Goal: Task Accomplishment & Management: Manage account settings

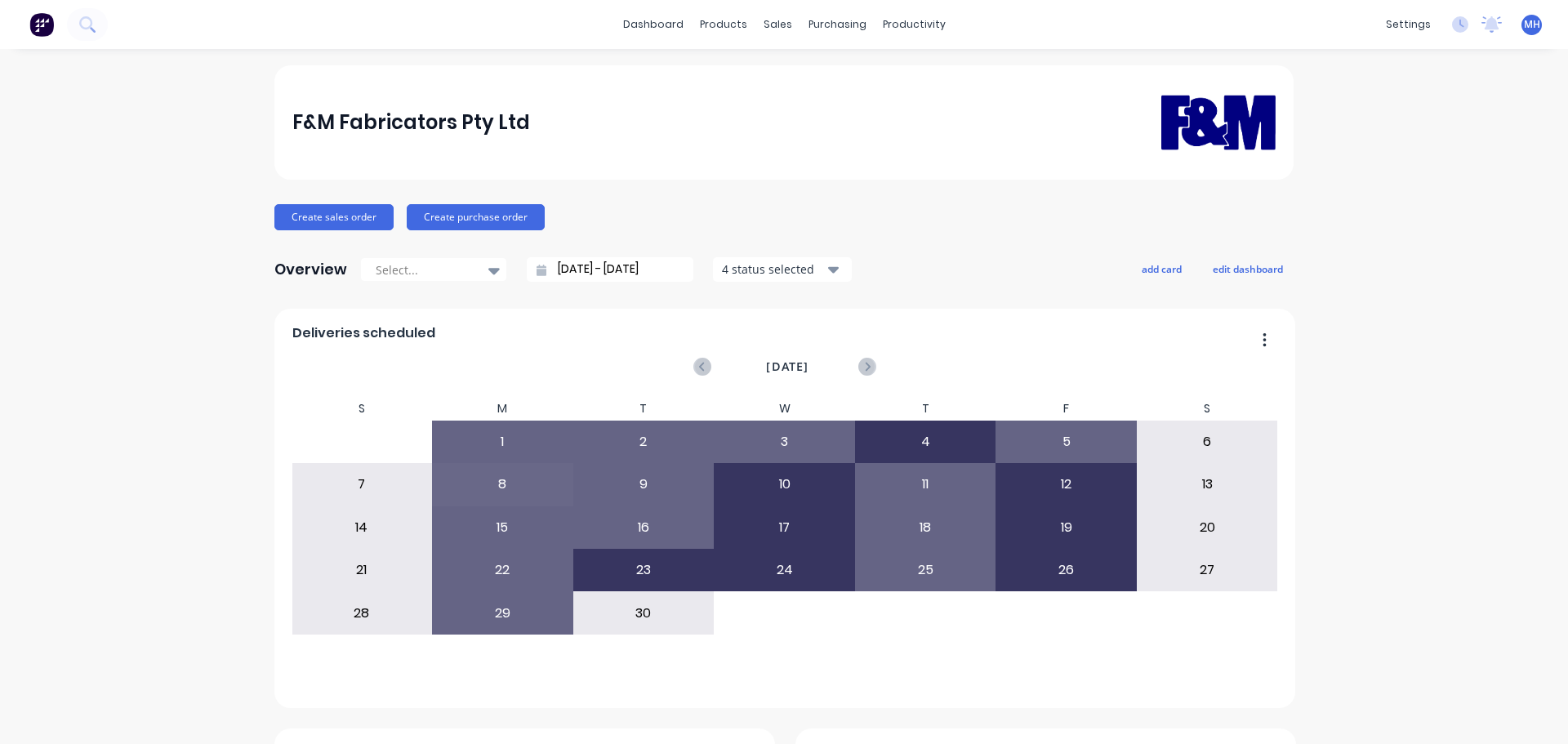
click at [781, 68] on link "Sales Orders" at bounding box center [857, 77] width 216 height 33
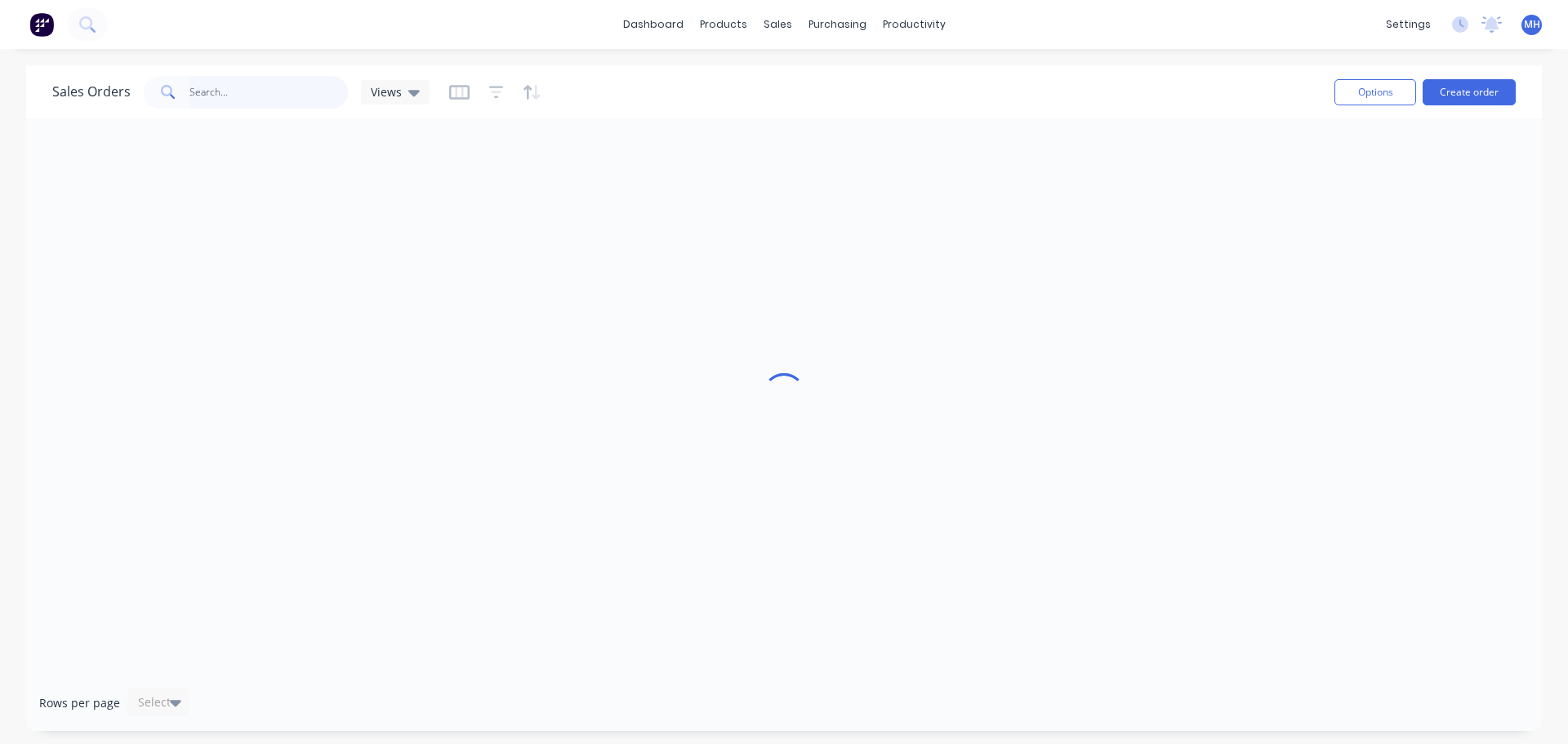
click at [307, 97] on input "text" at bounding box center [269, 92] width 160 height 33
type input "ascent"
click at [623, 85] on div "Sales Orders ascent Views" at bounding box center [686, 92] width 1269 height 40
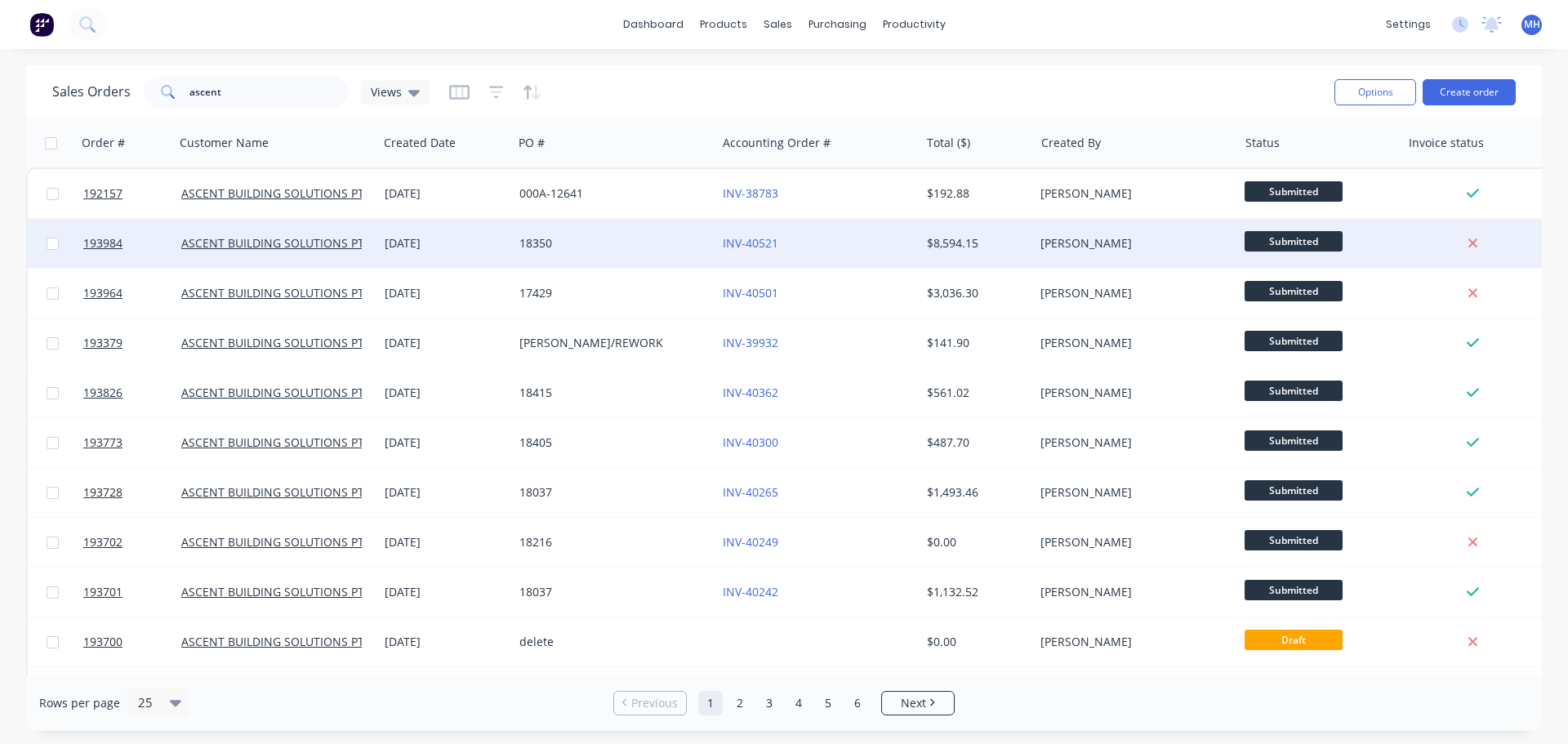
click at [653, 248] on div "18350" at bounding box center [610, 243] width 181 height 16
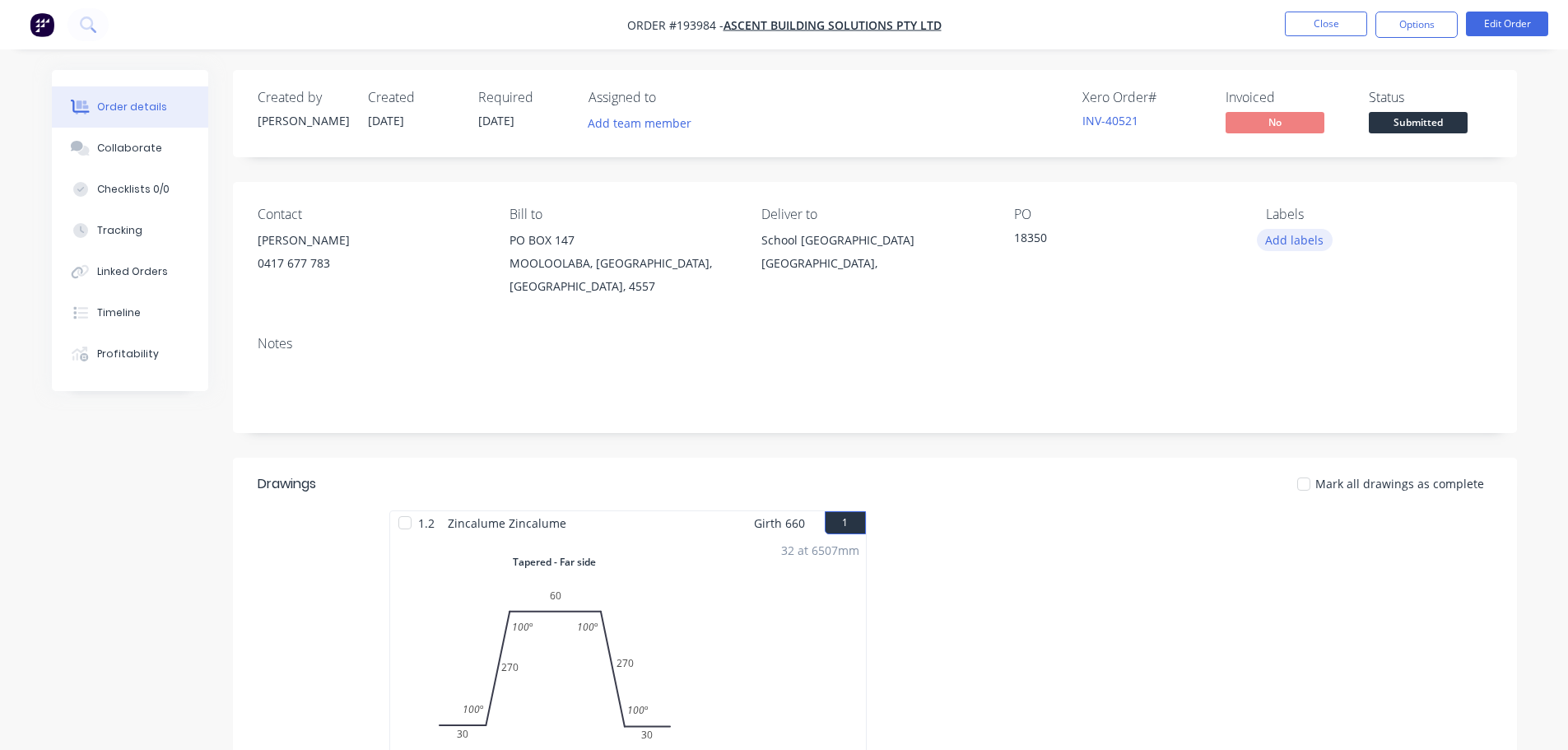
click at [1289, 235] on button "Add labels" at bounding box center [1295, 239] width 76 height 22
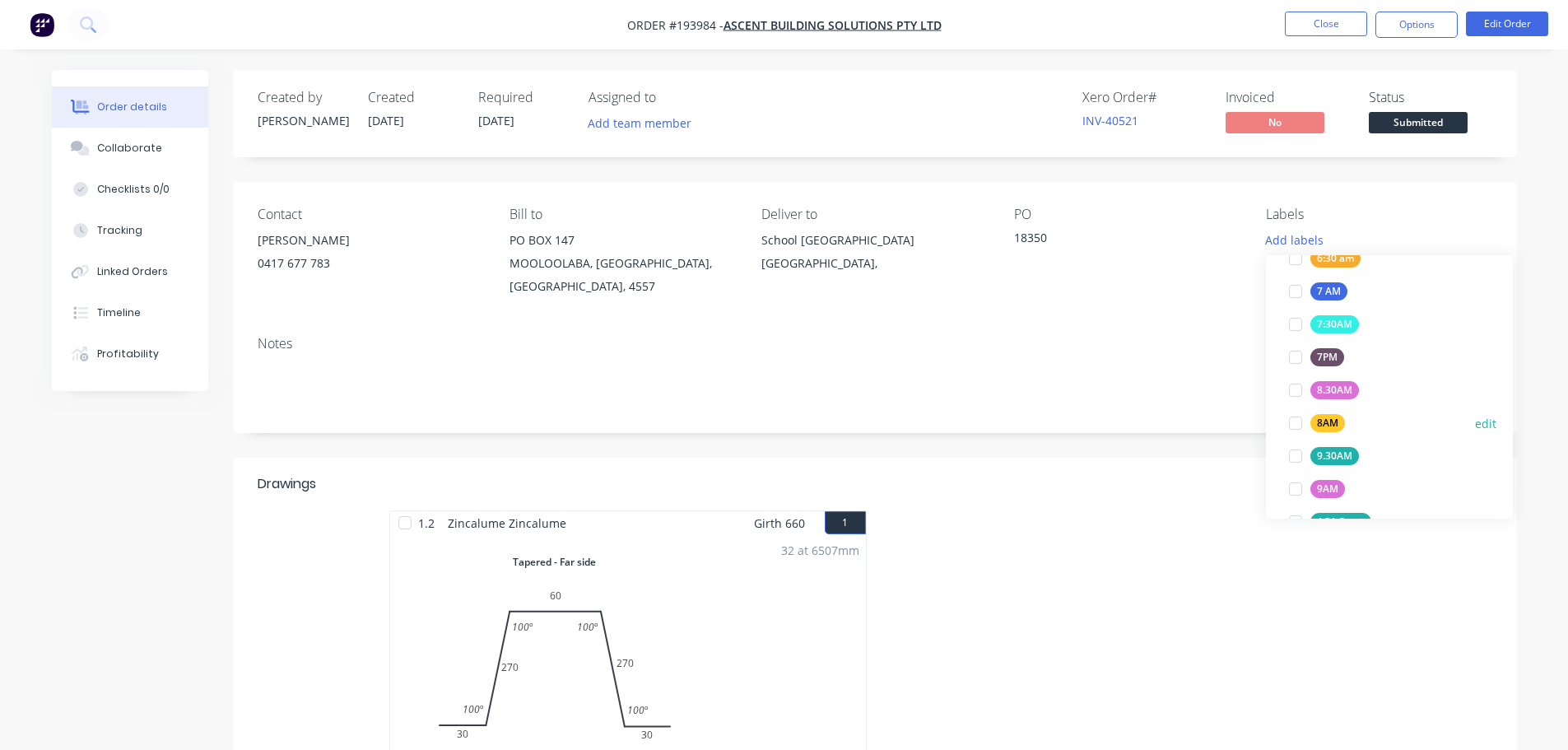
scroll to position [494, 0]
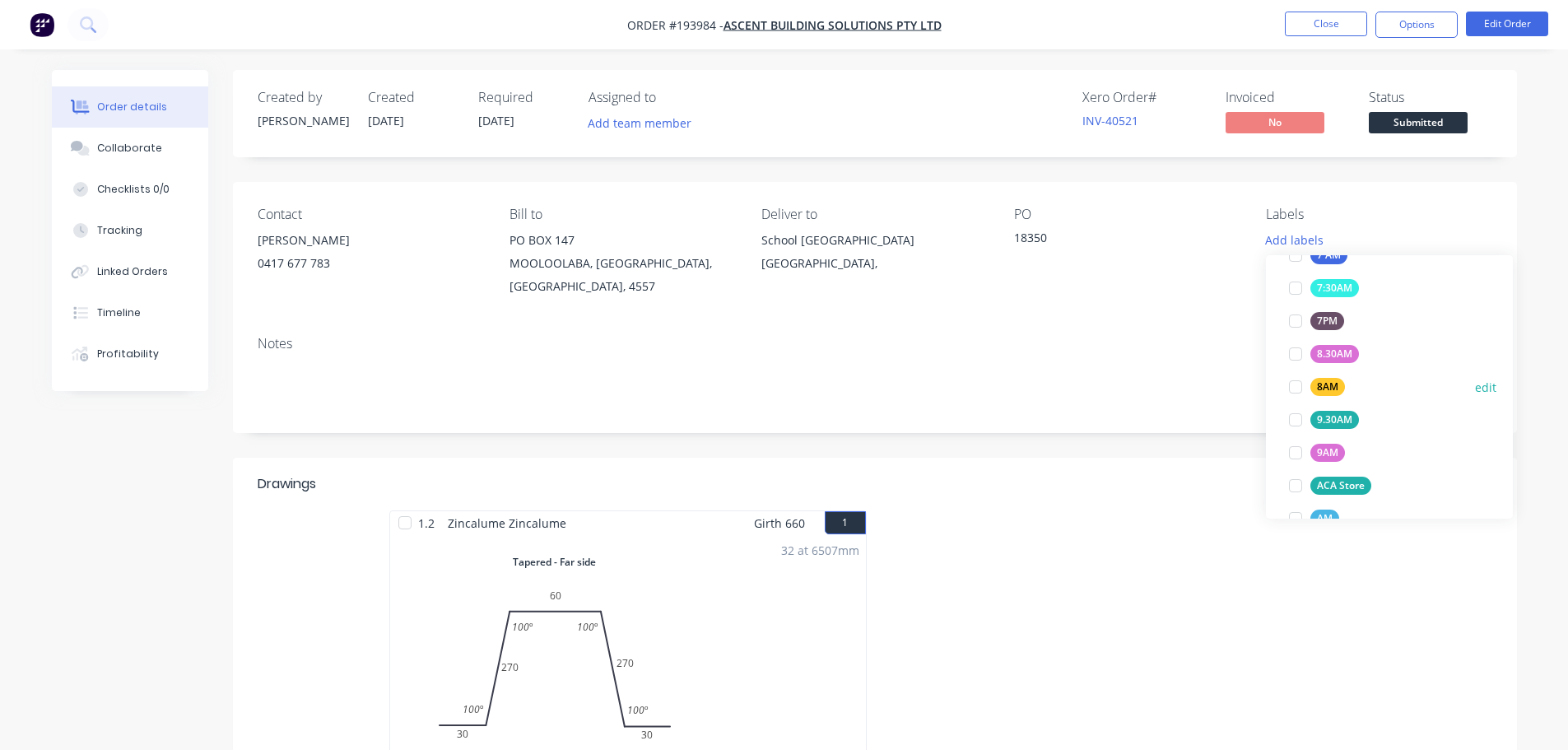
click at [1297, 387] on div at bounding box center [1295, 386] width 33 height 33
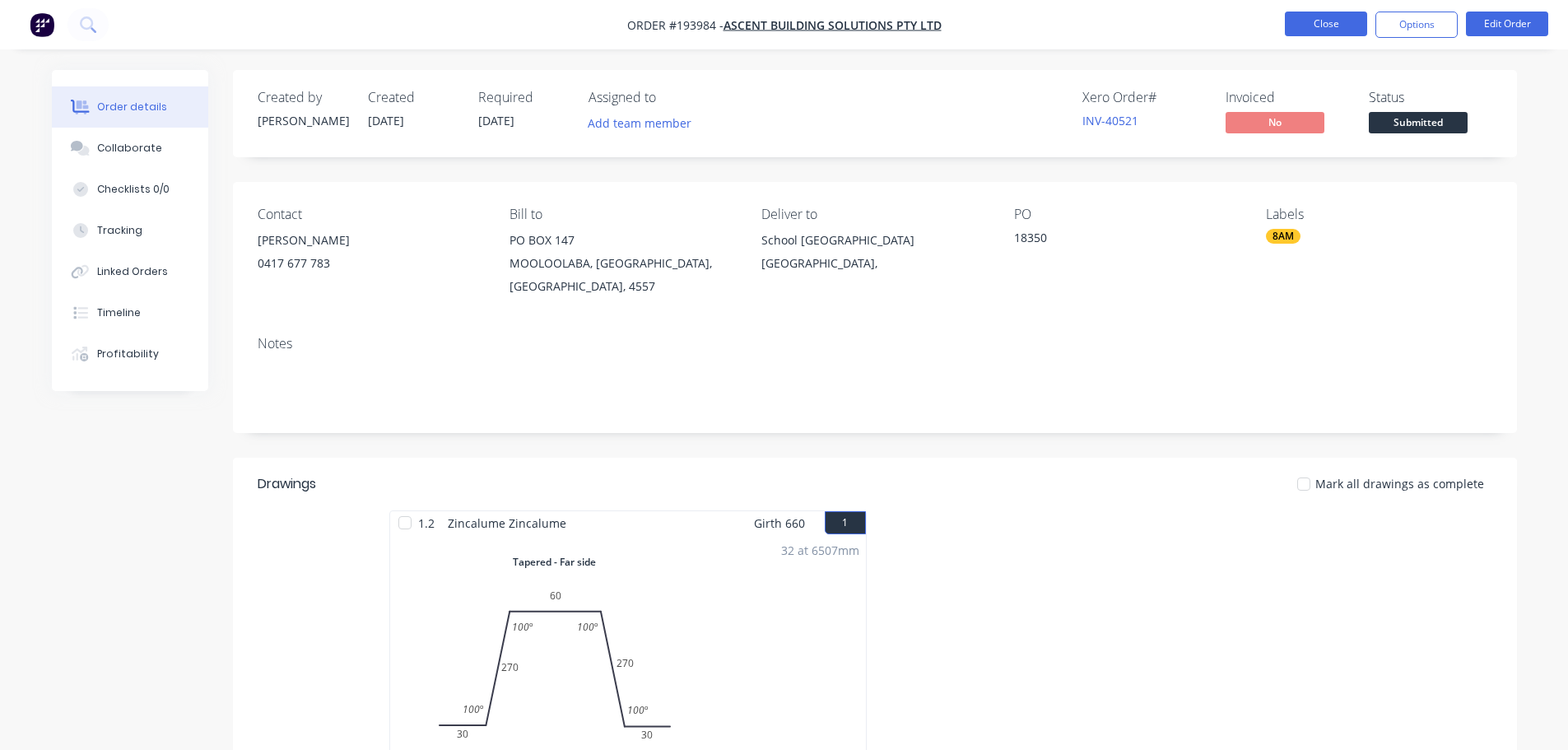
click at [1362, 28] on button "Close" at bounding box center [1325, 24] width 83 height 25
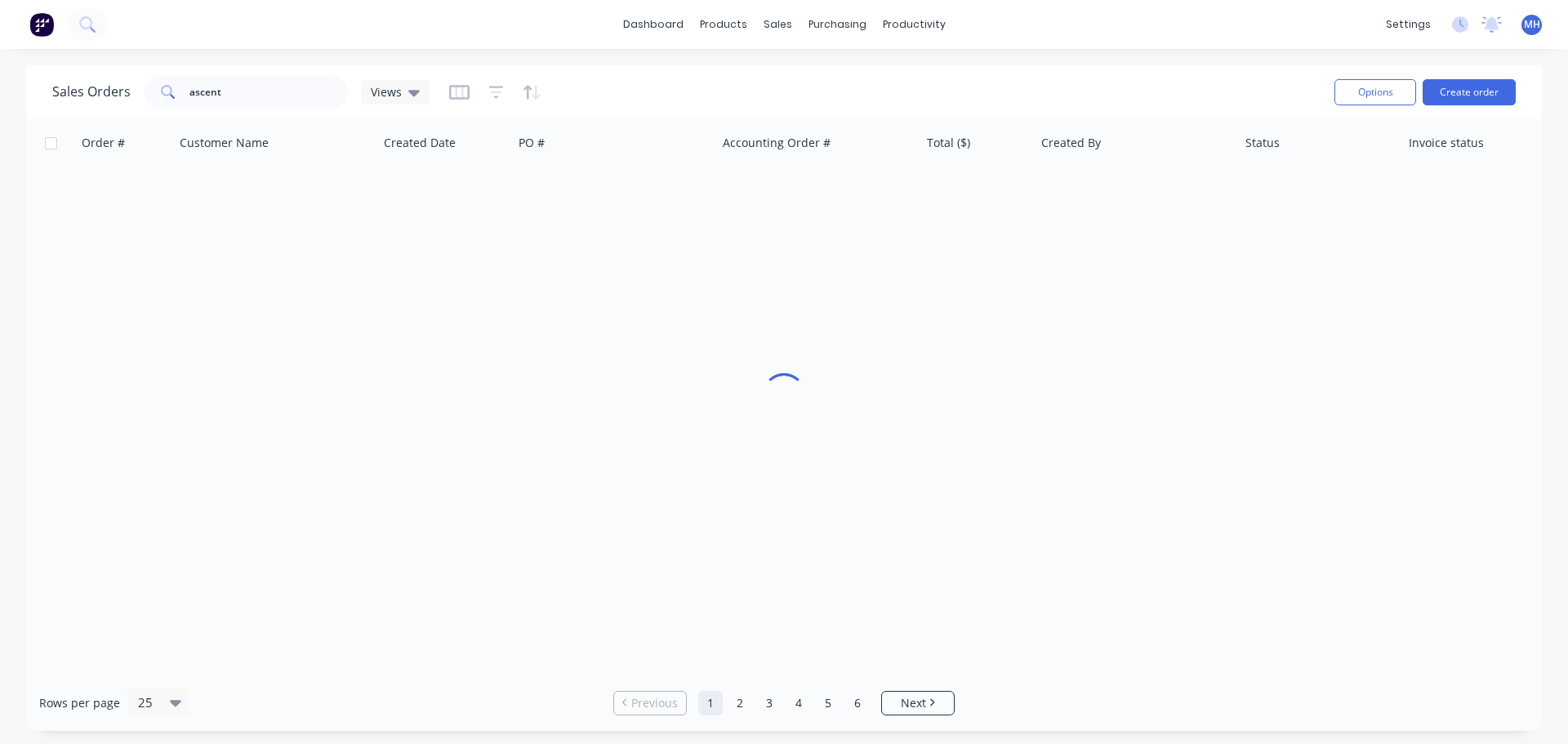
click at [1060, 100] on div "Sales Orders ascent Views" at bounding box center [686, 92] width 1269 height 40
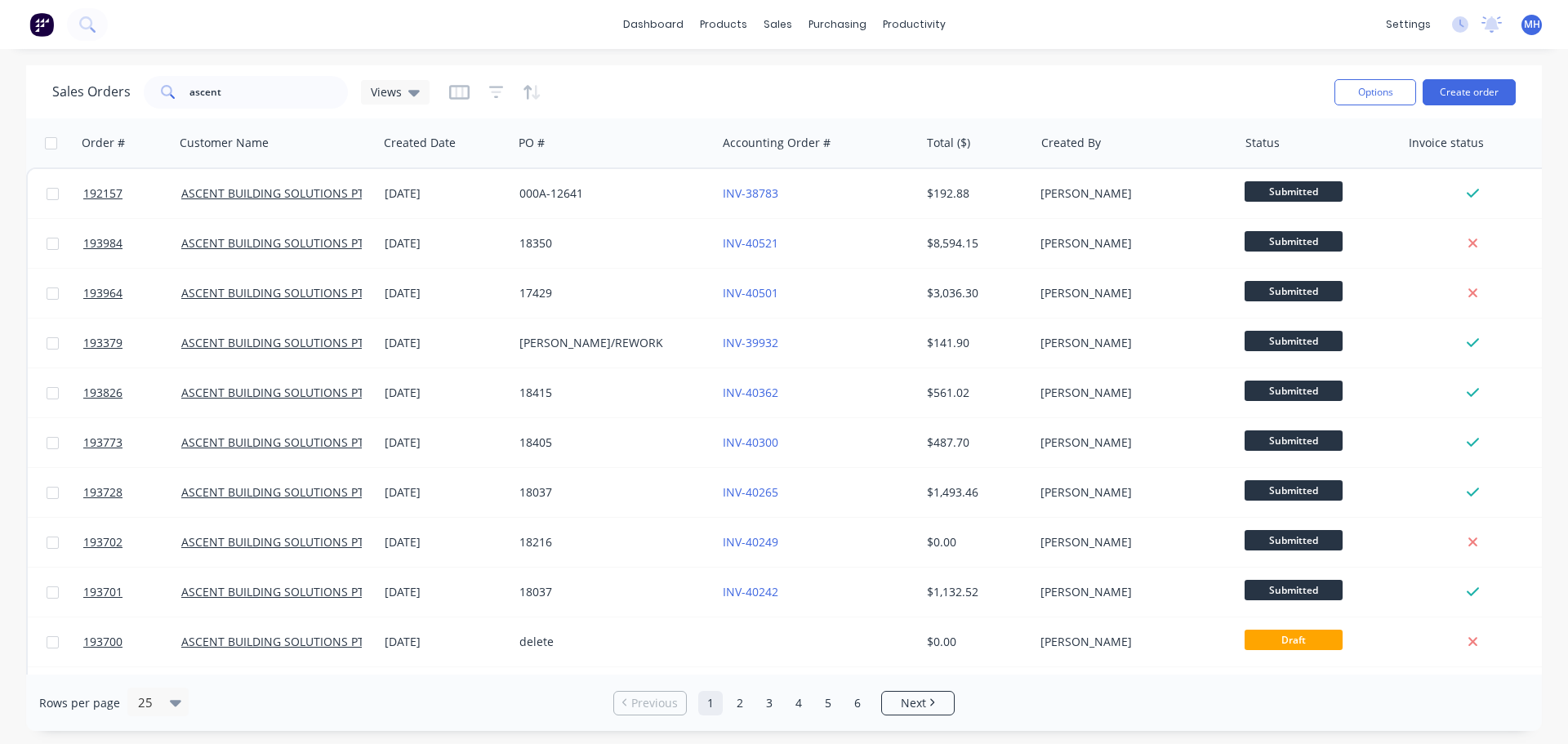
click at [784, 98] on div "Sales Orders ascent Views" at bounding box center [686, 92] width 1269 height 40
click at [831, 104] on div "Sales Orders ascent Views" at bounding box center [686, 92] width 1269 height 40
click at [998, 72] on div "Sales Orders ascent Views" at bounding box center [686, 92] width 1269 height 40
click at [893, 76] on div "Sales Orders ascent Views" at bounding box center [686, 92] width 1269 height 40
click at [1003, 105] on div "Sales Orders ascent Views" at bounding box center [686, 92] width 1269 height 40
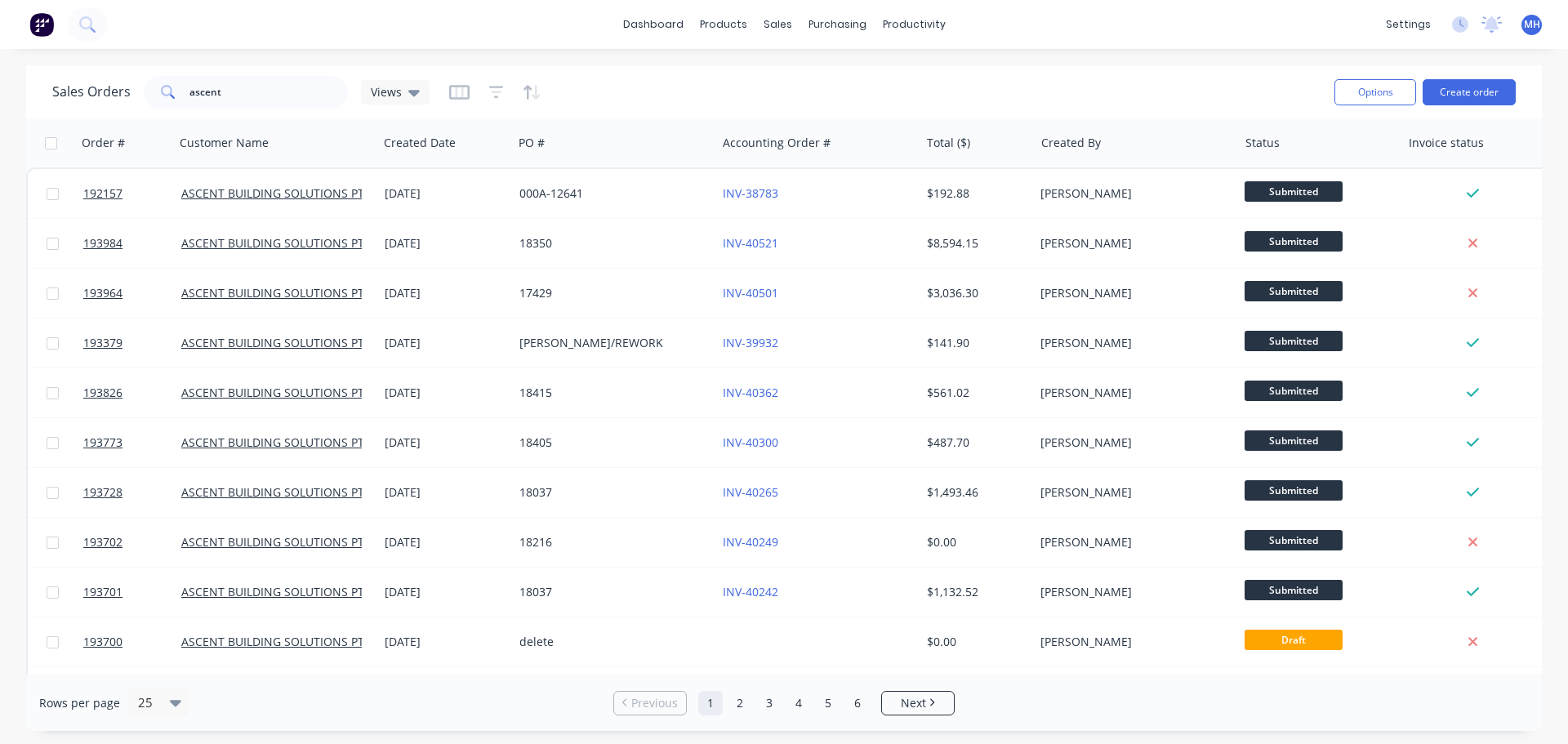
click at [611, 82] on div "Sales Orders ascent Views" at bounding box center [686, 92] width 1269 height 40
click at [670, 78] on div "Sales Orders ascent Views" at bounding box center [686, 92] width 1269 height 40
drag, startPoint x: 685, startPoint y: 86, endPoint x: 693, endPoint y: 103, distance: 18.8
click at [692, 81] on div "Sales Orders ascent Views" at bounding box center [686, 92] width 1269 height 40
click at [614, 75] on div "Sales Orders ascent Views" at bounding box center [686, 92] width 1269 height 40
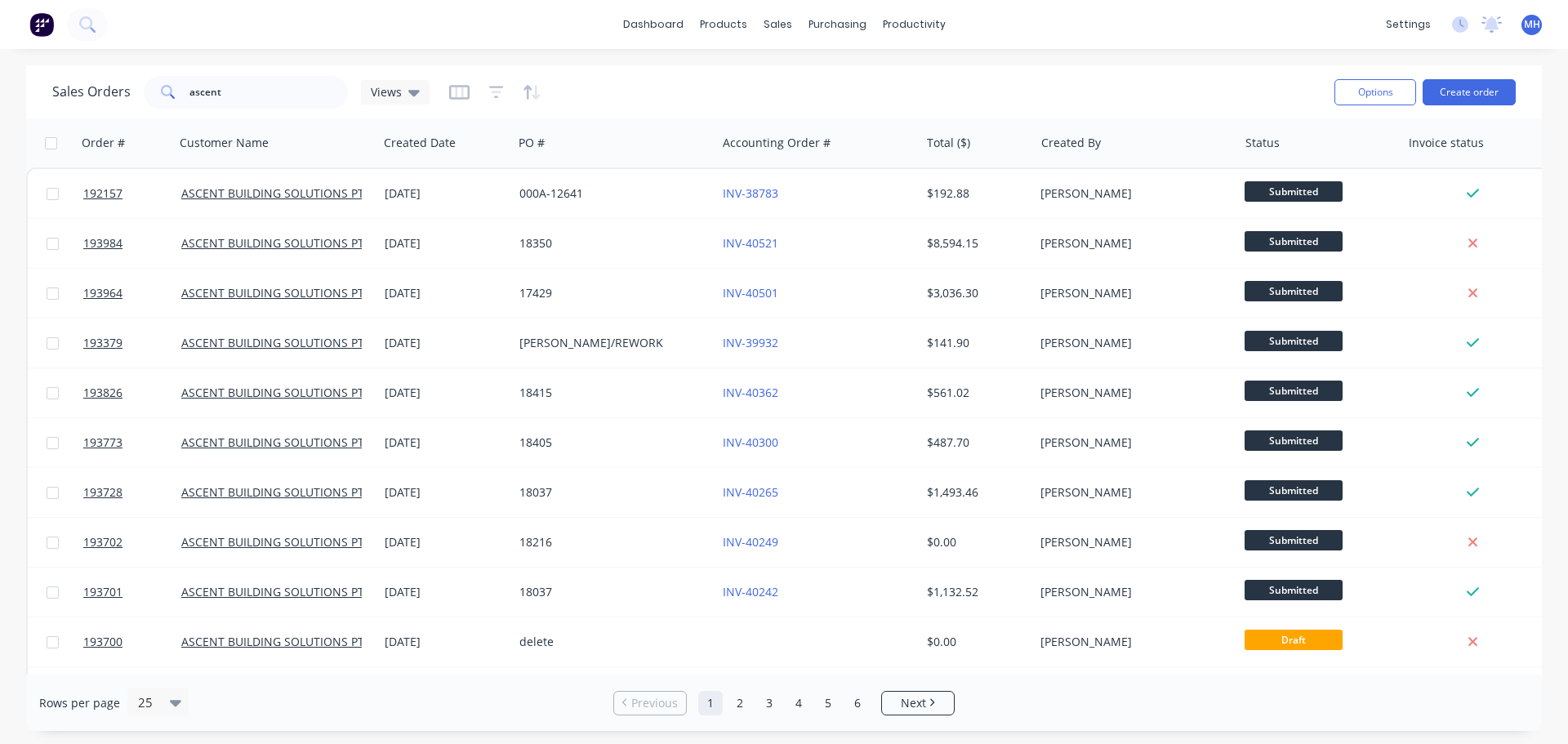
click at [571, 87] on div "Sales Orders ascent Views" at bounding box center [686, 92] width 1269 height 40
click at [548, 103] on div "Sales Orders ascent Views" at bounding box center [686, 92] width 1269 height 40
click at [229, 94] on input "ascent" at bounding box center [269, 92] width 160 height 33
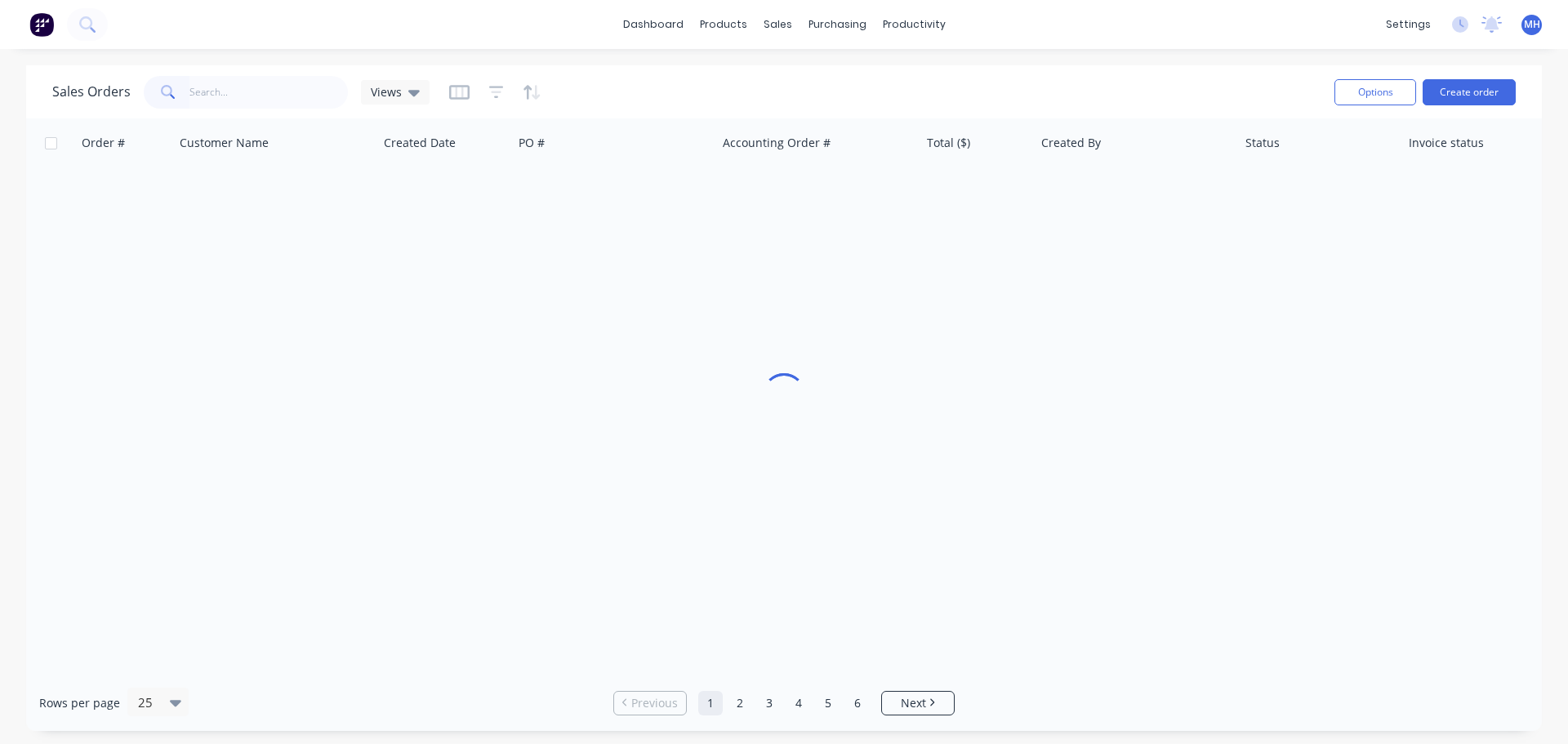
click at [588, 86] on div "Sales Orders Views" at bounding box center [686, 92] width 1269 height 40
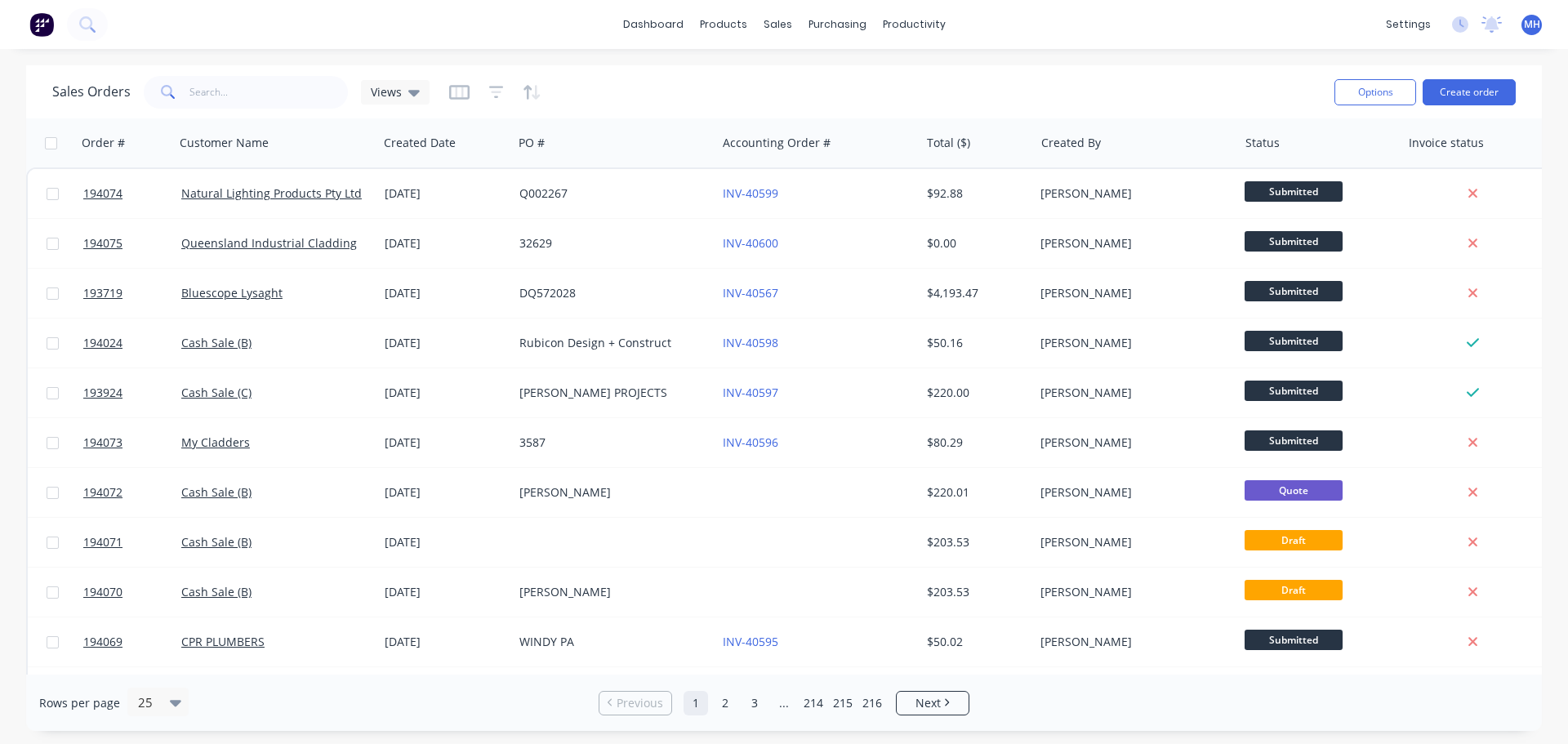
click at [569, 82] on div "Sales Orders Views" at bounding box center [686, 92] width 1269 height 40
click at [578, 93] on div "Sales Orders Views" at bounding box center [686, 92] width 1269 height 40
click at [593, 76] on div "Sales Orders Views" at bounding box center [686, 92] width 1269 height 40
click at [566, 99] on div "Sales Orders Views" at bounding box center [686, 92] width 1269 height 40
click at [596, 92] on div "Sales Orders Views" at bounding box center [686, 92] width 1269 height 40
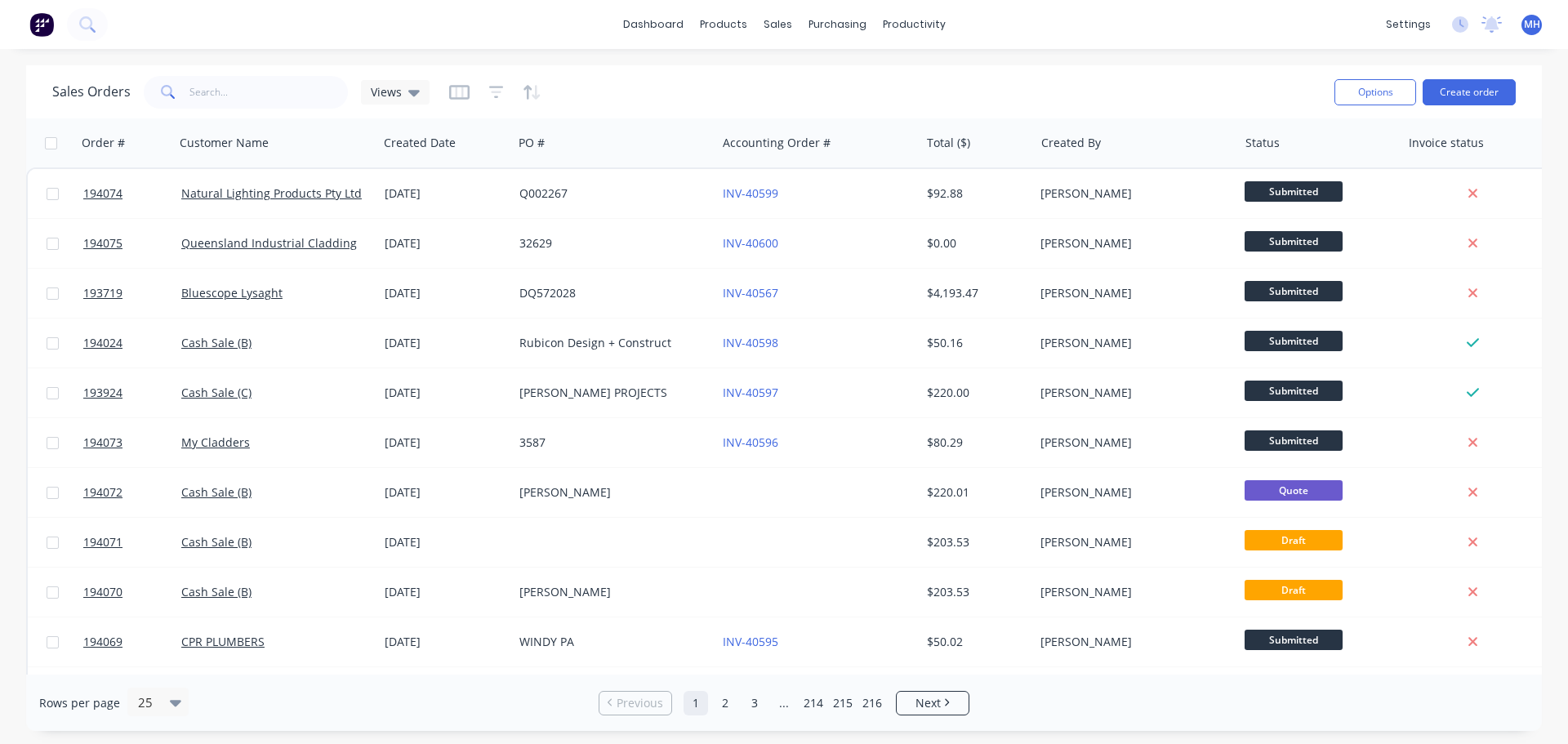
click at [593, 91] on div "Sales Orders Views" at bounding box center [686, 92] width 1269 height 40
click at [808, 61] on div "dashboard products sales purchasing productivity dashboard products Product Cat…" at bounding box center [784, 372] width 1568 height 744
click at [814, 95] on div "Sales Orders Views" at bounding box center [686, 92] width 1269 height 40
click at [691, 81] on div "Sales Orders Views" at bounding box center [686, 92] width 1269 height 40
click at [1055, 84] on div "Sales Orders Views" at bounding box center [686, 92] width 1269 height 40
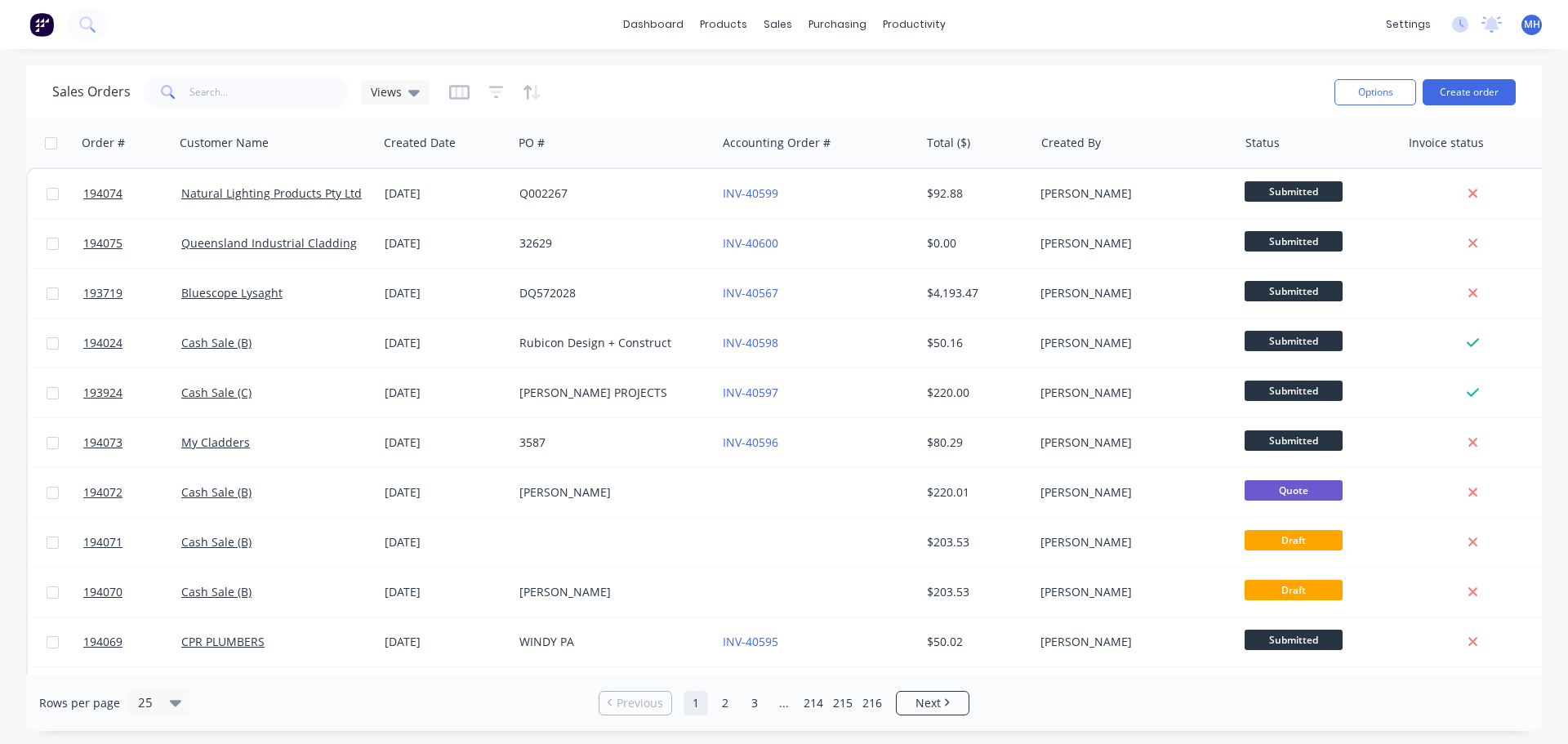
click at [956, 73] on div "Sales Orders Views" at bounding box center [686, 92] width 1269 height 40
drag, startPoint x: 608, startPoint y: 81, endPoint x: 544, endPoint y: 41, distance: 75.5
click at [608, 81] on div "Sales Orders Views" at bounding box center [686, 92] width 1269 height 40
drag, startPoint x: 201, startPoint y: 94, endPoint x: 191, endPoint y: 98, distance: 10.8
click at [201, 94] on input "text" at bounding box center [269, 92] width 160 height 33
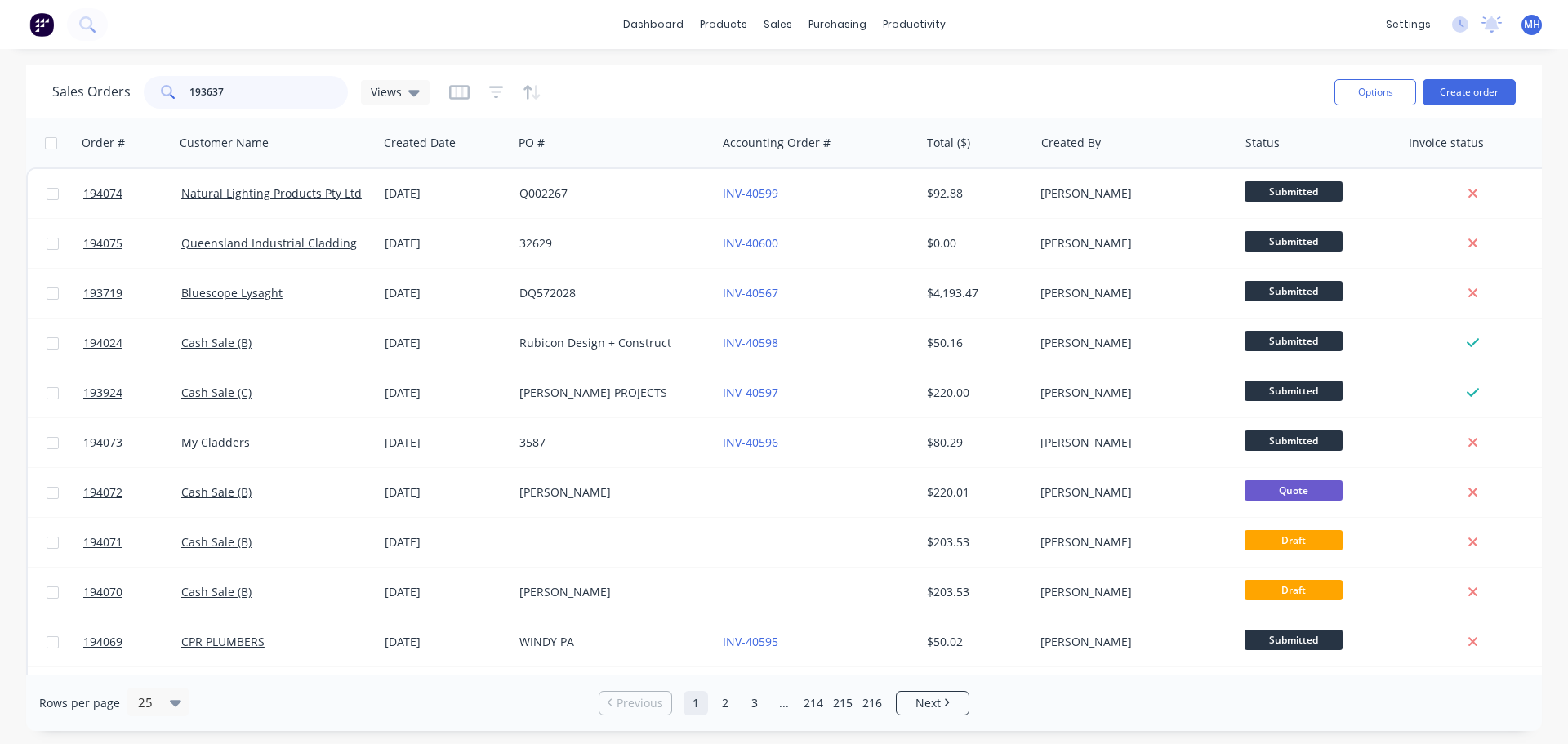
type input "193637"
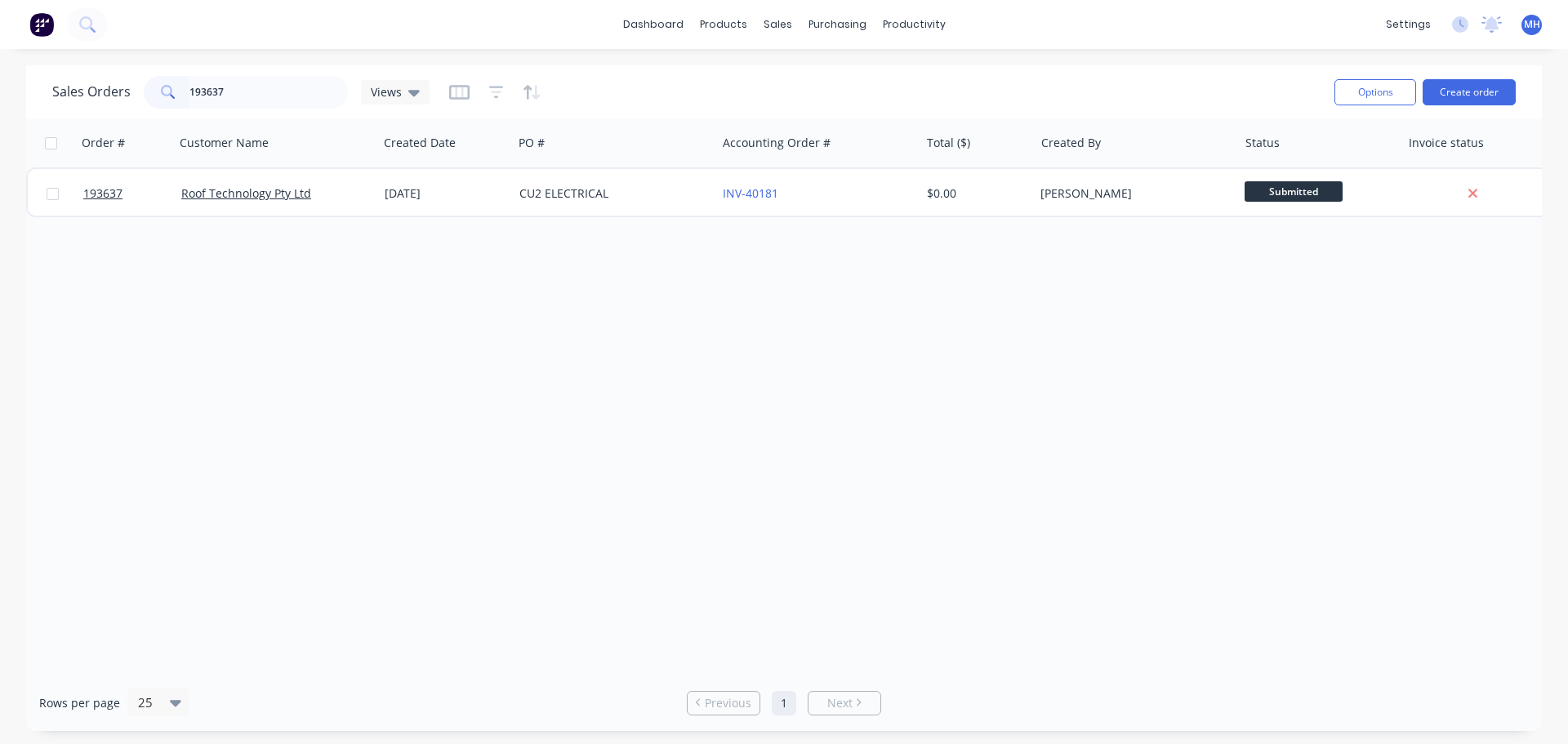
click at [801, 500] on div "Order # Customer Name Created Date PO # Accounting Order # Total ($) Created By…" at bounding box center [784, 396] width 1515 height 556
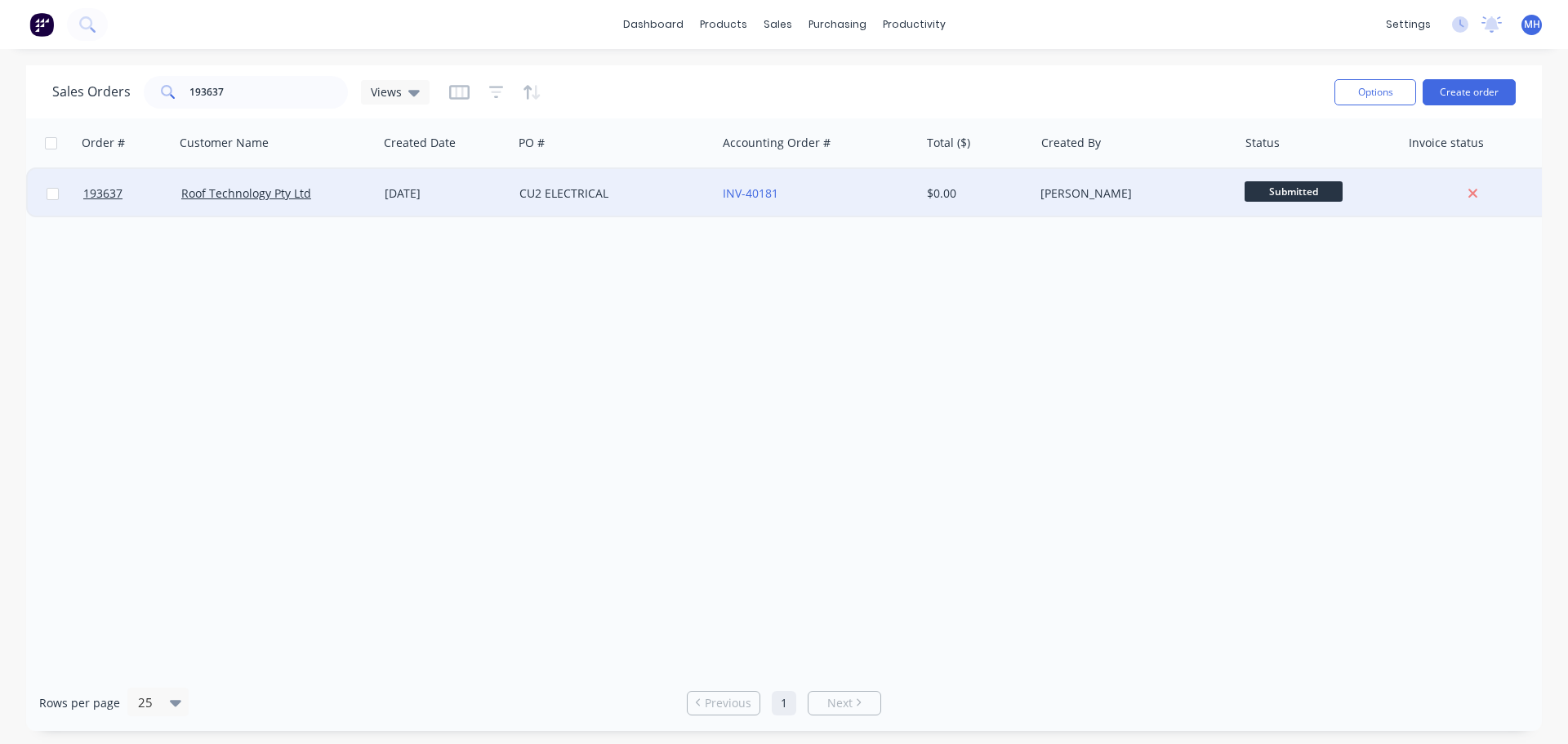
click at [425, 184] on div "[DATE]" at bounding box center [445, 194] width 135 height 49
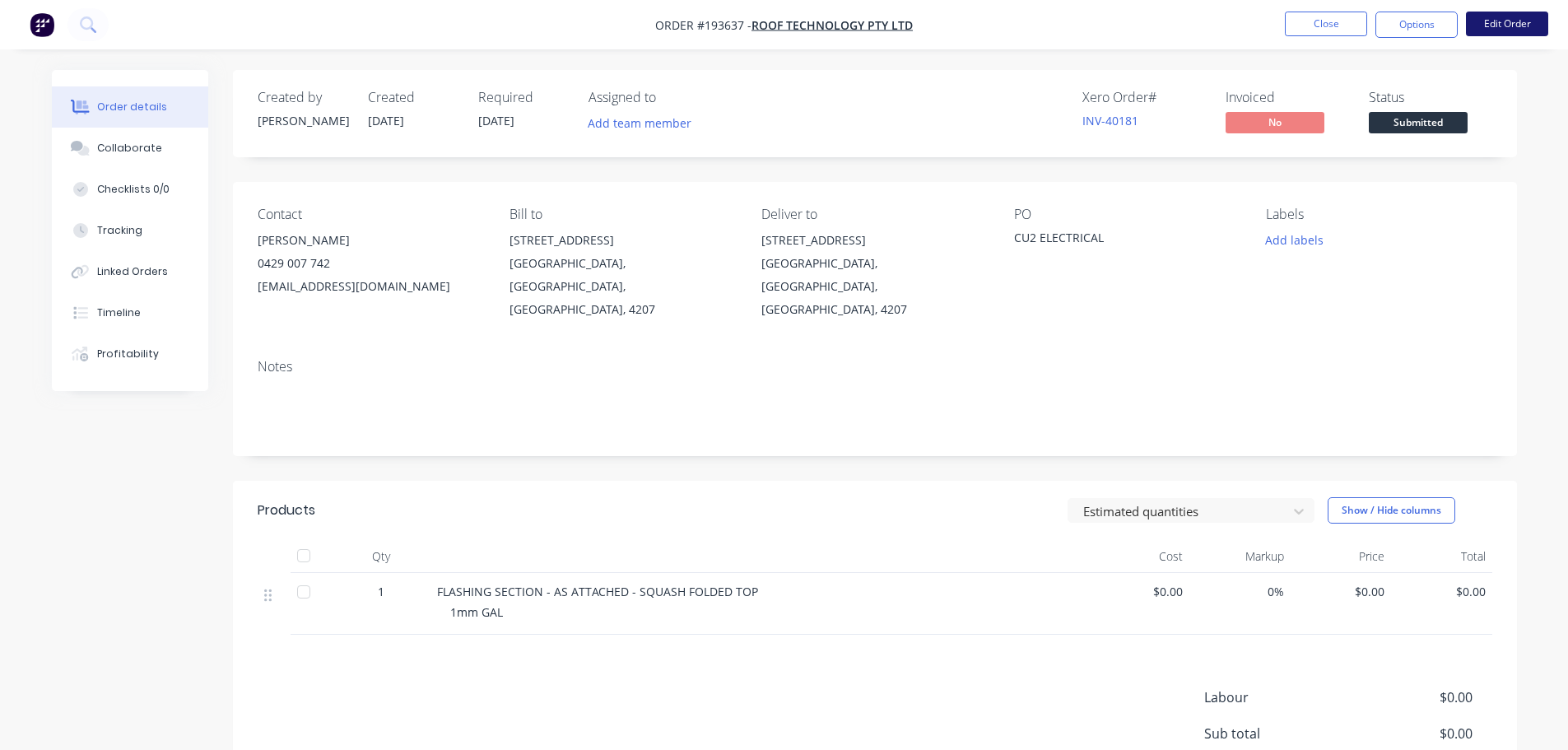
click at [1488, 21] on button "Edit Order" at bounding box center [1507, 24] width 83 height 25
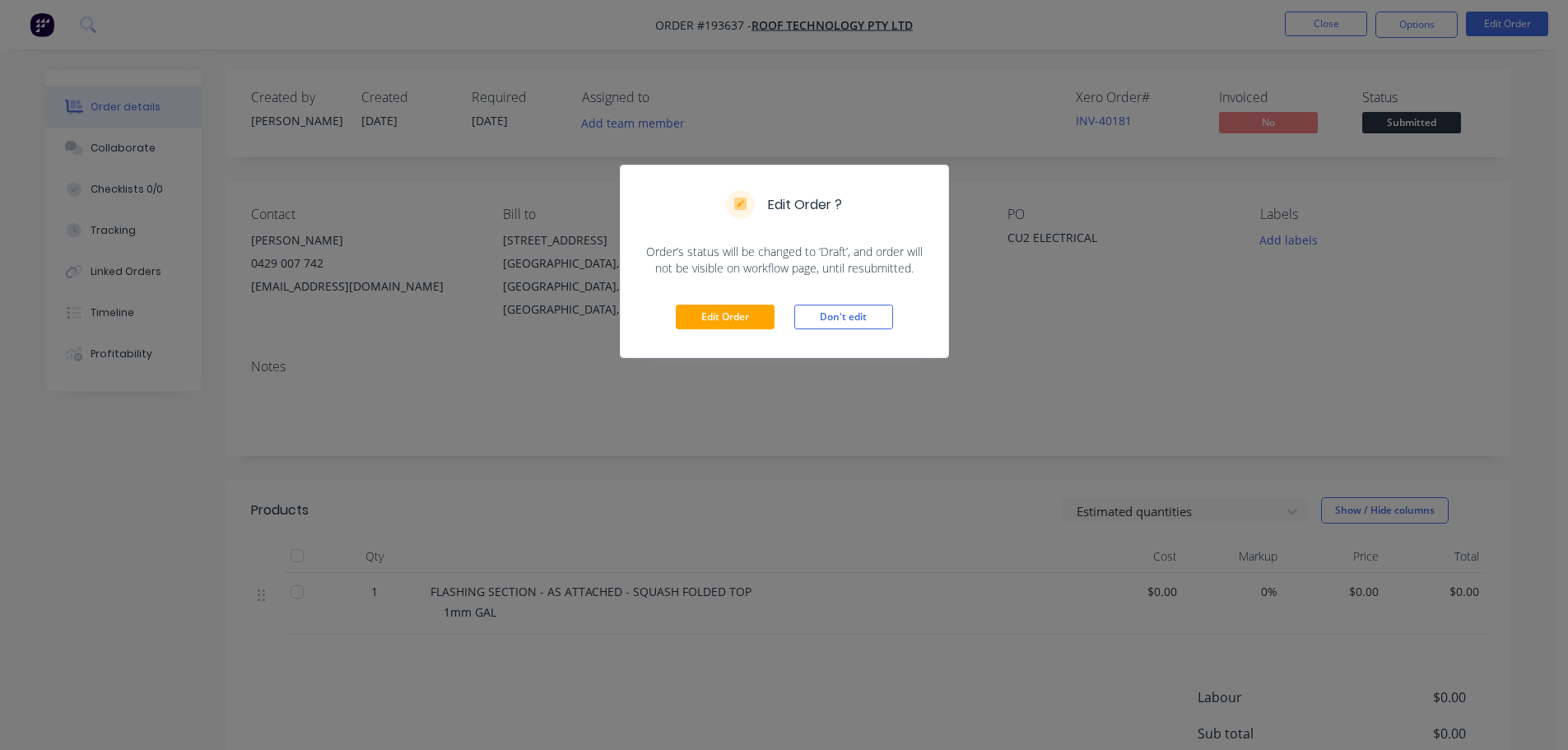
click at [733, 296] on div "Edit Order Don't edit" at bounding box center [784, 317] width 327 height 81
click at [731, 309] on button "Edit Order" at bounding box center [725, 317] width 99 height 25
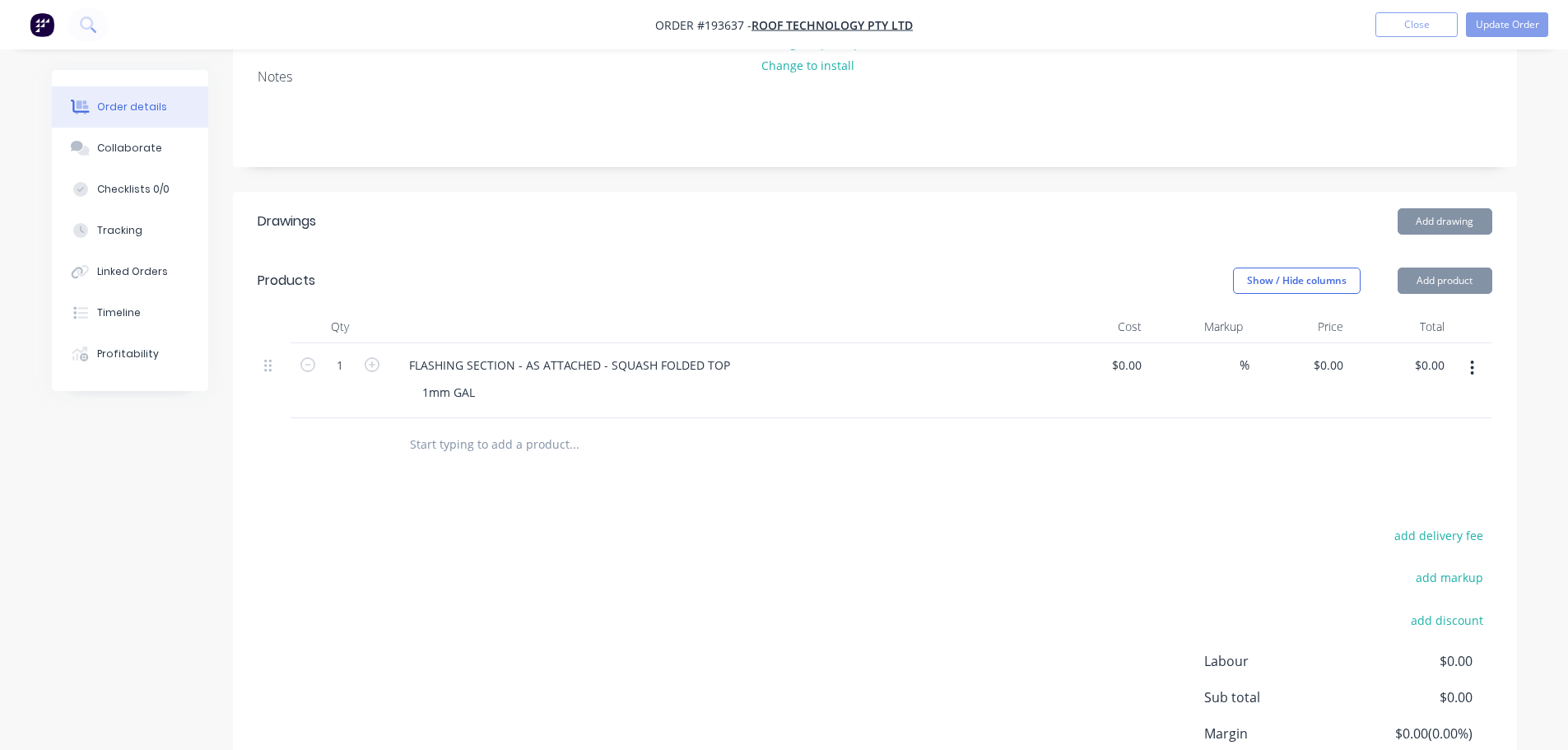
scroll to position [411, 0]
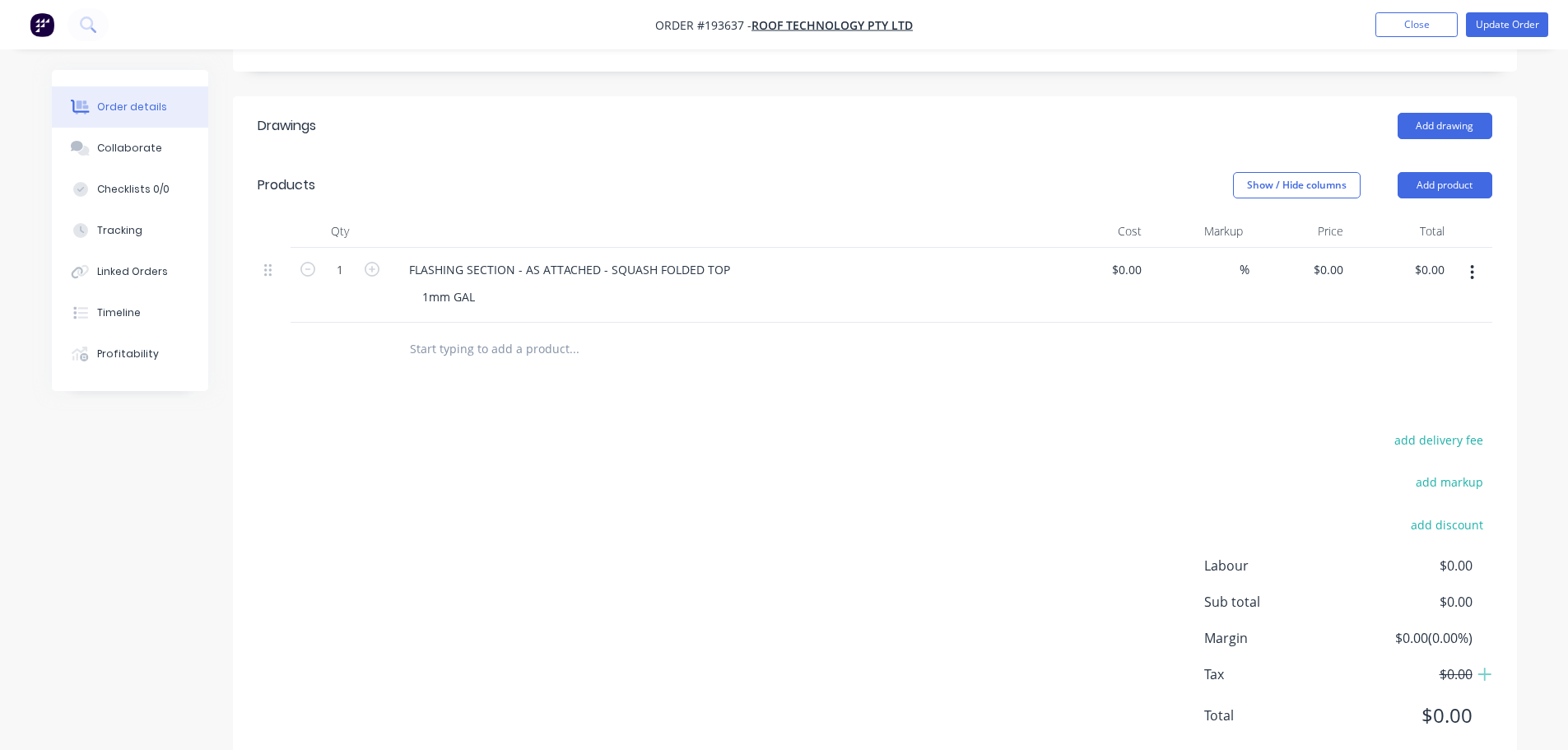
drag, startPoint x: 1421, startPoint y: 131, endPoint x: 1423, endPoint y: 158, distance: 27.1
click at [1423, 172] on button "Add product" at bounding box center [1444, 186] width 94 height 27
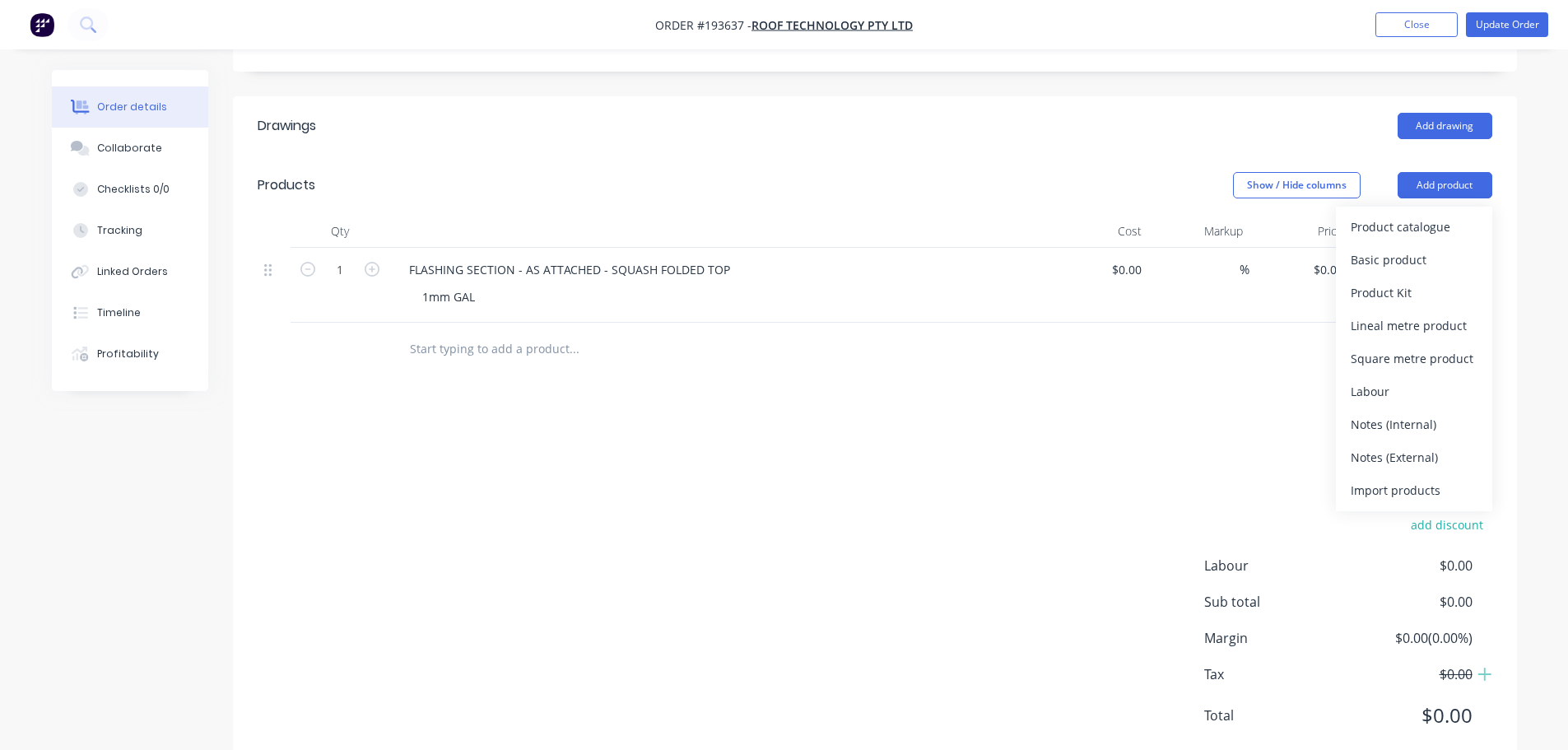
click at [1420, 210] on button "Product catalogue" at bounding box center [1414, 227] width 156 height 33
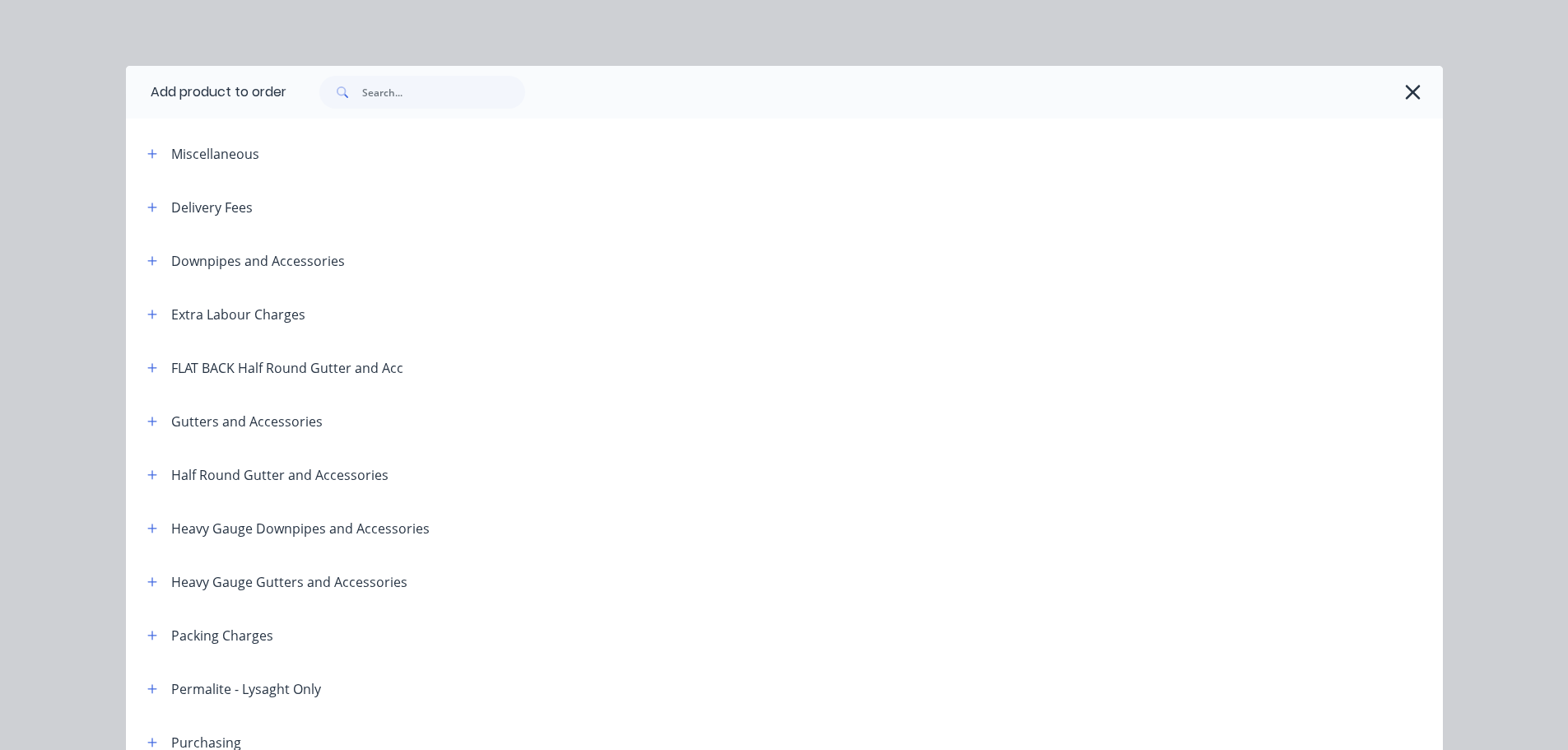
click at [147, 155] on icon "button" at bounding box center [152, 154] width 10 height 10
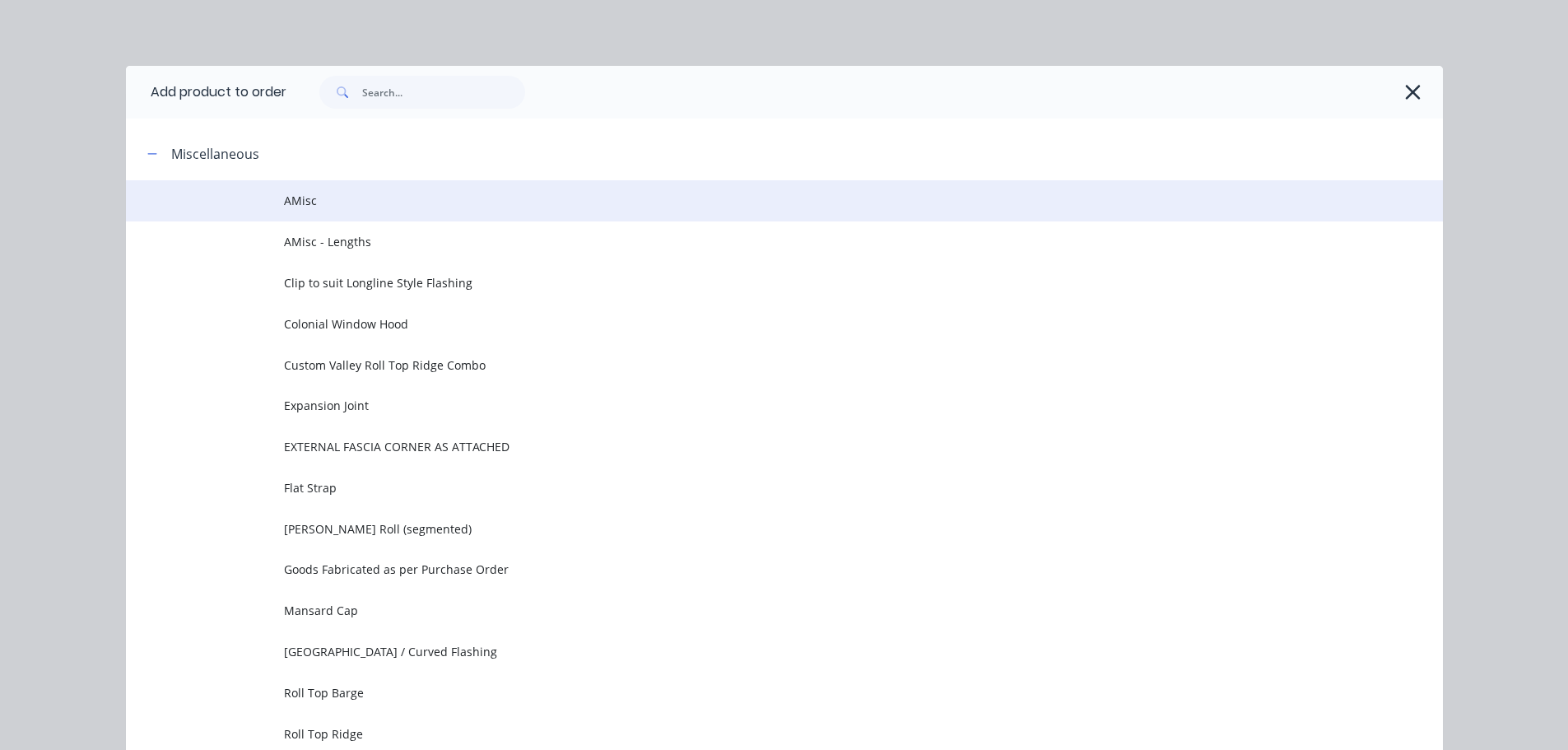
click at [398, 188] on td "AMisc" at bounding box center [863, 200] width 1159 height 41
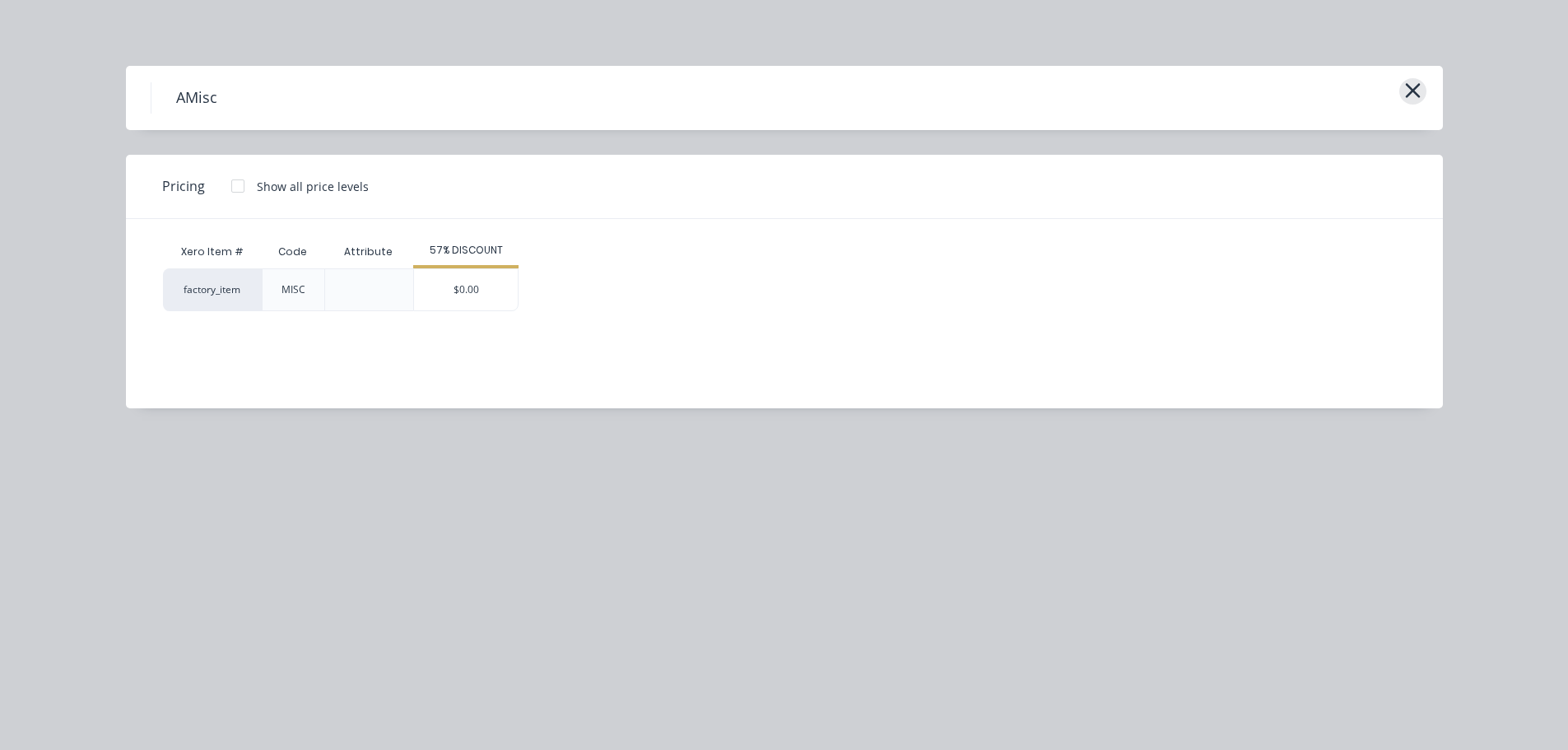
click at [1408, 89] on icon "button" at bounding box center [1413, 90] width 17 height 23
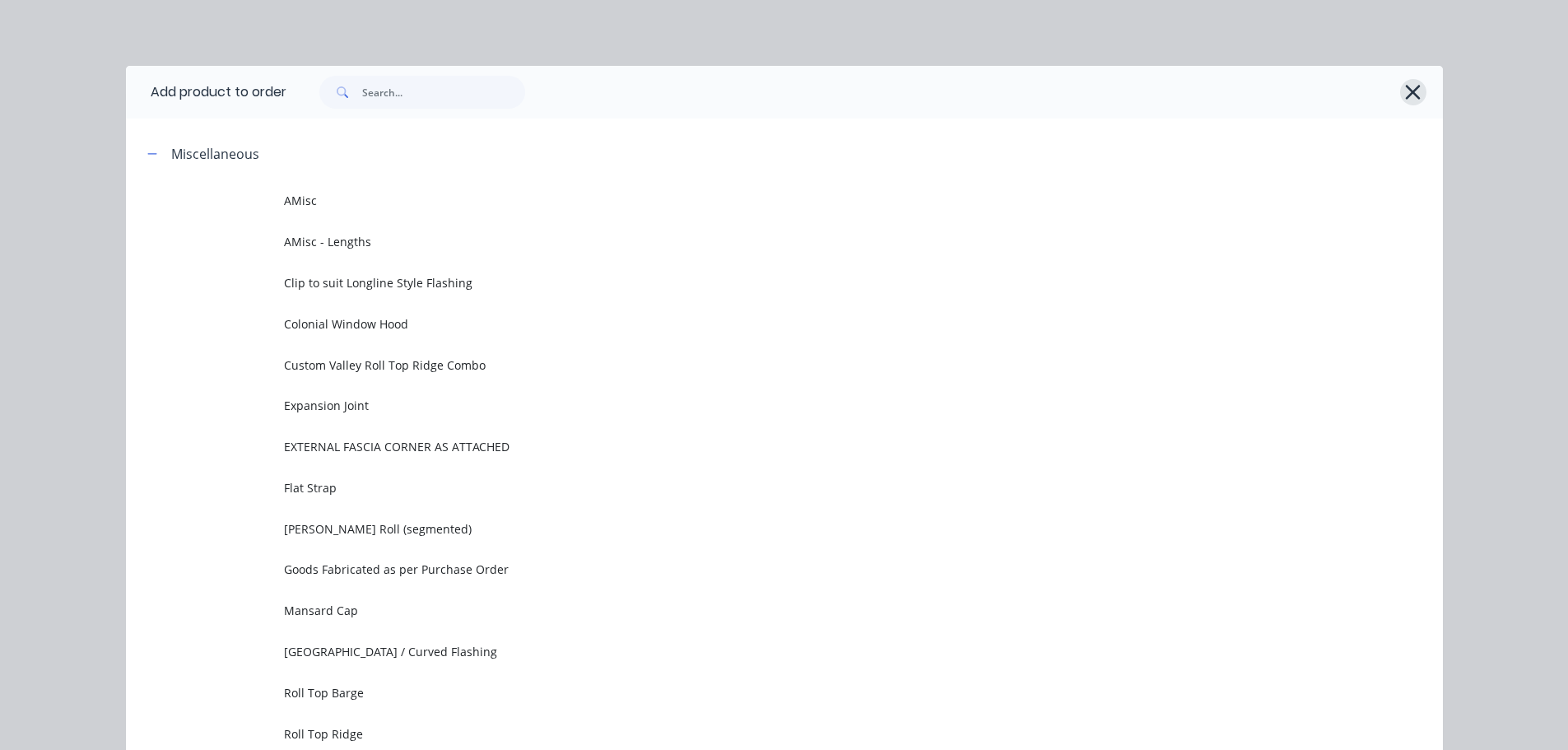
scroll to position [127, 0]
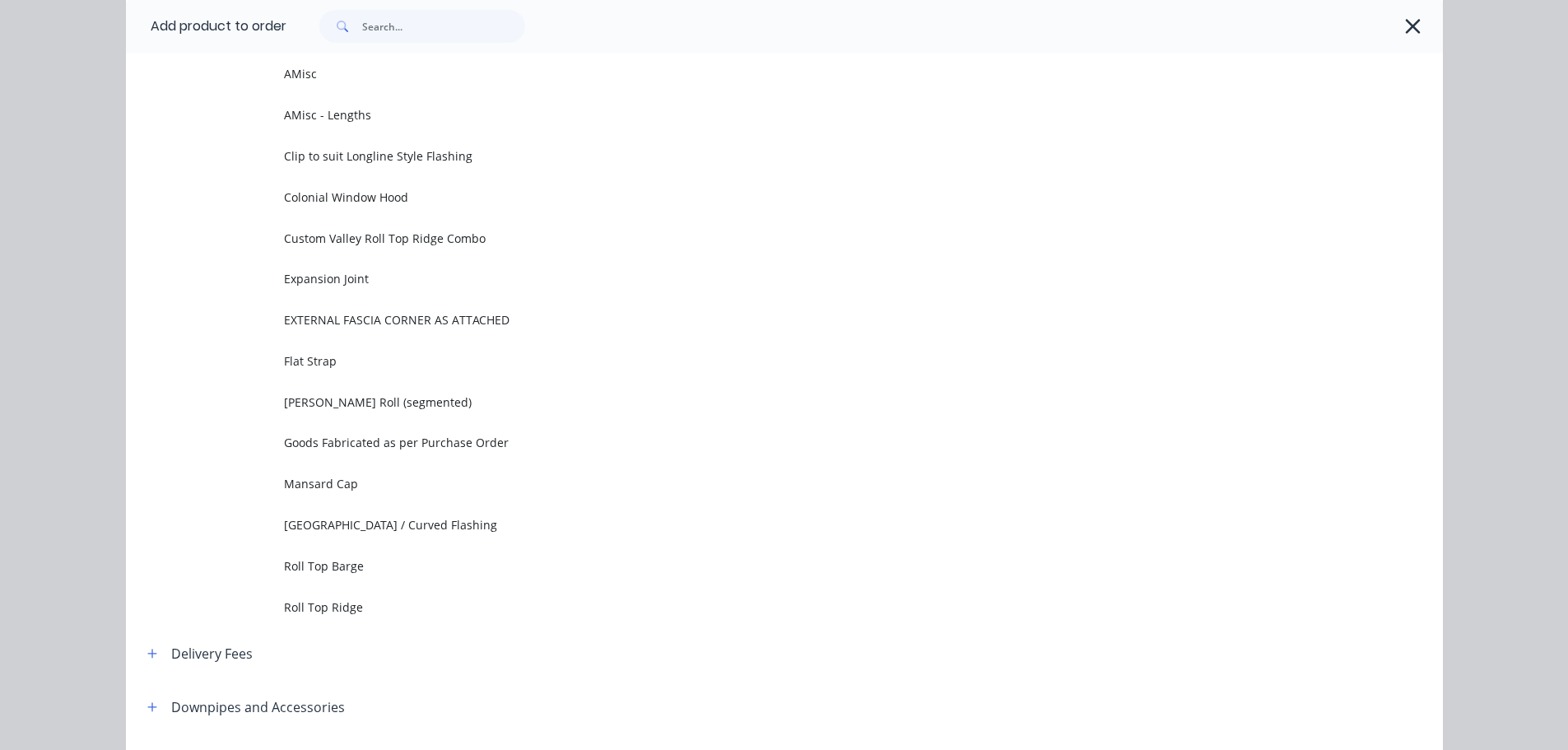
click at [1412, 13] on div at bounding box center [856, 26] width 1140 height 33
click at [1404, 28] on icon "button" at bounding box center [1413, 27] width 17 height 23
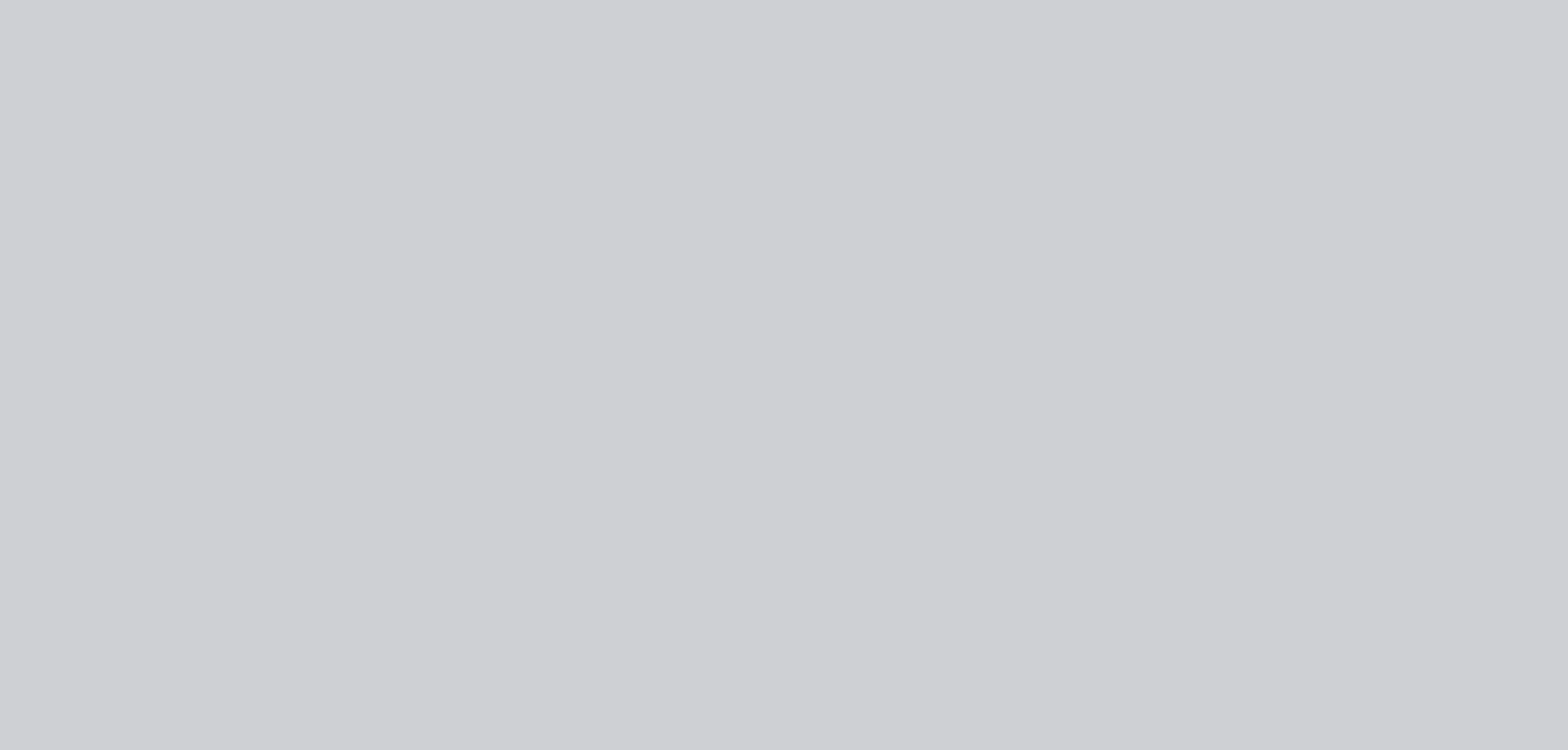
scroll to position [0, 0]
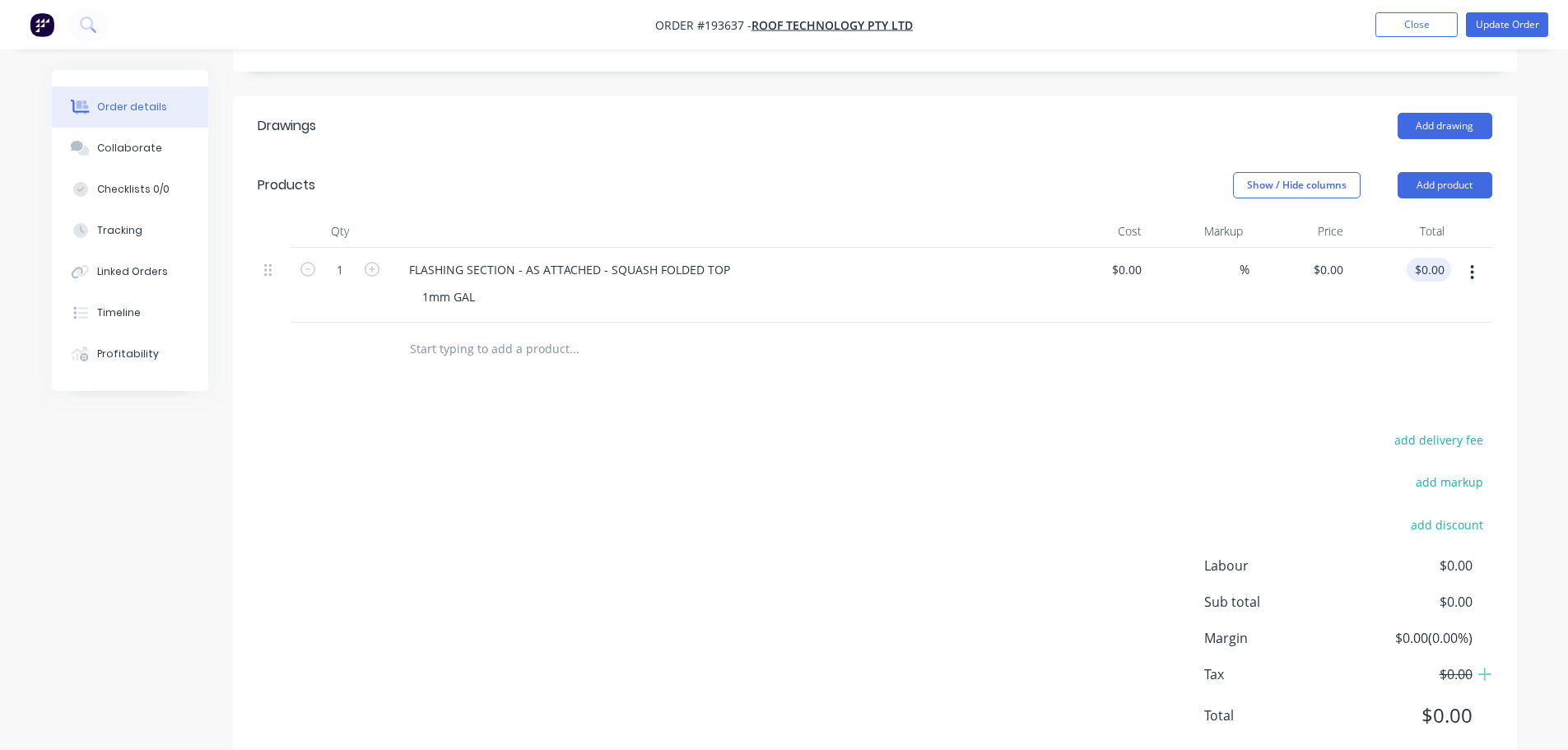
click at [1426, 247] on div "$0.00 $0.00" at bounding box center [1401, 285] width 101 height 75
click at [1432, 258] on input "0.00" at bounding box center [1435, 269] width 31 height 24
type input "72.64"
type input "$72.64"
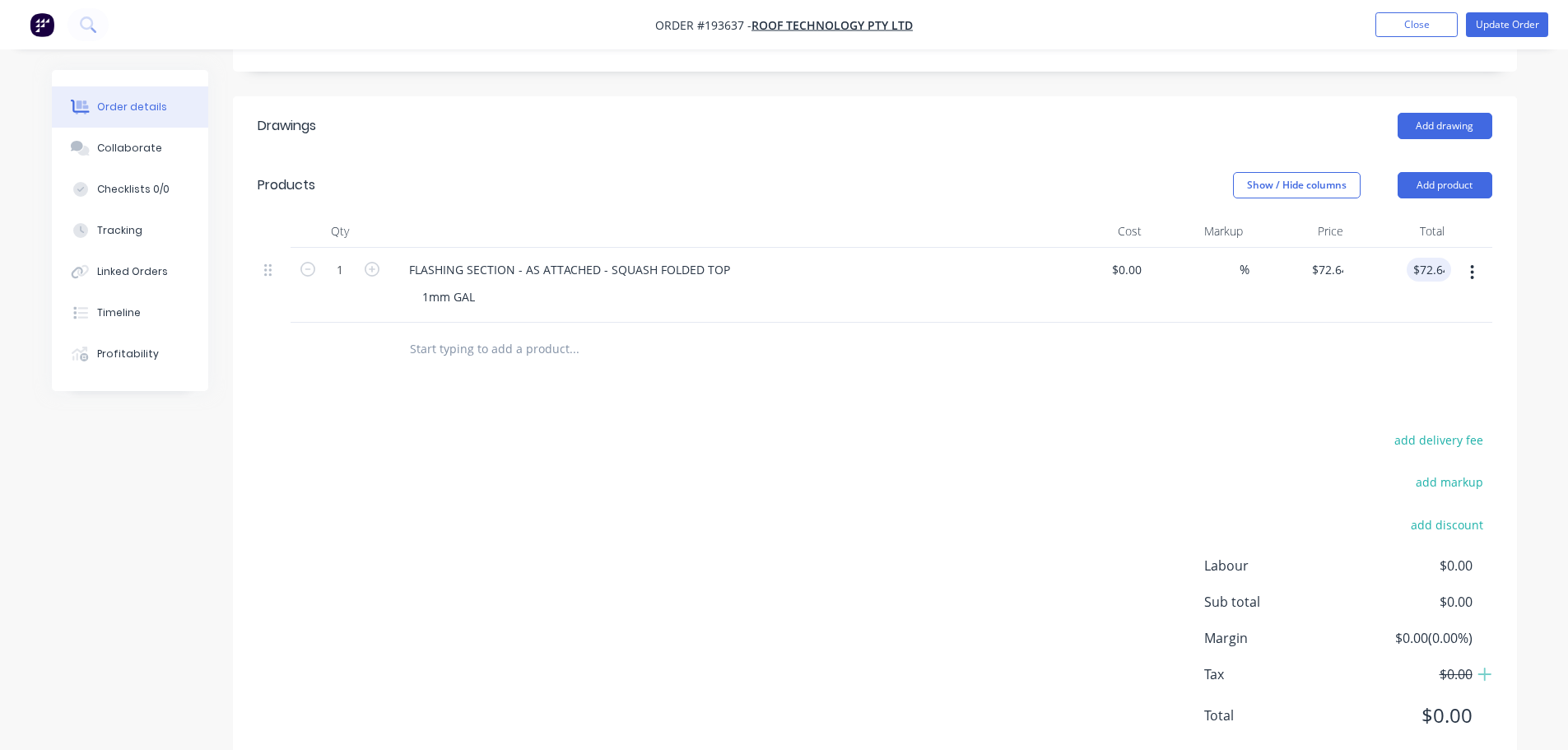
click at [893, 519] on div "add delivery fee add markup add discount Labour $0.00 Sub total $0.00 Margin $0…" at bounding box center [875, 588] width 1235 height 318
click at [1517, 16] on button "Update Order" at bounding box center [1507, 25] width 83 height 25
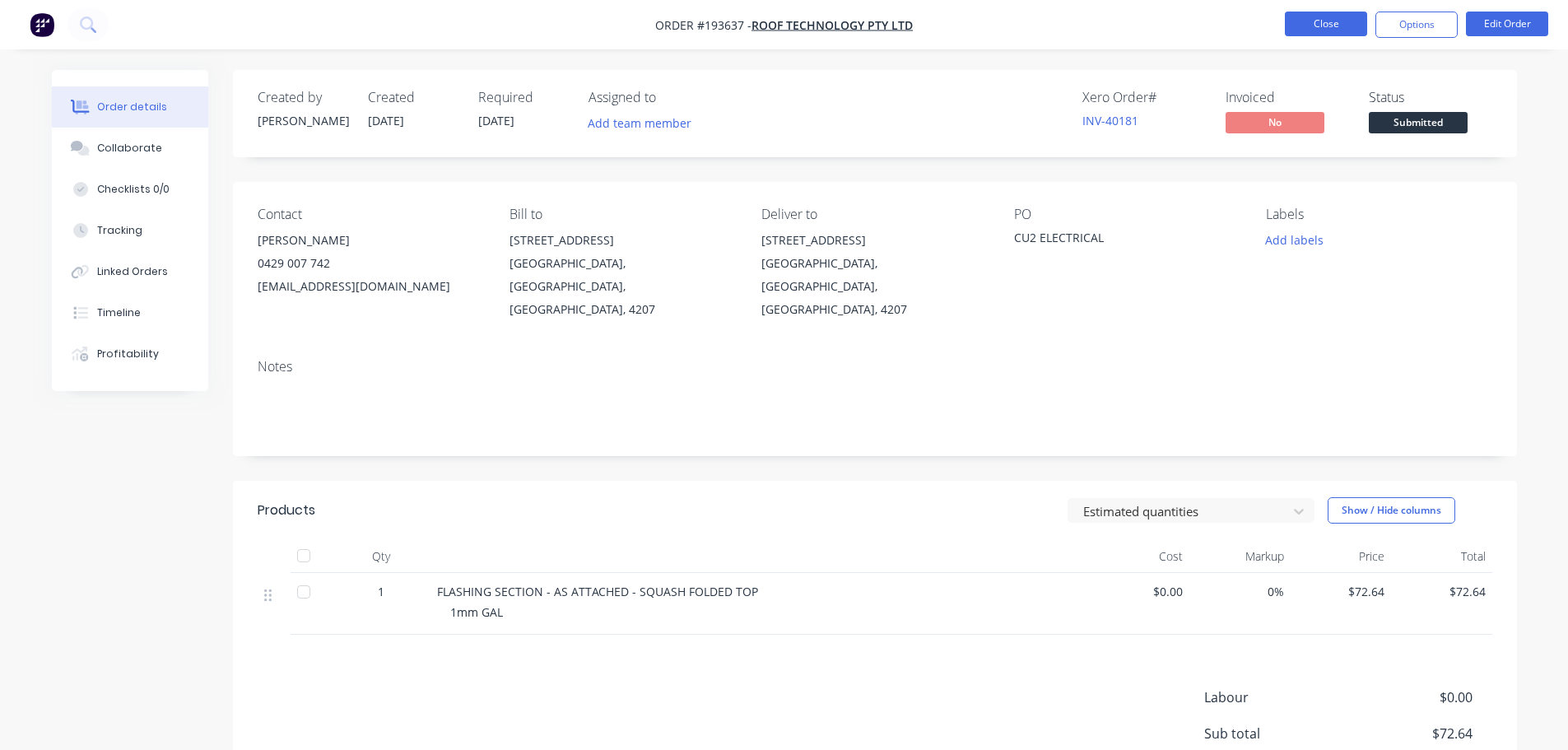
click at [1320, 29] on button "Close" at bounding box center [1325, 24] width 83 height 25
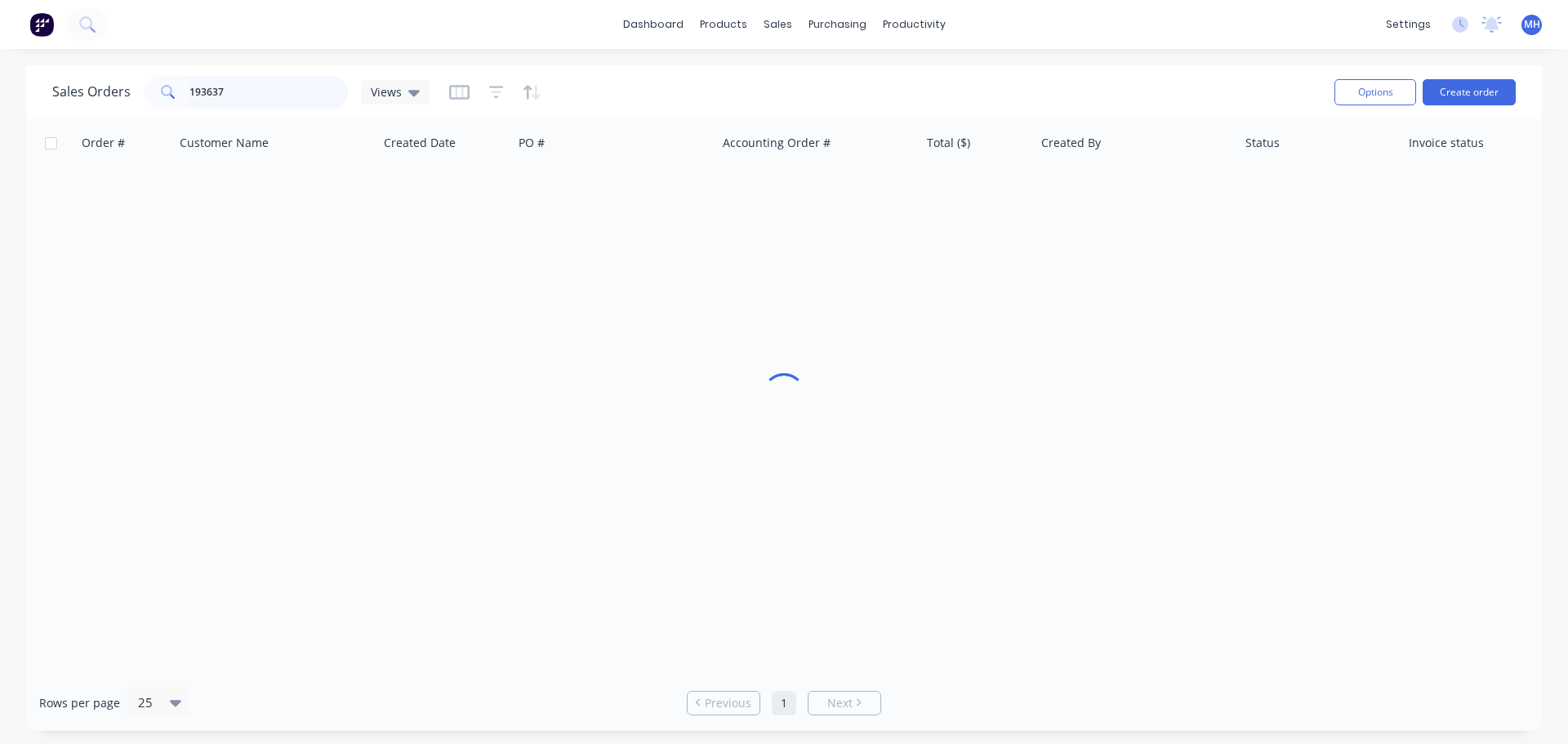
click at [274, 96] on input "193637" at bounding box center [269, 92] width 160 height 33
click at [274, 95] on input "193637" at bounding box center [269, 92] width 160 height 33
type input "193594"
click at [671, 69] on div "Sales Orders 193594 Views Options Create order" at bounding box center [784, 92] width 1515 height 53
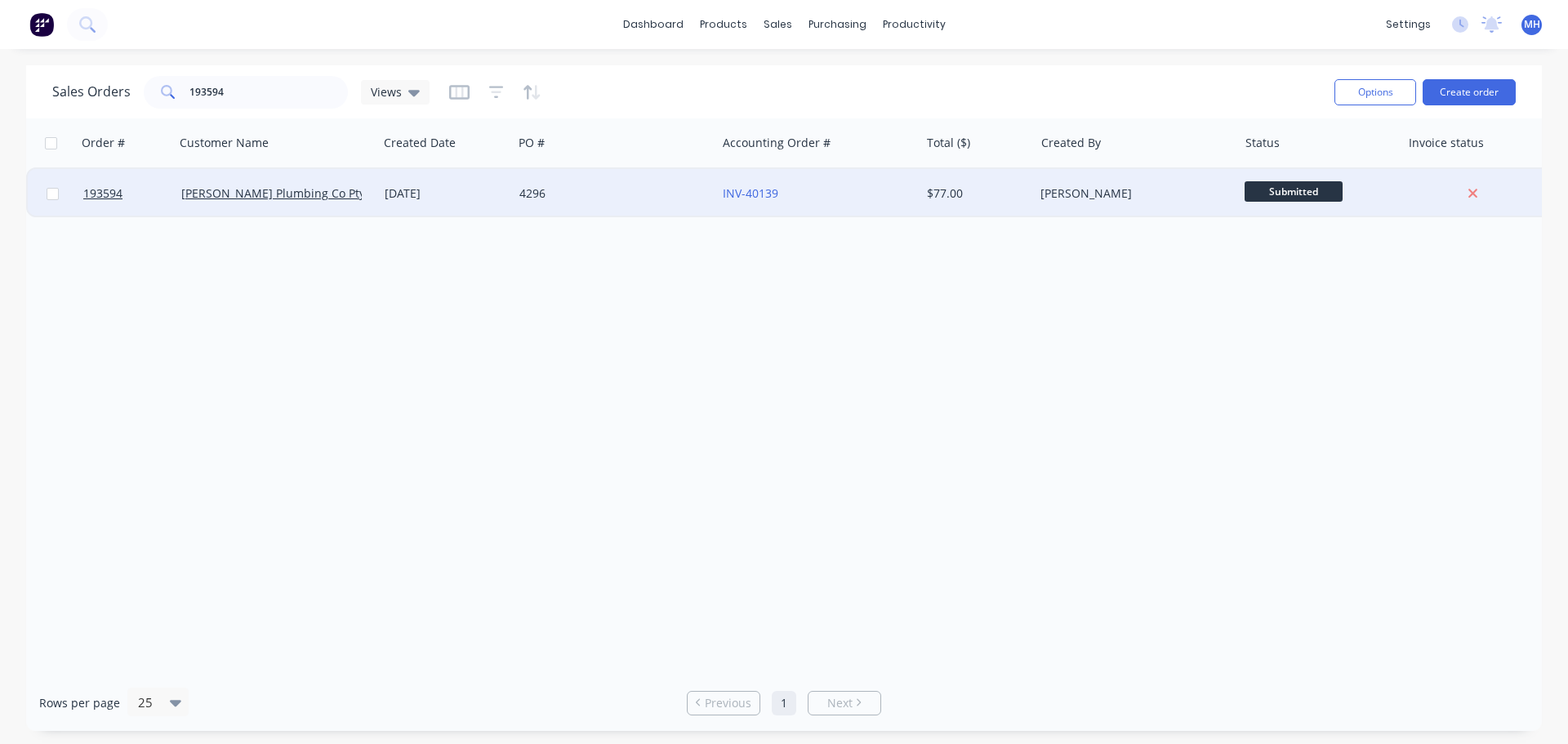
click at [594, 196] on div "4296" at bounding box center [610, 193] width 181 height 16
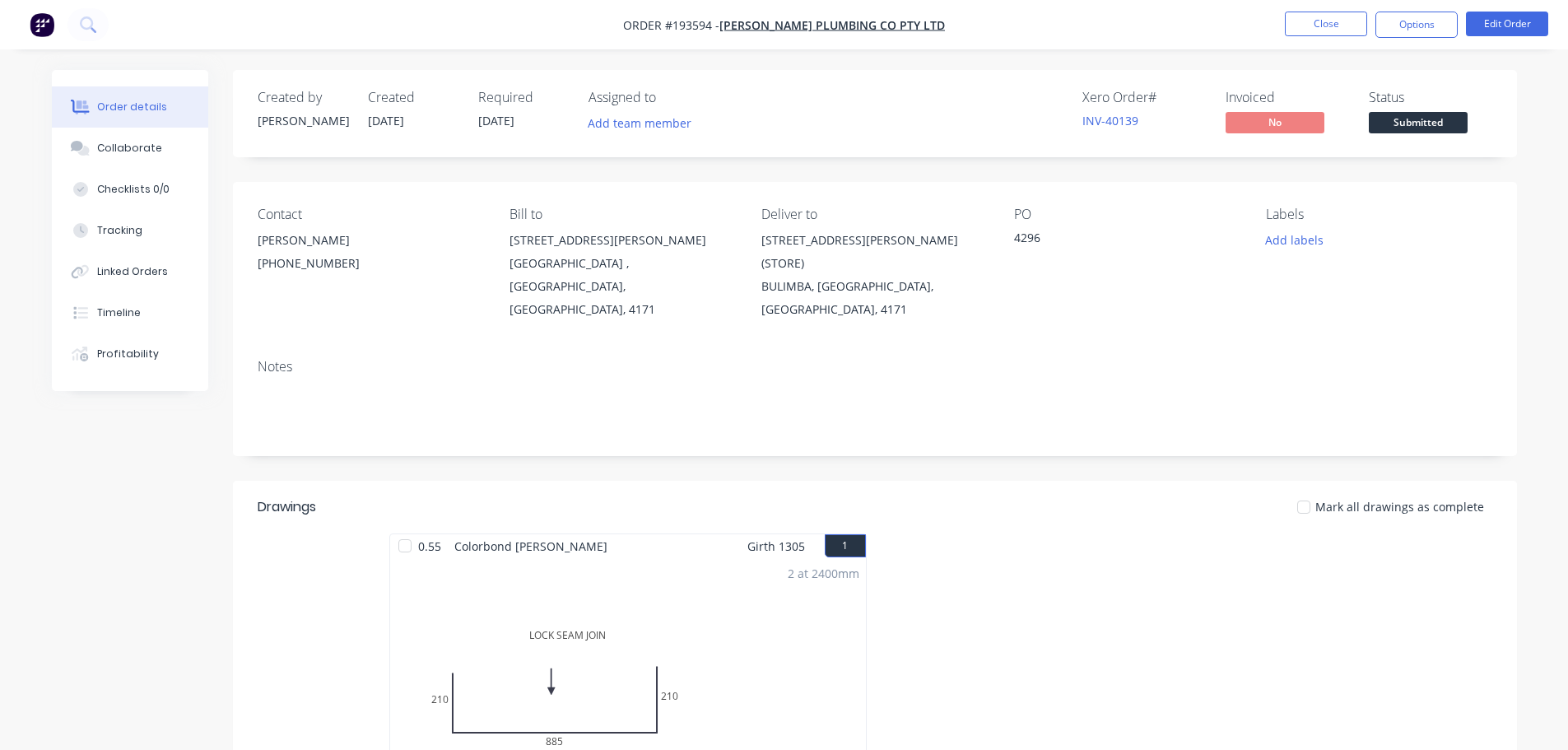
click at [947, 534] on div at bounding box center [1121, 681] width 494 height 293
click at [1320, 24] on button "Close" at bounding box center [1325, 24] width 83 height 25
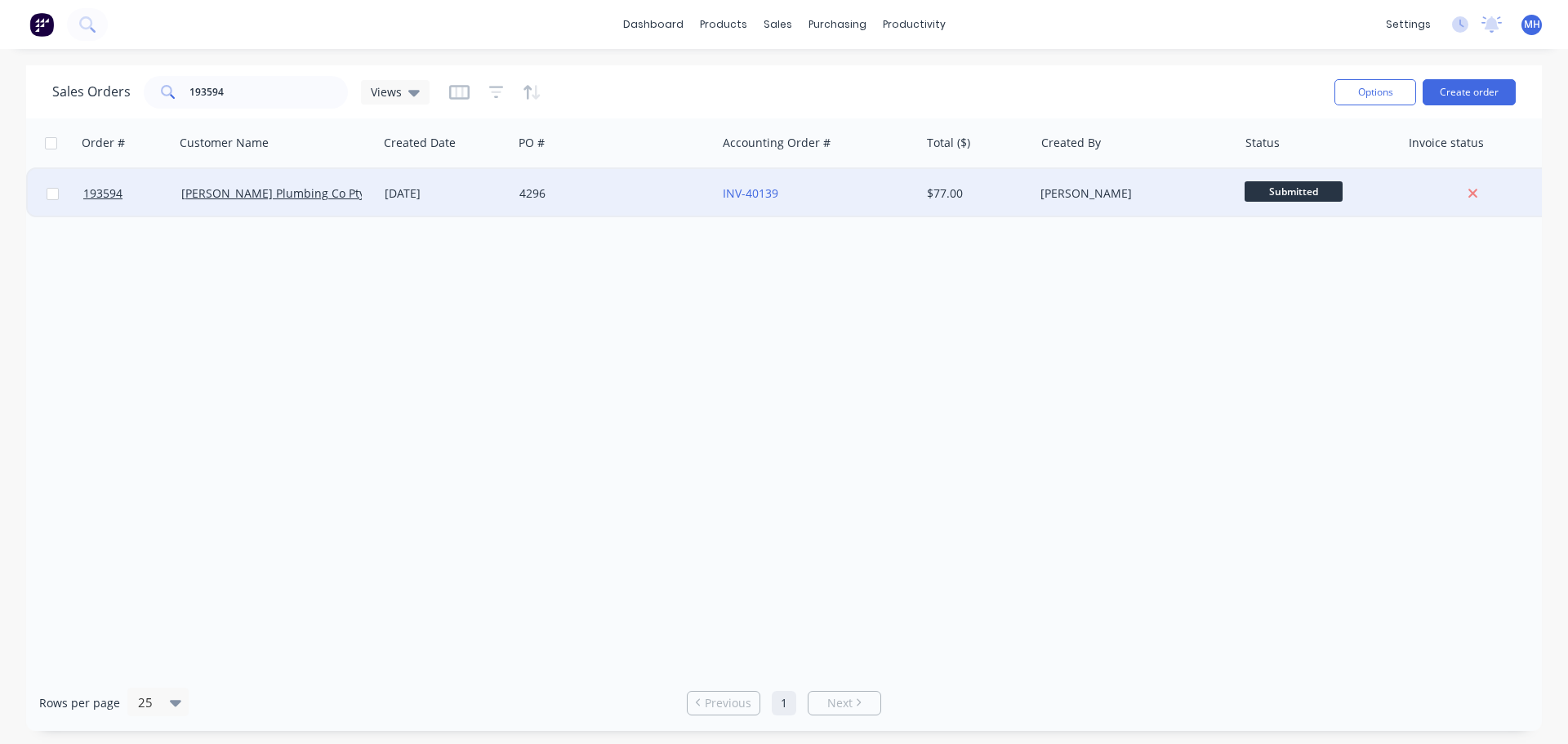
click at [457, 209] on div "[DATE]" at bounding box center [445, 194] width 135 height 49
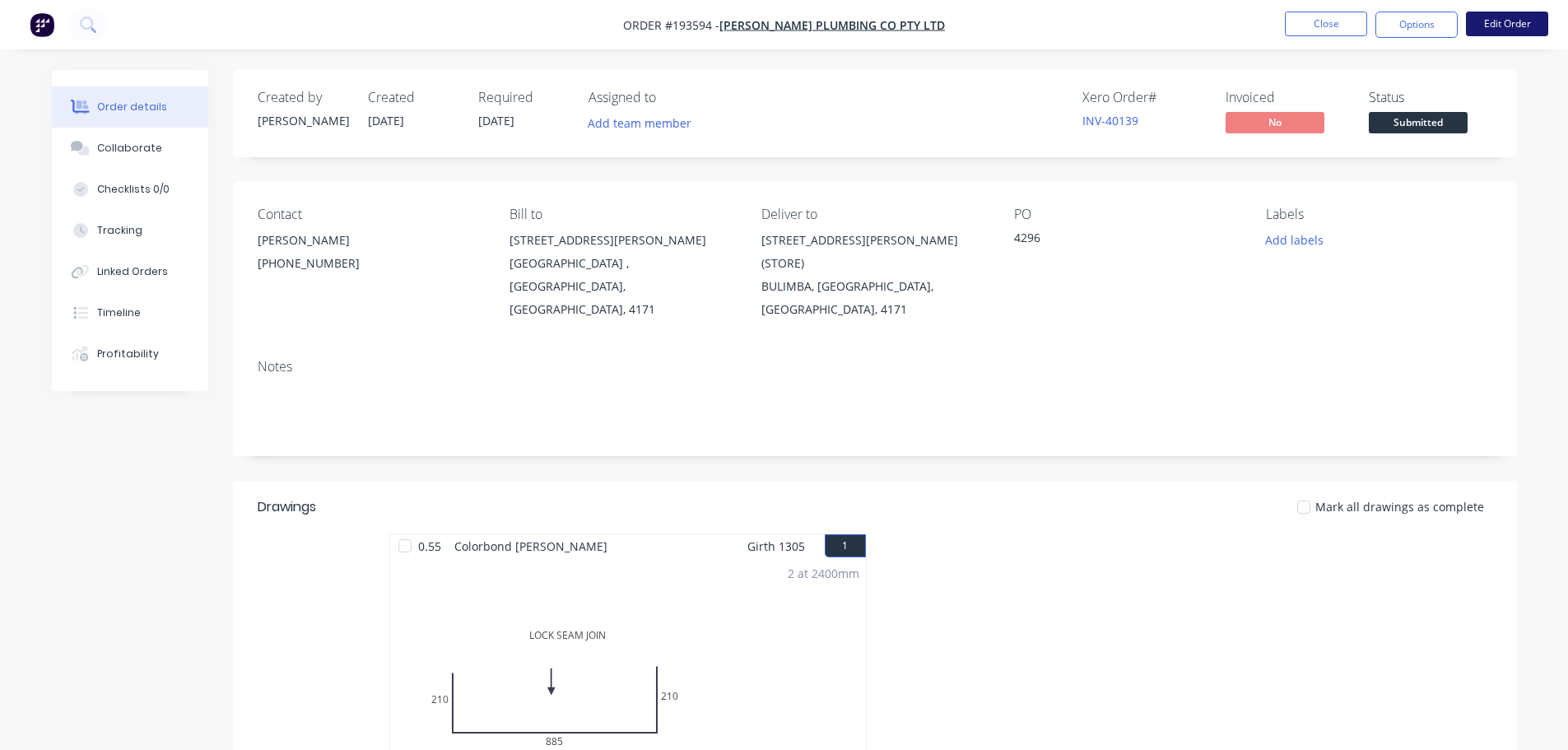
click at [1506, 27] on button "Edit Order" at bounding box center [1507, 24] width 83 height 25
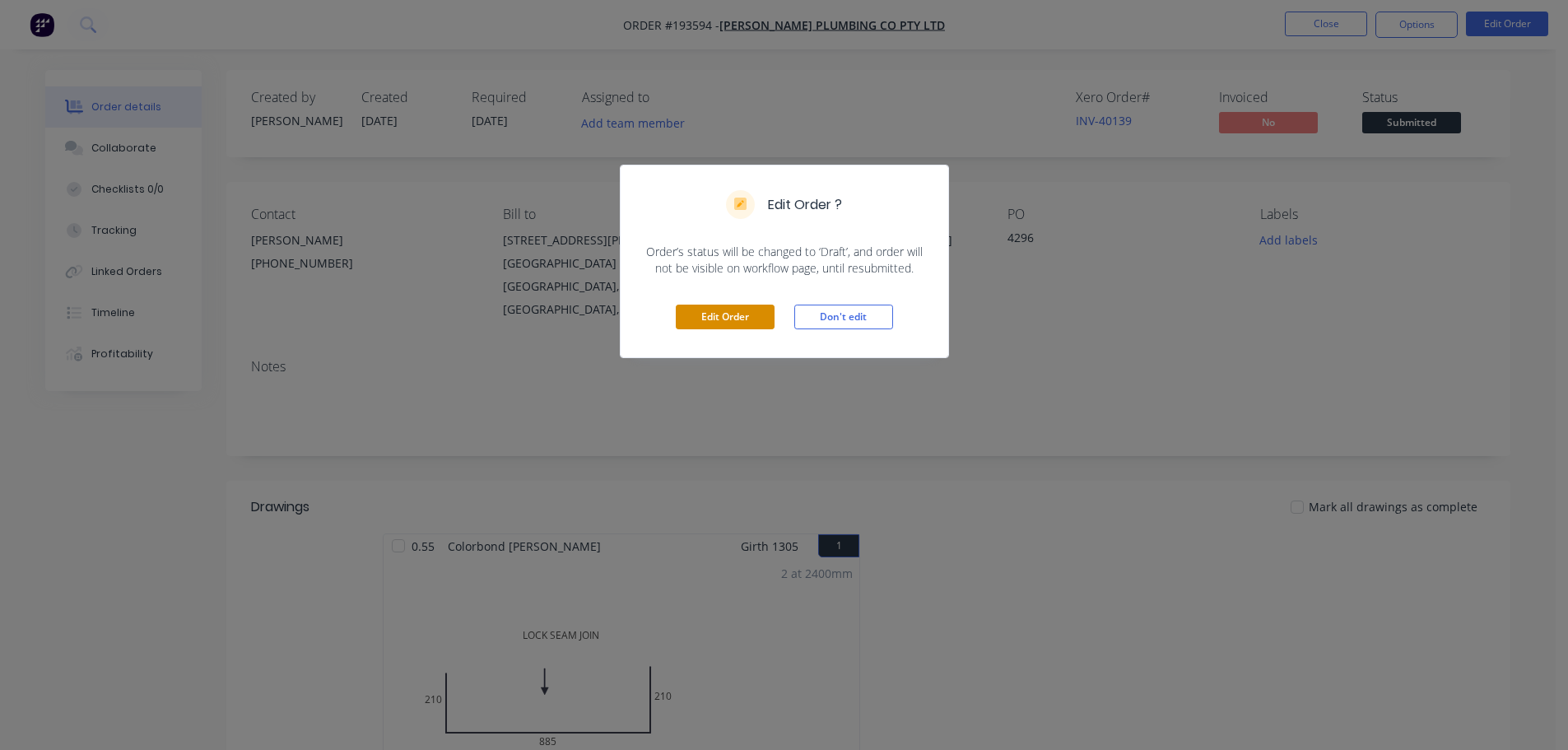
click at [705, 314] on button "Edit Order" at bounding box center [725, 317] width 99 height 25
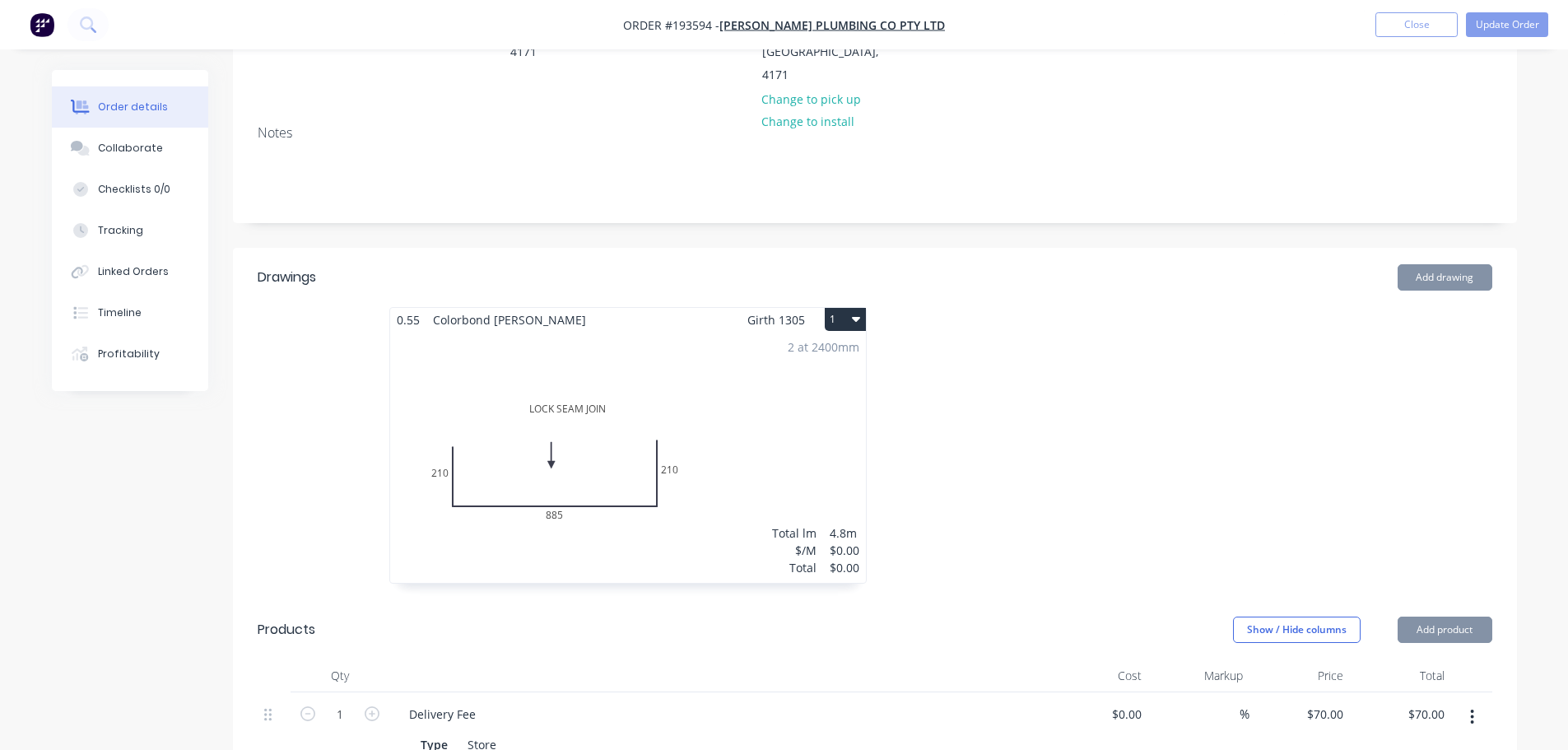
scroll to position [412, 0]
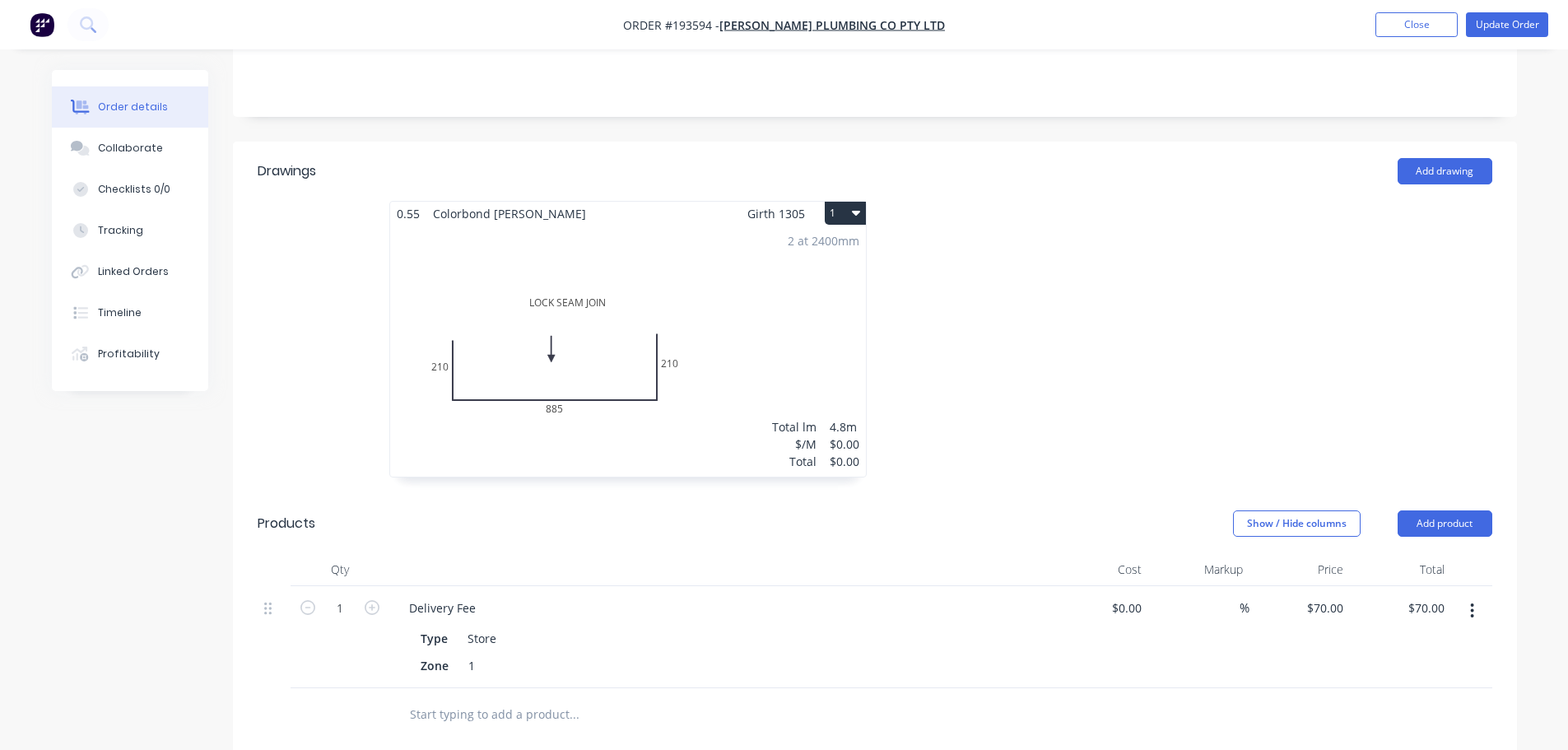
click at [970, 324] on div at bounding box center [1121, 347] width 494 height 293
click at [784, 247] on div "2 at 2400mm Total lm $/M Total 4.8m $0.00 $0.00" at bounding box center [628, 351] width 476 height 251
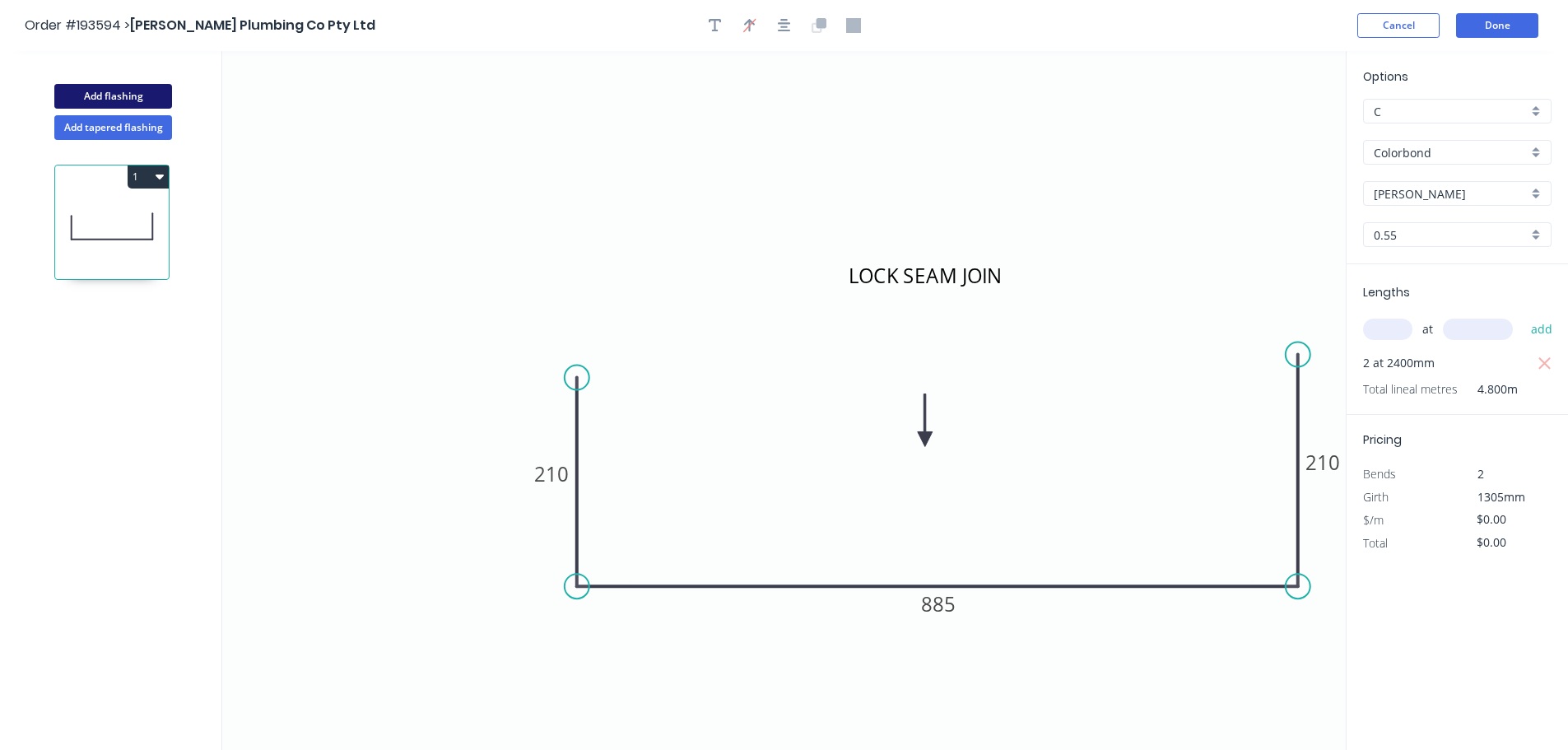
click at [112, 89] on button "Add flashing" at bounding box center [113, 96] width 118 height 25
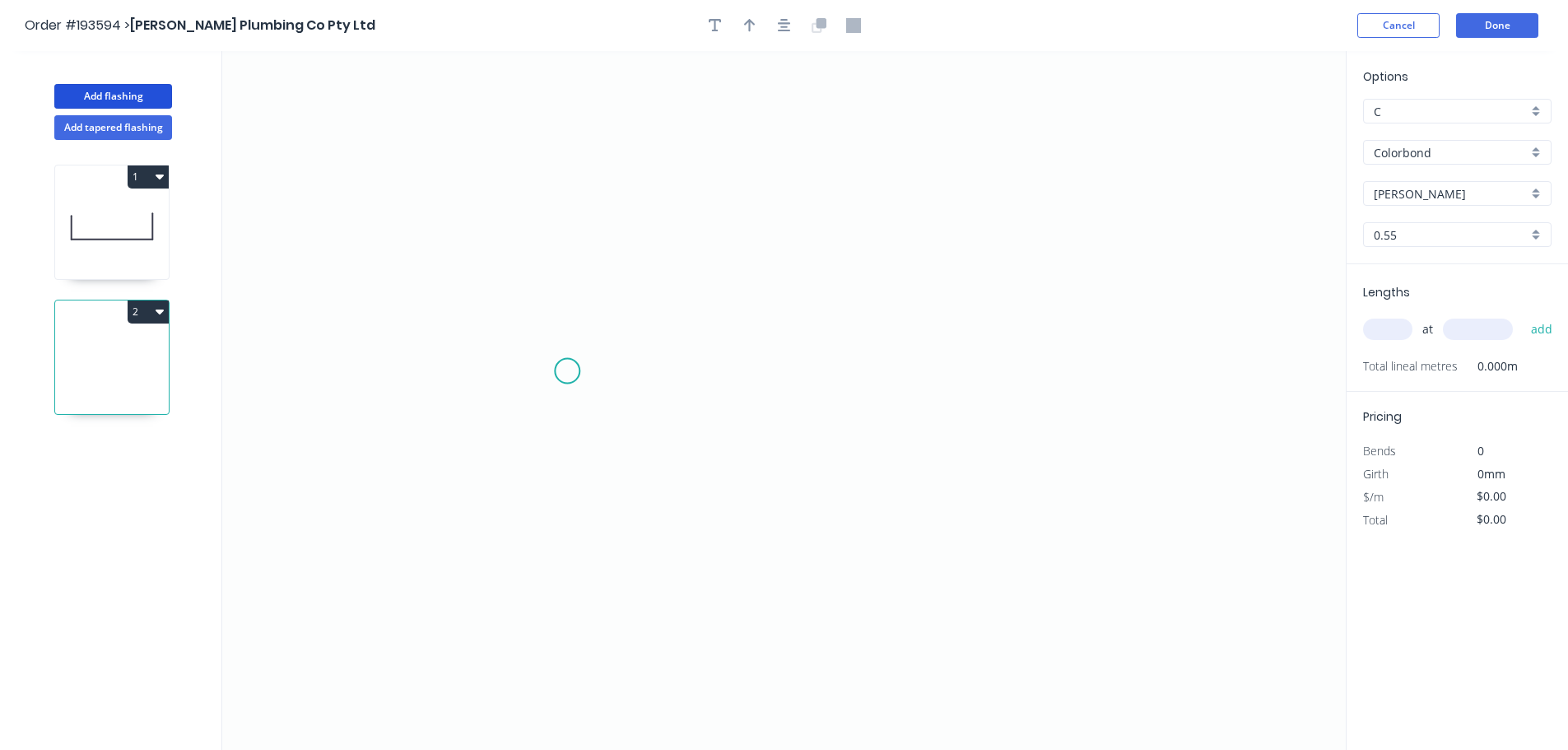
click at [508, 351] on icon "0" at bounding box center [784, 401] width 1124 height 699
click at [511, 543] on icon "0" at bounding box center [784, 401] width 1124 height 699
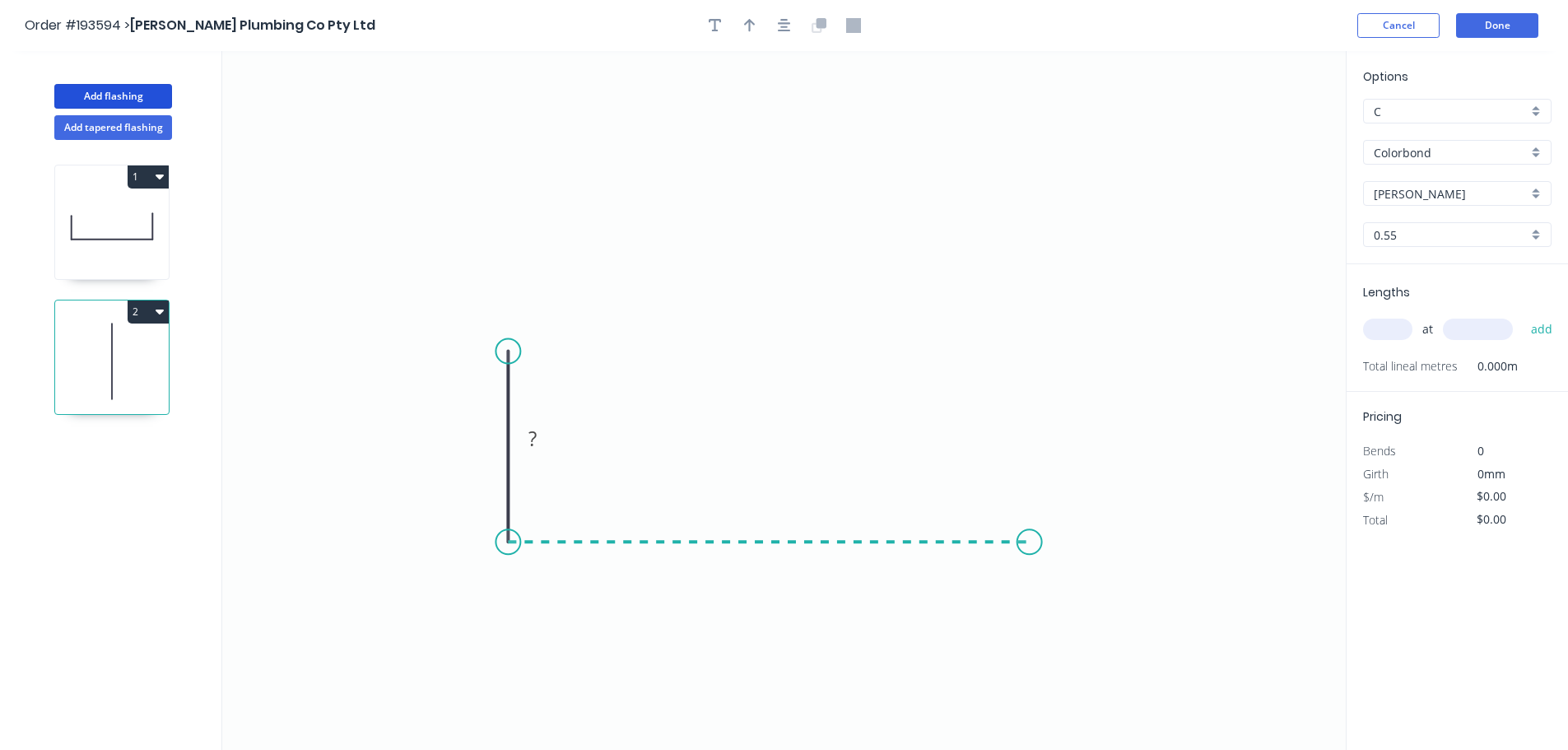
click at [1029, 527] on icon "0 ?" at bounding box center [784, 401] width 1124 height 699
click at [484, 436] on tspan "?" at bounding box center [482, 438] width 9 height 28
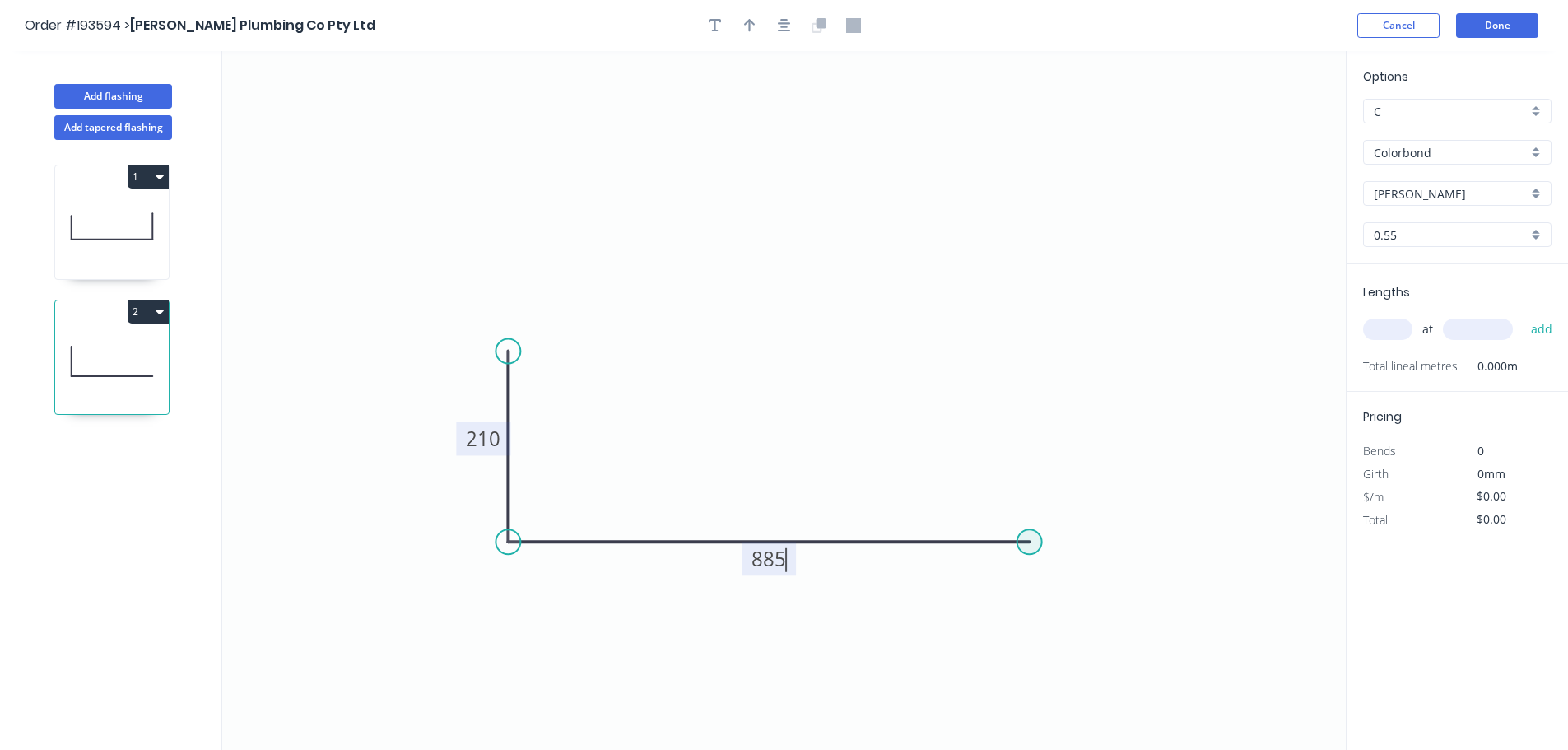
drag, startPoint x: 1041, startPoint y: 547, endPoint x: 1067, endPoint y: 547, distance: 26.0
click at [1042, 547] on circle at bounding box center [1029, 542] width 25 height 25
click at [1067, 547] on circle at bounding box center [1066, 542] width 25 height 25
click at [1072, 479] on icon at bounding box center [1068, 510] width 7 height 63
click at [1068, 454] on circle at bounding box center [1066, 454] width 25 height 25
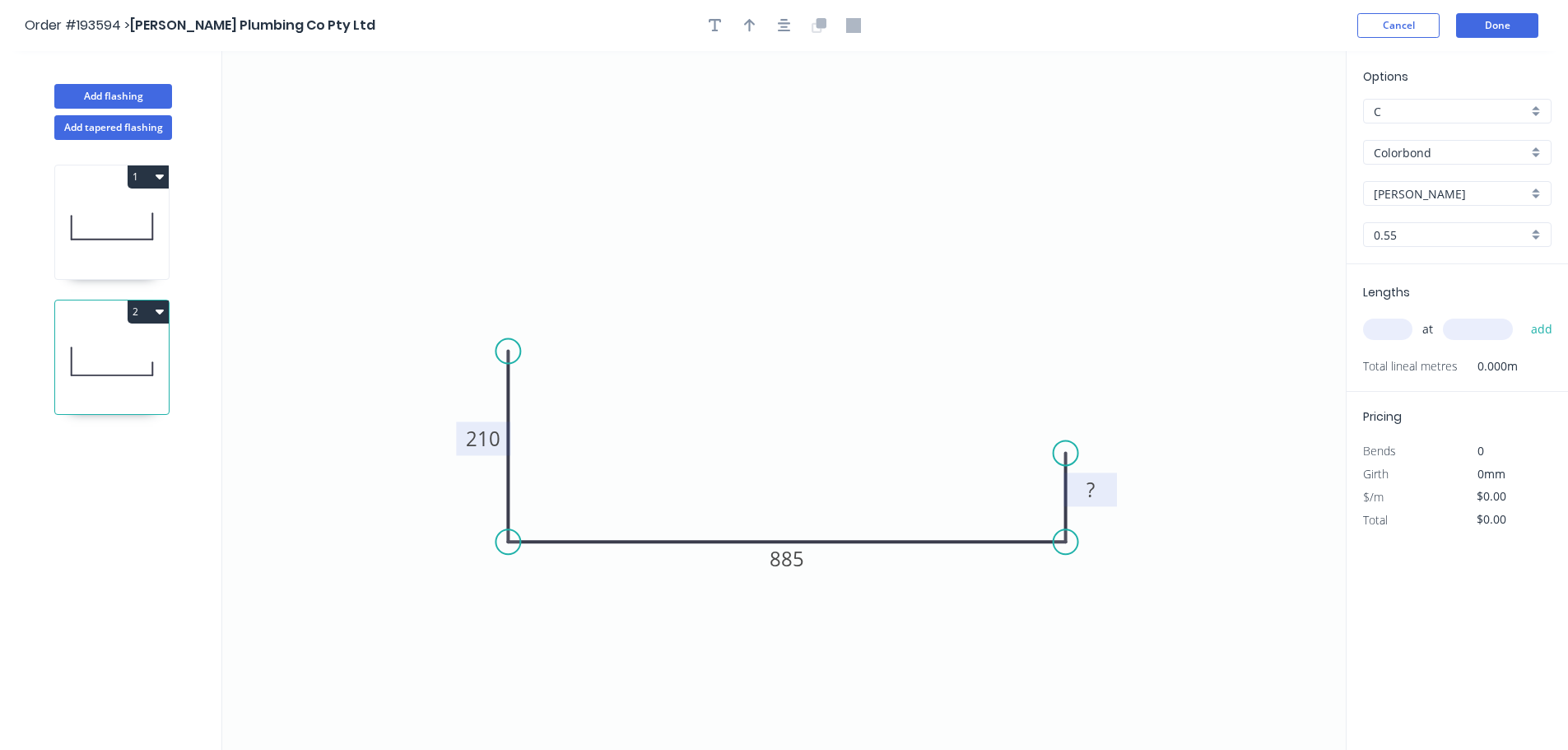
click at [1081, 481] on rect at bounding box center [1090, 490] width 33 height 23
click at [972, 361] on icon "0 210 885 95" at bounding box center [784, 401] width 1124 height 699
click at [527, 558] on div "Delete point" at bounding box center [589, 564] width 166 height 33
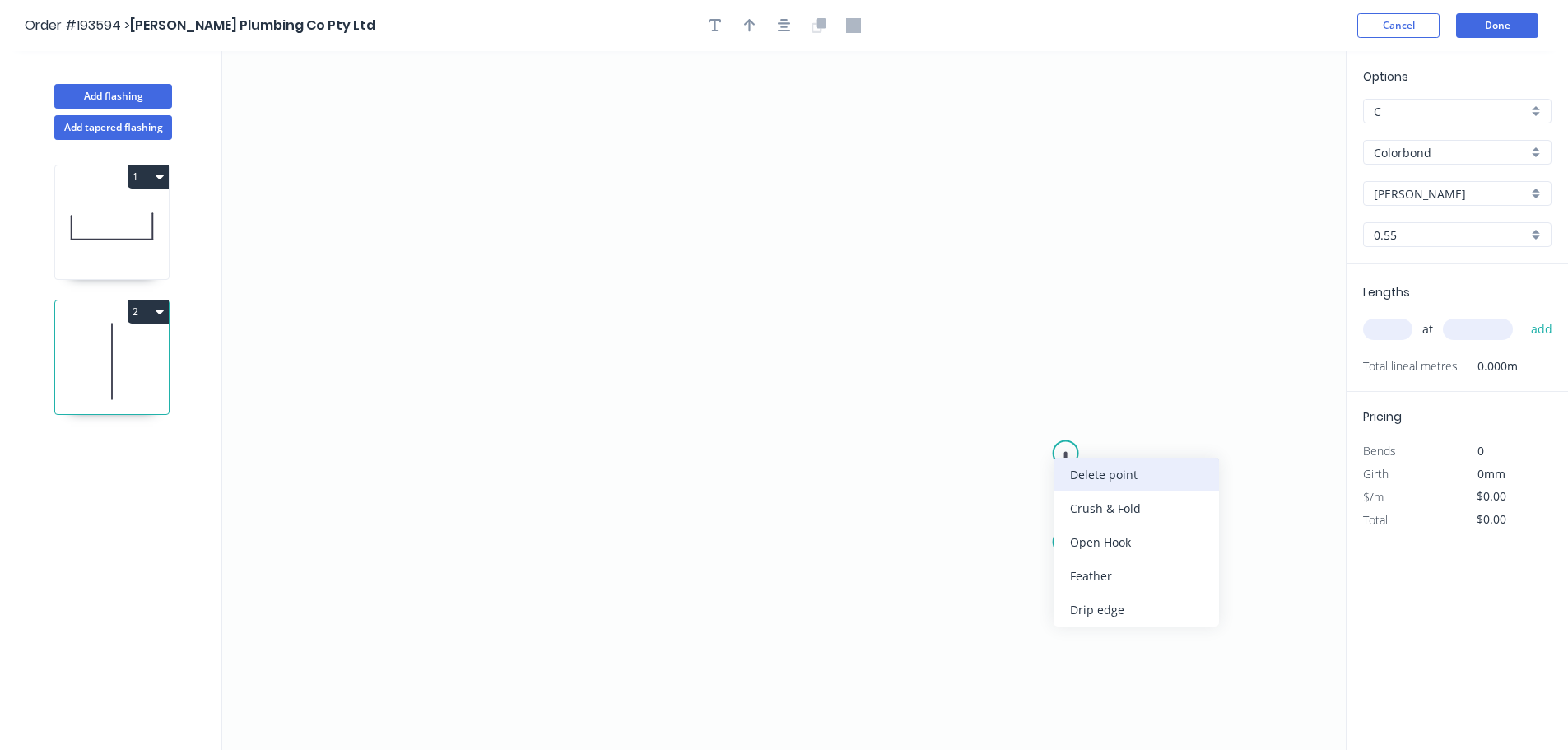
click at [1070, 472] on div "Delete point" at bounding box center [1136, 474] width 166 height 33
click at [722, 582] on icon "0" at bounding box center [784, 401] width 1124 height 699
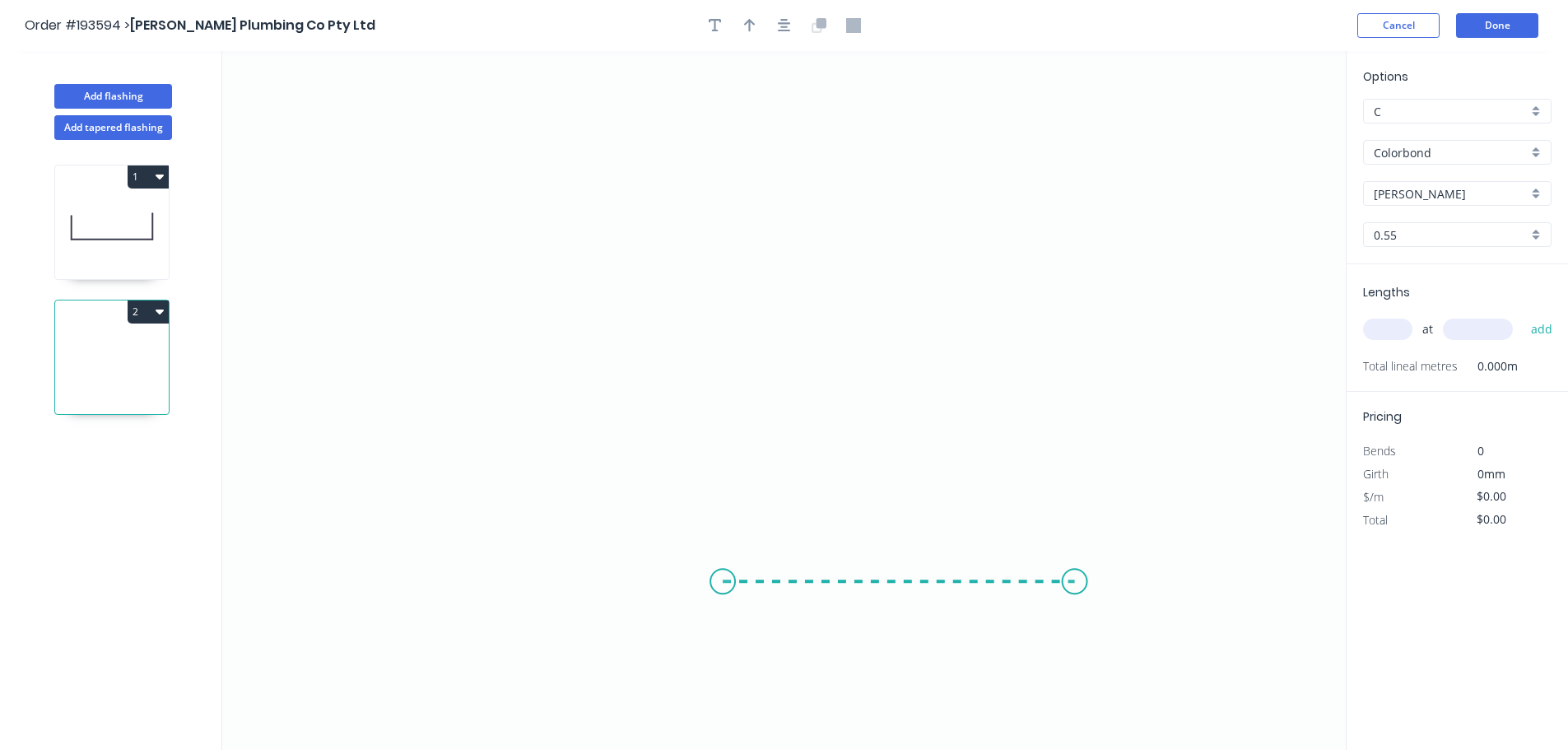
click at [1074, 595] on icon "0" at bounding box center [784, 401] width 1124 height 699
click at [915, 604] on rect at bounding box center [898, 598] width 53 height 33
click at [899, 596] on tspan "?" at bounding box center [897, 598] width 9 height 28
drag, startPoint x: 815, startPoint y: 308, endPoint x: 803, endPoint y: 365, distance: 58.2
click at [816, 308] on icon "0 115" at bounding box center [784, 401] width 1124 height 699
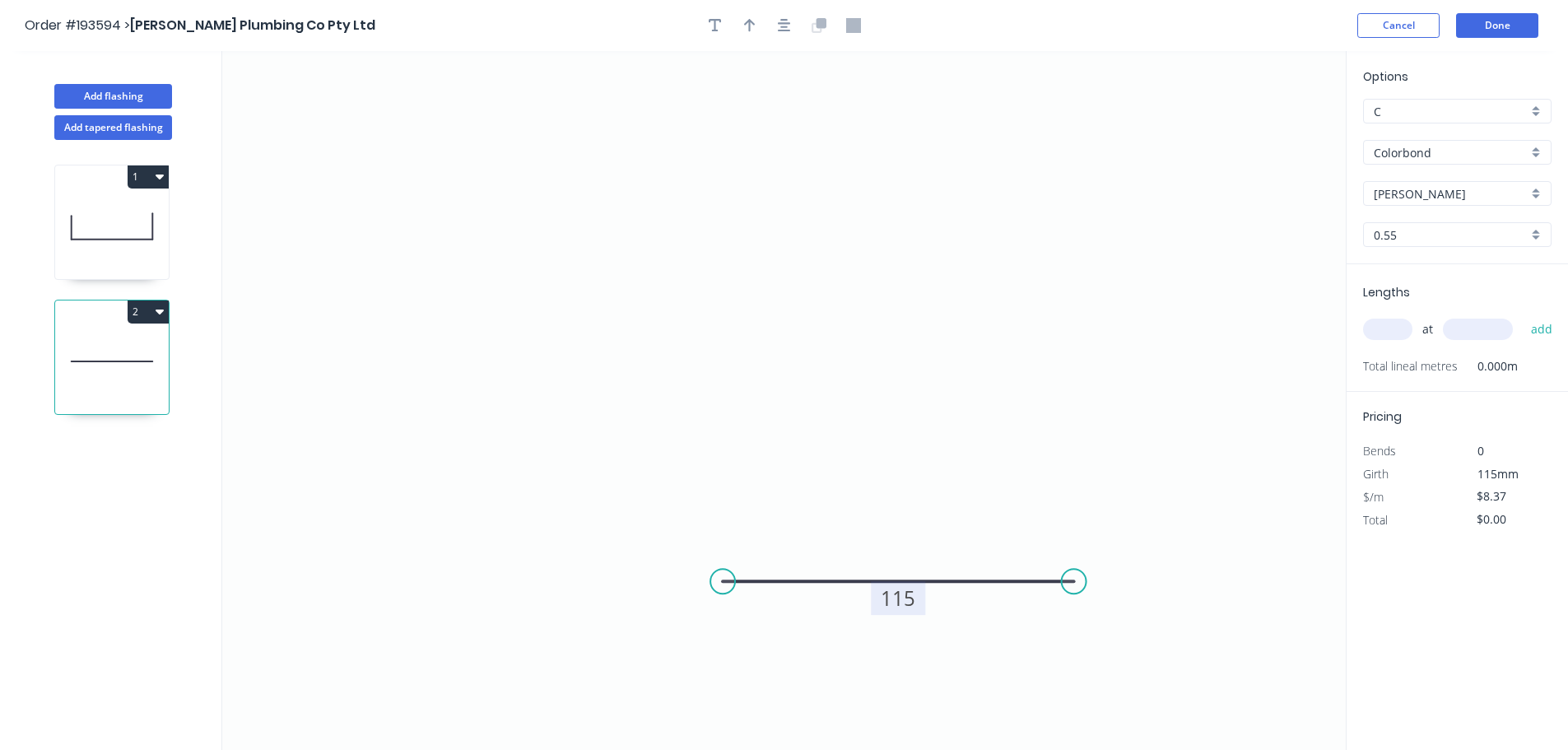
click at [148, 316] on button "2" at bounding box center [147, 312] width 41 height 23
click at [127, 397] on button "Delete" at bounding box center [90, 385] width 156 height 33
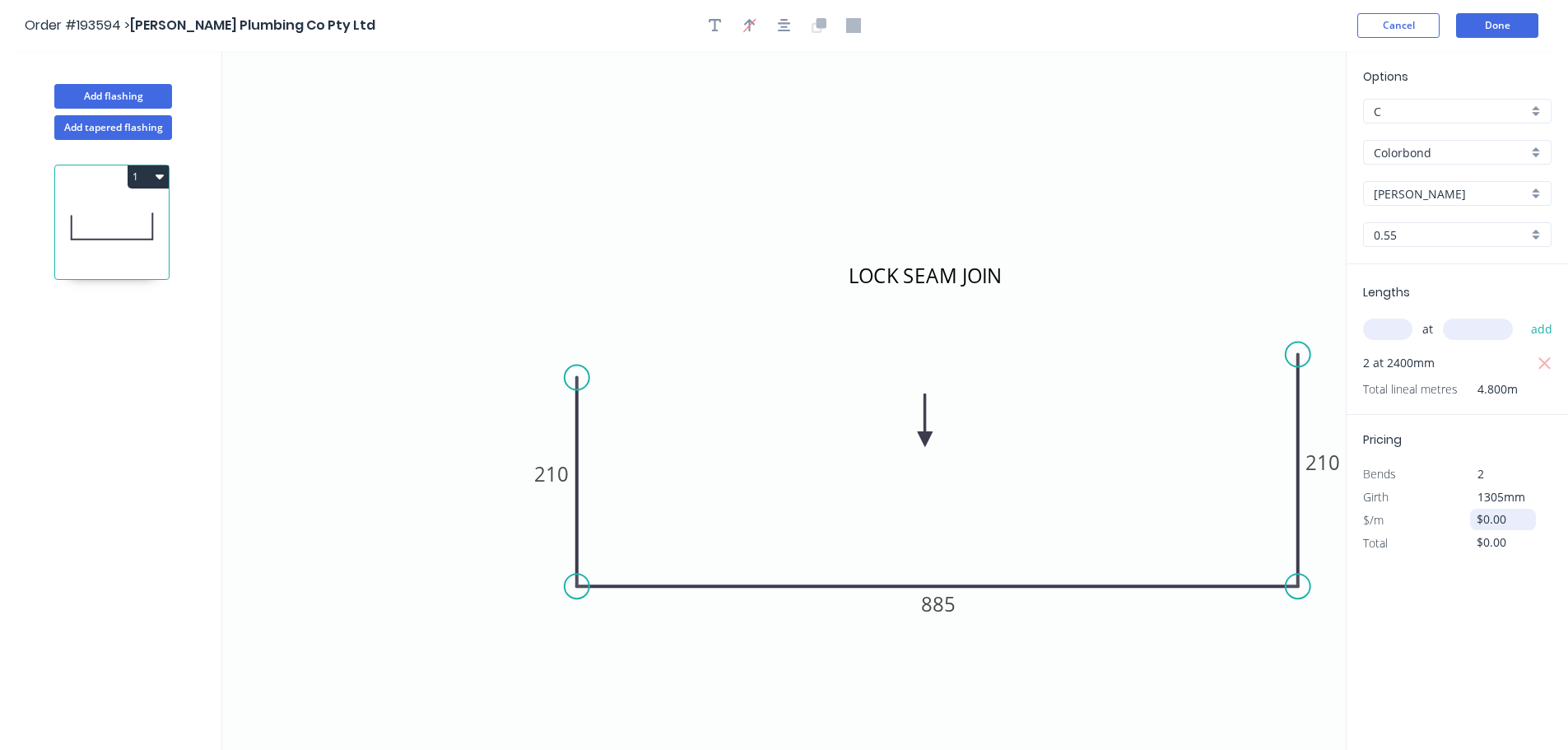
click at [1492, 522] on input "$0.00" at bounding box center [1504, 520] width 56 height 23
click at [1492, 523] on input "$0.00" at bounding box center [1504, 520] width 56 height 23
drag, startPoint x: 1504, startPoint y: 517, endPoint x: 1396, endPoint y: 515, distance: 108.0
click at [1396, 515] on div "$/m $0.00" at bounding box center [1457, 521] width 213 height 23
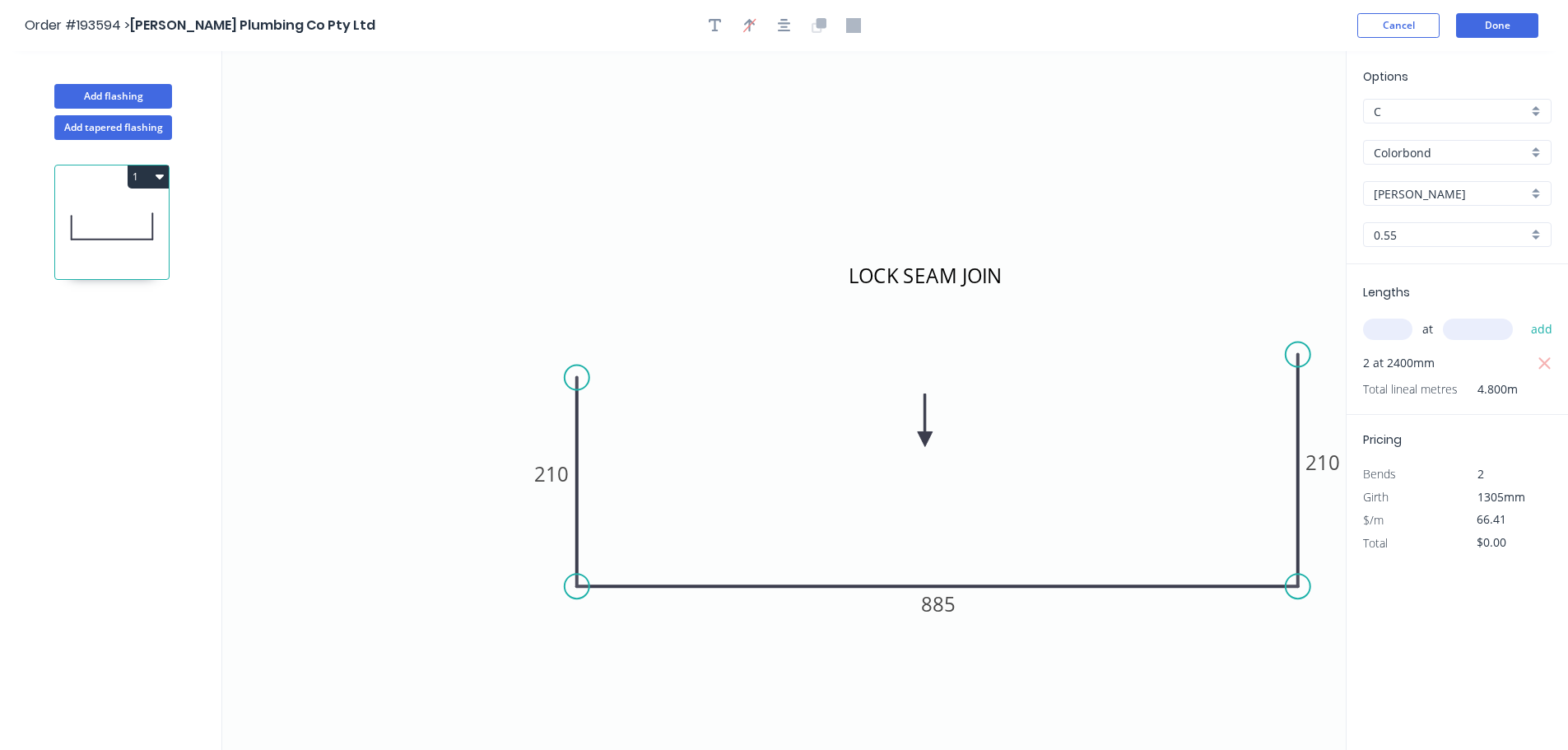
type input "$66.41"
type input "$318.77"
click at [1366, 632] on div "Options C C Colorbond Colorbond Colorbond (Premium) Colorbond Coolmax Colorbond…" at bounding box center [1457, 402] width 223 height 701
click at [1489, 13] on button "Done" at bounding box center [1497, 26] width 83 height 25
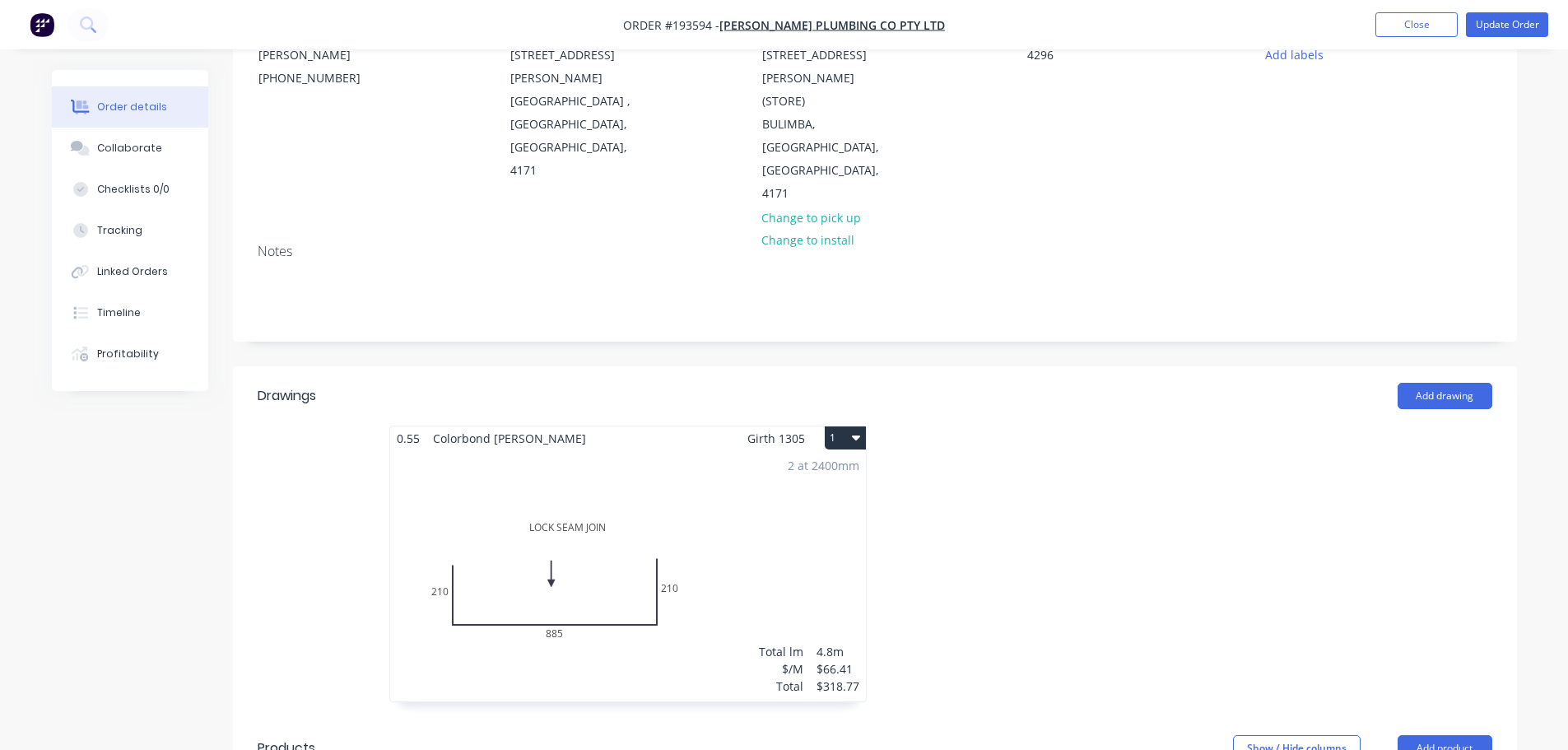
scroll to position [412, 0]
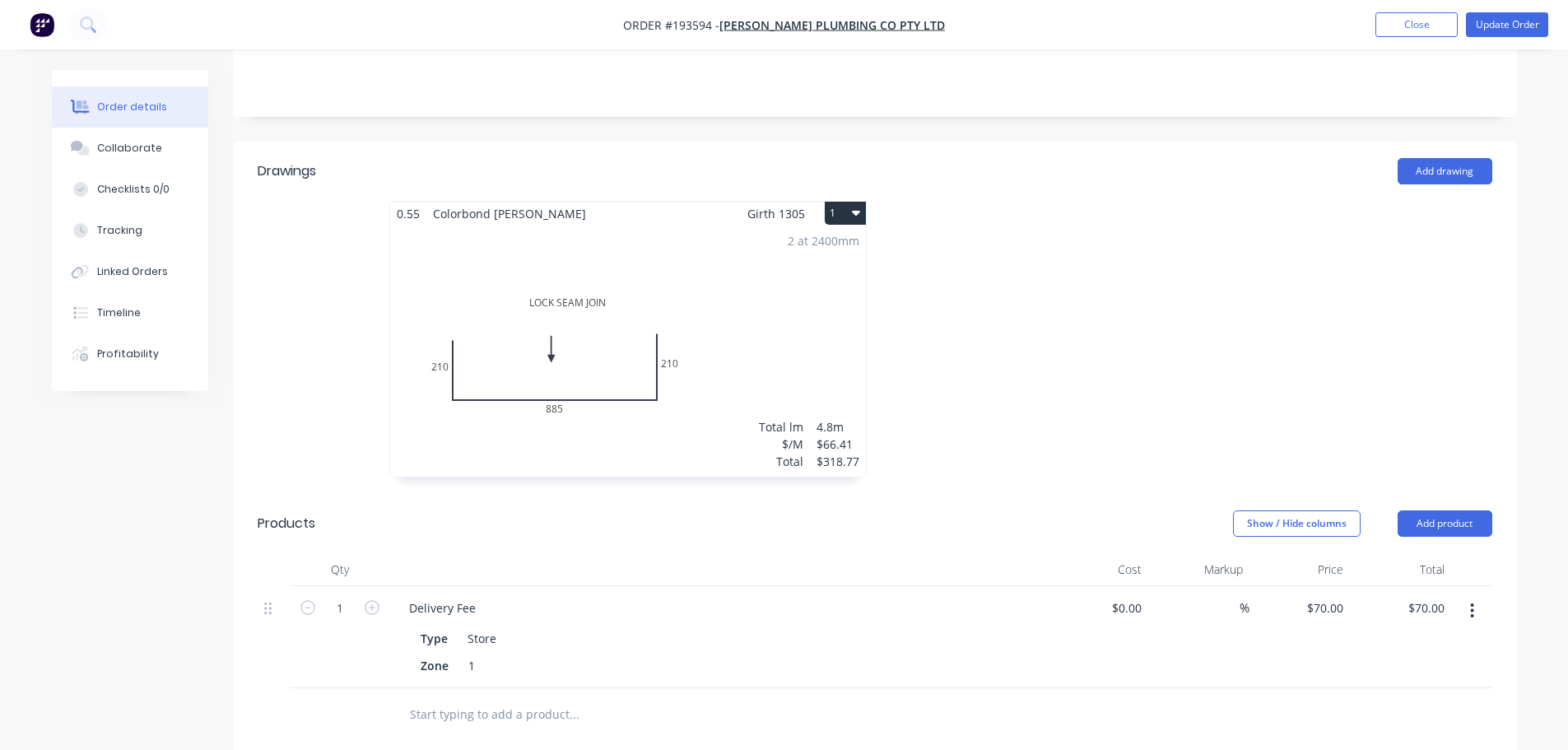
click at [1019, 255] on div at bounding box center [1121, 347] width 494 height 293
click at [1502, 28] on button "Update Order" at bounding box center [1507, 25] width 83 height 25
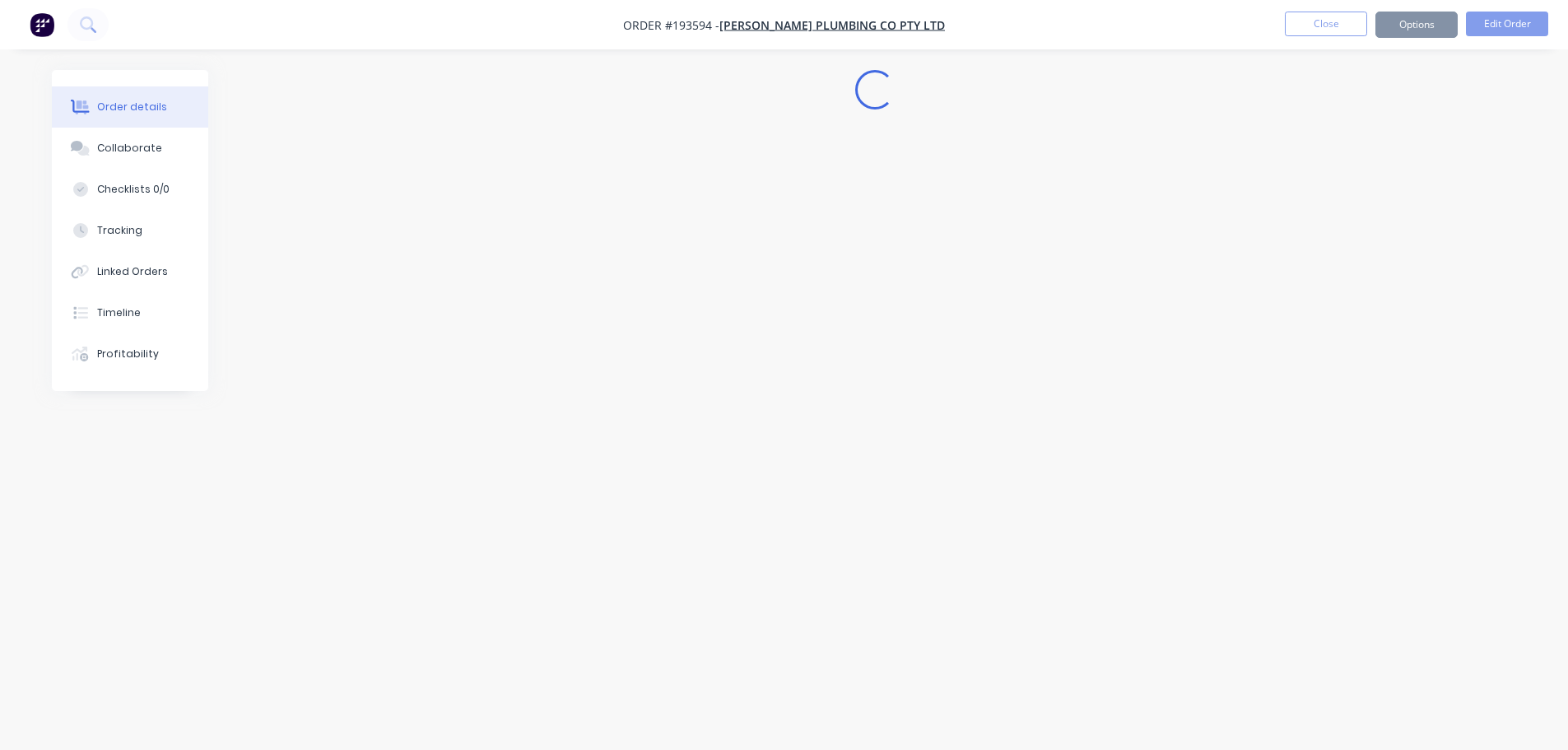
scroll to position [0, 0]
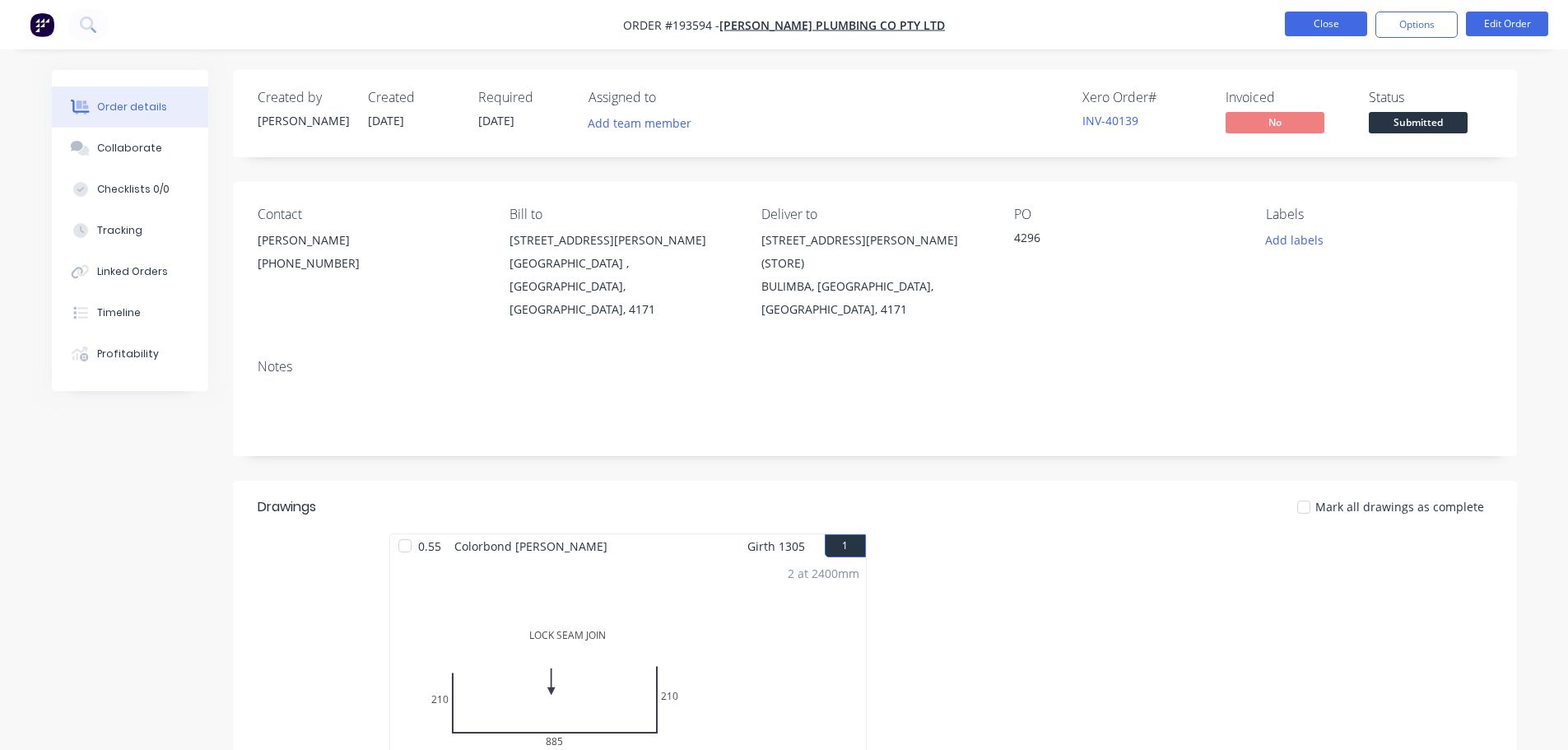
click at [1305, 30] on button "Close" at bounding box center [1325, 24] width 83 height 25
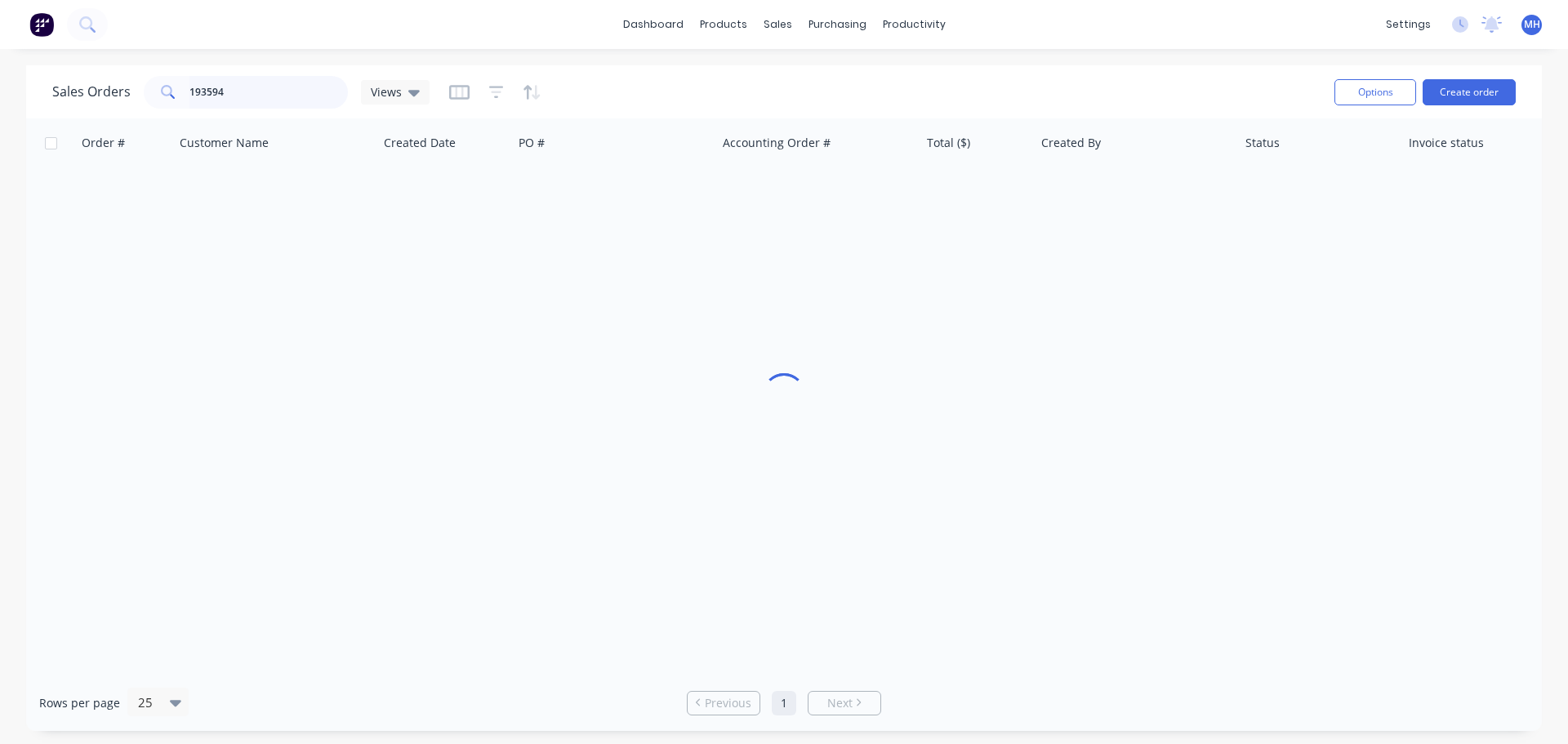
click at [265, 84] on input "193594" at bounding box center [269, 92] width 160 height 33
click at [278, 100] on input "193594" at bounding box center [269, 92] width 160 height 33
type input "193716"
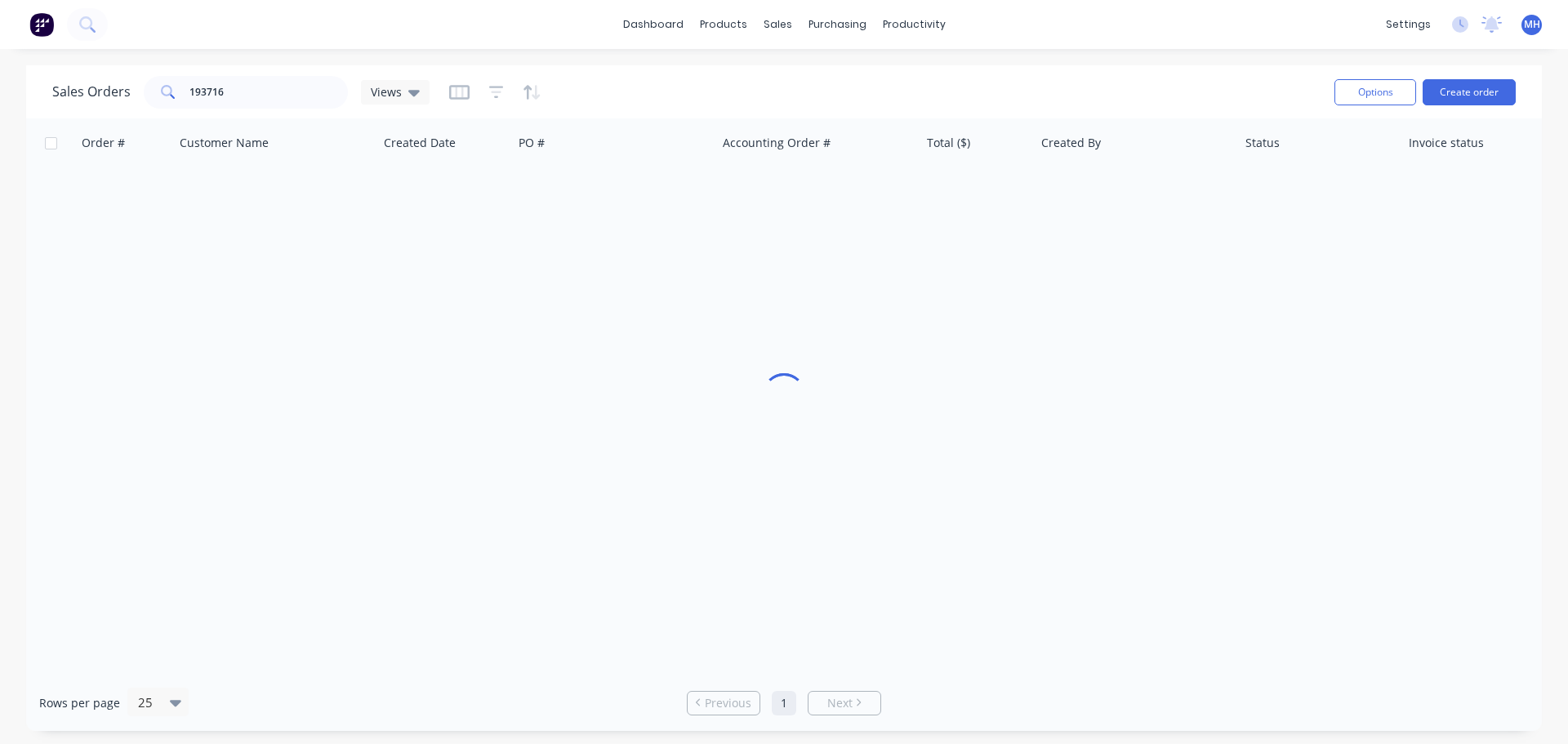
click at [605, 96] on div "Sales Orders 193716 Views" at bounding box center [686, 92] width 1269 height 40
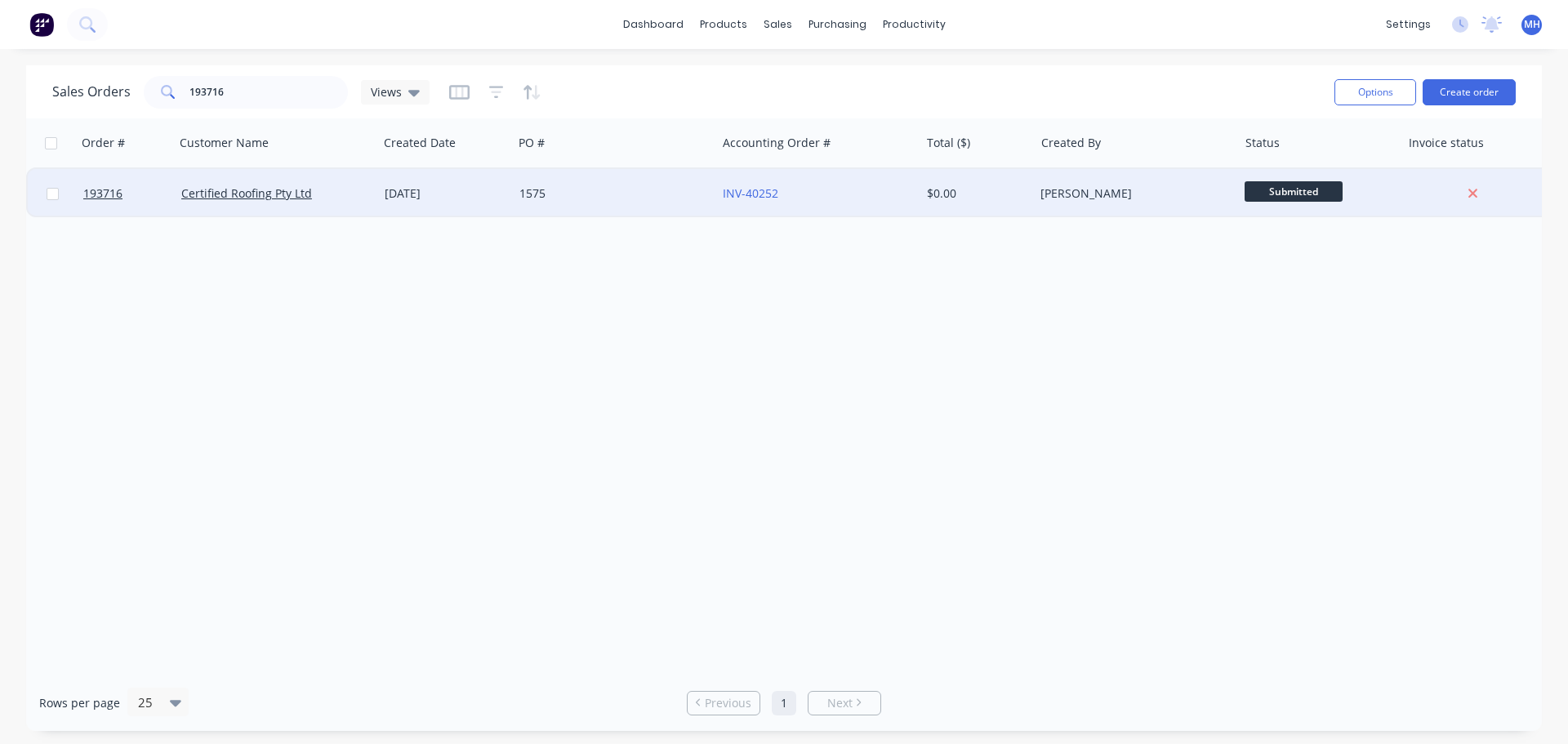
click at [632, 210] on div "1575" at bounding box center [614, 194] width 203 height 49
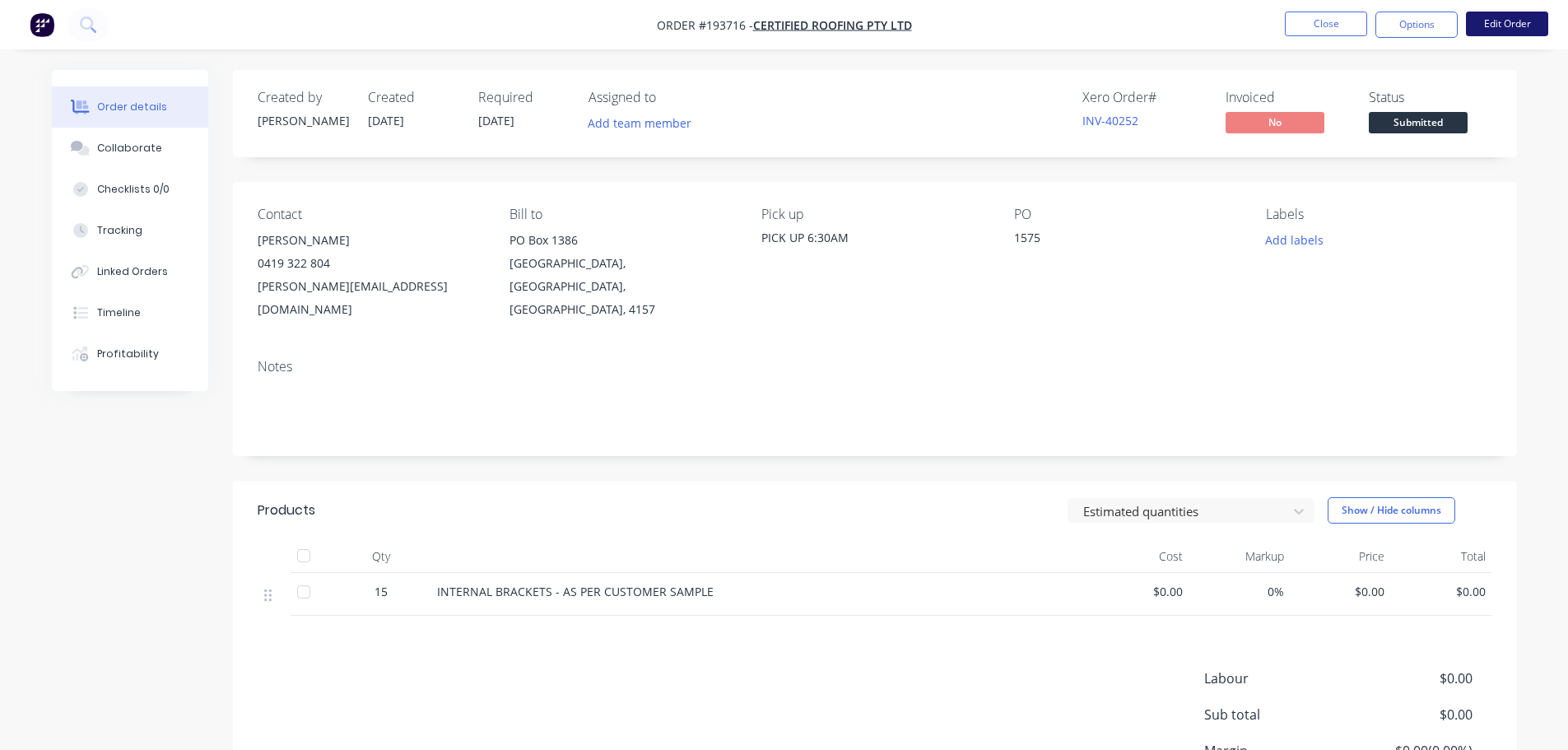
click at [1495, 31] on button "Edit Order" at bounding box center [1507, 24] width 83 height 25
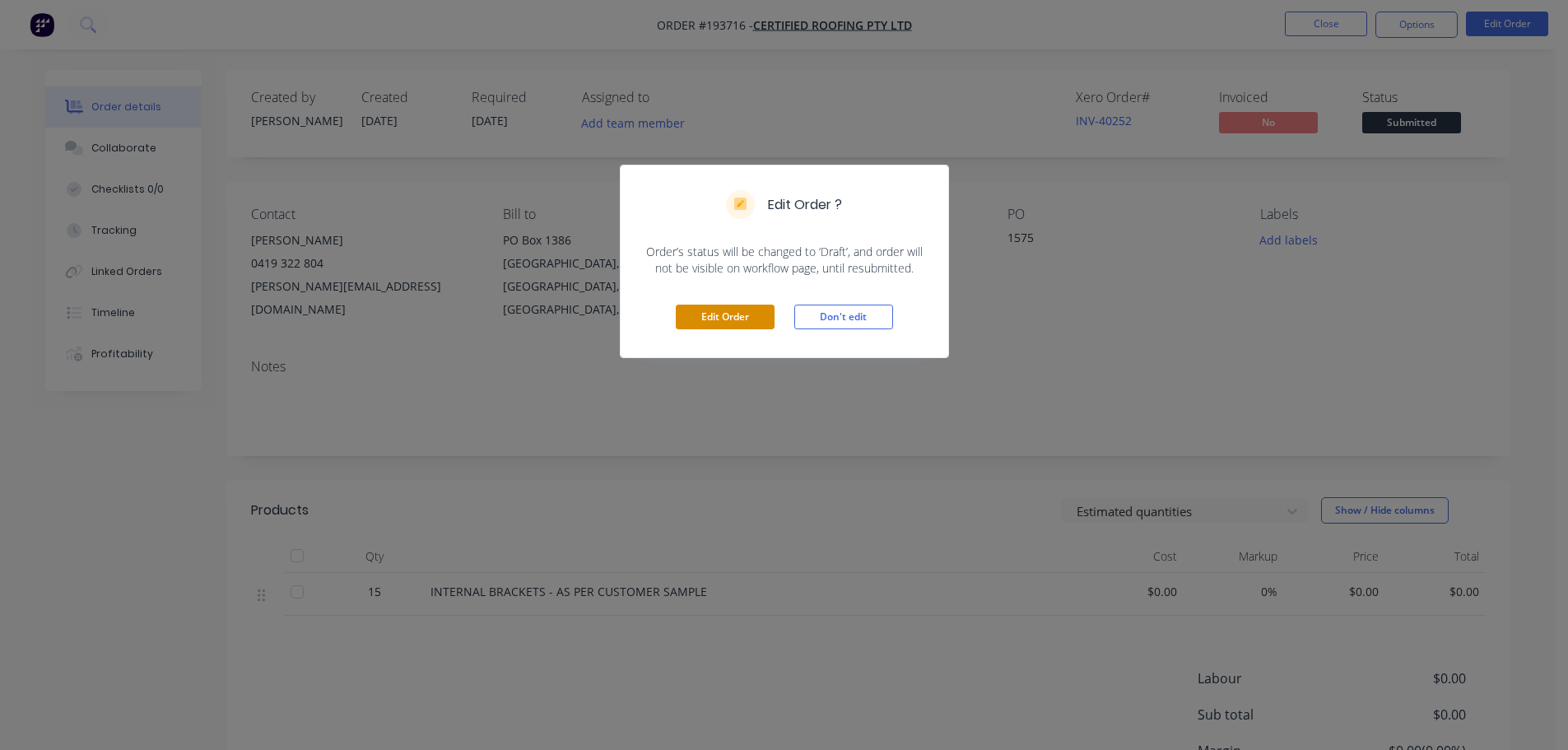
click at [707, 324] on button "Edit Order" at bounding box center [725, 317] width 99 height 25
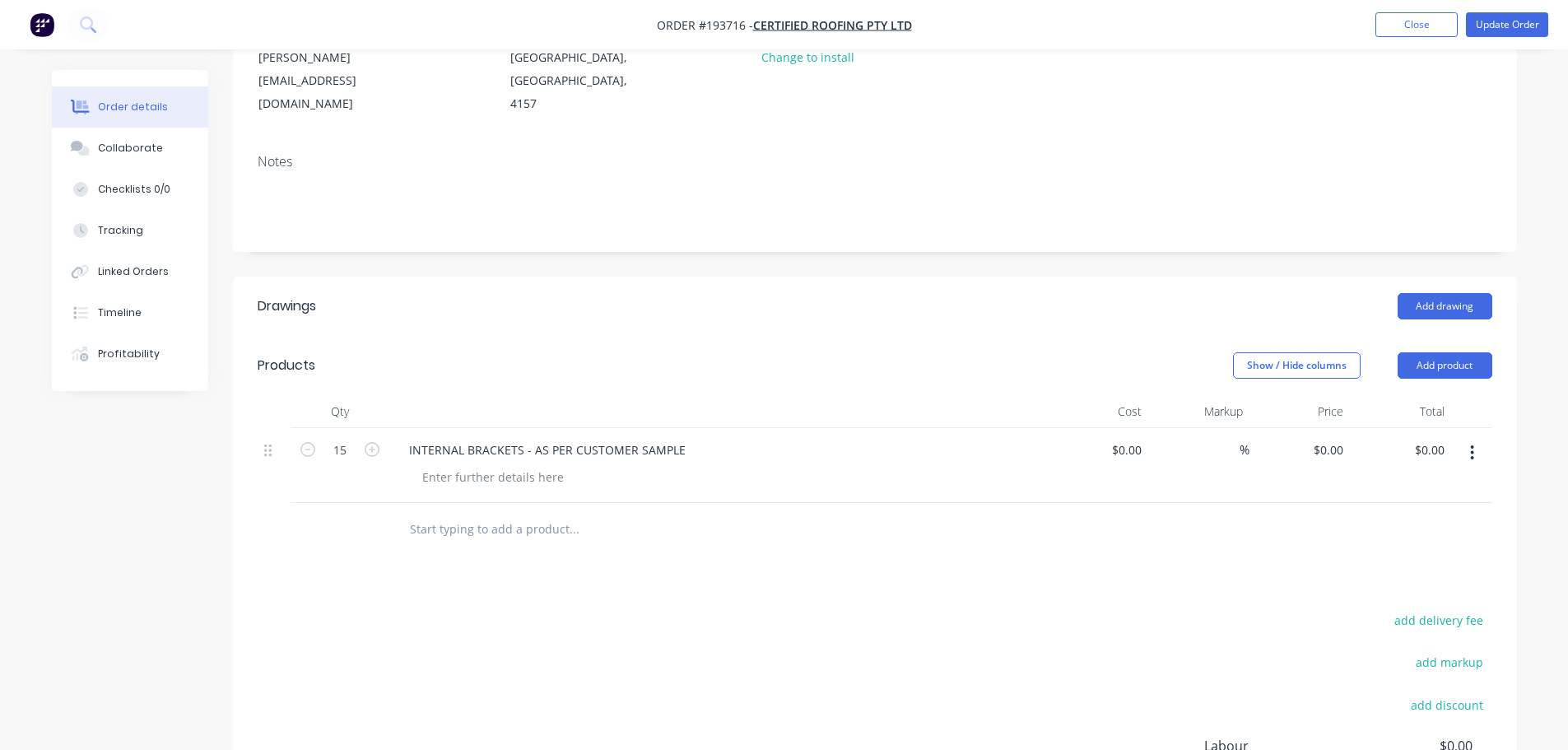
scroll to position [247, 0]
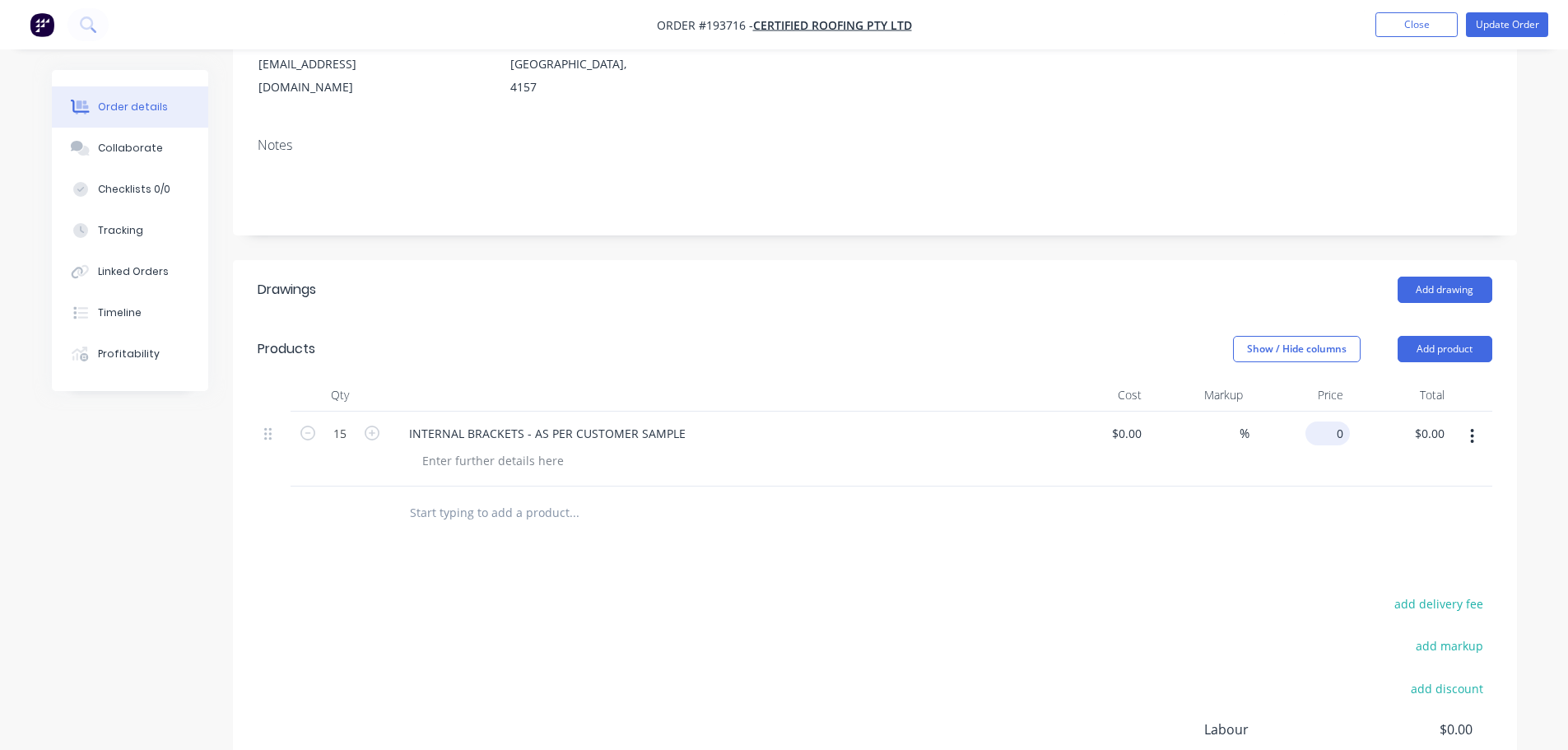
click at [1343, 422] on input "0" at bounding box center [1331, 433] width 38 height 24
click at [1451, 336] on button "Add product" at bounding box center [1444, 349] width 94 height 27
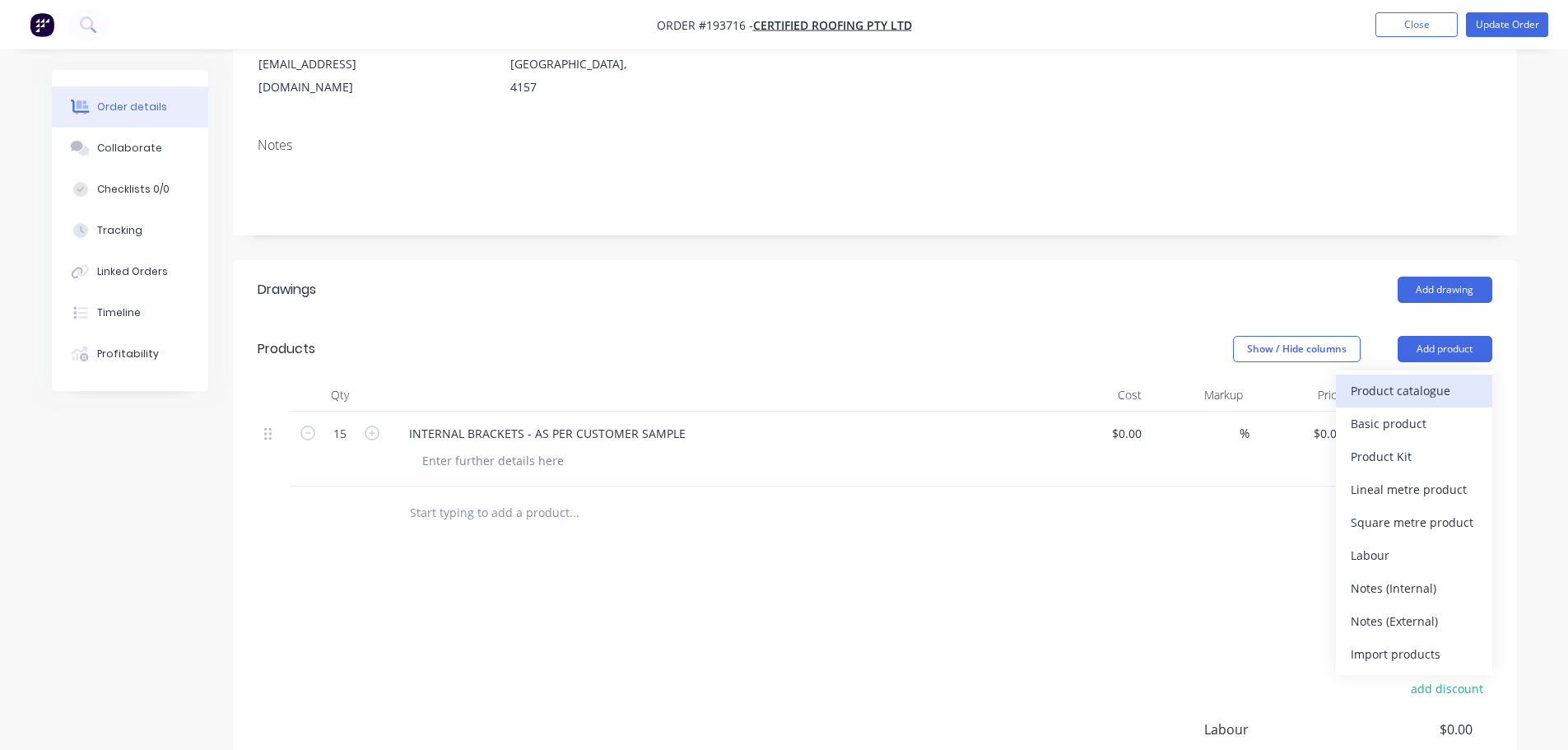
click at [1445, 379] on div "Product catalogue" at bounding box center [1413, 390] width 127 height 24
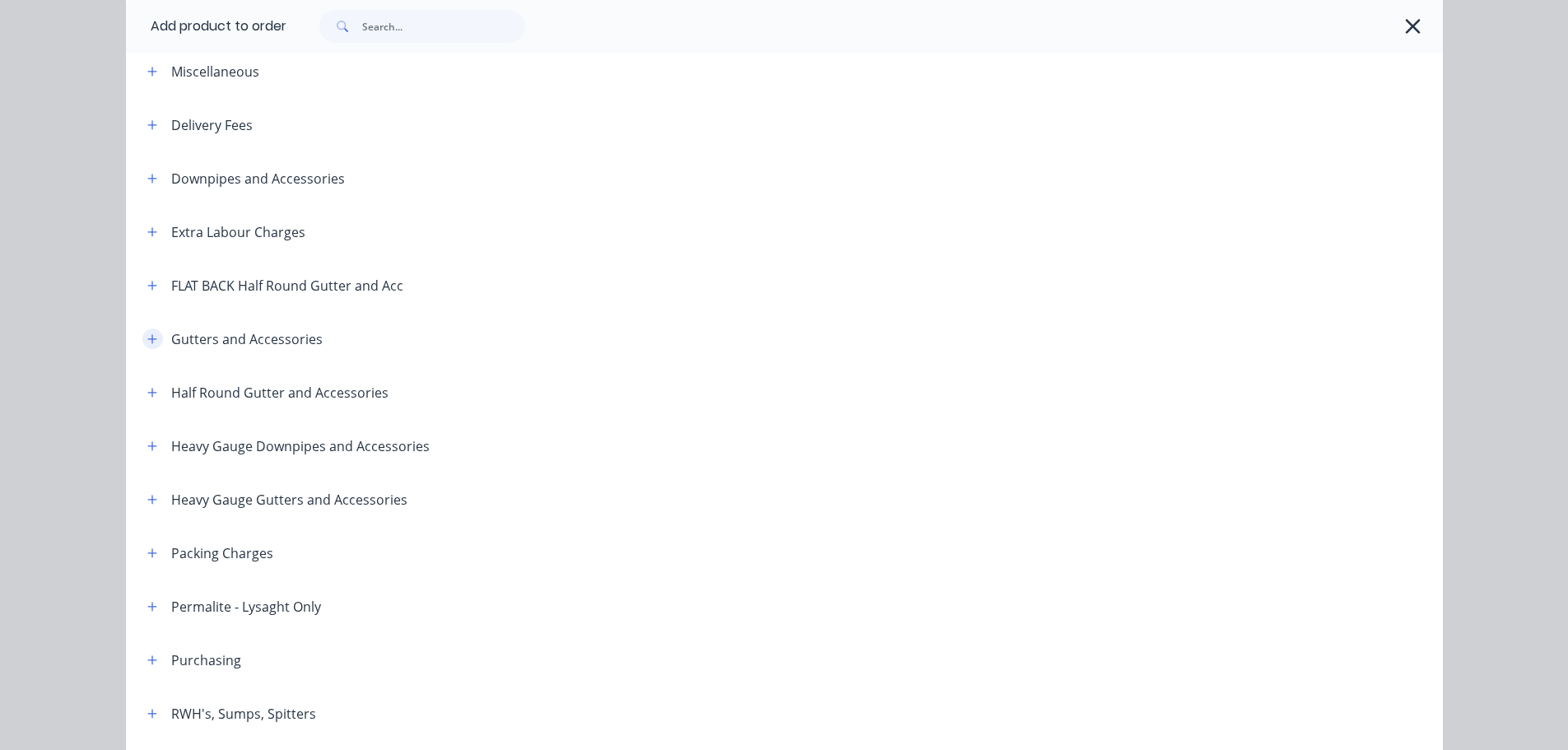
click at [147, 343] on icon "button" at bounding box center [152, 339] width 10 height 11
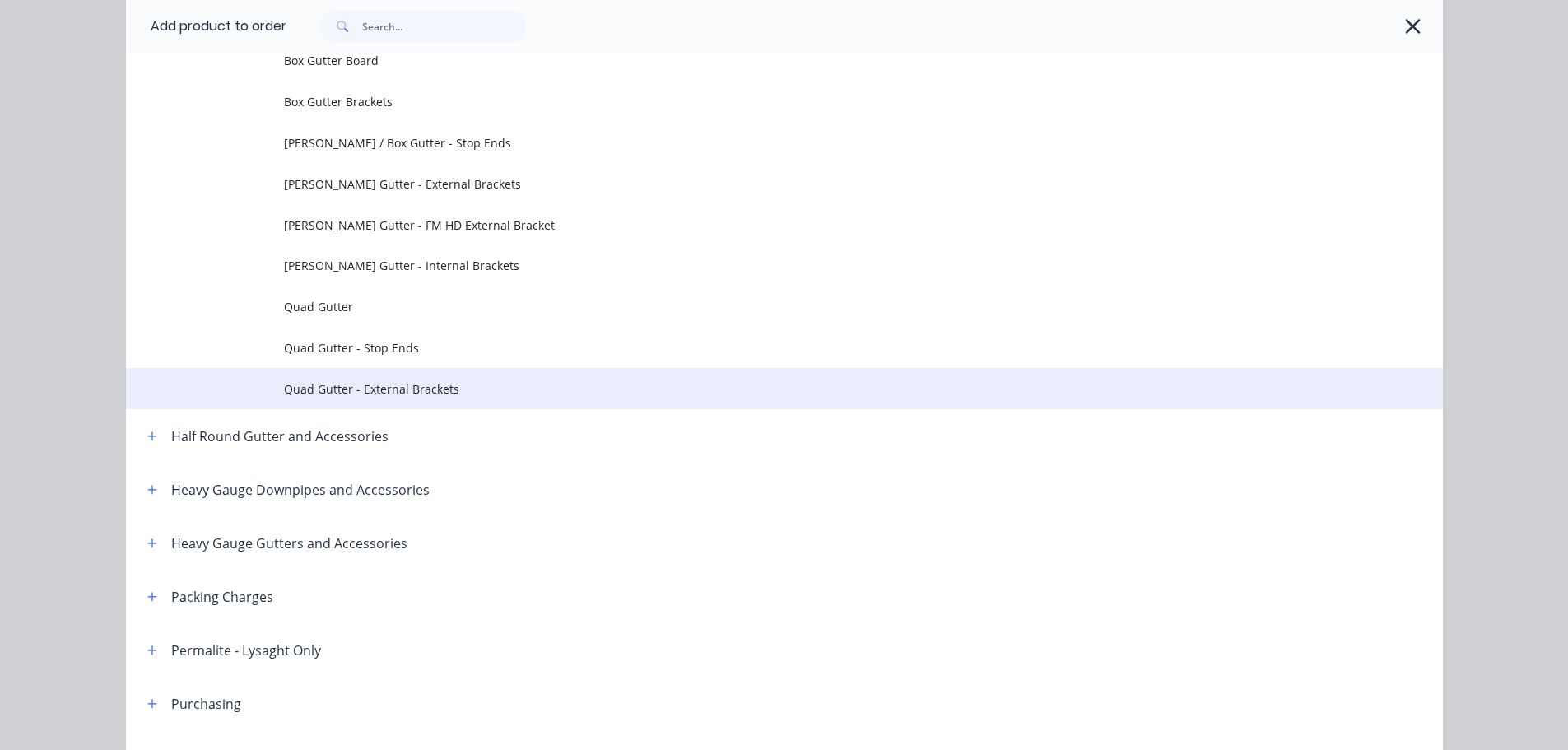
scroll to position [412, 0]
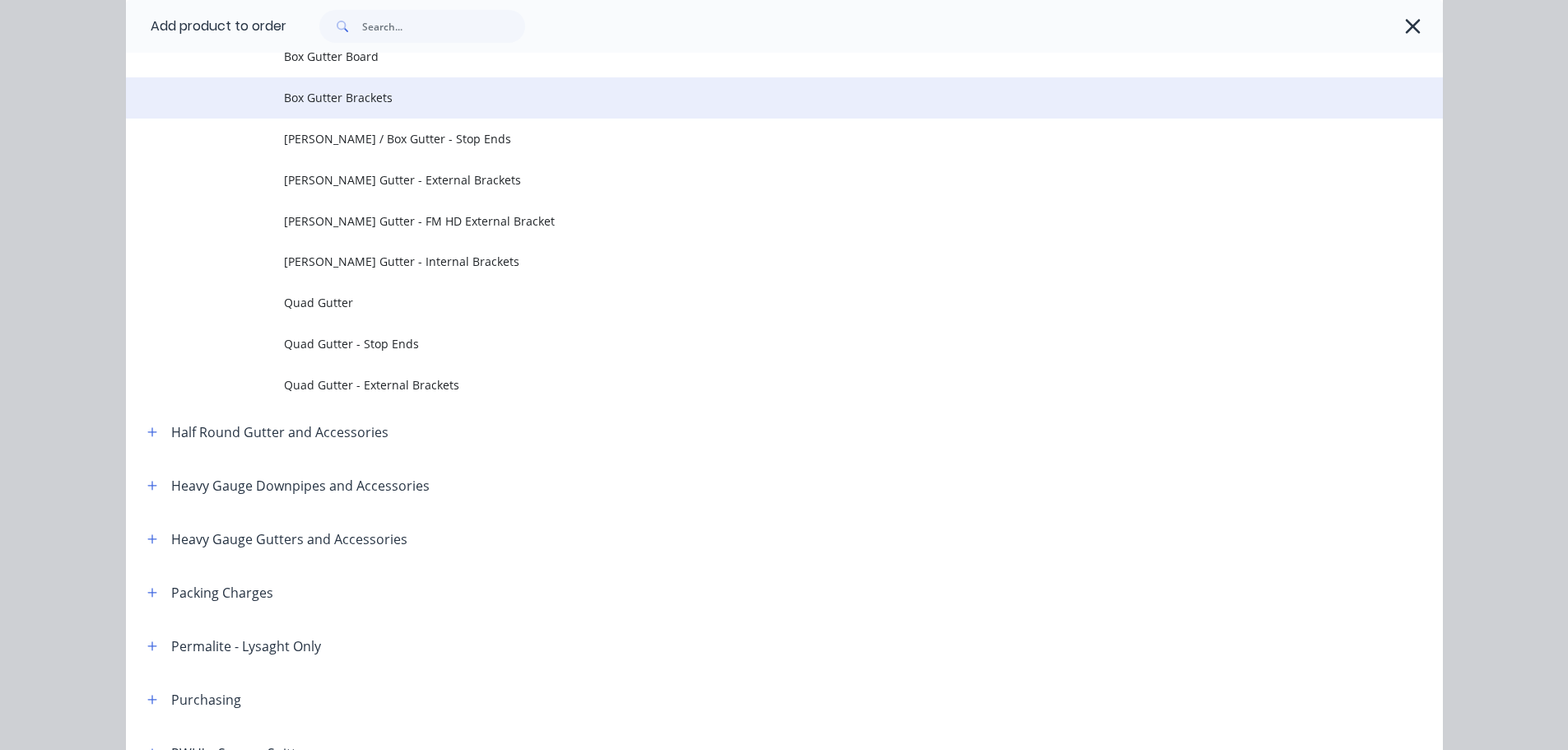
click at [387, 92] on span "Box Gutter Brackets" at bounding box center [747, 97] width 927 height 17
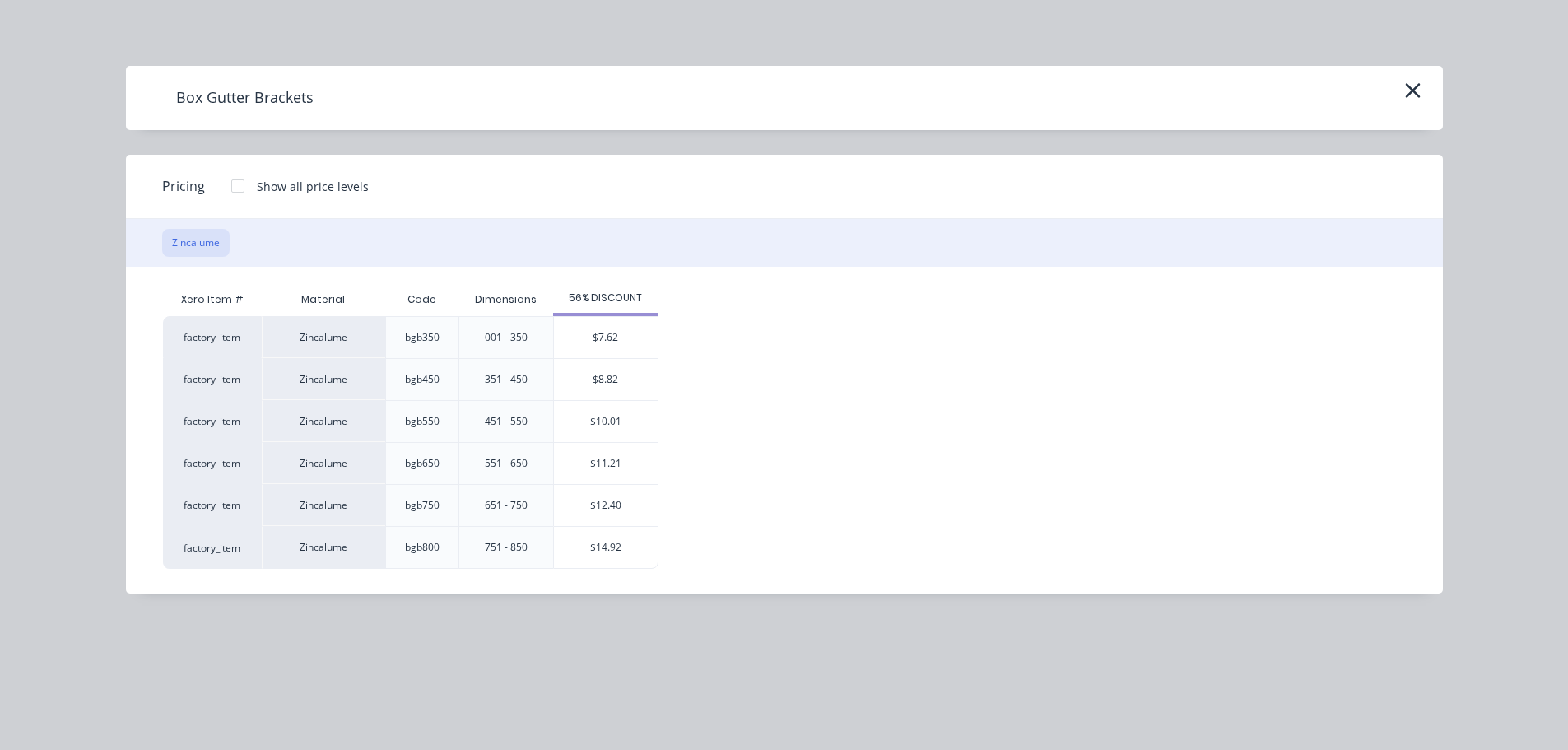
drag, startPoint x: 1396, startPoint y: 89, endPoint x: 1410, endPoint y: 89, distance: 14.0
click at [1398, 89] on div "Box Gutter Brackets" at bounding box center [784, 98] width 1267 height 31
click at [1425, 93] on button "button" at bounding box center [1413, 91] width 28 height 27
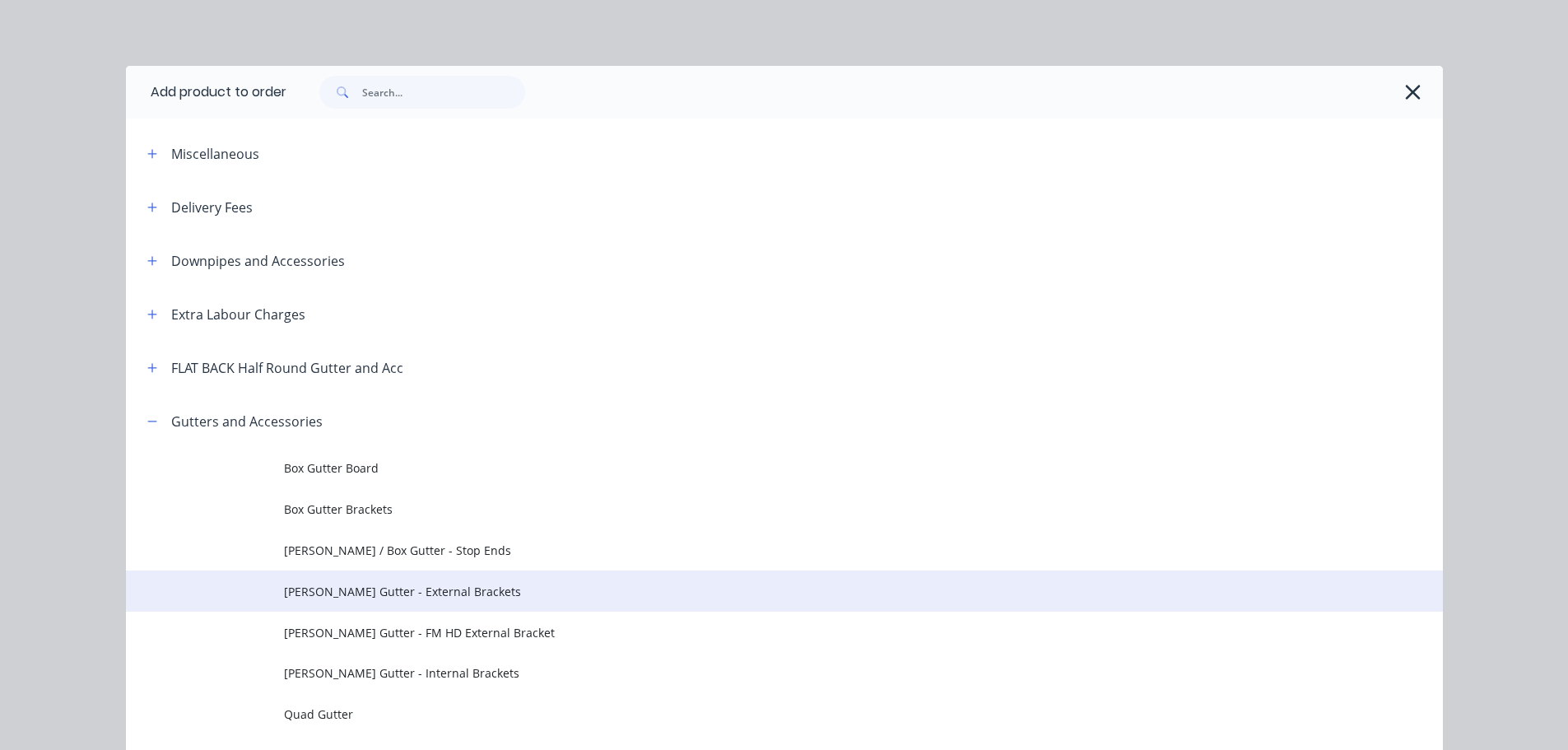
scroll to position [394, 0]
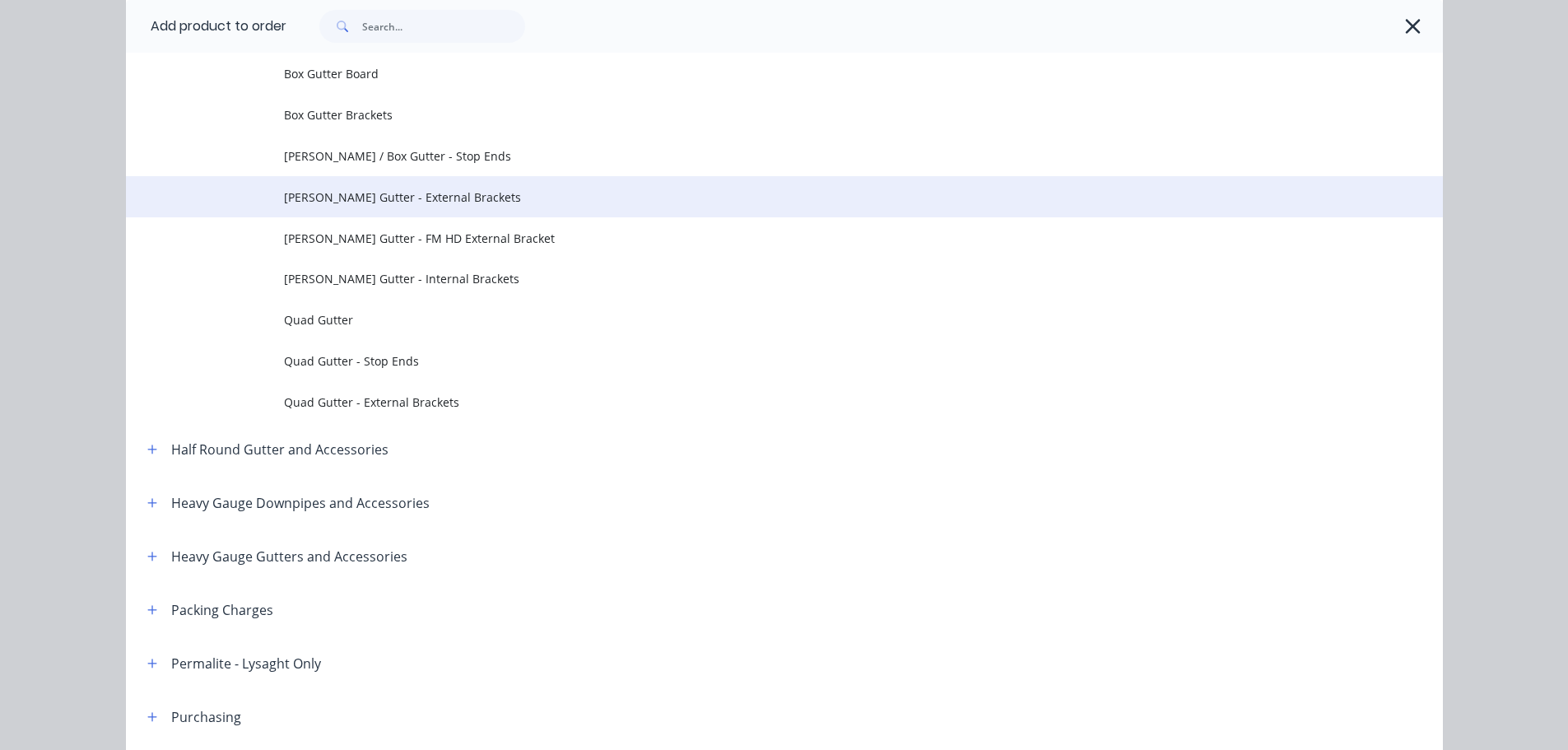
click at [376, 203] on span "Eaves Gutter - External Brackets" at bounding box center [747, 197] width 927 height 17
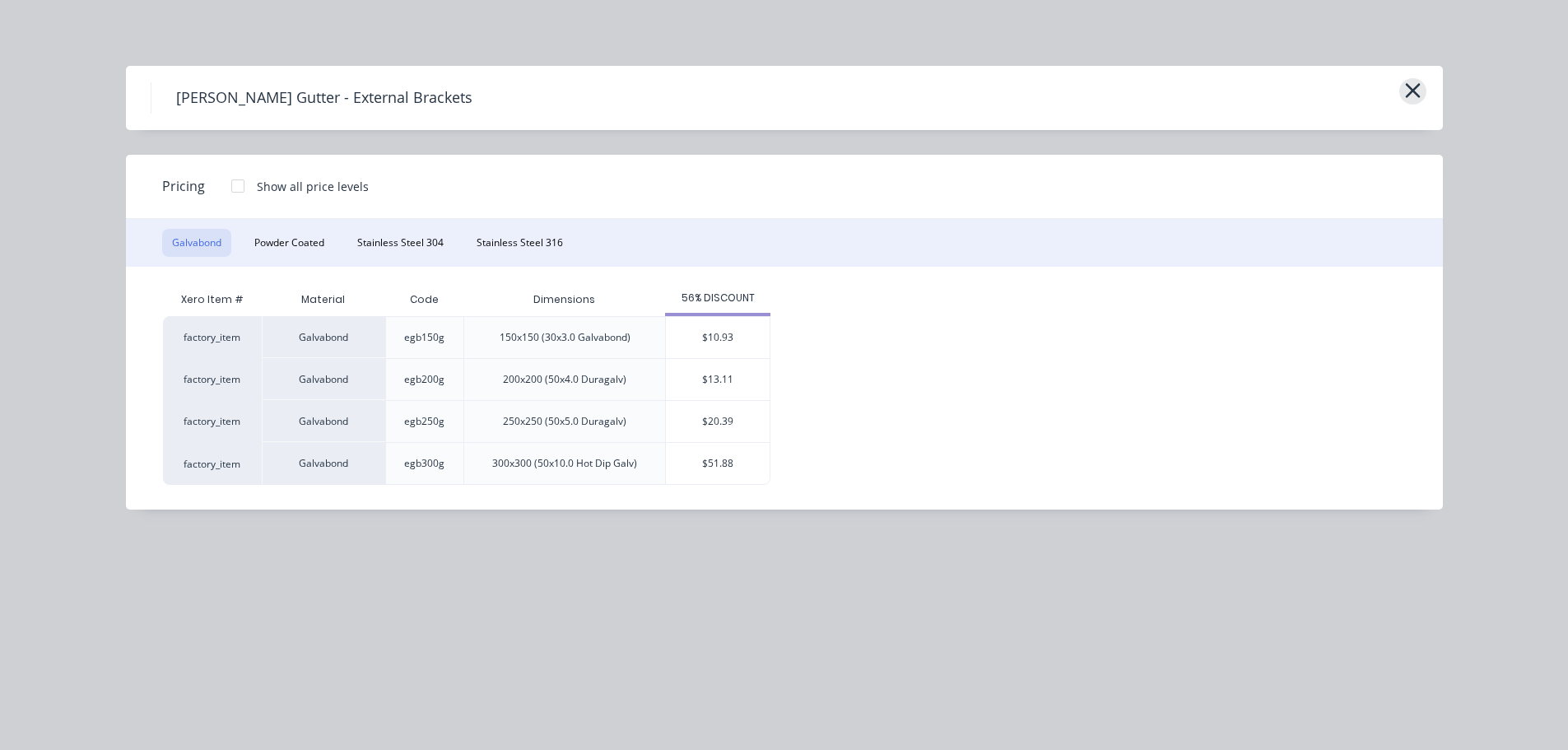
click at [1411, 89] on icon "button" at bounding box center [1413, 90] width 15 height 15
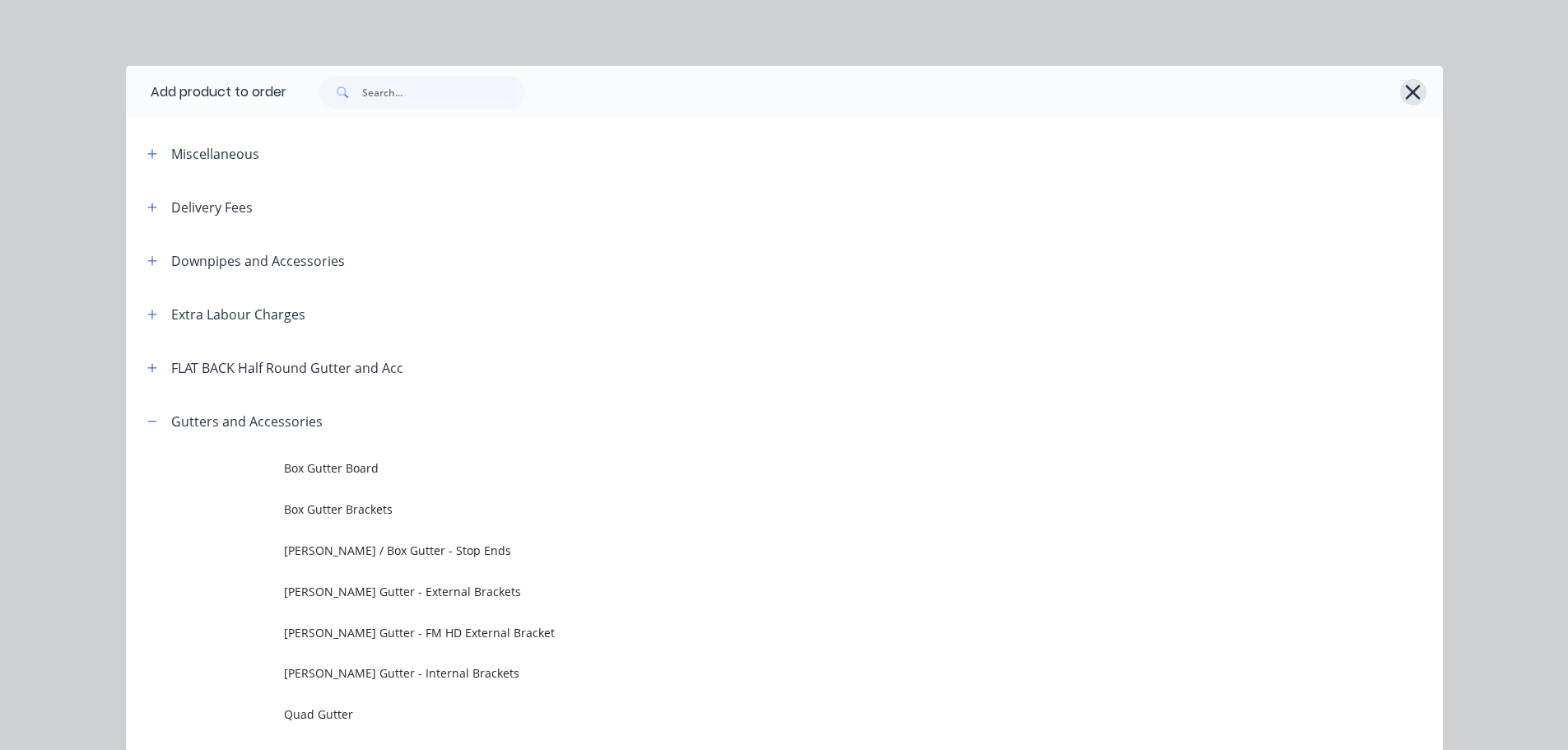
scroll to position [394, 0]
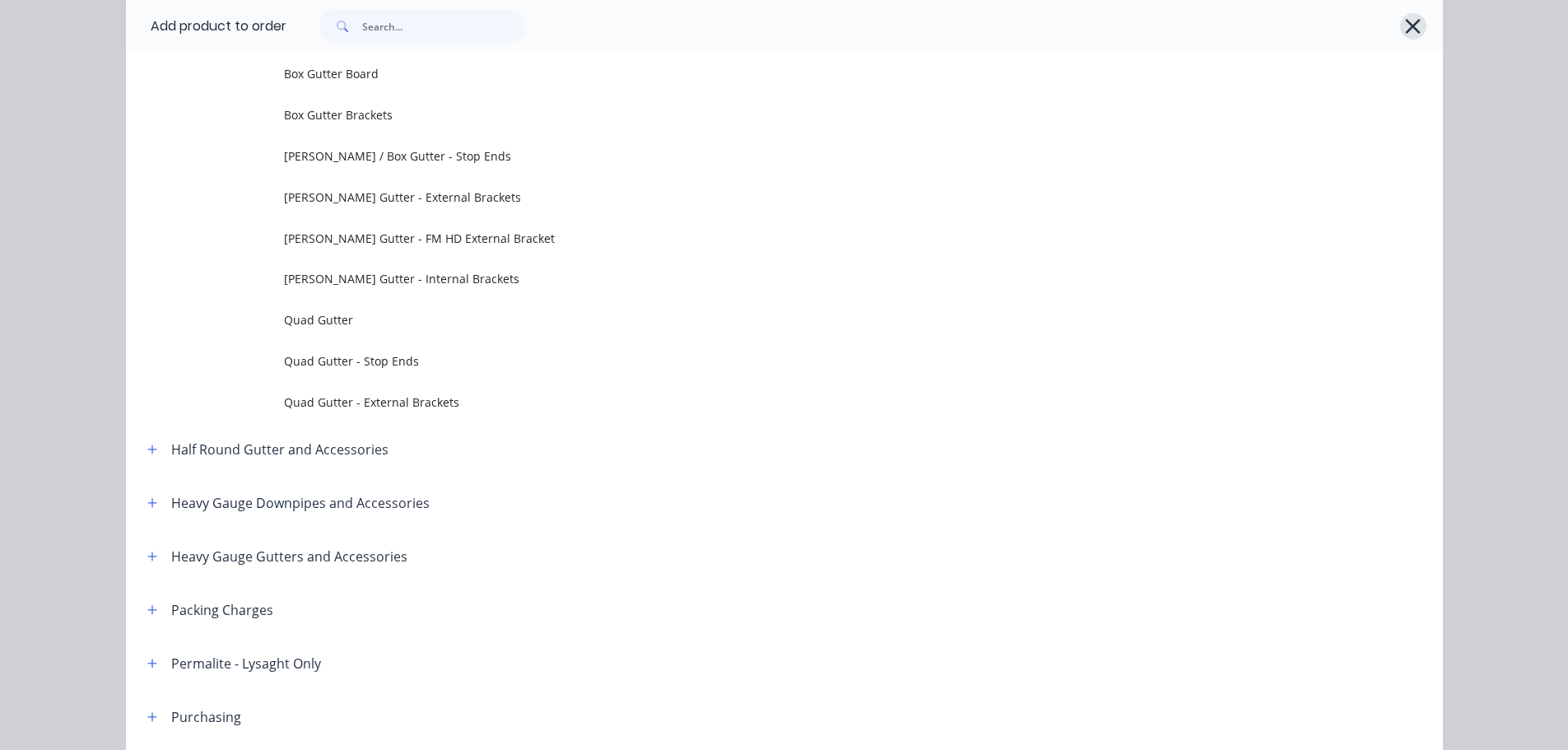
click at [1405, 17] on icon "button" at bounding box center [1413, 27] width 17 height 23
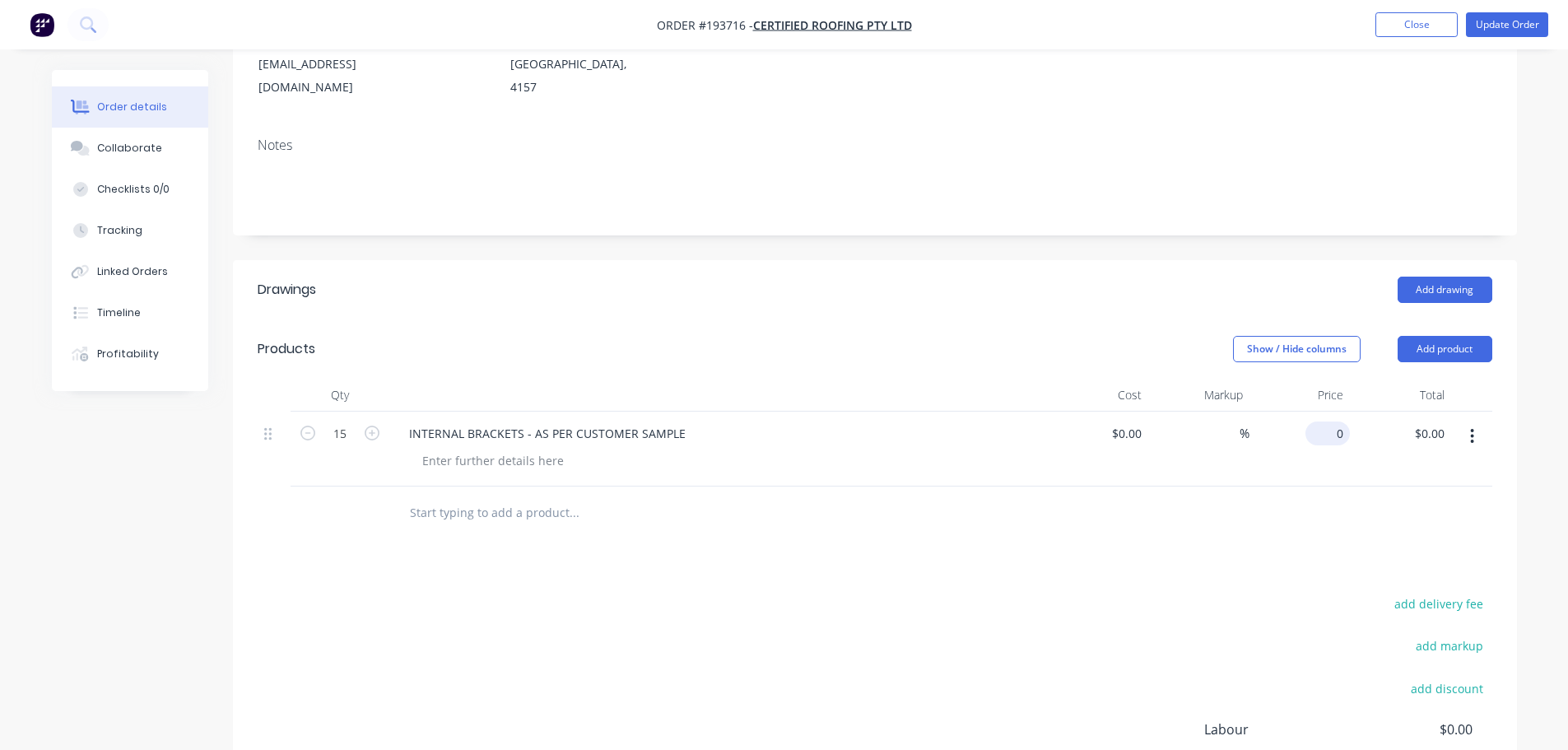
click at [1328, 422] on div "0 $0.00" at bounding box center [1327, 433] width 45 height 24
type input "$13.11"
type input "$196.65"
click at [1199, 320] on header "Products Show / Hide columns Add product" at bounding box center [874, 349] width 1284 height 59
click at [1502, 32] on button "Update Order" at bounding box center [1507, 25] width 83 height 25
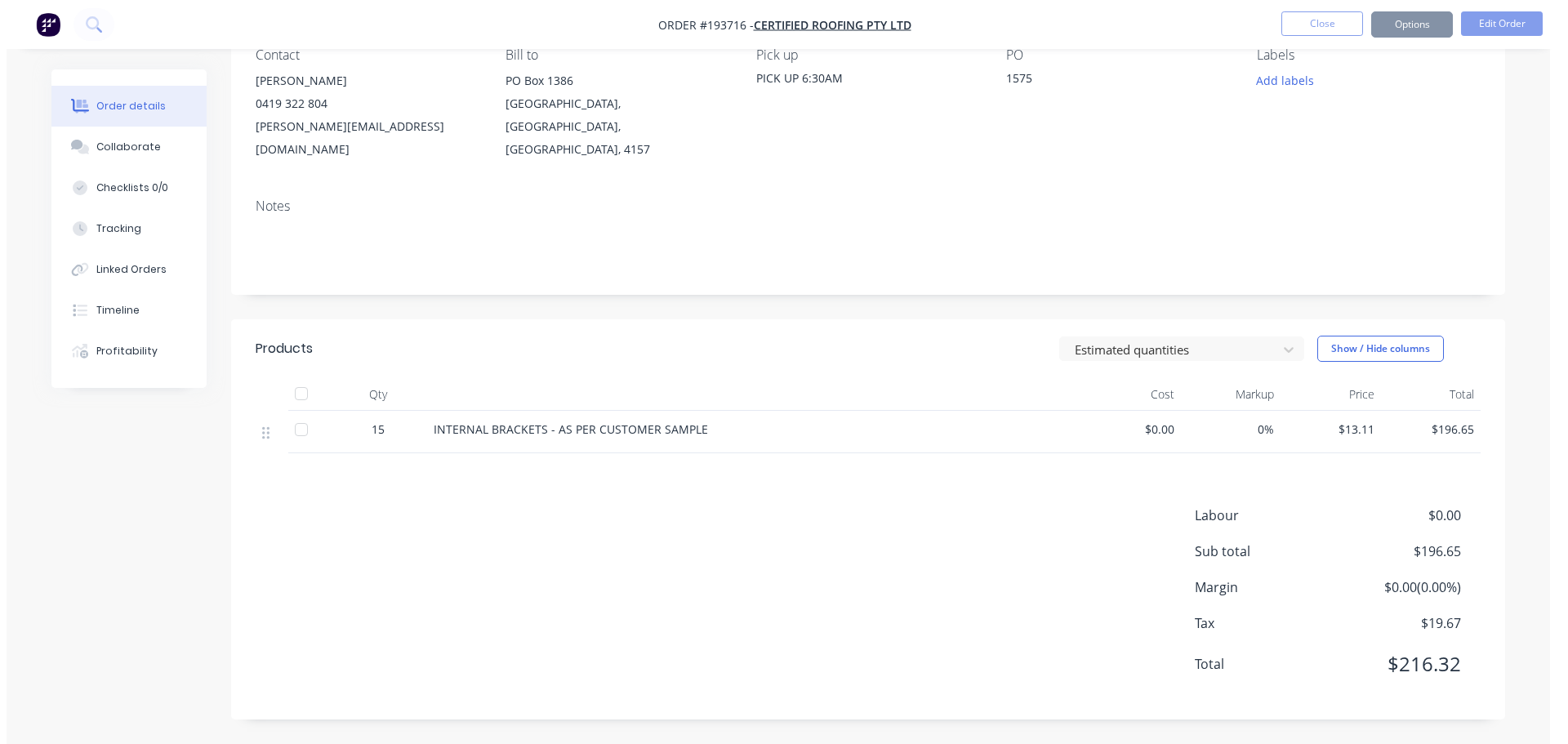
scroll to position [0, 0]
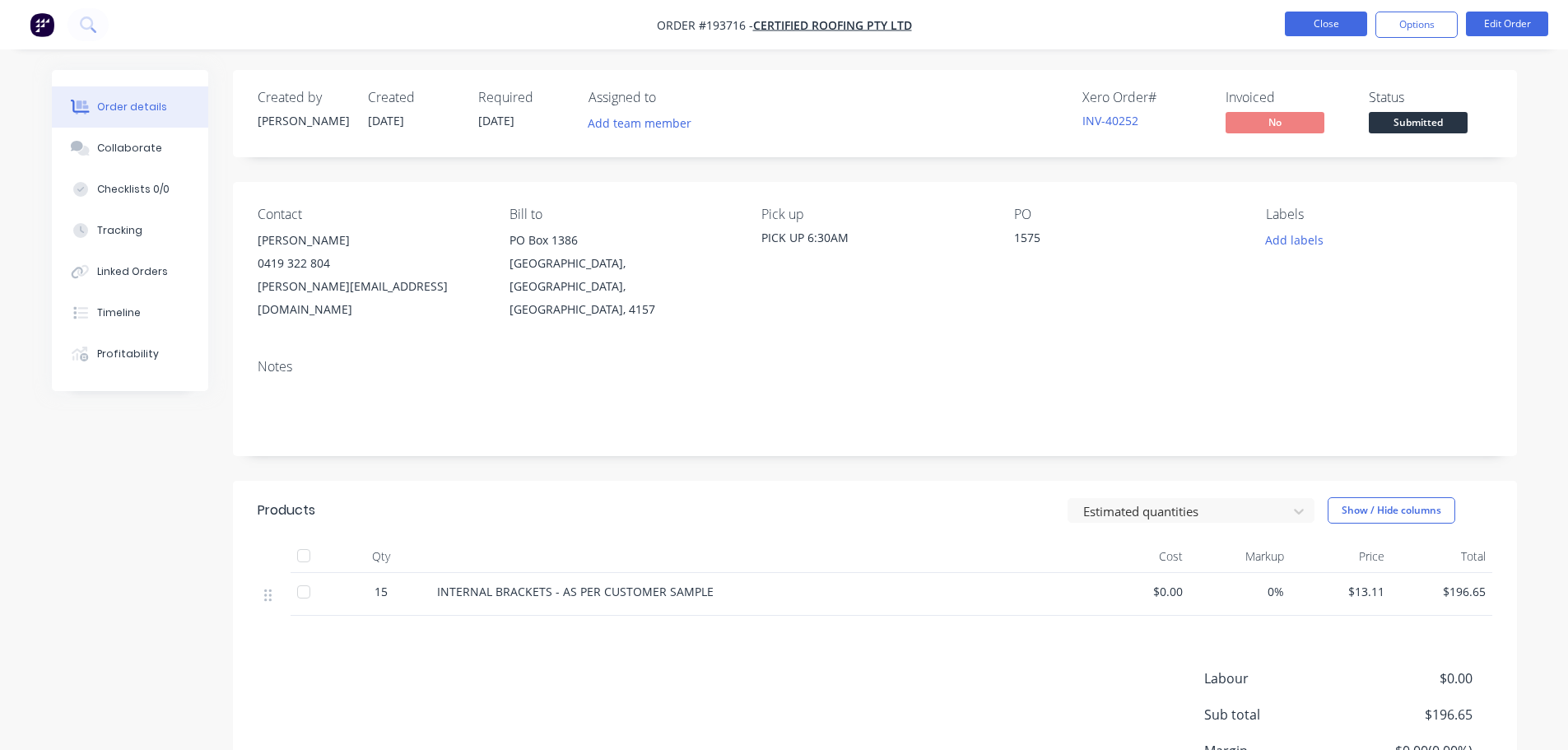
click at [1342, 32] on button "Close" at bounding box center [1325, 24] width 83 height 25
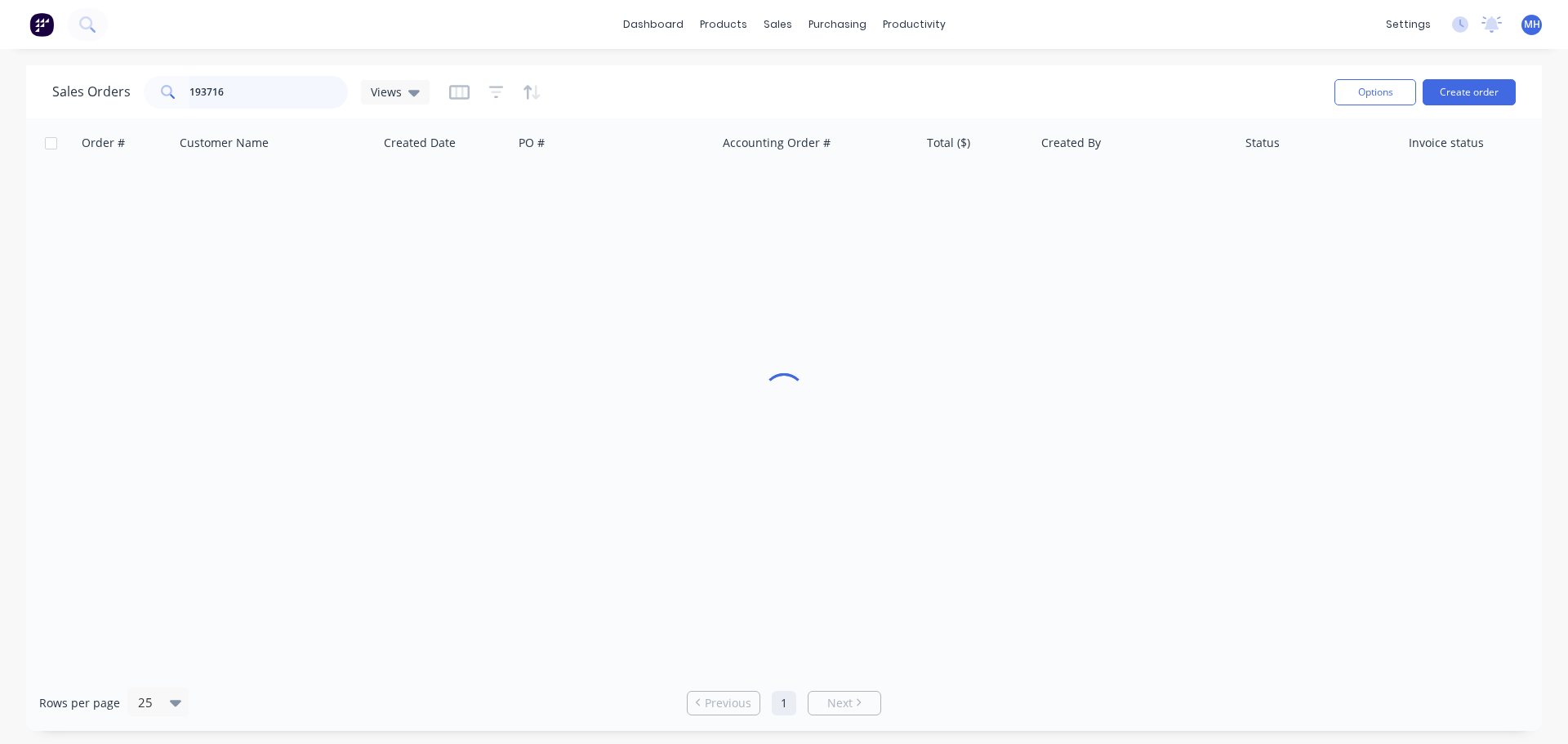
click at [286, 89] on input "193716" at bounding box center [269, 92] width 160 height 33
drag, startPoint x: 283, startPoint y: 88, endPoint x: 256, endPoint y: 92, distance: 27.3
click at [256, 92] on input "193716" at bounding box center [269, 92] width 160 height 33
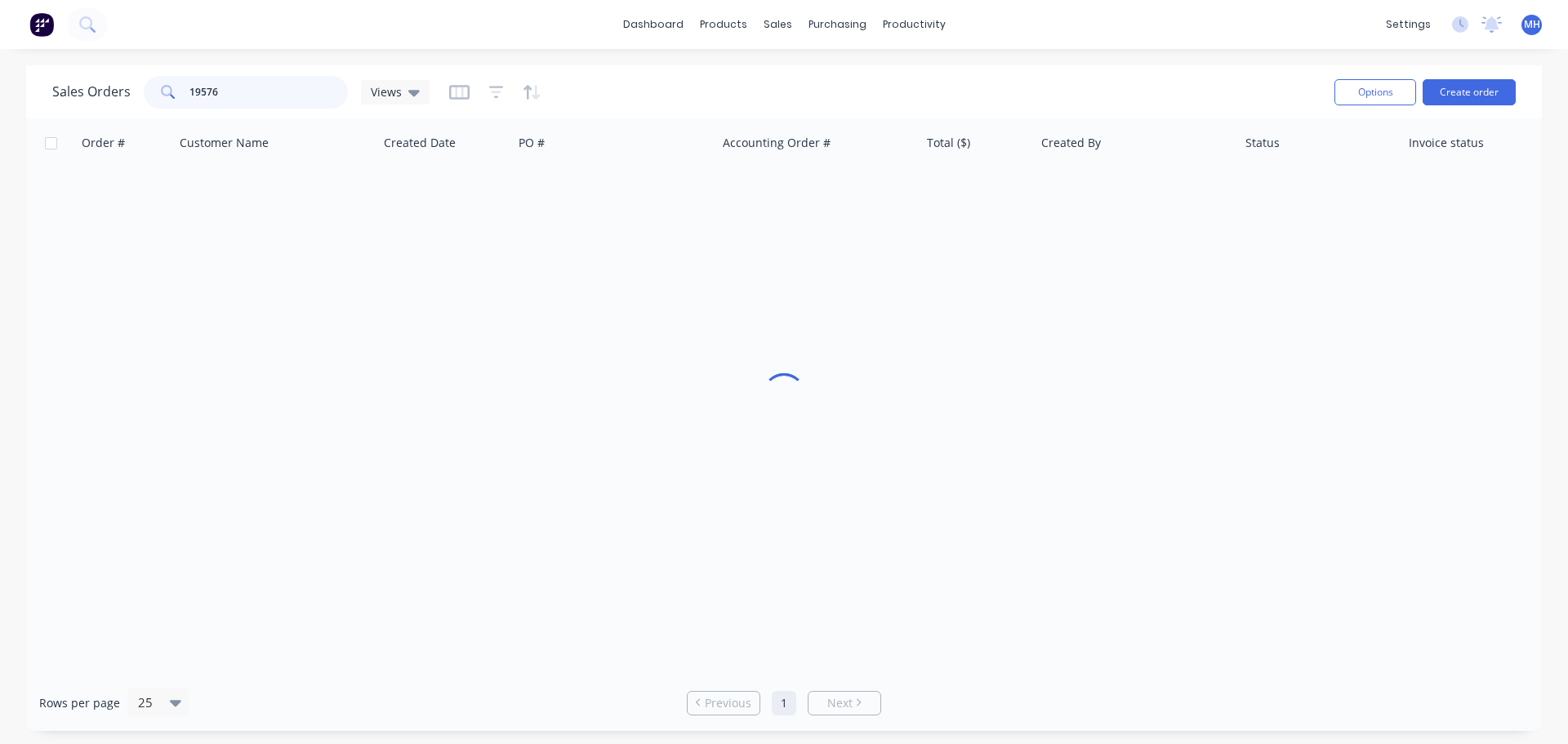
click at [191, 96] on input "19576" at bounding box center [269, 92] width 160 height 33
click at [197, 99] on input "19576" at bounding box center [269, 92] width 160 height 33
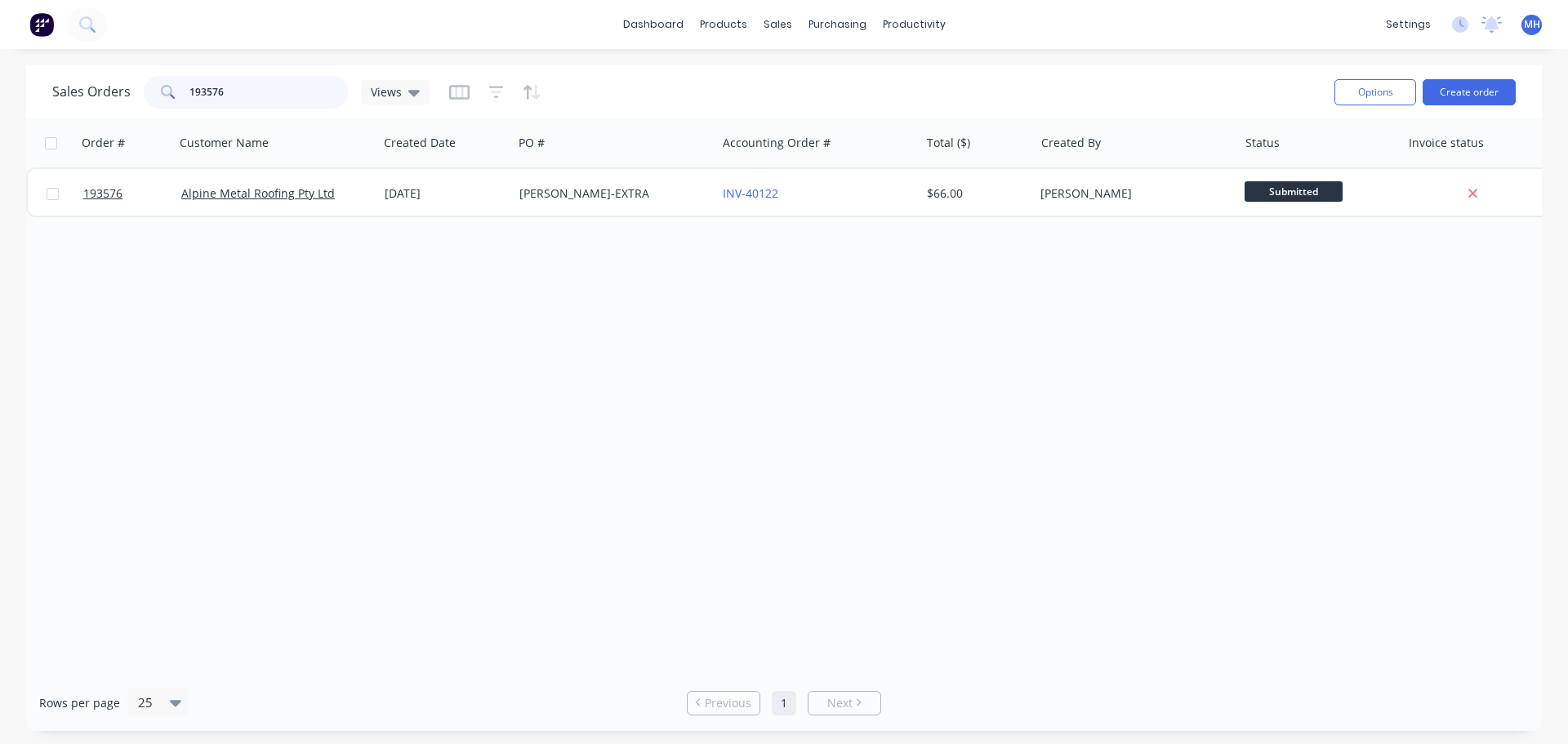
click at [260, 96] on input "193576" at bounding box center [269, 92] width 160 height 33
click at [247, 89] on input "193576" at bounding box center [269, 92] width 160 height 33
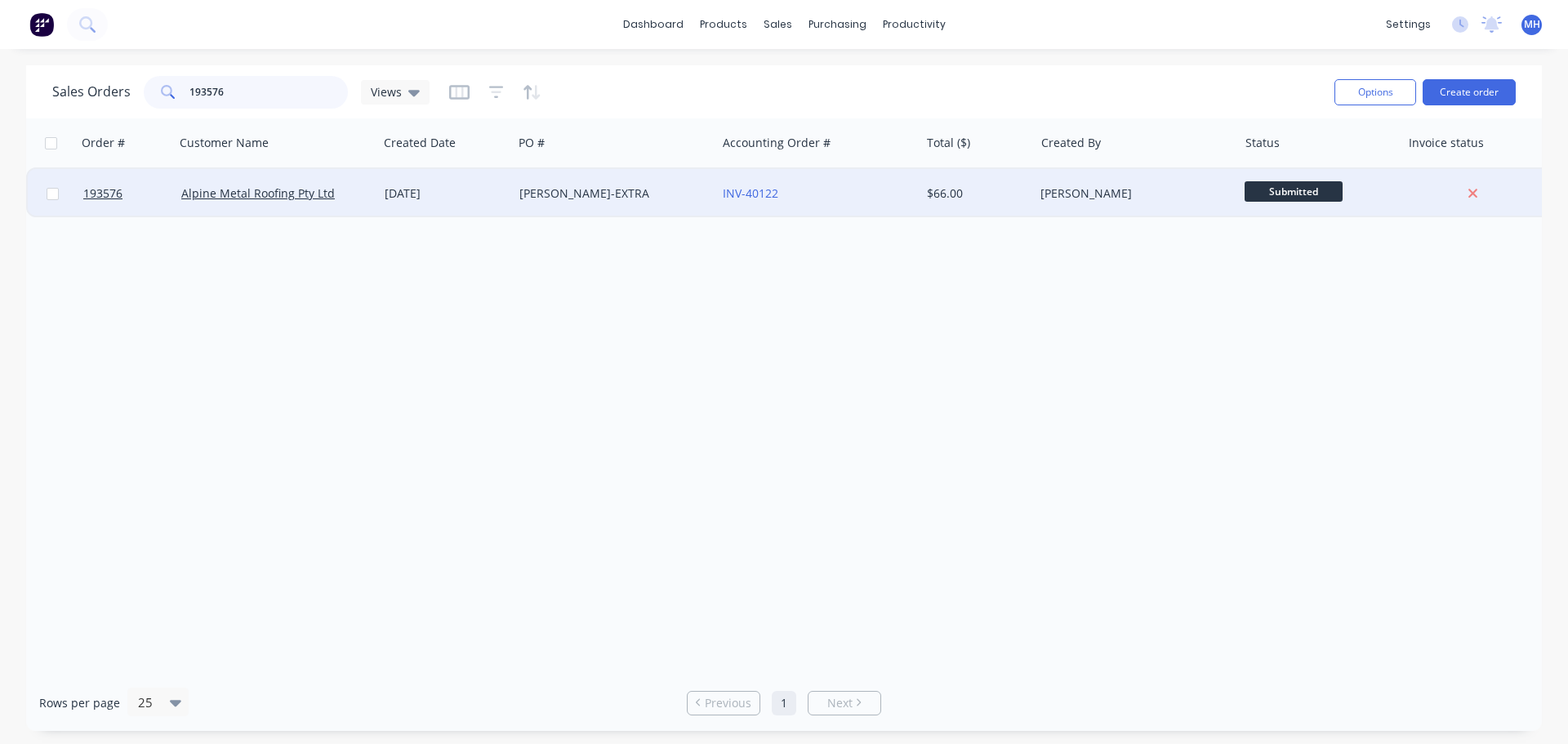
type input "193576"
click at [463, 179] on div "[DATE]" at bounding box center [445, 194] width 135 height 49
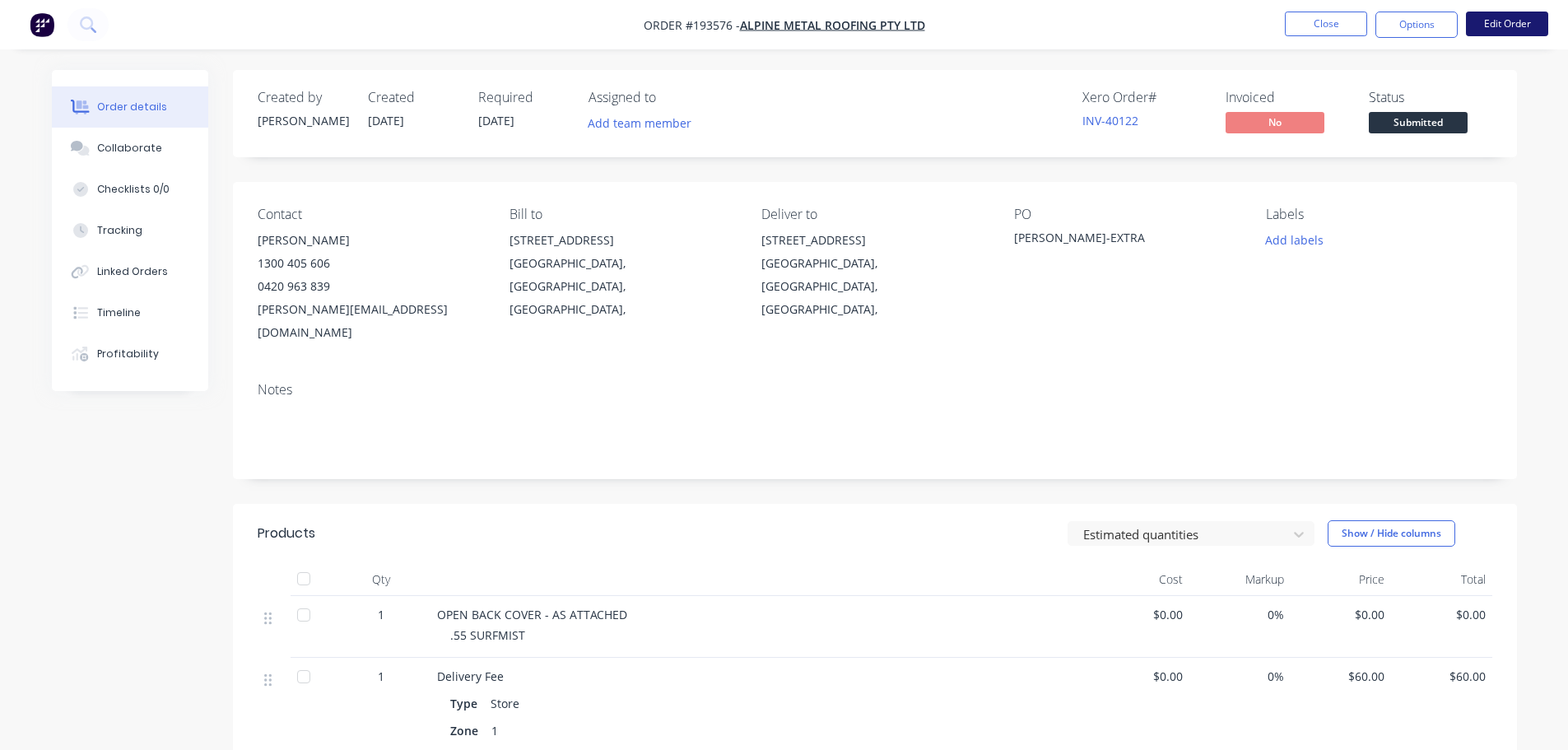
click at [1499, 20] on button "Edit Order" at bounding box center [1507, 24] width 83 height 25
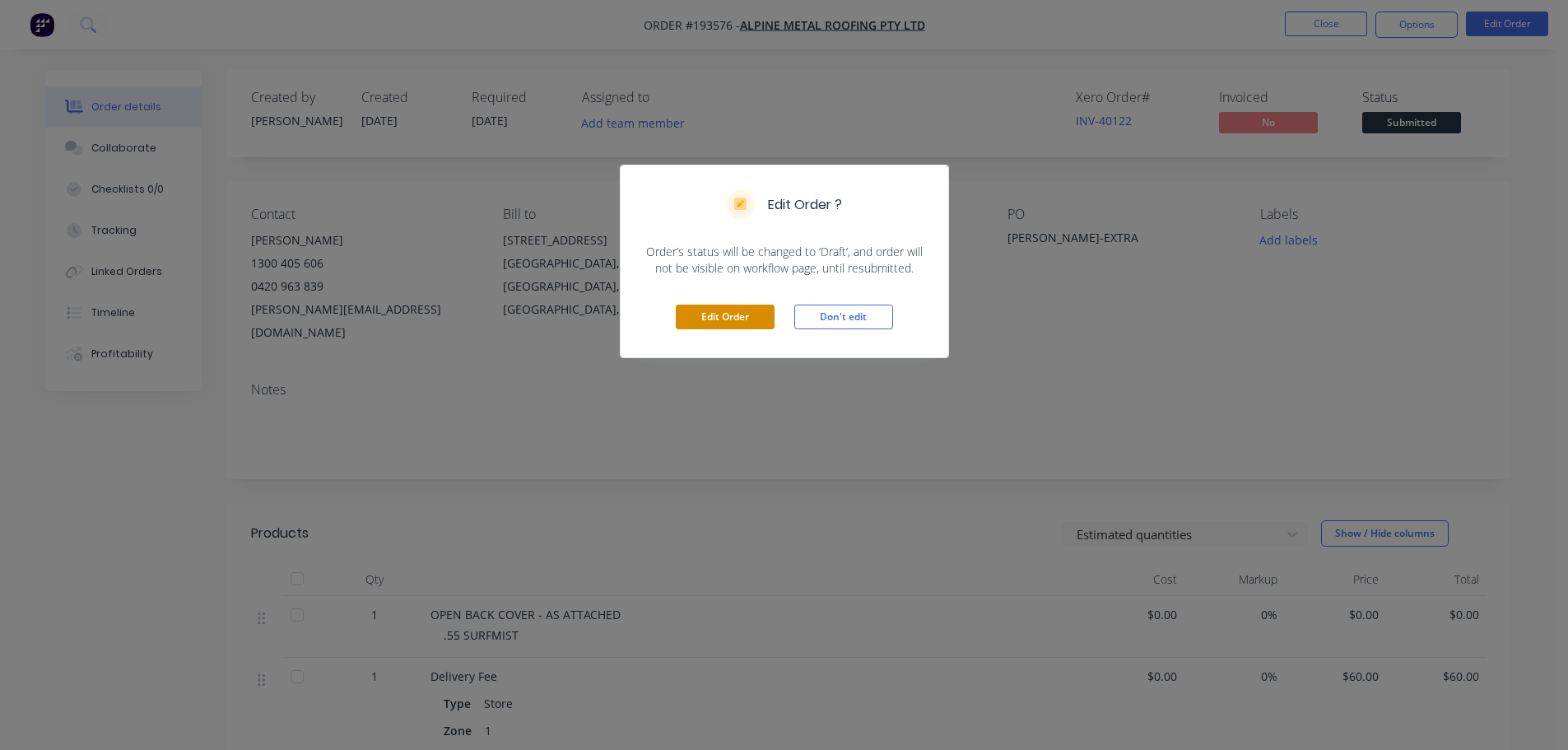
click at [730, 309] on button "Edit Order" at bounding box center [725, 317] width 99 height 25
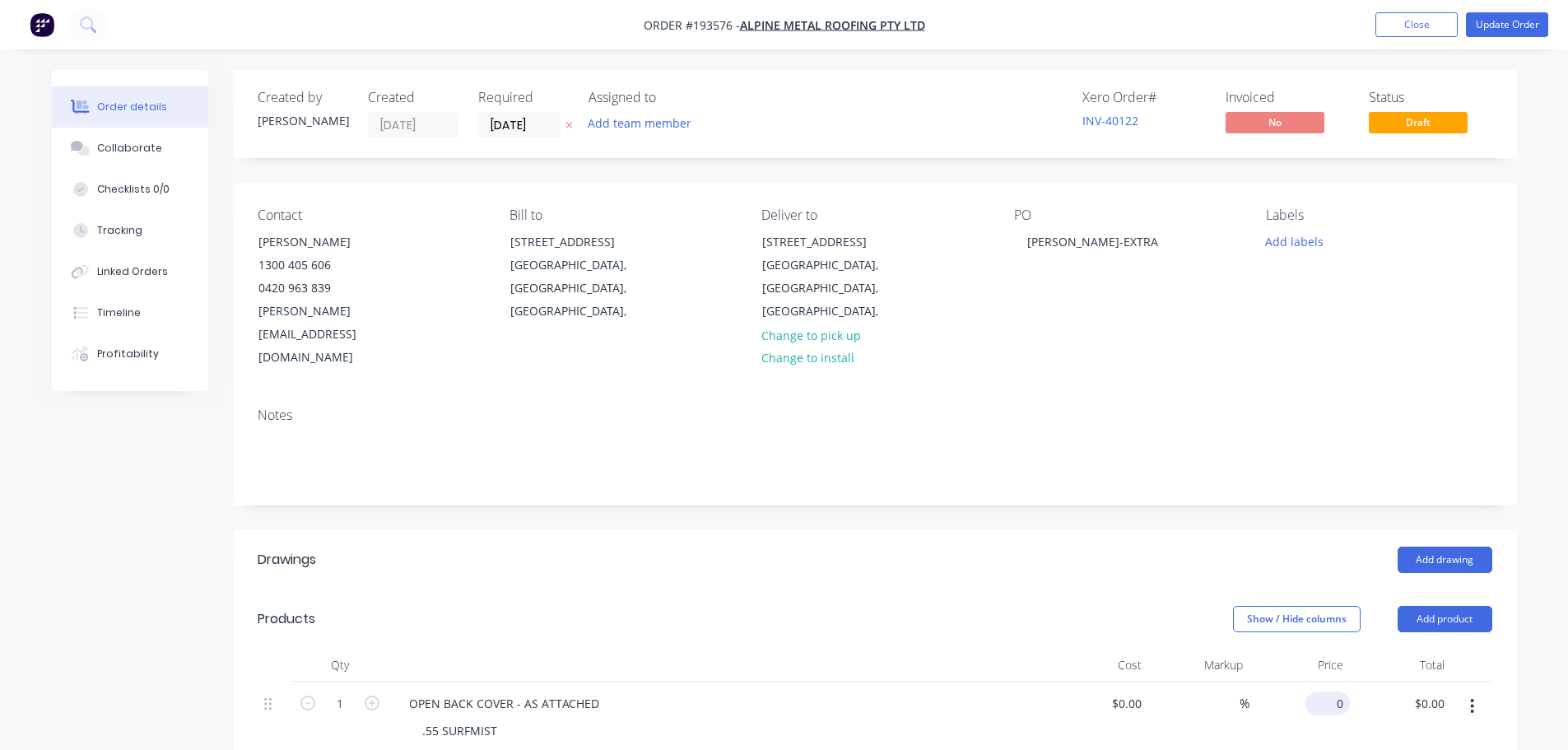
click at [1334, 692] on input "0" at bounding box center [1331, 703] width 38 height 24
type input "$15.00"
click at [1166, 546] on div "Add drawing" at bounding box center [1006, 560] width 972 height 27
click at [1525, 23] on button "Update Order" at bounding box center [1507, 25] width 83 height 25
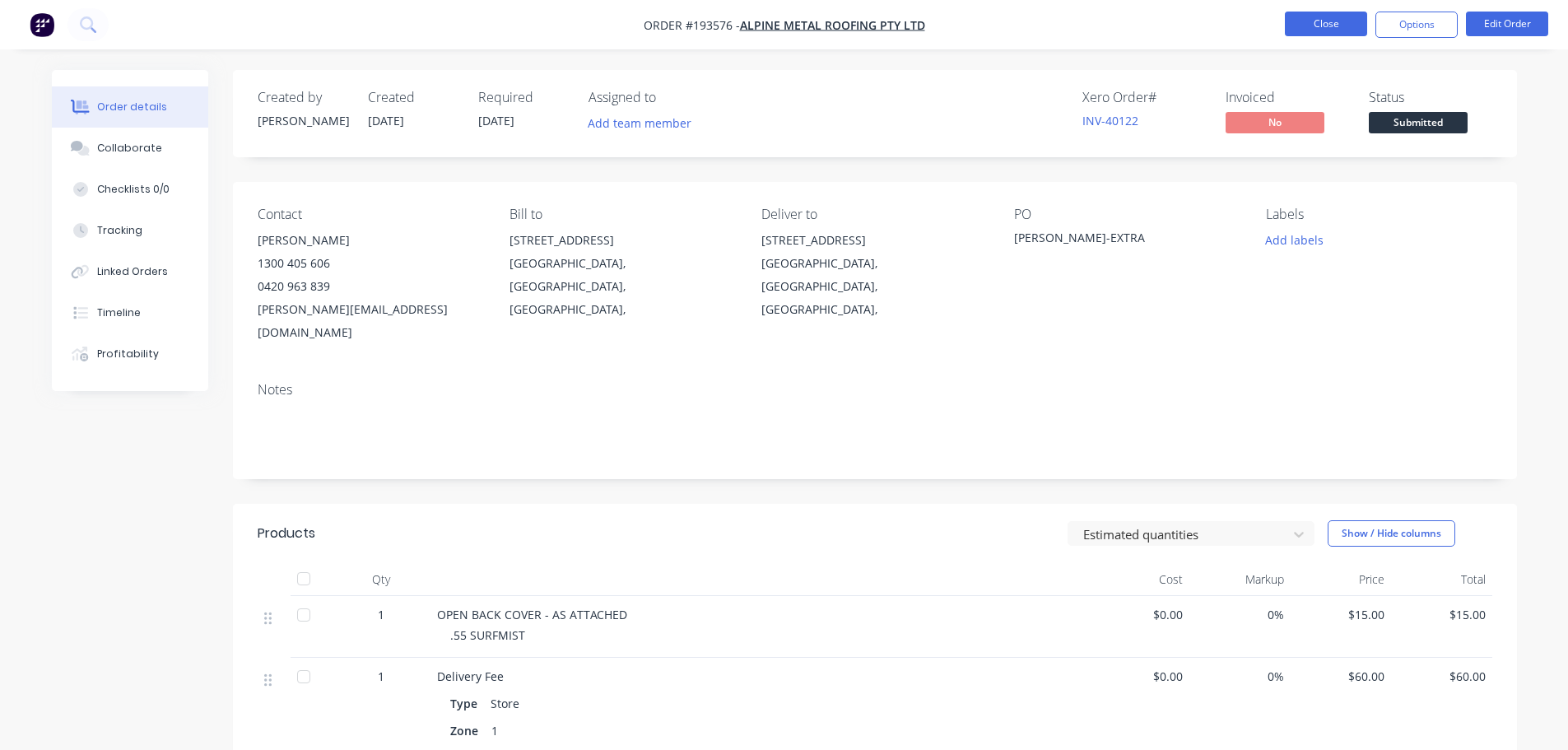
click at [1343, 22] on button "Close" at bounding box center [1325, 24] width 83 height 25
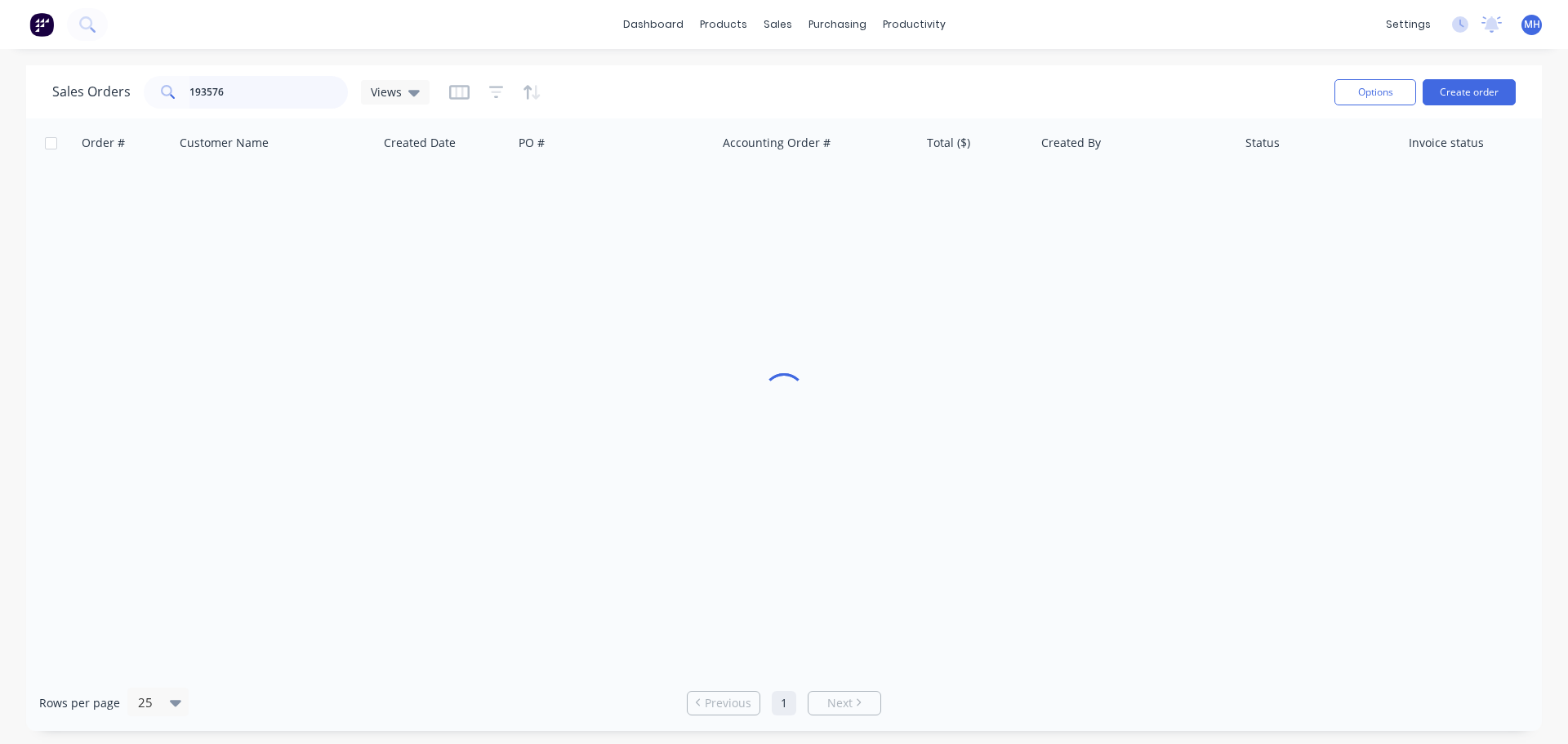
click at [266, 94] on input "193576" at bounding box center [269, 92] width 160 height 33
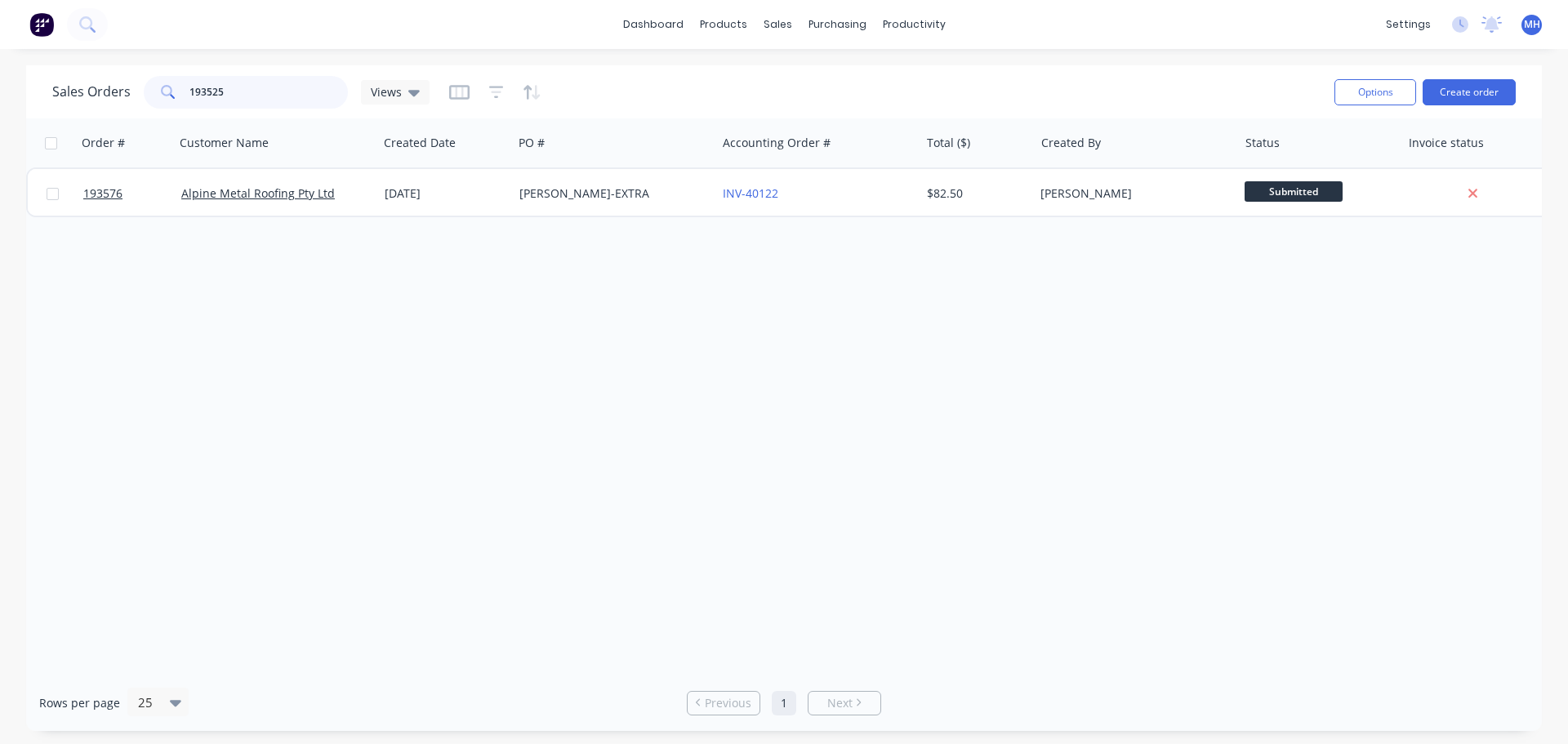
type input "193525"
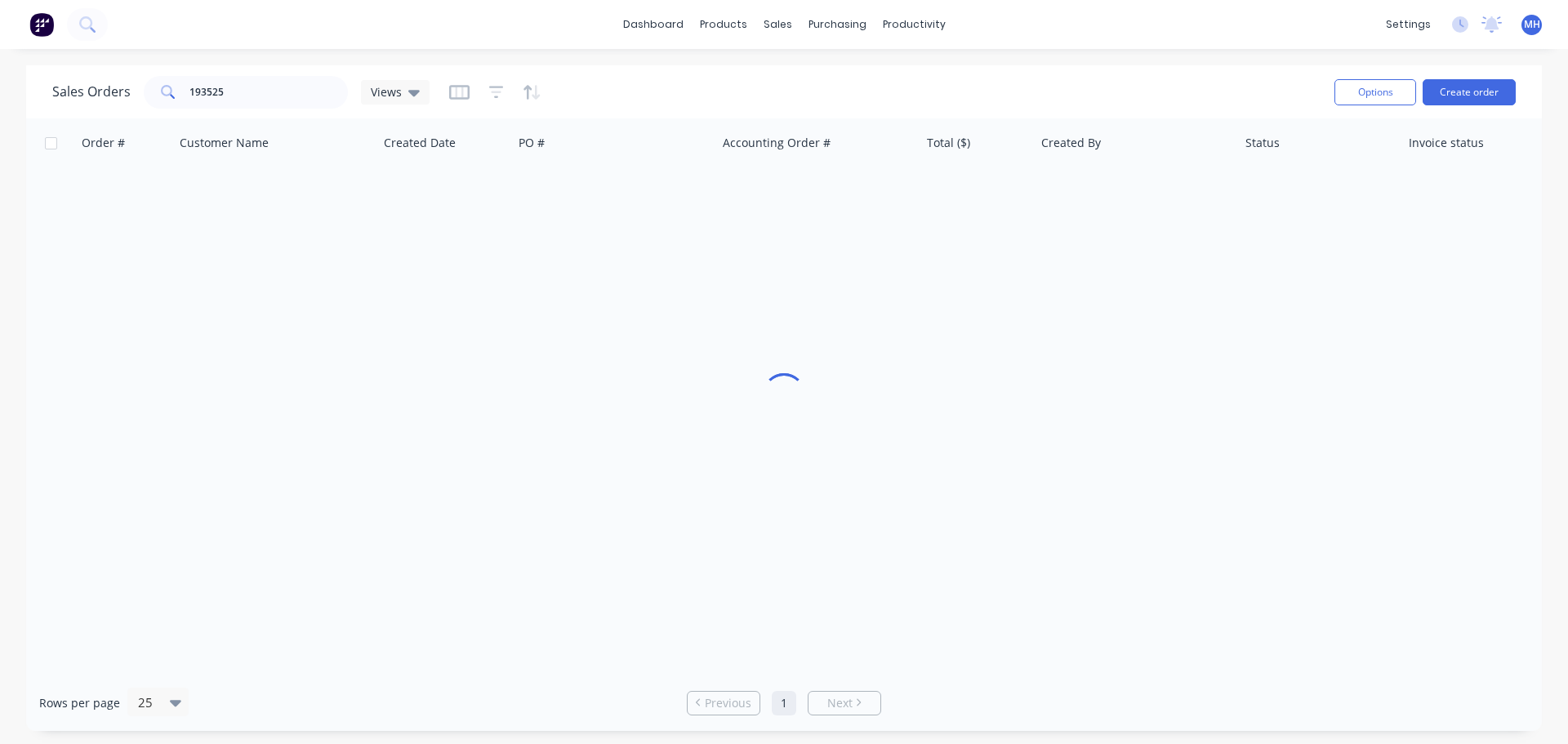
click at [613, 88] on div "Sales Orders 193525 Views" at bounding box center [686, 92] width 1269 height 40
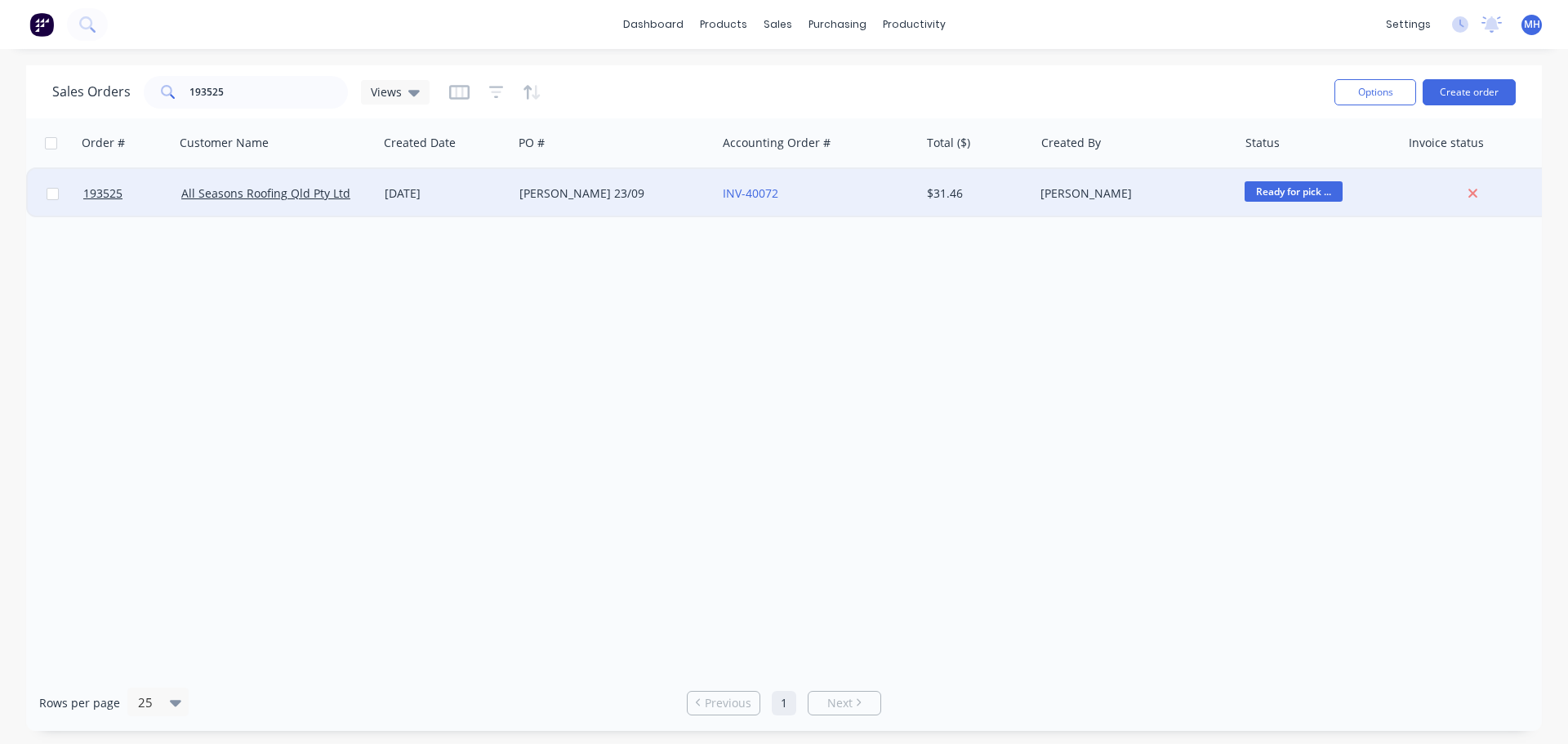
click at [561, 193] on div "LISA 23/09" at bounding box center [610, 193] width 181 height 16
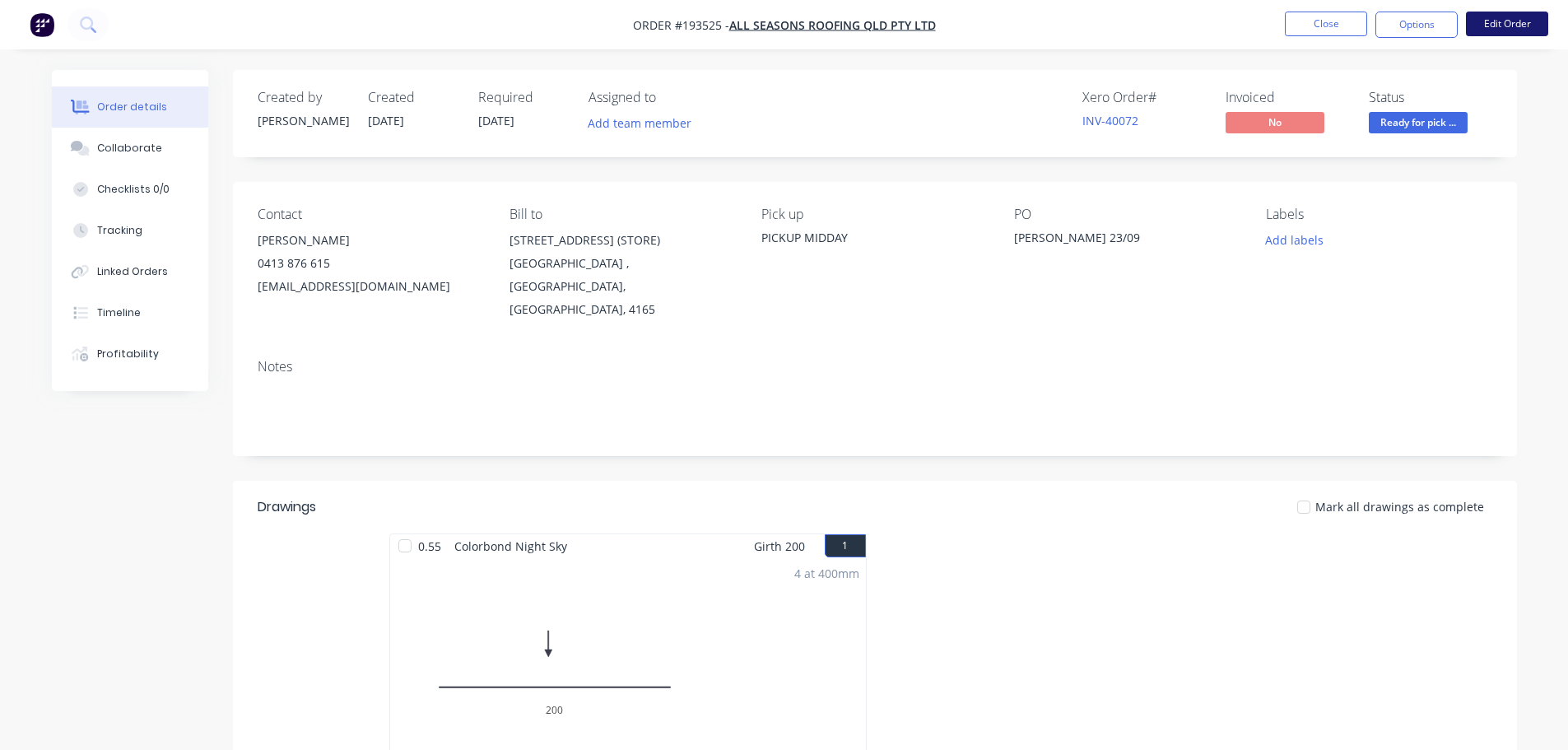
click at [1513, 26] on button "Edit Order" at bounding box center [1507, 24] width 83 height 25
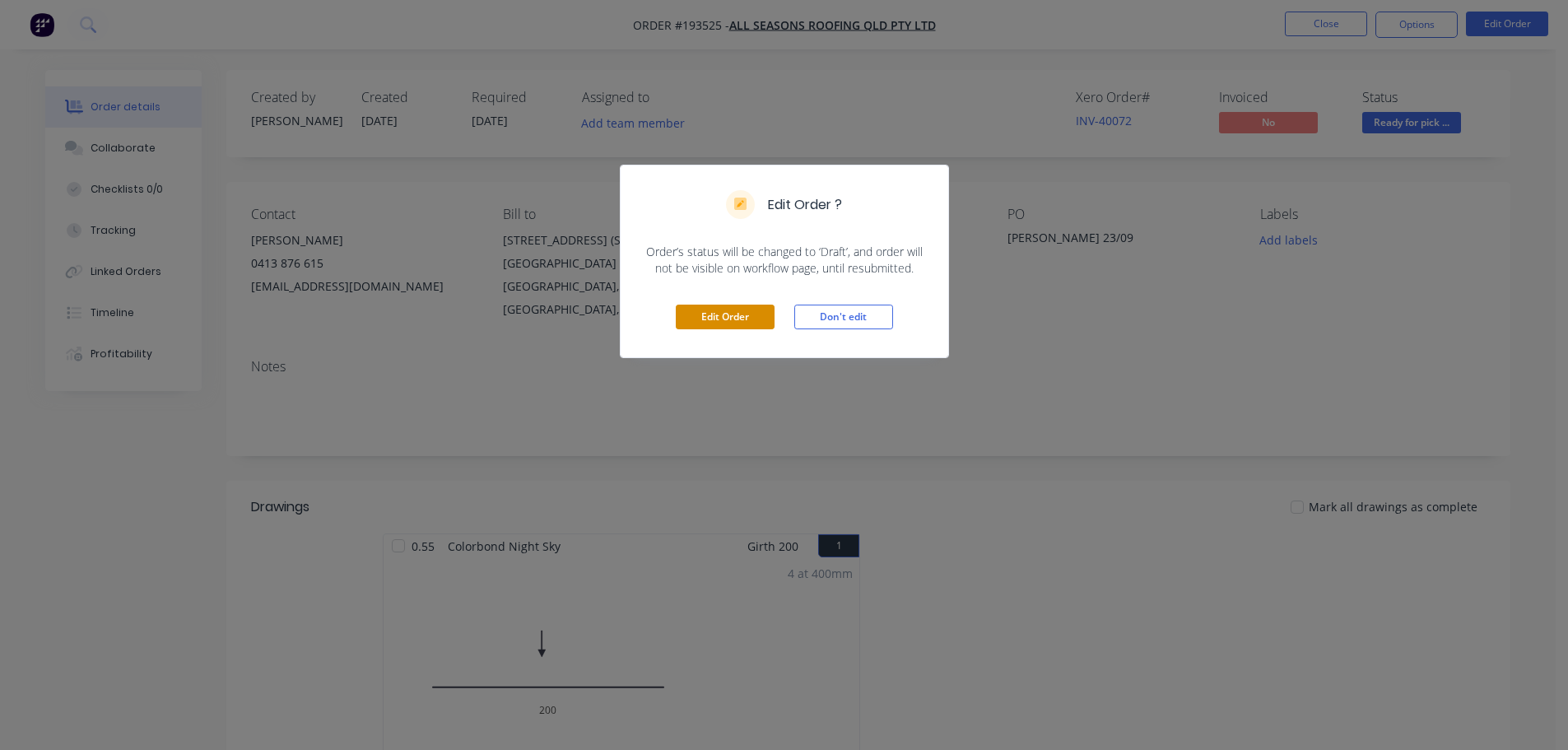
click at [722, 318] on button "Edit Order" at bounding box center [725, 317] width 99 height 25
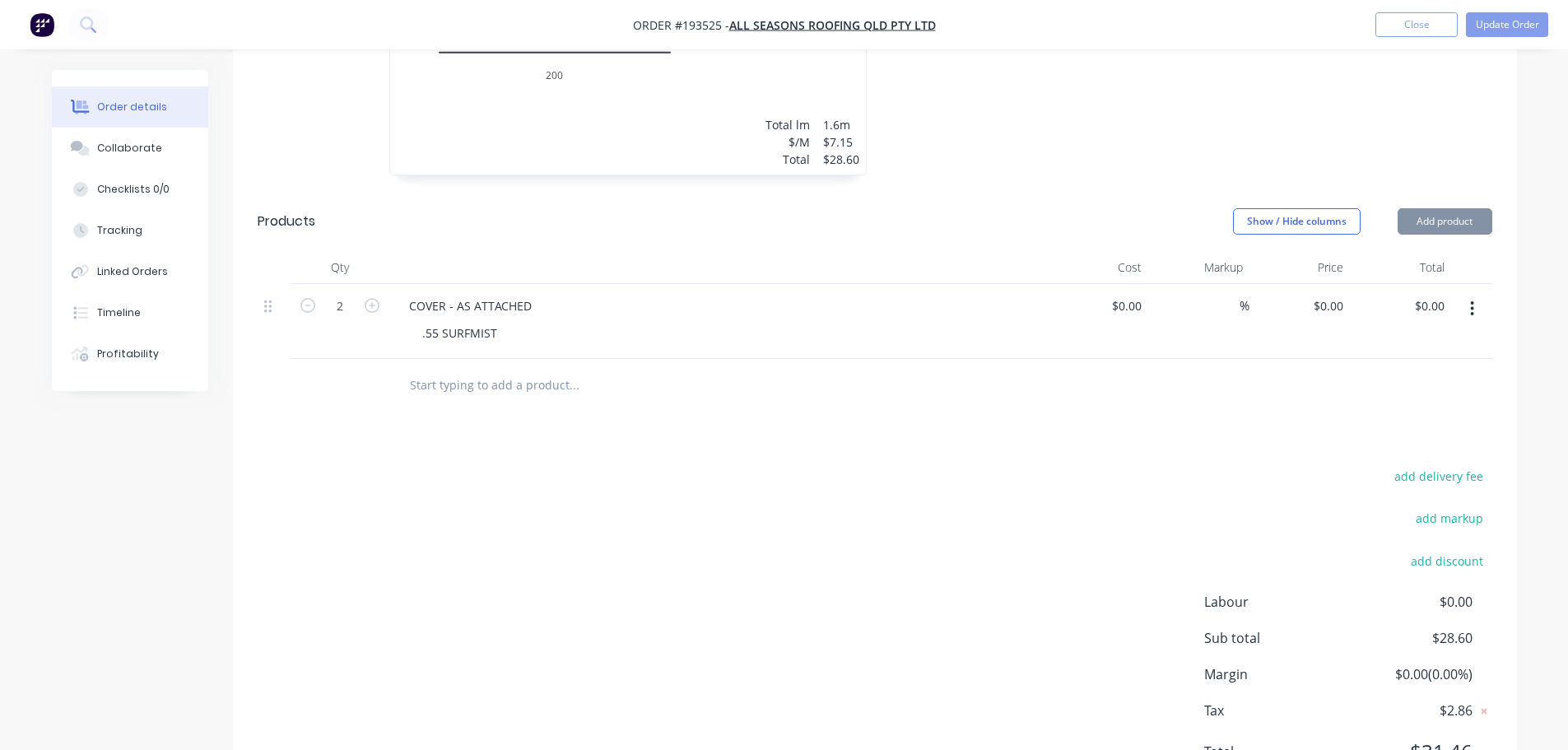
scroll to position [741, 0]
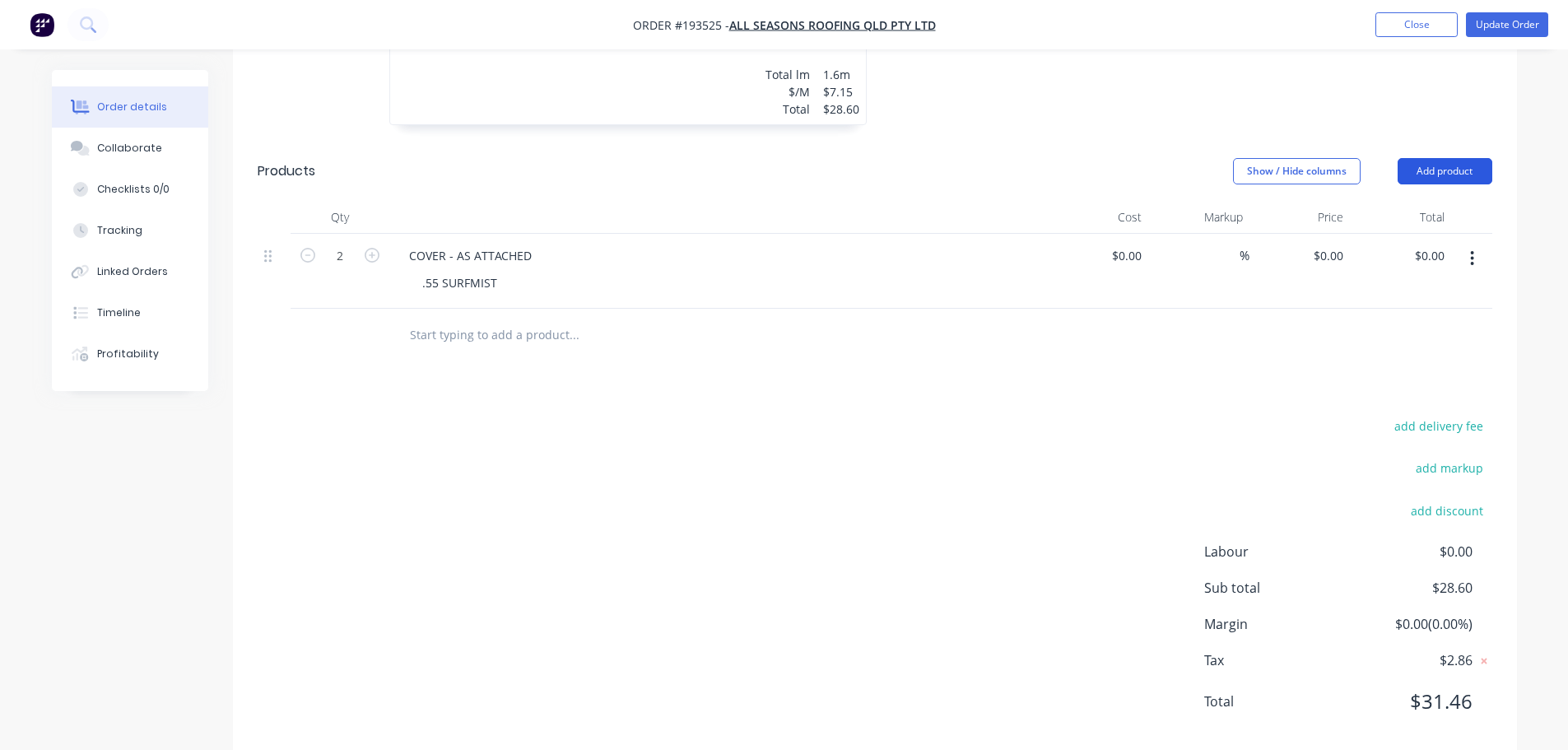
click at [1448, 158] on button "Add product" at bounding box center [1444, 171] width 94 height 27
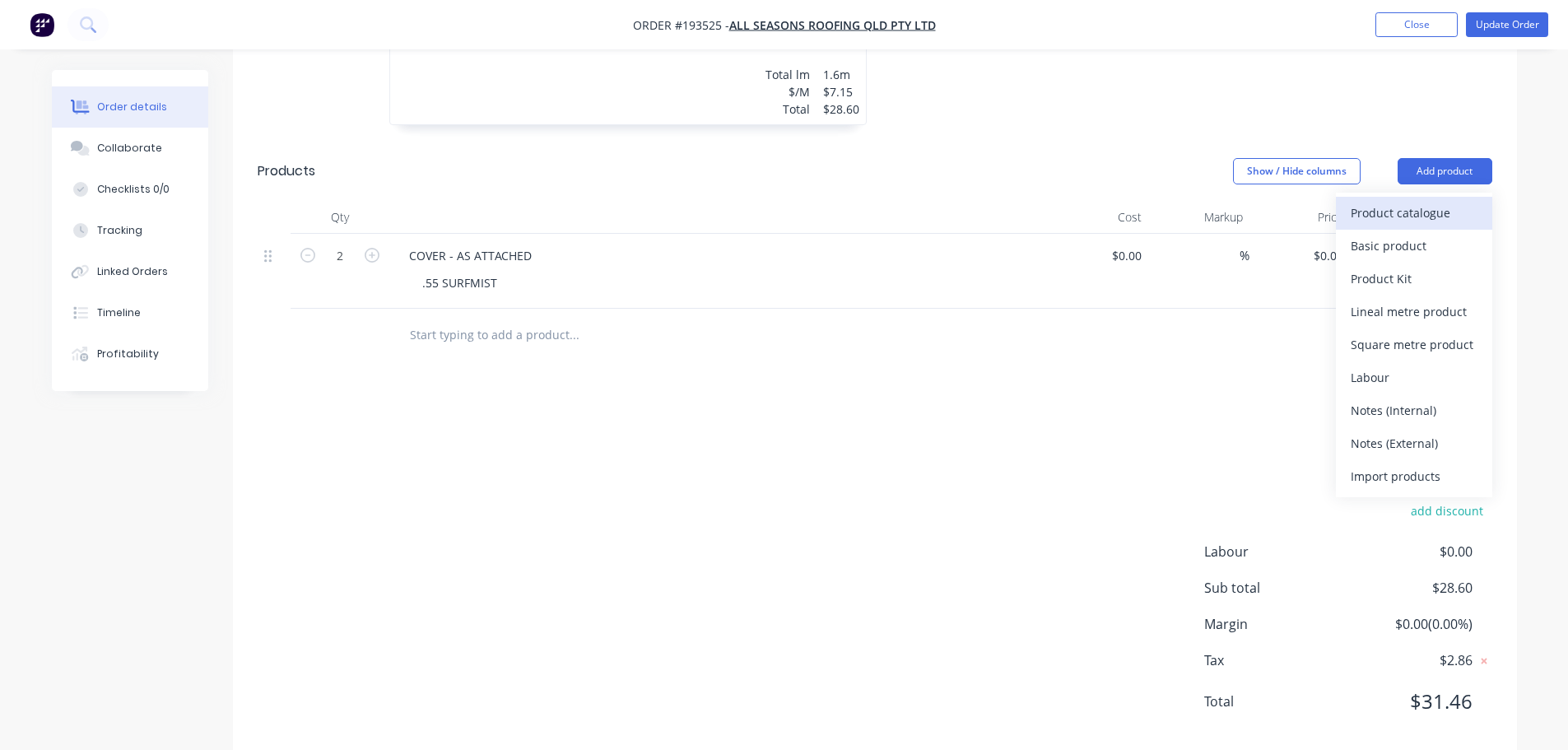
click at [1432, 197] on button "Product catalogue" at bounding box center [1414, 213] width 156 height 33
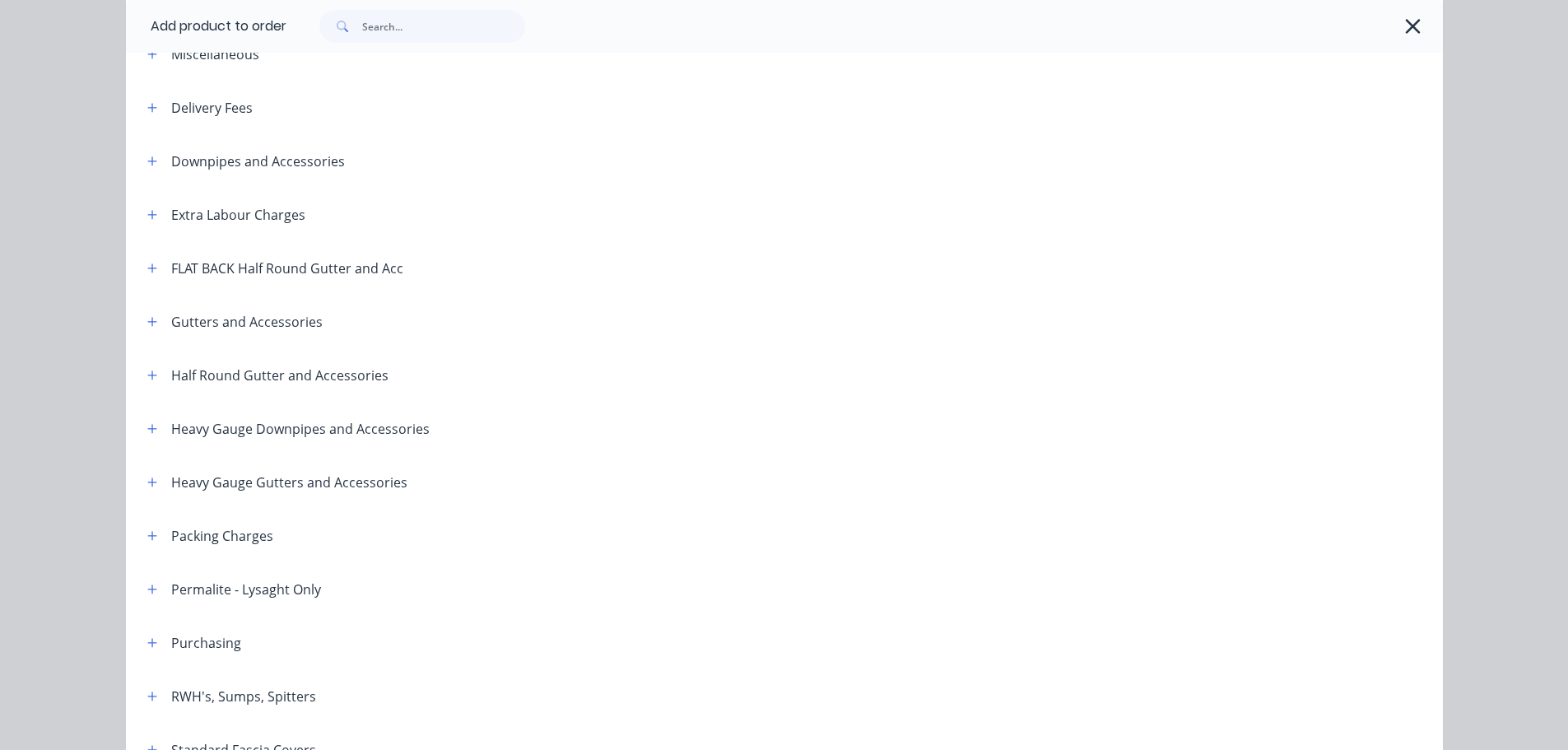
scroll to position [247, 0]
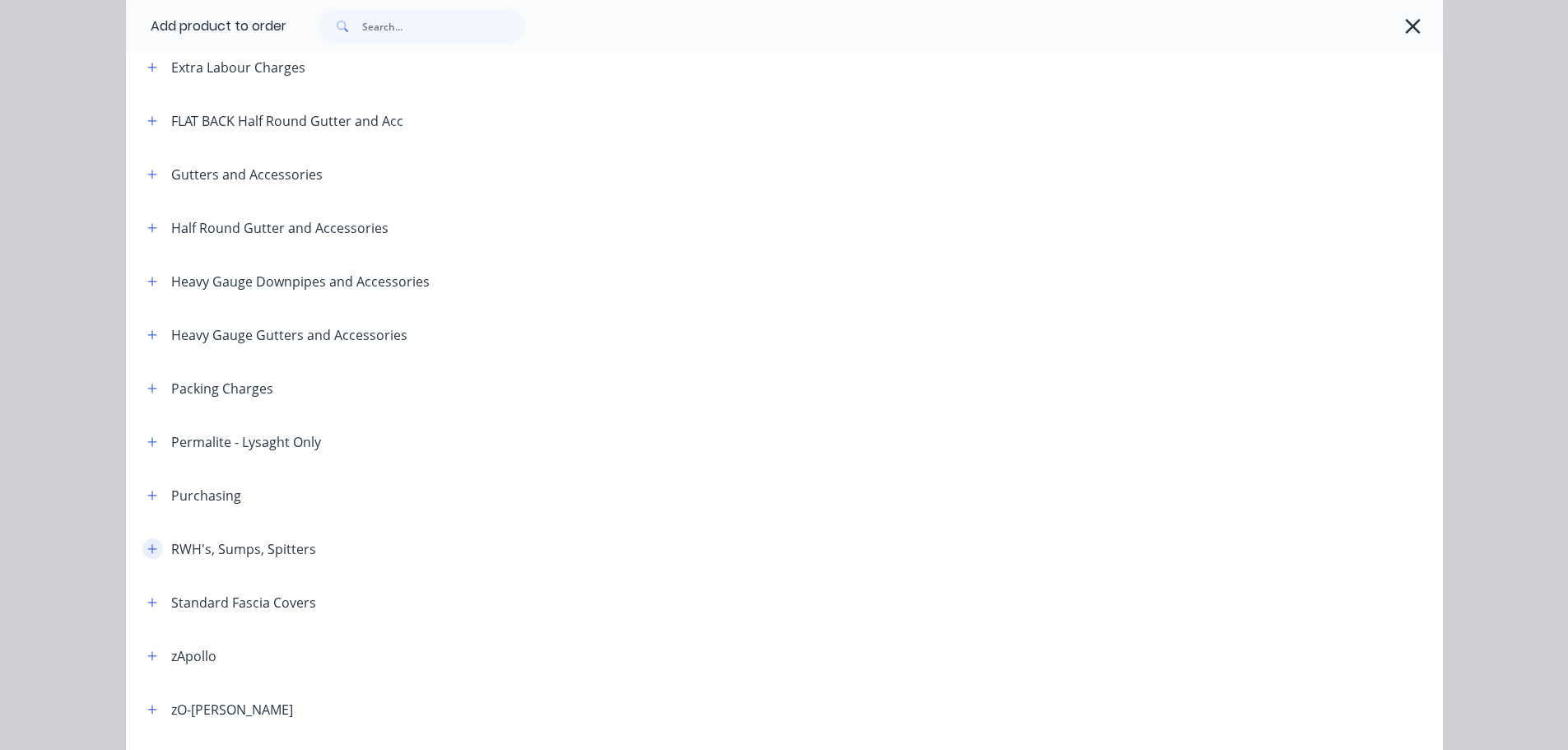
click at [148, 547] on icon "button" at bounding box center [152, 549] width 10 height 11
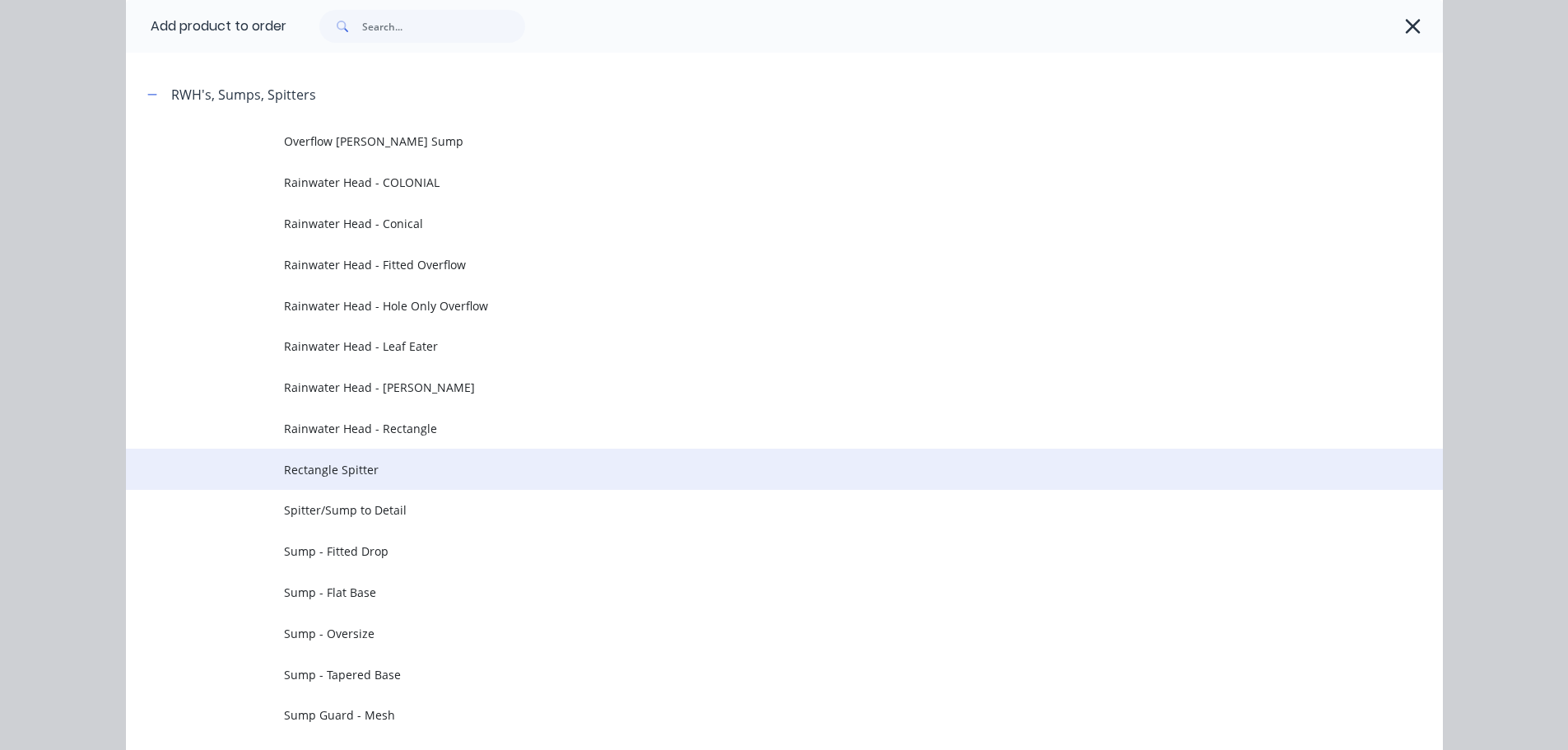
scroll to position [741, 0]
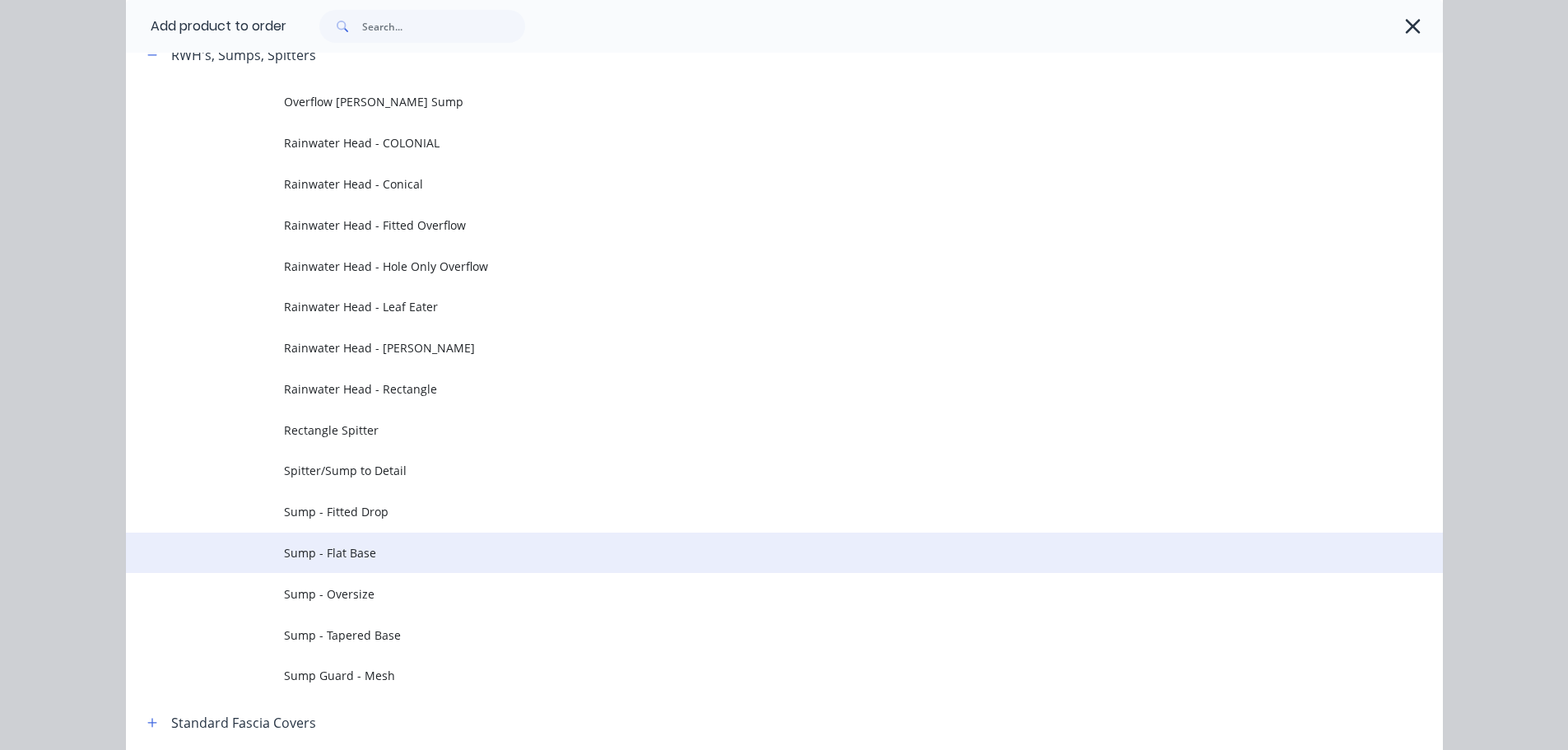
click at [377, 566] on td "Sump - Flat Base" at bounding box center [863, 553] width 1159 height 41
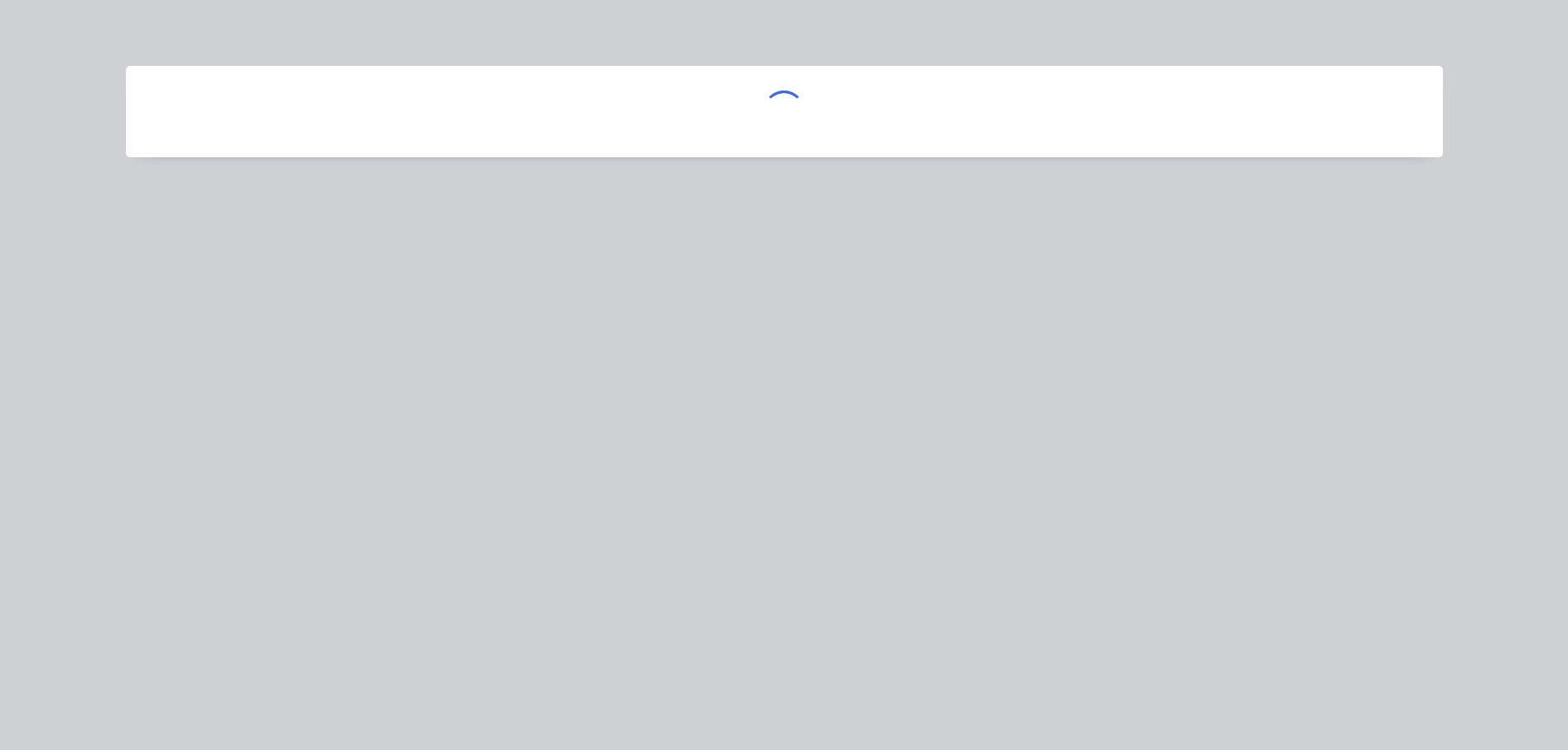
scroll to position [0, 0]
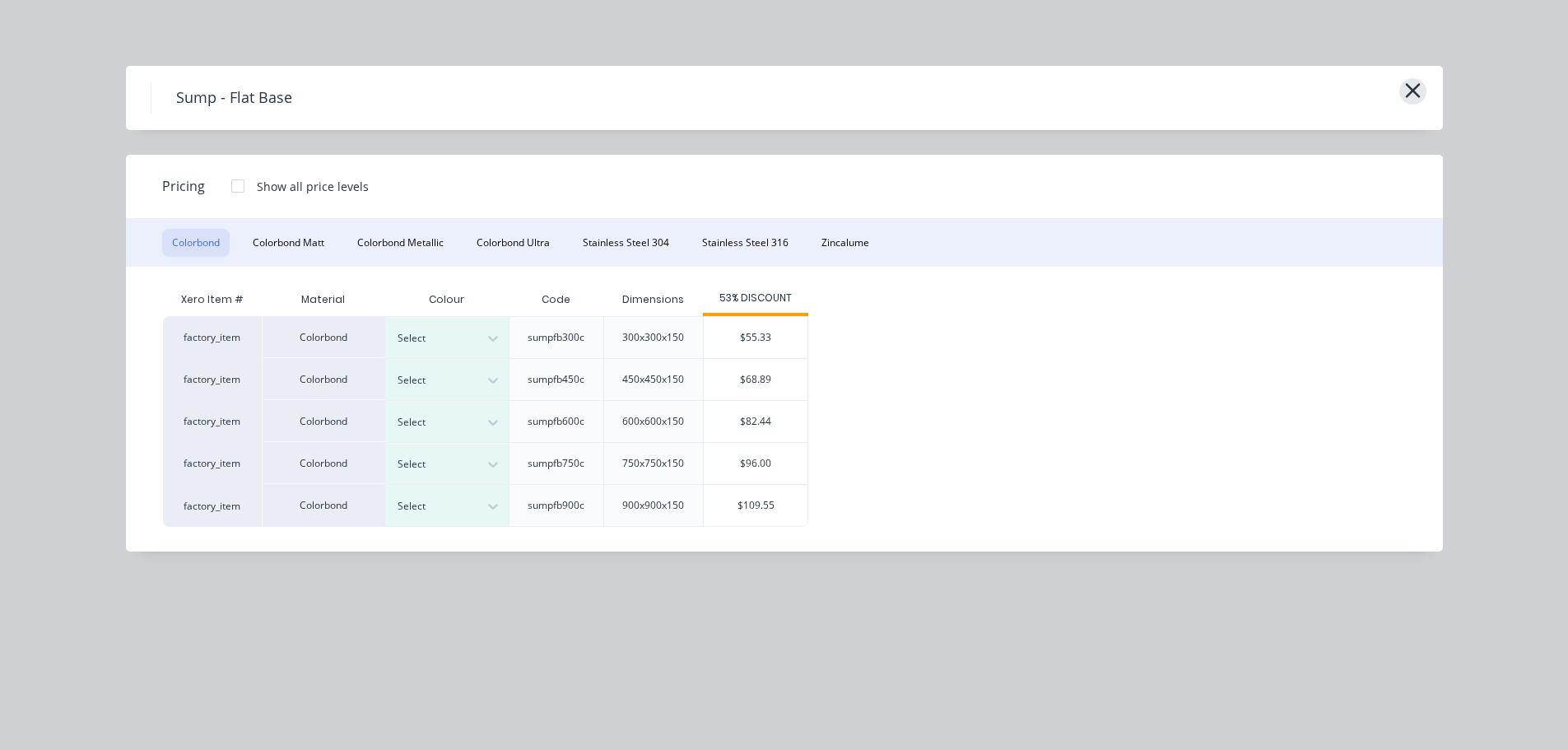
click at [1413, 87] on icon "button" at bounding box center [1413, 90] width 17 height 23
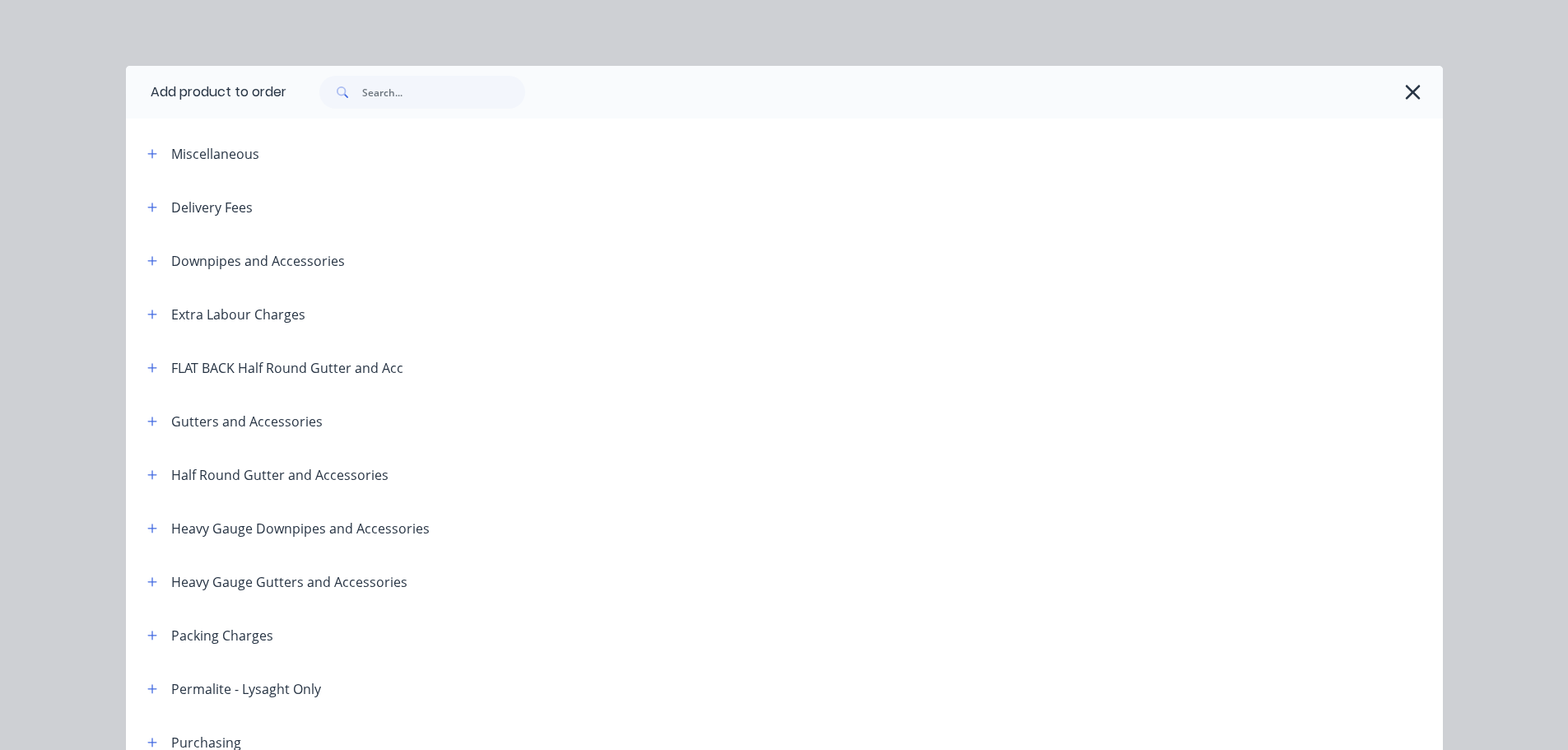
scroll to position [769, 0]
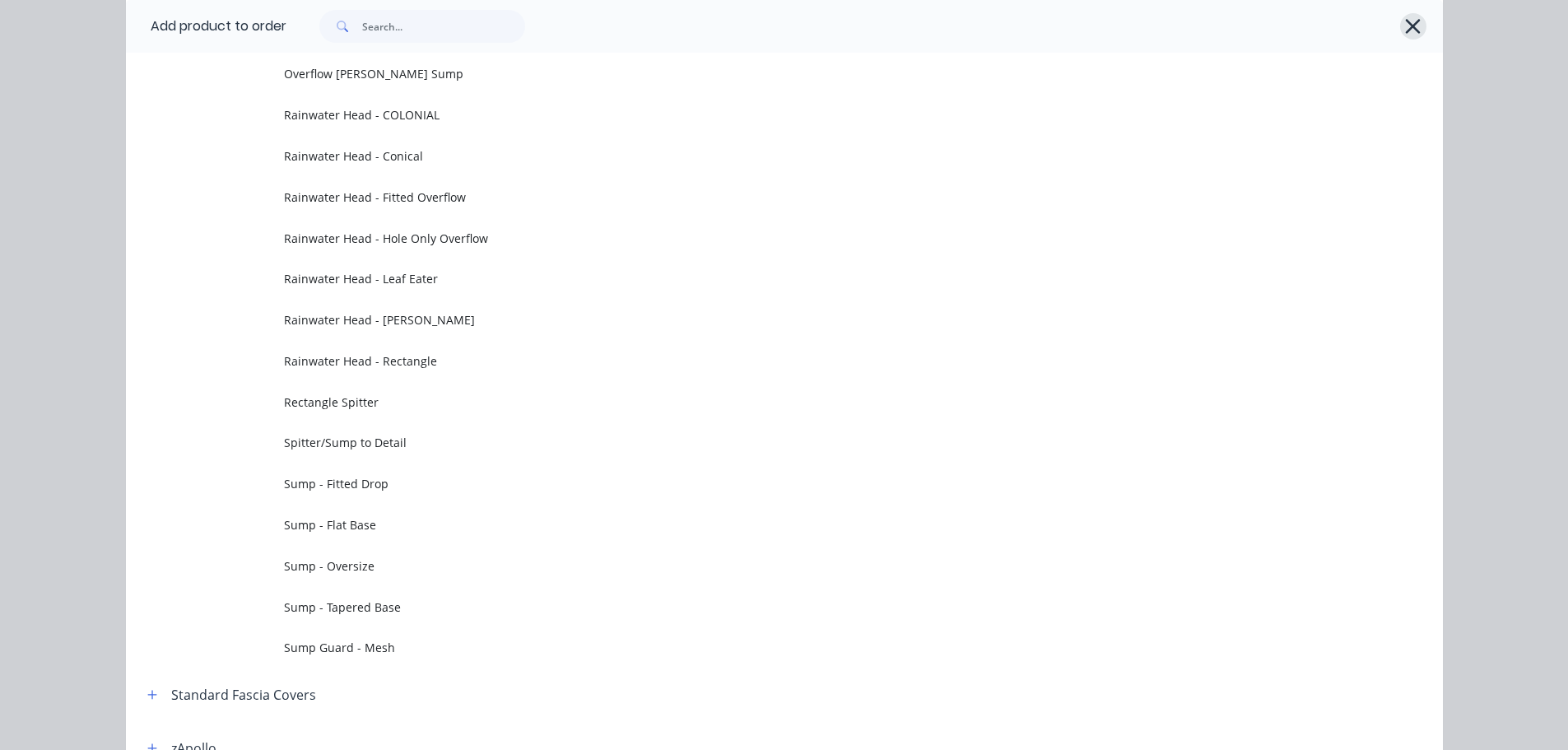
click at [1413, 24] on icon "button" at bounding box center [1413, 27] width 17 height 23
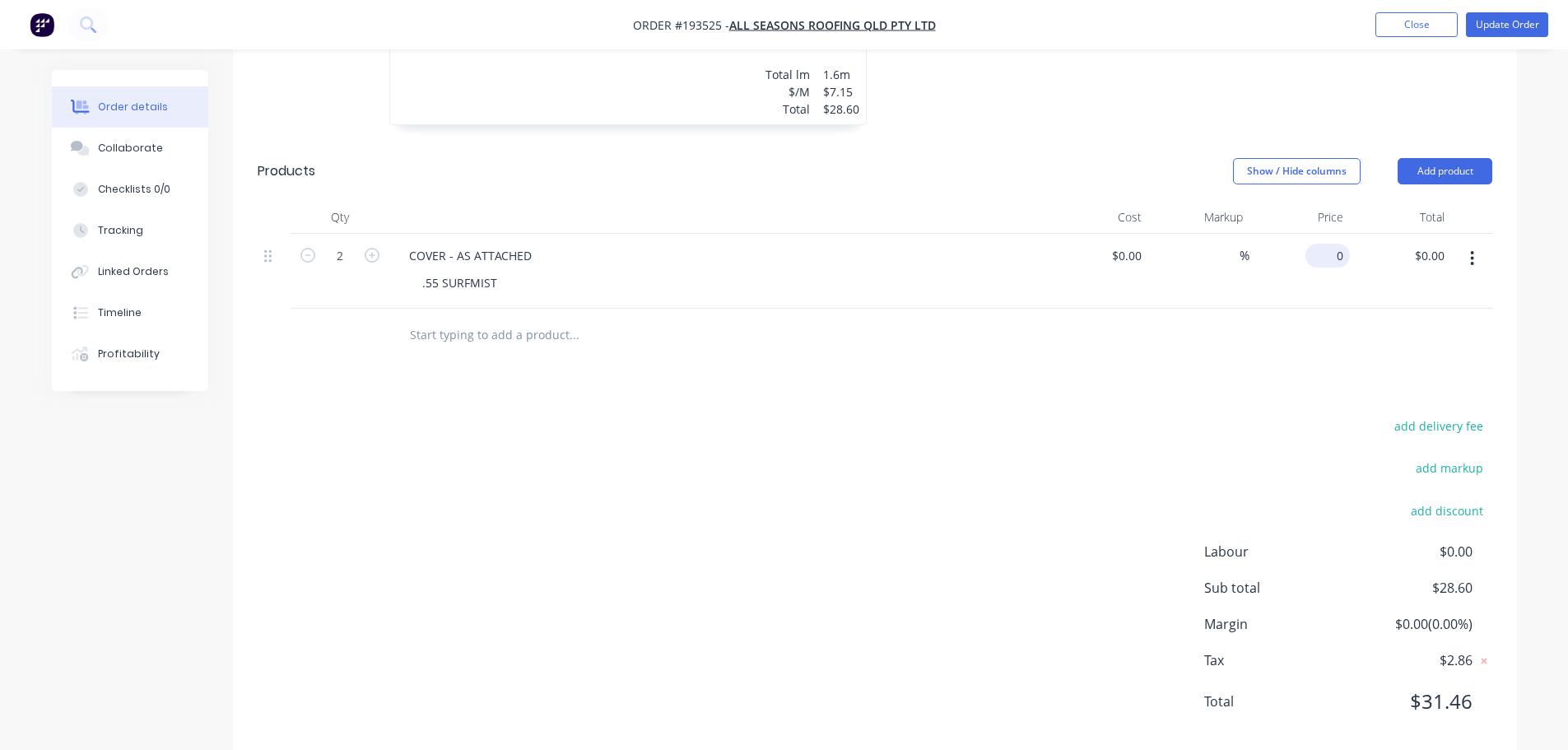
click at [1335, 244] on input "0" at bounding box center [1331, 255] width 38 height 24
type input "$109.55"
type input "$219.10"
click at [1137, 386] on div "Drawings Add drawing 0.55 Colorbond Night Sky Girth 200 1 0 200 0 200 4 at 400m…" at bounding box center [874, 273] width 1284 height 968
click at [1510, 28] on button "Update Order" at bounding box center [1507, 25] width 83 height 25
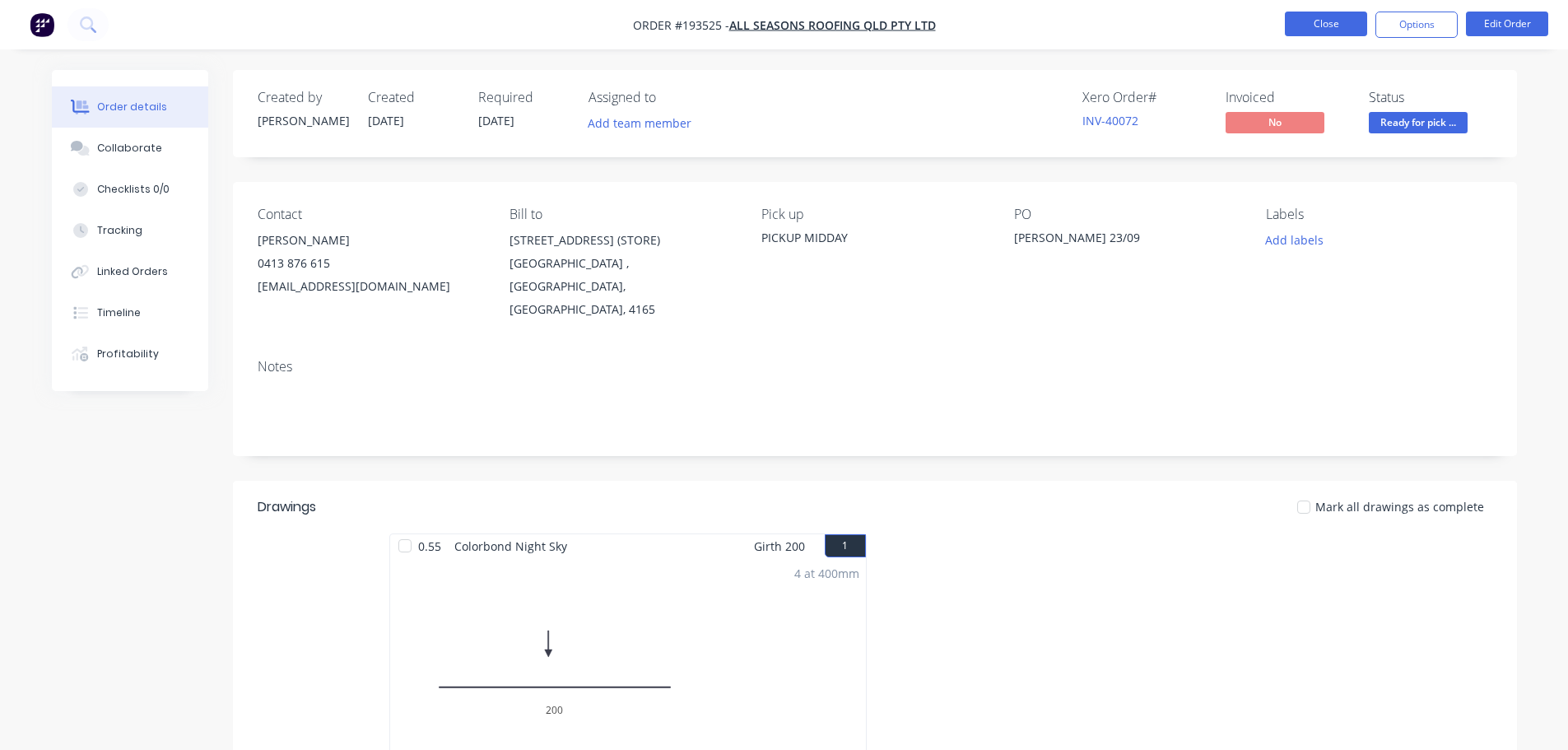
click at [1300, 15] on button "Close" at bounding box center [1325, 24] width 83 height 25
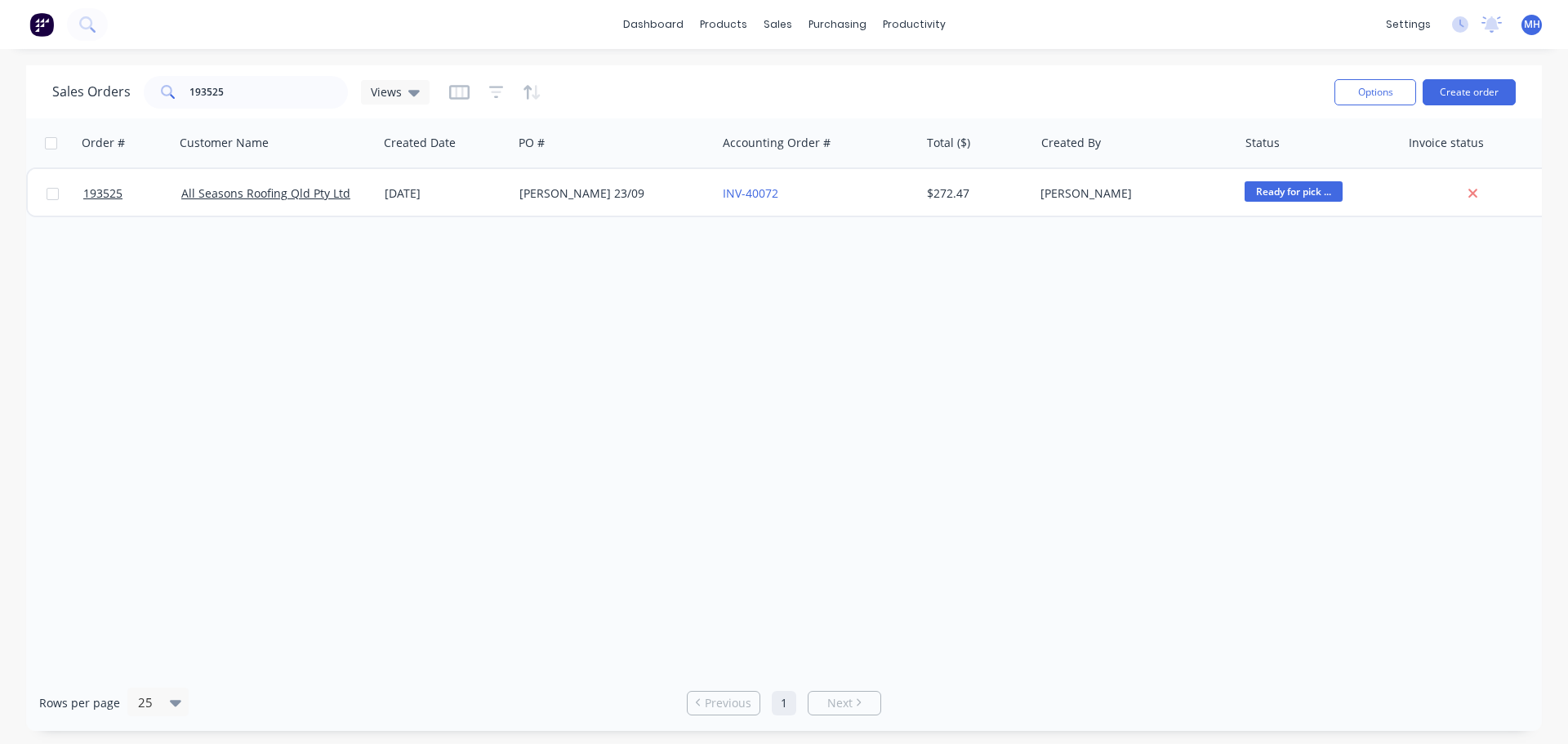
drag, startPoint x: 1214, startPoint y: 45, endPoint x: 1078, endPoint y: 74, distance: 139.1
click at [1094, 72] on div "Sales Orders 193525 Views" at bounding box center [686, 92] width 1269 height 40
click at [224, 98] on input "193525" at bounding box center [269, 92] width 160 height 33
type input "192979"
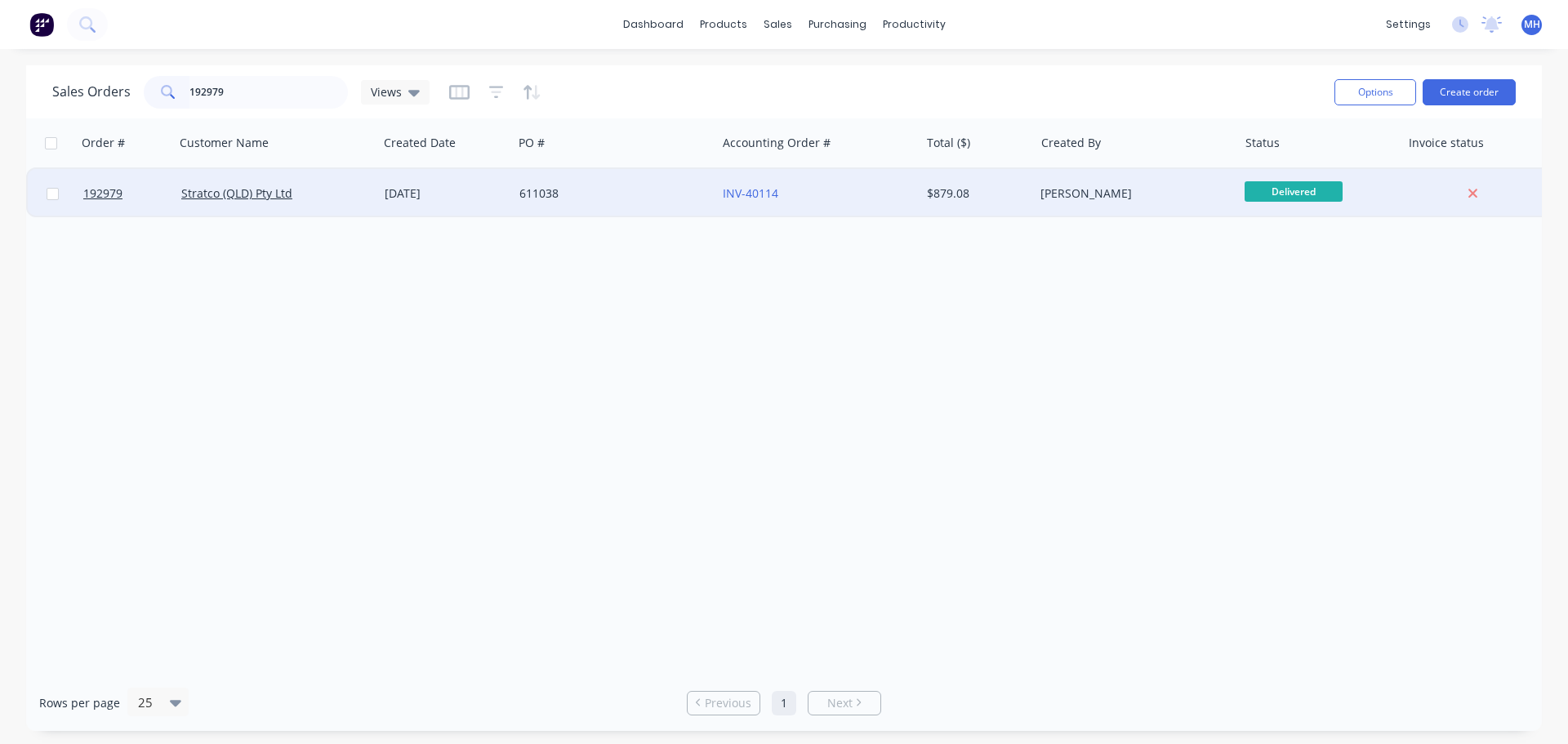
click at [597, 208] on div "611038" at bounding box center [614, 194] width 203 height 49
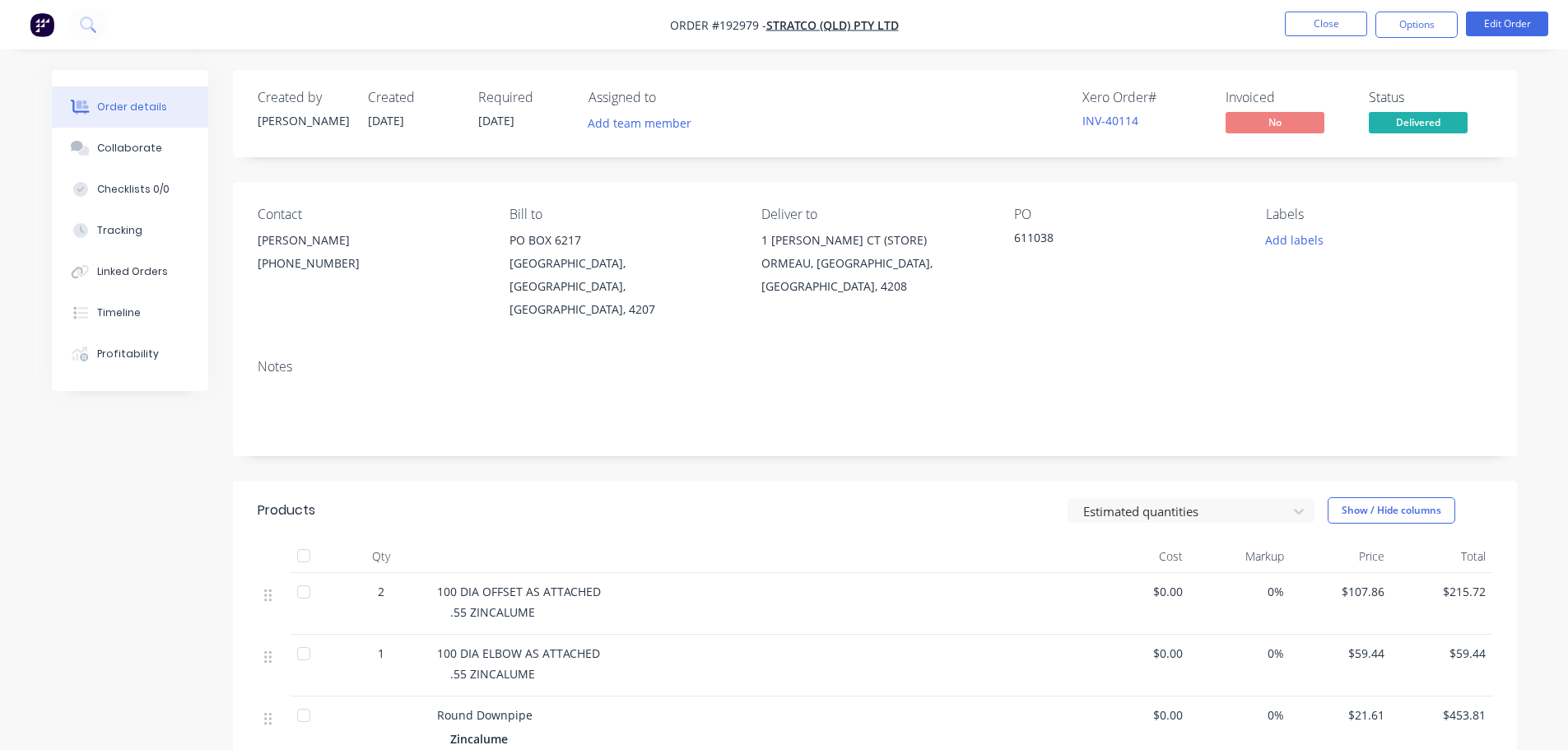
click at [840, 481] on header "Products Estimated quantities Show / Hide columns" at bounding box center [874, 510] width 1284 height 59
click at [846, 481] on header "Products Estimated quantities Show / Hide columns" at bounding box center [874, 510] width 1284 height 59
click at [759, 481] on header "Products Estimated quantities Show / Hide columns" at bounding box center [874, 510] width 1284 height 59
click at [698, 481] on header "Products Estimated quantities Show / Hide columns" at bounding box center [874, 510] width 1284 height 59
drag, startPoint x: 657, startPoint y: 471, endPoint x: 674, endPoint y: 464, distance: 18.4
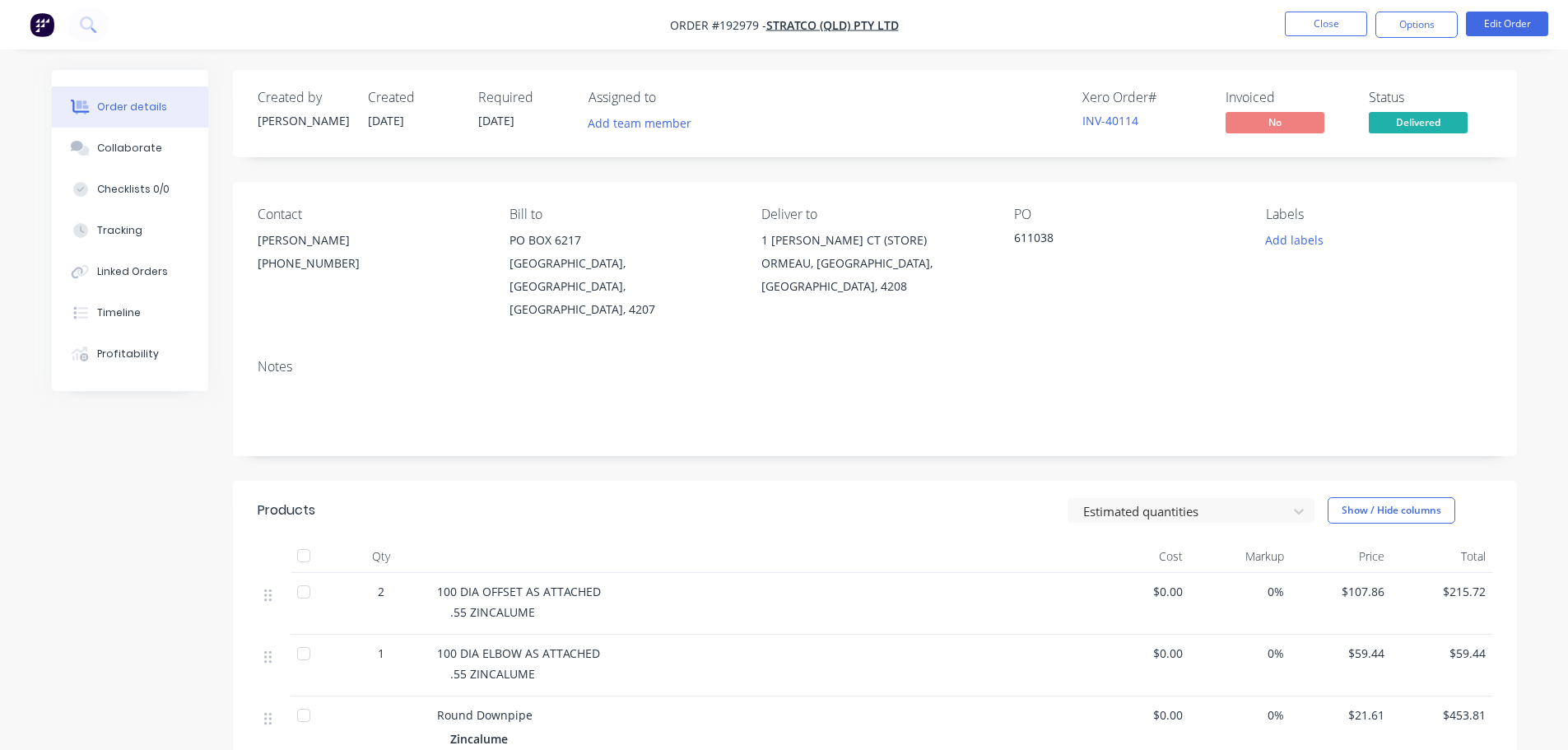
click at [660, 497] on div "Estimated quantities Show / Hide columns" at bounding box center [1006, 510] width 972 height 27
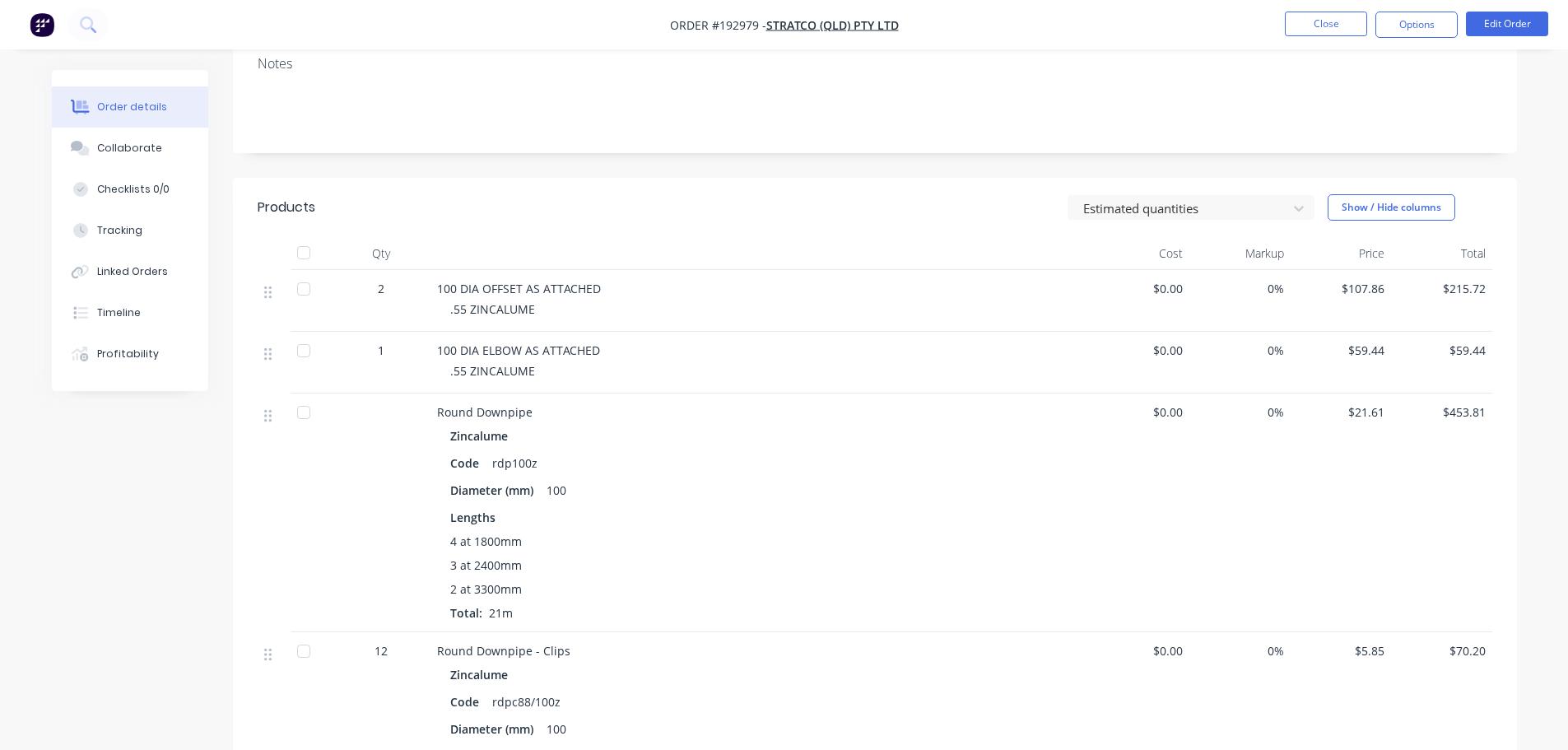
scroll to position [412, 0]
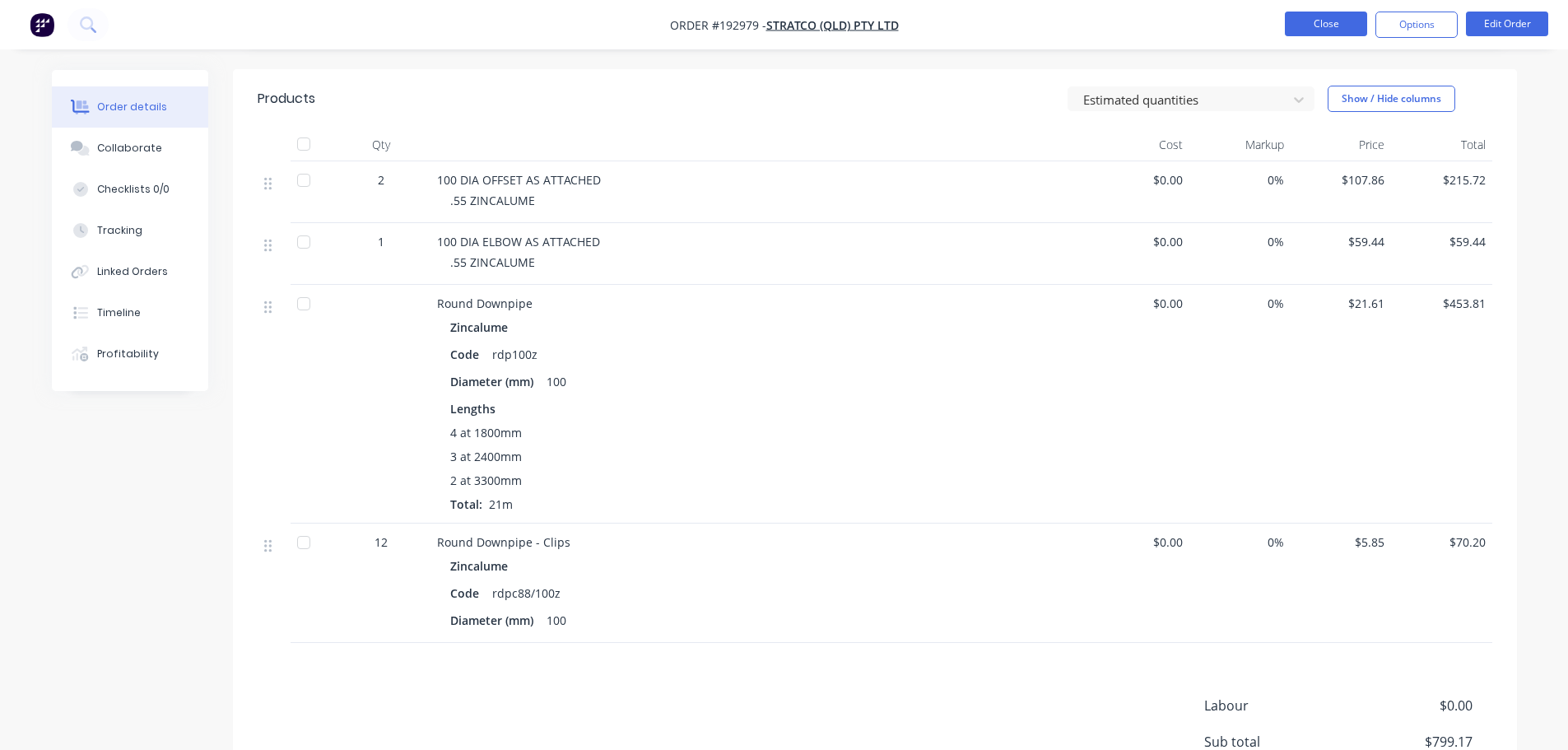
click at [1343, 20] on button "Close" at bounding box center [1325, 24] width 83 height 25
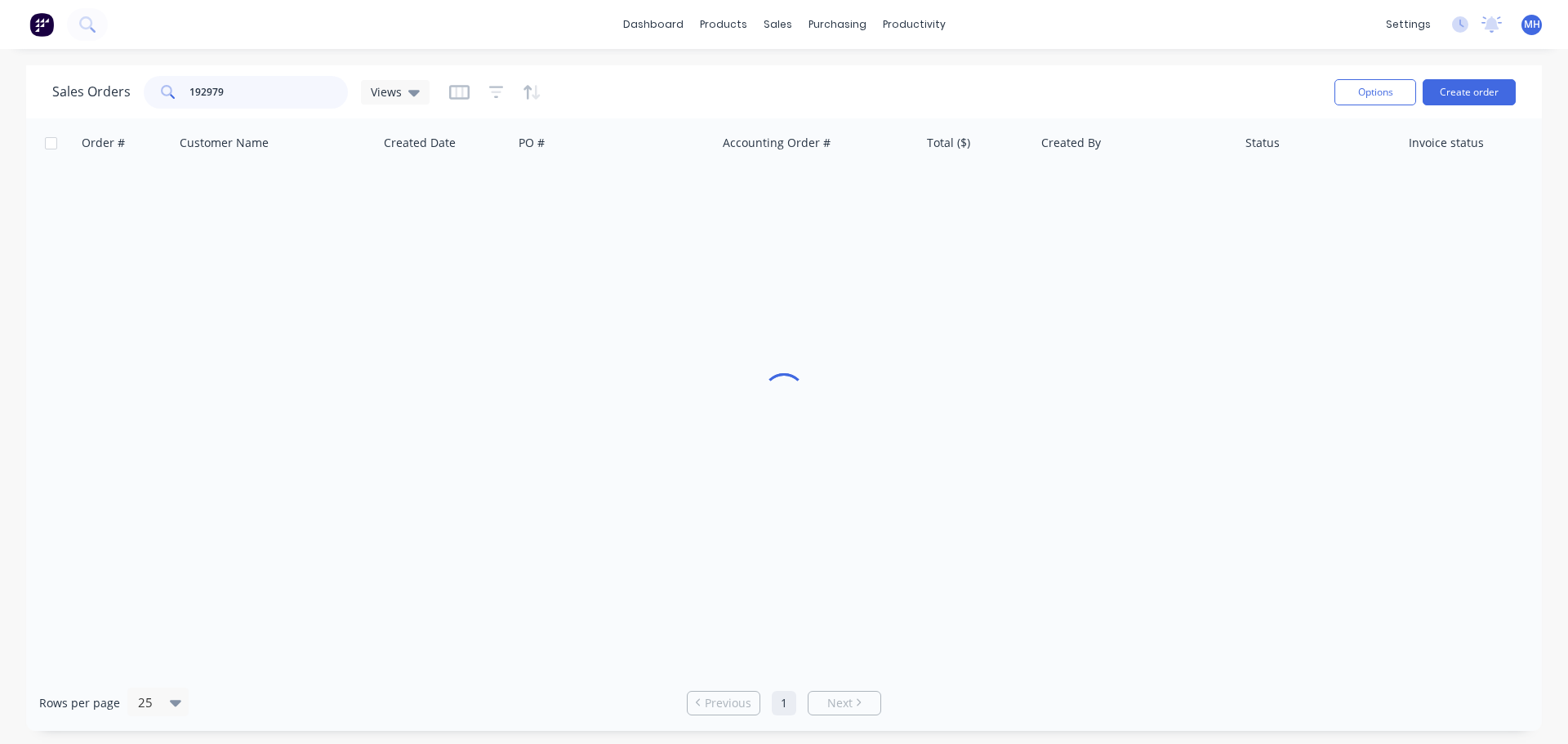
click at [246, 92] on input "192979" at bounding box center [269, 92] width 160 height 33
type input "193265"
click at [761, 96] on div "Sales Orders 193265 Views" at bounding box center [686, 92] width 1269 height 40
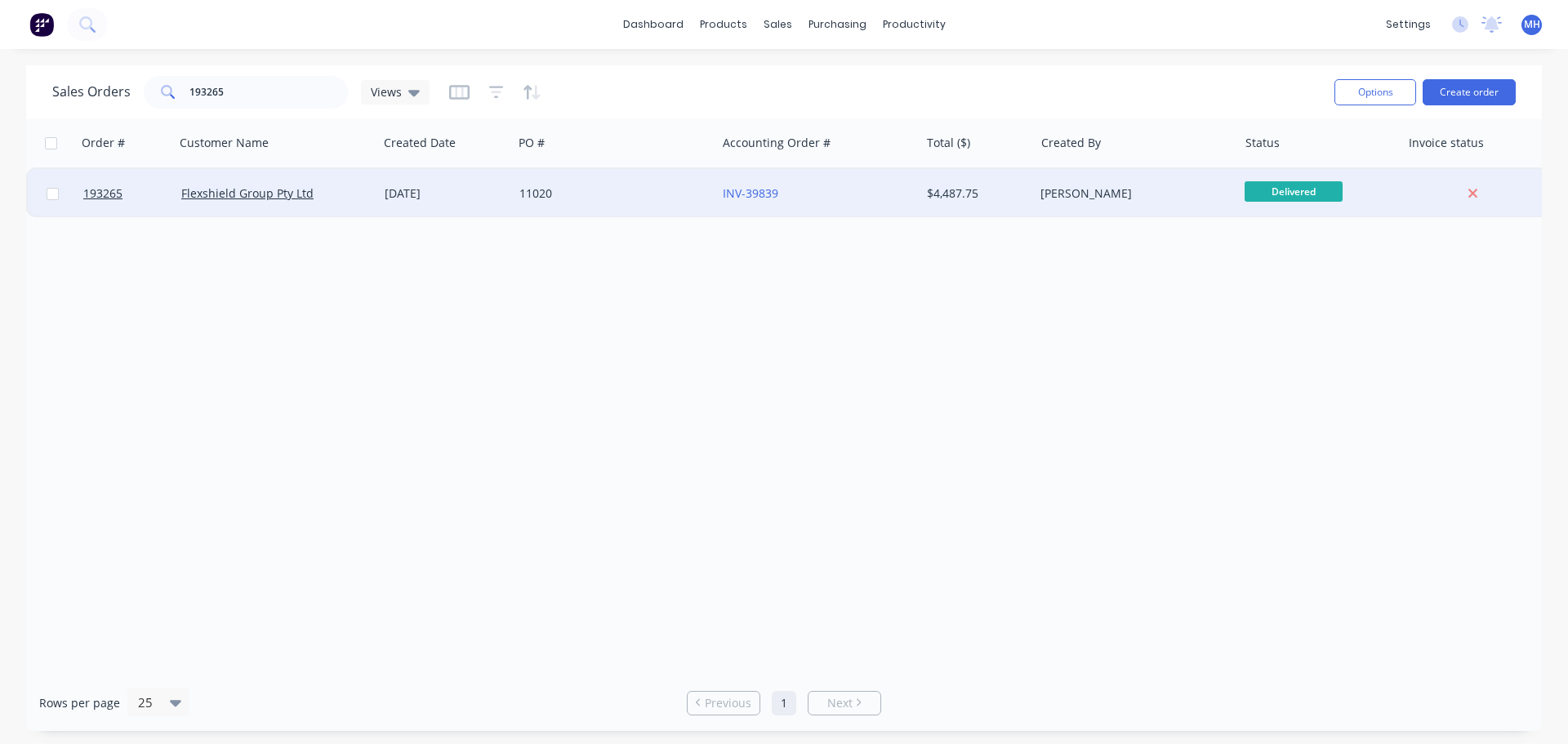
click at [839, 187] on div "INV-39839" at bounding box center [814, 193] width 181 height 16
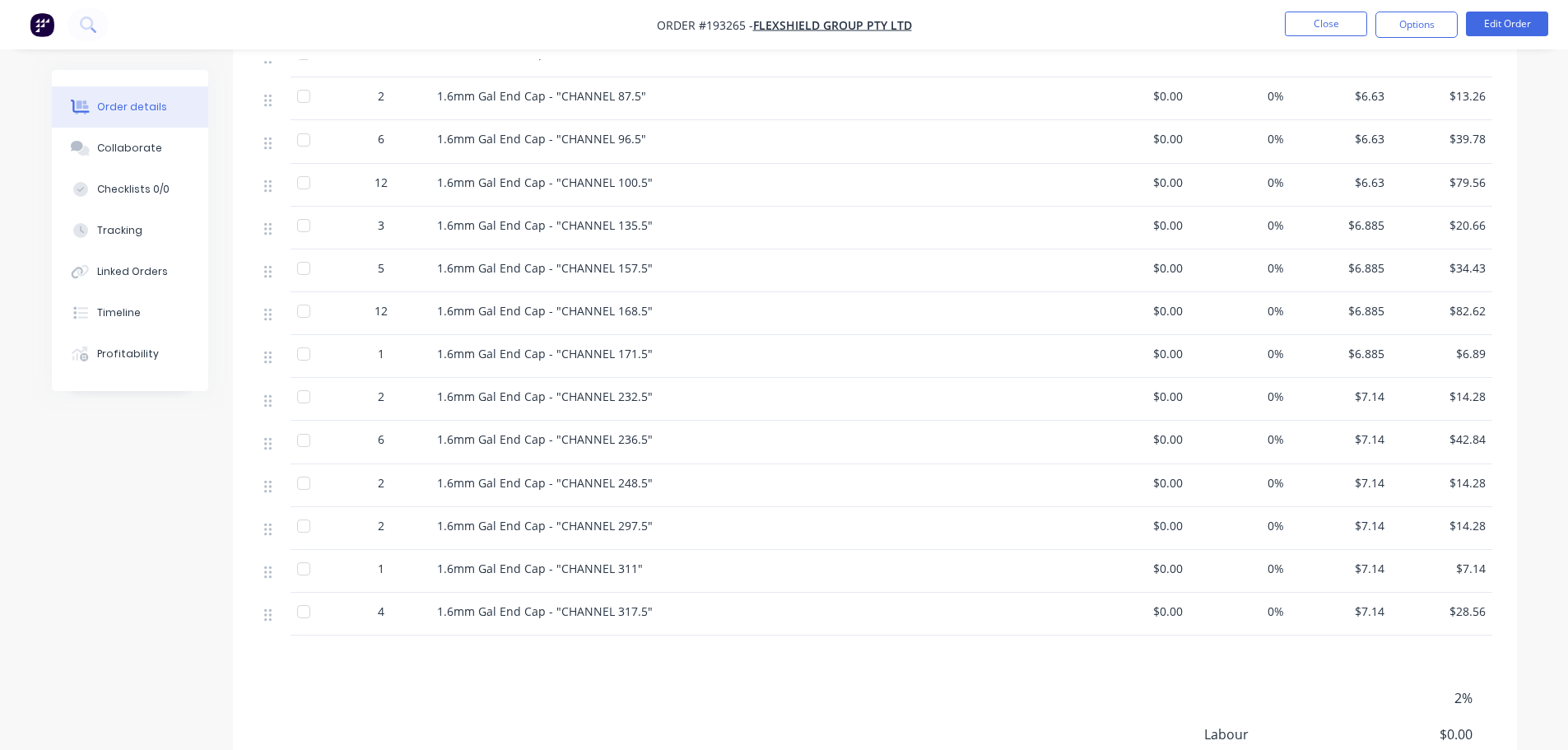
scroll to position [773, 0]
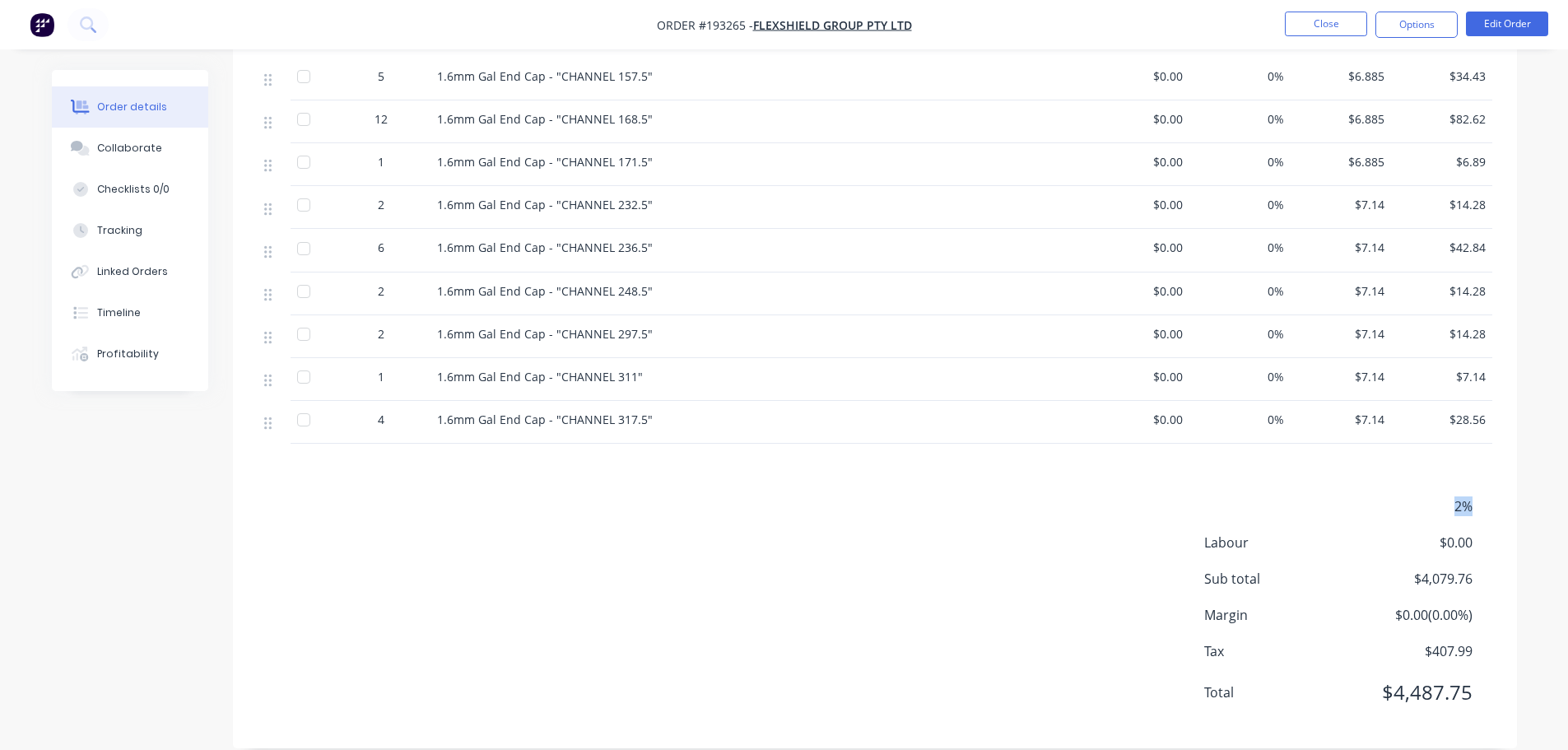
drag, startPoint x: 1472, startPoint y: 485, endPoint x: 1381, endPoint y: 490, distance: 91.1
click at [1419, 497] on span "2%" at bounding box center [1411, 506] width 122 height 20
click at [1276, 497] on div "2%" at bounding box center [1347, 506] width 288 height 20
drag, startPoint x: 1479, startPoint y: 488, endPoint x: 1451, endPoint y: 492, distance: 28.3
click at [1451, 497] on div "2%" at bounding box center [1347, 506] width 288 height 20
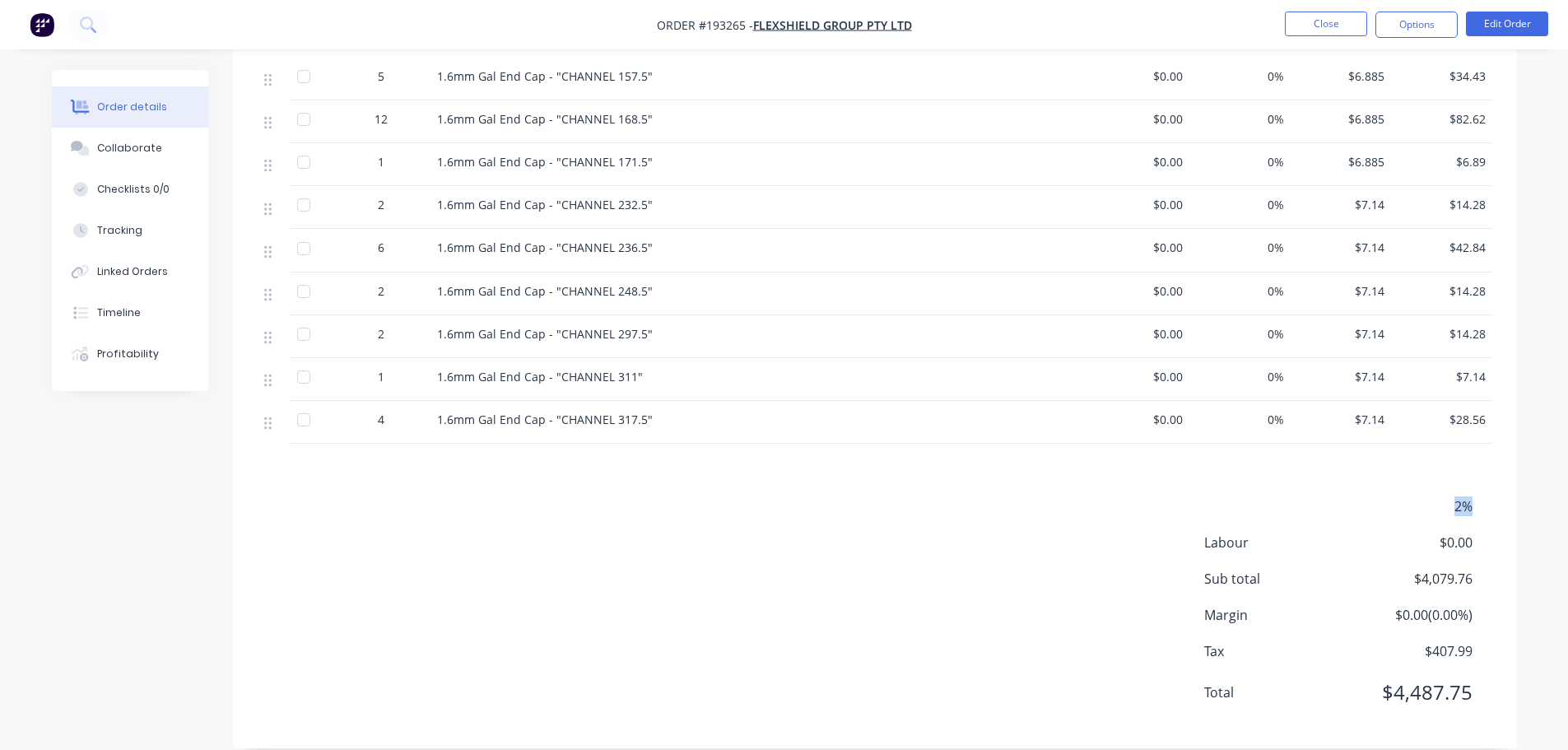
click at [1437, 497] on span "2%" at bounding box center [1411, 506] width 122 height 20
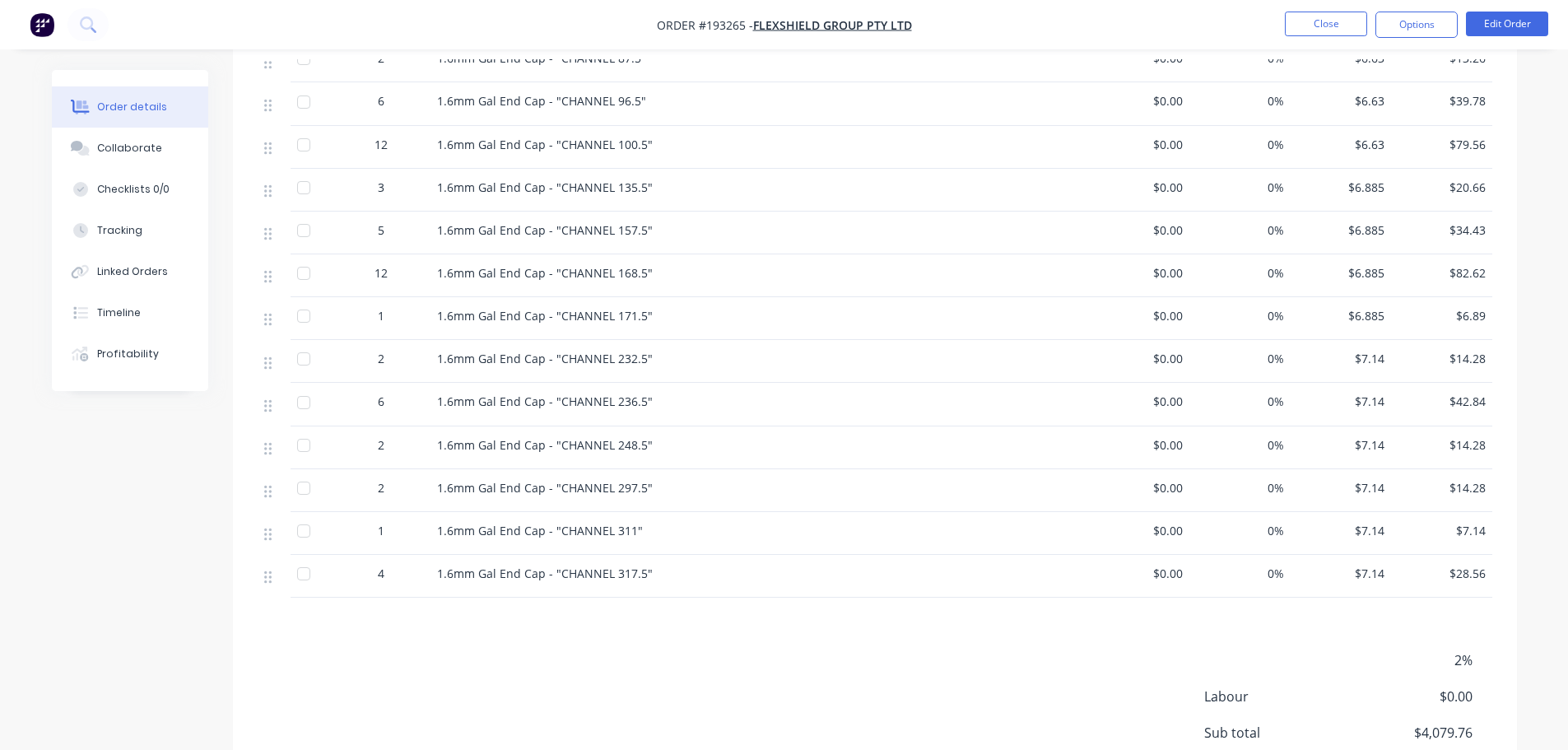
scroll to position [608, 0]
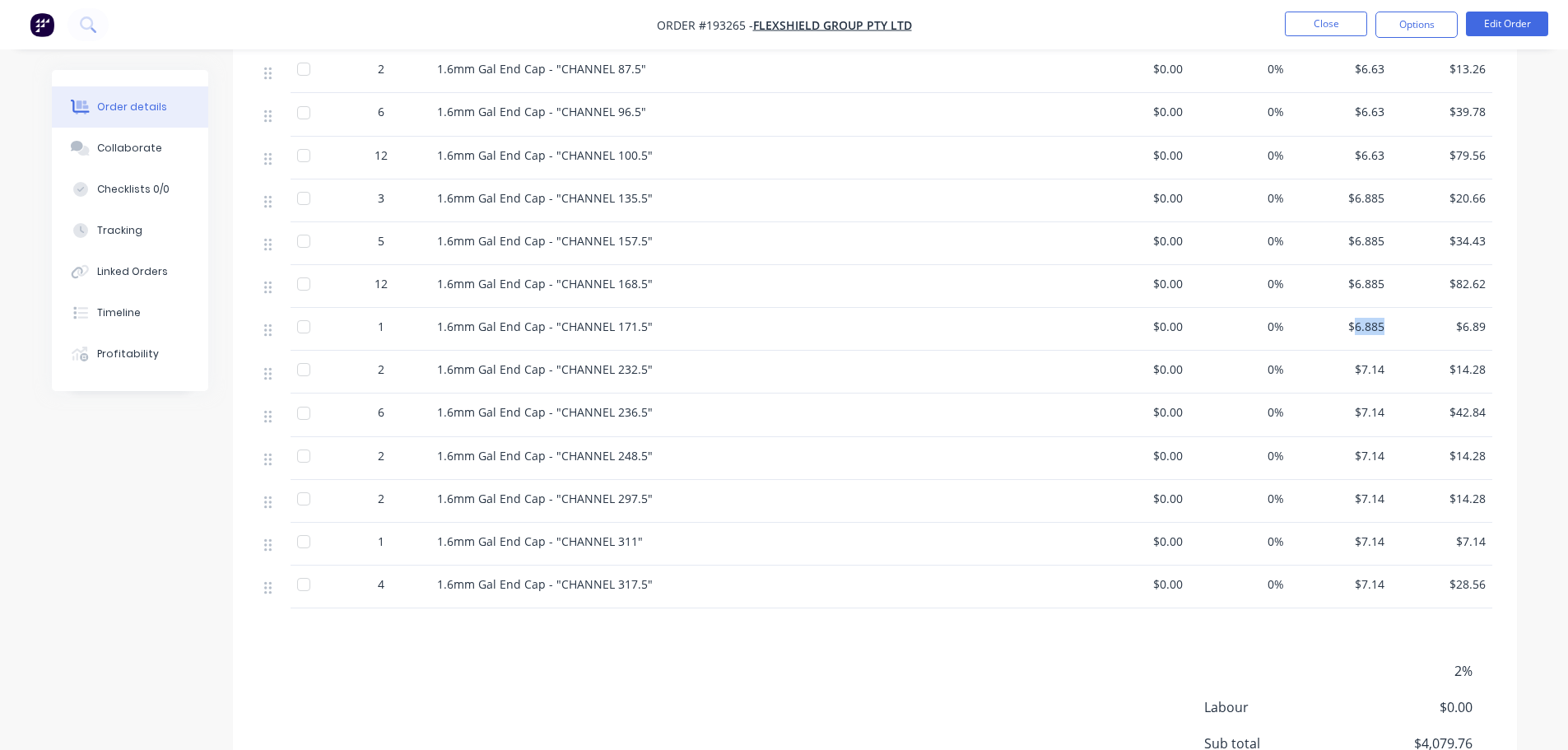
drag, startPoint x: 1381, startPoint y: 306, endPoint x: 1350, endPoint y: 308, distance: 31.1
click at [1350, 308] on div "$6.885" at bounding box center [1341, 329] width 101 height 43
click at [1406, 326] on div "$6.89" at bounding box center [1441, 329] width 101 height 43
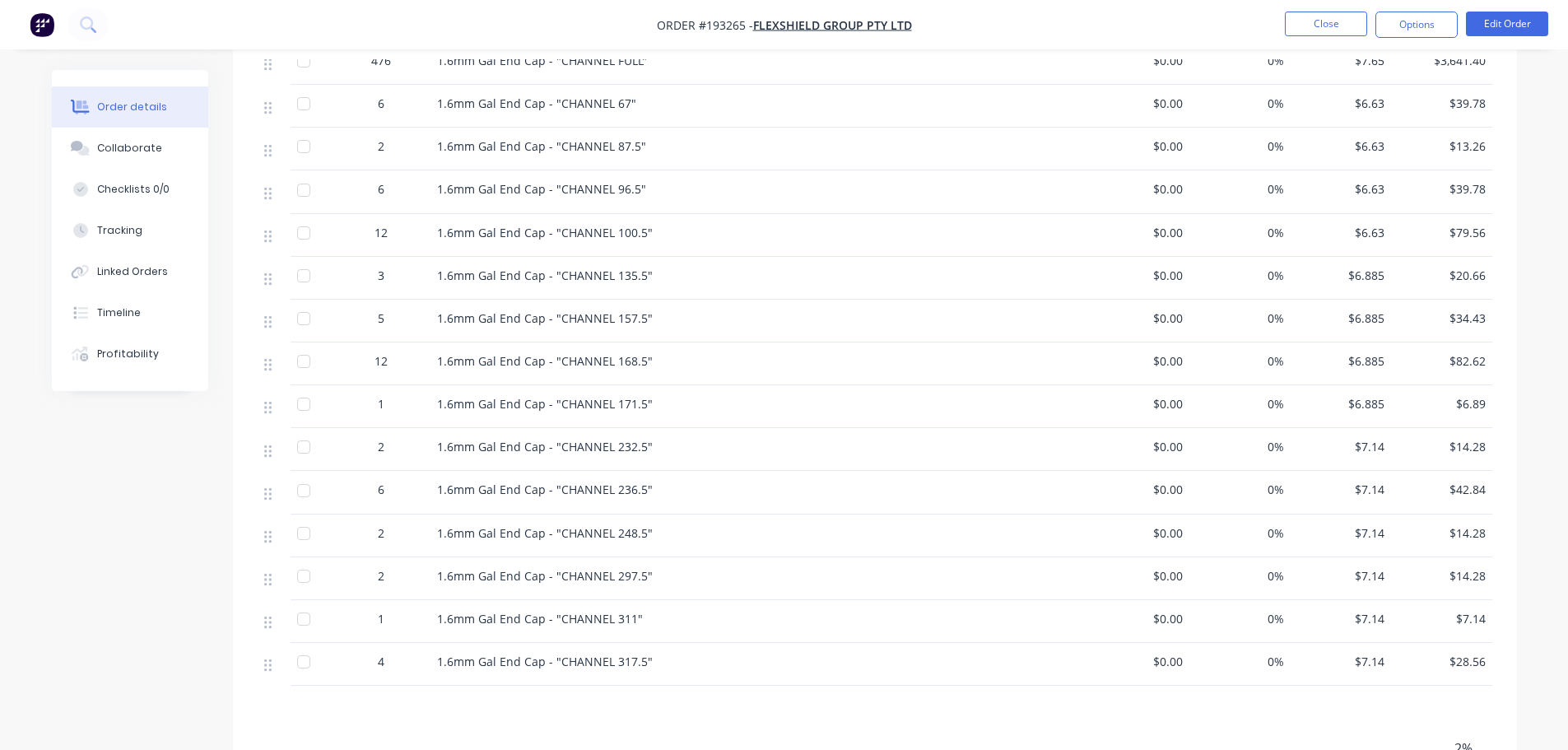
scroll to position [773, 0]
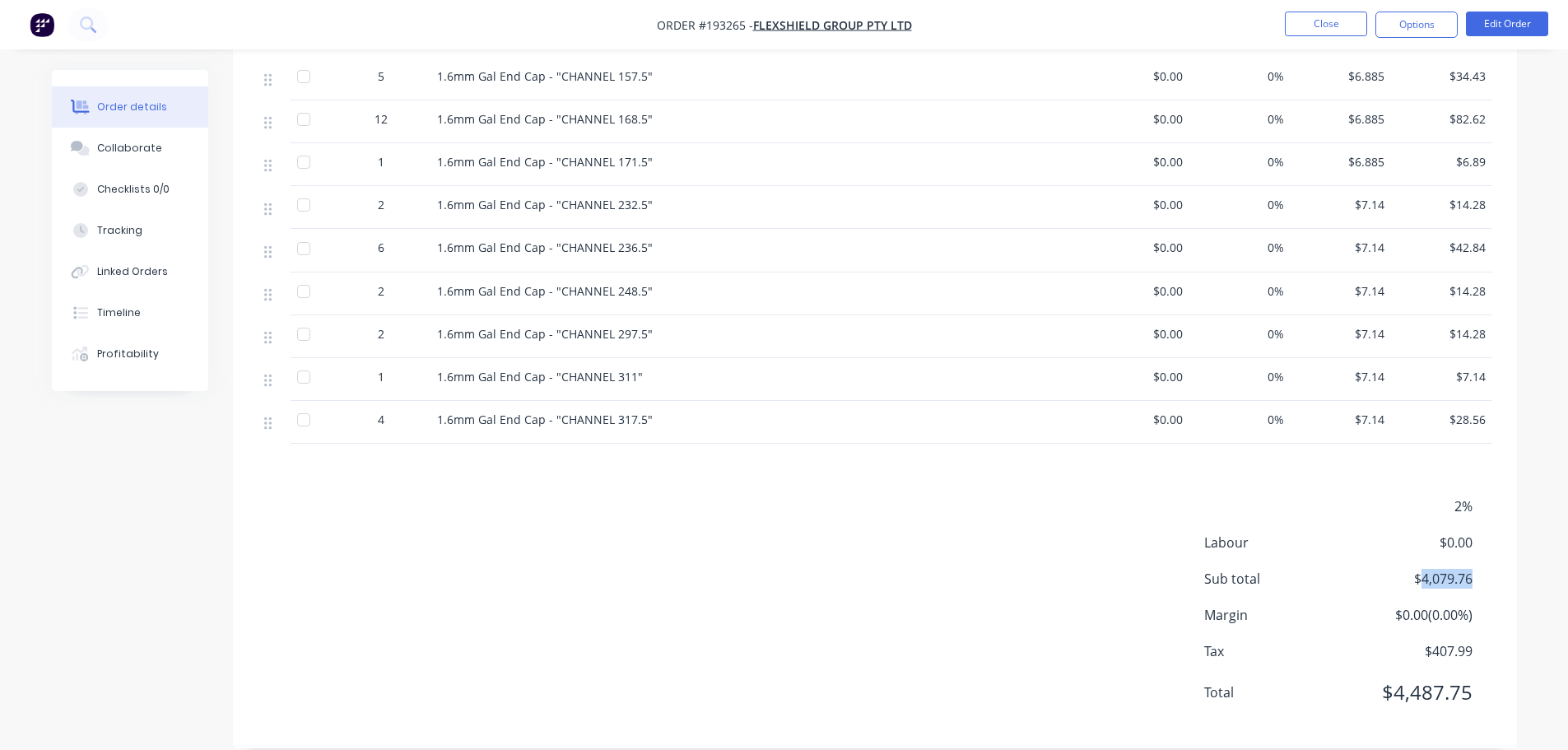
drag, startPoint x: 1477, startPoint y: 555, endPoint x: 1368, endPoint y: 554, distance: 109.0
click at [1370, 569] on div "Sub total $4,079.76" at bounding box center [1347, 579] width 288 height 20
click at [1357, 533] on span "$0.00" at bounding box center [1411, 543] width 122 height 20
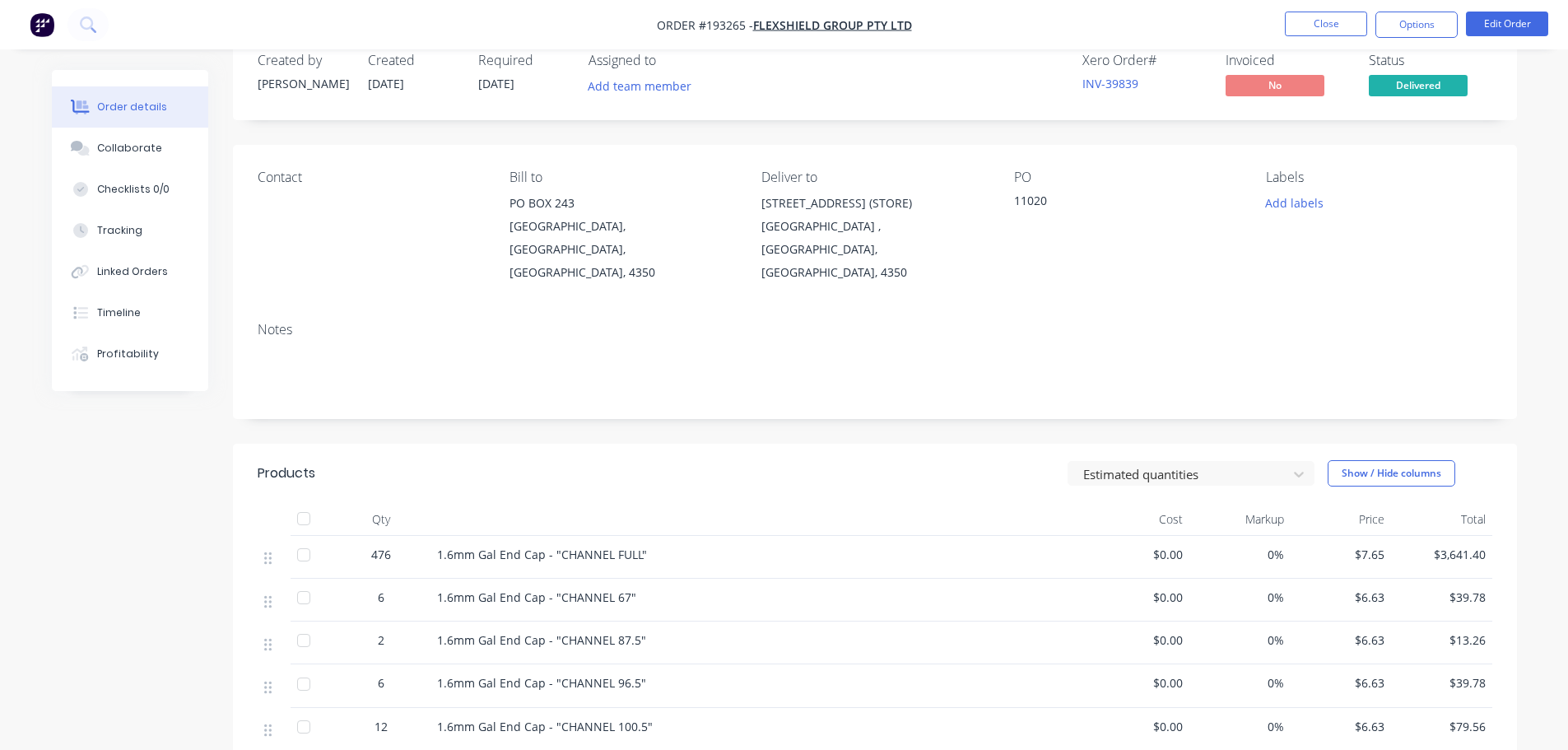
scroll to position [32, 0]
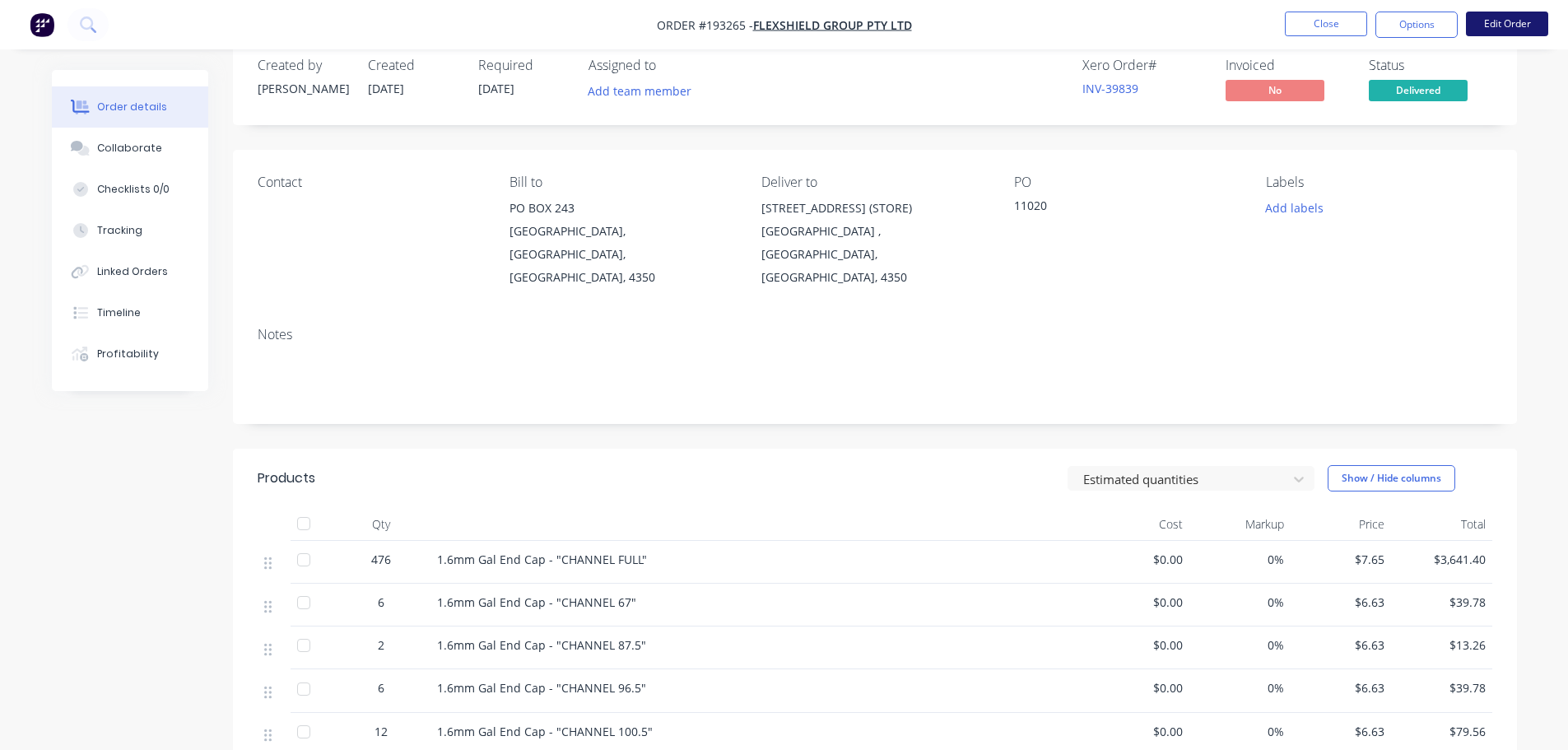
click at [1536, 28] on button "Edit Order" at bounding box center [1507, 24] width 83 height 25
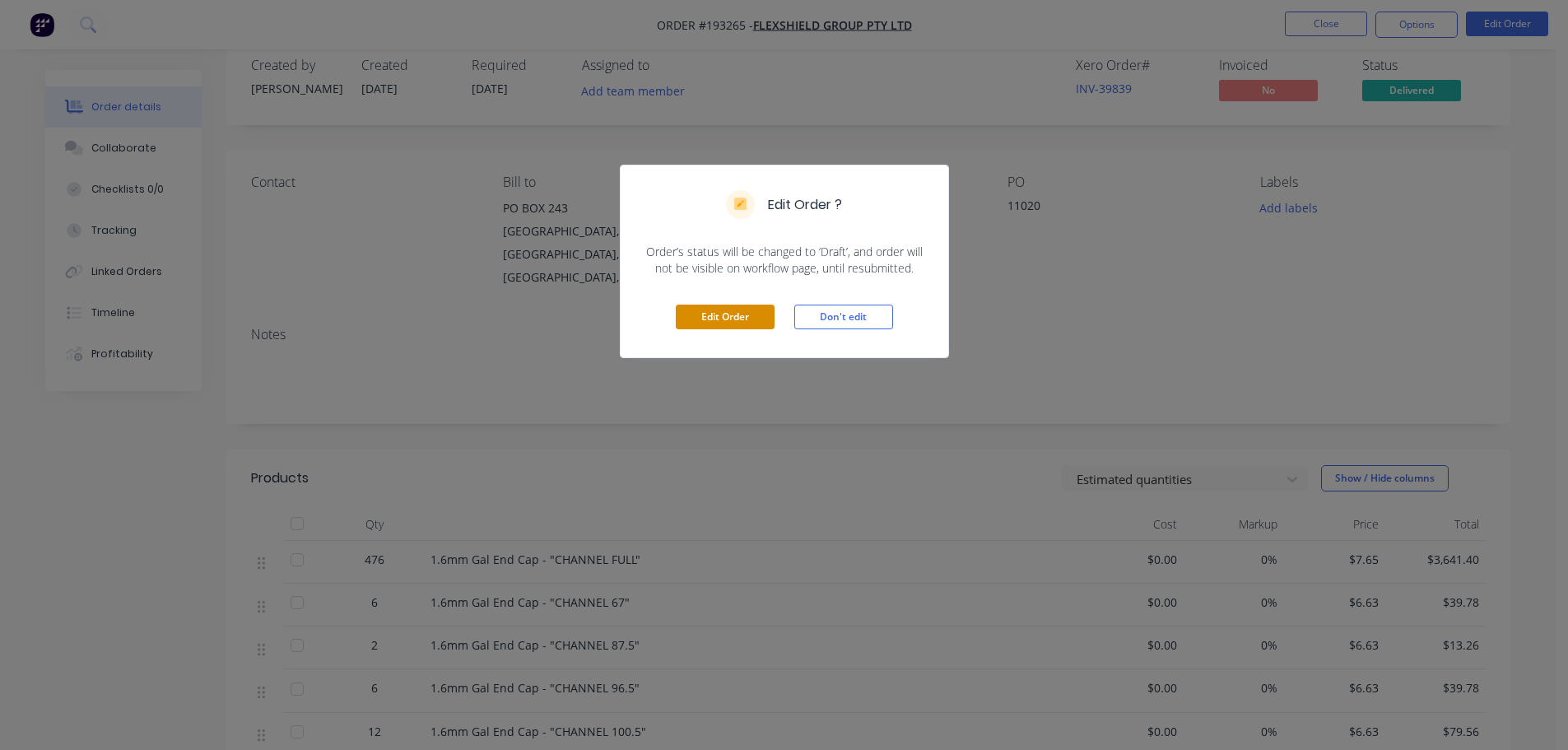
drag, startPoint x: 717, startPoint y: 308, endPoint x: 760, endPoint y: 303, distance: 43.3
click at [719, 308] on button "Edit Order" at bounding box center [725, 317] width 99 height 25
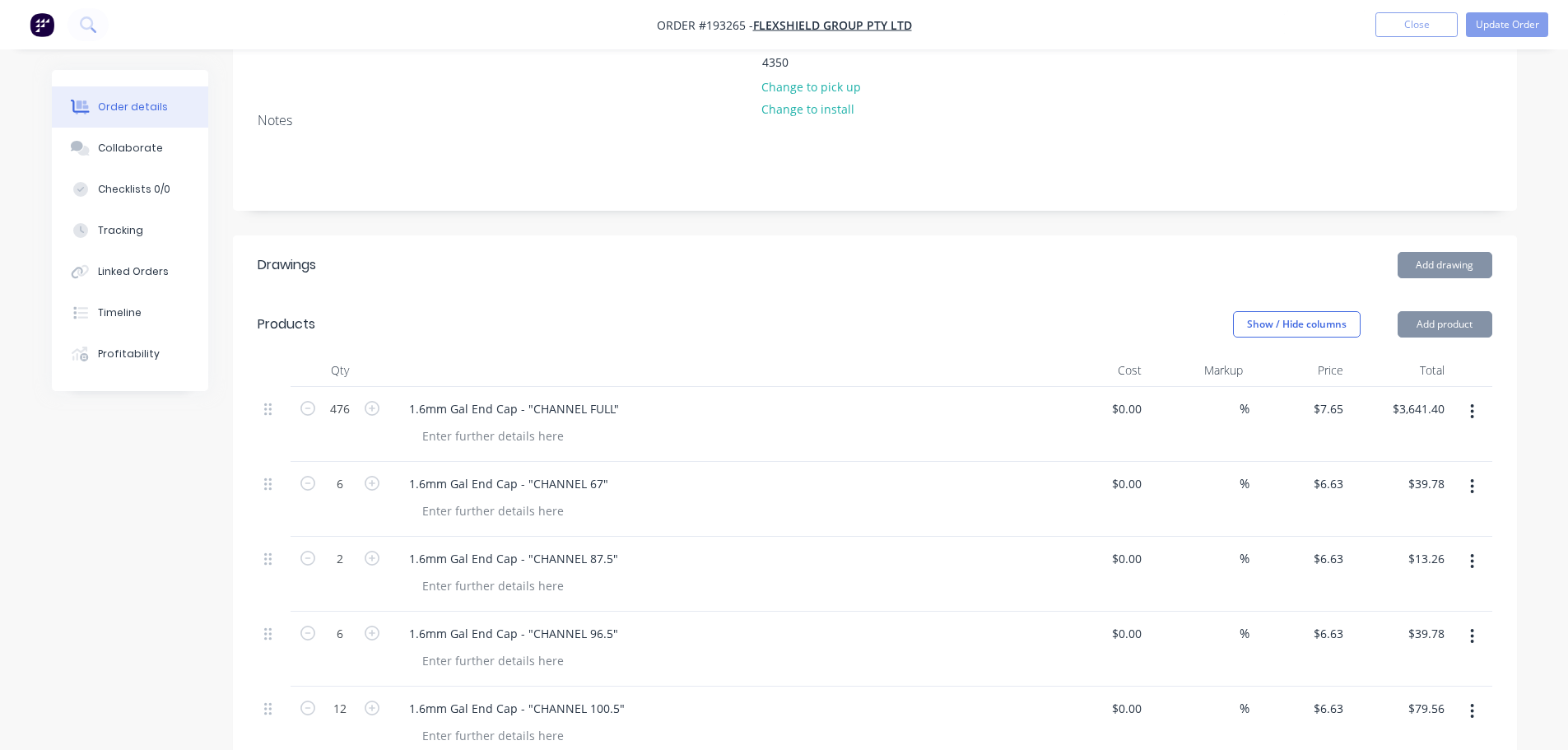
scroll to position [329, 0]
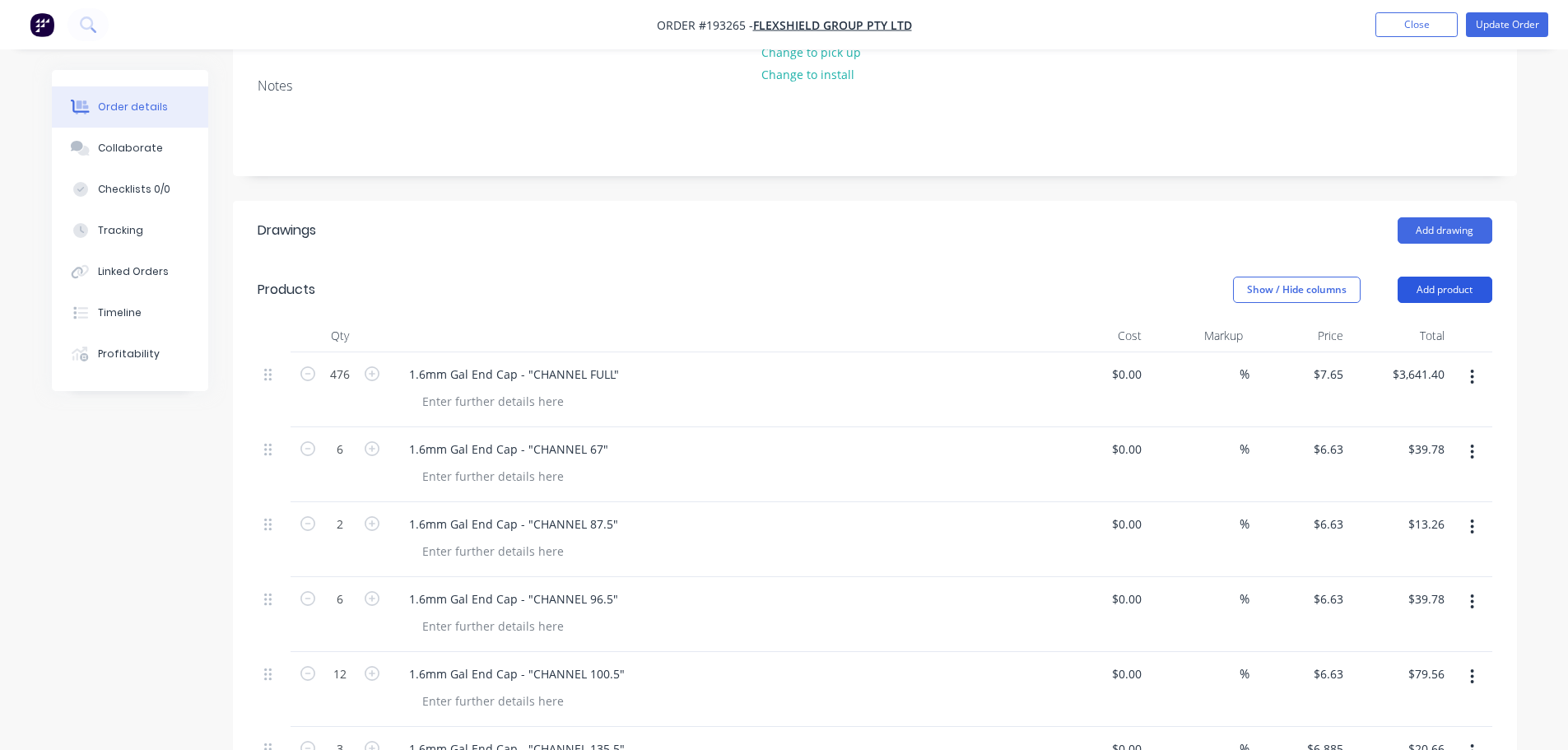
click at [1471, 277] on button "Add product" at bounding box center [1444, 290] width 94 height 27
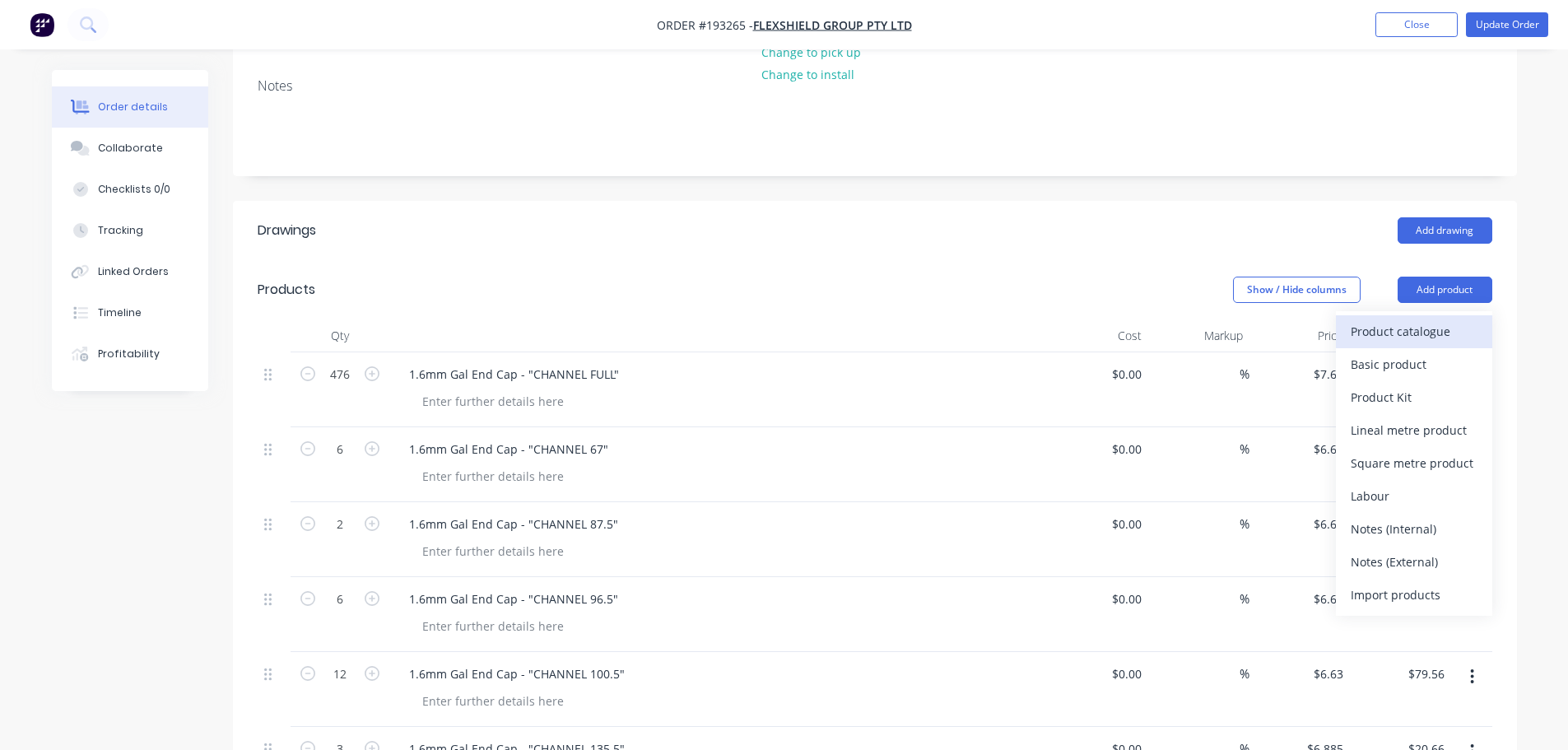
click at [1448, 320] on div "Product catalogue" at bounding box center [1413, 331] width 127 height 24
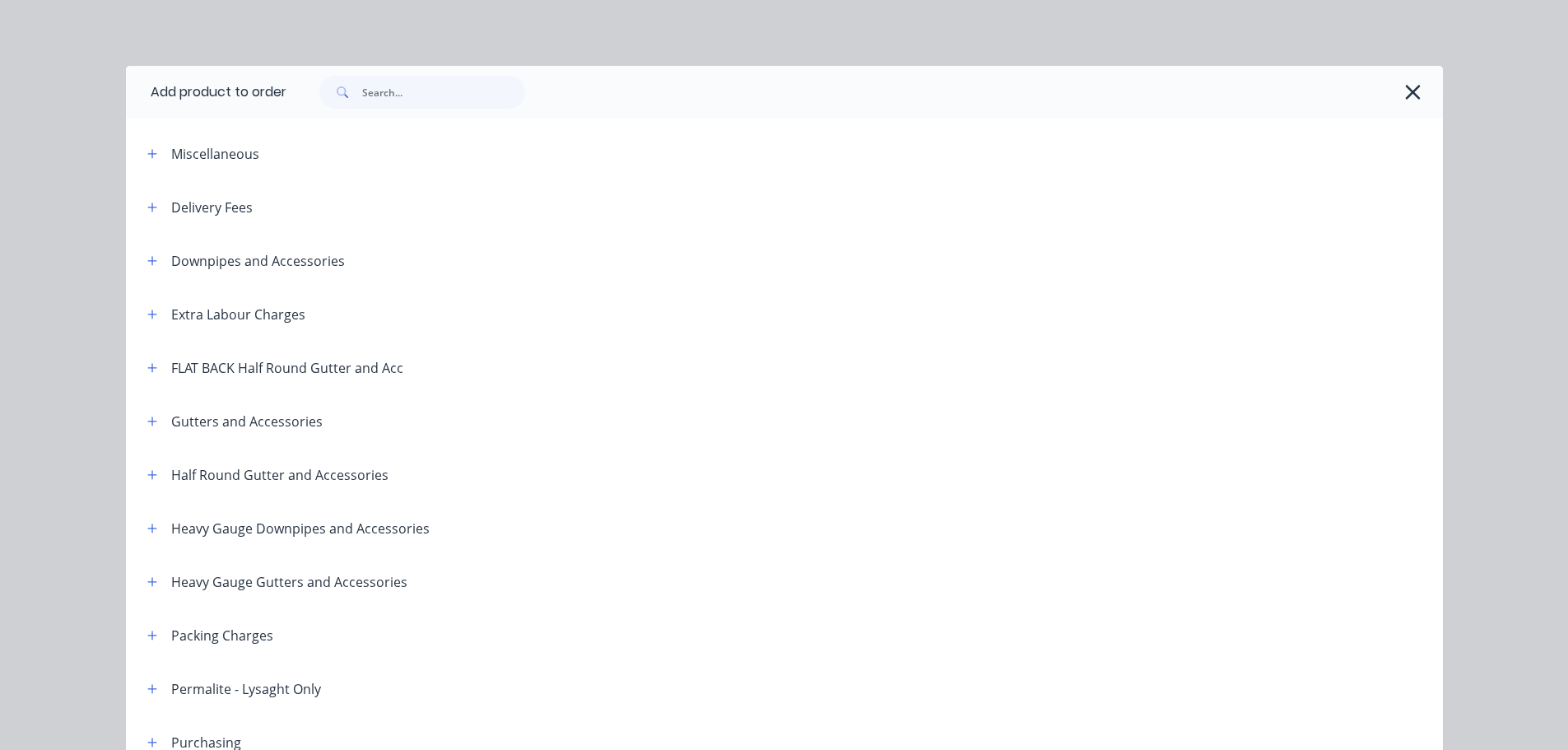
click at [143, 198] on span at bounding box center [153, 207] width 21 height 21
drag, startPoint x: 139, startPoint y: 204, endPoint x: 177, endPoint y: 212, distance: 38.8
click at [143, 204] on button "button" at bounding box center [153, 207] width 21 height 21
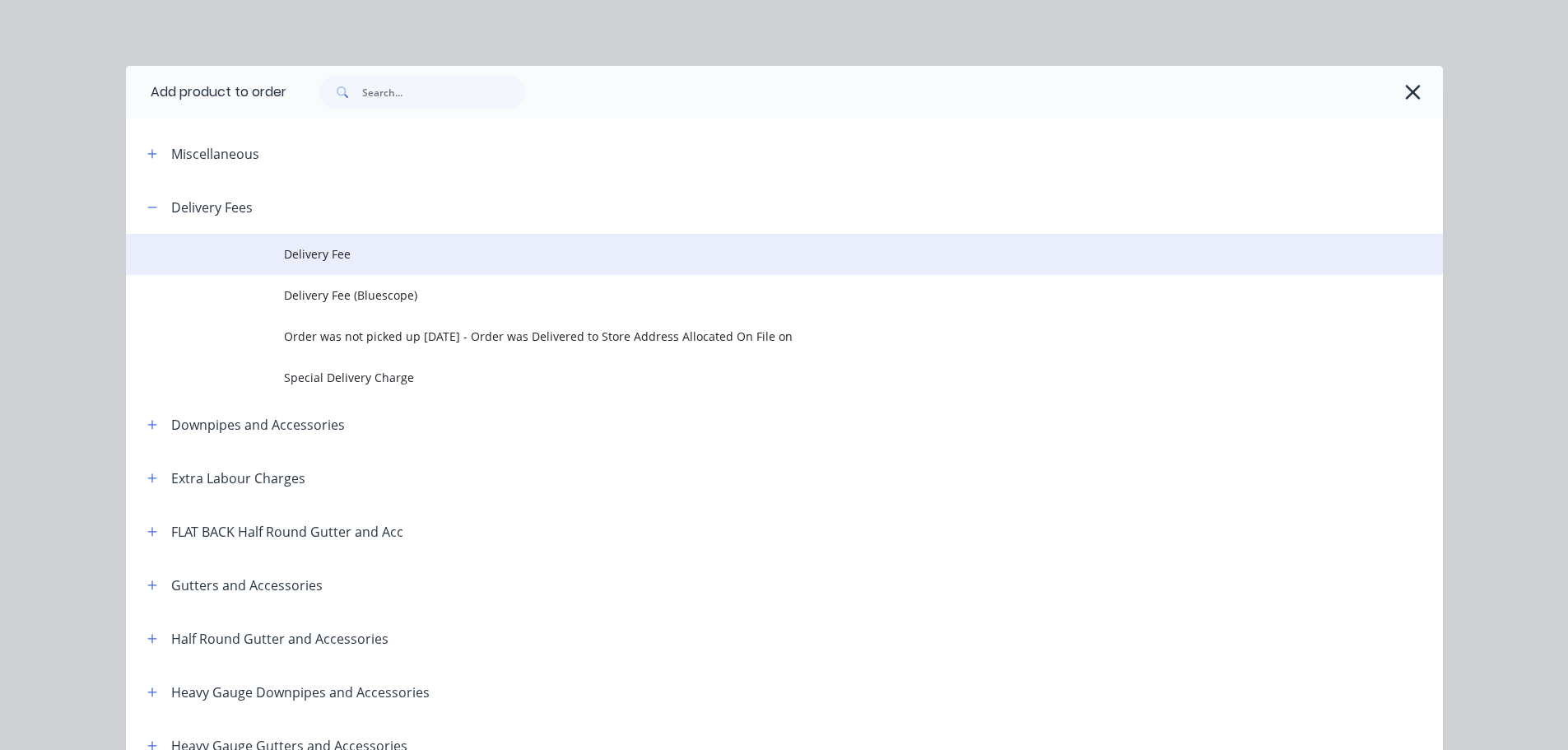
click at [399, 255] on span "Delivery Fee" at bounding box center [747, 254] width 927 height 17
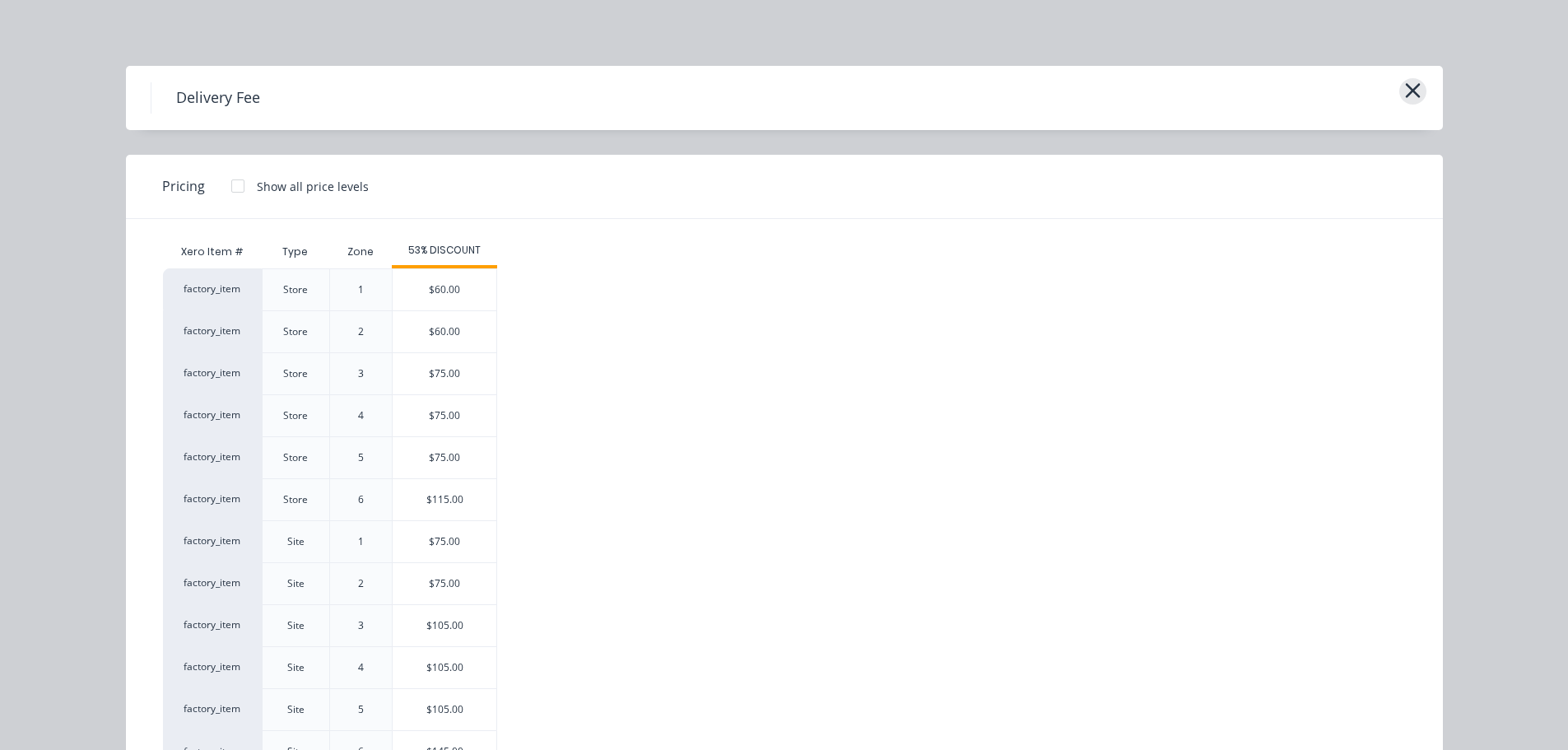
click at [1405, 93] on icon "button" at bounding box center [1413, 90] width 15 height 15
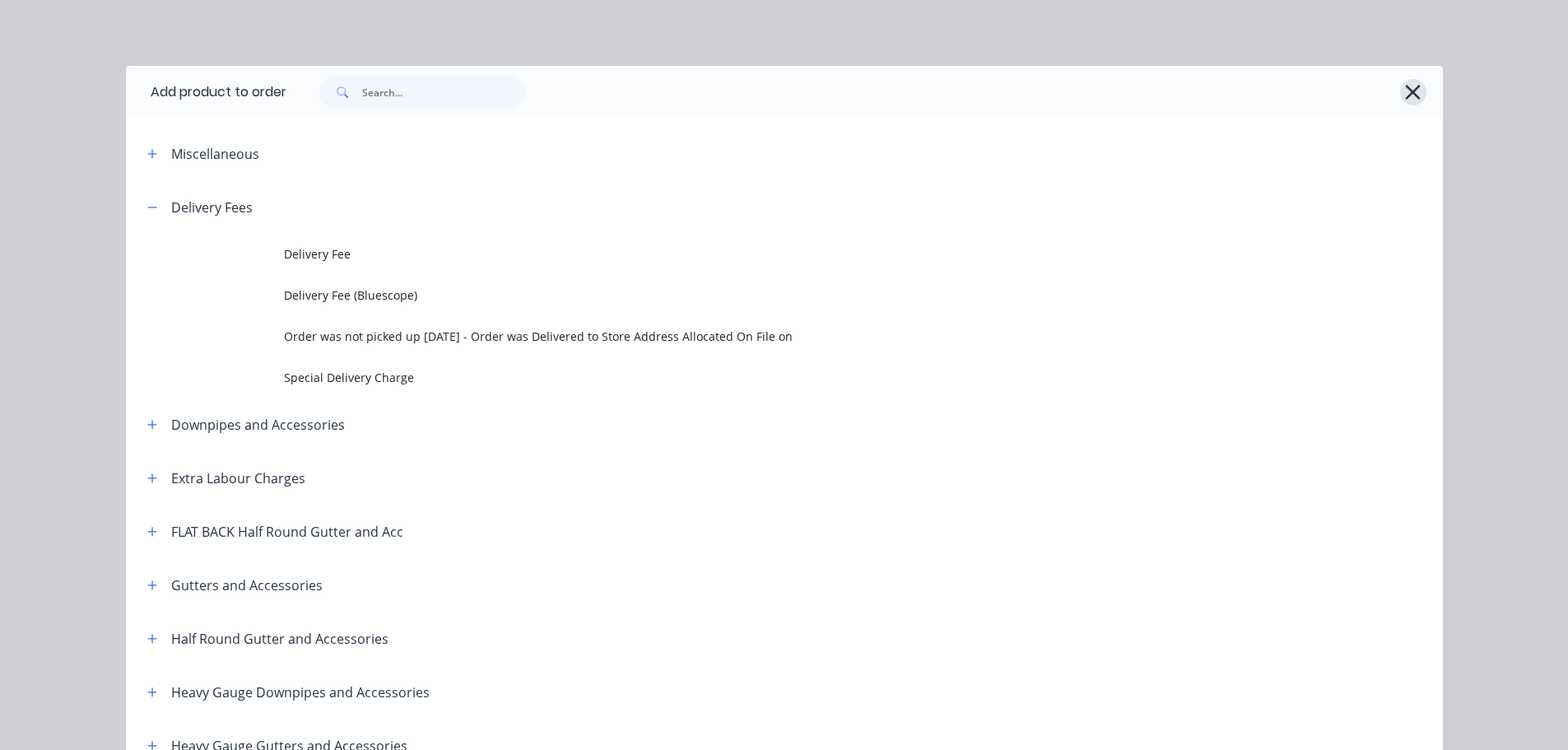
scroll to position [180, 0]
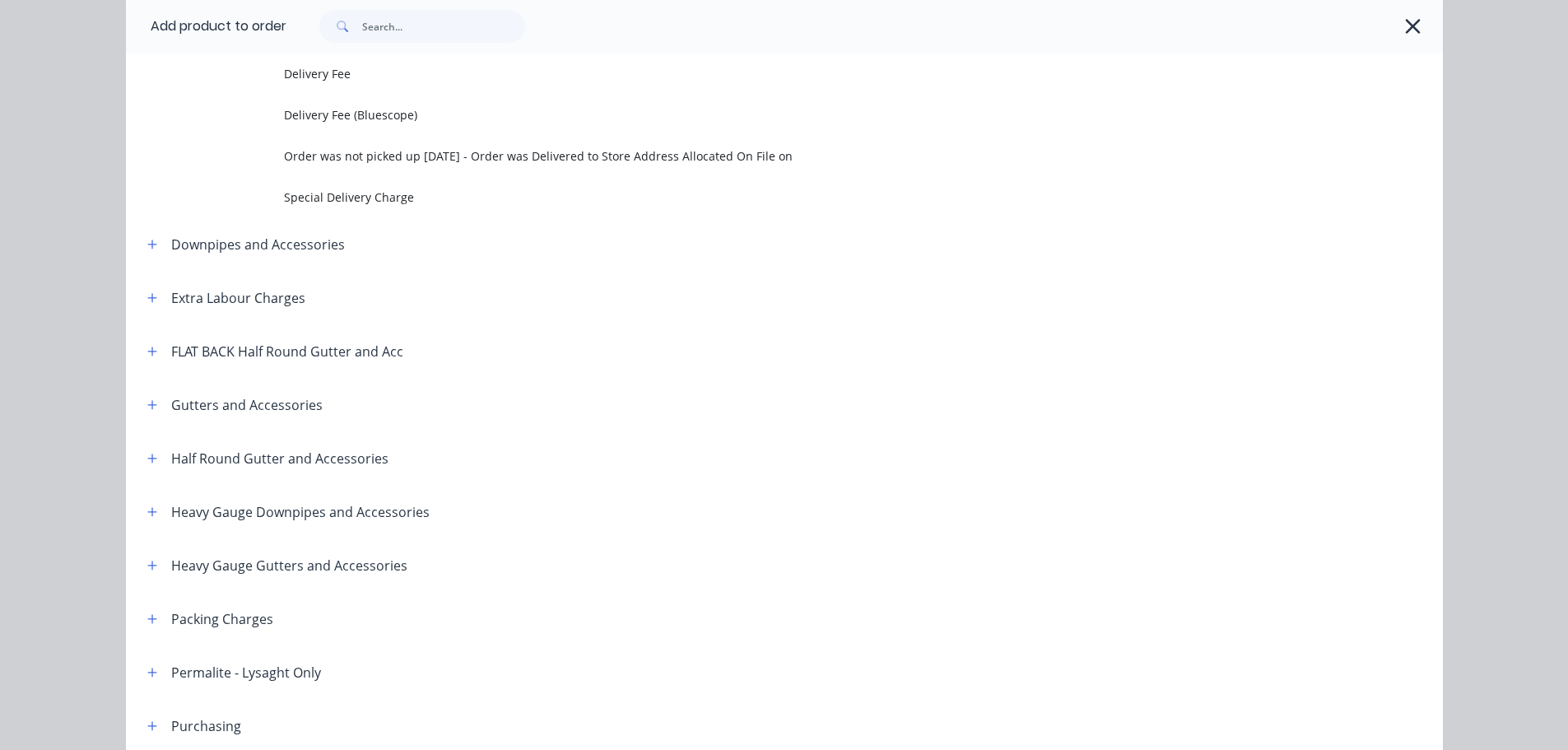
click at [1406, 21] on icon "button" at bounding box center [1413, 27] width 17 height 23
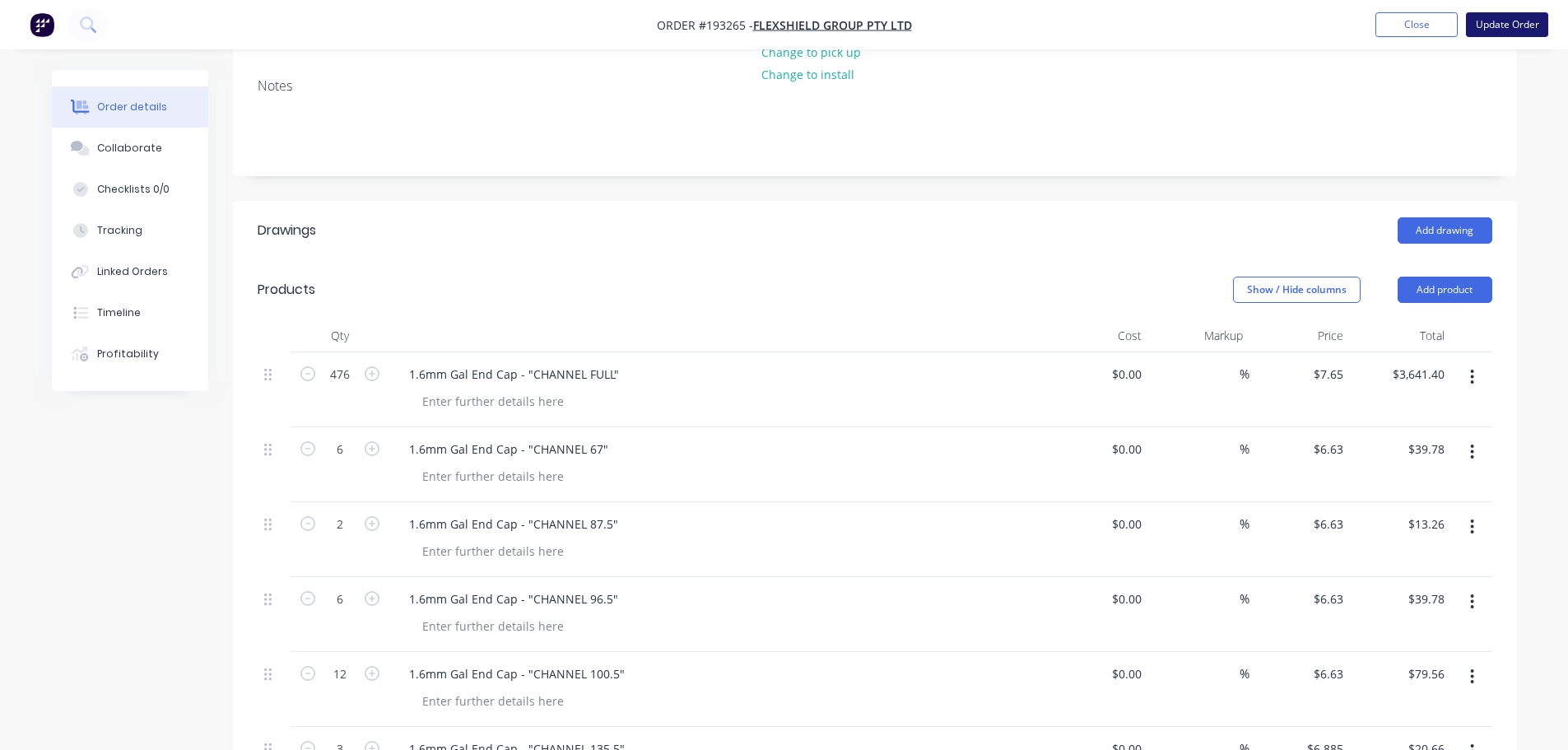
click at [1499, 26] on button "Update Order" at bounding box center [1507, 25] width 83 height 25
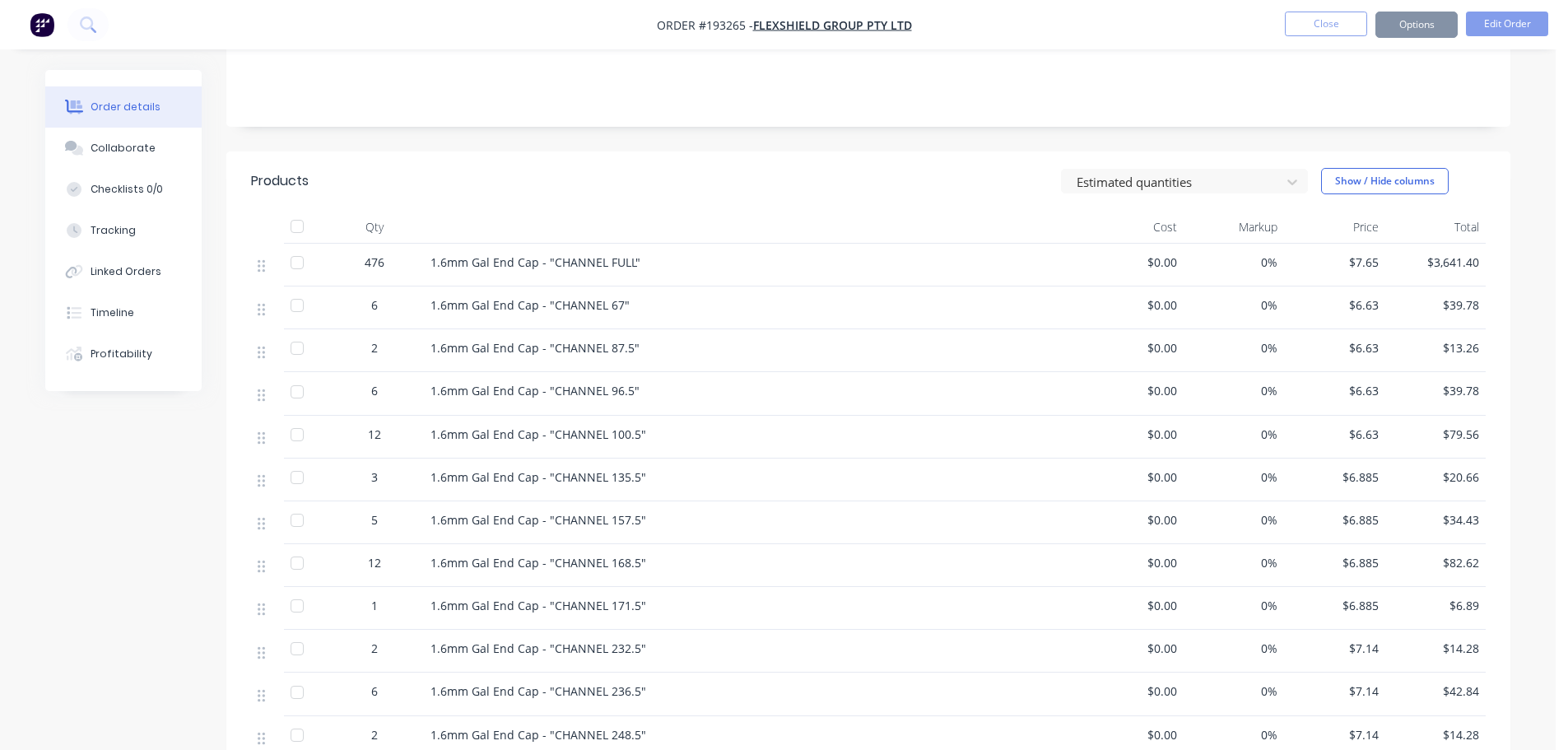
scroll to position [0, 0]
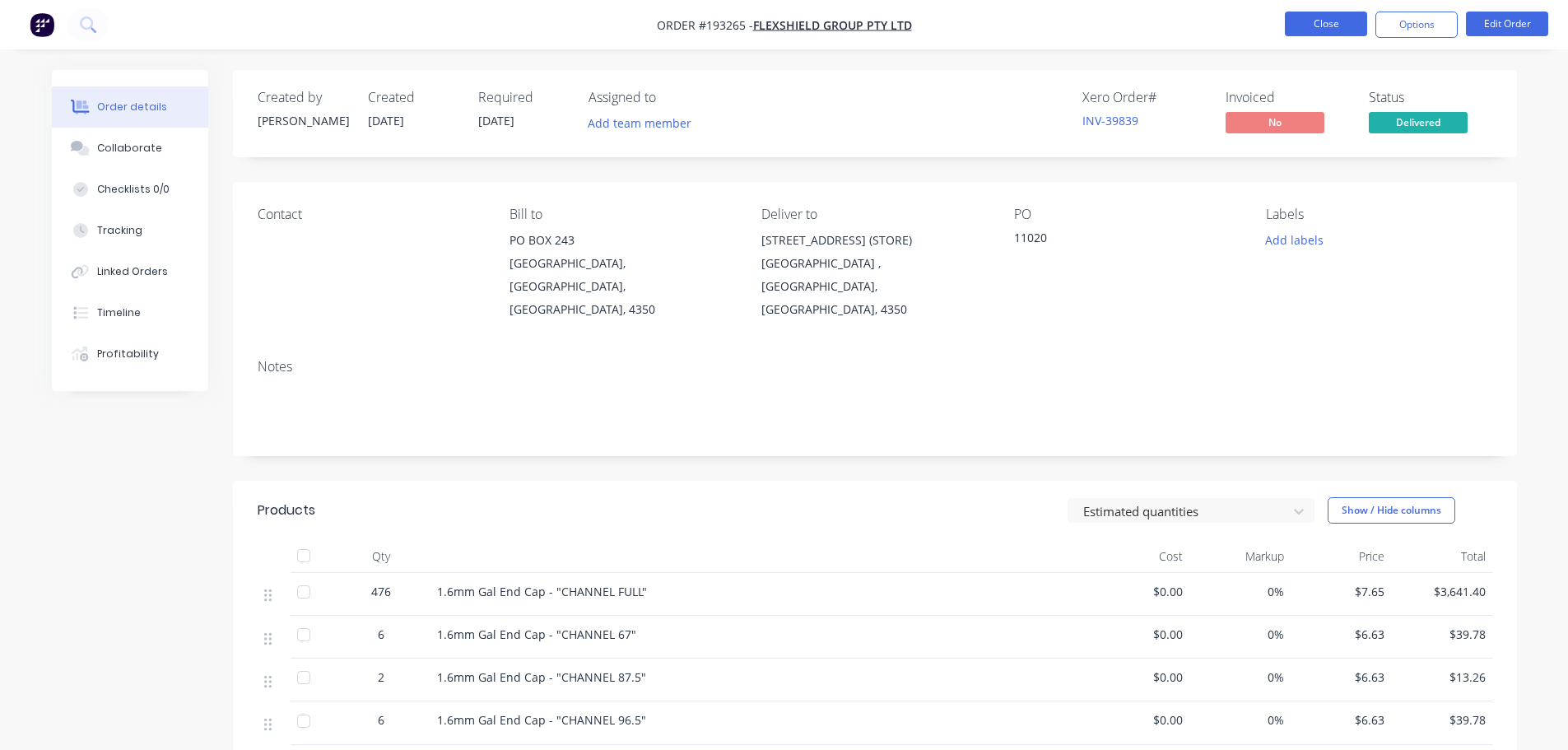
click at [1314, 15] on button "Close" at bounding box center [1325, 24] width 83 height 25
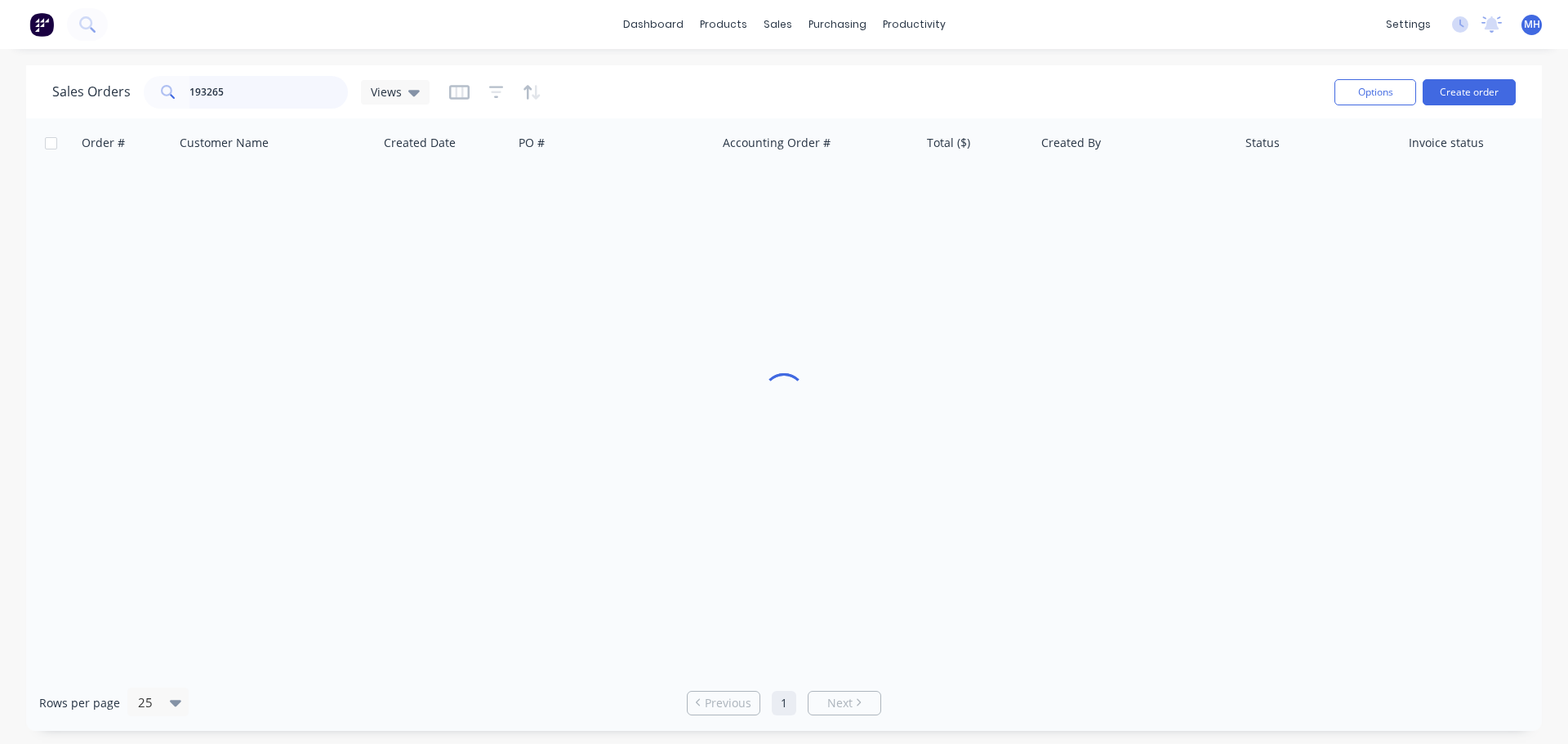
click at [297, 96] on input "193265" at bounding box center [269, 92] width 160 height 33
type input "193609"
click at [691, 73] on div "Sales Orders 193609 Views" at bounding box center [686, 92] width 1269 height 40
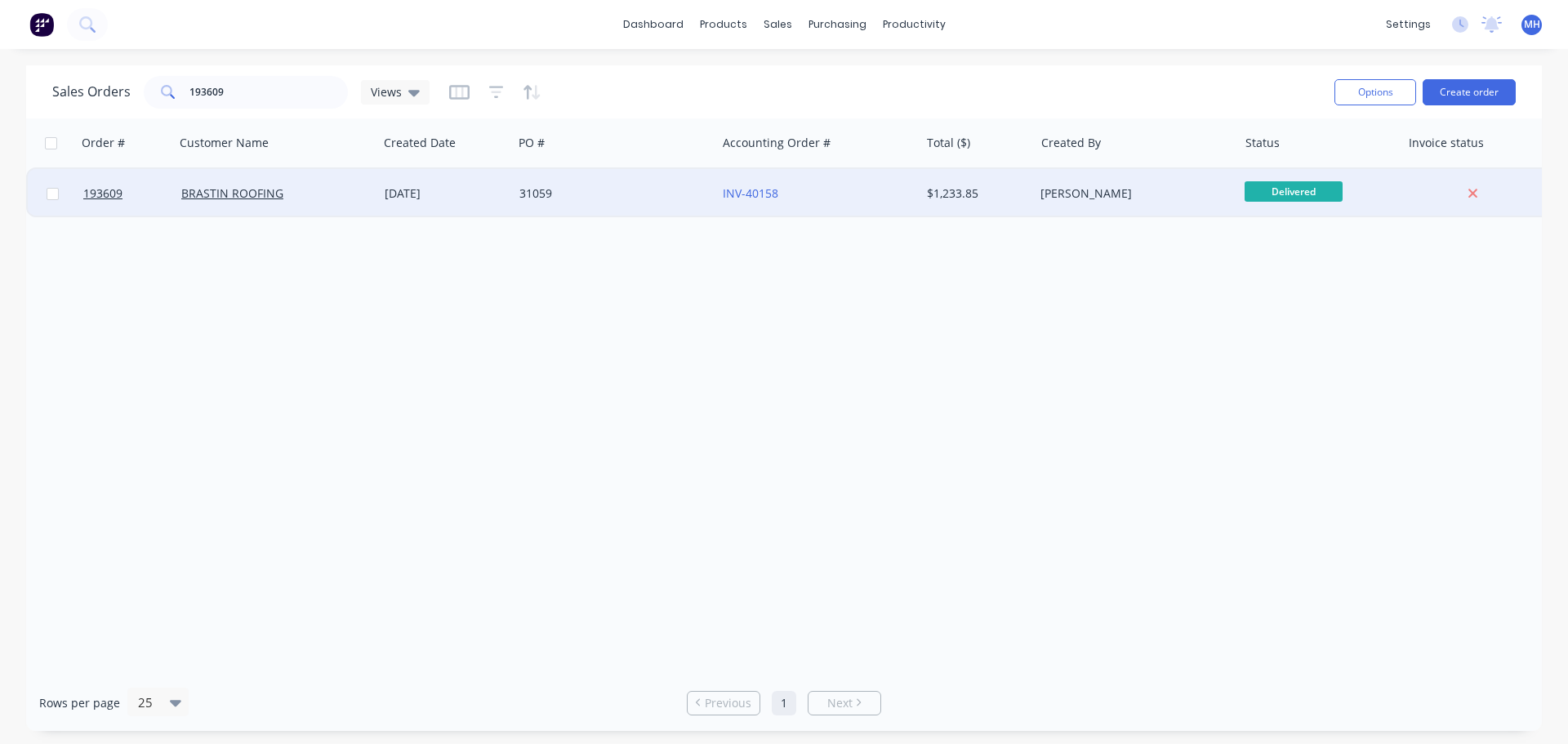
click at [523, 191] on div "31059" at bounding box center [610, 193] width 181 height 16
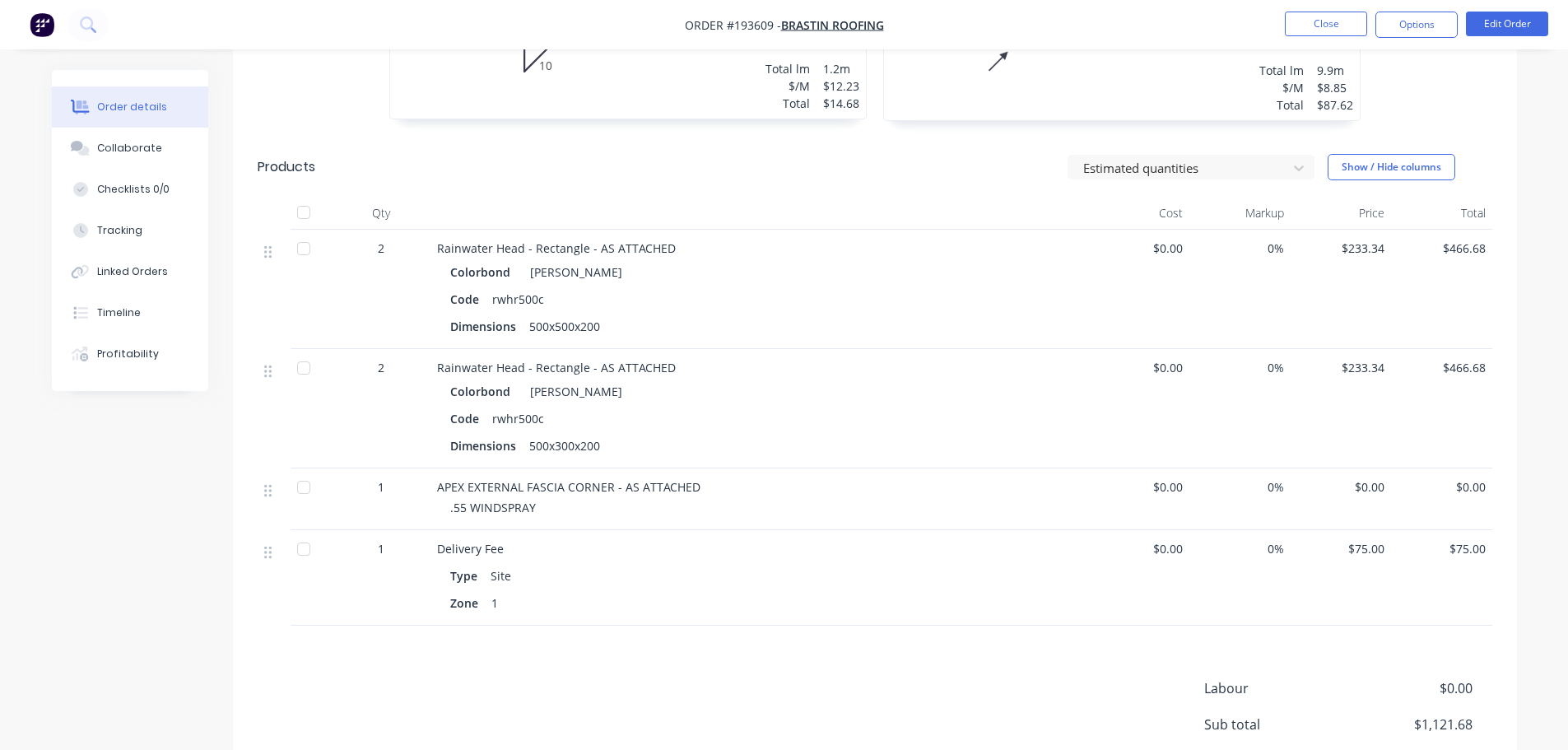
scroll to position [988, 0]
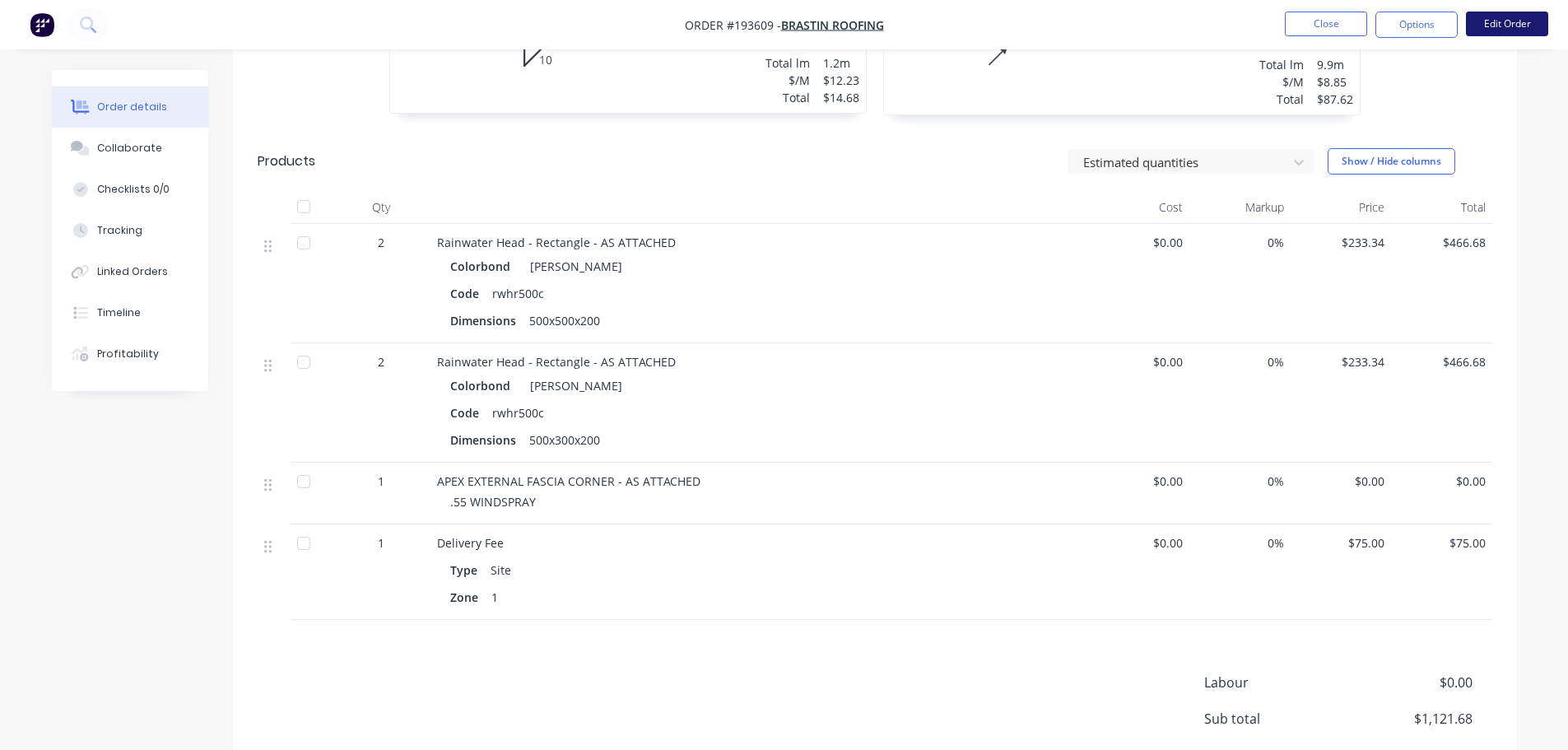
click at [1519, 21] on button "Edit Order" at bounding box center [1507, 24] width 83 height 25
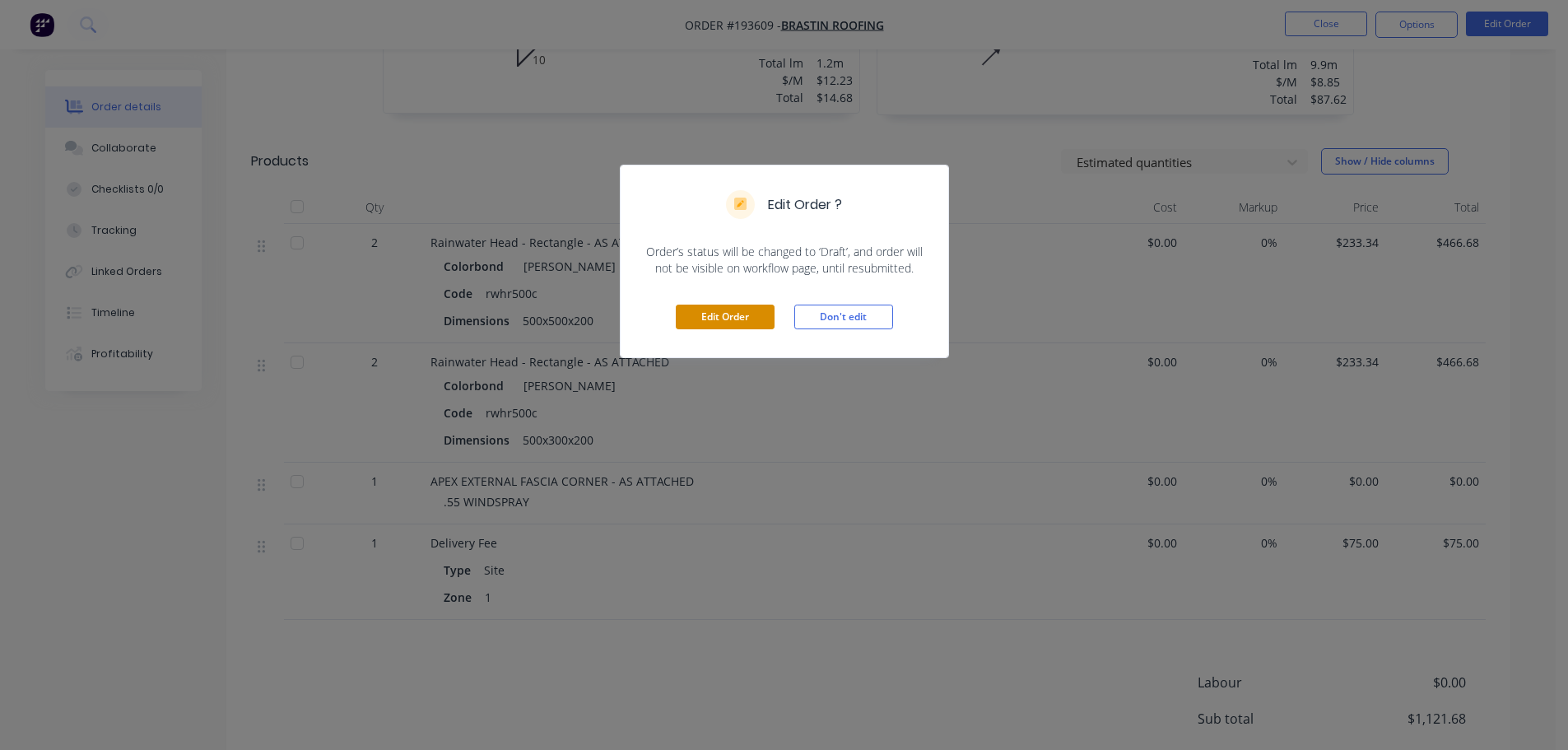
click at [740, 320] on button "Edit Order" at bounding box center [725, 317] width 99 height 25
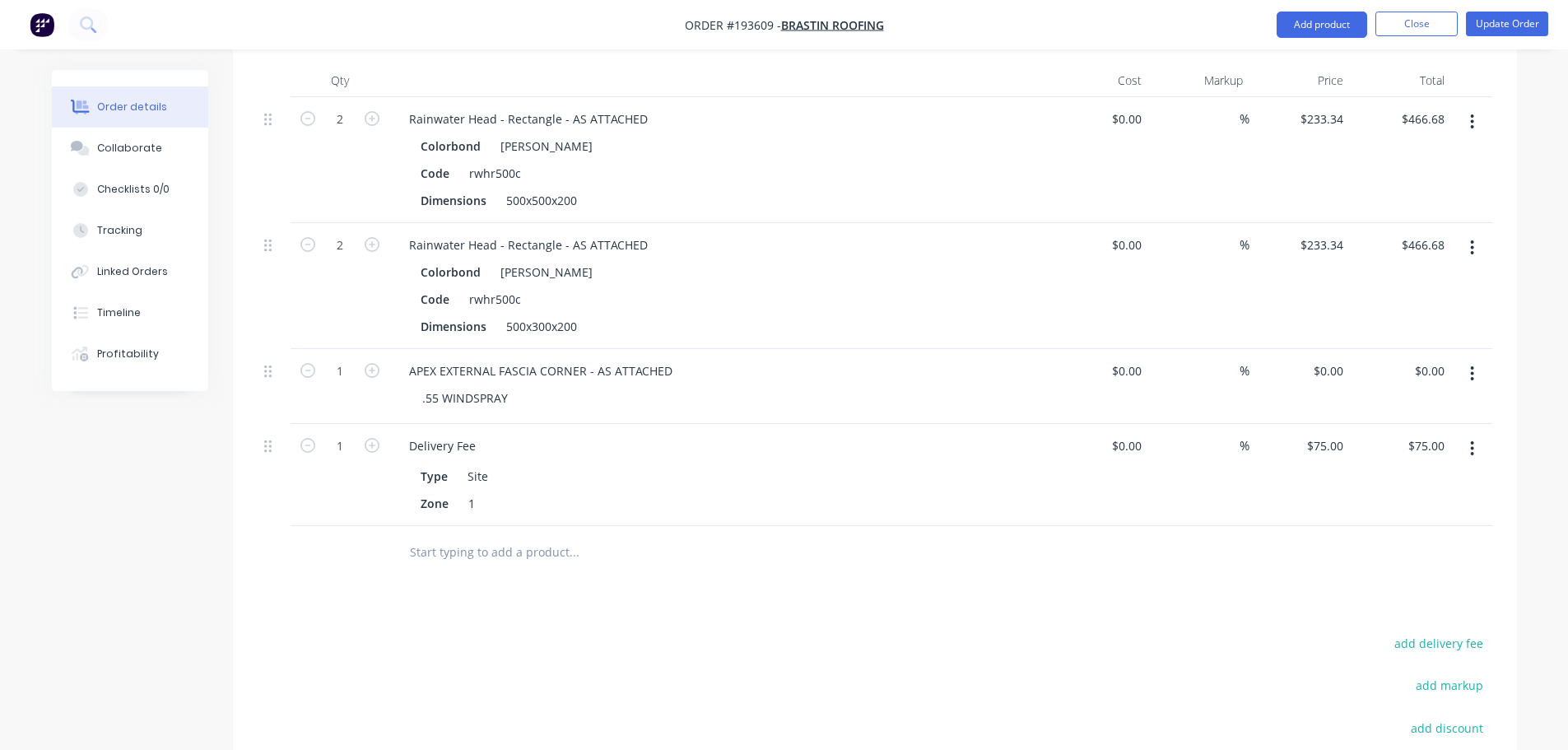
scroll to position [1153, 0]
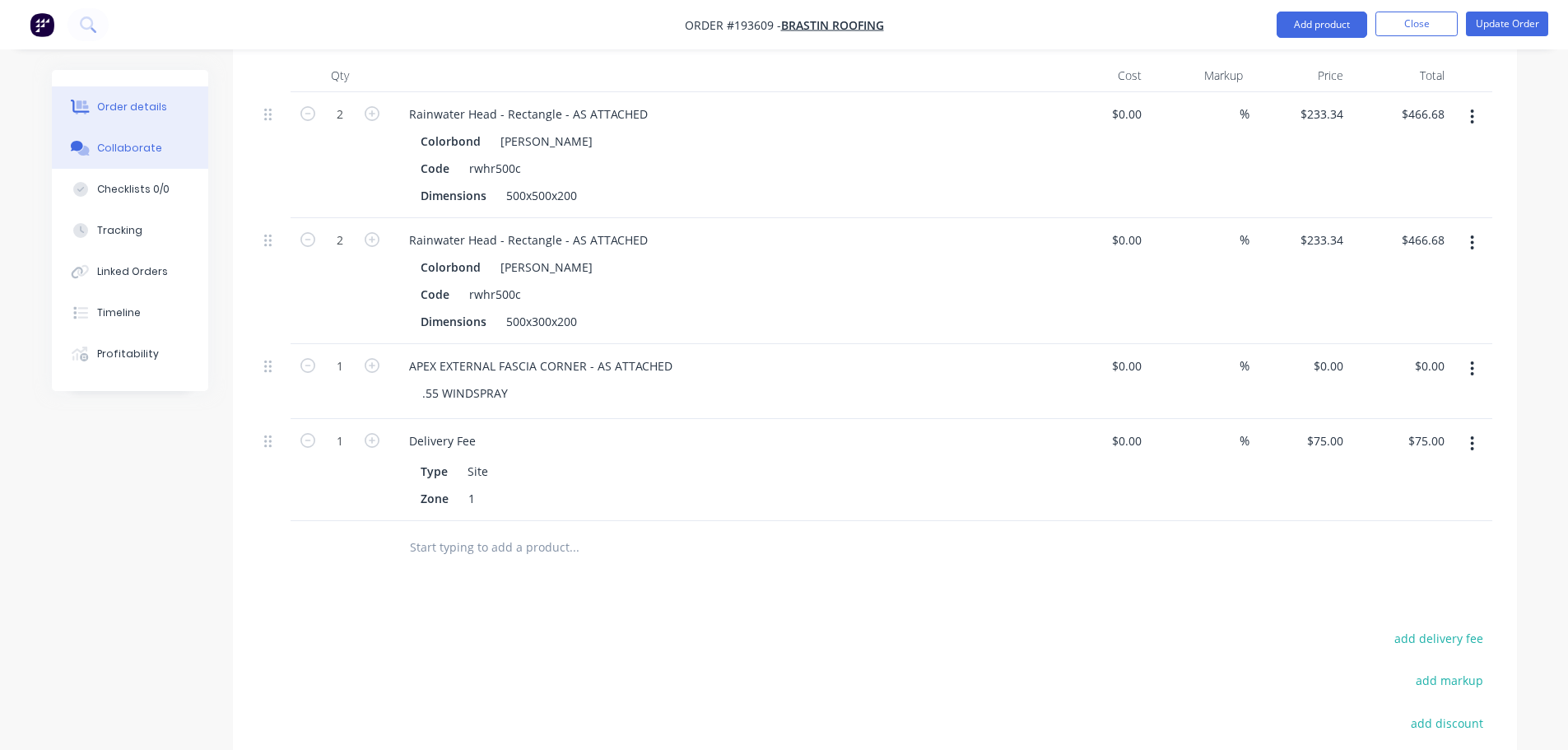
click at [165, 146] on button "Collaborate" at bounding box center [129, 148] width 156 height 41
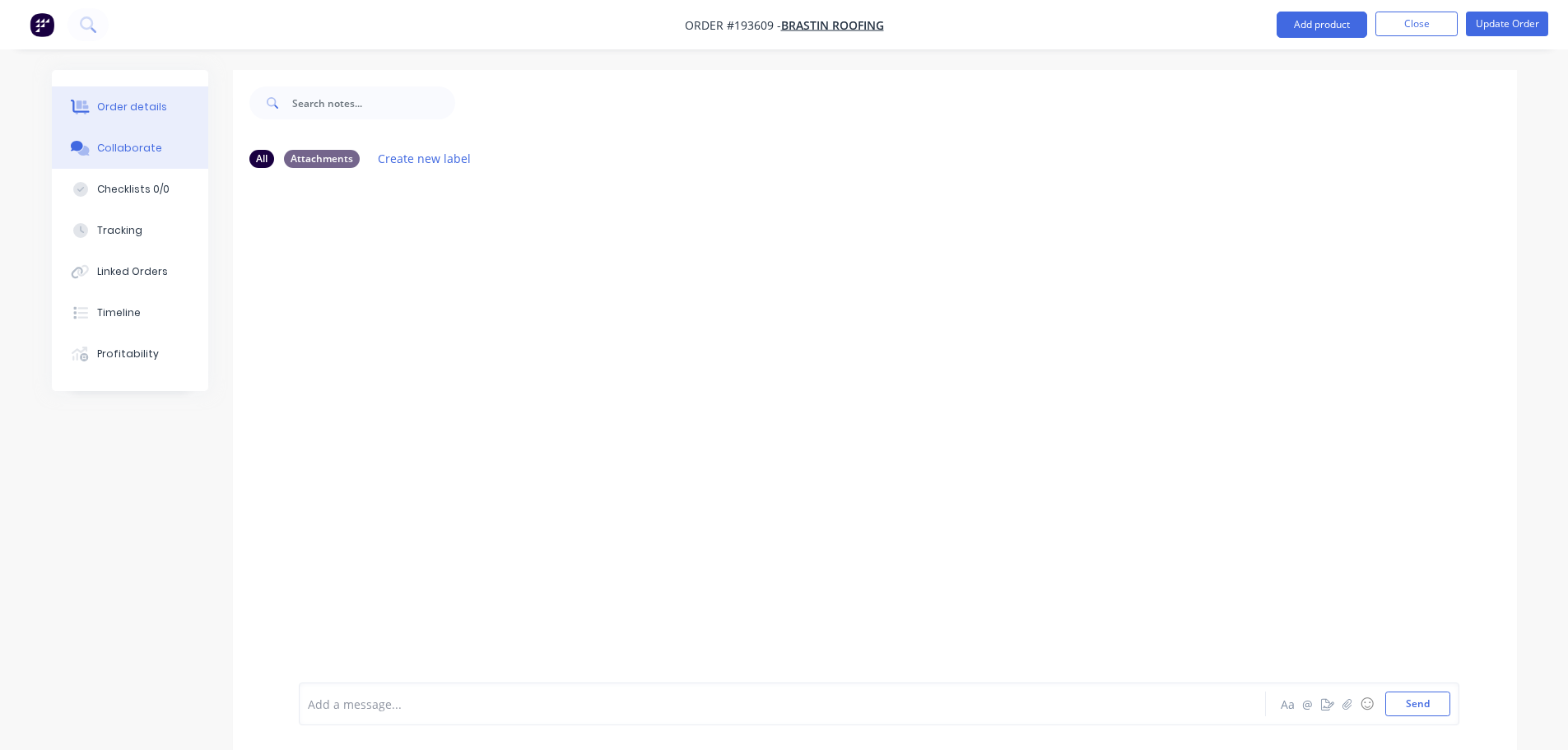
click at [145, 117] on button "Order details" at bounding box center [129, 107] width 156 height 41
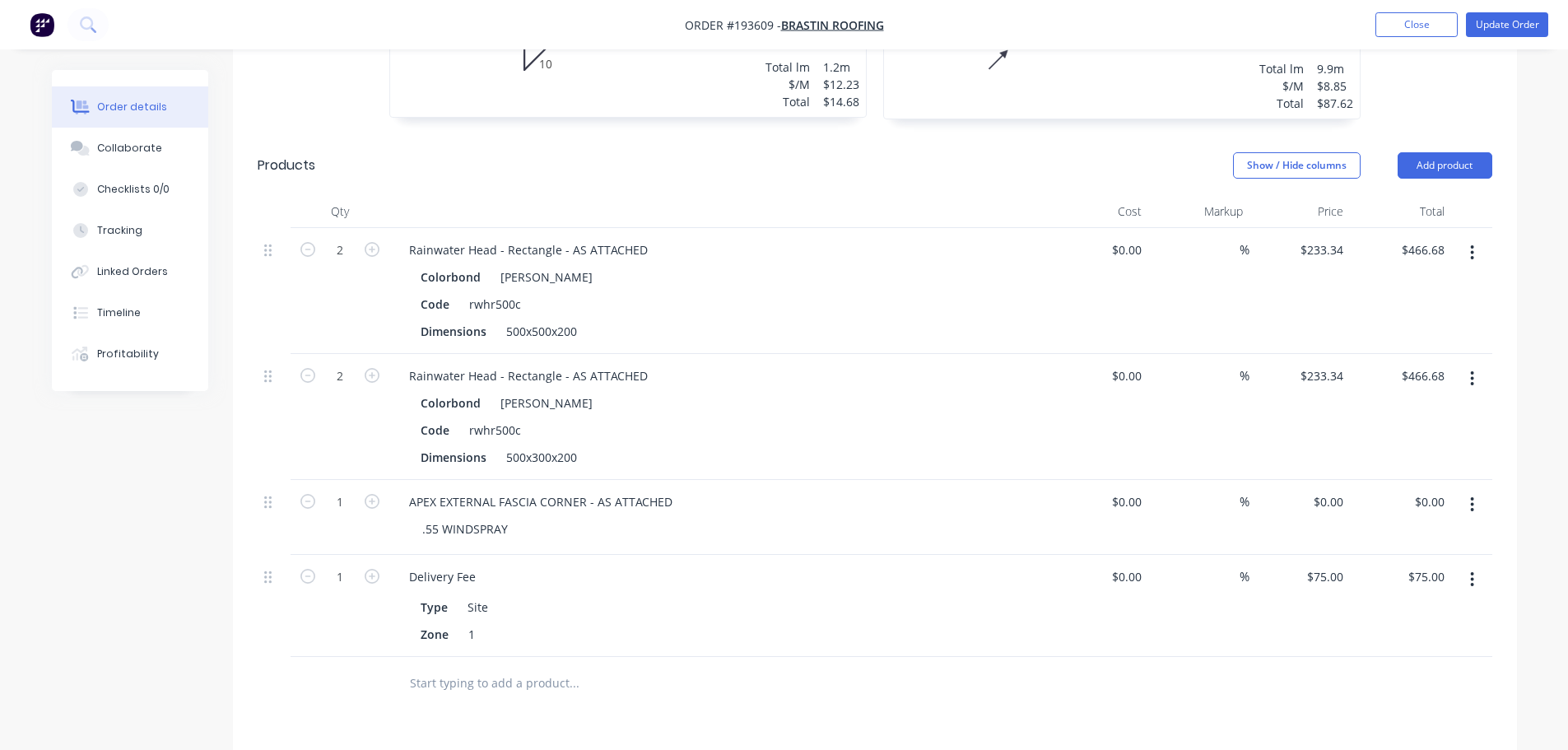
scroll to position [1071, 0]
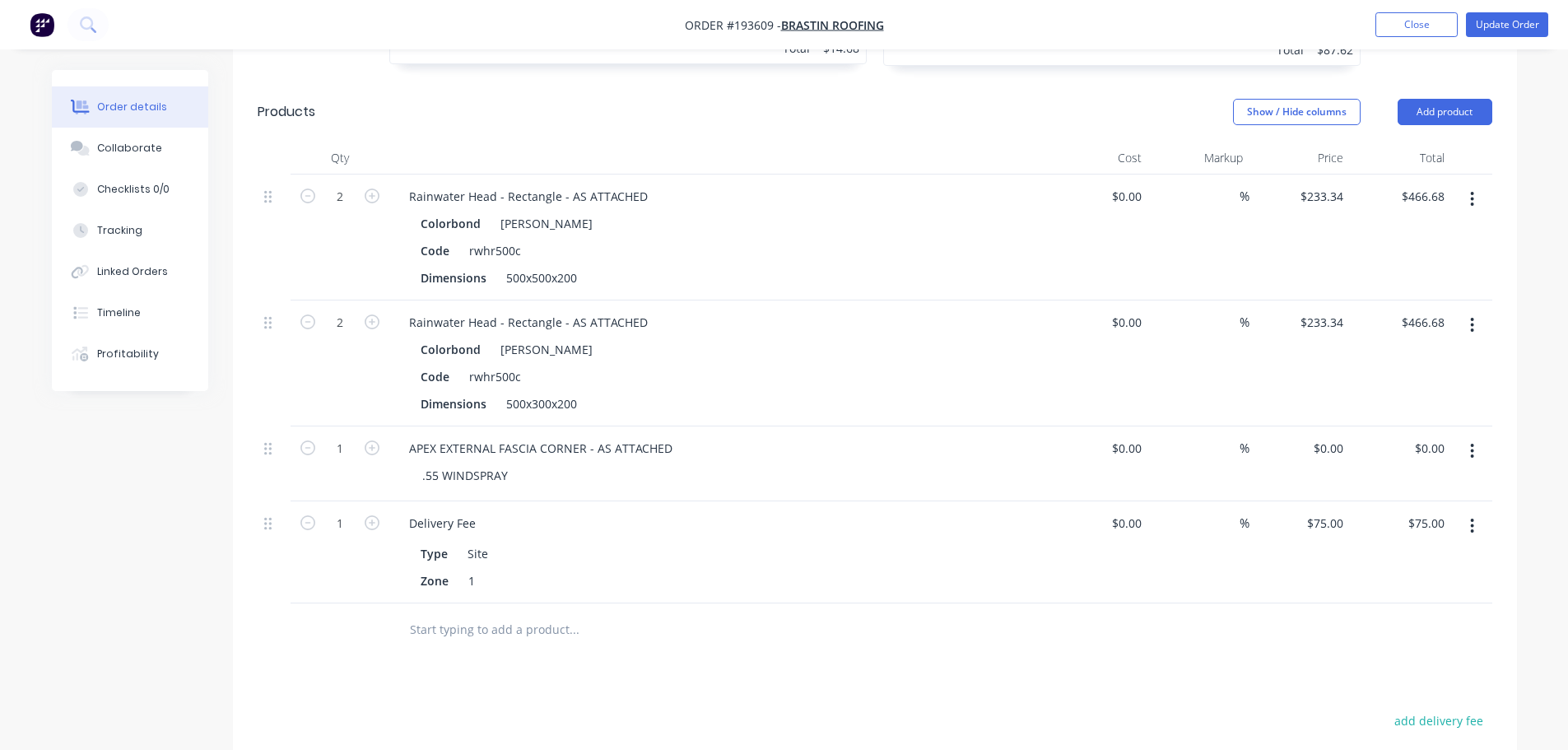
click at [1487, 310] on button "button" at bounding box center [1472, 325] width 39 height 30
drag, startPoint x: 1479, startPoint y: 320, endPoint x: 1456, endPoint y: 339, distance: 29.8
click at [1456, 357] on div "Edit" at bounding box center [1413, 368] width 127 height 24
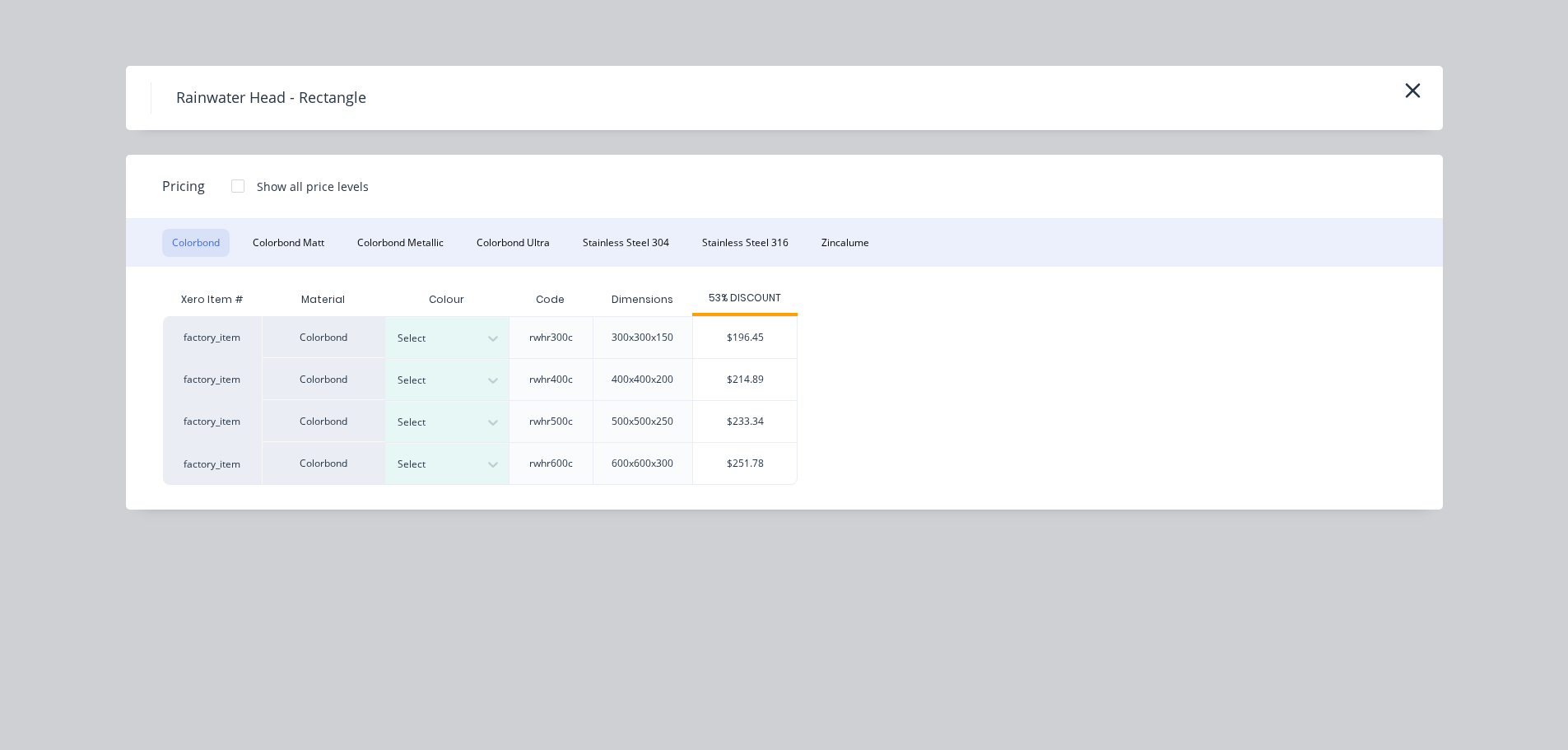
click at [1403, 85] on button "button" at bounding box center [1413, 91] width 28 height 27
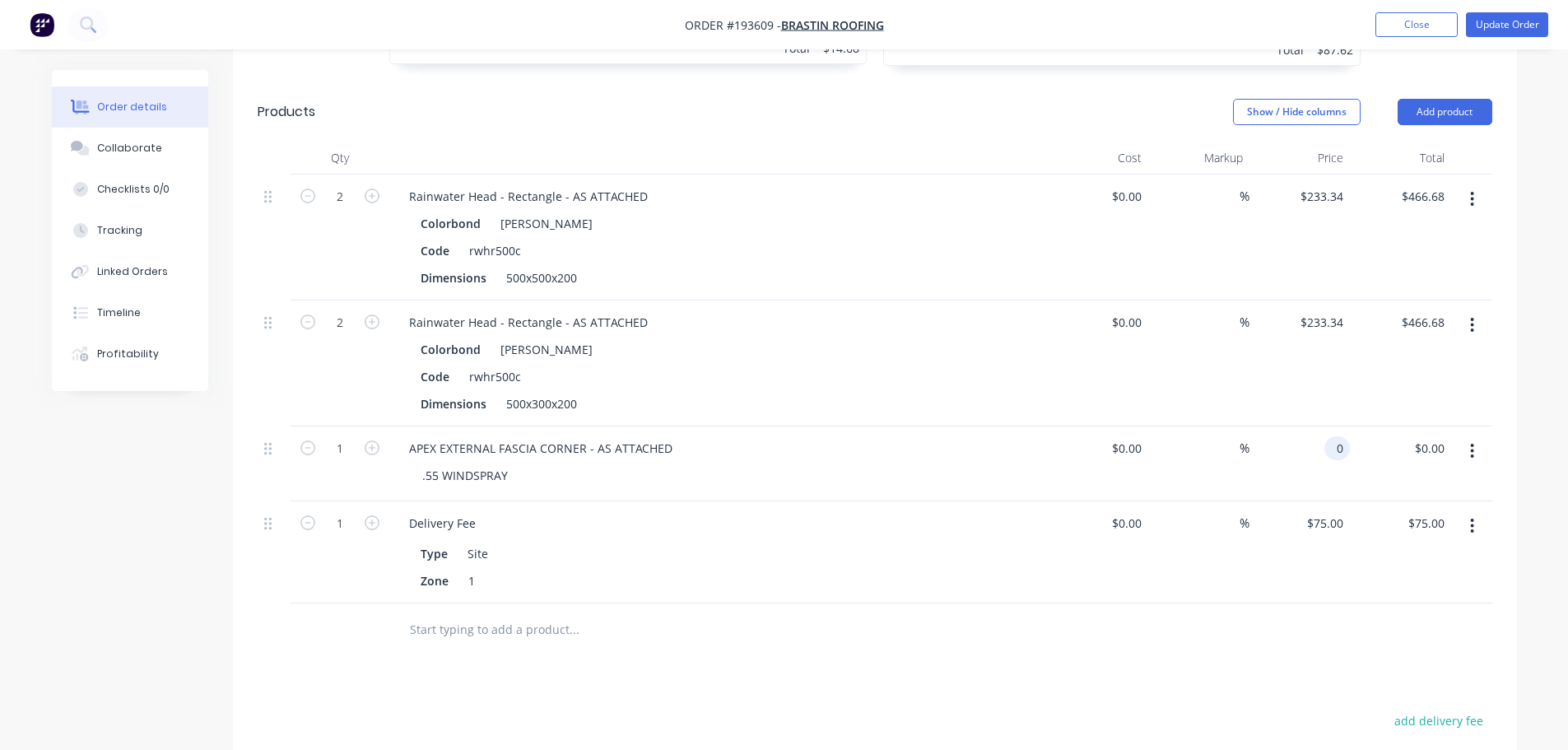
click at [1343, 436] on input "0" at bounding box center [1341, 447] width 19 height 24
type input "$10.90"
click at [1482, 185] on button "button" at bounding box center [1472, 199] width 39 height 30
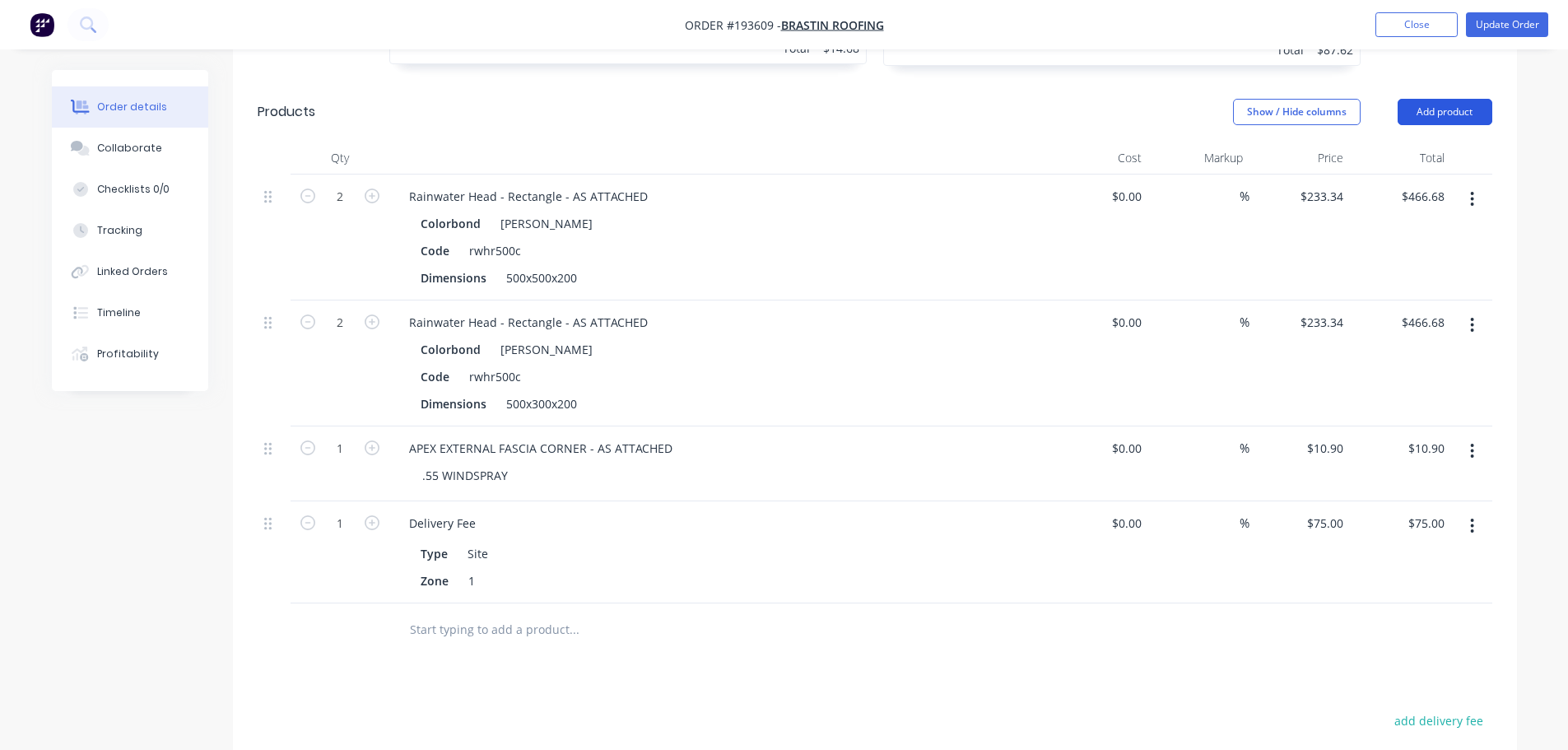
click at [1453, 99] on button "Add product" at bounding box center [1444, 112] width 94 height 27
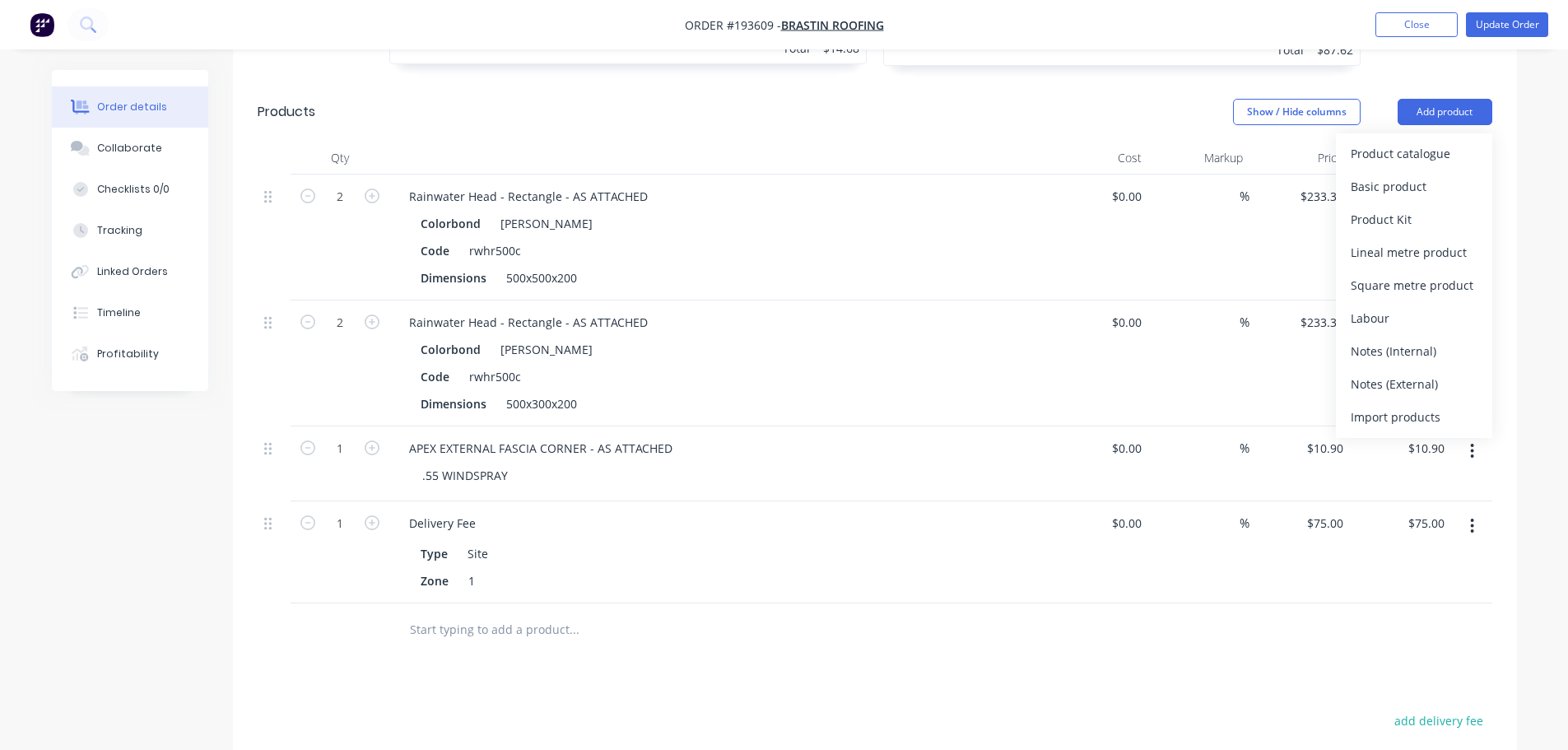
click at [1441, 142] on div "Product catalogue" at bounding box center [1413, 153] width 127 height 24
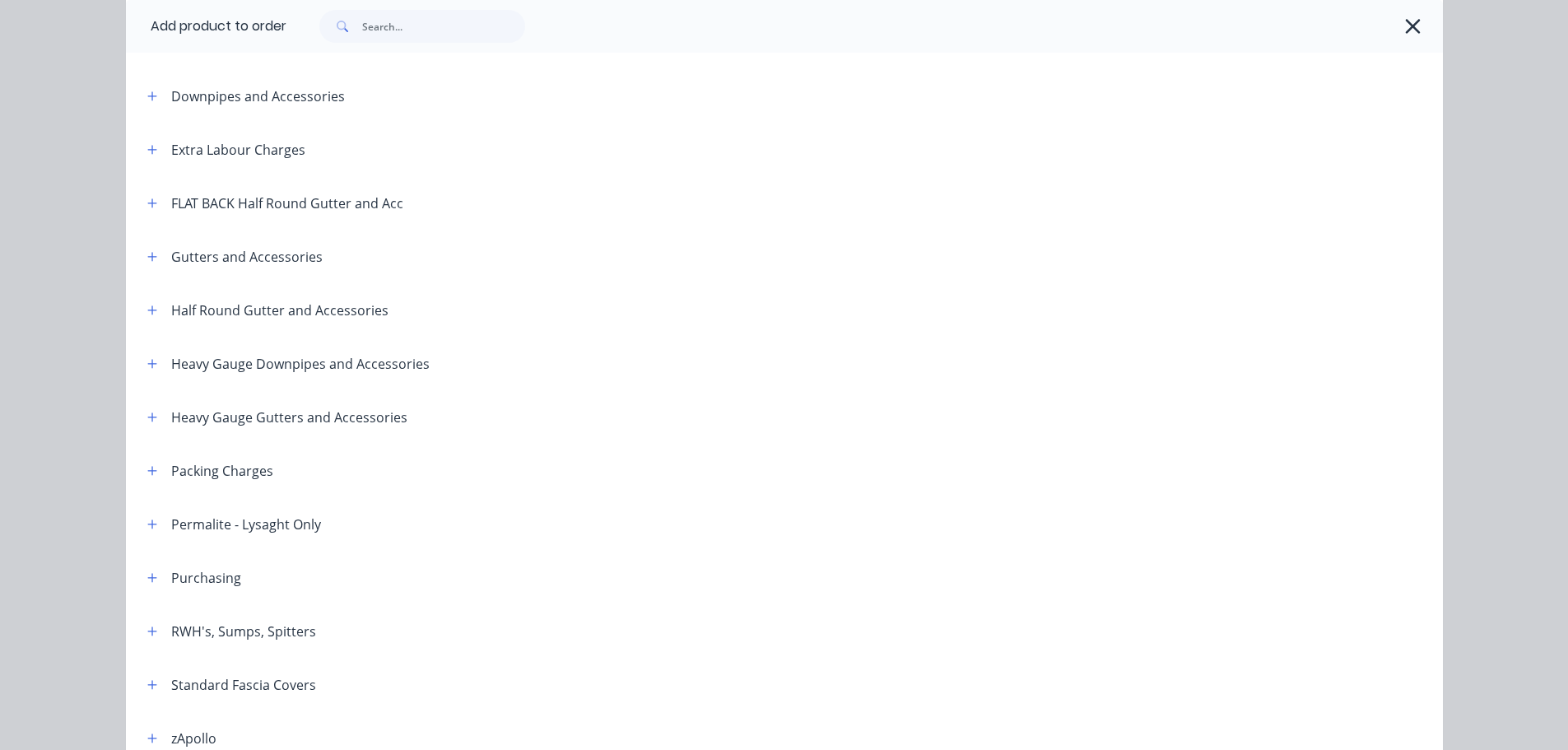
scroll to position [412, 0]
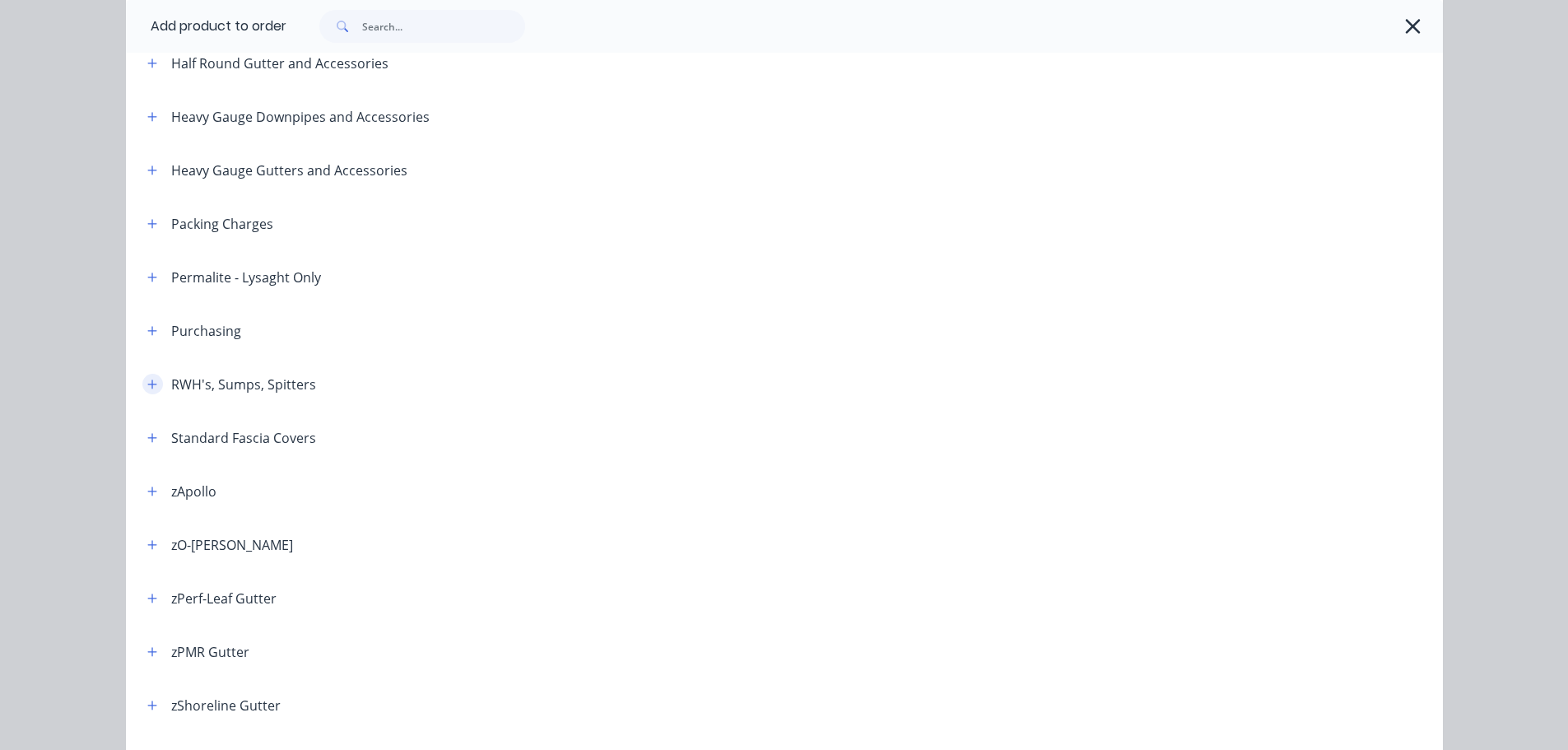
click at [146, 374] on button "button" at bounding box center [153, 385] width 21 height 21
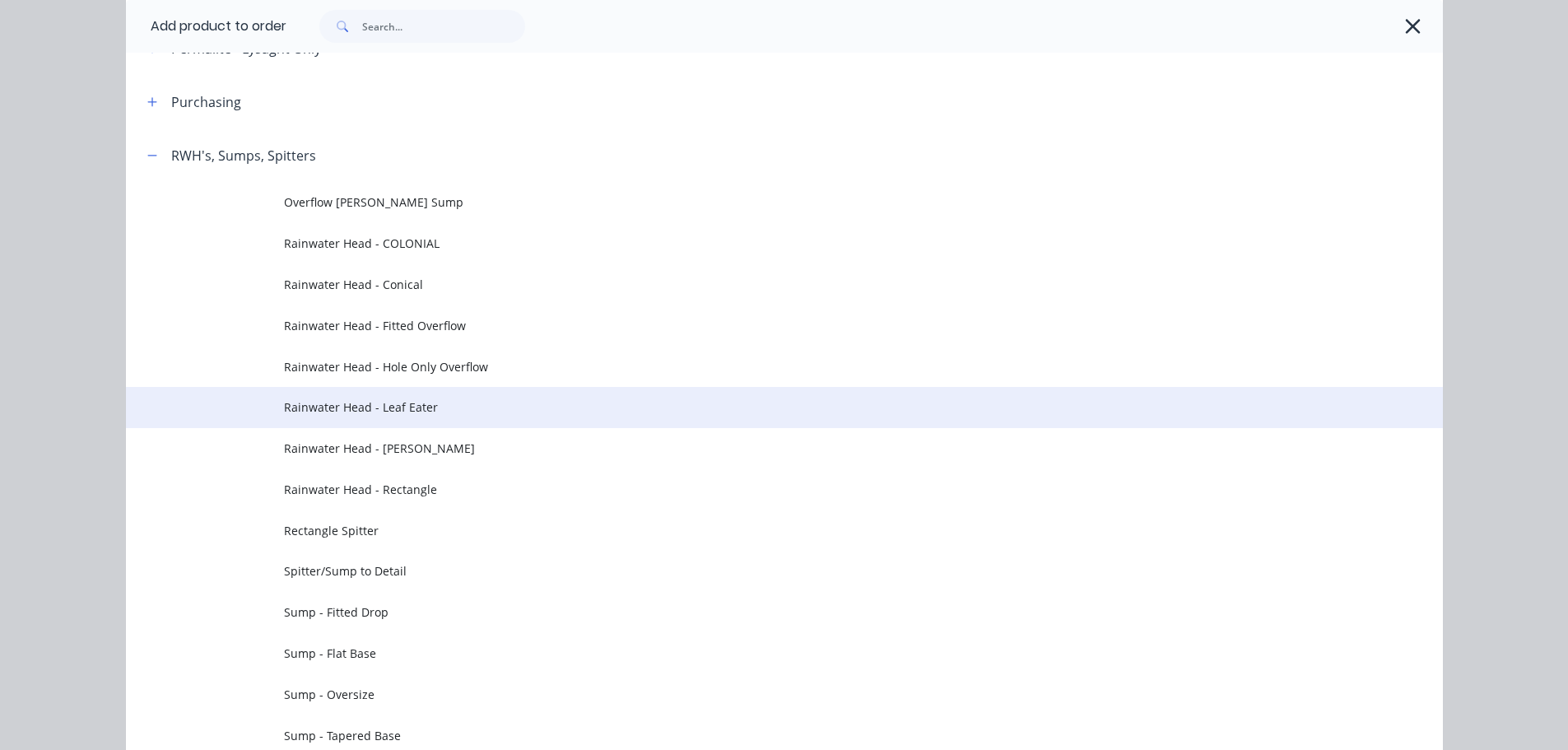
scroll to position [659, 0]
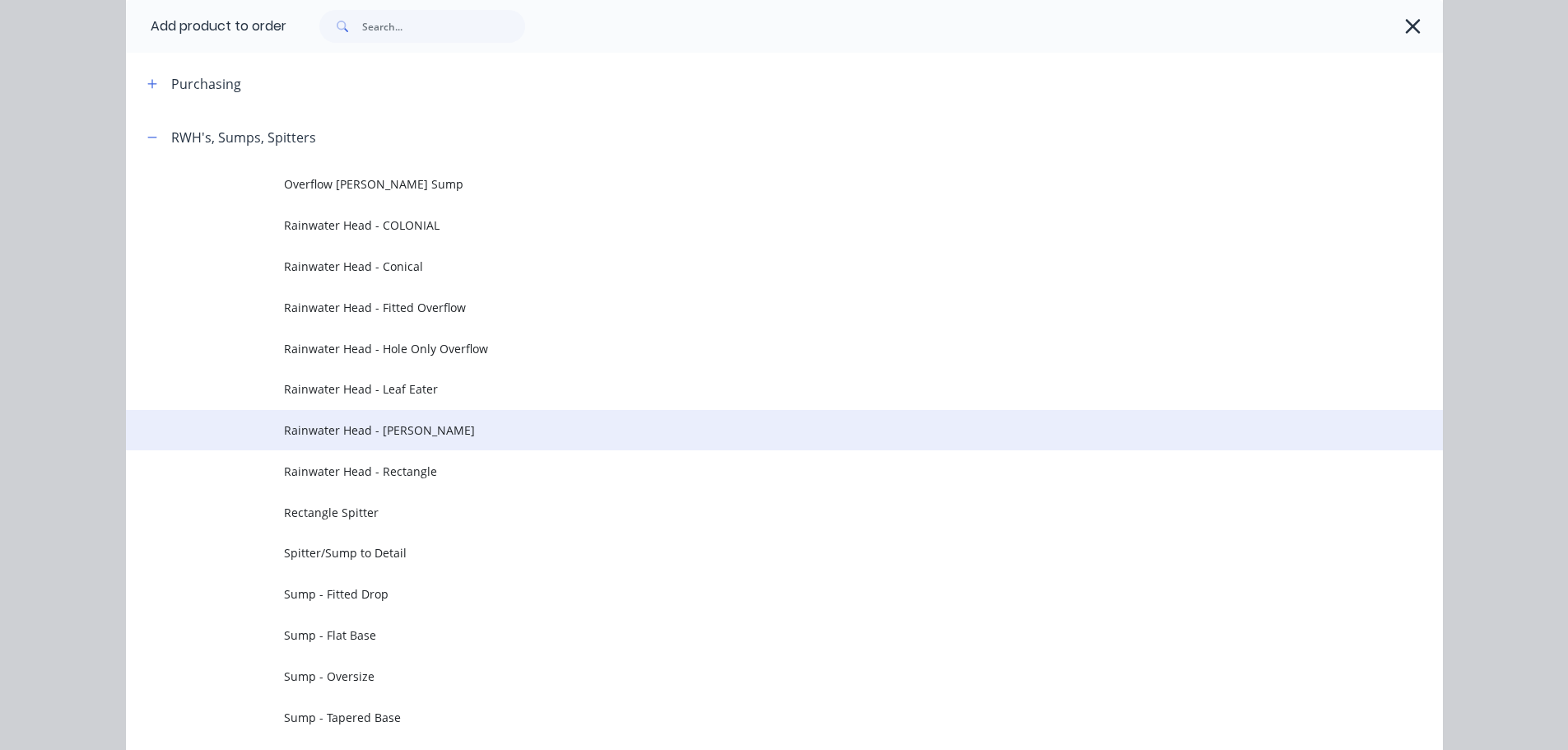
click at [315, 424] on span "Rainwater Head - Ned Kelly" at bounding box center [747, 430] width 927 height 17
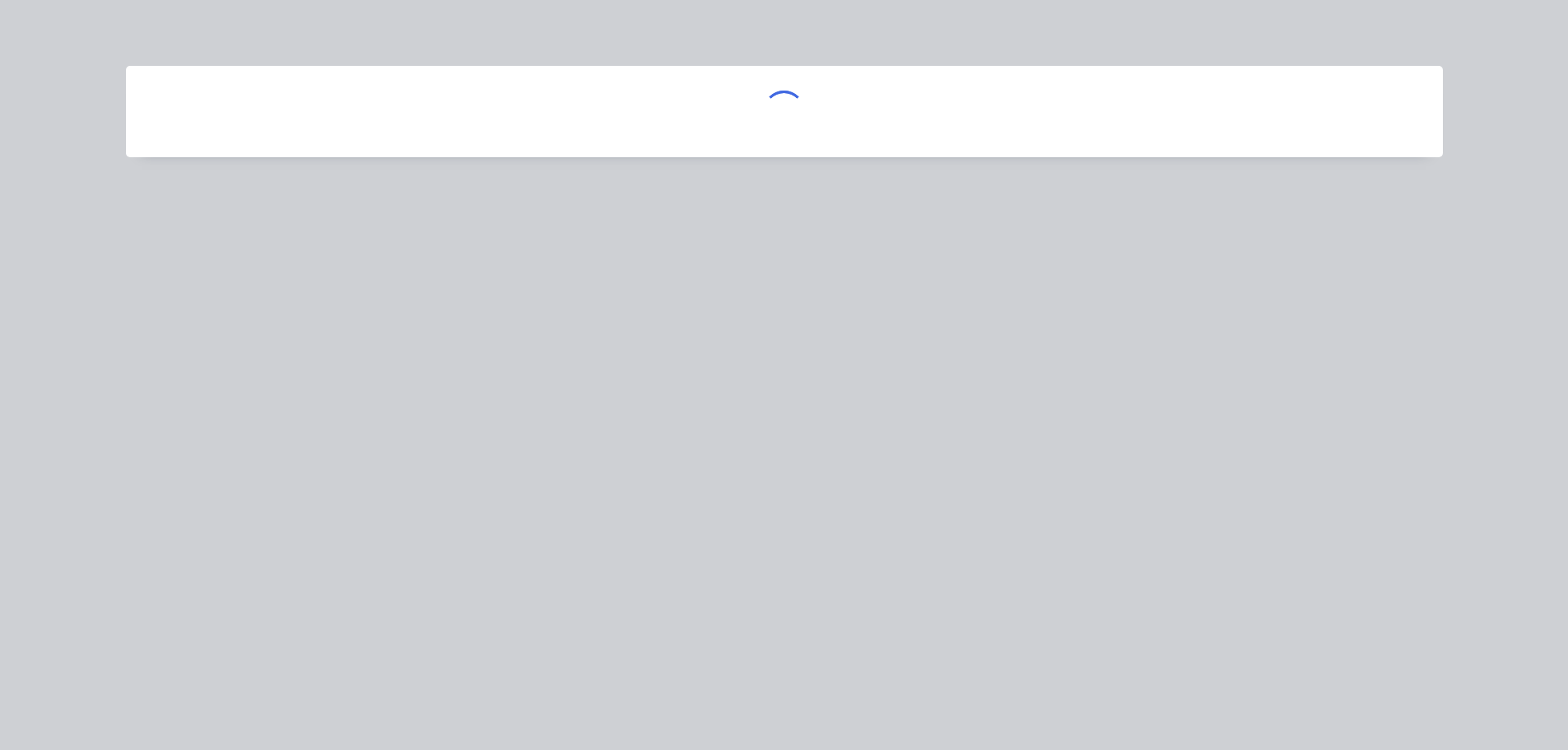
scroll to position [0, 0]
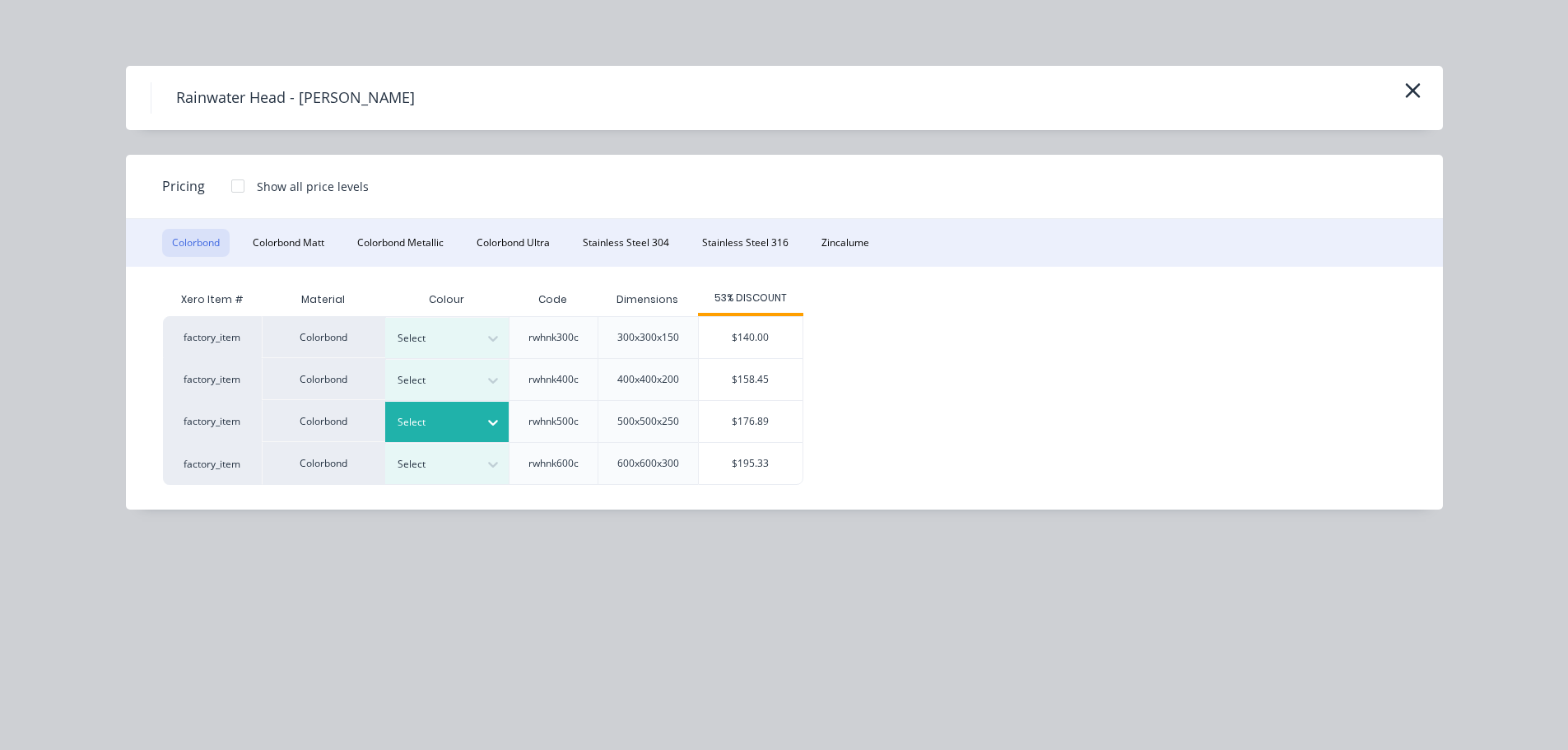
click at [434, 421] on div at bounding box center [435, 422] width 74 height 18
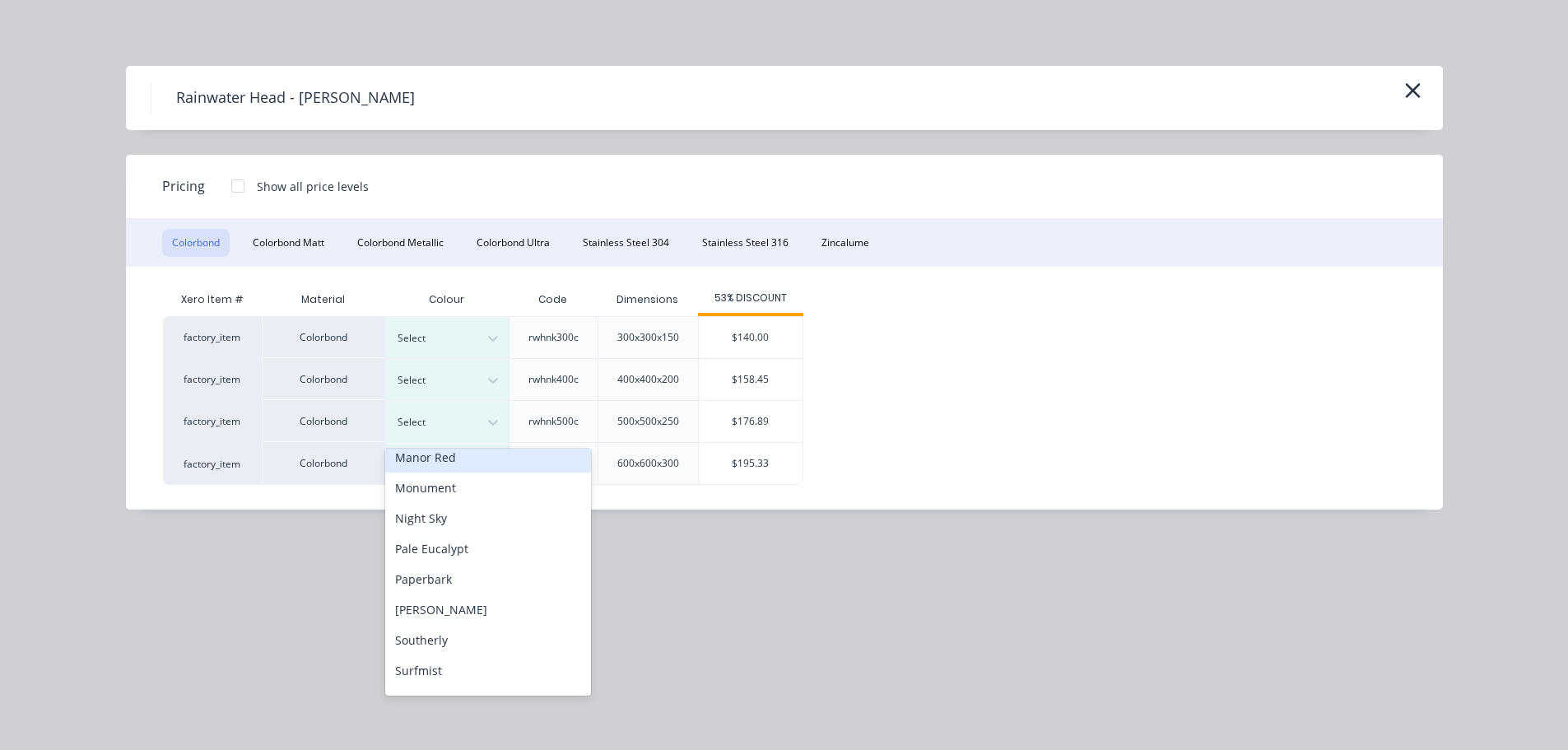
scroll to position [412, 0]
click at [473, 602] on div "Shale Grey" at bounding box center [488, 603] width 206 height 30
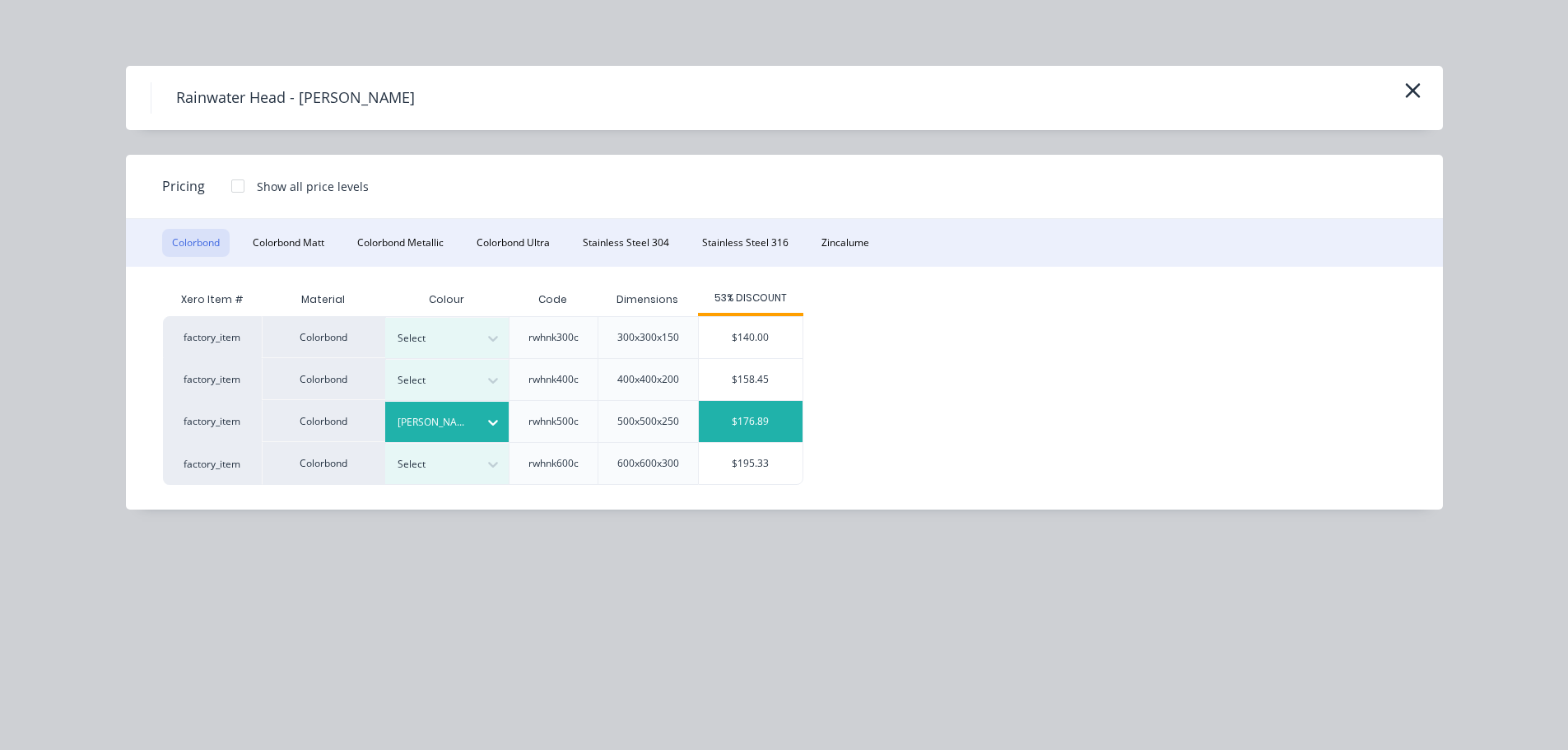
click at [781, 422] on div "$176.89" at bounding box center [750, 421] width 104 height 41
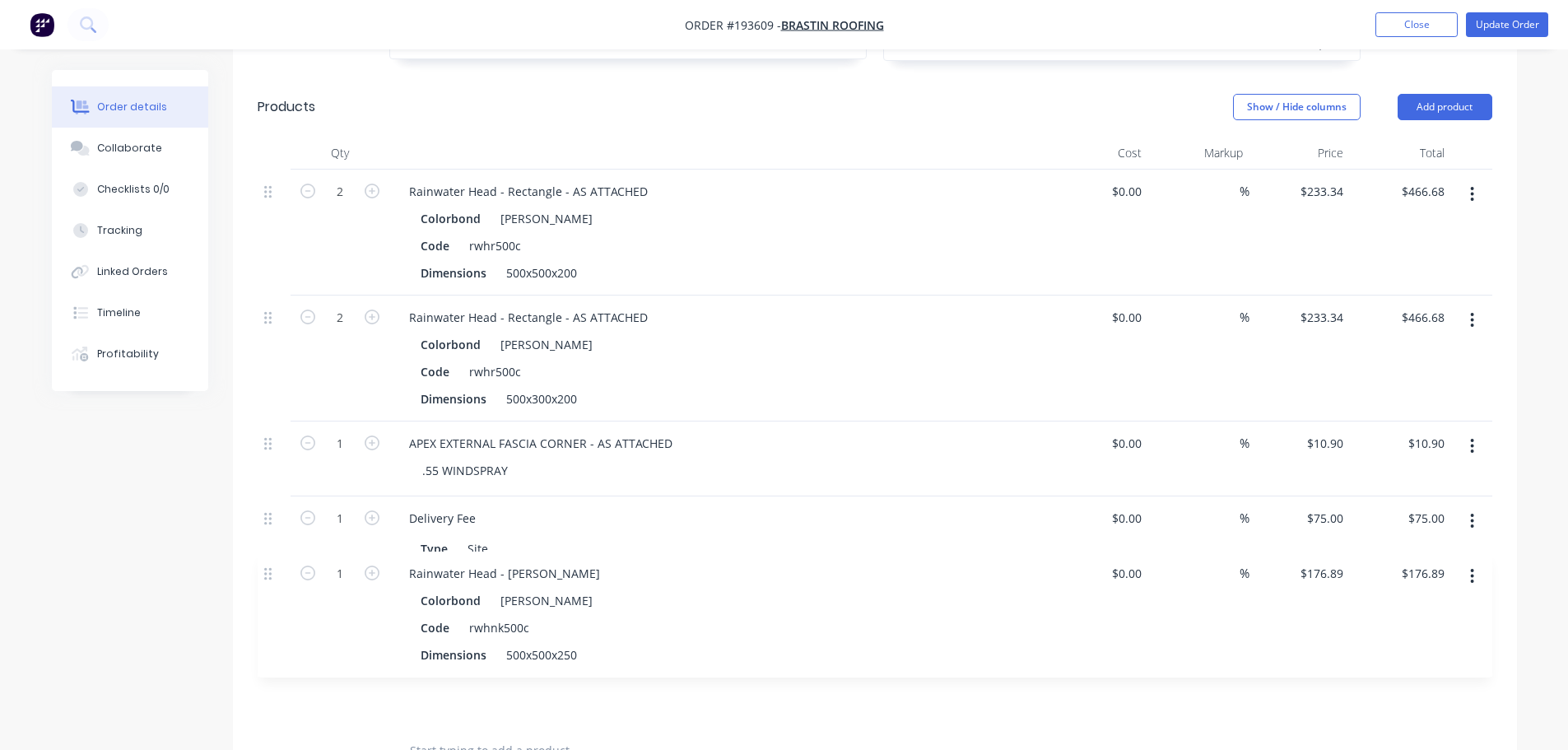
scroll to position [1080, 0]
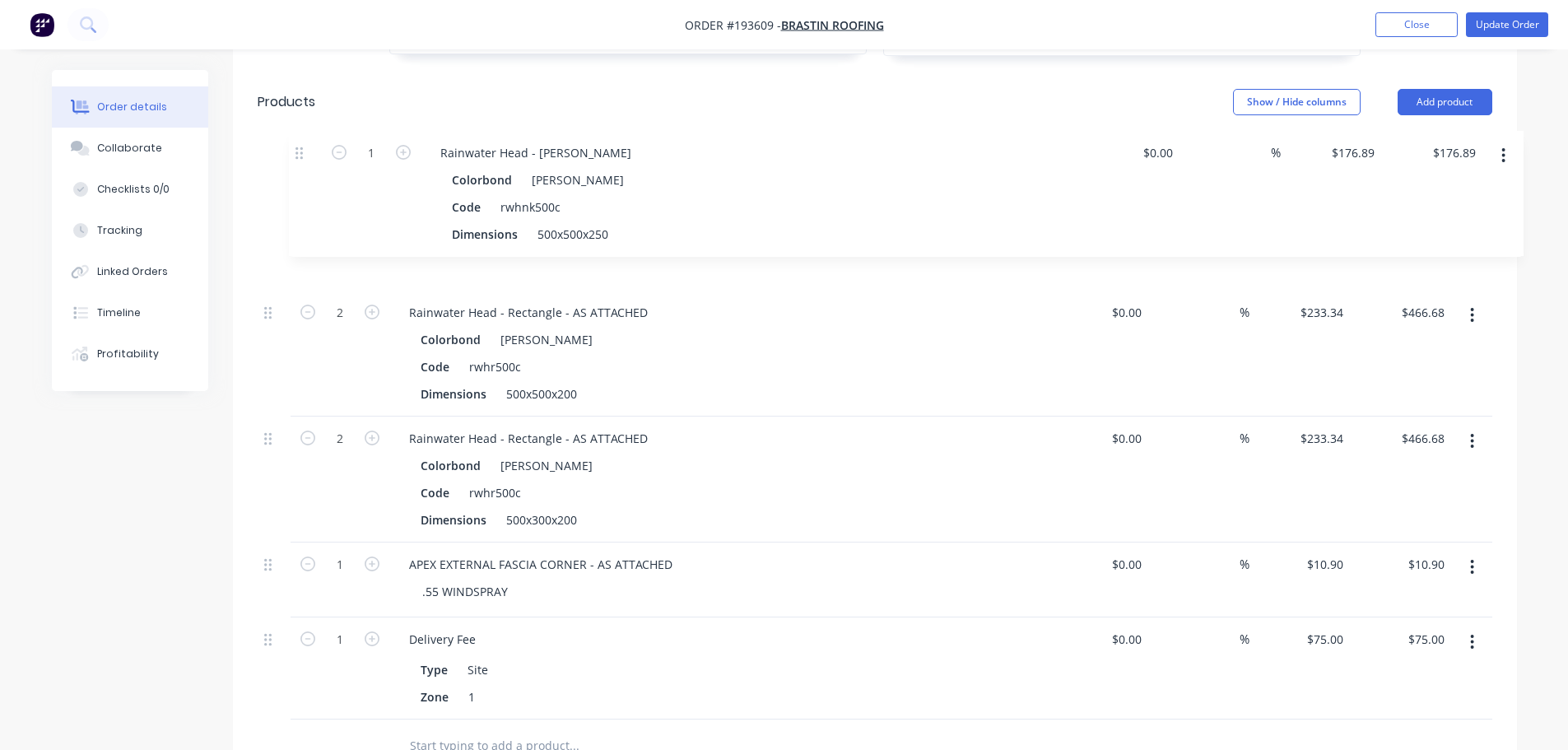
drag, startPoint x: 273, startPoint y: 607, endPoint x: 305, endPoint y: 148, distance: 460.1
click at [305, 165] on div "2 Rainwater Head - Rectangle - AS ATTACHED Colorbond Shale Grey Code rwhr500c D…" at bounding box center [875, 442] width 1235 height 555
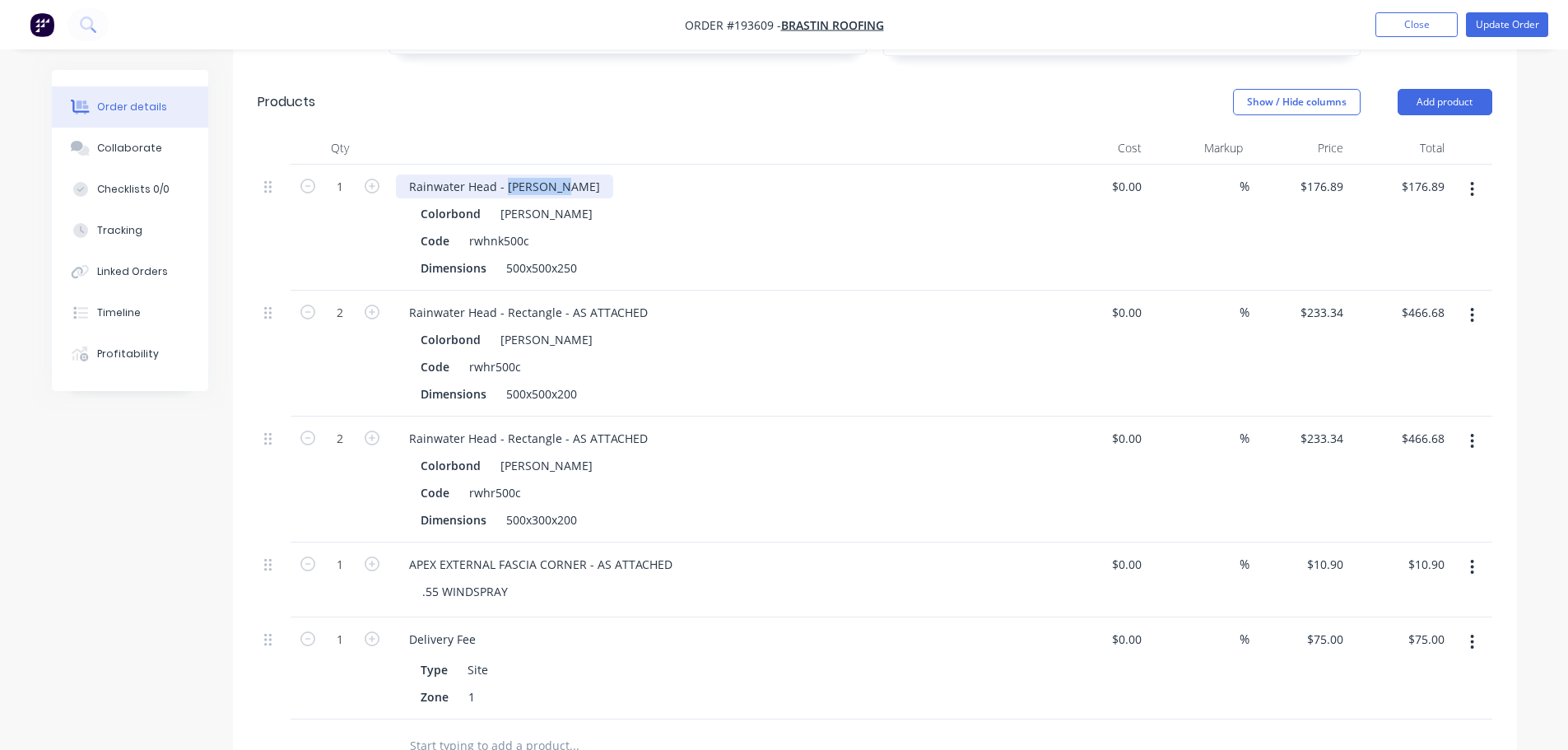
drag, startPoint x: 505, startPoint y: 168, endPoint x: 665, endPoint y: 168, distance: 160.0
click at [657, 174] on div "Rainwater Head - Ned Kelly" at bounding box center [718, 186] width 645 height 24
click at [582, 131] on div at bounding box center [718, 148] width 658 height 33
click at [568, 256] on div "500x500x250" at bounding box center [541, 267] width 84 height 24
click at [634, 134] on div at bounding box center [718, 148] width 658 height 33
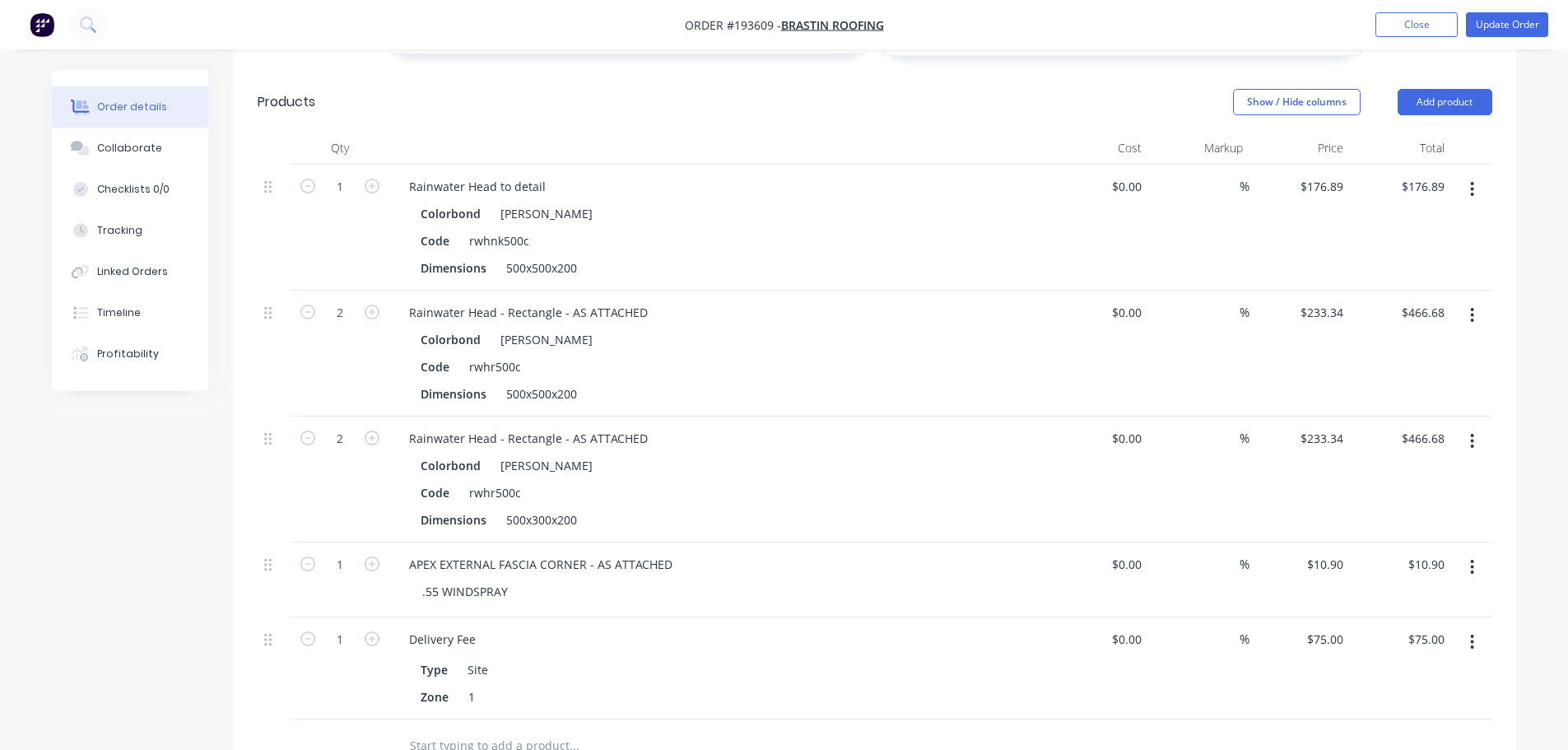
click at [1470, 306] on icon "button" at bounding box center [1472, 315] width 4 height 18
click at [1428, 445] on div "Delete" at bounding box center [1413, 457] width 127 height 24
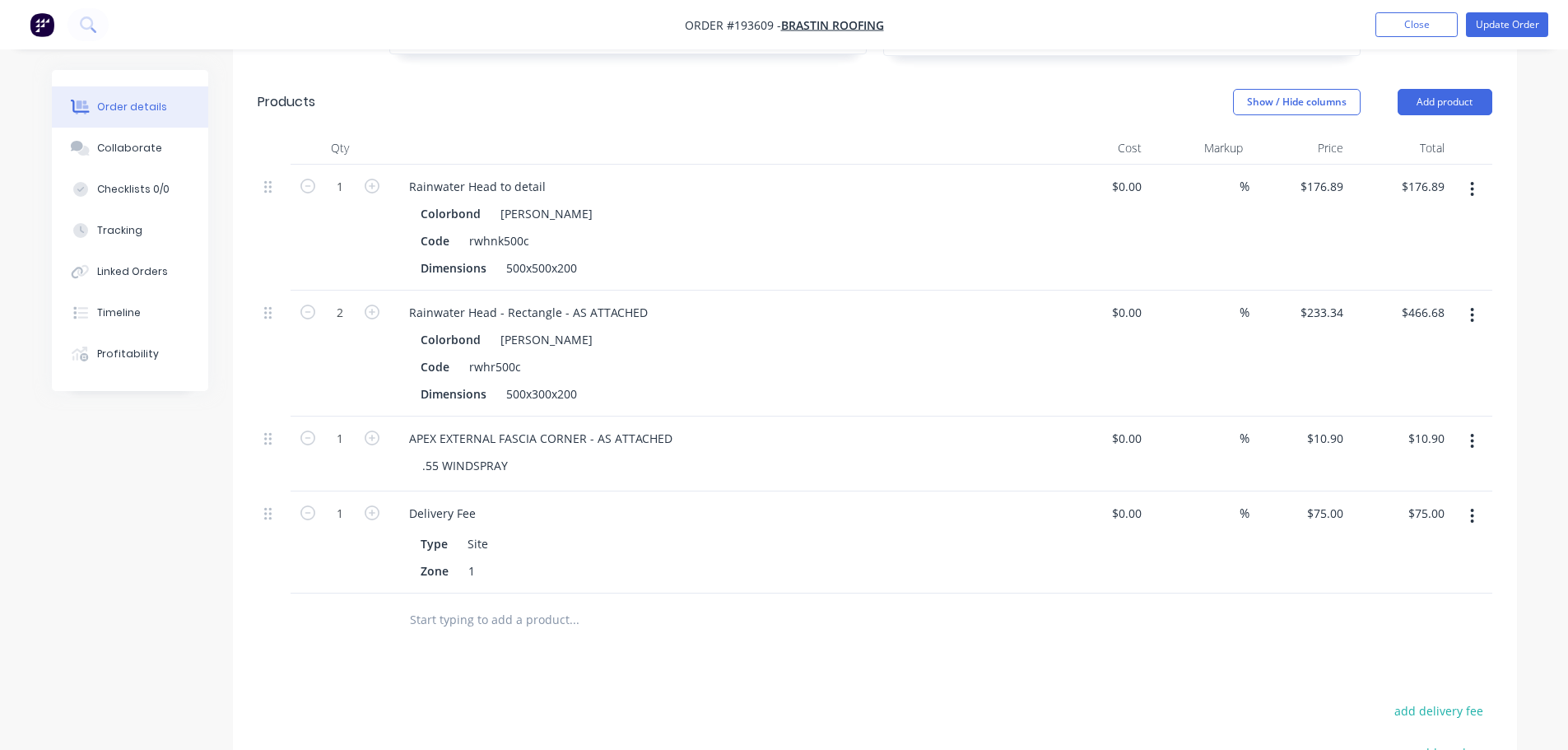
click at [1479, 174] on button "button" at bounding box center [1472, 188] width 39 height 30
click at [1427, 253] on div "Duplicate" at bounding box center [1413, 265] width 127 height 24
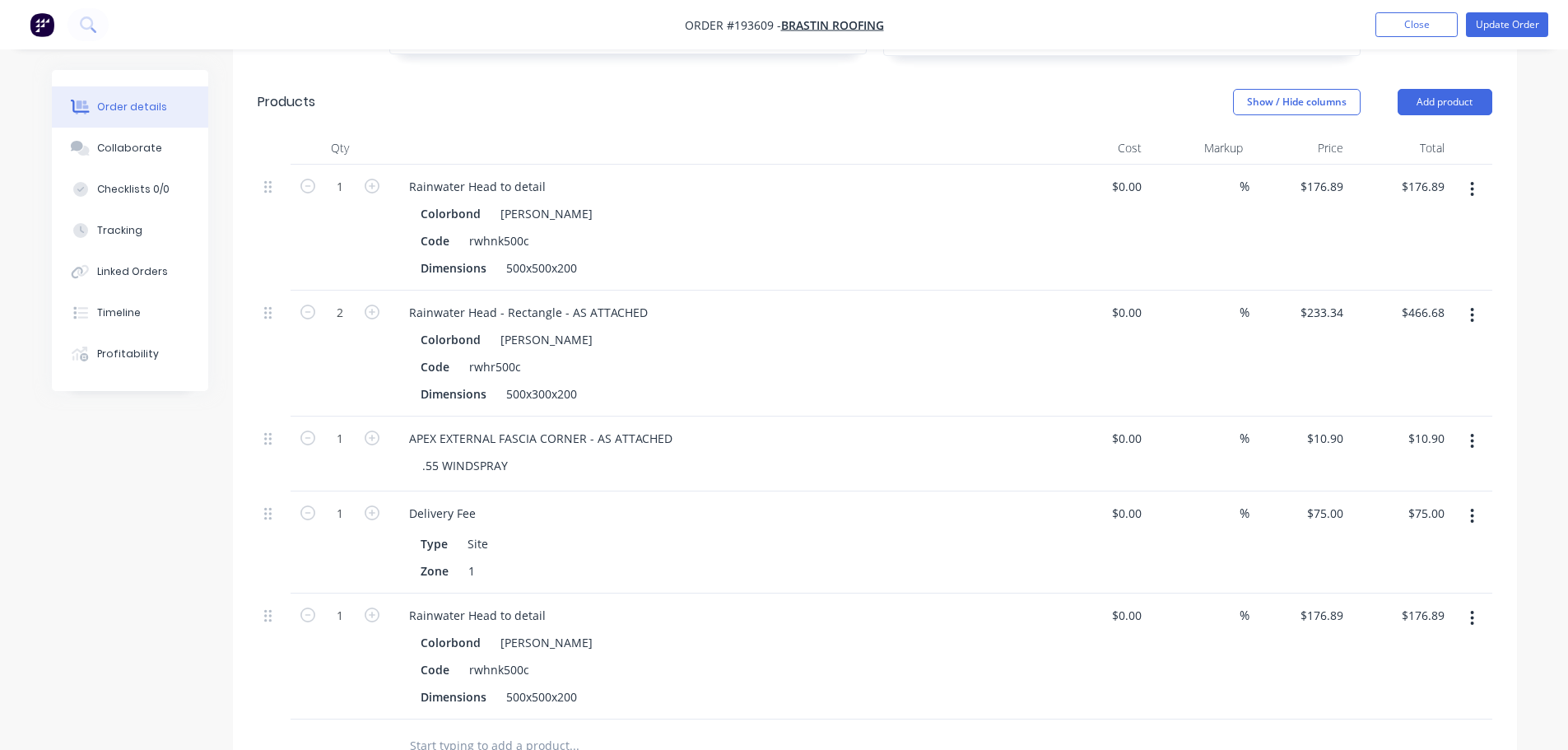
scroll to position [1086, 0]
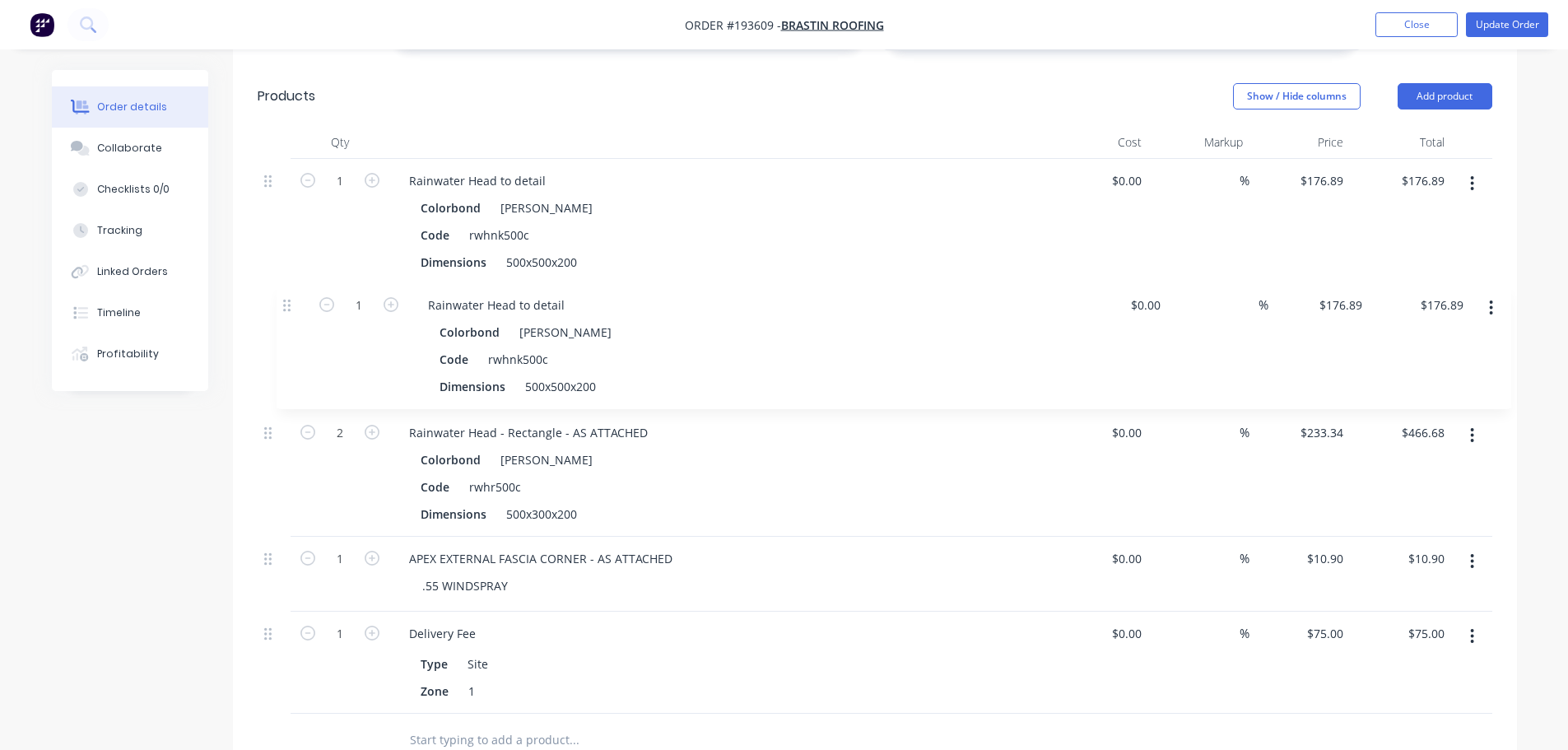
drag, startPoint x: 274, startPoint y: 595, endPoint x: 294, endPoint y: 301, distance: 294.7
click at [294, 301] on div "1 Rainwater Head to detail Colorbond Shale Grey Code rwhnk500c Dimensions 500x5…" at bounding box center [875, 436] width 1235 height 555
click at [537, 376] on div "500x500x200" at bounding box center [541, 387] width 84 height 24
click at [159, 577] on div "Created by Taylor Created 23/09/25 Required 26/09/25 Assigned to Add team membe…" at bounding box center [784, 86] width 1465 height 2203
click at [370, 299] on icon "button" at bounding box center [372, 306] width 15 height 15
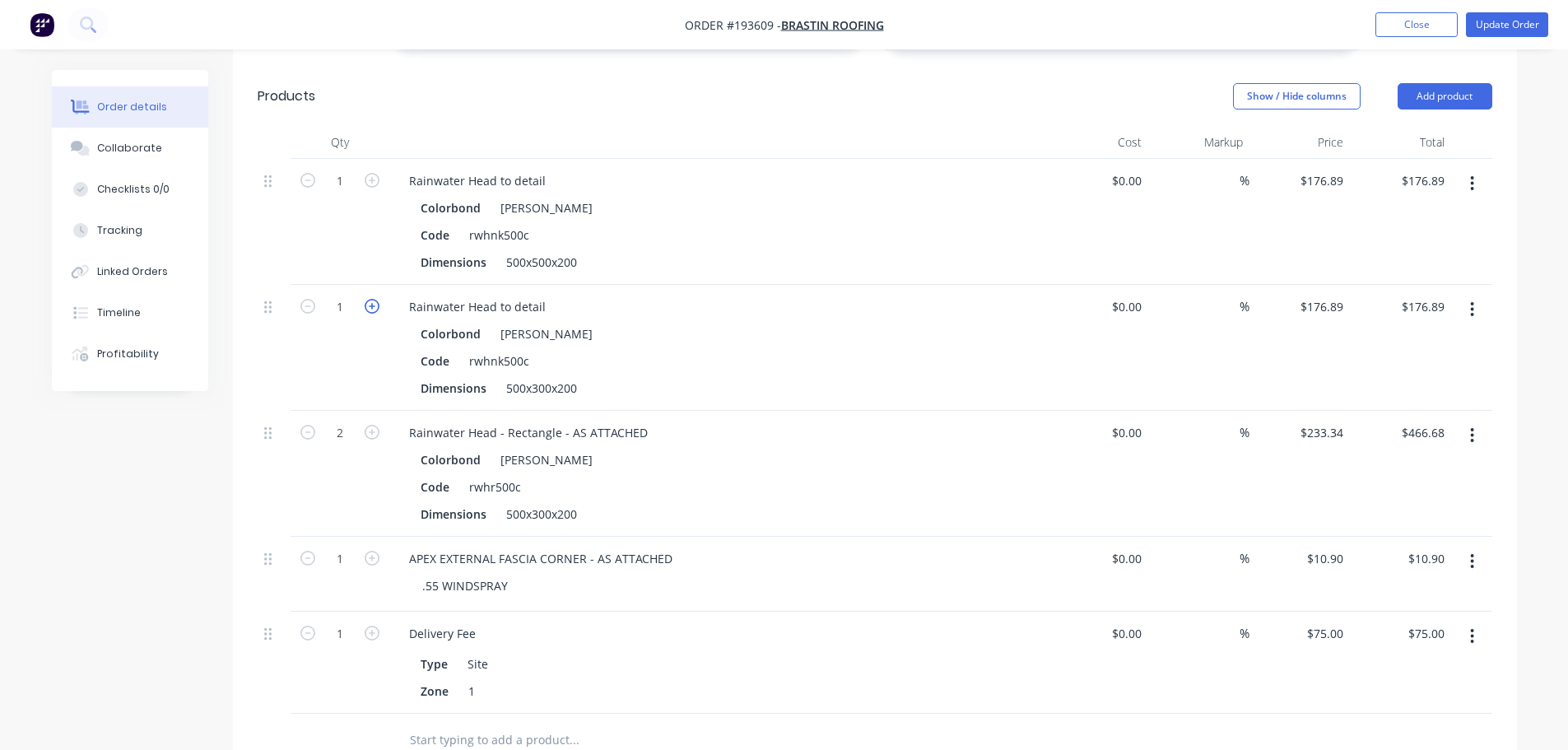
type input "2"
type input "$353.78"
click at [370, 173] on icon "button" at bounding box center [372, 181] width 15 height 15
type input "2"
type input "$353.78"
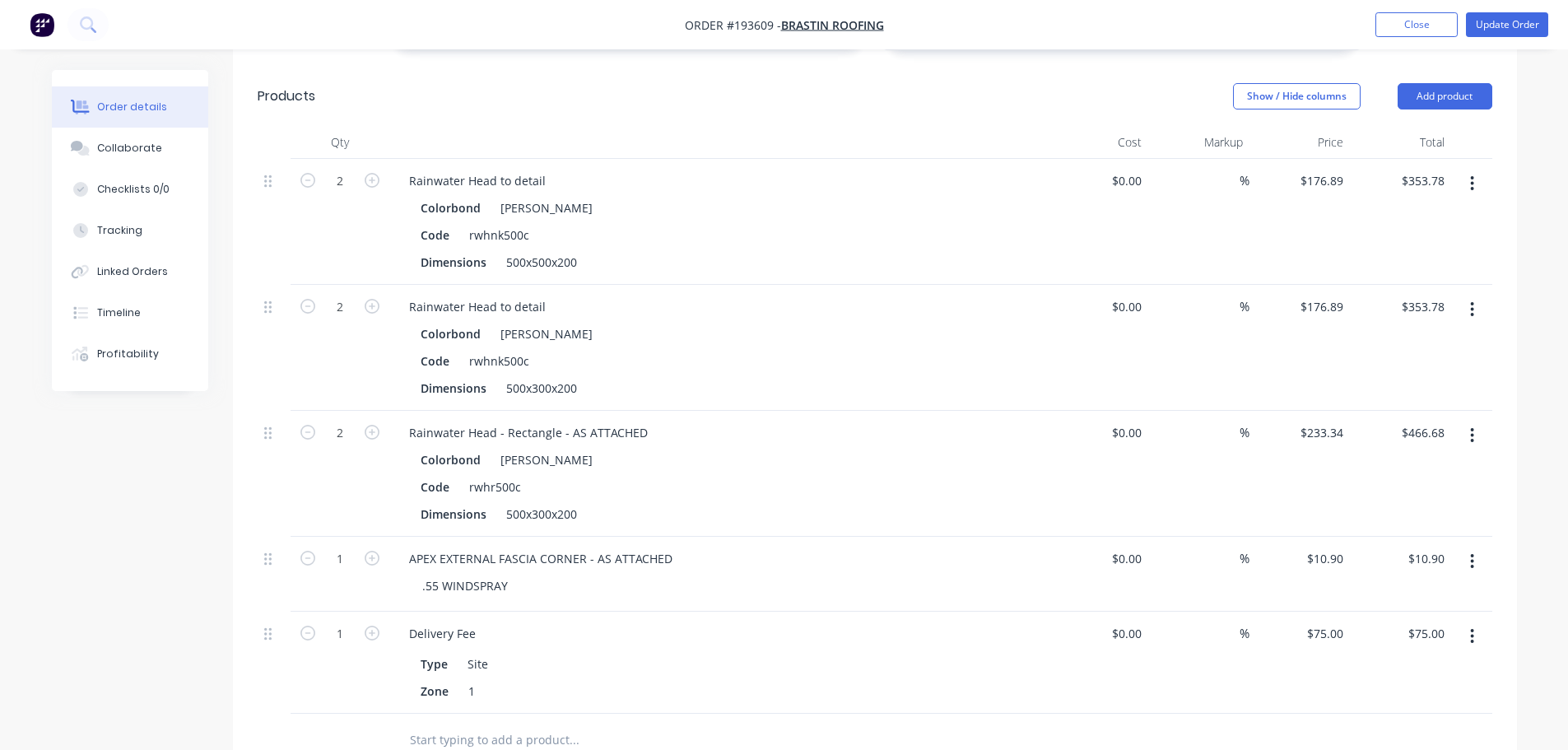
click at [1477, 421] on button "button" at bounding box center [1472, 435] width 39 height 30
click at [1397, 565] on div "Delete" at bounding box center [1413, 577] width 127 height 24
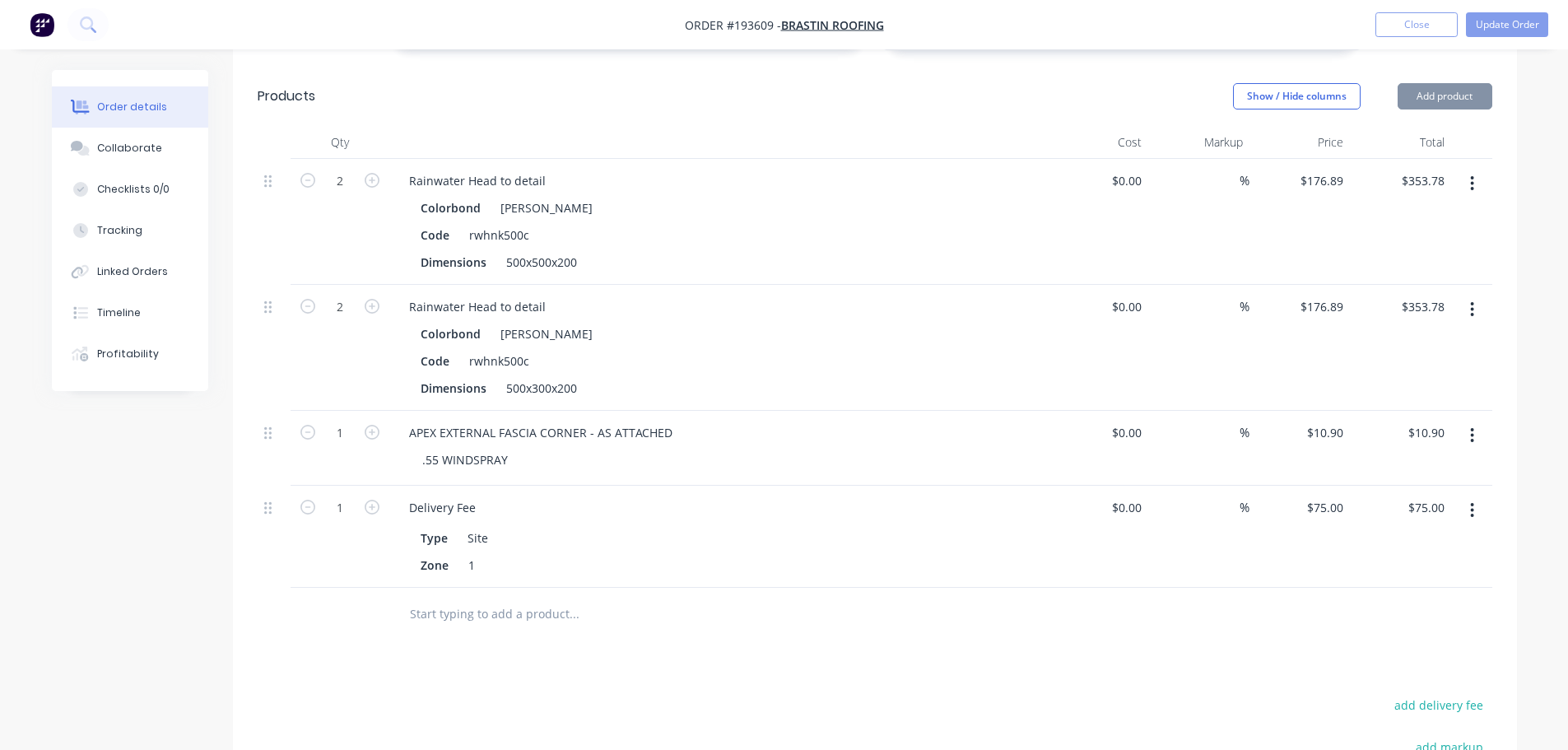
click at [1421, 83] on button "Add product" at bounding box center [1444, 96] width 94 height 27
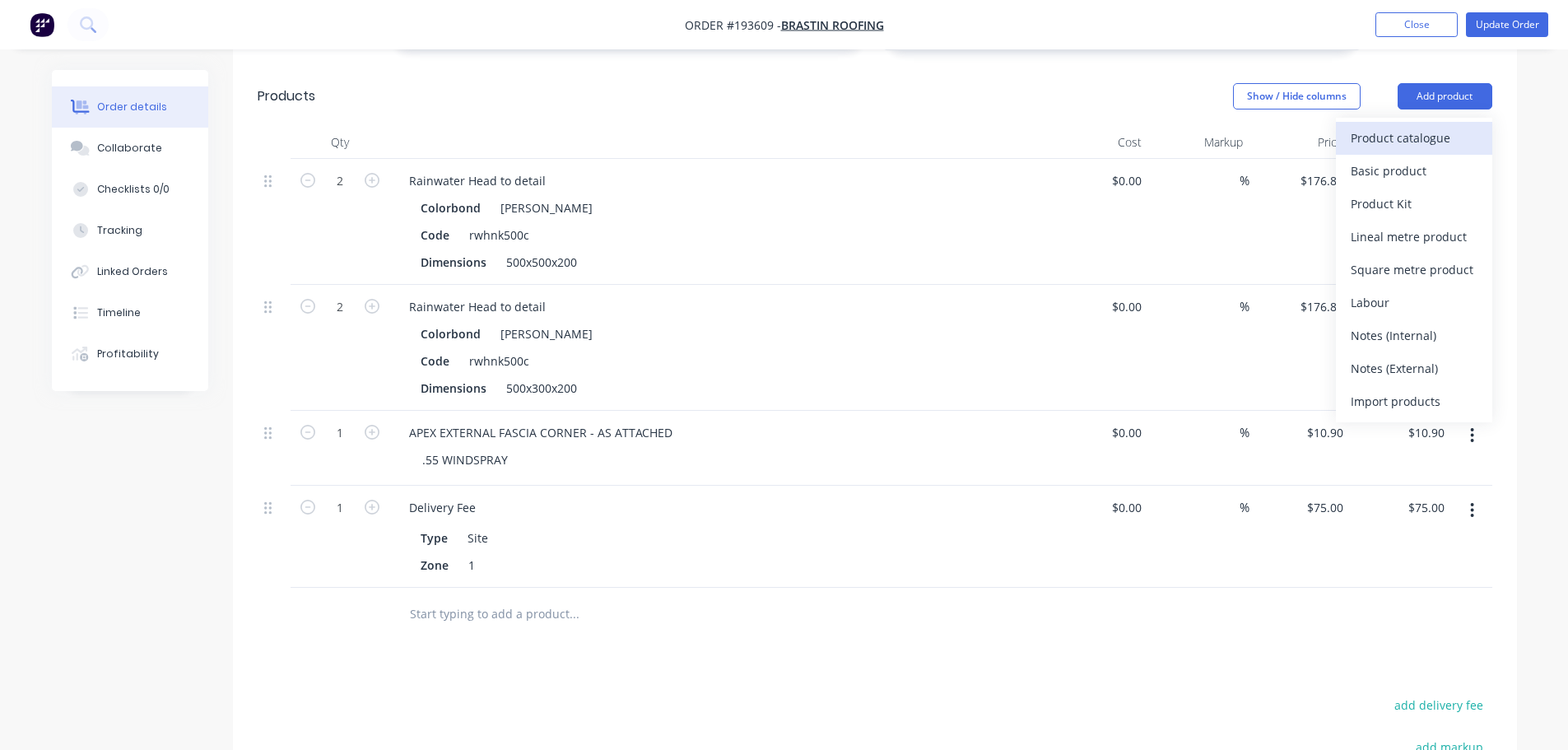
click at [1423, 126] on div "Product catalogue" at bounding box center [1413, 137] width 127 height 24
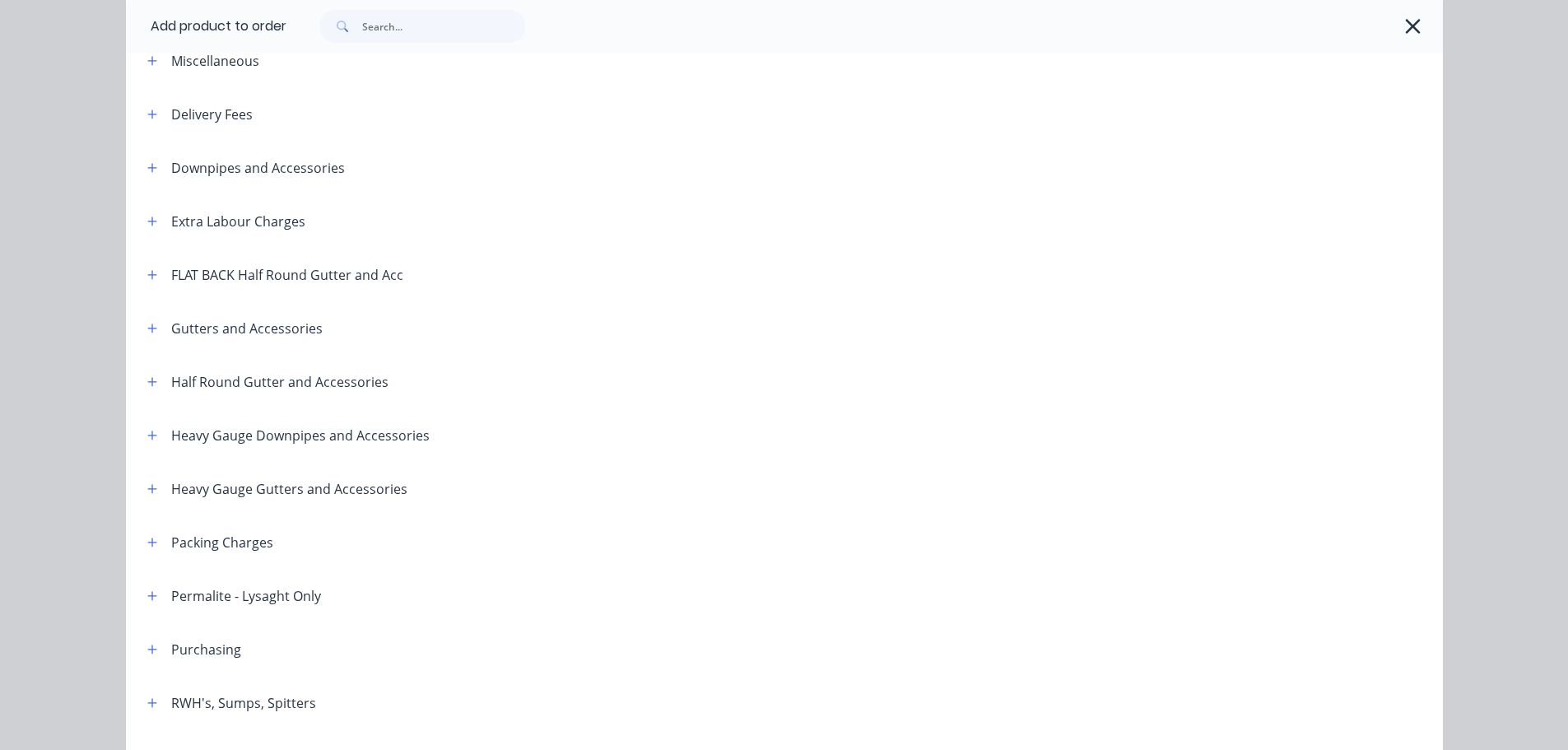
scroll to position [247, 0]
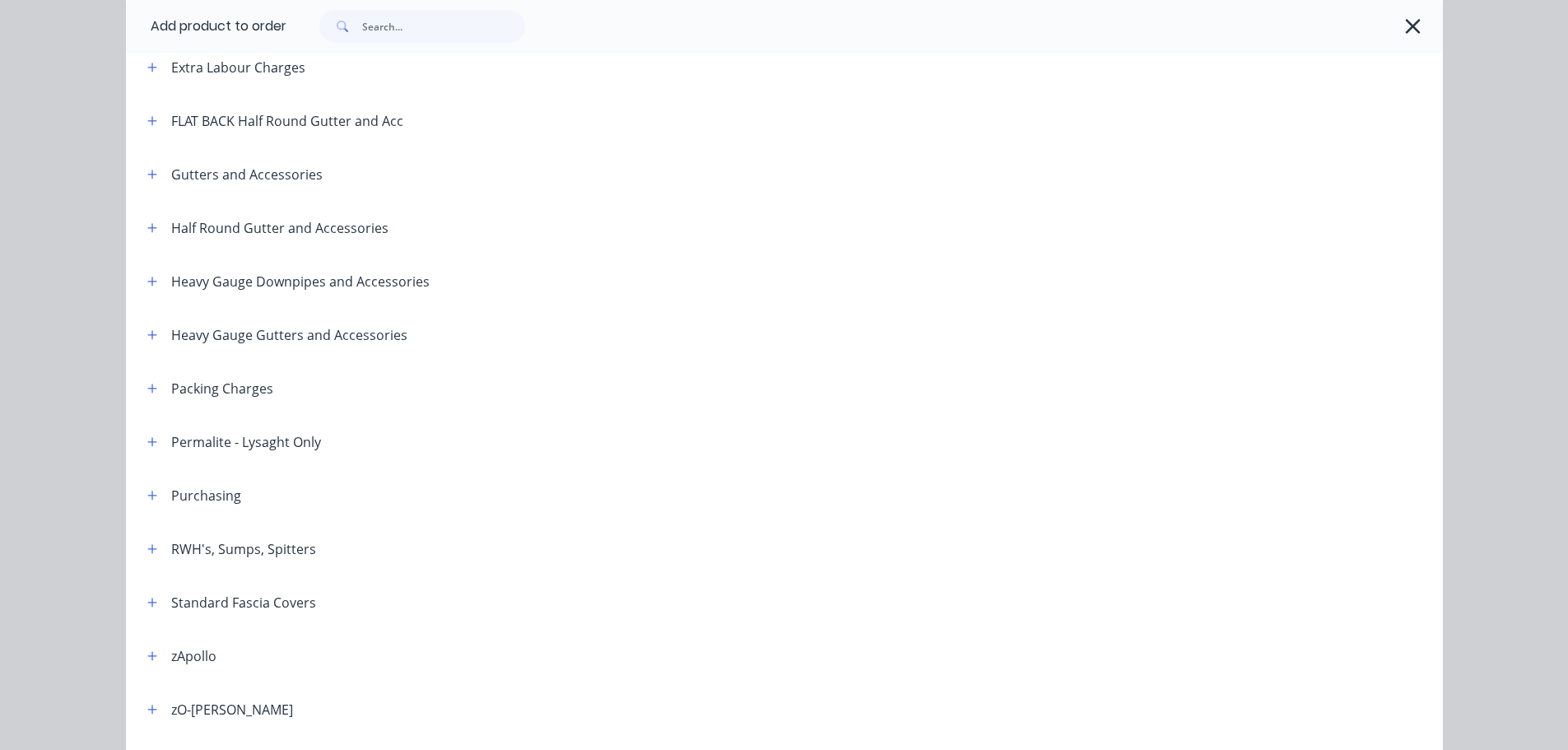
click at [144, 559] on header "RWH's, Sumps, Spitters" at bounding box center [784, 548] width 1317 height 53
click at [147, 544] on icon "button" at bounding box center [152, 549] width 10 height 11
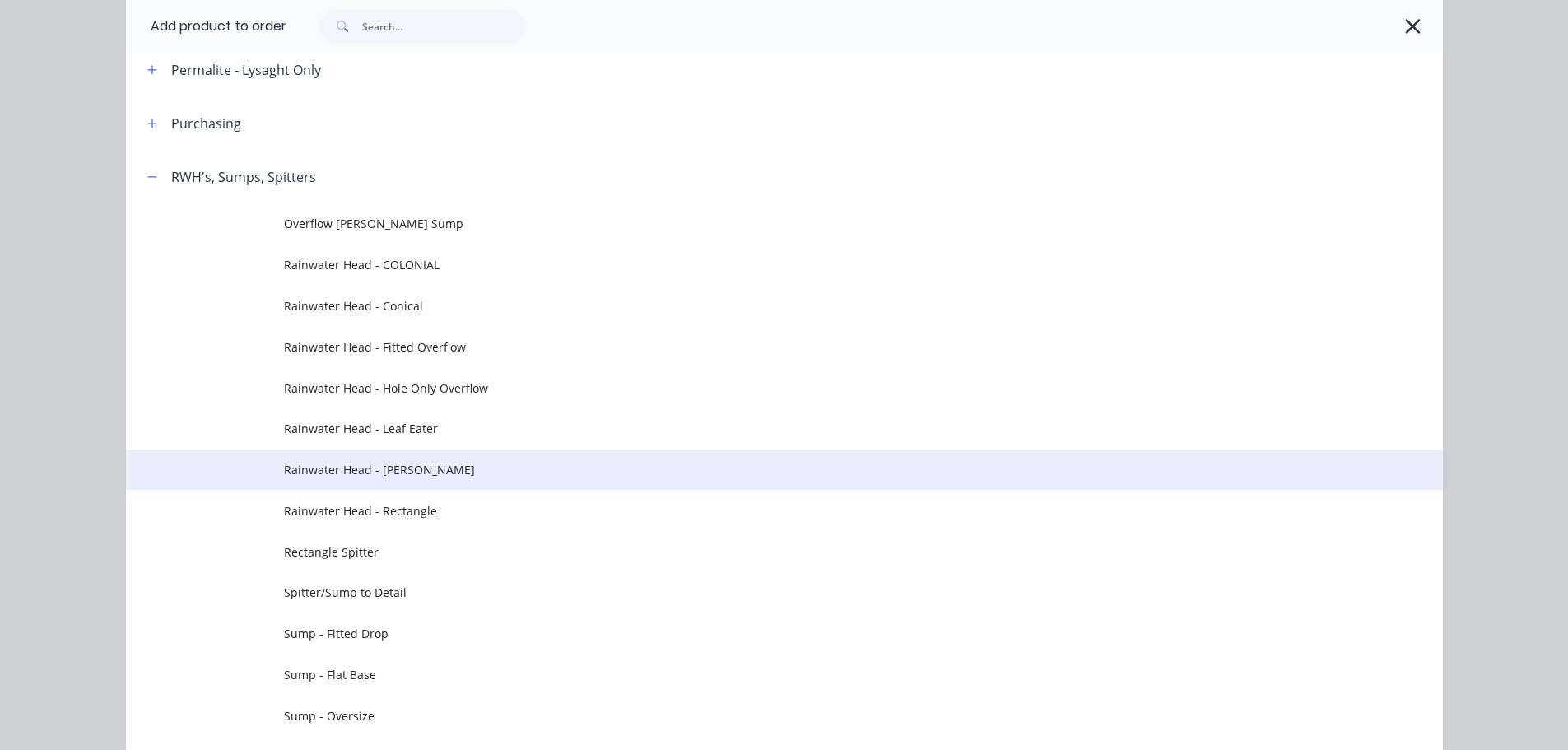
scroll to position [659, 0]
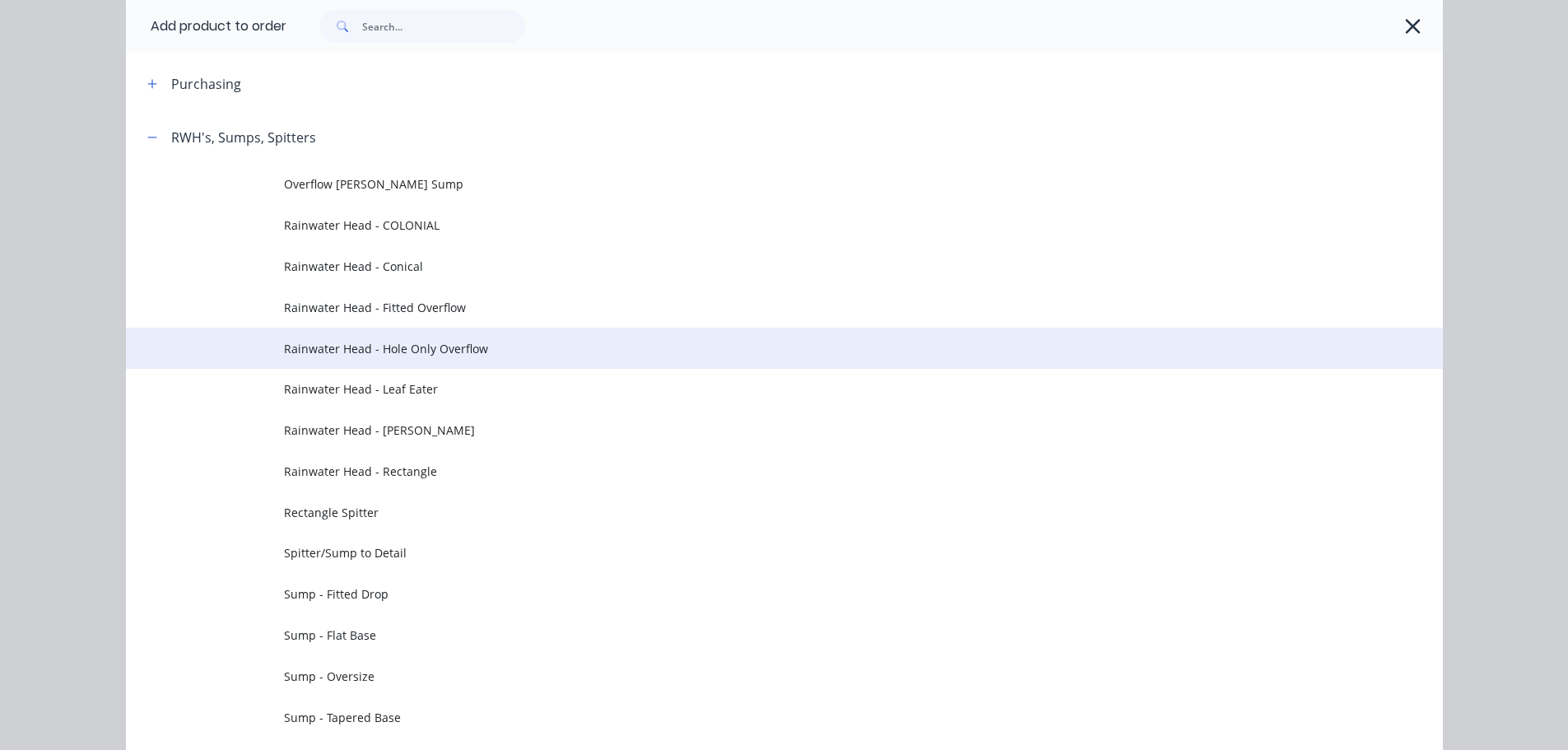
click at [479, 338] on td "Rainwater Head - Hole Only Overflow" at bounding box center [863, 347] width 1159 height 41
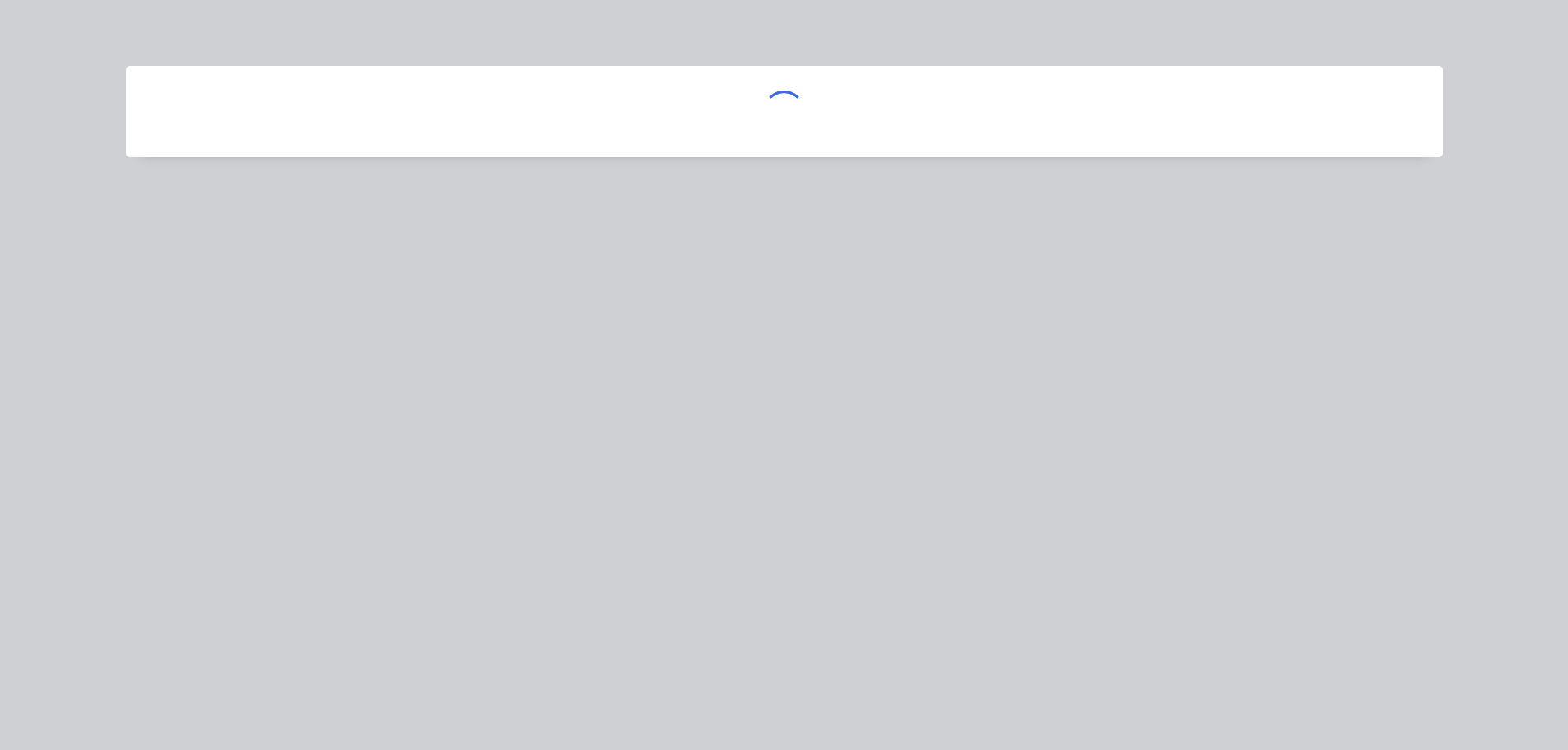
scroll to position [0, 0]
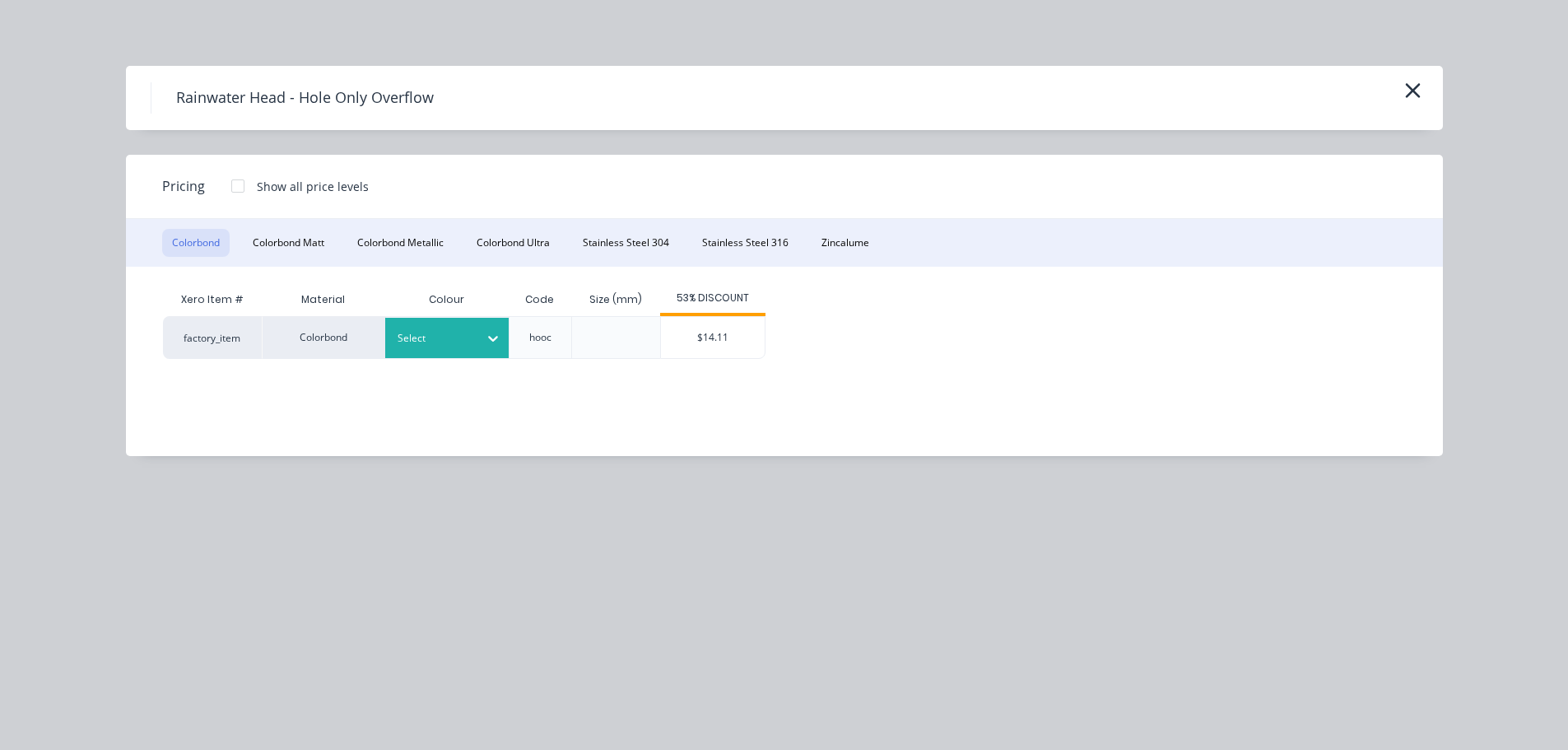
click at [474, 333] on div "Select" at bounding box center [432, 338] width 92 height 21
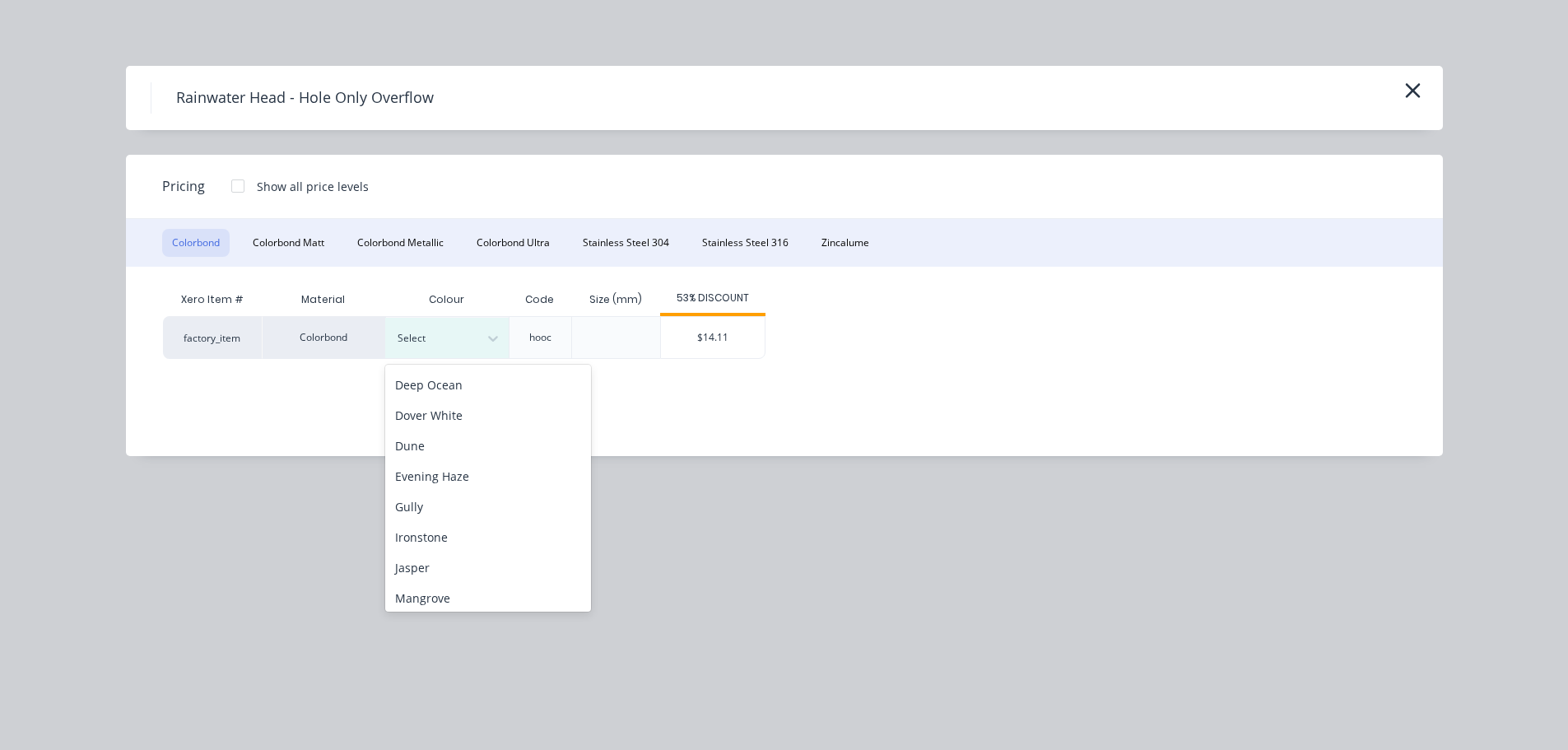
scroll to position [412, 0]
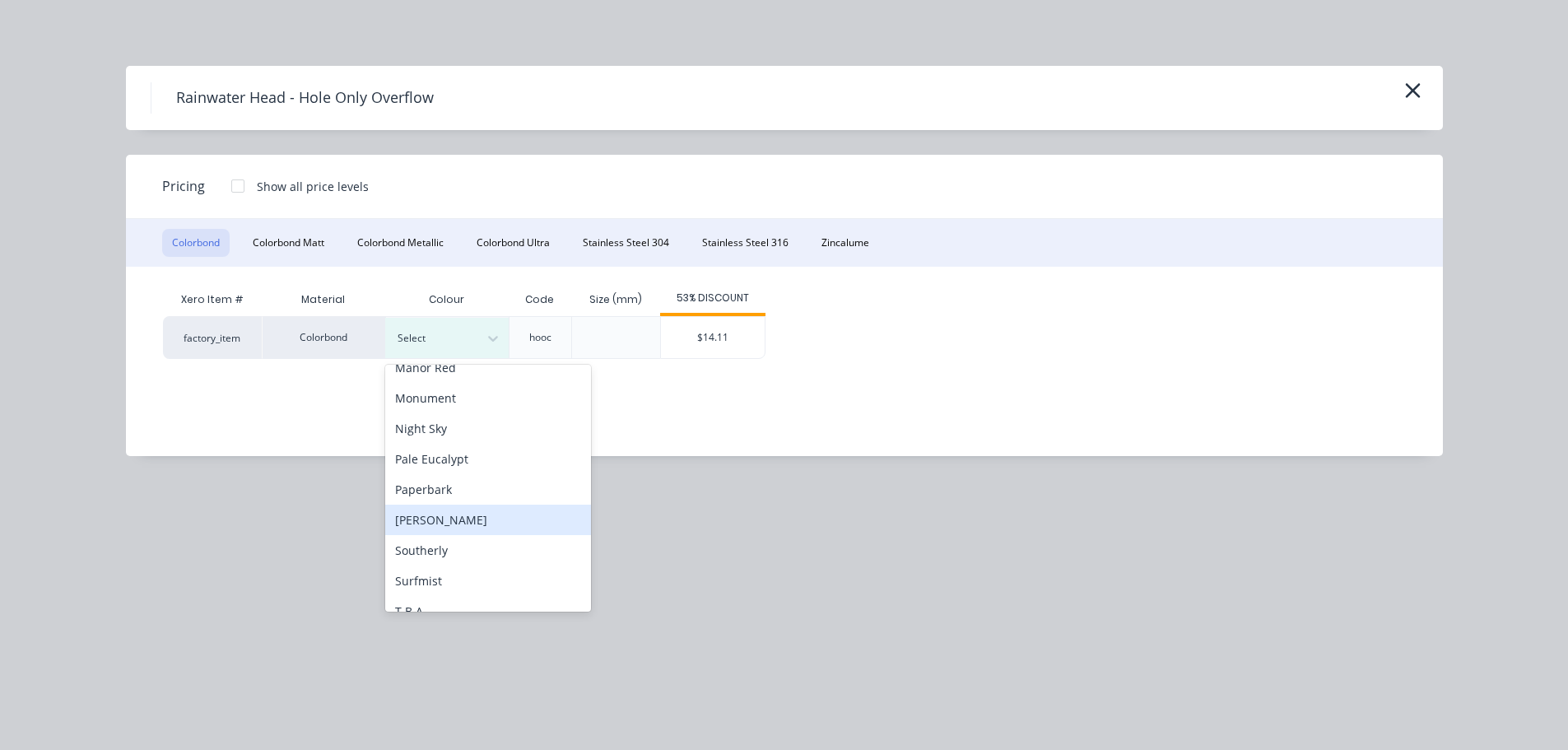
click at [444, 525] on div "Shale Grey" at bounding box center [488, 520] width 206 height 30
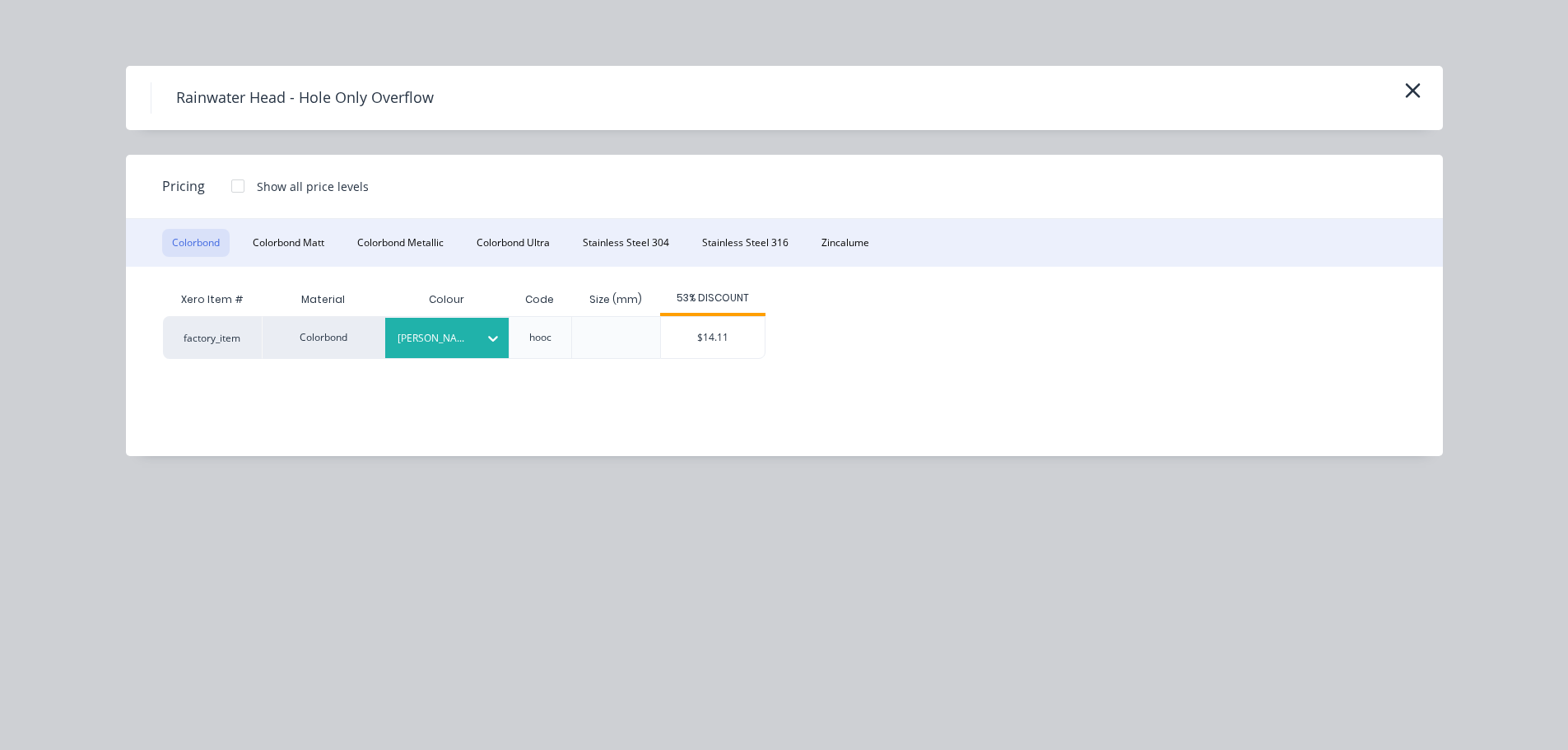
click at [735, 337] on div "$14.11" at bounding box center [713, 337] width 104 height 41
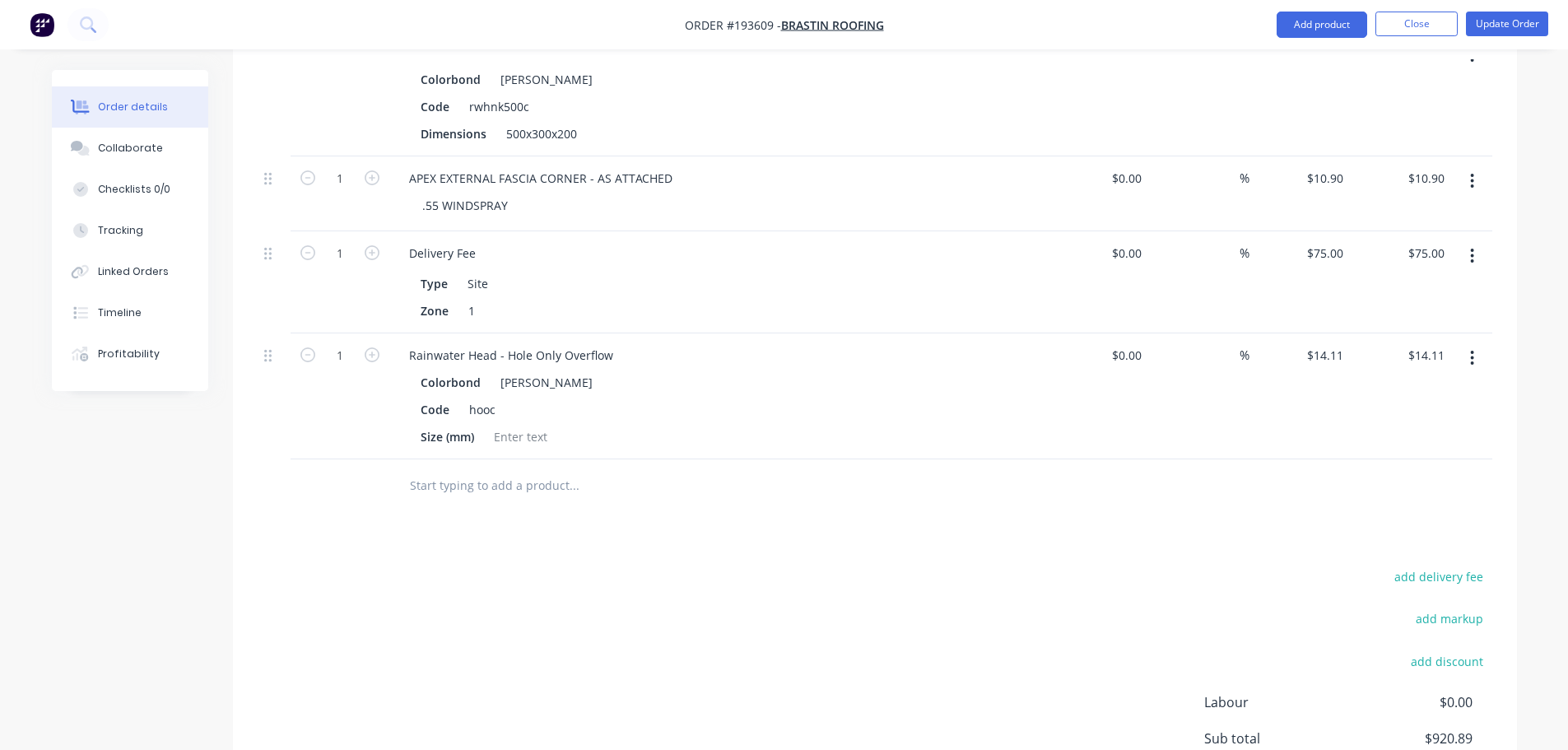
scroll to position [1415, 0]
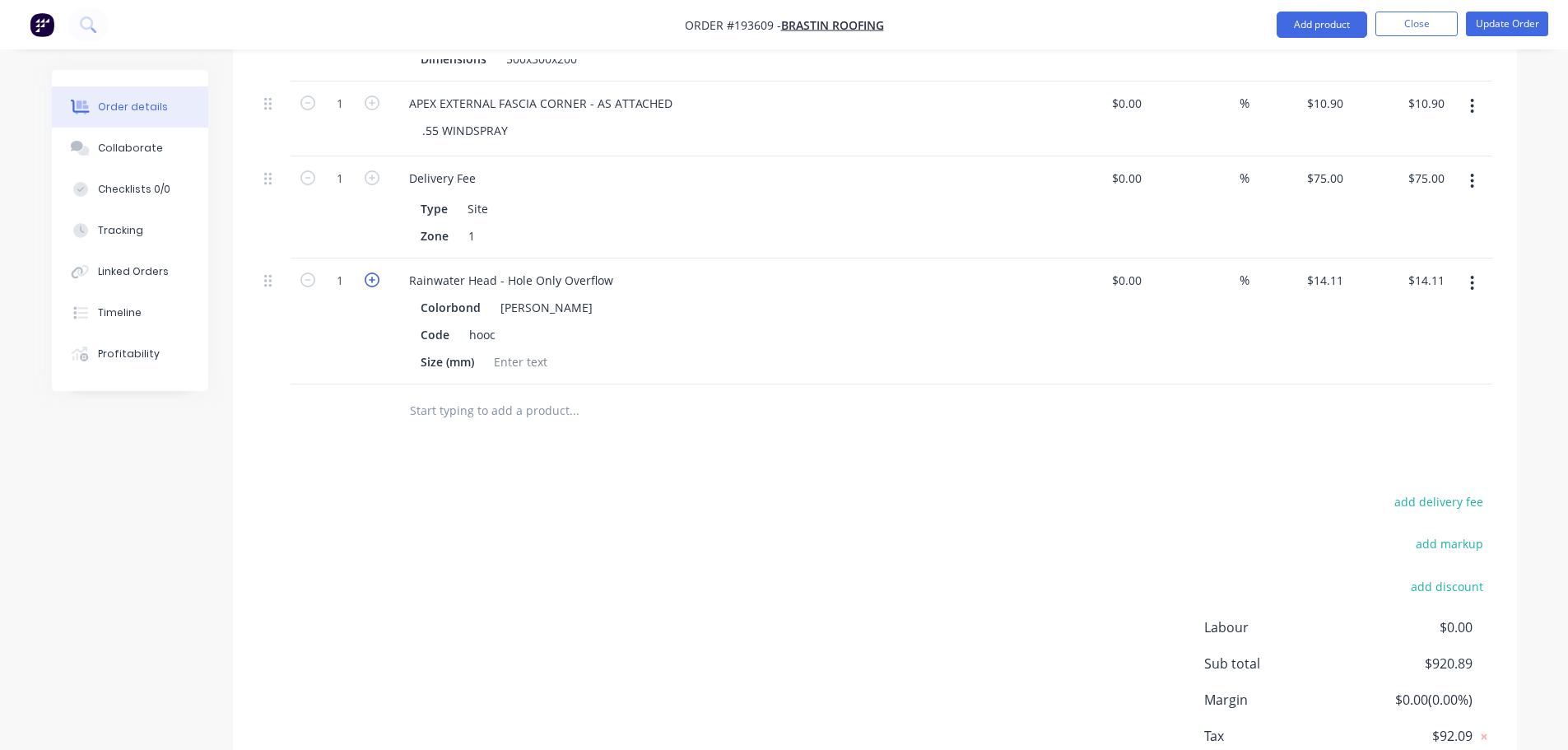
click at [372, 272] on icon "button" at bounding box center [372, 280] width 15 height 15
type input "2"
type input "$28.22"
click at [372, 272] on icon "button" at bounding box center [372, 280] width 15 height 15
type input "3"
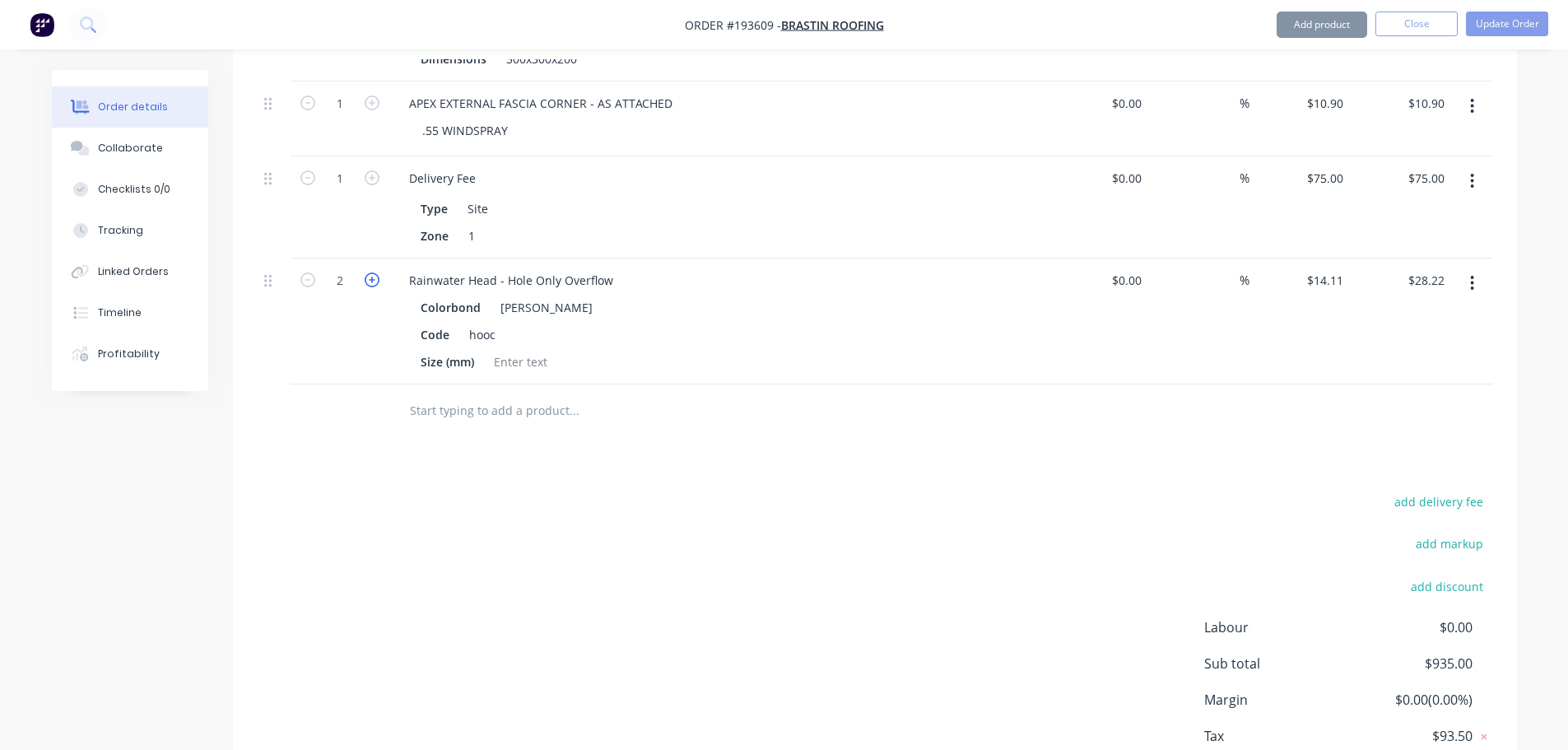
type input "$42.33"
click at [372, 272] on icon "button" at bounding box center [372, 280] width 15 height 15
type input "4"
type input "$56.44"
click at [472, 547] on div "add delivery fee add markup add discount Labour $0.00 Sub total $963.22 Margin …" at bounding box center [875, 650] width 1235 height 318
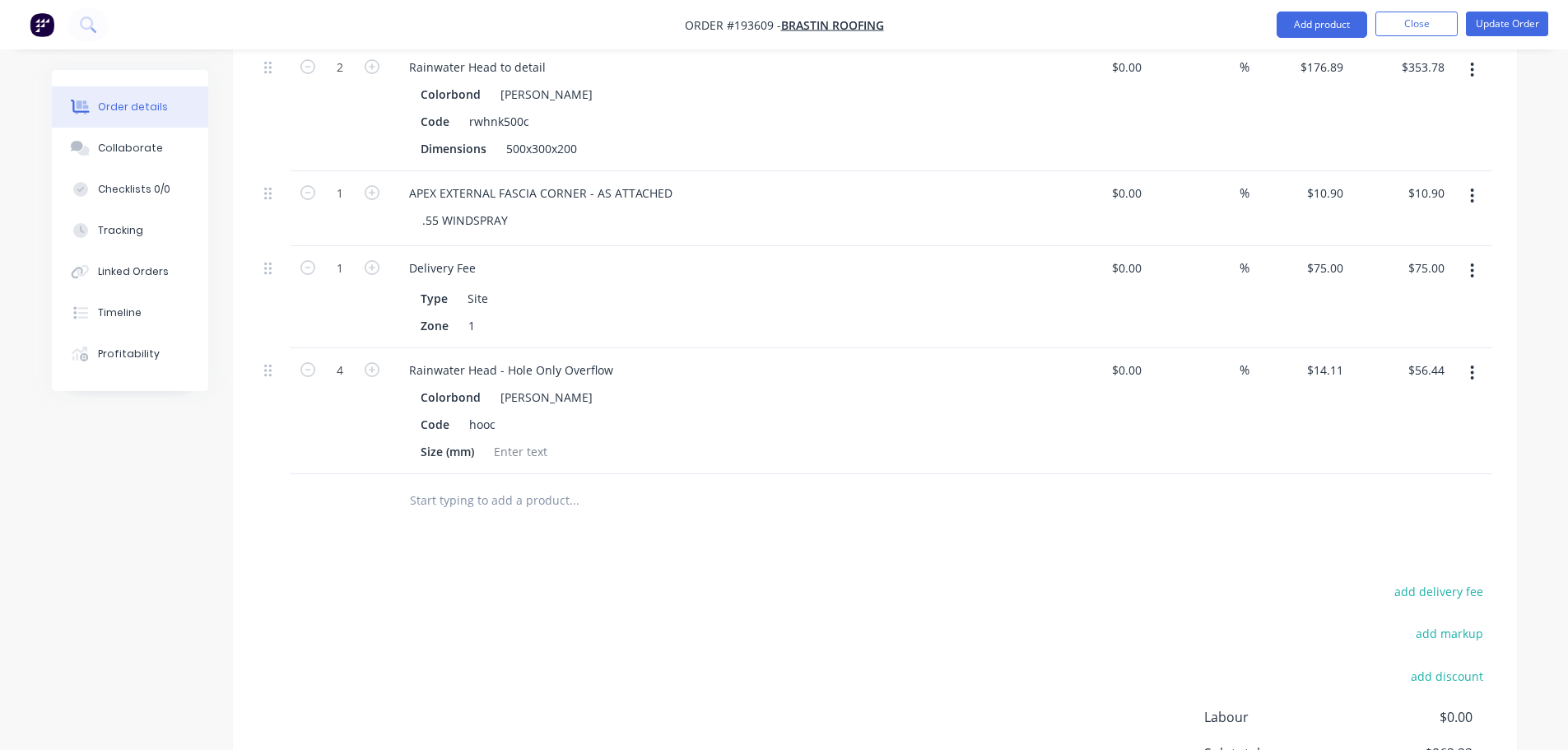
scroll to position [1251, 0]
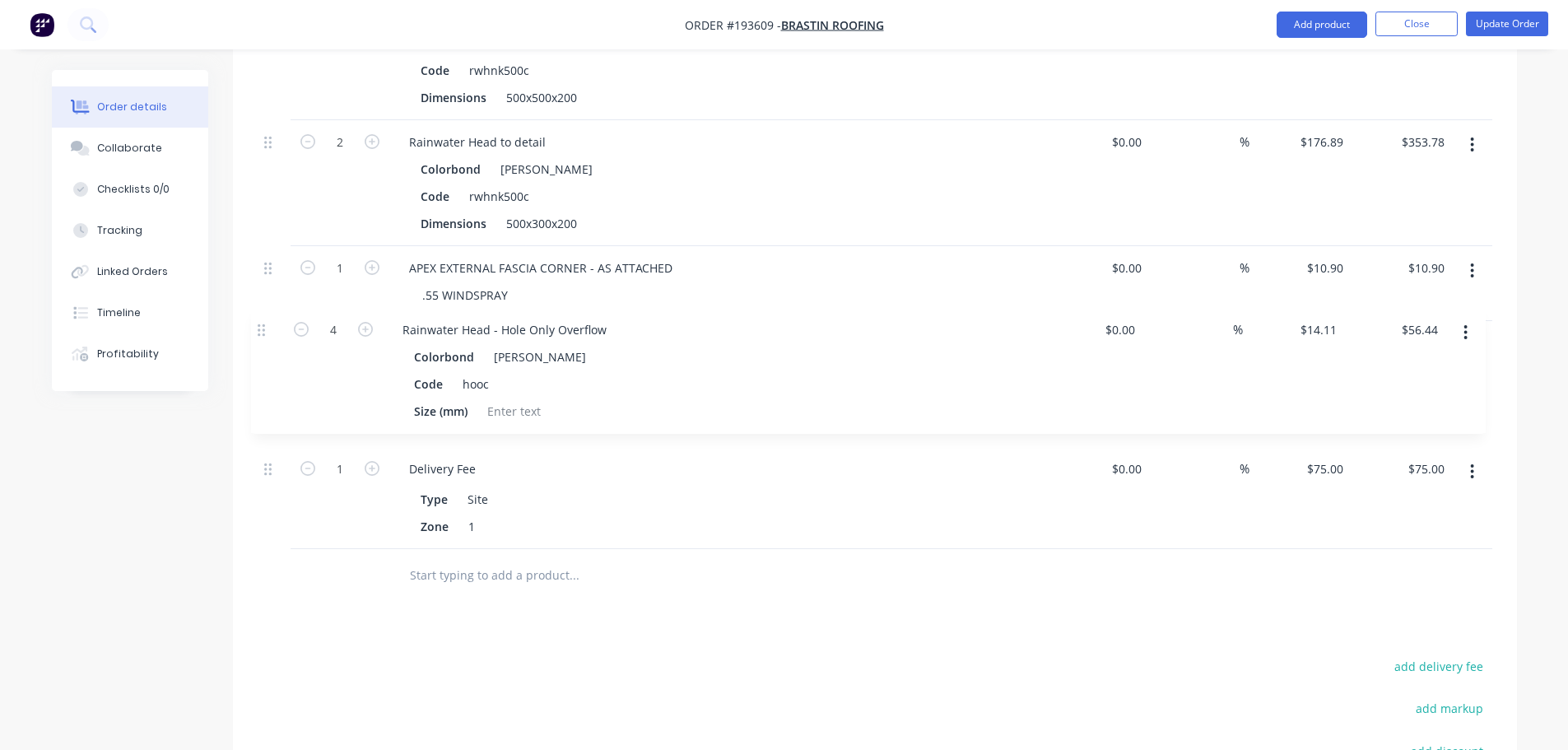
drag, startPoint x: 279, startPoint y: 424, endPoint x: 271, endPoint y: 310, distance: 114.3
click at [271, 310] on div "2 Rainwater Head to detail Colorbond Shale Grey Code rwhnk500c Dimensions 500x5…" at bounding box center [875, 271] width 1235 height 555
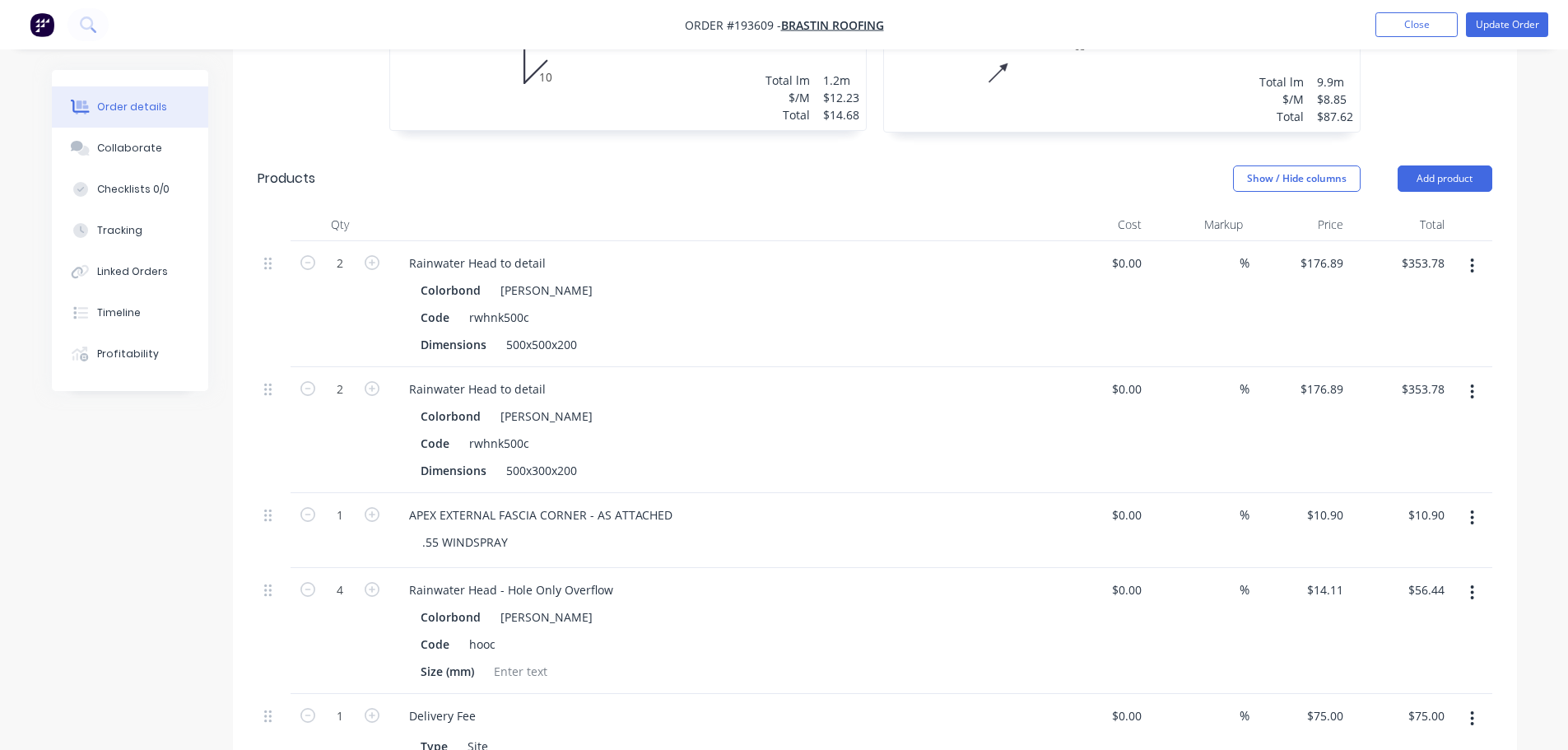
scroll to position [1013, 0]
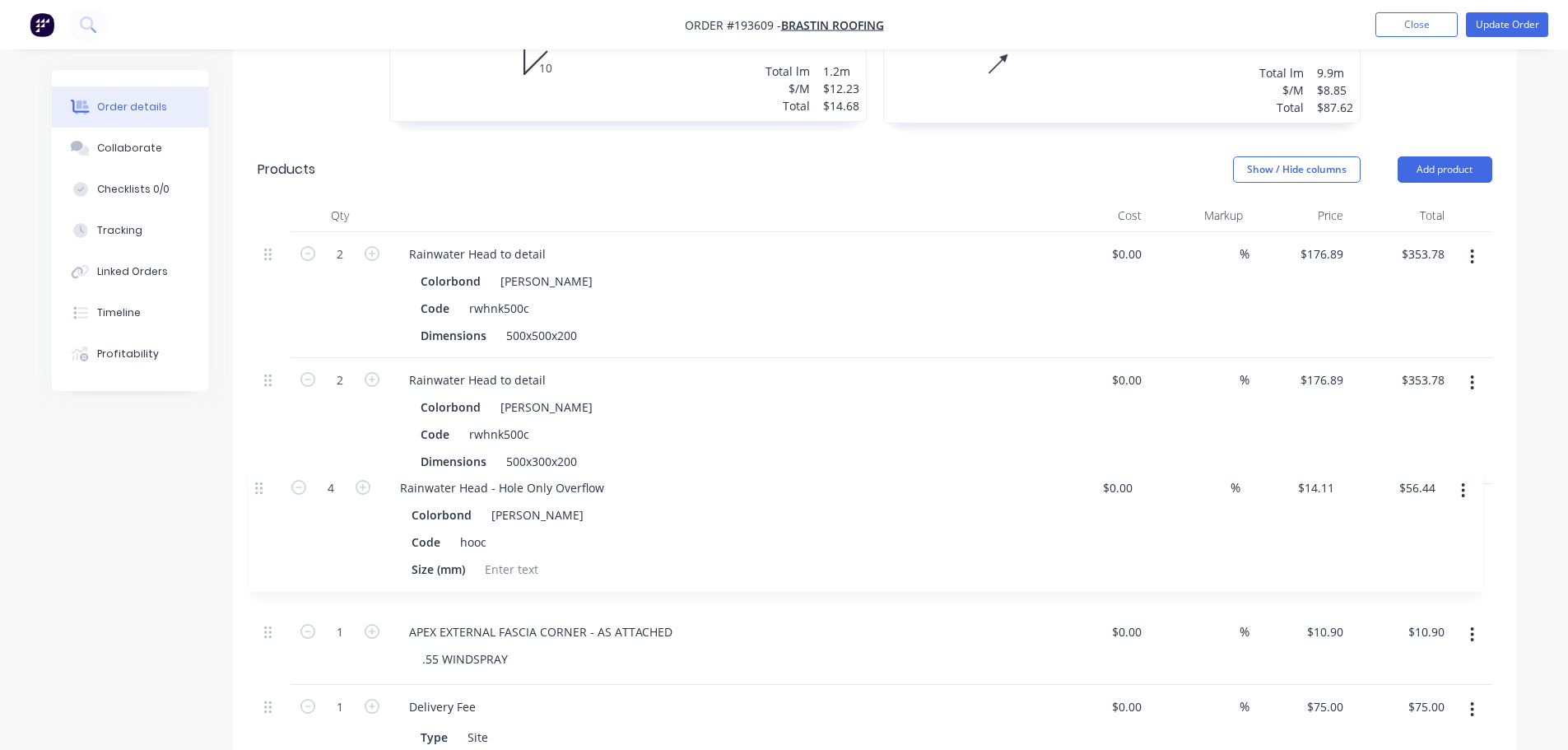
drag, startPoint x: 268, startPoint y: 566, endPoint x: 259, endPoint y: 482, distance: 84.5
click at [259, 482] on div "2 Rainwater Head to detail Colorbond Shale Grey Code rwhnk500c Dimensions 500x5…" at bounding box center [875, 509] width 1235 height 555
click at [101, 529] on div "Created by Taylor Created 23/09/25 Required 26/09/25 Assigned to Add team membe…" at bounding box center [784, 159] width 1465 height 2203
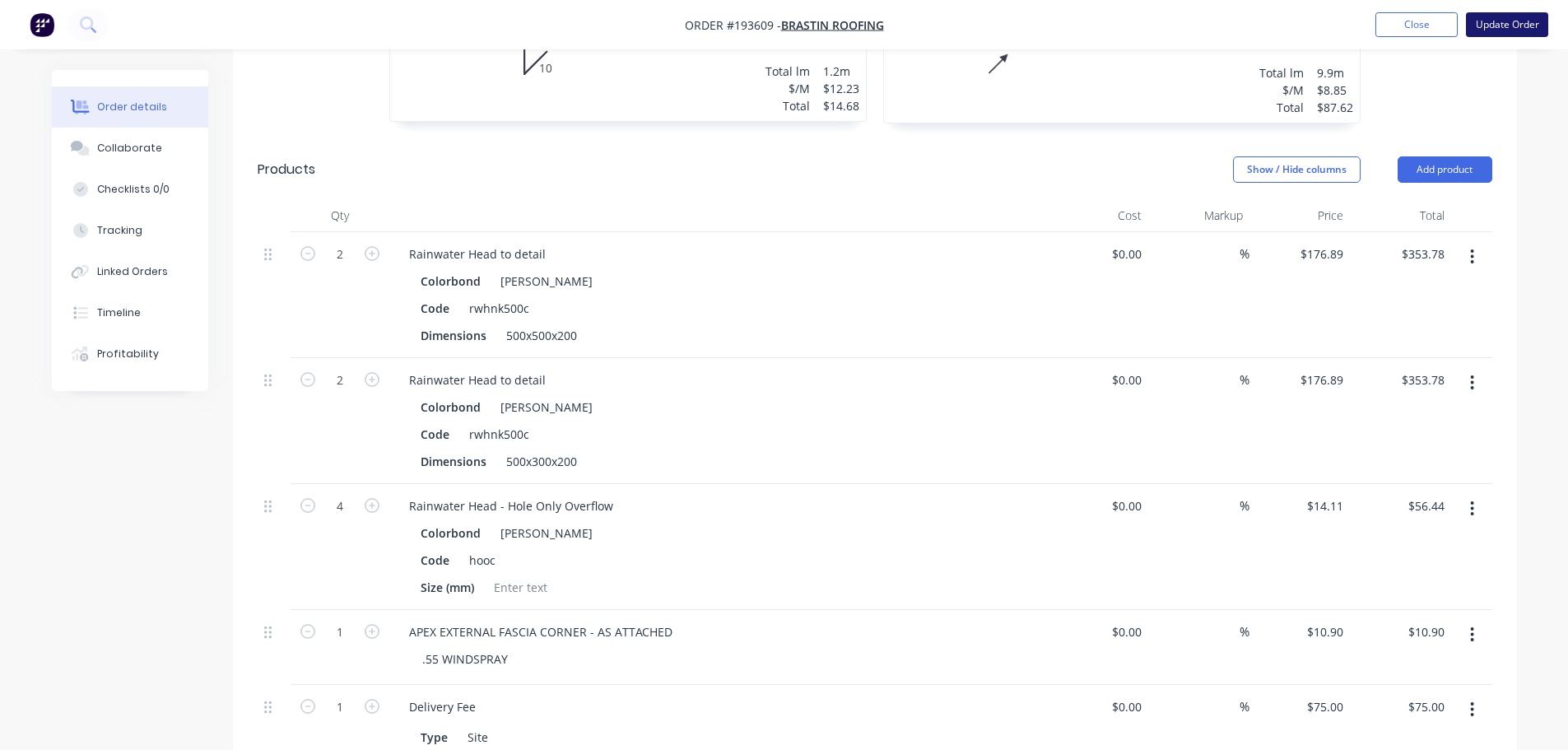
click at [1504, 27] on button "Update Order" at bounding box center [1507, 25] width 83 height 25
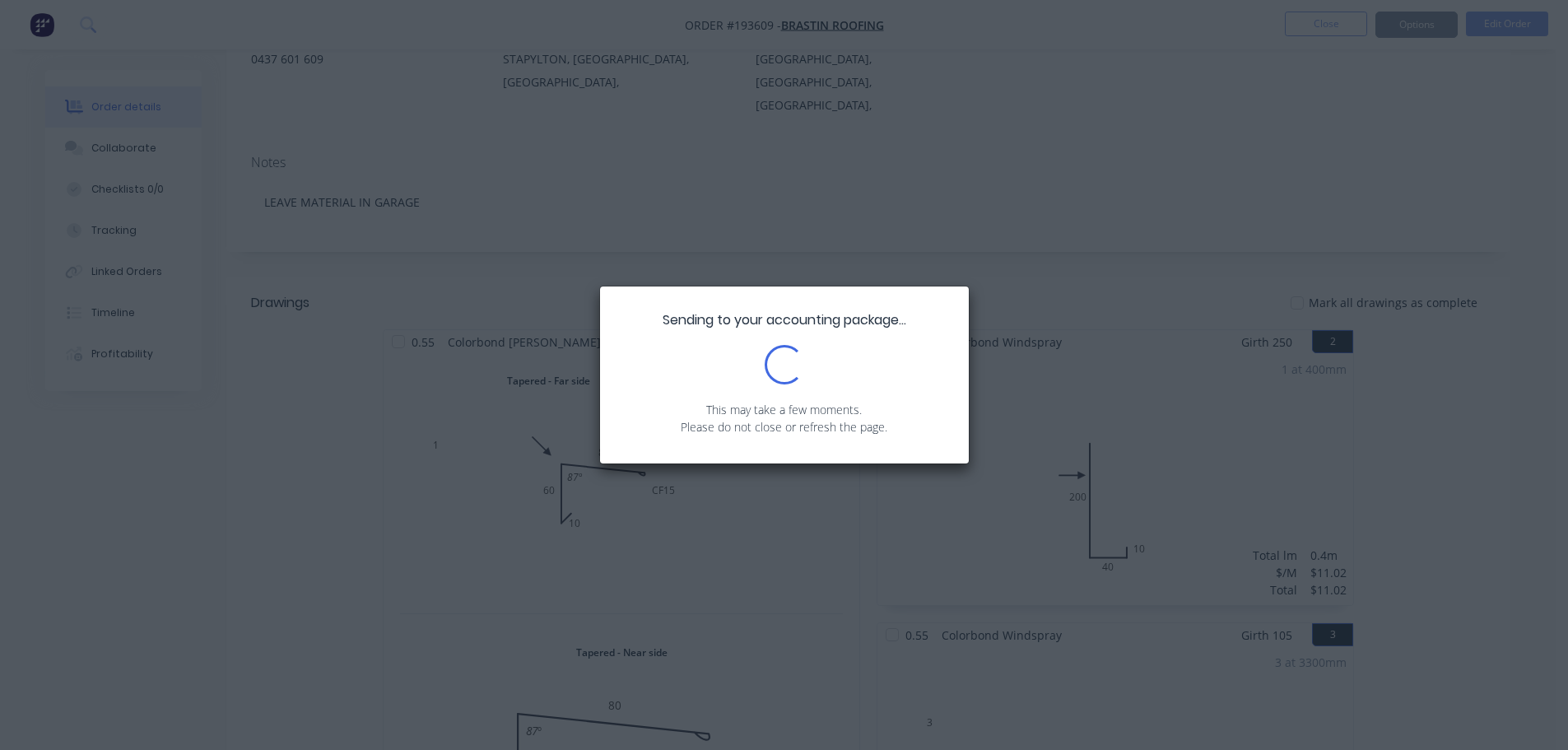
scroll to position [247, 0]
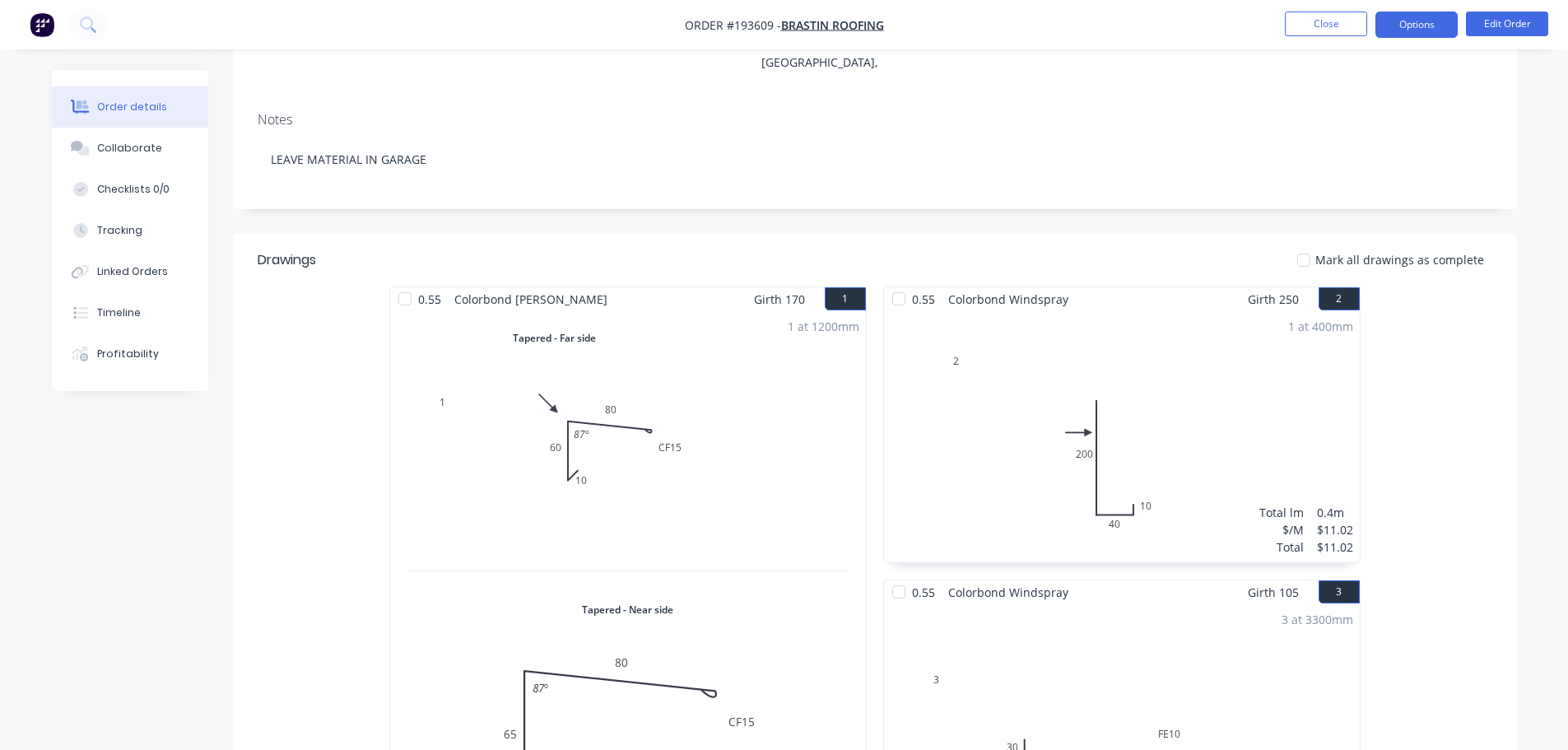
click at [1429, 28] on button "Options" at bounding box center [1416, 25] width 83 height 27
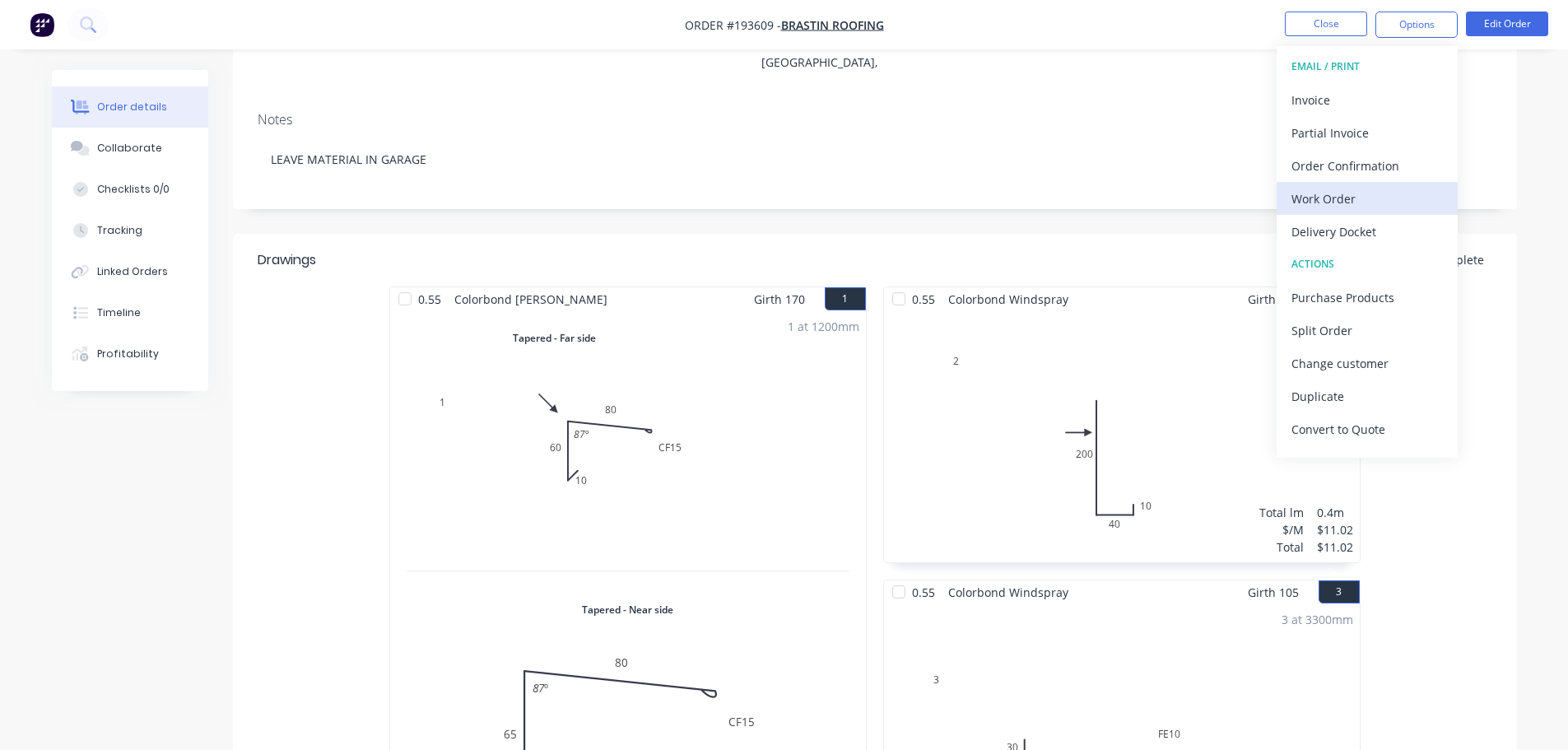
click at [1386, 193] on div "Work Order" at bounding box center [1366, 198] width 151 height 24
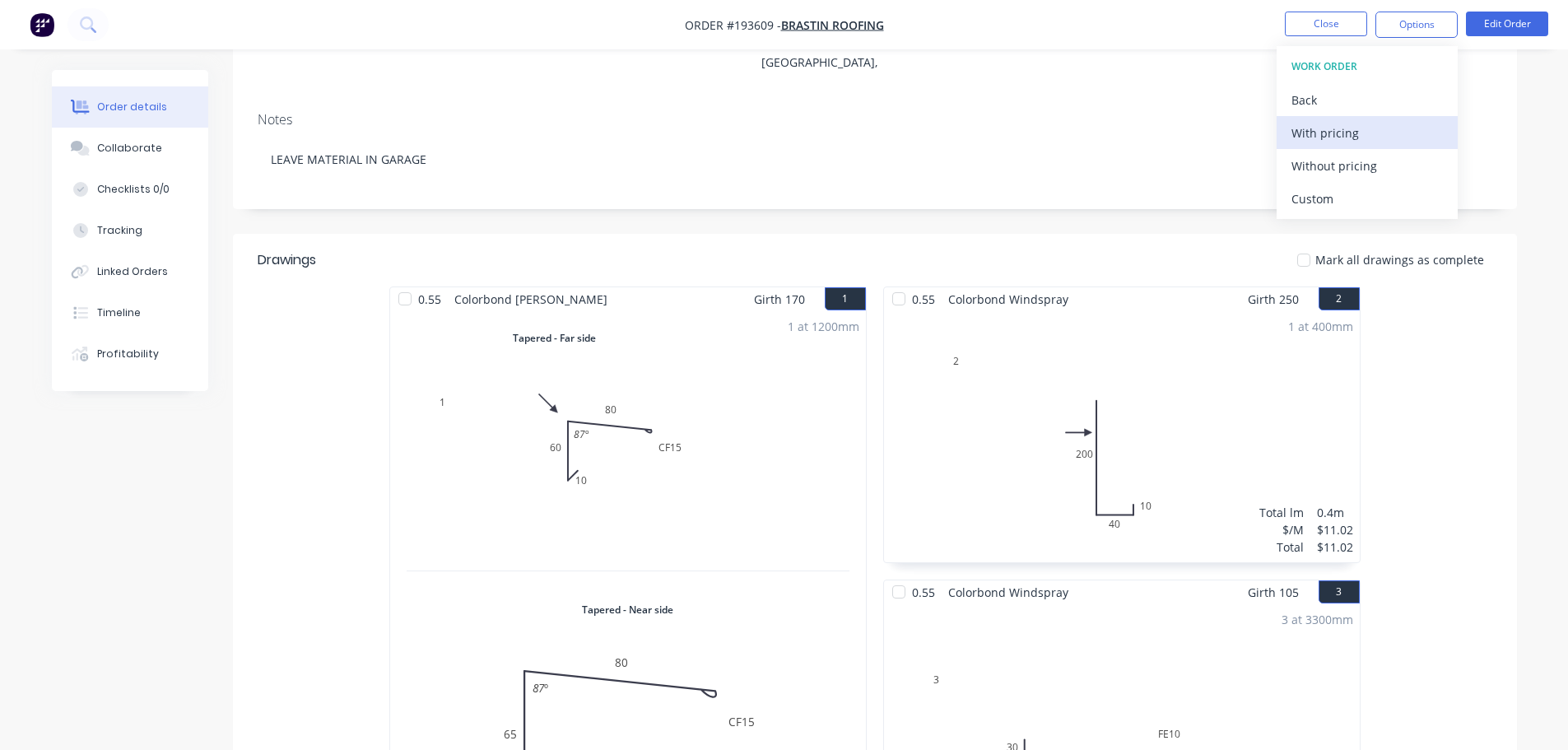
click at [1366, 125] on div "With pricing" at bounding box center [1366, 132] width 151 height 24
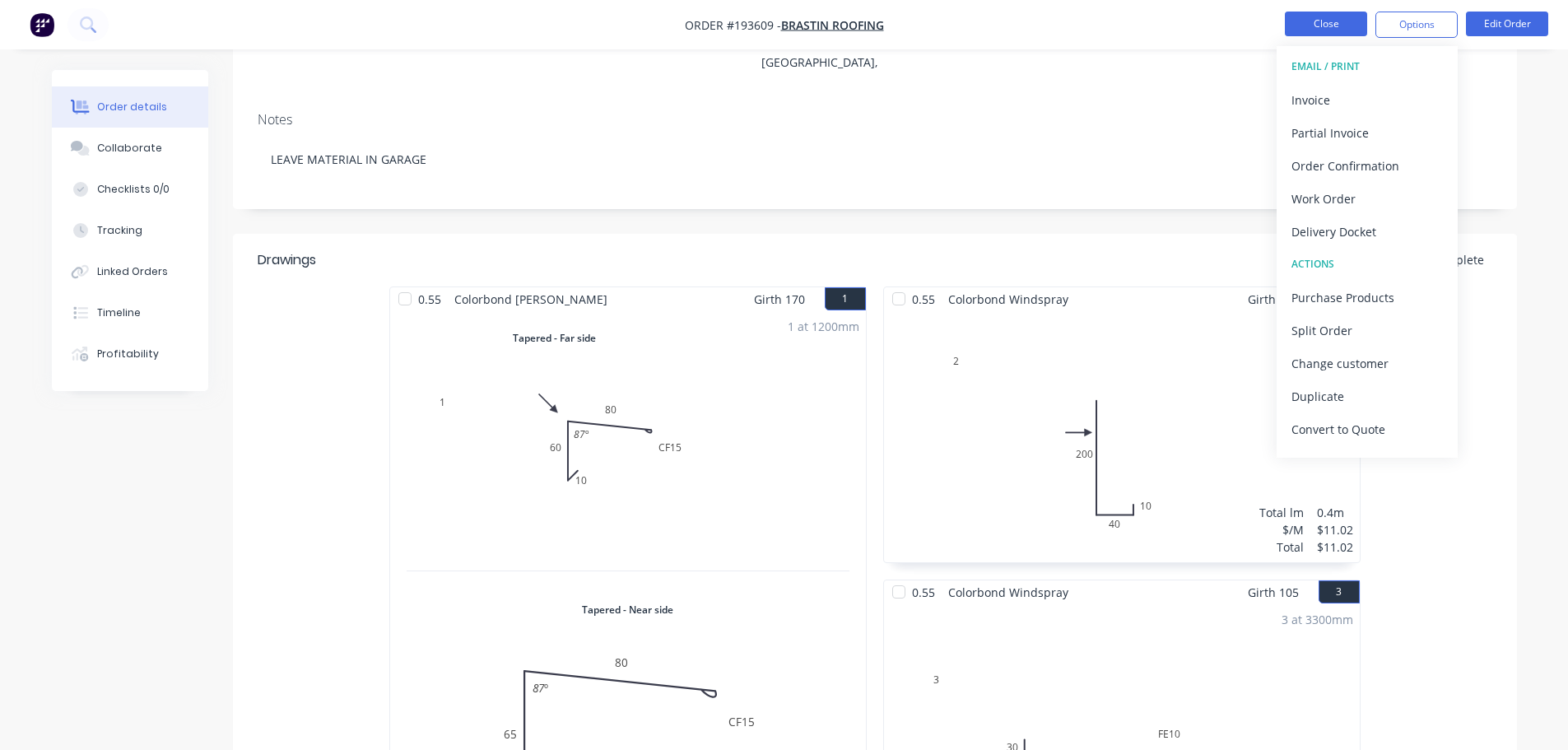
click at [1310, 21] on button "Close" at bounding box center [1325, 24] width 83 height 25
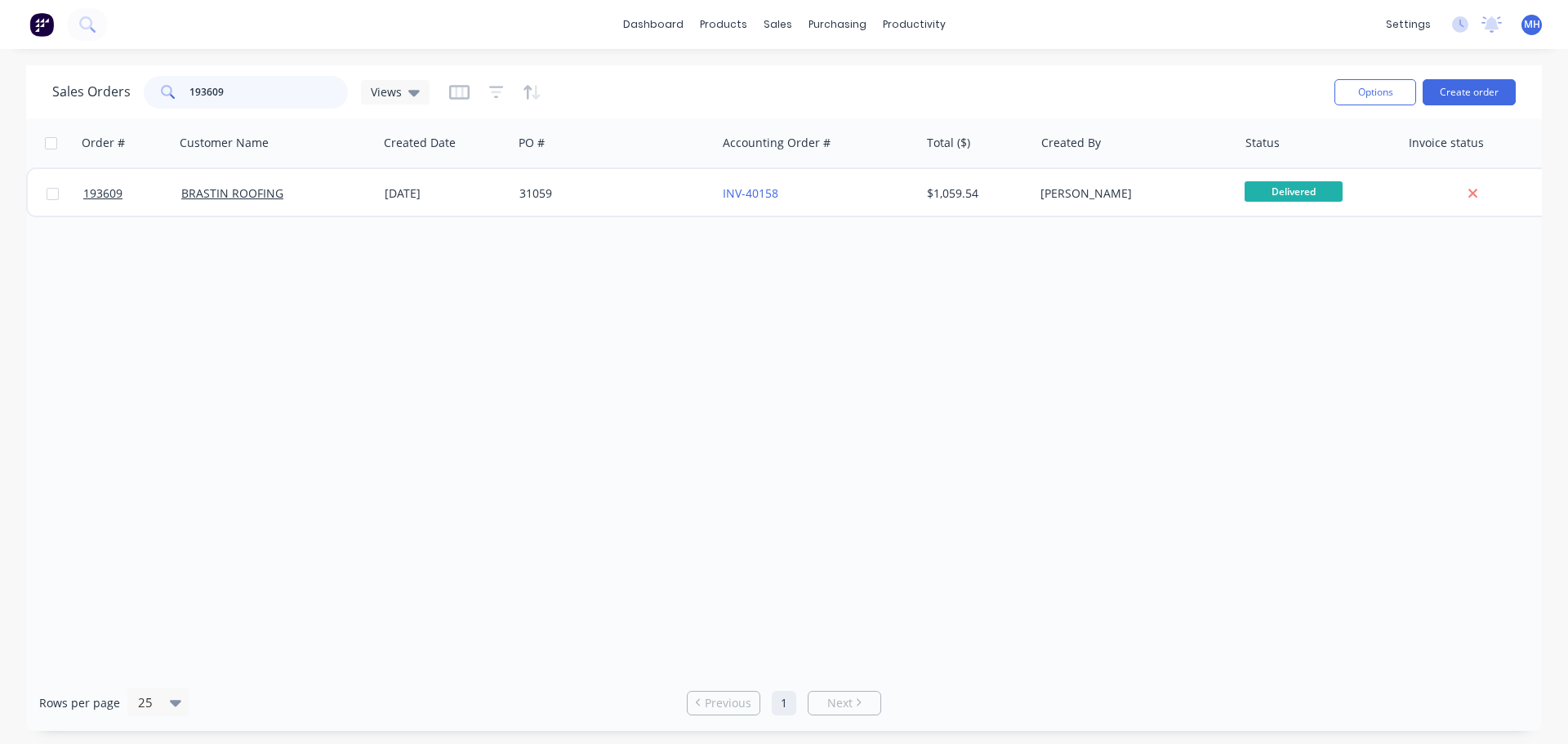
click at [263, 94] on input "193609" at bounding box center [269, 92] width 160 height 33
click at [209, 97] on input "19374" at bounding box center [269, 92] width 160 height 33
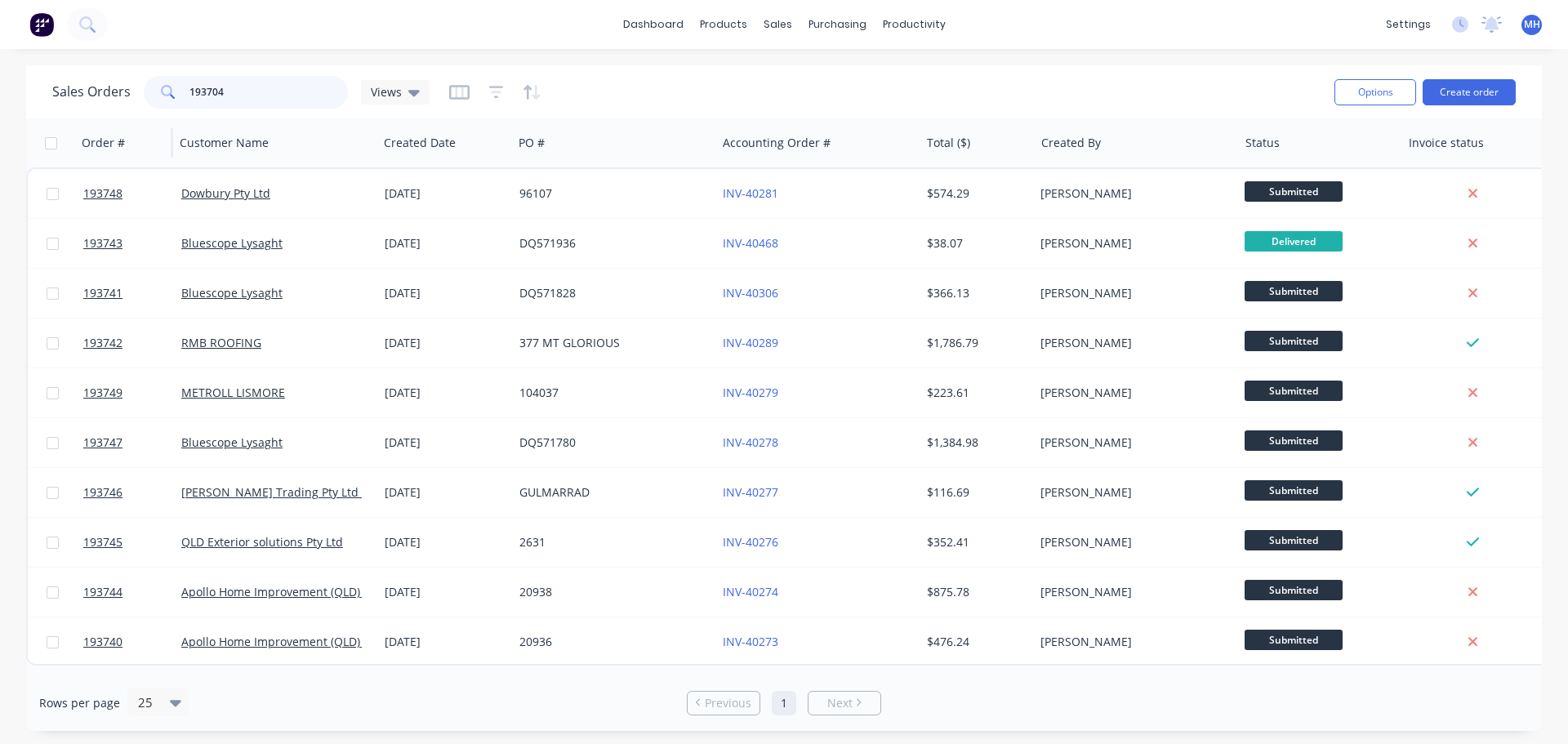
type input "193704"
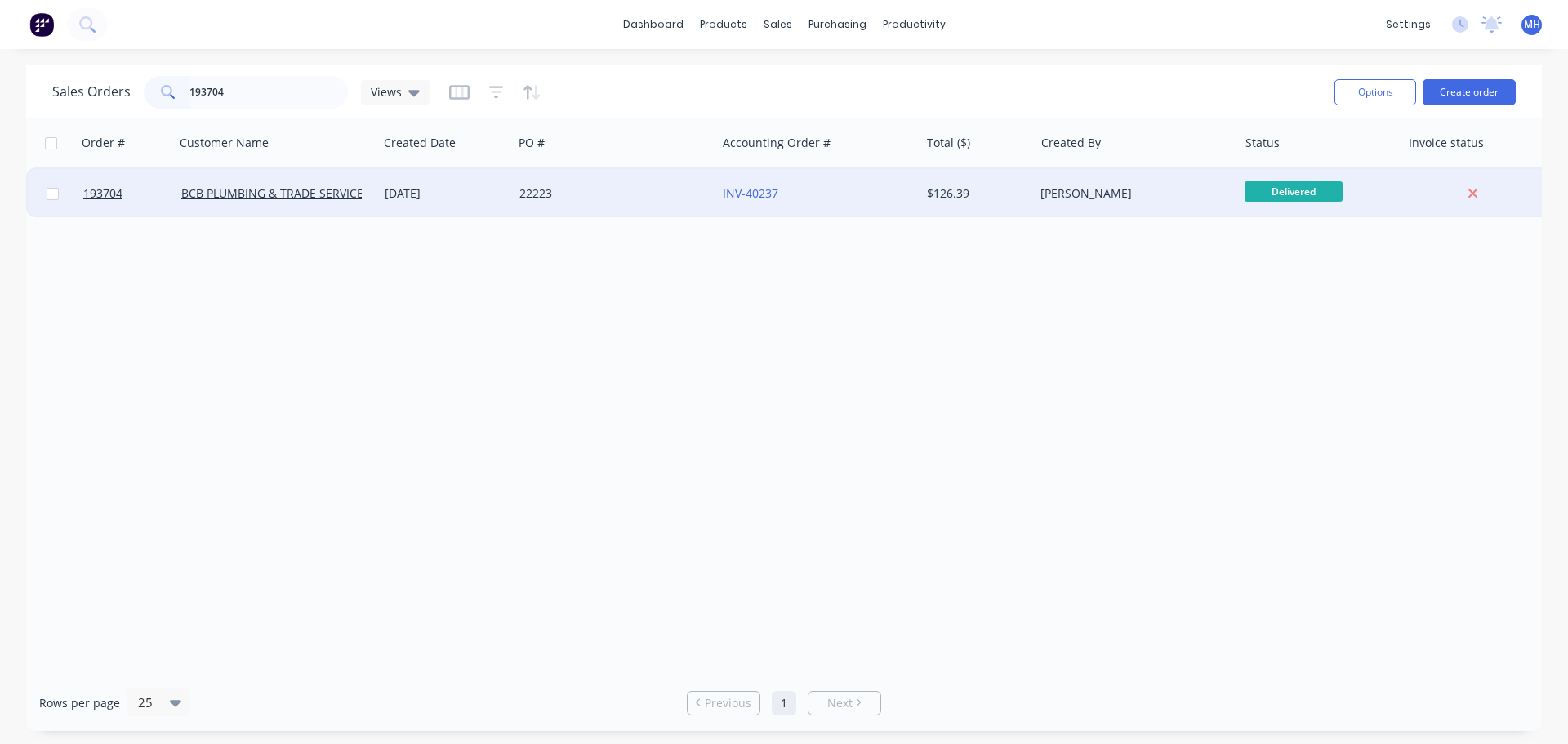
click at [548, 209] on div "22223" at bounding box center [614, 194] width 203 height 49
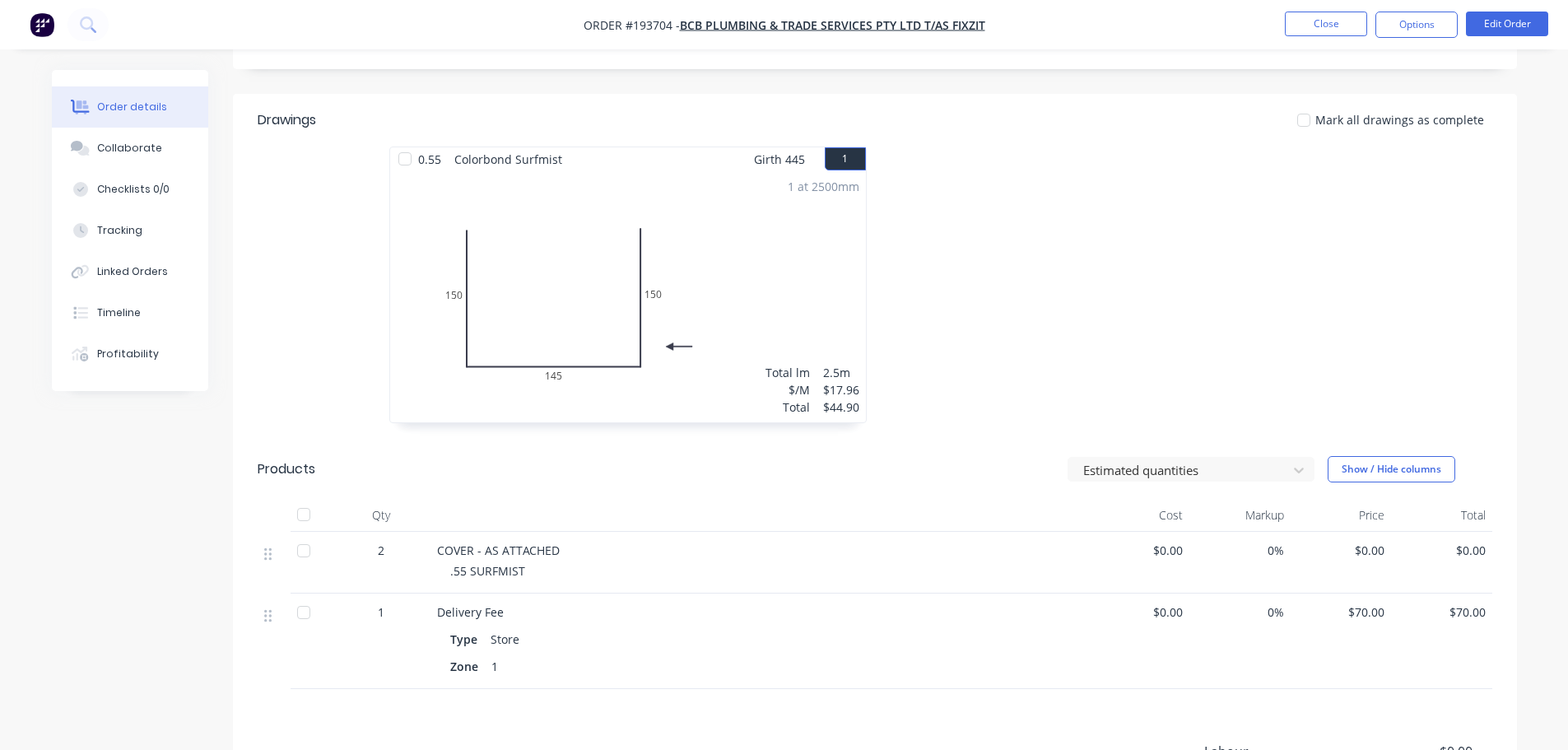
scroll to position [412, 0]
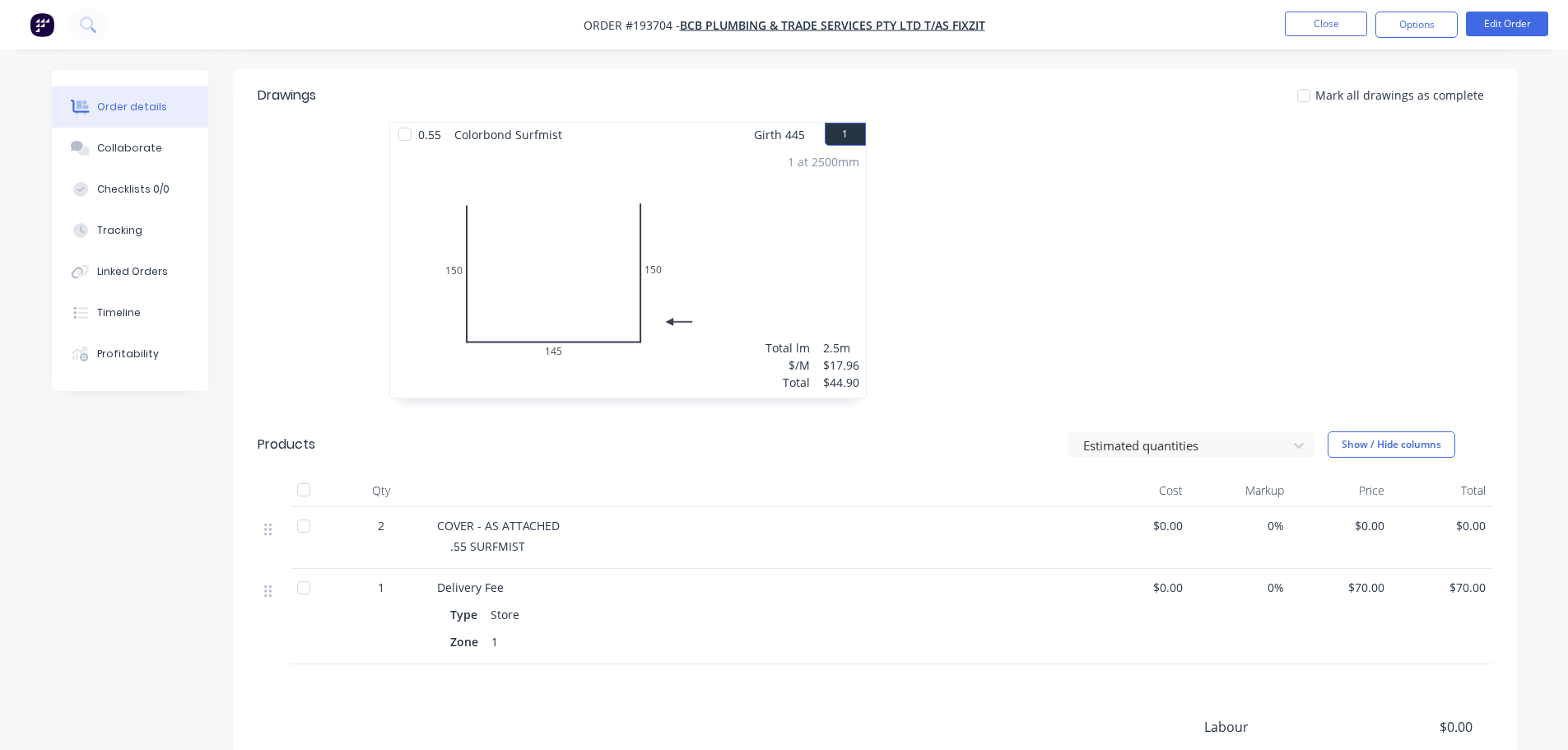
click at [1504, 10] on nav "Order #193704 - BCB PLUMBING & TRADE SERVICES PTY LTD T/AS FIXZIT Close Options…" at bounding box center [784, 25] width 1568 height 49
click at [1506, 21] on button "Edit Order" at bounding box center [1507, 24] width 83 height 25
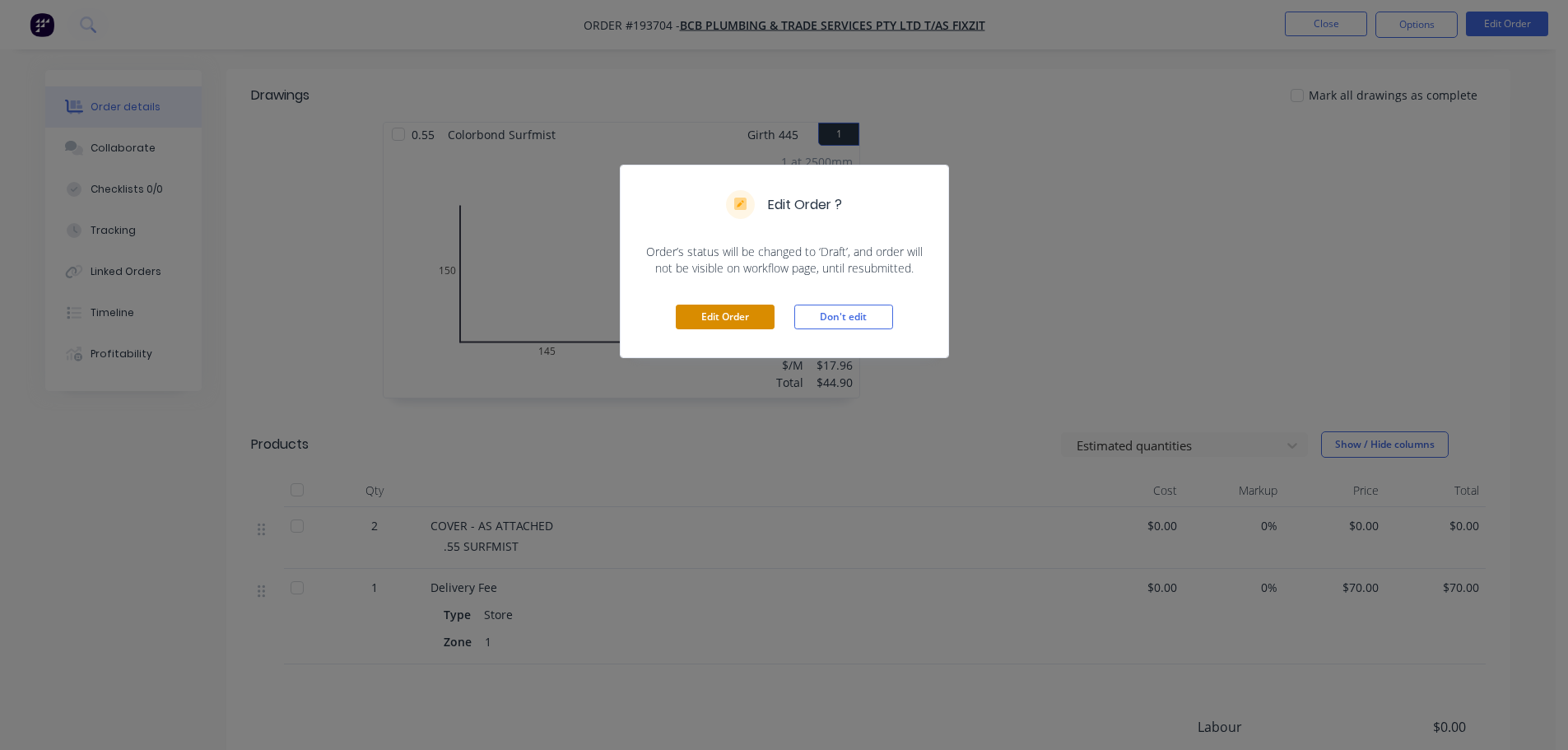
click at [698, 311] on button "Edit Order" at bounding box center [725, 317] width 99 height 25
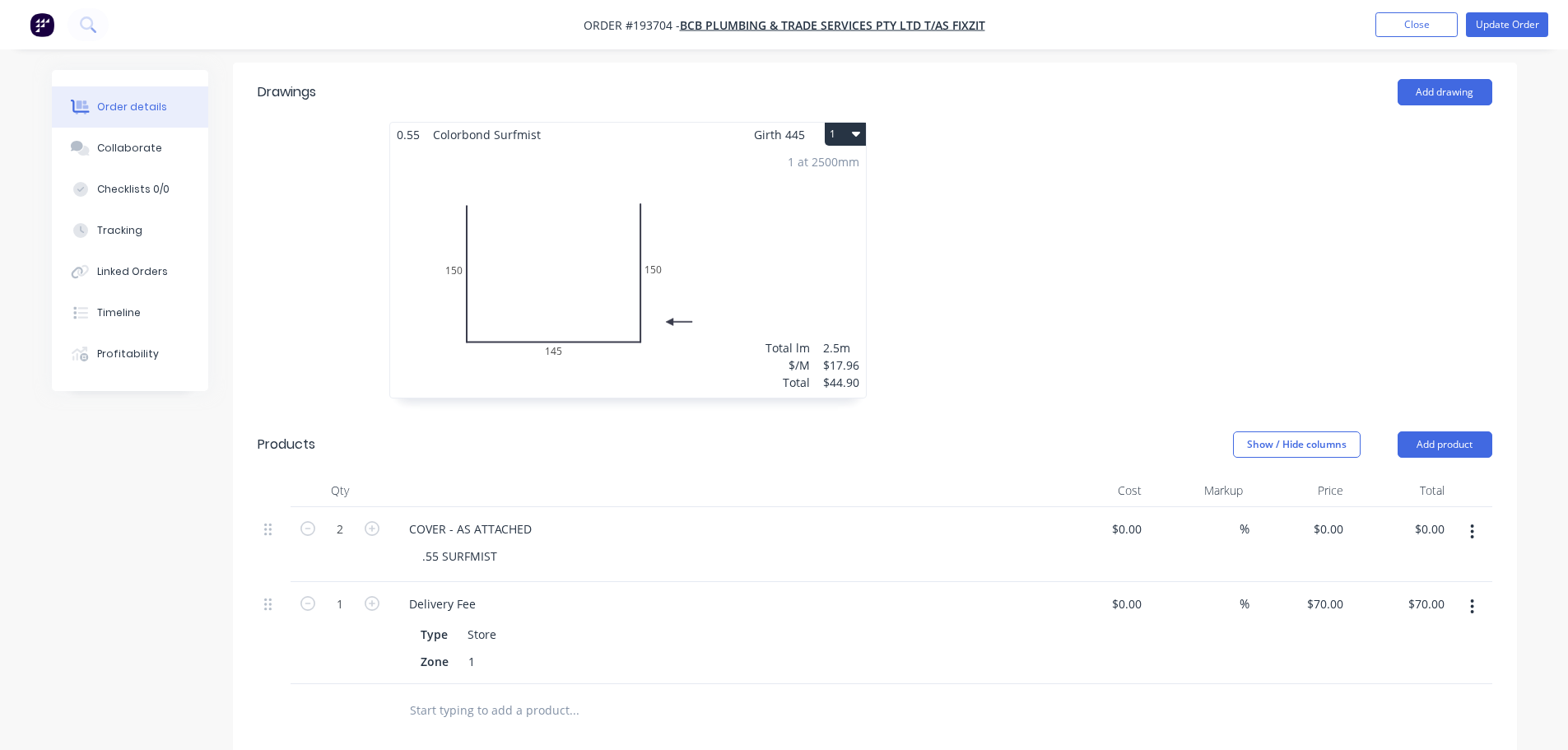
scroll to position [494, 0]
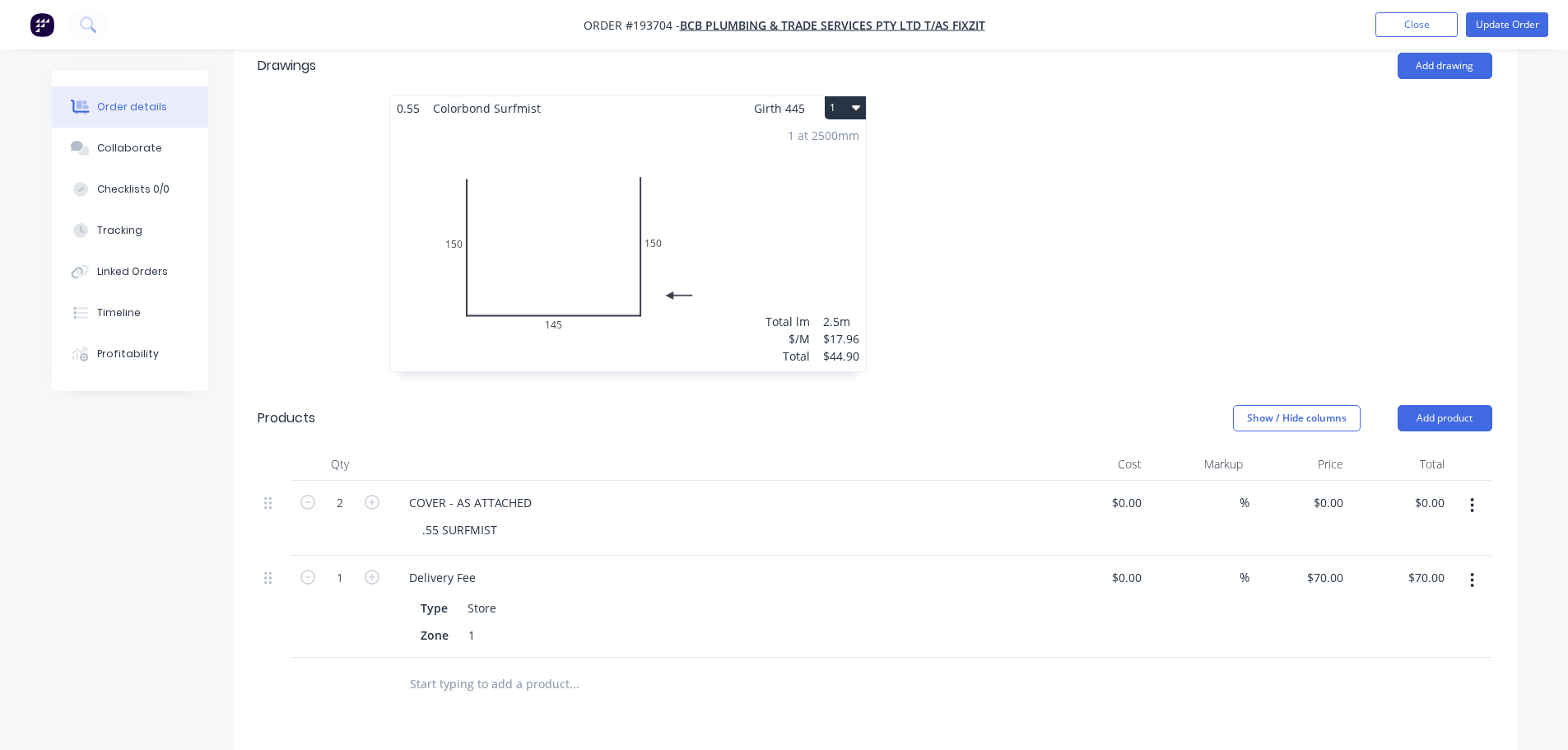
drag, startPoint x: 1430, startPoint y: 370, endPoint x: 1433, endPoint y: 387, distance: 17.3
click at [1432, 405] on button "Add product" at bounding box center [1444, 419] width 94 height 27
click at [1421, 448] on div "Product catalogue" at bounding box center [1413, 460] width 127 height 24
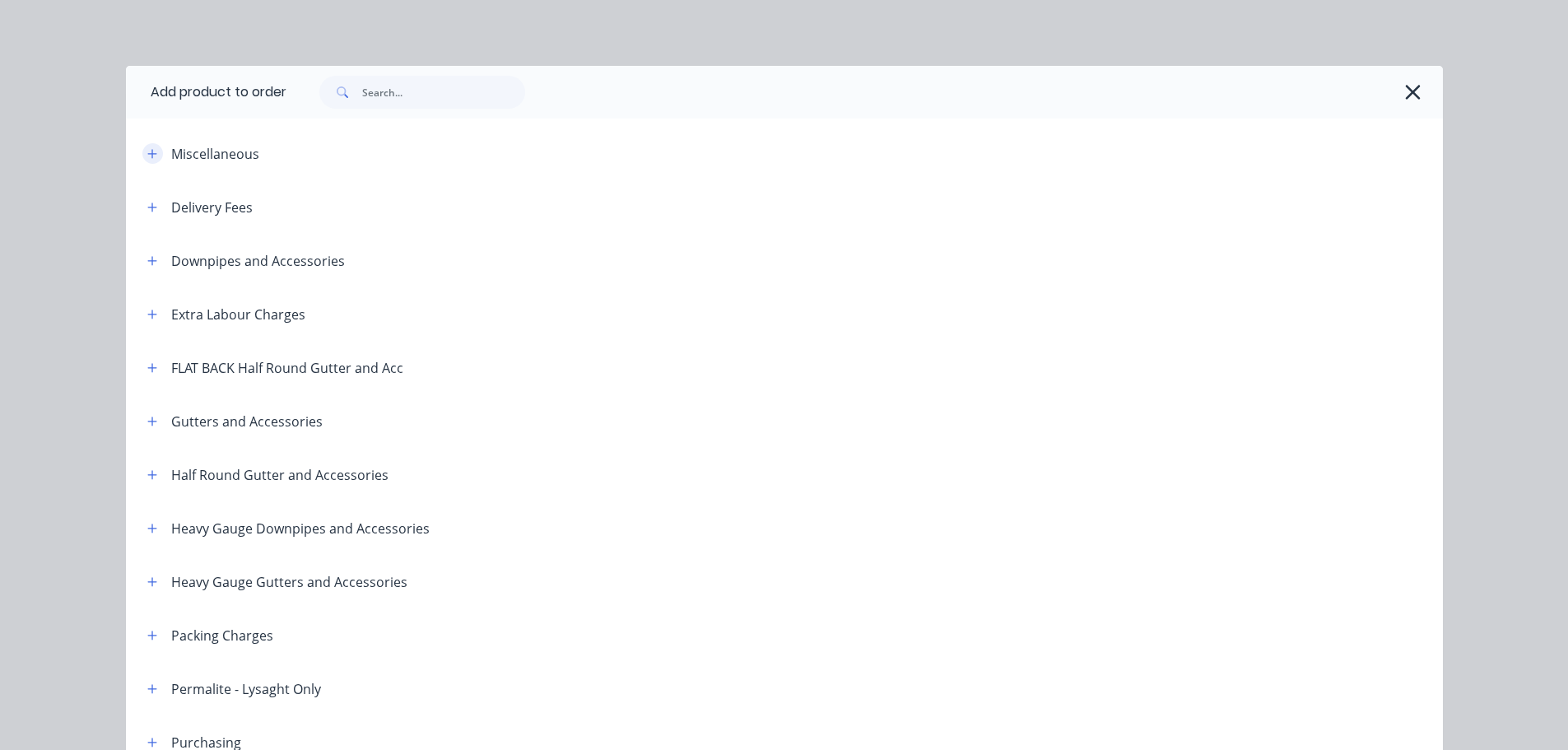
click at [147, 155] on icon "button" at bounding box center [152, 154] width 10 height 10
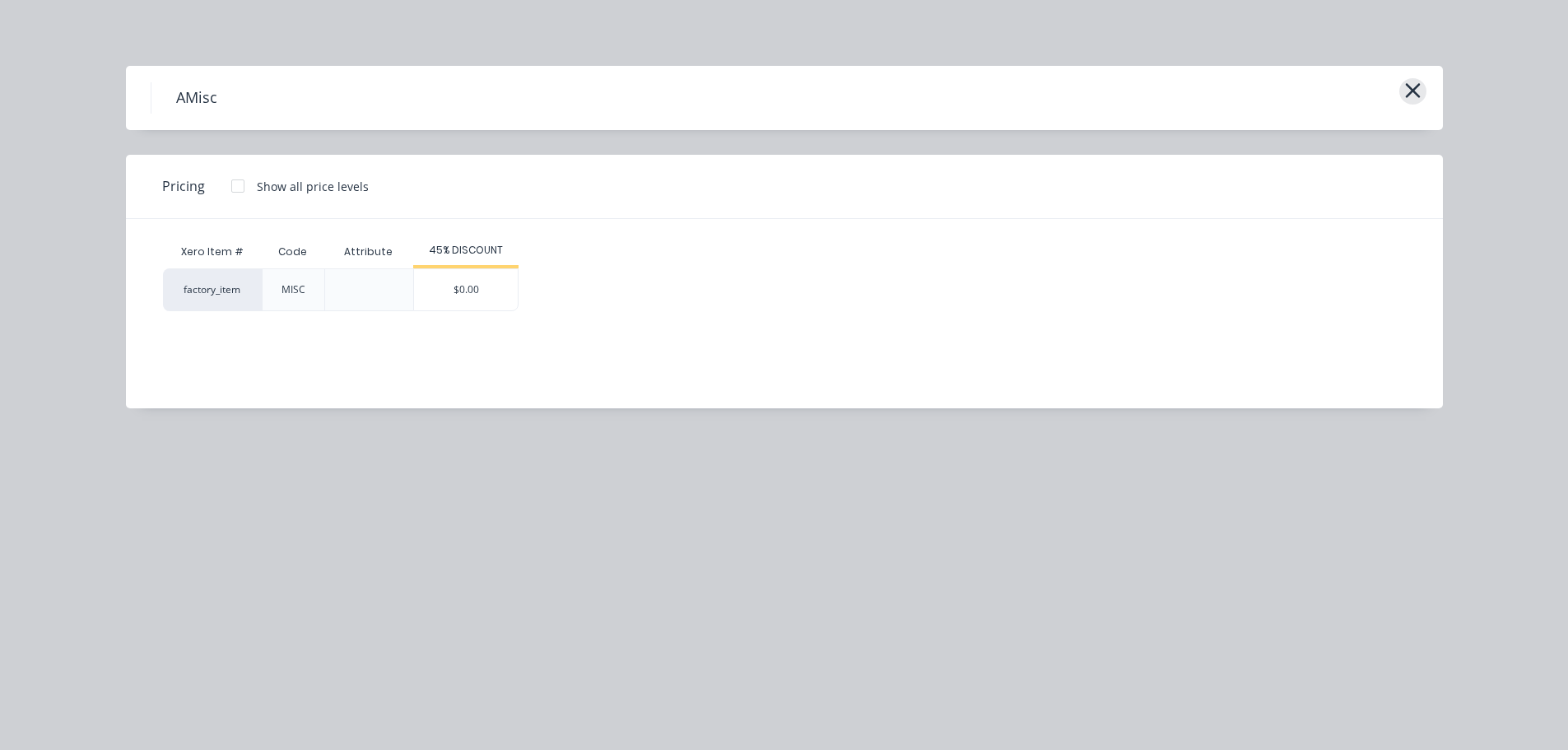
click at [1423, 88] on button "button" at bounding box center [1413, 91] width 28 height 27
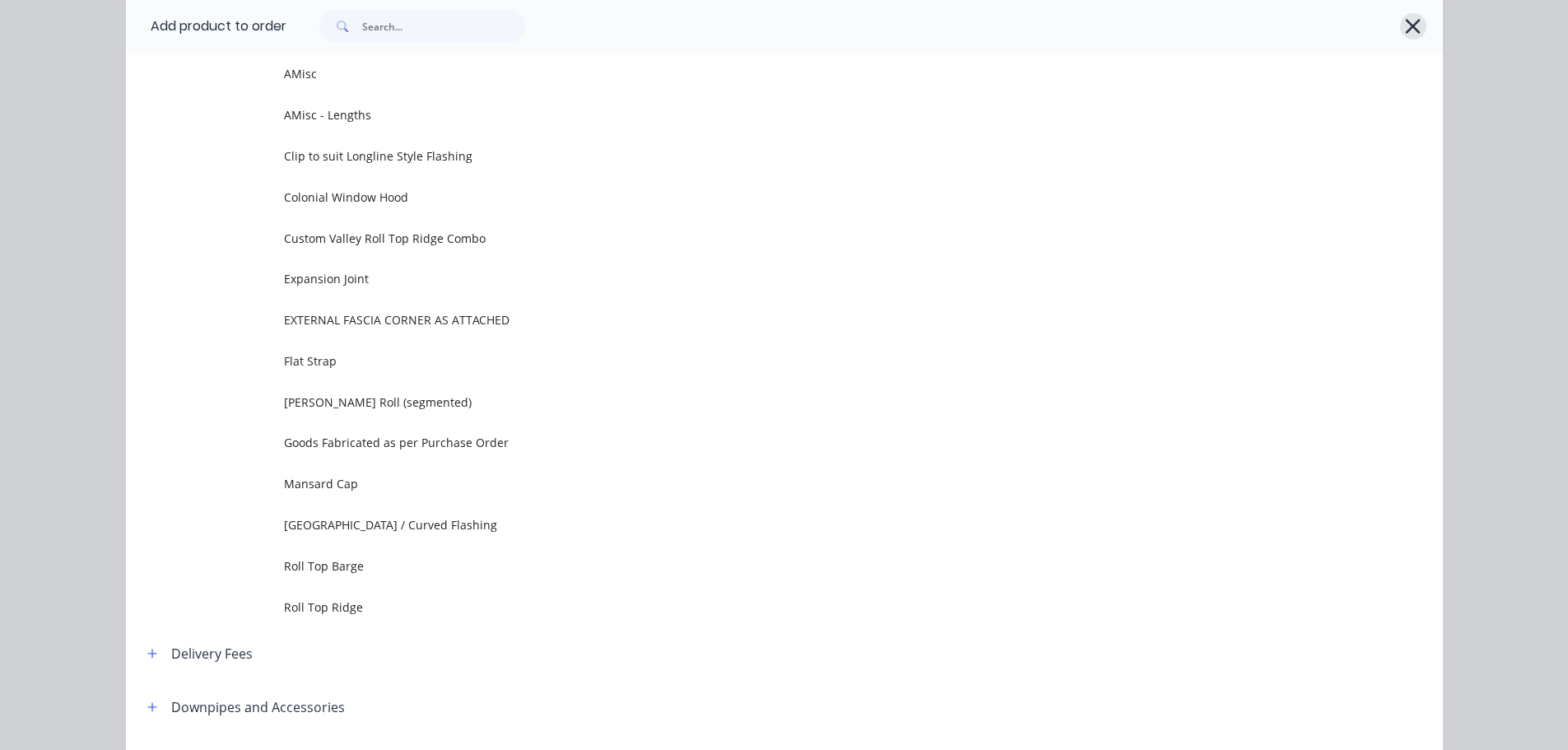
click at [1404, 32] on icon "button" at bounding box center [1413, 27] width 17 height 23
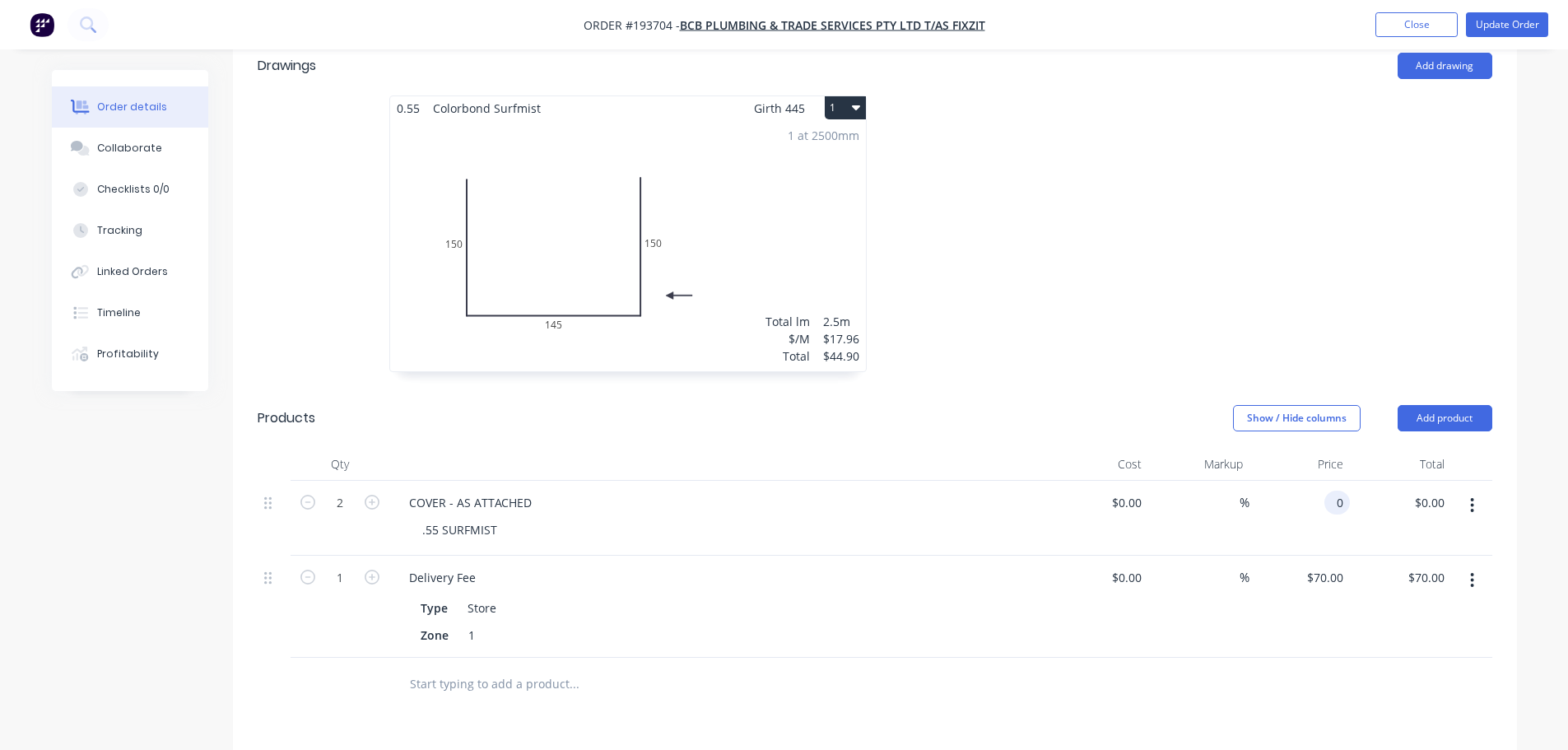
click at [1345, 491] on input "0" at bounding box center [1341, 503] width 19 height 24
type input "$39.62"
type input "$79.24"
click at [1269, 320] on div at bounding box center [1121, 242] width 494 height 293
click at [1507, 28] on button "Update Order" at bounding box center [1507, 25] width 83 height 25
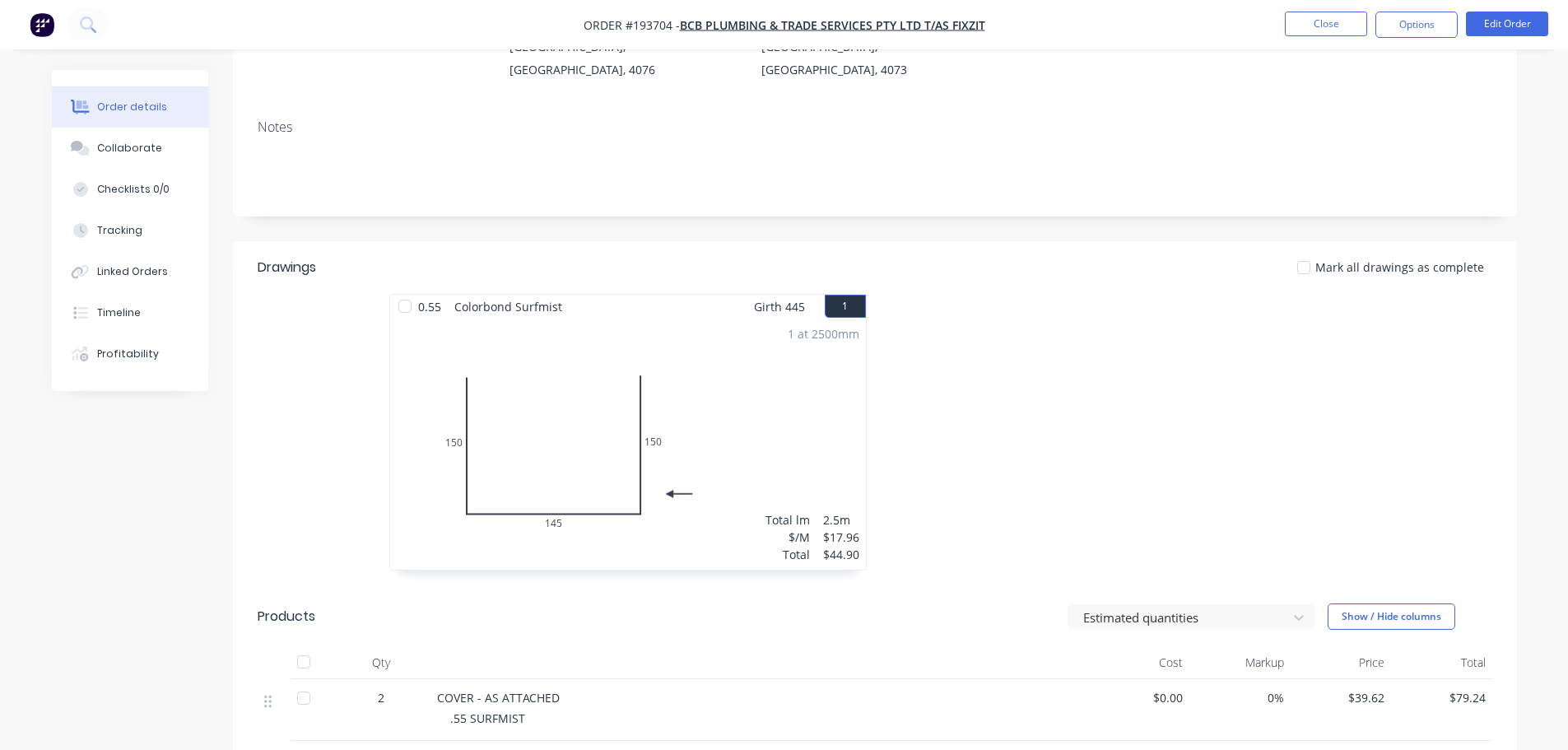
scroll to position [494, 0]
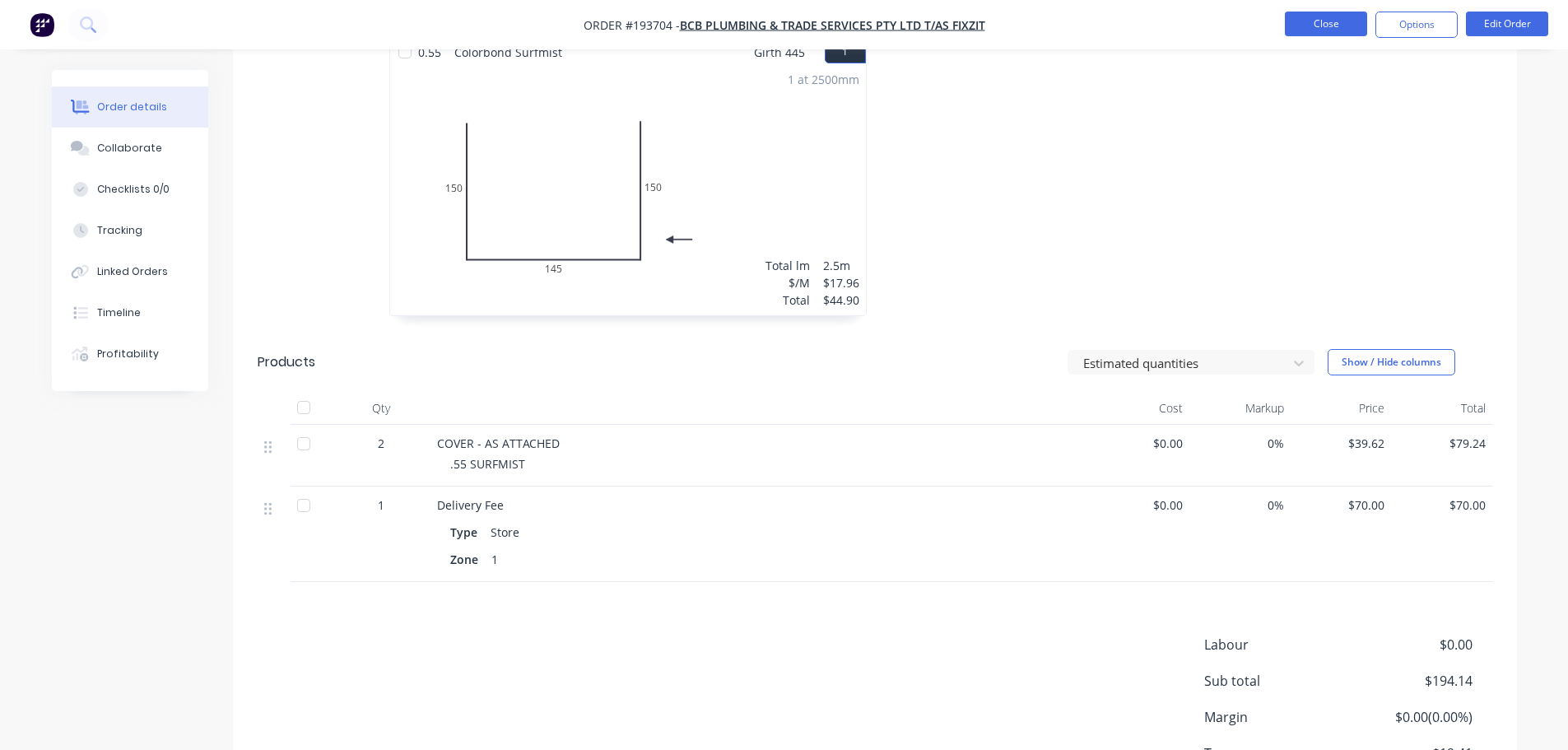
click at [1296, 31] on button "Close" at bounding box center [1325, 24] width 83 height 25
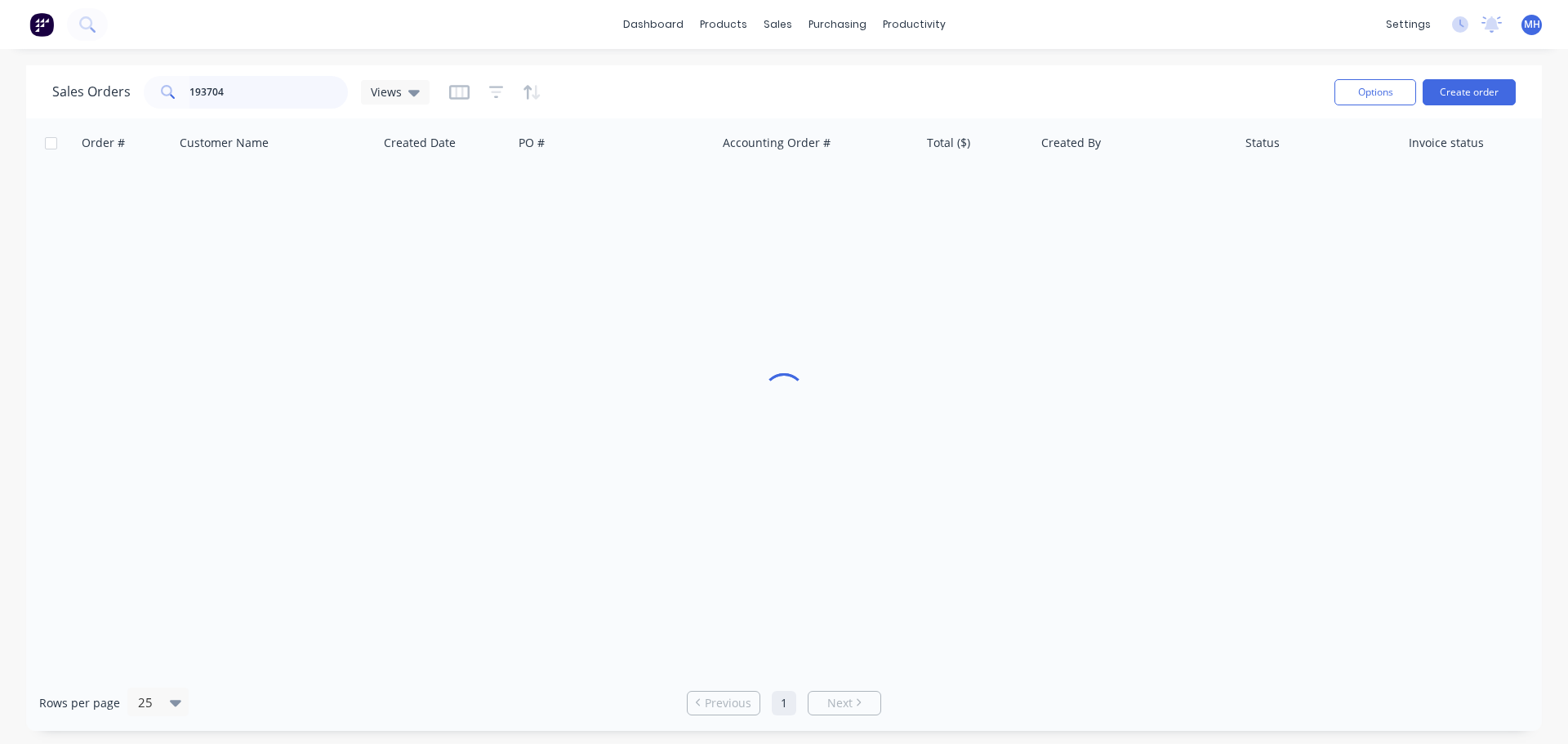
click at [248, 80] on input "193704" at bounding box center [269, 92] width 160 height 33
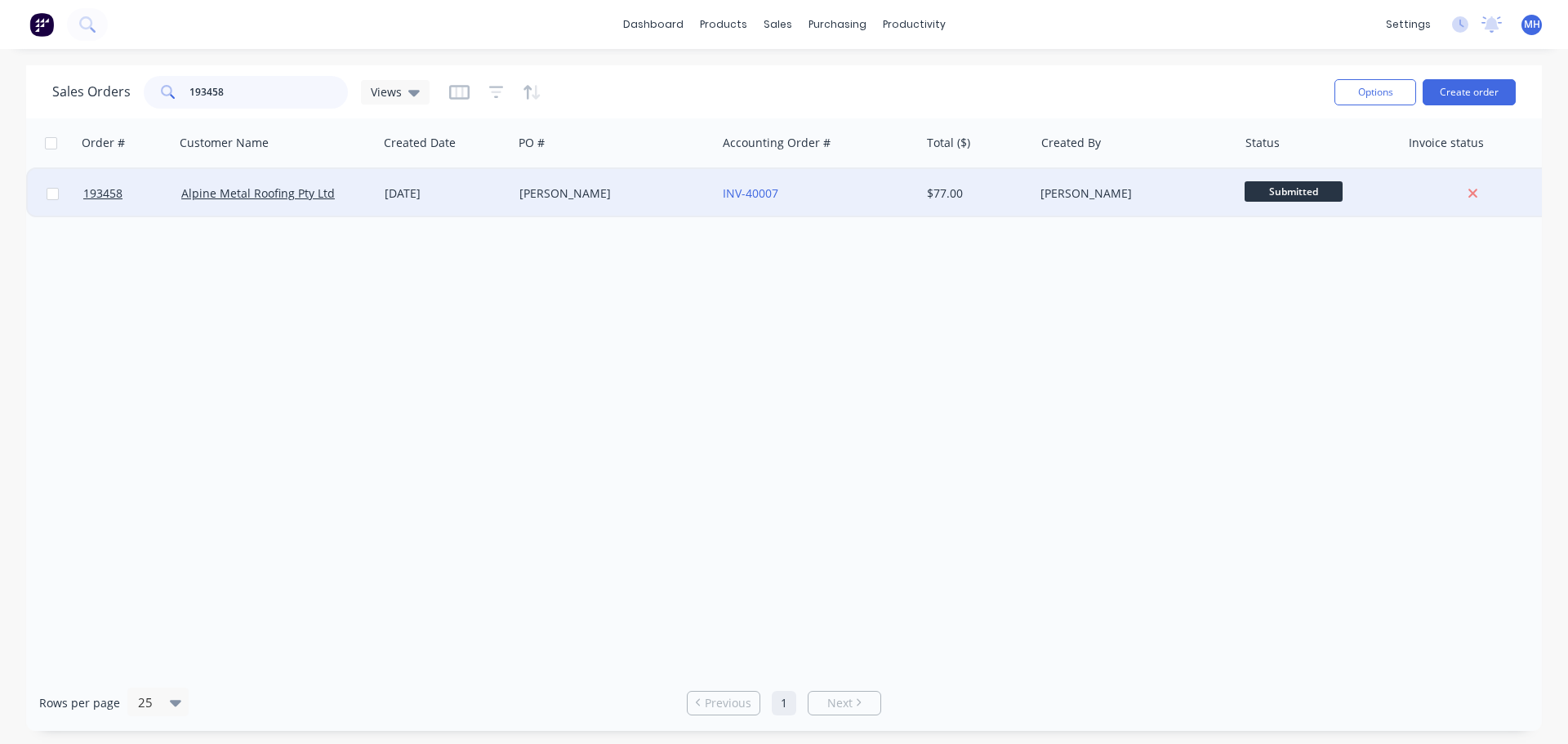
type input "193458"
click at [464, 201] on div "[DATE]" at bounding box center [445, 193] width 122 height 16
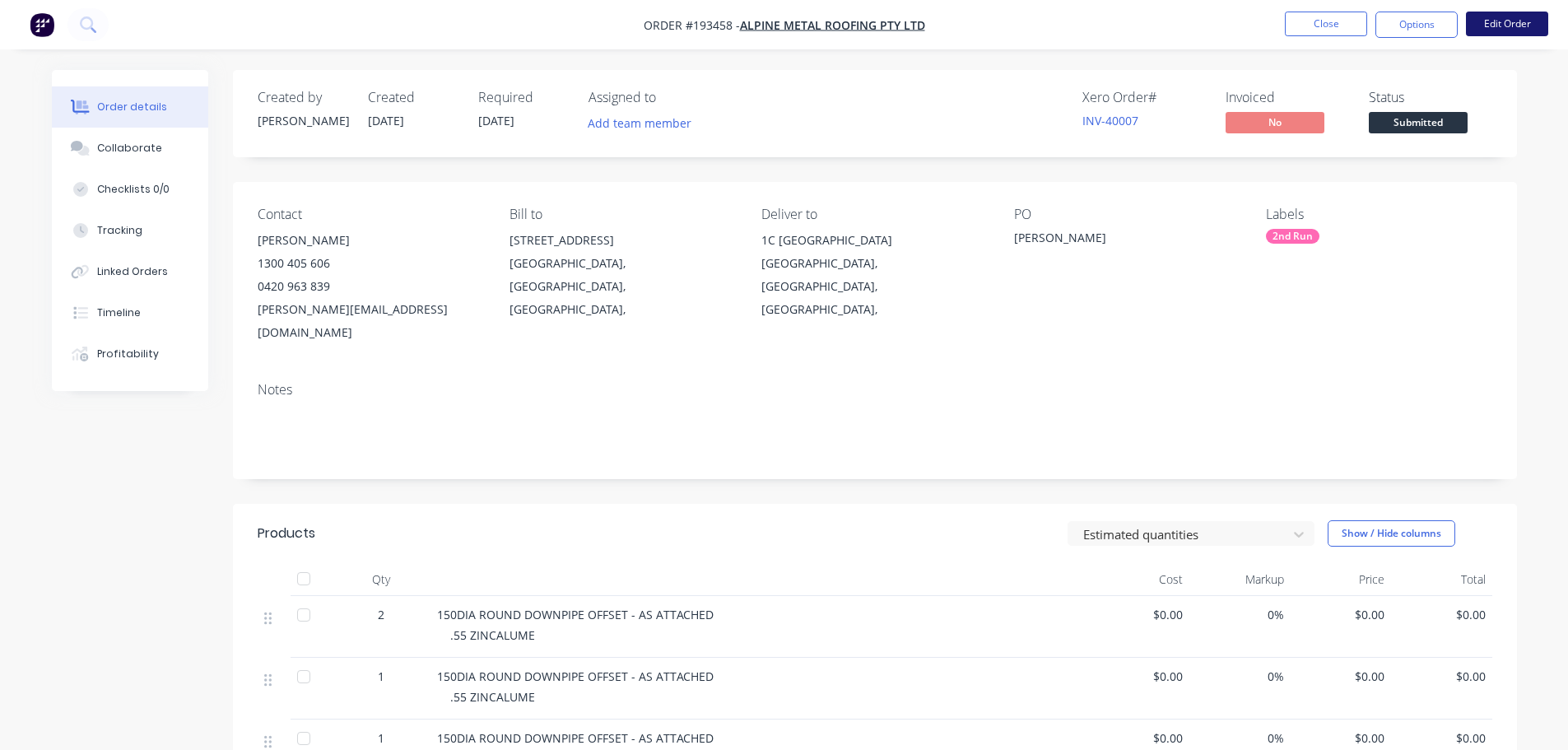
click at [1515, 23] on button "Edit Order" at bounding box center [1507, 24] width 83 height 25
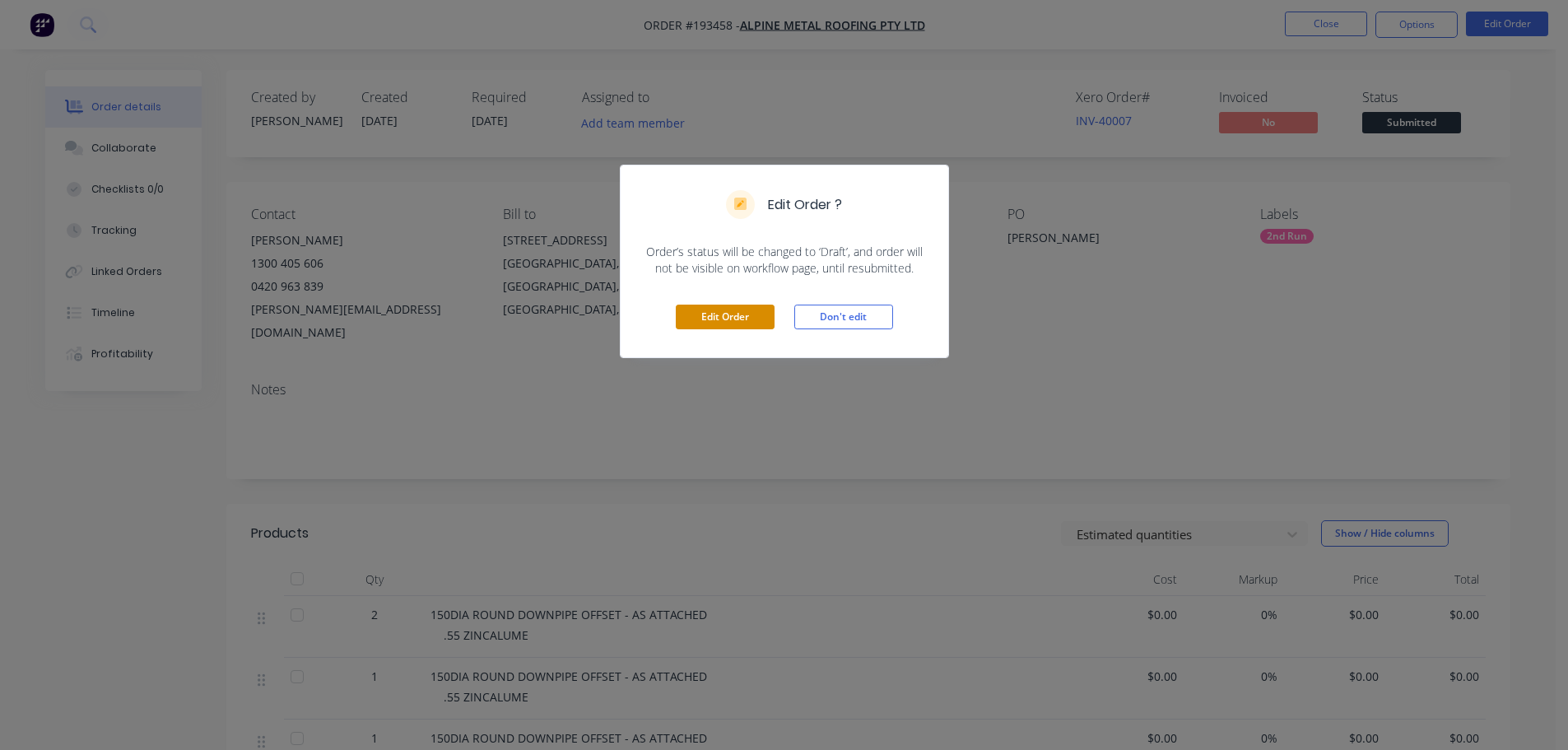
click at [733, 317] on button "Edit Order" at bounding box center [725, 317] width 99 height 25
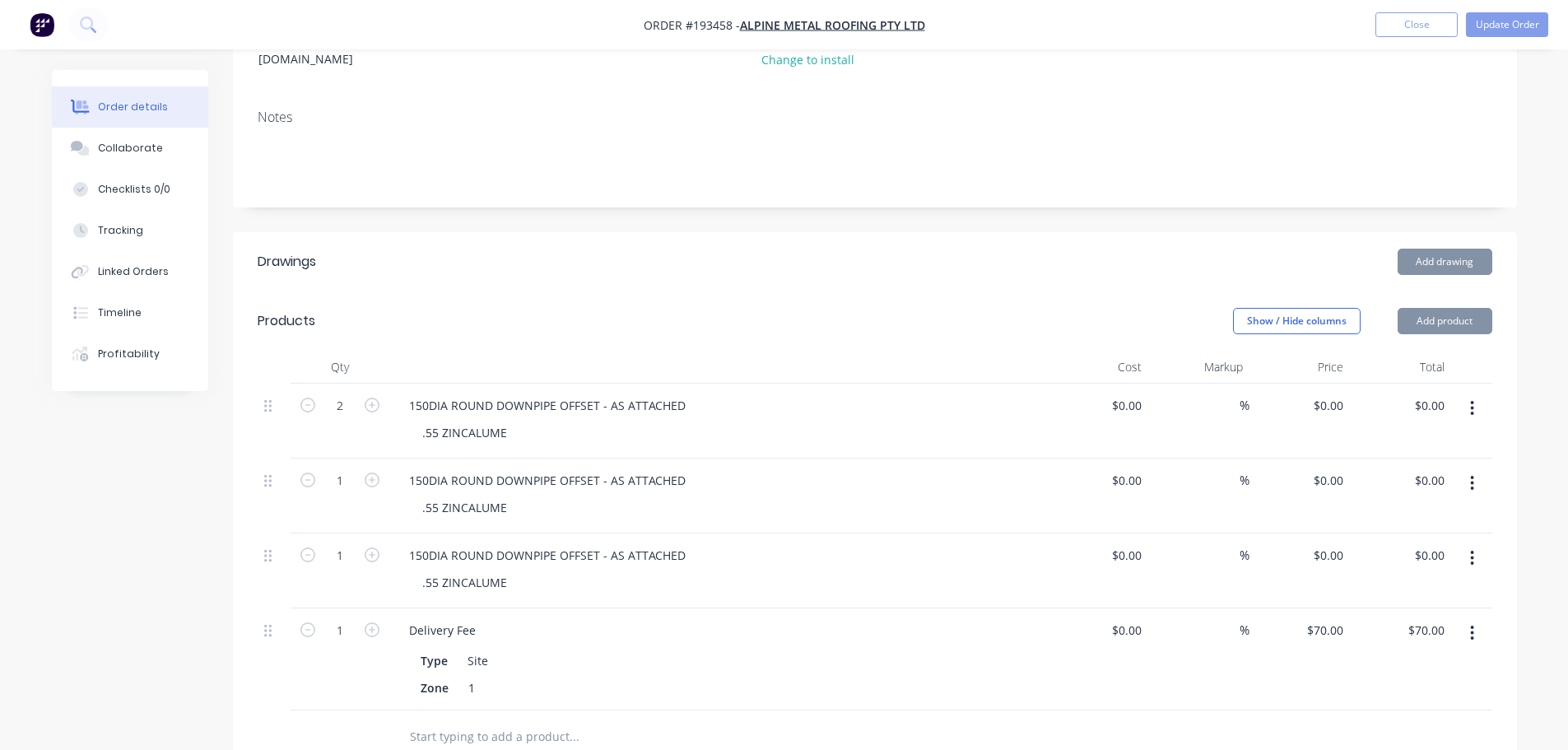
scroll to position [329, 0]
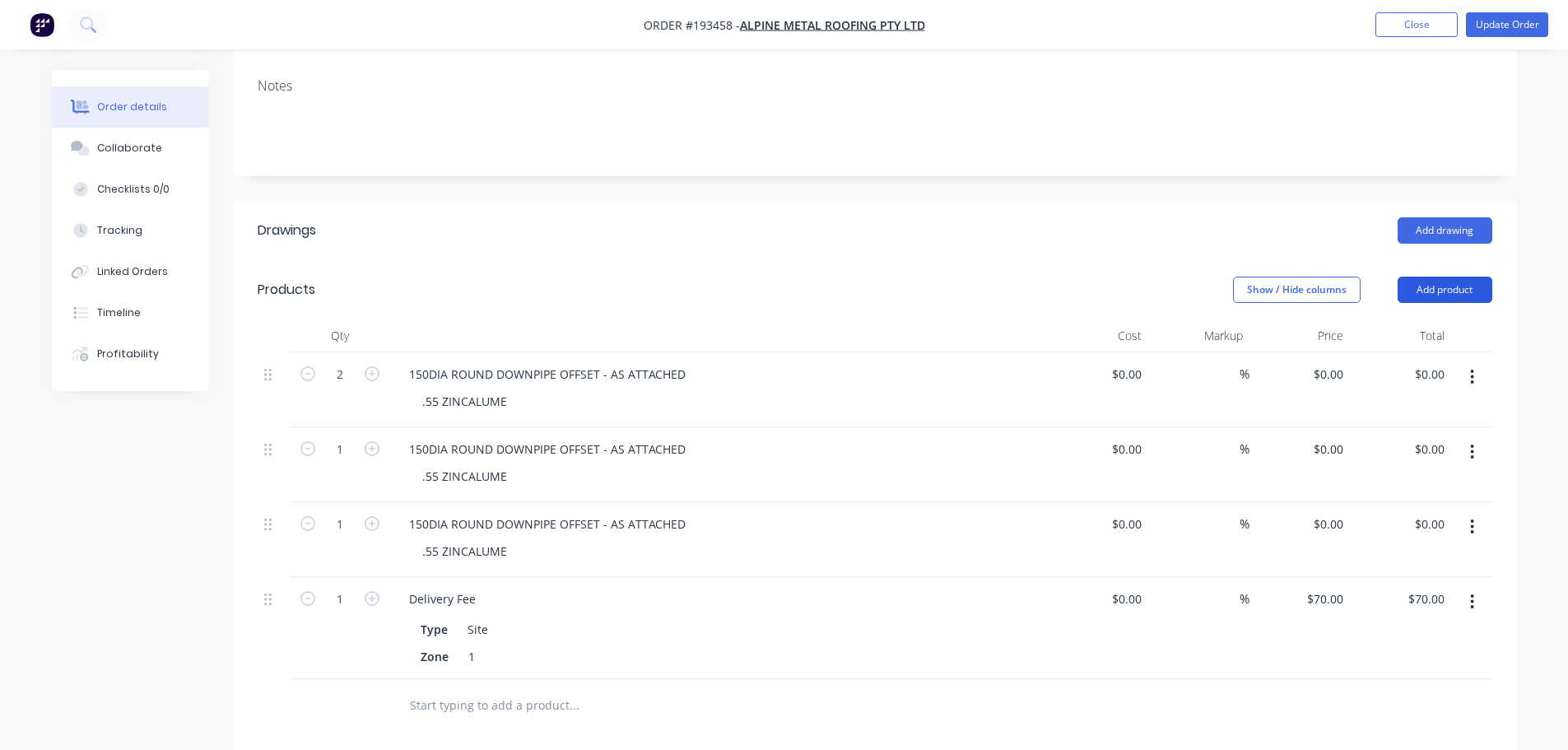
click at [1459, 277] on button "Add product" at bounding box center [1444, 290] width 94 height 27
click at [1422, 320] on div "Product catalogue" at bounding box center [1413, 331] width 127 height 24
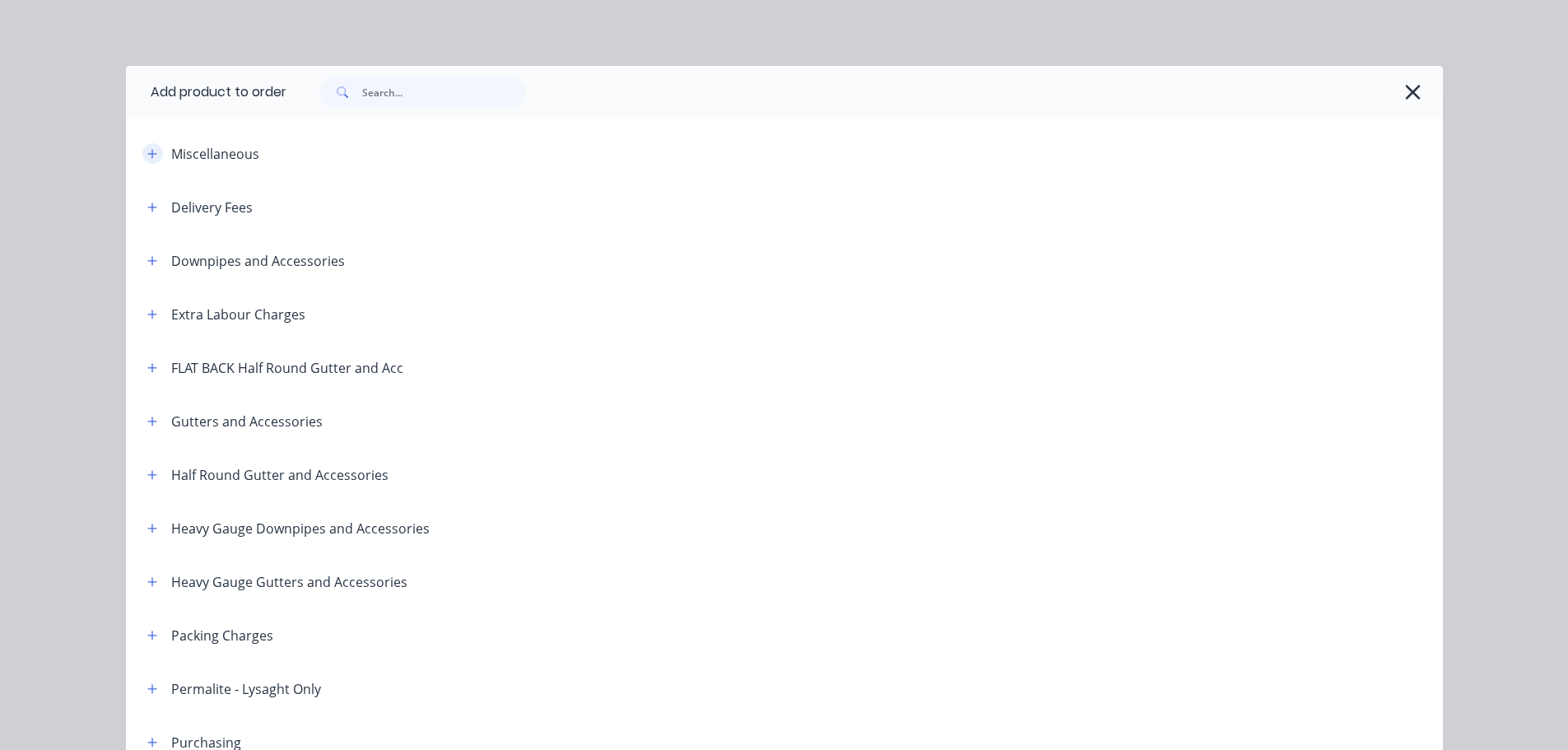
click at [147, 157] on icon "button" at bounding box center [152, 154] width 10 height 11
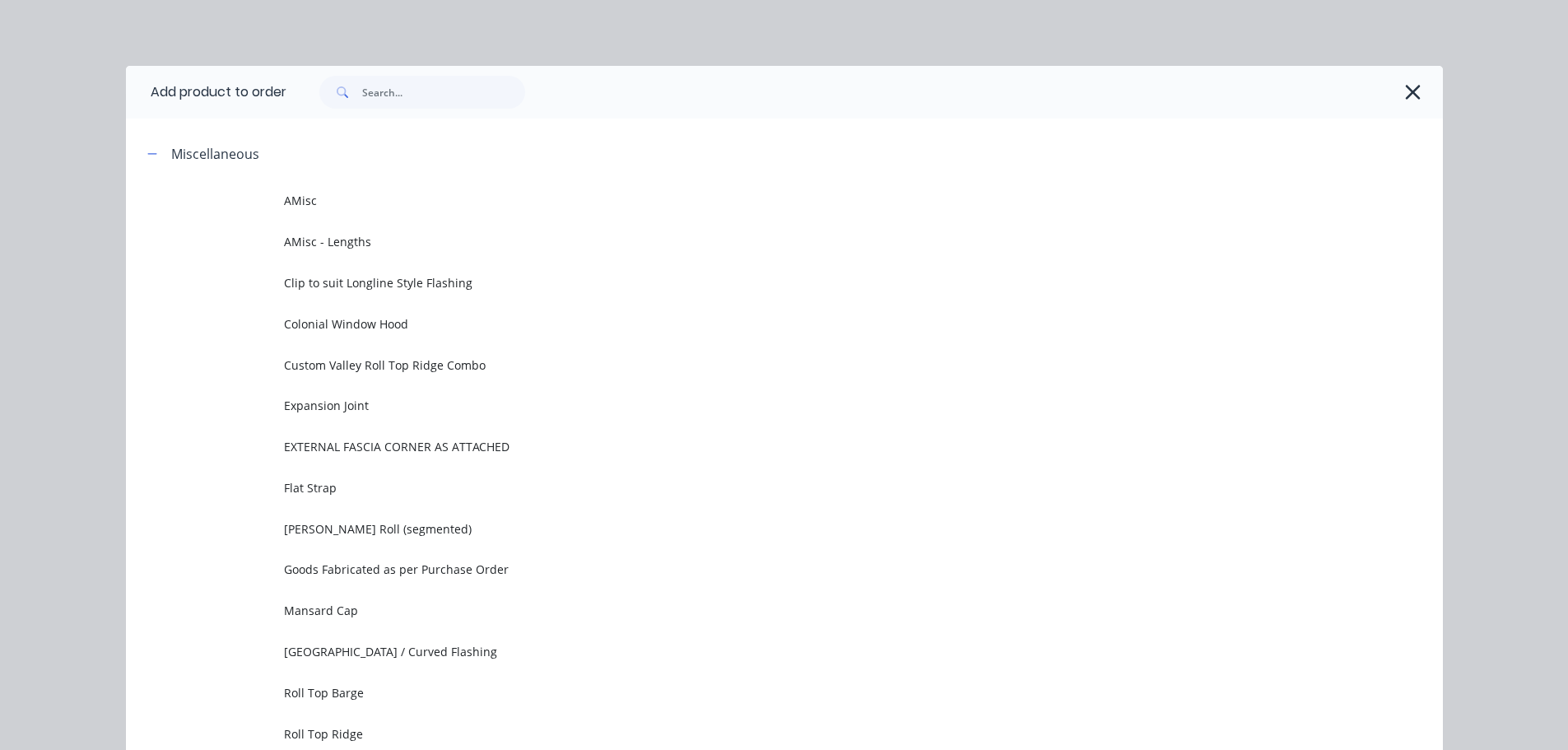
click at [487, 211] on td "AMisc" at bounding box center [863, 200] width 1159 height 41
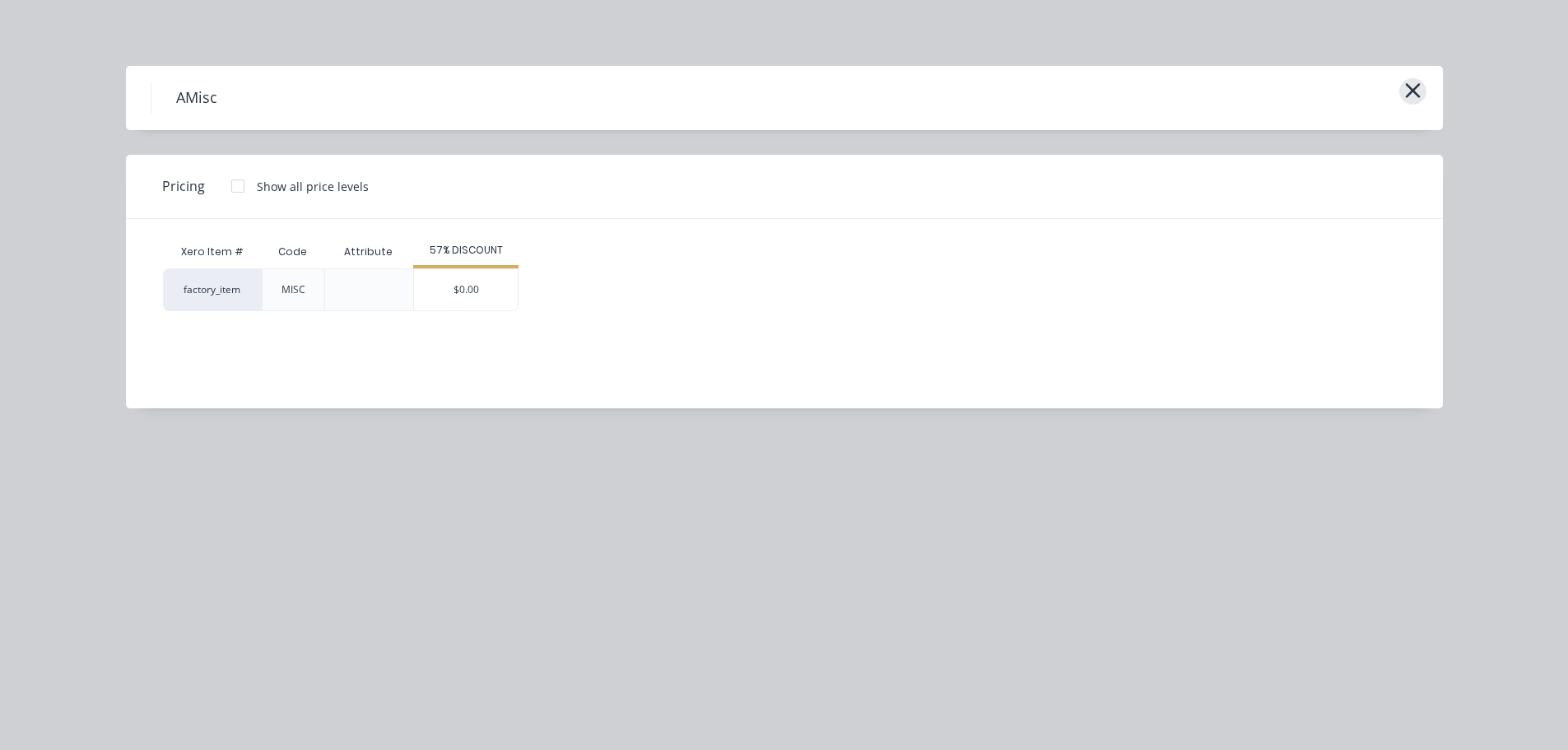
click at [1419, 84] on icon "button" at bounding box center [1413, 90] width 15 height 15
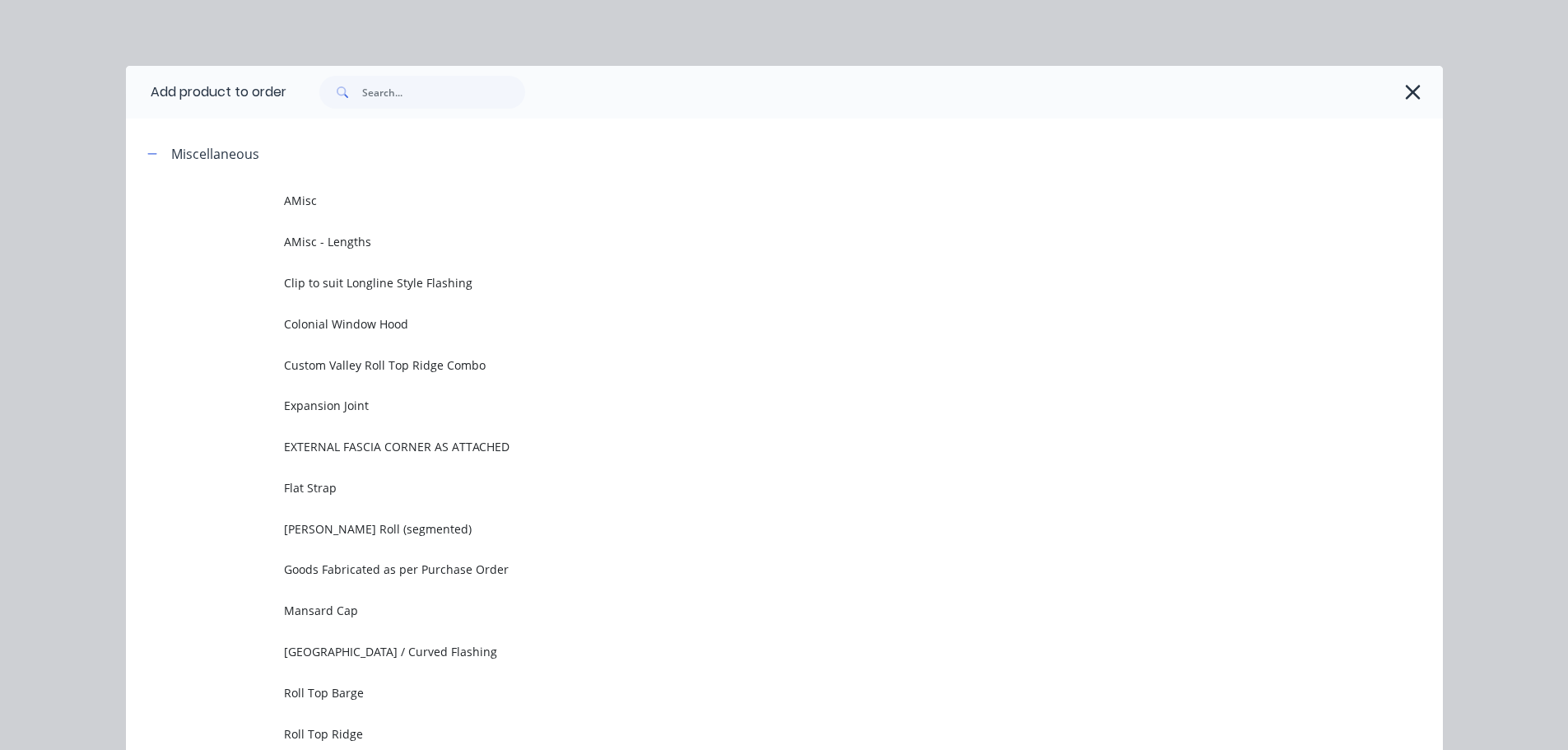
scroll to position [127, 0]
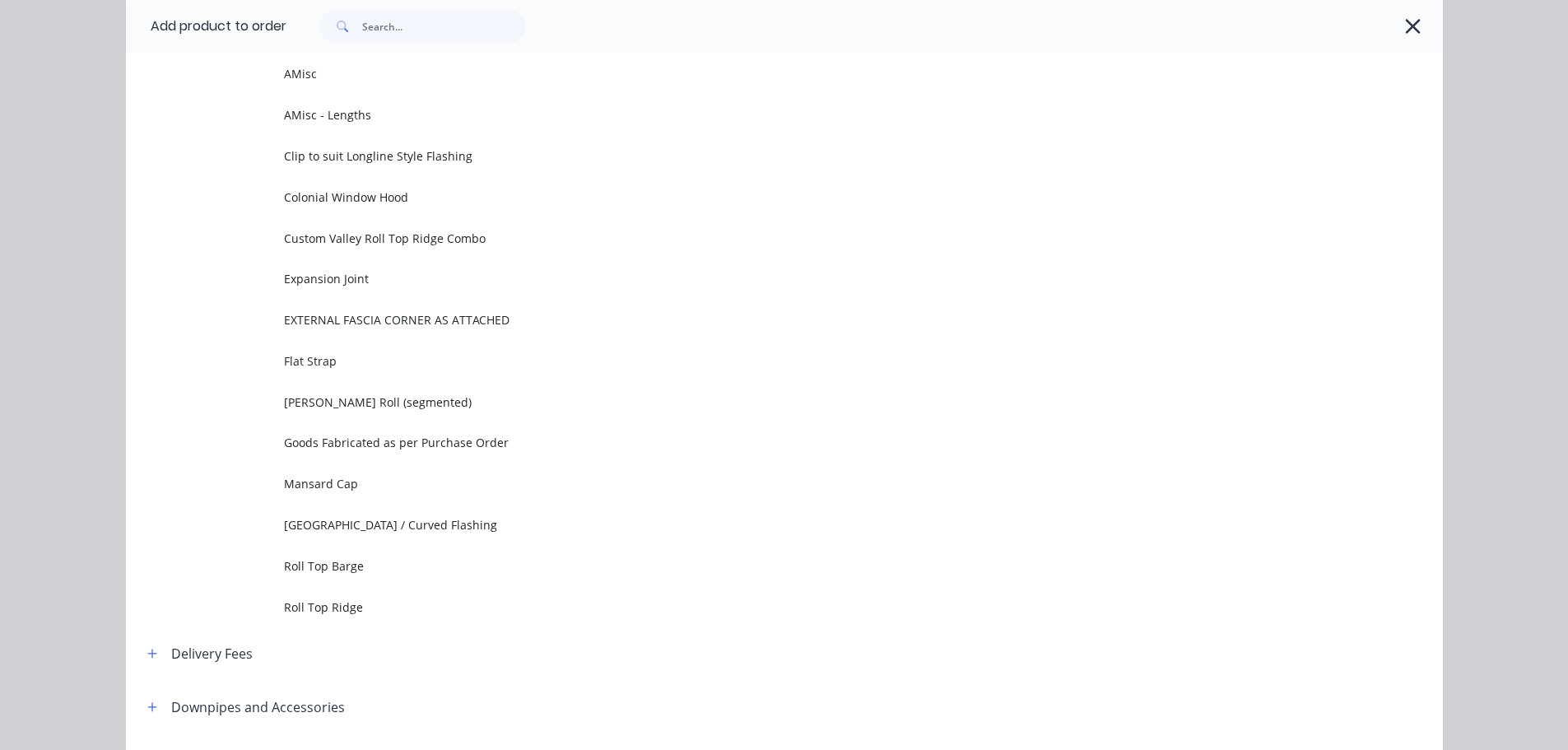
click at [1405, 21] on icon "button" at bounding box center [1413, 27] width 15 height 15
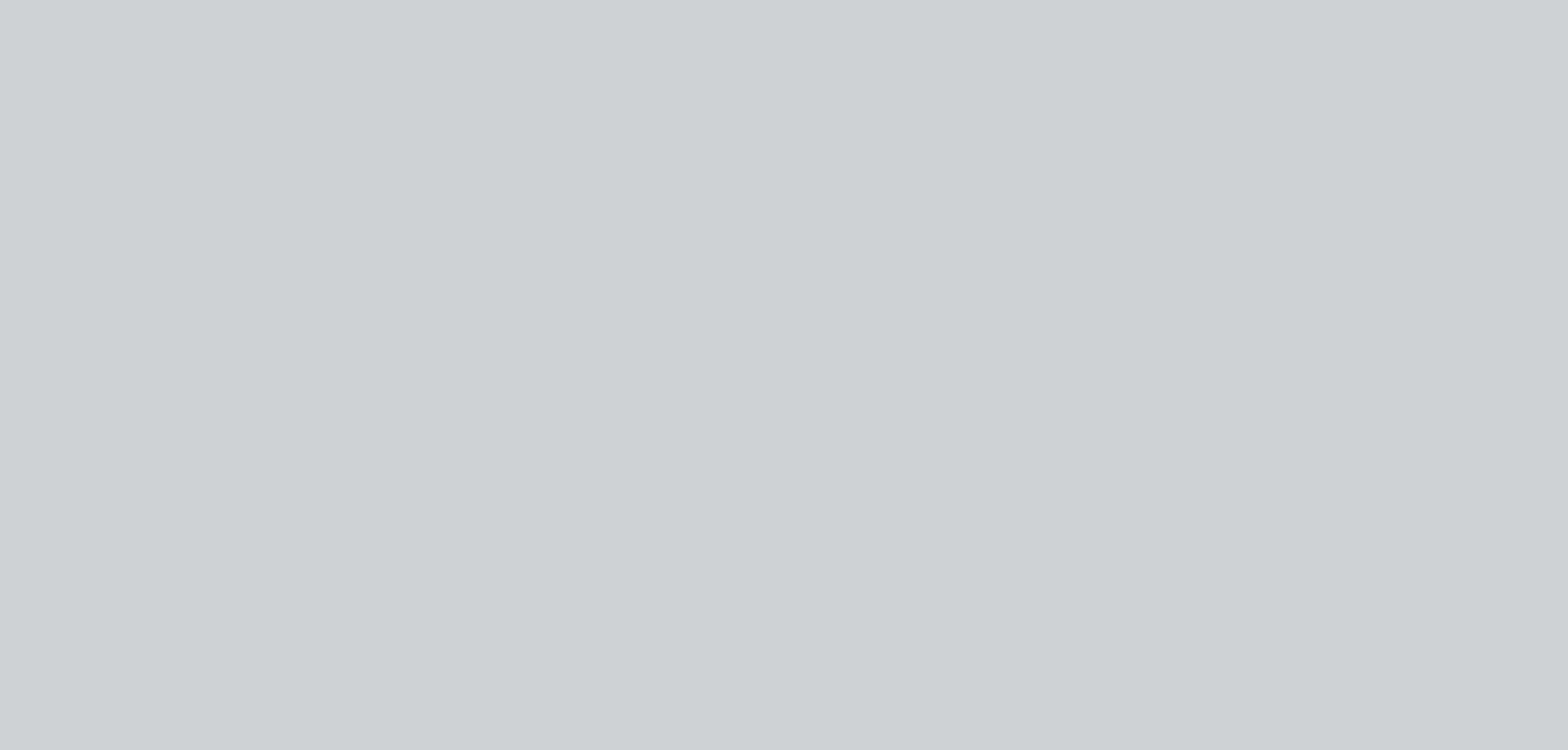
scroll to position [0, 0]
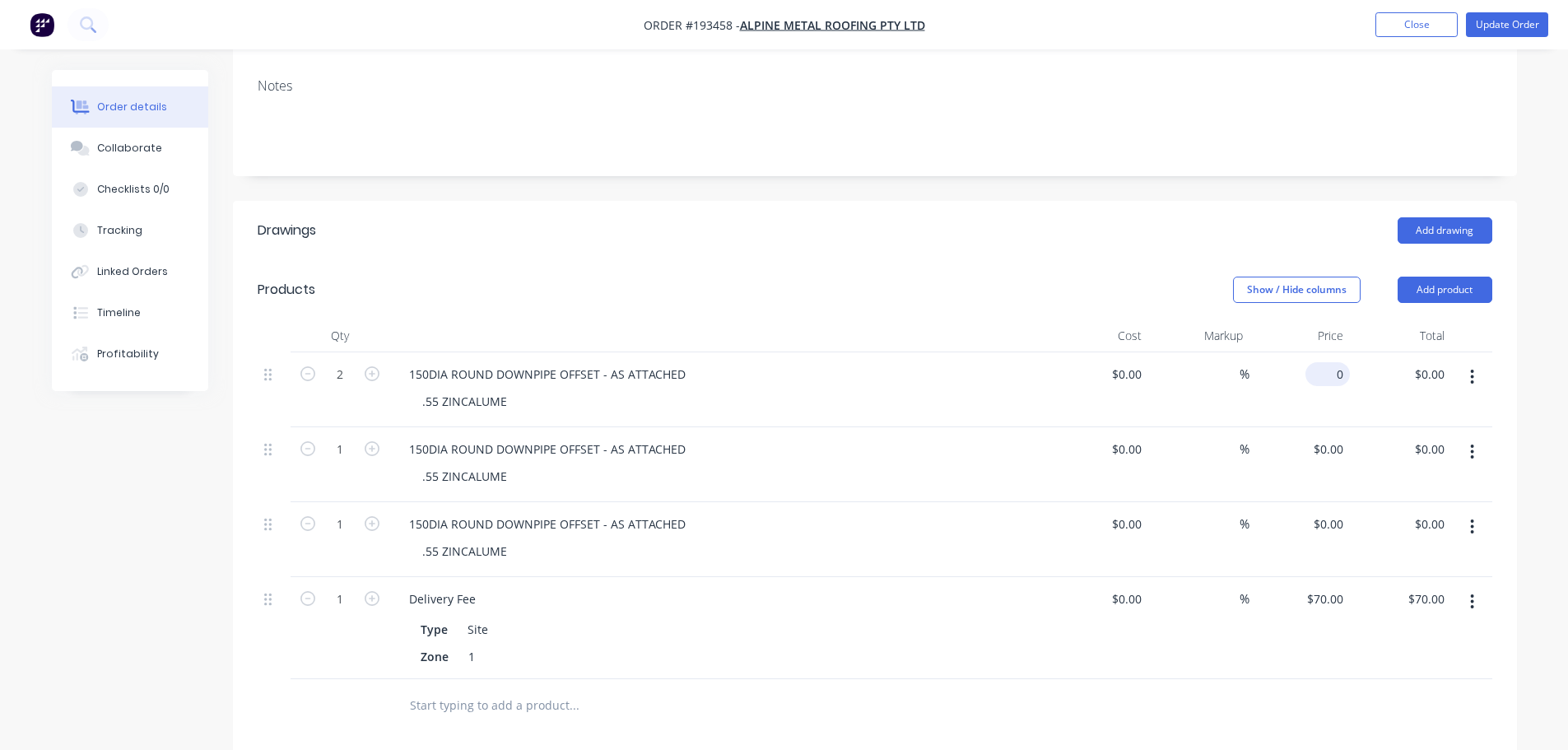
click at [1332, 363] on input "0" at bounding box center [1331, 374] width 38 height 24
type input "$158.04"
type input "$316.08"
click at [1338, 437] on input "0" at bounding box center [1341, 448] width 19 height 24
type input "$152.56"
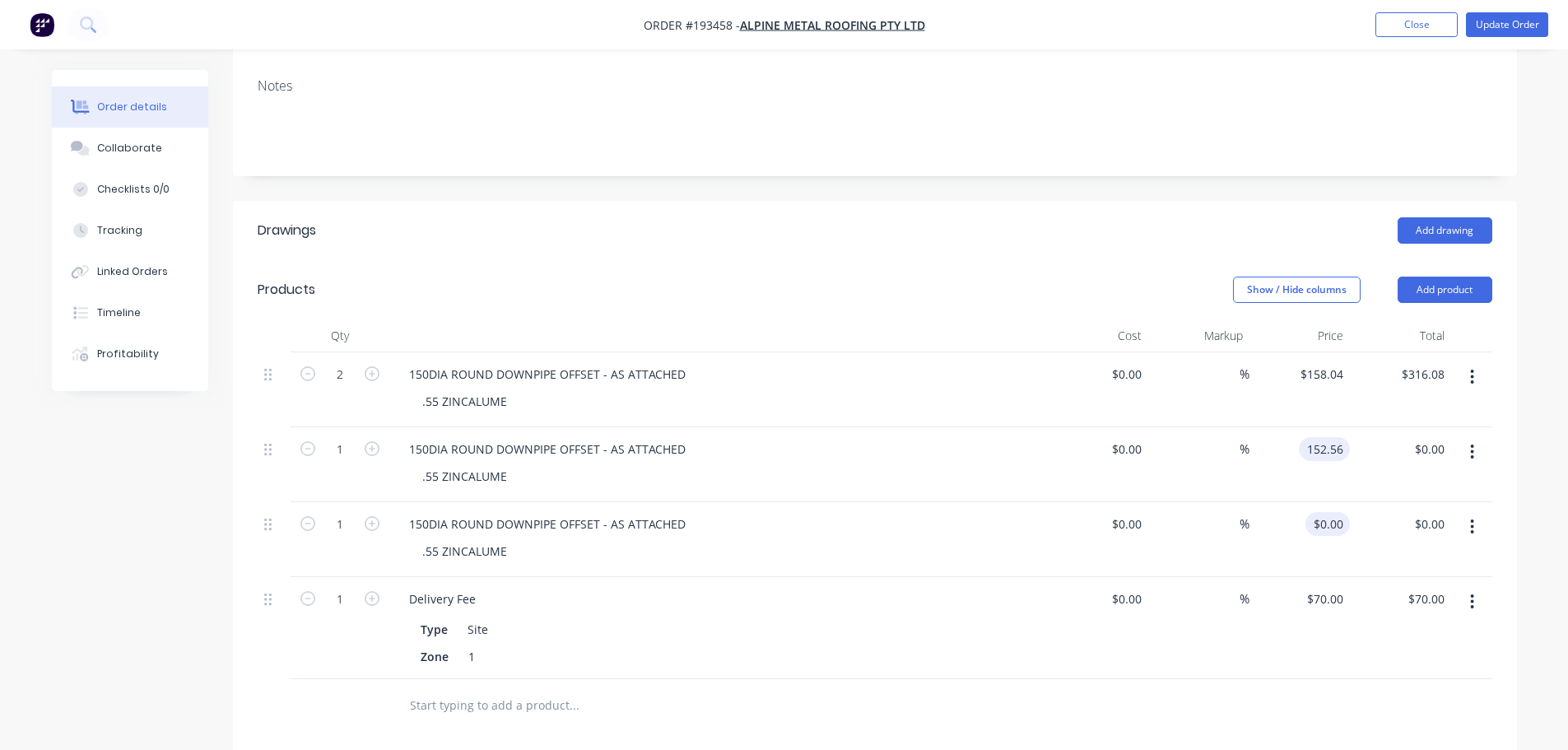
type input "$152.56"
click at [1324, 503] on div "0 $0.00" at bounding box center [1300, 540] width 101 height 75
type input "$152.56"
click at [1198, 217] on div "Add drawing" at bounding box center [1006, 230] width 972 height 27
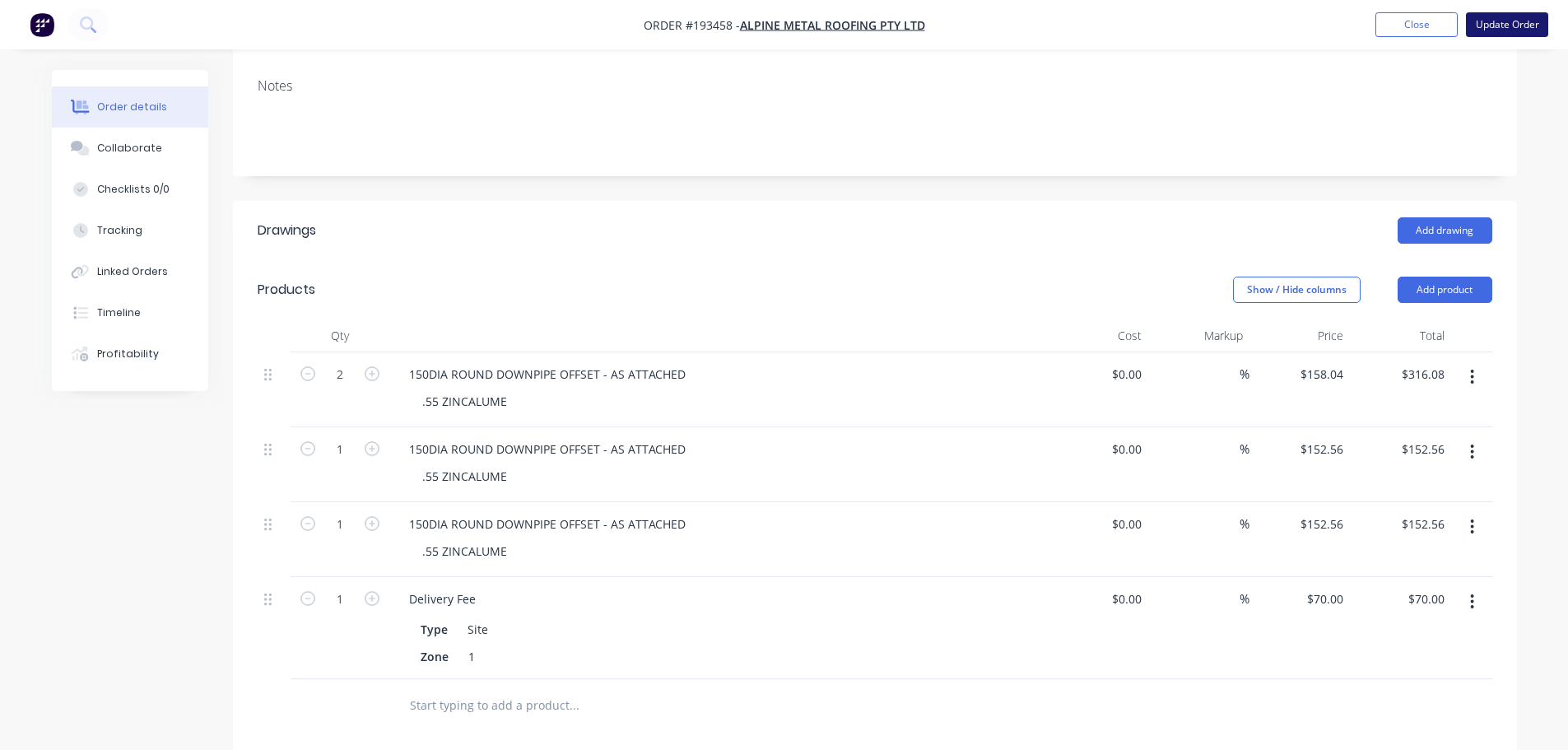
click at [1484, 17] on button "Update Order" at bounding box center [1507, 25] width 83 height 25
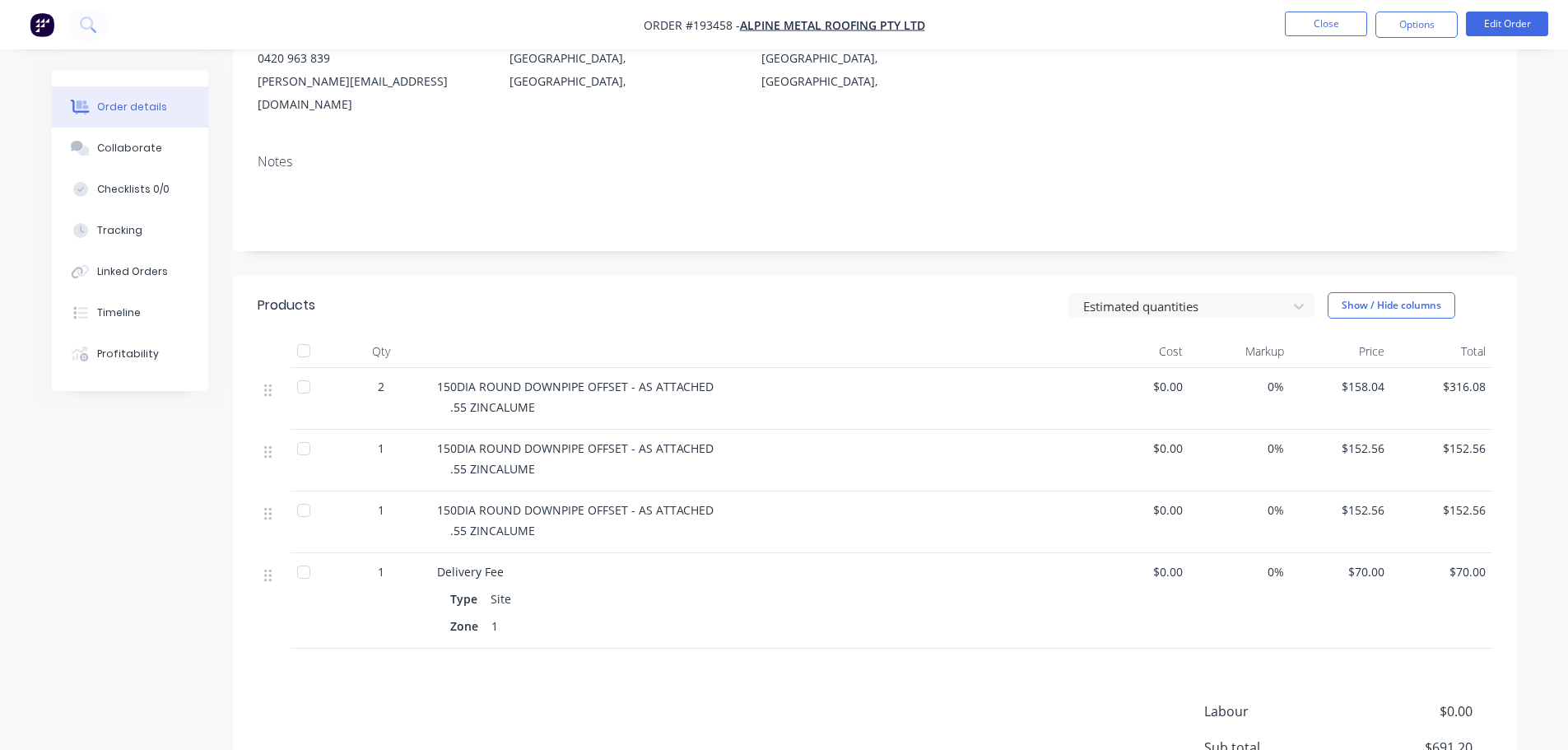
scroll to position [329, 0]
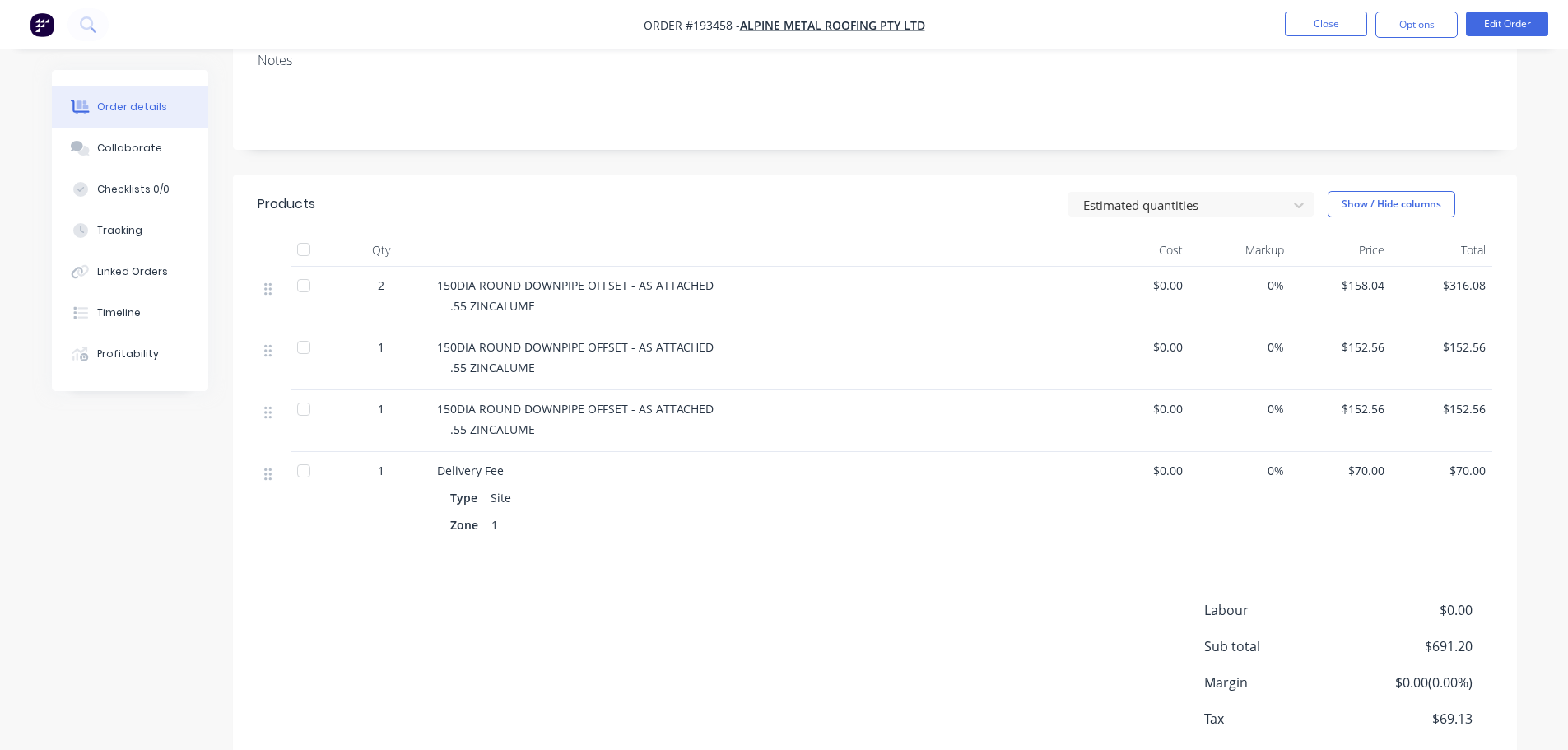
click at [768, 625] on div "Labour $0.00 Sub total $691.20 Margin $0.00 ( 0.00 %) Tax $69.13 Total $760.33" at bounding box center [875, 696] width 1235 height 191
click at [759, 619] on div "Labour $0.00 Sub total $691.20 Margin $0.00 ( 0.00 %) Tax $69.13 Total $760.33" at bounding box center [875, 696] width 1235 height 191
click at [1314, 26] on button "Close" at bounding box center [1325, 24] width 83 height 25
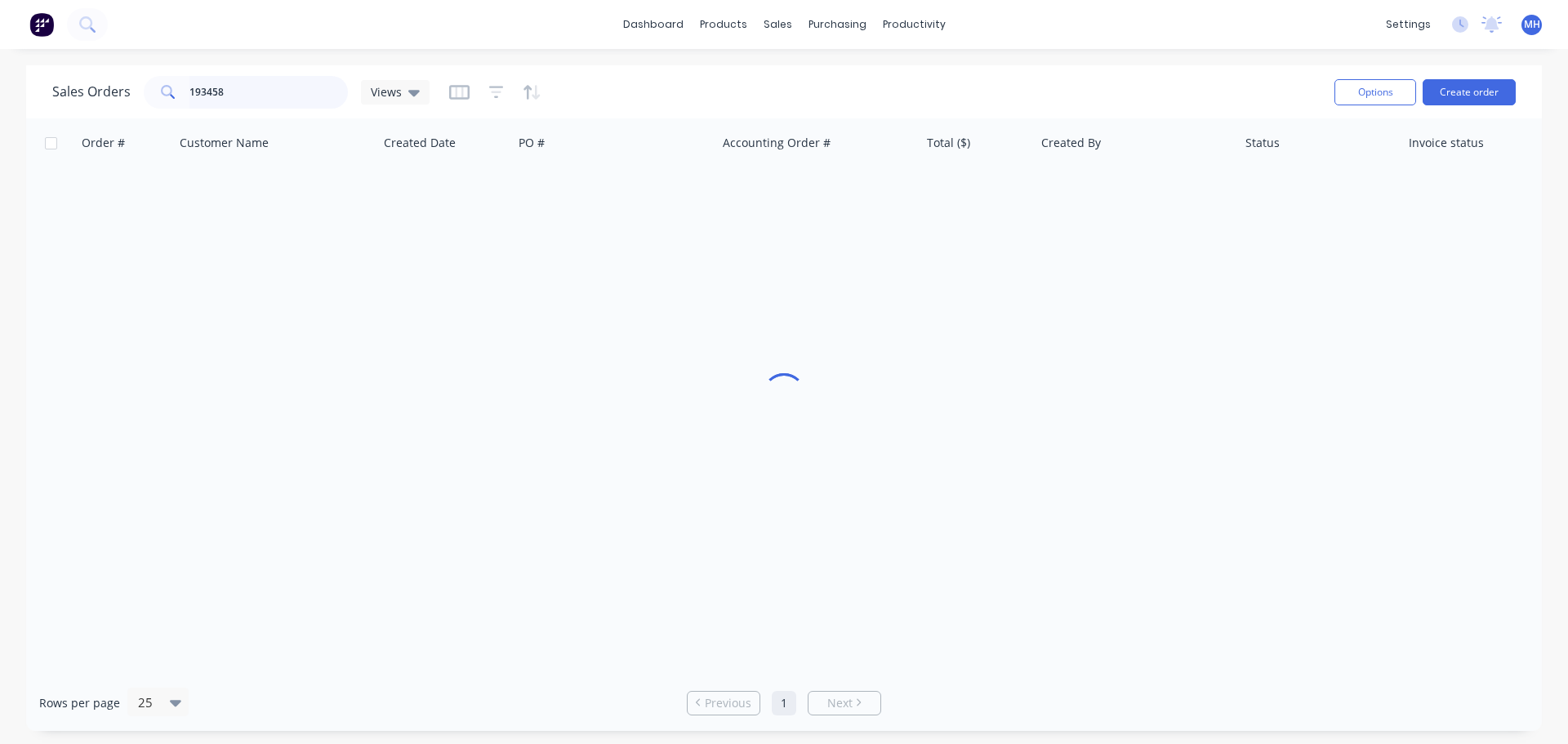
click at [278, 91] on input "193458" at bounding box center [269, 92] width 160 height 33
type input "193538"
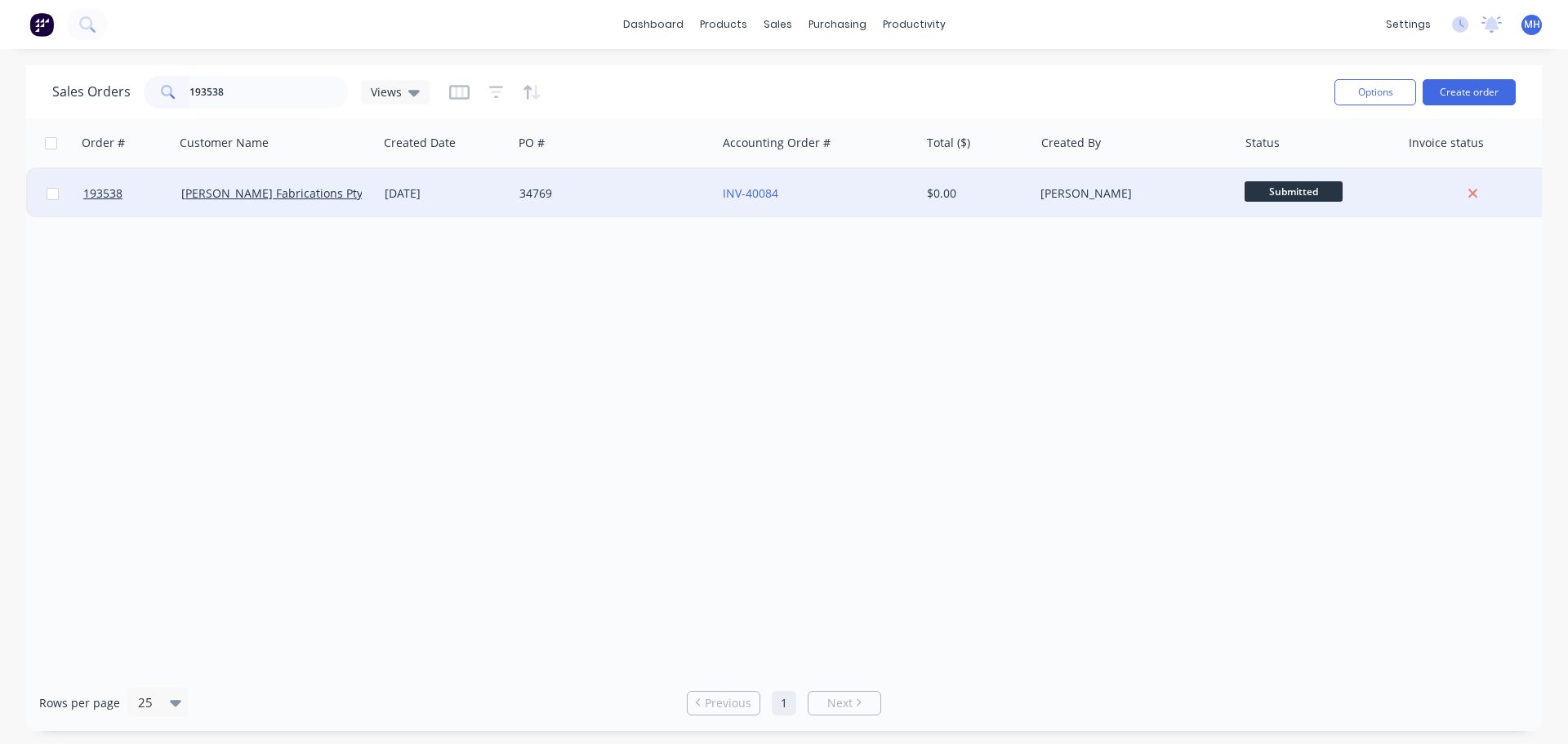
click at [450, 190] on div "[DATE]" at bounding box center [445, 193] width 122 height 16
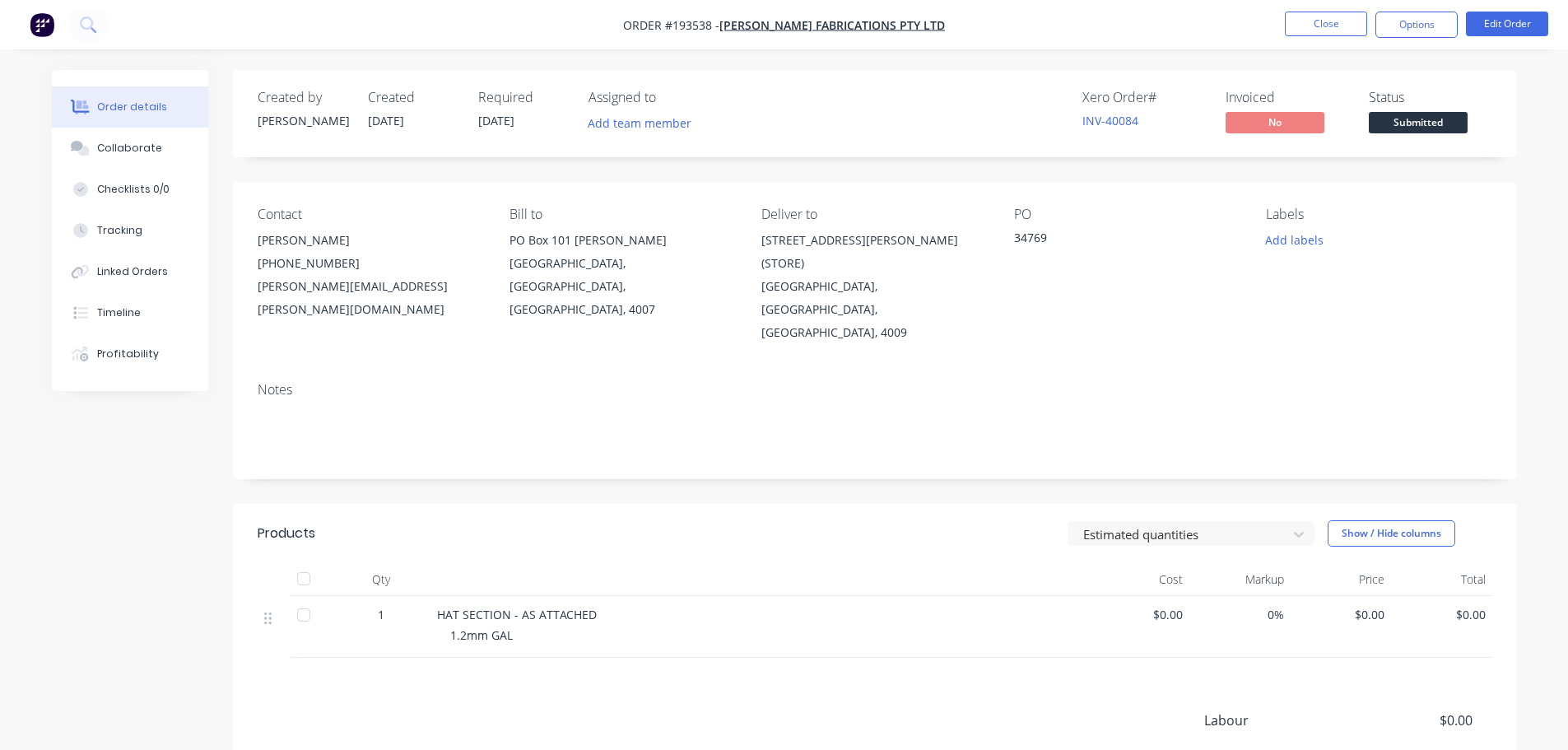
click at [755, 503] on header "Products Estimated quantities Show / Hide columns" at bounding box center [874, 533] width 1284 height 59
click at [937, 521] on div "Estimated quantities Show / Hide columns" at bounding box center [1006, 534] width 972 height 27
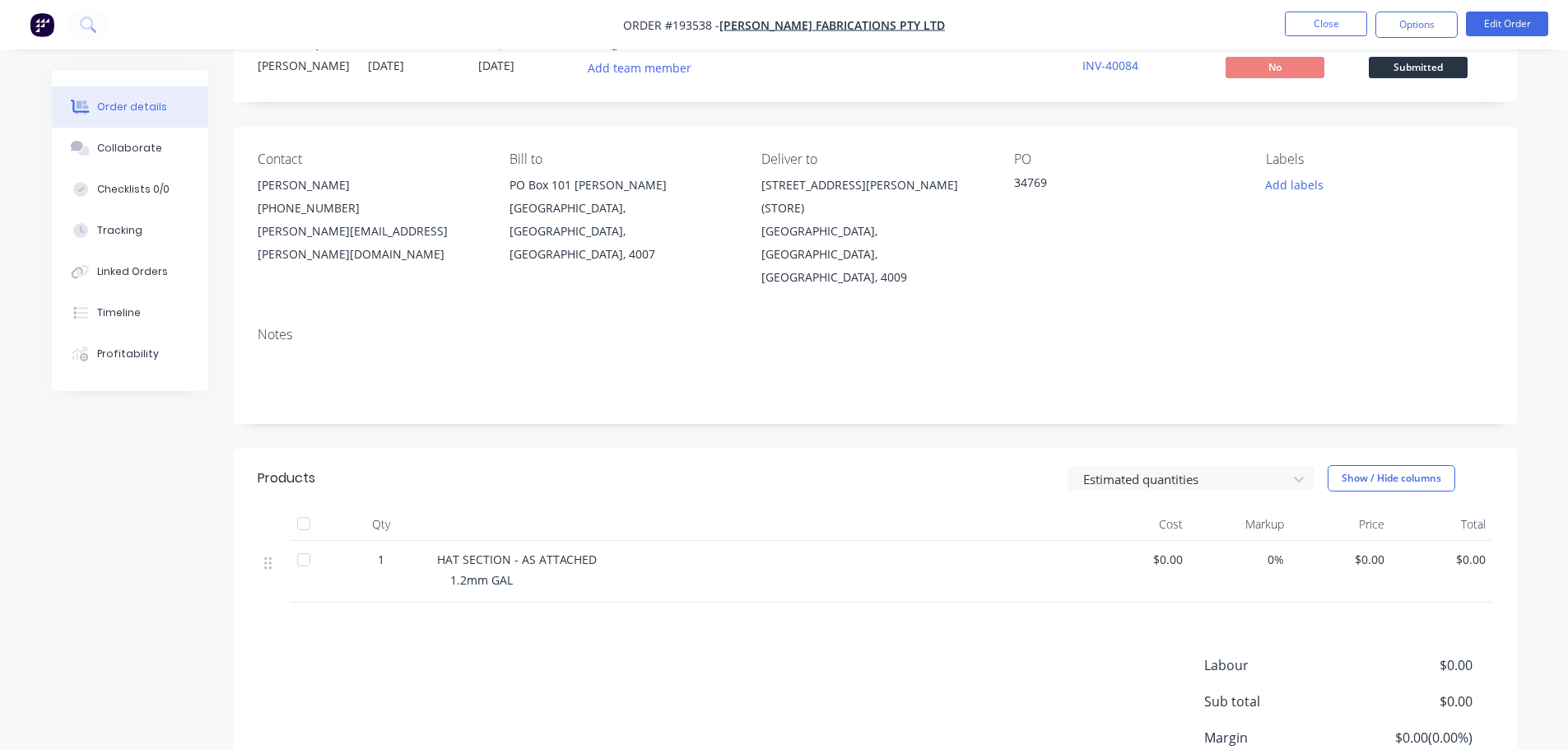
scroll to position [155, 0]
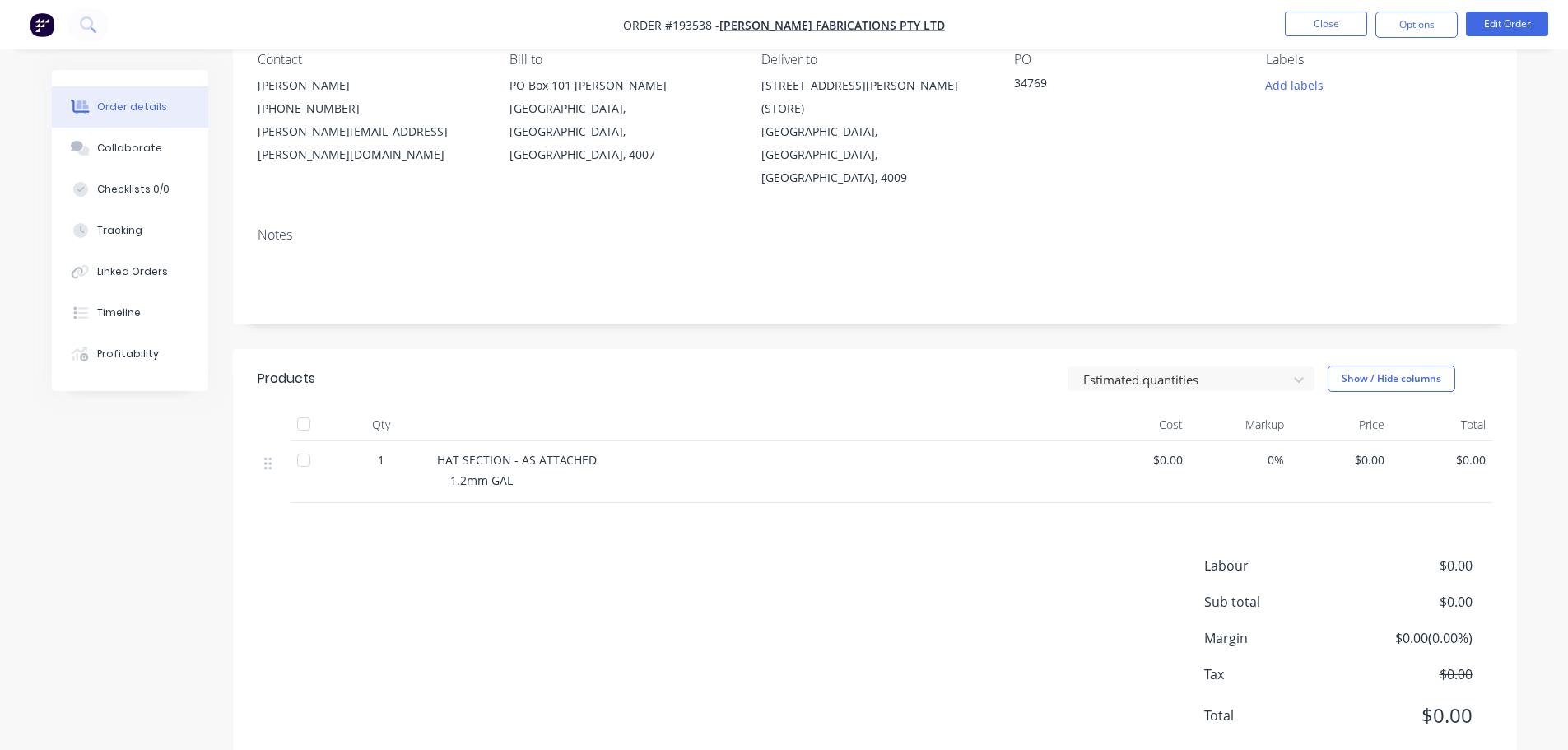
click at [943, 473] on div "Products Estimated quantities Show / Hide columns Qty Cost Markup Price Total 1…" at bounding box center [874, 561] width 1284 height 423
click at [1489, 28] on button "Edit Order" at bounding box center [1507, 24] width 83 height 25
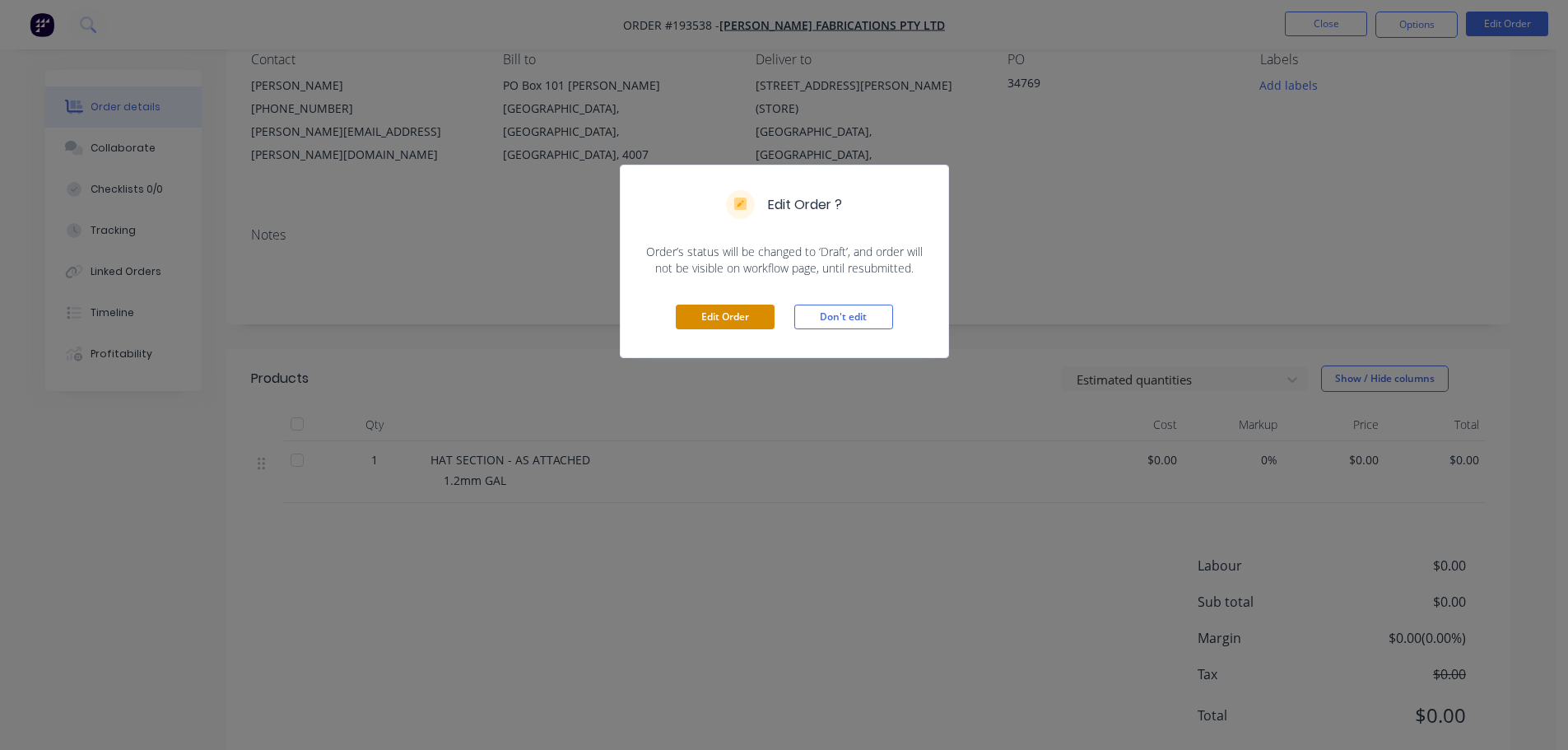
click at [733, 317] on button "Edit Order" at bounding box center [725, 317] width 99 height 25
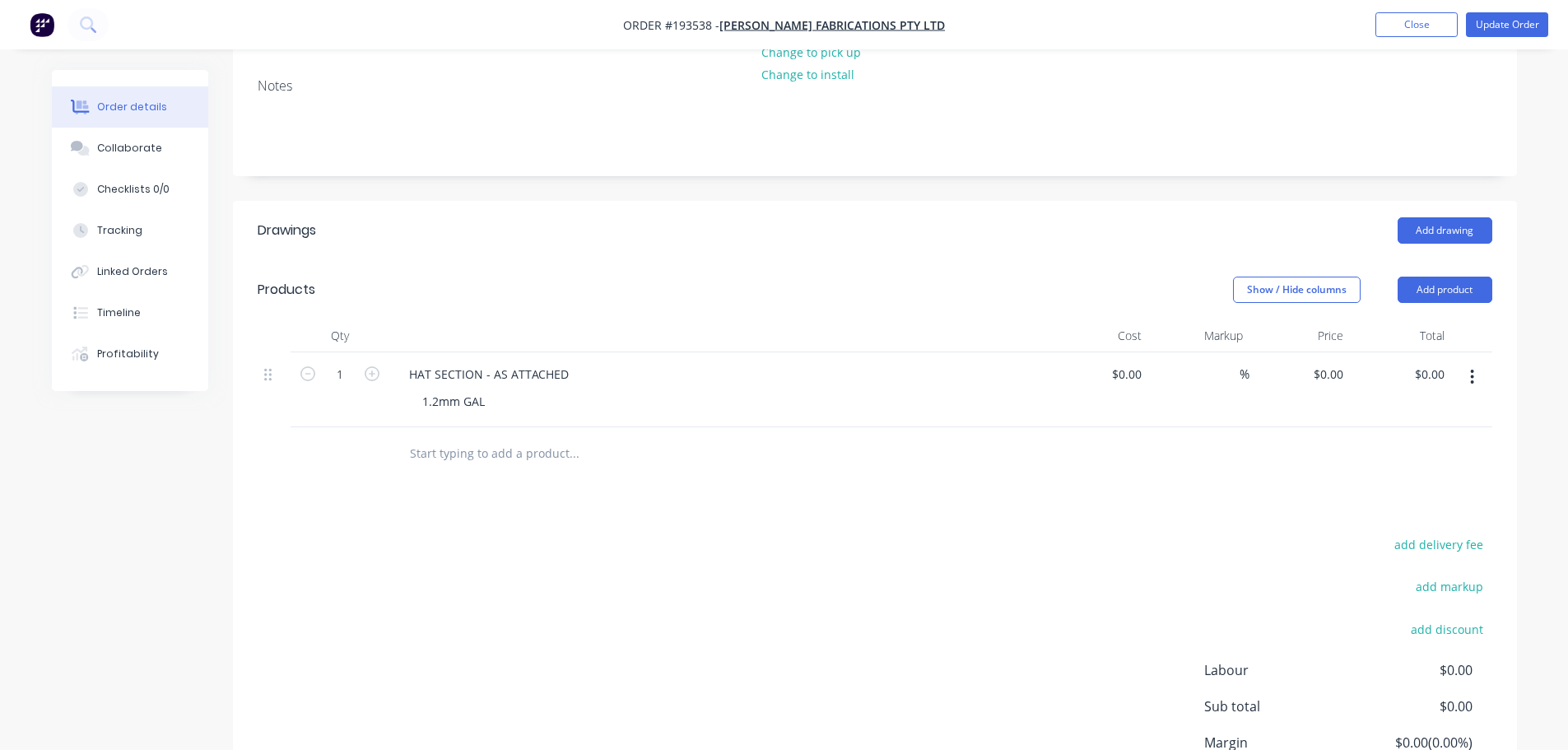
scroll to position [412, 0]
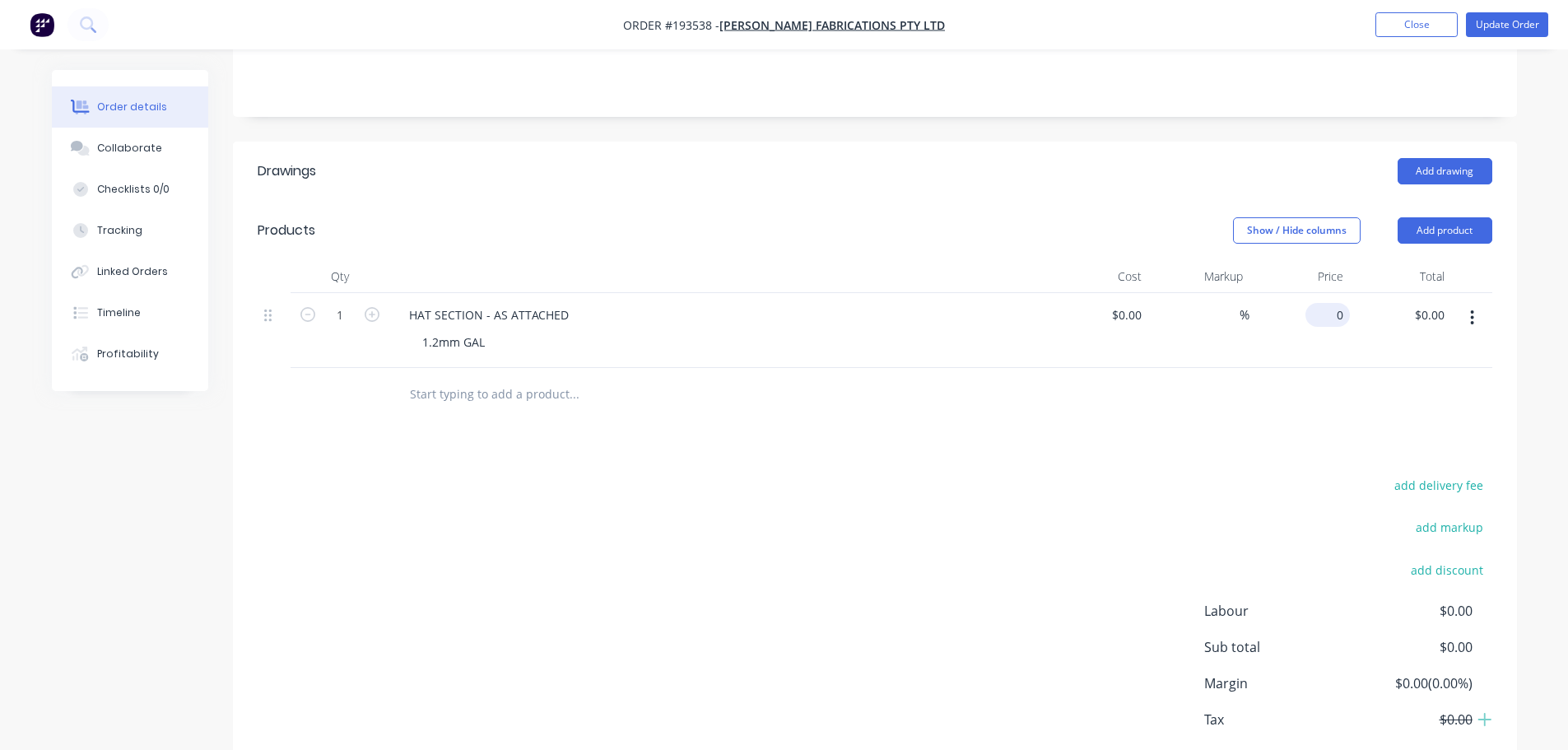
click at [1333, 303] on input "0" at bounding box center [1331, 314] width 38 height 24
type input "$47.45"
click at [1246, 474] on div "add delivery fee add markup add discount Labour $0.00 Sub total $47.45 Margin $…" at bounding box center [875, 633] width 1235 height 318
click at [1498, 10] on nav "Order #193538 - Steelman Fabrications Pty Ltd Add product Close Update Order" at bounding box center [784, 25] width 1568 height 49
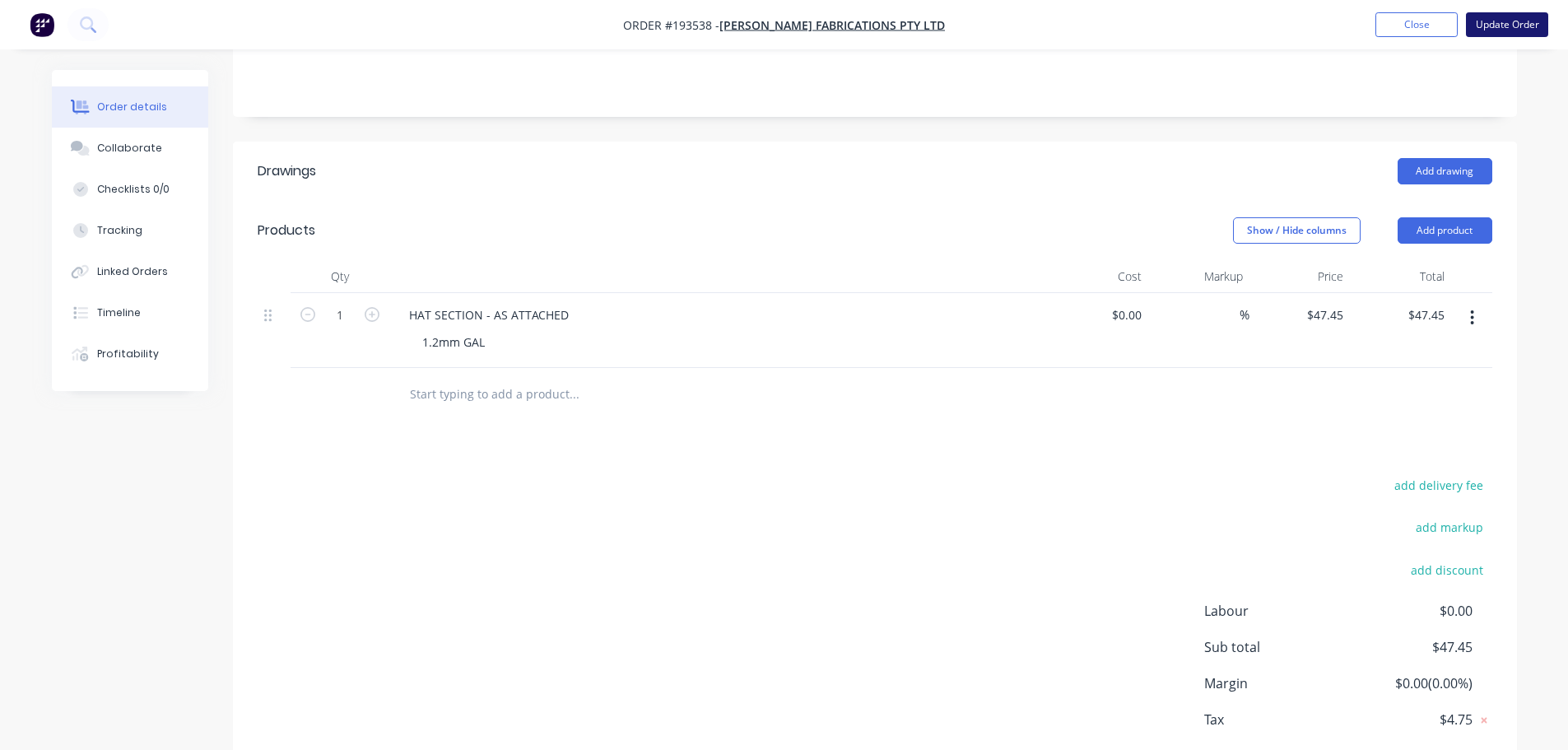
click at [1495, 20] on button "Update Order" at bounding box center [1507, 25] width 83 height 25
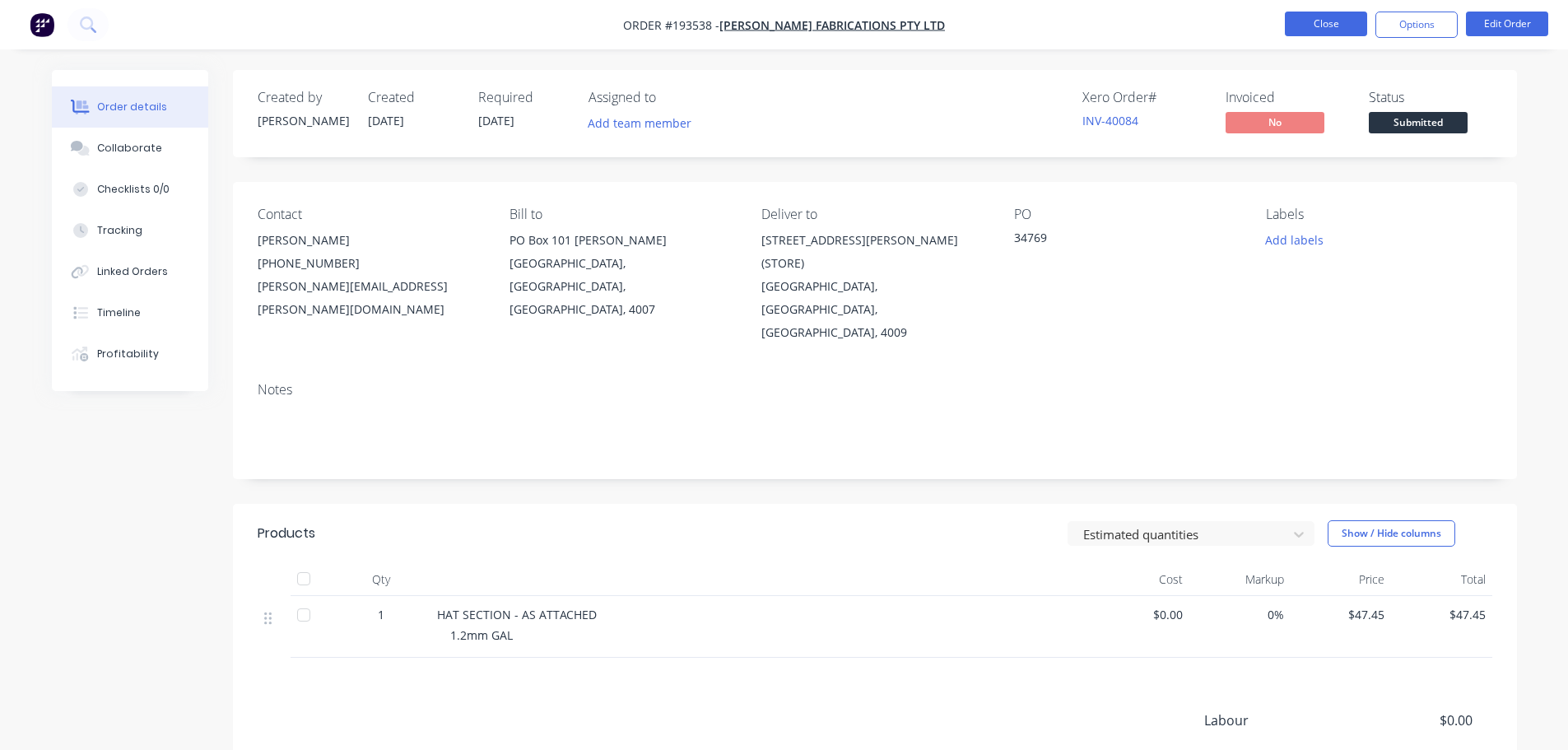
click at [1363, 28] on button "Close" at bounding box center [1325, 24] width 83 height 25
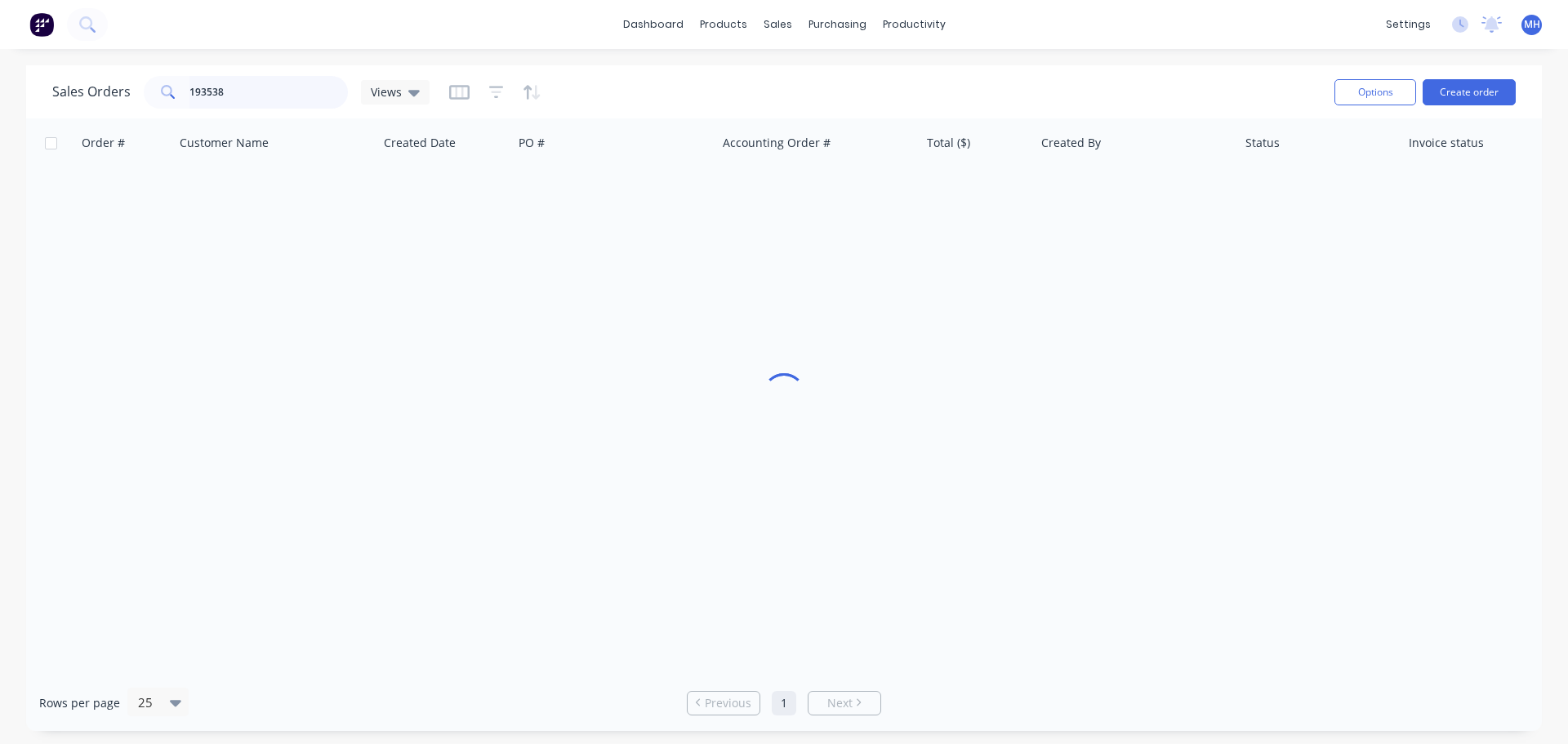
click at [226, 97] on input "193538" at bounding box center [269, 92] width 160 height 33
click at [226, 96] on input "193538" at bounding box center [269, 92] width 160 height 33
drag, startPoint x: 223, startPoint y: 96, endPoint x: 204, endPoint y: 93, distance: 19.2
click at [204, 93] on input "1" at bounding box center [269, 92] width 160 height 33
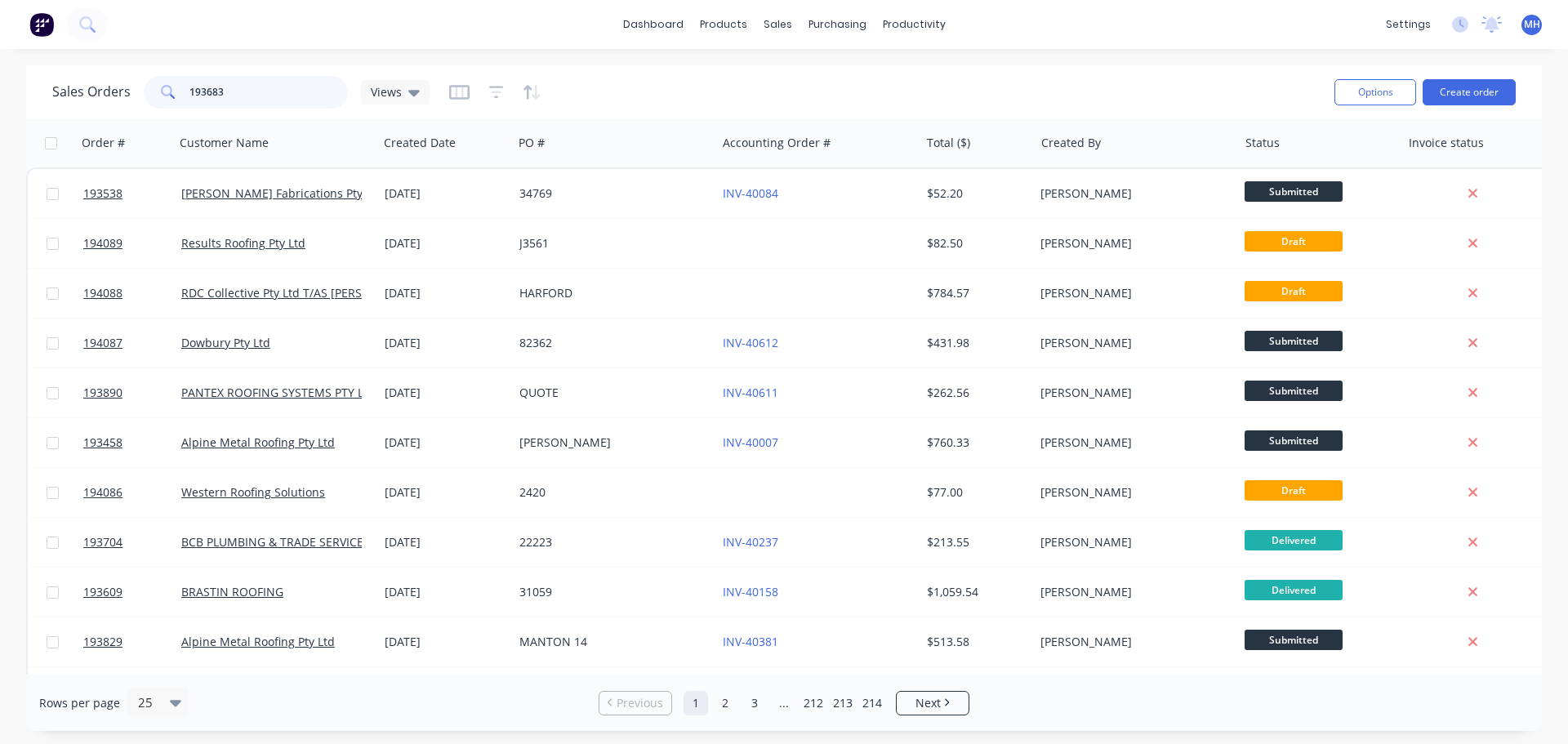
type input "193683"
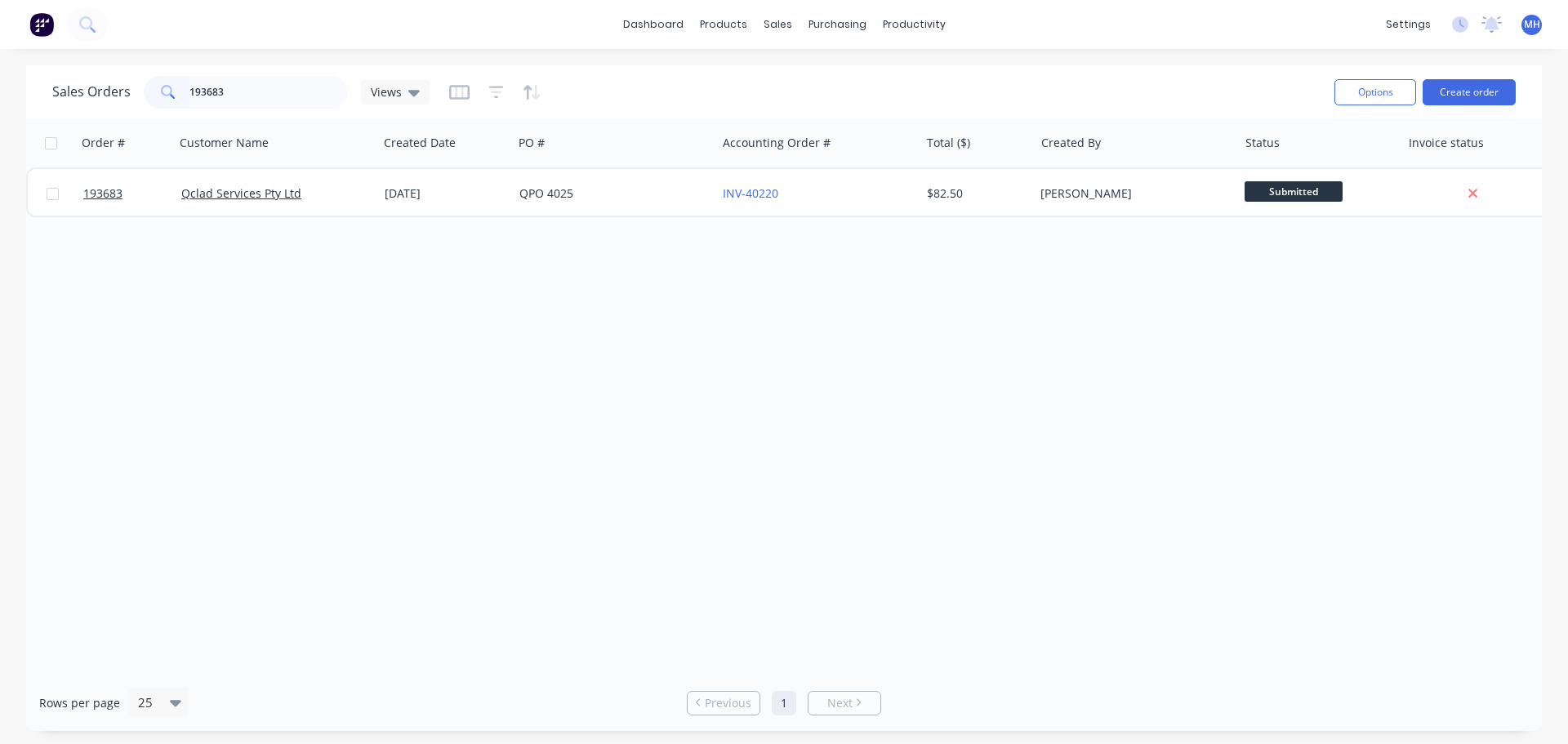
click at [690, 93] on div "Sales Orders 193683 Views" at bounding box center [686, 92] width 1269 height 40
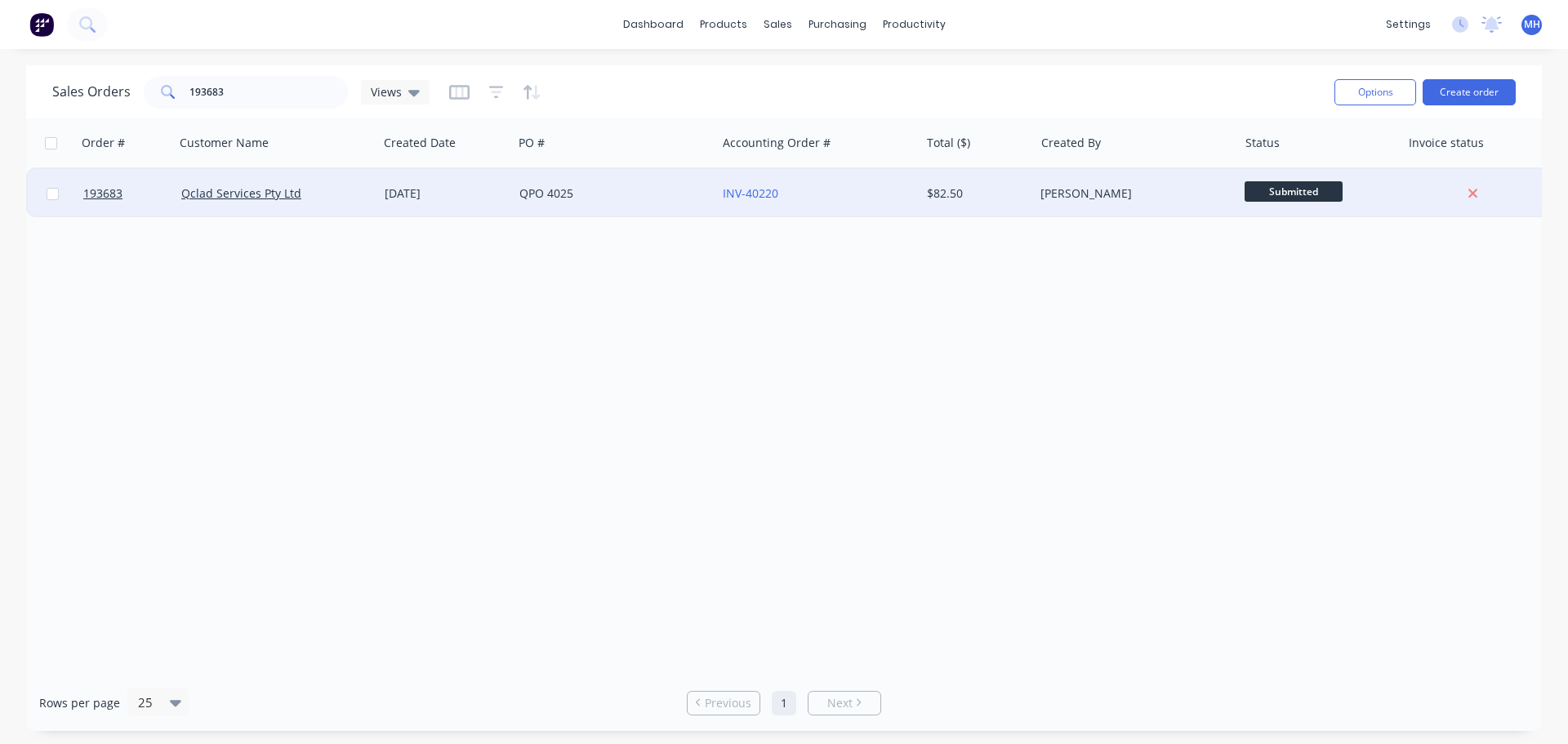
click at [641, 188] on div "QPO 4025" at bounding box center [610, 193] width 181 height 16
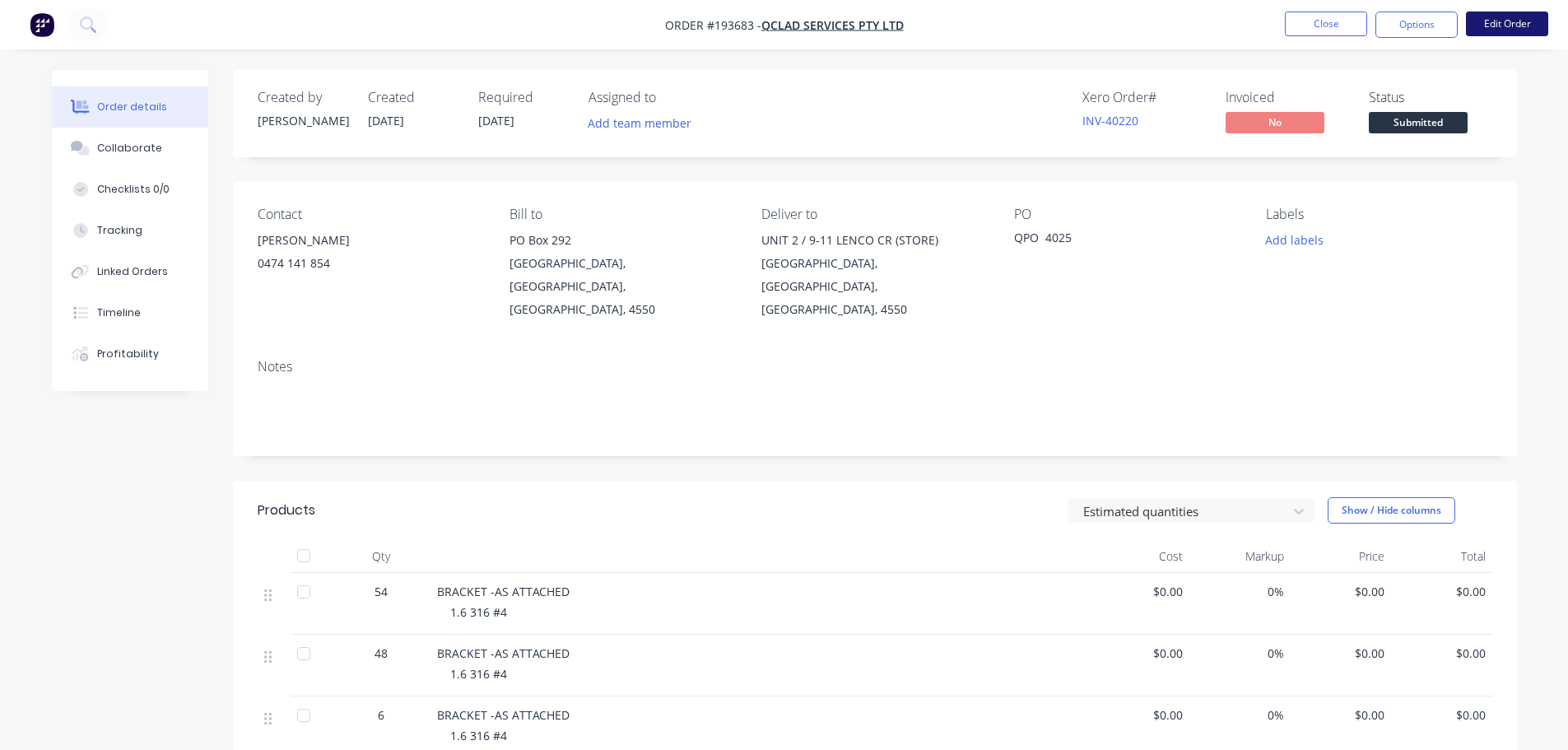
click at [1483, 23] on button "Edit Order" at bounding box center [1507, 24] width 83 height 25
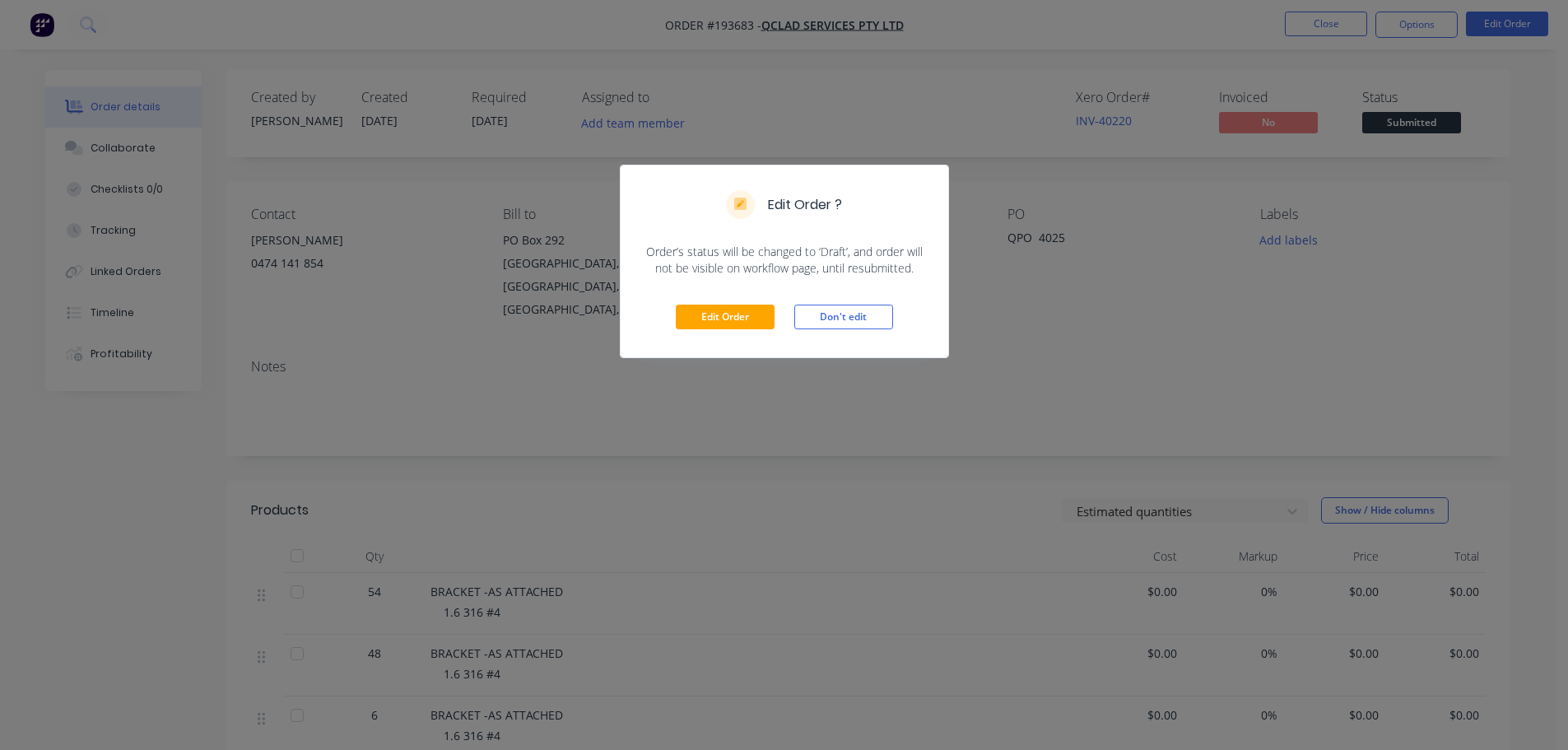
click at [739, 298] on div "Edit Order Don't edit" at bounding box center [784, 317] width 327 height 81
drag, startPoint x: 739, startPoint y: 309, endPoint x: 826, endPoint y: 299, distance: 87.6
click at [741, 309] on button "Edit Order" at bounding box center [725, 317] width 99 height 25
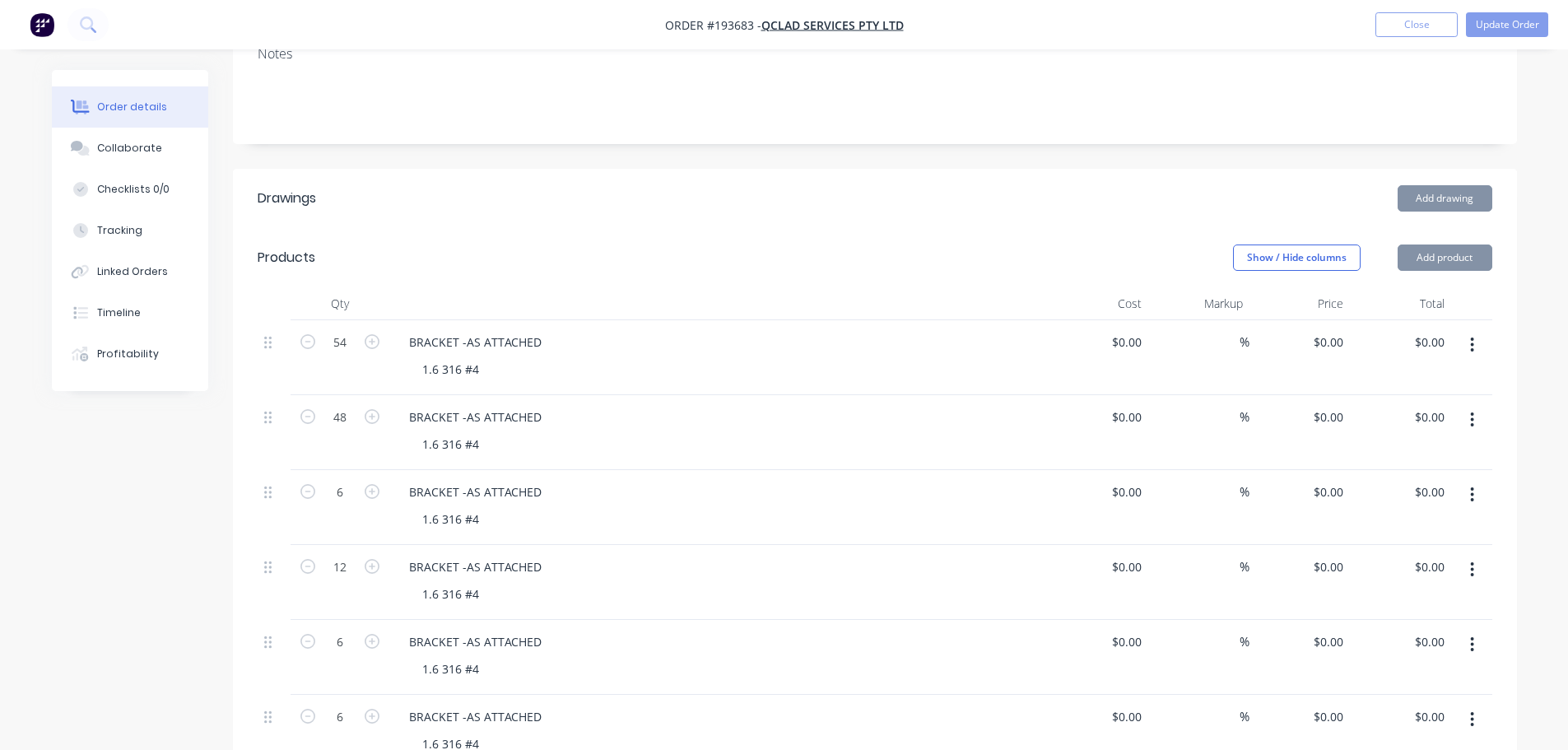
scroll to position [412, 0]
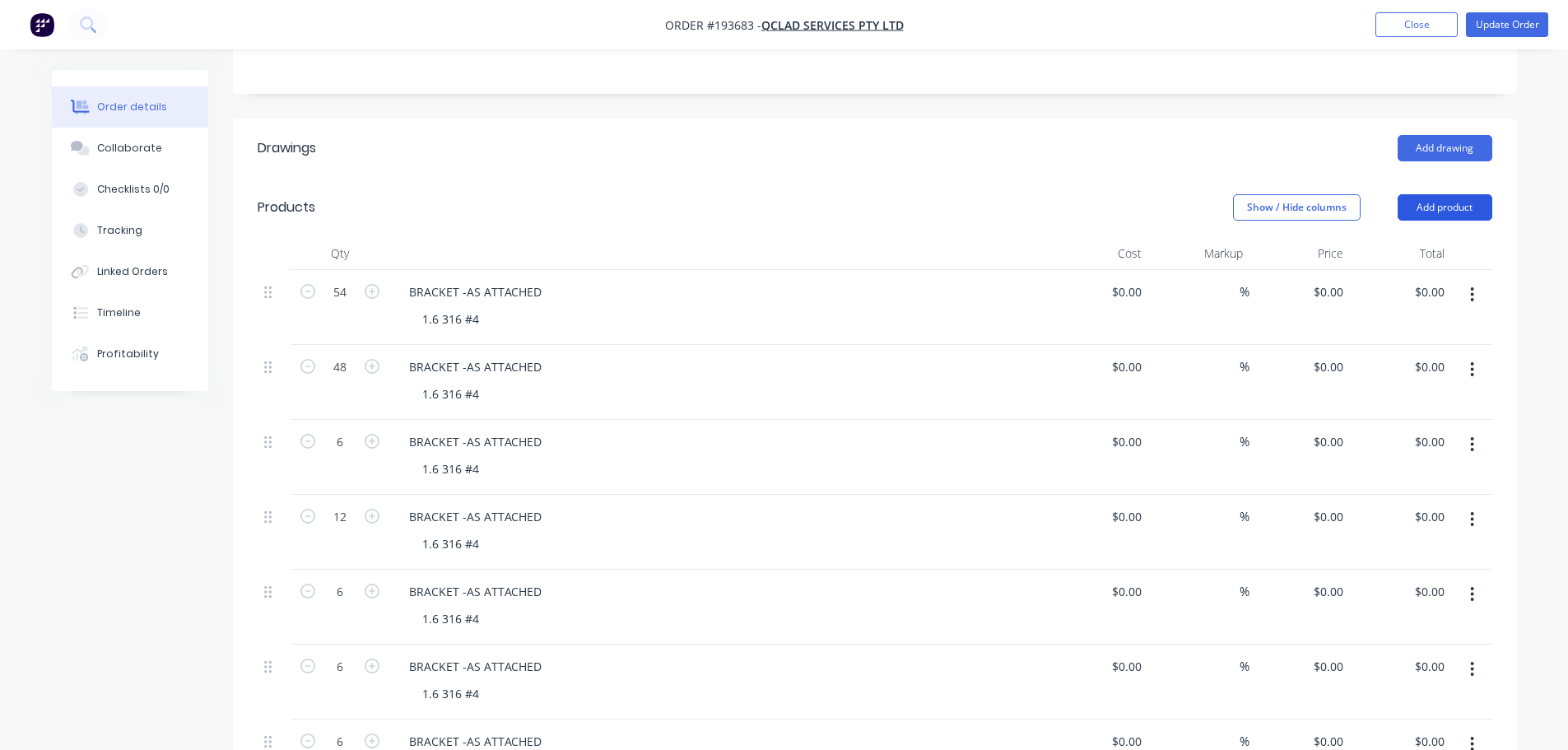
click at [1430, 194] on button "Add product" at bounding box center [1444, 207] width 94 height 27
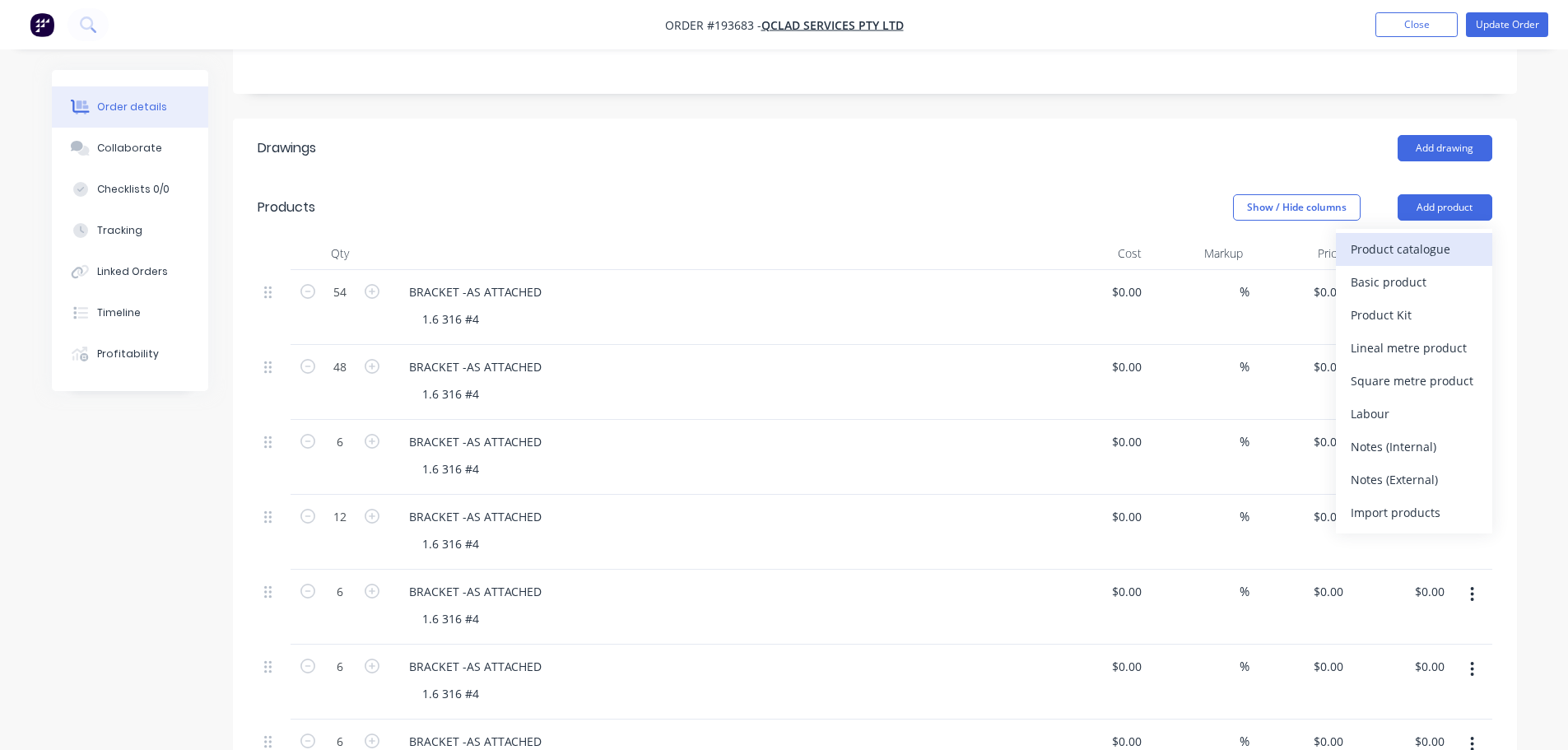
click at [1431, 237] on div "Product catalogue" at bounding box center [1413, 248] width 127 height 24
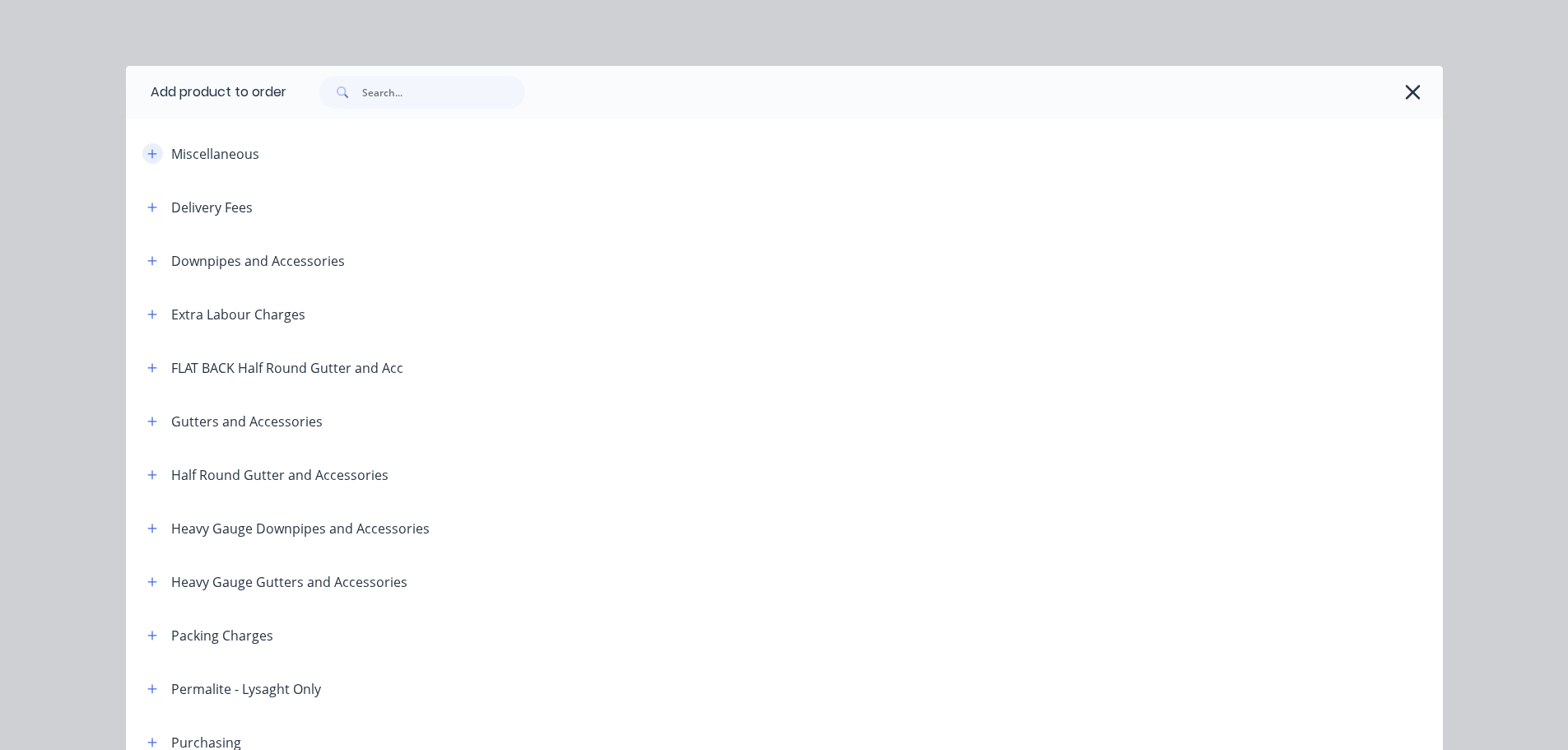
click at [147, 149] on icon "button" at bounding box center [152, 154] width 10 height 11
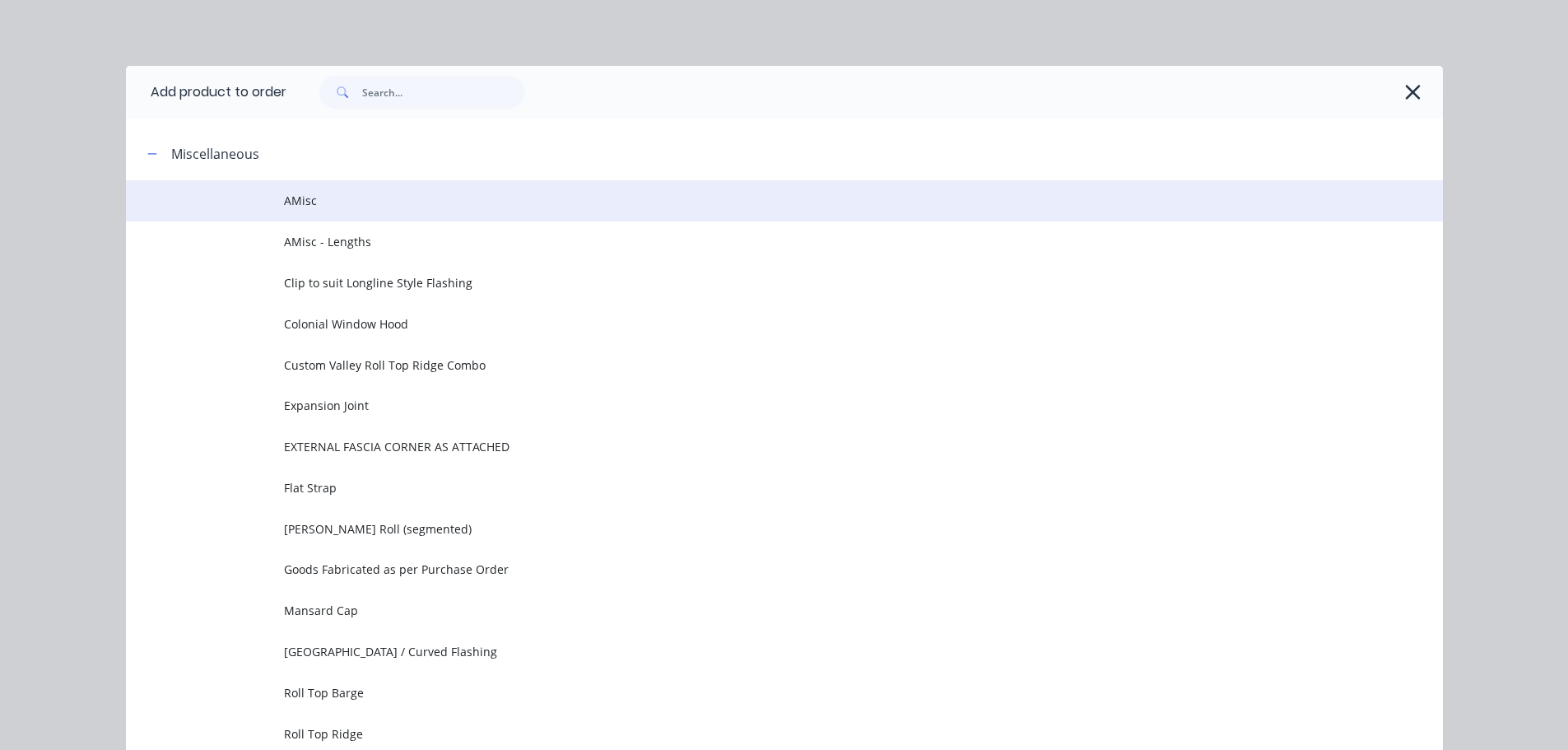
click at [588, 213] on td "AMisc" at bounding box center [863, 200] width 1159 height 41
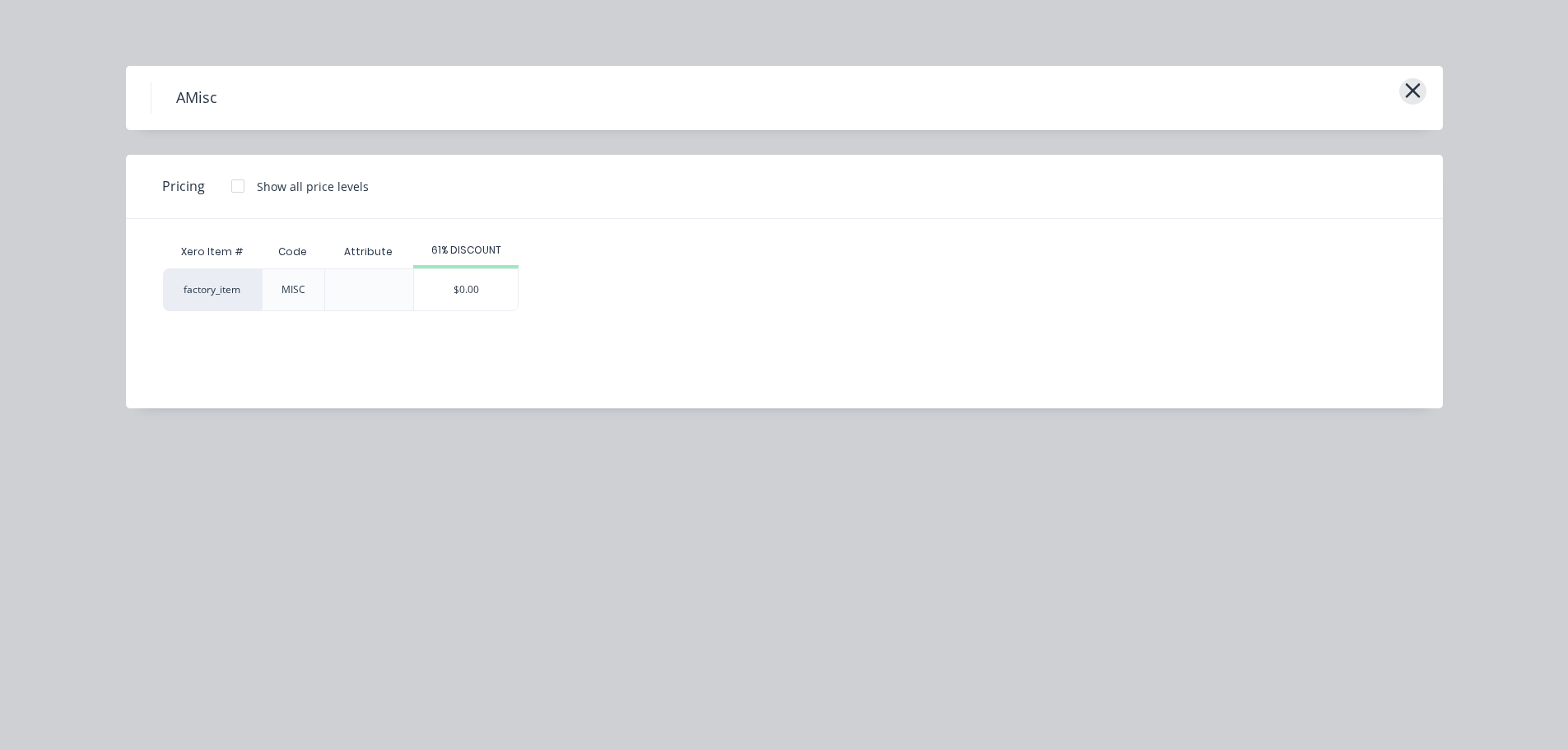
click at [1419, 93] on icon "button" at bounding box center [1413, 90] width 17 height 23
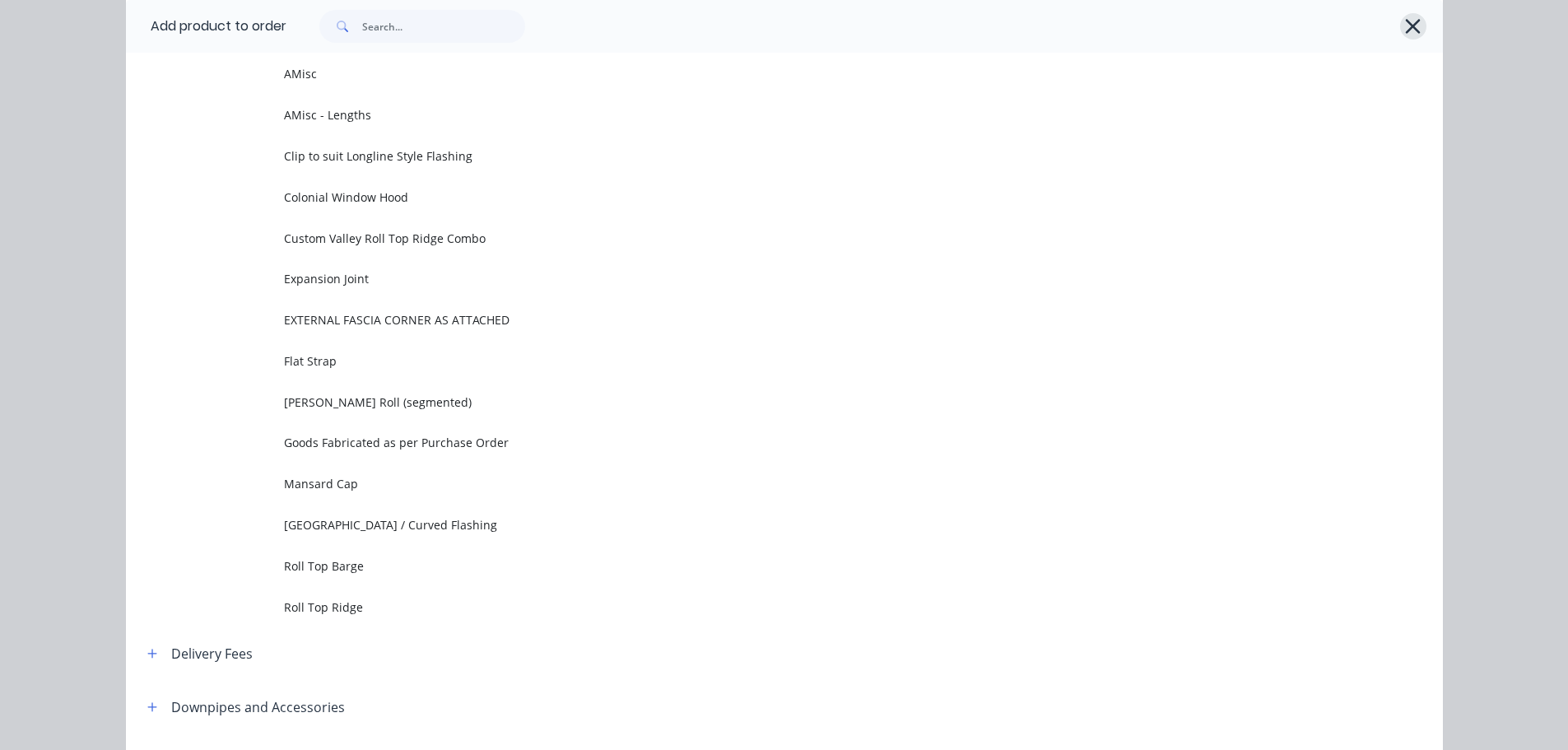
click at [1410, 22] on icon "button" at bounding box center [1413, 27] width 15 height 15
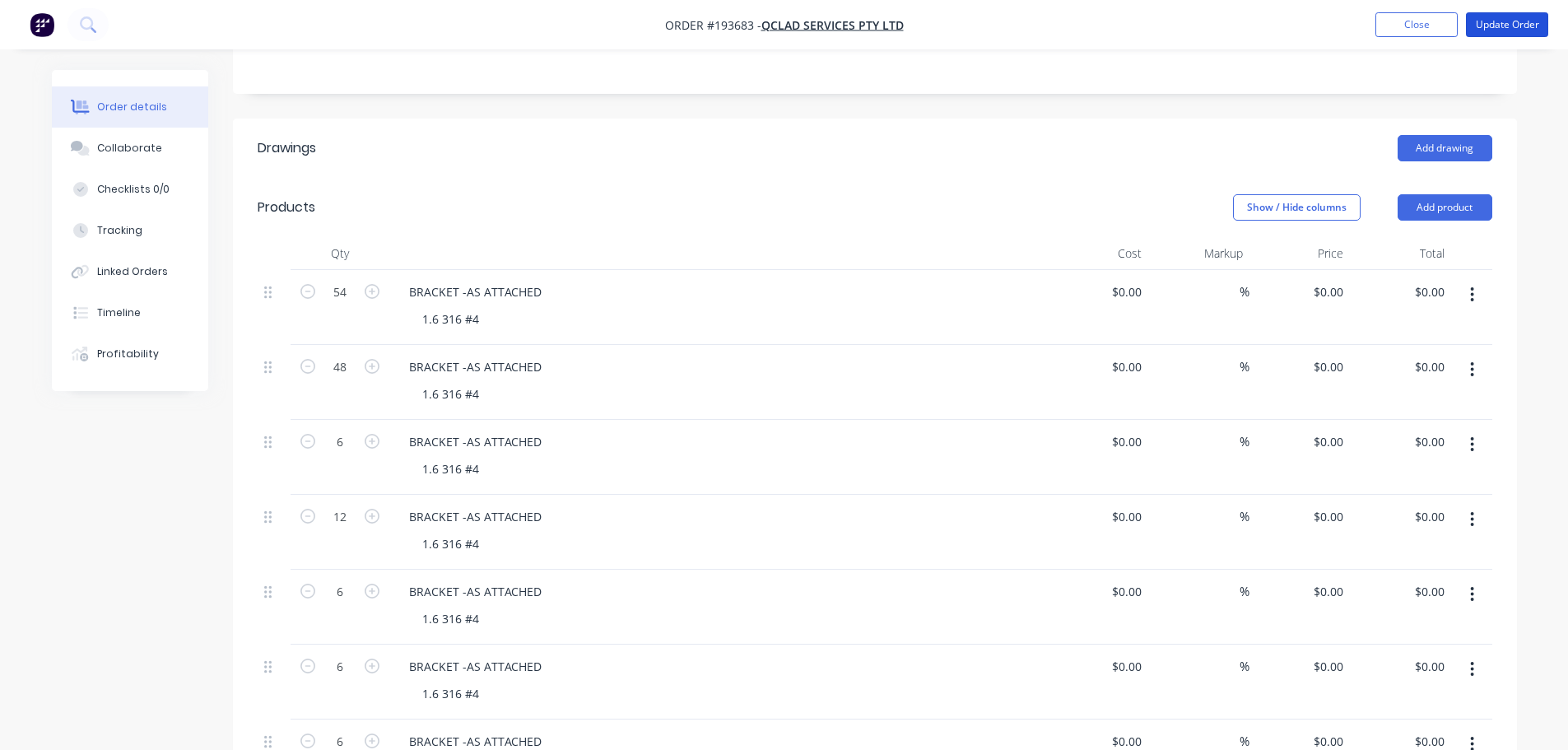
click at [1532, 26] on button "Update Order" at bounding box center [1507, 25] width 83 height 25
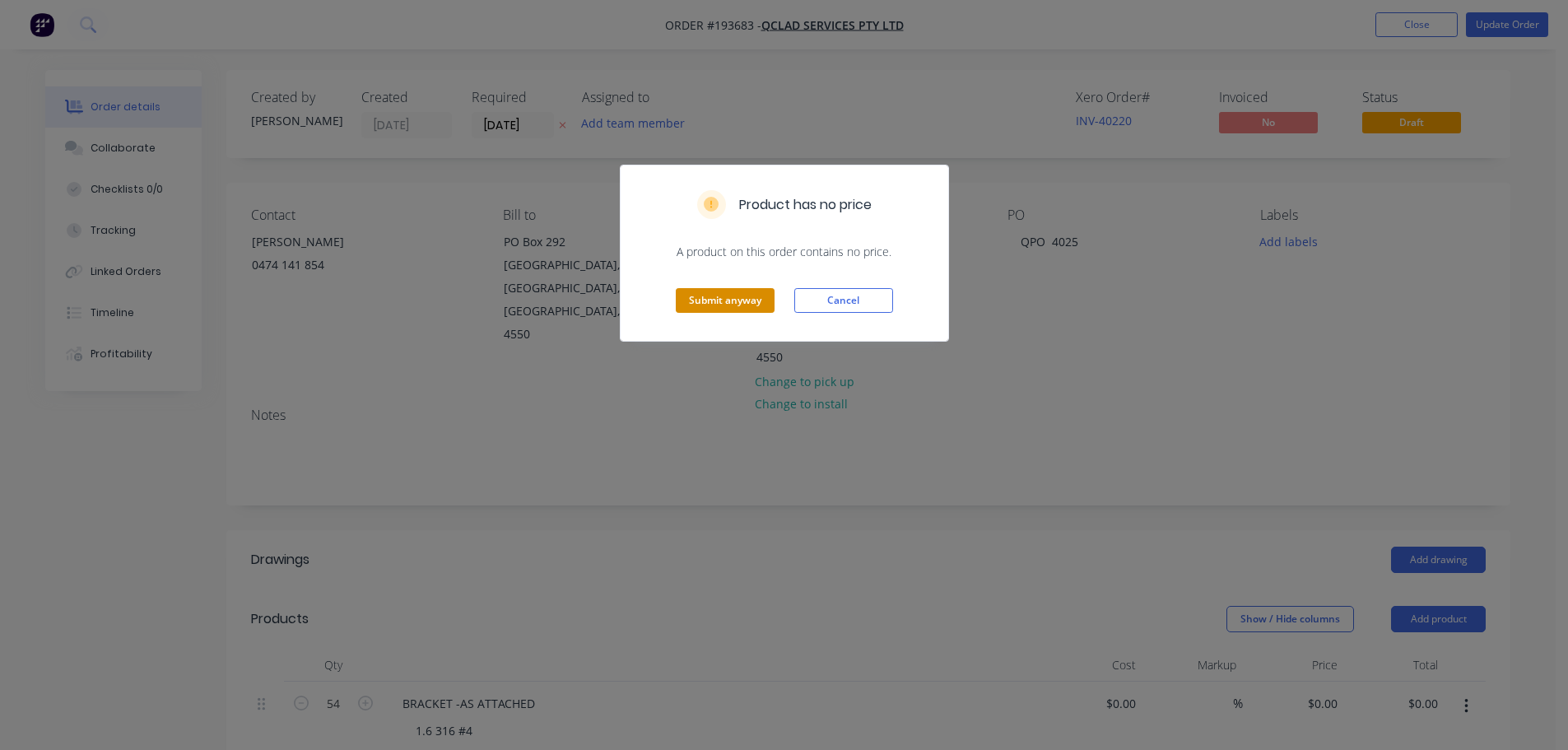
click at [714, 301] on button "Submit anyway" at bounding box center [725, 301] width 99 height 25
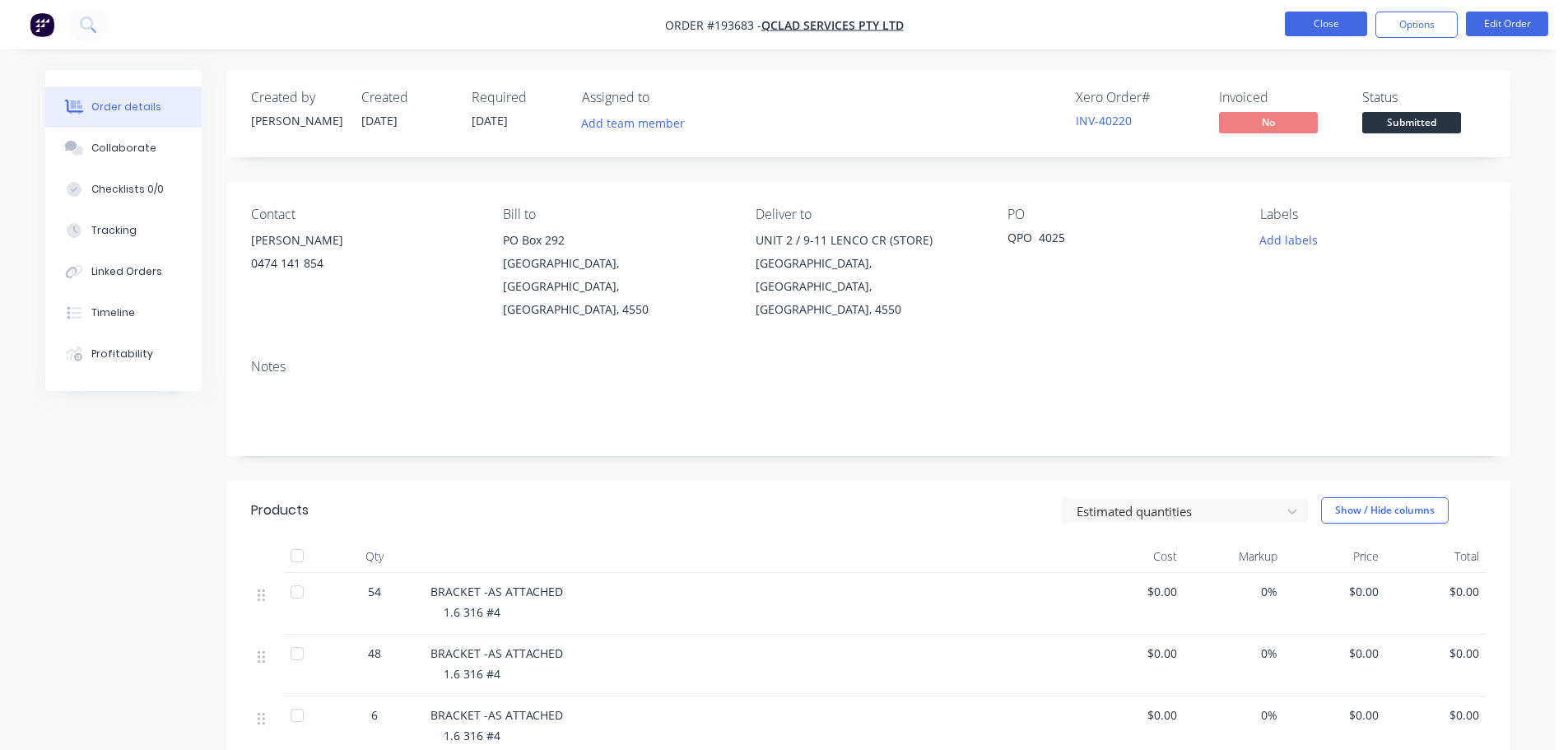
click at [1316, 27] on button "Close" at bounding box center [1325, 24] width 83 height 25
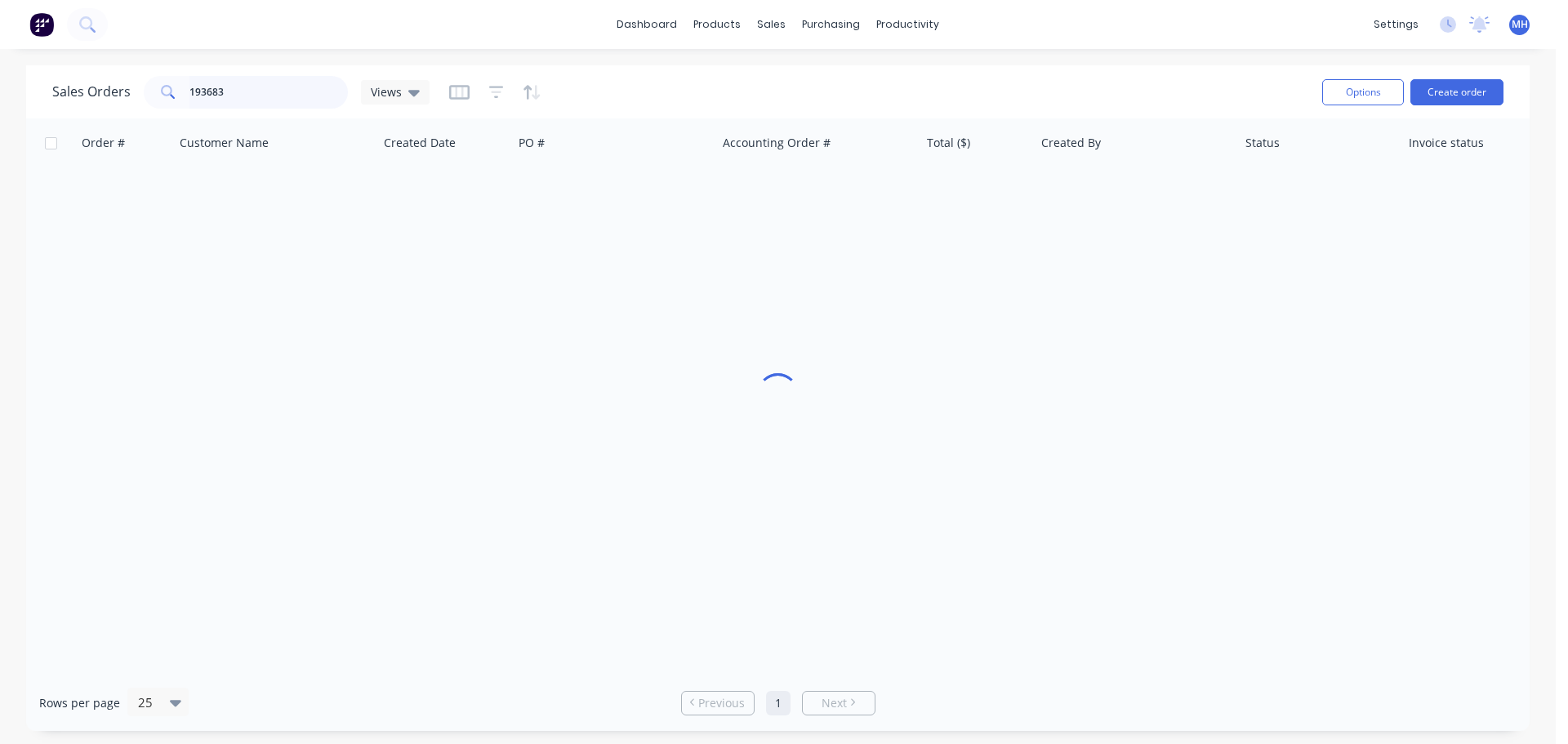
click at [257, 100] on input "193683" at bounding box center [269, 92] width 160 height 33
type input "193753"
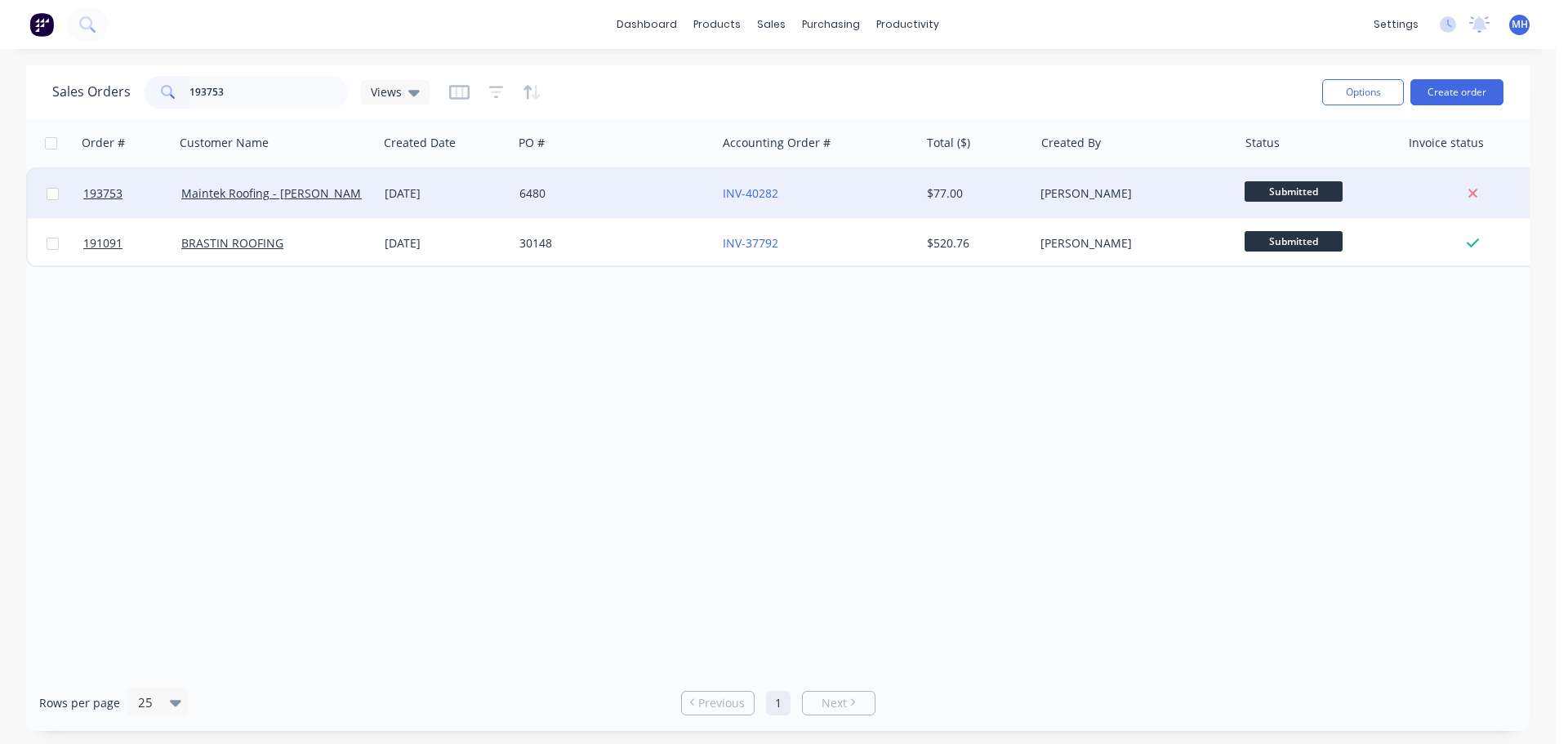
click at [560, 190] on div "6480" at bounding box center [610, 193] width 181 height 16
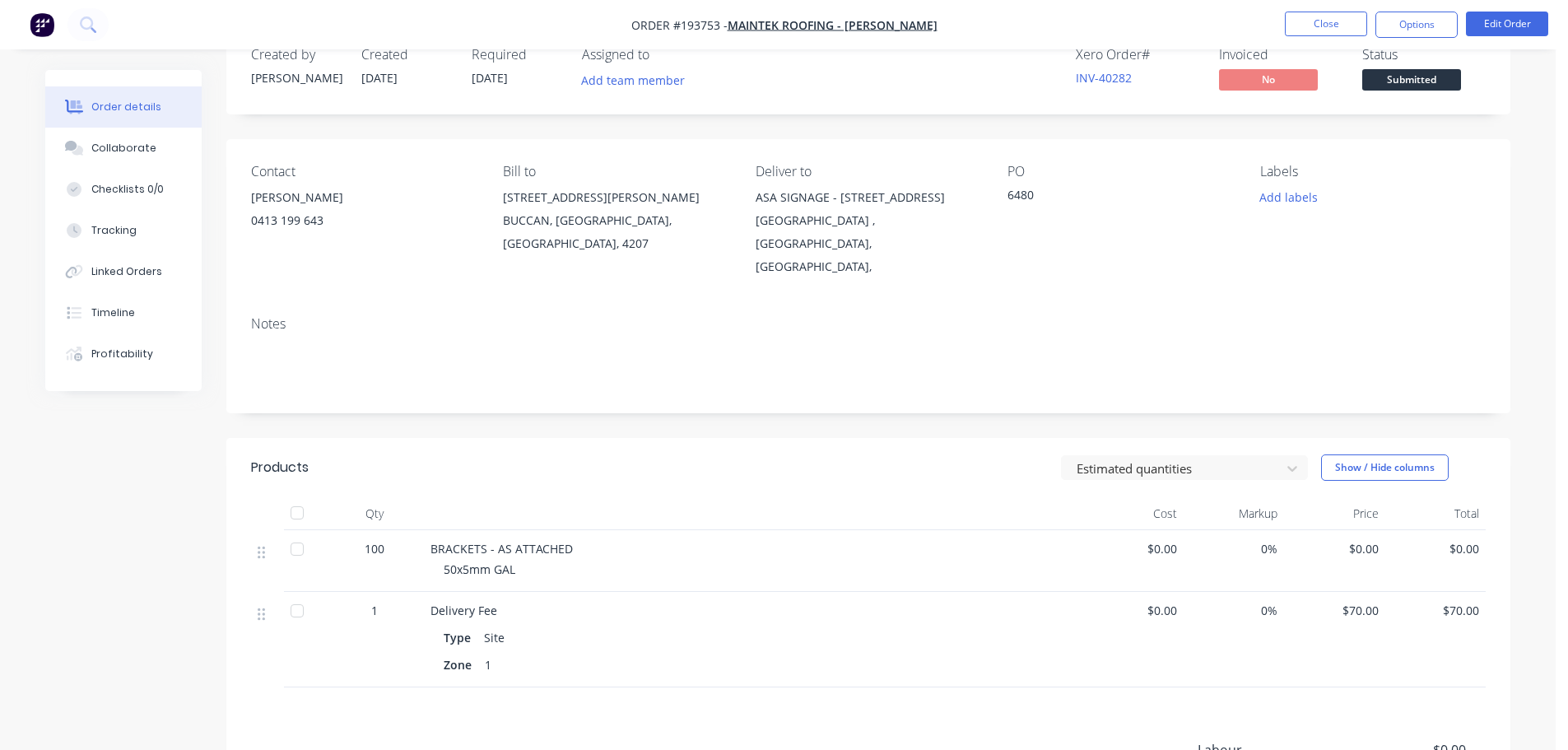
scroll to position [83, 0]
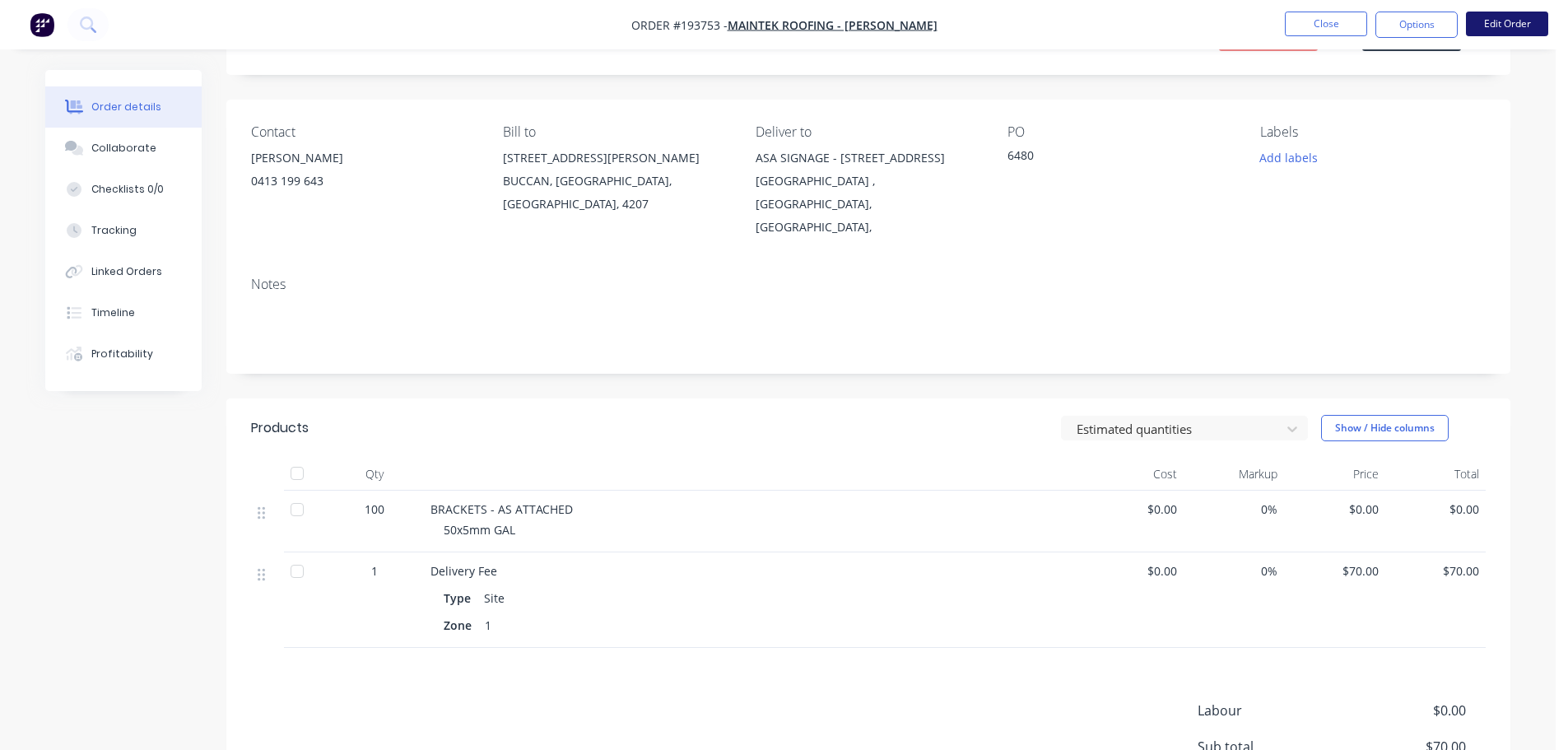
click at [1532, 30] on button "Edit Order" at bounding box center [1507, 24] width 83 height 25
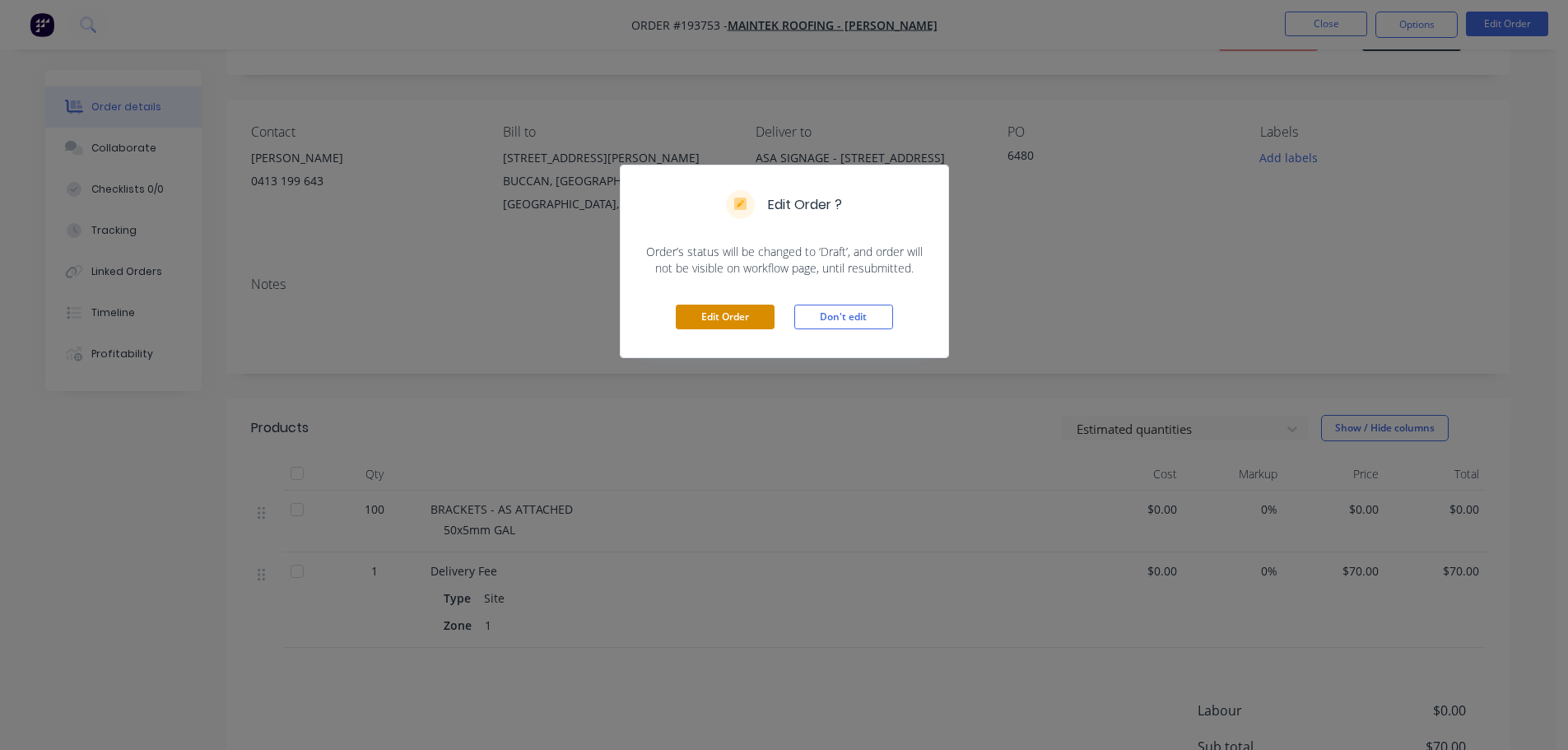
click at [731, 320] on button "Edit Order" at bounding box center [725, 317] width 99 height 25
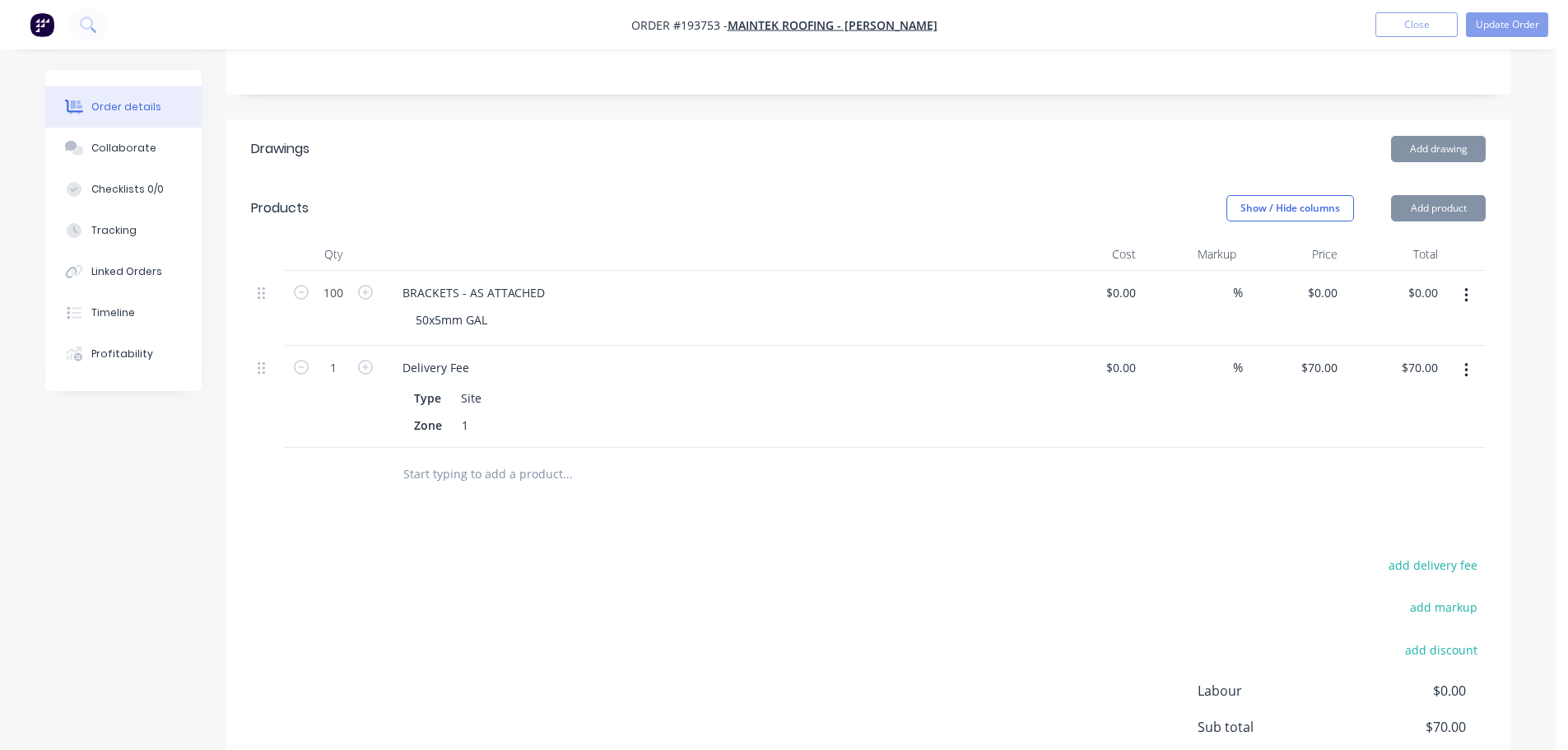
scroll to position [412, 0]
drag, startPoint x: 1425, startPoint y: 165, endPoint x: 1427, endPoint y: 173, distance: 8.2
click at [1426, 194] on button "Add product" at bounding box center [1438, 207] width 94 height 27
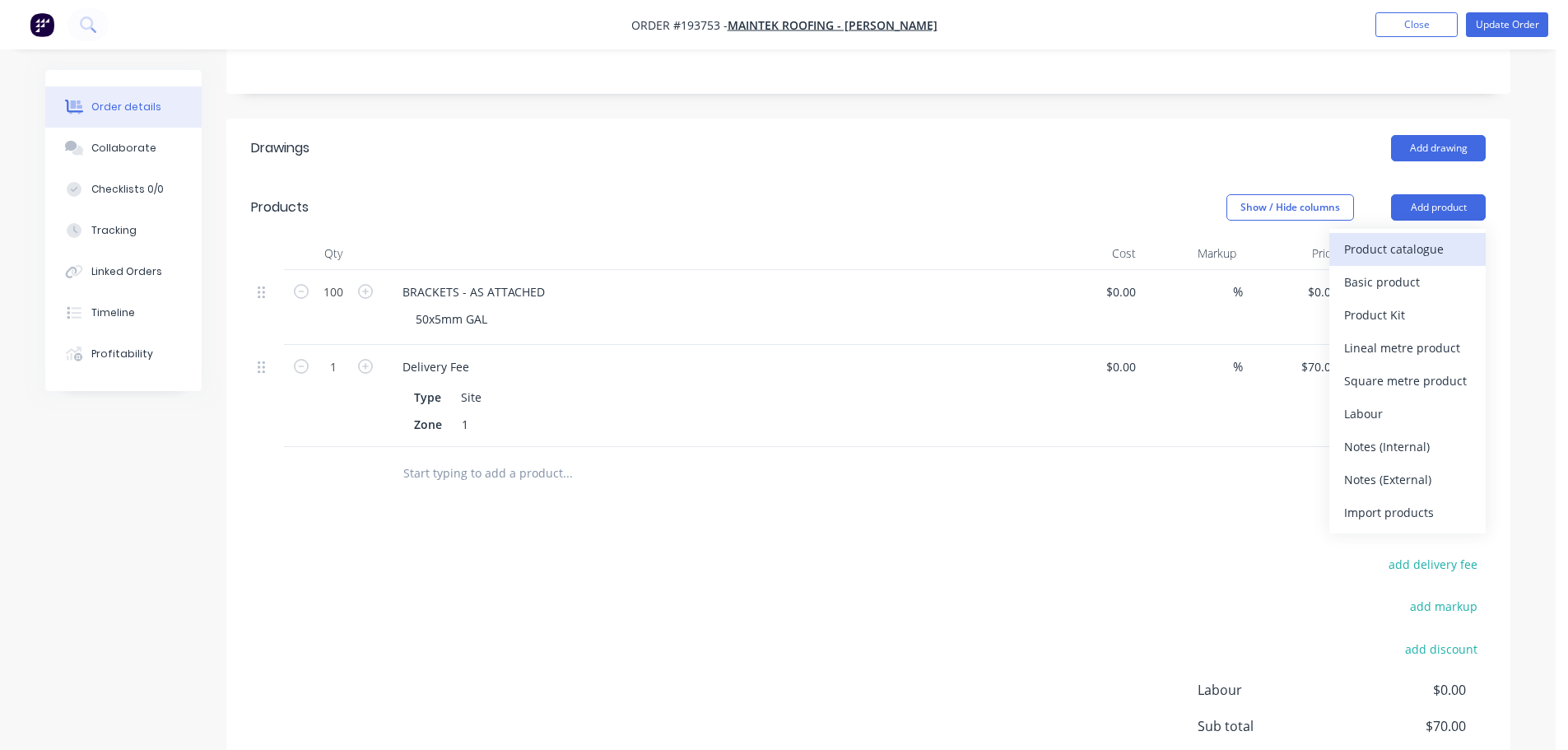
click at [1424, 237] on div "Product catalogue" at bounding box center [1407, 248] width 127 height 24
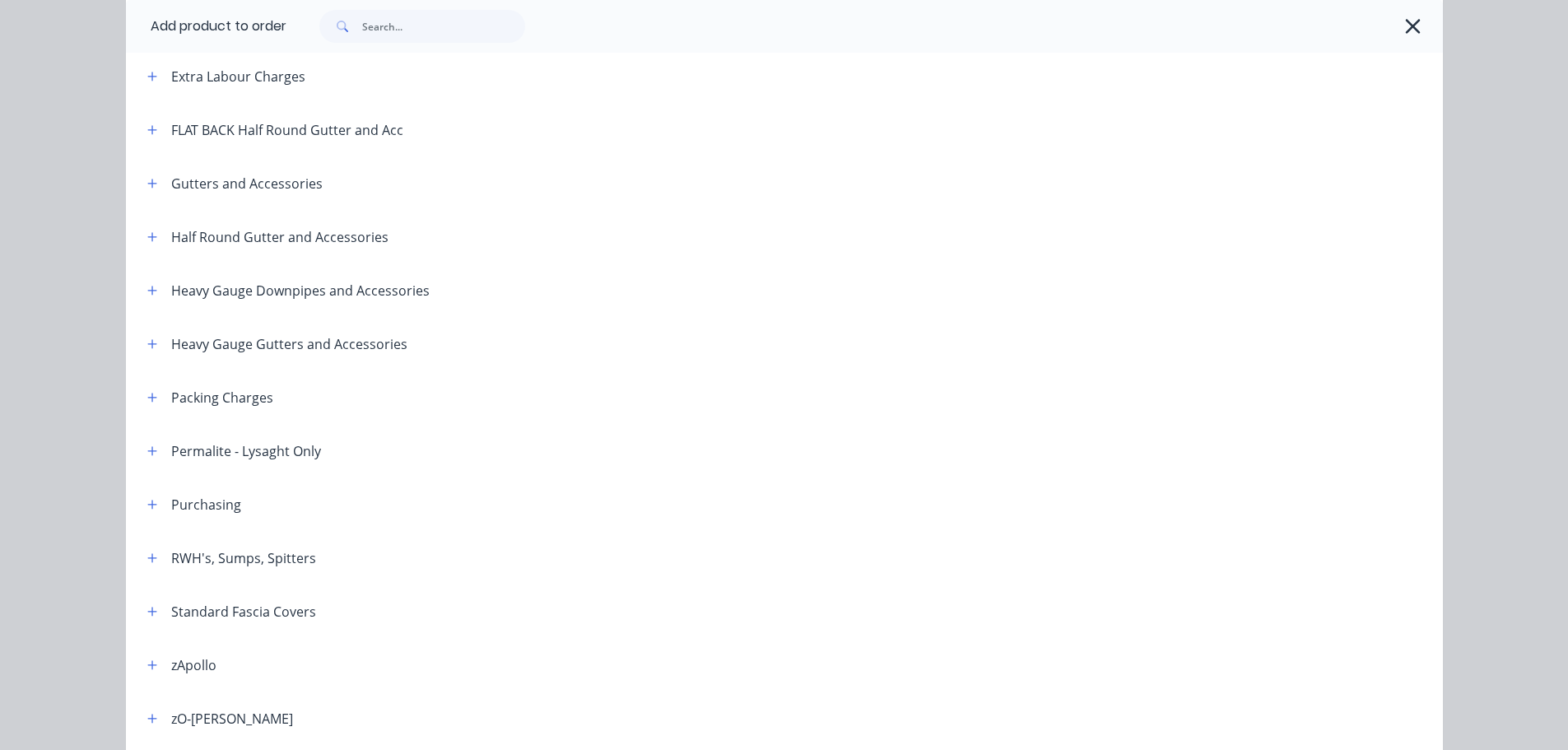
scroll to position [247, 0]
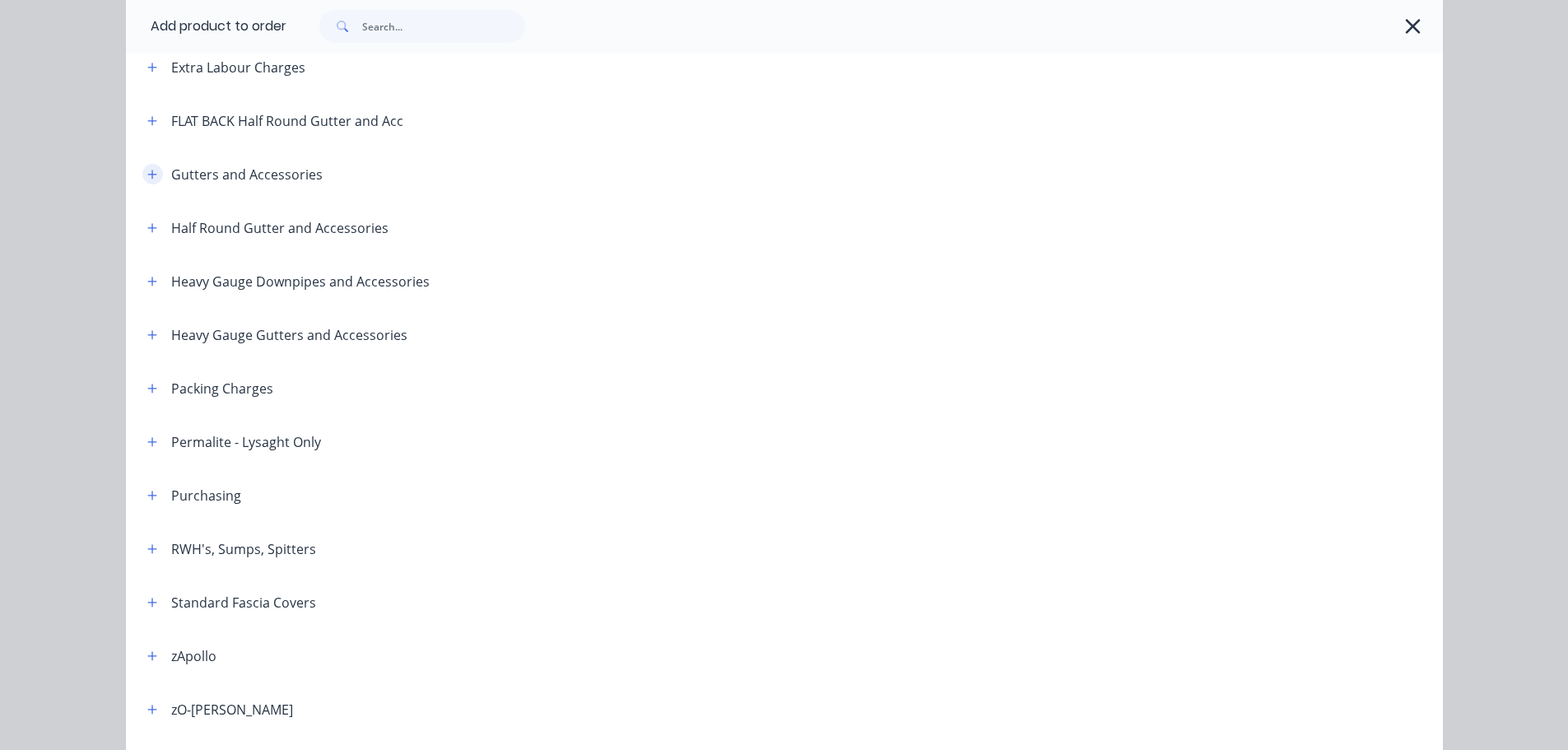
click at [147, 173] on icon "button" at bounding box center [152, 174] width 10 height 10
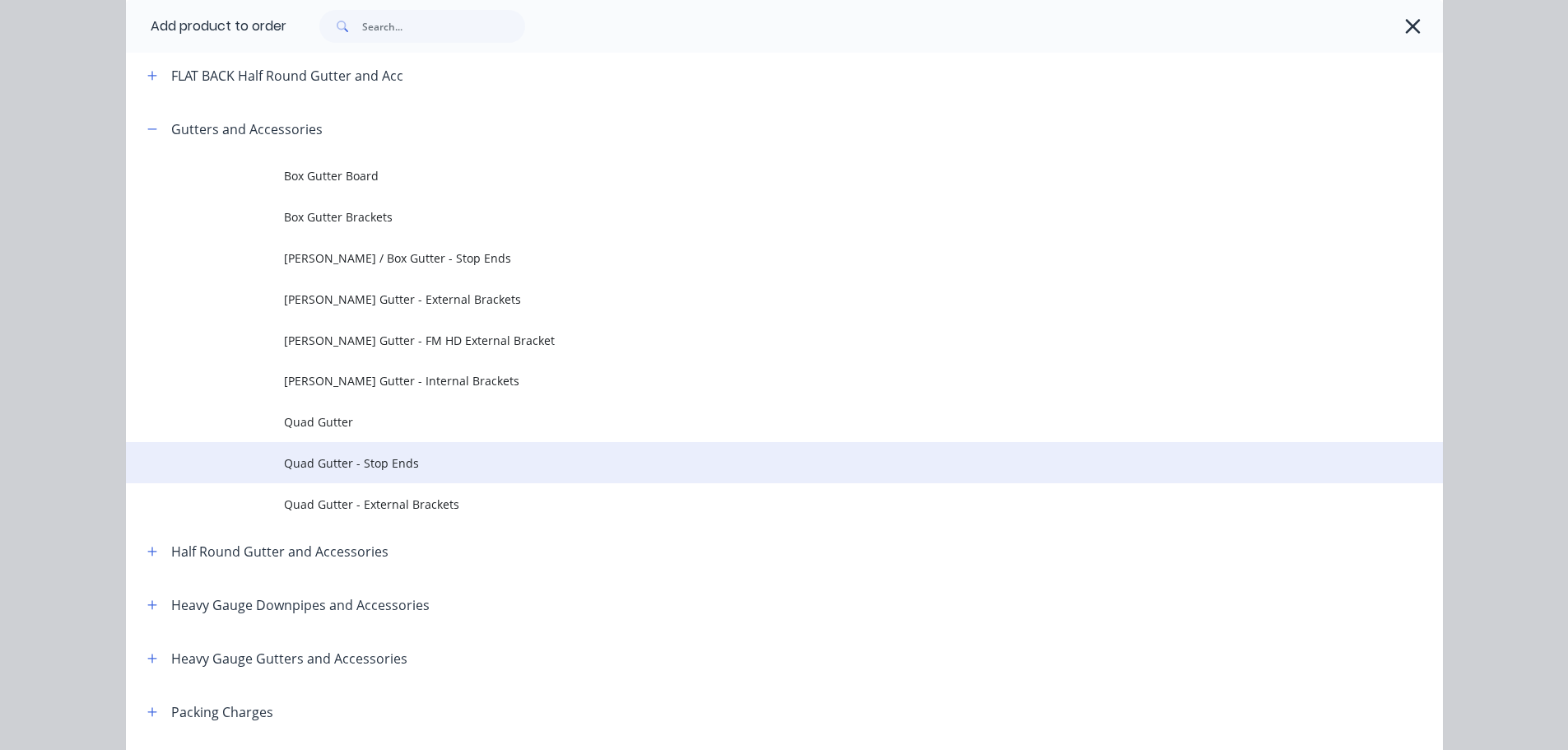
scroll to position [412, 0]
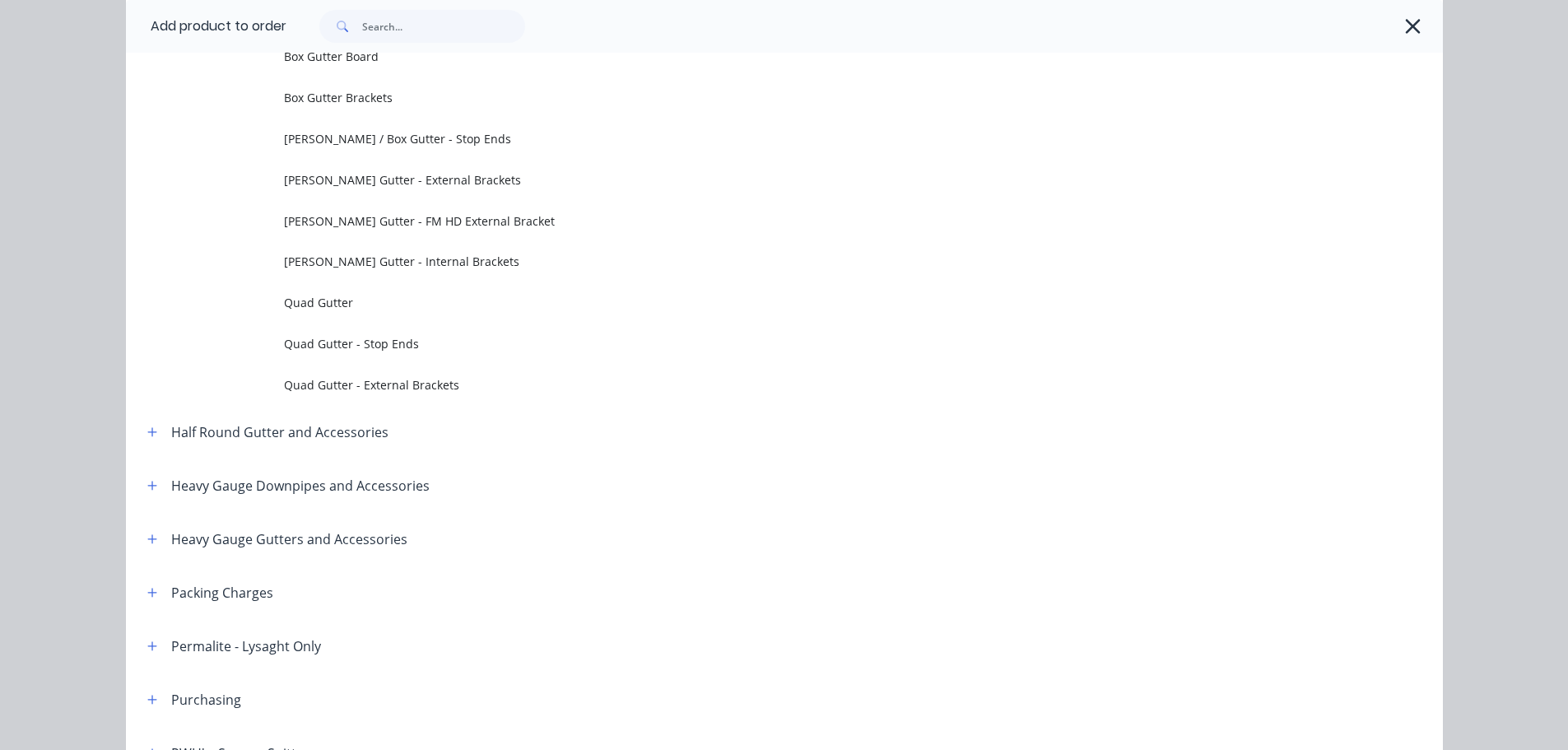
drag, startPoint x: 419, startPoint y: 183, endPoint x: 426, endPoint y: 190, distance: 9.9
click at [421, 183] on span "Eaves Gutter - External Brackets" at bounding box center [747, 180] width 927 height 17
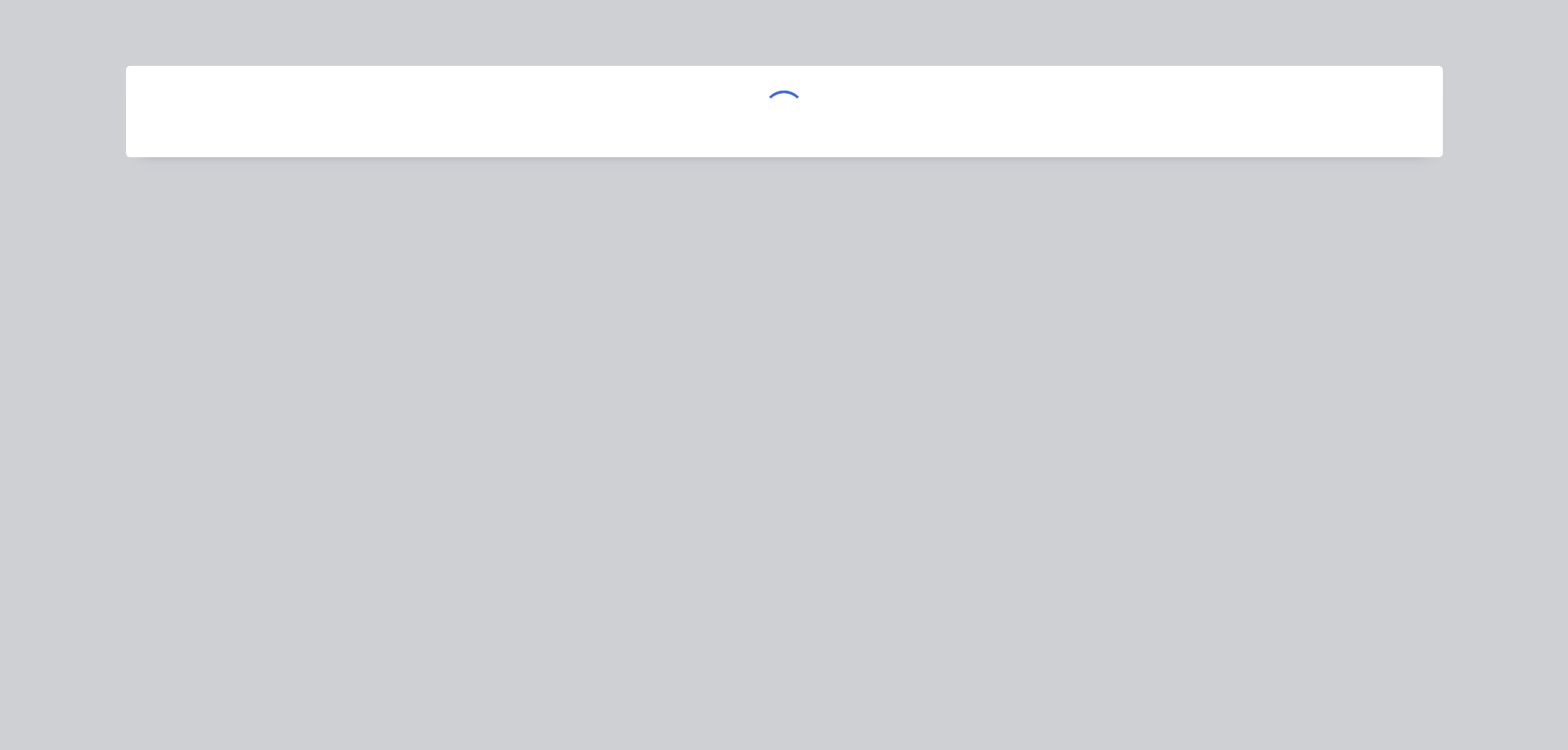
scroll to position [0, 0]
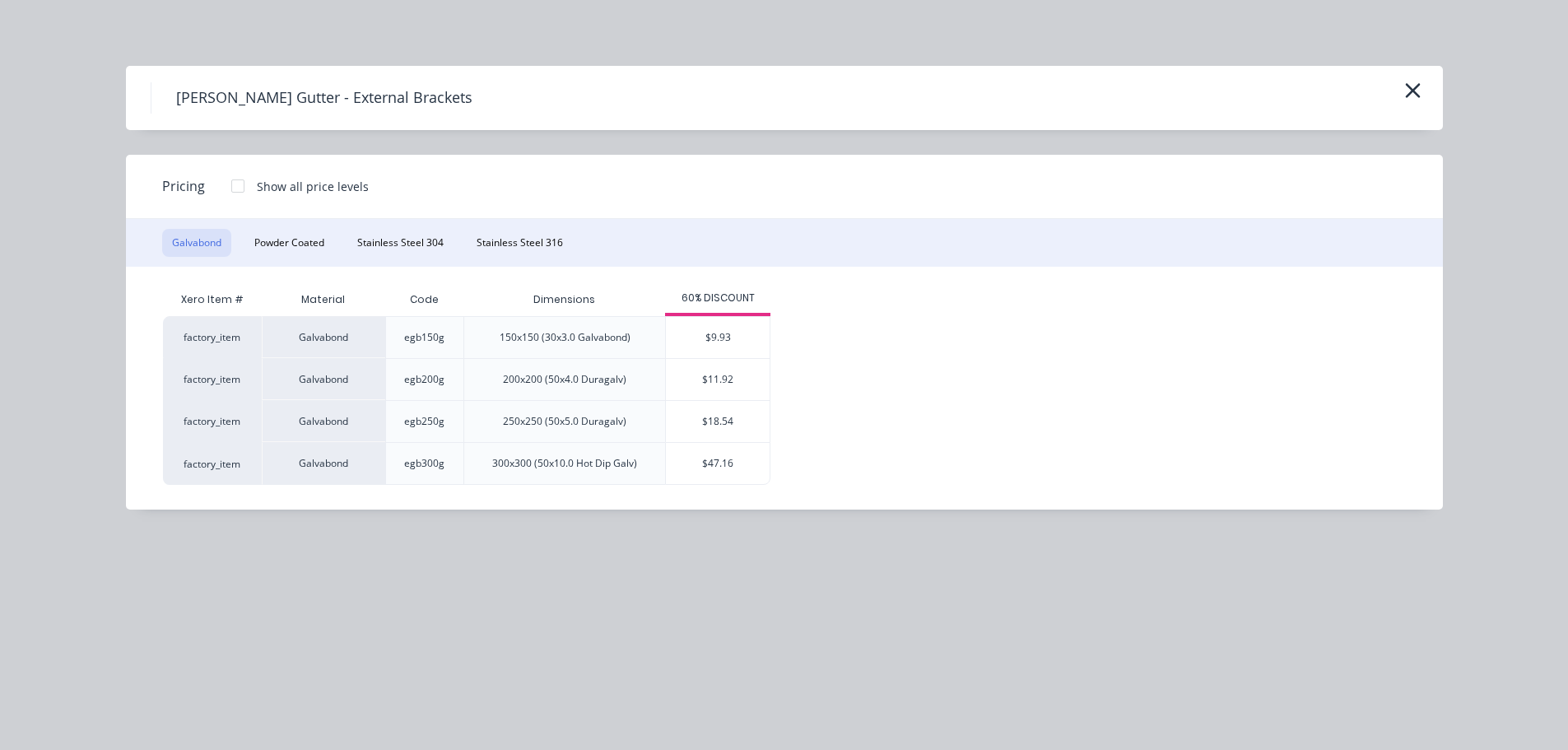
click at [1426, 91] on div "Eaves Gutter - External Brackets" at bounding box center [784, 97] width 1317 height 64
click at [1419, 107] on div "Eaves Gutter - External Brackets" at bounding box center [784, 97] width 1317 height 64
click at [1421, 91] on button "button" at bounding box center [1413, 91] width 28 height 27
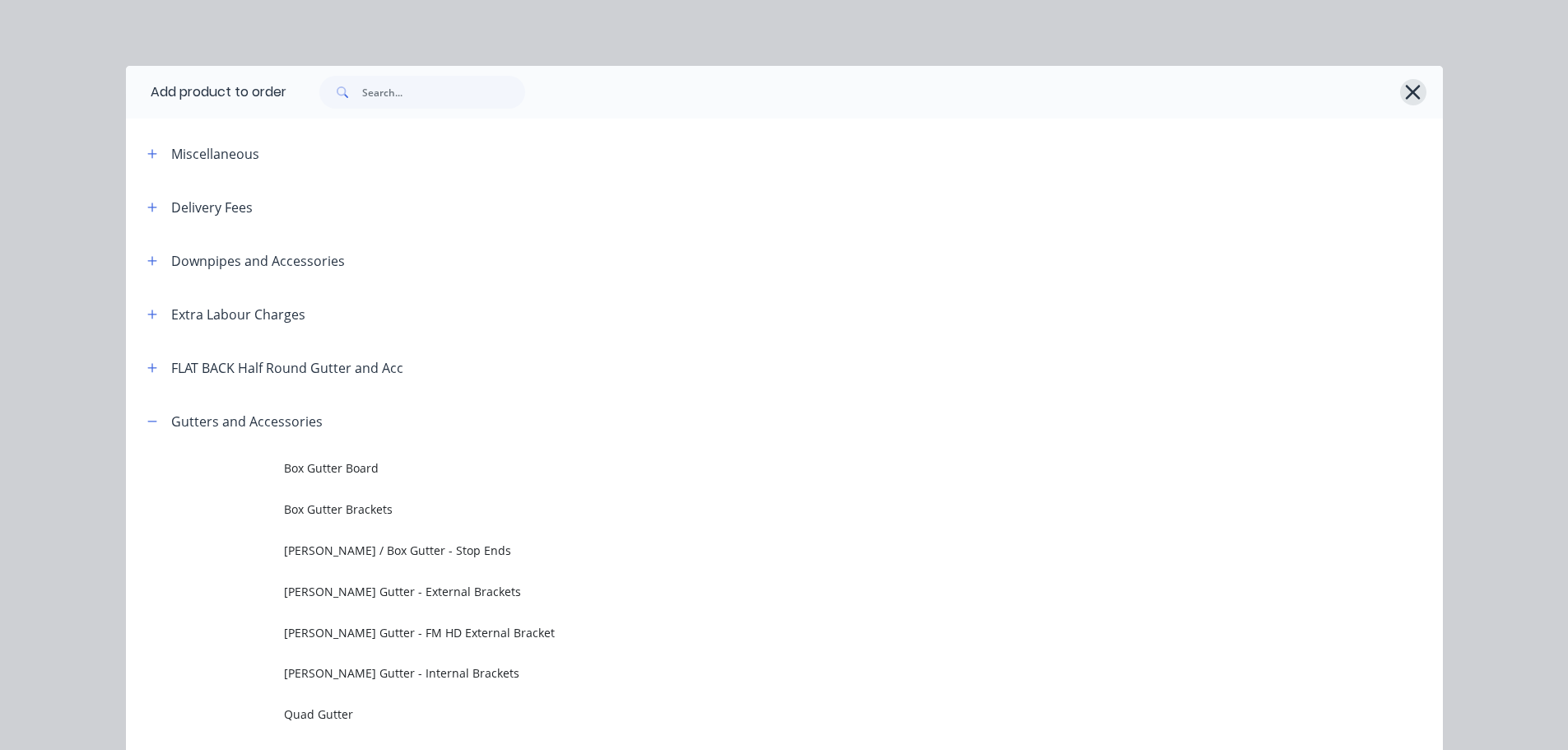
scroll to position [394, 0]
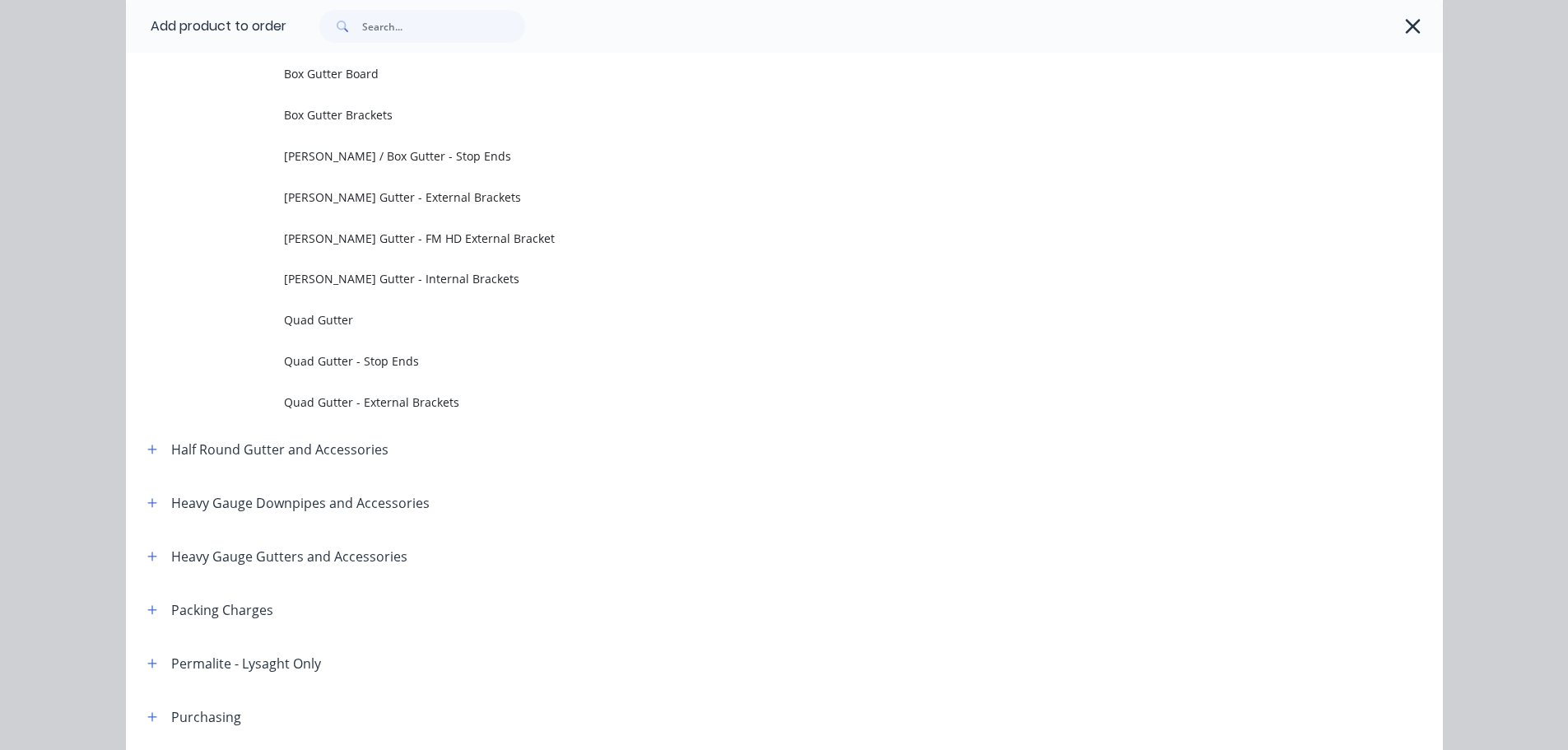
click at [1404, 27] on icon "button" at bounding box center [1413, 27] width 17 height 23
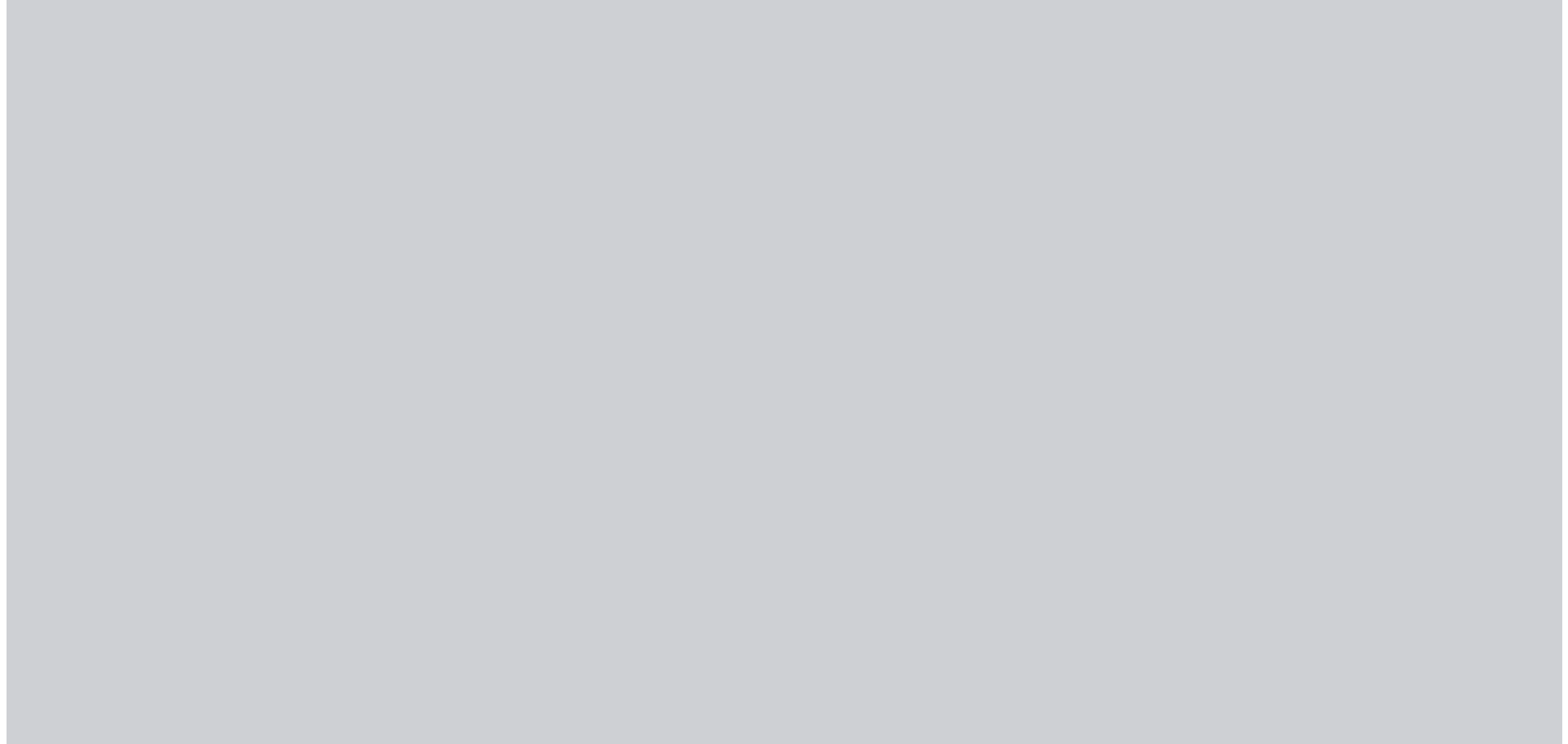
scroll to position [0, 0]
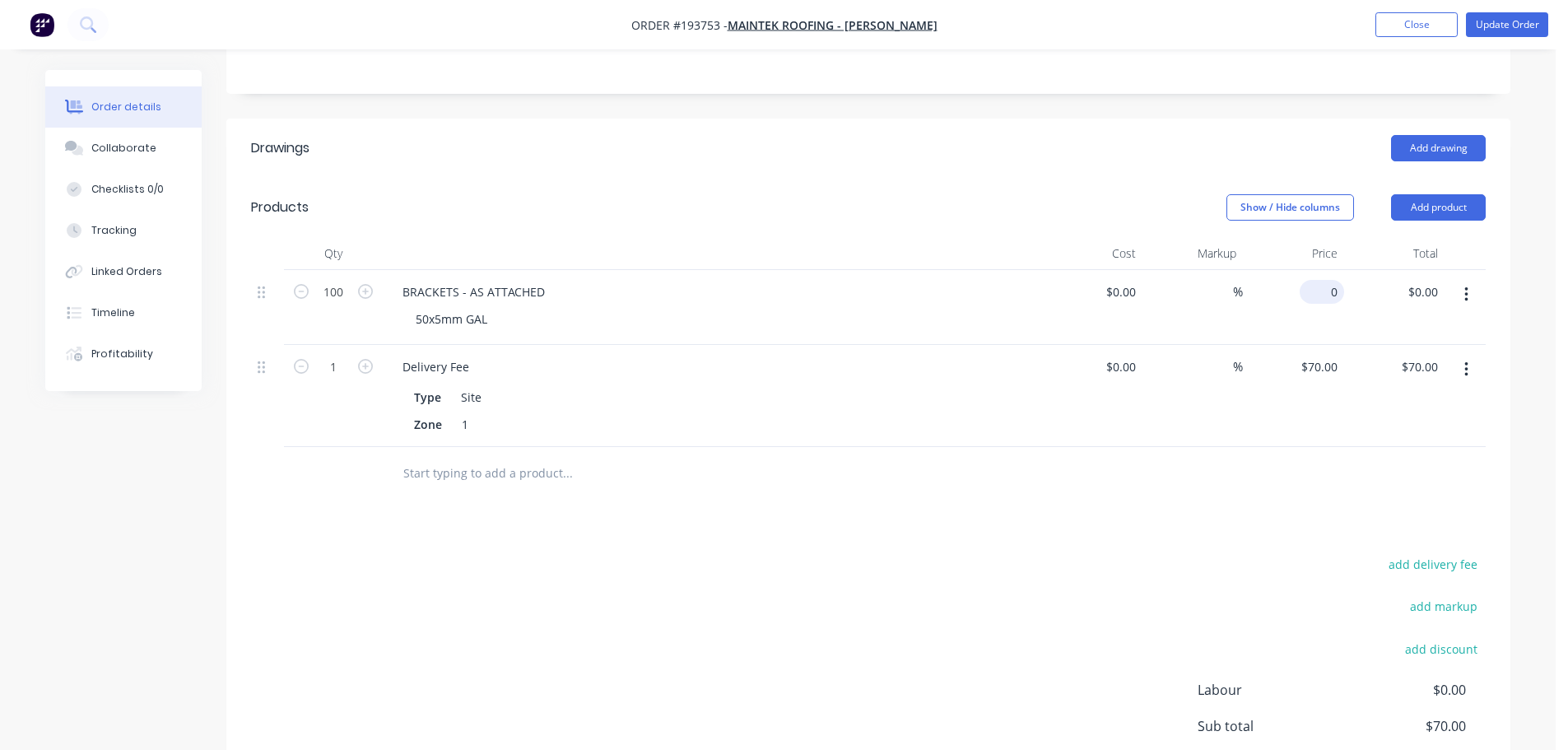
click at [1321, 280] on div "0 $0.00" at bounding box center [1322, 291] width 45 height 24
type input "$18.54"
type input "$1,854.00"
click at [1186, 178] on header "Products Show / Hide columns Add product" at bounding box center [868, 207] width 1284 height 59
click at [1522, 19] on button "Update Order" at bounding box center [1507, 25] width 83 height 25
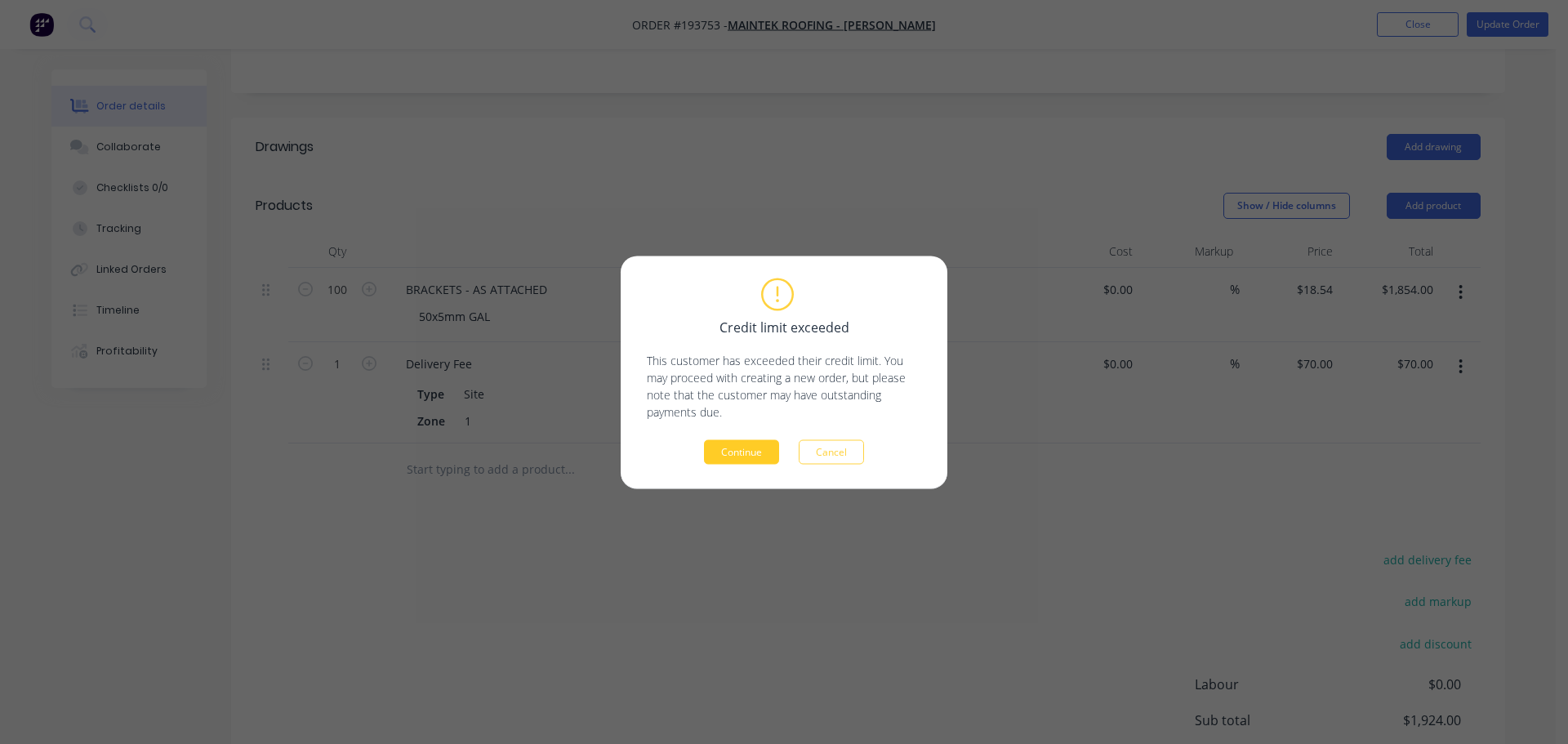
click at [770, 446] on button "Continue" at bounding box center [742, 451] width 76 height 25
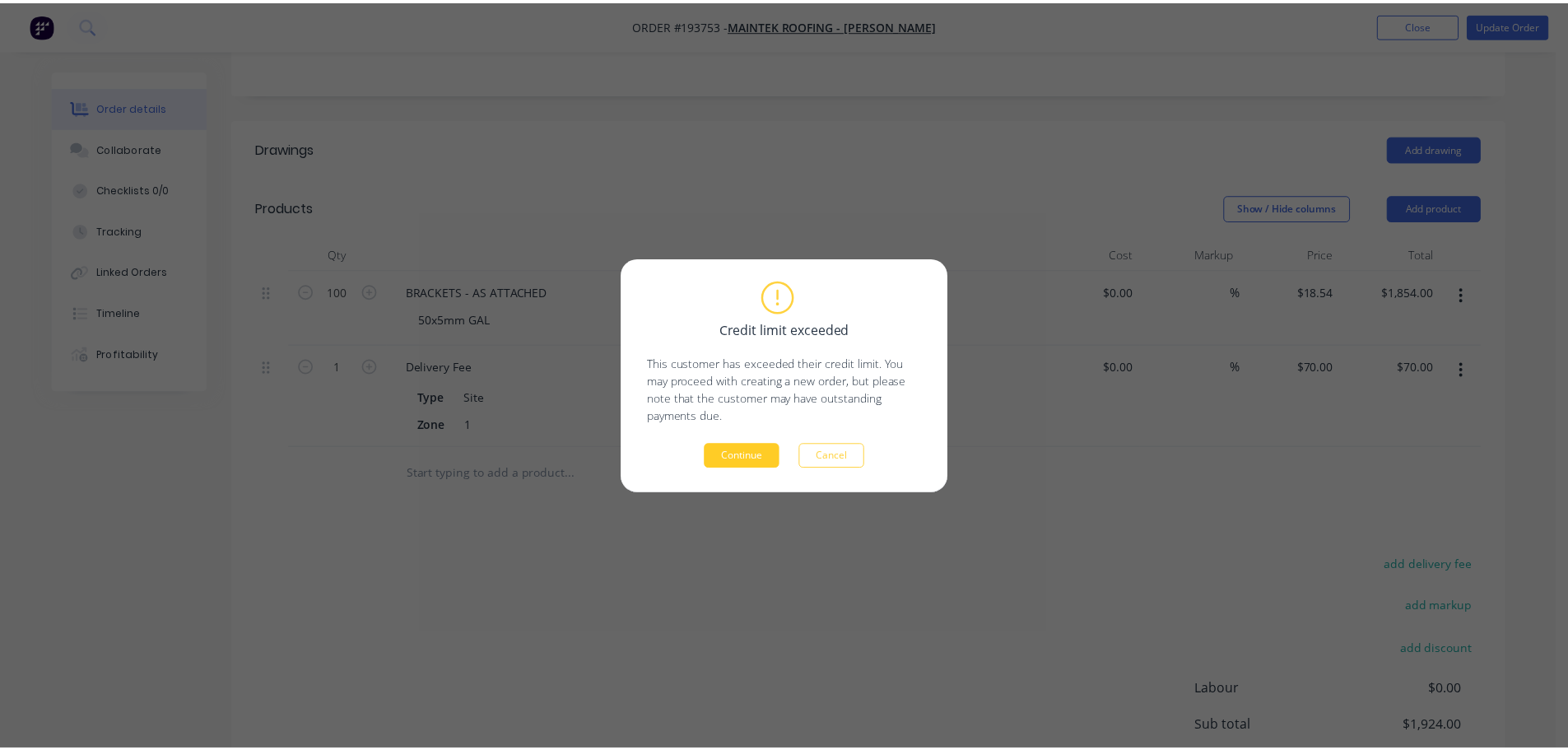
scroll to position [234, 0]
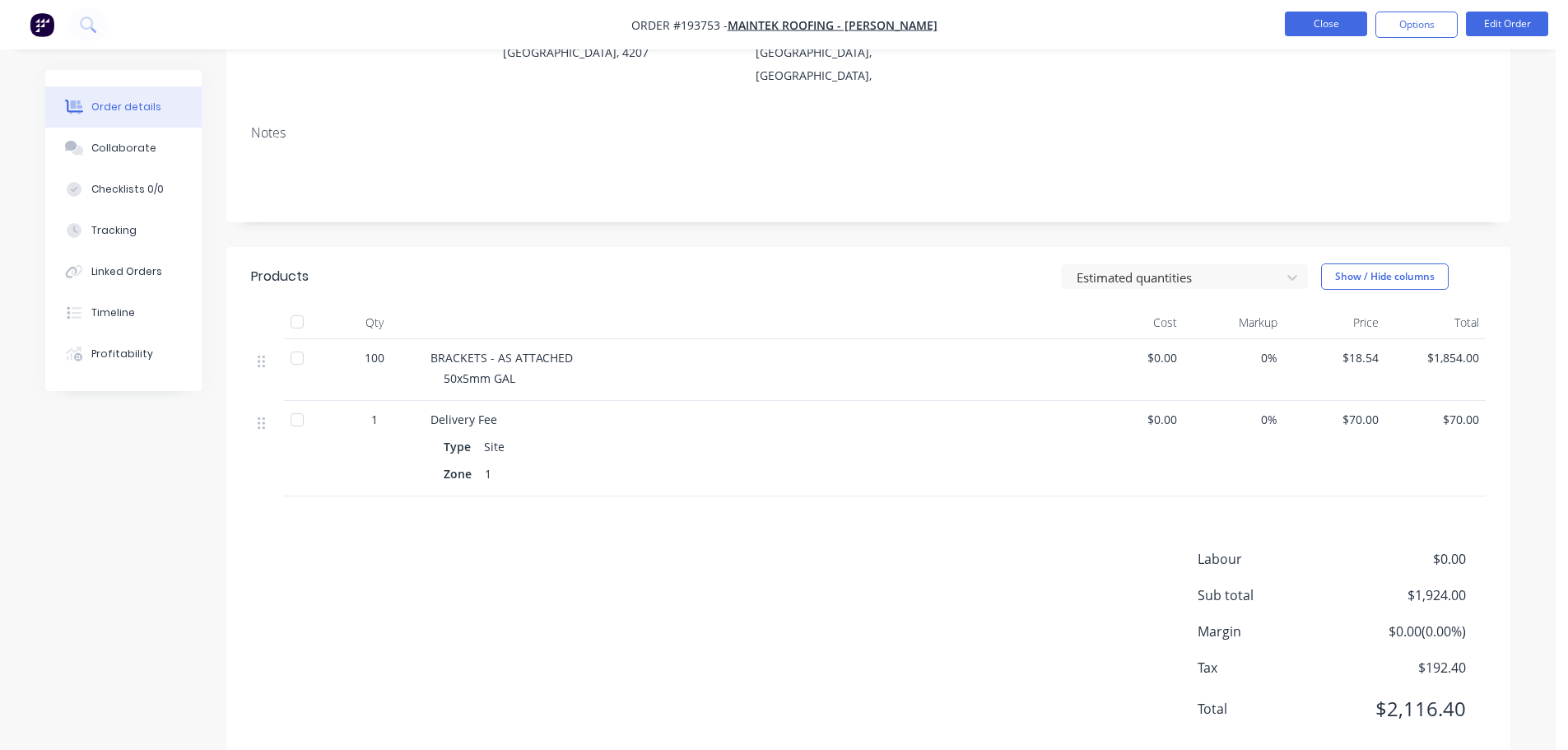
click at [1342, 20] on button "Close" at bounding box center [1325, 24] width 83 height 25
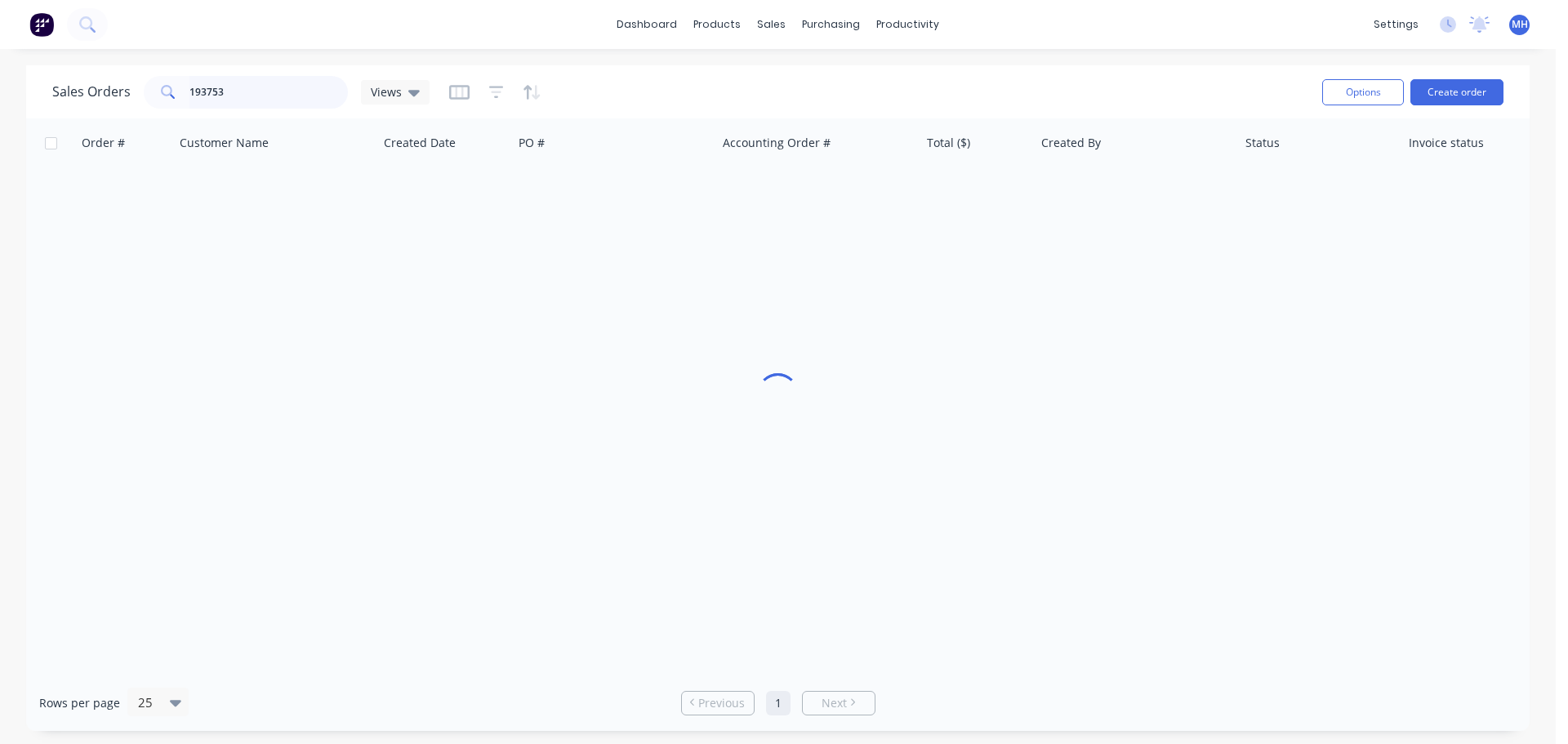
click at [294, 100] on input "193753" at bounding box center [269, 92] width 160 height 33
click at [644, 93] on div "Sales Orders 193656 Views" at bounding box center [680, 92] width 1256 height 40
click at [281, 90] on input "193656" at bounding box center [269, 92] width 160 height 33
click at [281, 89] on input "193656" at bounding box center [269, 92] width 160 height 33
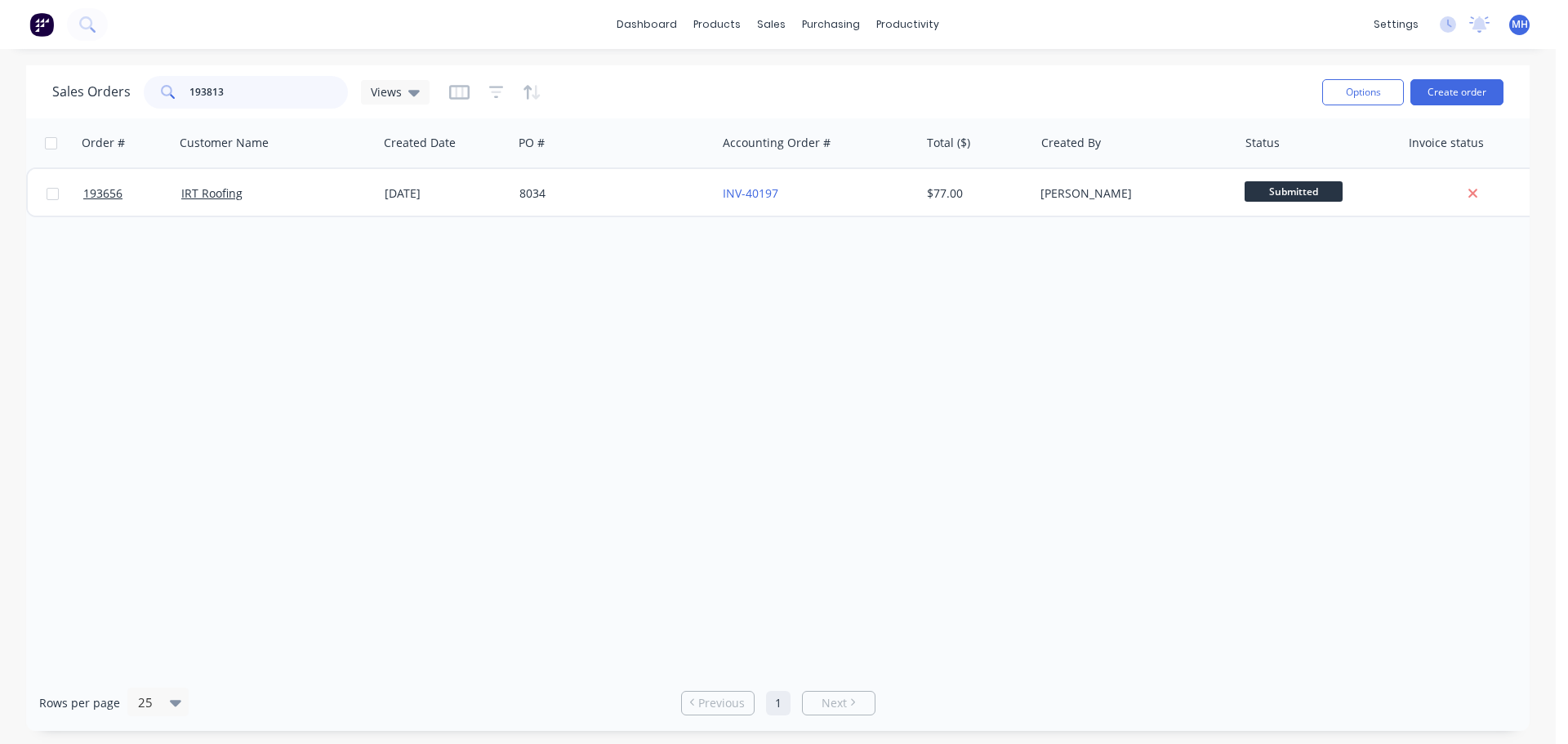
type input "193813"
click at [635, 88] on div "Sales Orders 193813 Views" at bounding box center [680, 92] width 1256 height 40
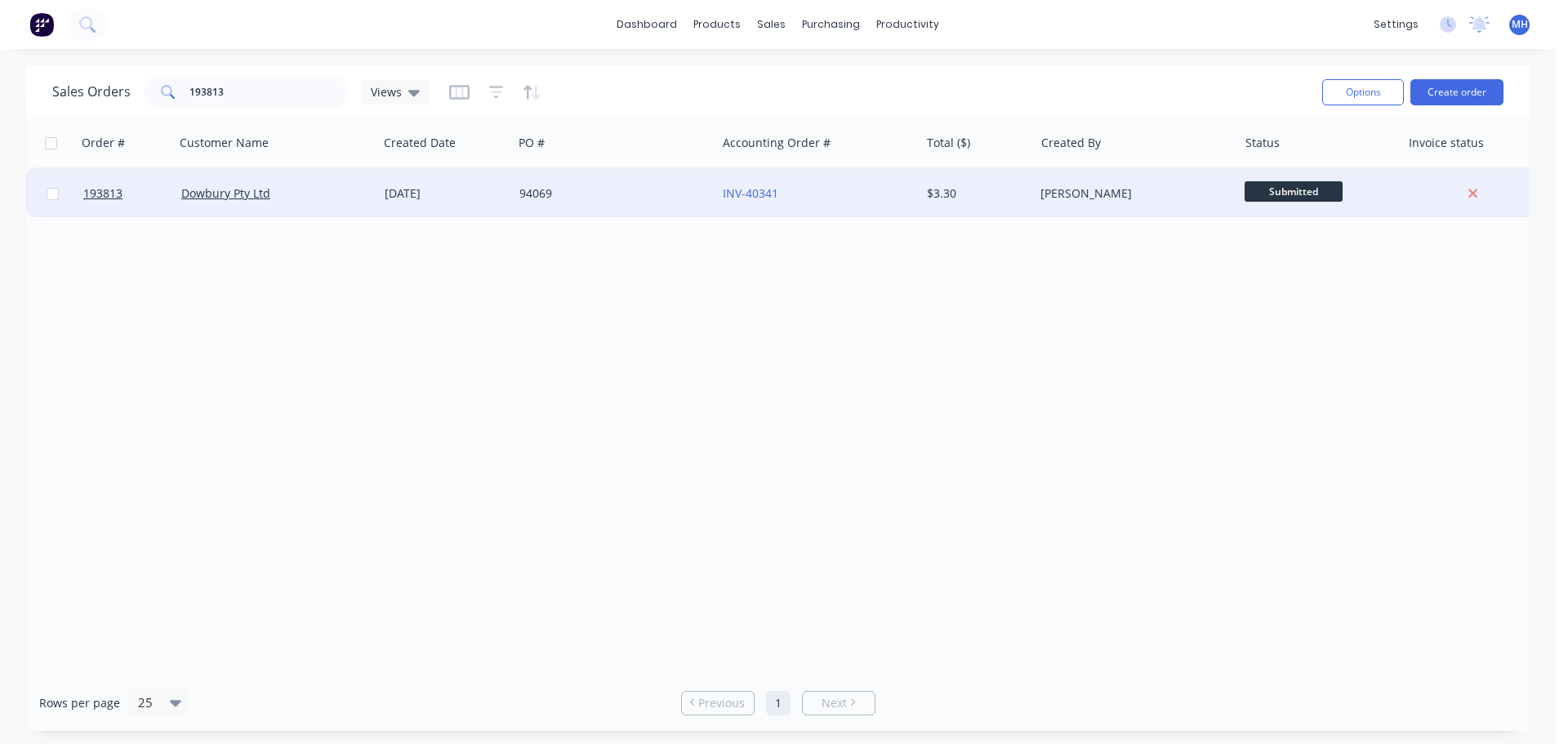
click at [407, 196] on div "[DATE]" at bounding box center [445, 193] width 122 height 16
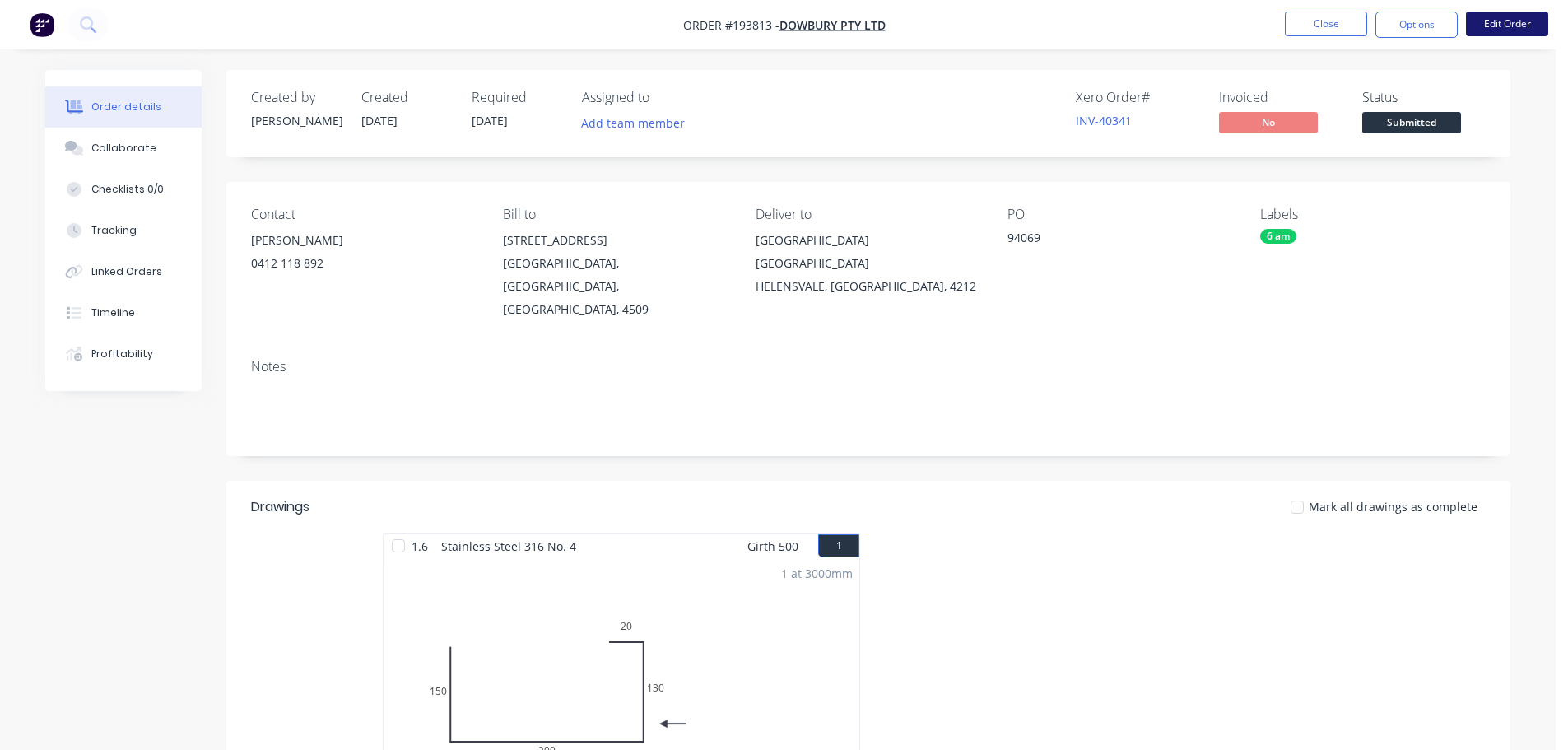
click at [1544, 27] on button "Edit Order" at bounding box center [1507, 24] width 83 height 25
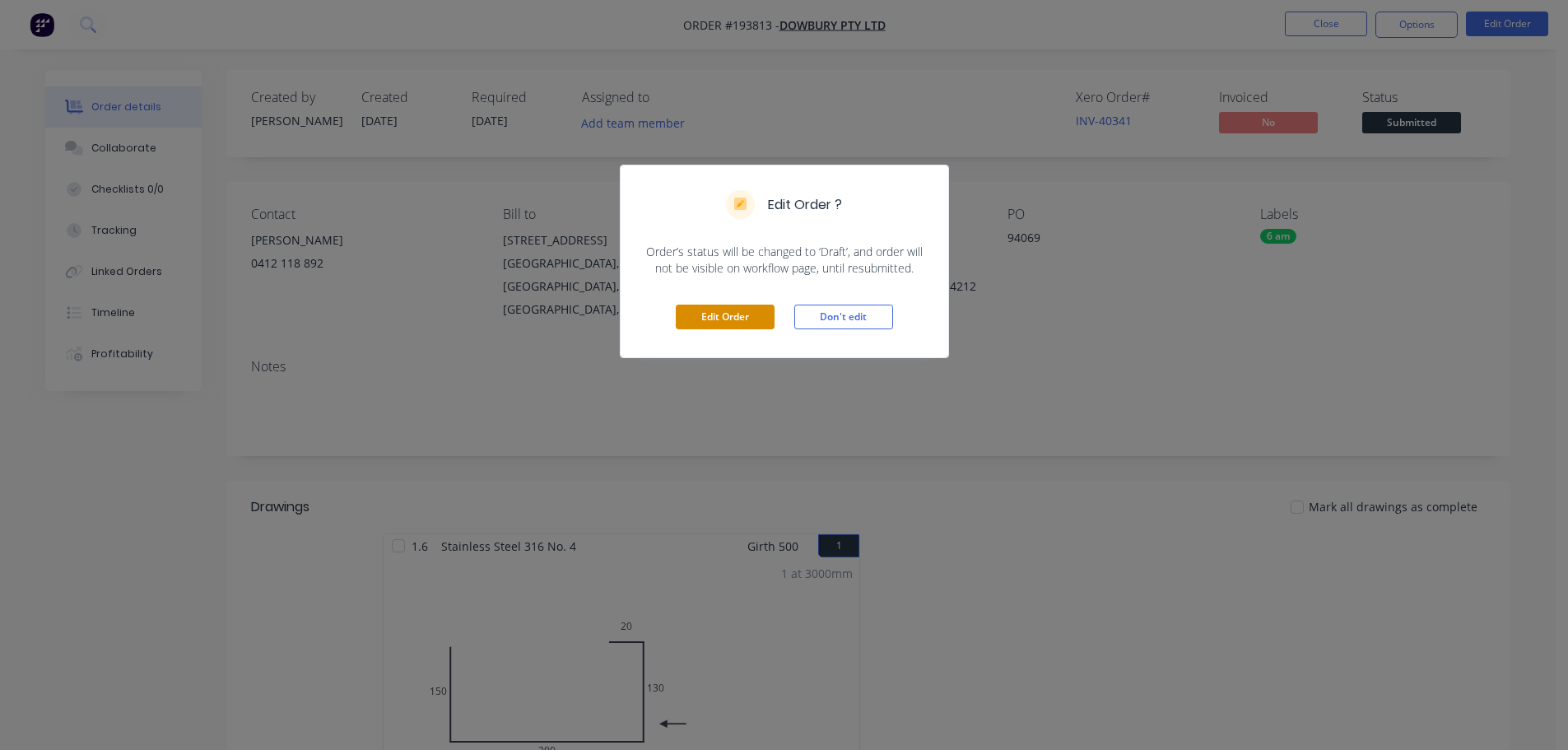
click at [706, 318] on button "Edit Order" at bounding box center [725, 317] width 99 height 25
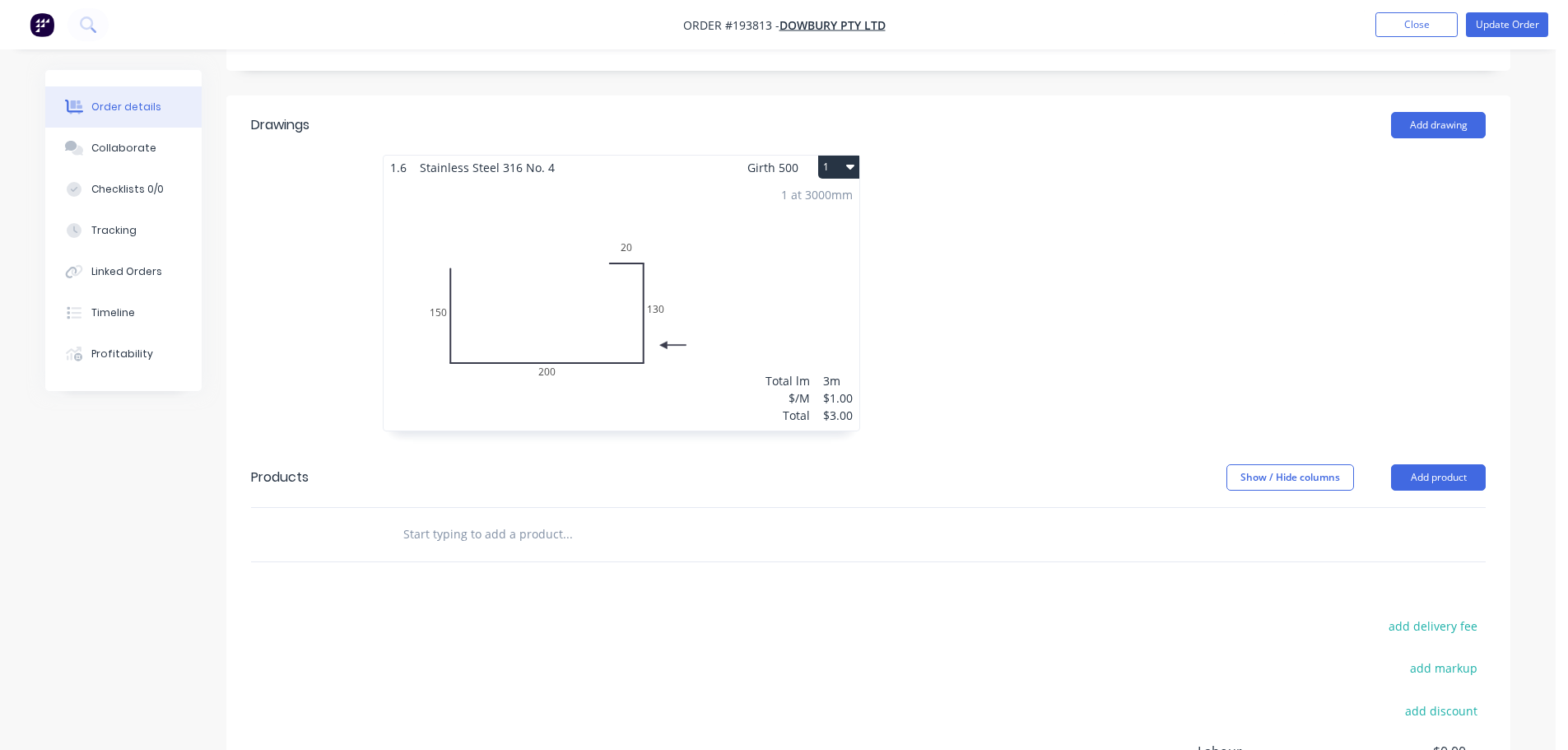
click at [820, 286] on div "1 at 3000mm Total lm $/M Total 3m $1.00 $3.00" at bounding box center [621, 306] width 476 height 251
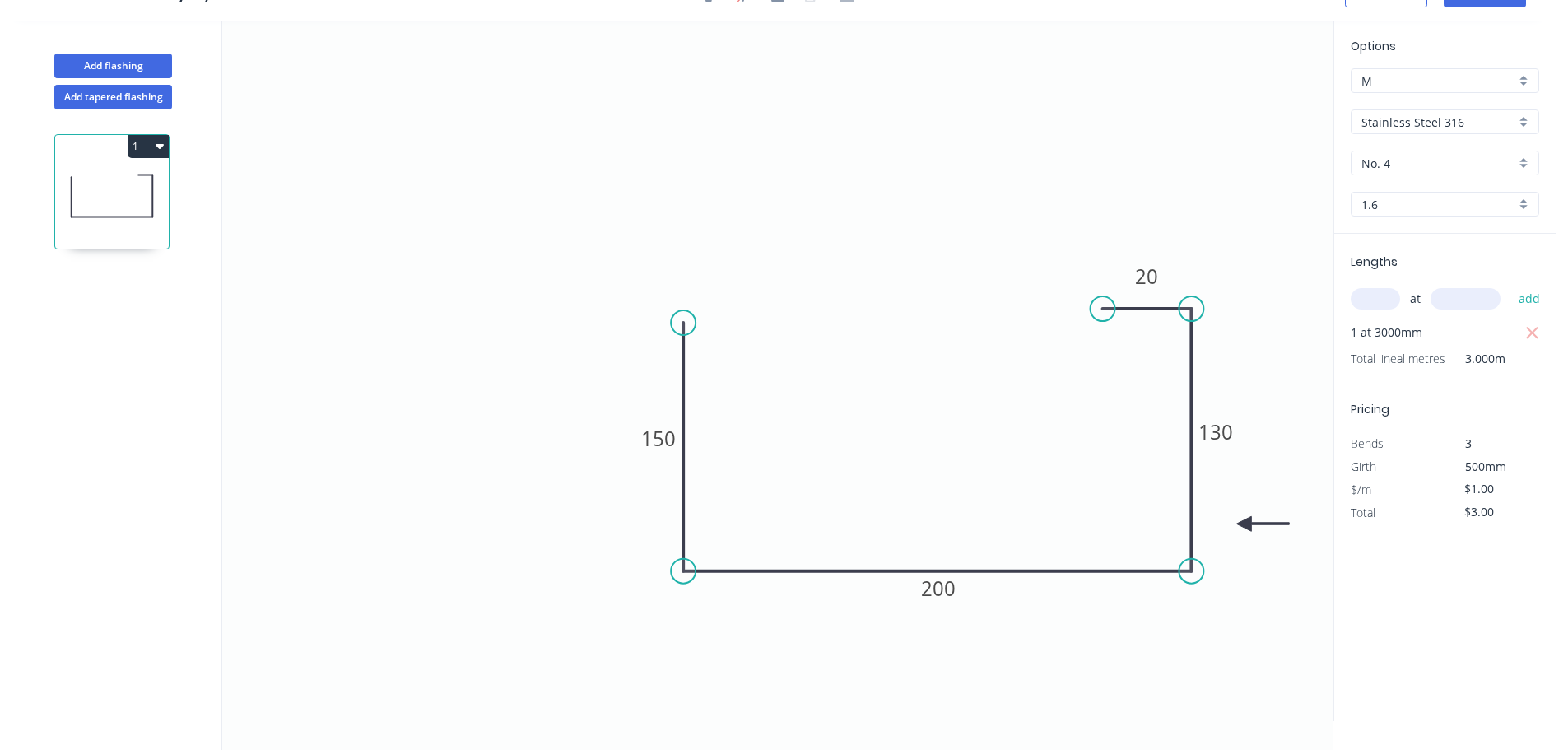
click at [1418, 202] on input "1.6" at bounding box center [1439, 205] width 154 height 17
click at [1409, 317] on div "1.2" at bounding box center [1444, 323] width 186 height 29
type input "1.2"
type input "$94.42"
type input "$283.26"
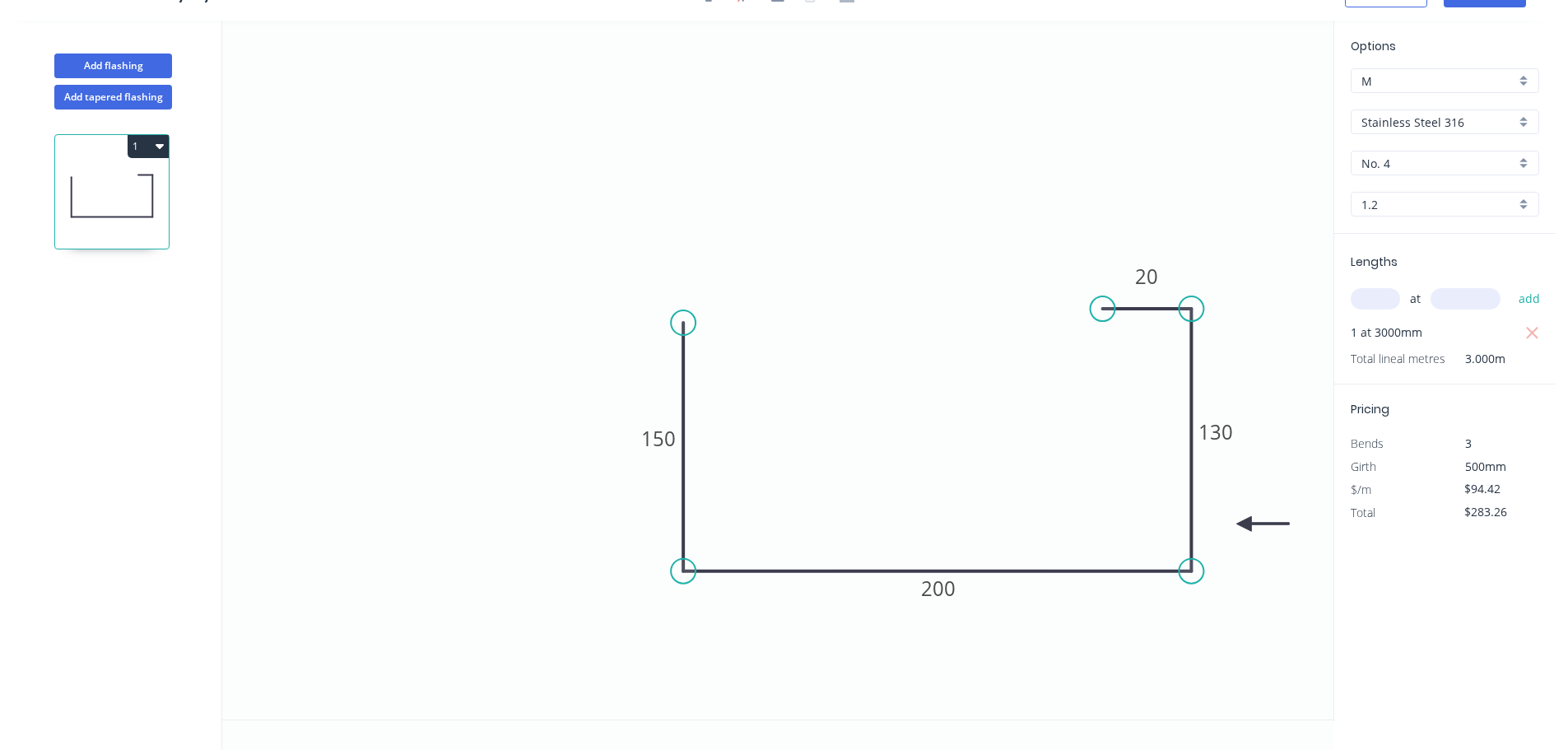
click at [1497, 501] on div "$94.42" at bounding box center [1489, 490] width 88 height 23
click at [1401, 197] on input "1.2" at bounding box center [1439, 205] width 154 height 17
click at [1421, 352] on div "1.6" at bounding box center [1444, 351] width 186 height 29
type input "1.6"
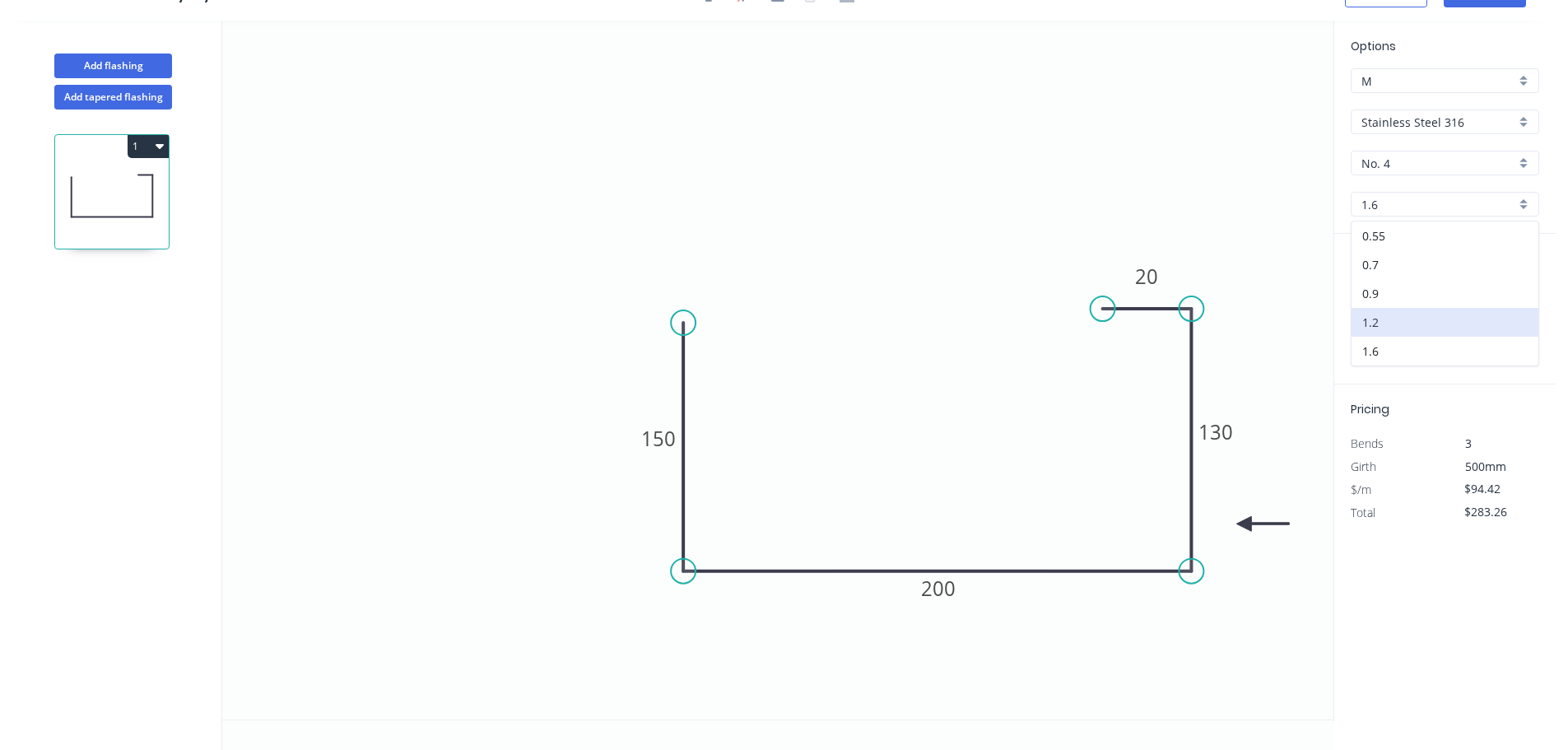
type input "$1.00"
type input "$3.00"
click at [1491, 480] on input "$1.00" at bounding box center [1492, 489] width 56 height 23
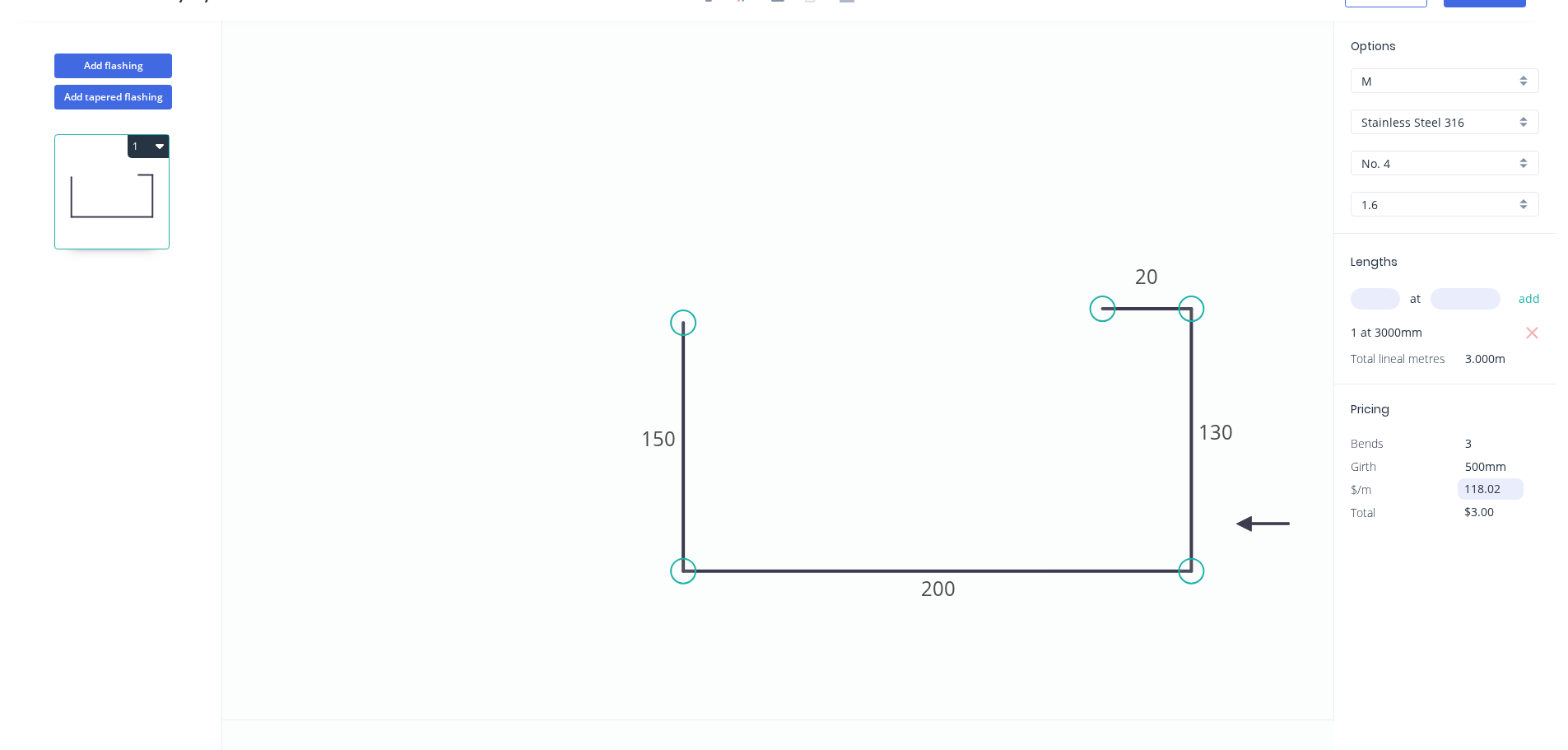
type input "$118.02"
type input "$354.06"
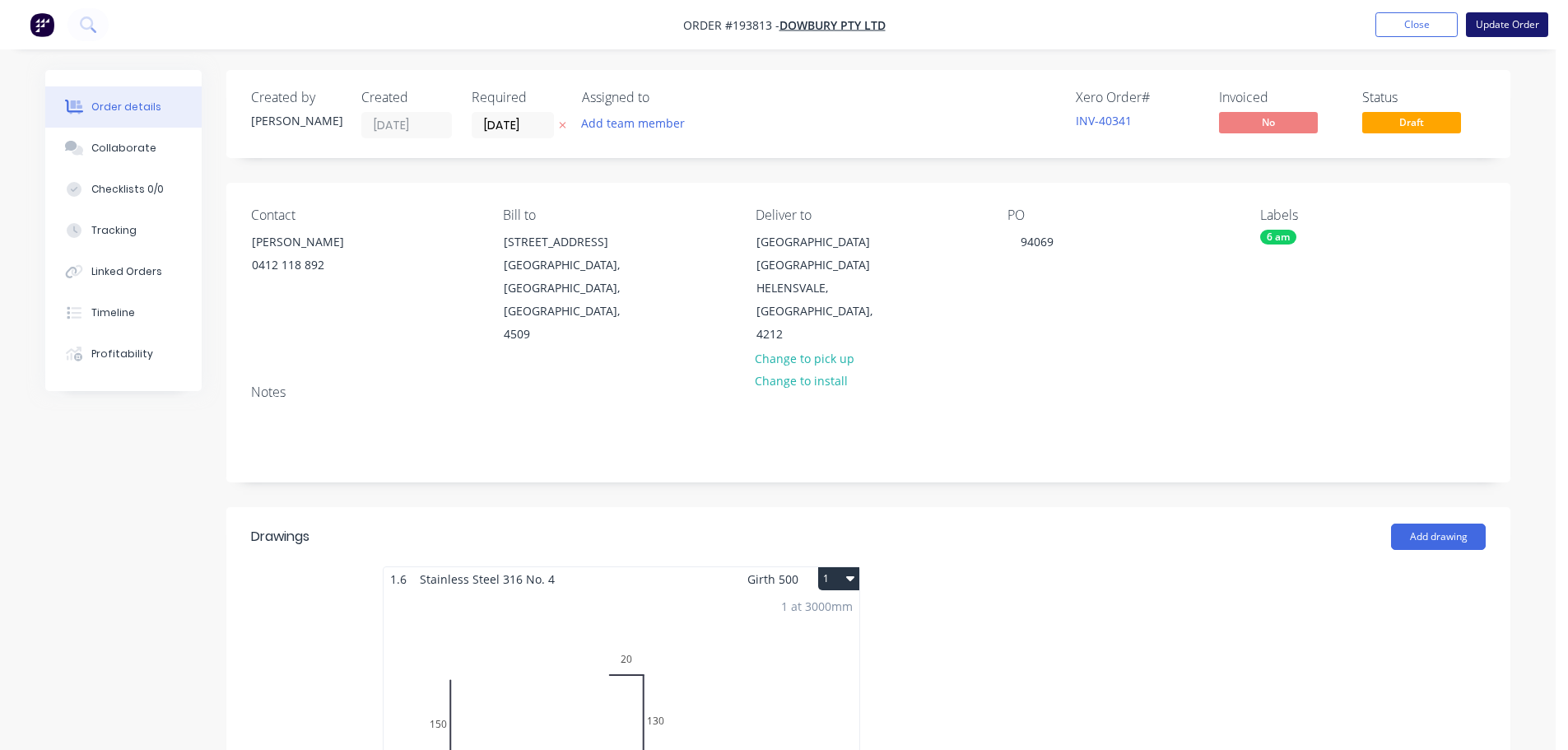
click at [1515, 18] on button "Update Order" at bounding box center [1507, 25] width 83 height 25
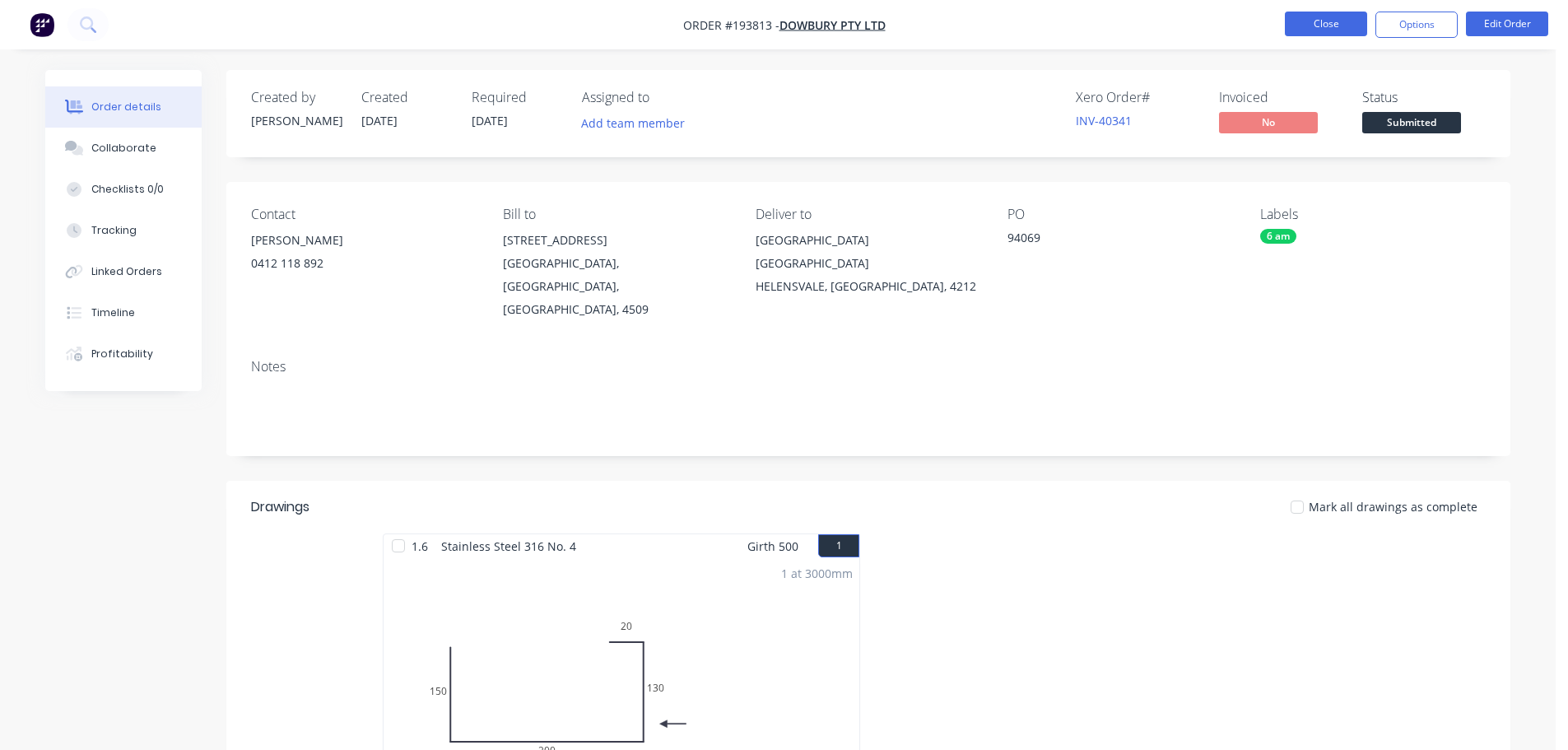
click at [1320, 26] on button "Close" at bounding box center [1325, 24] width 83 height 25
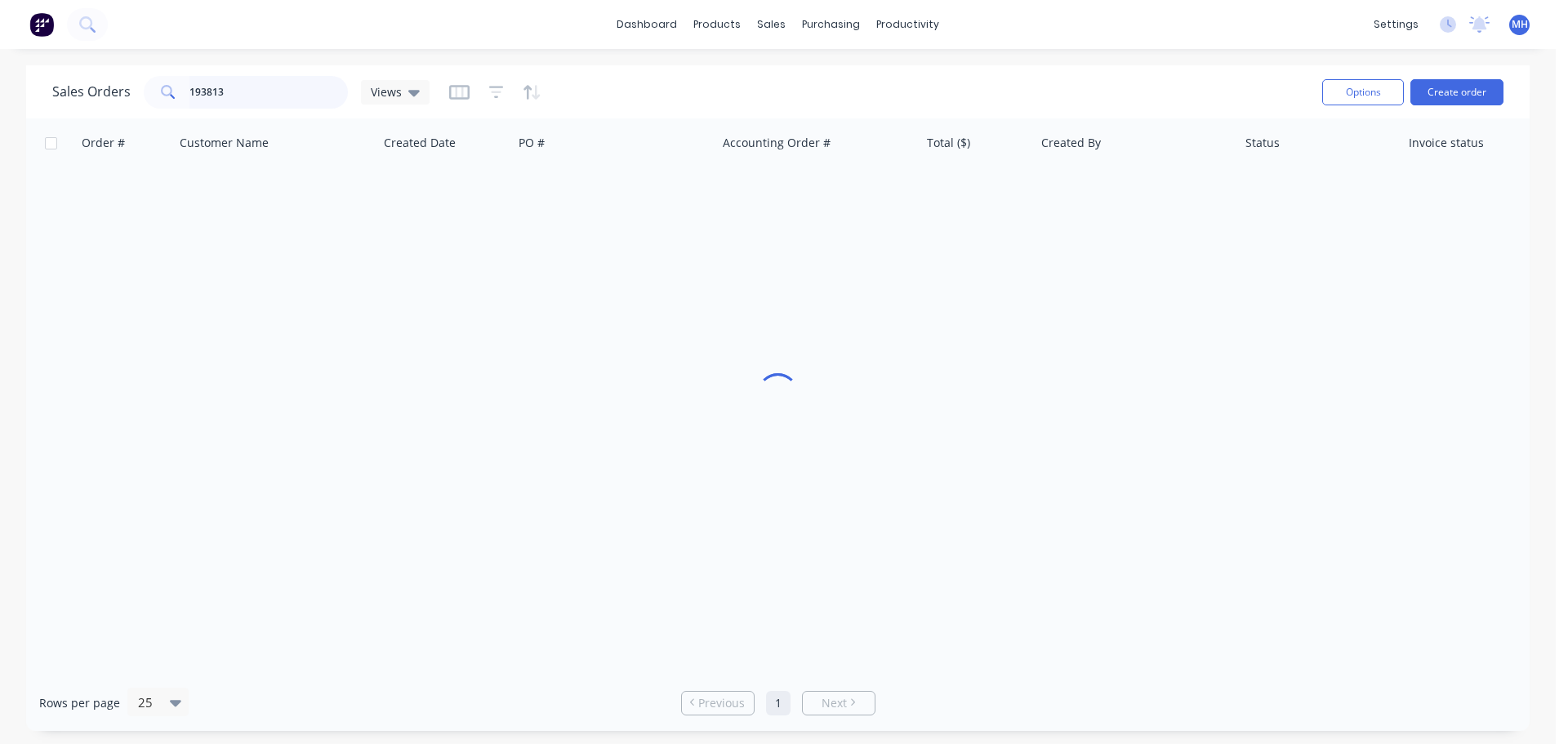
click at [244, 86] on input "193813" at bounding box center [269, 92] width 160 height 33
type input "193694"
click at [583, 110] on div "Sales Orders 193694 Views" at bounding box center [680, 92] width 1256 height 40
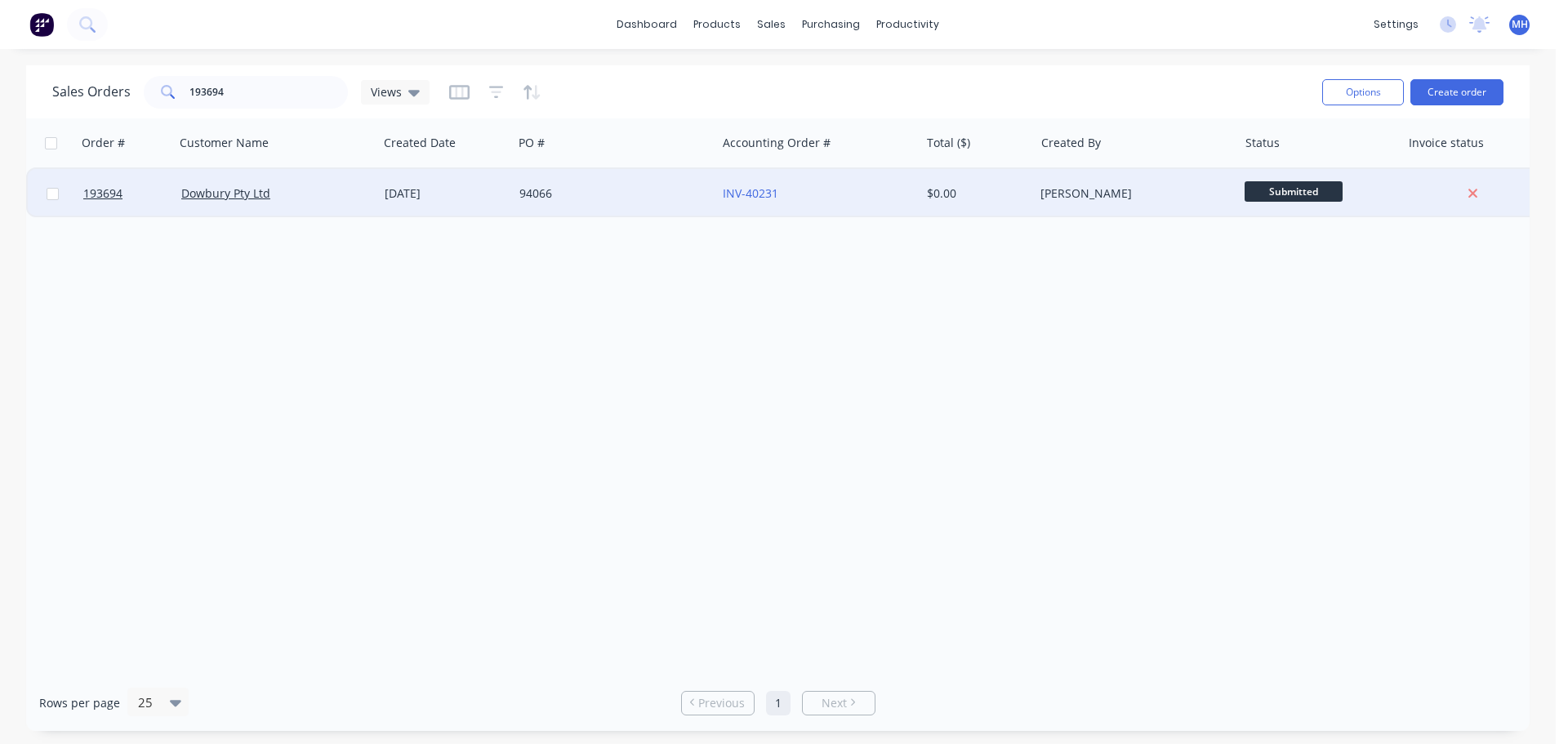
click at [581, 201] on div "94066" at bounding box center [610, 193] width 181 height 16
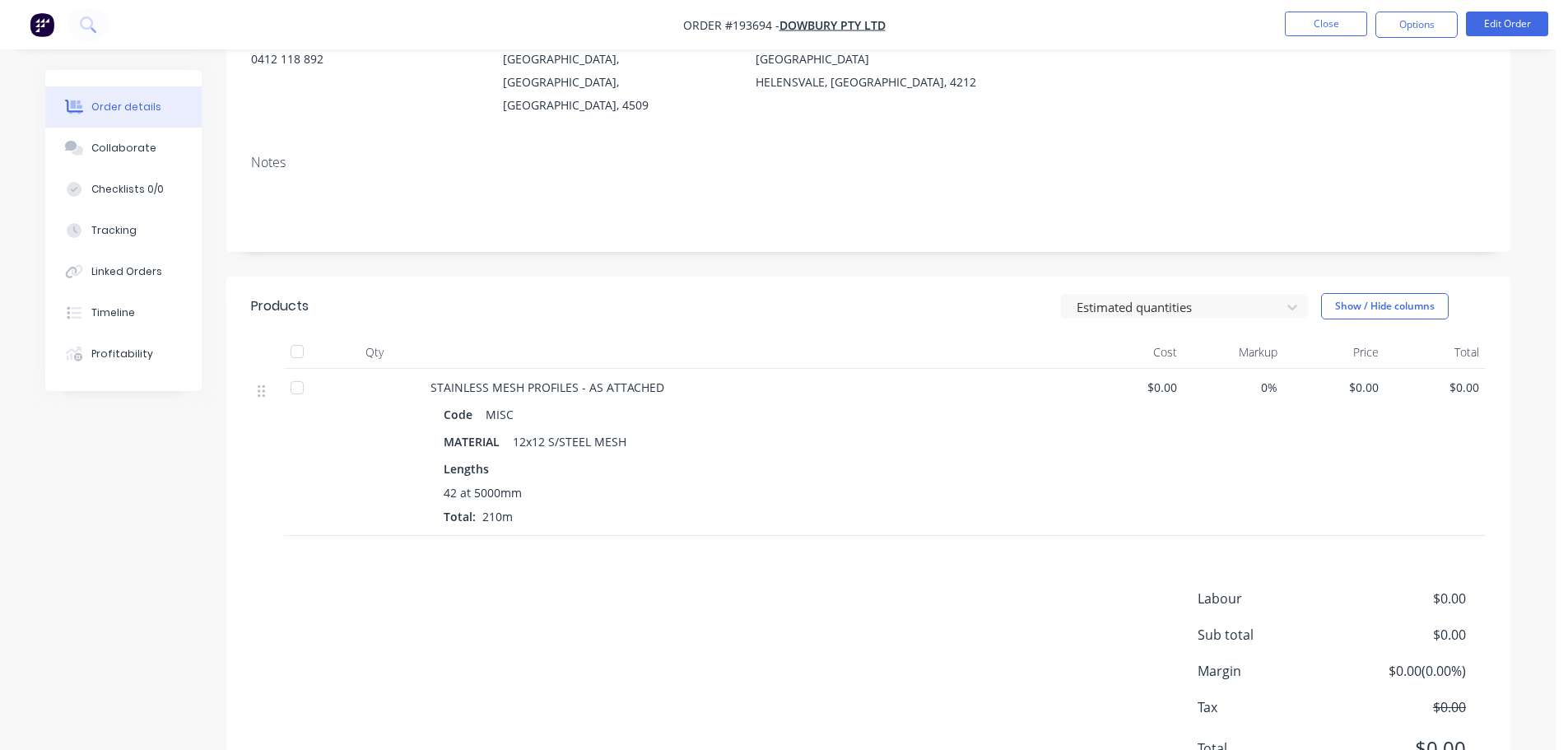
scroll to position [247, 0]
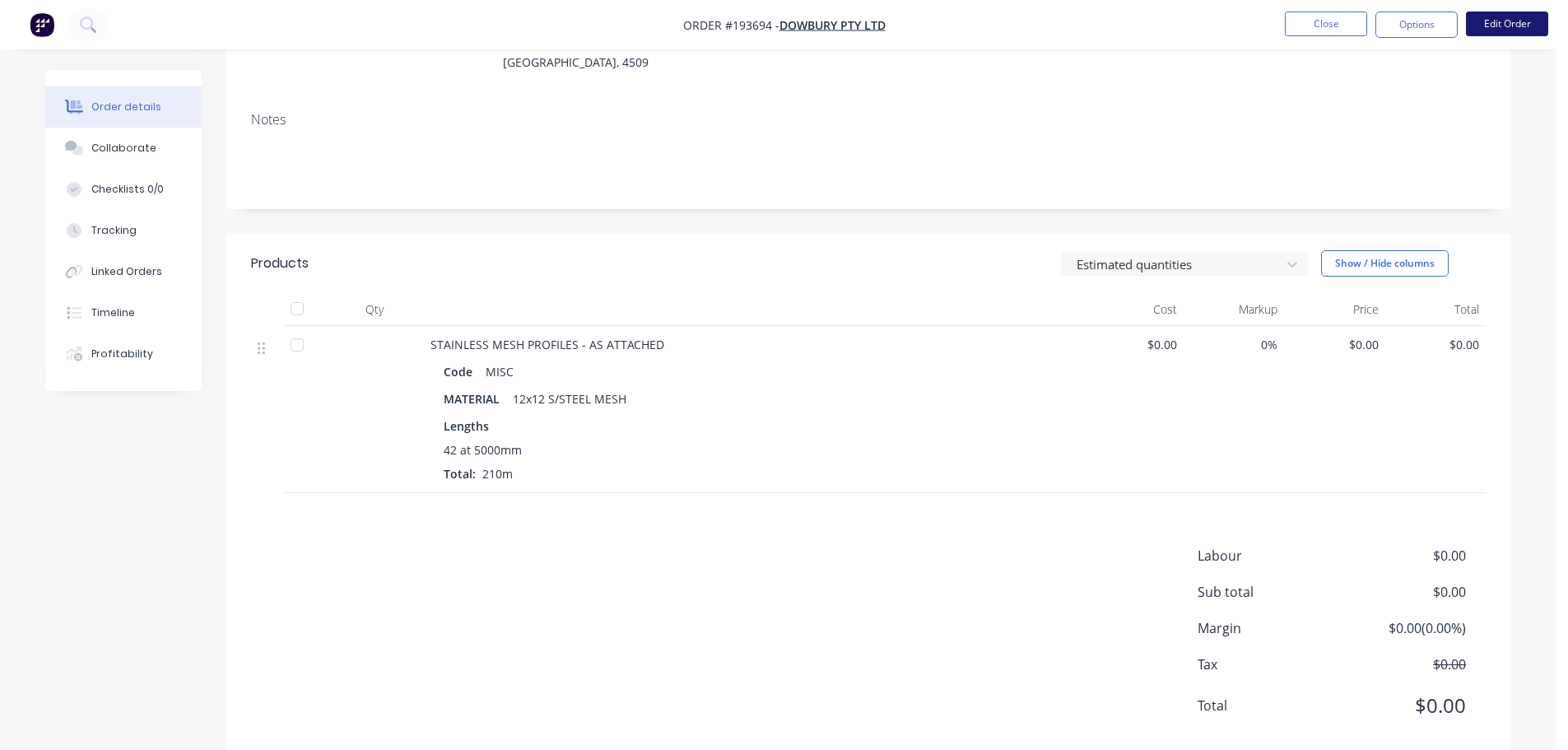
click at [1495, 30] on button "Edit Order" at bounding box center [1507, 24] width 83 height 25
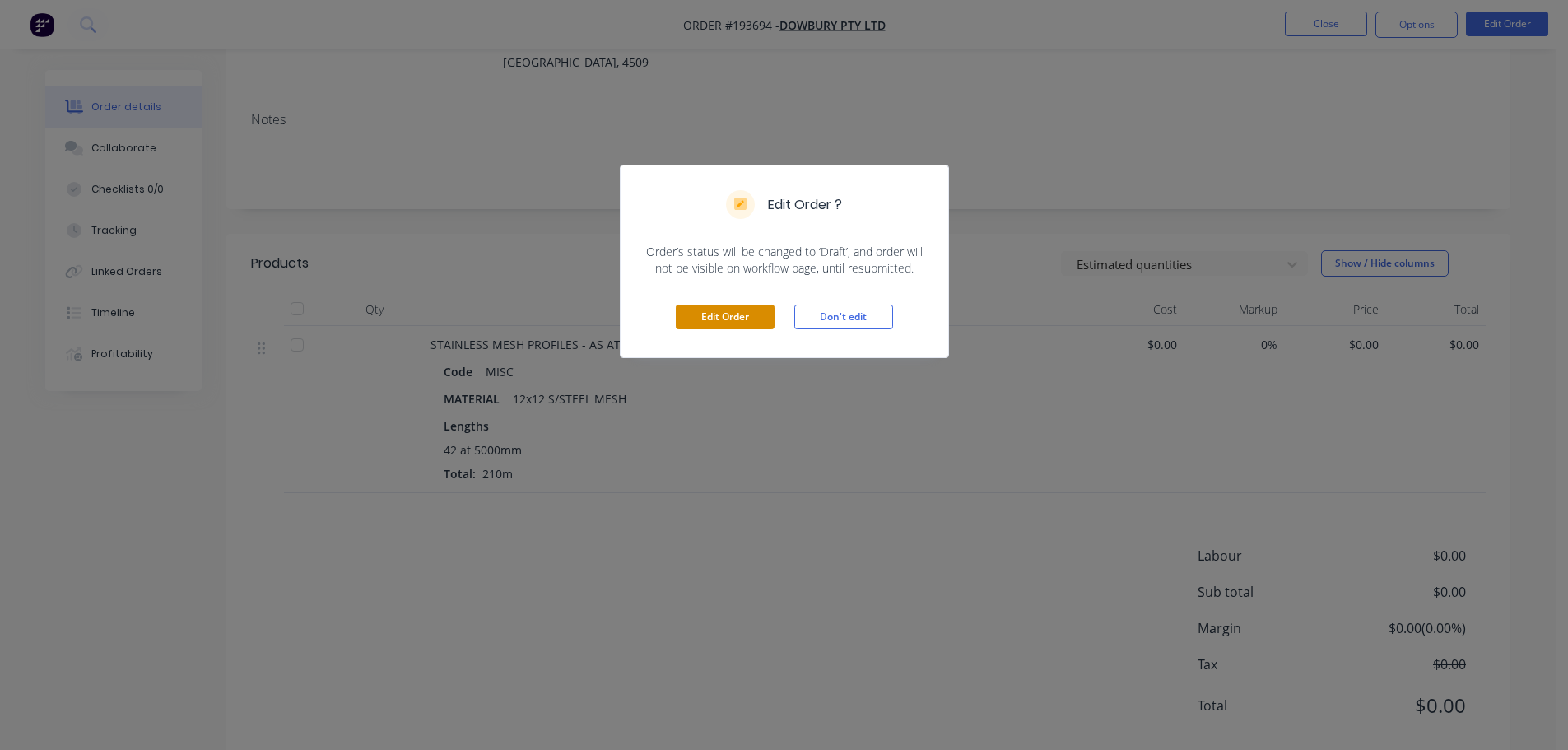
click at [718, 323] on button "Edit Order" at bounding box center [725, 317] width 99 height 25
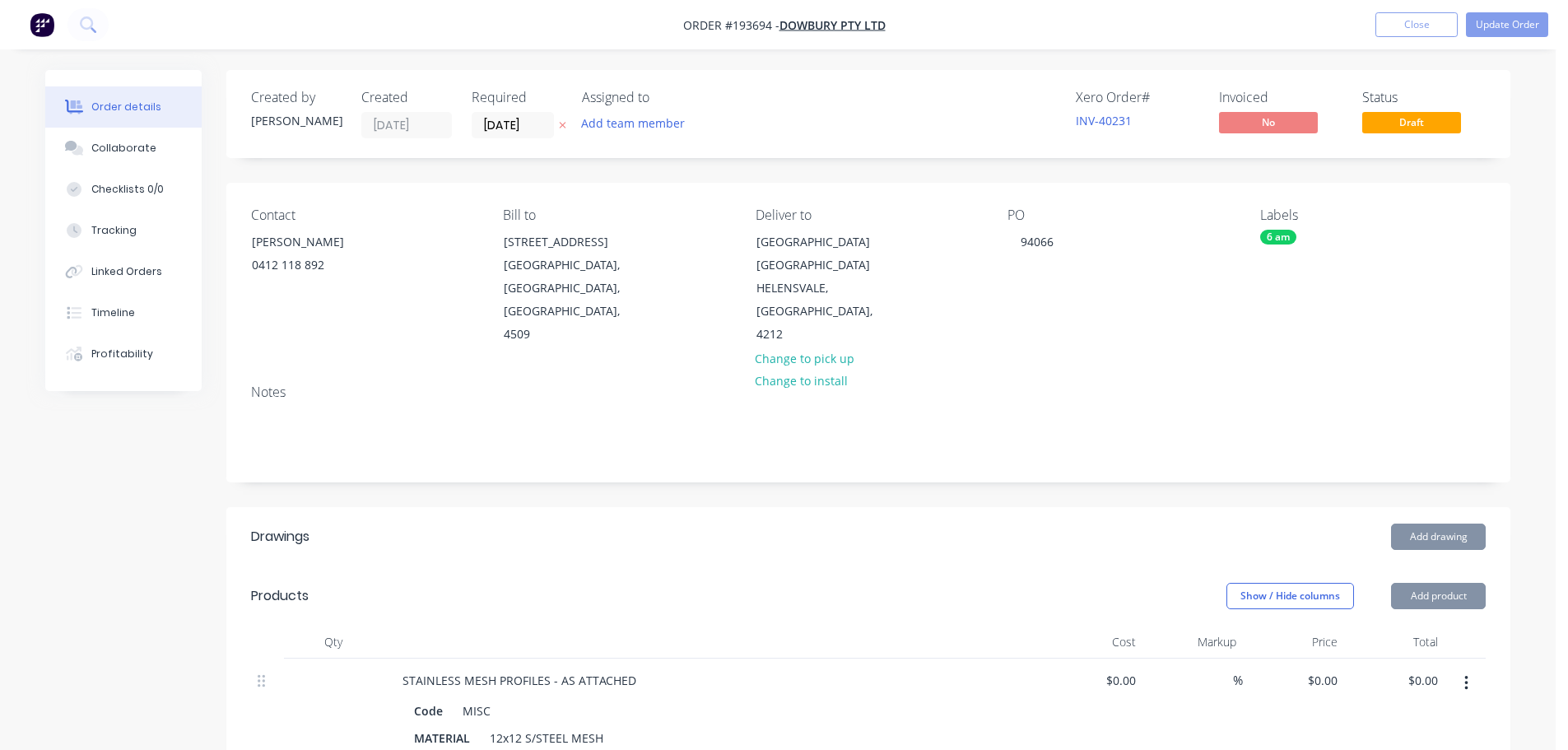
scroll to position [412, 0]
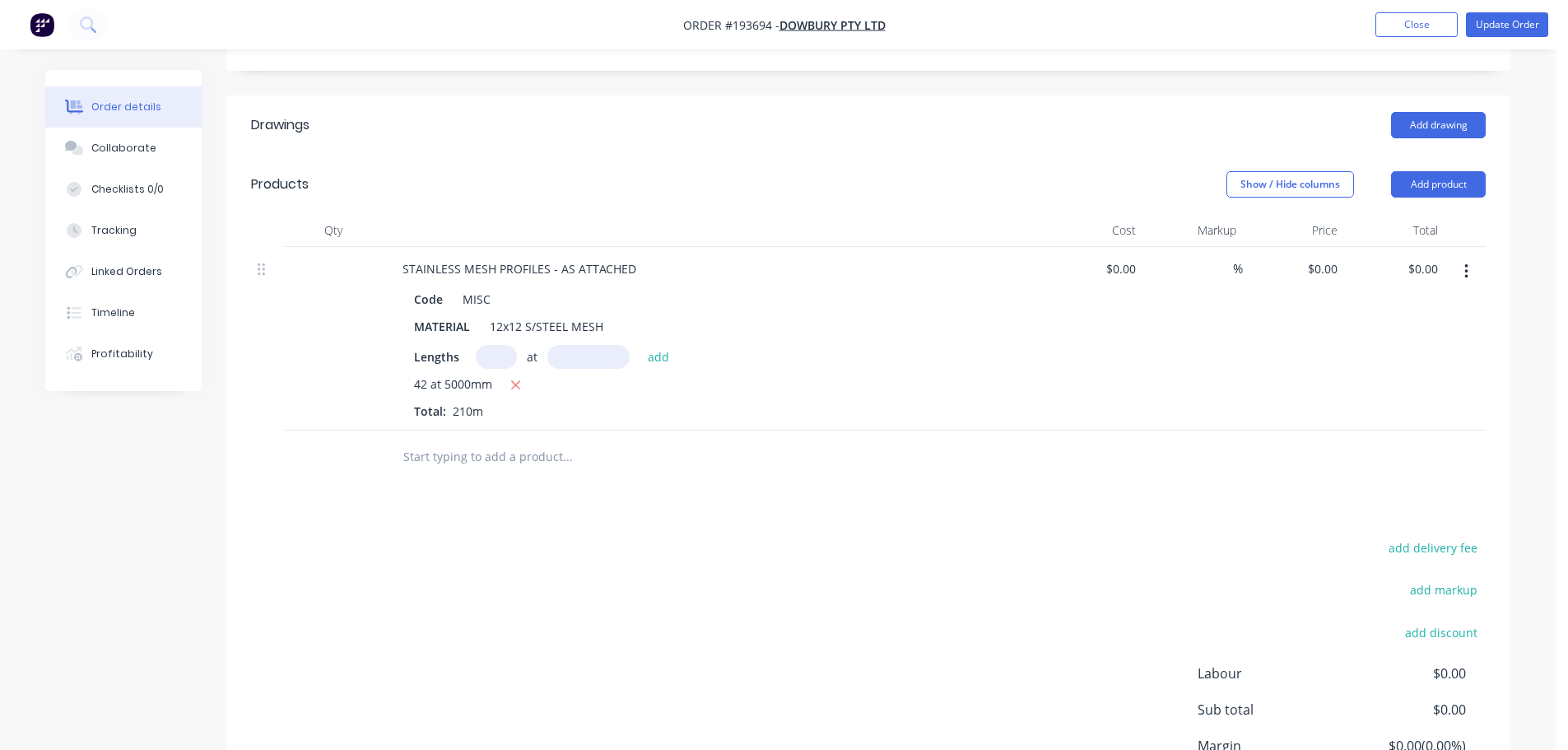
click at [910, 522] on div "Drawings Add drawing Products Show / Hide columns Add product Qty Cost Markup P…" at bounding box center [868, 486] width 1284 height 783
click at [1457, 130] on button "Add drawing" at bounding box center [1438, 126] width 94 height 27
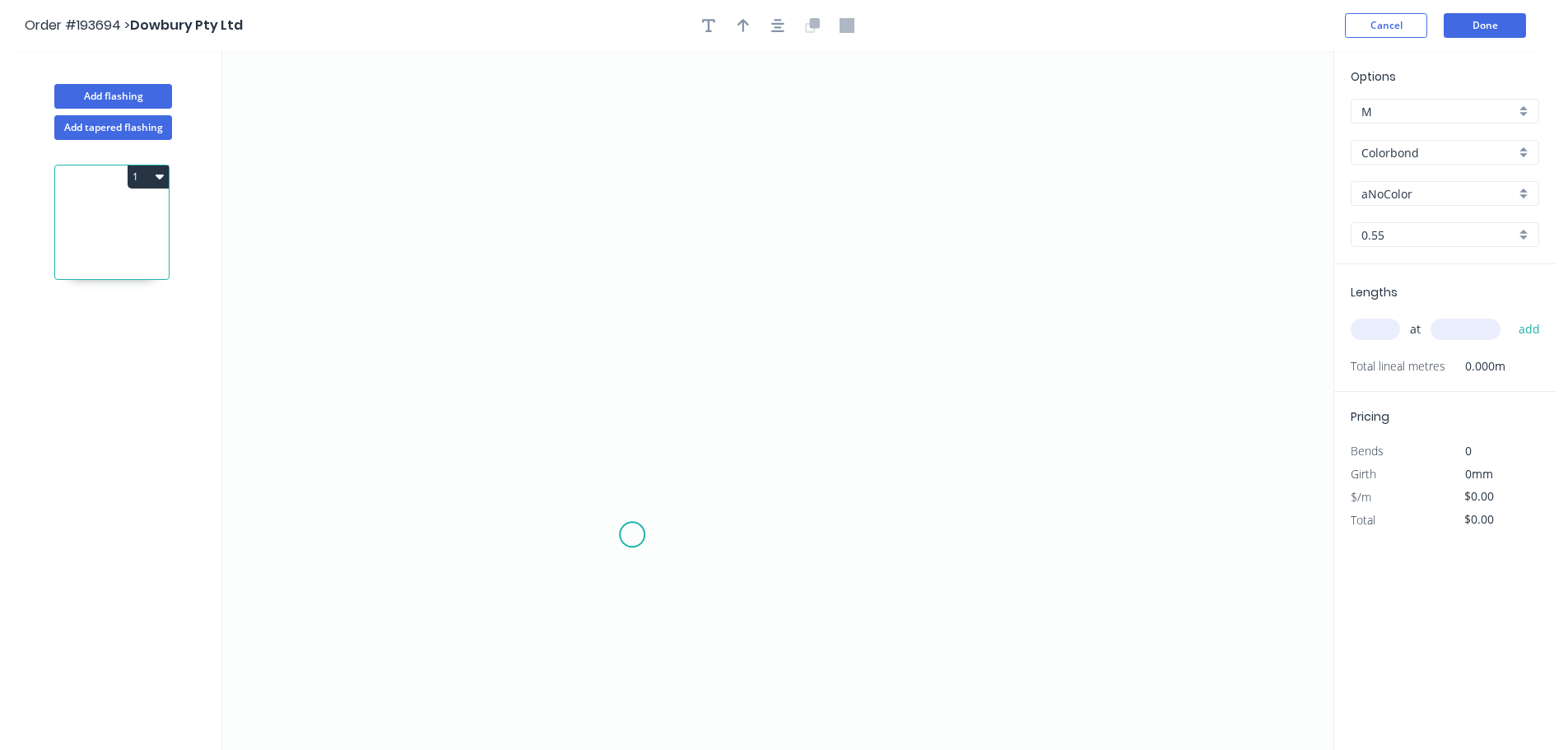
click at [632, 535] on icon "0" at bounding box center [778, 401] width 1111 height 699
click at [652, 239] on icon "0" at bounding box center [778, 401] width 1111 height 699
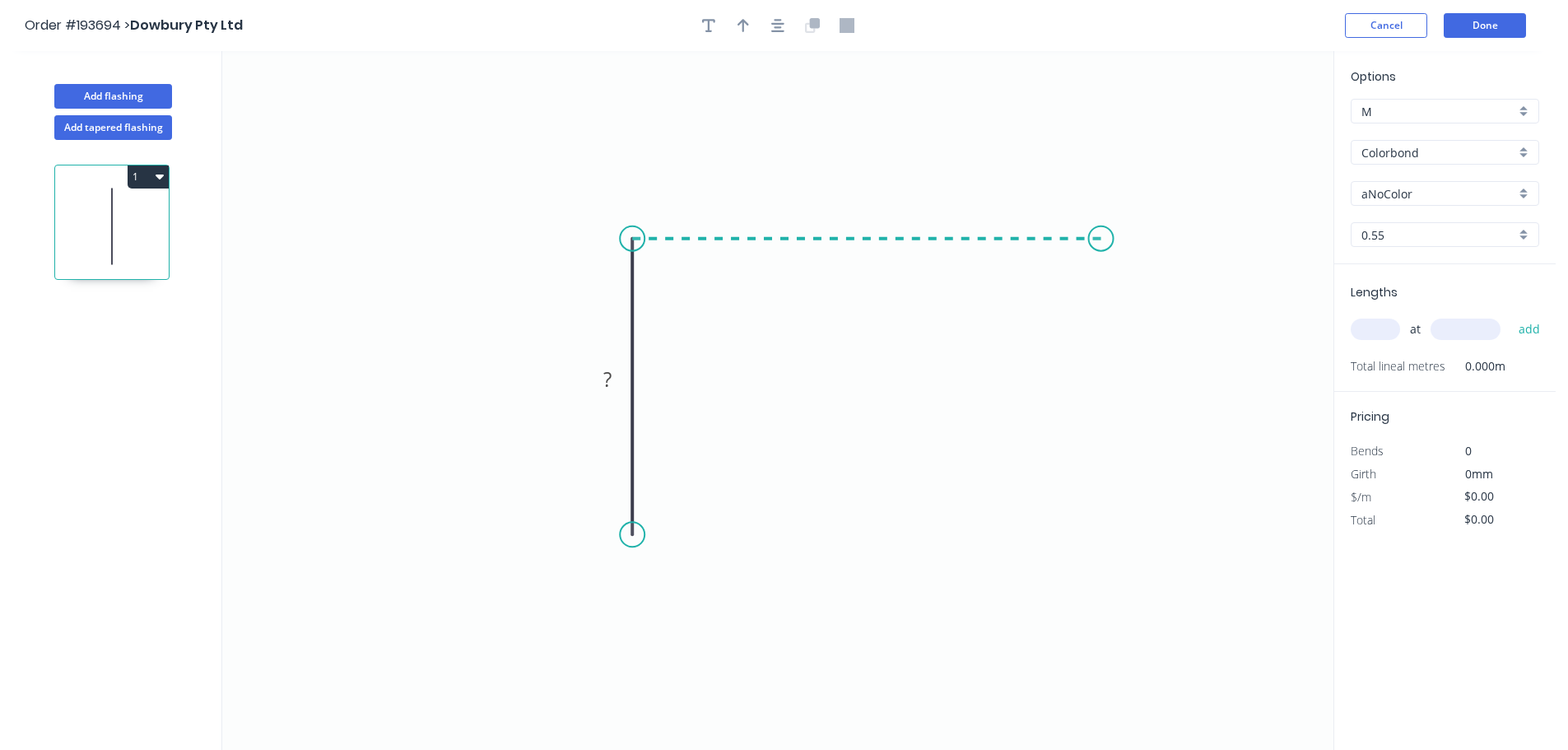
click at [1101, 239] on icon "0 ?" at bounding box center [778, 401] width 1111 height 699
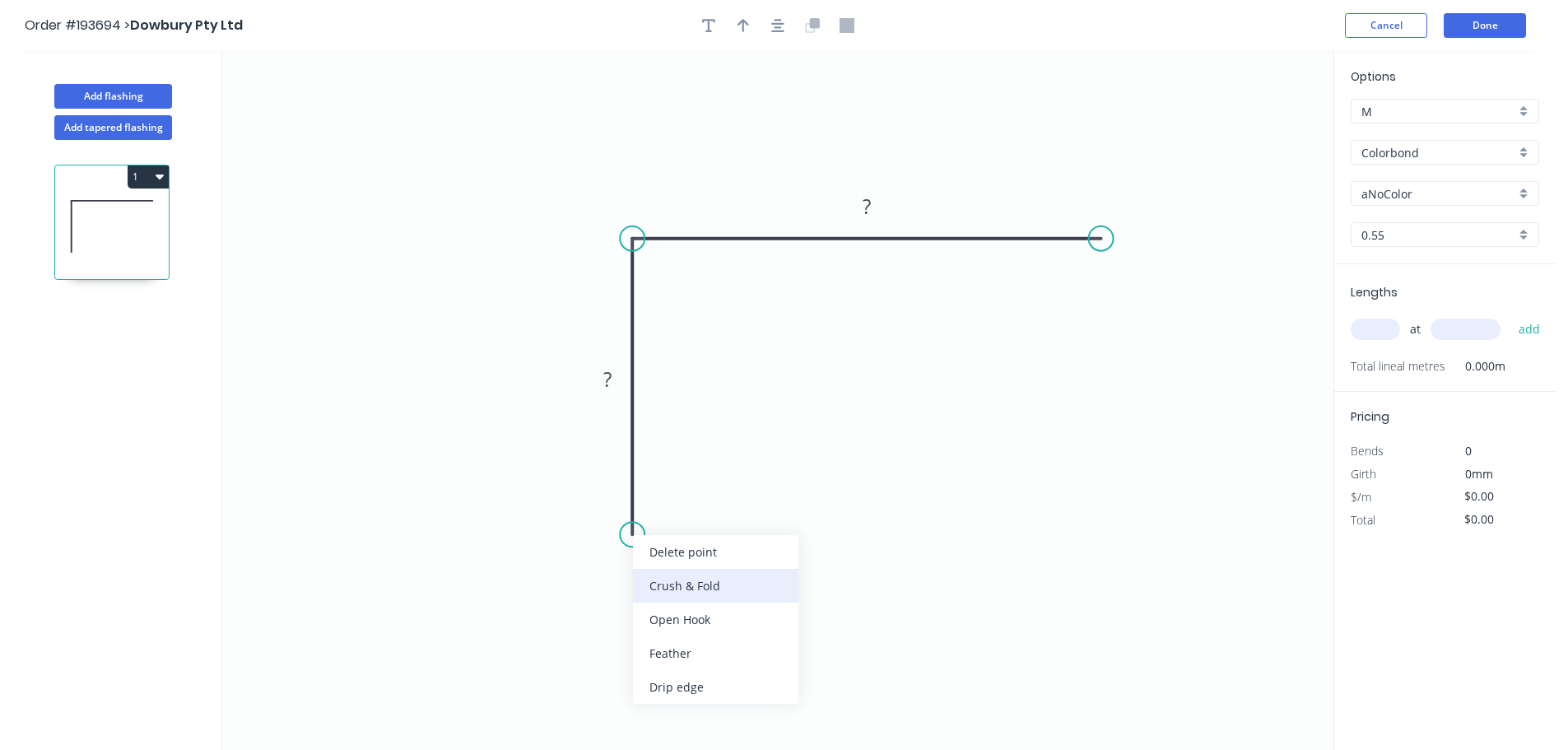
click at [668, 570] on div "Crush & Fold" at bounding box center [715, 585] width 166 height 33
click at [601, 379] on rect at bounding box center [607, 381] width 33 height 23
click at [717, 473] on icon "0 CF 10 140 200" at bounding box center [778, 401] width 1111 height 699
click at [700, 638] on div "Delete bend" at bounding box center [721, 629] width 166 height 33
type input "$9.97"
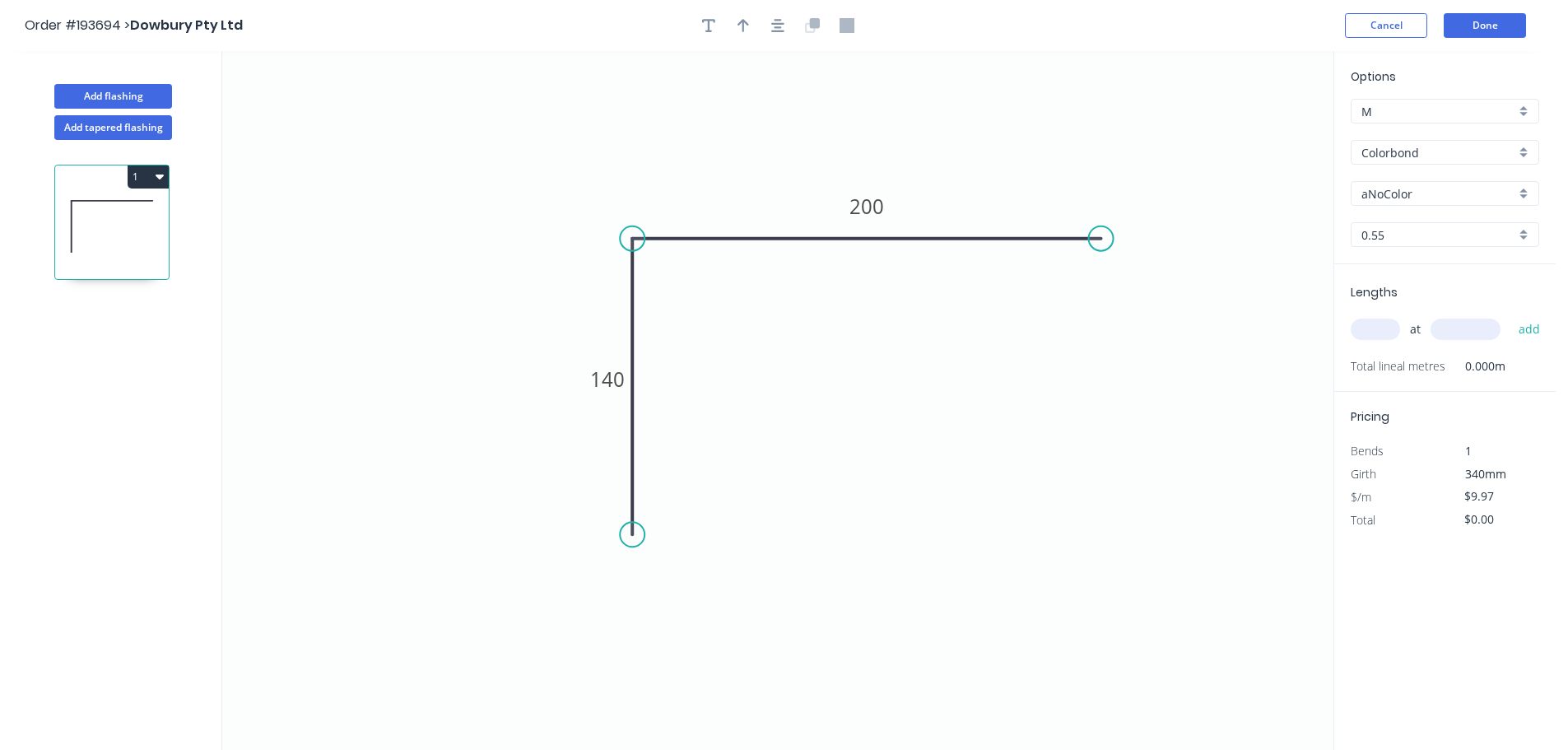
click at [1418, 153] on input "Colorbond" at bounding box center [1439, 152] width 154 height 17
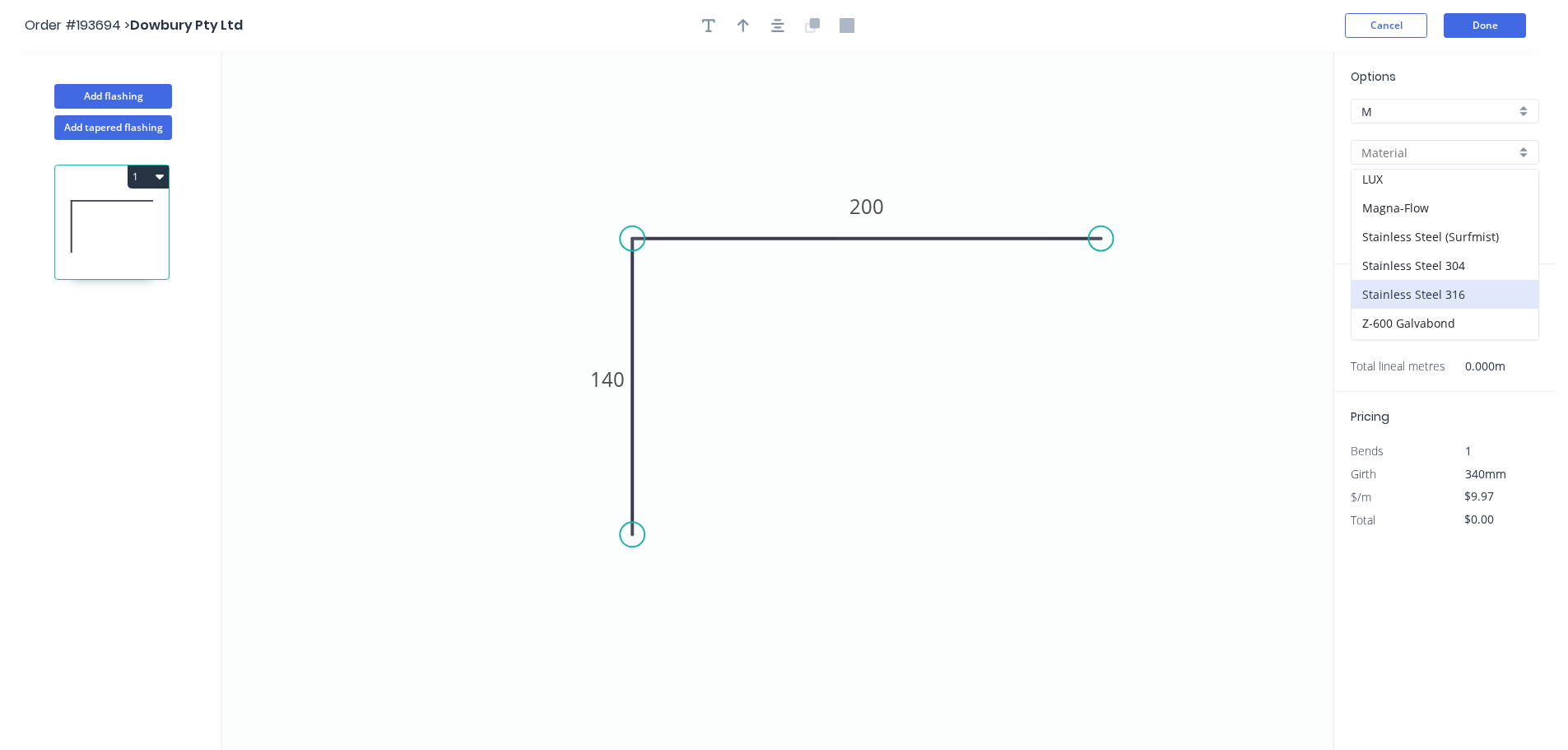
scroll to position [329, 0]
click at [1460, 261] on div "Stainless Steel 316" at bounding box center [1444, 258] width 186 height 29
type input "Stainless Steel 316"
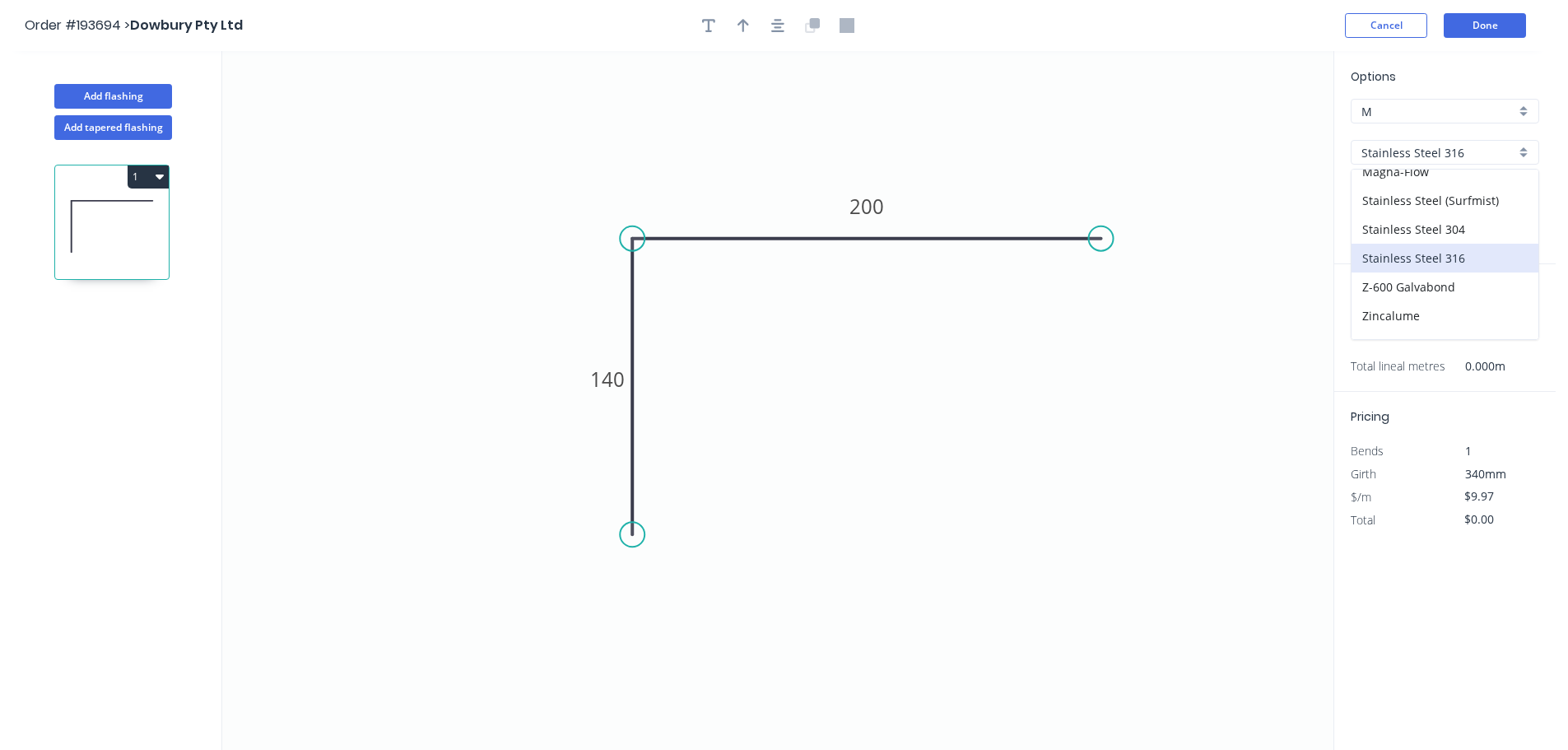
type input "2B"
type input "$30.56"
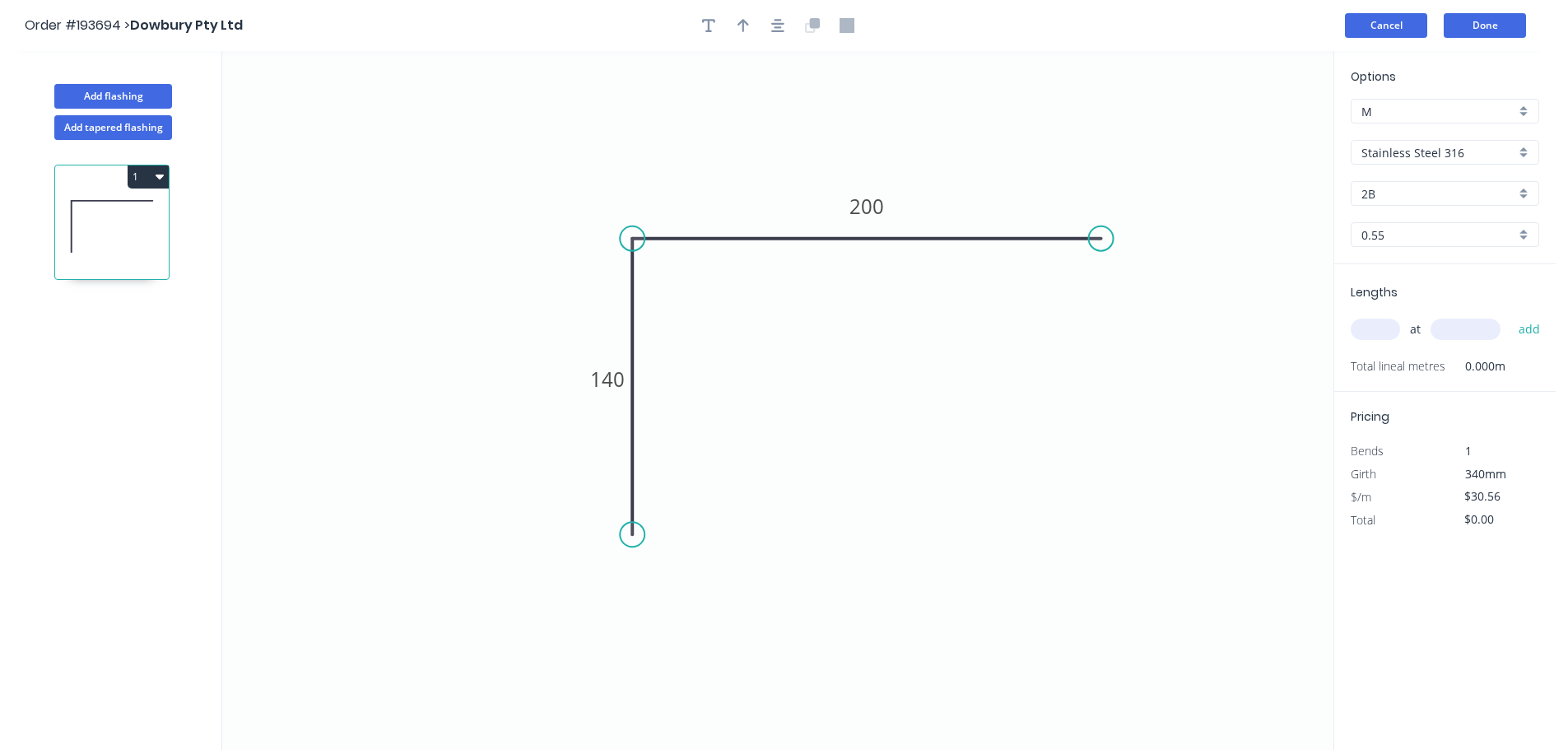
click at [1400, 28] on button "Cancel" at bounding box center [1385, 26] width 83 height 25
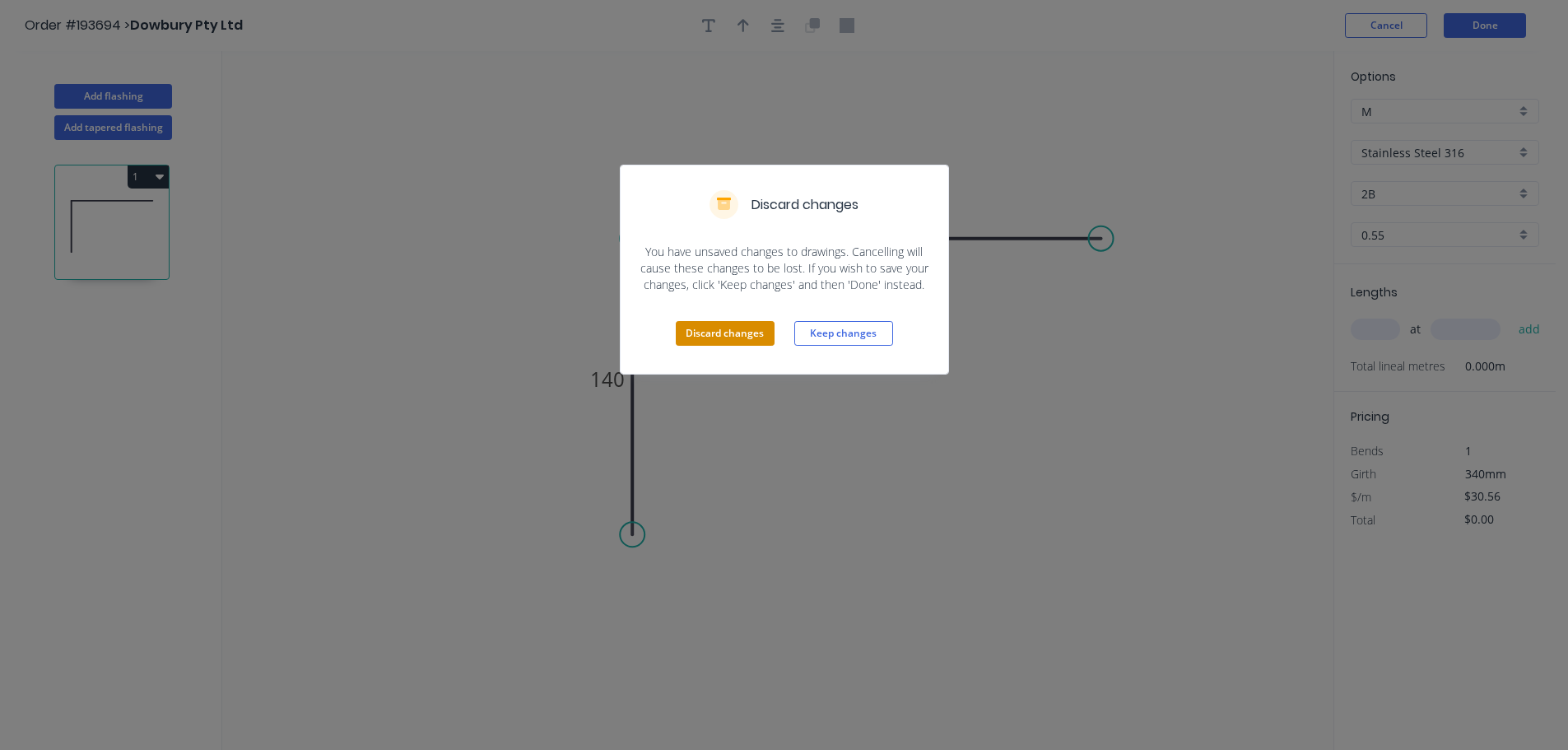
click at [717, 339] on button "Discard changes" at bounding box center [725, 333] width 99 height 25
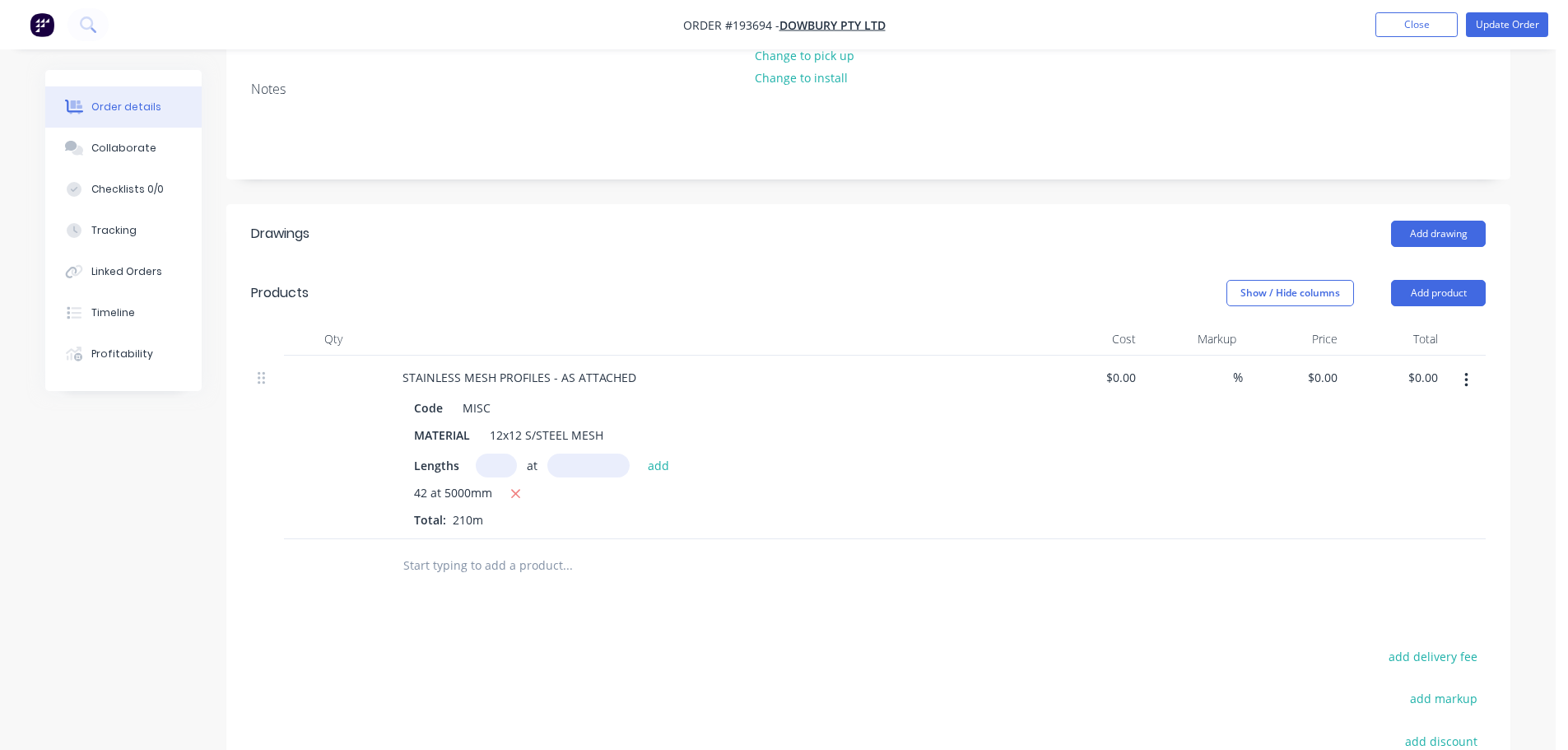
scroll to position [329, 0]
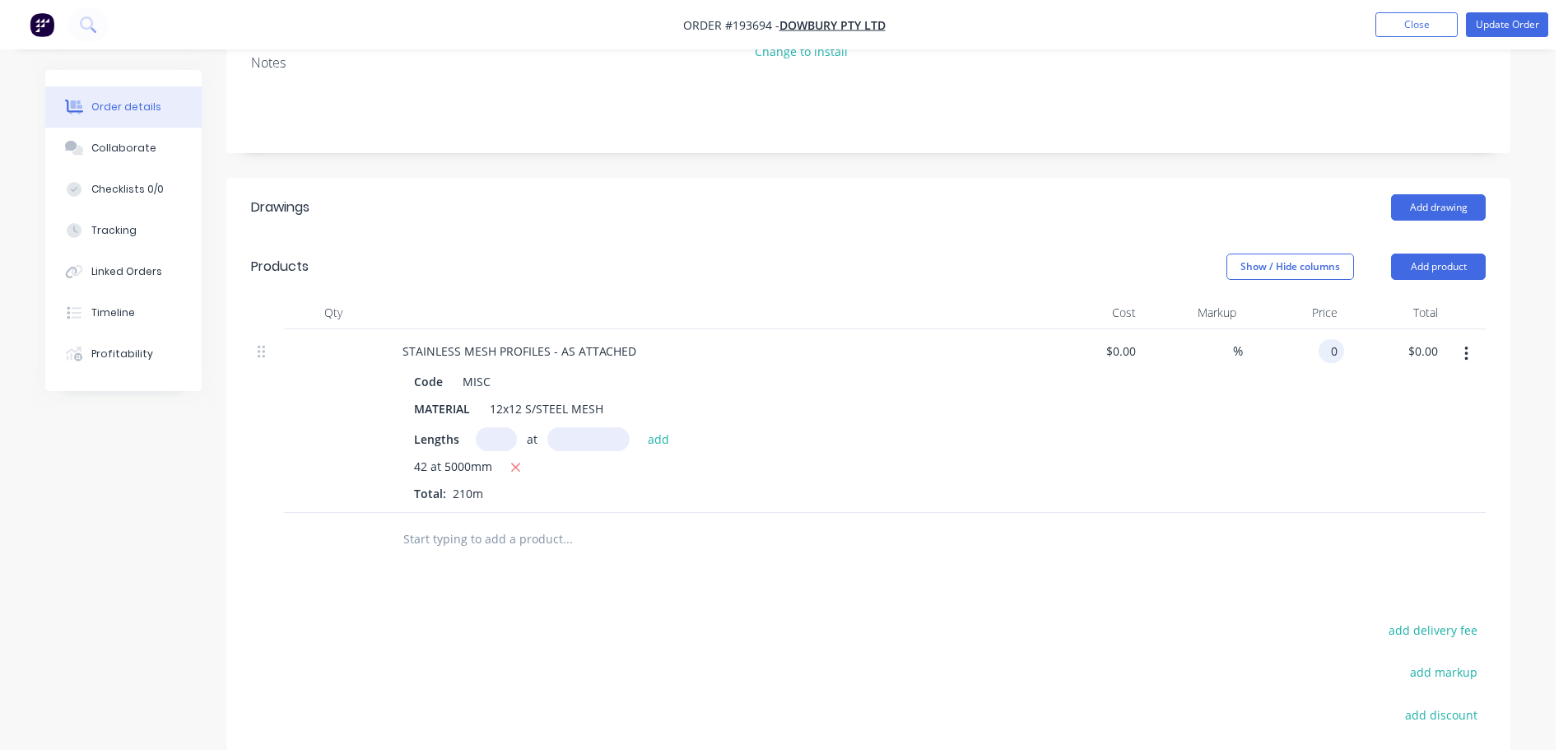
click at [1328, 354] on input "0" at bounding box center [1335, 350] width 19 height 24
type input "$30.56"
type input "$6,417.60"
click at [972, 271] on div "Show / Hide columns Add product" at bounding box center [1000, 266] width 972 height 27
click at [1554, 22] on ul "Add product Close Update Order" at bounding box center [1461, 25] width 212 height 25
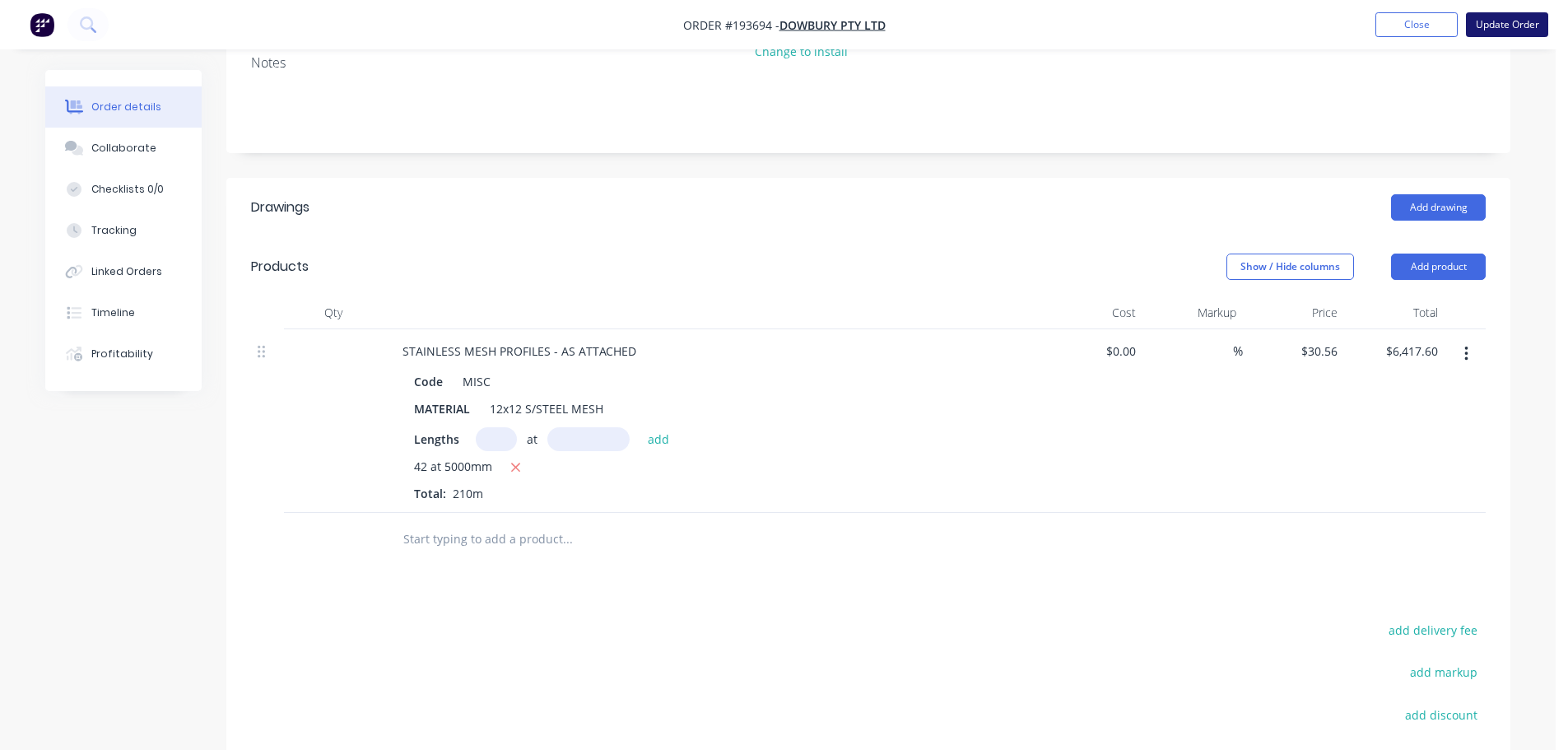
click at [1541, 21] on button "Update Order" at bounding box center [1507, 25] width 83 height 25
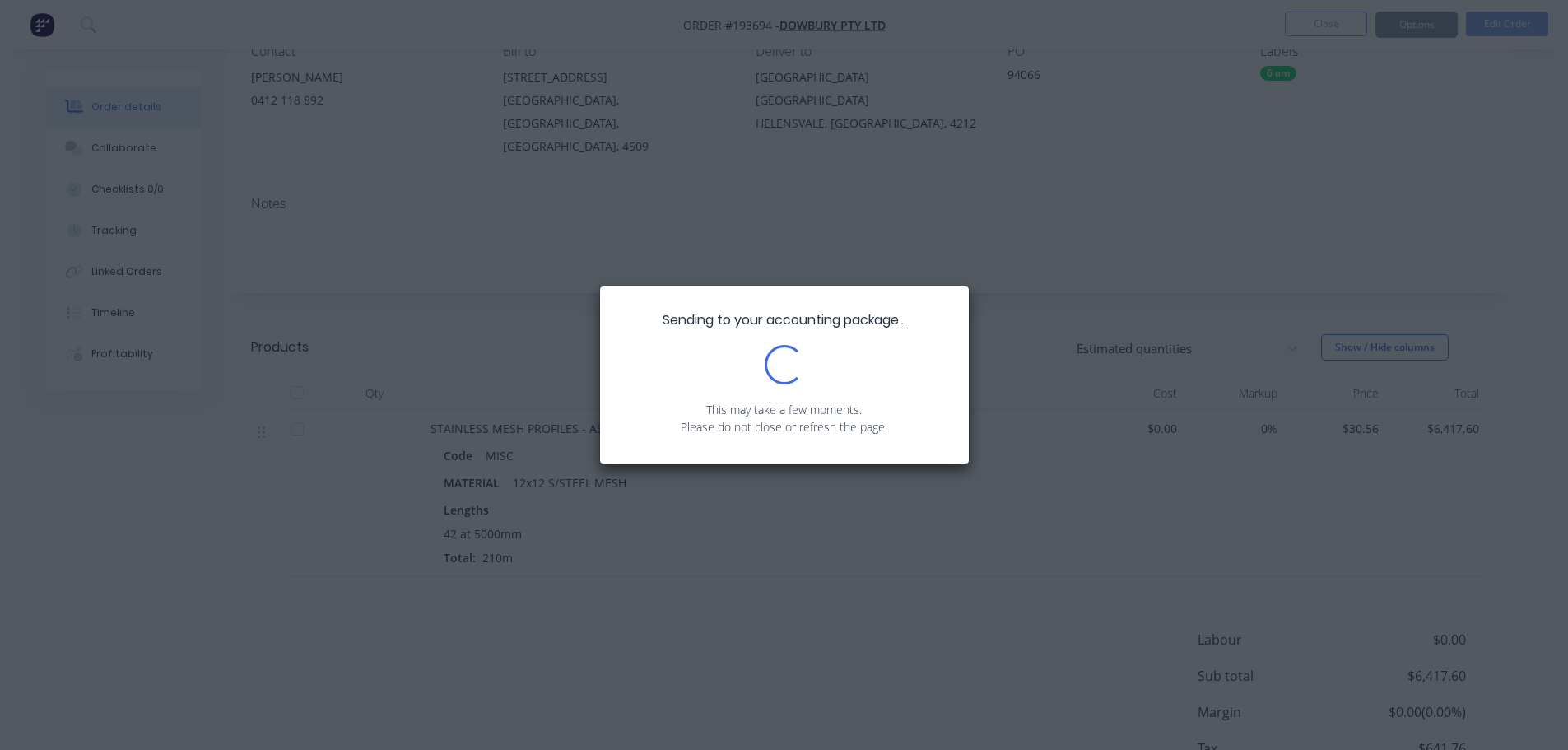
scroll to position [165, 0]
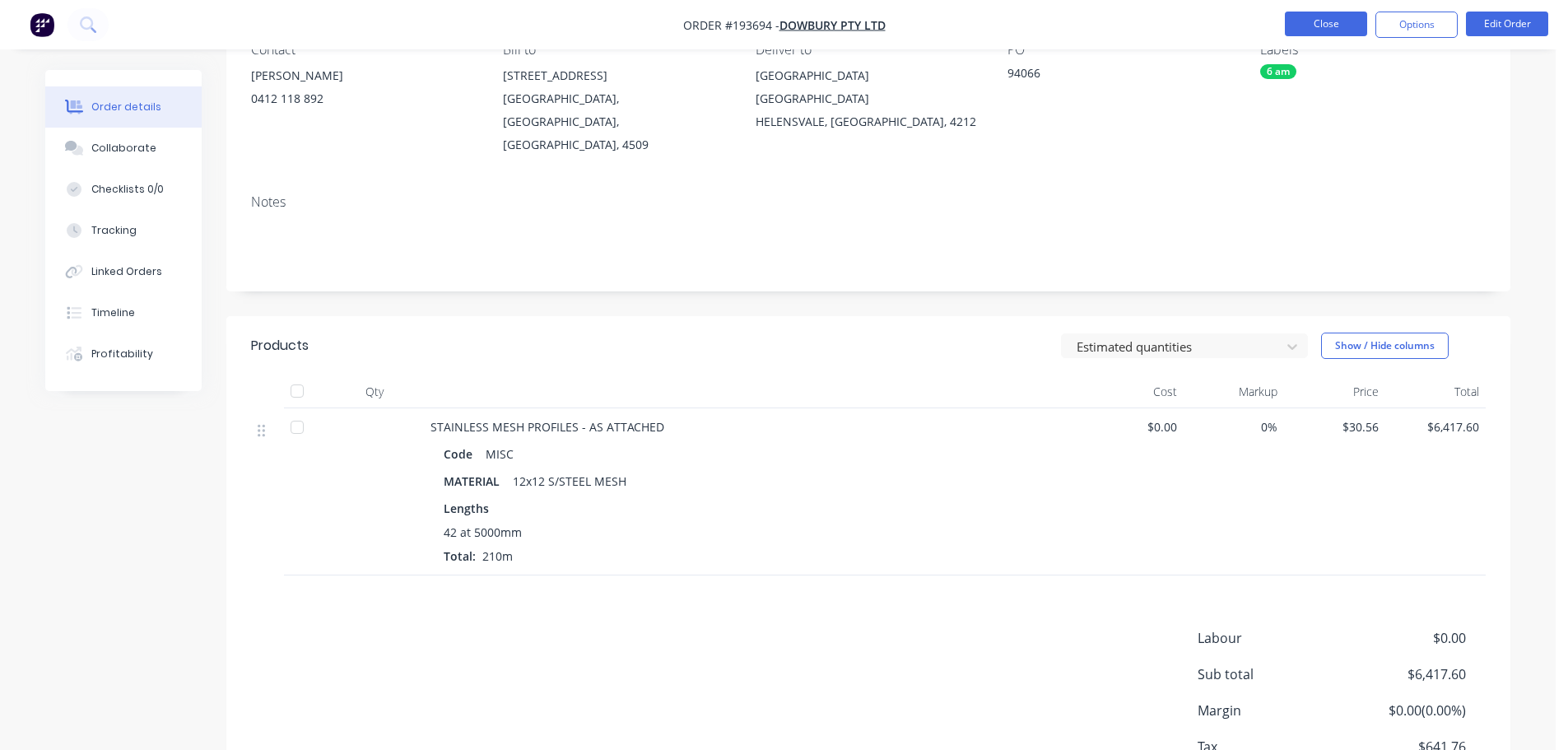
click at [1356, 14] on button "Close" at bounding box center [1325, 24] width 83 height 25
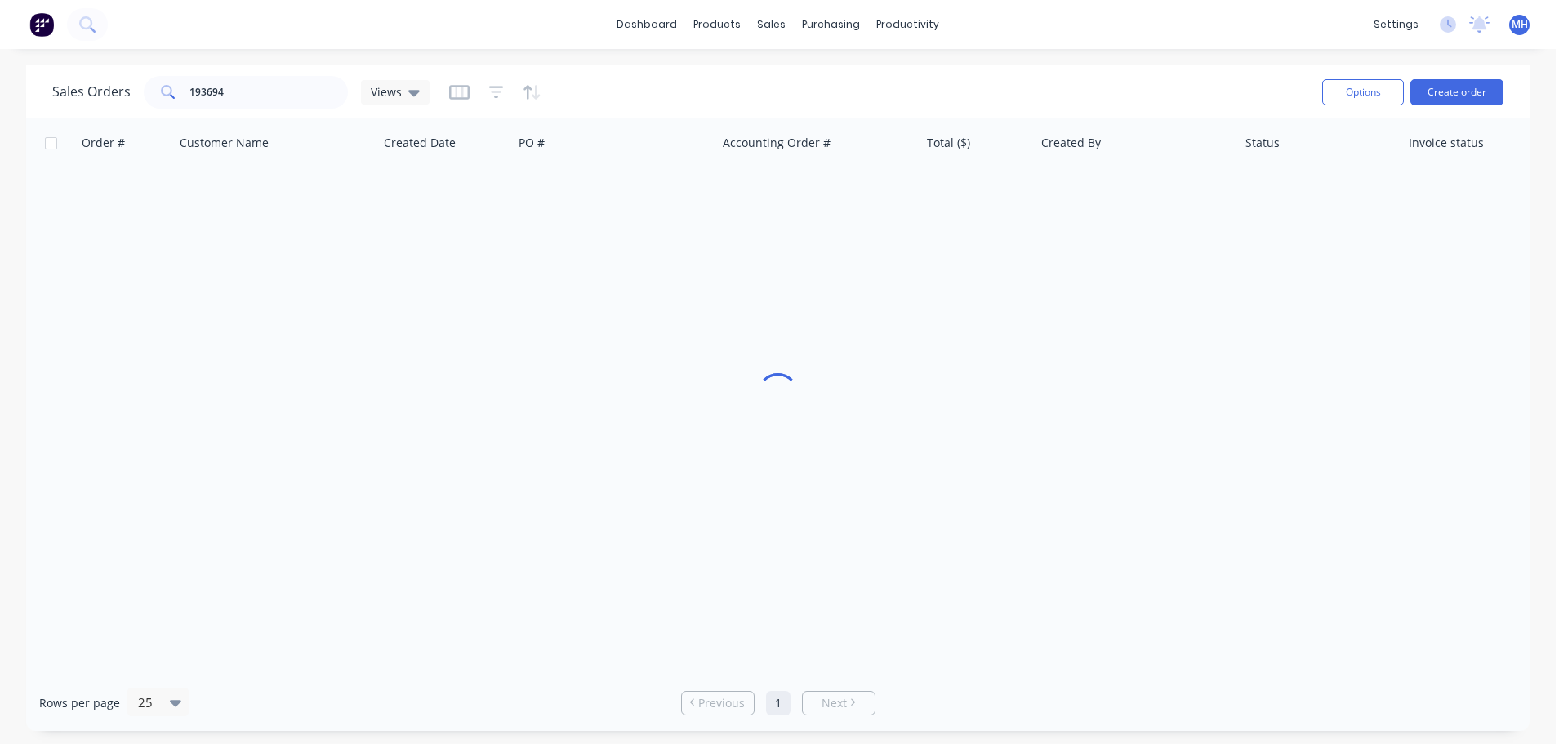
click at [290, 75] on div "Sales Orders 193694 Views" at bounding box center [680, 92] width 1256 height 40
click at [287, 88] on input "193694" at bounding box center [269, 92] width 160 height 33
click at [288, 88] on input "193694" at bounding box center [269, 92] width 160 height 33
drag, startPoint x: 1337, startPoint y: 499, endPoint x: 1318, endPoint y: 499, distance: 19.0
click at [1337, 499] on div "Order # Customer Name Created Date PO # Accounting Order # Total ($) Created By…" at bounding box center [778, 396] width 1503 height 556
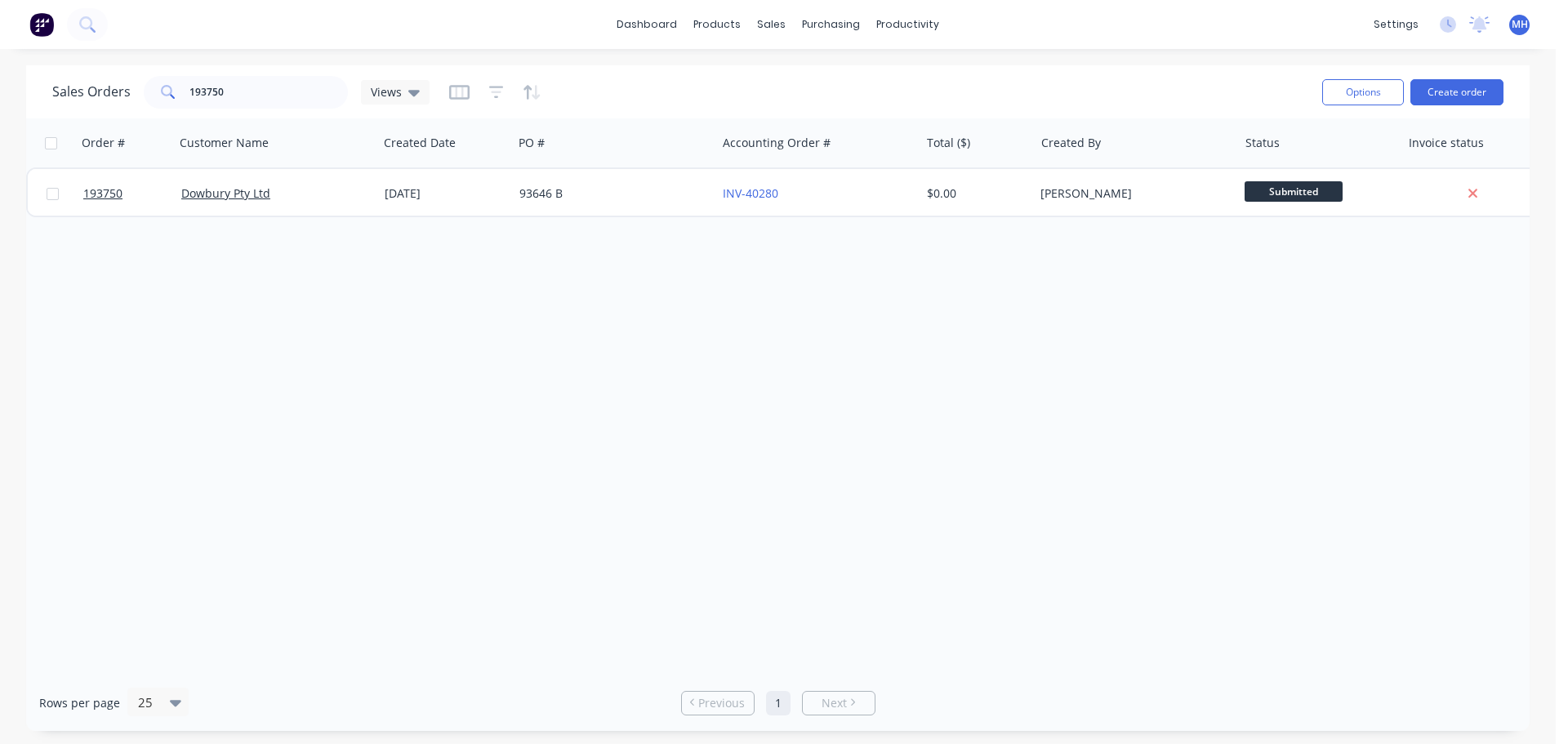
click at [676, 420] on div "Order # Customer Name Created Date PO # Accounting Order # Total ($) Created By…" at bounding box center [778, 396] width 1503 height 556
click at [738, 457] on div "Order # Customer Name Created Date PO # Accounting Order # Total ($) Created By…" at bounding box center [778, 396] width 1503 height 556
click at [589, 601] on div "Order # Customer Name Created Date PO # Accounting Order # Total ($) Created By…" at bounding box center [778, 396] width 1503 height 556
click at [308, 427] on div "Order # Customer Name Created Date PO # Accounting Order # Total ($) Created By…" at bounding box center [778, 396] width 1503 height 556
click at [278, 77] on input "193750" at bounding box center [269, 92] width 160 height 33
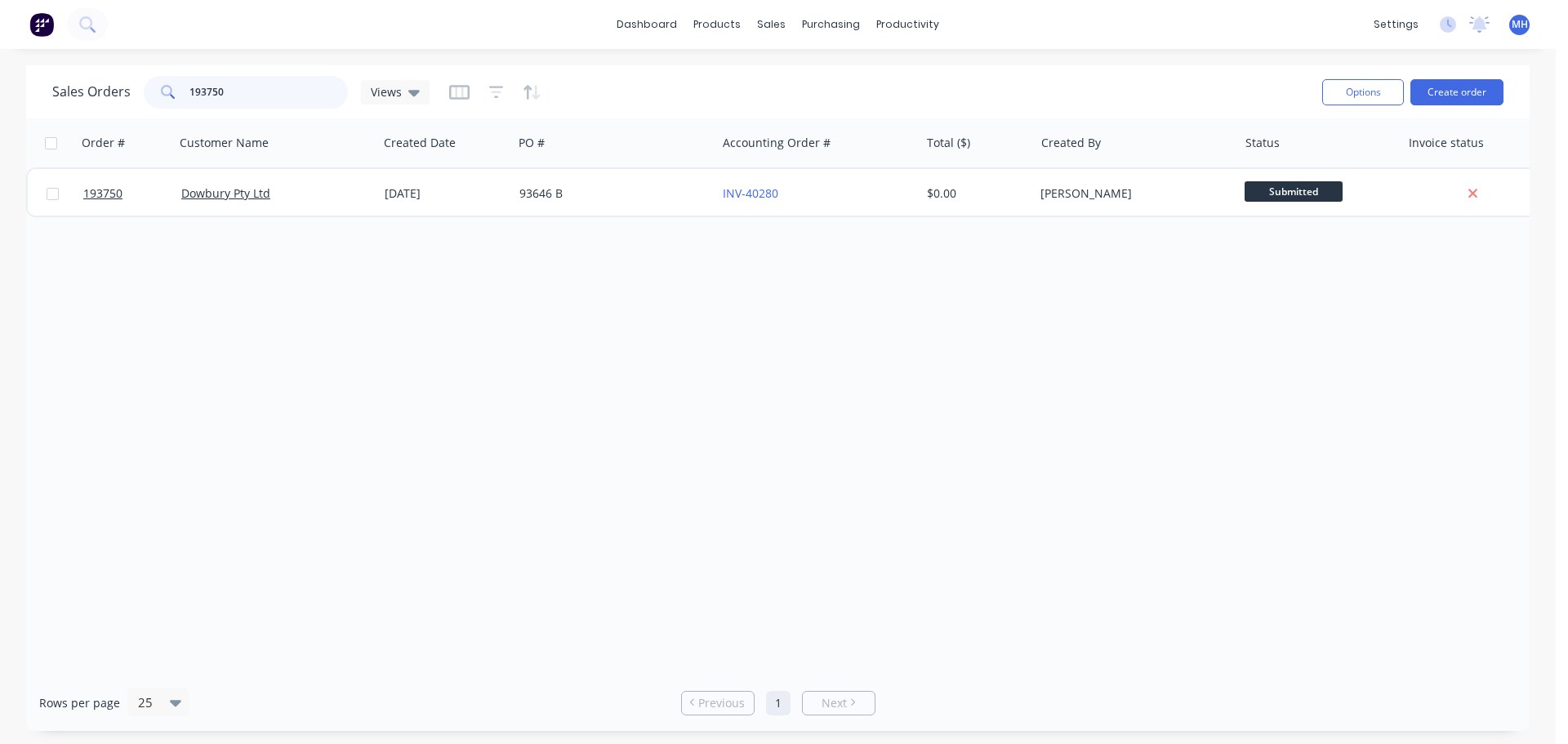
click at [278, 77] on input "193750" at bounding box center [269, 92] width 160 height 33
type input "193750"
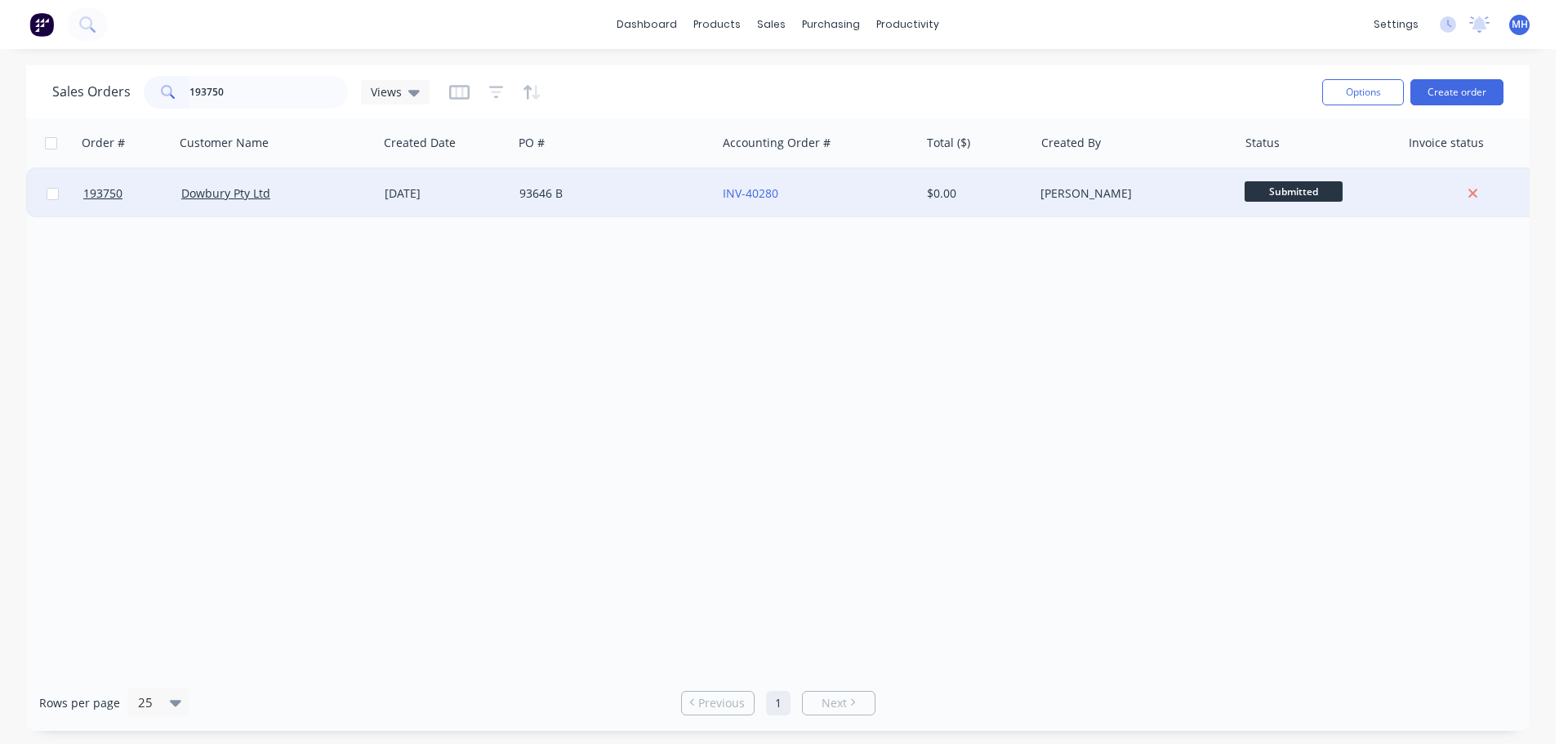
click at [328, 191] on div "Dowbury Pty Ltd" at bounding box center [272, 193] width 181 height 16
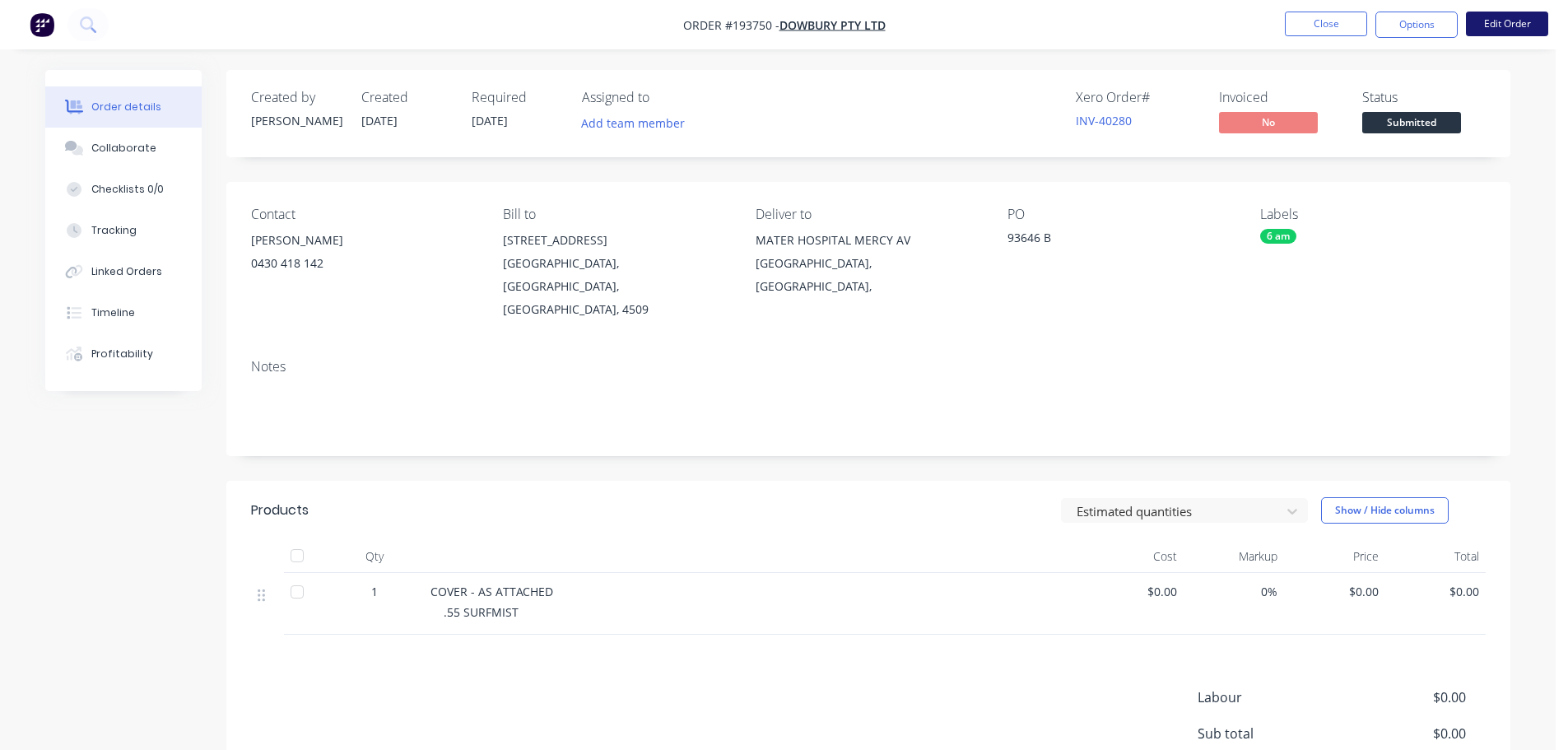
click at [1520, 24] on button "Edit Order" at bounding box center [1507, 24] width 83 height 25
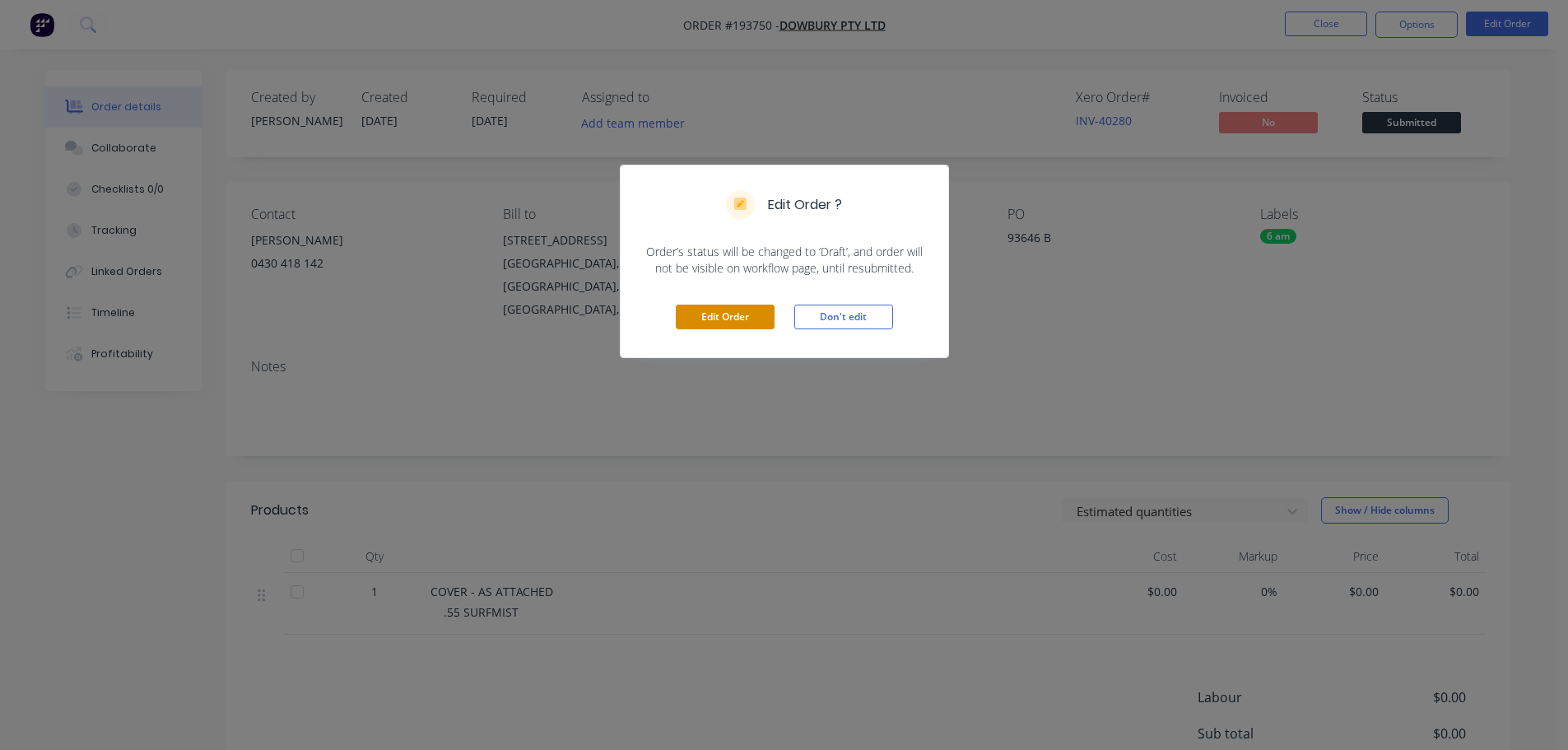
click at [745, 319] on button "Edit Order" at bounding box center [725, 317] width 99 height 25
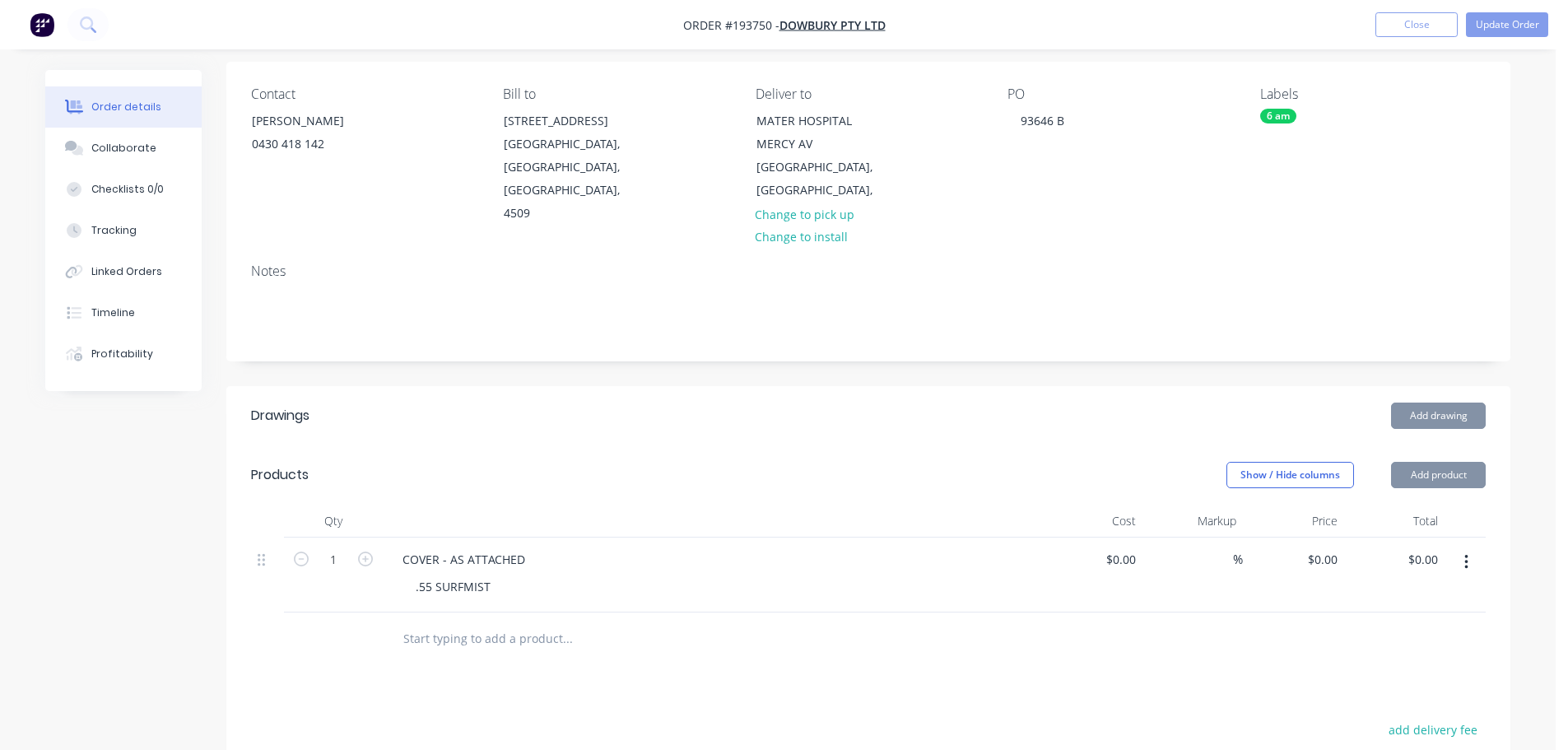
scroll to position [412, 0]
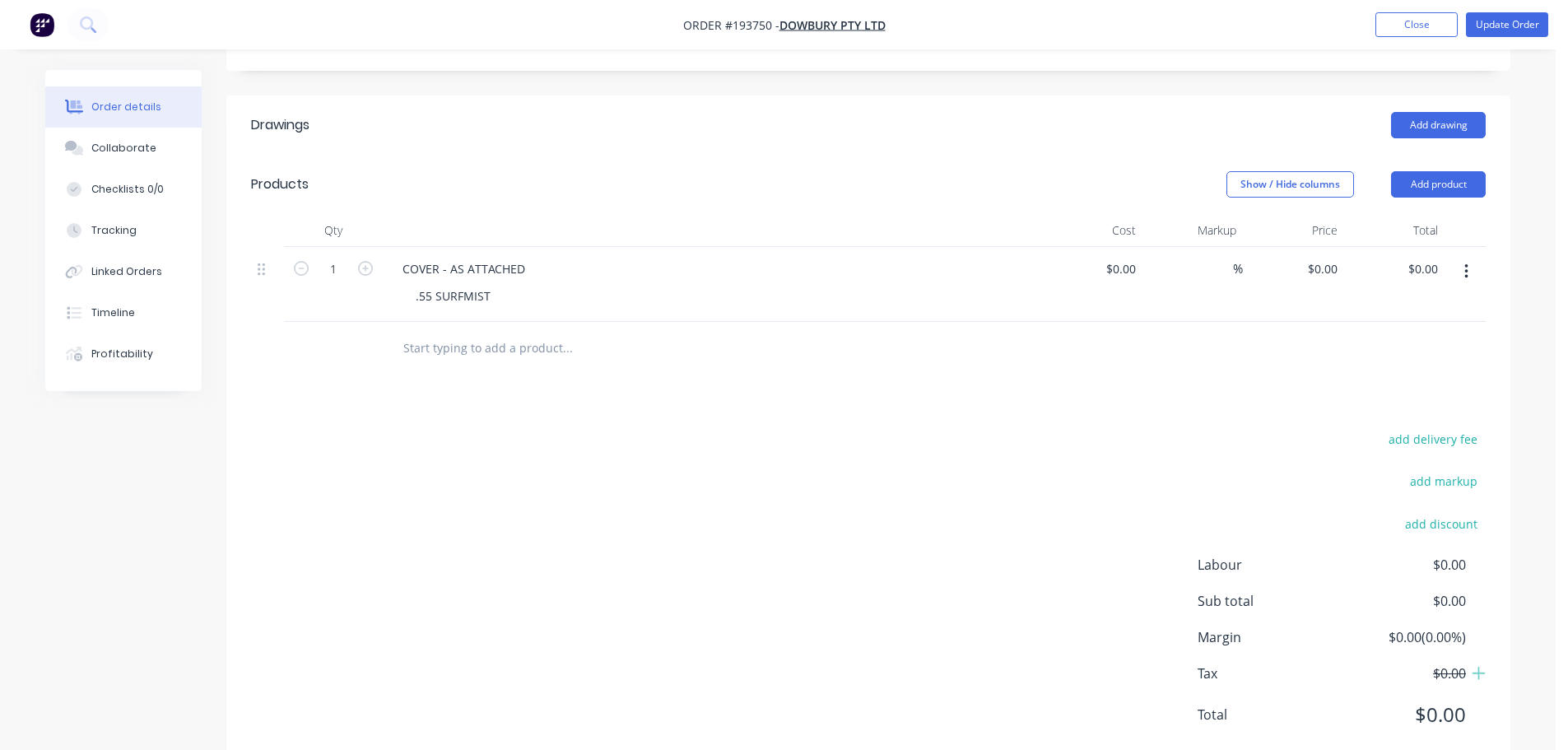
click at [1419, 175] on header "Products Show / Hide columns Add product" at bounding box center [868, 185] width 1284 height 59
click at [1425, 171] on button "Add product" at bounding box center [1438, 185] width 94 height 27
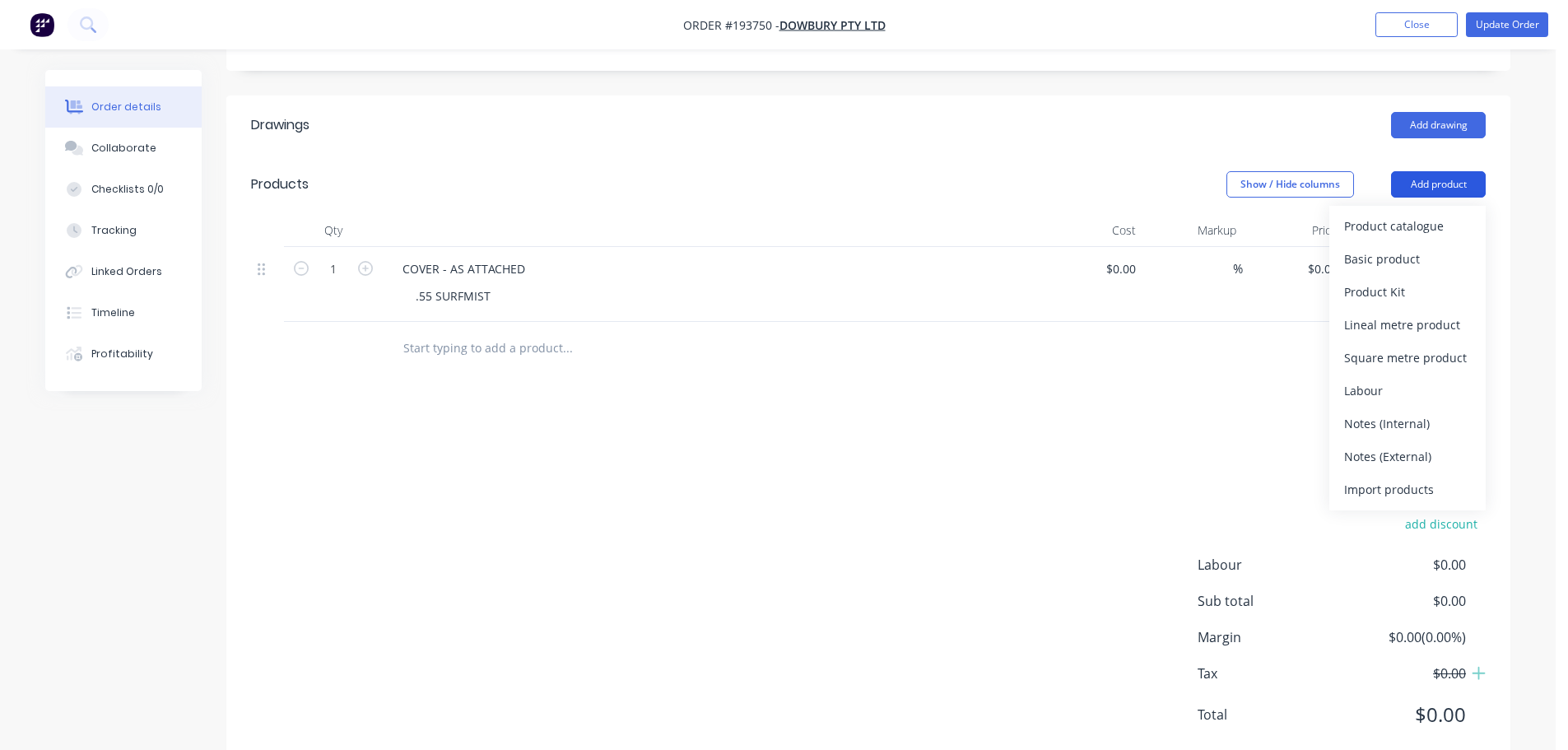
click at [1418, 214] on div "Product catalogue" at bounding box center [1407, 226] width 127 height 24
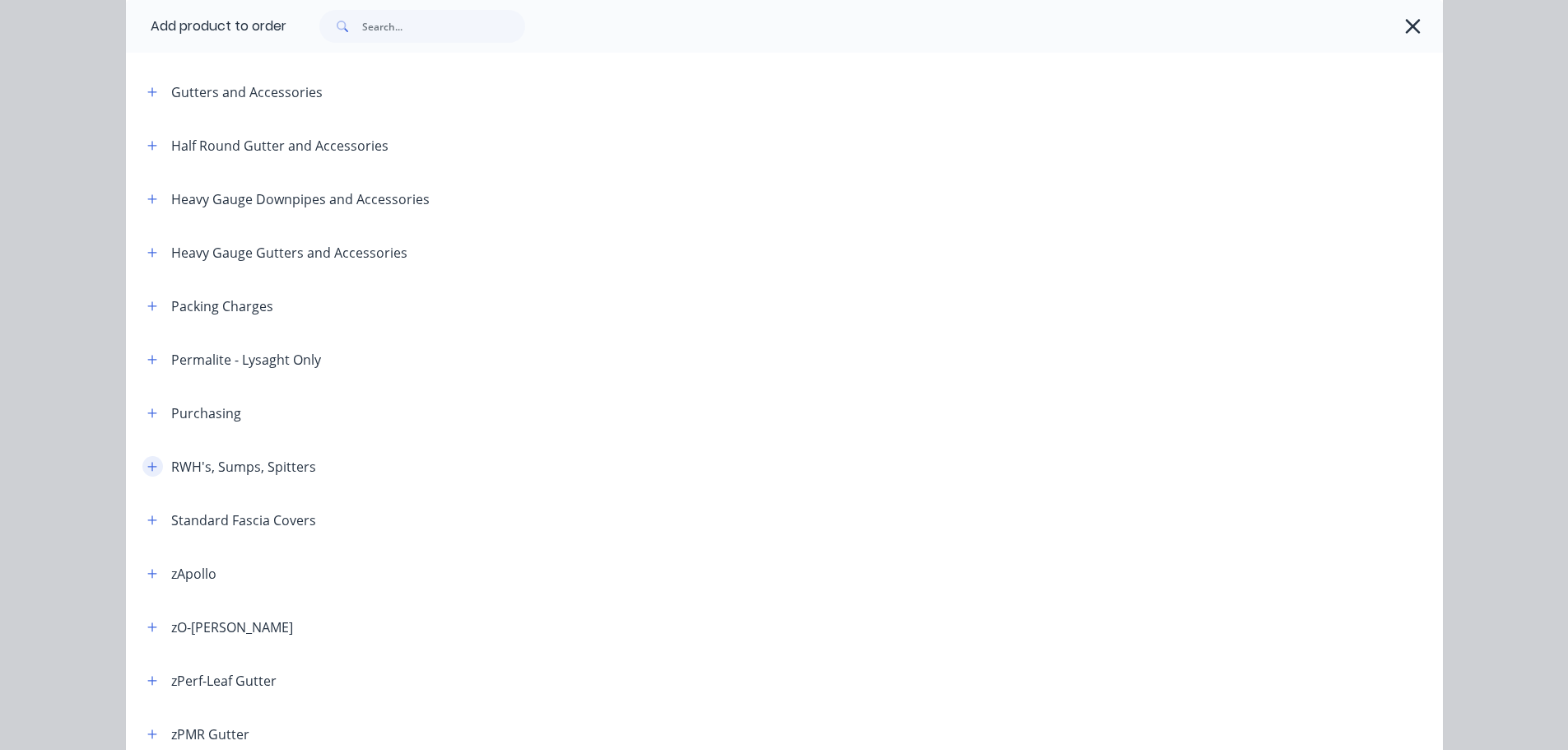
click at [148, 470] on icon "button" at bounding box center [152, 466] width 10 height 11
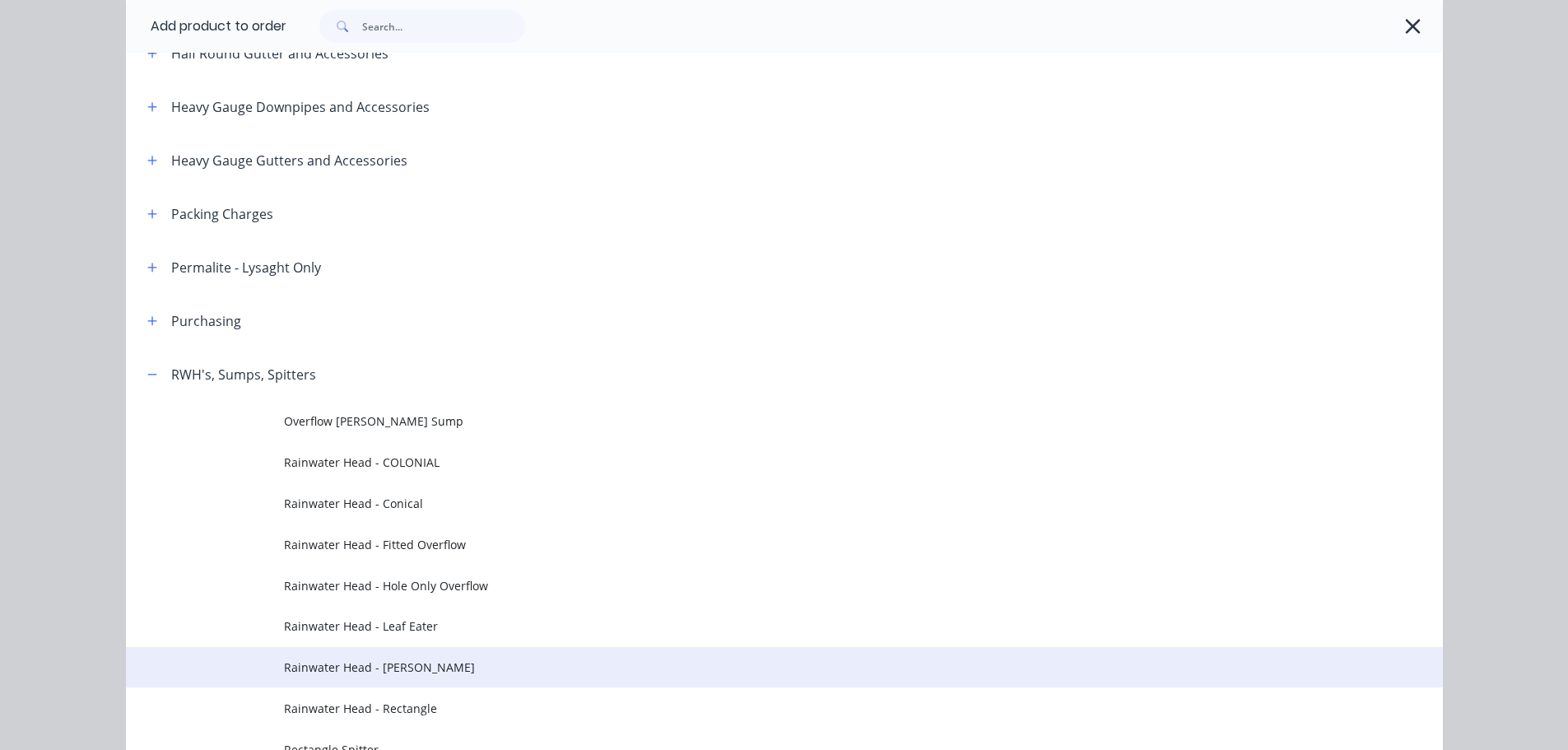
scroll to position [659, 0]
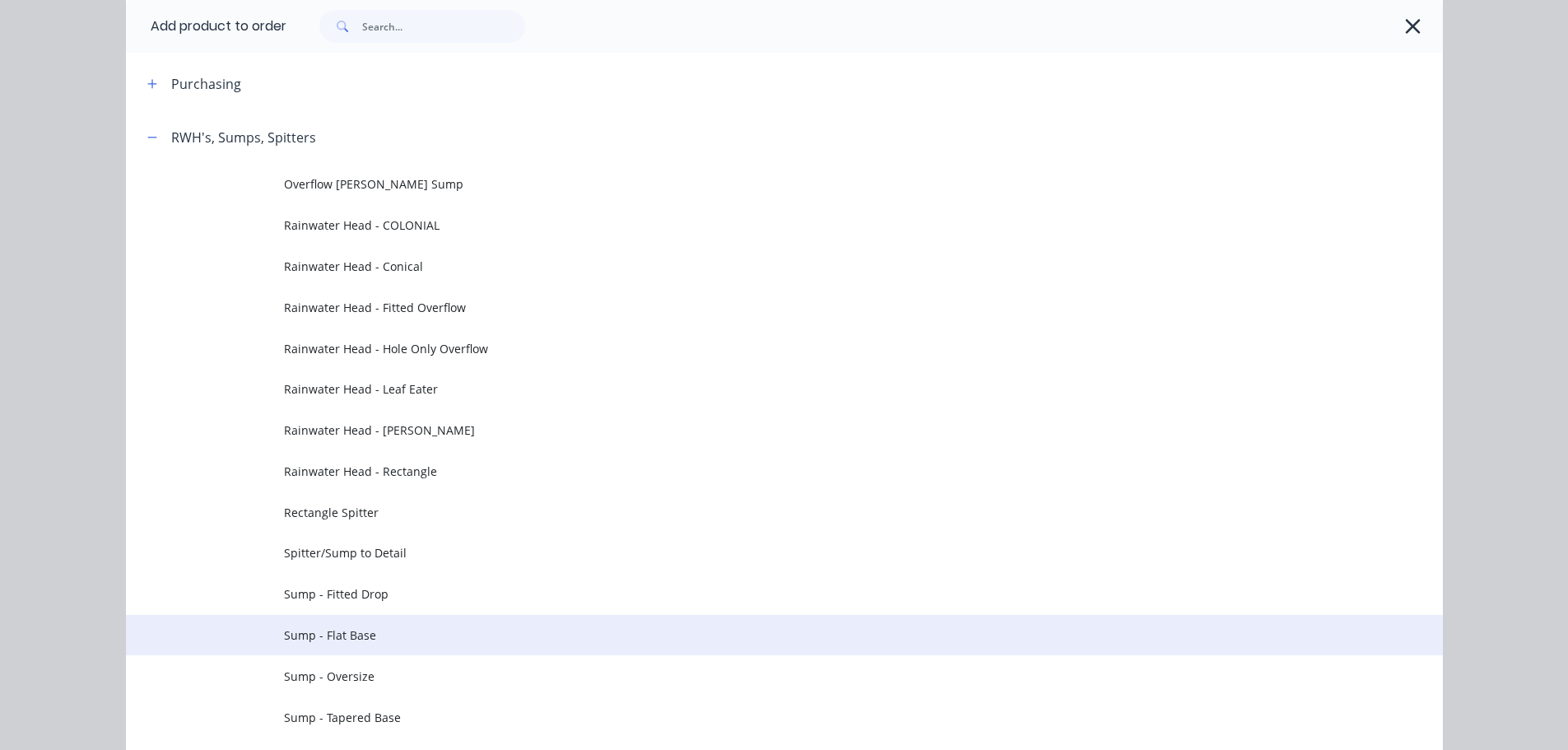
click at [430, 631] on span "Sump - Flat Base" at bounding box center [747, 635] width 927 height 17
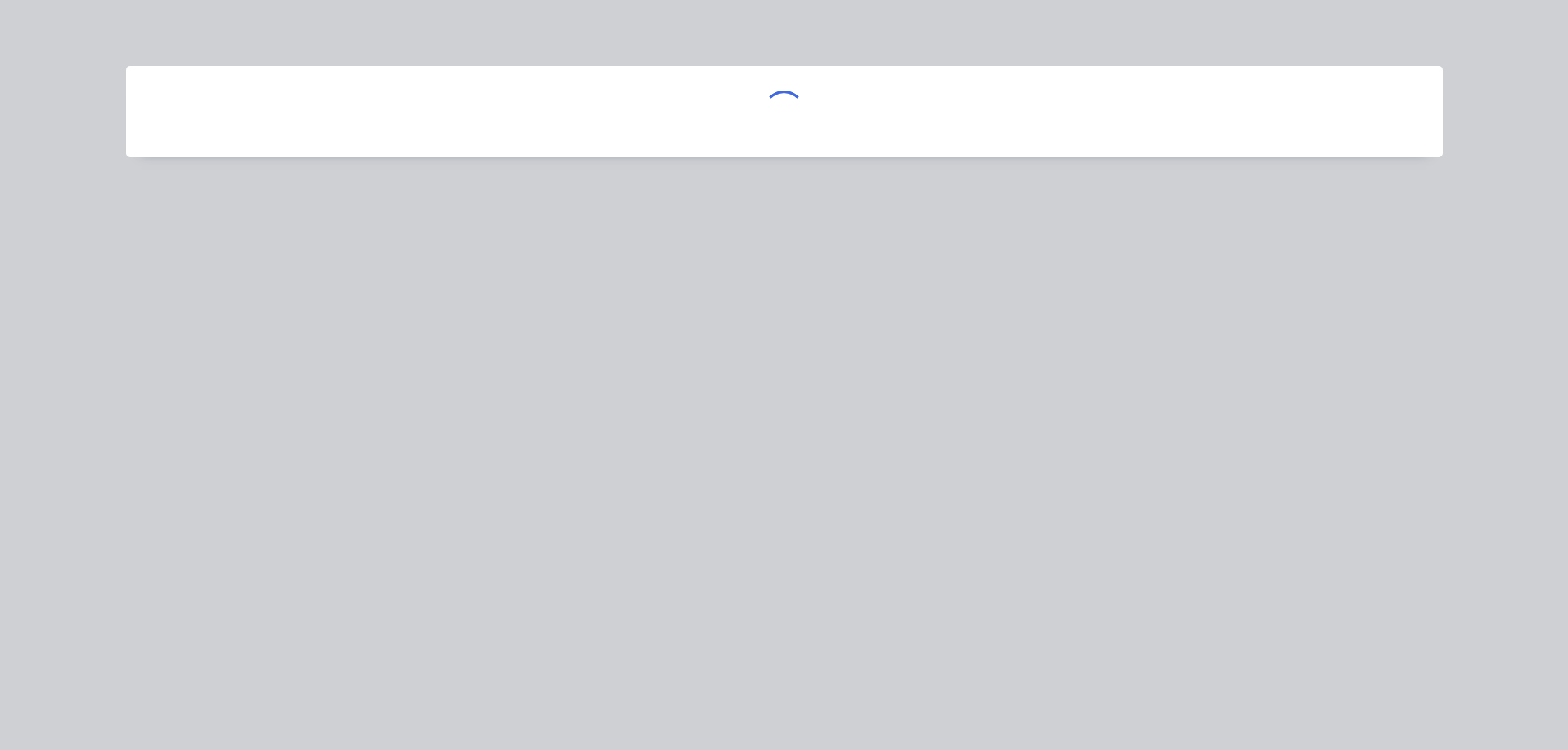
scroll to position [0, 0]
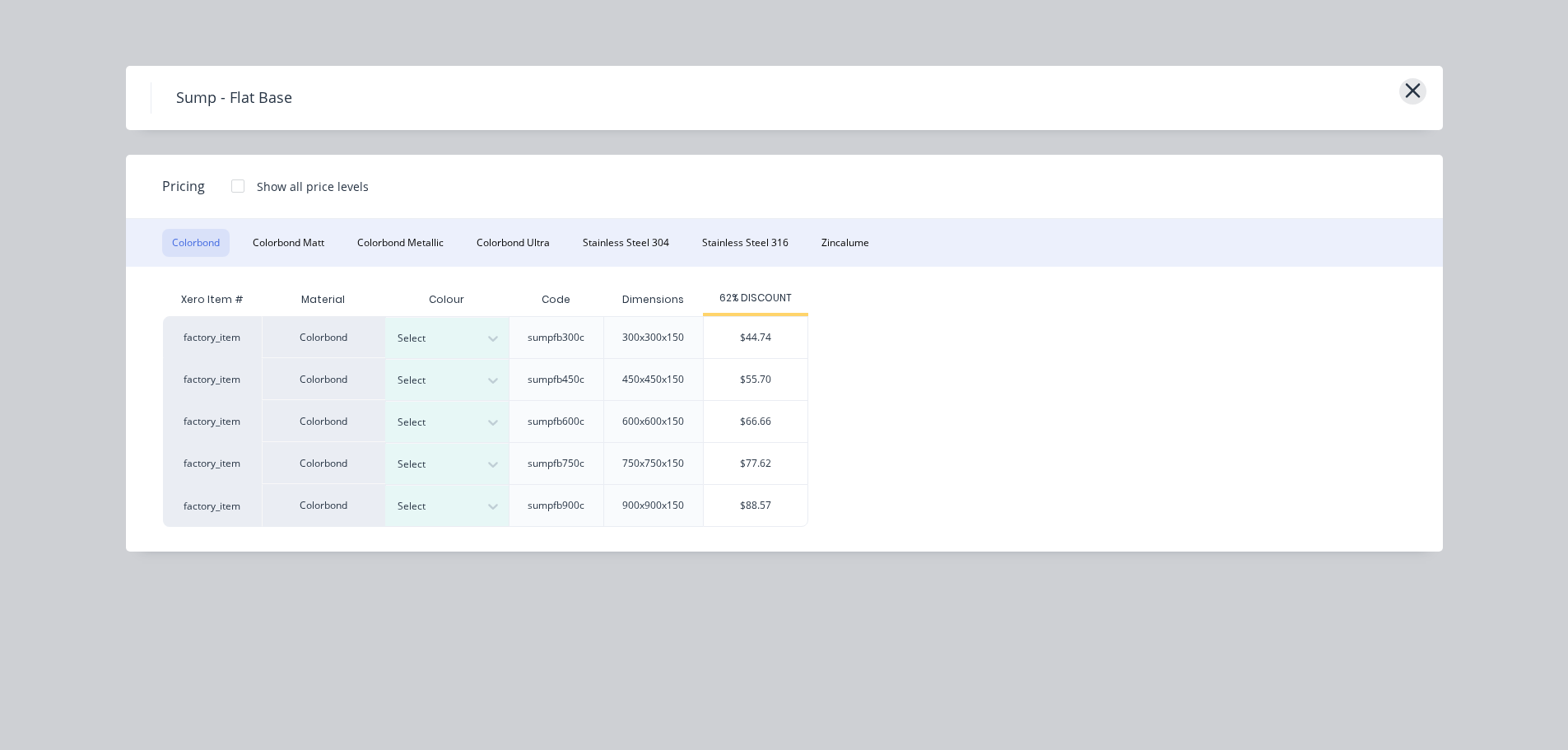
click at [1418, 92] on icon "button" at bounding box center [1413, 90] width 17 height 23
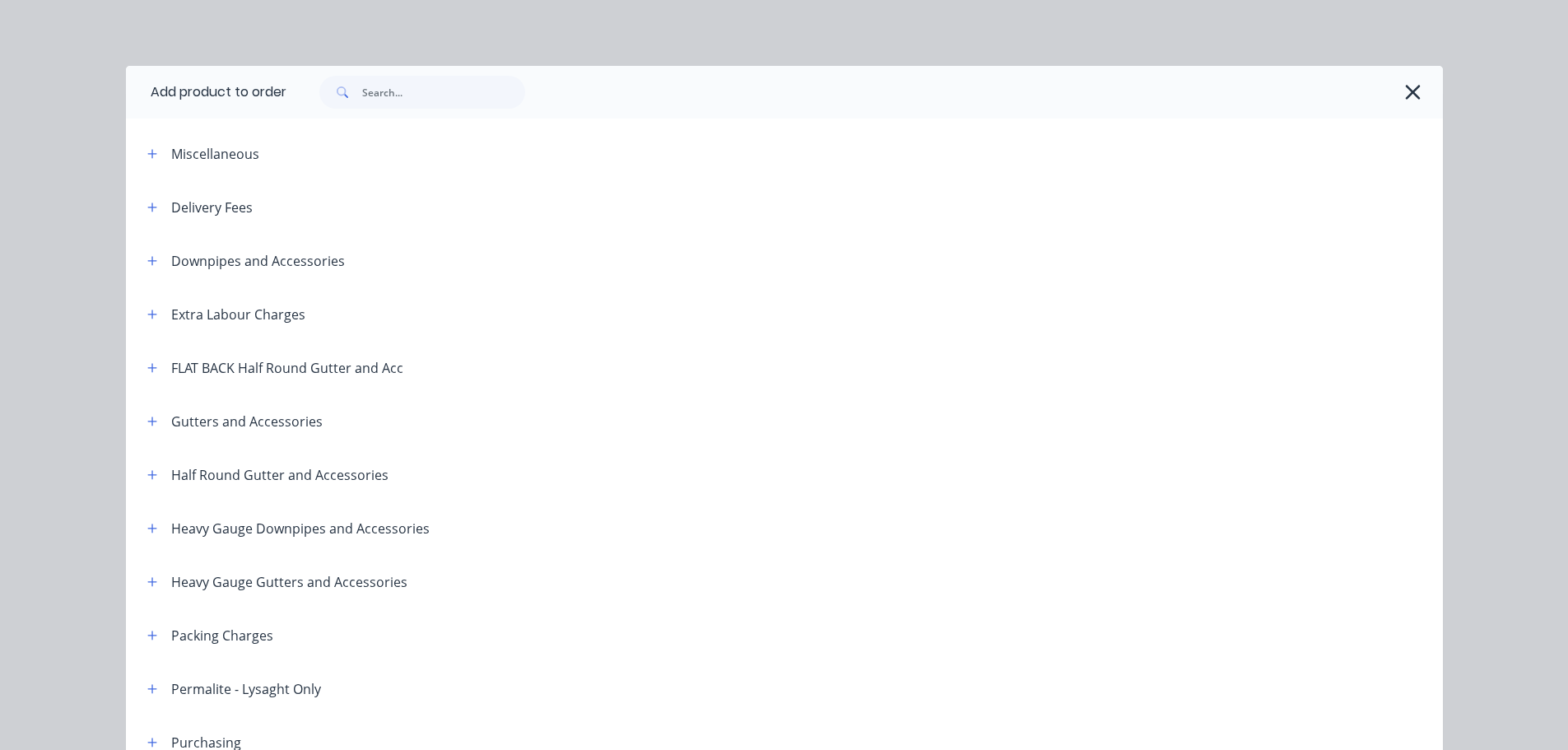
scroll to position [769, 0]
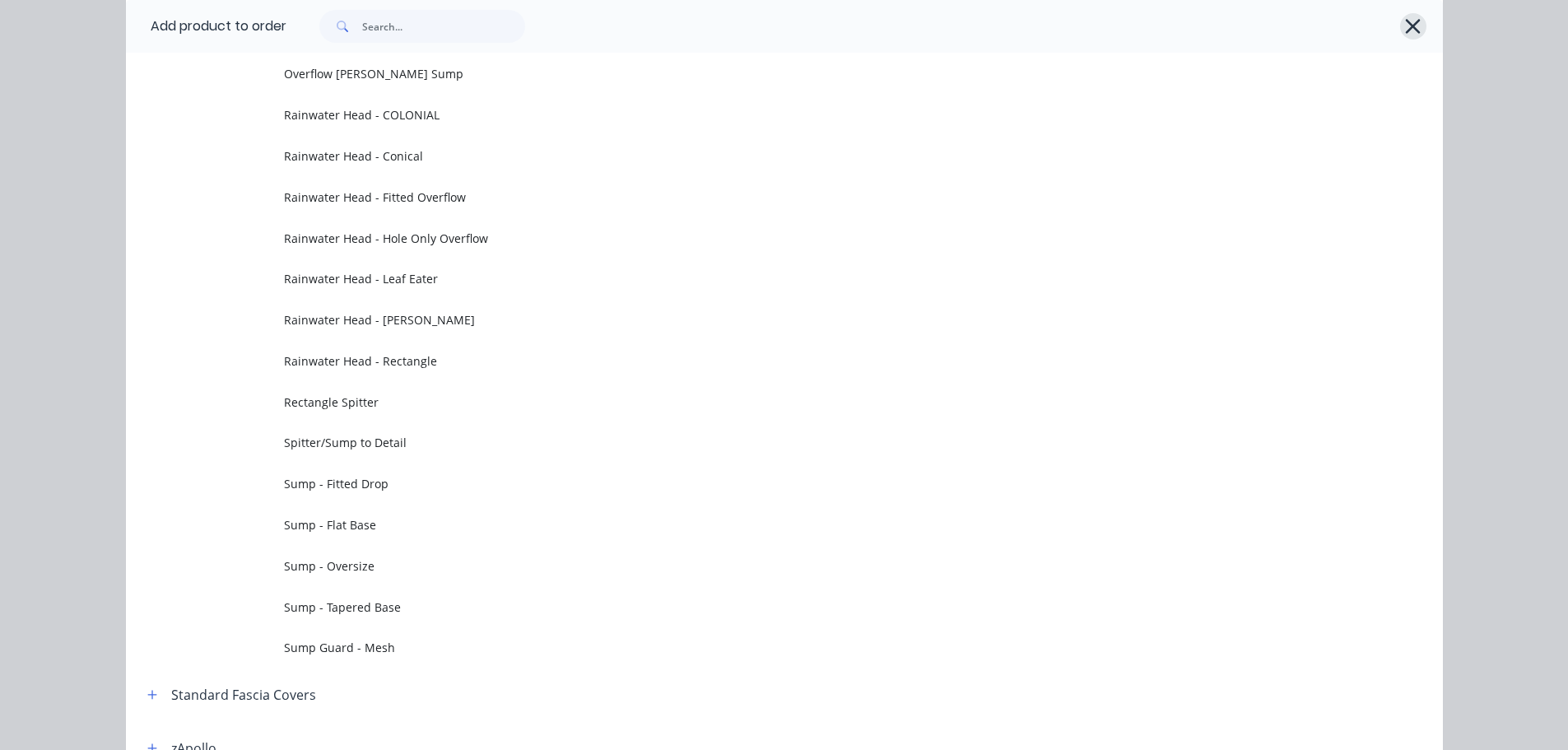
drag, startPoint x: 1396, startPoint y: 14, endPoint x: 1420, endPoint y: 21, distance: 25.0
click at [1401, 15] on div at bounding box center [856, 26] width 1140 height 33
click at [1420, 22] on div at bounding box center [864, 26] width 1156 height 52
click at [1411, 19] on icon "button" at bounding box center [1413, 27] width 17 height 23
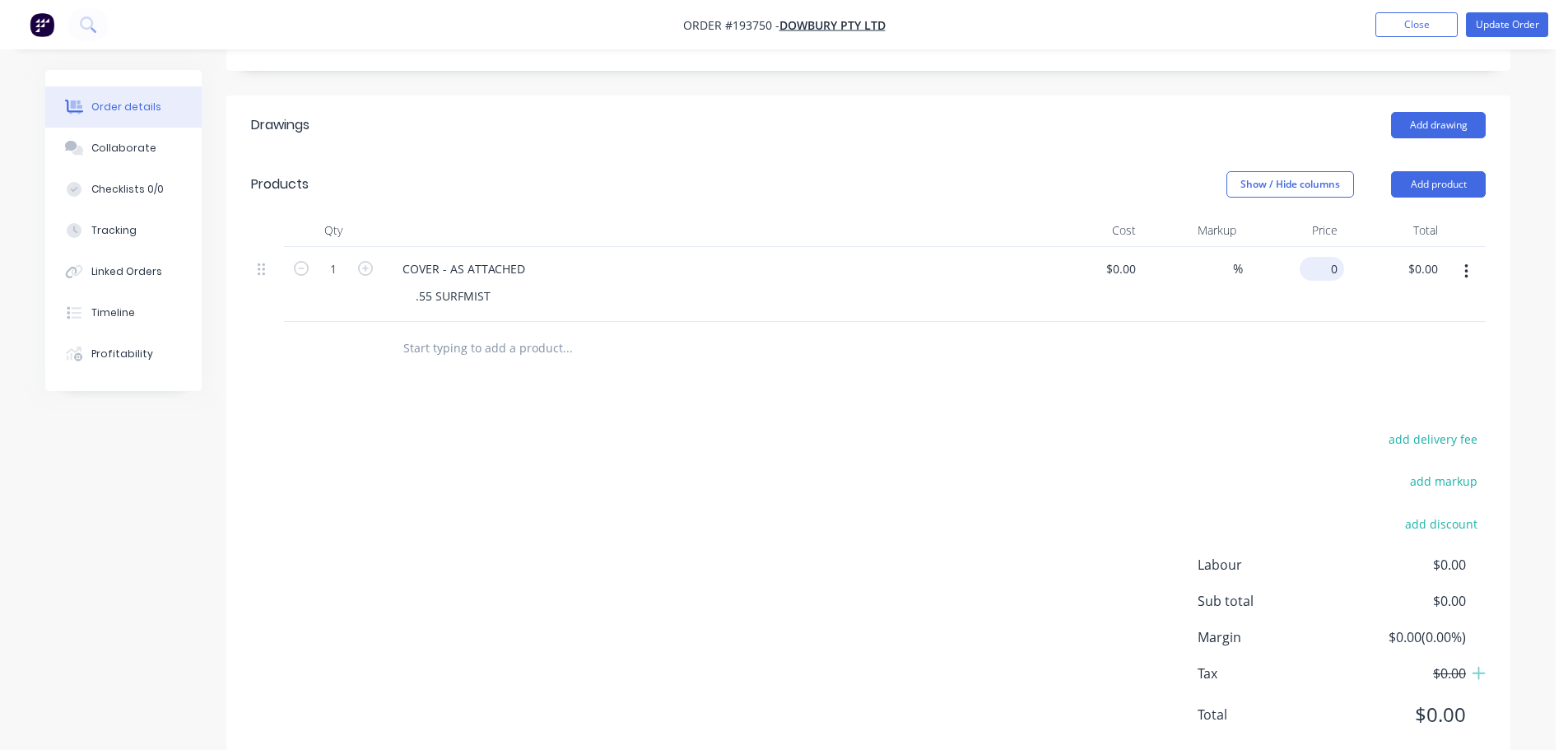
click at [1328, 257] on input "0" at bounding box center [1325, 268] width 38 height 24
type input "$77.62"
click at [444, 479] on div "add delivery fee add markup add discount Labour $0.00 Sub total $0.00 Margin $0…" at bounding box center [869, 587] width 1235 height 318
click at [1502, 33] on button "Update Order" at bounding box center [1507, 25] width 83 height 25
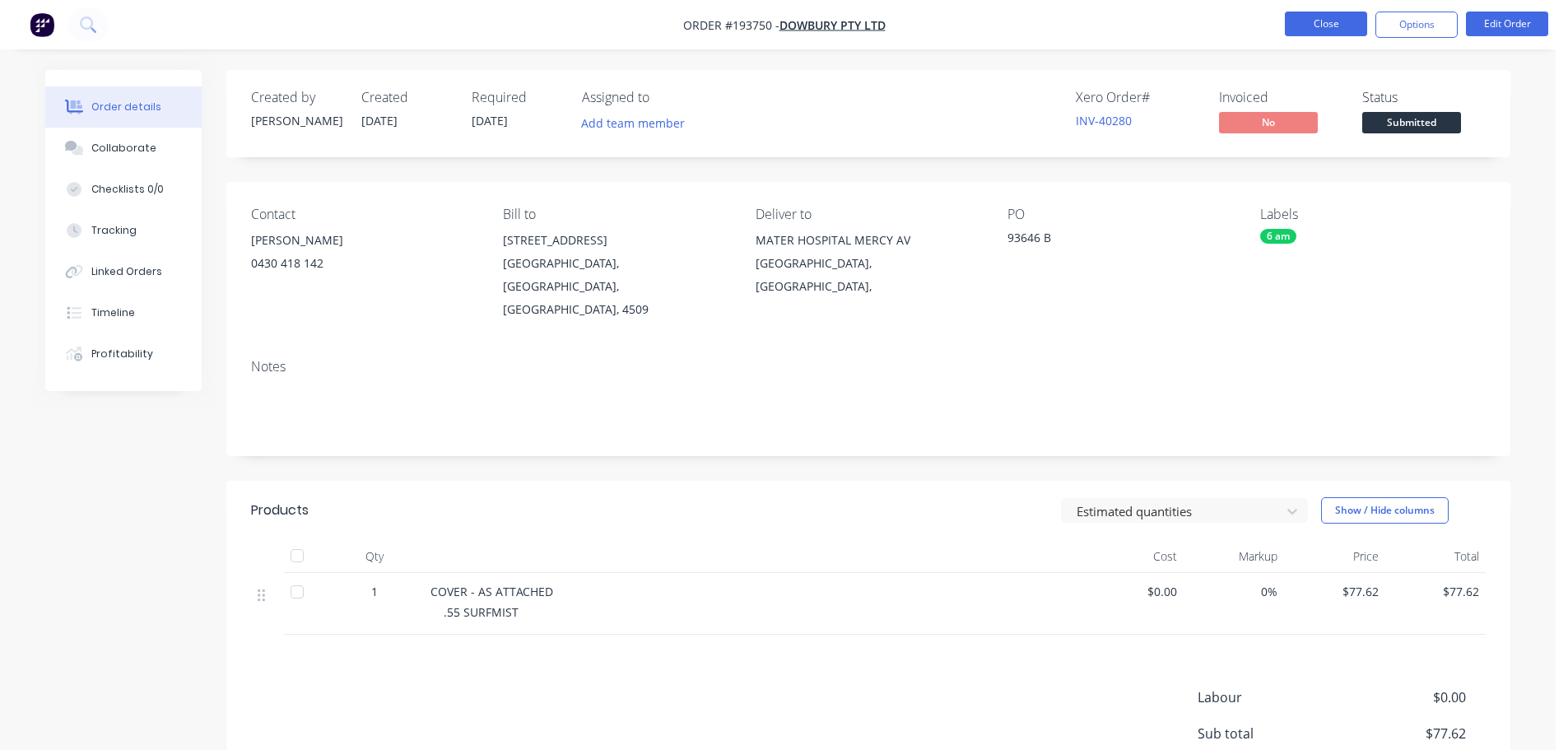
click at [1336, 24] on button "Close" at bounding box center [1325, 24] width 83 height 25
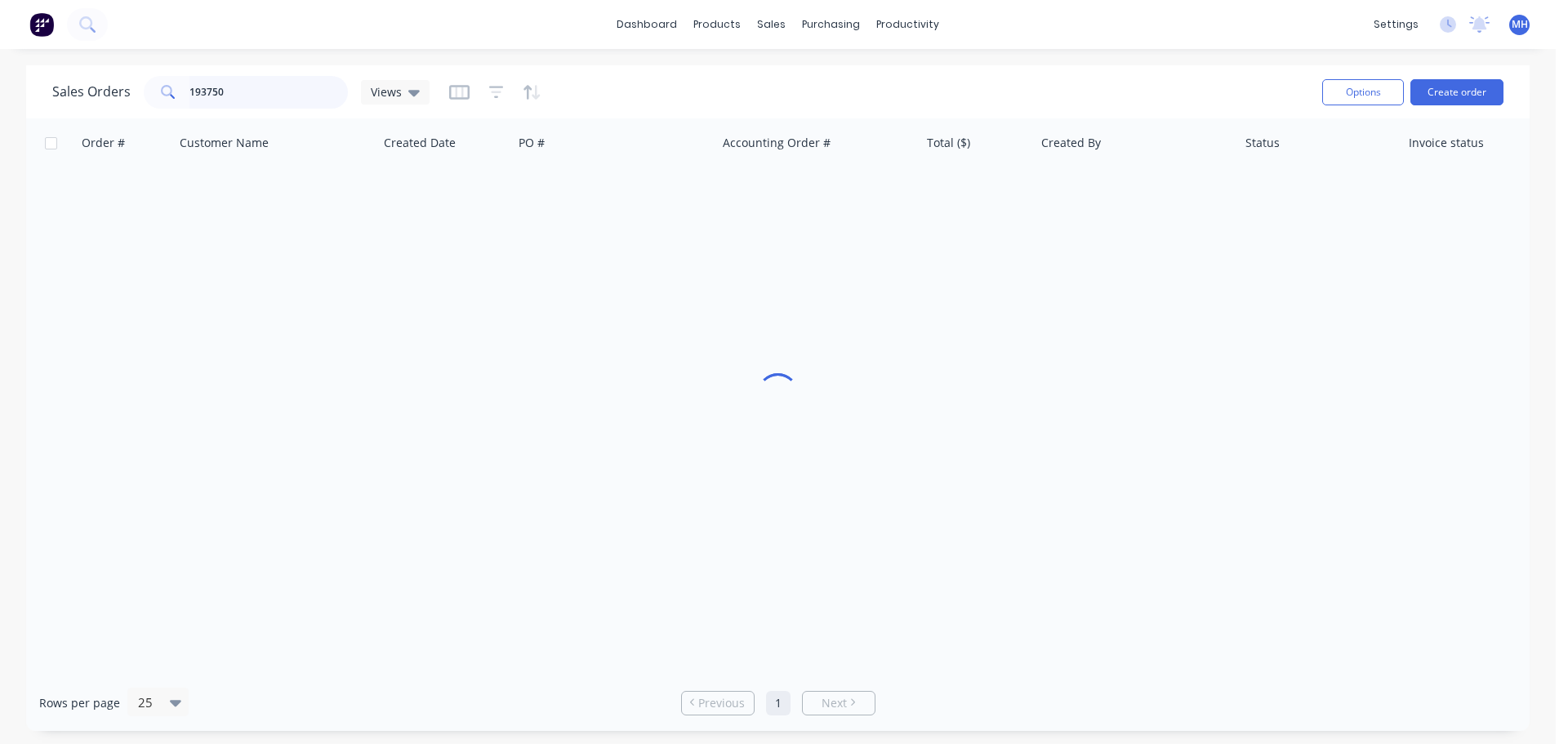
click at [276, 95] on input "193750" at bounding box center [269, 92] width 160 height 33
type input "193624"
click at [704, 83] on div "Sales Orders 193624 Views" at bounding box center [680, 92] width 1256 height 40
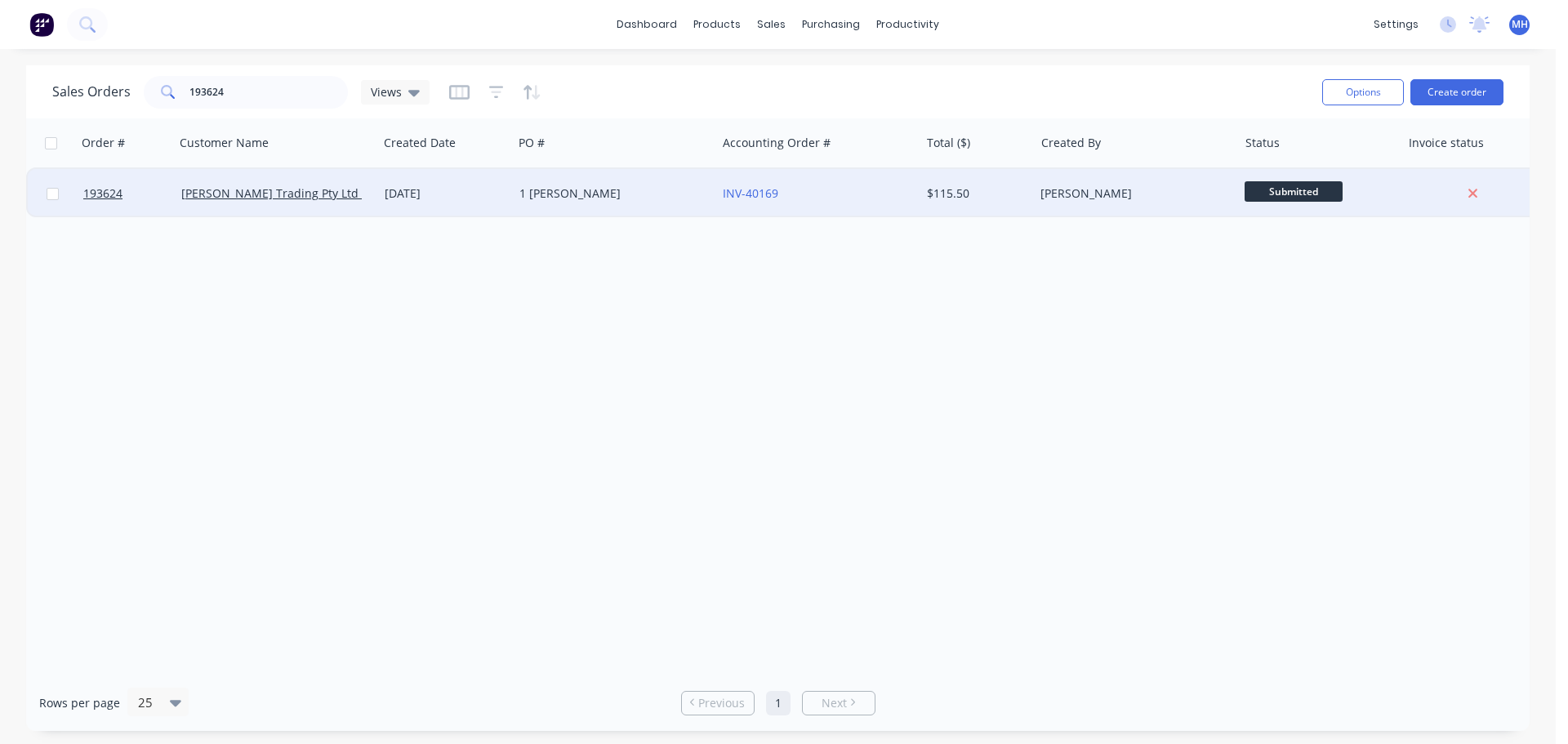
click at [408, 196] on div "[DATE]" at bounding box center [445, 193] width 122 height 16
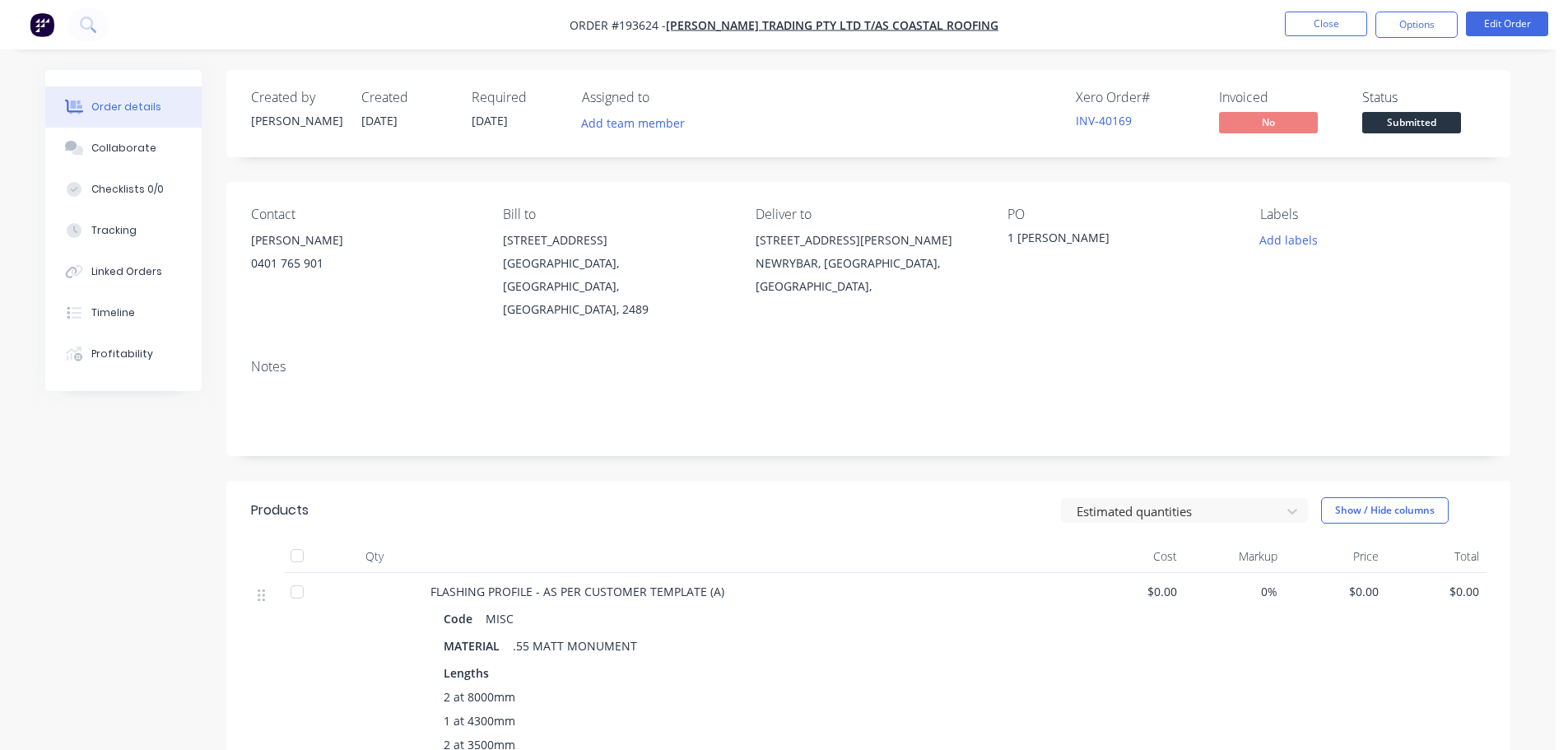
click at [650, 497] on div "Estimated quantities Show / Hide columns" at bounding box center [1000, 510] width 972 height 27
click at [1487, 26] on button "Edit Order" at bounding box center [1507, 24] width 83 height 25
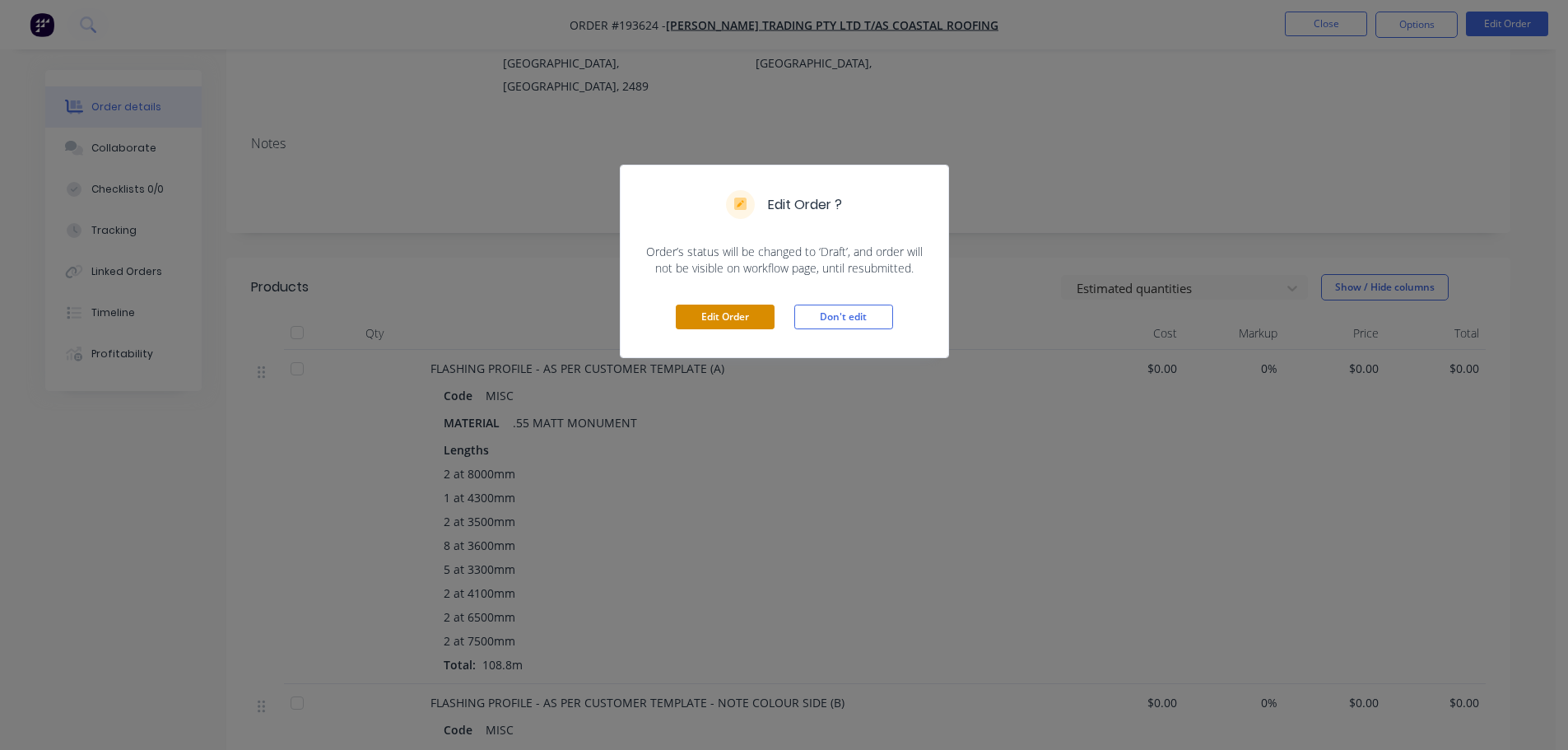
scroll to position [247, 0]
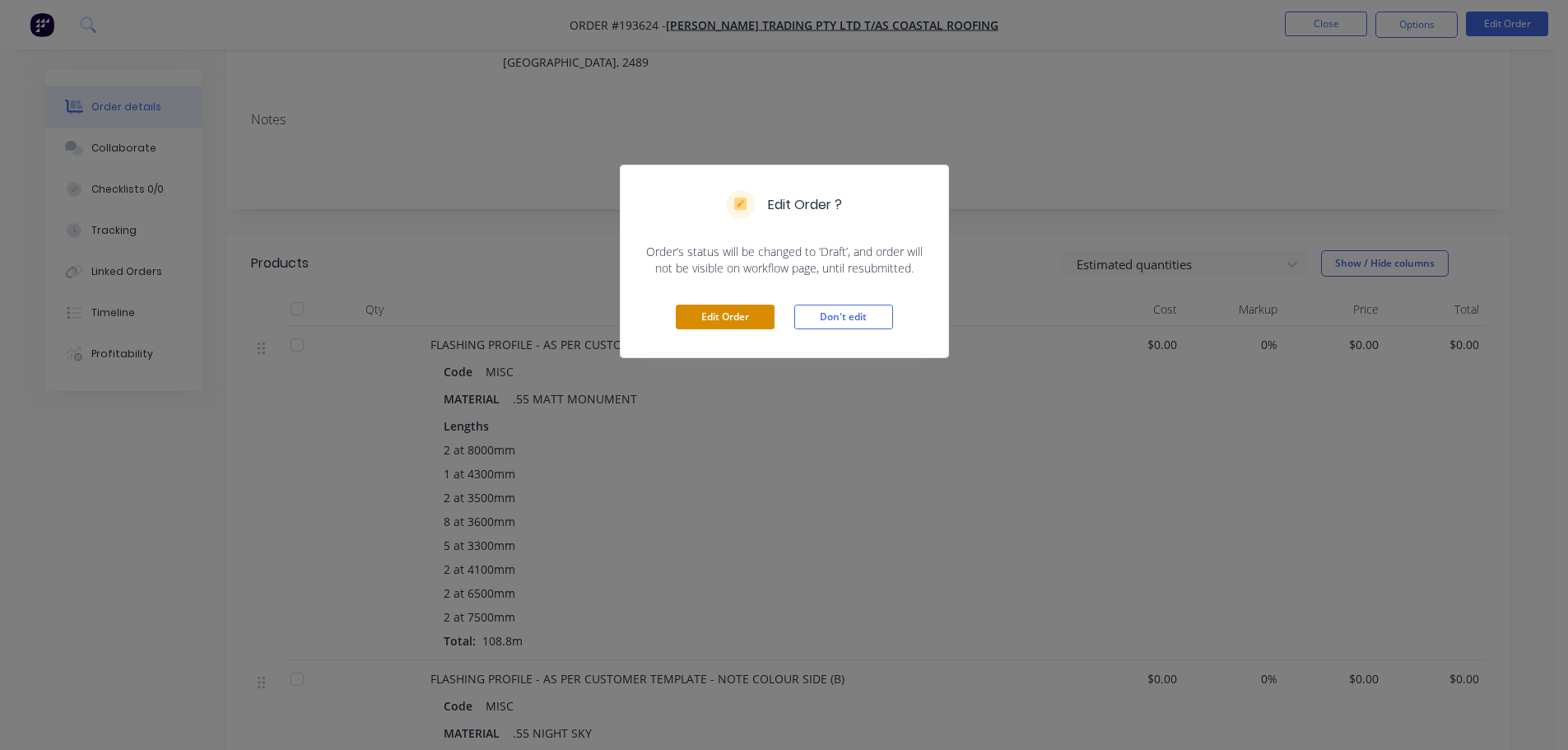
click at [739, 320] on button "Edit Order" at bounding box center [725, 317] width 99 height 25
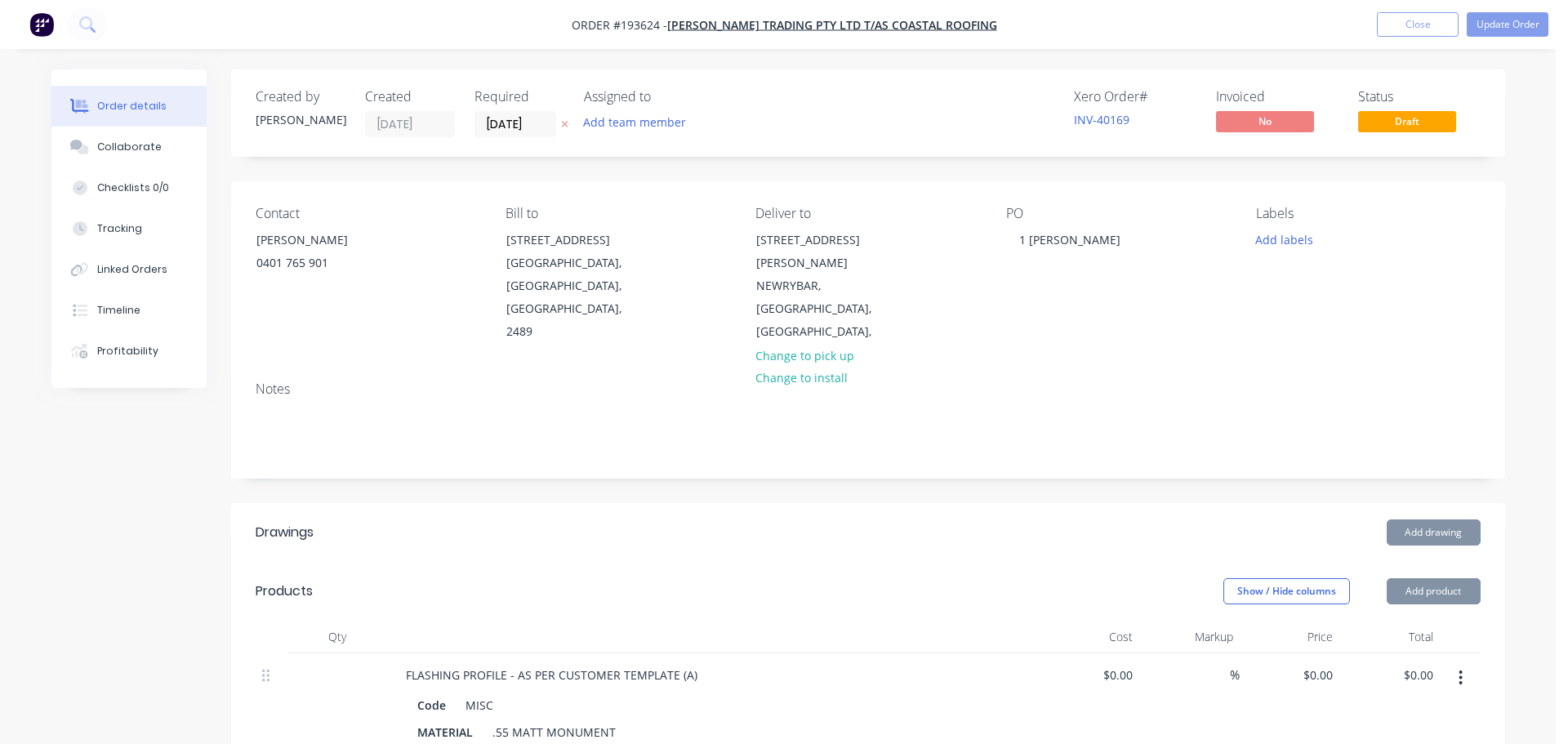
type input "$105.00"
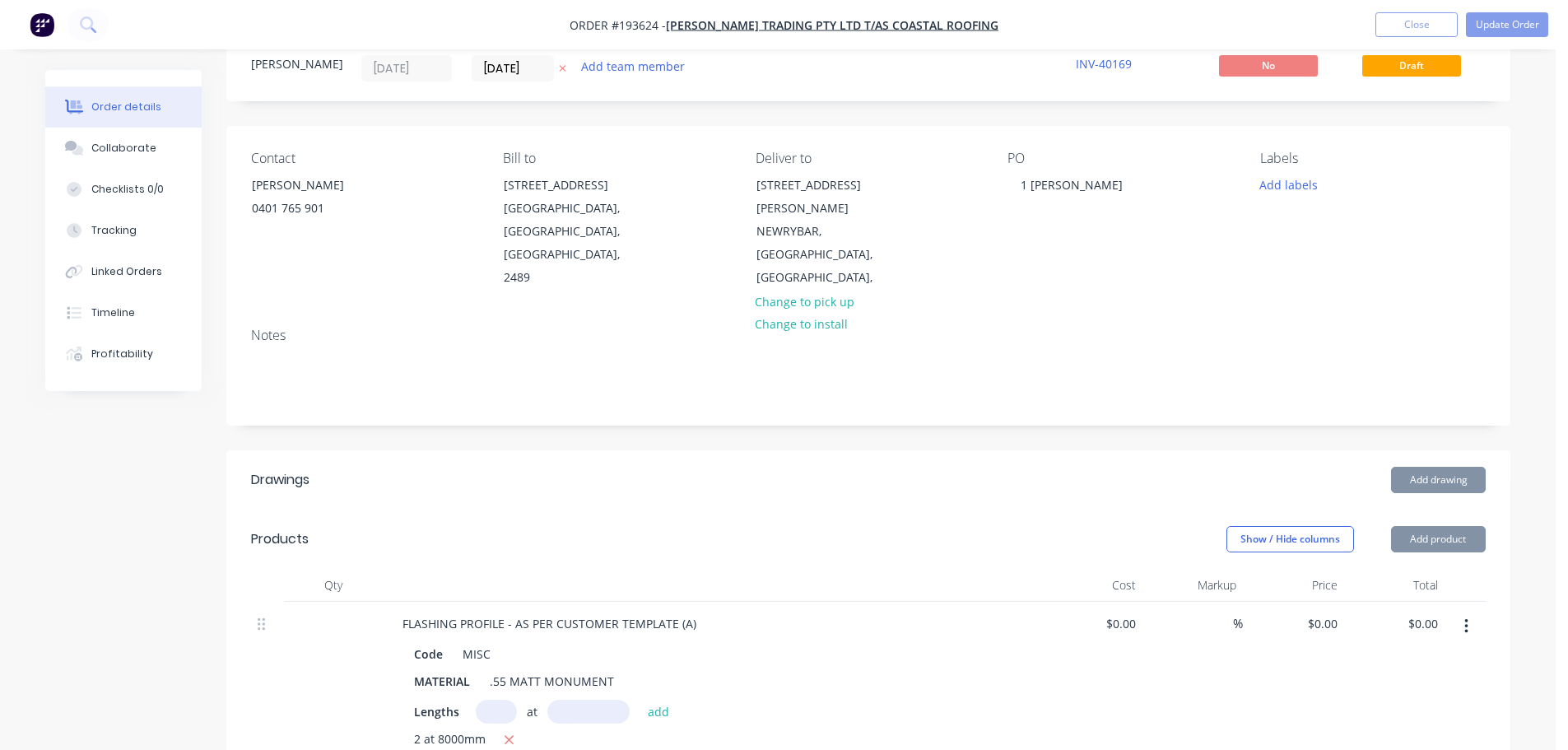
scroll to position [329, 0]
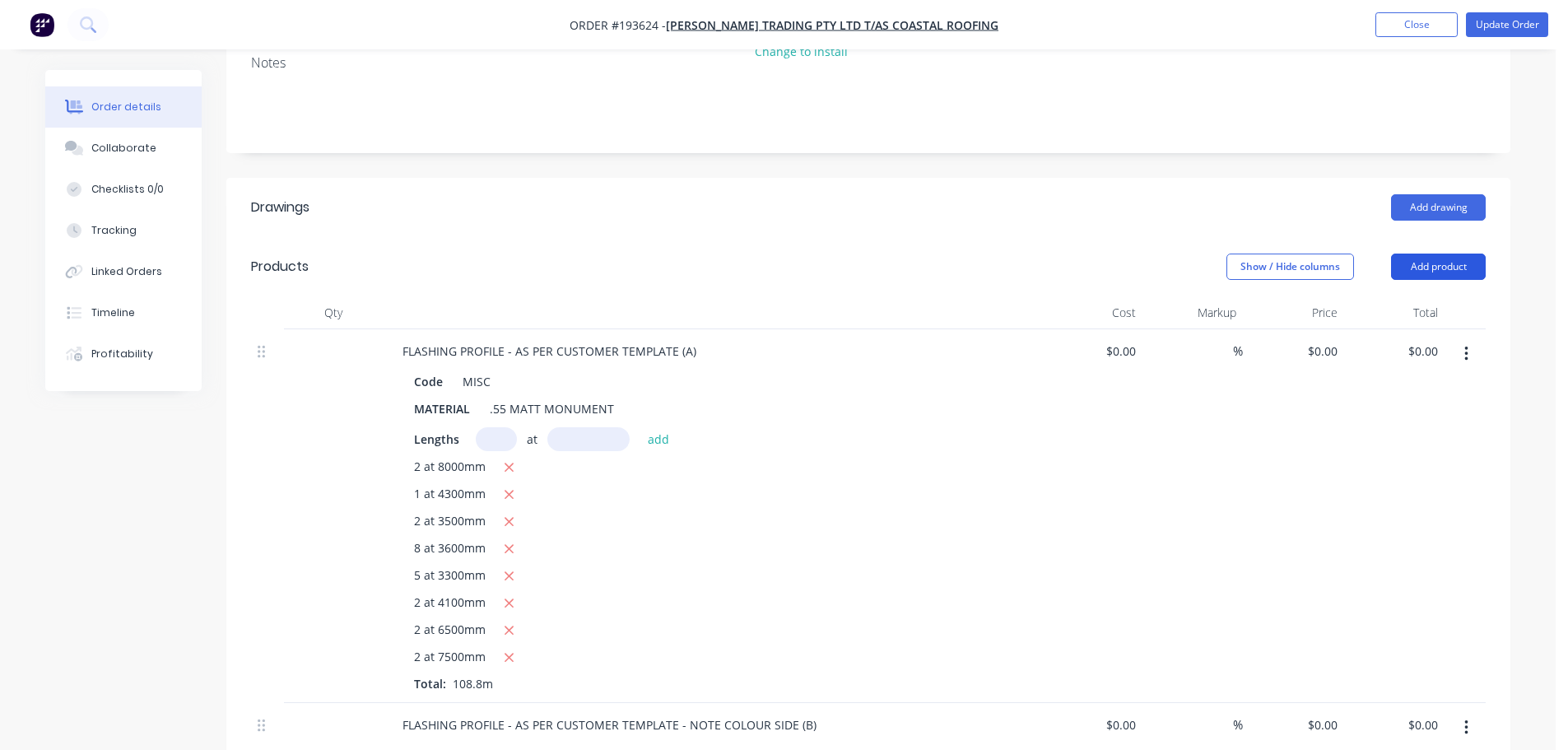
click at [1434, 253] on button "Add product" at bounding box center [1438, 266] width 94 height 27
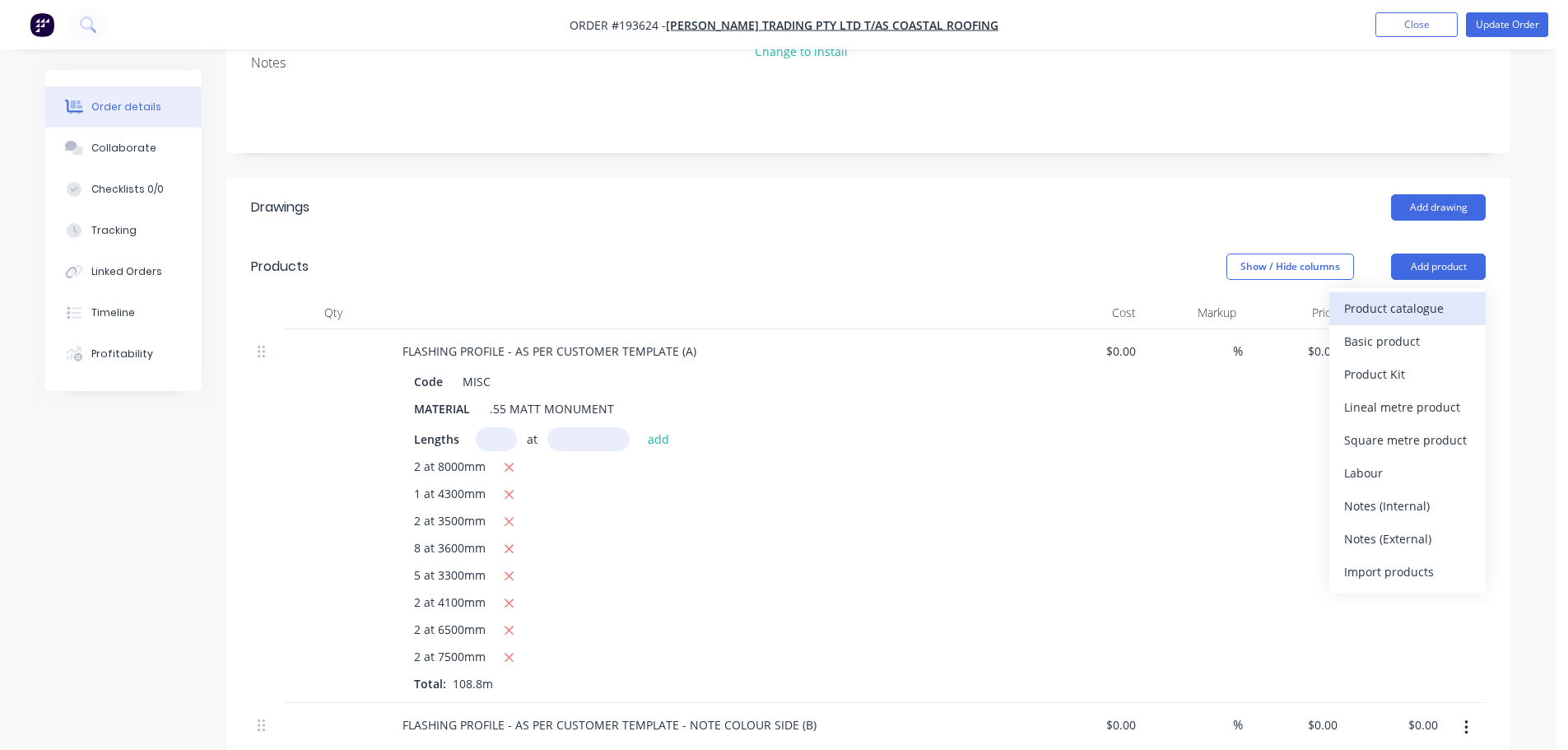
click at [1407, 296] on div "Product catalogue" at bounding box center [1407, 307] width 127 height 24
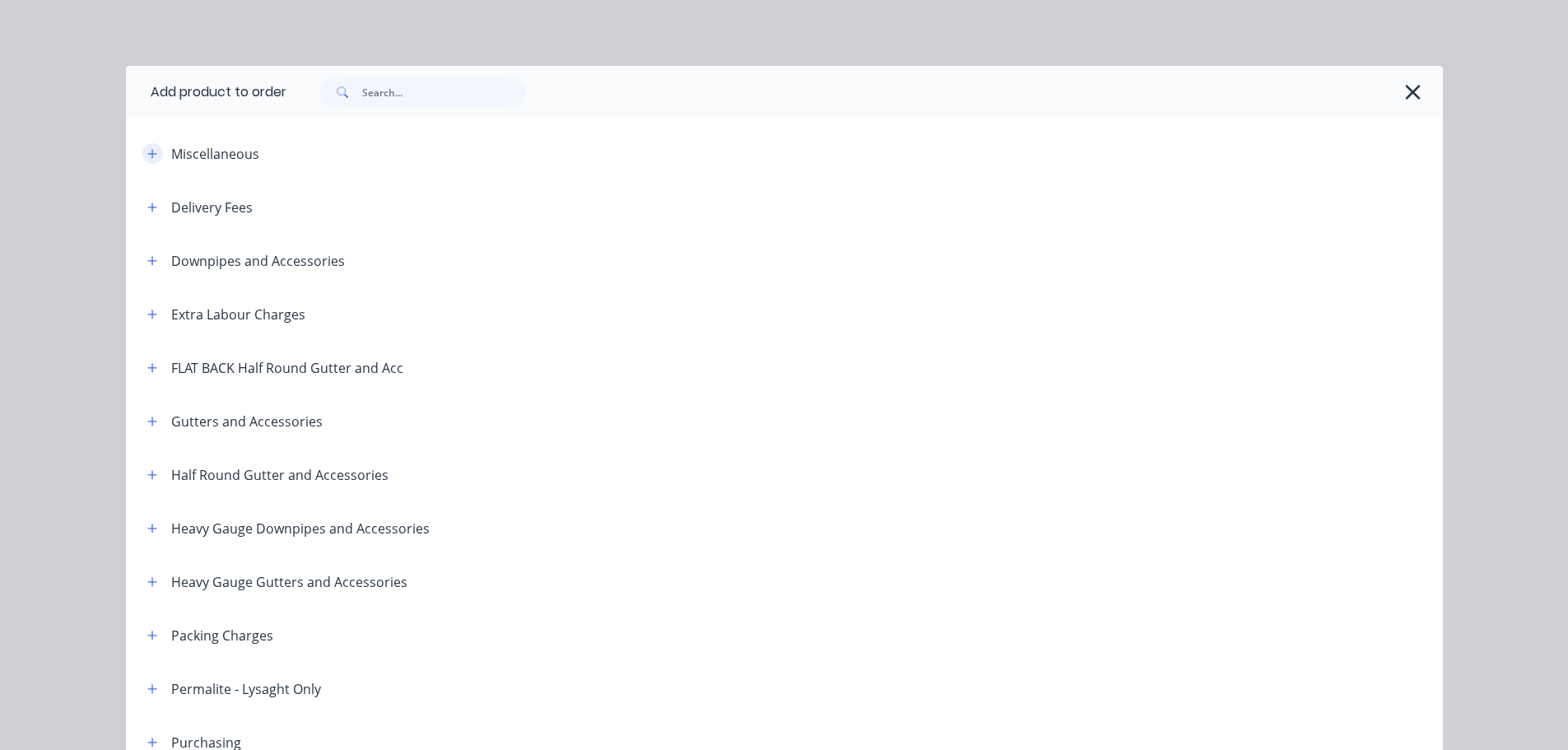
drag, startPoint x: 138, startPoint y: 151, endPoint x: 154, endPoint y: 155, distance: 16.5
click at [143, 151] on button "button" at bounding box center [153, 154] width 21 height 21
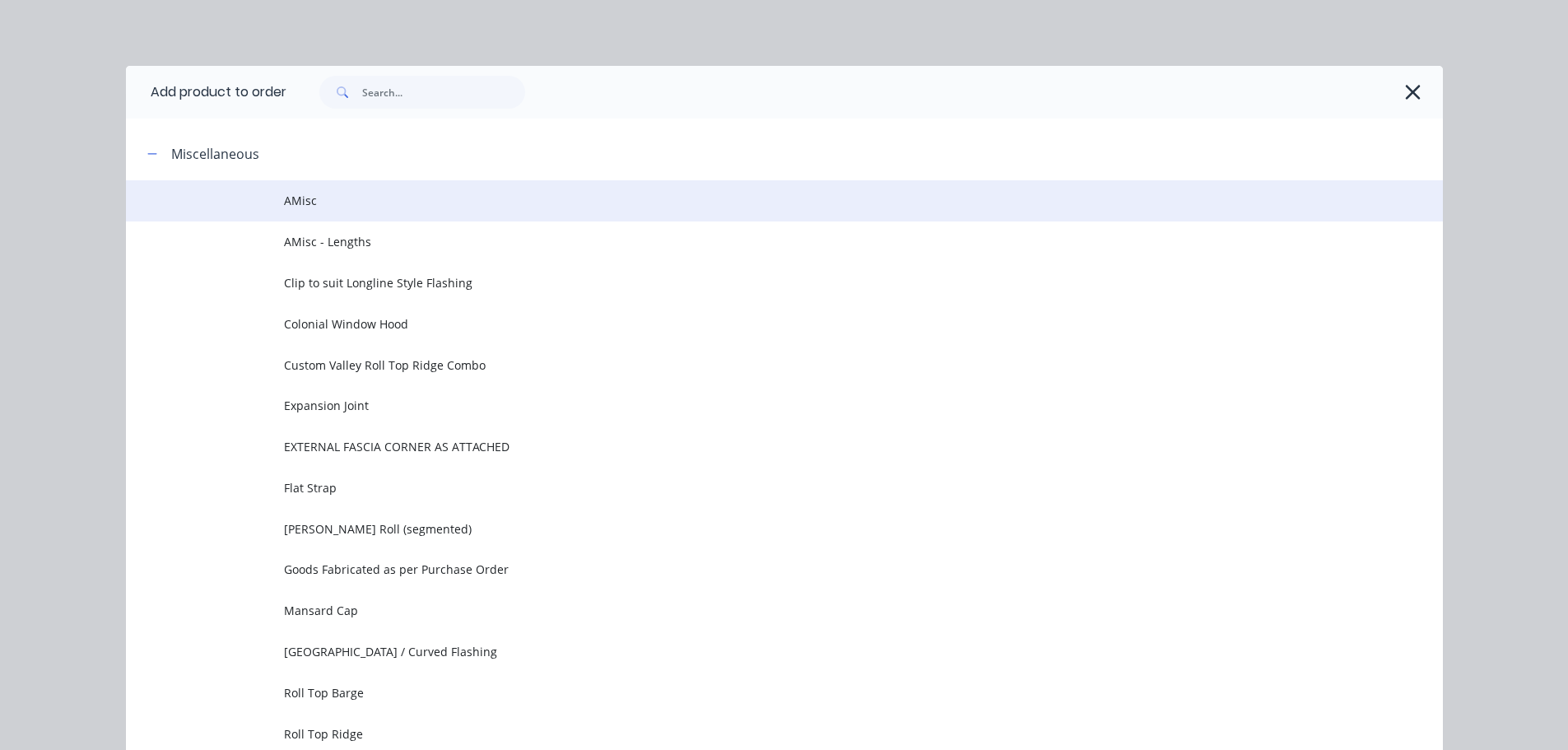
click at [410, 191] on td "AMisc" at bounding box center [863, 200] width 1159 height 41
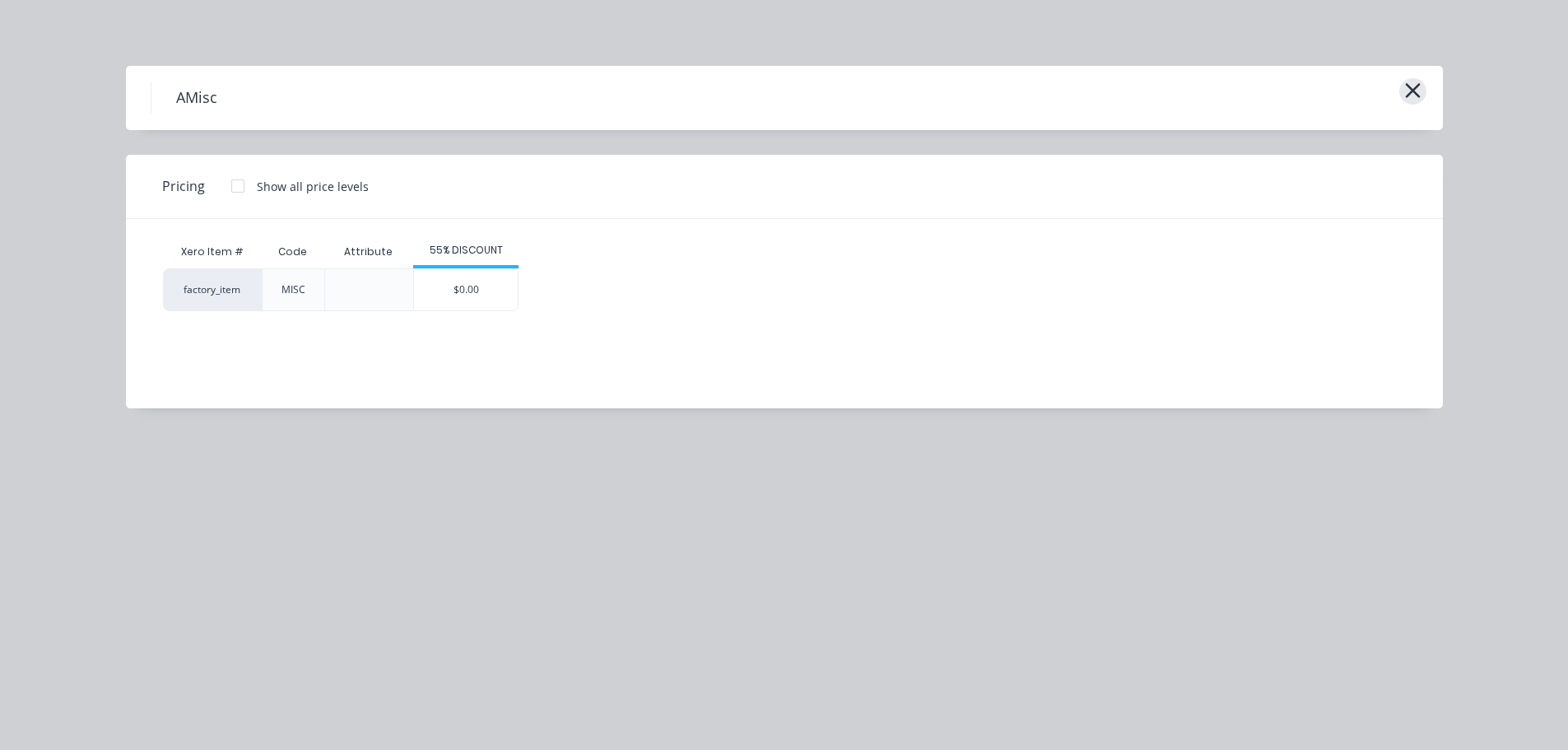
click at [1421, 91] on button "button" at bounding box center [1413, 91] width 28 height 27
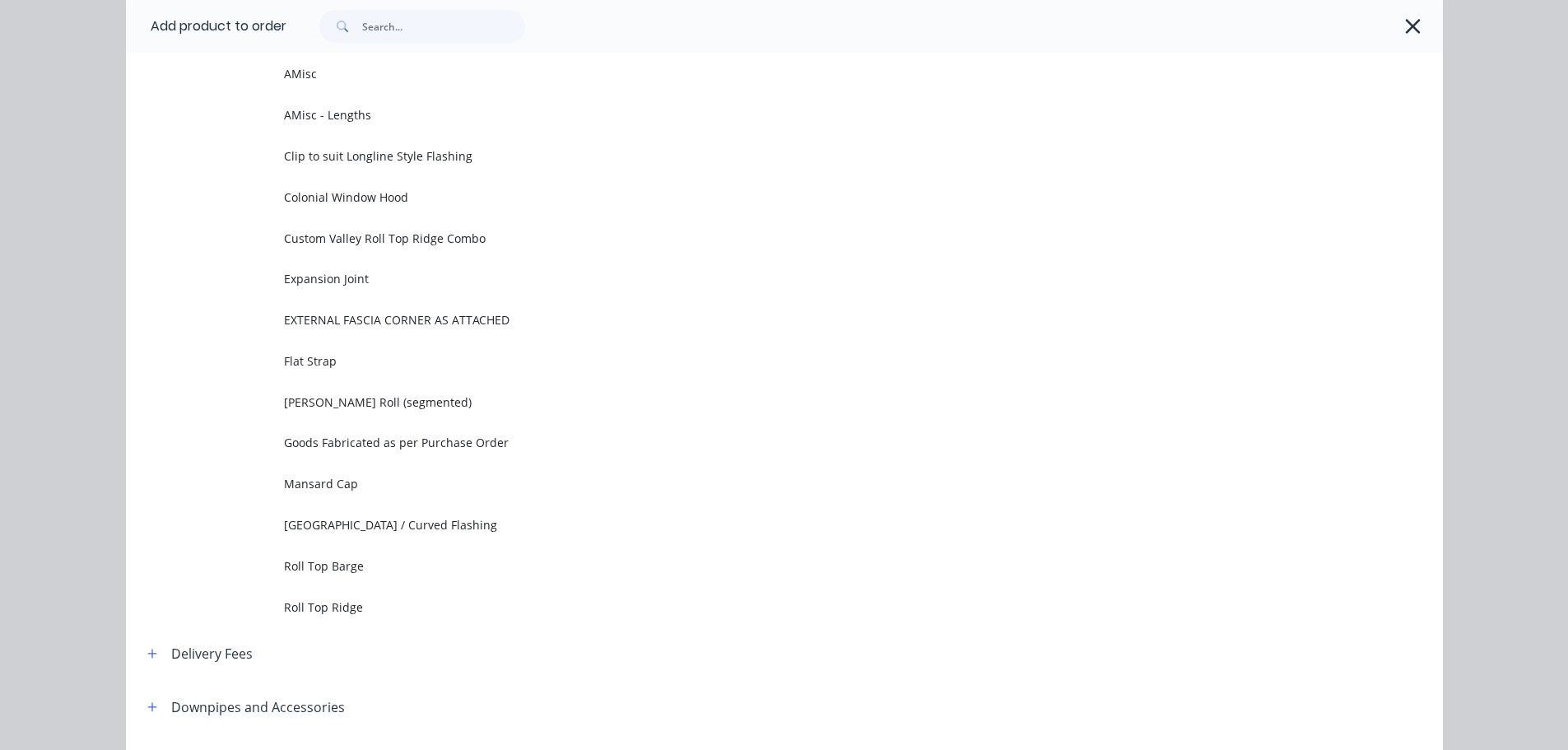
click at [1406, 33] on icon "button" at bounding box center [1413, 27] width 17 height 23
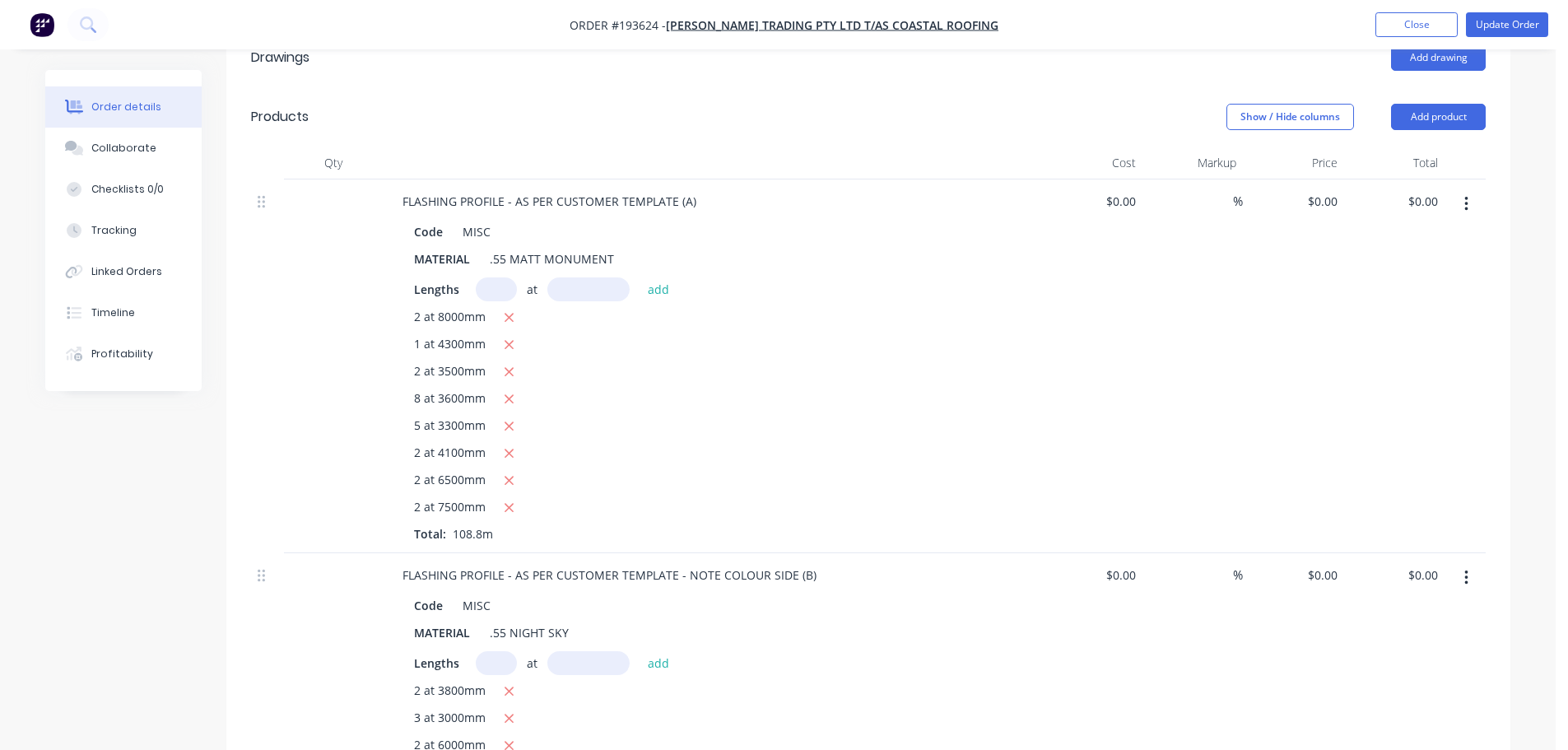
scroll to position [494, 0]
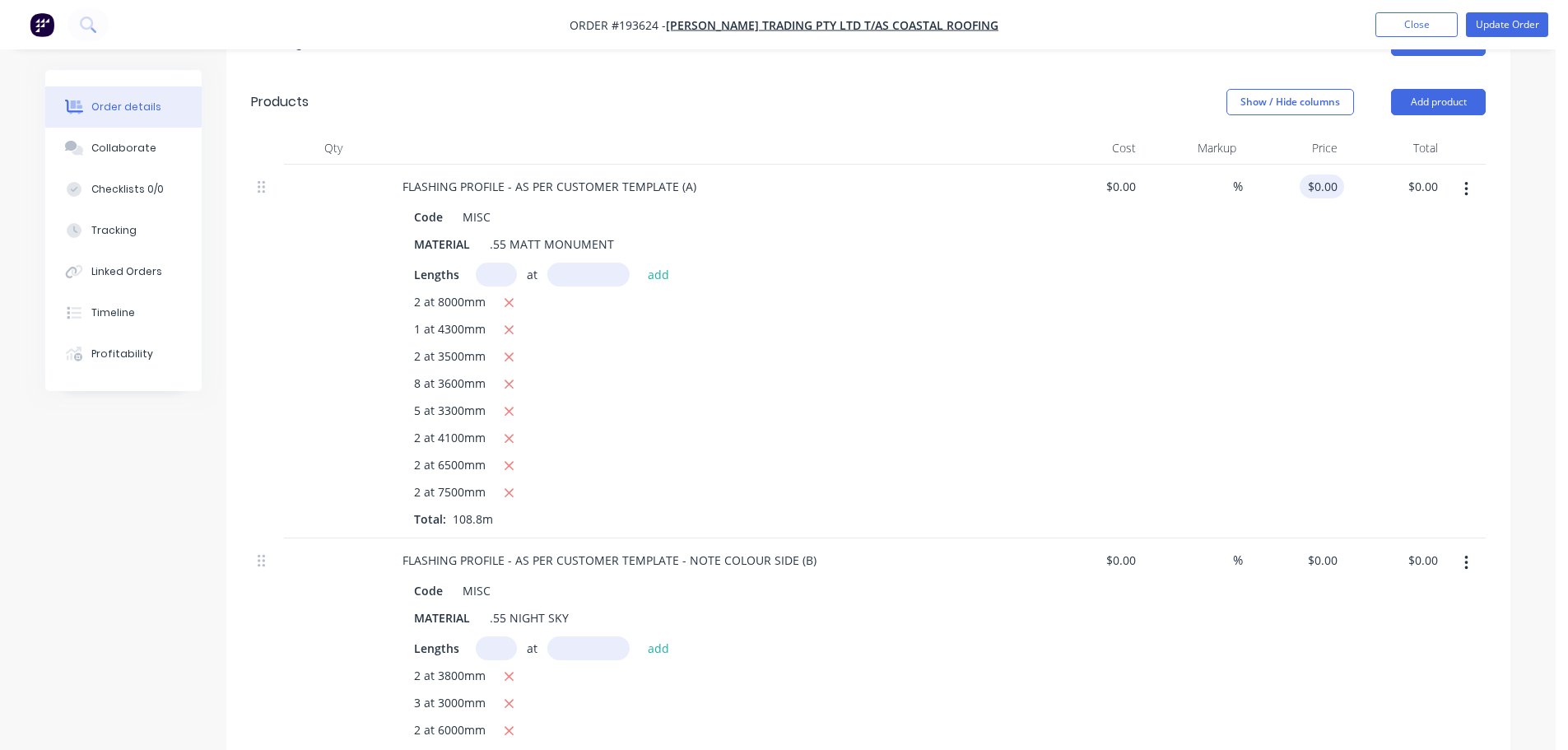
click at [1326, 174] on input "$0.00" at bounding box center [1325, 186] width 38 height 24
type input "$14.24"
type input "$1,549.31"
click at [1259, 293] on div "$14.24 14.24" at bounding box center [1293, 351] width 101 height 374
click at [1336, 548] on input "0" at bounding box center [1325, 560] width 38 height 24
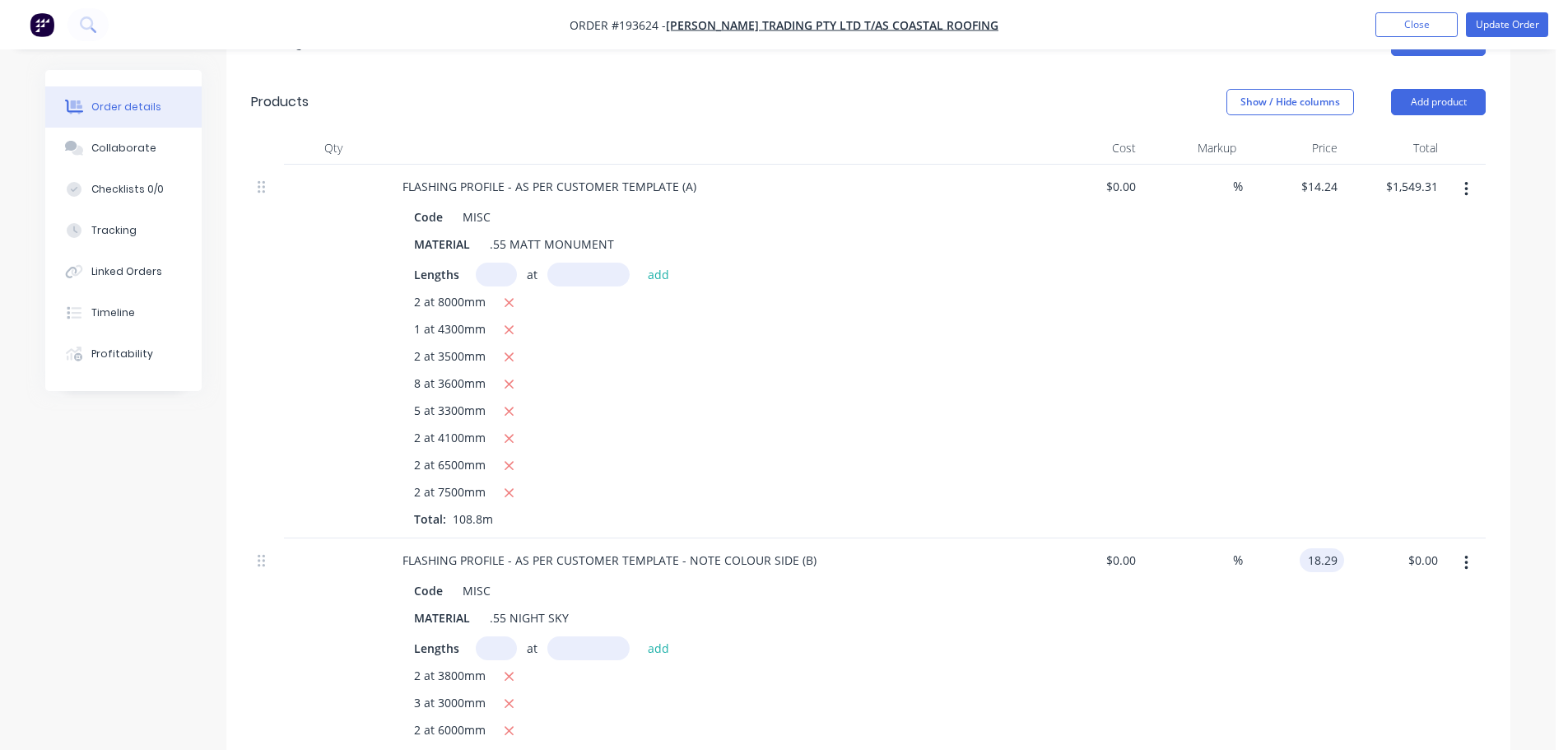
type input "$18.29"
type input "$1,766.81"
click at [1080, 676] on div "$0.00 $0.00" at bounding box center [1091, 712] width 101 height 346
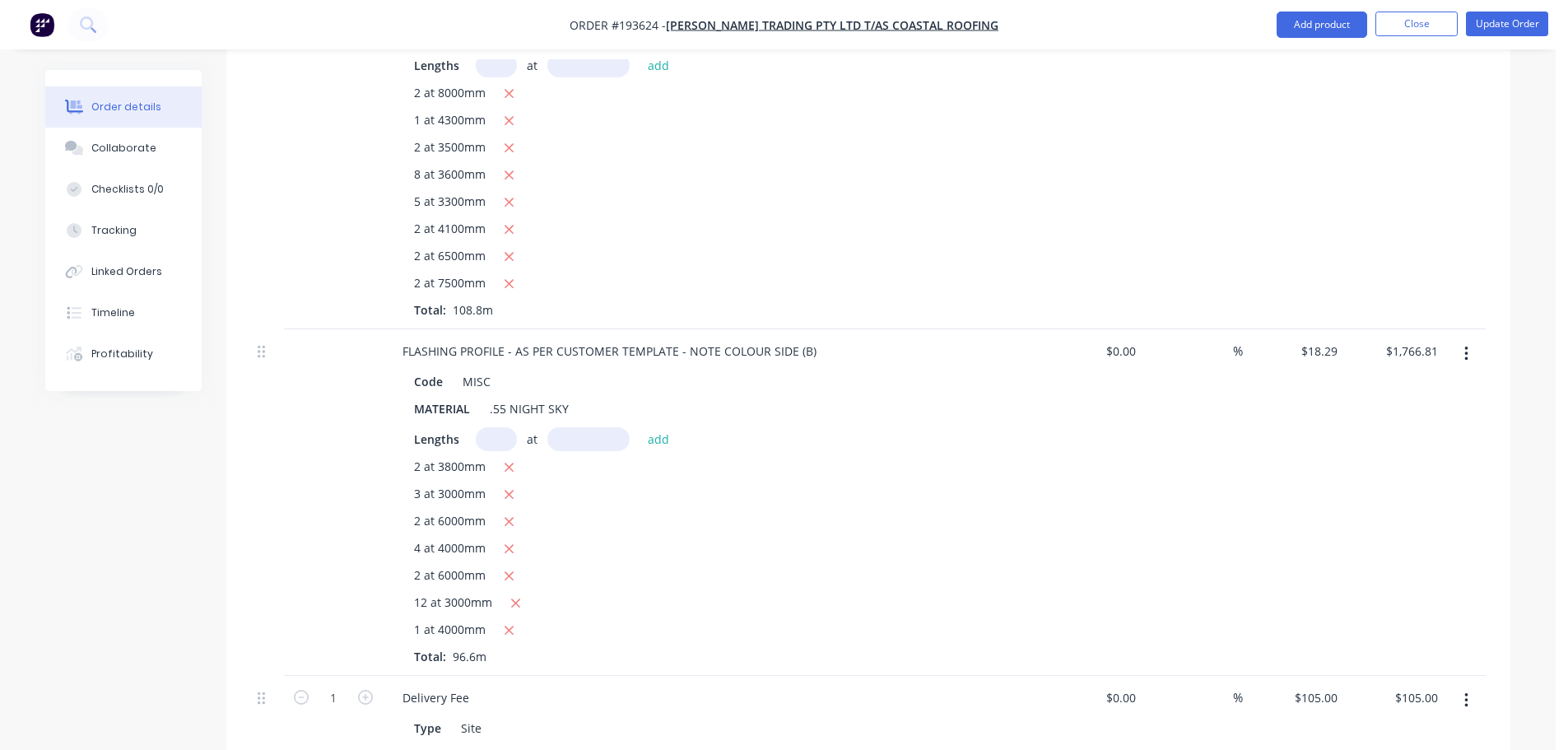
scroll to position [906, 0]
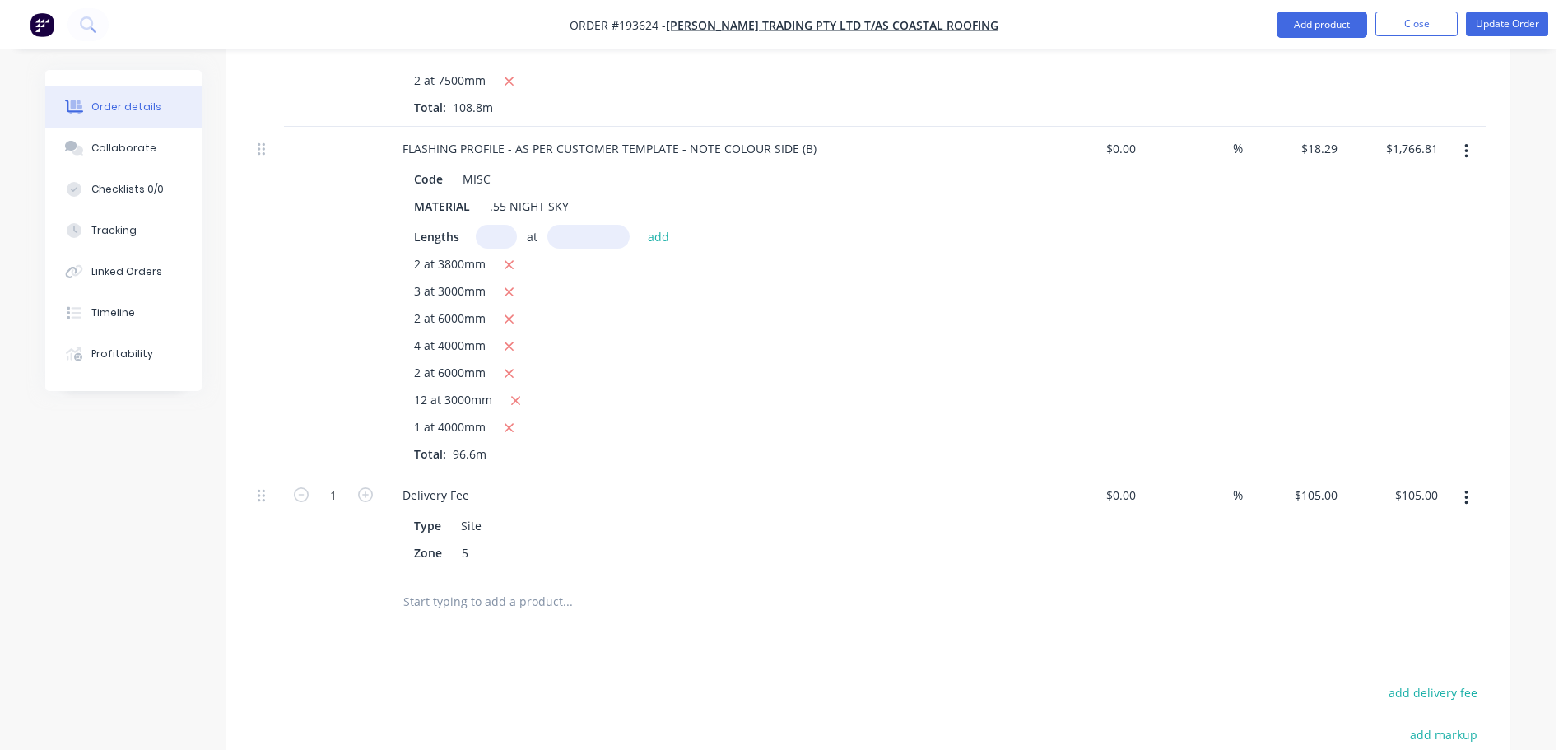
click at [1470, 484] on button "button" at bounding box center [1466, 498] width 39 height 30
click at [1387, 628] on div "Delete" at bounding box center [1407, 640] width 127 height 24
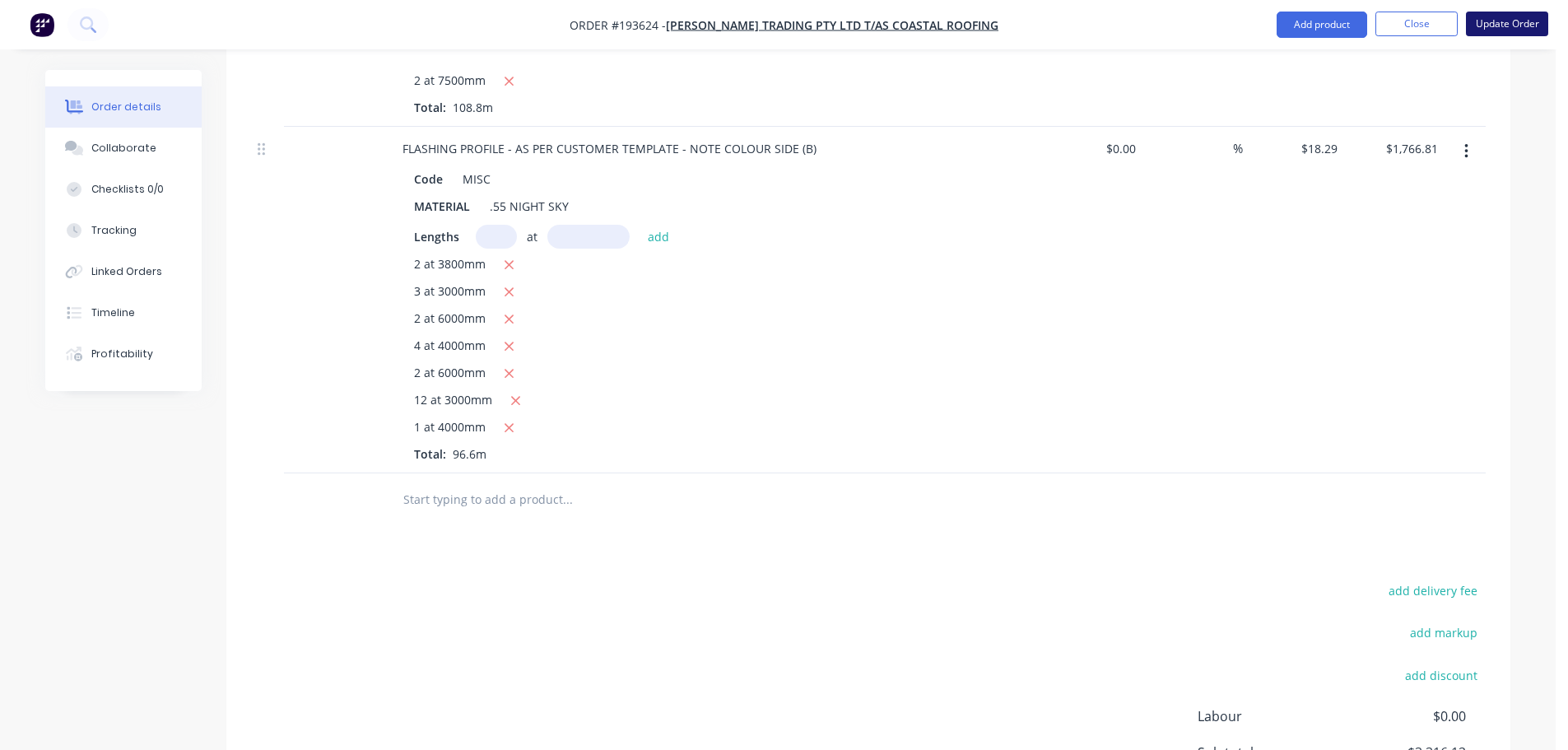
click at [1506, 28] on button "Update Order" at bounding box center [1507, 24] width 83 height 25
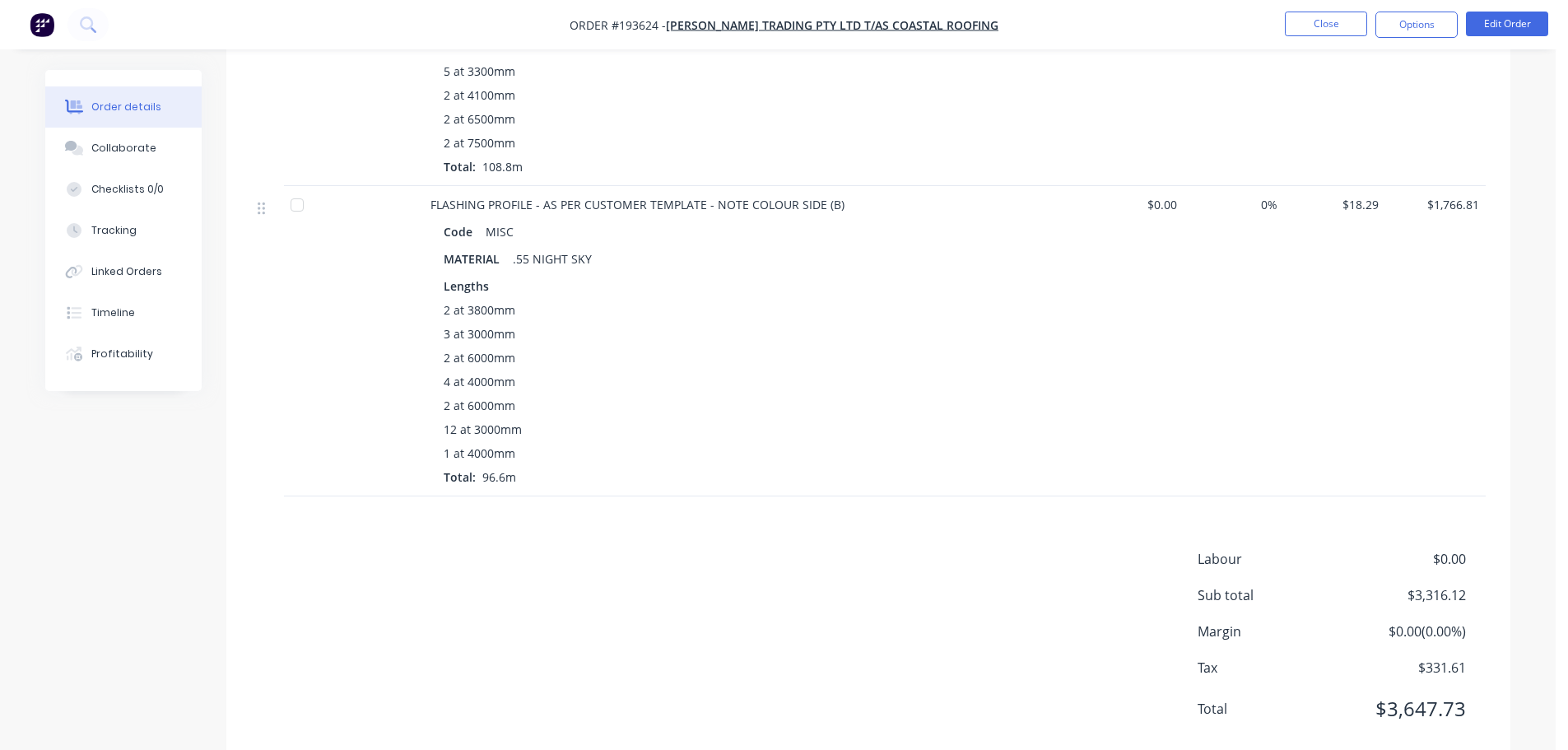
scroll to position [738, 0]
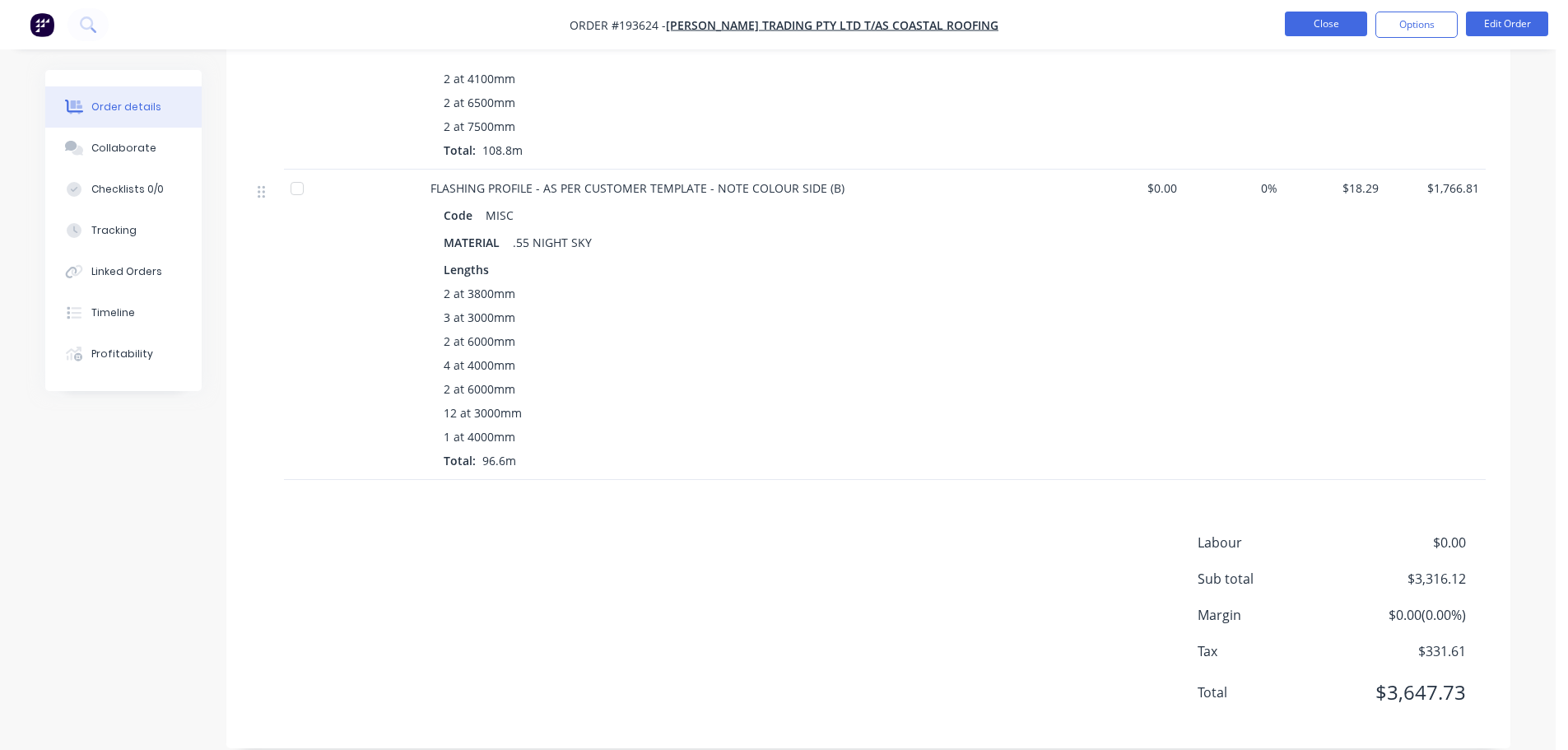
click at [1326, 33] on button "Close" at bounding box center [1325, 24] width 83 height 25
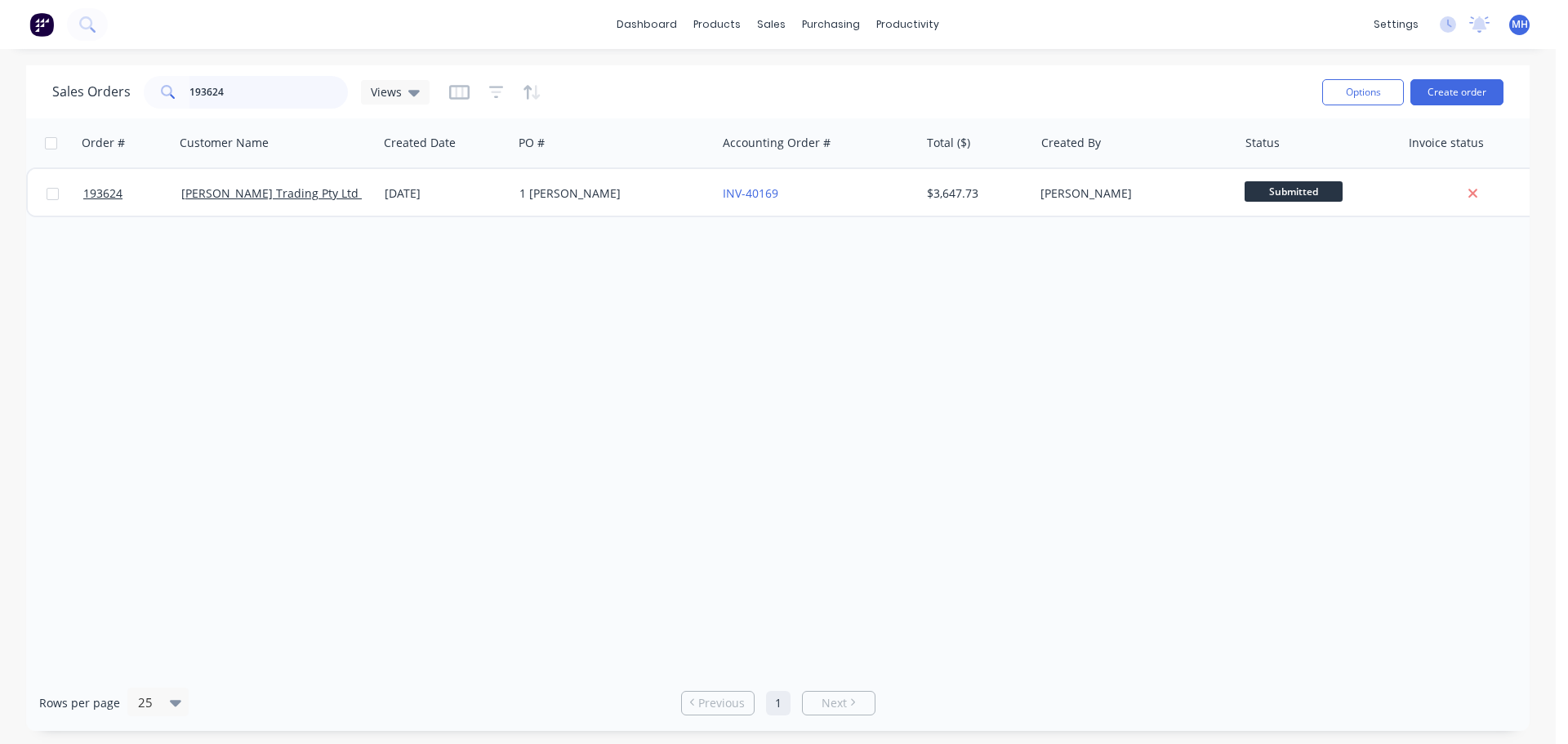
click at [261, 93] on input "193624" at bounding box center [269, 92] width 160 height 33
type input "191496"
click at [551, 161] on div "PO #" at bounding box center [614, 143] width 204 height 49
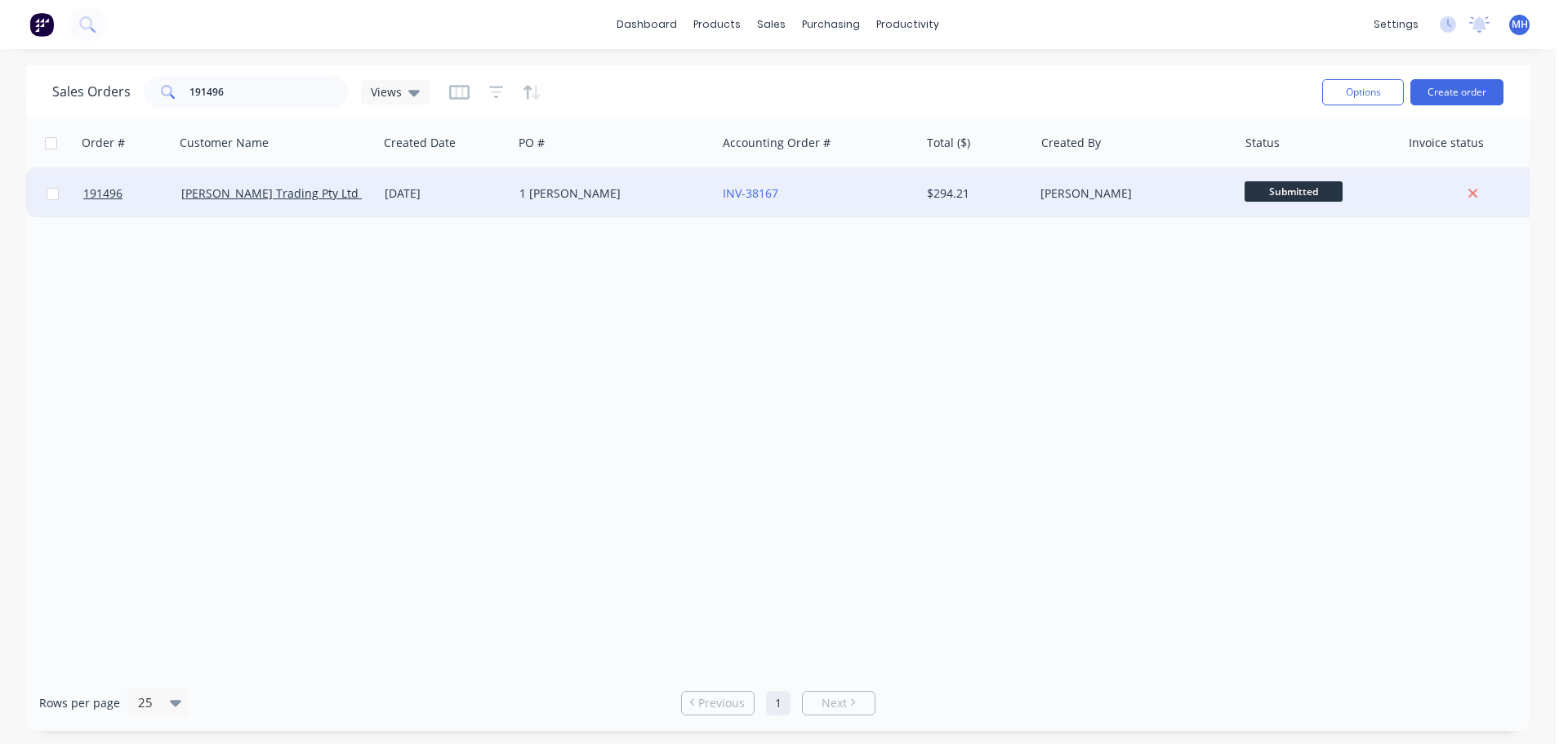
click at [560, 183] on div "1 JOHNSTON" at bounding box center [614, 194] width 203 height 49
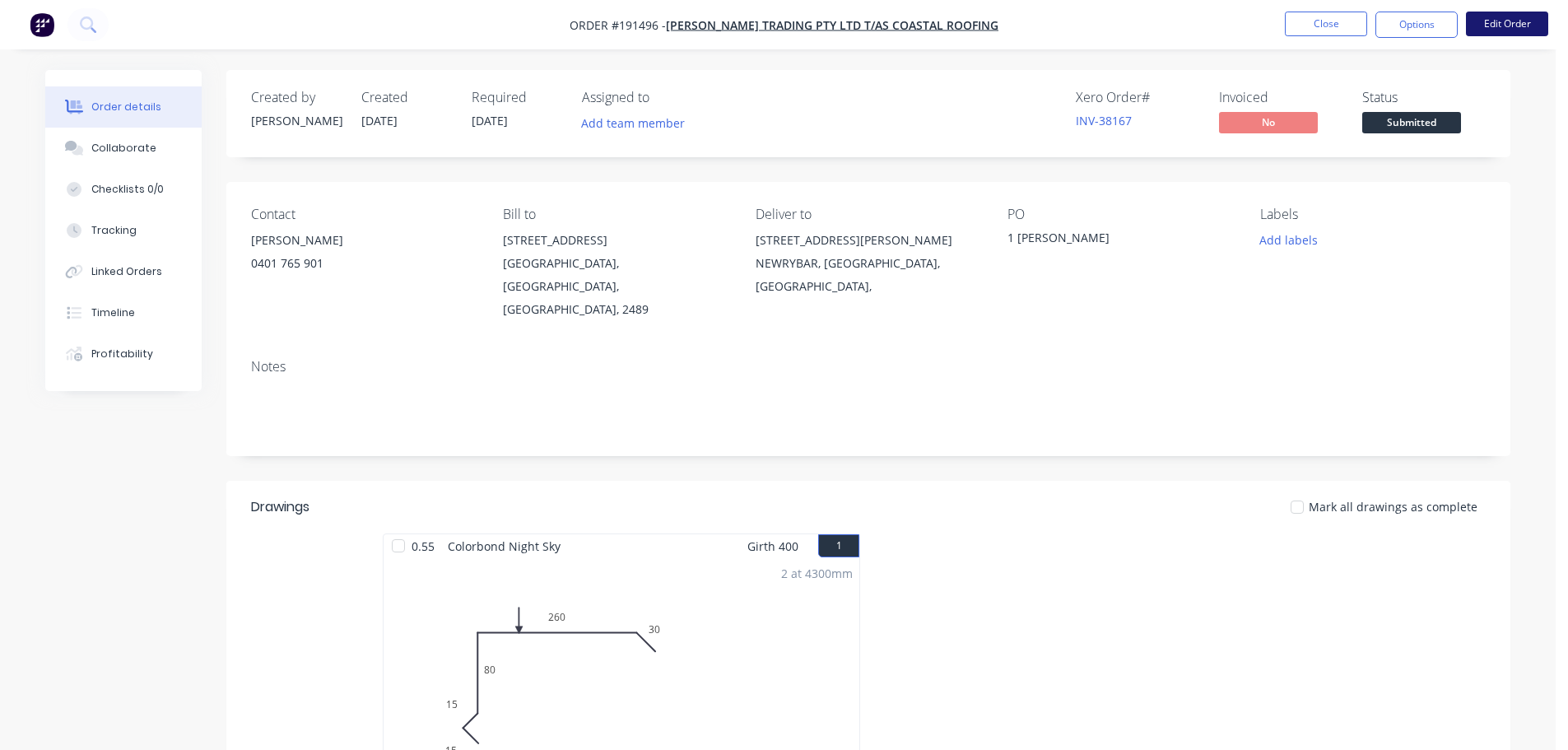
click at [1530, 15] on button "Edit Order" at bounding box center [1507, 24] width 83 height 25
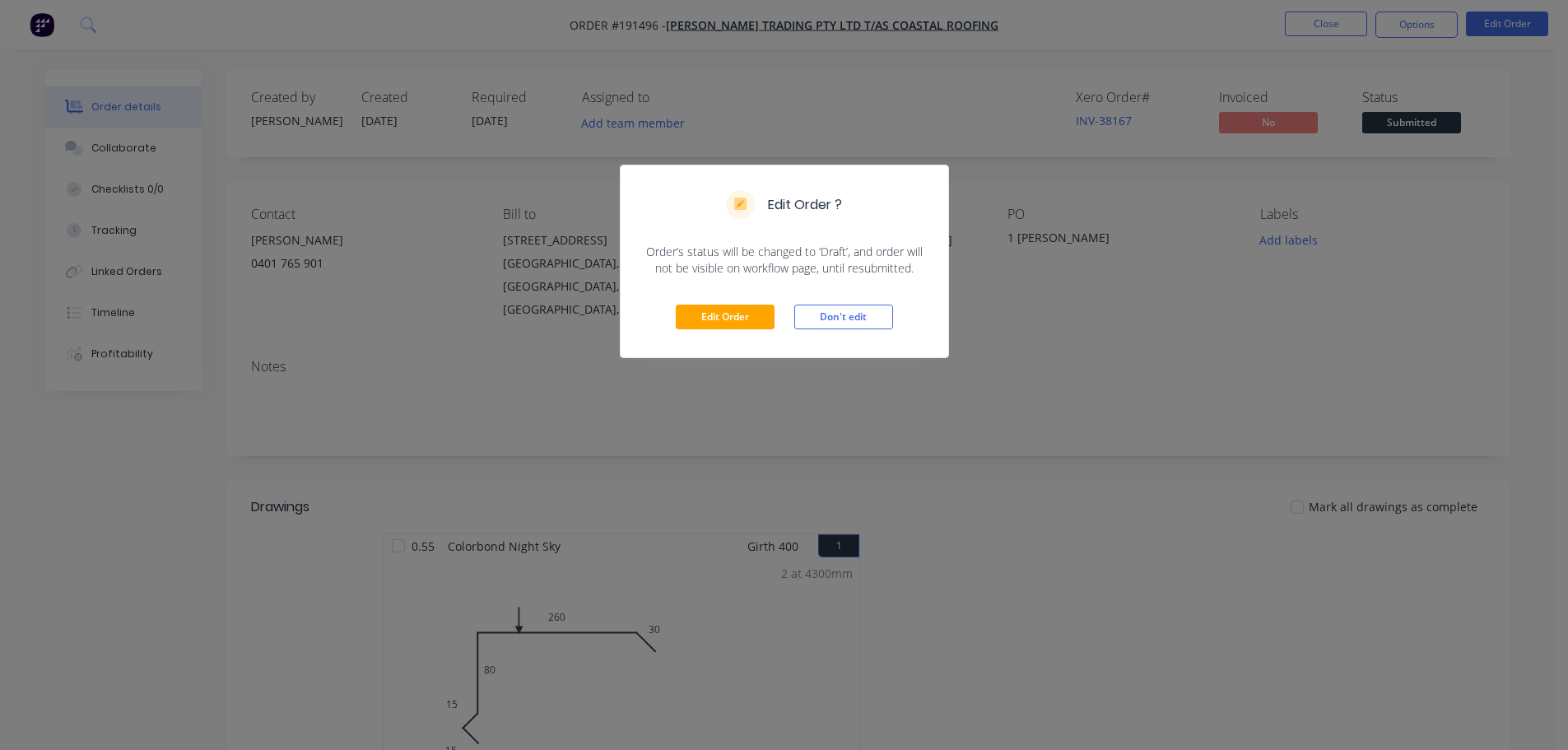
click at [726, 330] on div "Edit Order Don't edit" at bounding box center [784, 317] width 327 height 81
click at [728, 339] on div "Edit Order Don't edit" at bounding box center [784, 317] width 327 height 81
click at [730, 326] on button "Edit Order" at bounding box center [725, 317] width 99 height 25
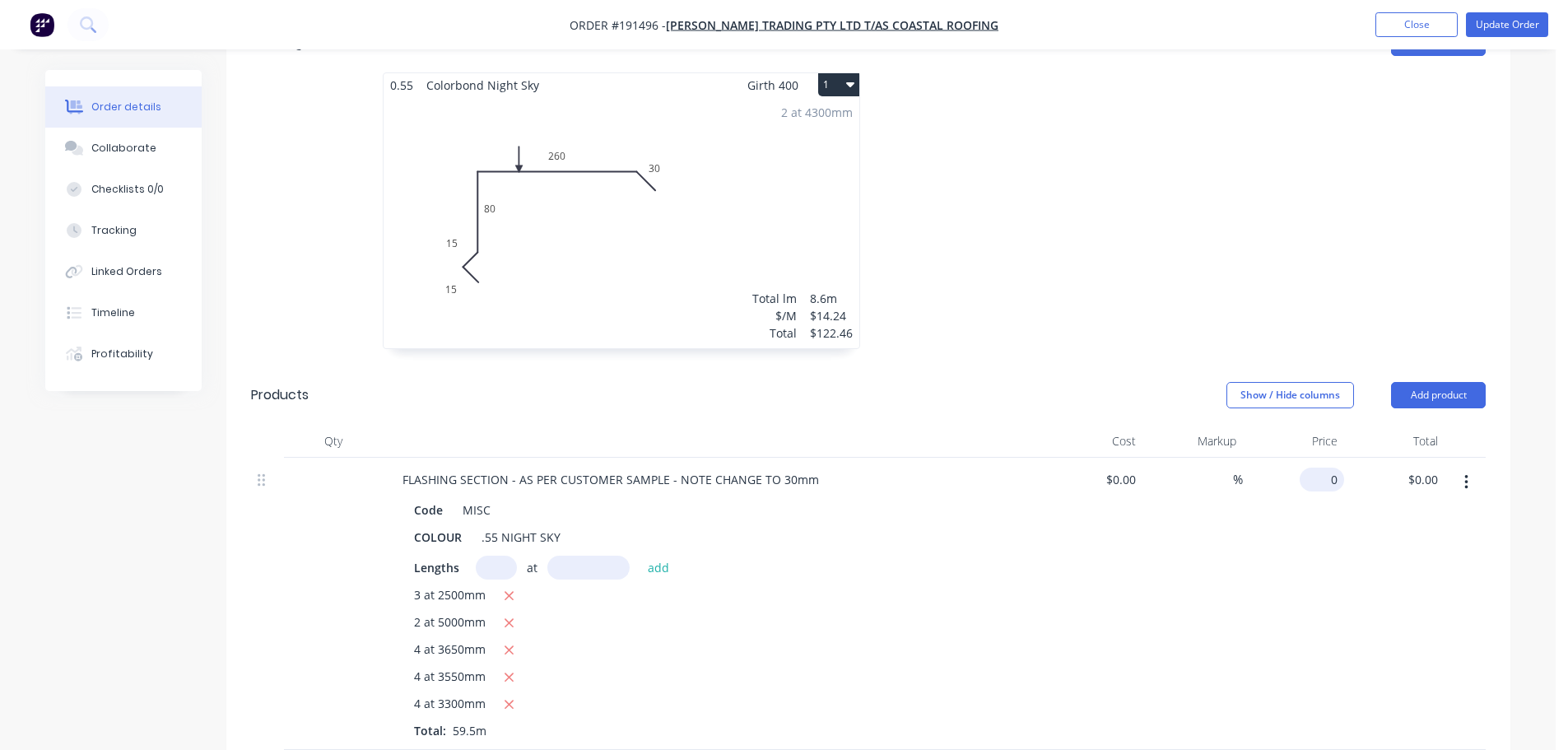
click at [1322, 467] on div "0 $0.00" at bounding box center [1322, 479] width 45 height 24
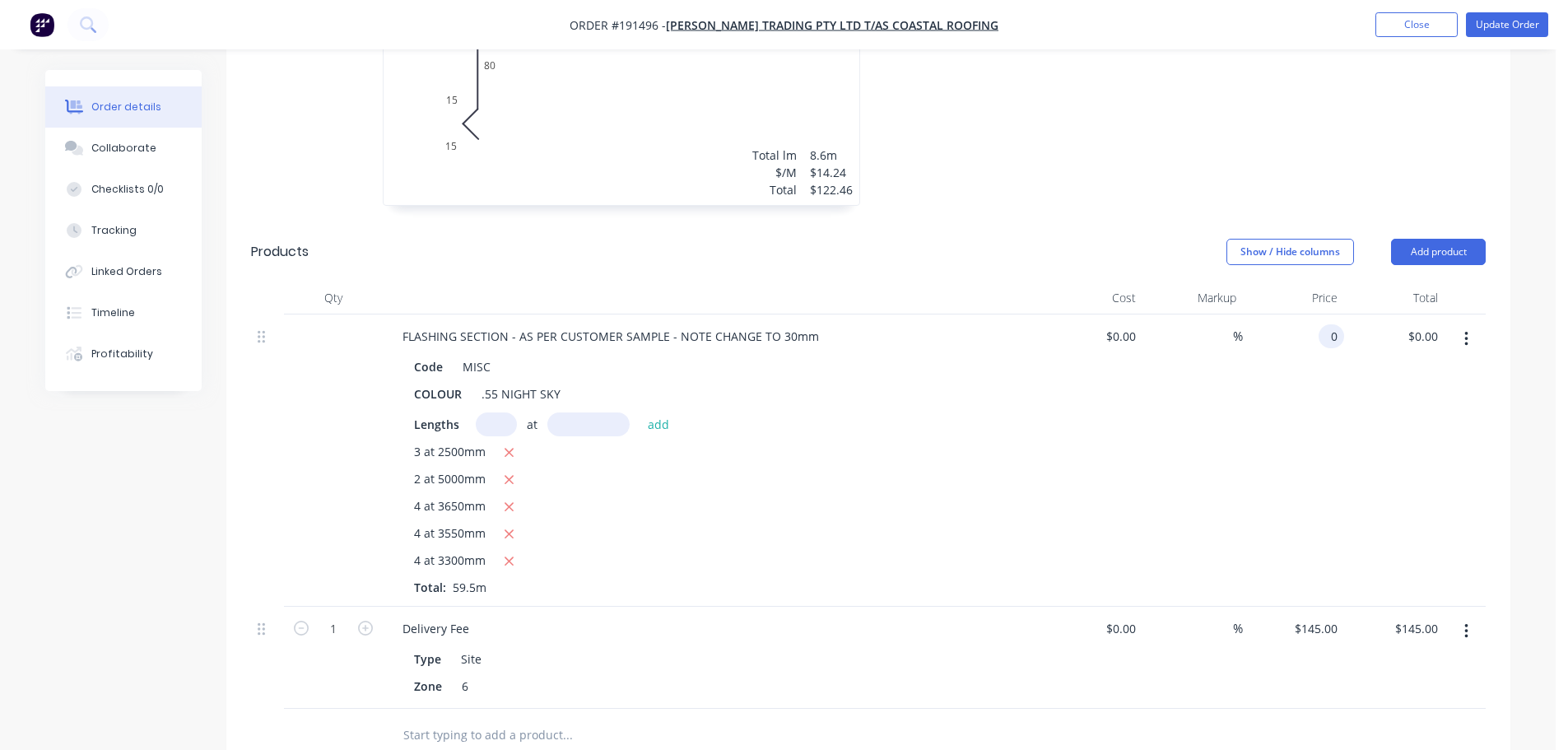
scroll to position [823, 0]
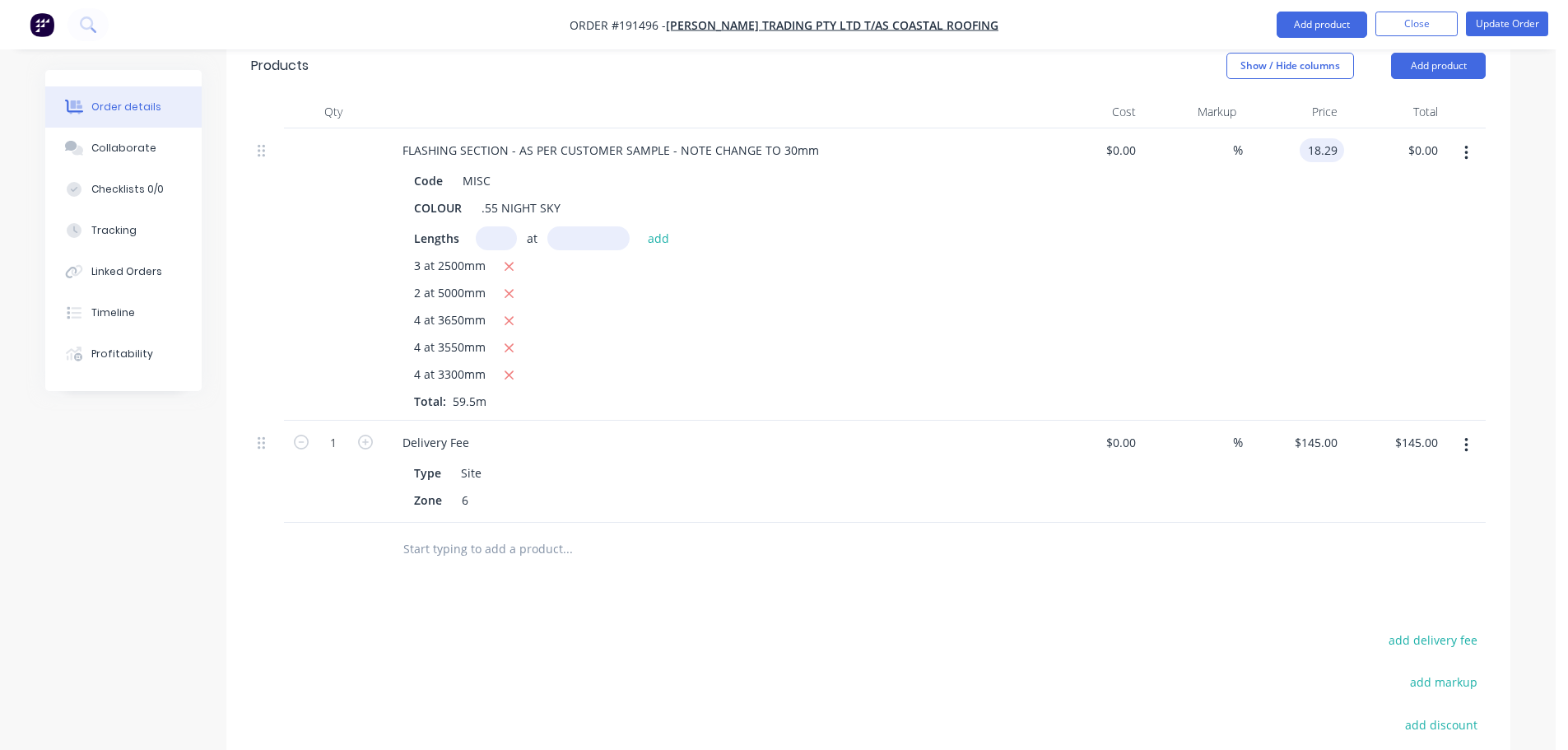
type input "$18.29"
type input "$1,088.26"
click at [1063, 548] on div "Drawings Add drawing 0.55 Colorbond Night Sky Girth 400 1 0 15 15 80 260 30 0 1…" at bounding box center [868, 327] width 1284 height 1288
click at [1503, 16] on button "Update Order" at bounding box center [1507, 24] width 83 height 25
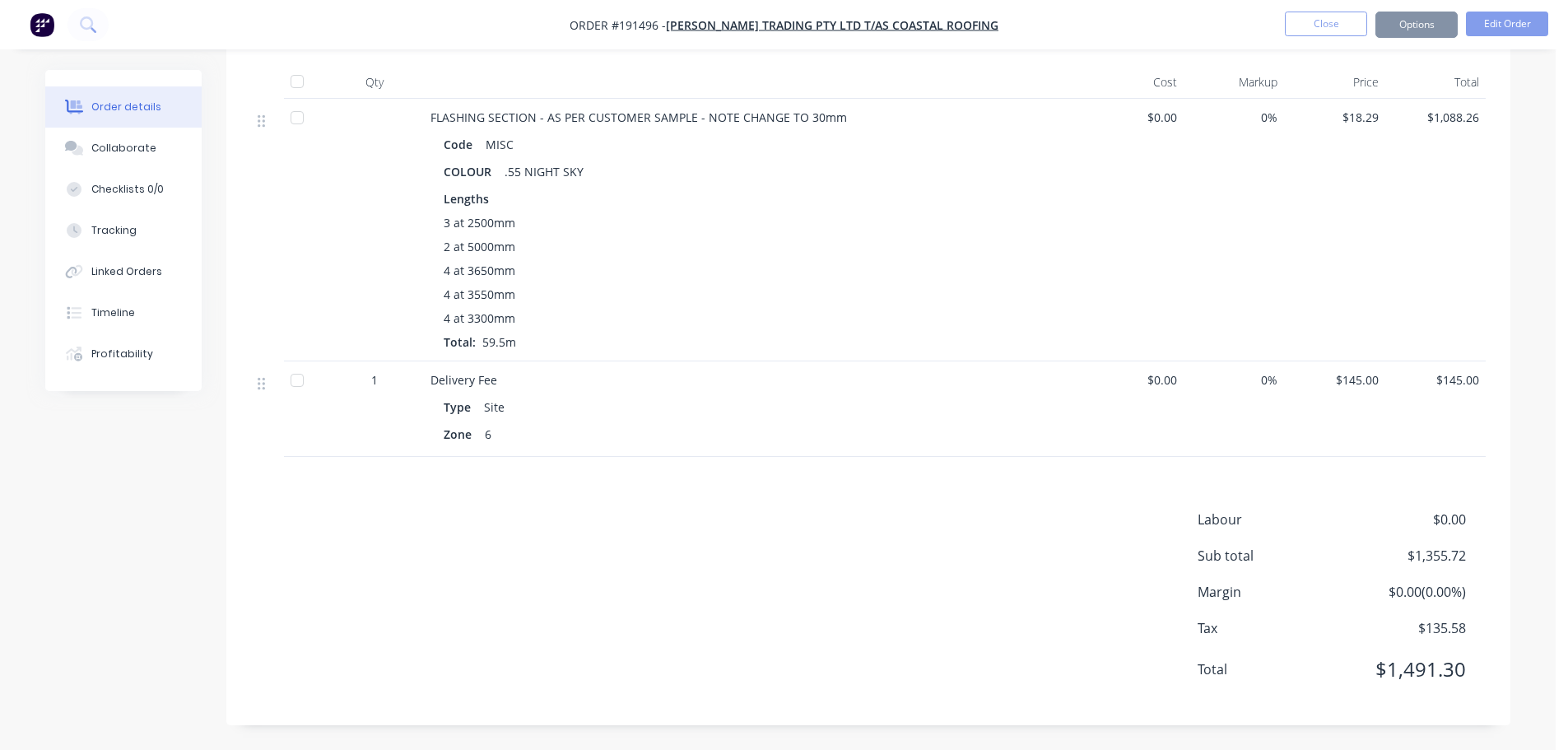
scroll to position [0, 0]
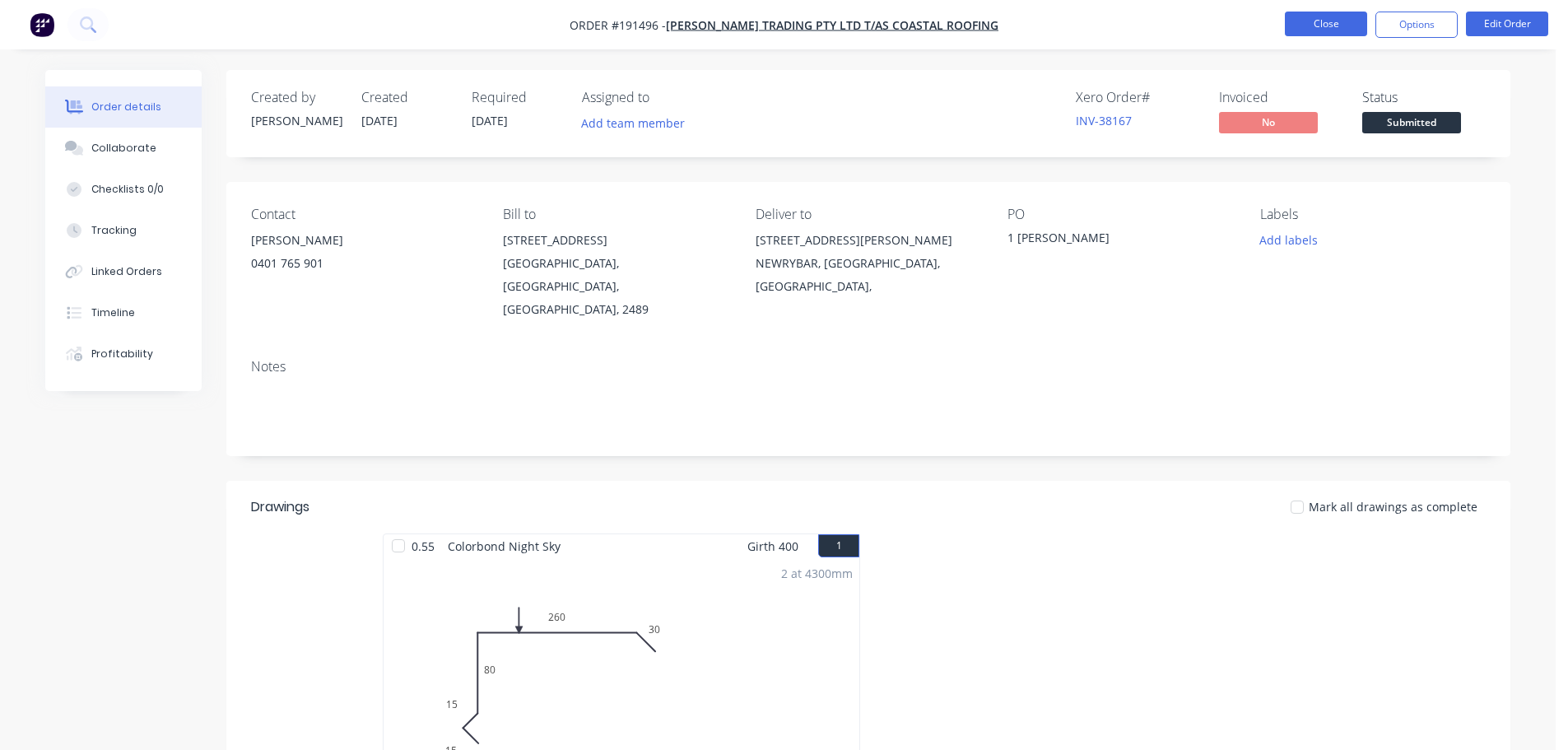
click at [1296, 21] on button "Close" at bounding box center [1325, 24] width 83 height 25
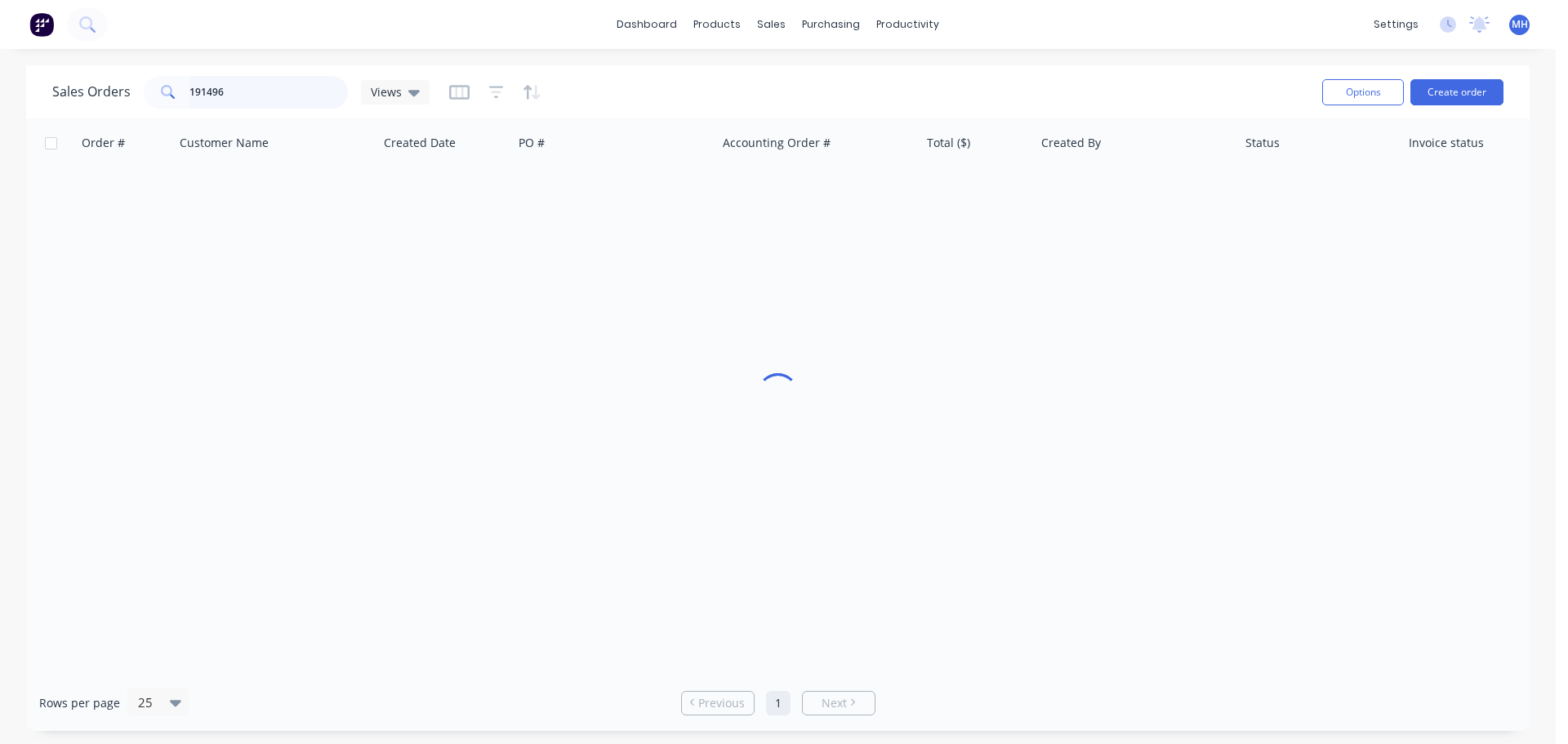
click at [276, 94] on input "191496" at bounding box center [269, 92] width 160 height 33
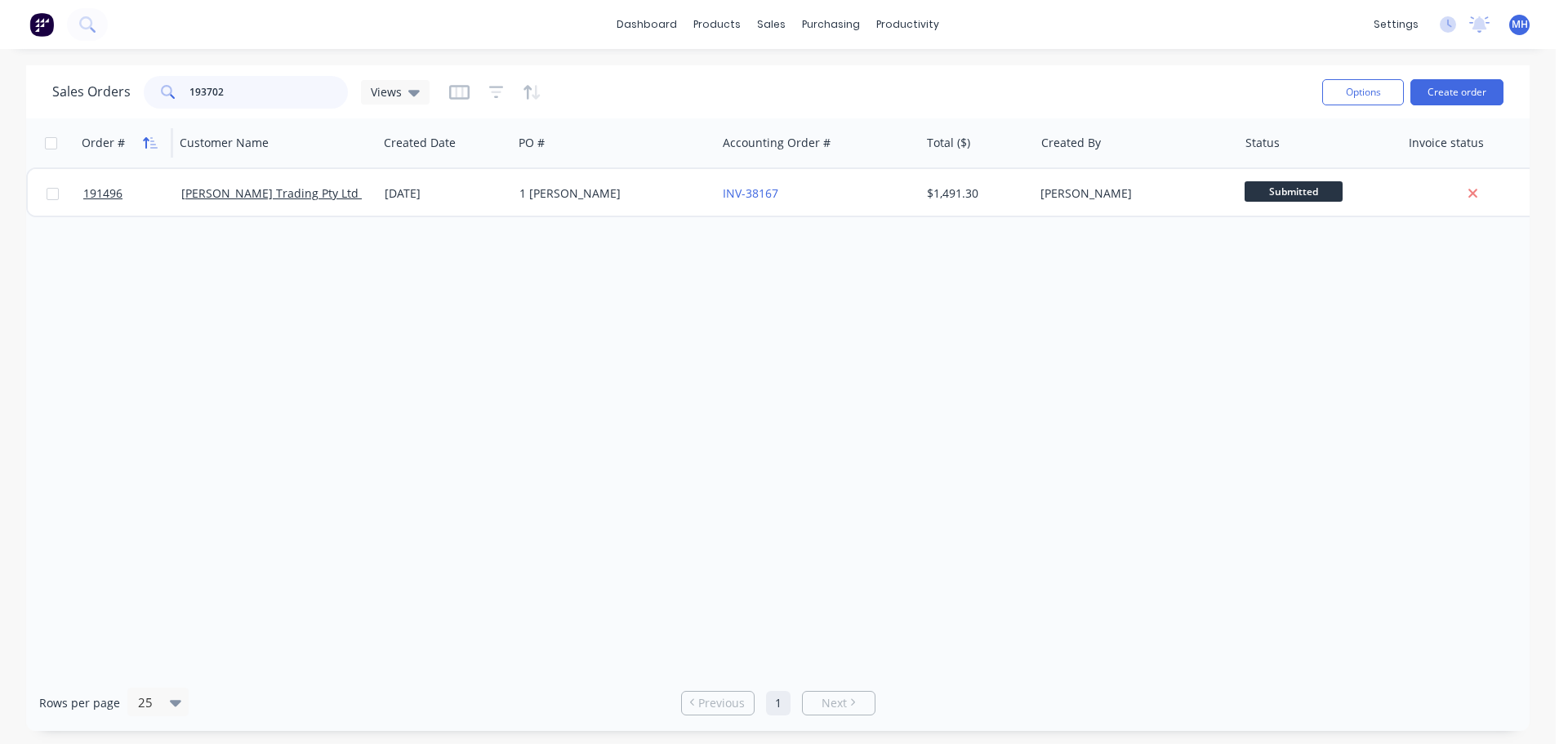
type input "193702"
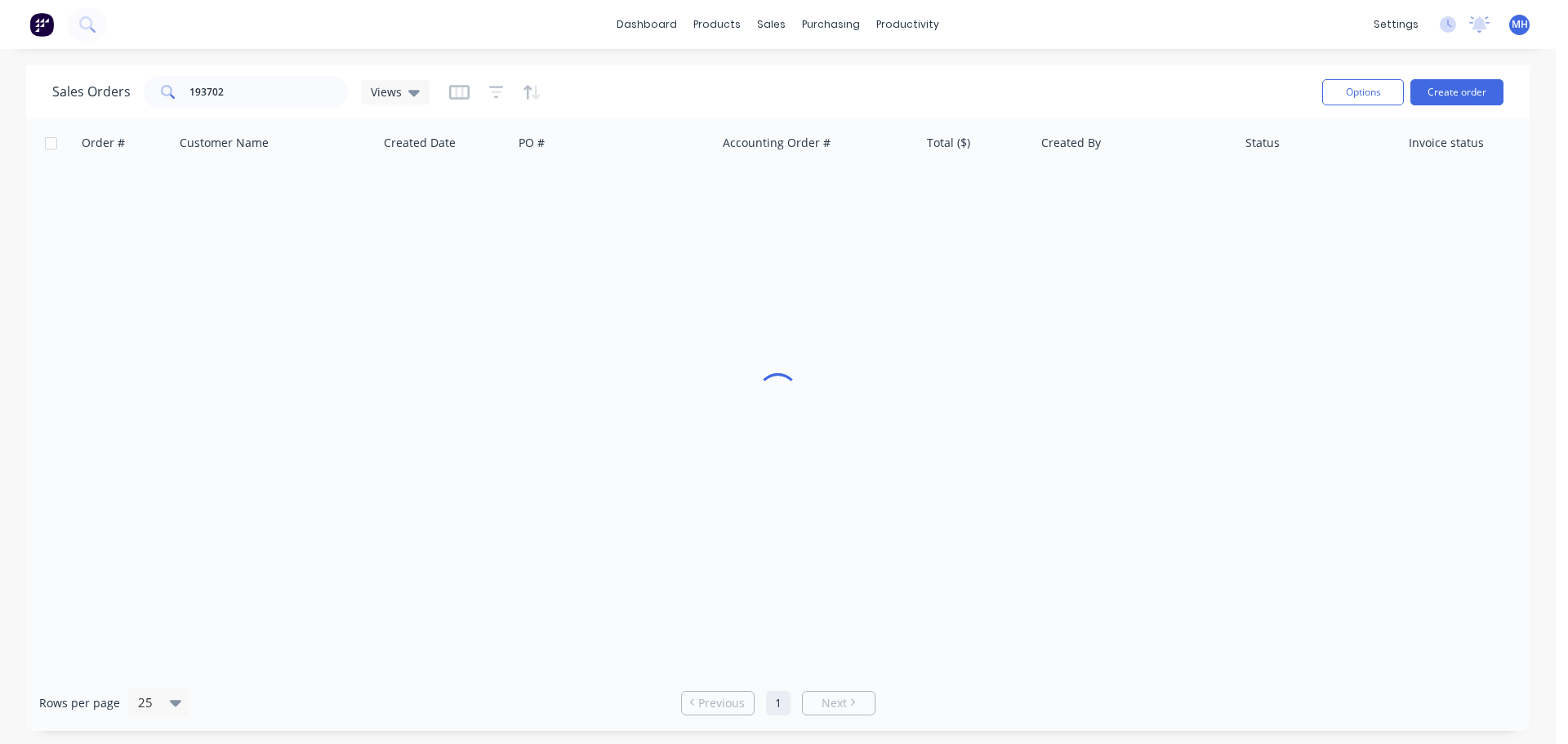
click at [601, 101] on div "Sales Orders 193702 Views" at bounding box center [680, 92] width 1256 height 40
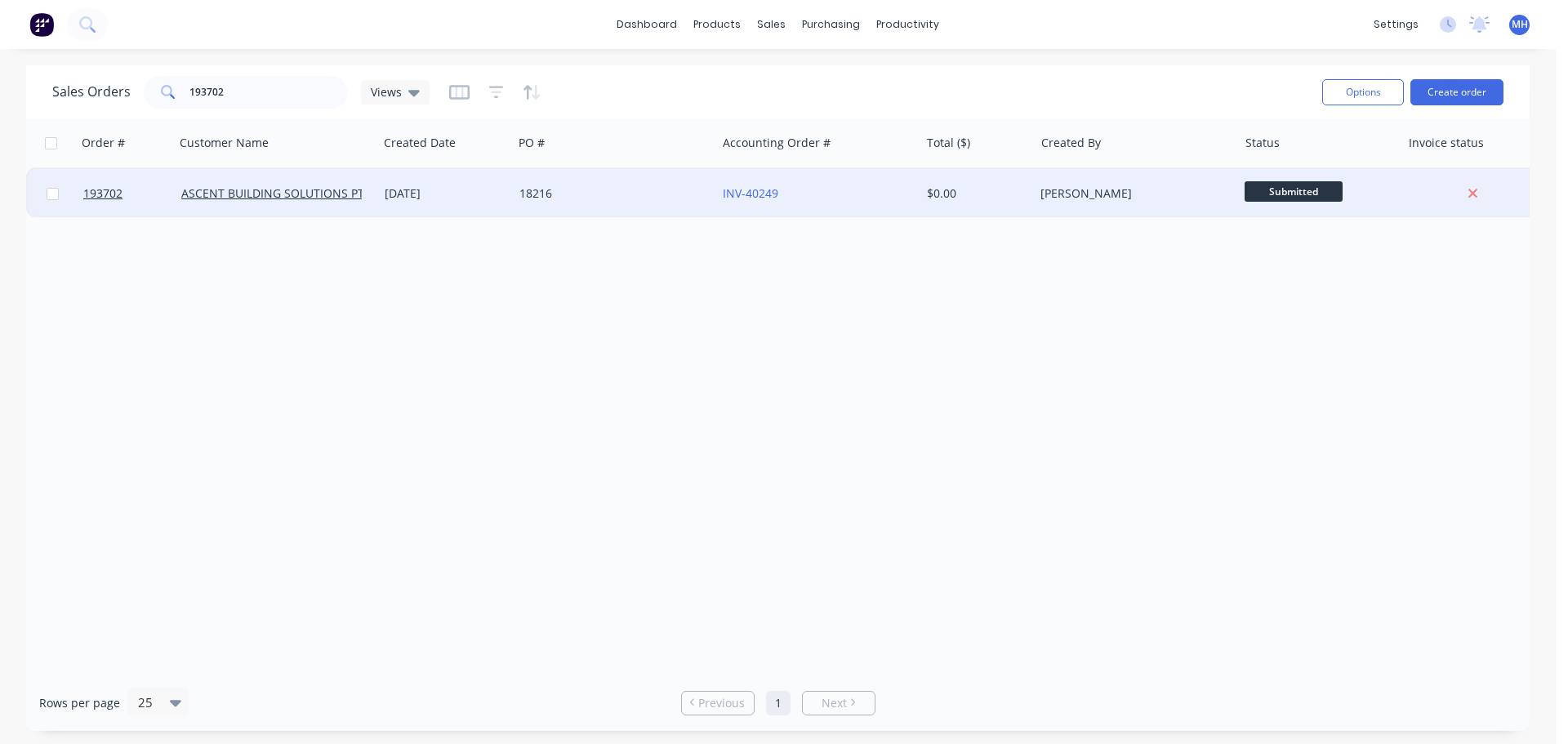
click at [629, 183] on div "18216" at bounding box center [614, 194] width 203 height 49
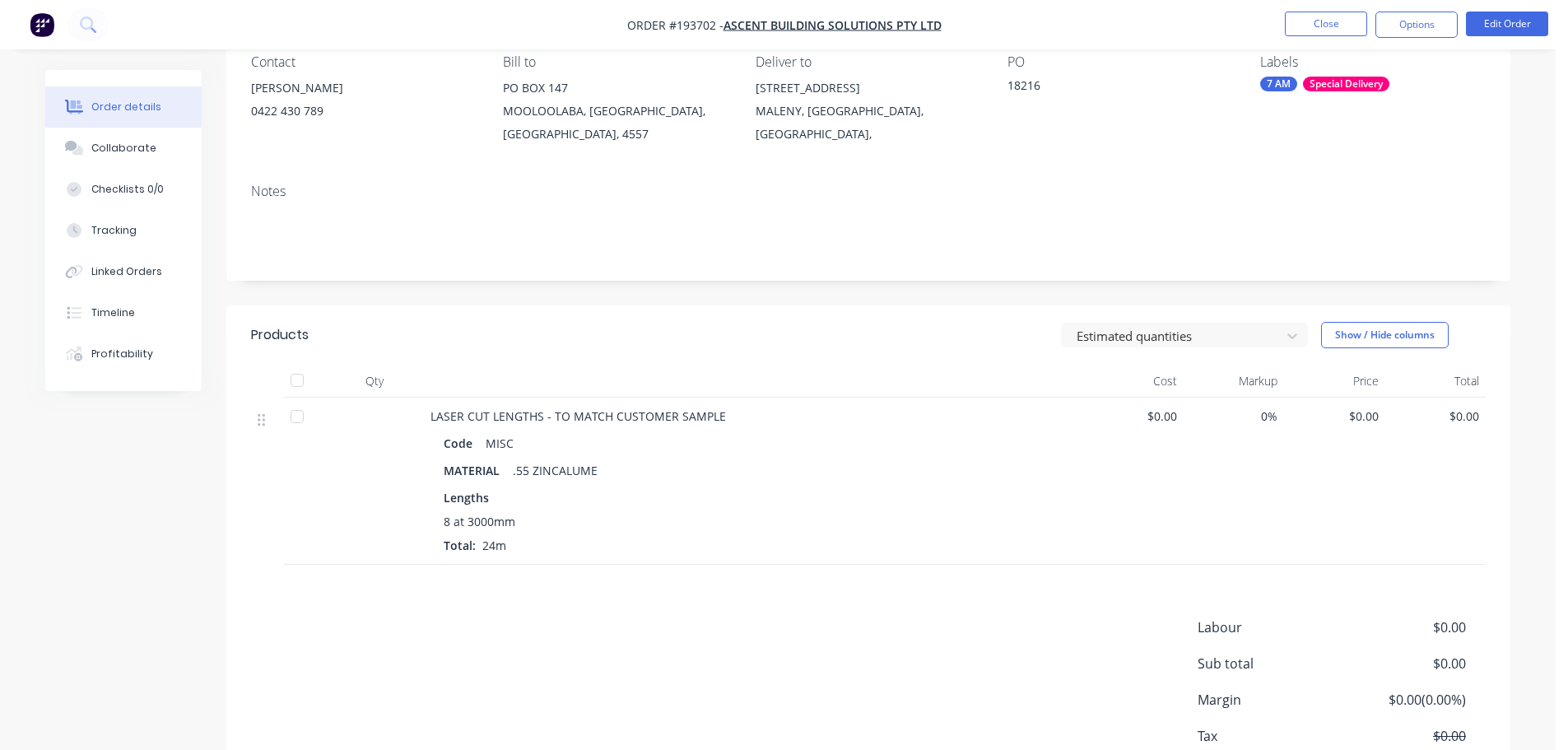
scroll to position [165, 0]
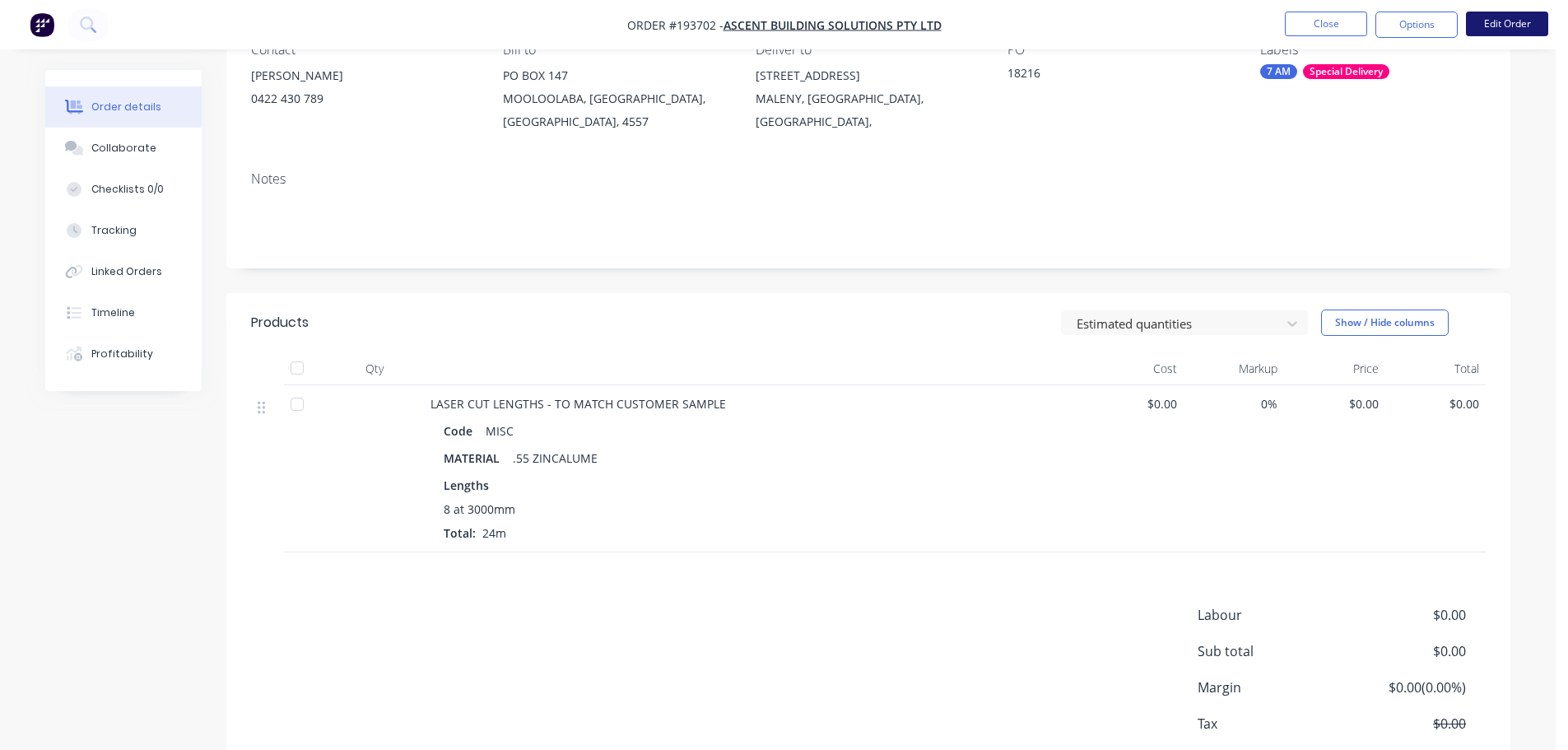
click at [1493, 28] on button "Edit Order" at bounding box center [1507, 24] width 83 height 25
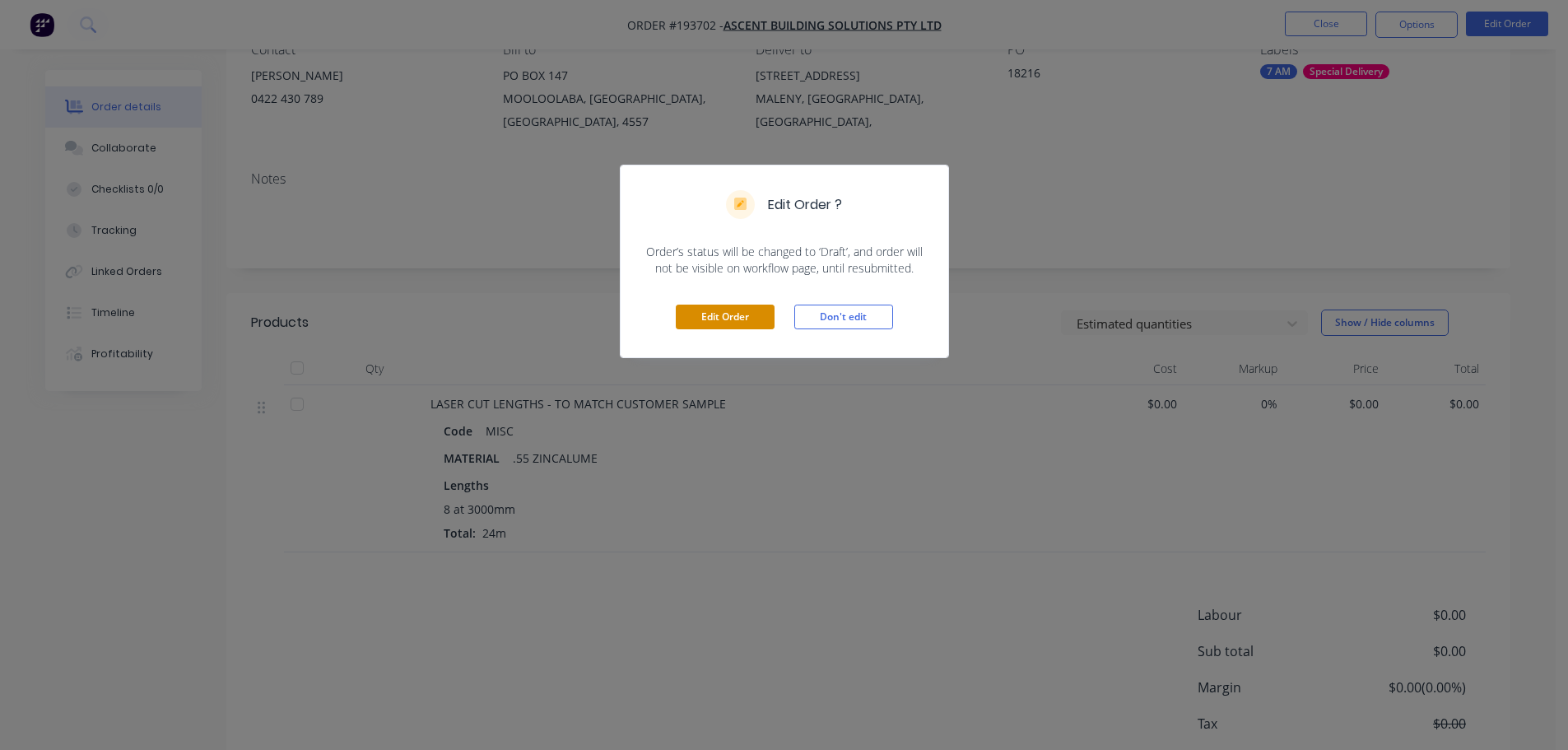
click at [742, 310] on button "Edit Order" at bounding box center [725, 317] width 99 height 25
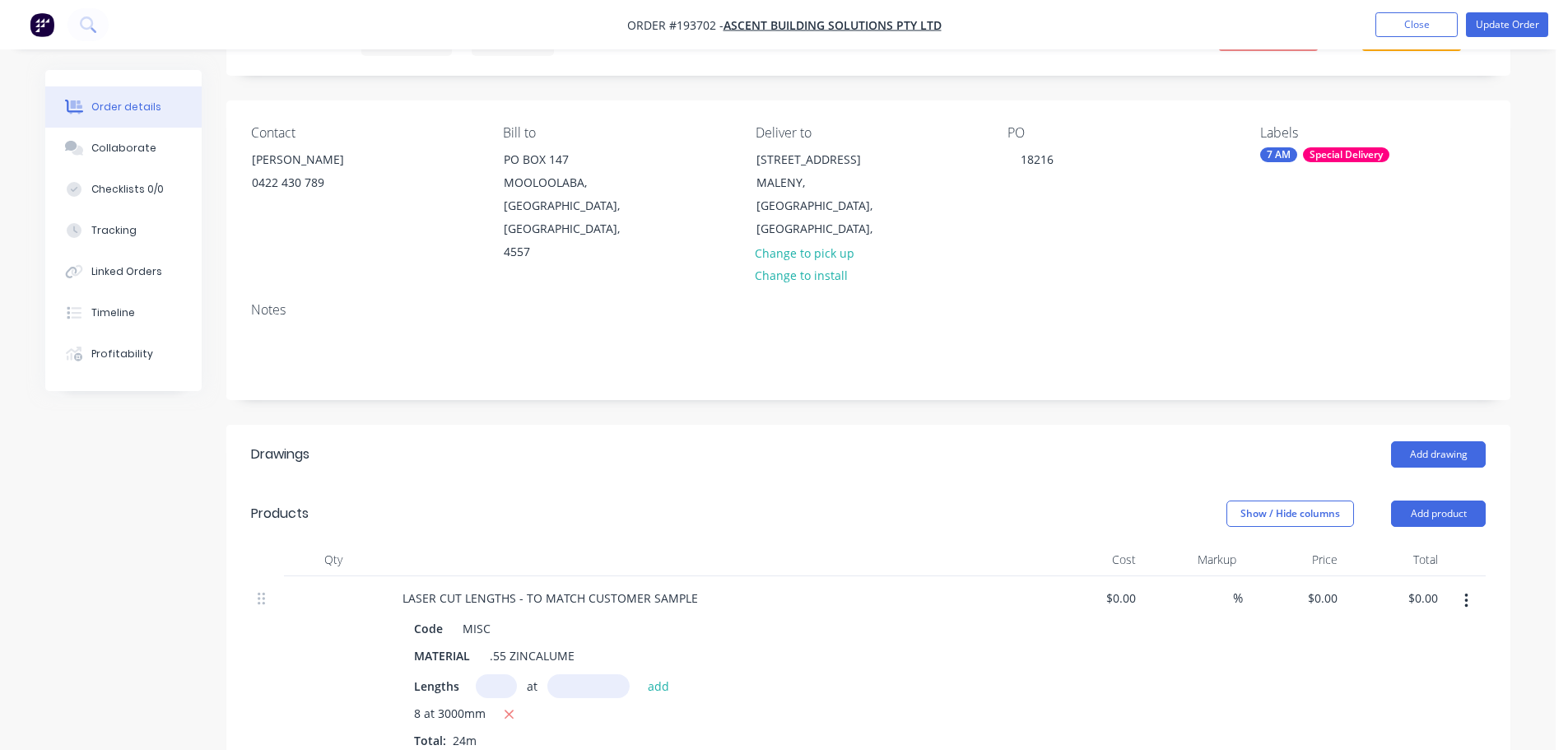
scroll to position [247, 0]
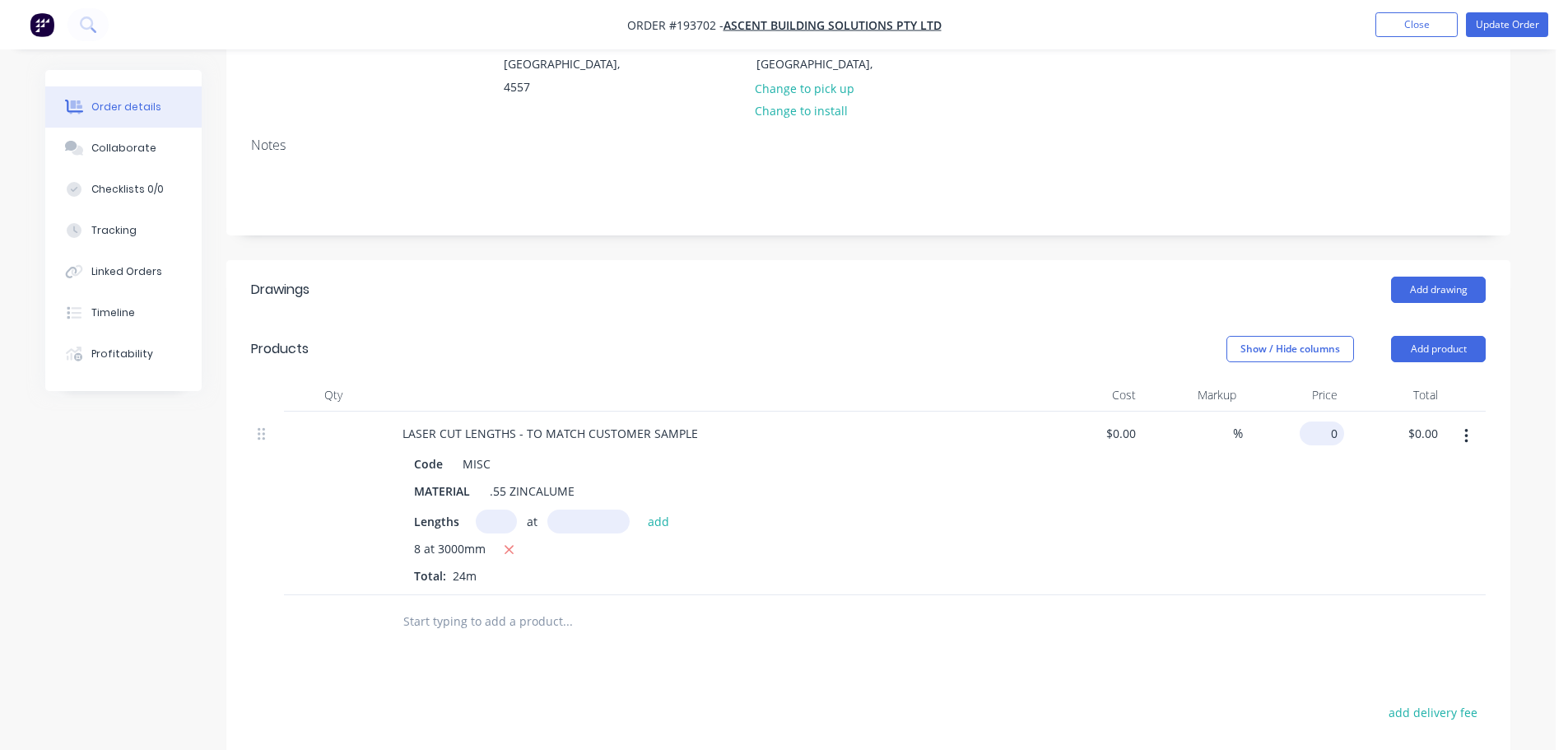
click at [1333, 422] on input "0" at bounding box center [1325, 433] width 38 height 24
type input "$22.50"
type input "$540.00"
click at [1092, 339] on div "Show / Hide columns Add product" at bounding box center [1000, 349] width 972 height 27
click at [1414, 336] on button "Add product" at bounding box center [1438, 349] width 94 height 27
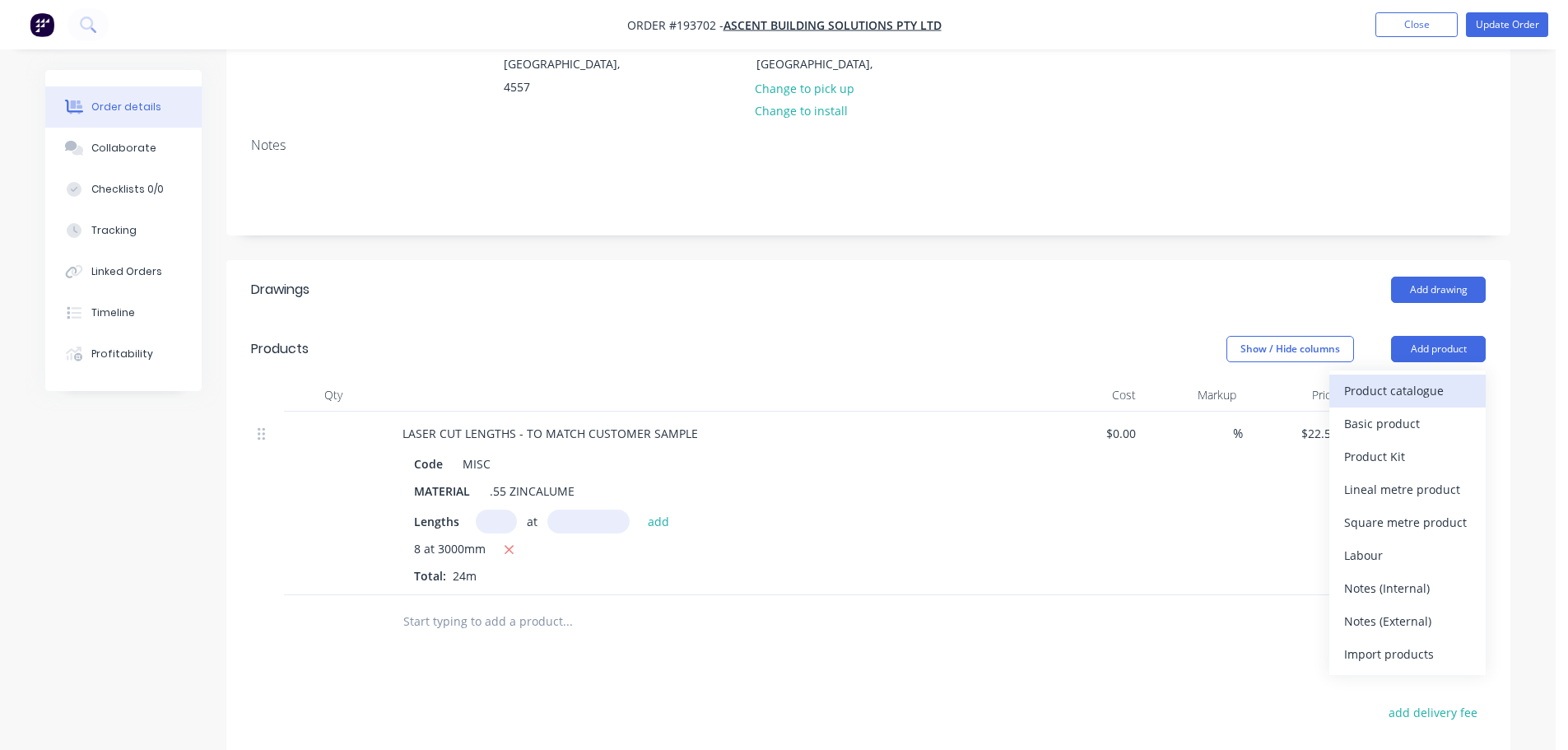
click at [1402, 379] on div "Product catalogue" at bounding box center [1407, 390] width 127 height 24
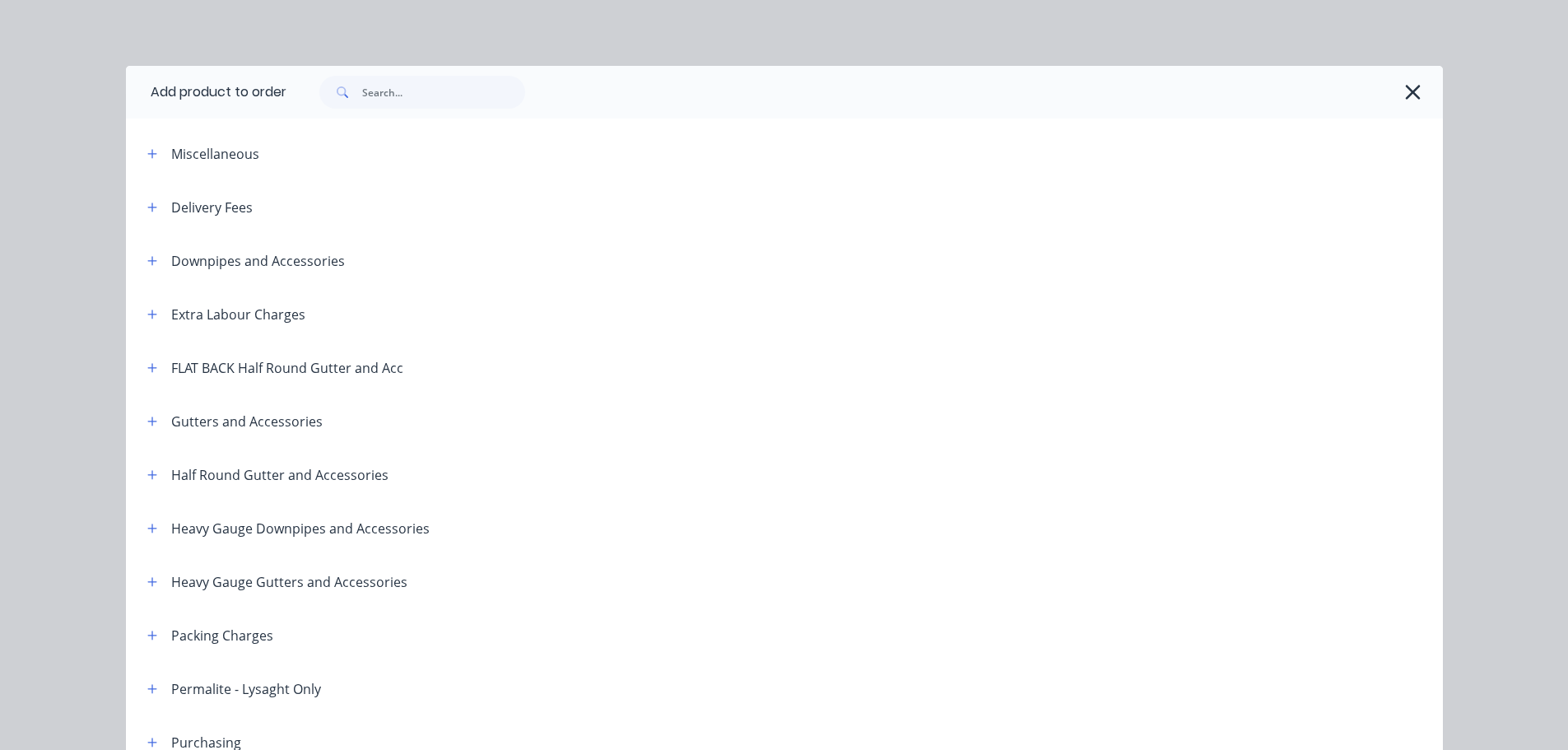
drag, startPoint x: 143, startPoint y: 207, endPoint x: 180, endPoint y: 229, distance: 43.0
click at [147, 207] on icon "button" at bounding box center [152, 207] width 10 height 10
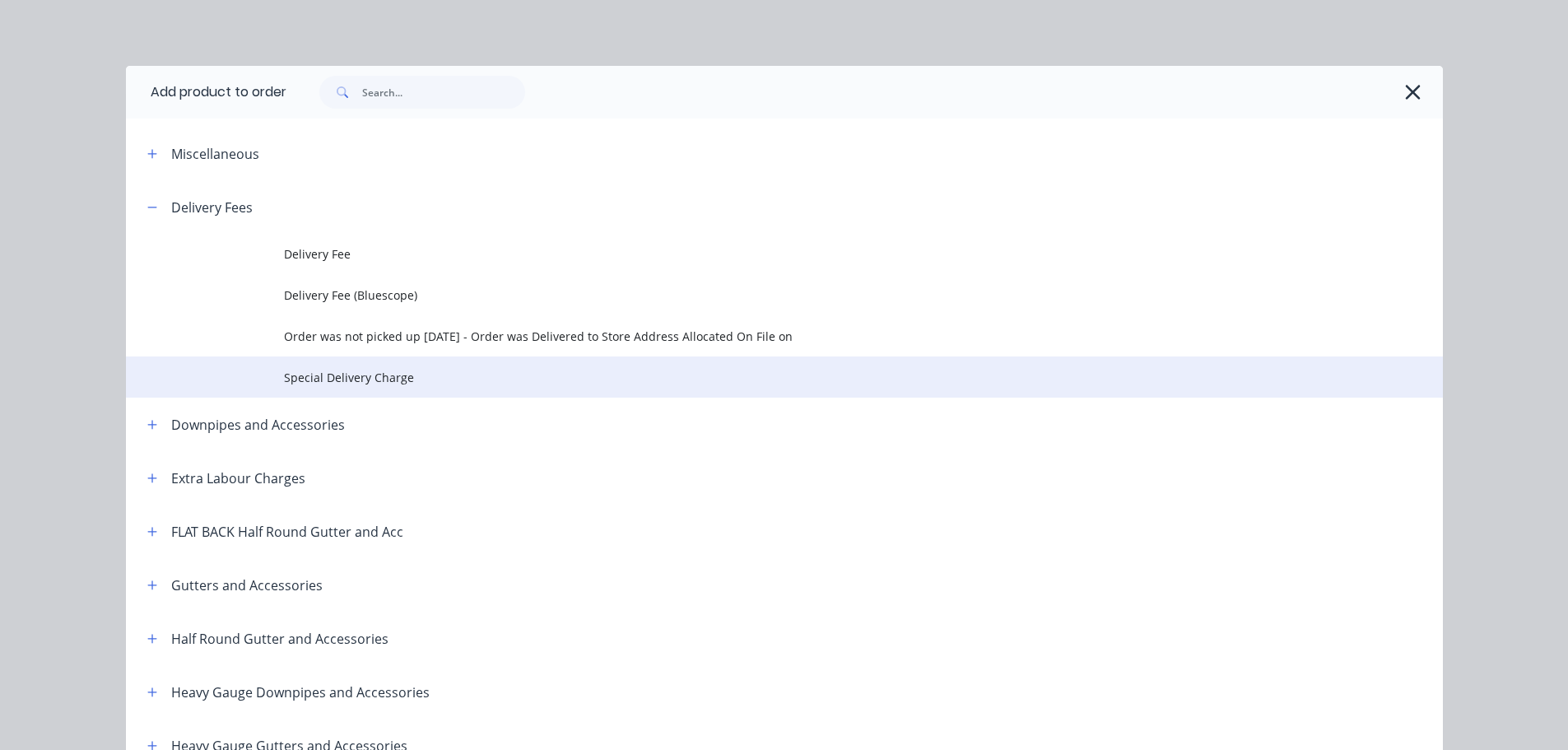
click at [372, 383] on span "Special Delivery Charge" at bounding box center [747, 378] width 927 height 17
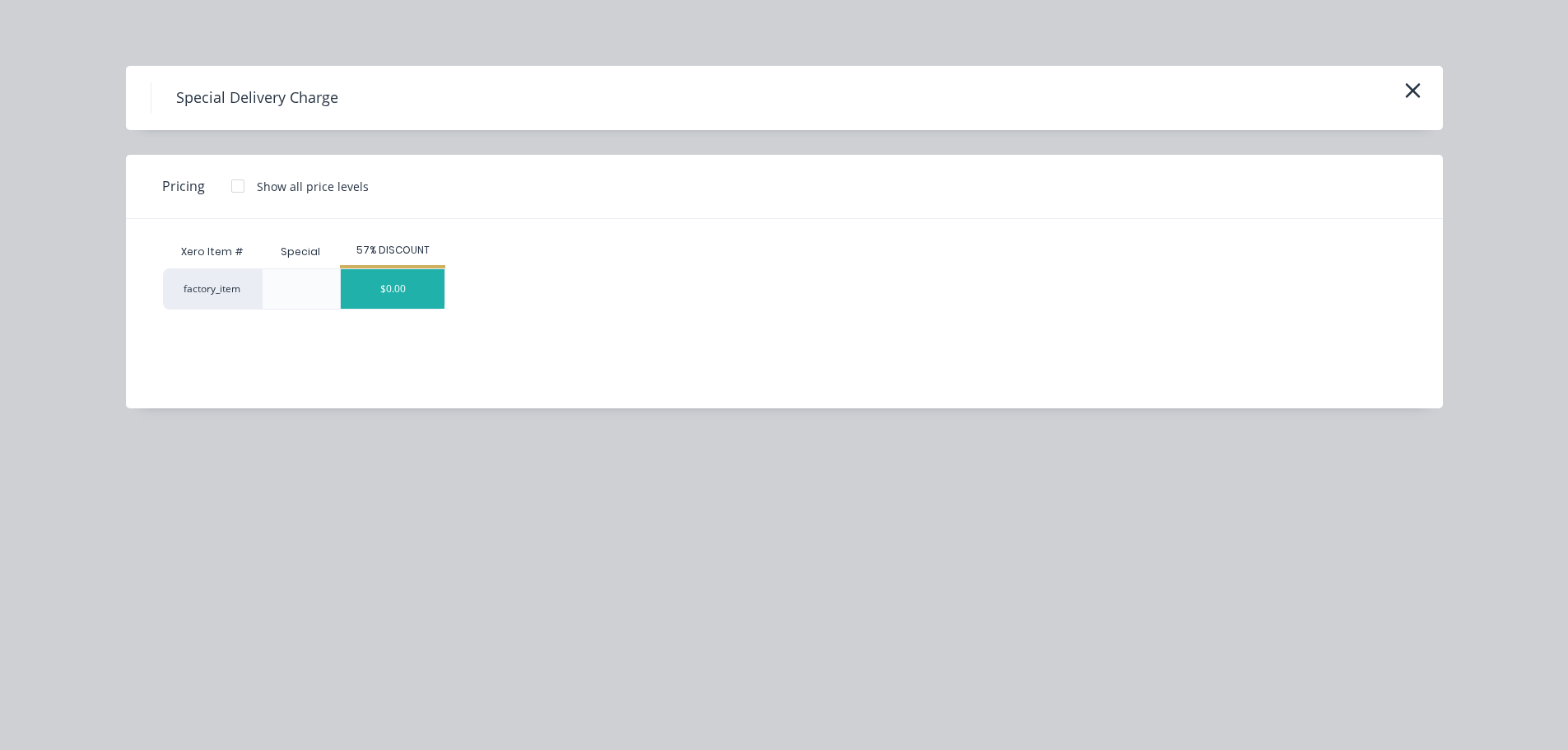
click at [416, 299] on div "$0.00" at bounding box center [392, 289] width 104 height 40
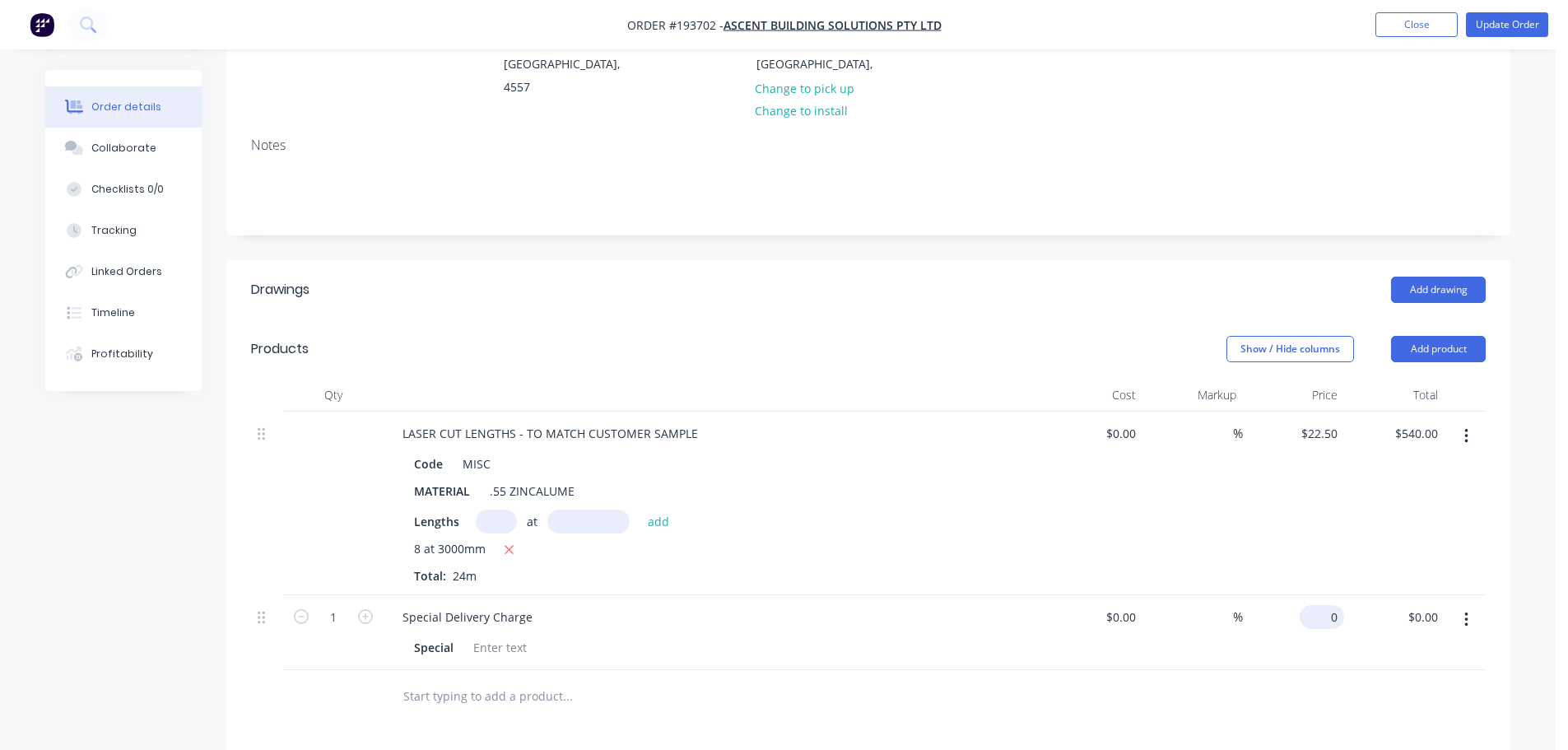
click at [1327, 605] on input "0" at bounding box center [1325, 617] width 38 height 24
type input "$135.00"
click at [1037, 278] on div "Add drawing" at bounding box center [1000, 290] width 972 height 27
click at [1505, 18] on button "Update Order" at bounding box center [1507, 25] width 83 height 25
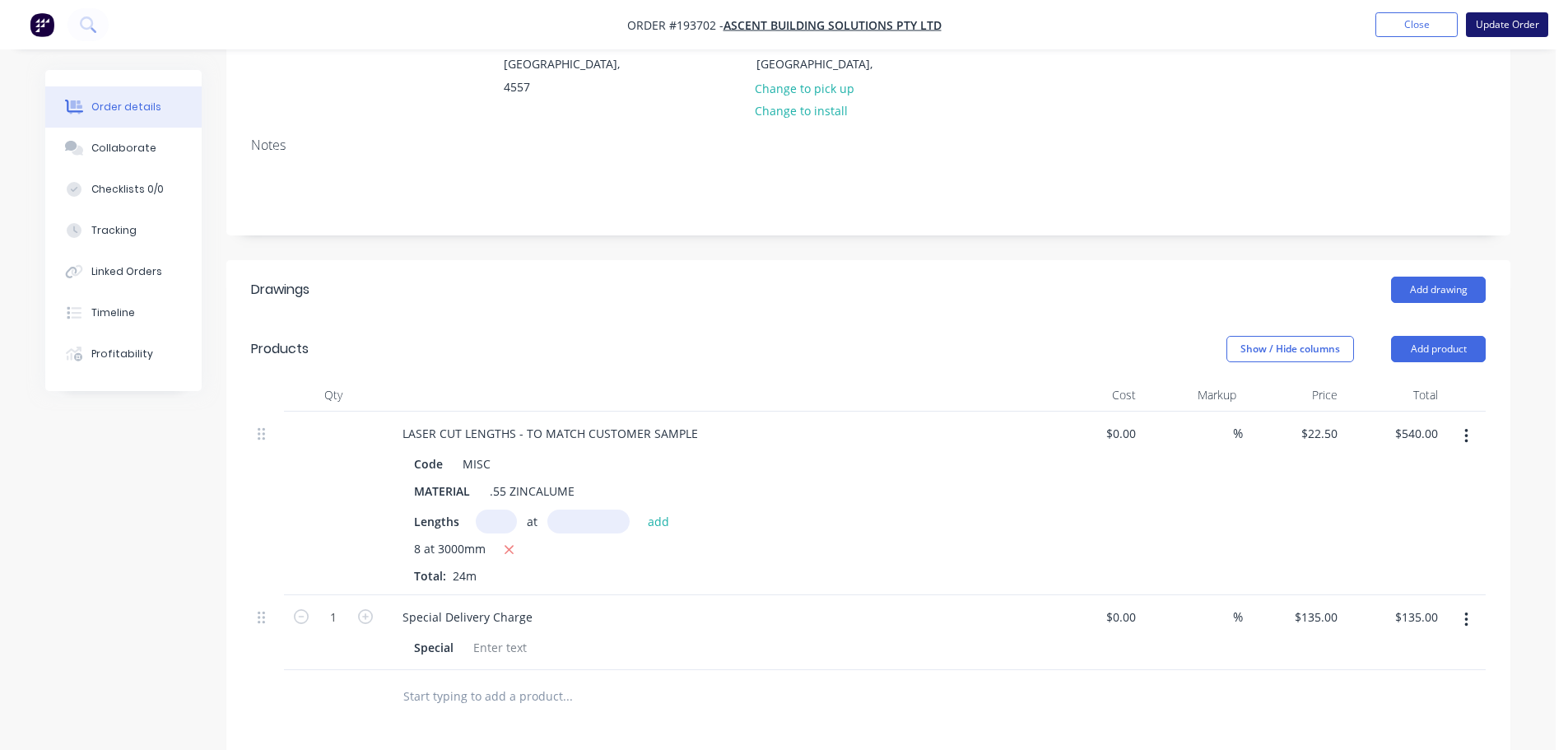
scroll to position [0, 0]
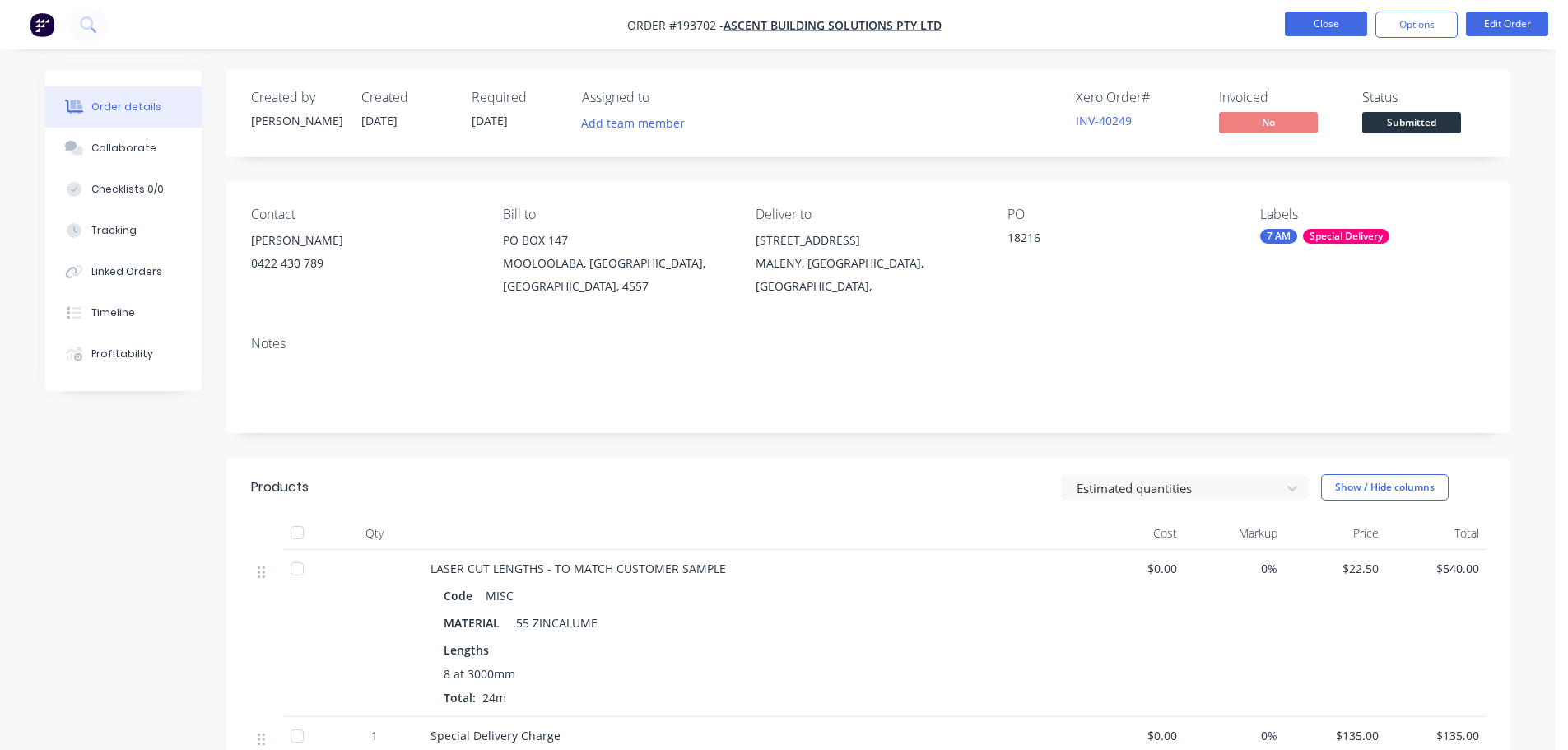
click at [1343, 15] on button "Close" at bounding box center [1325, 24] width 83 height 25
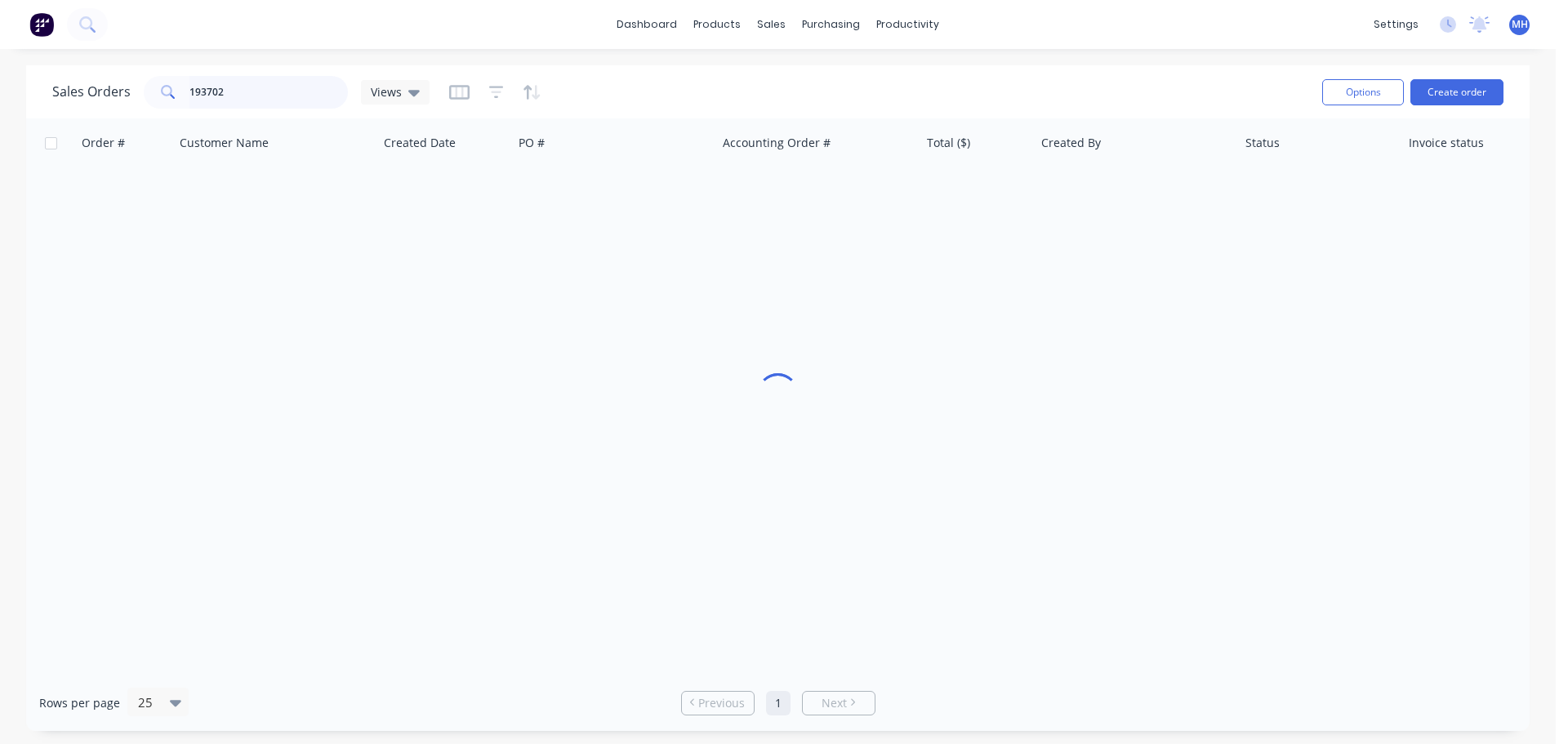
click at [254, 89] on input "193702" at bounding box center [269, 92] width 160 height 33
type input "193557"
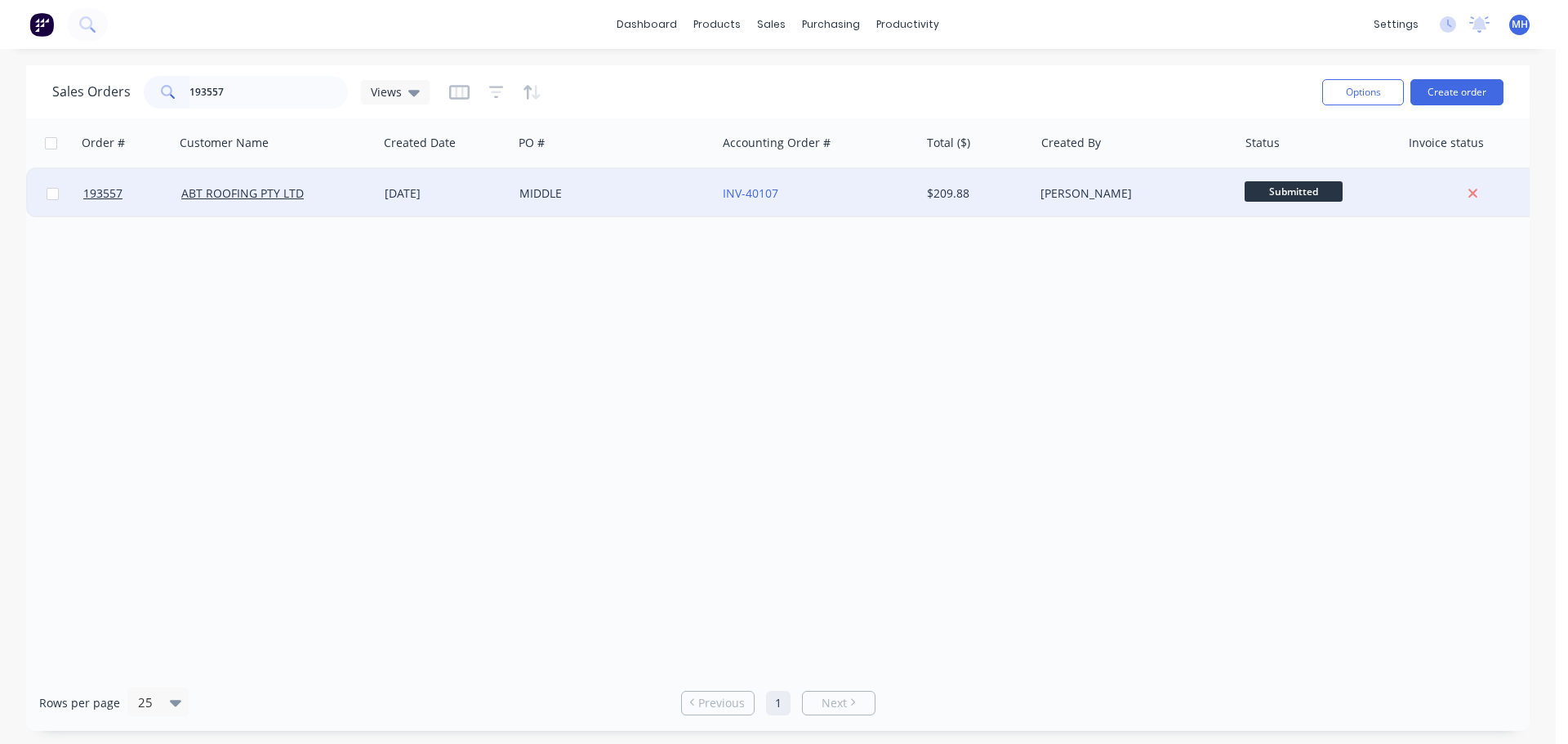
click at [472, 187] on div "[DATE]" at bounding box center [445, 193] width 122 height 16
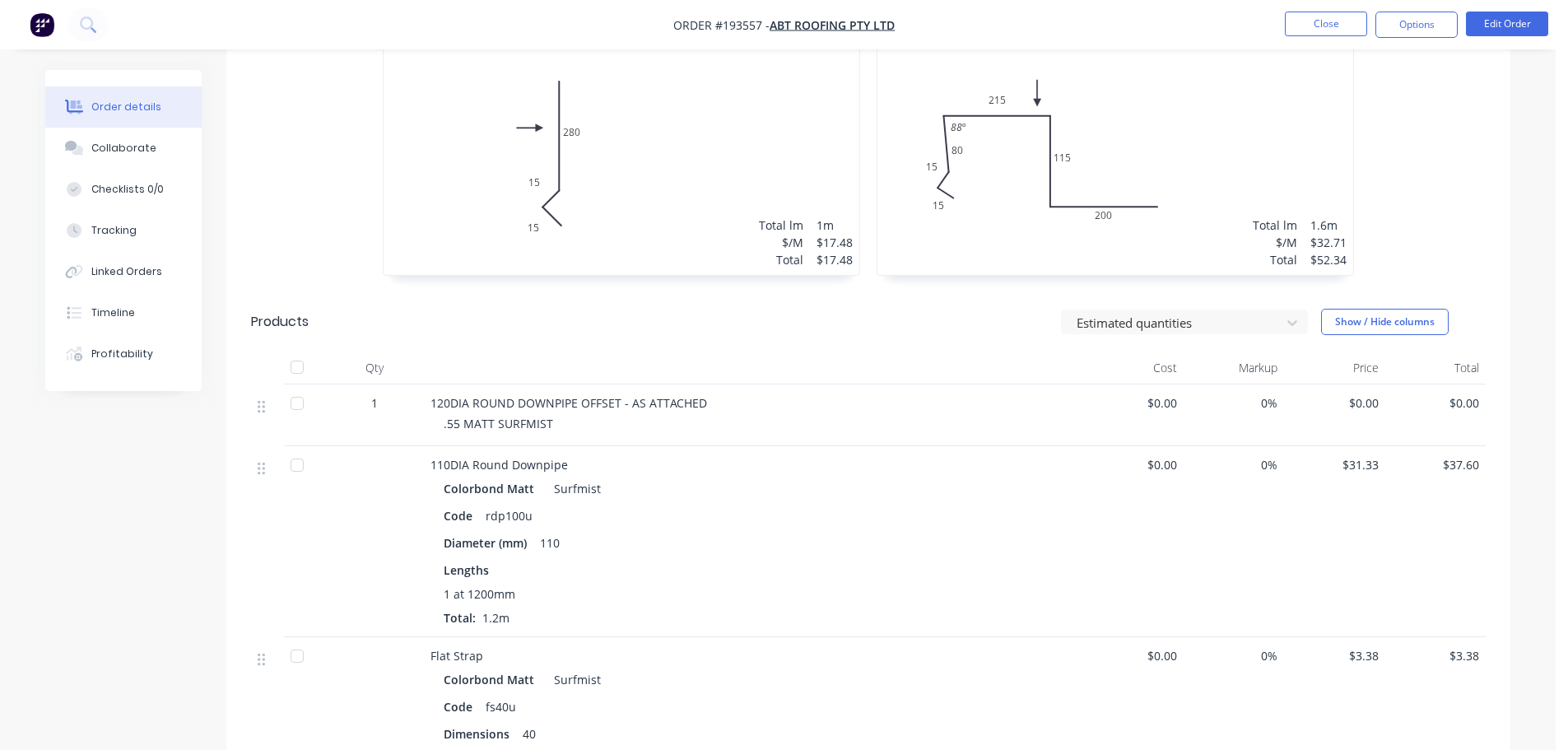
scroll to position [741, 0]
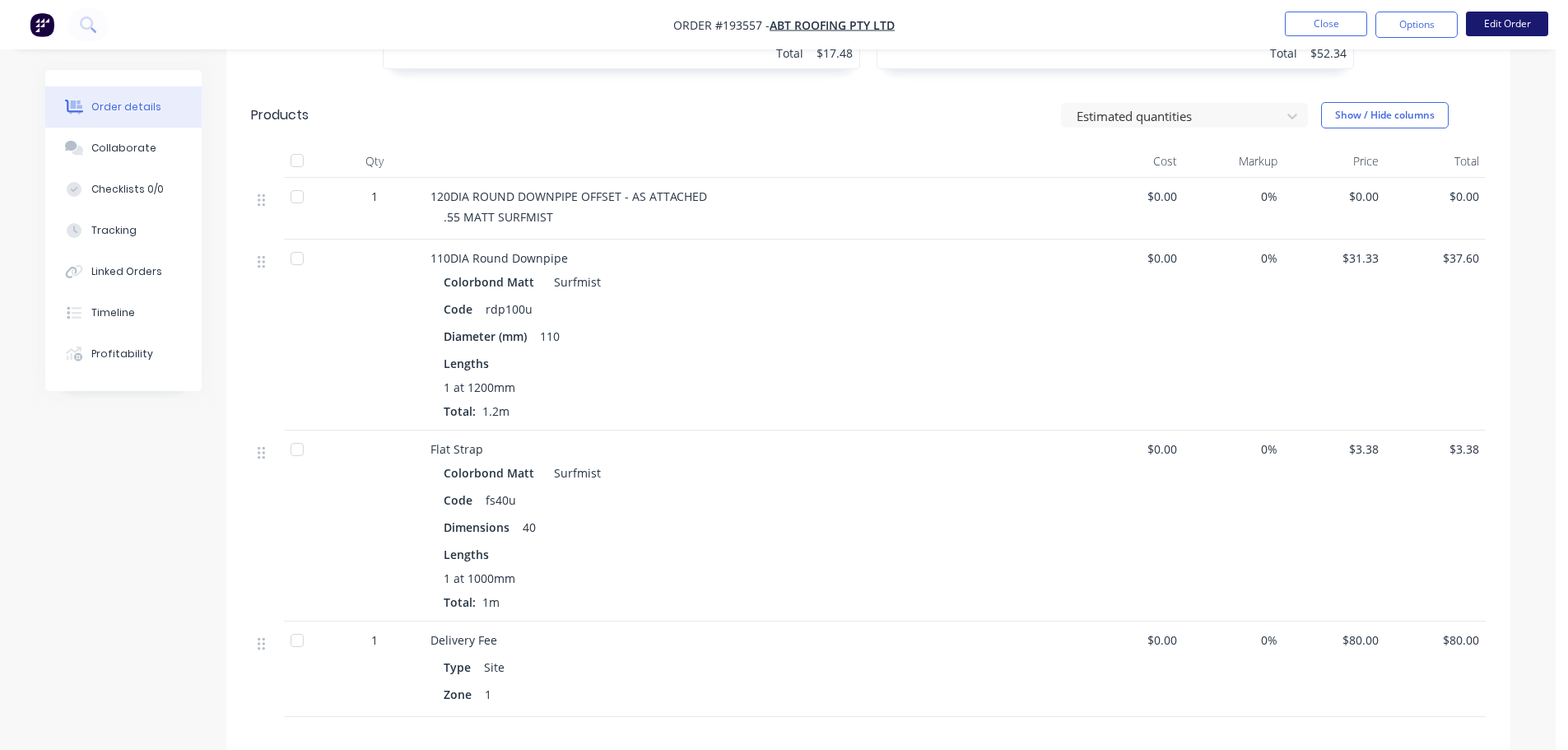
click at [1489, 19] on button "Edit Order" at bounding box center [1507, 24] width 83 height 25
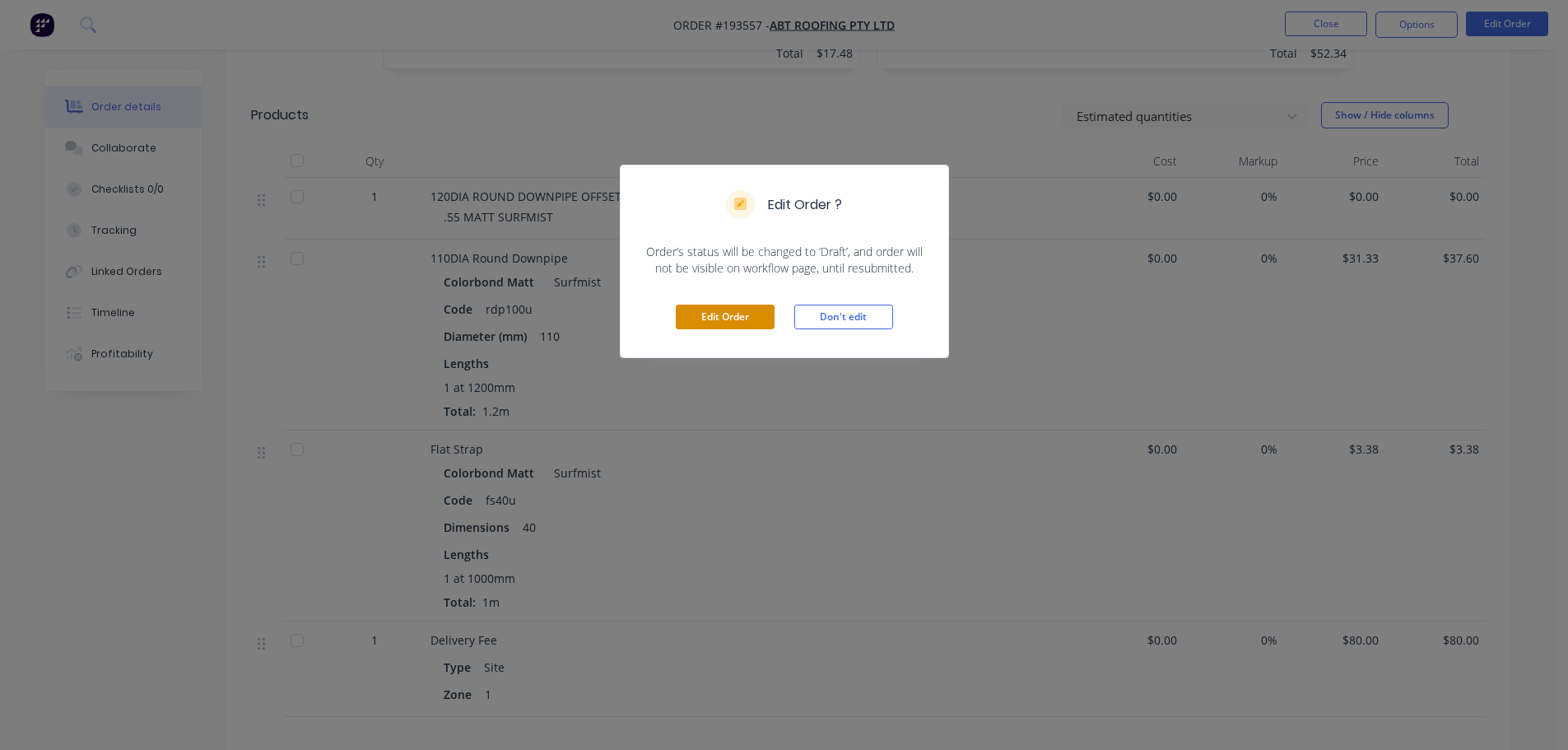
click at [736, 322] on button "Edit Order" at bounding box center [725, 317] width 99 height 25
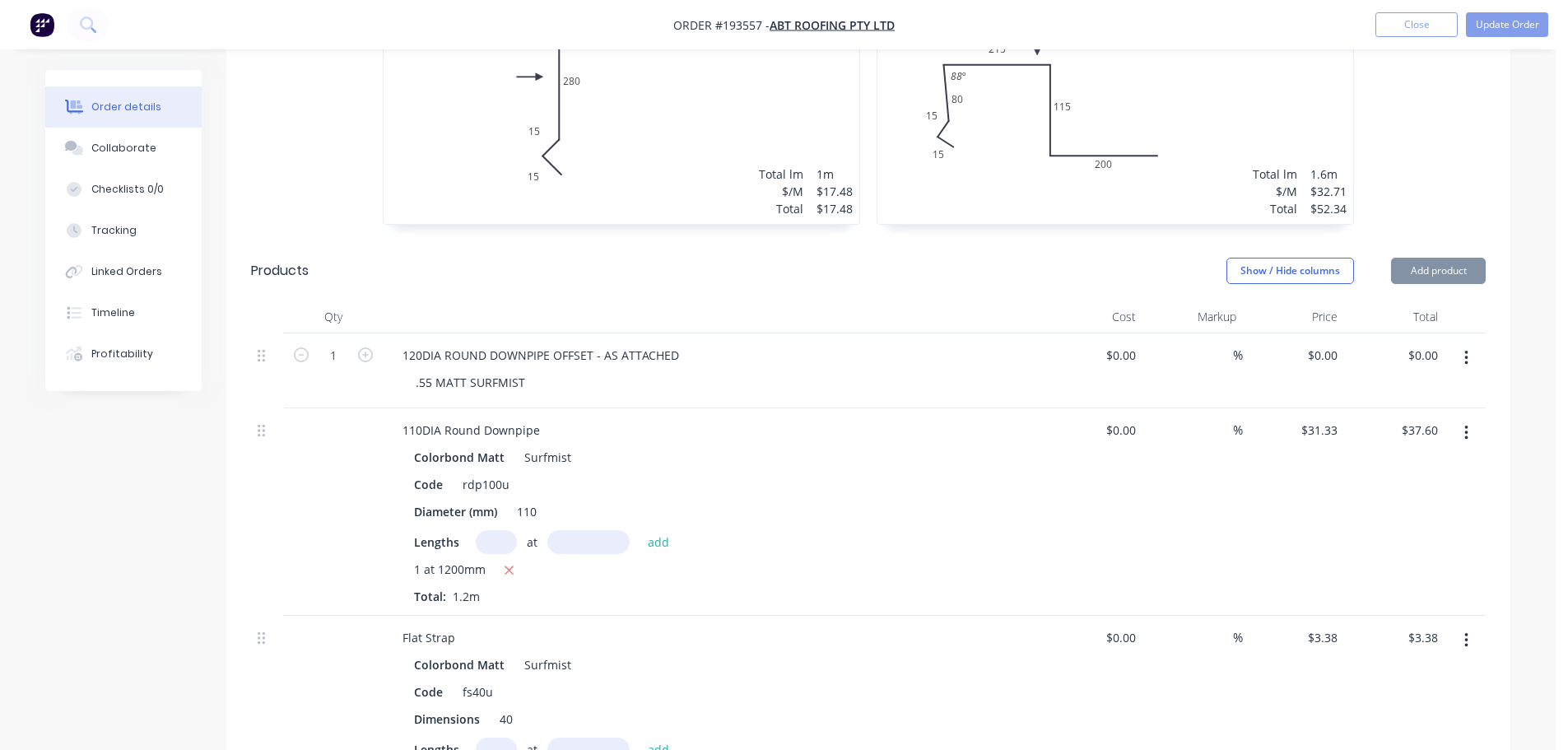
scroll to position [659, 0]
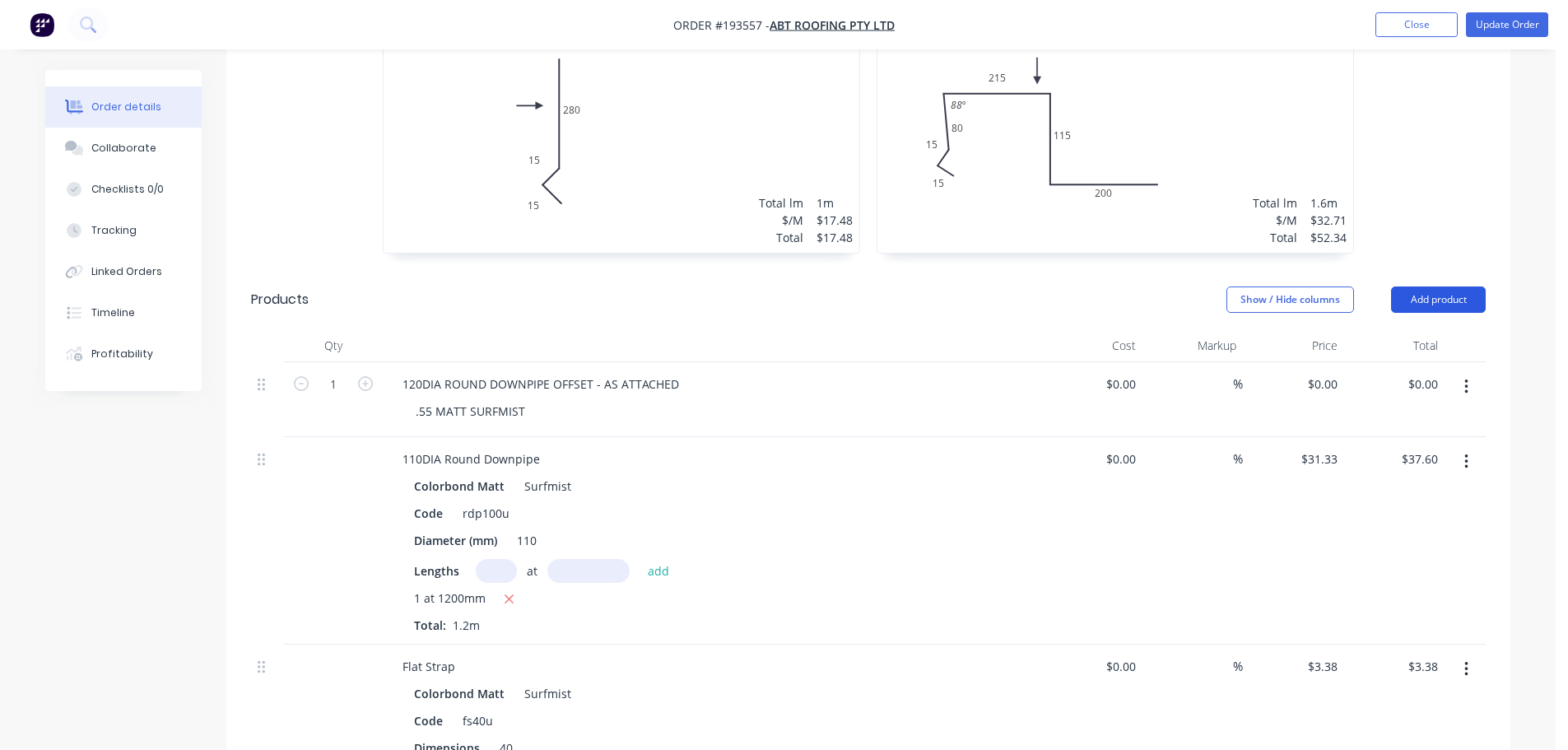
click at [1426, 286] on button "Add product" at bounding box center [1438, 300] width 94 height 27
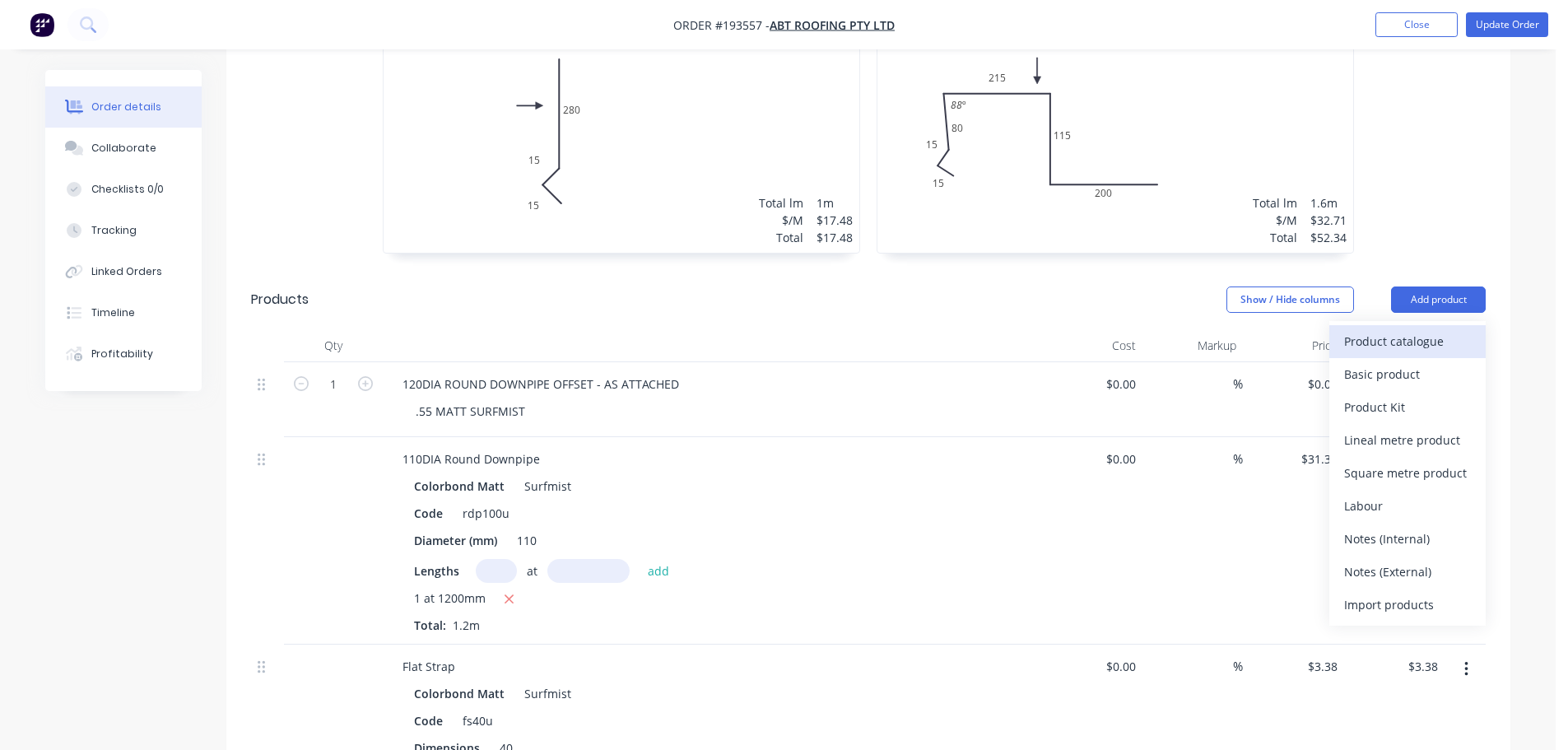
click at [1408, 329] on div "Product catalogue" at bounding box center [1407, 341] width 127 height 24
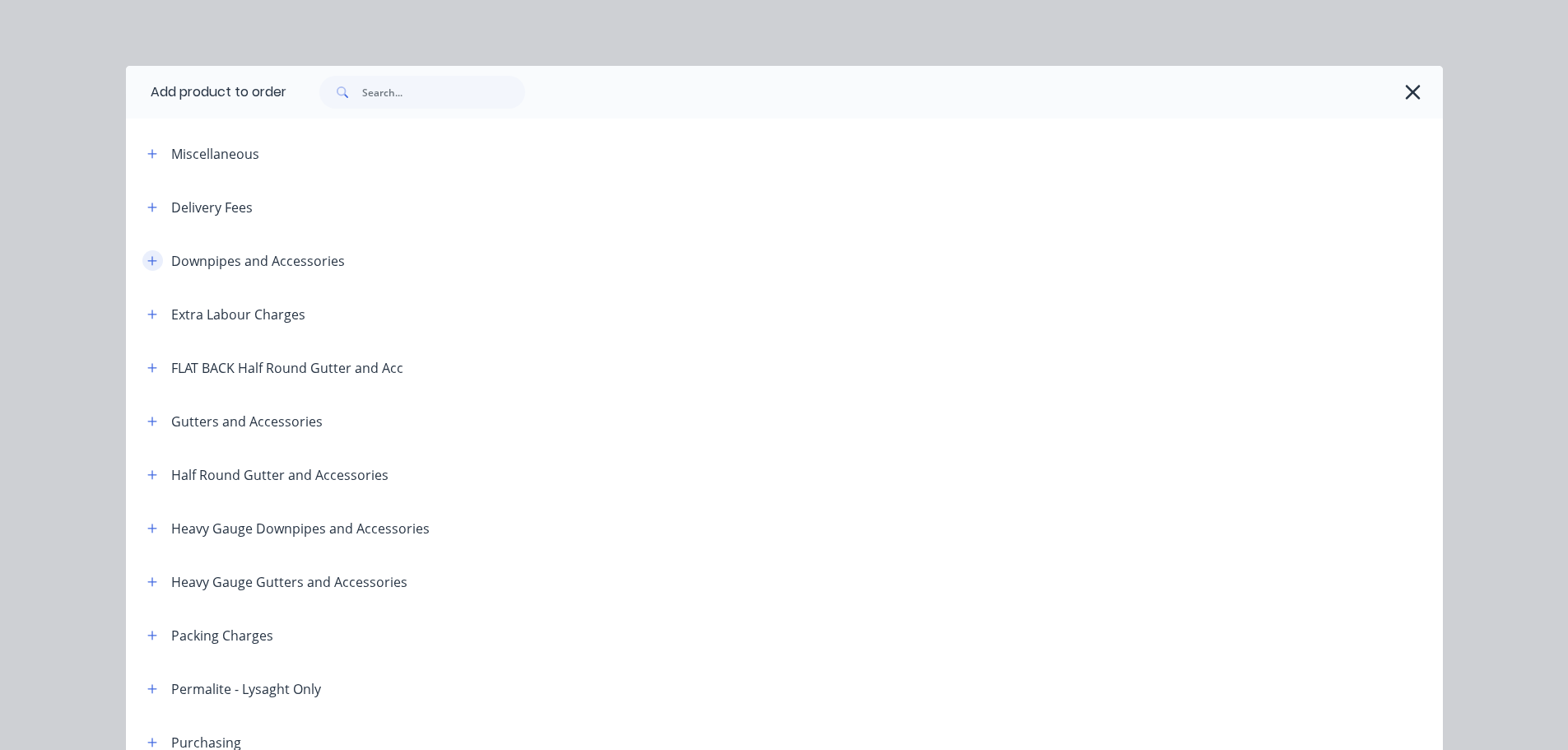
click at [147, 259] on icon "button" at bounding box center [152, 261] width 10 height 11
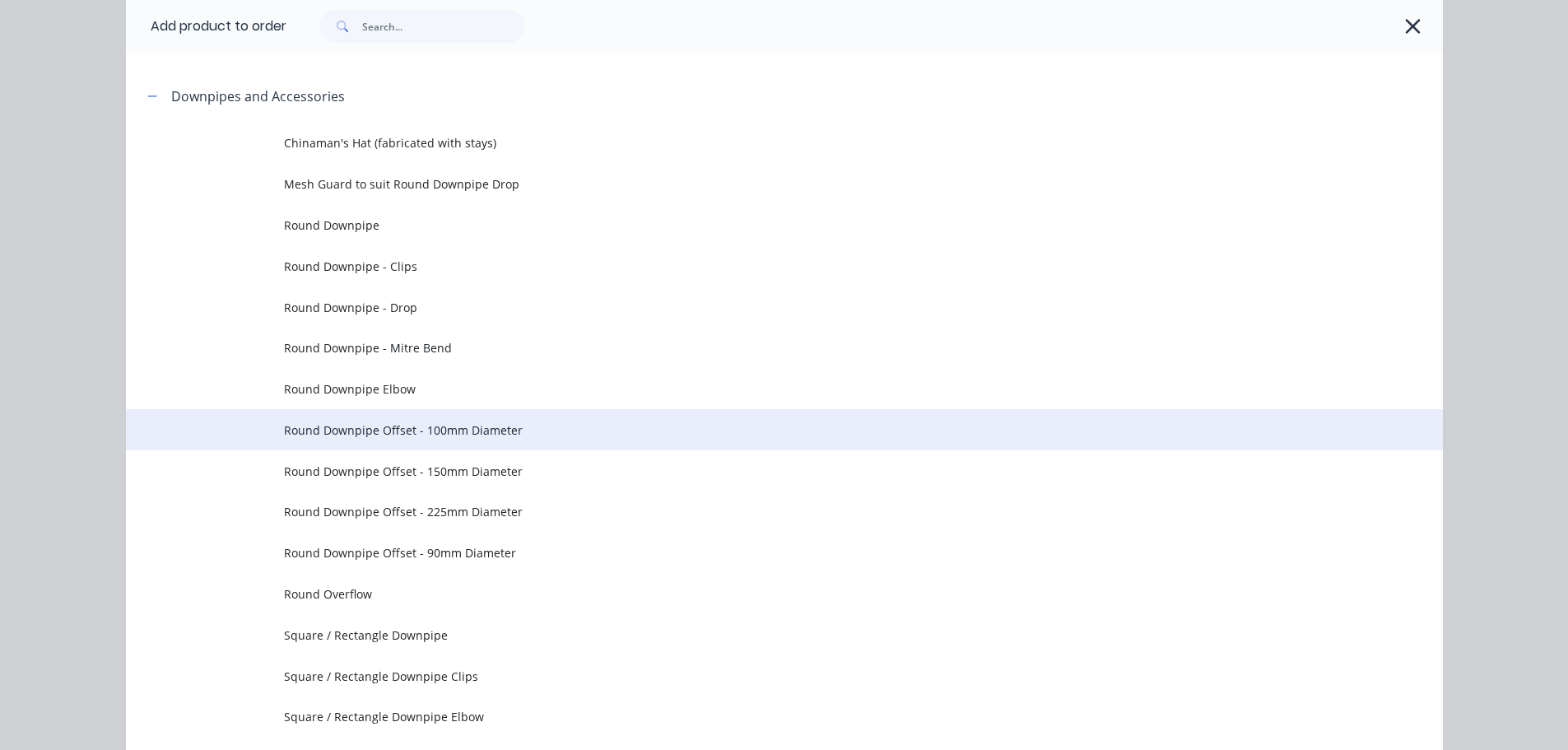
scroll to position [247, 0]
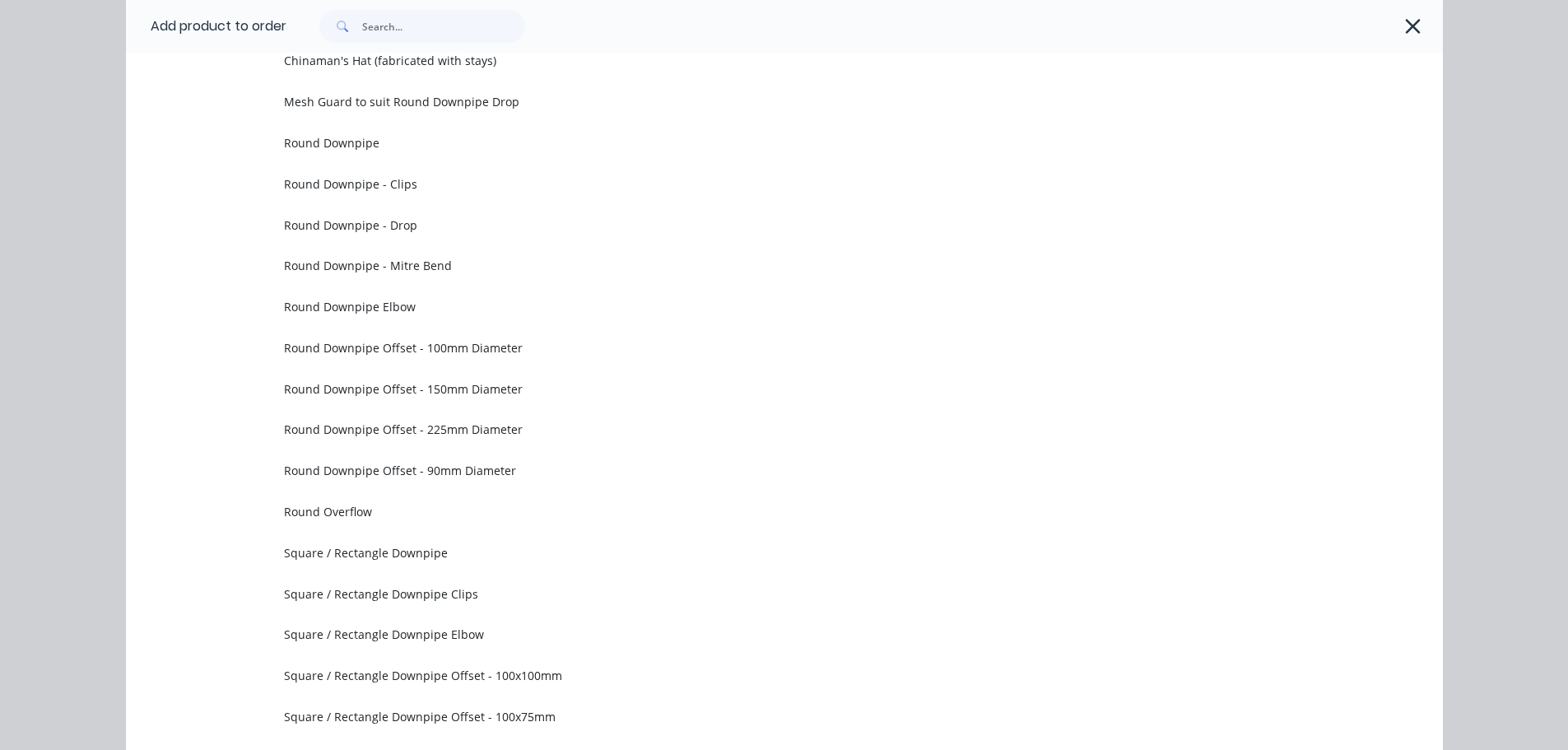
click at [480, 398] on td "Round Downpipe Offset - 150mm Diameter" at bounding box center [863, 388] width 1159 height 41
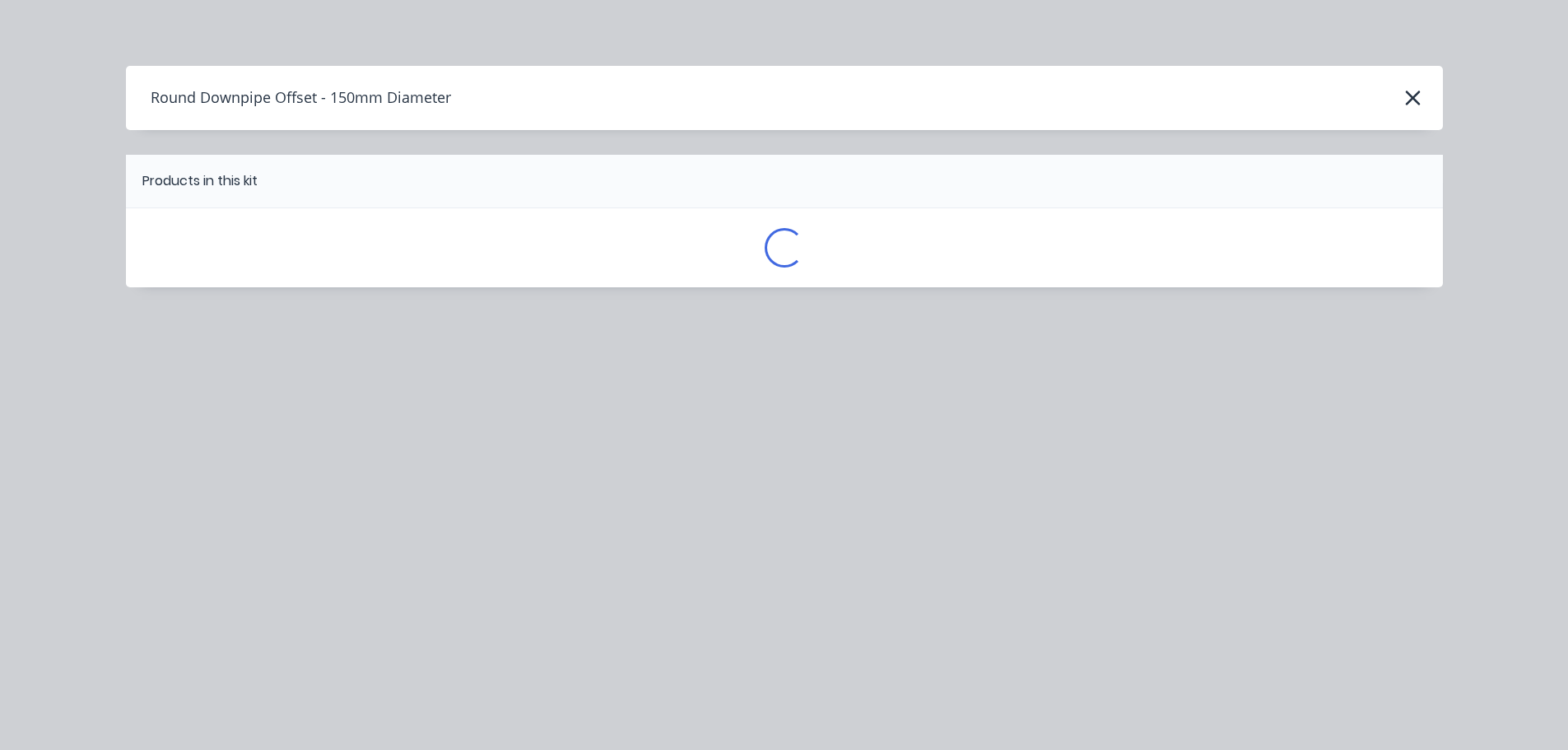
scroll to position [0, 0]
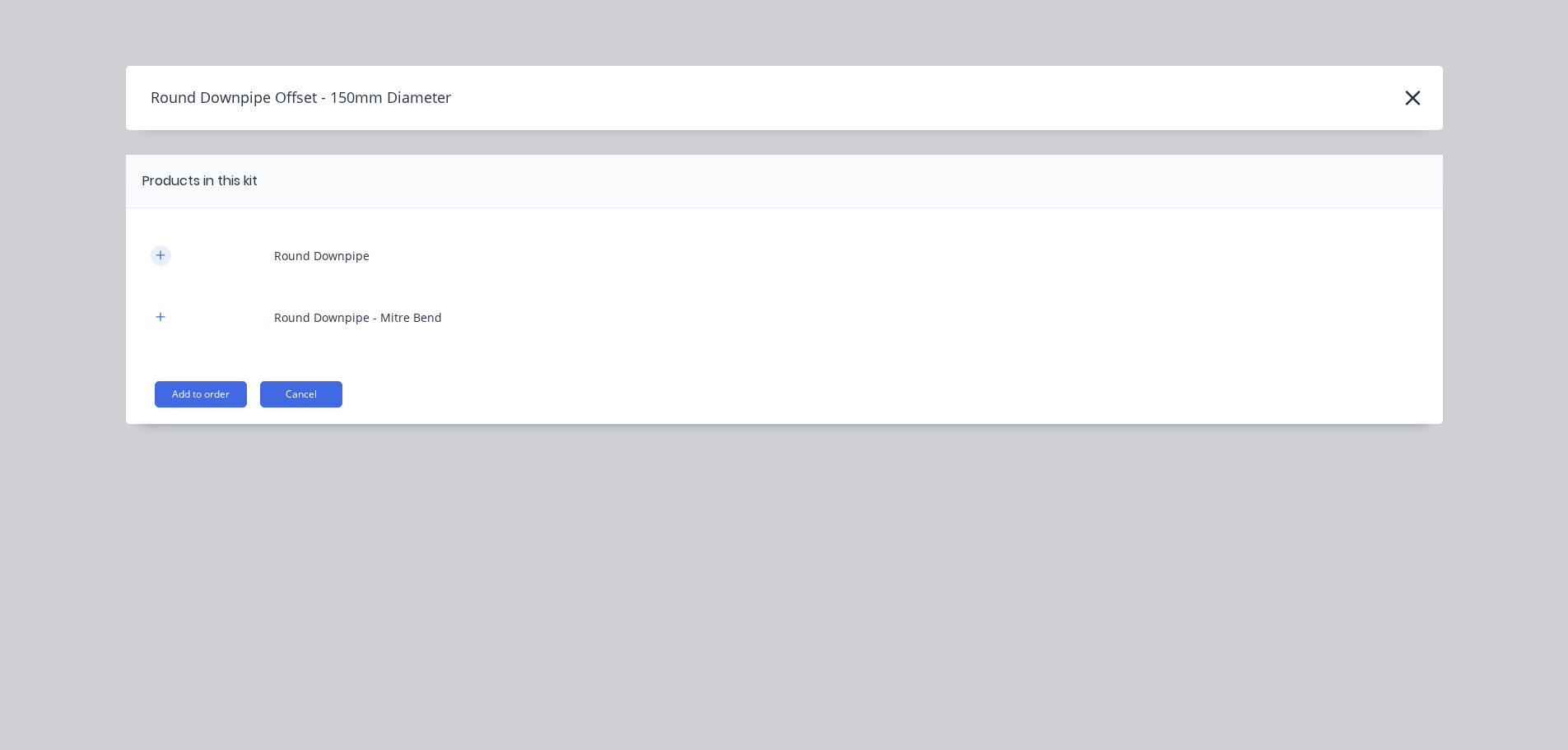
click at [162, 263] on button "button" at bounding box center [161, 256] width 21 height 21
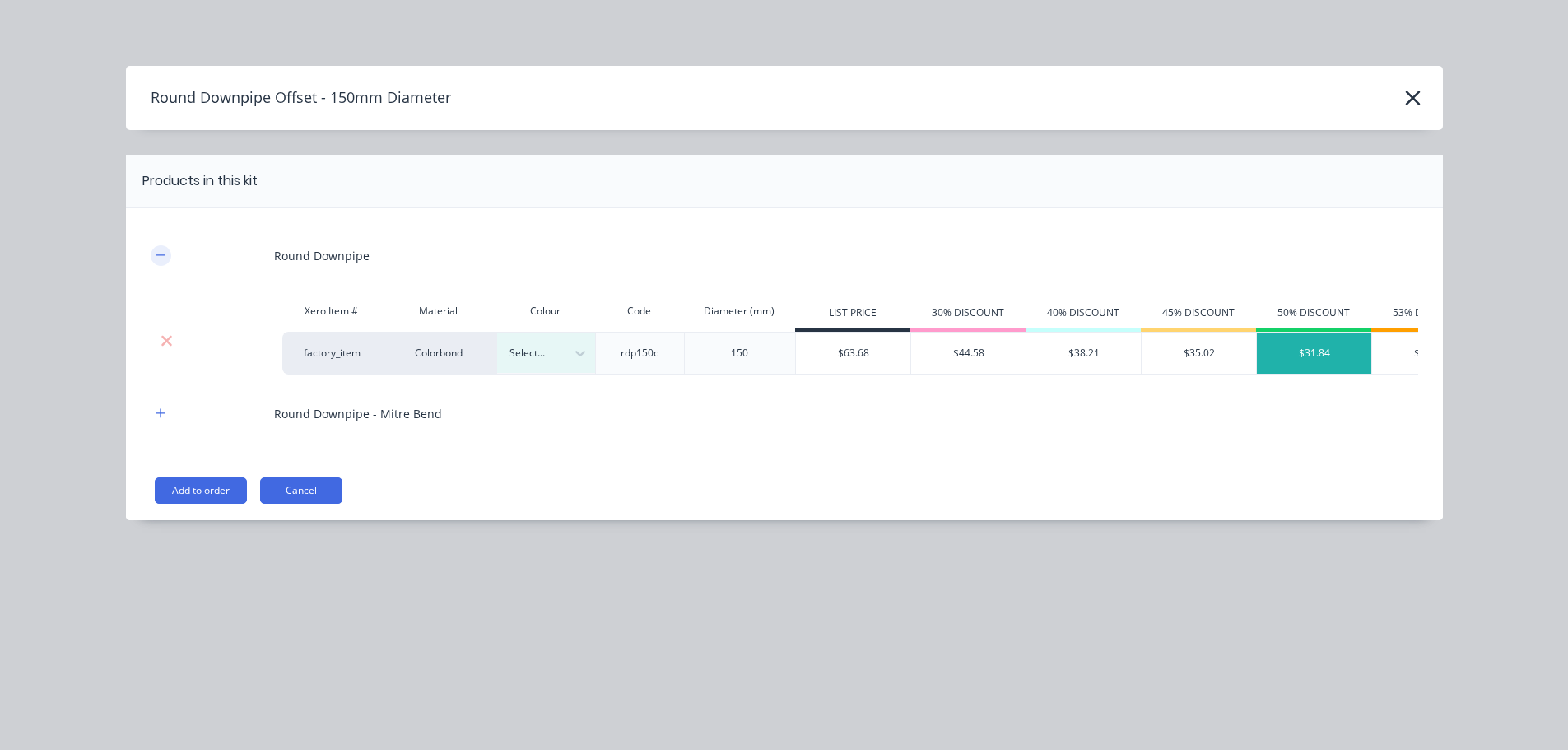
click at [162, 262] on button "button" at bounding box center [161, 256] width 21 height 21
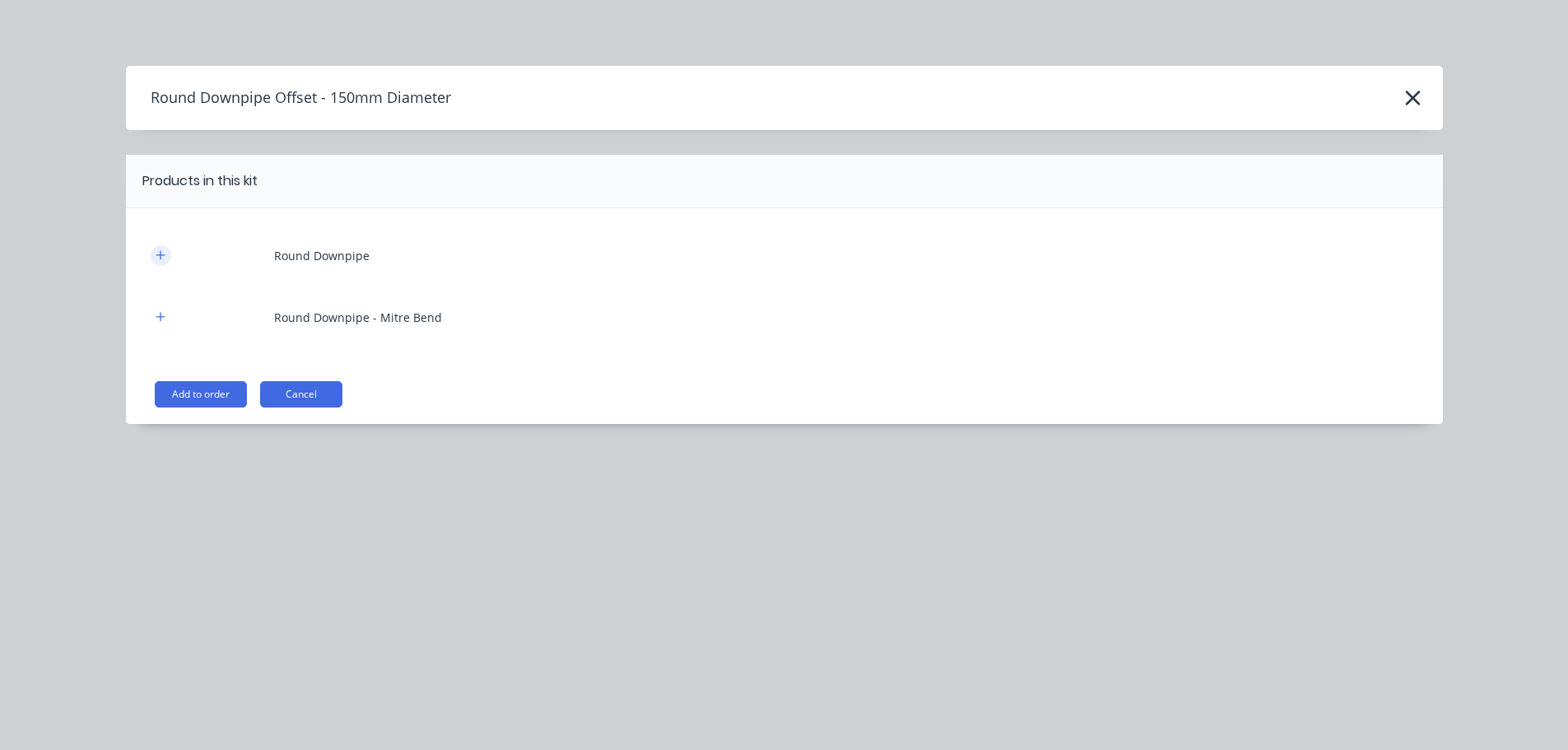
click at [174, 261] on div "Round Downpipe" at bounding box center [784, 256] width 1267 height 46
click at [168, 259] on button "button" at bounding box center [161, 256] width 21 height 21
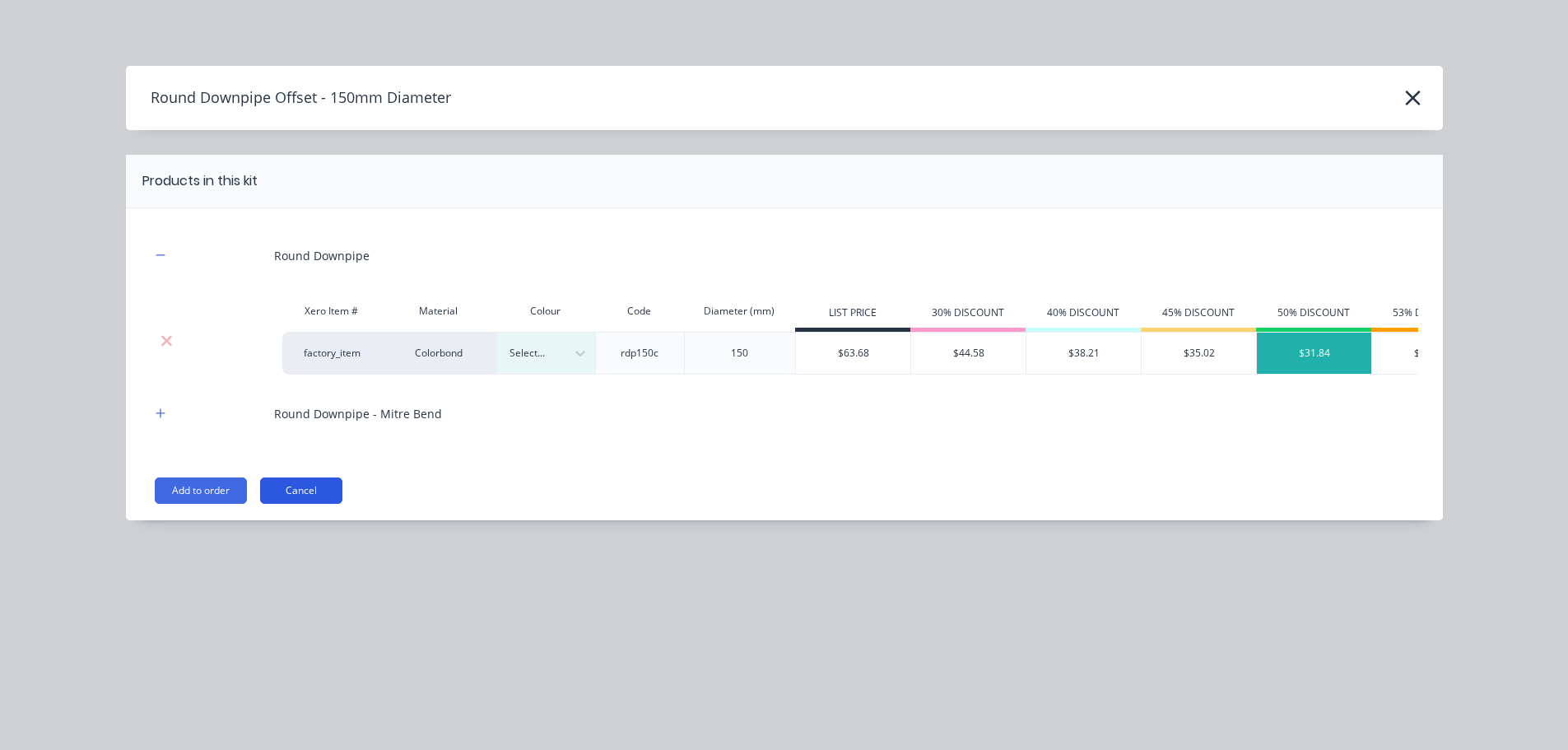
click at [329, 503] on button "Cancel" at bounding box center [301, 491] width 83 height 27
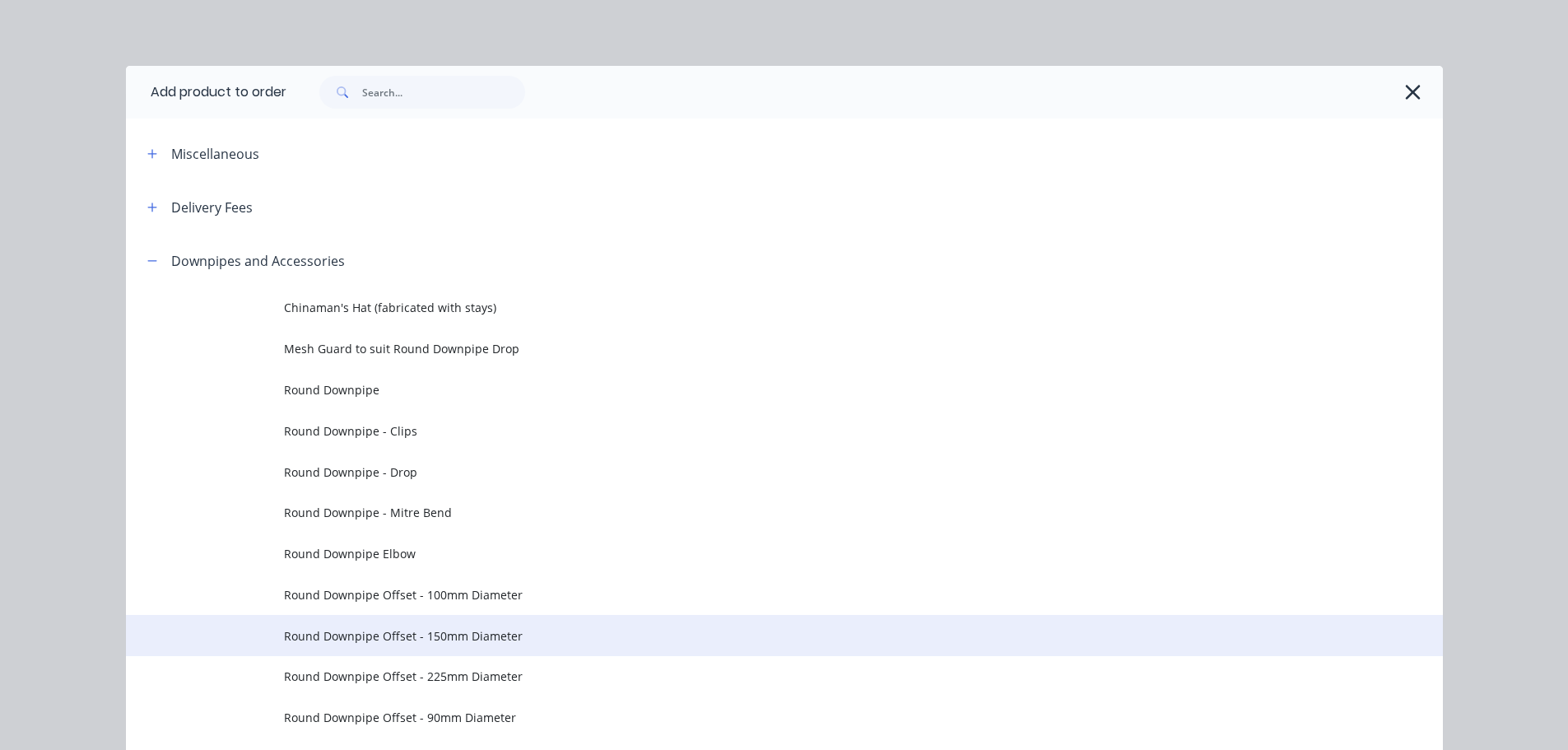
scroll to position [234, 0]
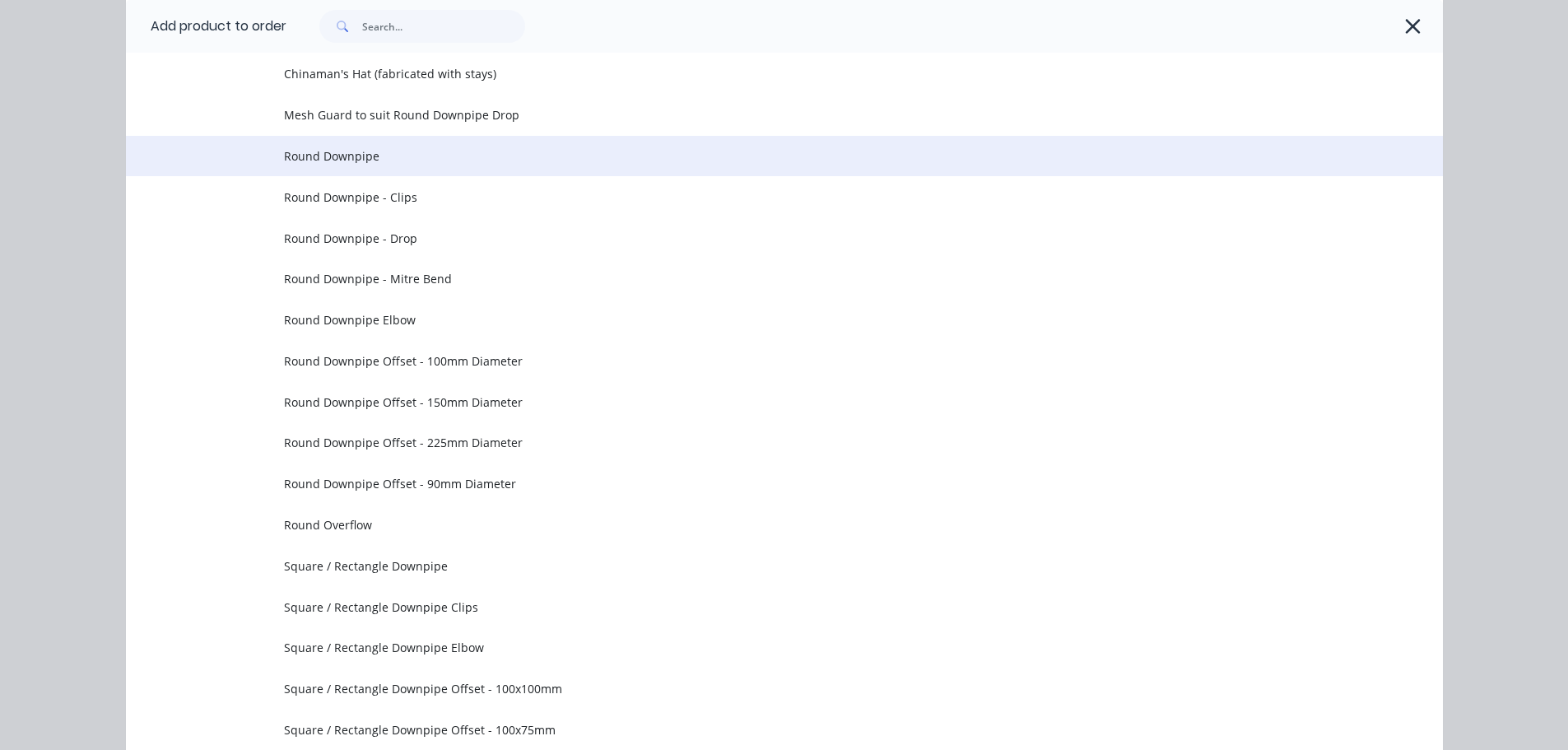
click at [424, 155] on span "Round Downpipe" at bounding box center [747, 156] width 927 height 17
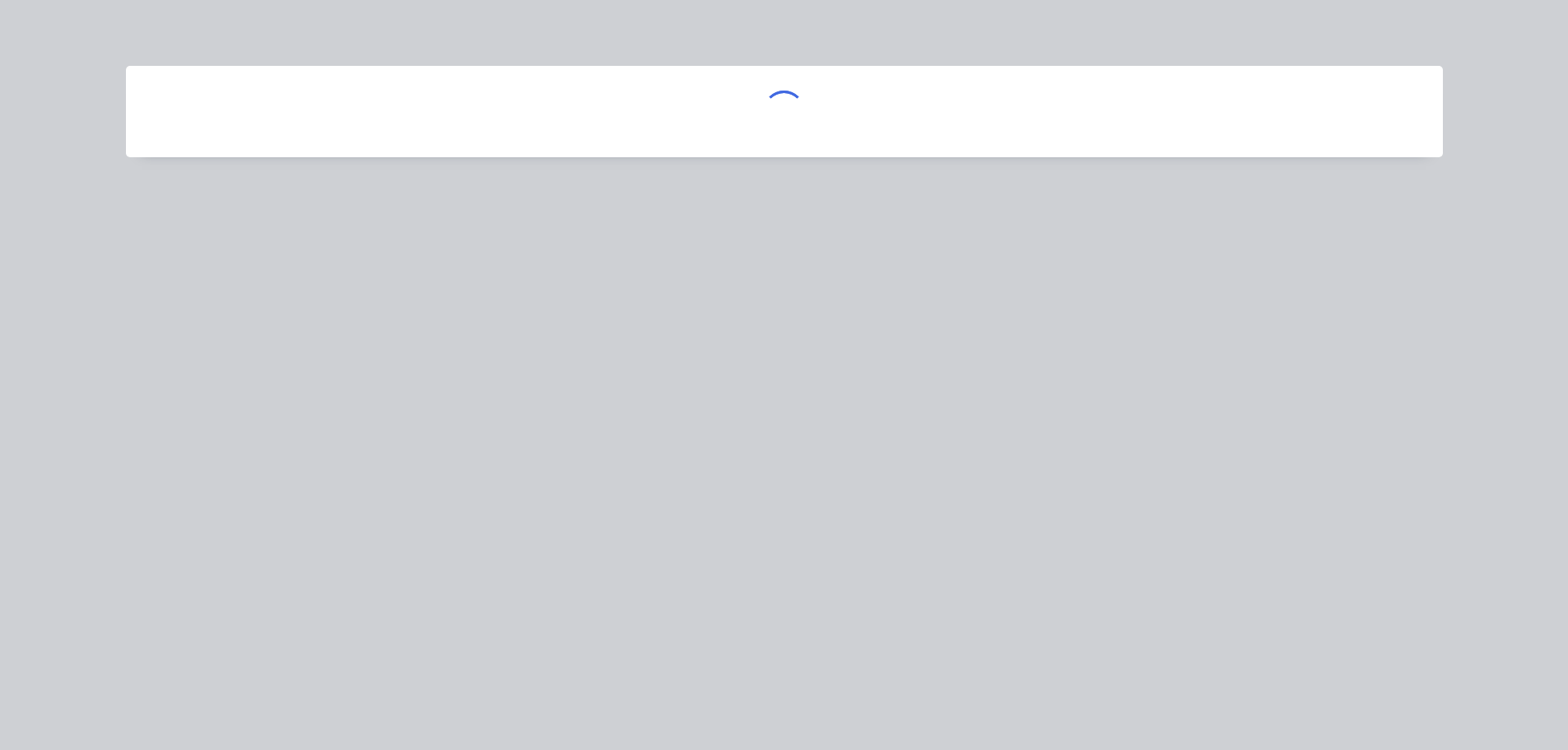
scroll to position [0, 0]
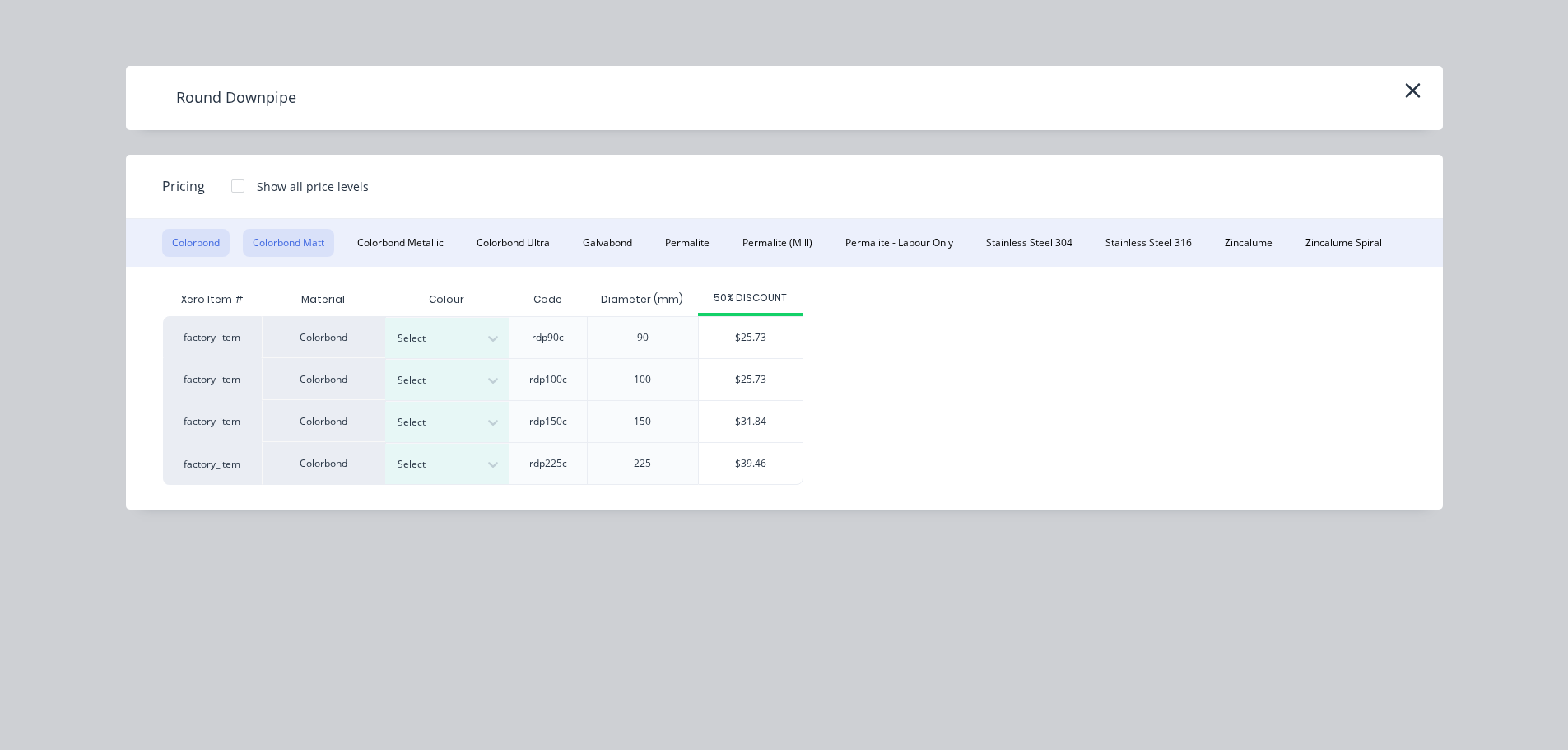
click at [324, 241] on button "Colorbond Matt" at bounding box center [288, 242] width 91 height 28
click at [1421, 94] on icon "button" at bounding box center [1413, 90] width 17 height 23
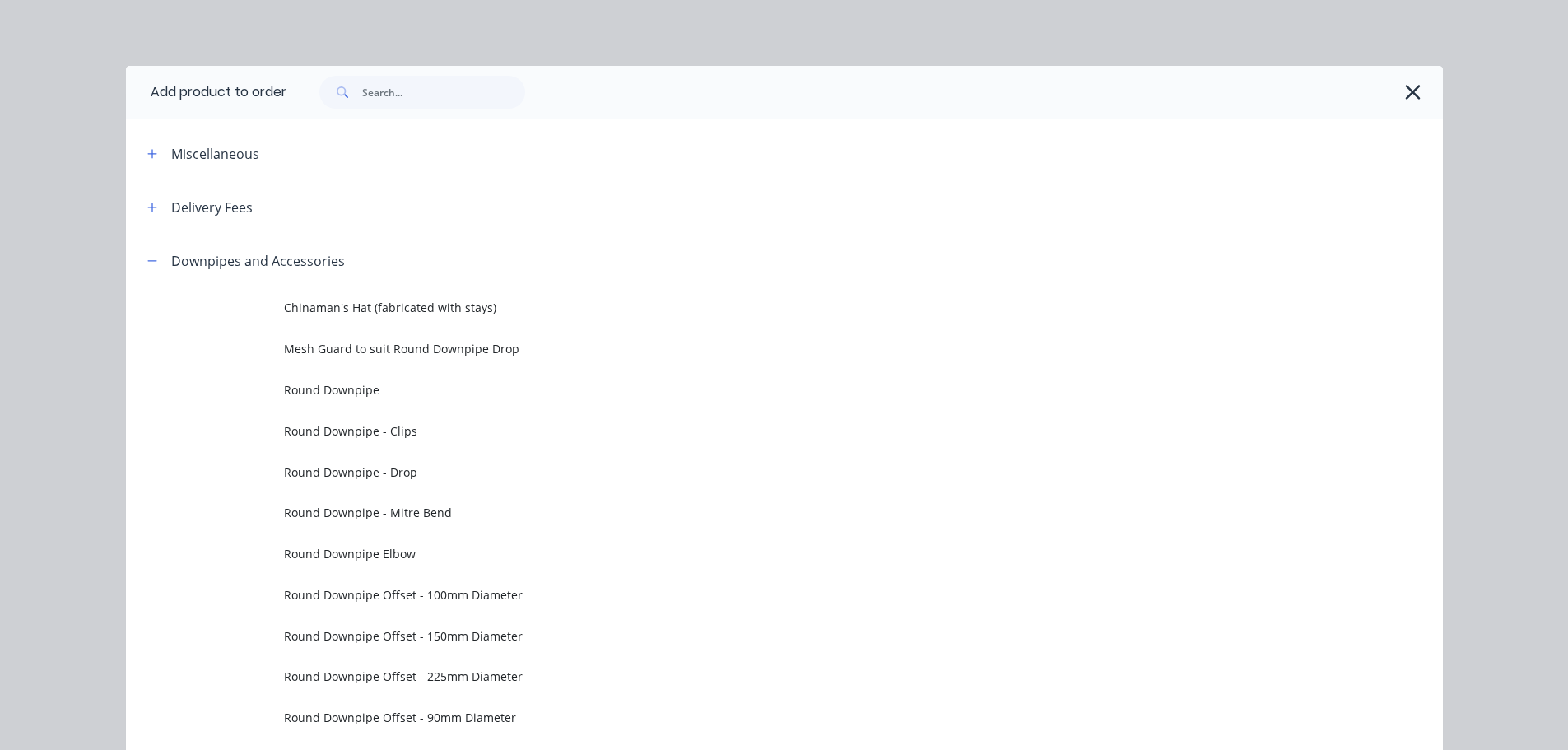
scroll to position [234, 0]
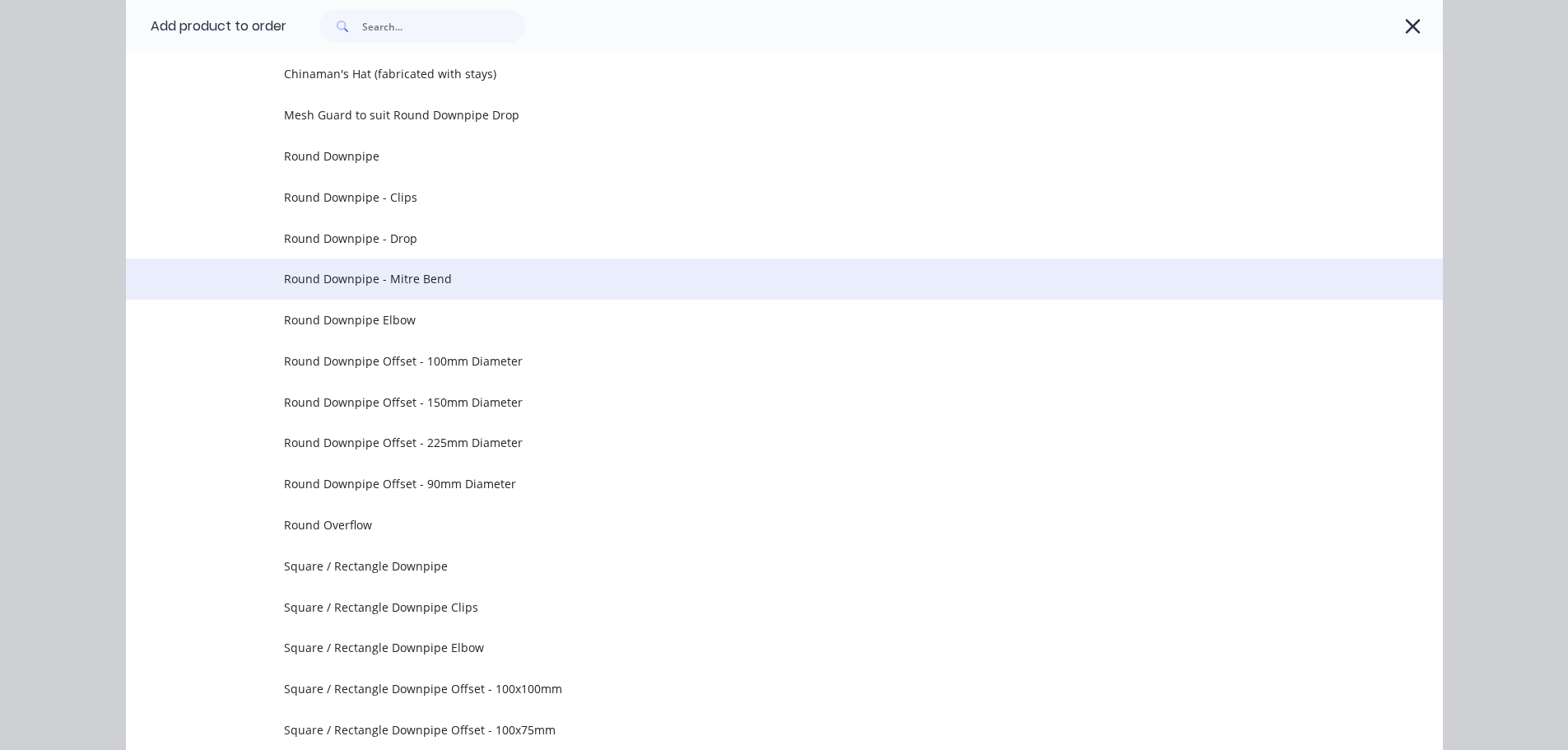
click at [468, 278] on span "Round Downpipe - Mitre Bend" at bounding box center [747, 279] width 927 height 17
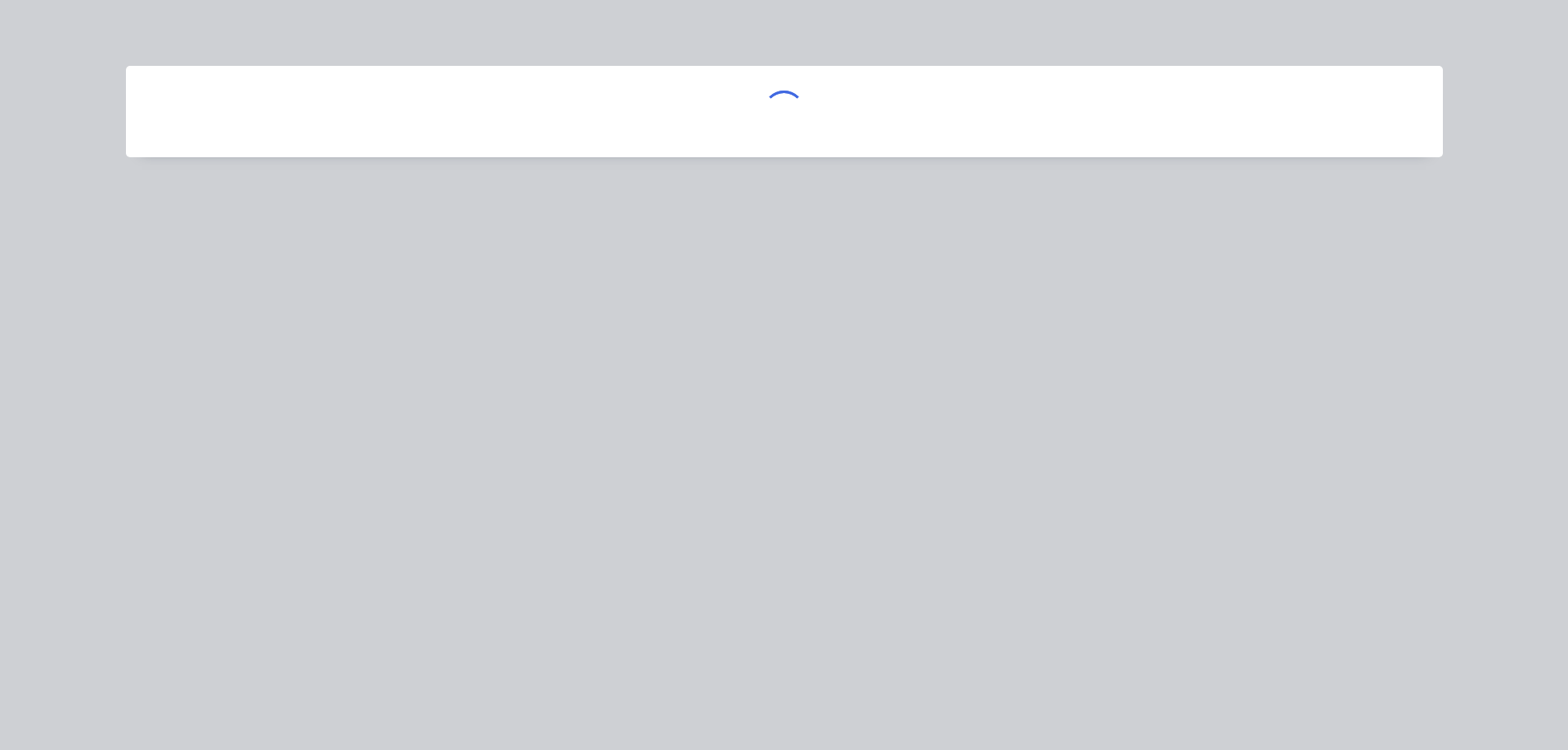
scroll to position [0, 0]
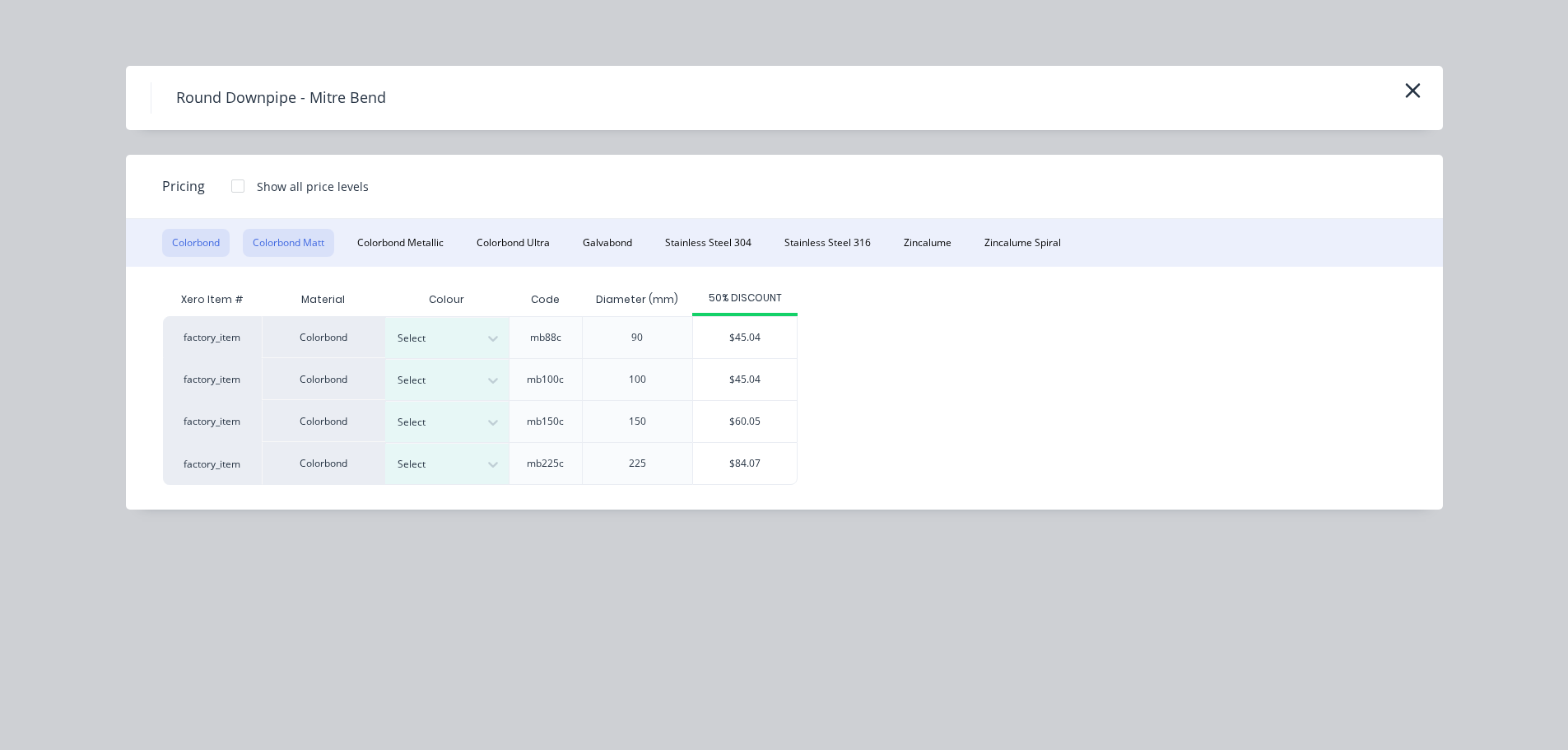
click at [302, 237] on button "Colorbond Matt" at bounding box center [288, 242] width 91 height 28
click at [1408, 96] on icon "button" at bounding box center [1413, 90] width 15 height 15
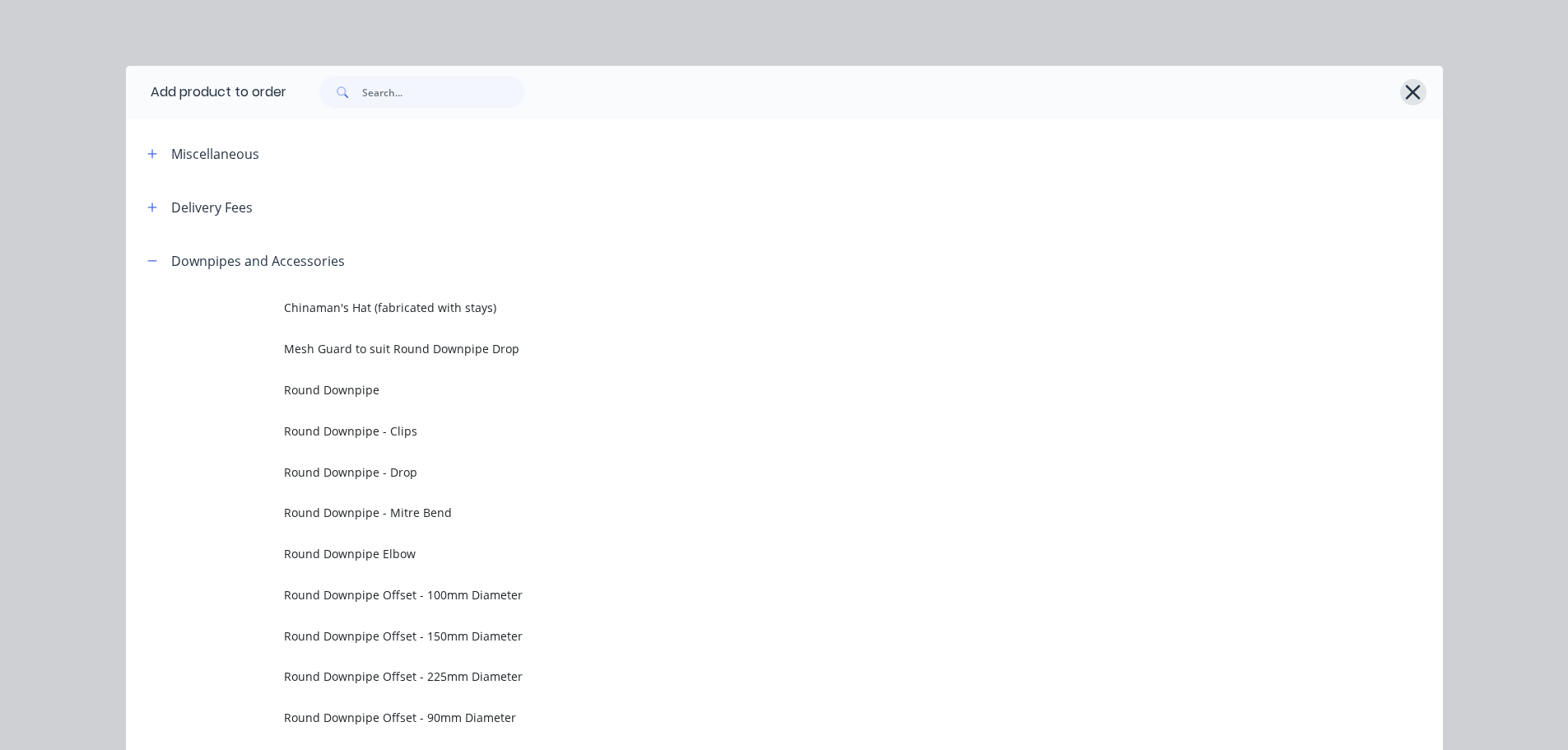
scroll to position [234, 0]
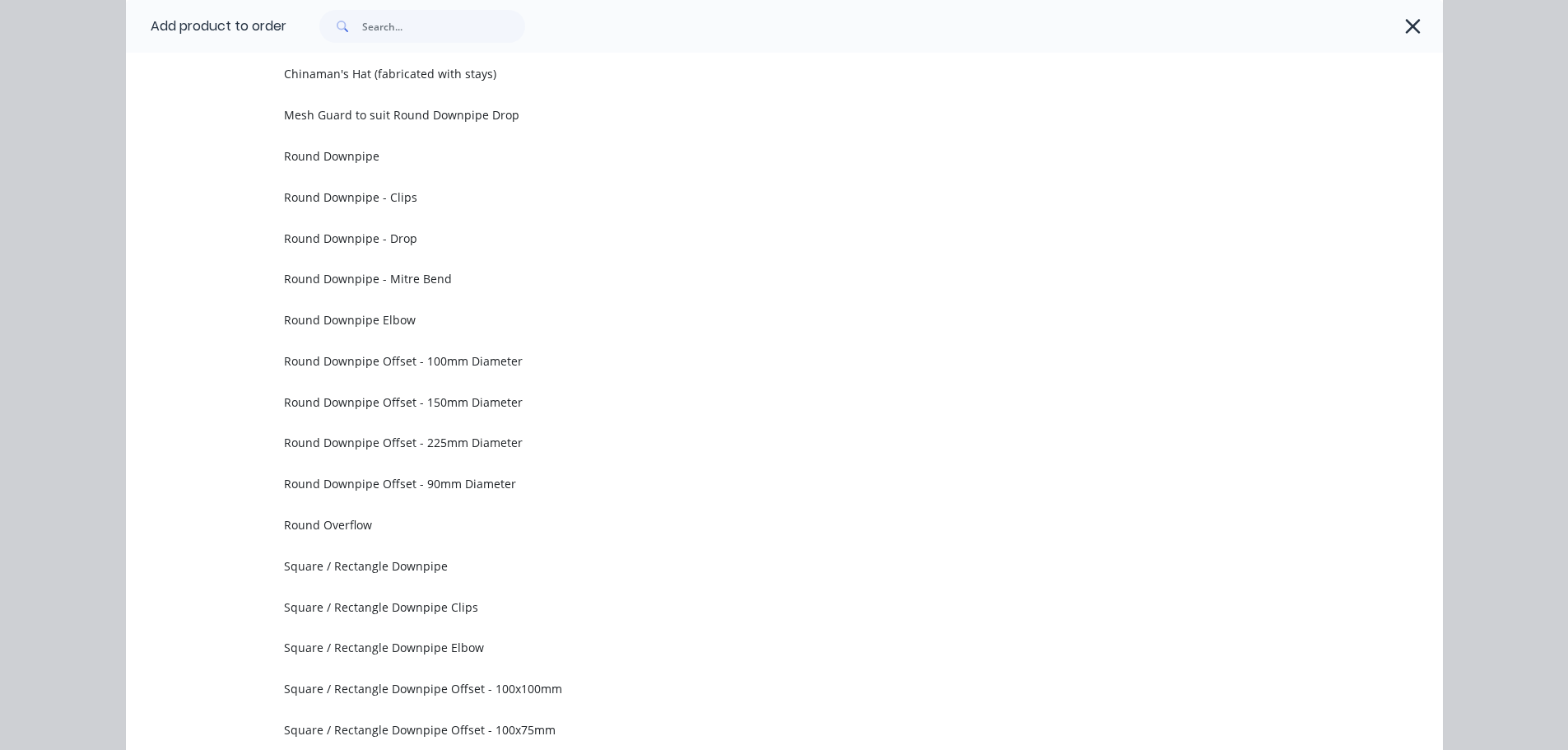
drag, startPoint x: 1405, startPoint y: 14, endPoint x: 1405, endPoint y: 23, distance: 9.0
click at [1405, 15] on button "button" at bounding box center [1413, 27] width 27 height 27
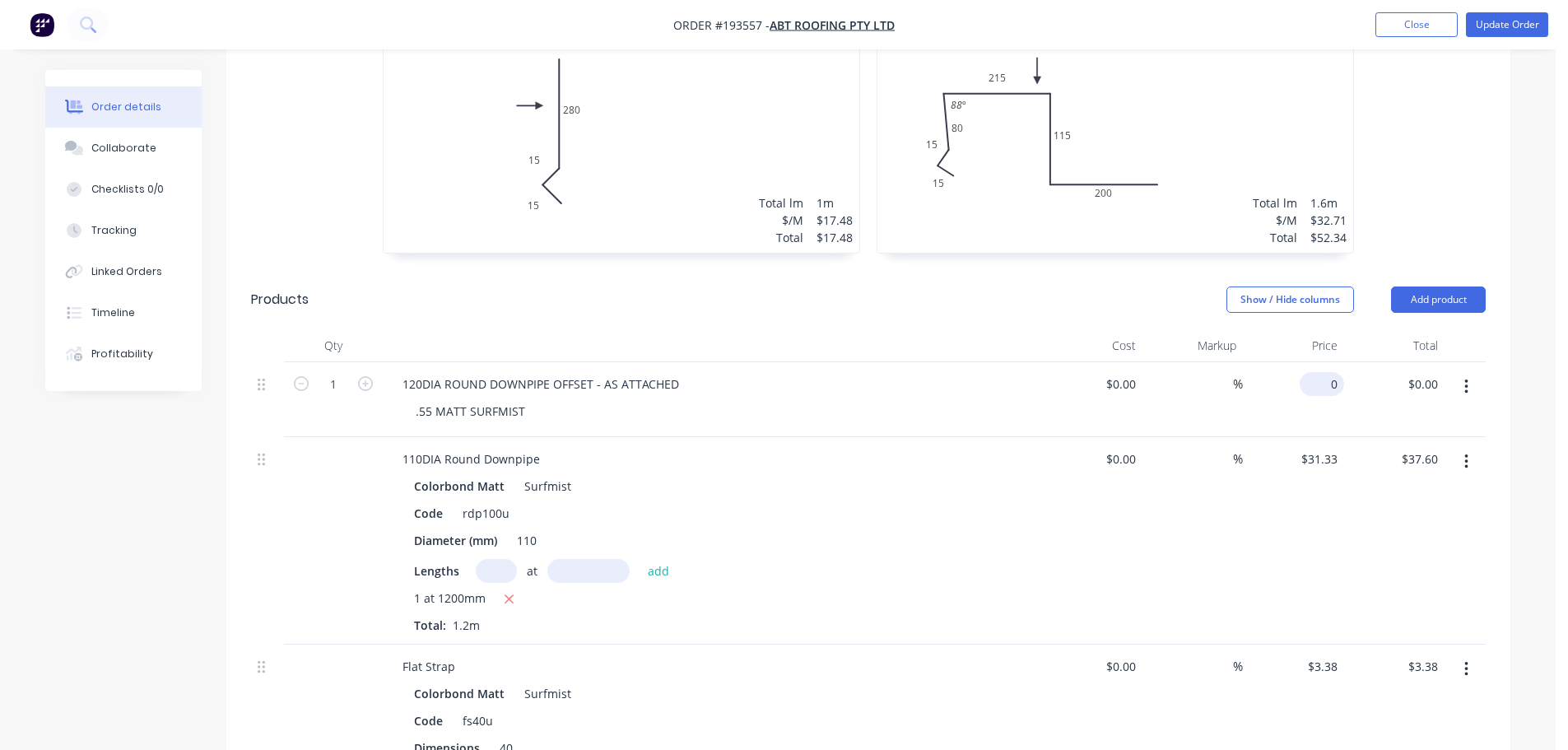
click at [1327, 372] on input "0" at bounding box center [1325, 384] width 38 height 24
type input "$293.08"
click at [833, 270] on header "Products Show / Hide columns Add product" at bounding box center [868, 300] width 1284 height 59
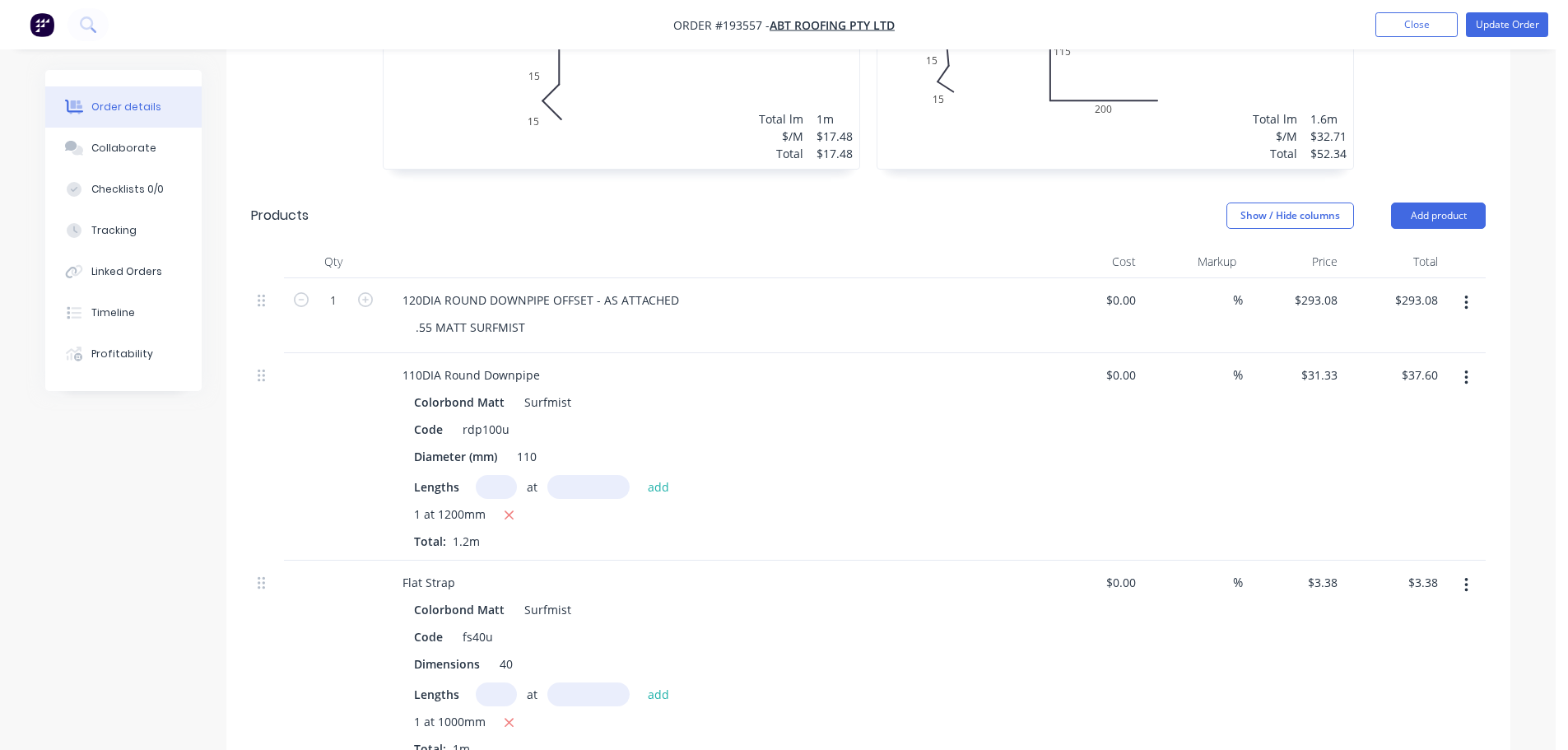
scroll to position [741, 0]
click at [1468, 365] on button "button" at bounding box center [1466, 379] width 39 height 30
click at [1445, 402] on div "Edit Duplicate Exclude from tax Delete" at bounding box center [1407, 471] width 156 height 140
click at [1444, 405] on button "Edit" at bounding box center [1407, 422] width 156 height 33
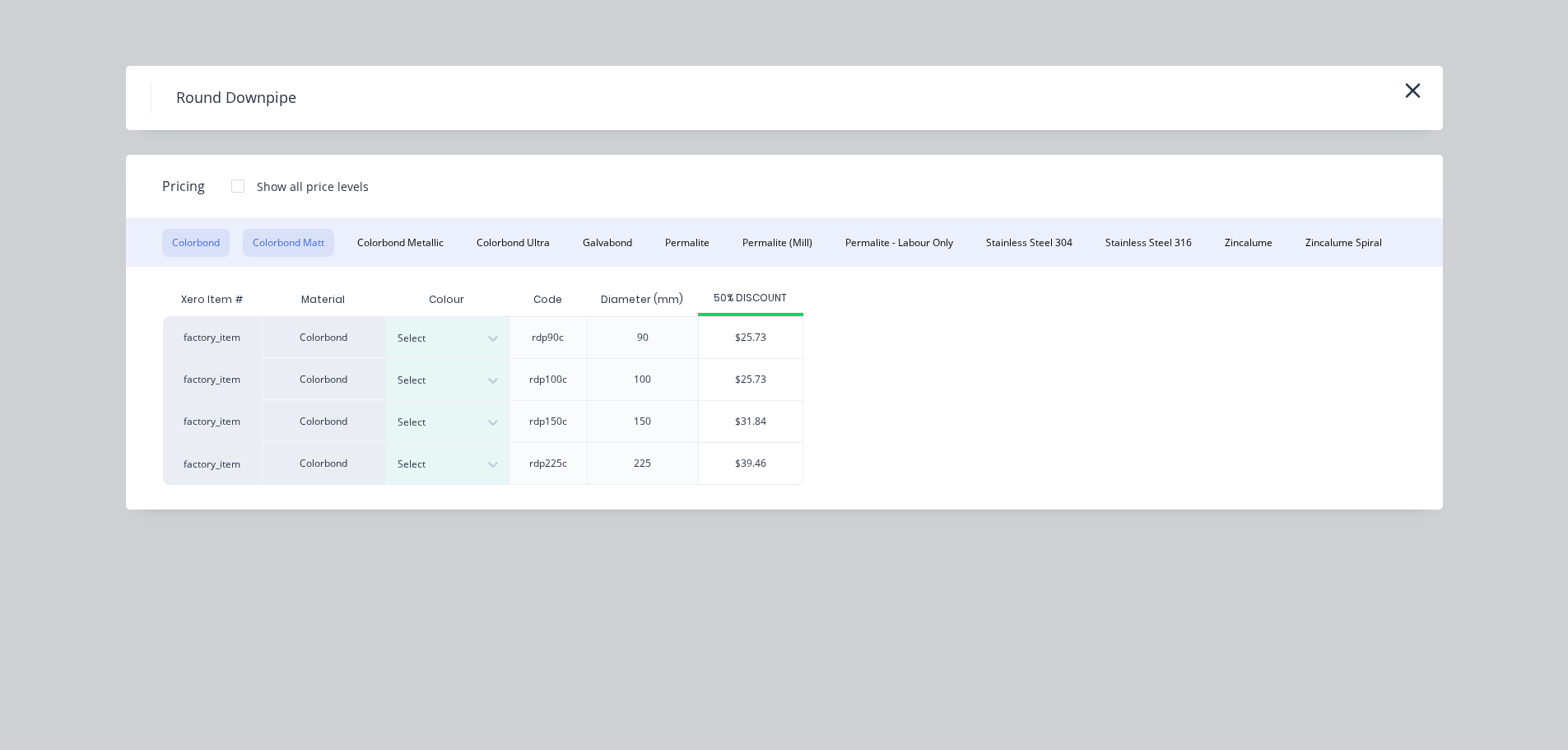
click at [312, 246] on button "Colorbond Matt" at bounding box center [288, 242] width 91 height 28
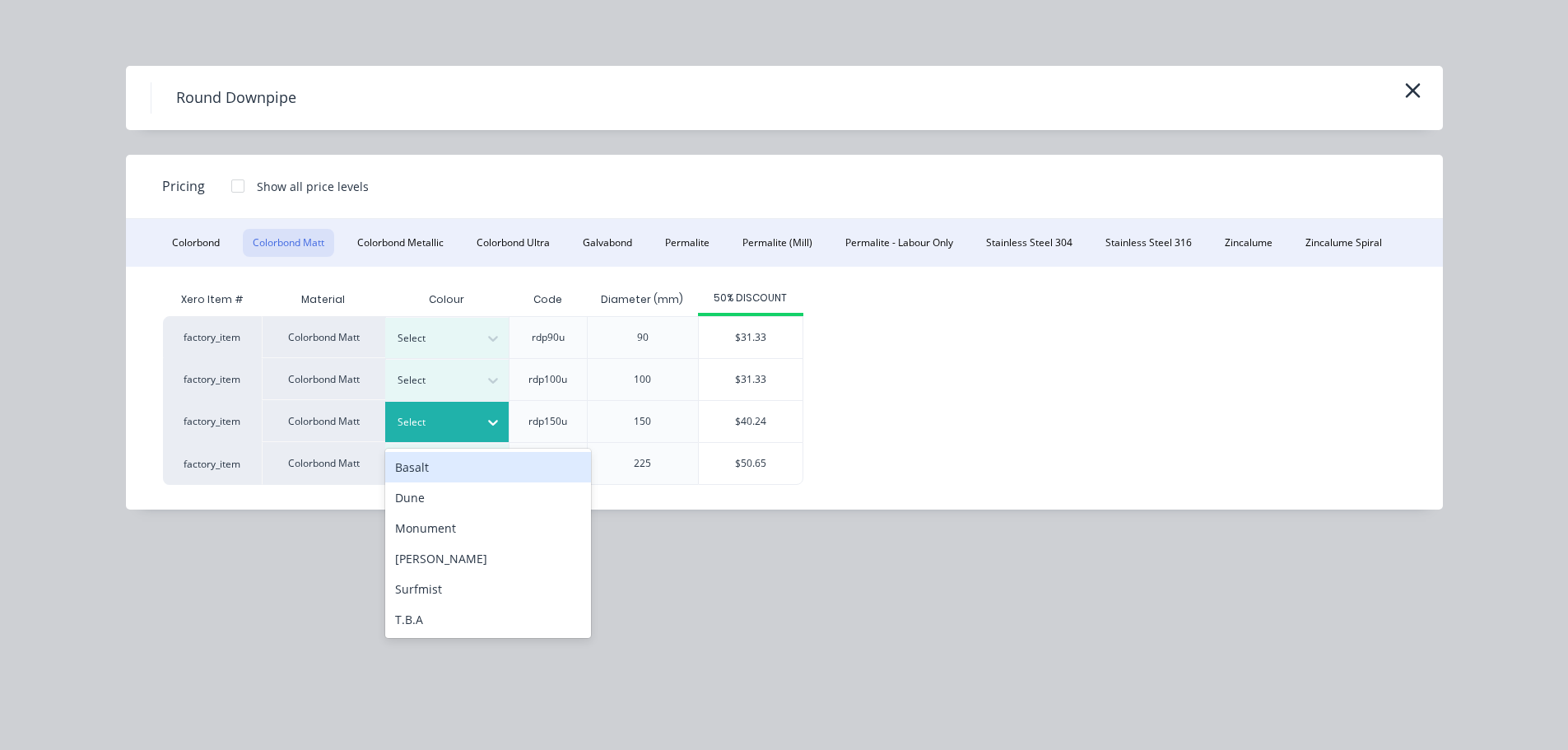
drag, startPoint x: 422, startPoint y: 405, endPoint x: 441, endPoint y: 459, distance: 57.2
click at [422, 406] on div "Select" at bounding box center [447, 422] width 124 height 40
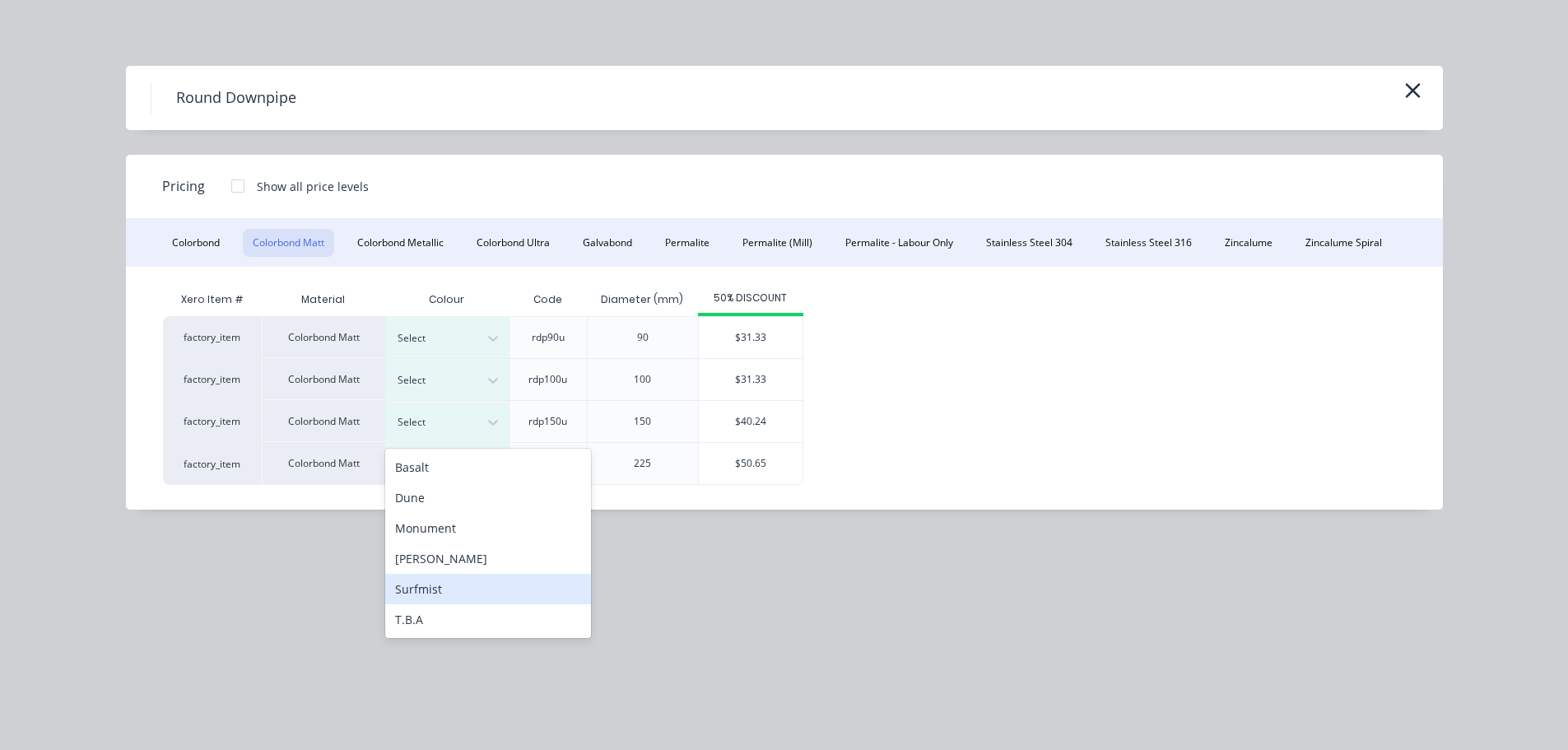
drag, startPoint x: 444, startPoint y: 579, endPoint x: 465, endPoint y: 563, distance: 26.4
click at [444, 581] on div "Surfmist" at bounding box center [488, 589] width 206 height 30
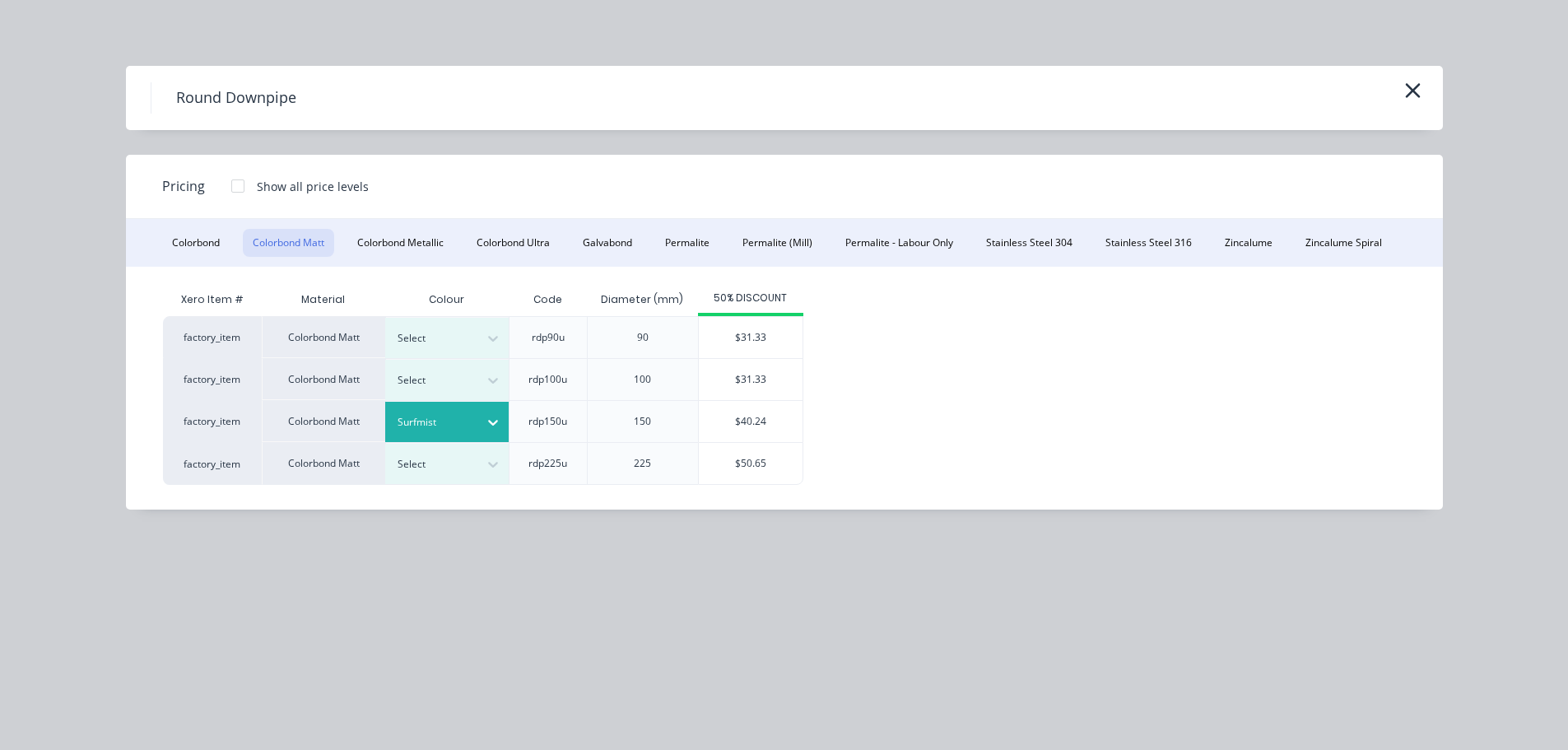
click at [733, 431] on div "$40.24" at bounding box center [750, 421] width 104 height 41
type input "$40.24"
type input "$48.29"
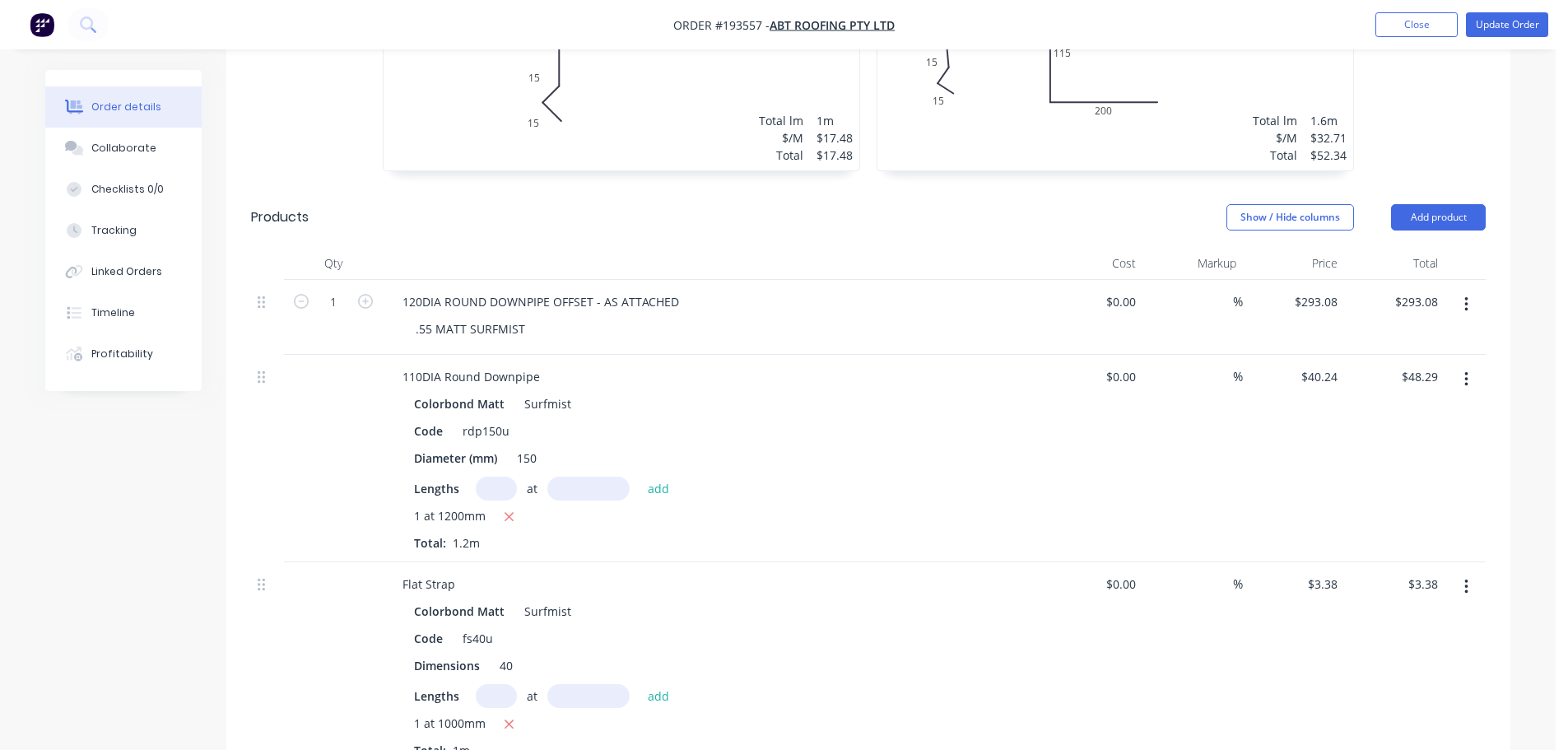
scroll to position [823, 0]
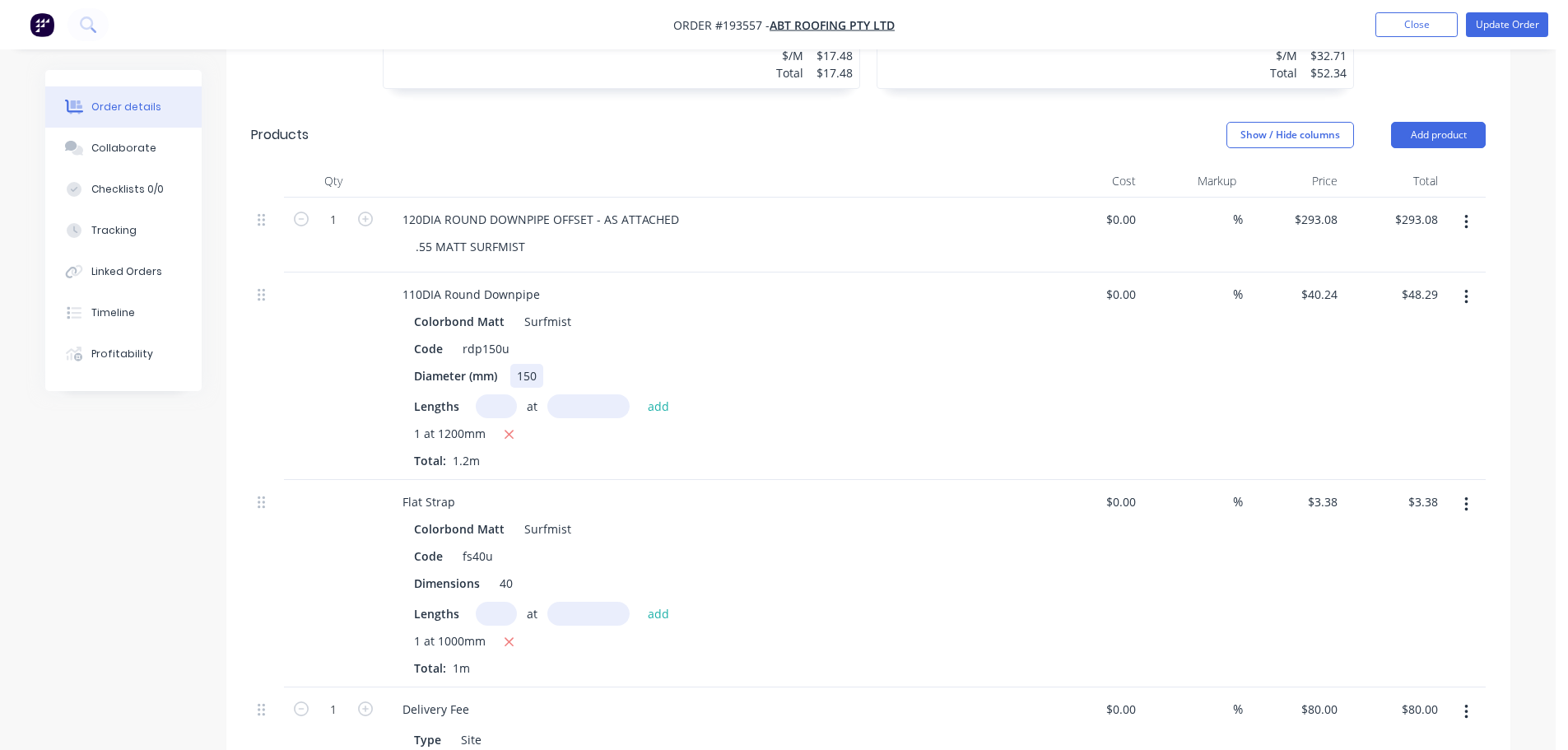
click at [522, 364] on div "150" at bounding box center [526, 375] width 33 height 24
click at [173, 538] on div "Created by Taylor Created 23/09/25 Required 26/09/25 Assigned to Add team membe…" at bounding box center [778, 255] width 1465 height 2016
click at [1488, 21] on button "Update Order" at bounding box center [1507, 25] width 83 height 25
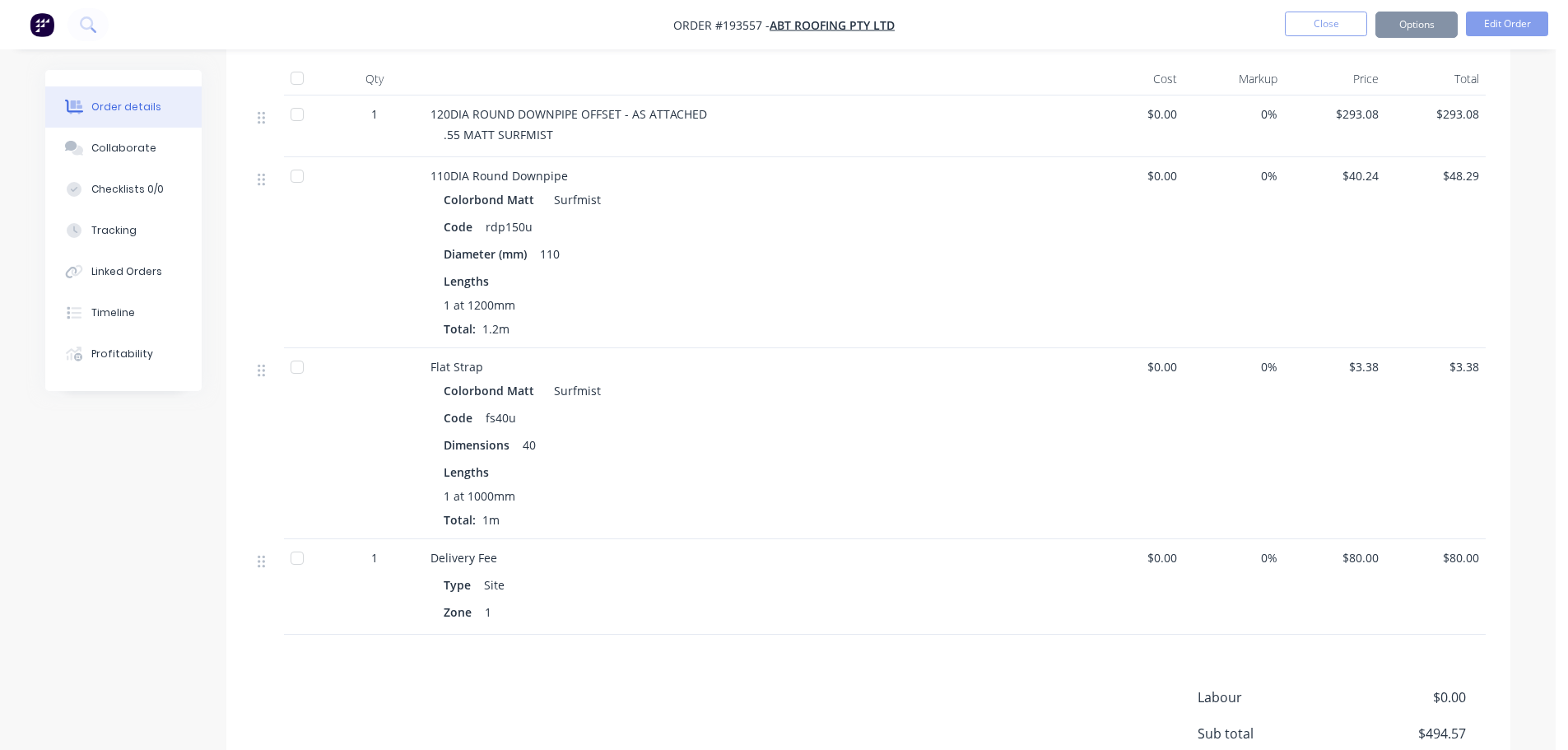
scroll to position [0, 0]
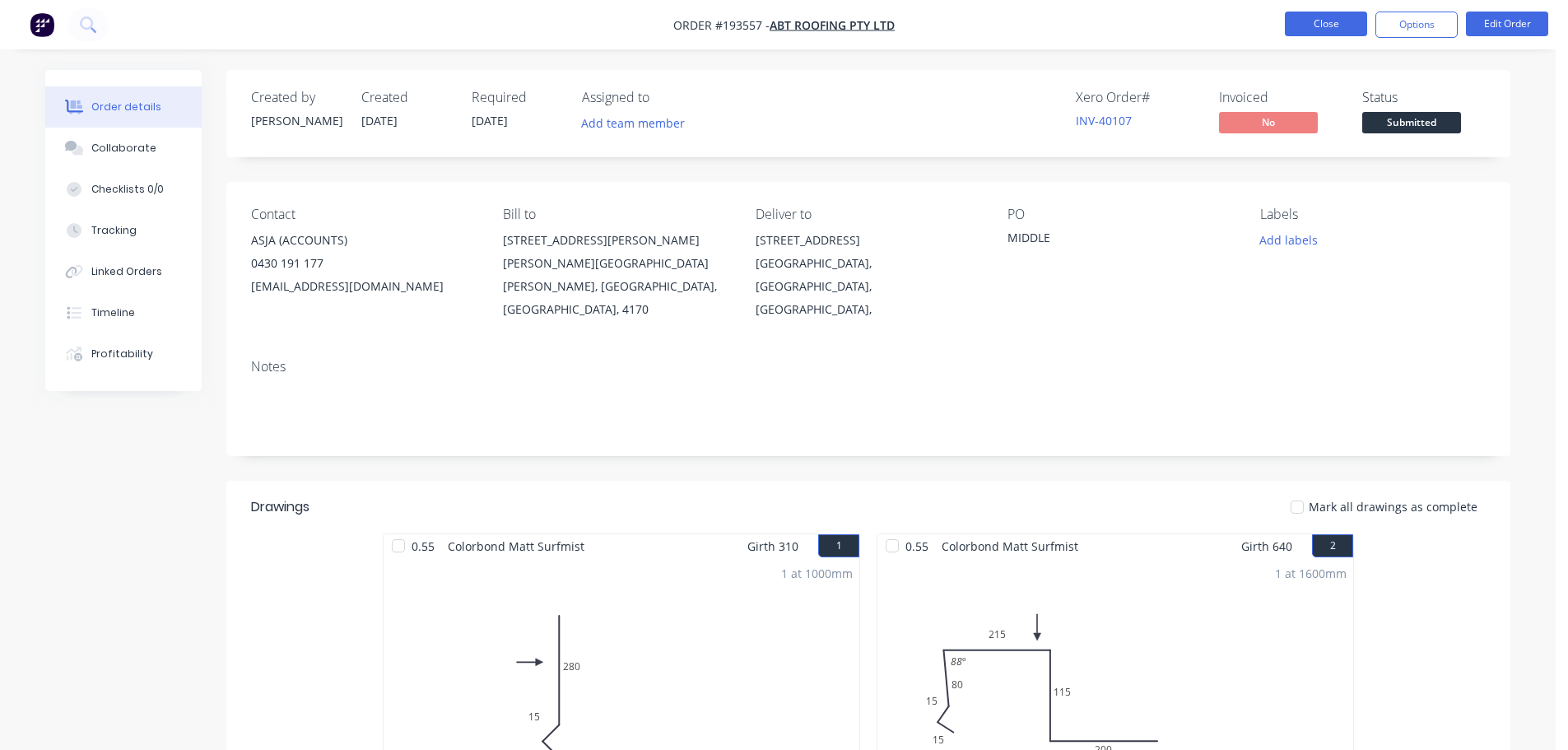
click at [1332, 22] on button "Close" at bounding box center [1325, 24] width 83 height 25
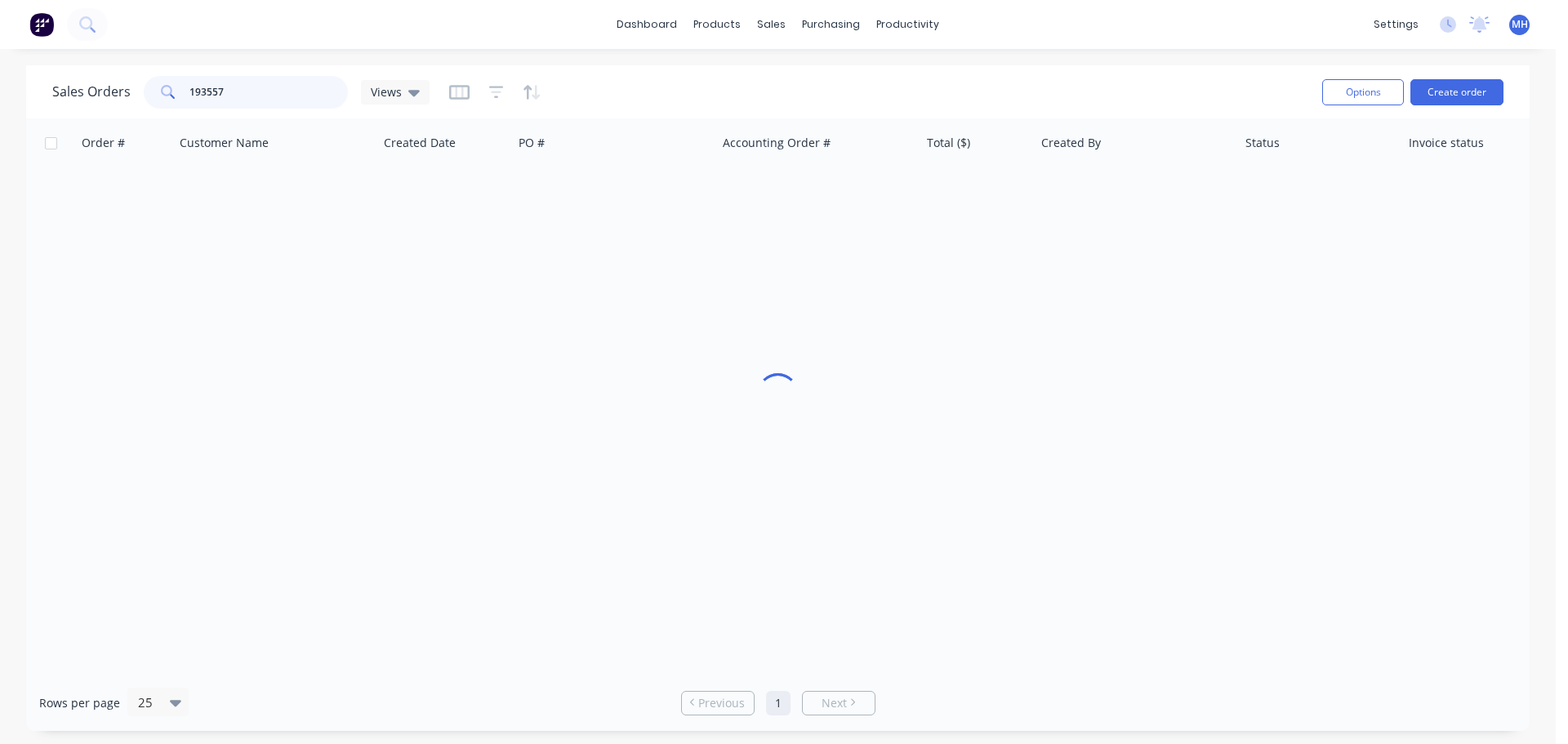
click at [272, 93] on input "193557" at bounding box center [269, 92] width 160 height 33
click at [279, 98] on input "193829" at bounding box center [269, 92] width 160 height 33
type input "193829"
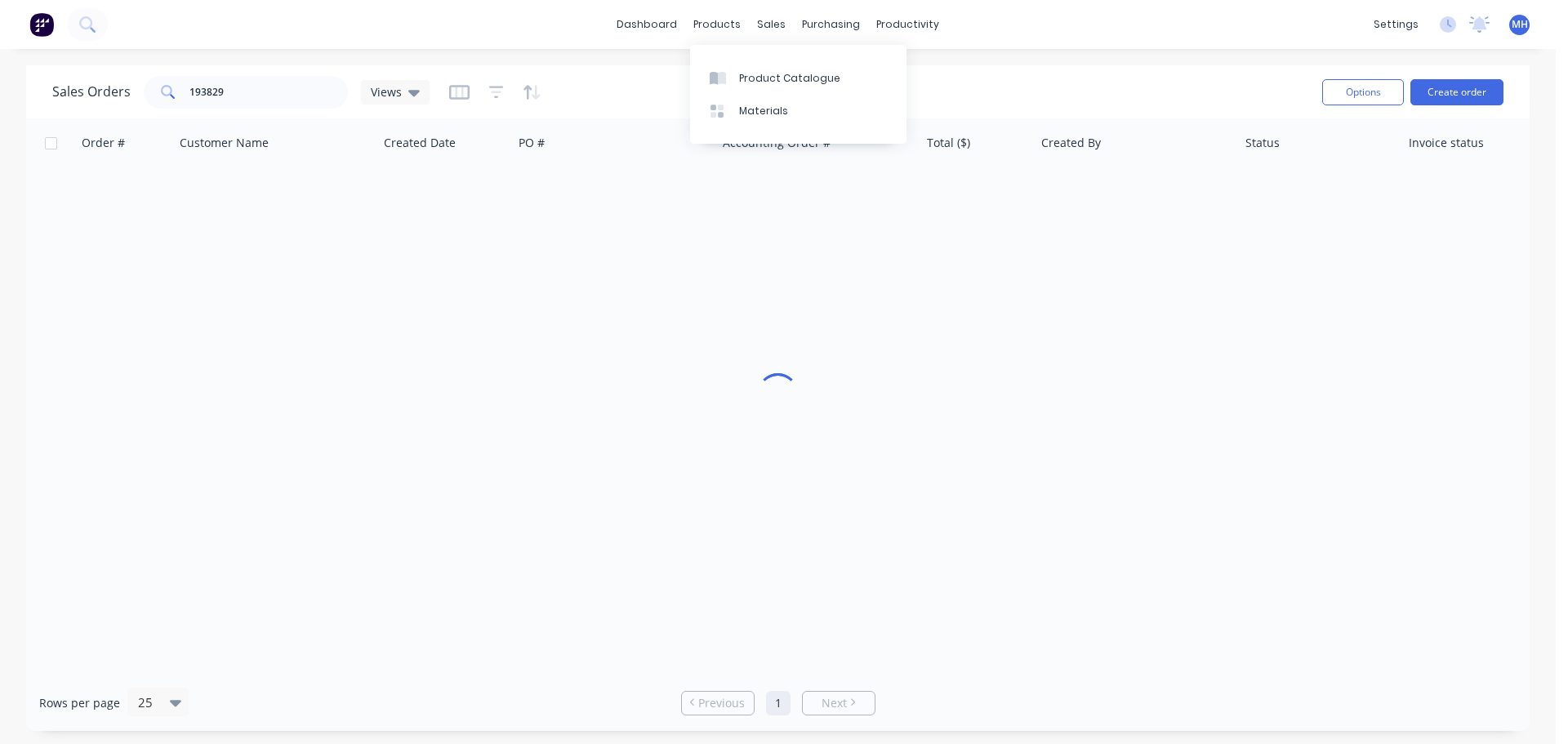
click at [623, 93] on div "Sales Orders 193829 Views" at bounding box center [680, 92] width 1256 height 40
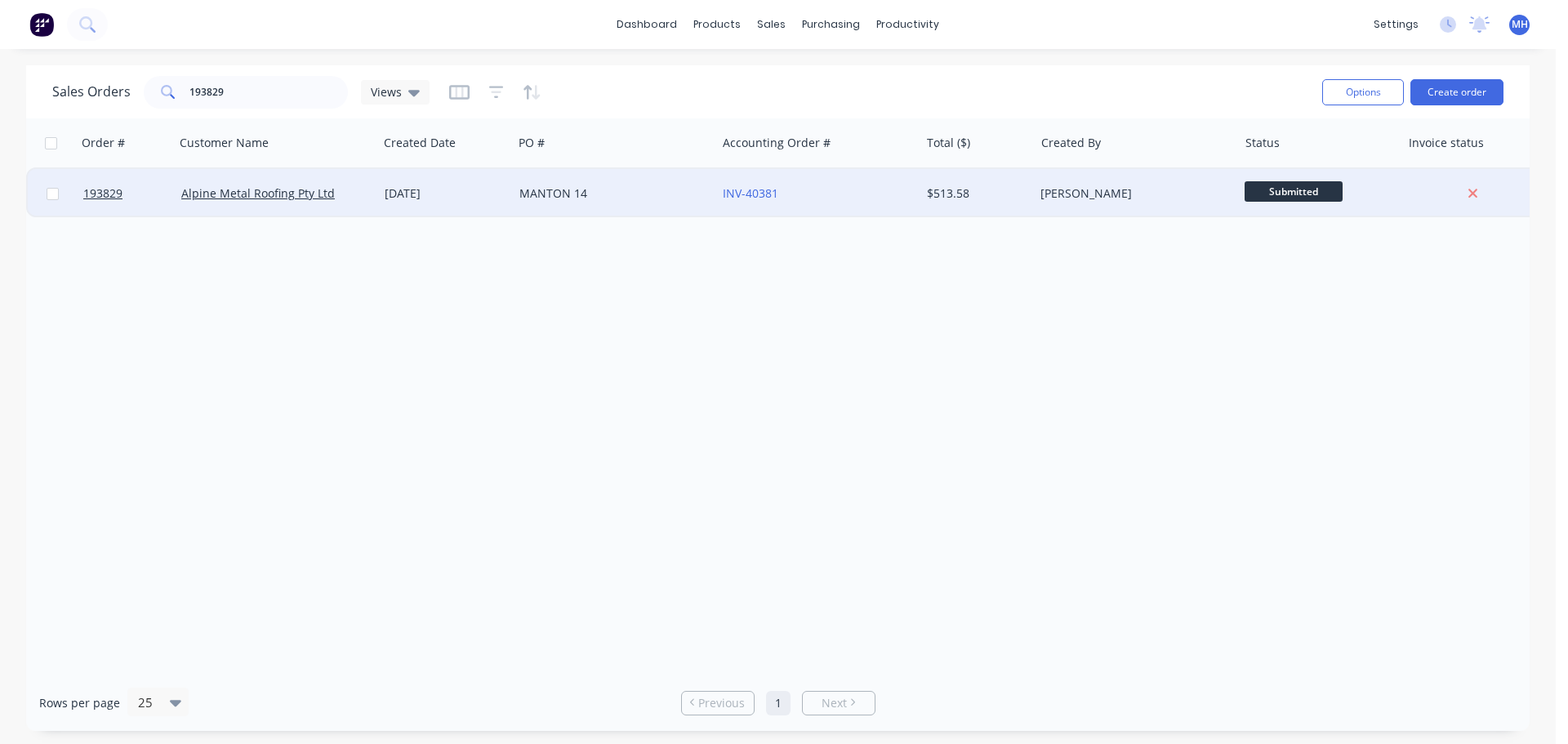
click at [591, 186] on div "MANTON 14" at bounding box center [610, 193] width 181 height 16
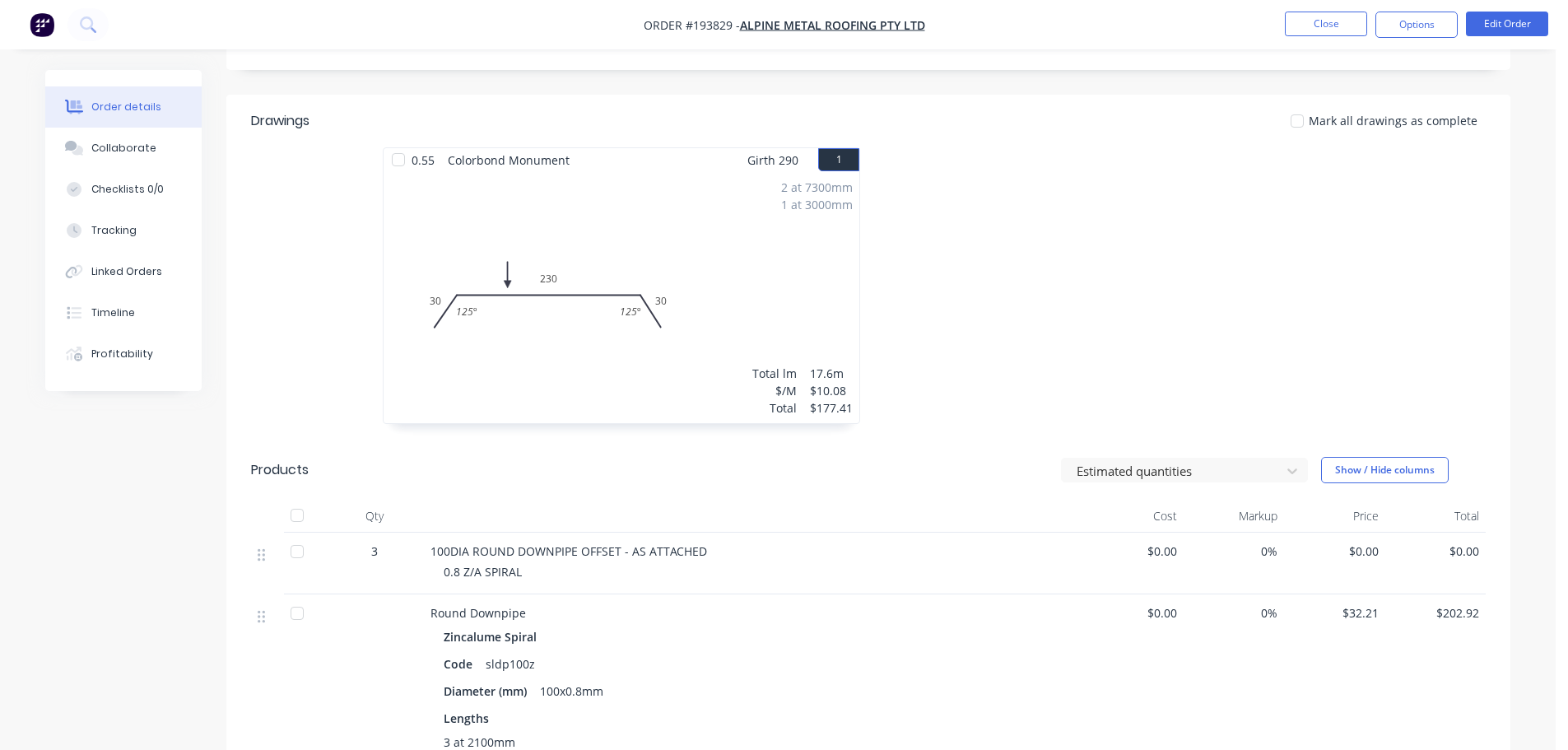
scroll to position [412, 0]
click at [895, 207] on div at bounding box center [1115, 291] width 494 height 293
click at [1498, 28] on button "Edit Order" at bounding box center [1507, 24] width 83 height 25
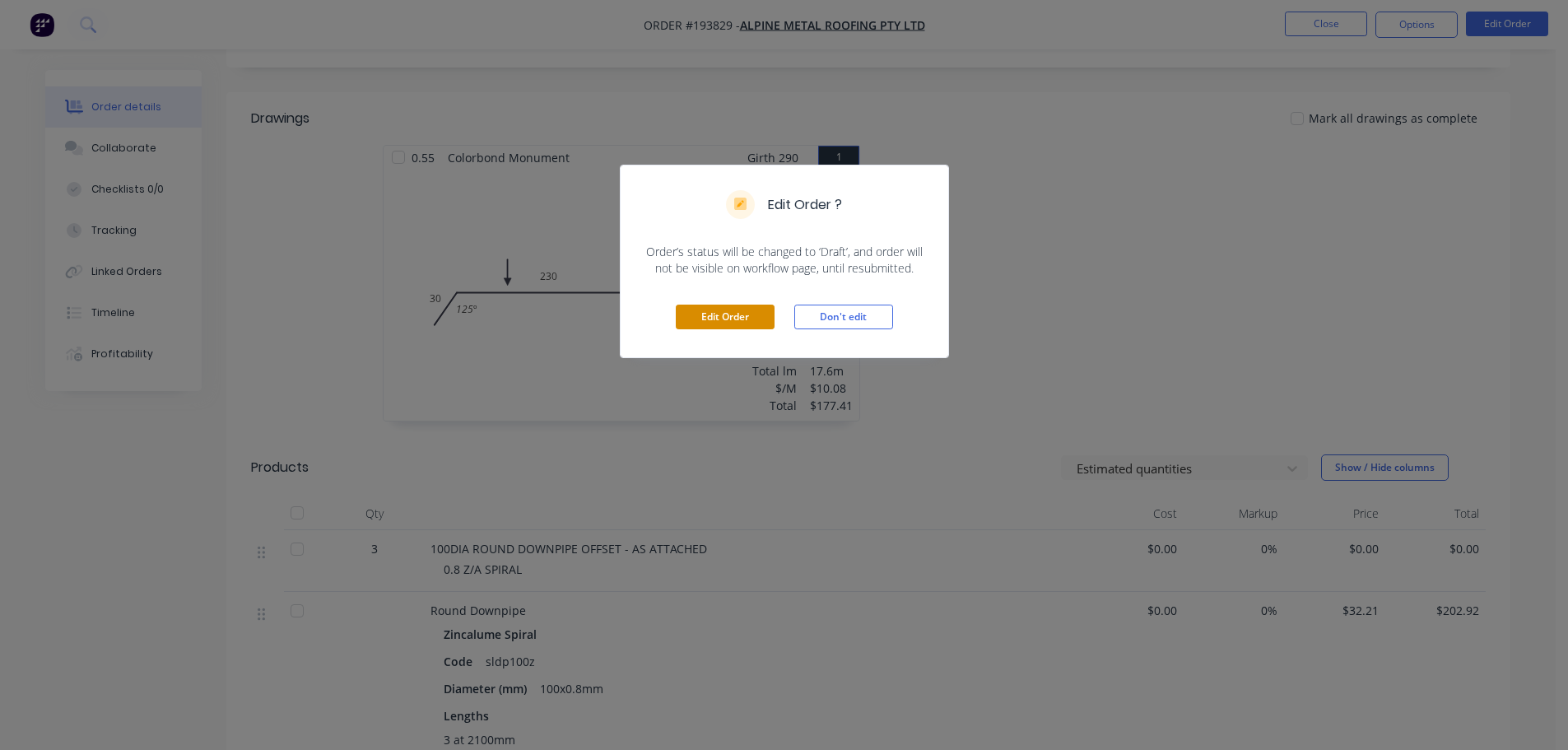
click at [748, 309] on button "Edit Order" at bounding box center [725, 317] width 99 height 25
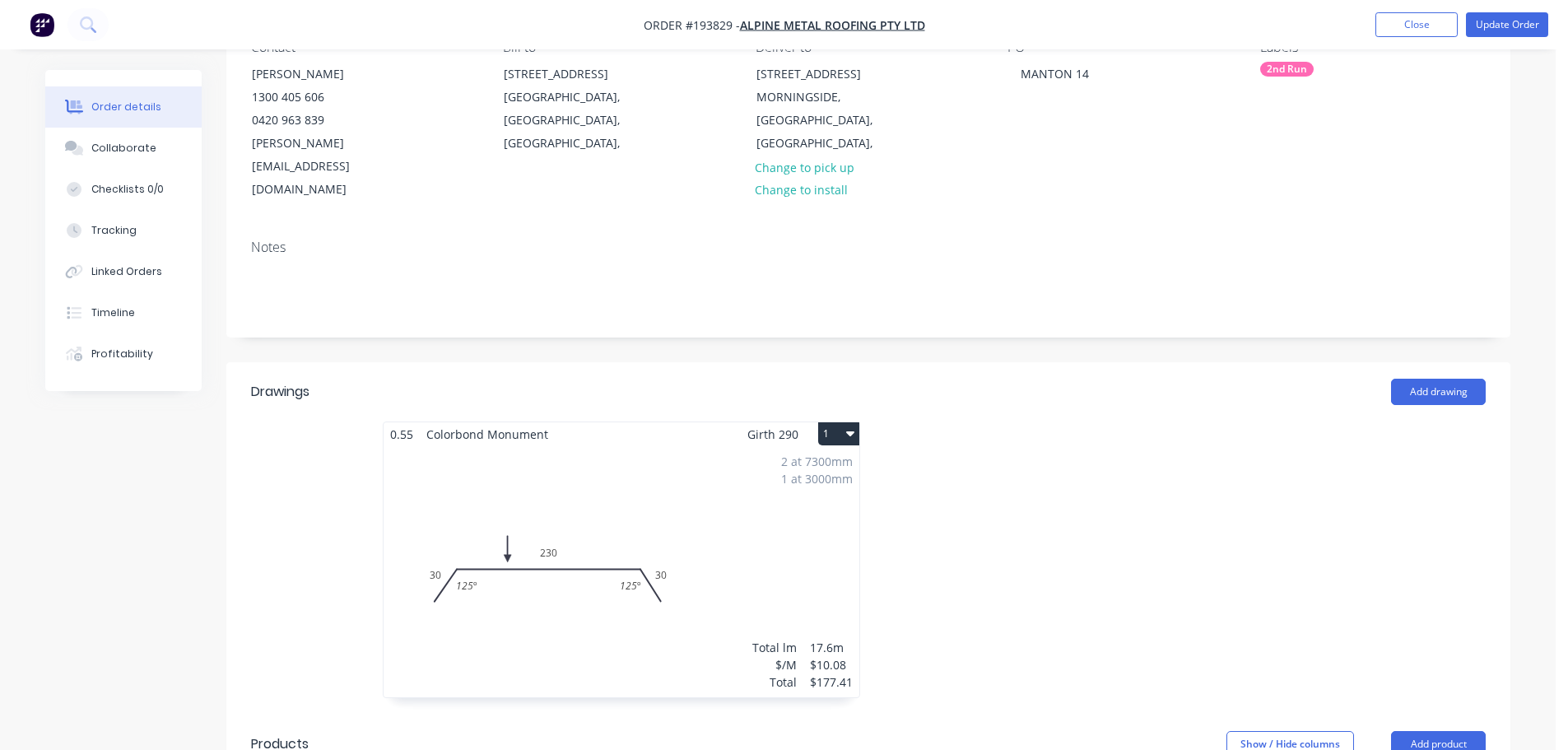
scroll to position [577, 0]
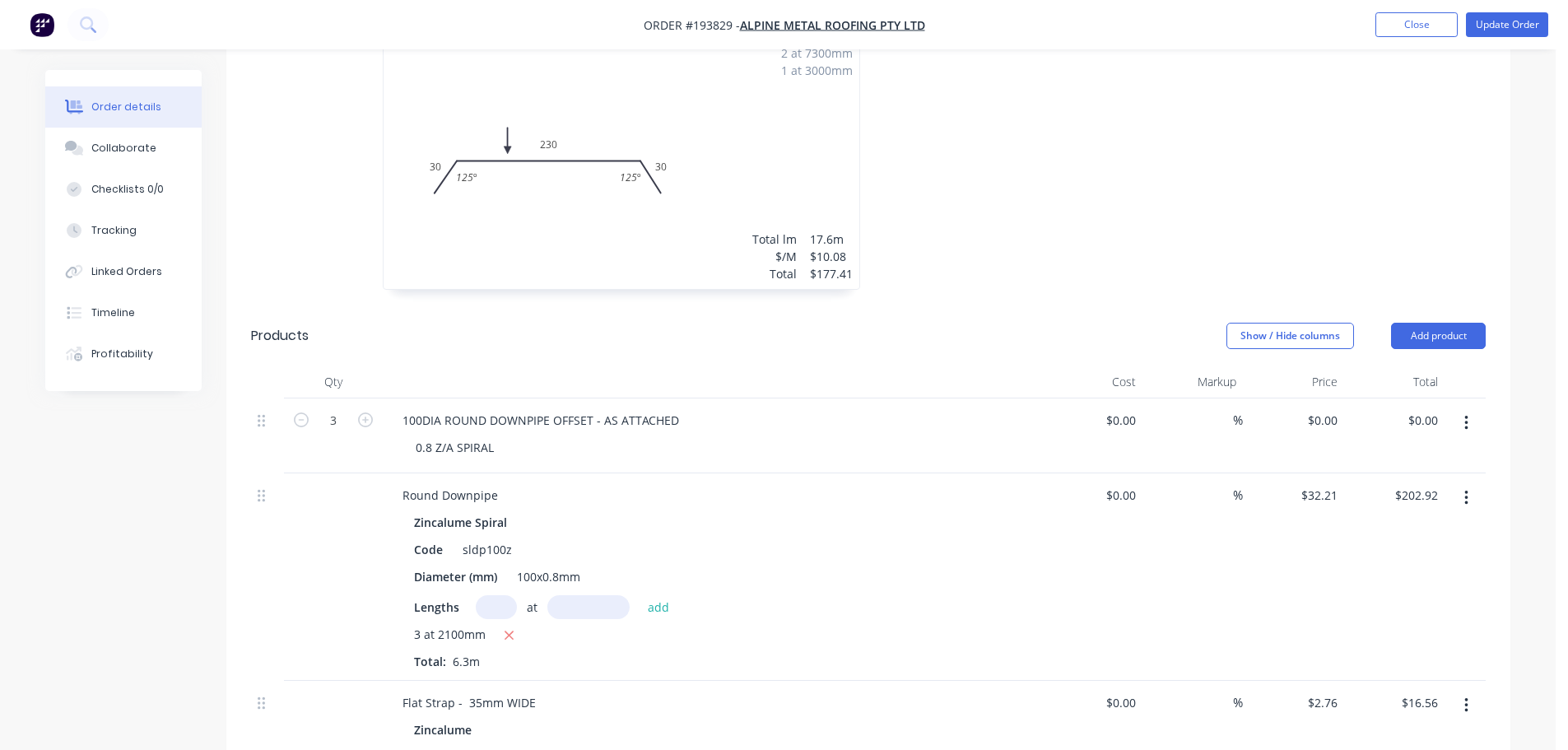
drag, startPoint x: 1447, startPoint y: 287, endPoint x: 1448, endPoint y: 306, distance: 19.0
click at [1448, 323] on button "Add product" at bounding box center [1438, 336] width 94 height 27
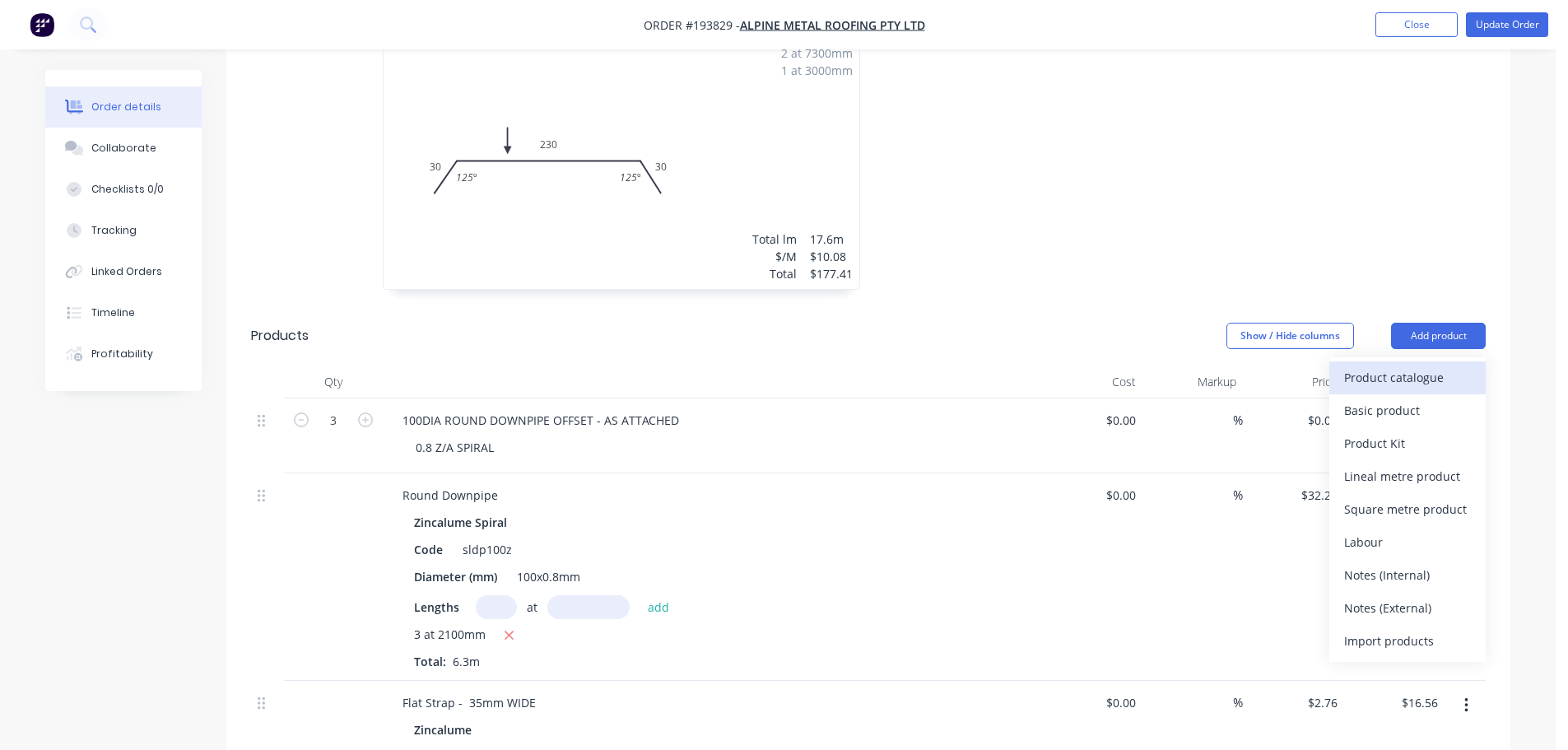
click at [1440, 365] on div "Product catalogue" at bounding box center [1407, 377] width 127 height 24
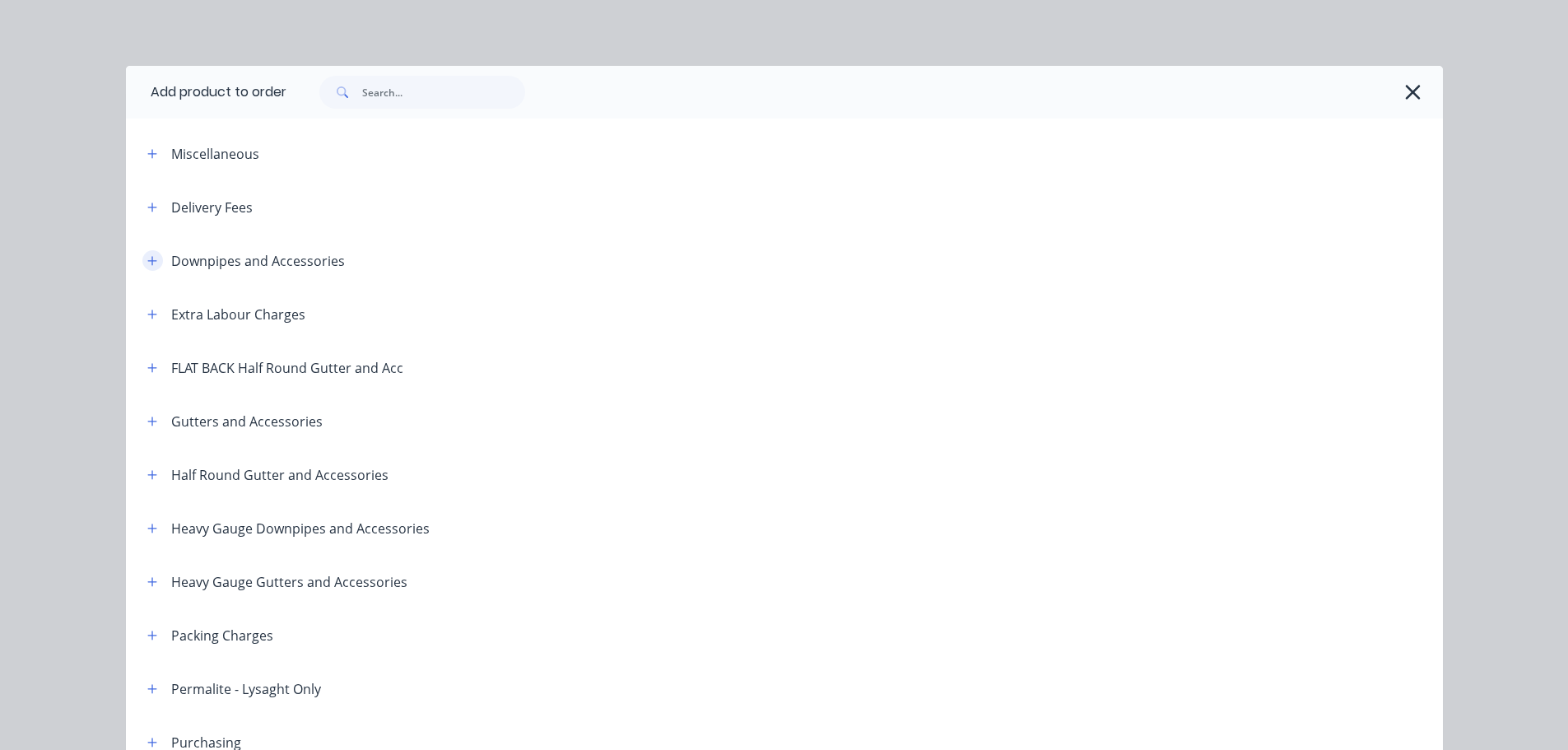
drag, startPoint x: 141, startPoint y: 259, endPoint x: 195, endPoint y: 281, distance: 58.3
click at [143, 259] on button "button" at bounding box center [153, 261] width 21 height 21
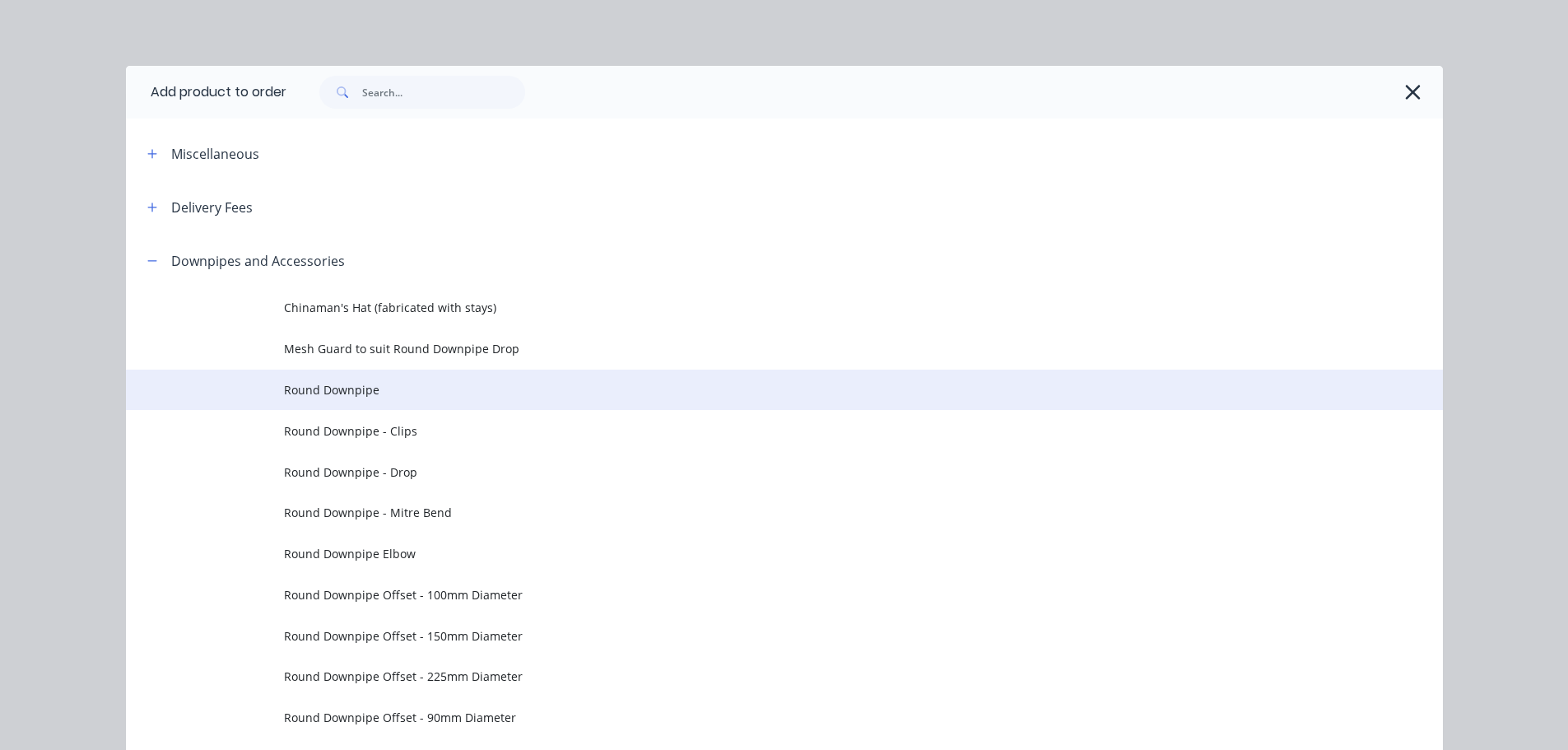
click at [440, 393] on span "Round Downpipe" at bounding box center [747, 389] width 927 height 17
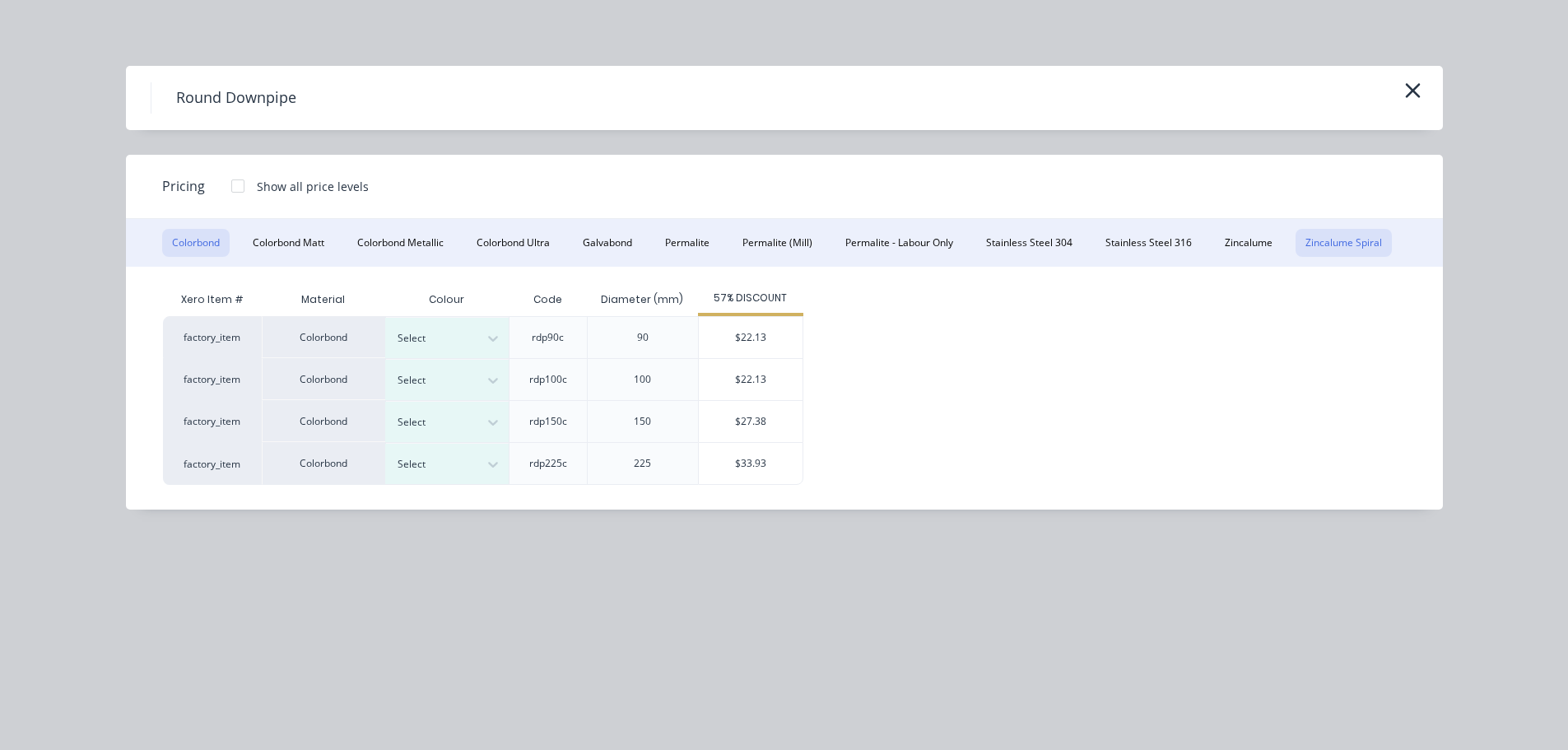
click at [1316, 240] on button "Zincalume Spiral" at bounding box center [1343, 242] width 96 height 28
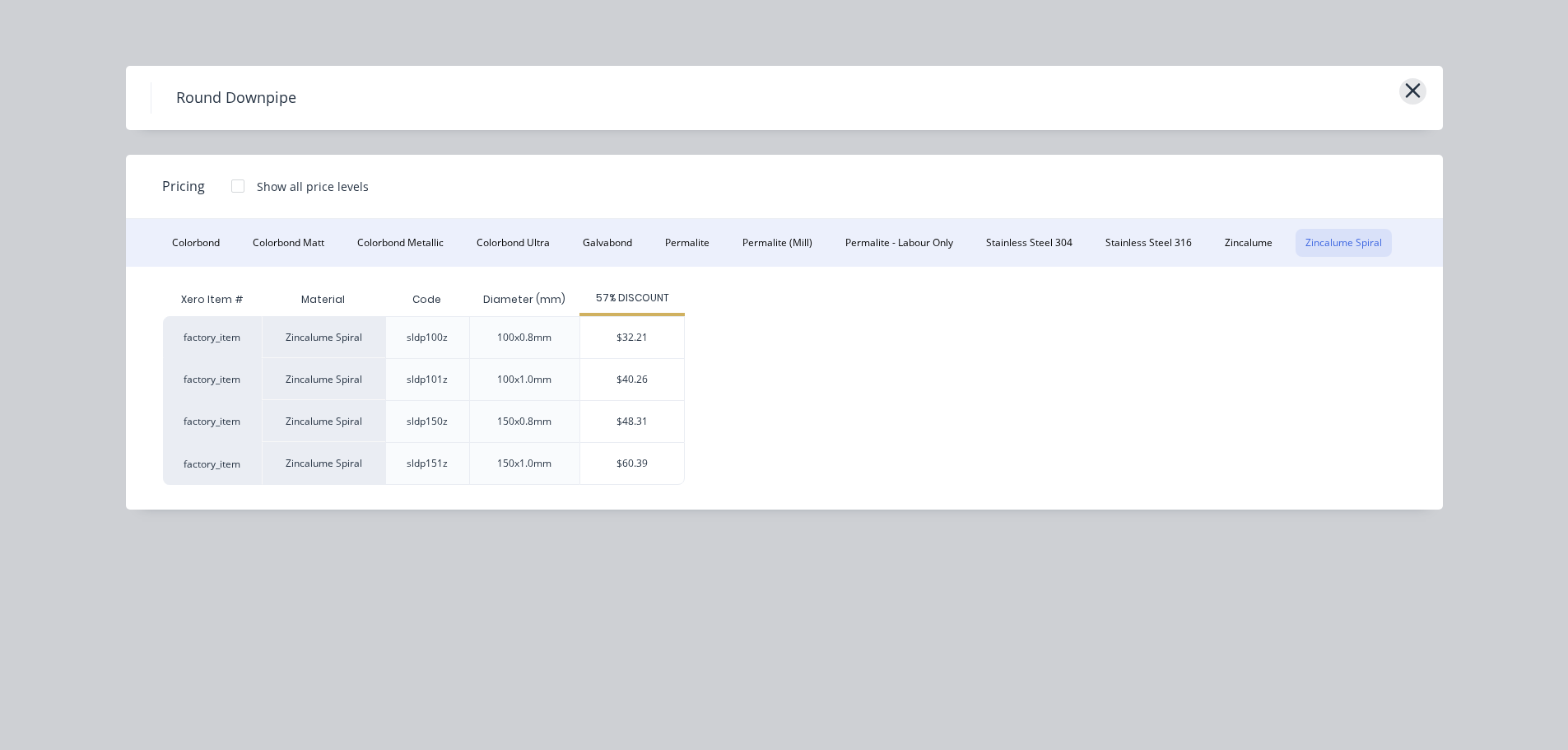
click at [1414, 87] on icon "button" at bounding box center [1413, 90] width 17 height 23
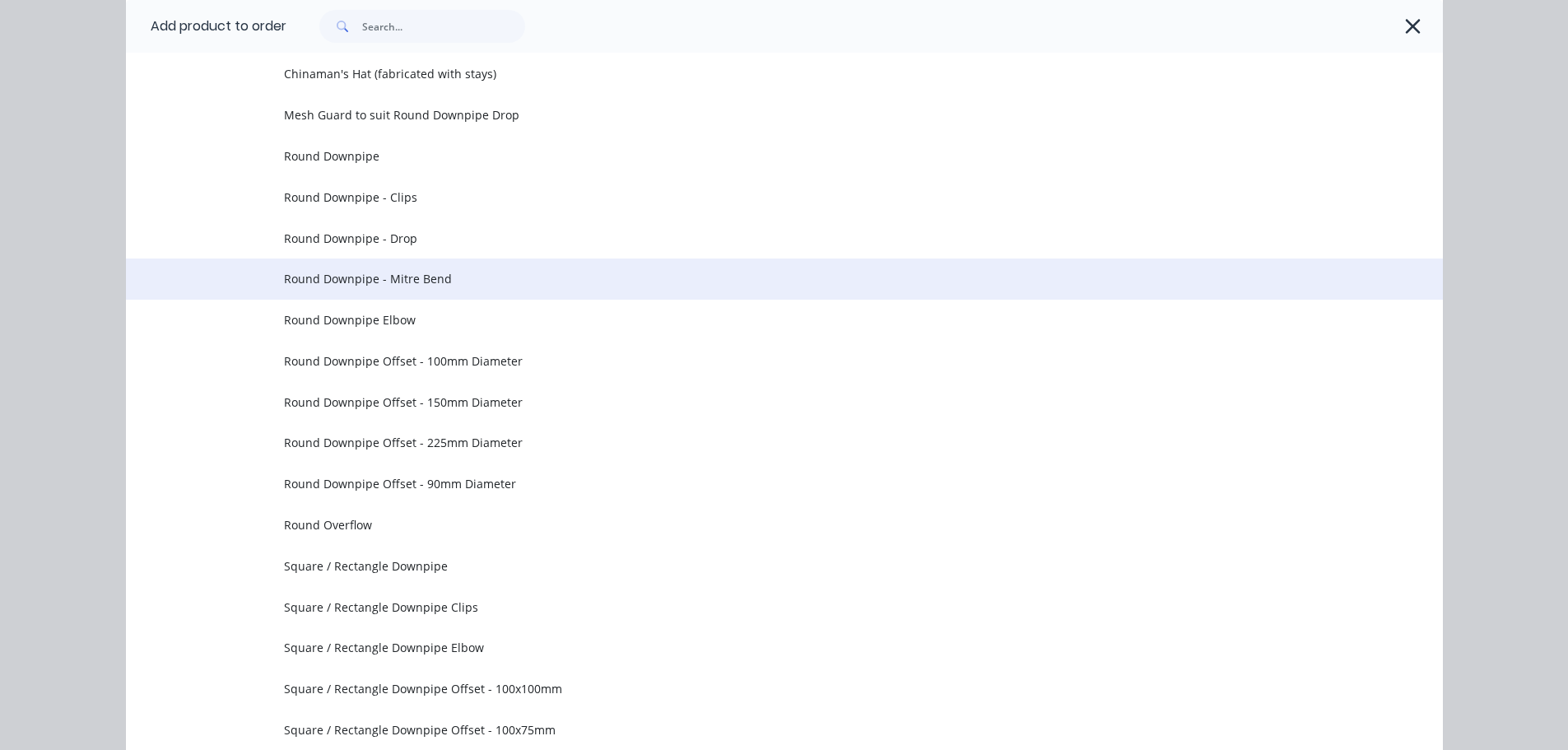
click at [495, 270] on span "Round Downpipe - Mitre Bend" at bounding box center [747, 279] width 927 height 17
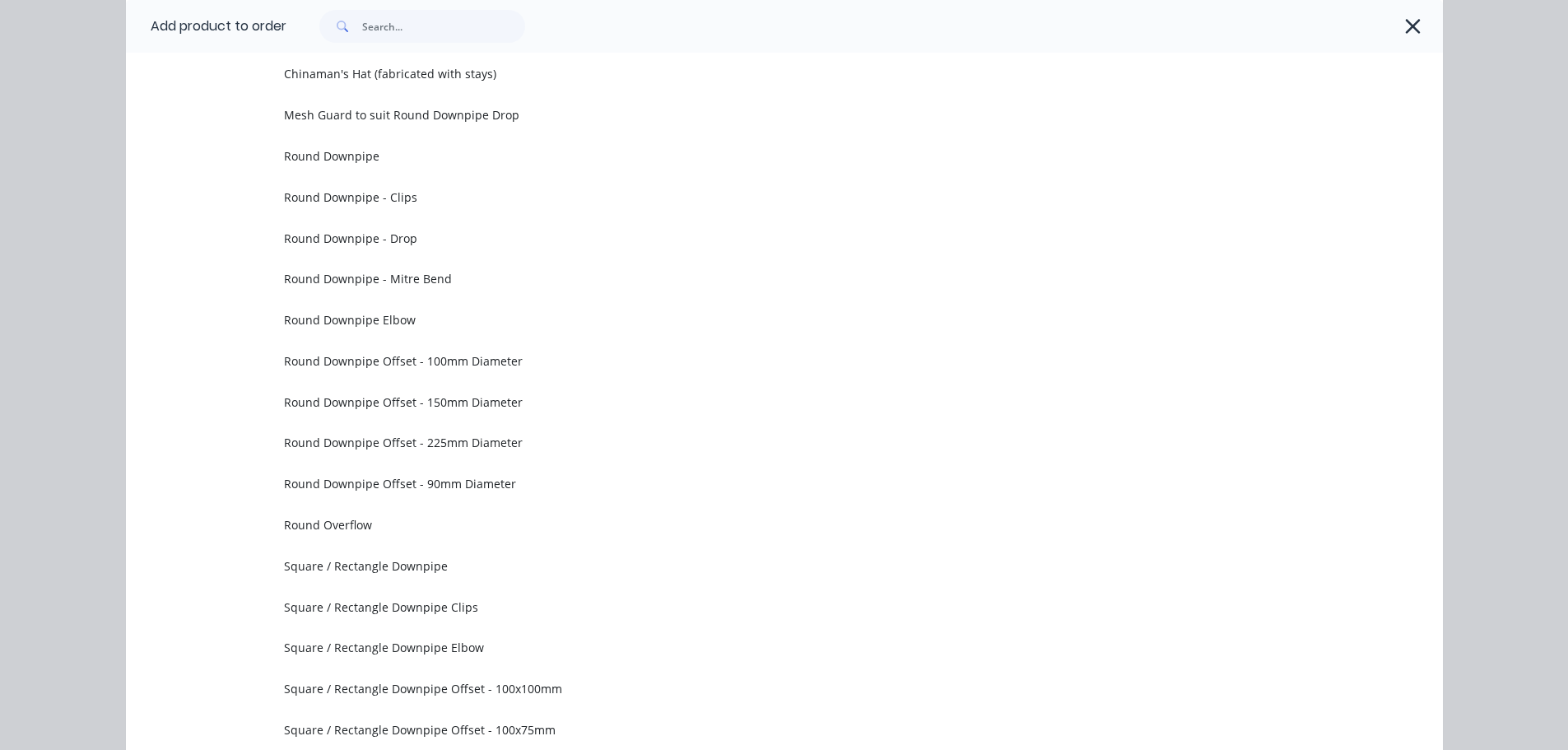
scroll to position [0, 0]
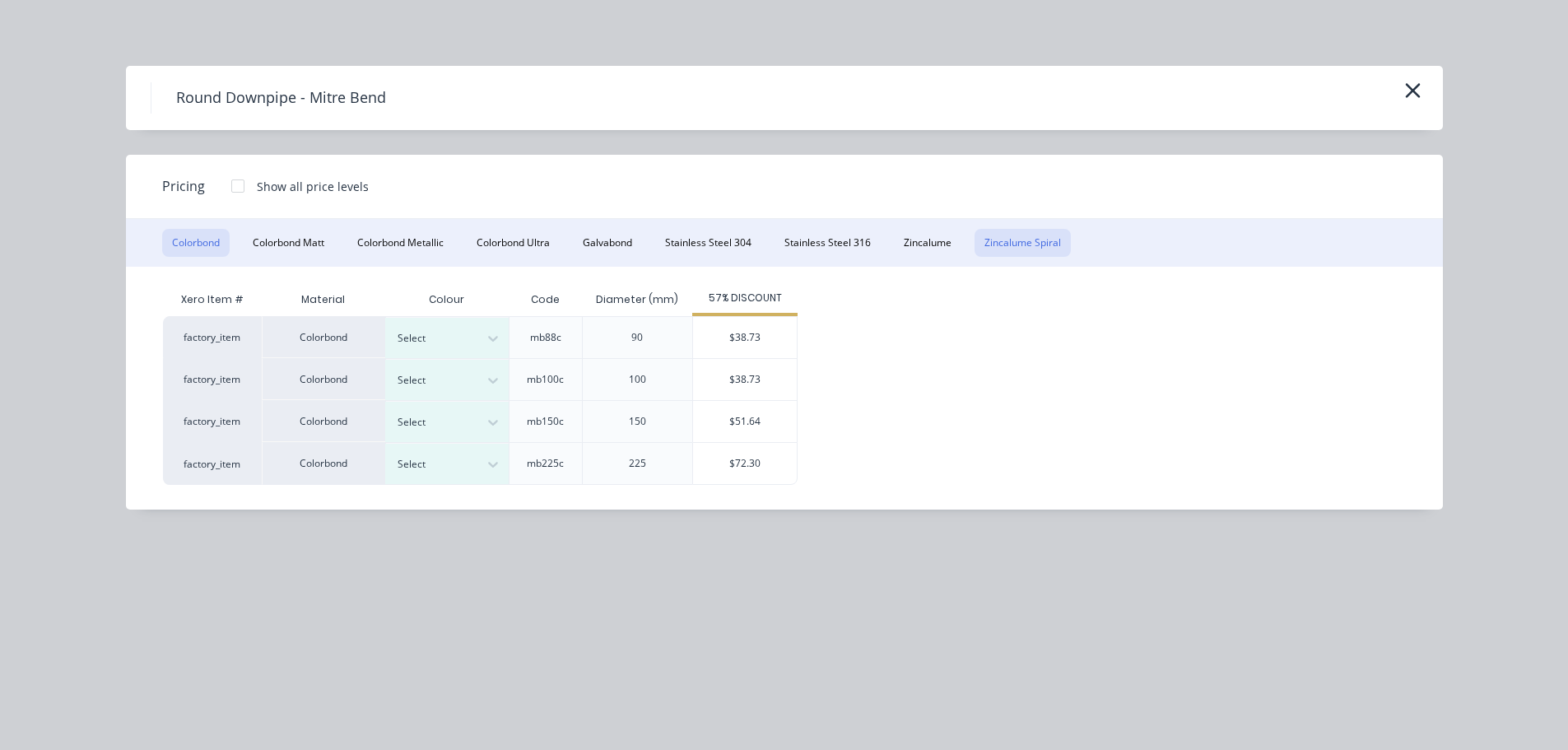
click at [1065, 241] on button "Zincalume Spiral" at bounding box center [1022, 242] width 96 height 28
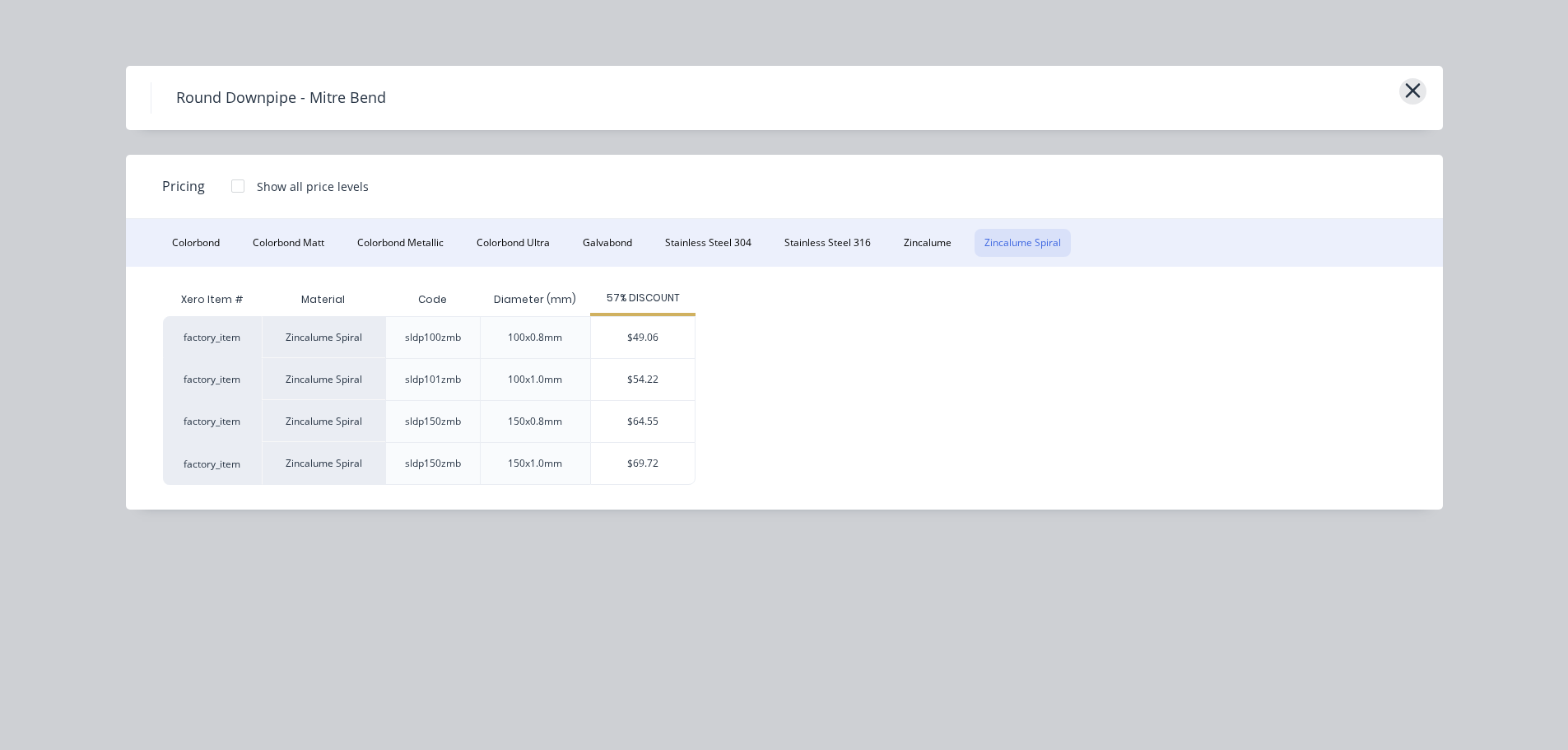
click at [1420, 89] on icon "button" at bounding box center [1413, 90] width 17 height 23
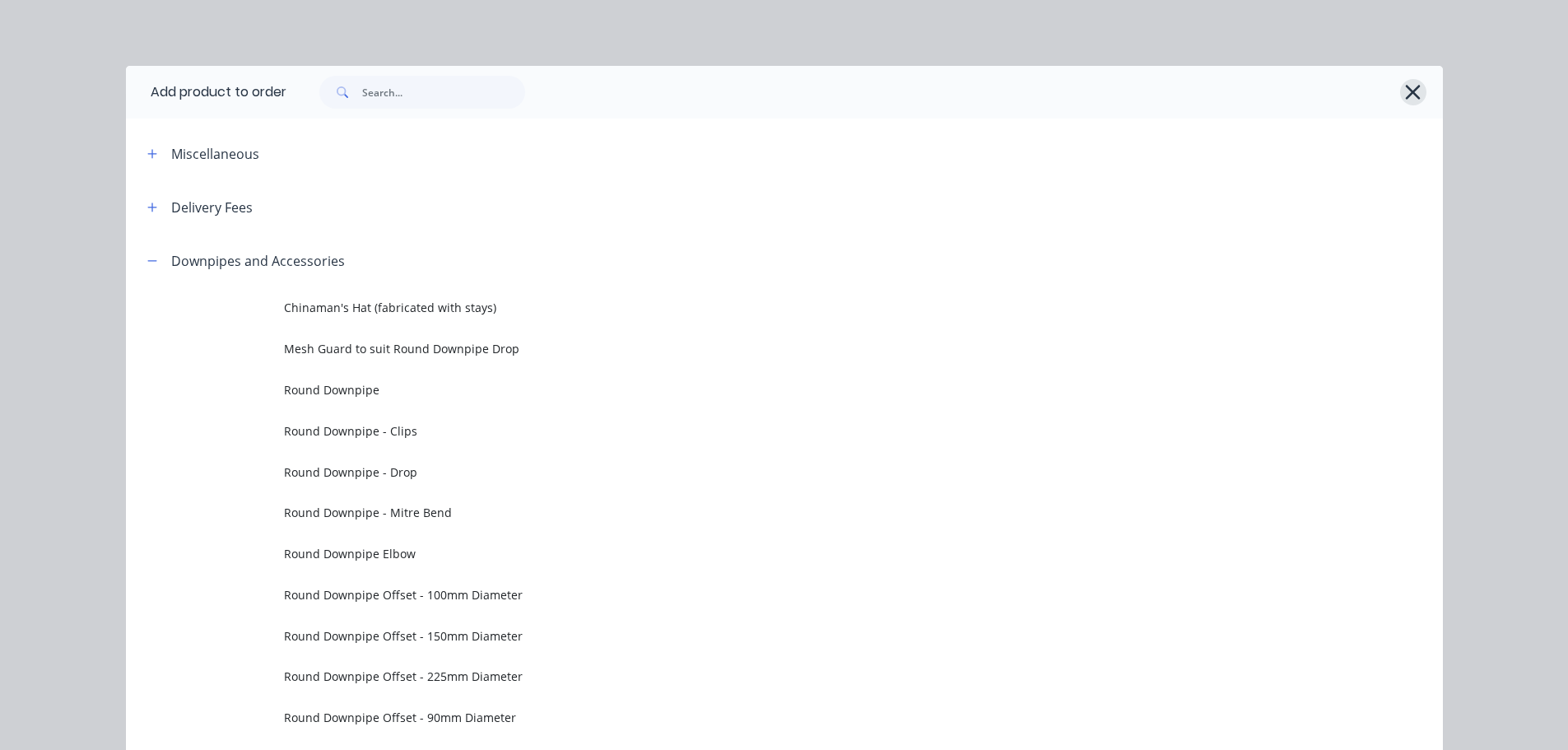
scroll to position [234, 0]
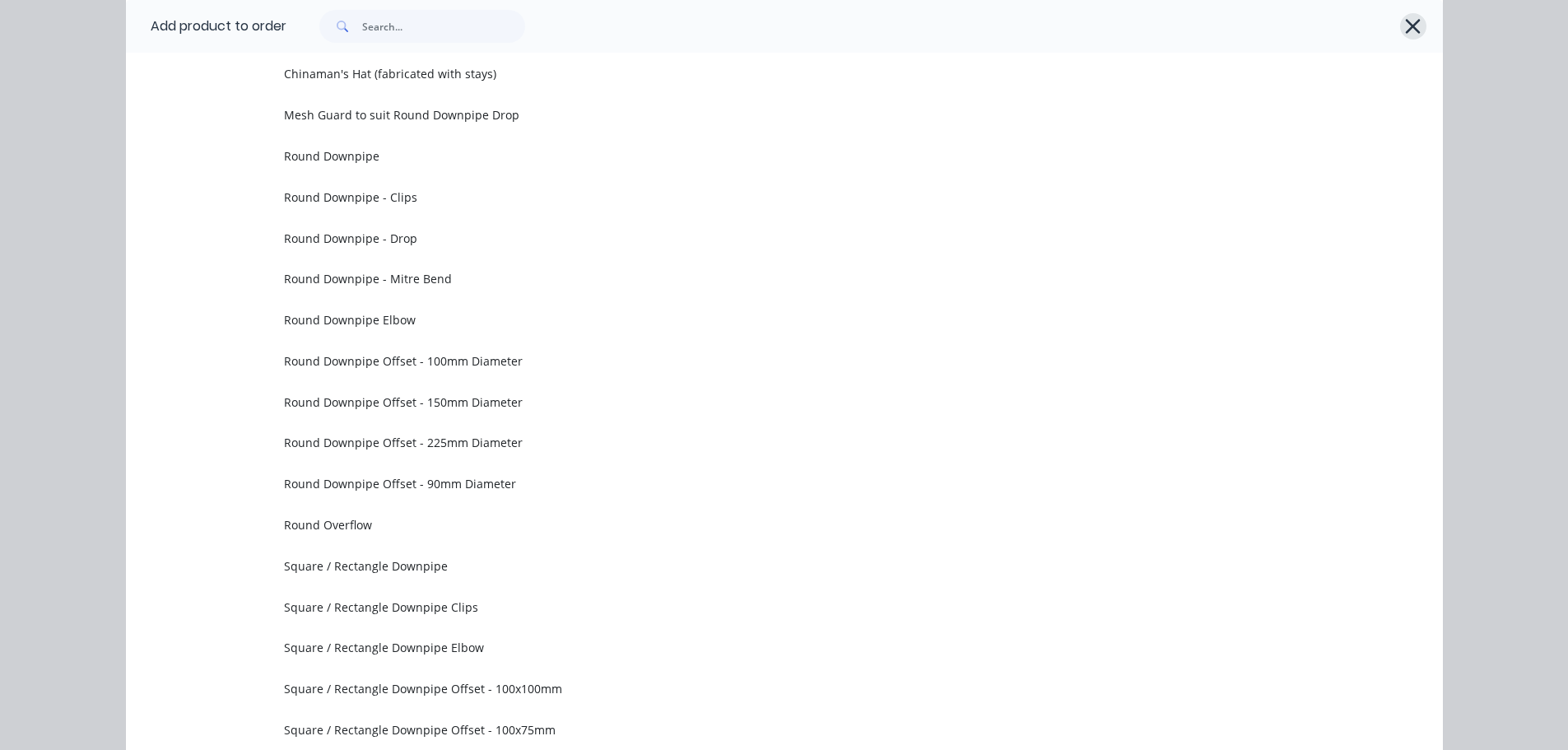
click at [1407, 33] on icon "button" at bounding box center [1413, 27] width 17 height 23
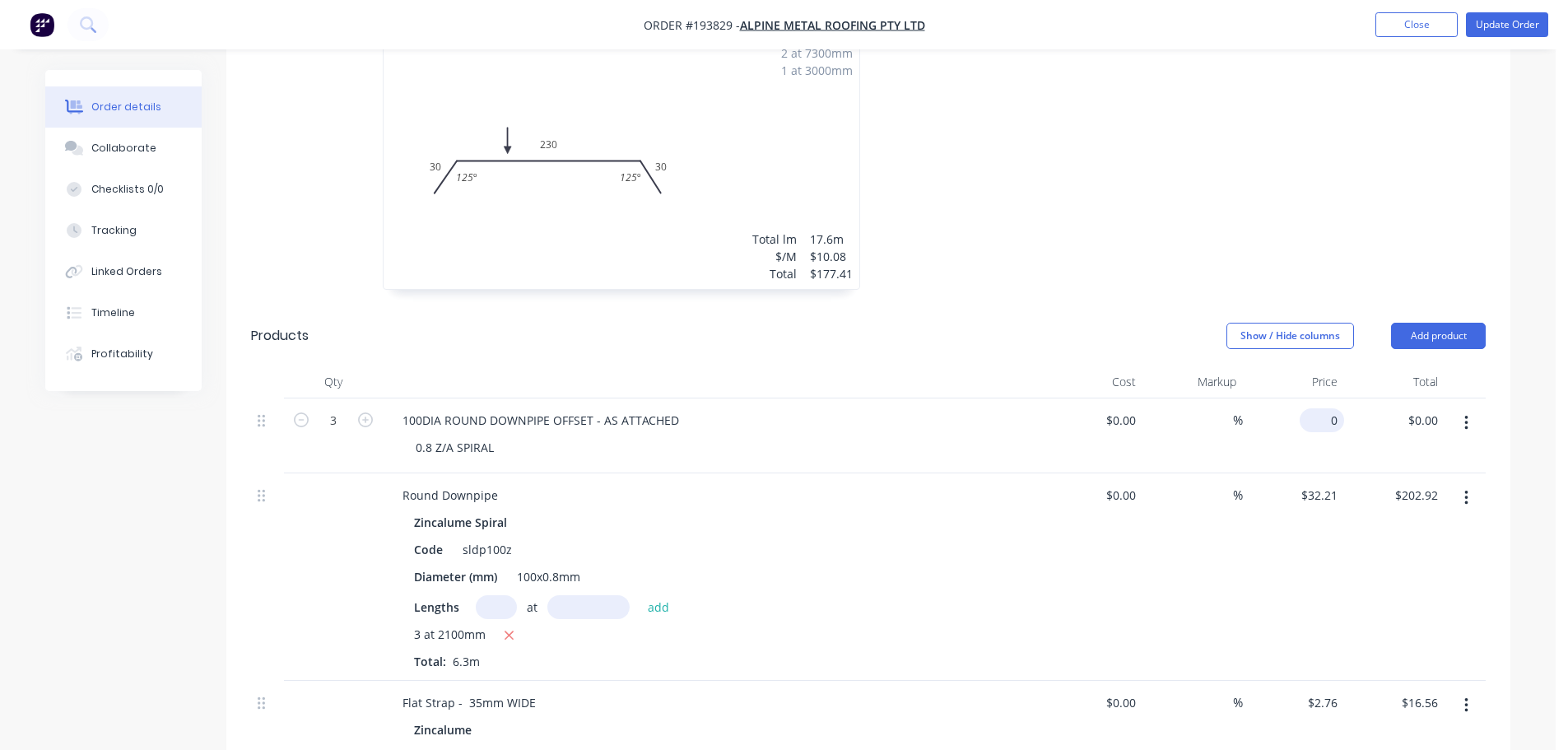
click at [1313, 399] on div "0 $0.00" at bounding box center [1293, 436] width 101 height 75
type input "$175.42"
type input "$526.26"
click at [1294, 213] on div at bounding box center [1115, 160] width 494 height 293
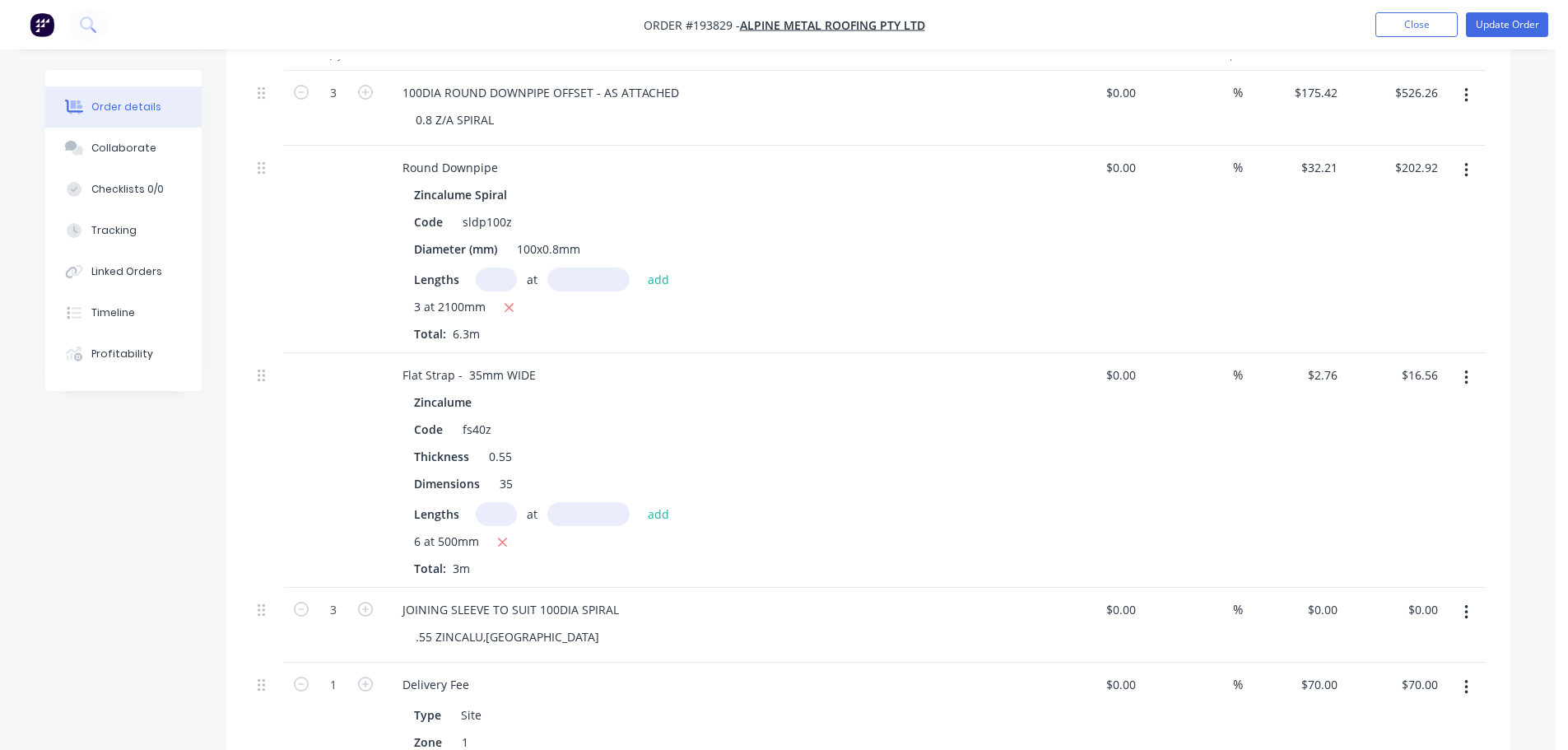
scroll to position [906, 0]
drag, startPoint x: 1512, startPoint y: 33, endPoint x: 1512, endPoint y: 55, distance: 22.0
click at [1512, 32] on button "Update Order" at bounding box center [1507, 24] width 83 height 25
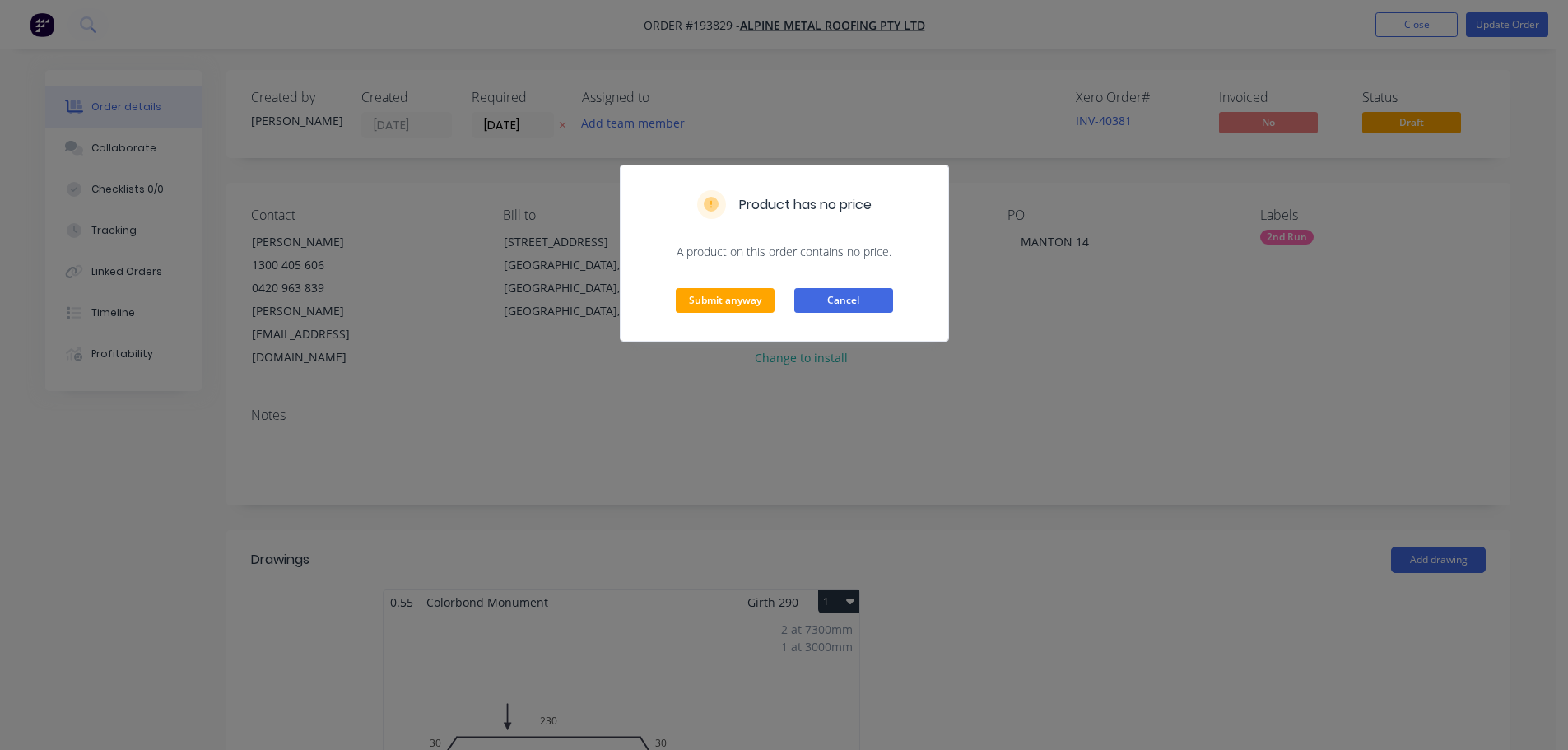
click at [839, 300] on button "Cancel" at bounding box center [844, 301] width 99 height 25
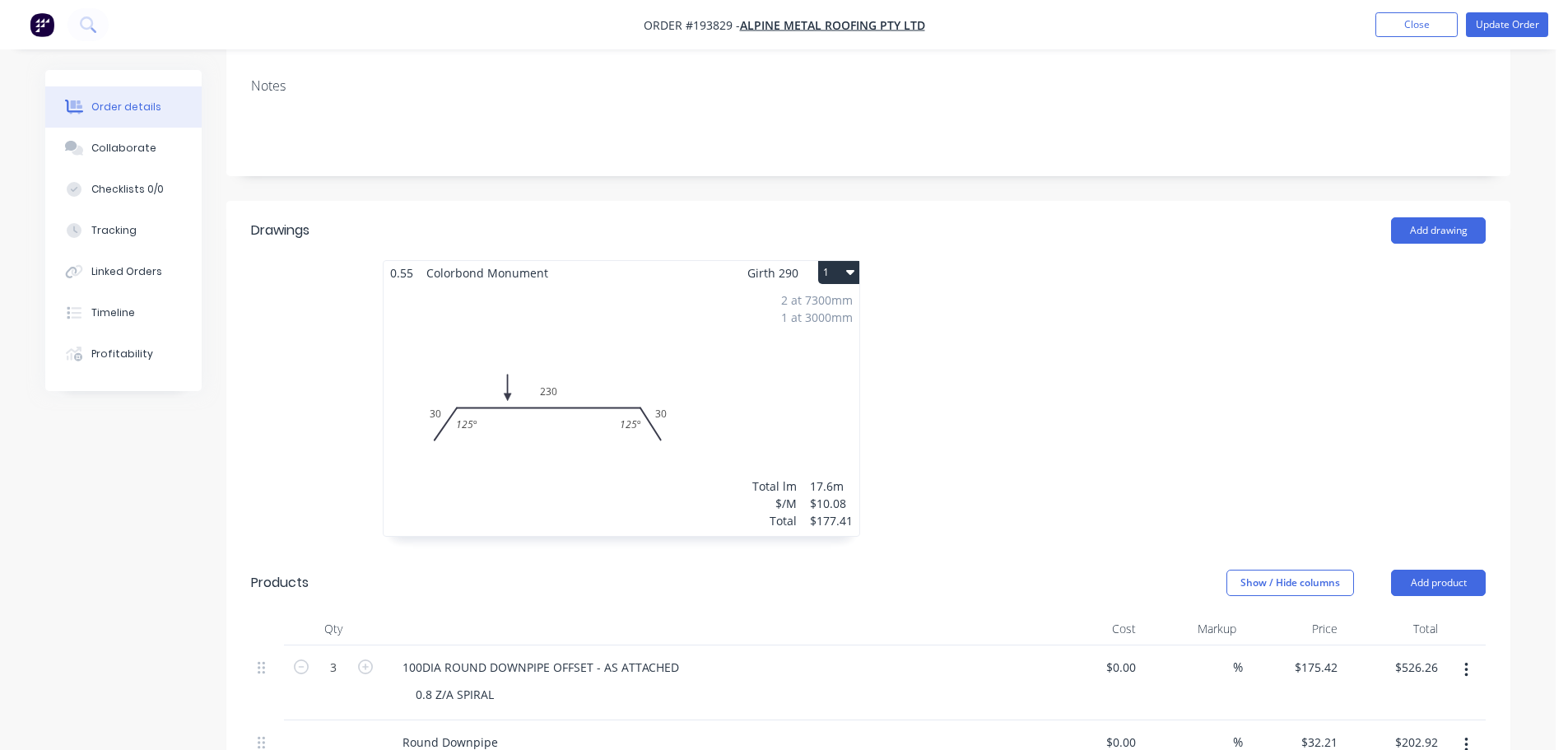
click at [1003, 308] on div at bounding box center [1115, 406] width 494 height 293
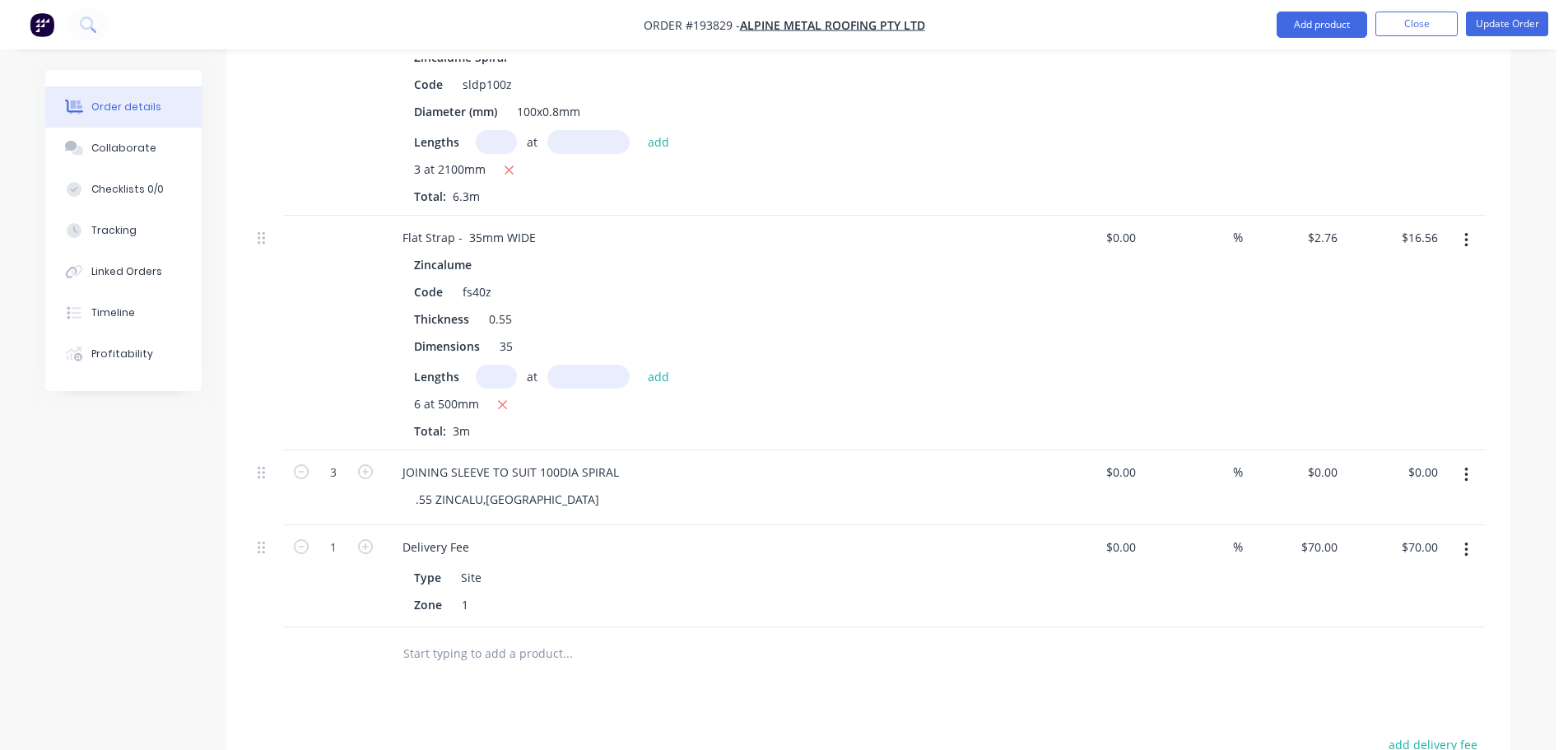
scroll to position [1071, 0]
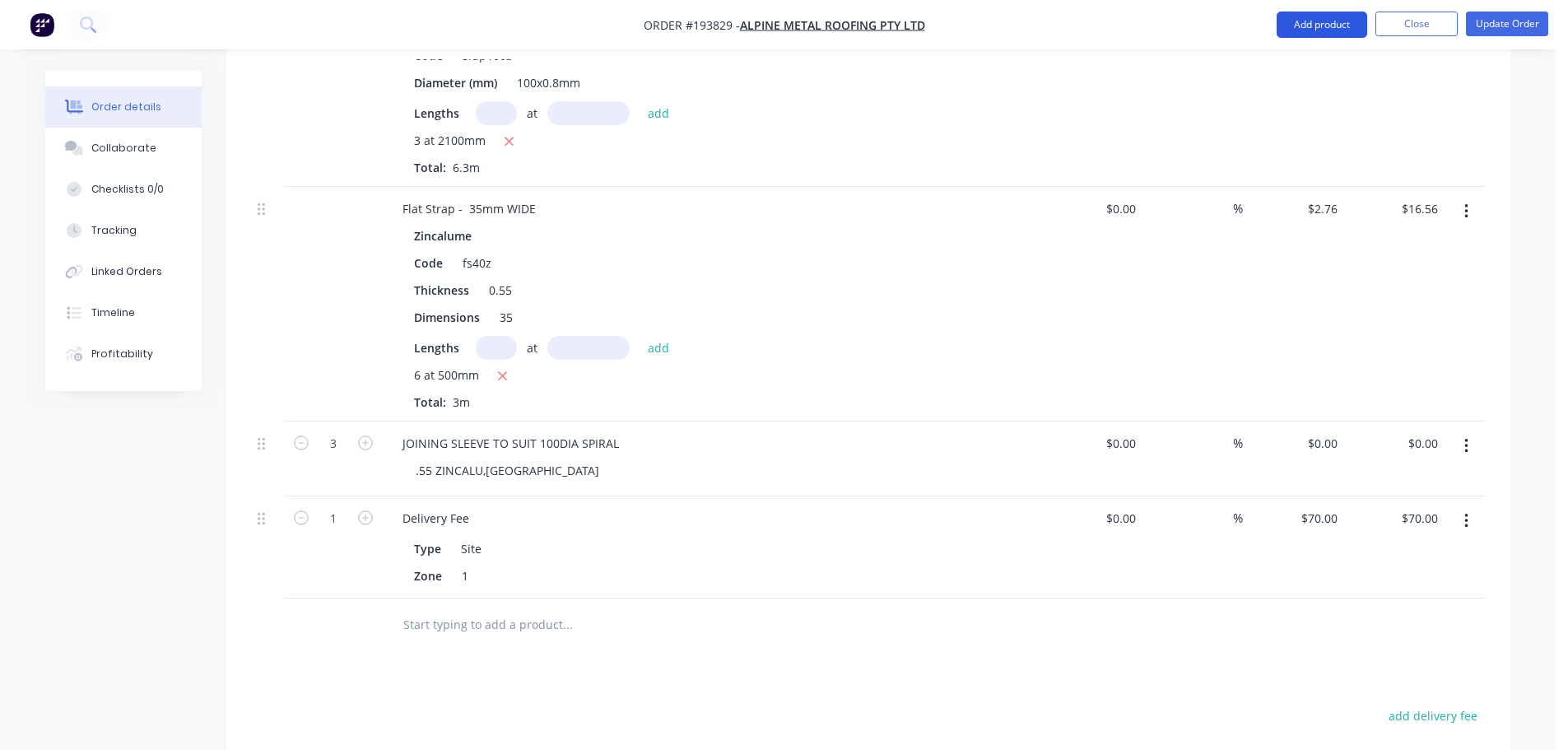
click at [1339, 27] on button "Add product" at bounding box center [1322, 25] width 90 height 27
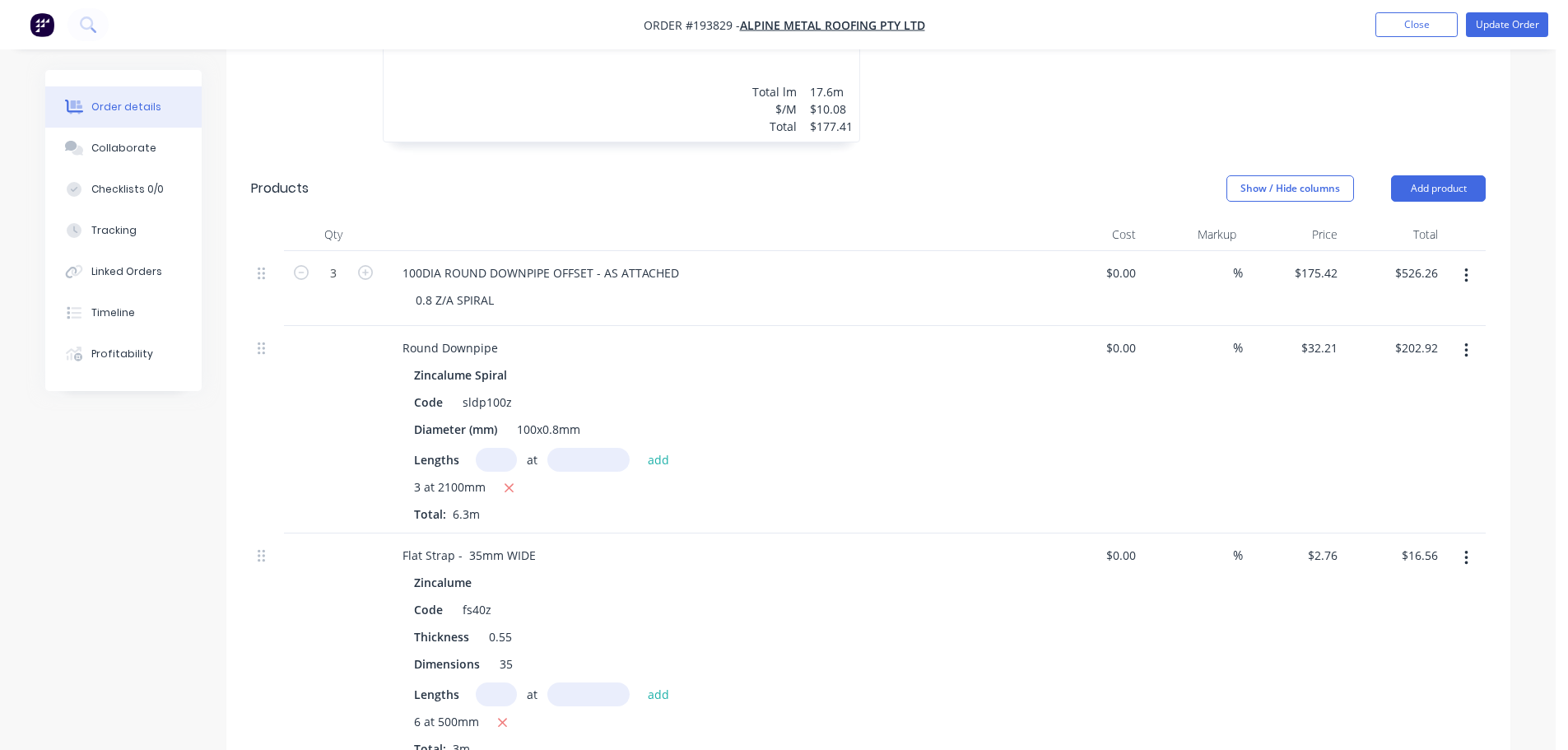
scroll to position [741, 0]
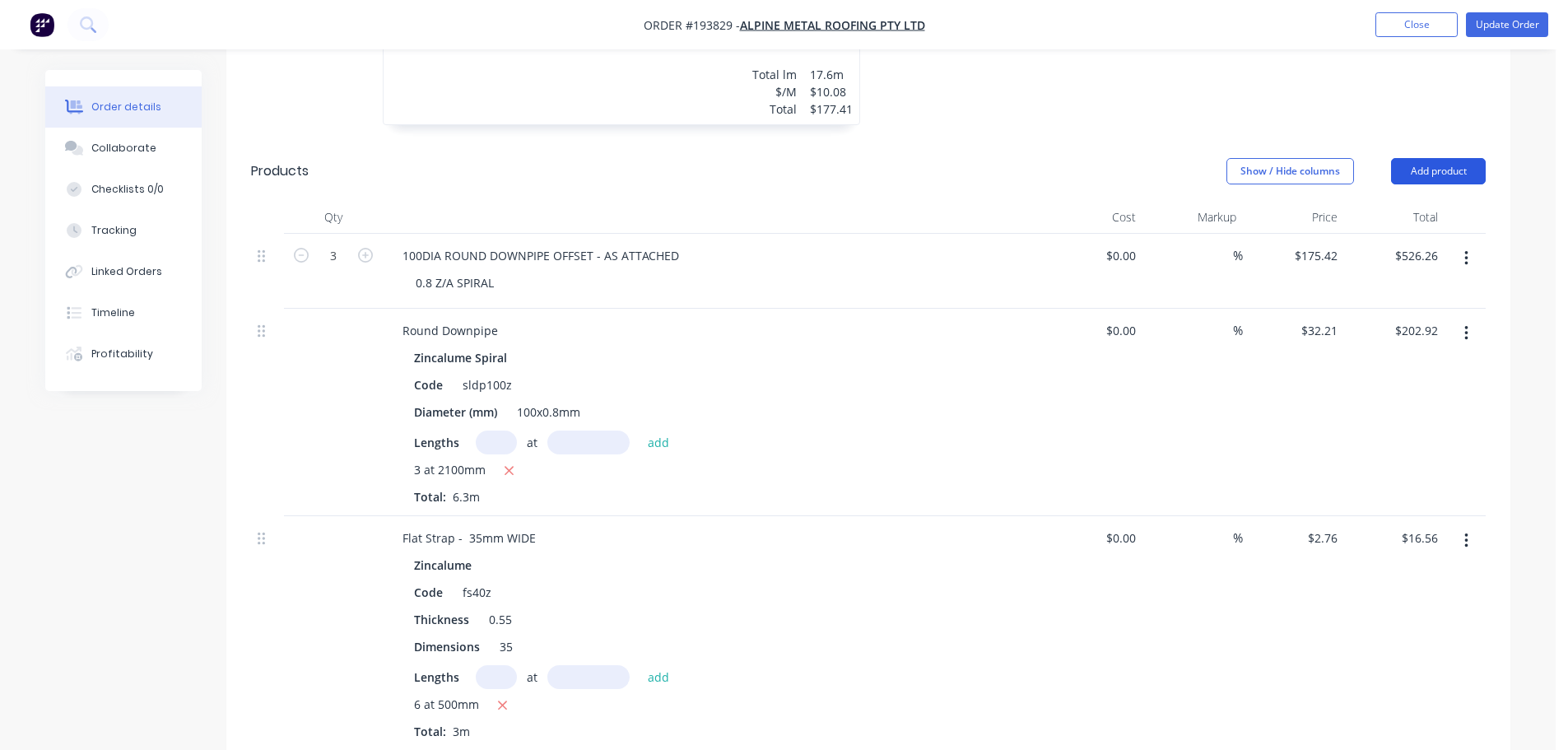
click at [1433, 158] on button "Add product" at bounding box center [1438, 171] width 94 height 27
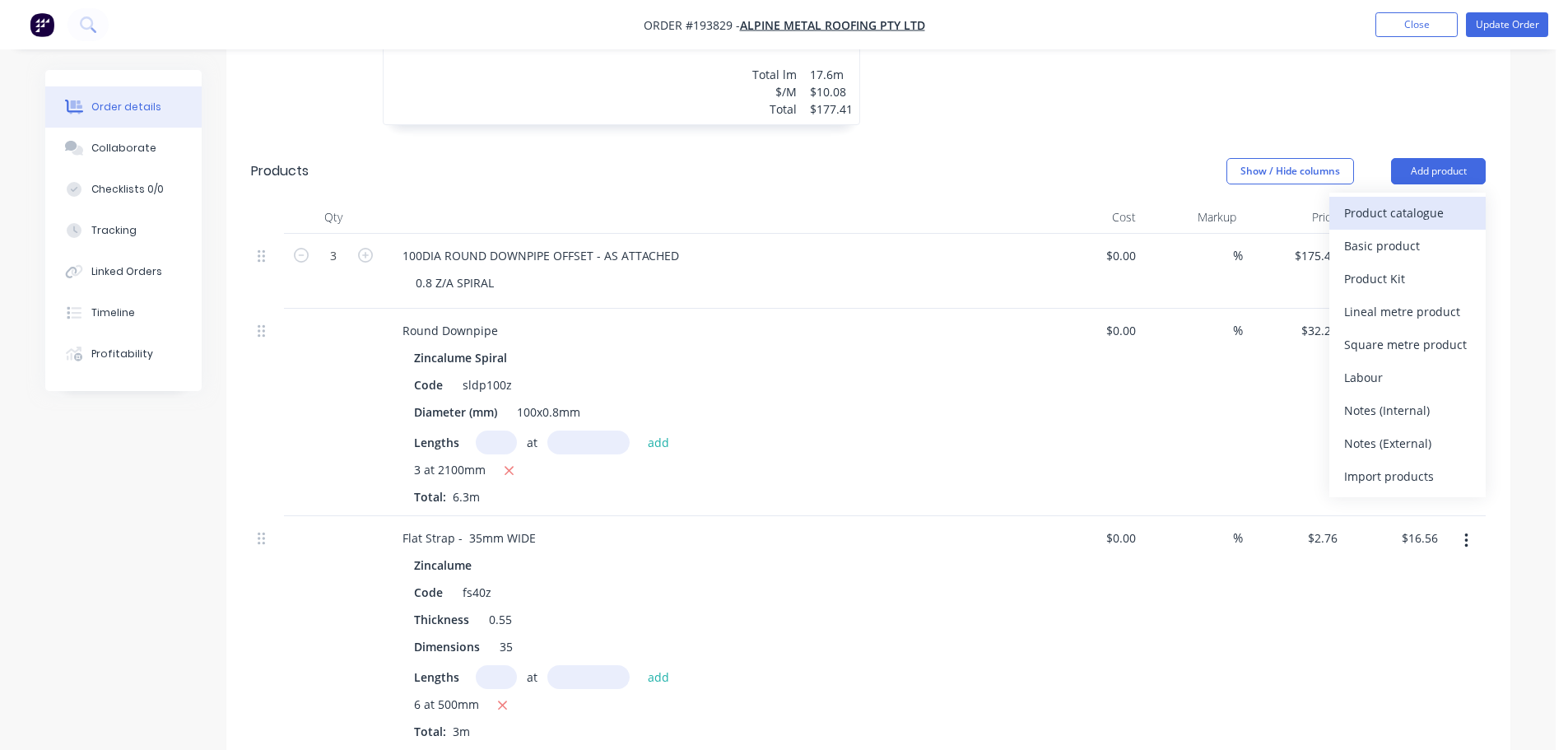
click at [1445, 201] on div "Product catalogue" at bounding box center [1407, 212] width 127 height 24
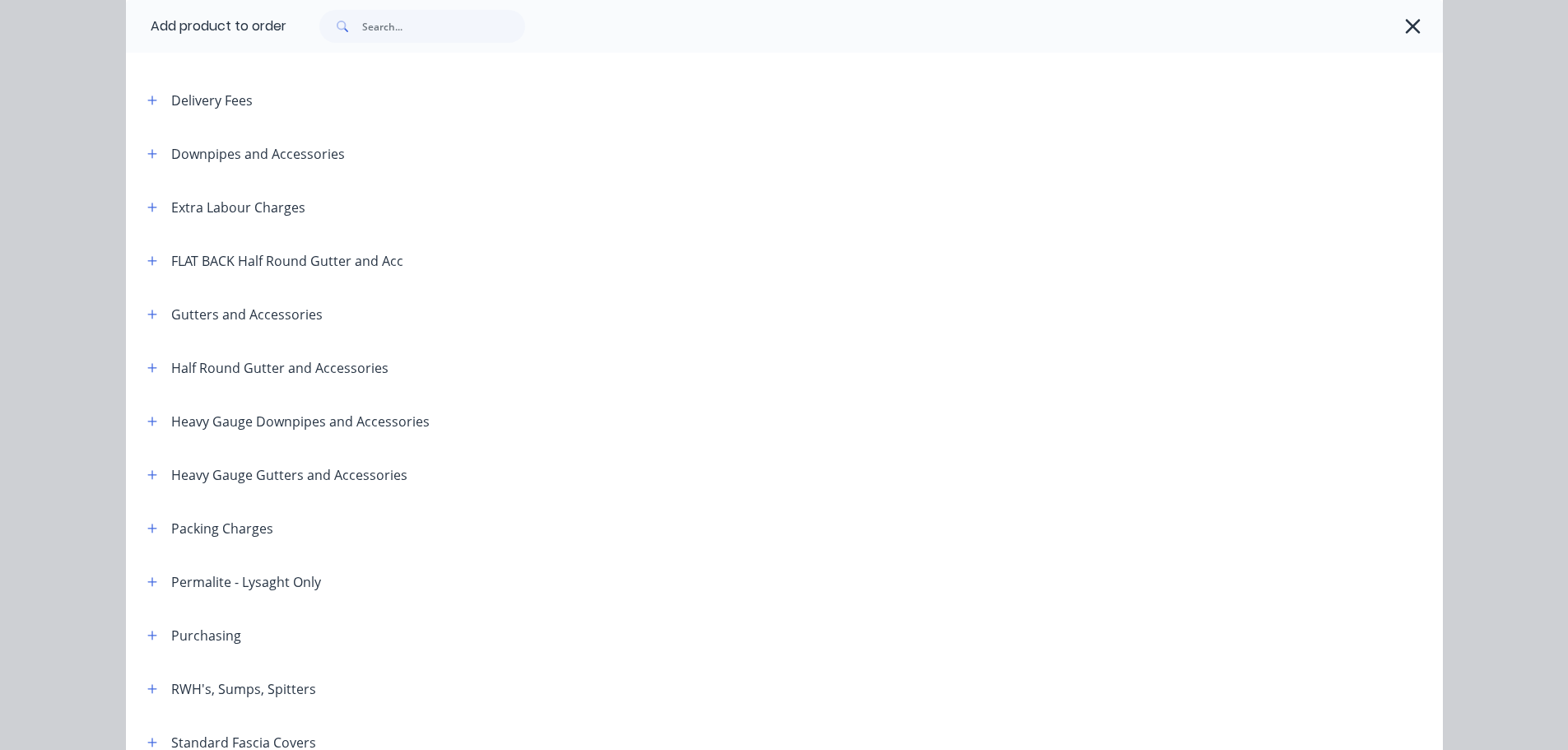
scroll to position [0, 0]
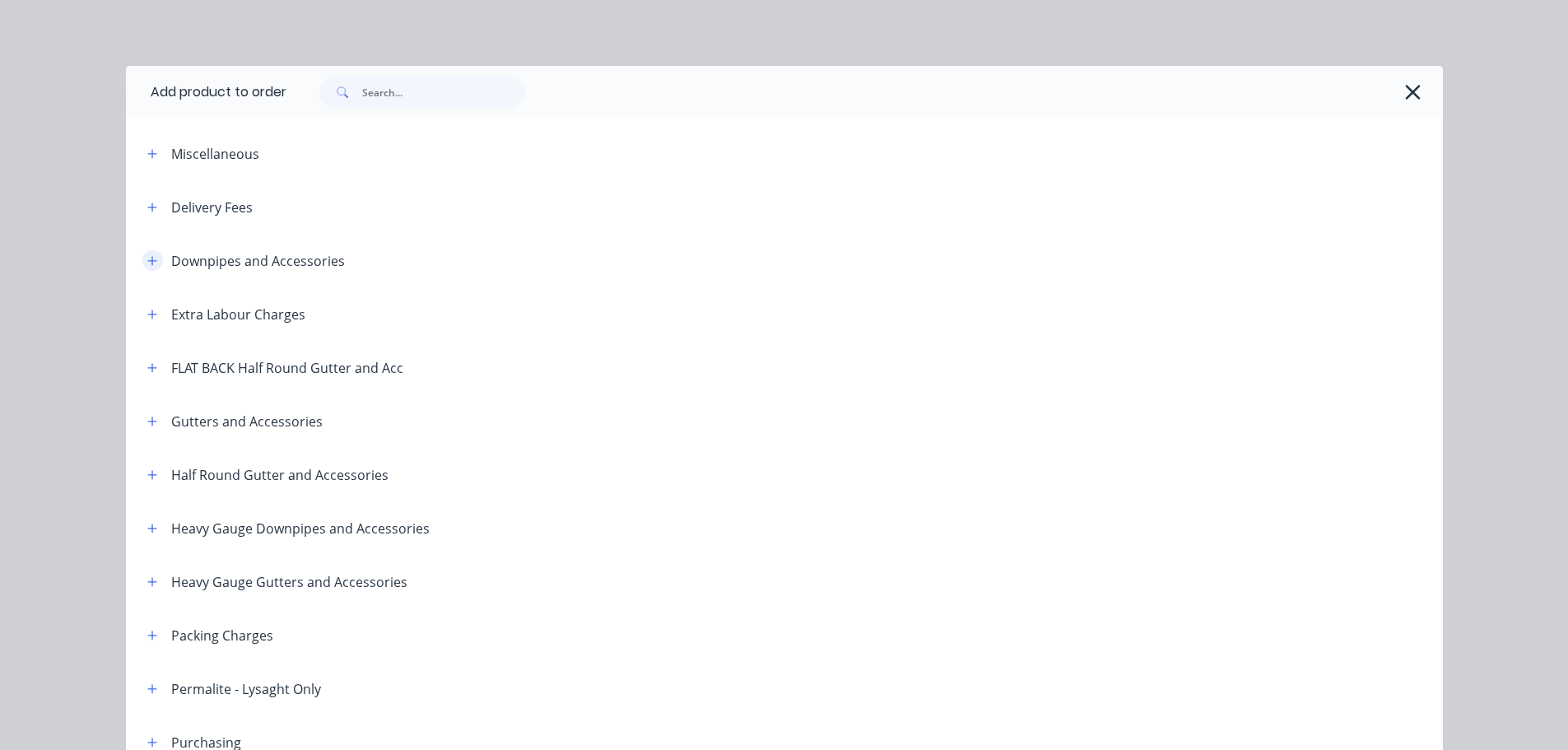
click at [148, 253] on button "button" at bounding box center [153, 261] width 21 height 21
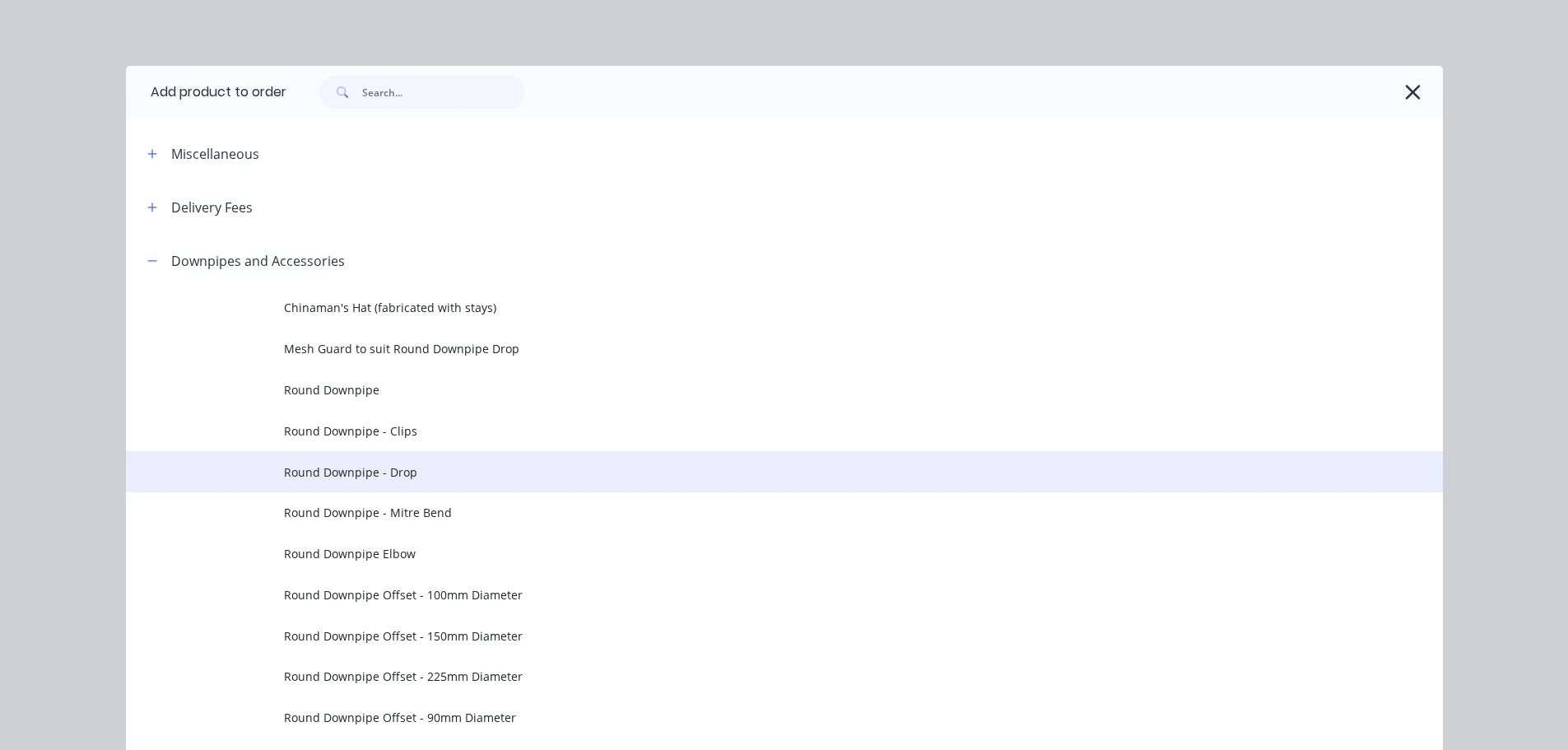
click at [425, 460] on td "Round Downpipe - Drop" at bounding box center [863, 471] width 1159 height 41
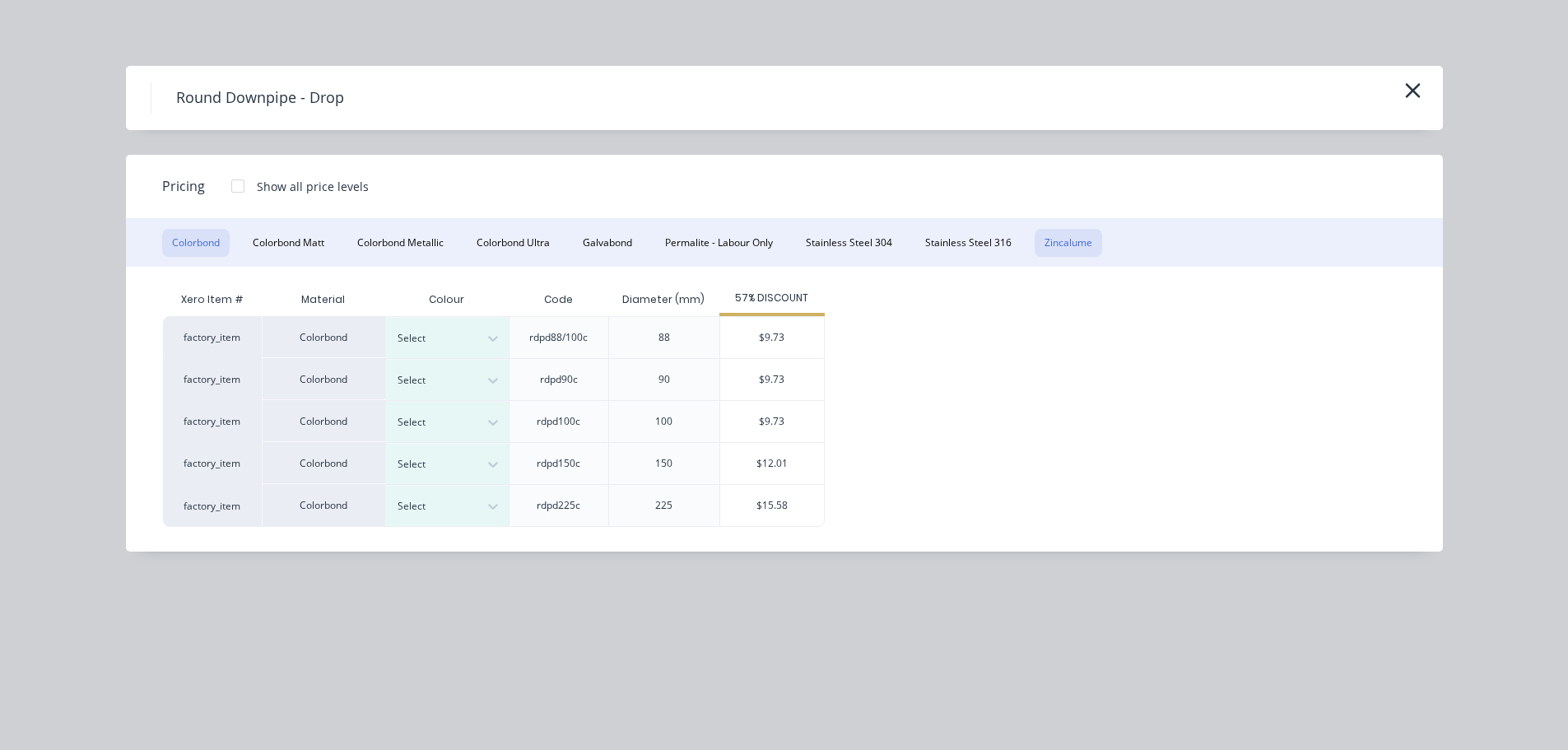
click at [1060, 234] on button "Zincalume" at bounding box center [1068, 242] width 68 height 28
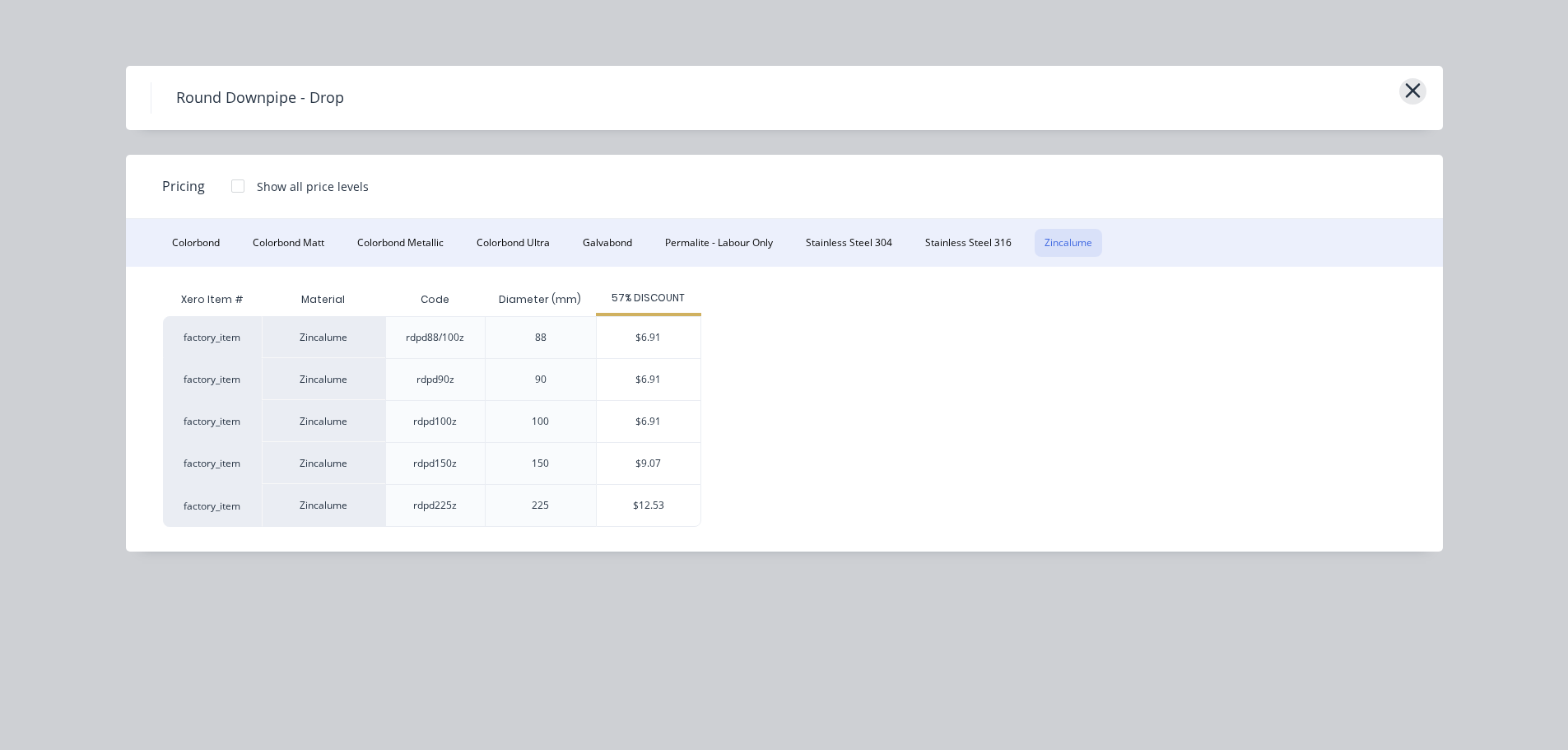
click at [1425, 94] on button "button" at bounding box center [1413, 91] width 28 height 27
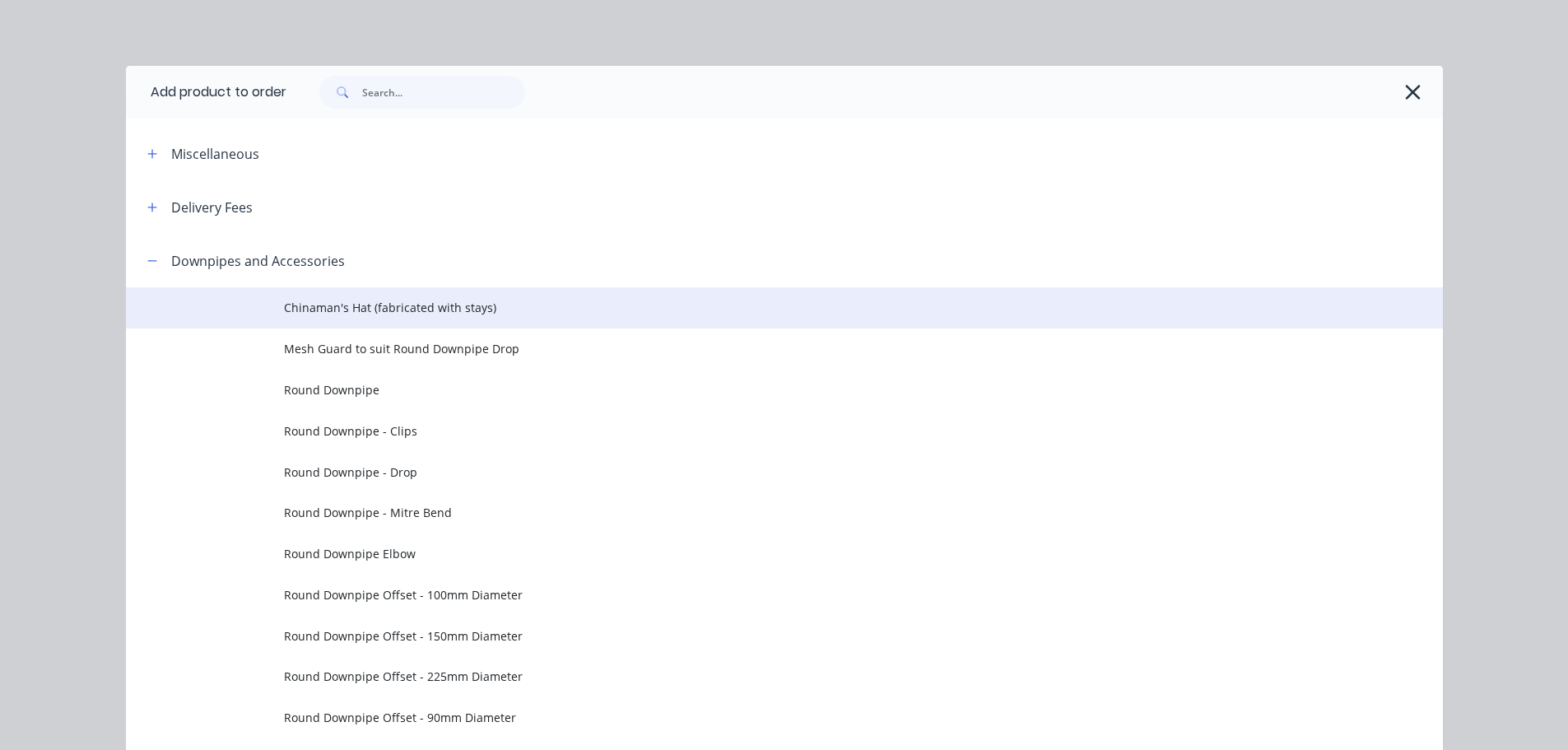
scroll to position [234, 0]
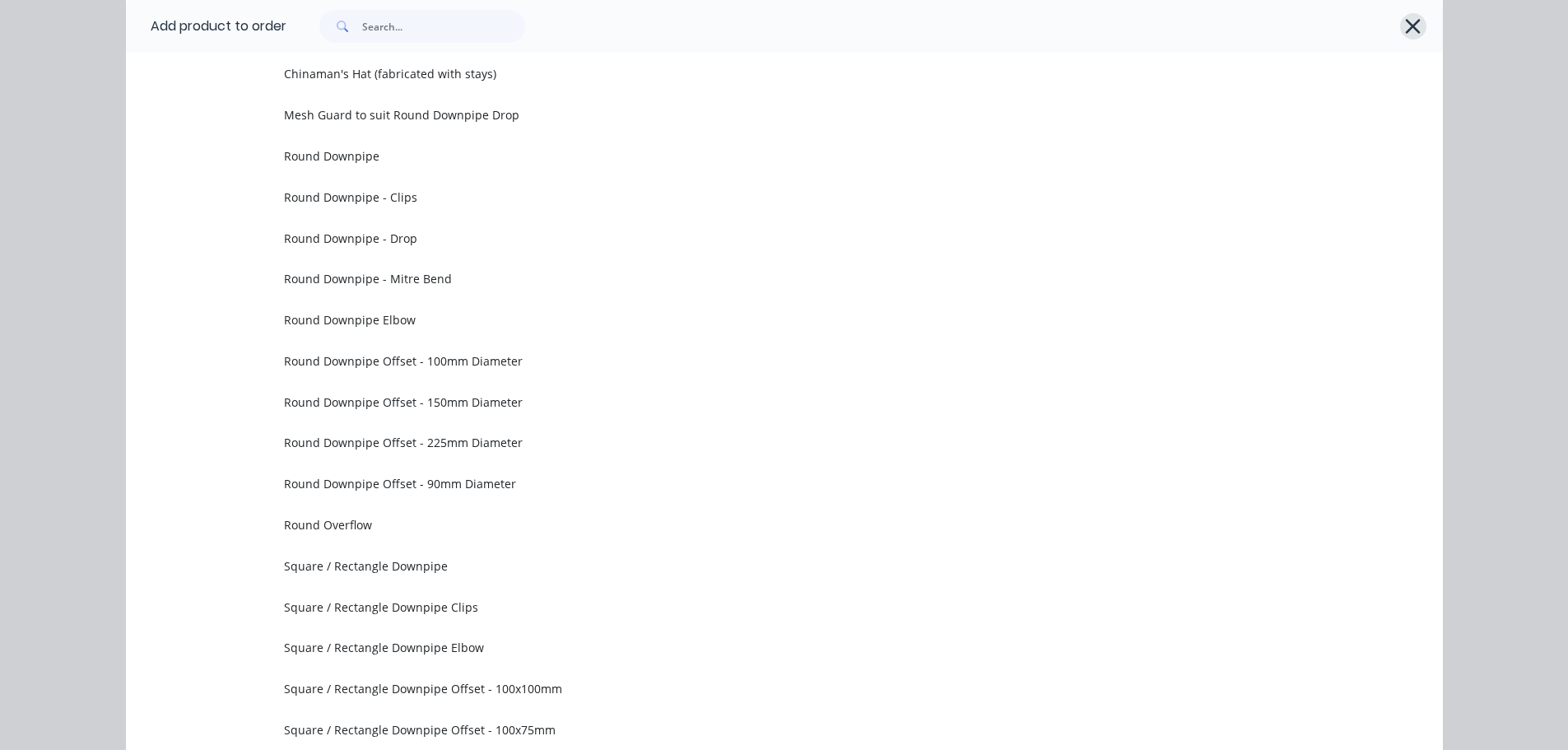
click at [1405, 31] on icon "button" at bounding box center [1413, 27] width 15 height 15
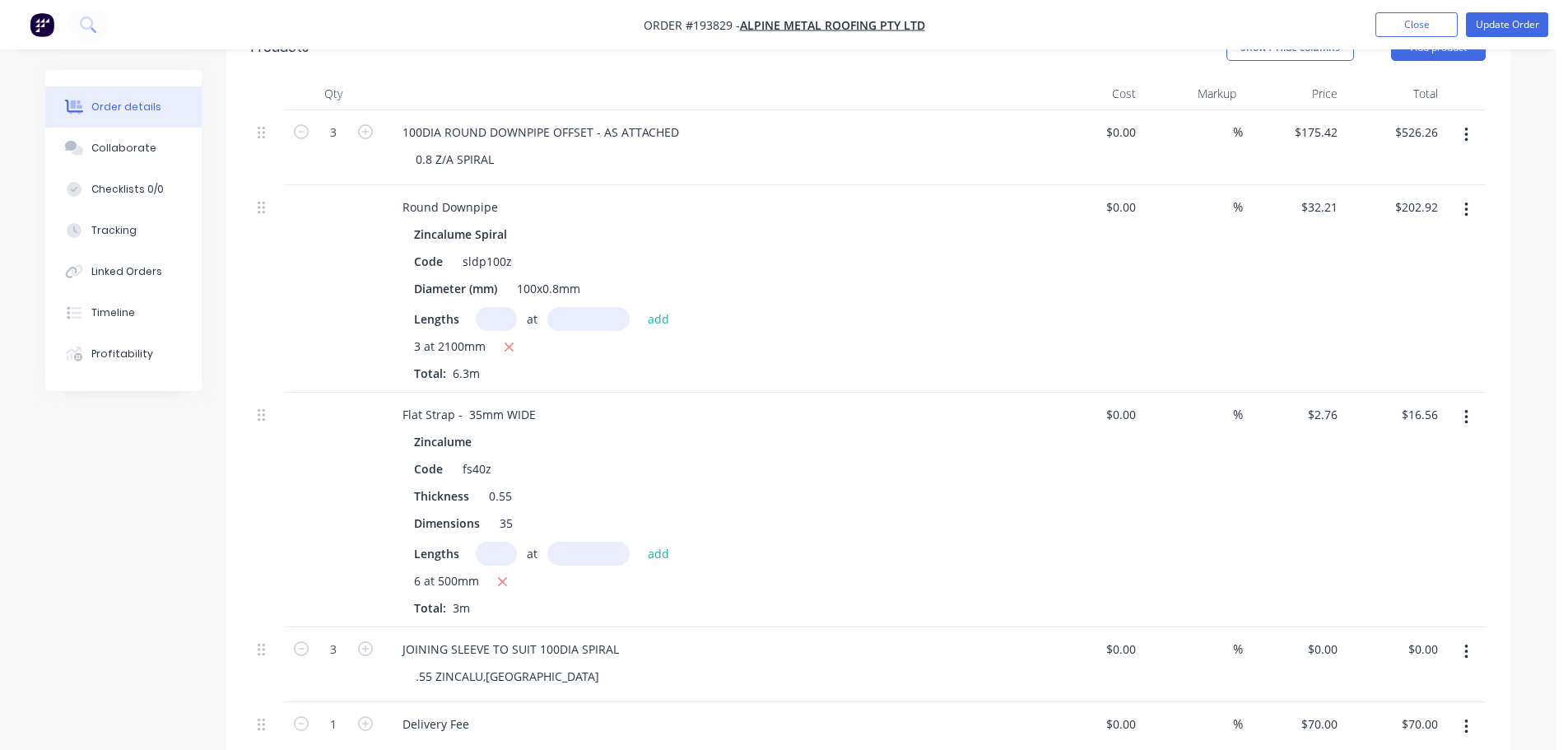
scroll to position [988, 0]
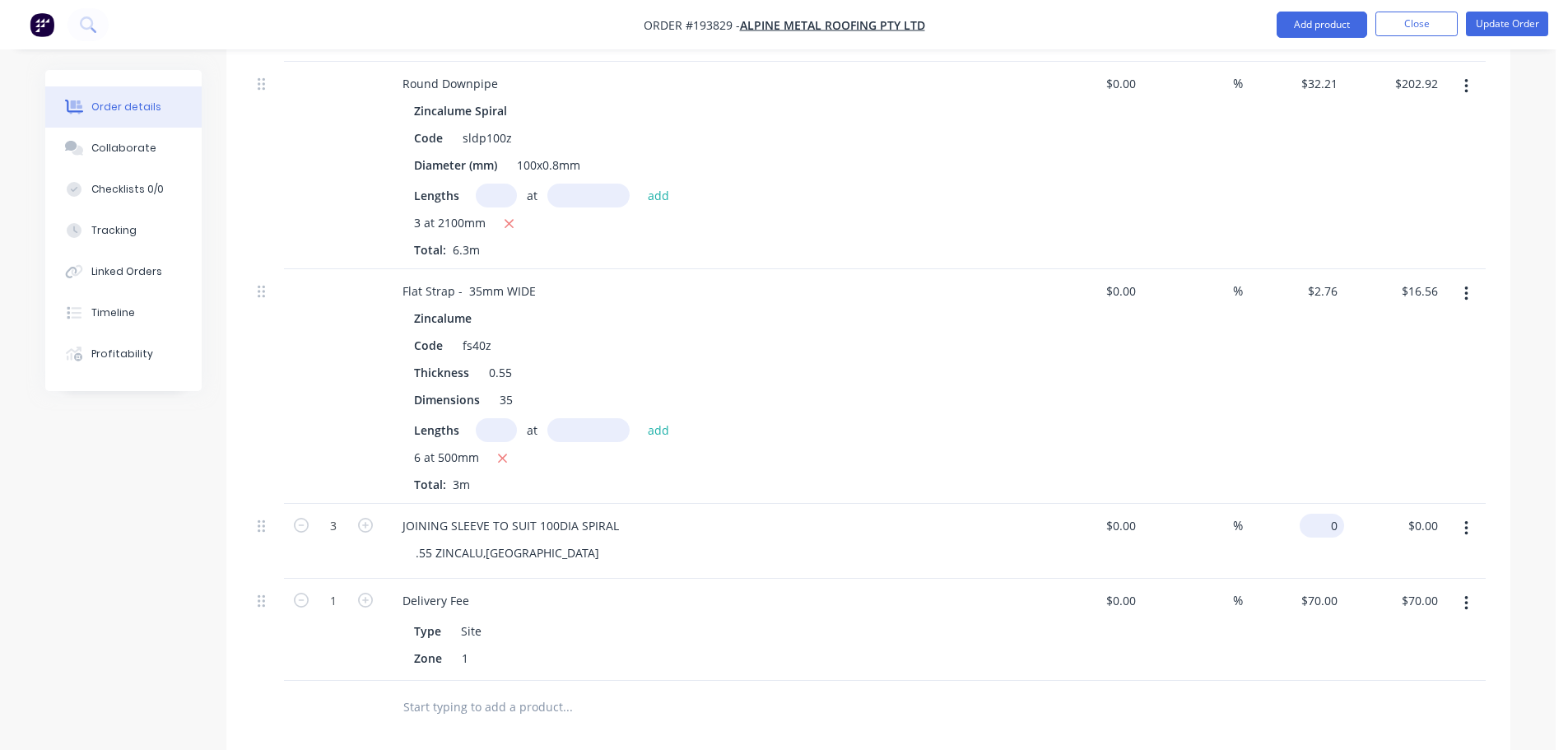
click at [1334, 514] on input "0" at bounding box center [1325, 525] width 38 height 24
type input "$6.91"
type input "$20.73"
click at [1144, 696] on div "Drawings Add drawing 0.55 Colorbond Monument Girth 290 1 0 30 230 30 125 º 125 …" at bounding box center [868, 336] width 1284 height 1588
click at [1500, 27] on button "Update Order" at bounding box center [1507, 24] width 83 height 25
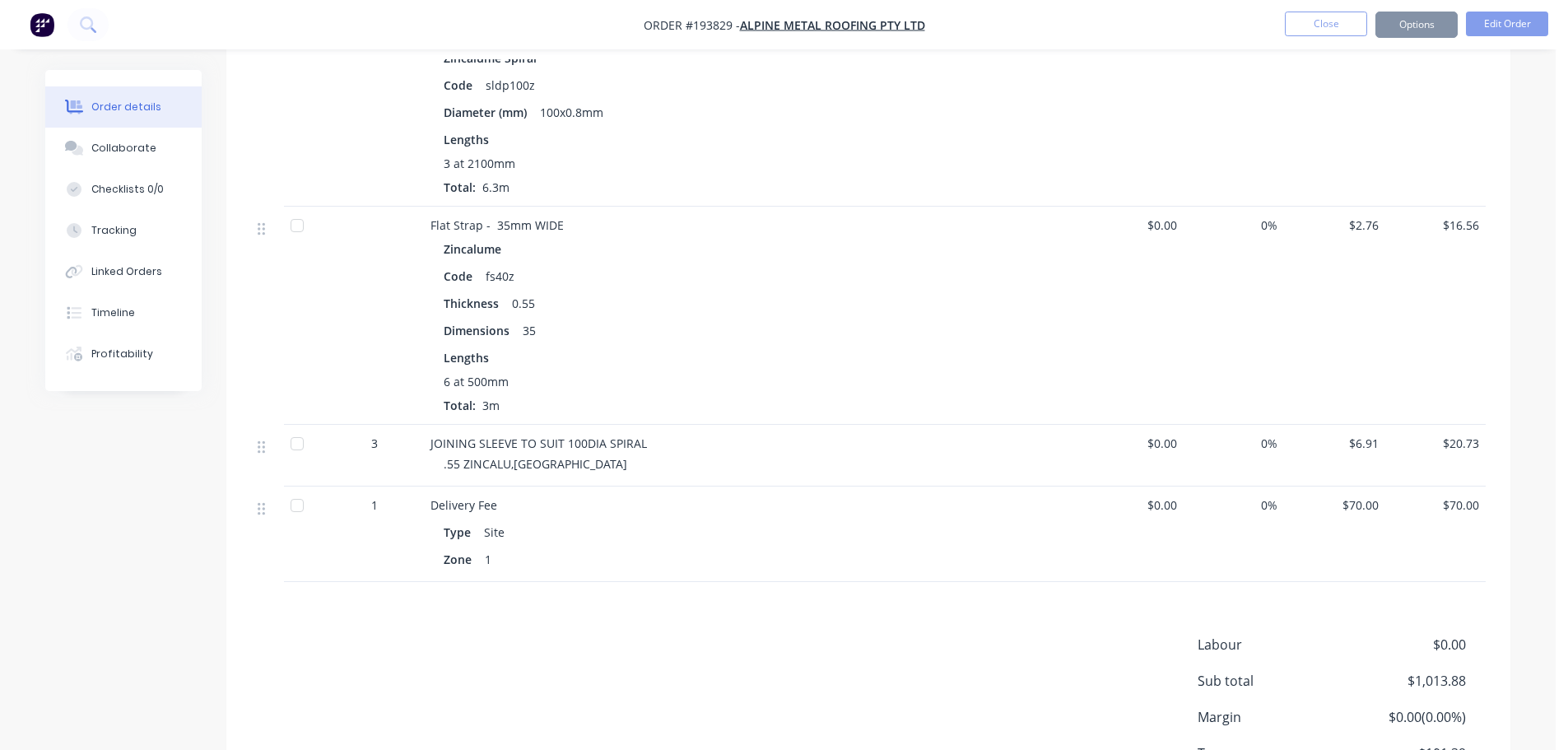
scroll to position [0, 0]
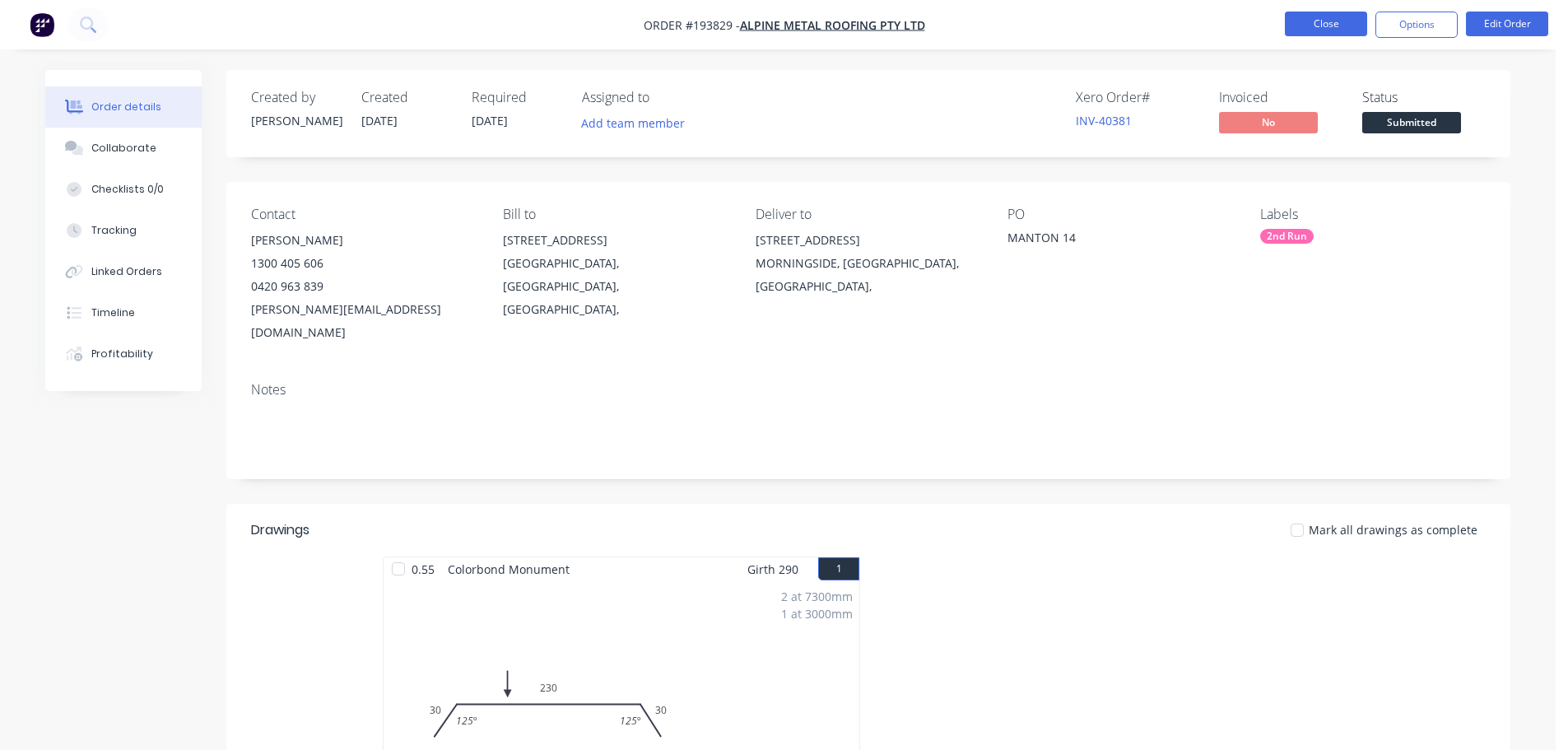
click at [1321, 21] on button "Close" at bounding box center [1325, 24] width 83 height 25
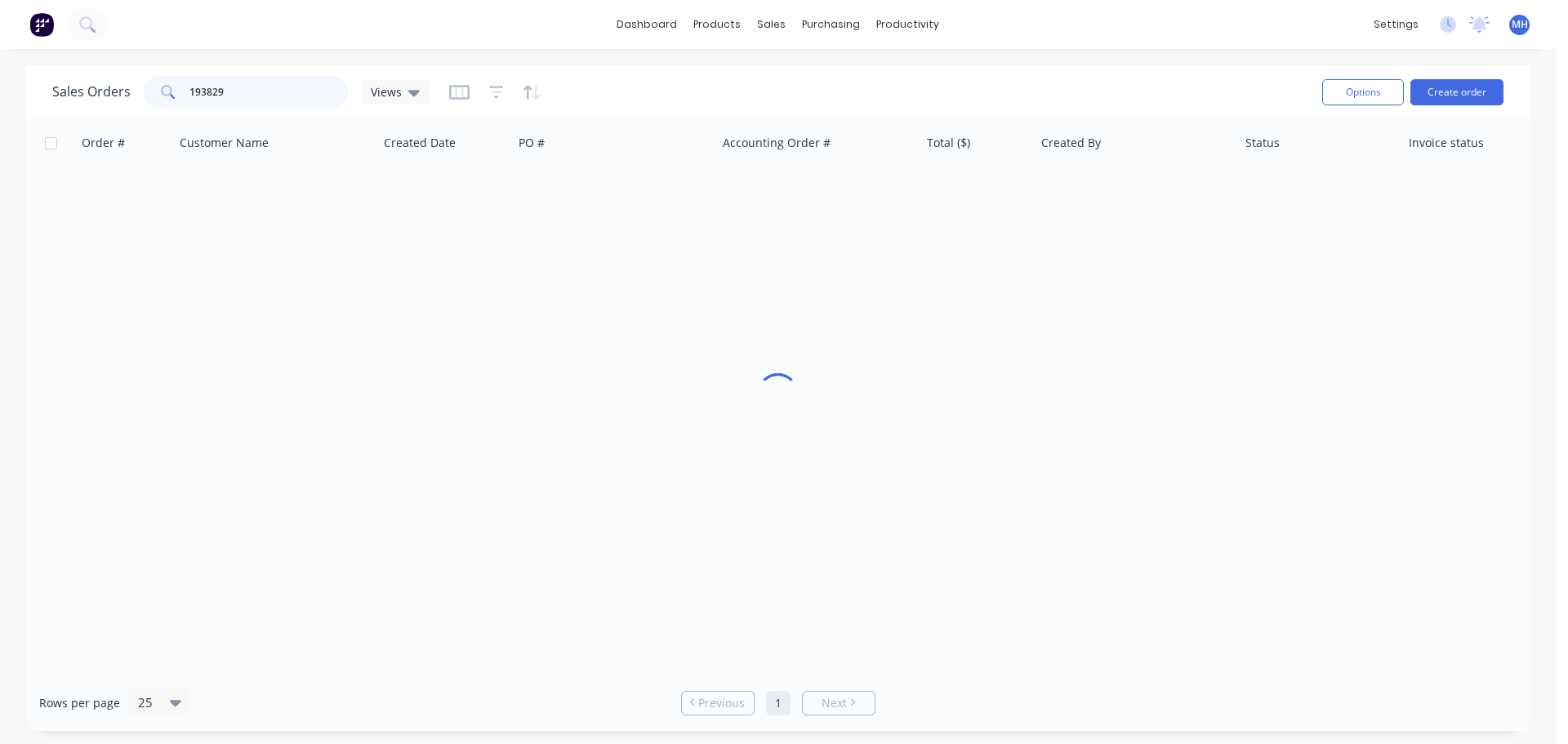
click at [278, 82] on input "193829" at bounding box center [269, 92] width 160 height 33
type input "193630"
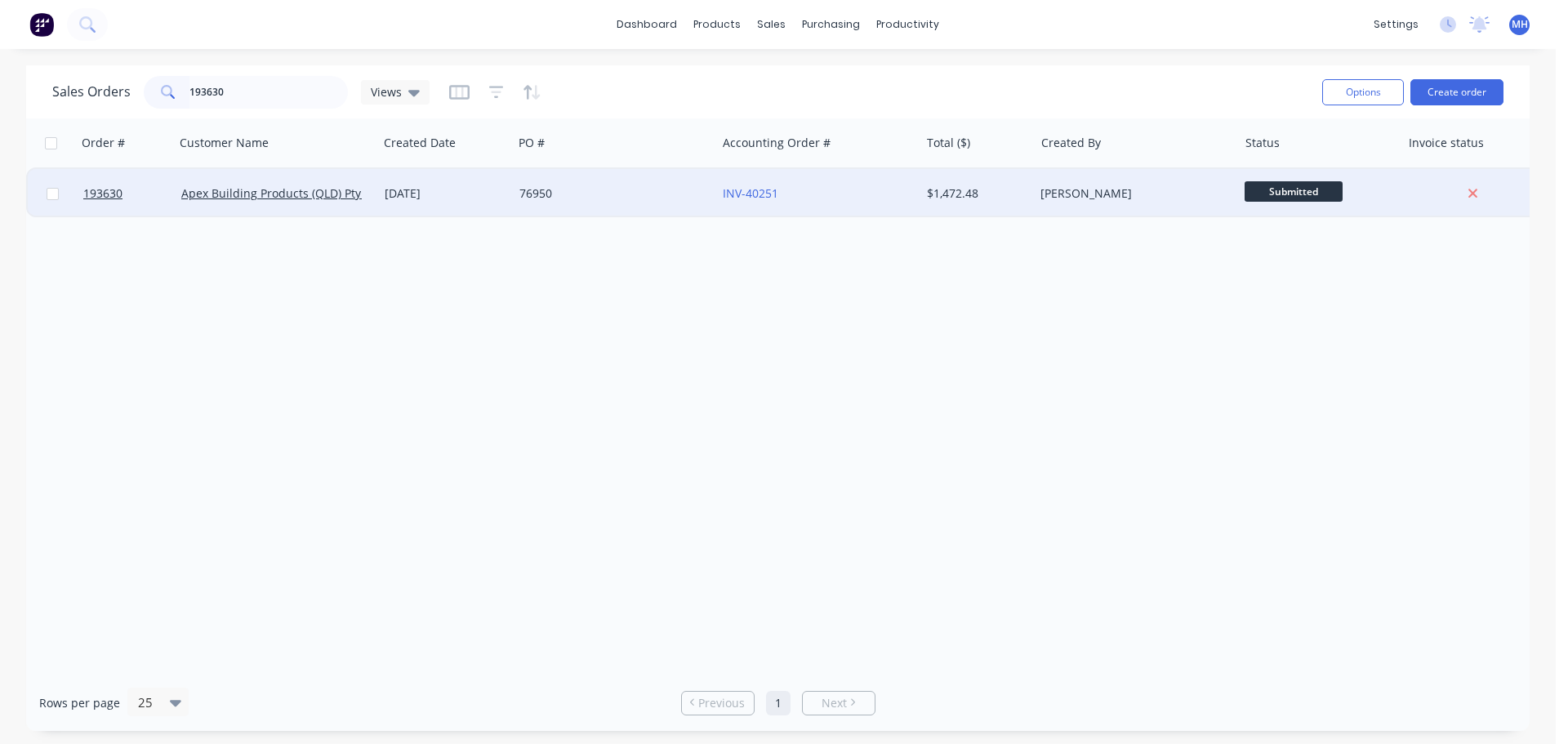
click at [590, 186] on div "76950" at bounding box center [610, 193] width 181 height 16
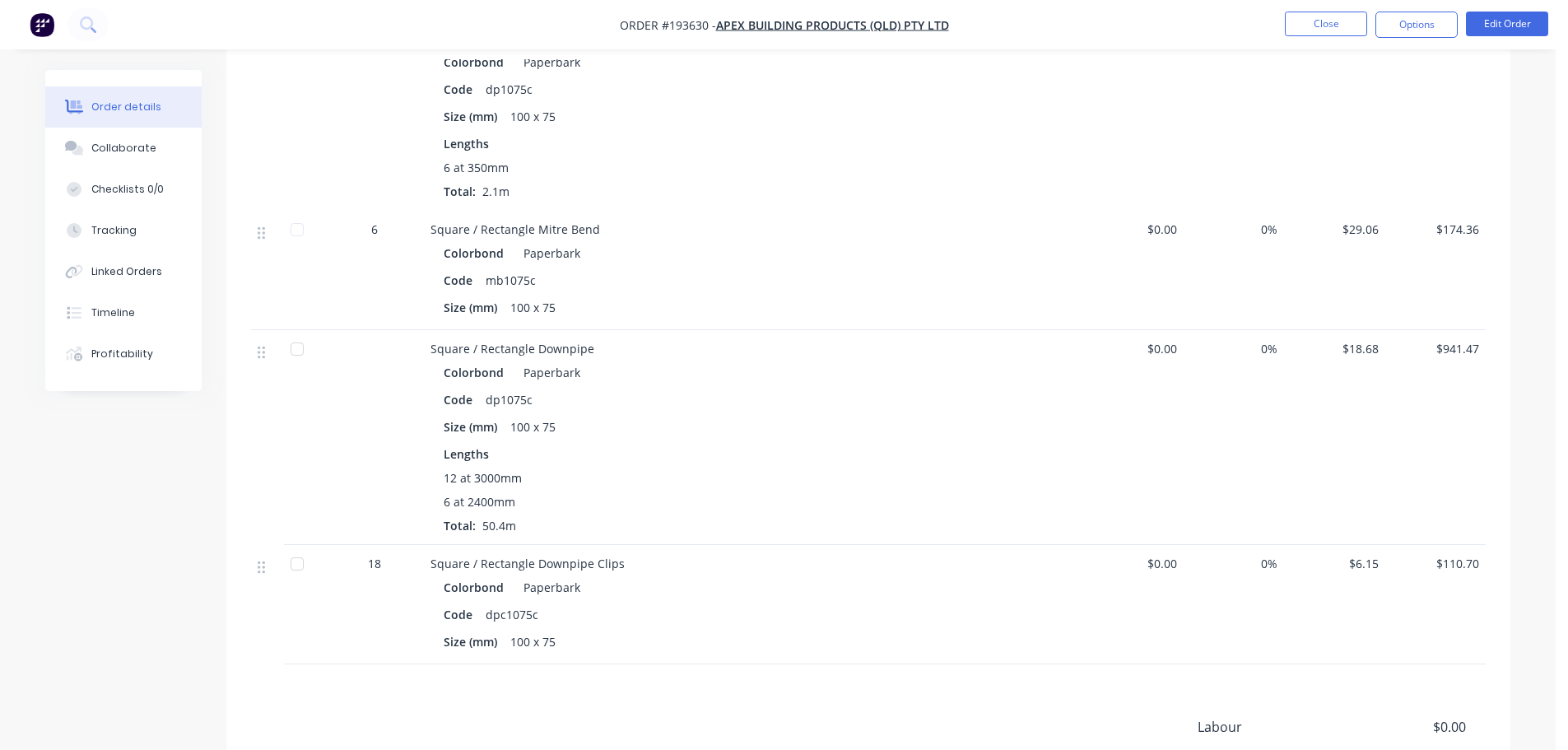
scroll to position [329, 0]
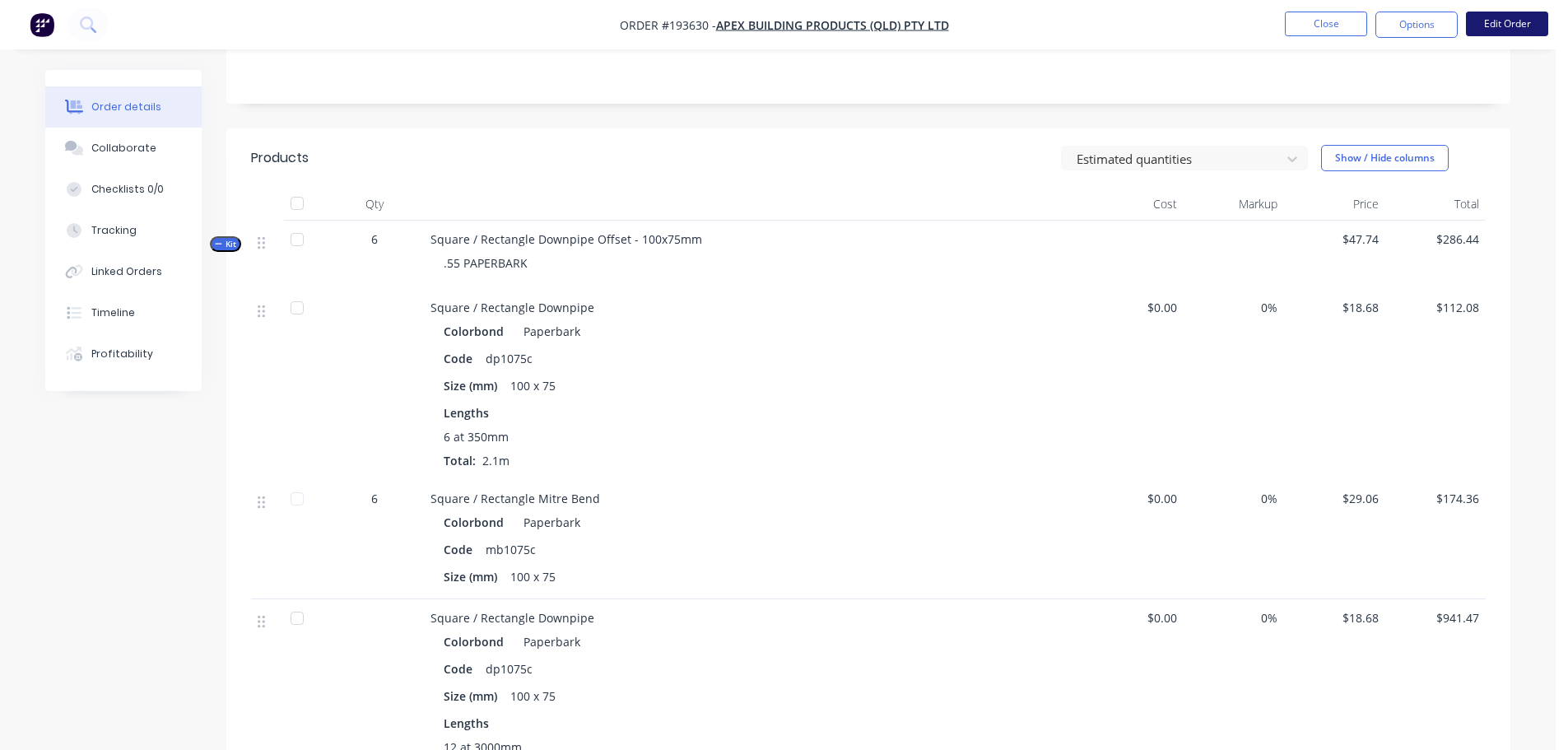
click at [1502, 28] on button "Edit Order" at bounding box center [1507, 24] width 83 height 25
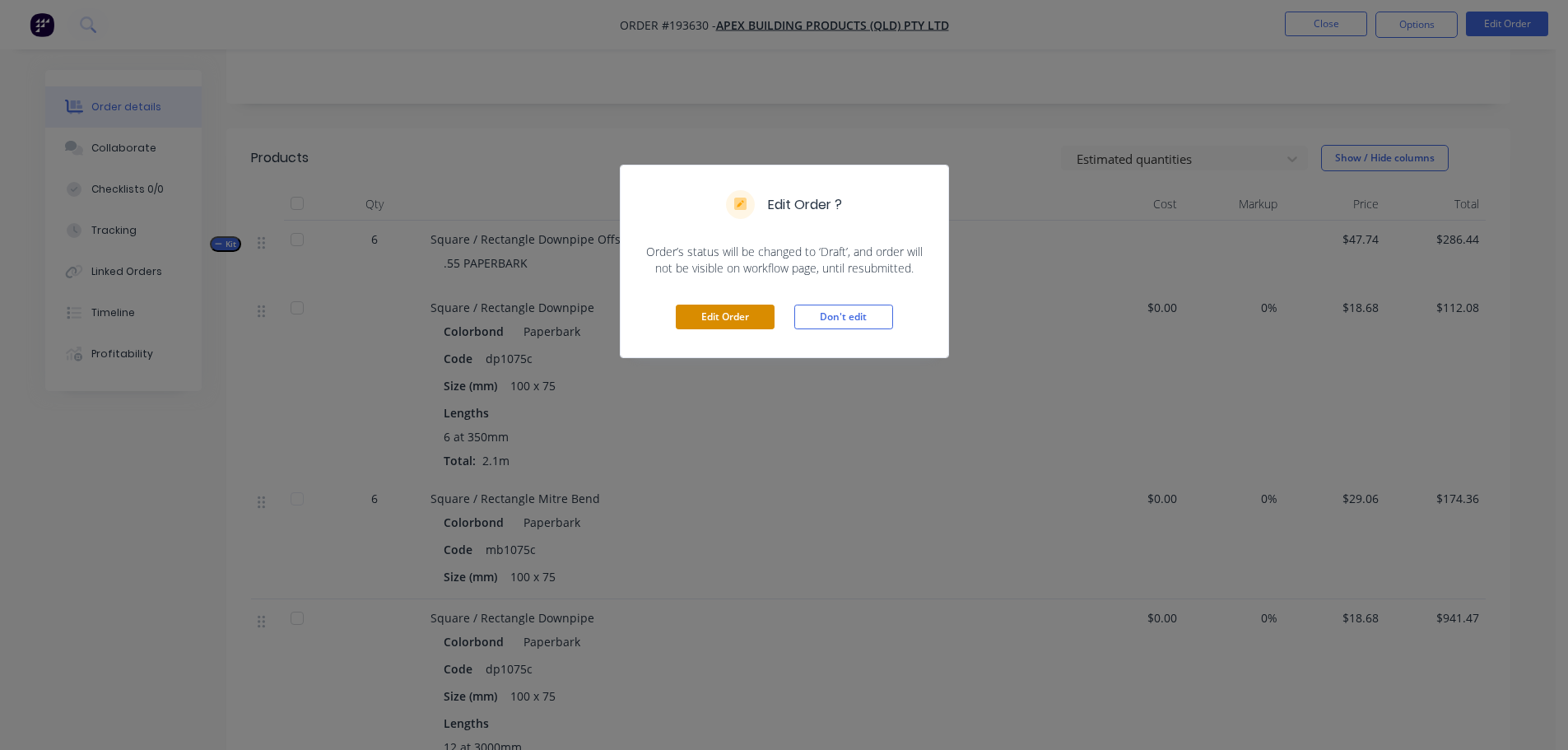
click at [714, 317] on button "Edit Order" at bounding box center [725, 317] width 99 height 25
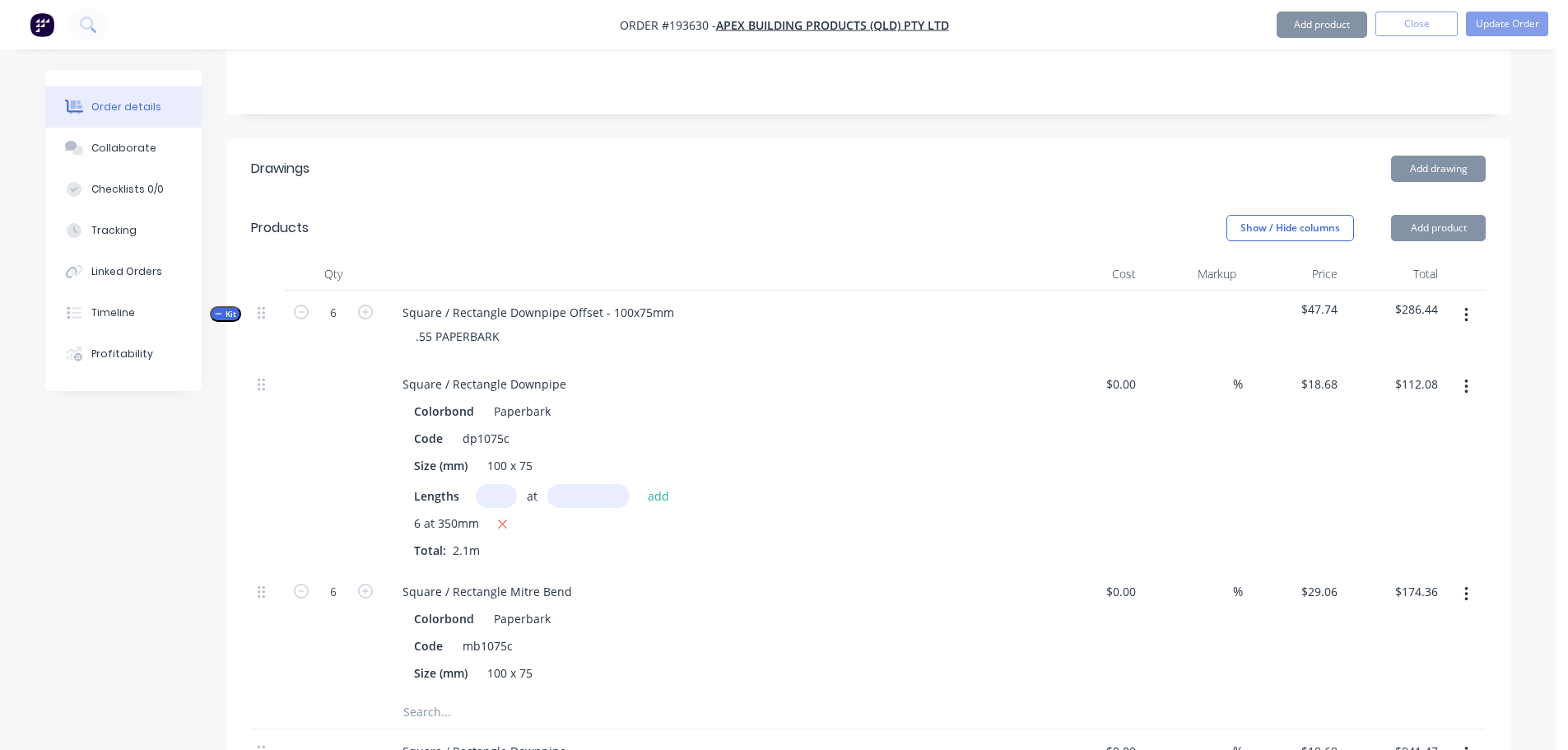
scroll to position [165, 0]
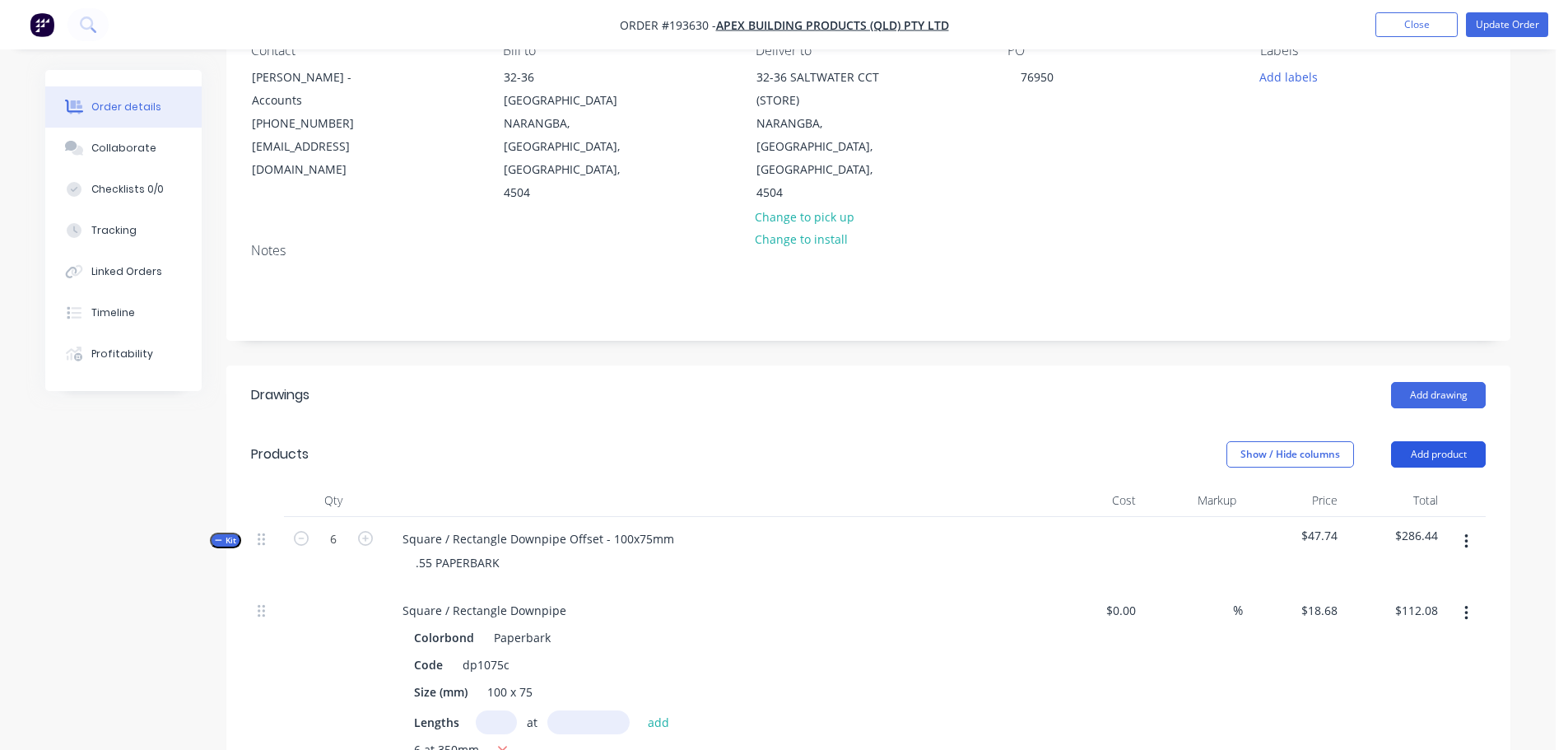
click at [1452, 442] on button "Add product" at bounding box center [1438, 455] width 94 height 27
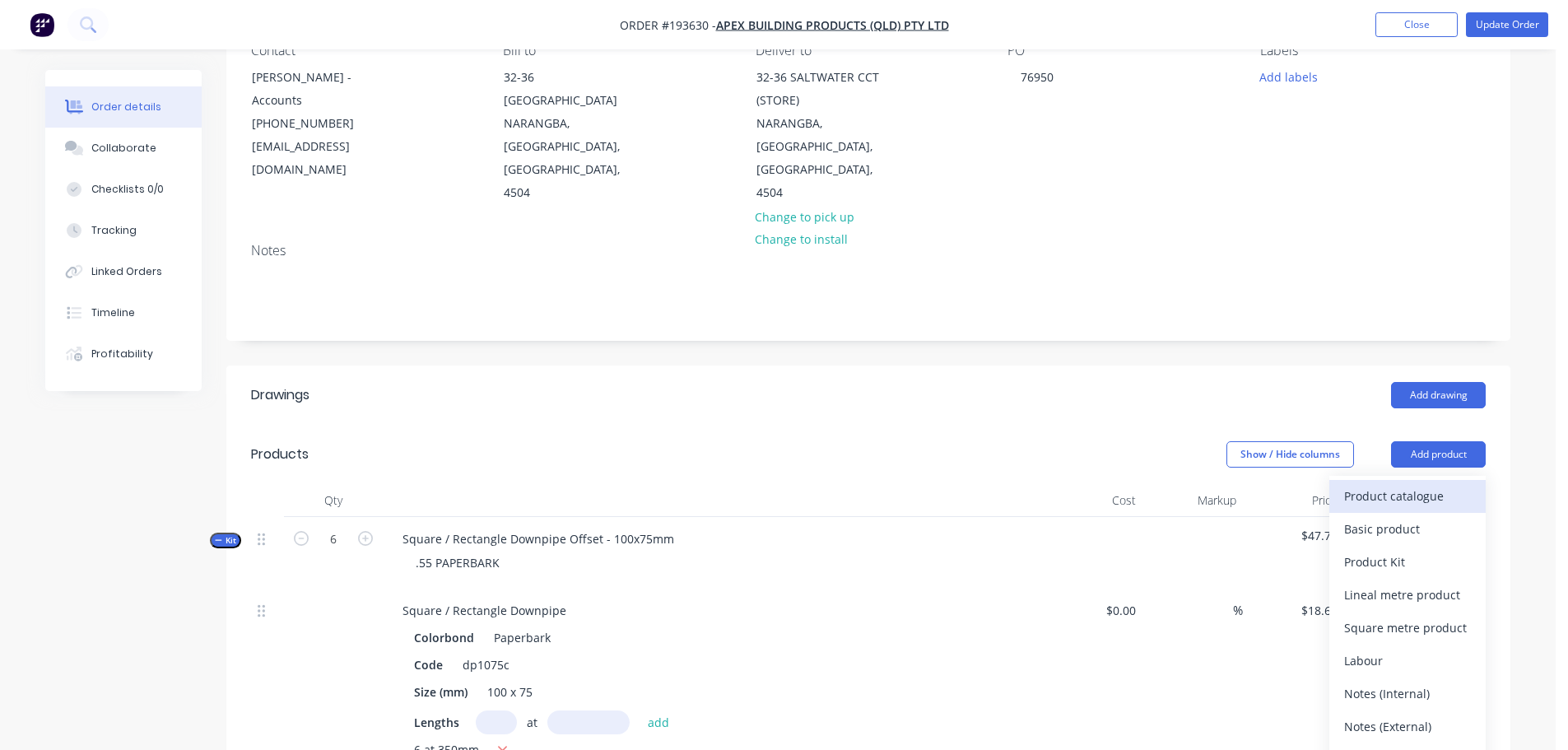
click at [1443, 484] on div "Product catalogue" at bounding box center [1407, 496] width 127 height 24
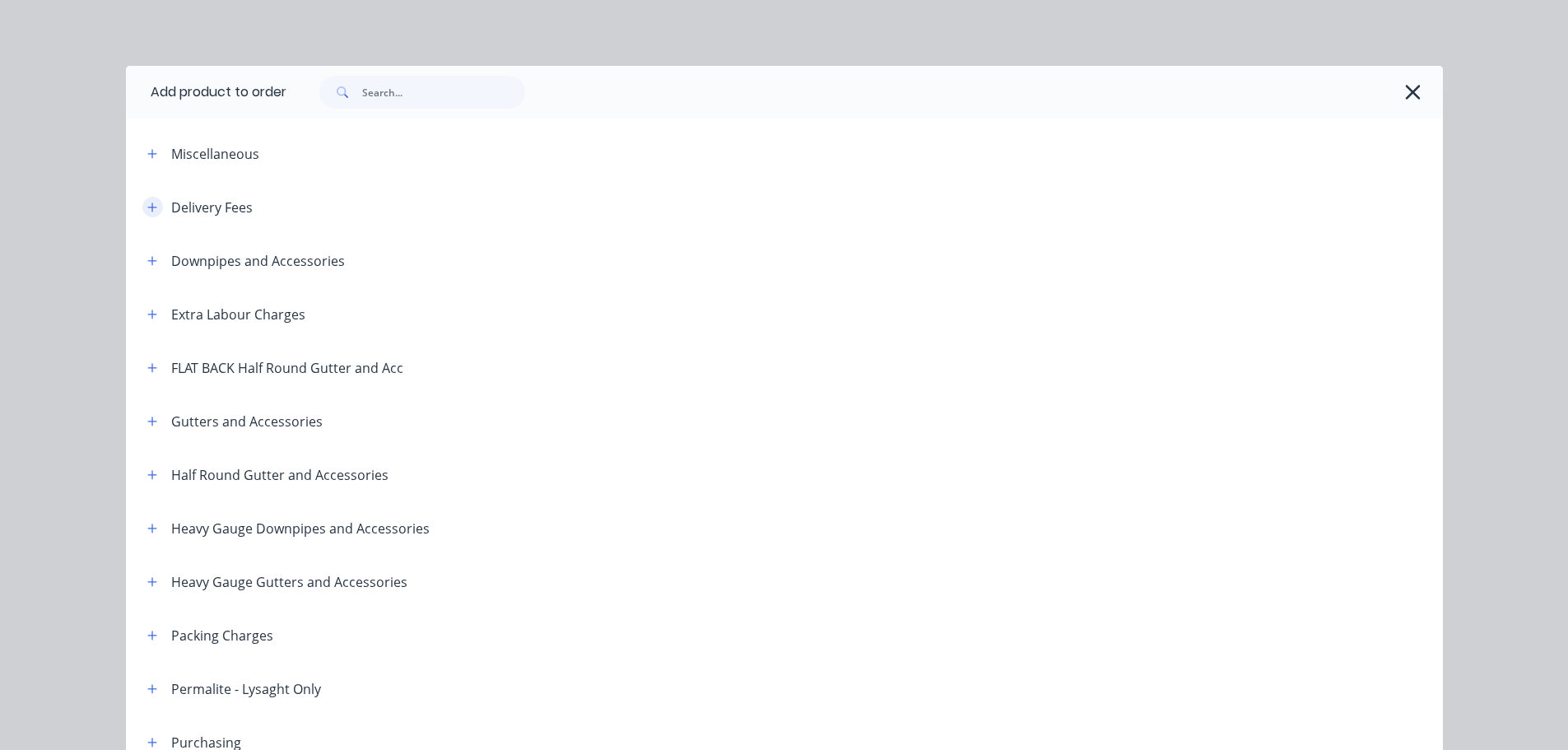
click at [149, 210] on icon "button" at bounding box center [152, 207] width 10 height 11
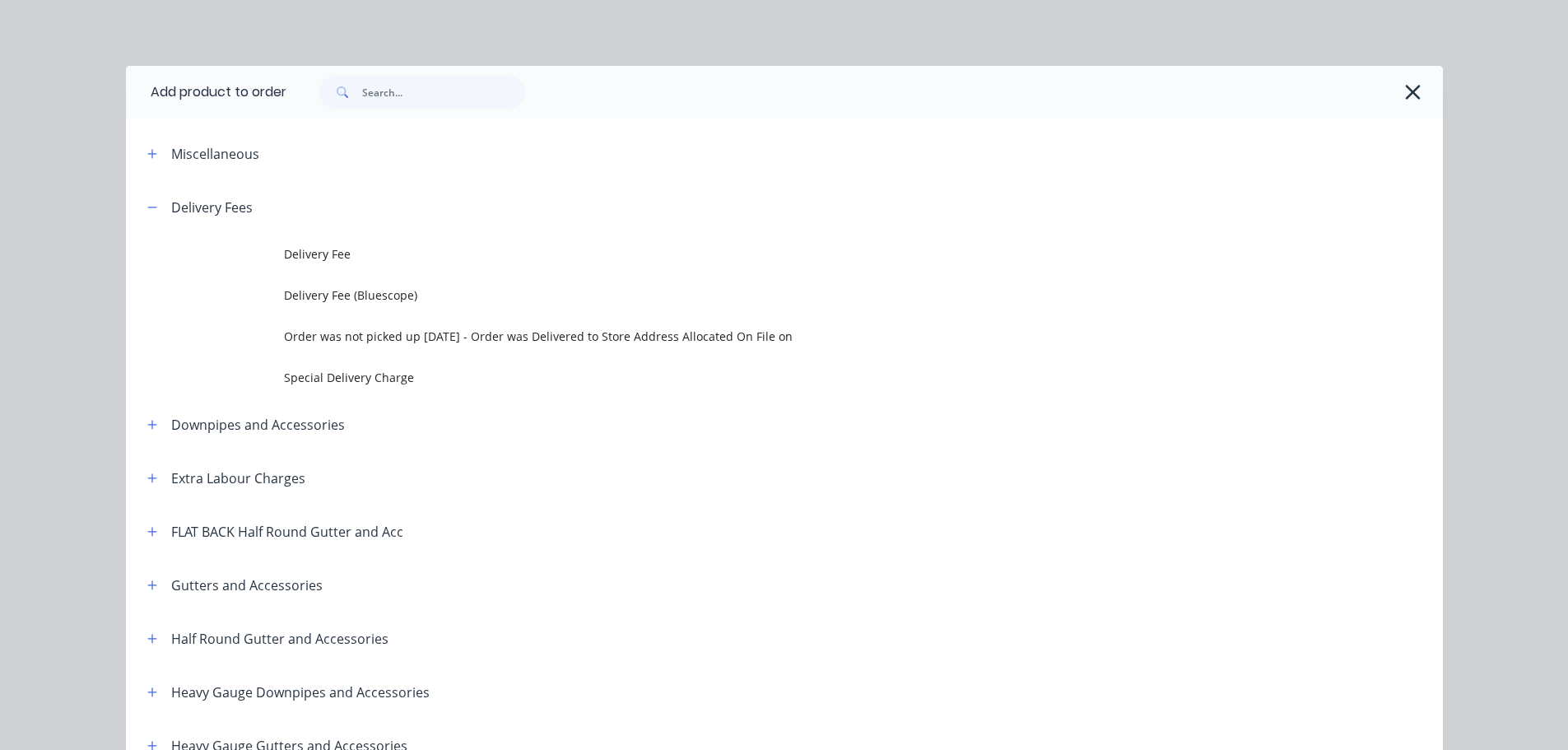
drag, startPoint x: 363, startPoint y: 244, endPoint x: 376, endPoint y: 284, distance: 42.1
click at [366, 245] on td "Delivery Fee" at bounding box center [863, 254] width 1159 height 41
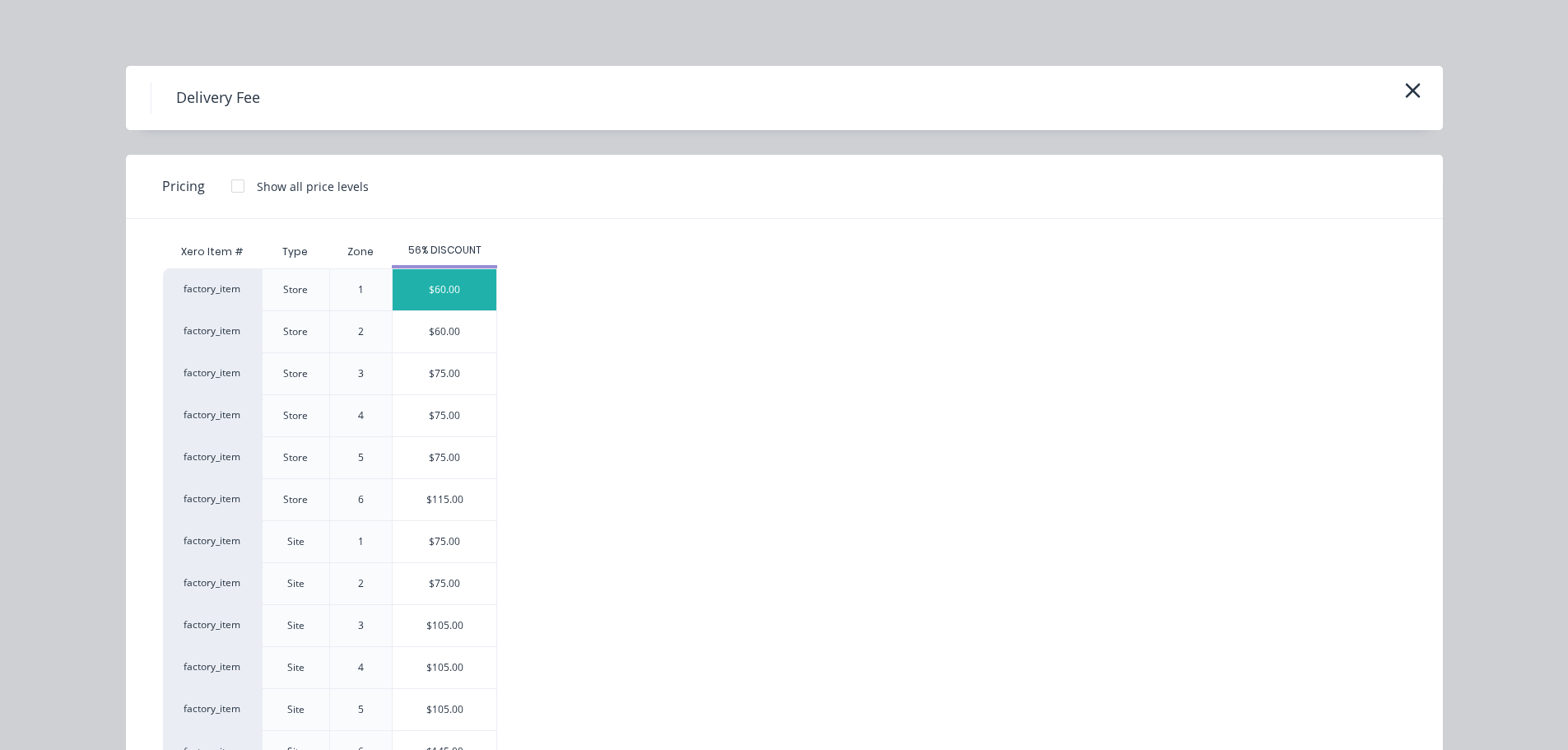
click at [444, 288] on div "$60.00" at bounding box center [444, 289] width 104 height 41
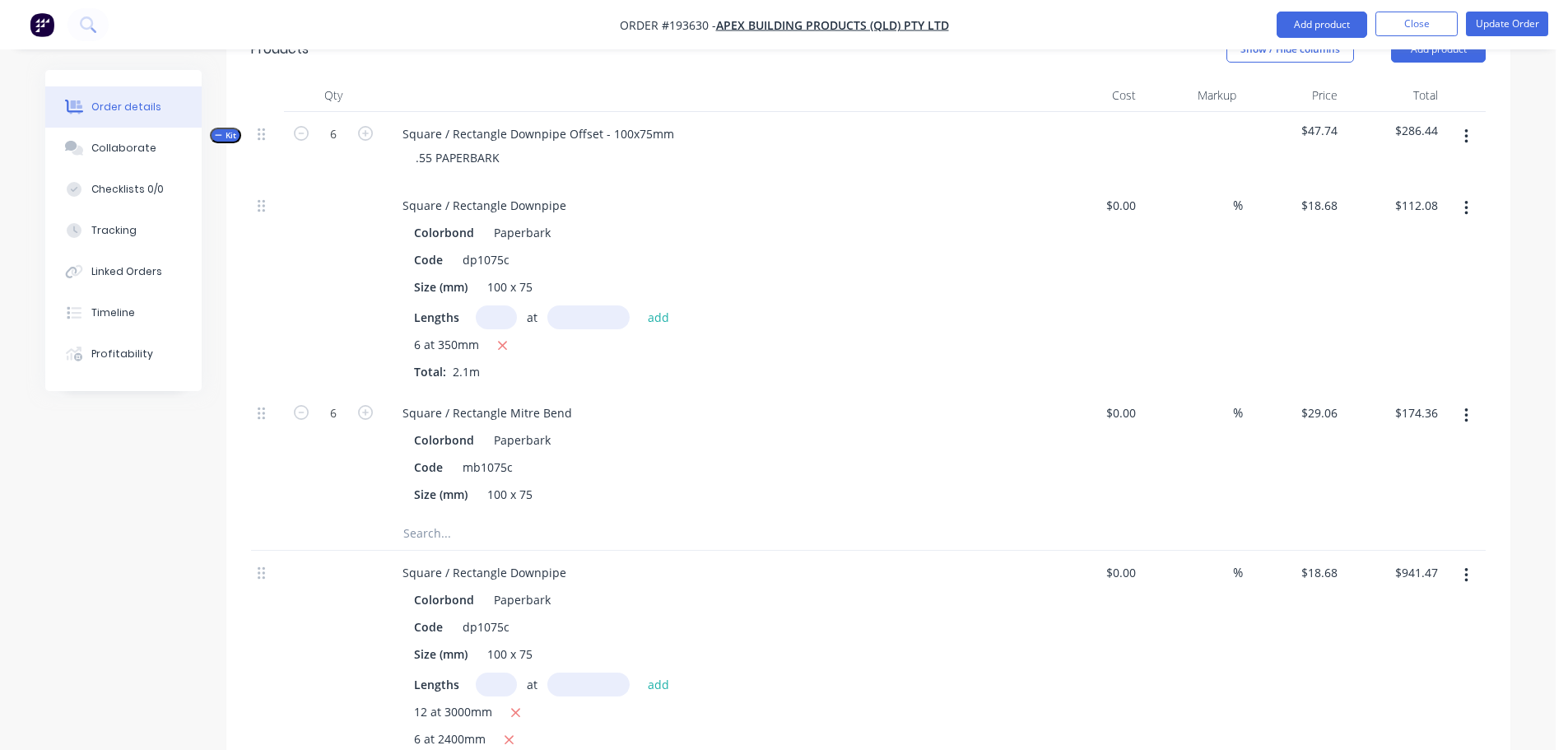
scroll to position [577, 0]
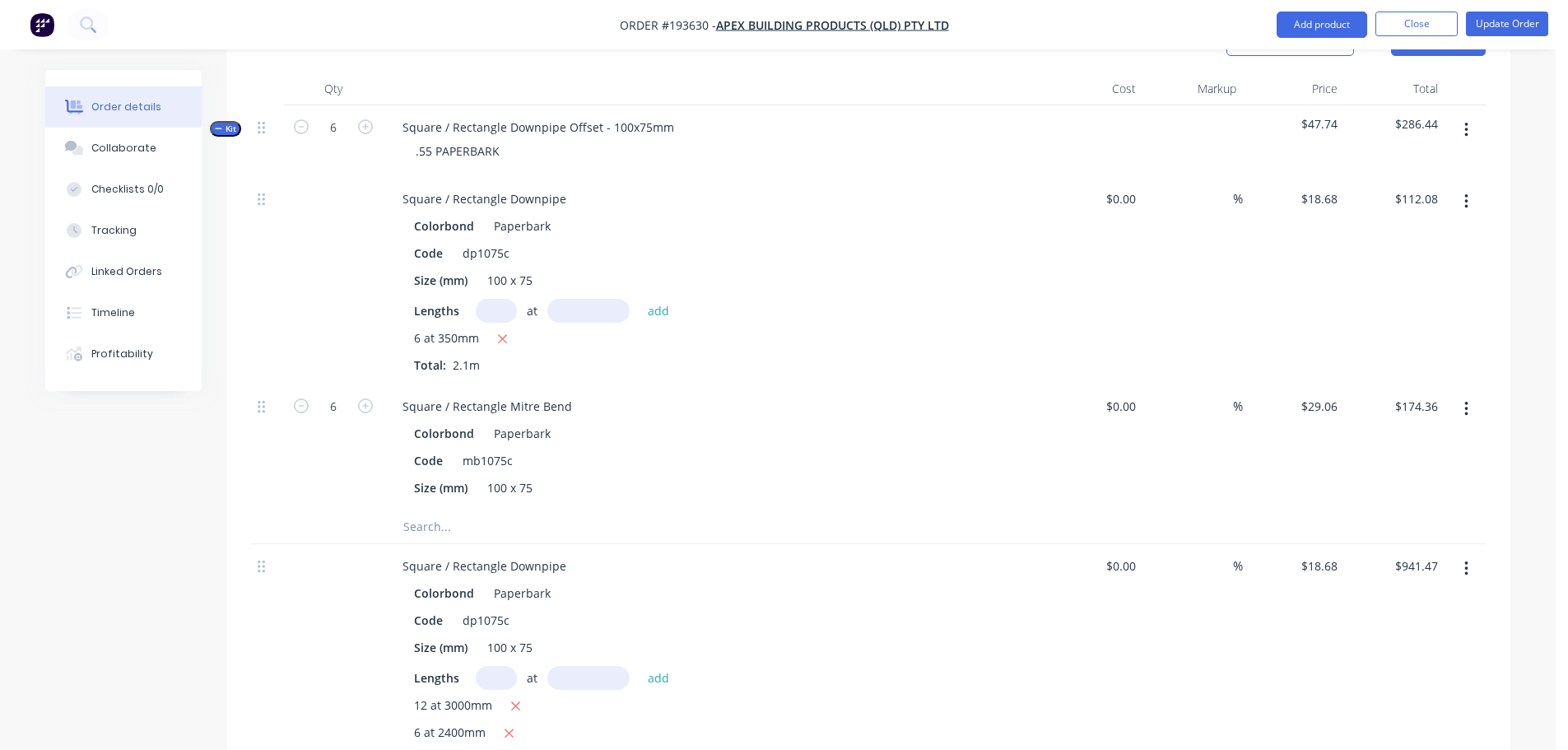
click at [230, 123] on span "Kit" at bounding box center [225, 128] width 21 height 12
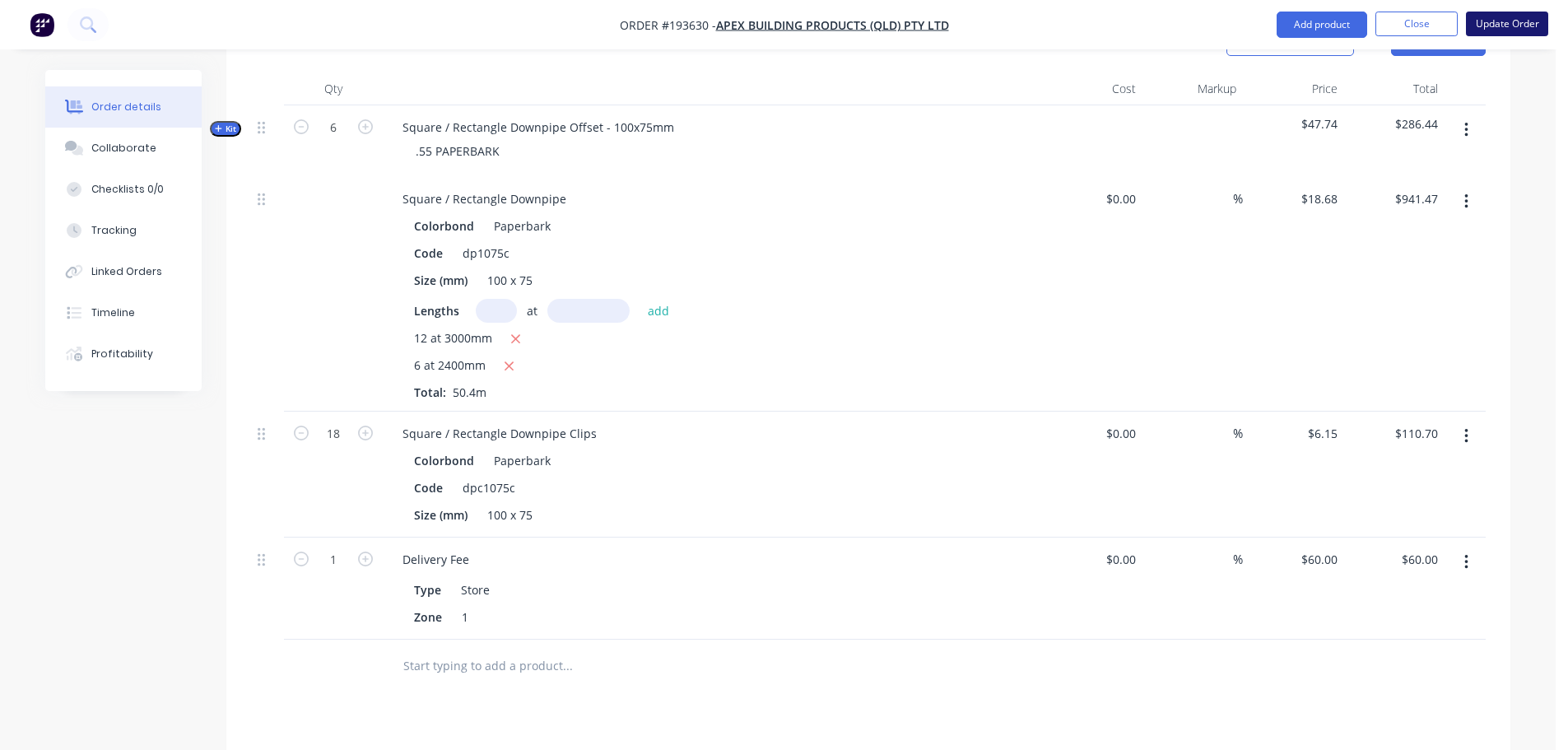
click at [1526, 15] on button "Update Order" at bounding box center [1507, 24] width 83 height 25
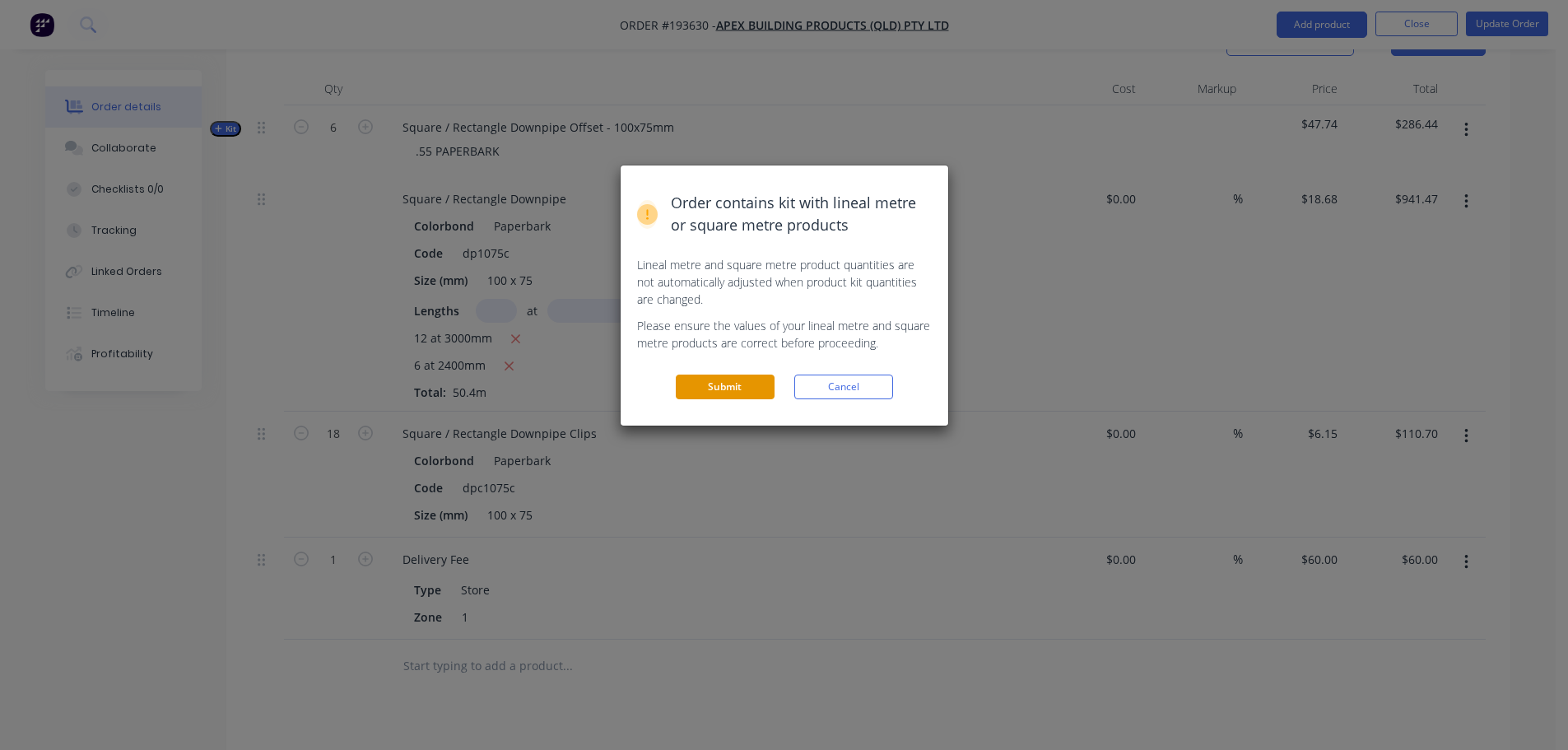
click at [726, 375] on button "Submit" at bounding box center [725, 387] width 99 height 25
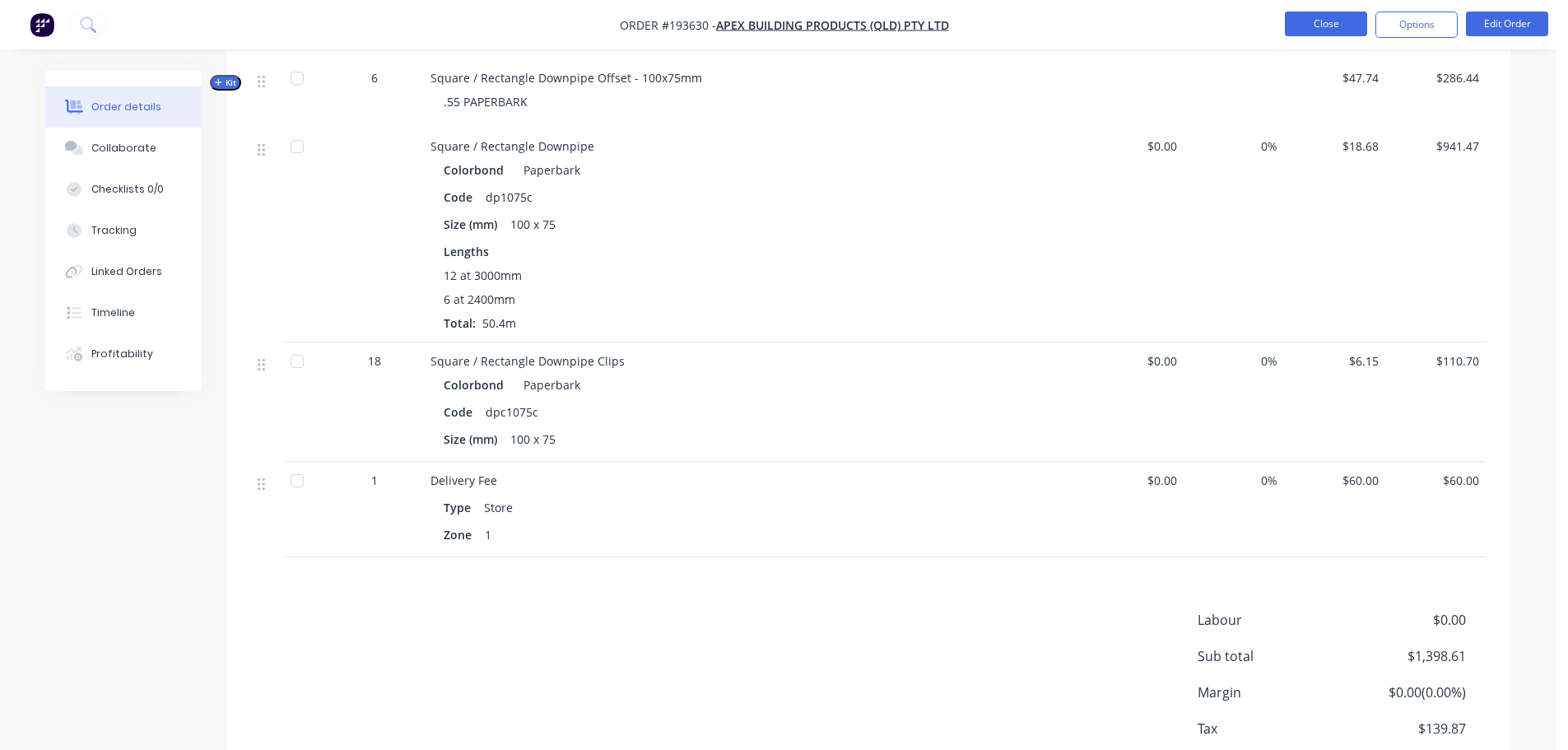
click at [1359, 25] on button "Close" at bounding box center [1325, 24] width 83 height 25
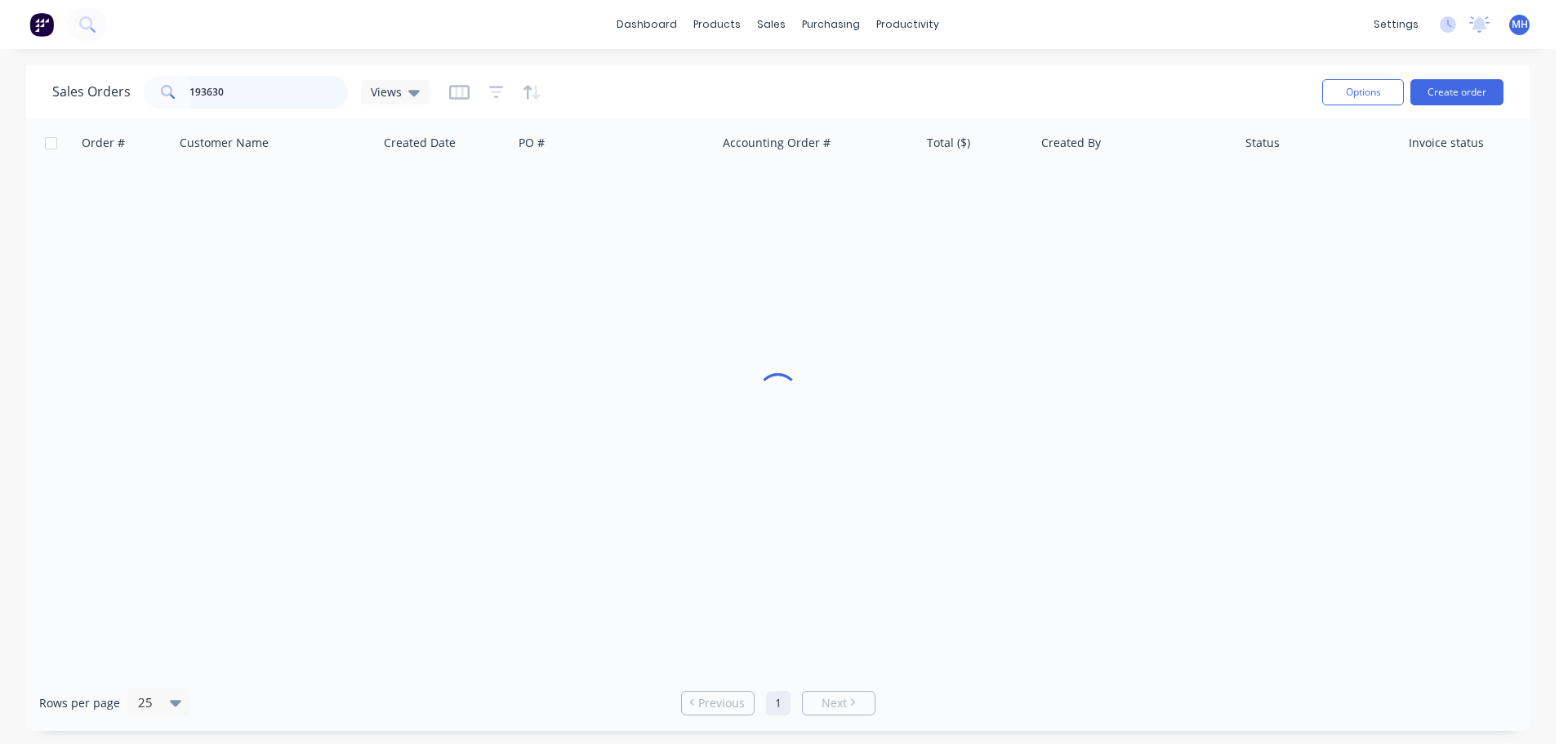
click at [277, 100] on input "193630" at bounding box center [269, 92] width 160 height 33
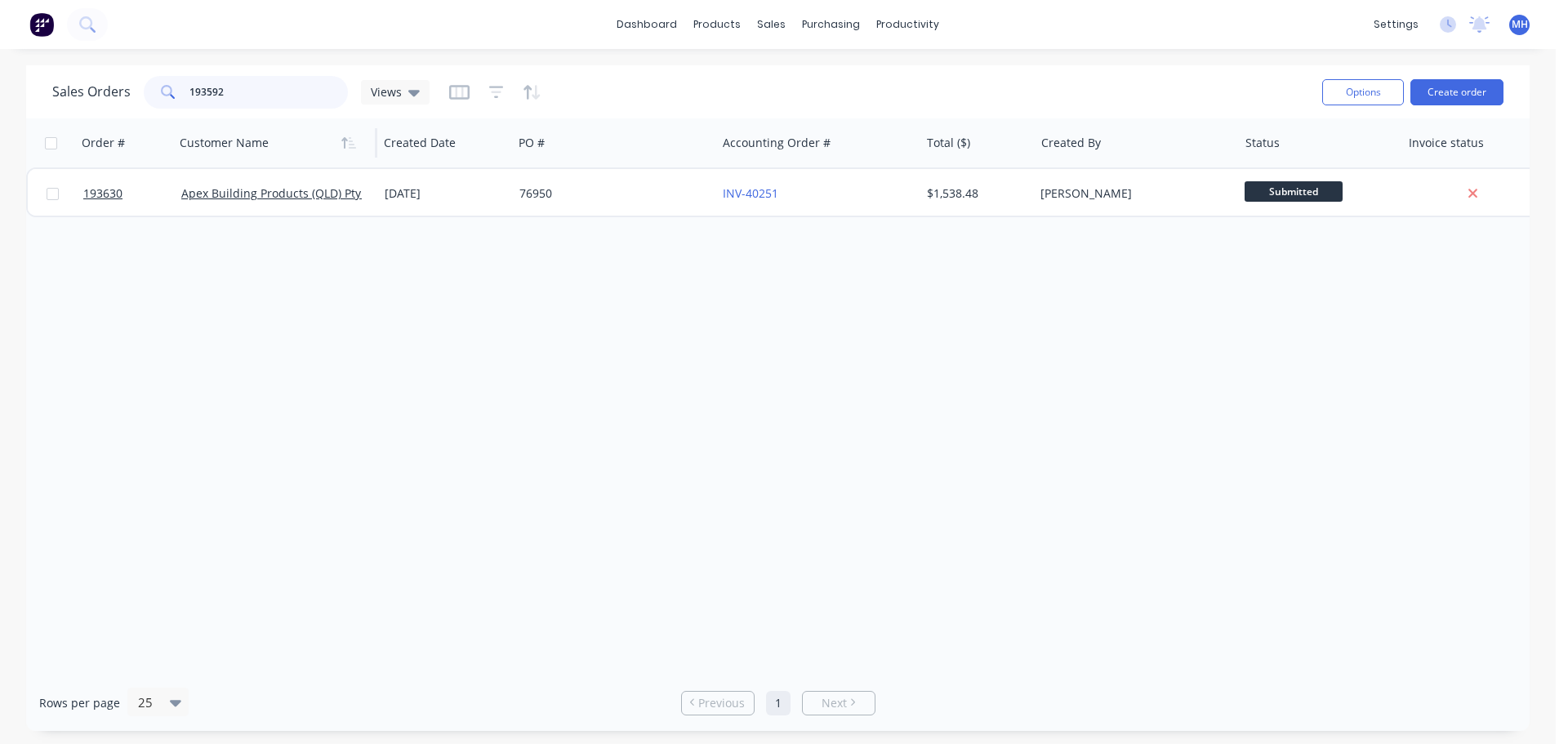
type input "193592"
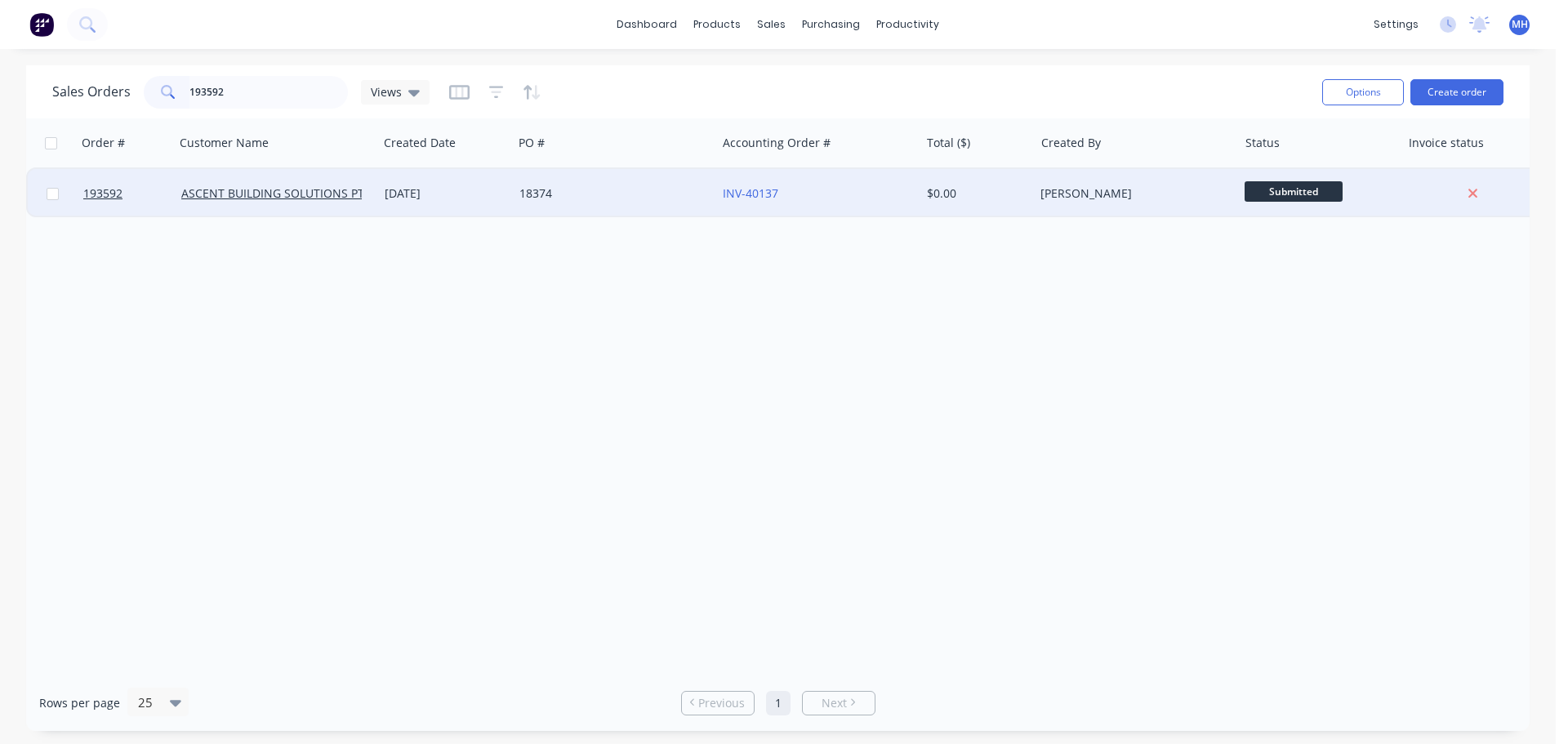
click at [470, 201] on div "[DATE]" at bounding box center [445, 193] width 122 height 16
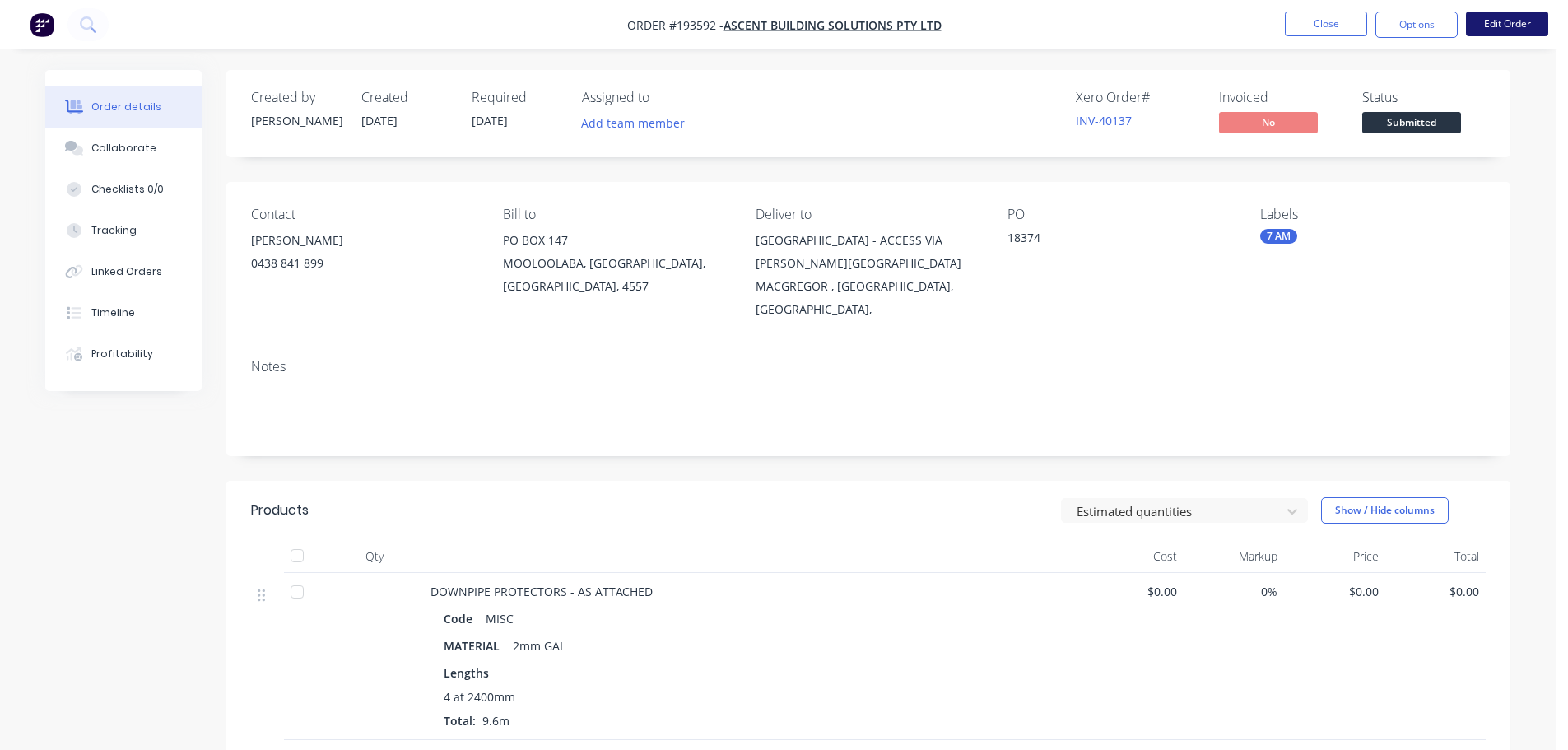
click at [1527, 26] on button "Edit Order" at bounding box center [1507, 24] width 83 height 25
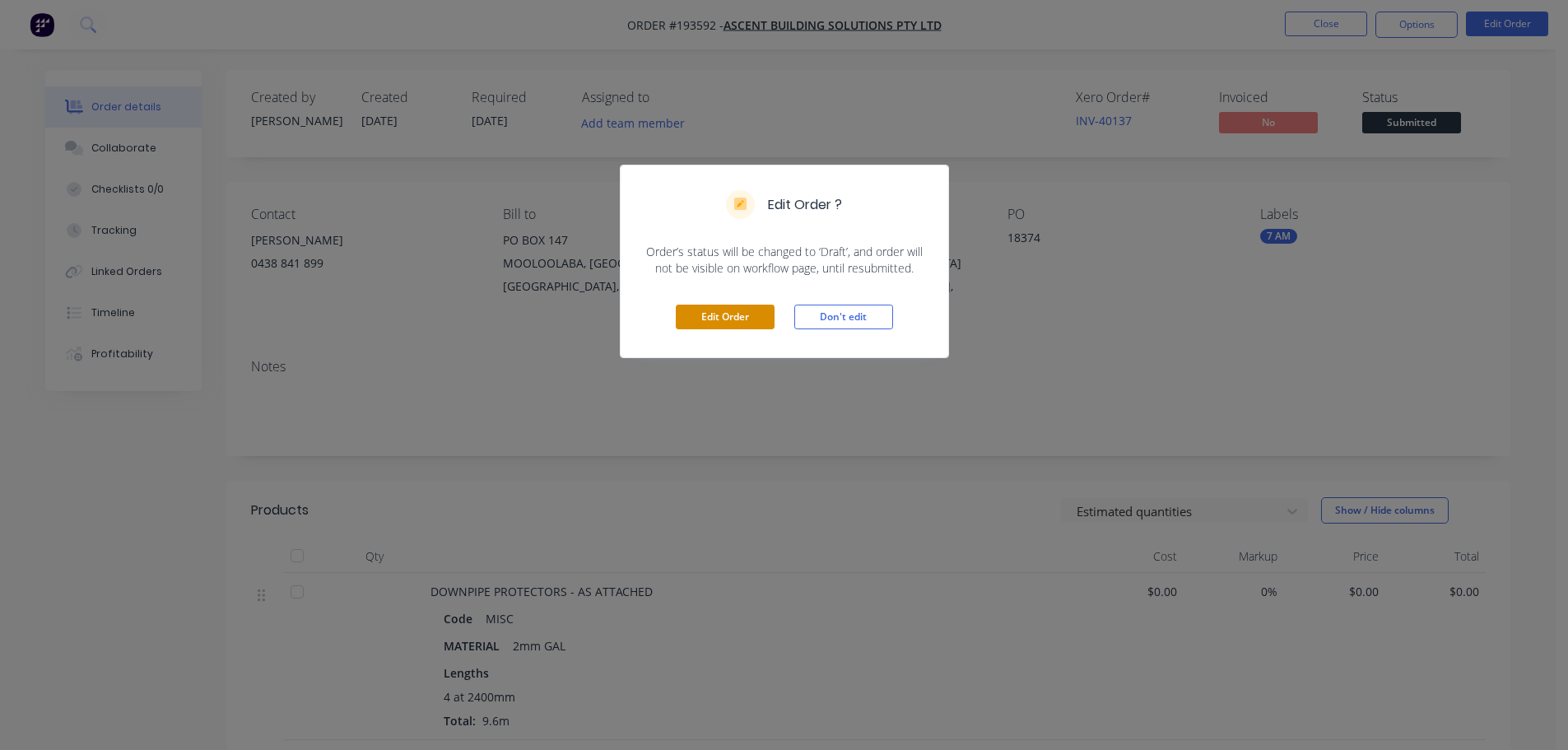
click at [750, 326] on button "Edit Order" at bounding box center [725, 317] width 99 height 25
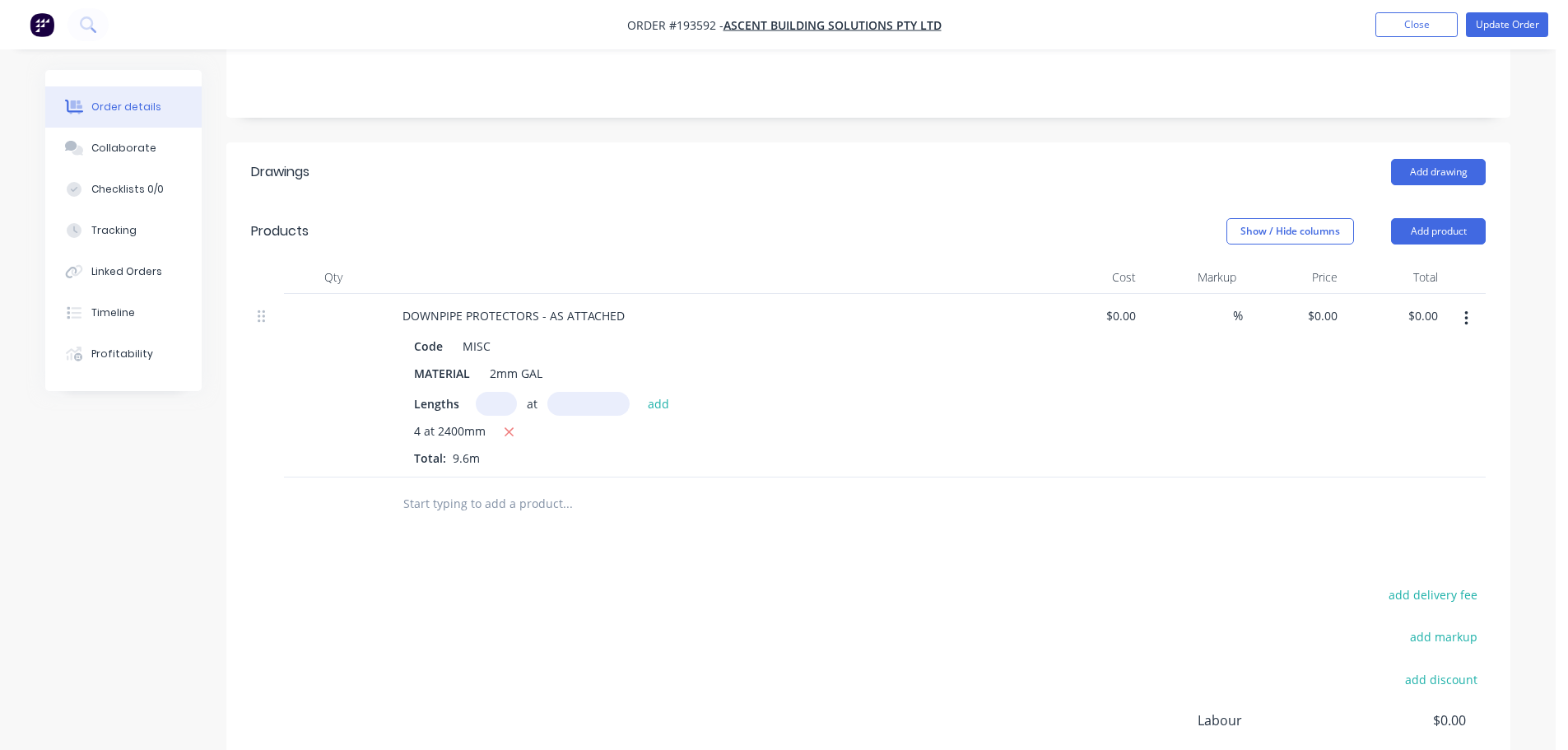
scroll to position [412, 0]
drag, startPoint x: 748, startPoint y: 537, endPoint x: 742, endPoint y: 544, distance: 9.2
click at [748, 582] on div "add delivery fee add markup add discount Labour $0.00 Sub total $0.00 Margin $0…" at bounding box center [869, 741] width 1235 height 318
click at [1442, 217] on button "Add product" at bounding box center [1438, 230] width 94 height 27
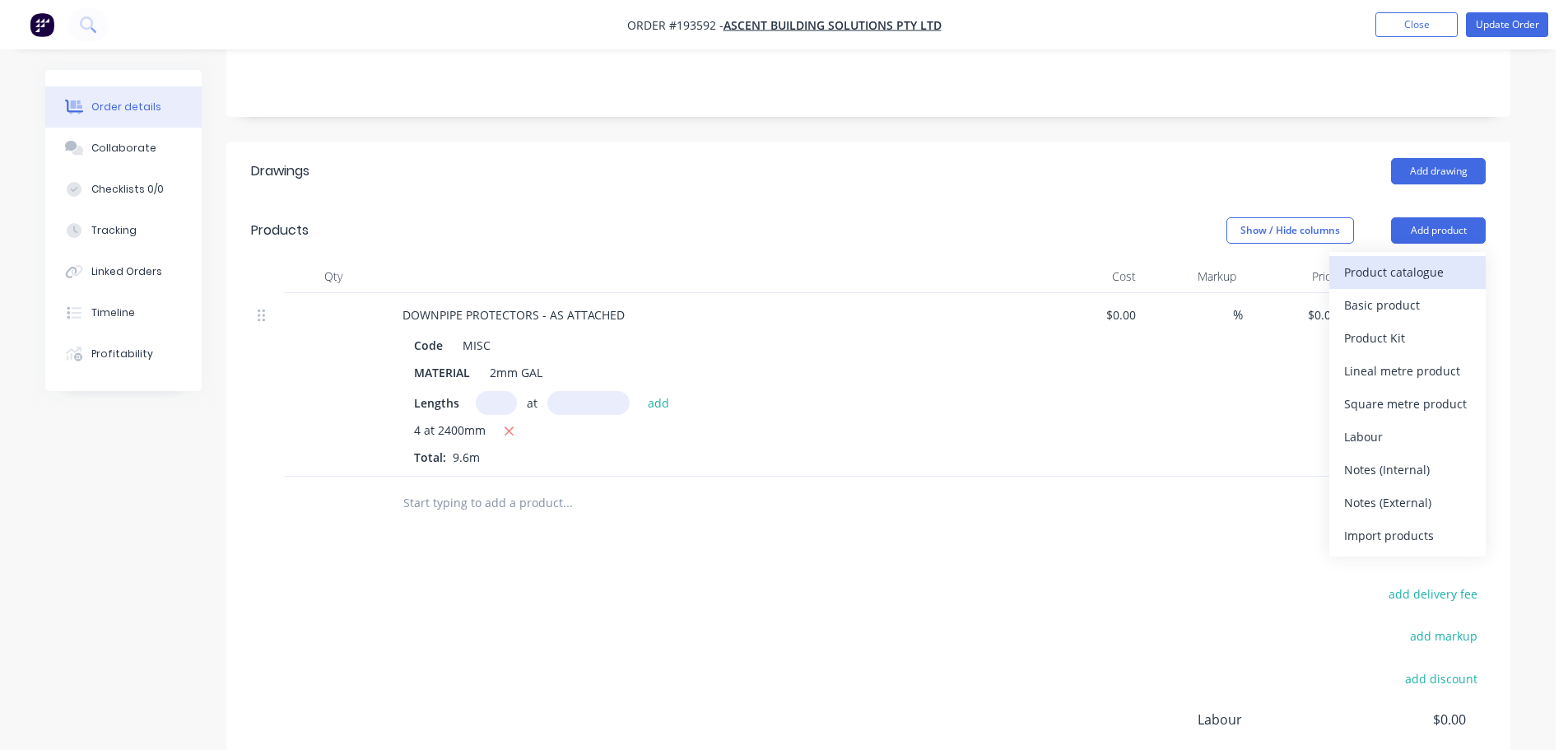
click at [1434, 260] on div "Product catalogue" at bounding box center [1407, 271] width 127 height 24
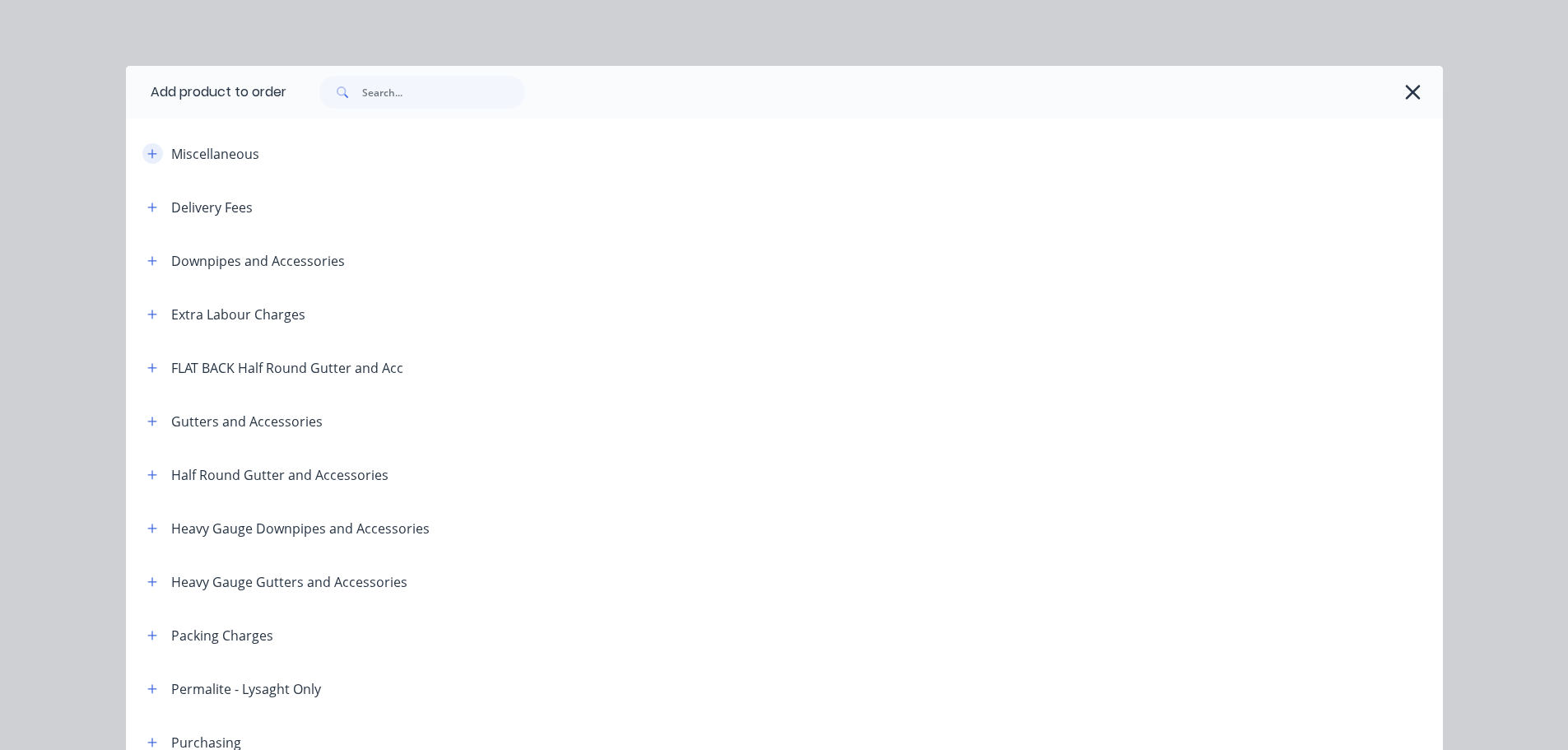
click at [152, 148] on button "button" at bounding box center [153, 154] width 21 height 21
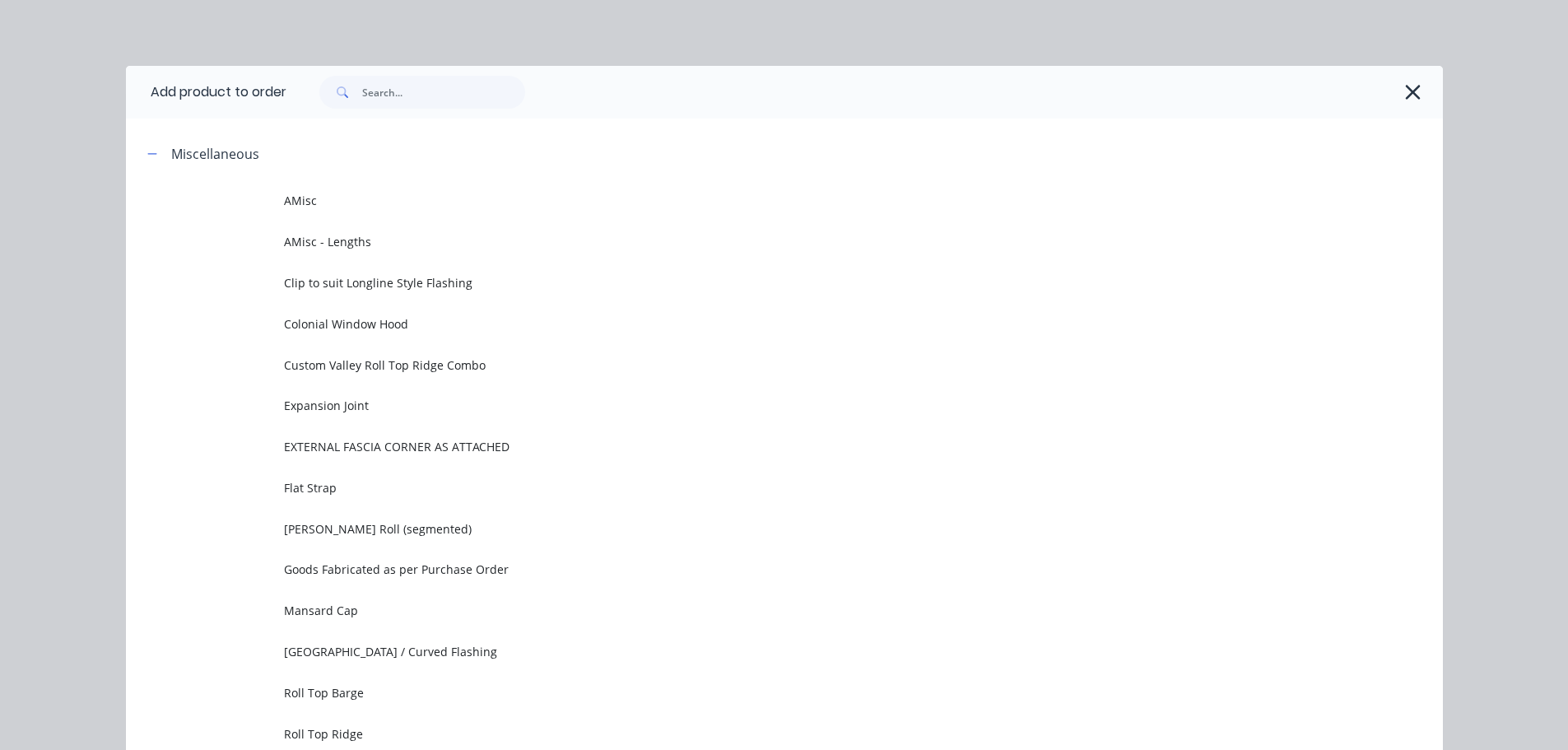
click at [361, 180] on header "Miscellaneous" at bounding box center [784, 153] width 1317 height 53
drag, startPoint x: 377, startPoint y: 198, endPoint x: 519, endPoint y: 197, distance: 142.0
click at [379, 199] on span "AMisc" at bounding box center [747, 201] width 927 height 17
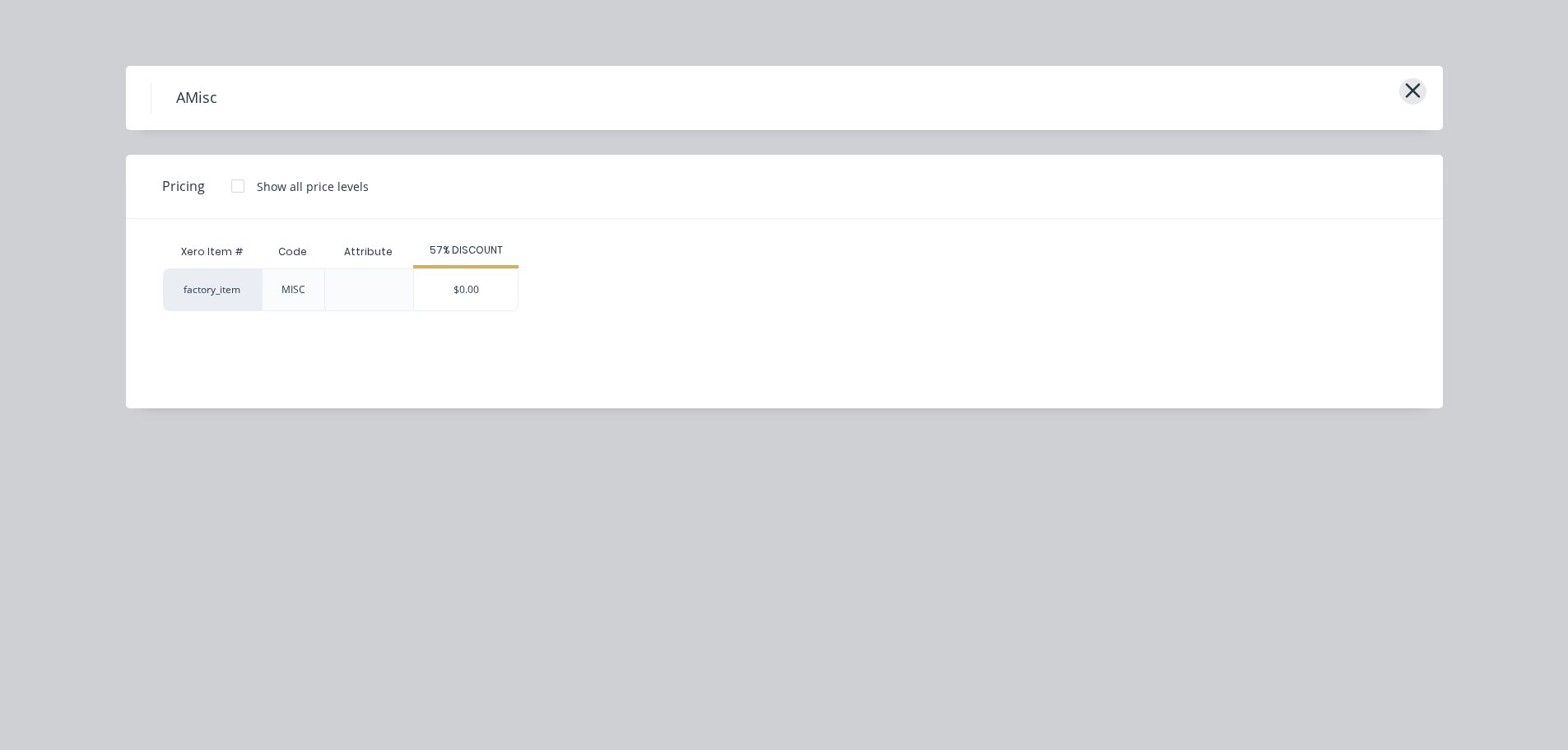
click at [1414, 99] on icon "button" at bounding box center [1413, 90] width 17 height 23
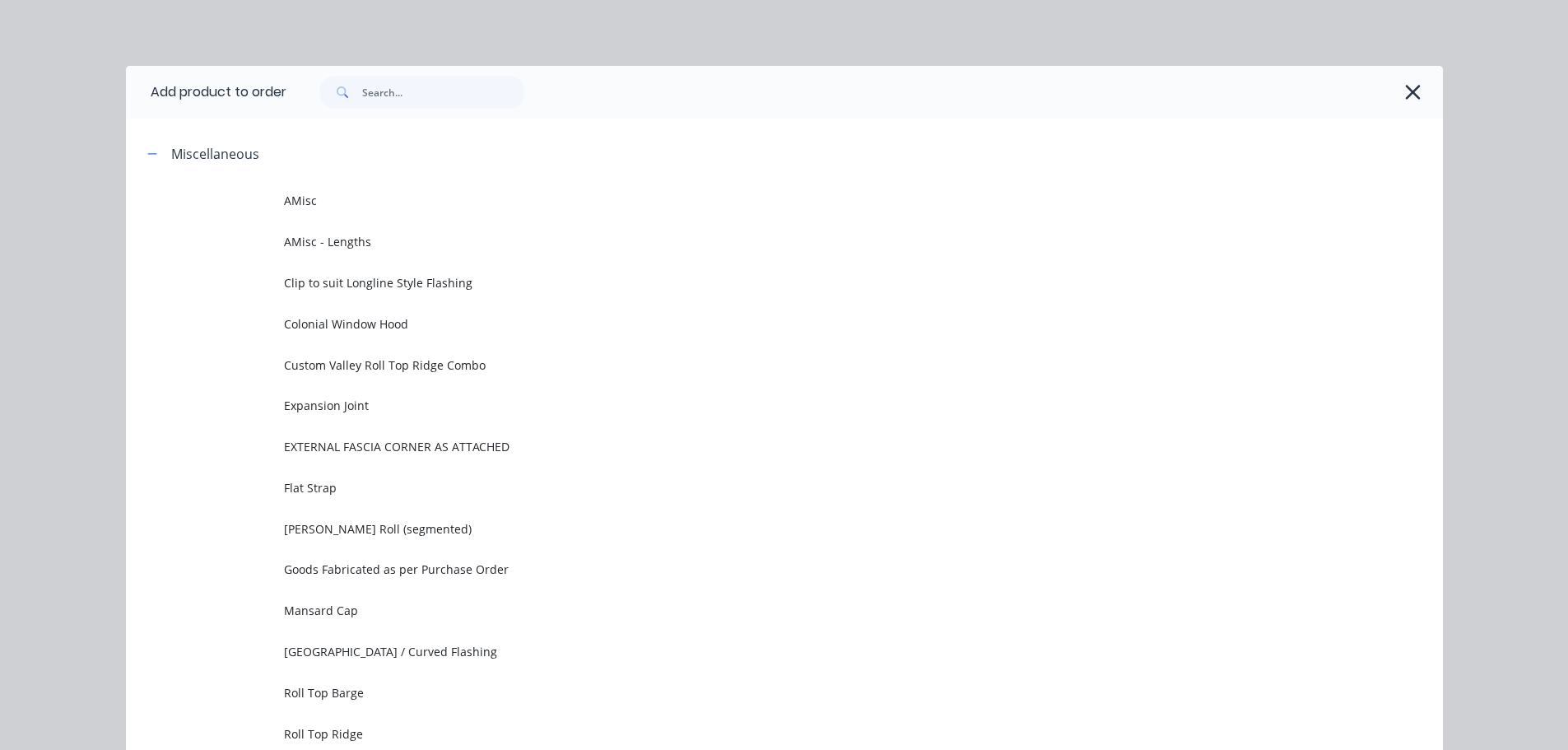
scroll to position [127, 0]
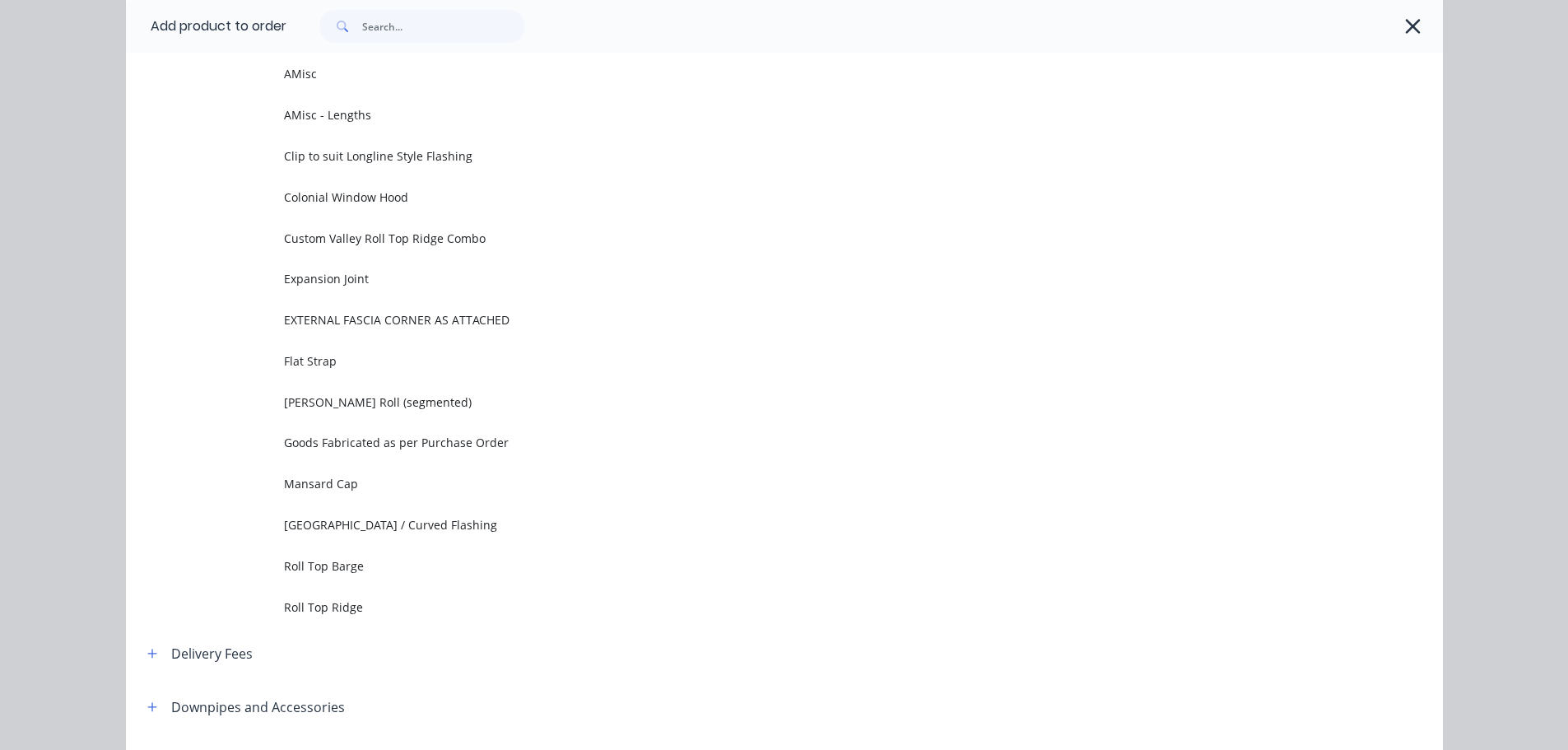
click at [1411, 10] on div at bounding box center [856, 26] width 1140 height 33
click at [1411, 21] on icon "button" at bounding box center [1413, 27] width 17 height 23
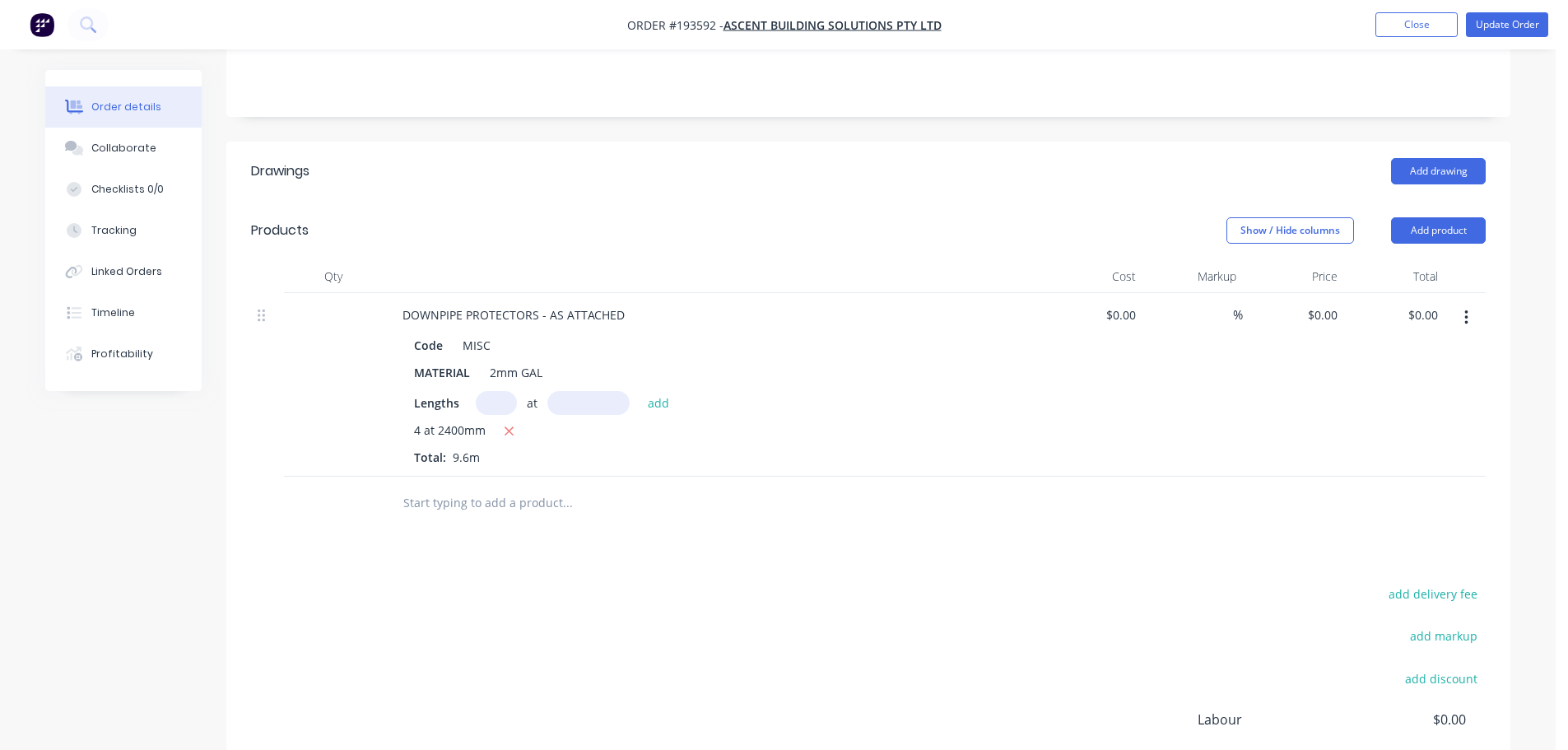
click at [1190, 142] on header "Drawings Add drawing" at bounding box center [868, 171] width 1284 height 59
click at [715, 582] on div "add delivery fee add markup add discount Labour $0.00 Sub total $0.00 Margin $0…" at bounding box center [869, 741] width 1235 height 318
click at [1399, 217] on button "Add product" at bounding box center [1438, 230] width 94 height 27
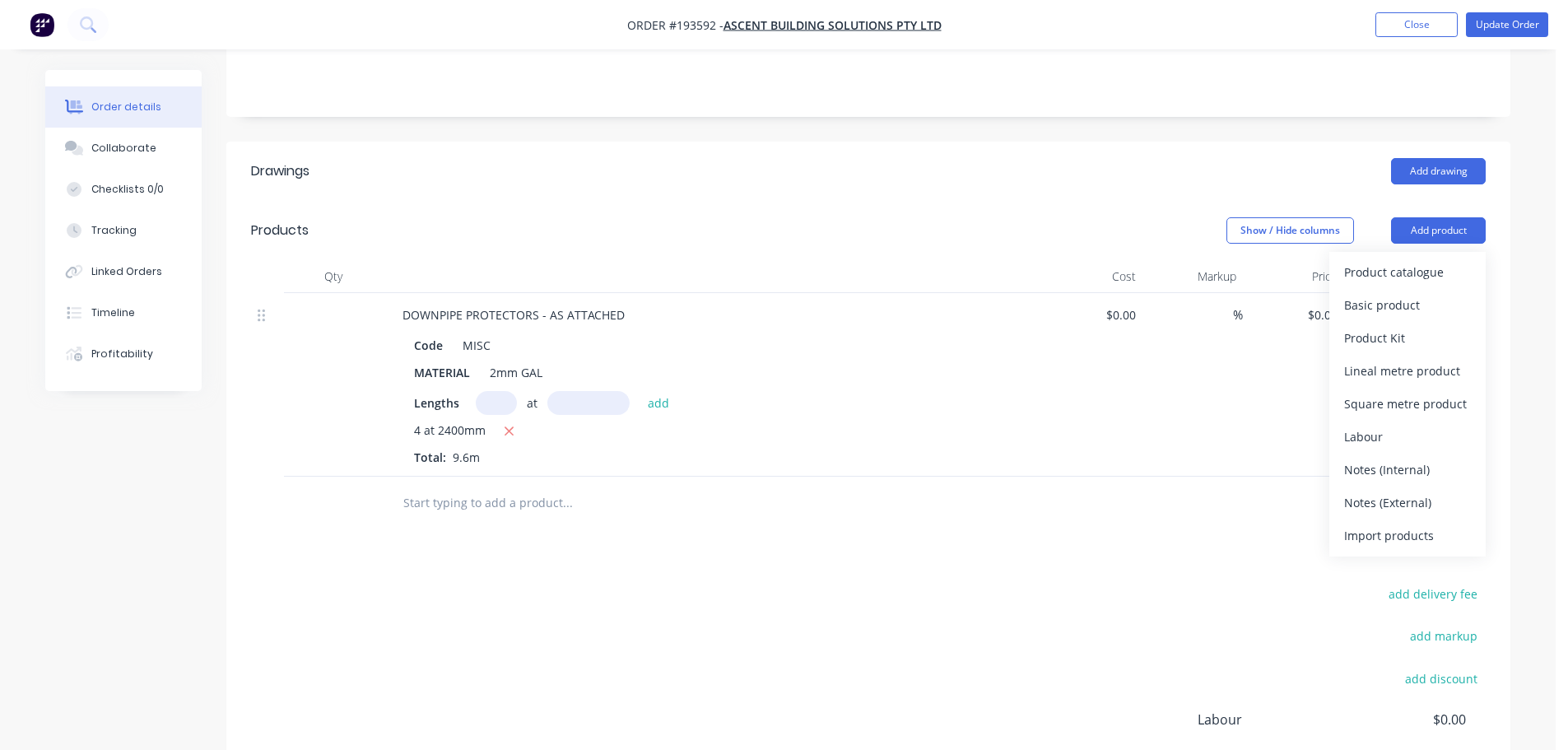
click at [1396, 204] on header "Products Show / Hide columns Add product Product catalogue Basic product Produc…" at bounding box center [868, 230] width 1284 height 59
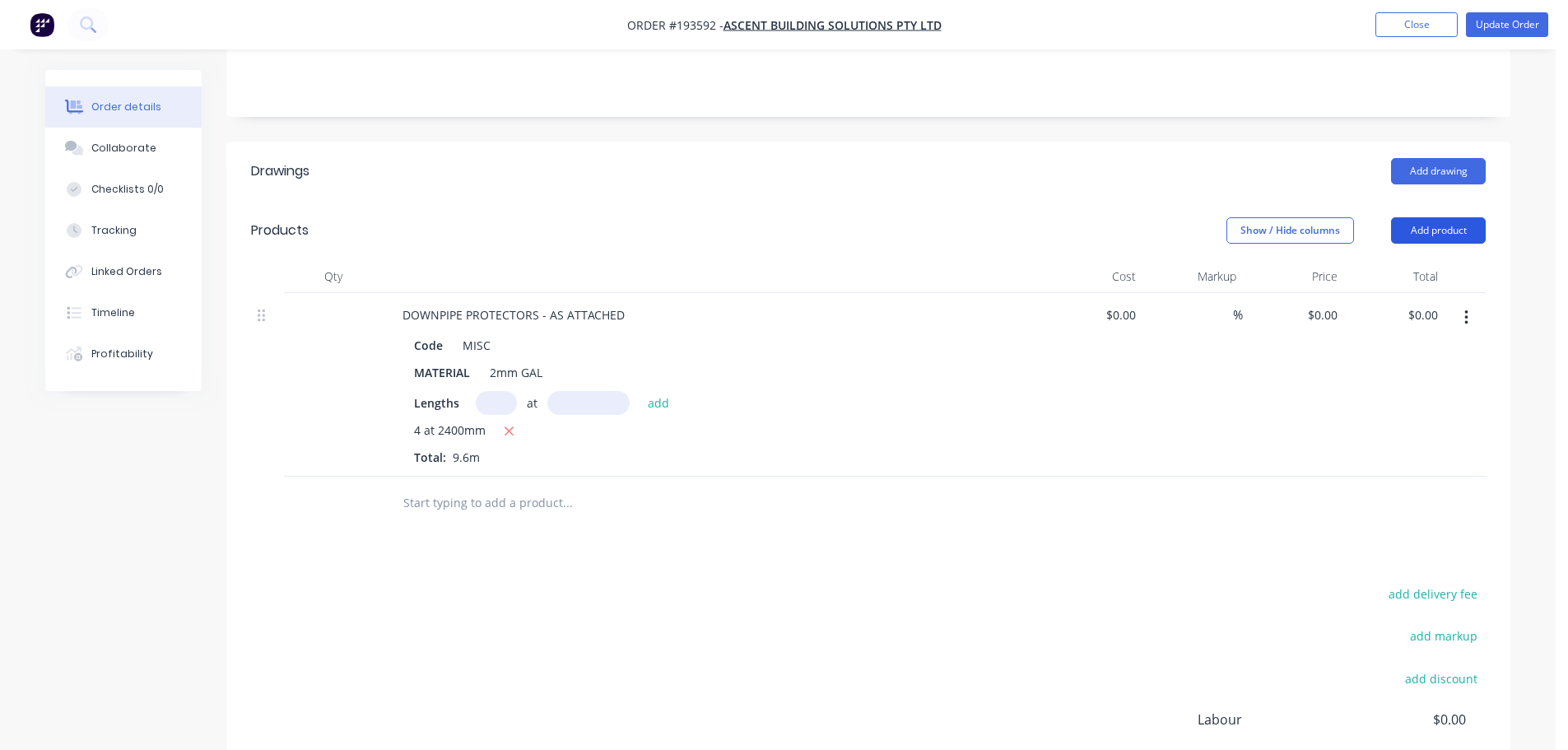
click at [1405, 217] on button "Add product" at bounding box center [1438, 230] width 94 height 27
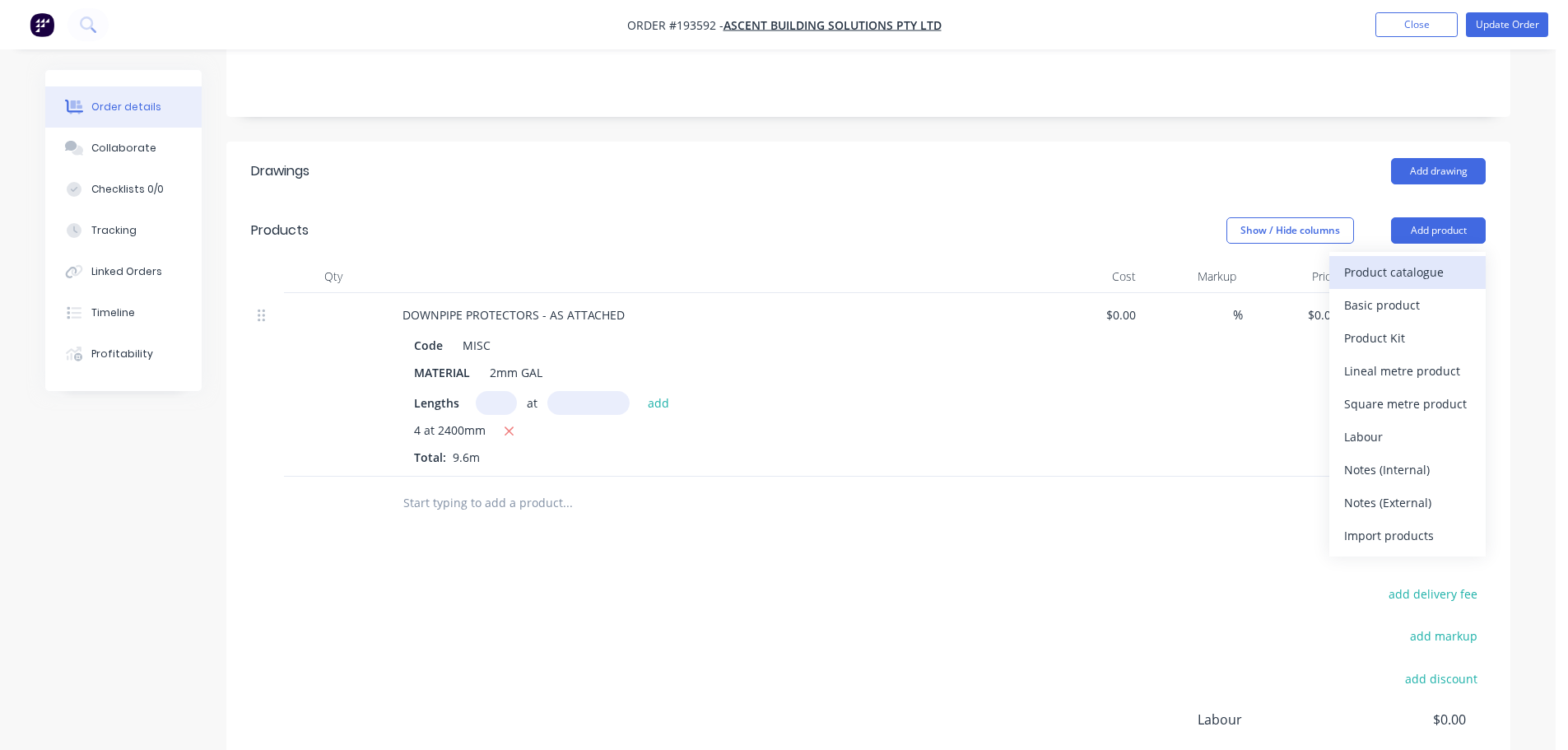
click at [1414, 260] on div "Product catalogue" at bounding box center [1407, 271] width 127 height 24
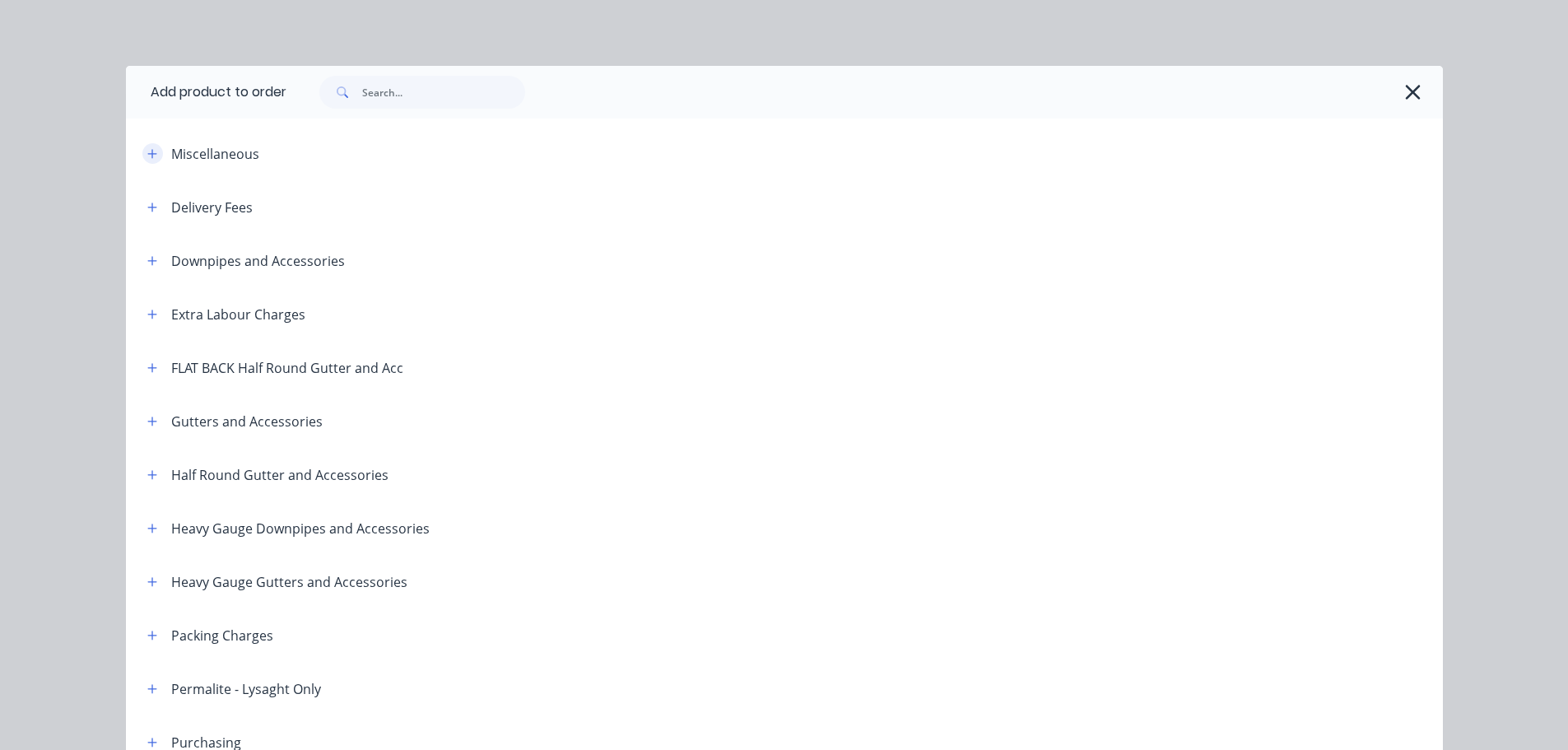
click at [147, 159] on icon "button" at bounding box center [152, 154] width 10 height 11
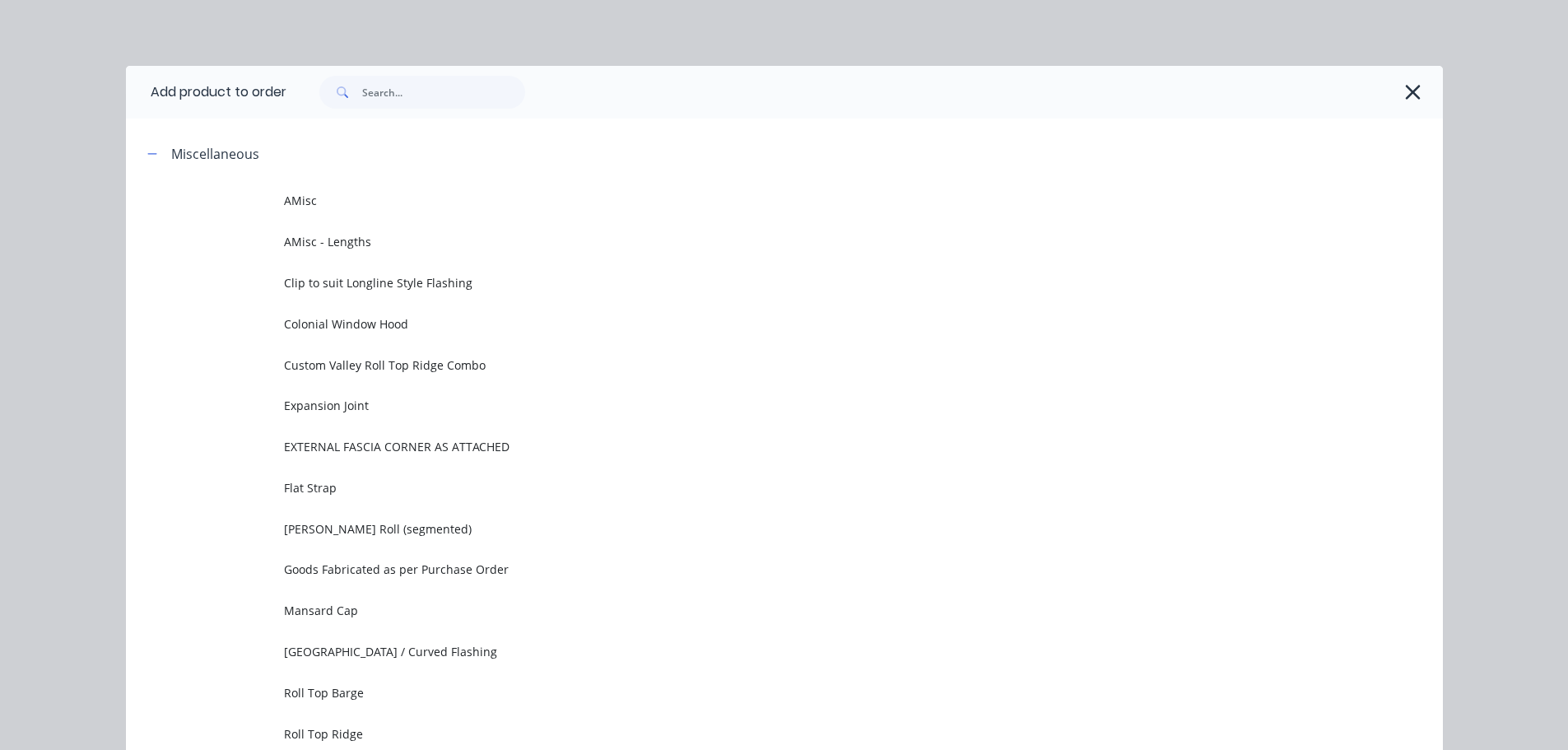
click at [369, 210] on td "AMisc" at bounding box center [863, 200] width 1159 height 41
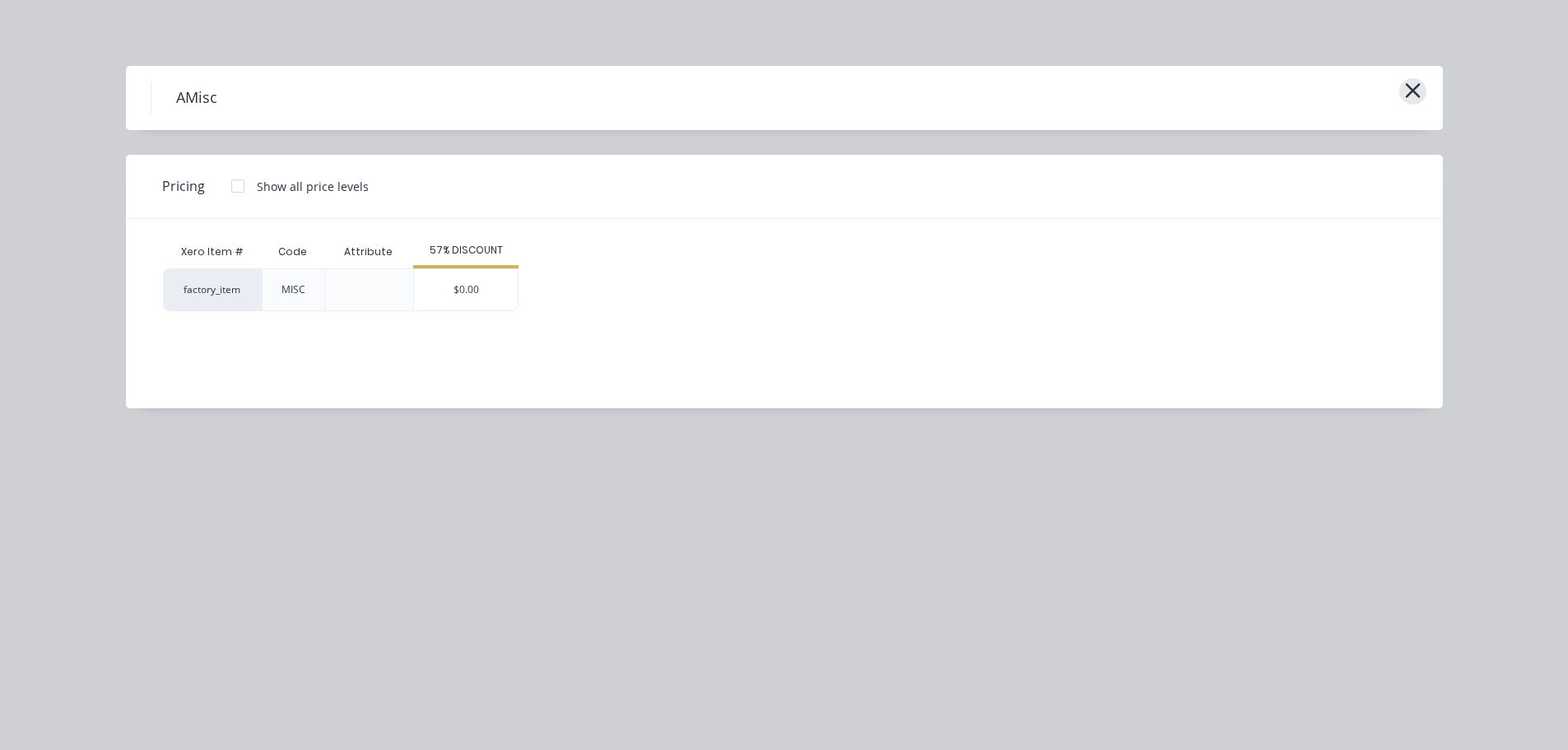
click at [1417, 90] on icon "button" at bounding box center [1413, 90] width 17 height 23
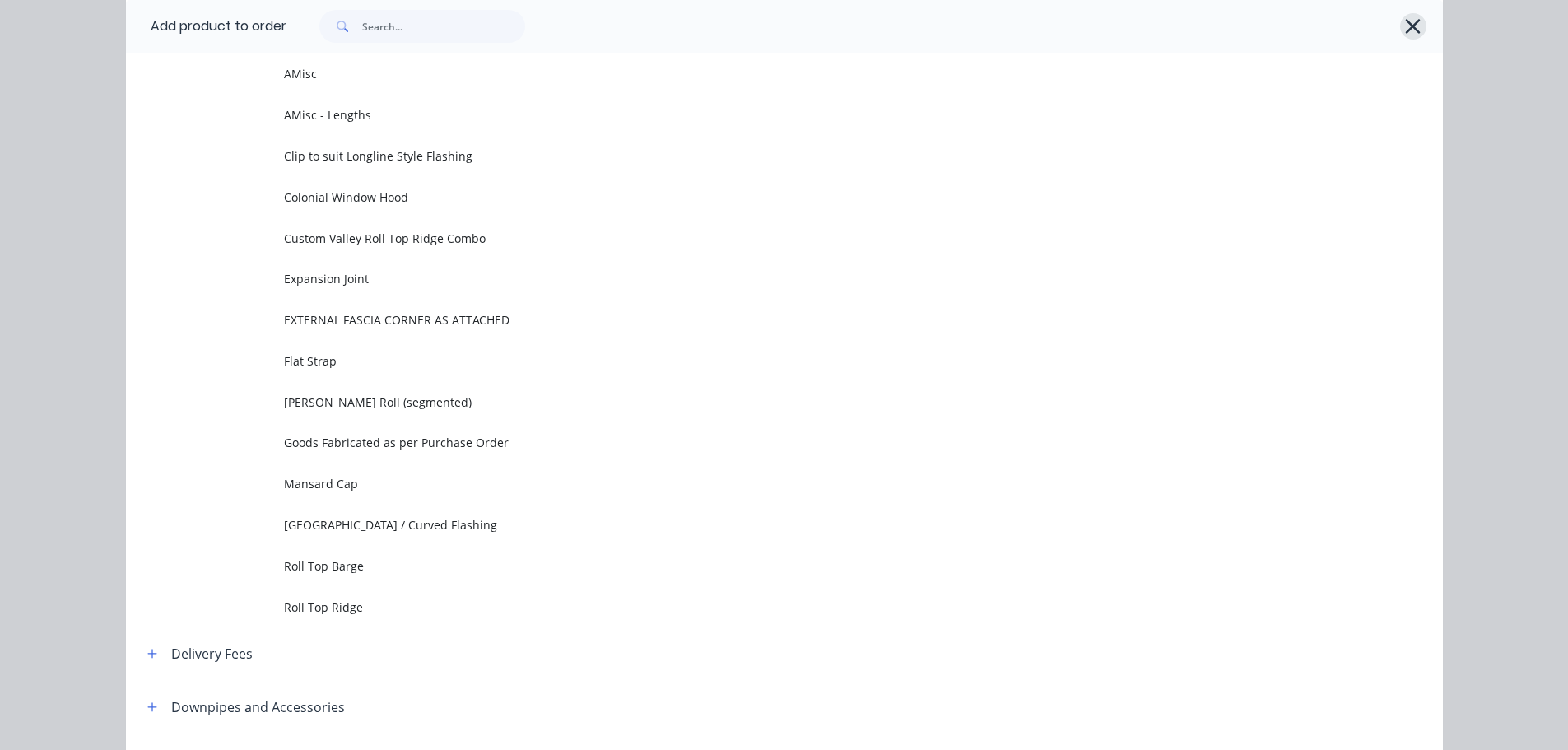
click at [1411, 29] on icon "button" at bounding box center [1413, 27] width 17 height 23
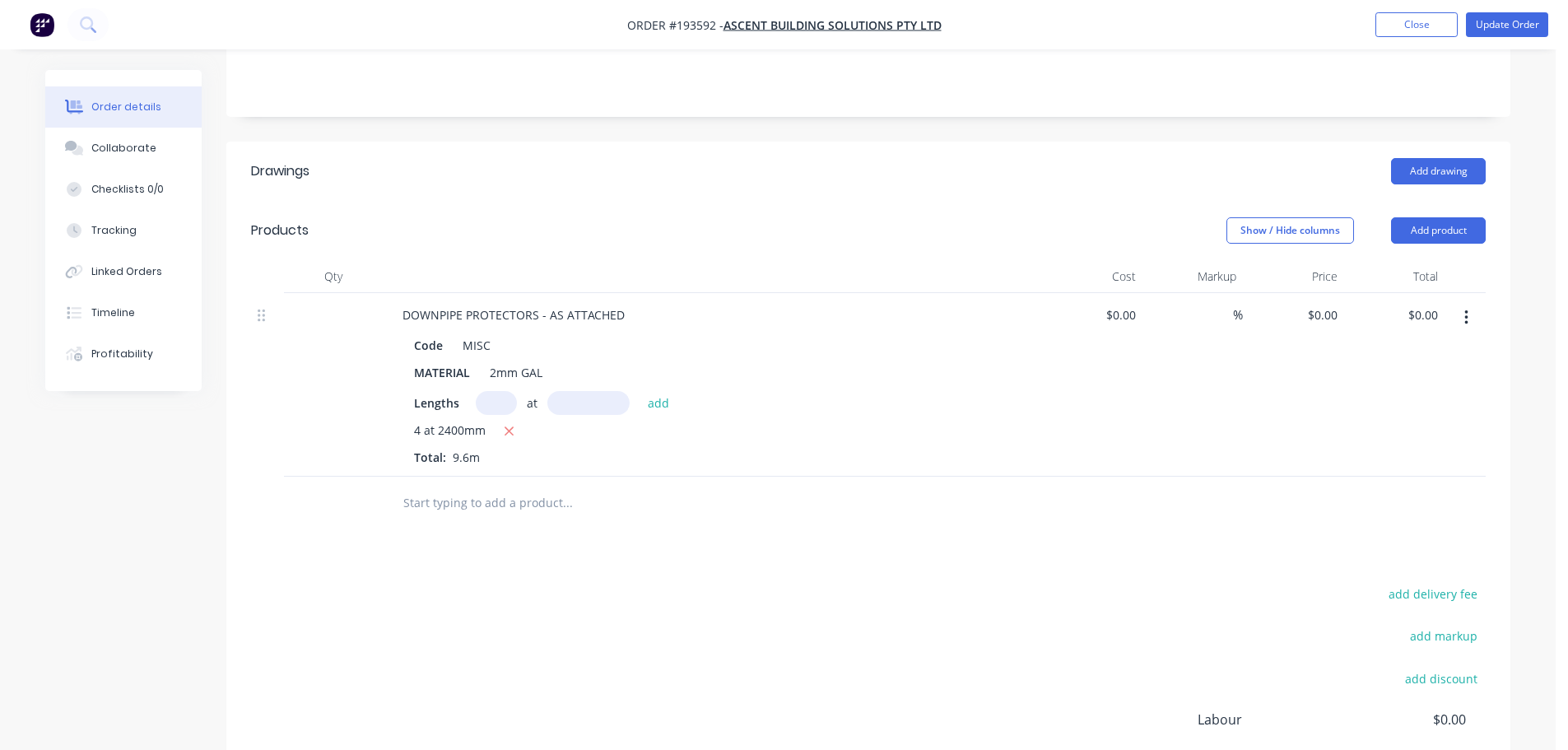
click at [1240, 142] on header "Drawings Add drawing" at bounding box center [868, 171] width 1284 height 59
click at [1314, 293] on div "0 $0.00" at bounding box center [1293, 385] width 101 height 184
type input "$88.61"
type input "$850.66"
click at [849, 217] on div "Show / Hide columns Add product" at bounding box center [1000, 230] width 972 height 27
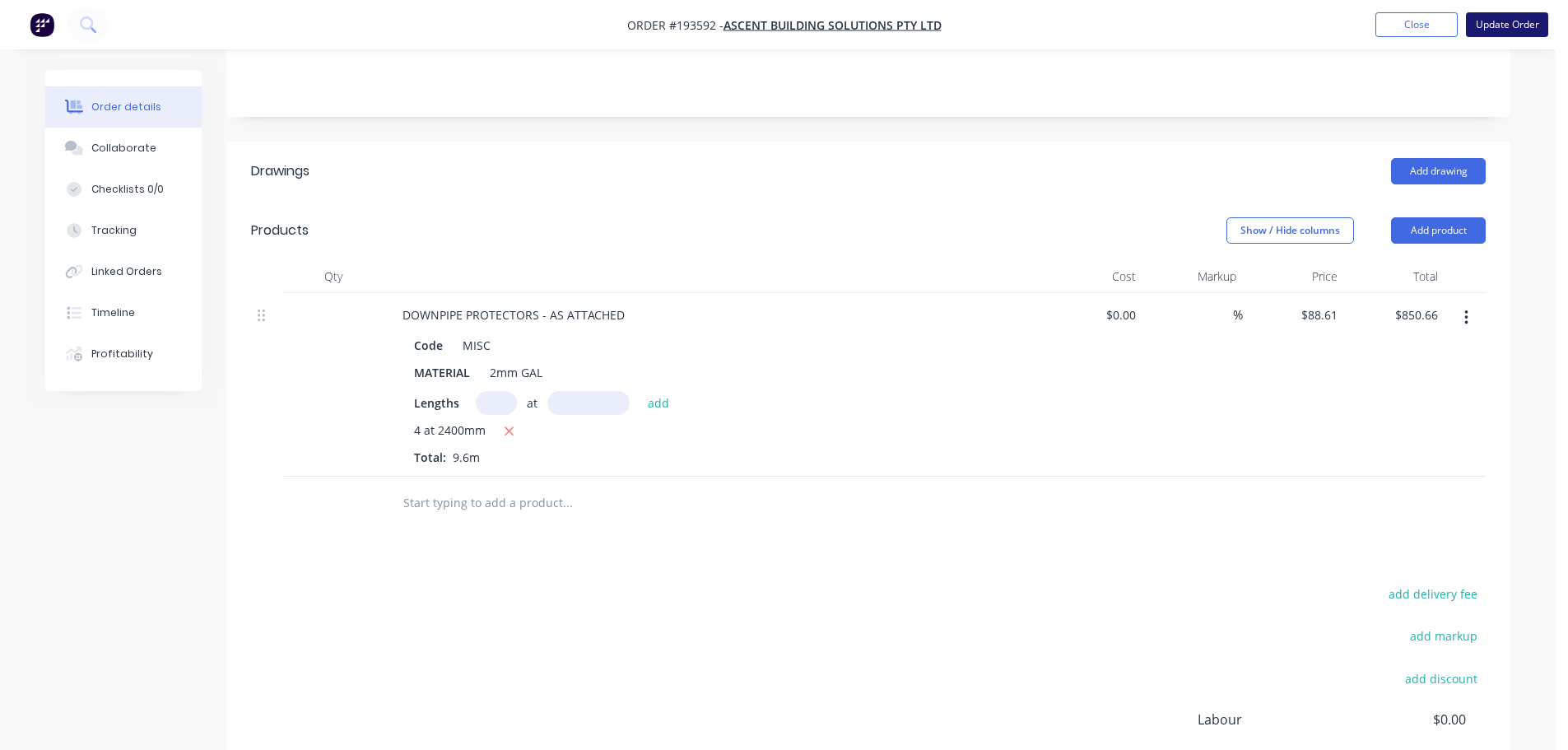
click at [1485, 27] on button "Update Order" at bounding box center [1507, 25] width 83 height 25
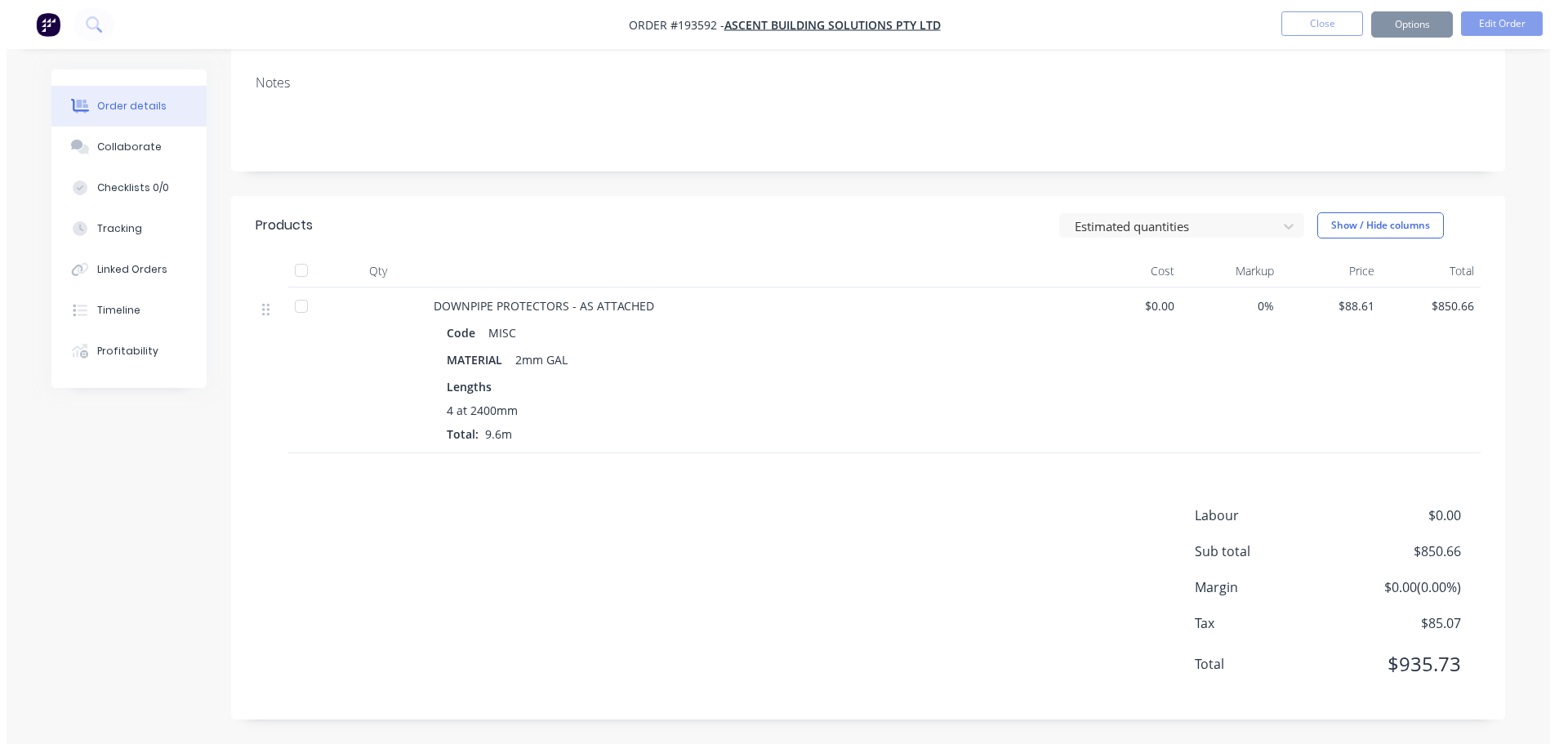
scroll to position [0, 0]
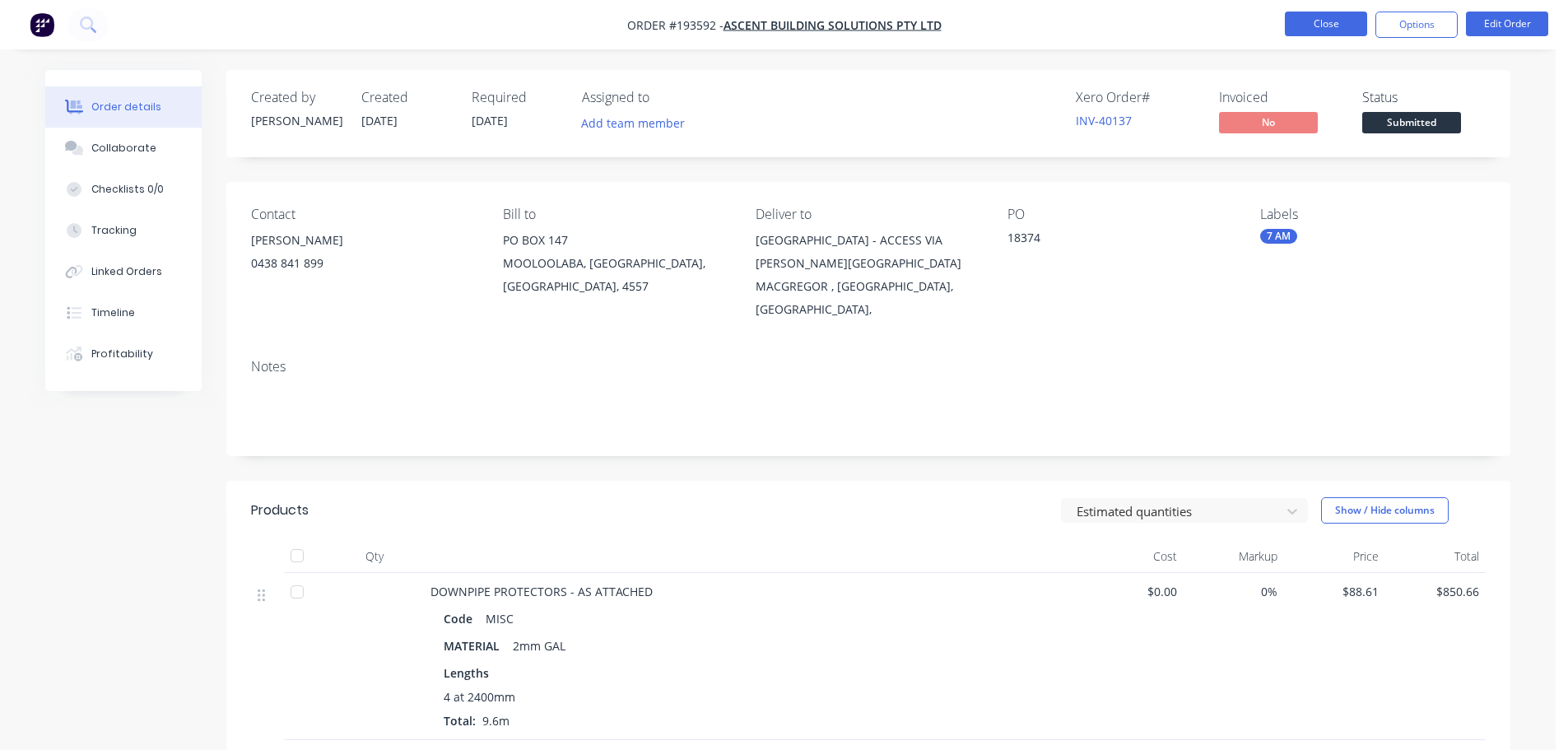
click at [1317, 28] on button "Close" at bounding box center [1325, 24] width 83 height 25
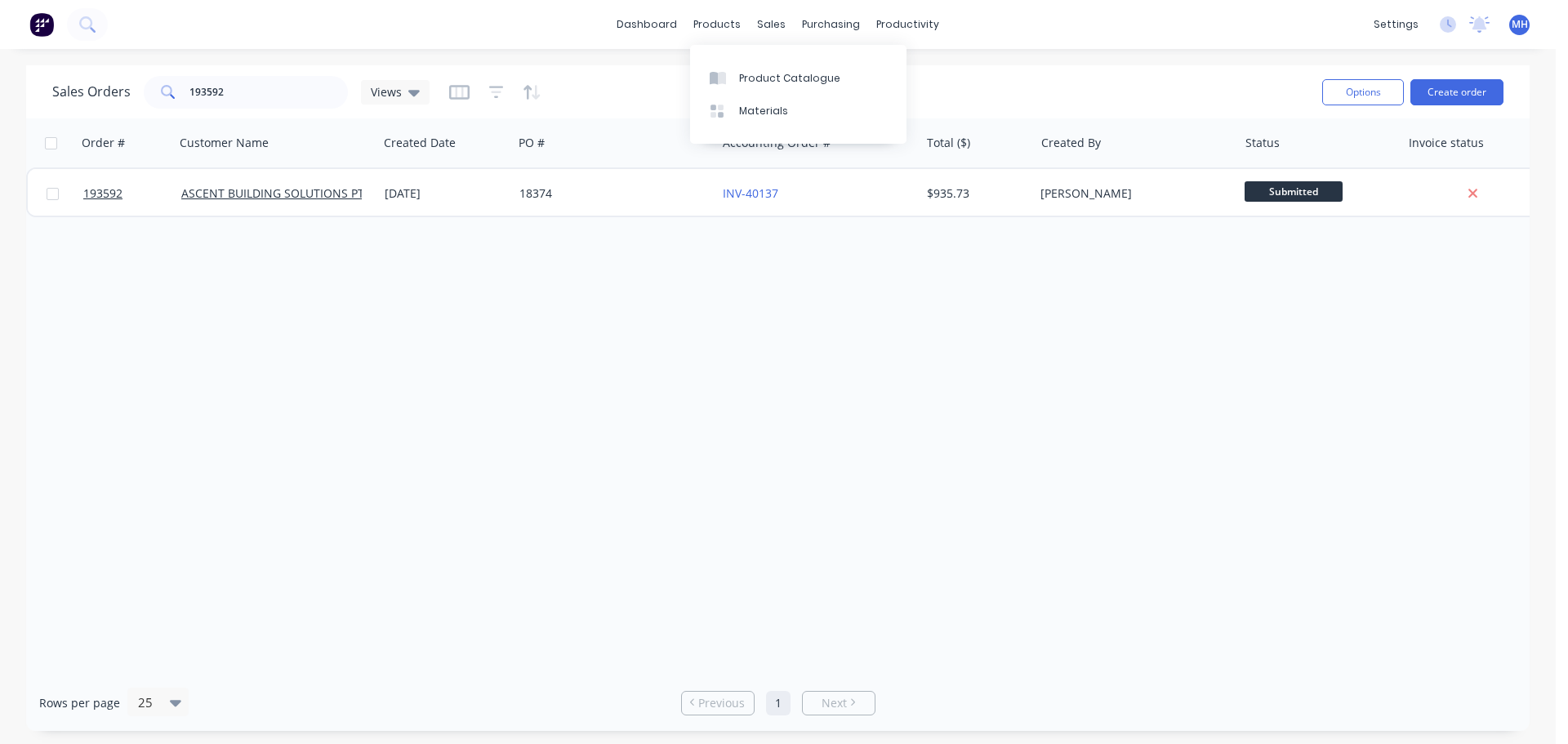
click at [256, 109] on div "Sales Orders 193592 Views" at bounding box center [680, 92] width 1256 height 40
drag, startPoint x: 256, startPoint y: 109, endPoint x: 260, endPoint y: 91, distance: 18.4
click at [256, 108] on div "Sales Orders 193592 Views" at bounding box center [680, 92] width 1256 height 40
click at [261, 90] on input "193592" at bounding box center [269, 92] width 160 height 33
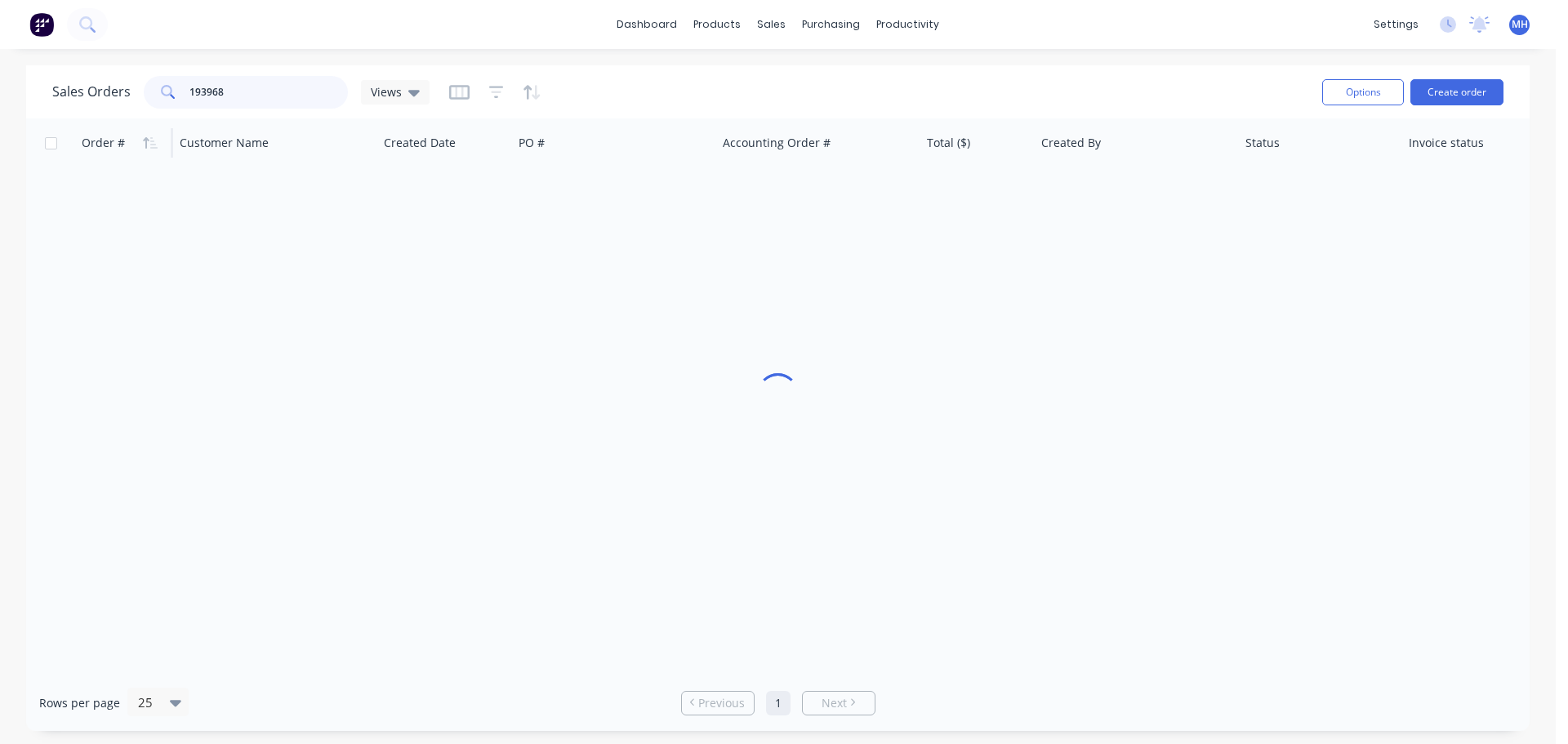
type input "193968"
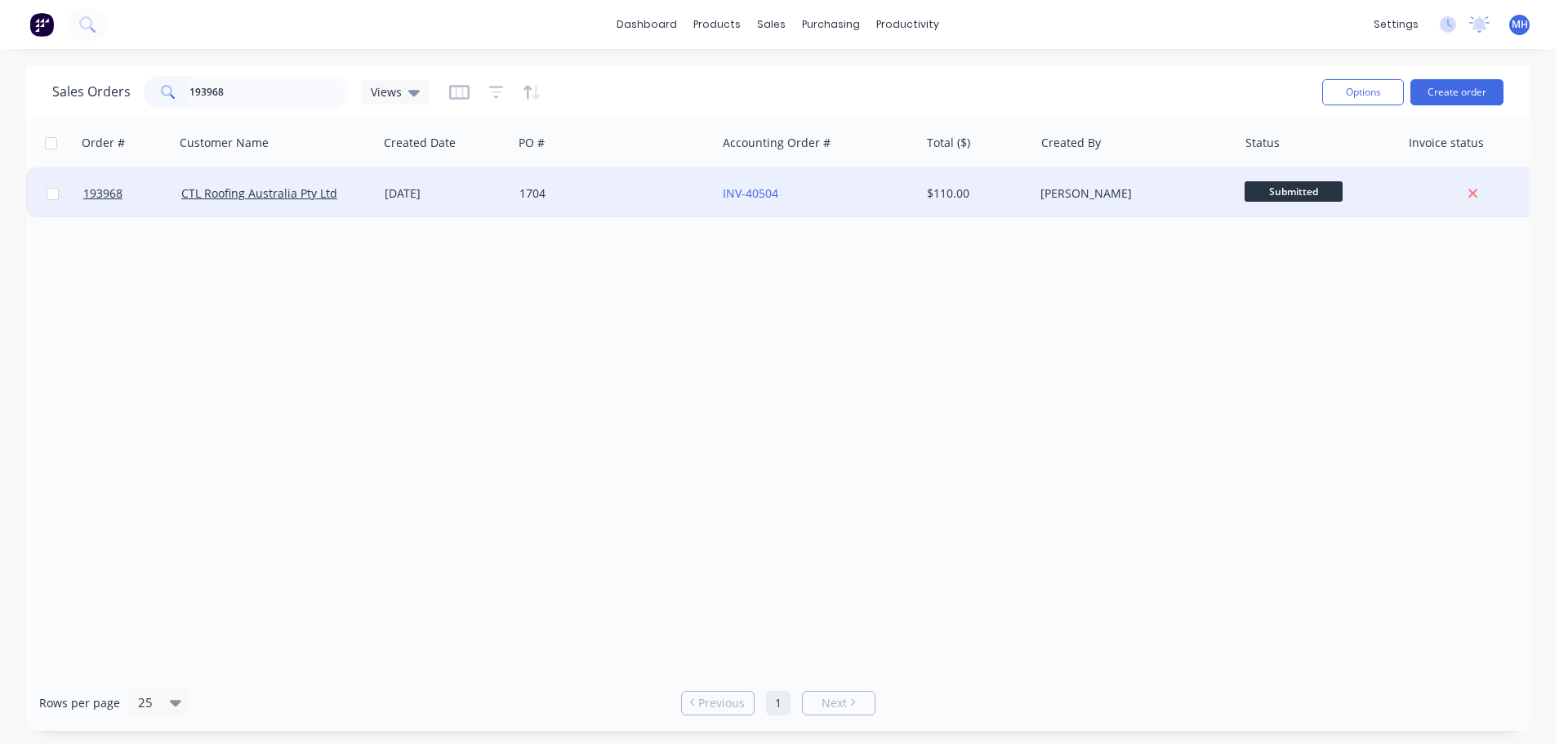
click at [430, 199] on div "[DATE]" at bounding box center [445, 193] width 122 height 16
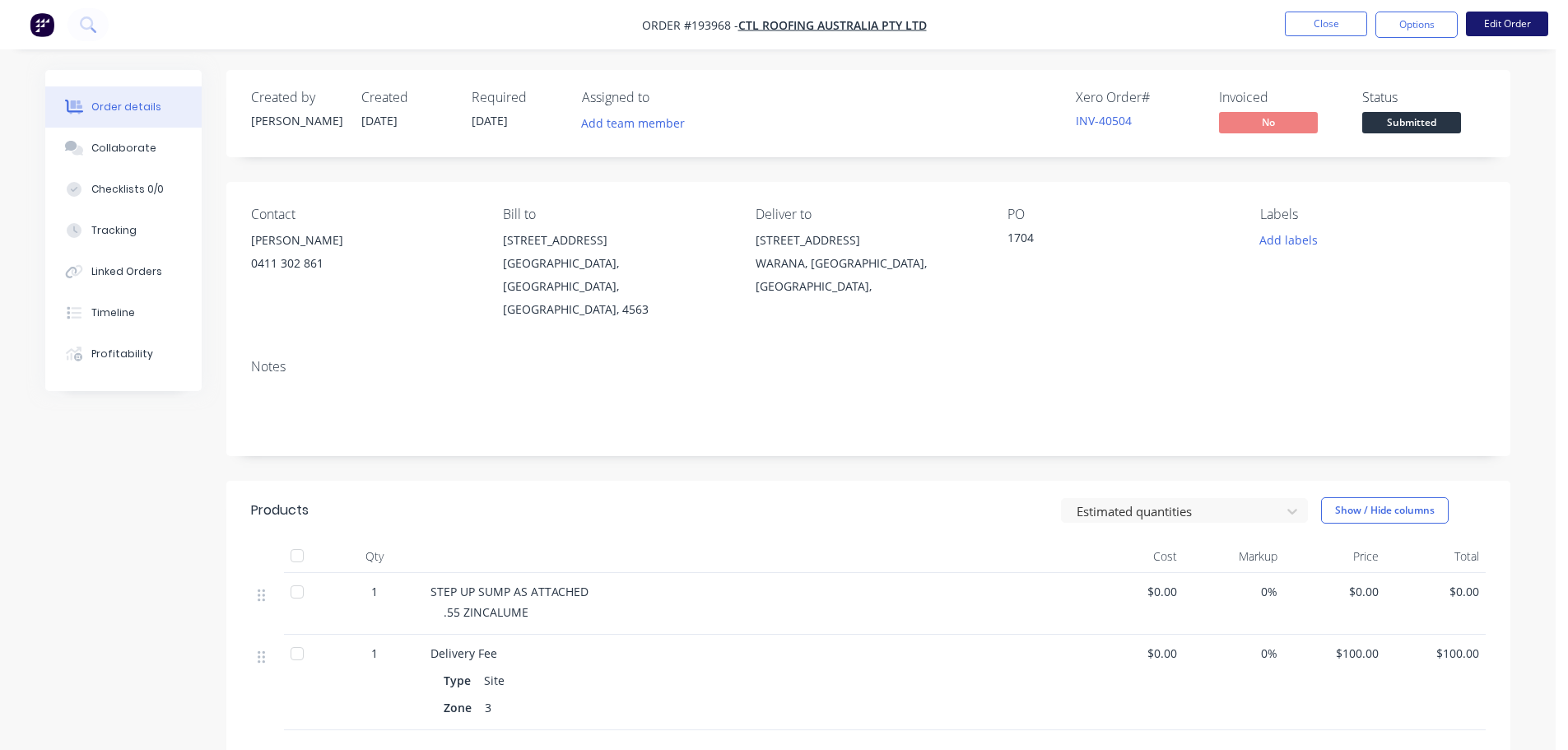
click at [1511, 30] on button "Edit Order" at bounding box center [1507, 24] width 83 height 25
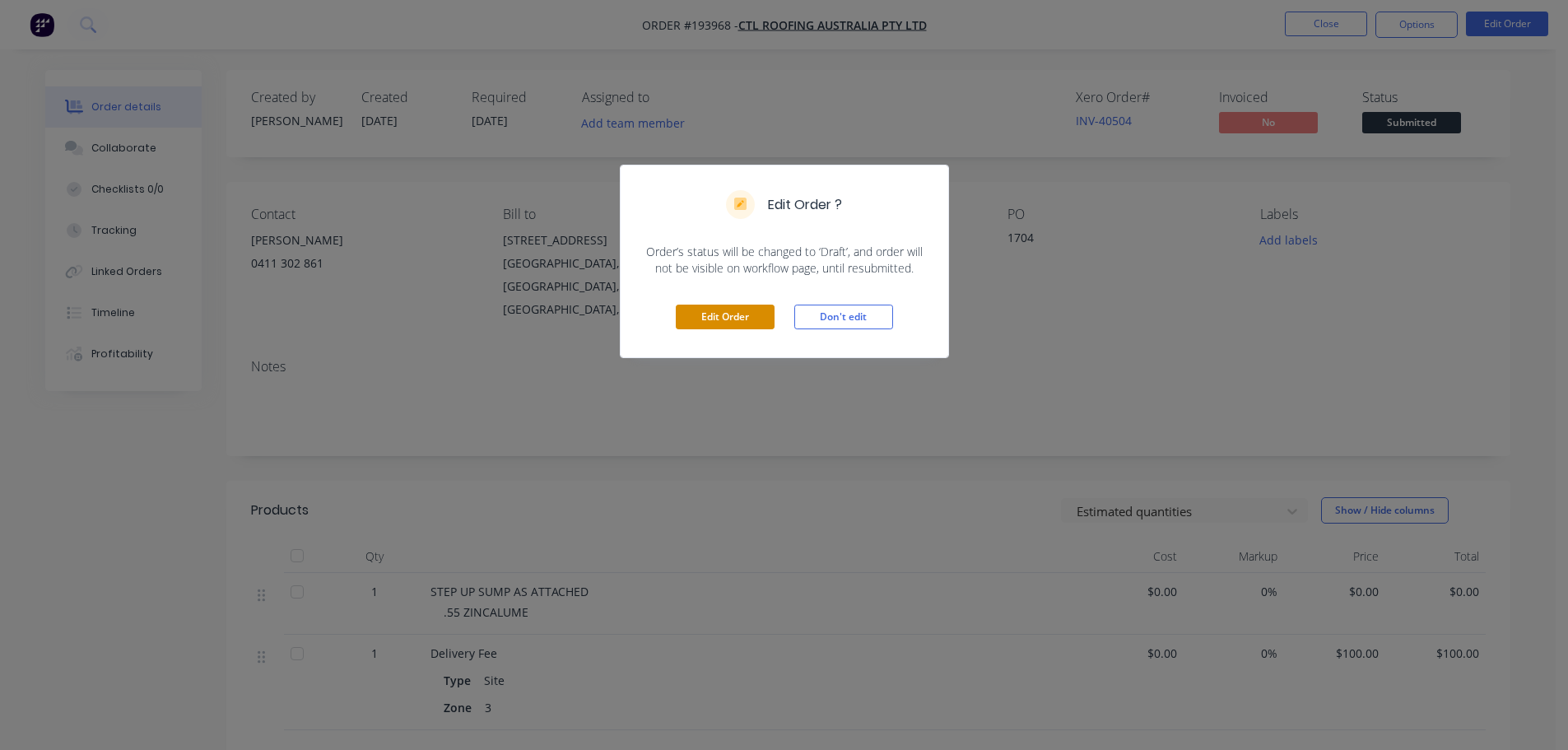
click at [720, 315] on button "Edit Order" at bounding box center [725, 317] width 99 height 25
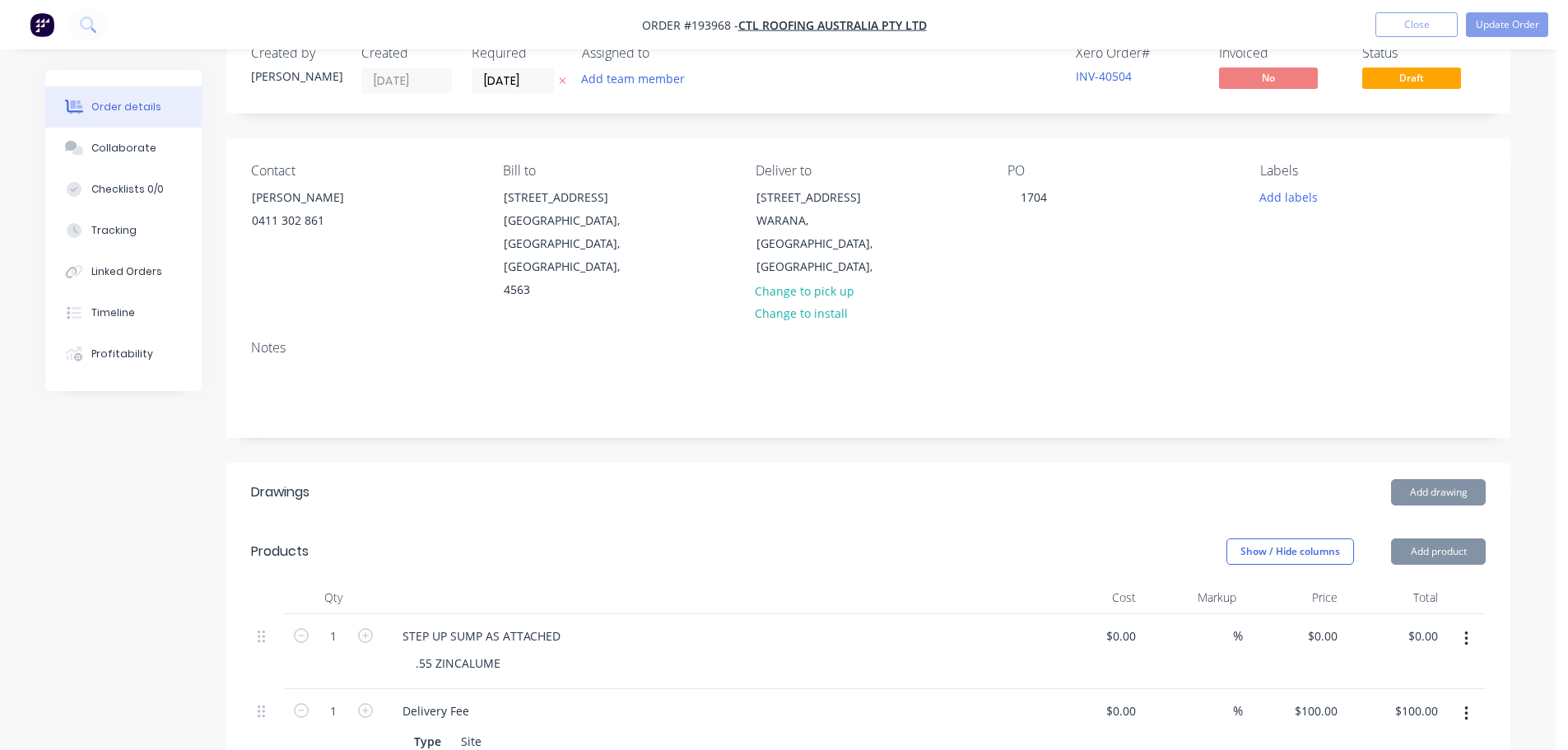
scroll to position [412, 0]
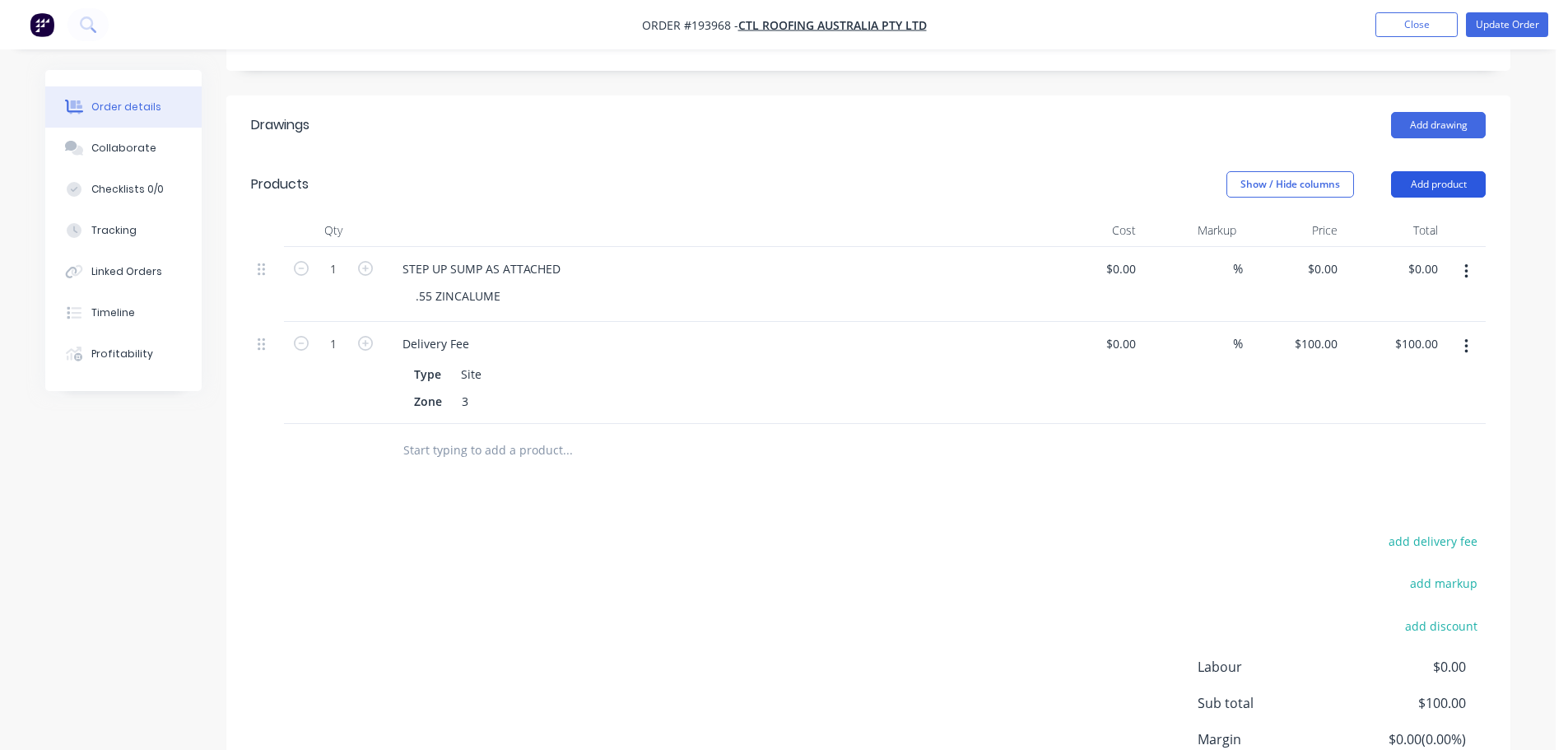
click at [1451, 171] on button "Add product" at bounding box center [1438, 185] width 94 height 27
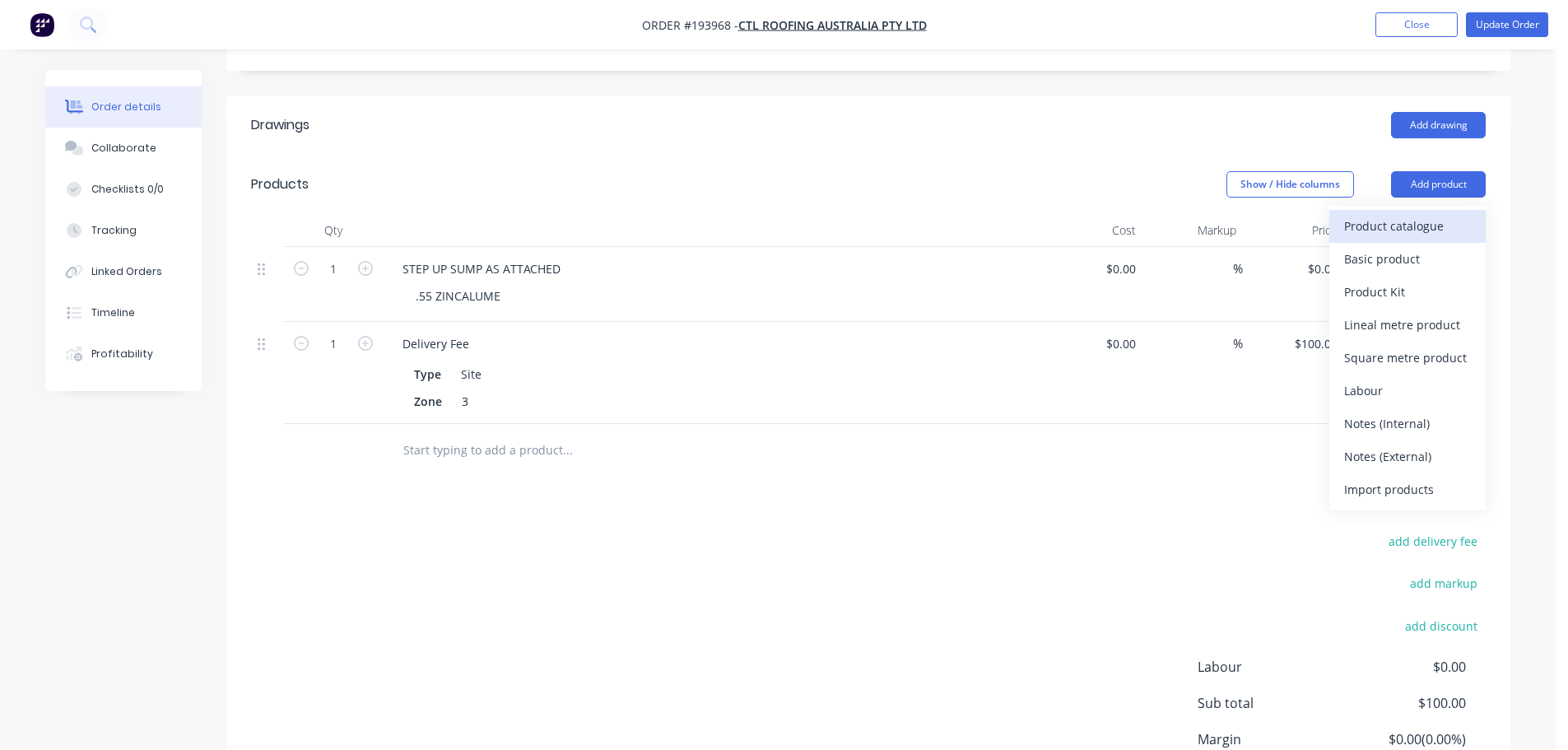
click at [1436, 214] on div "Product catalogue" at bounding box center [1407, 226] width 127 height 24
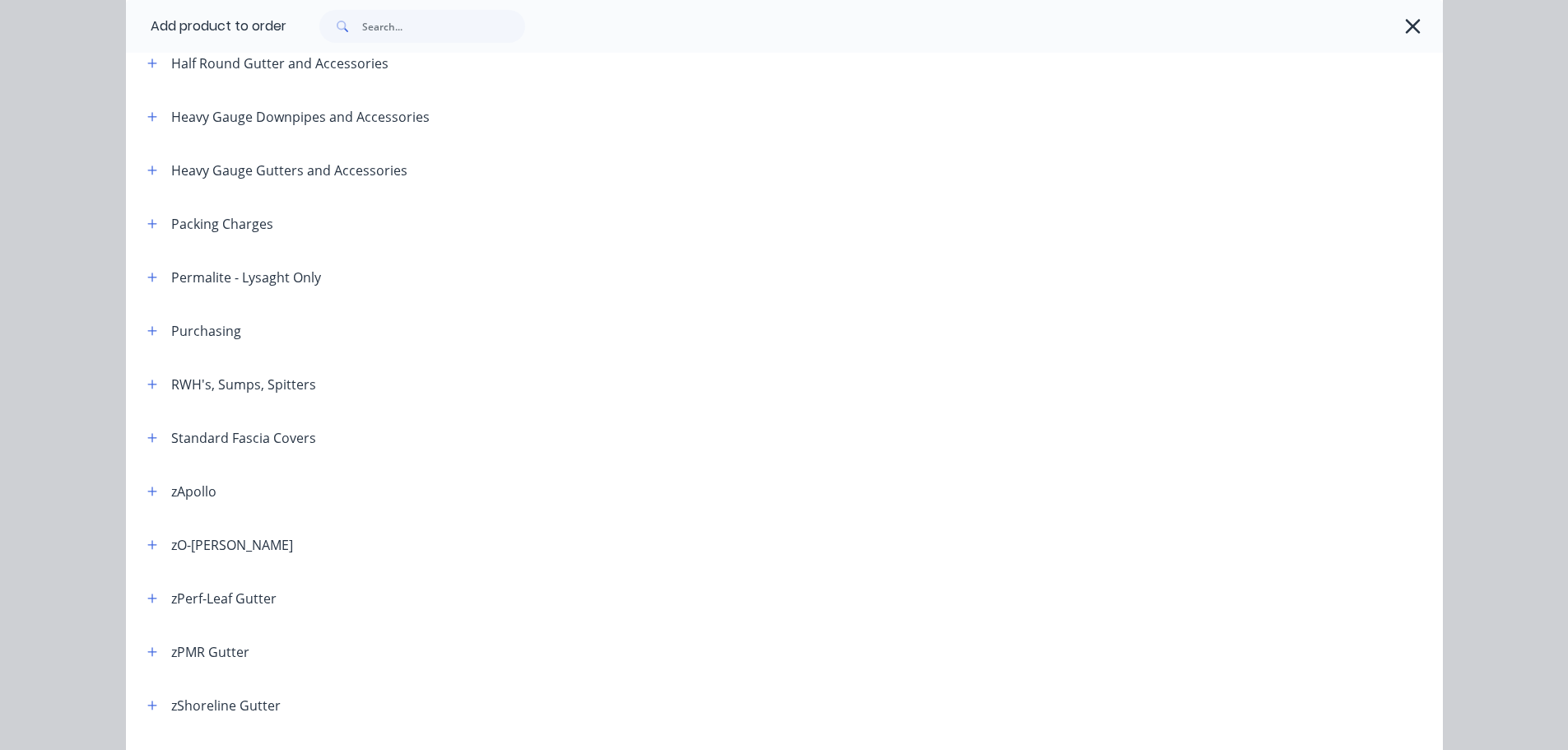
drag, startPoint x: 146, startPoint y: 377, endPoint x: 328, endPoint y: 410, distance: 185.0
click at [146, 376] on button "button" at bounding box center [153, 385] width 21 height 21
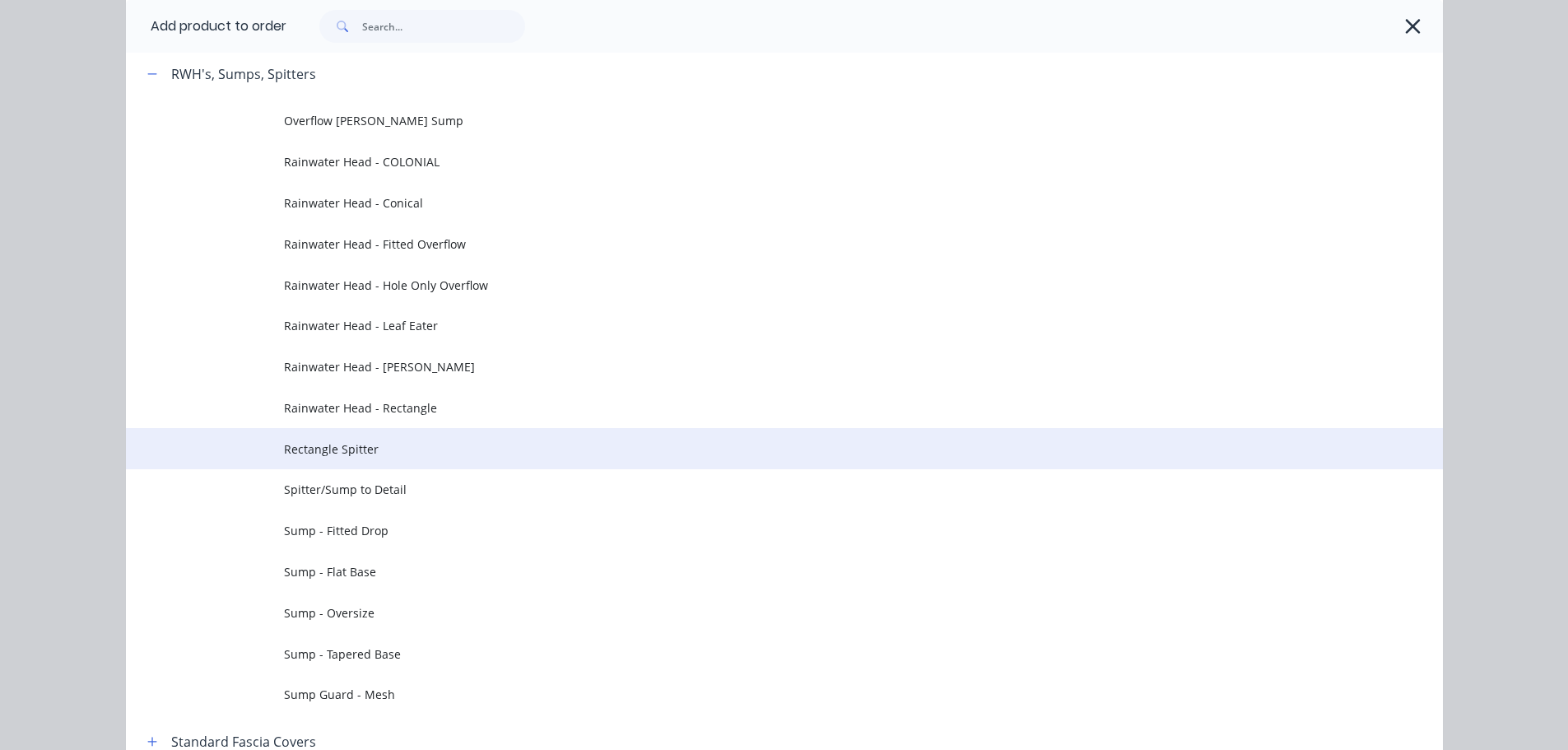
scroll to position [741, 0]
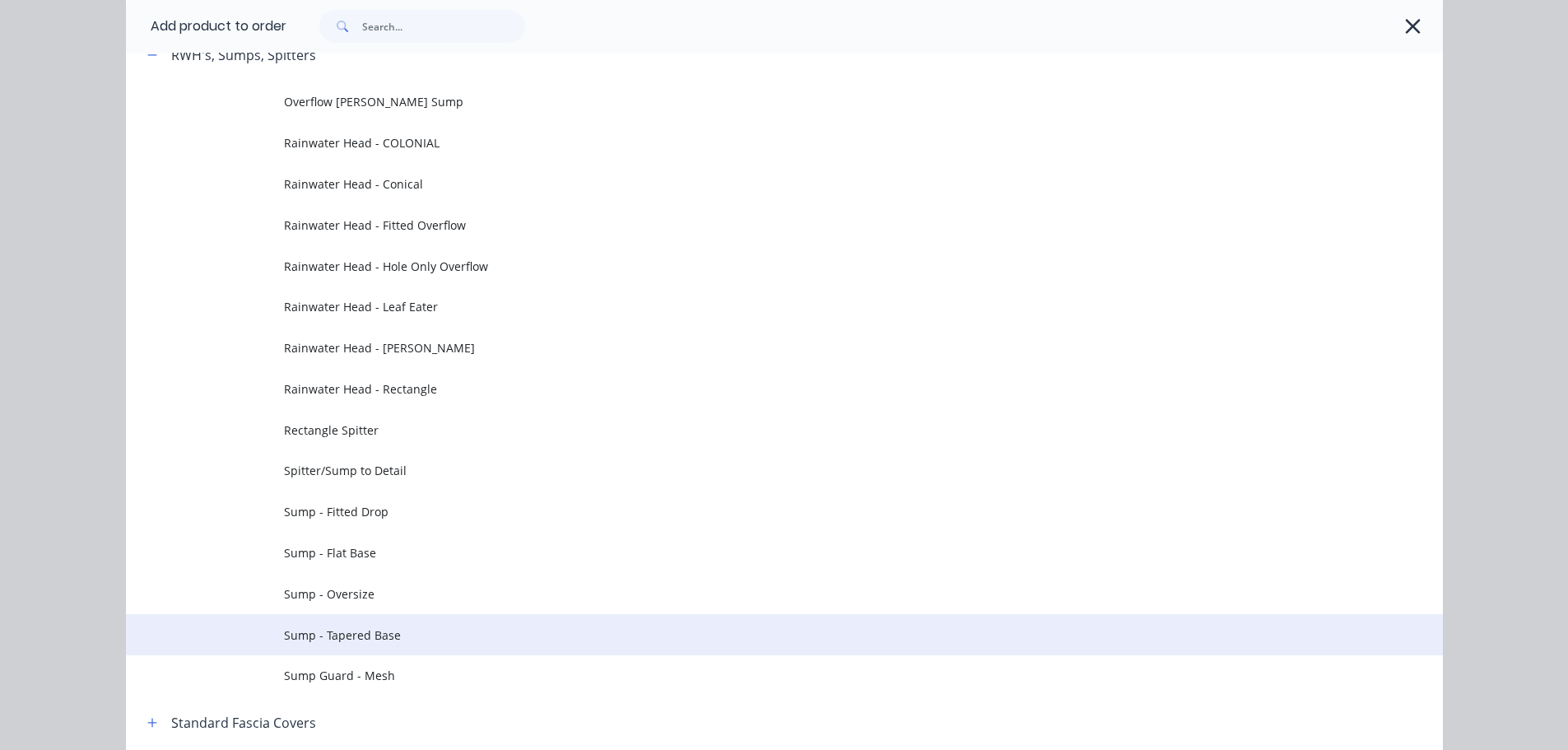
click at [386, 641] on span "Sump - Tapered Base" at bounding box center [747, 635] width 927 height 17
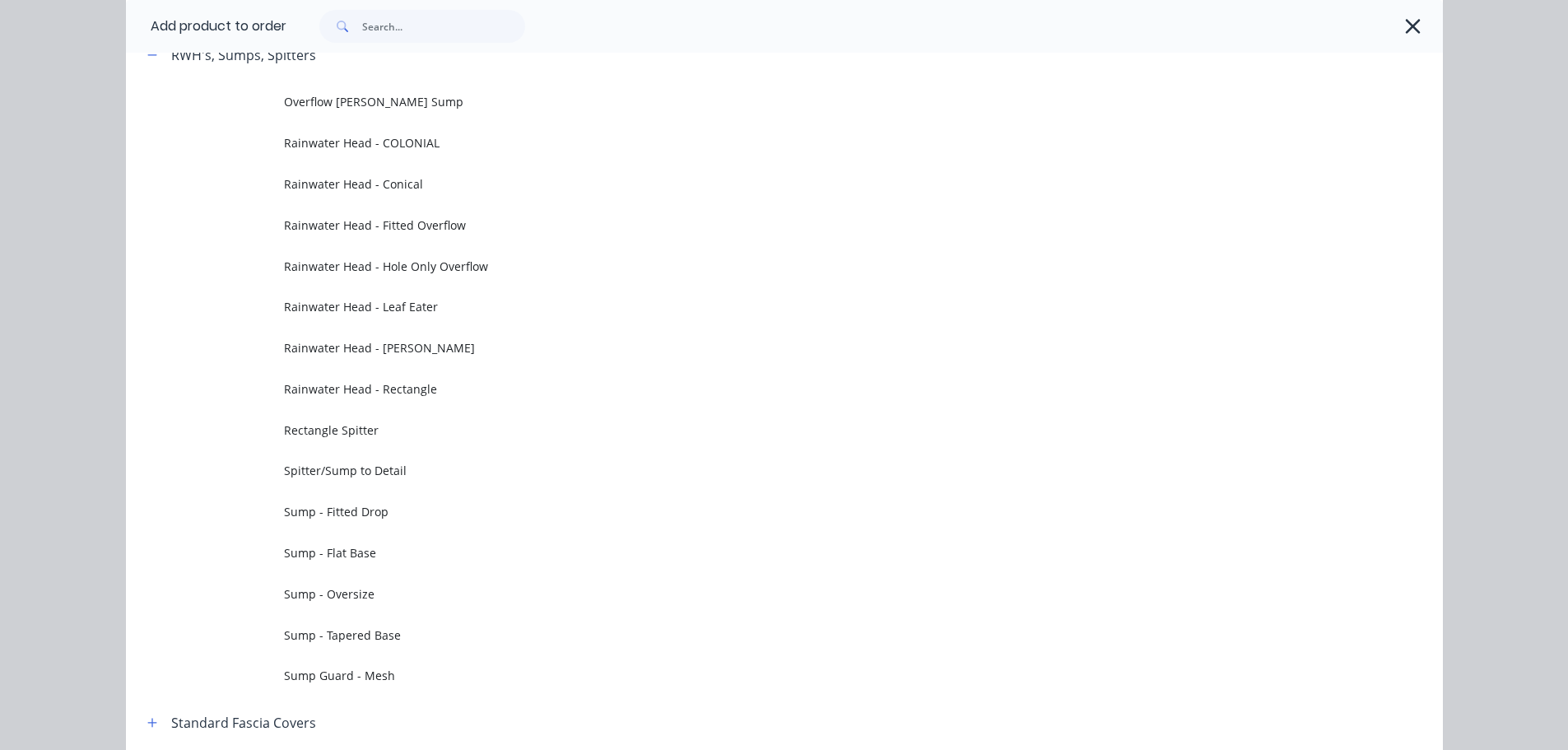
scroll to position [0, 0]
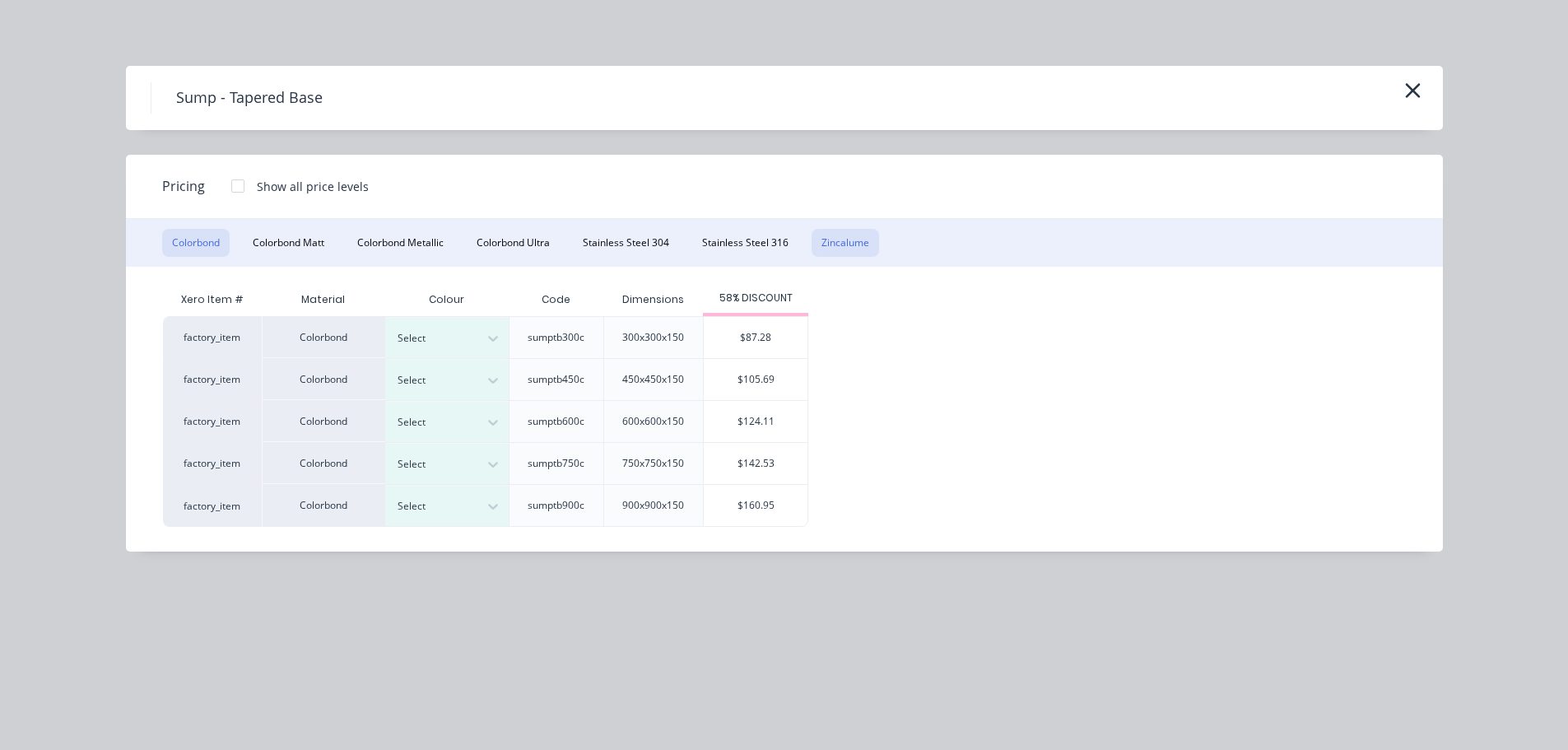
click at [820, 237] on button "Zincalume" at bounding box center [845, 242] width 68 height 28
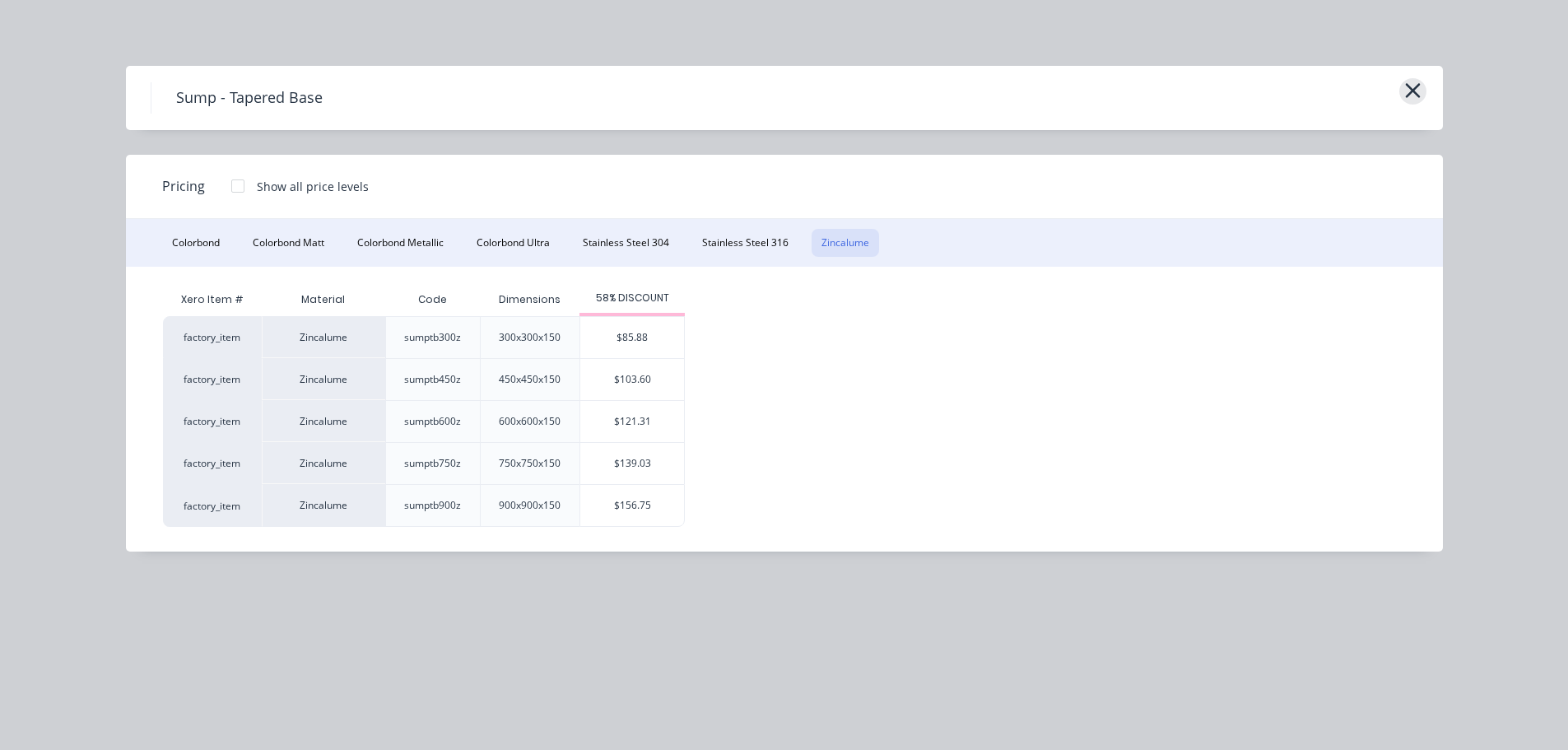
click at [1411, 89] on icon "button" at bounding box center [1413, 90] width 15 height 15
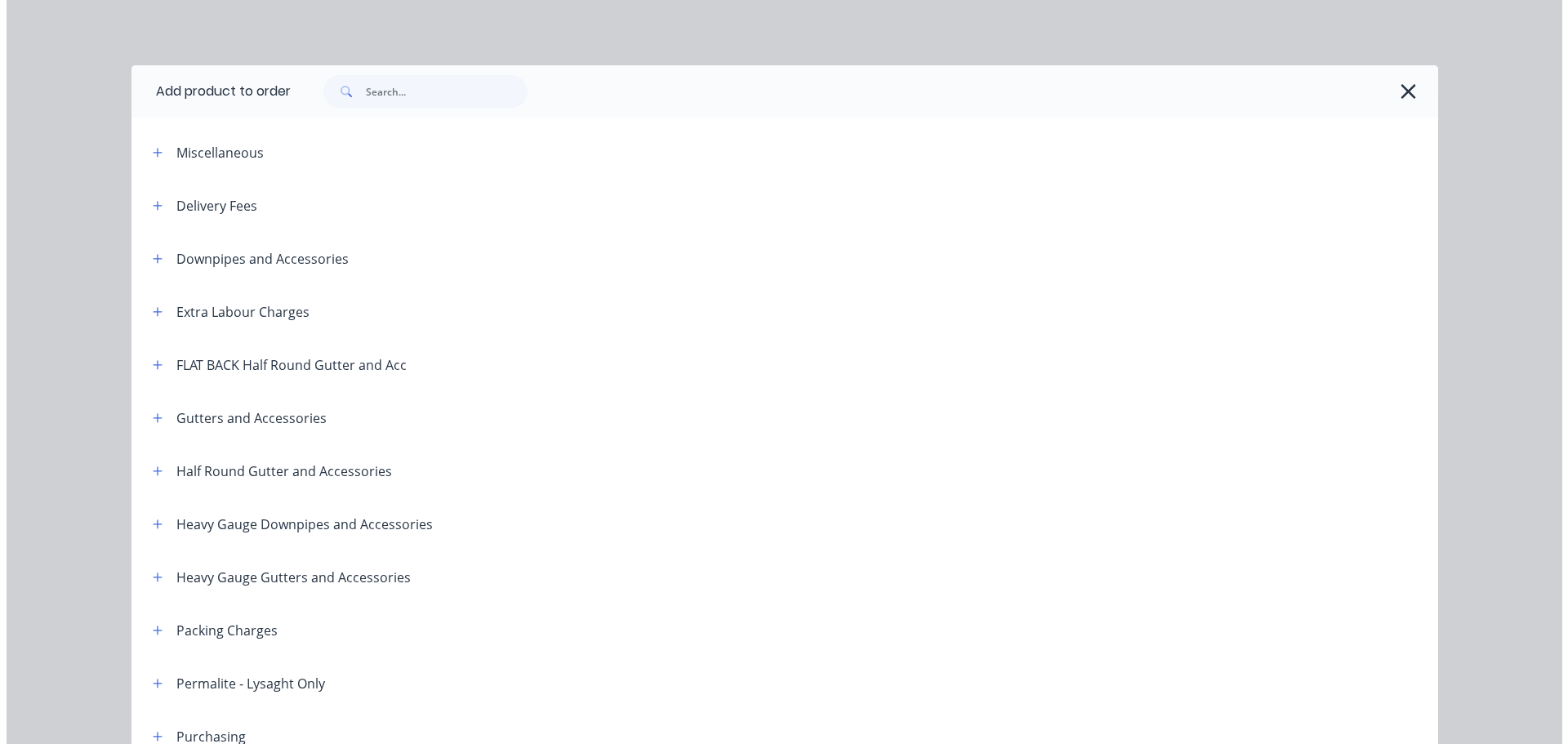
scroll to position [763, 0]
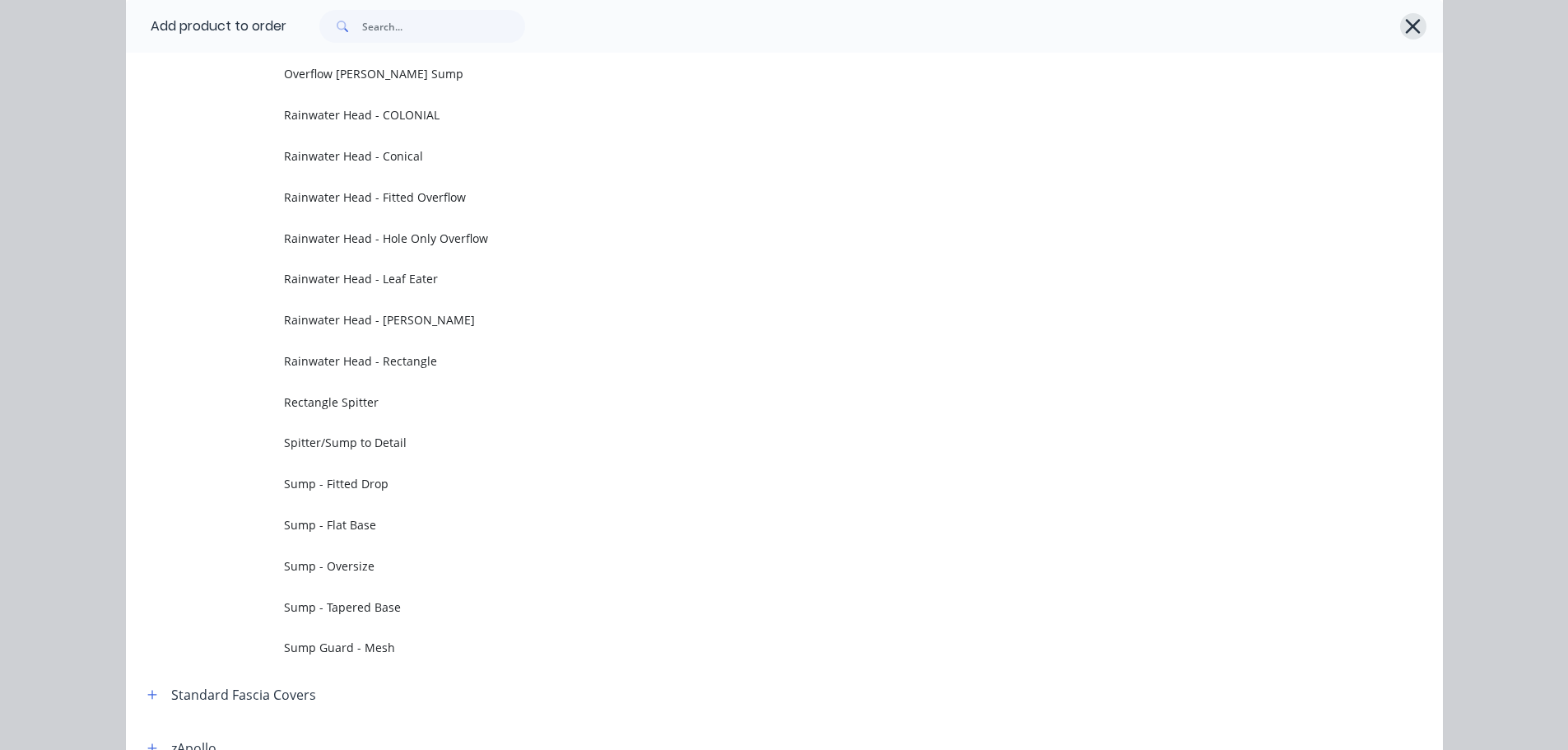
click at [1404, 22] on icon "button" at bounding box center [1413, 27] width 17 height 23
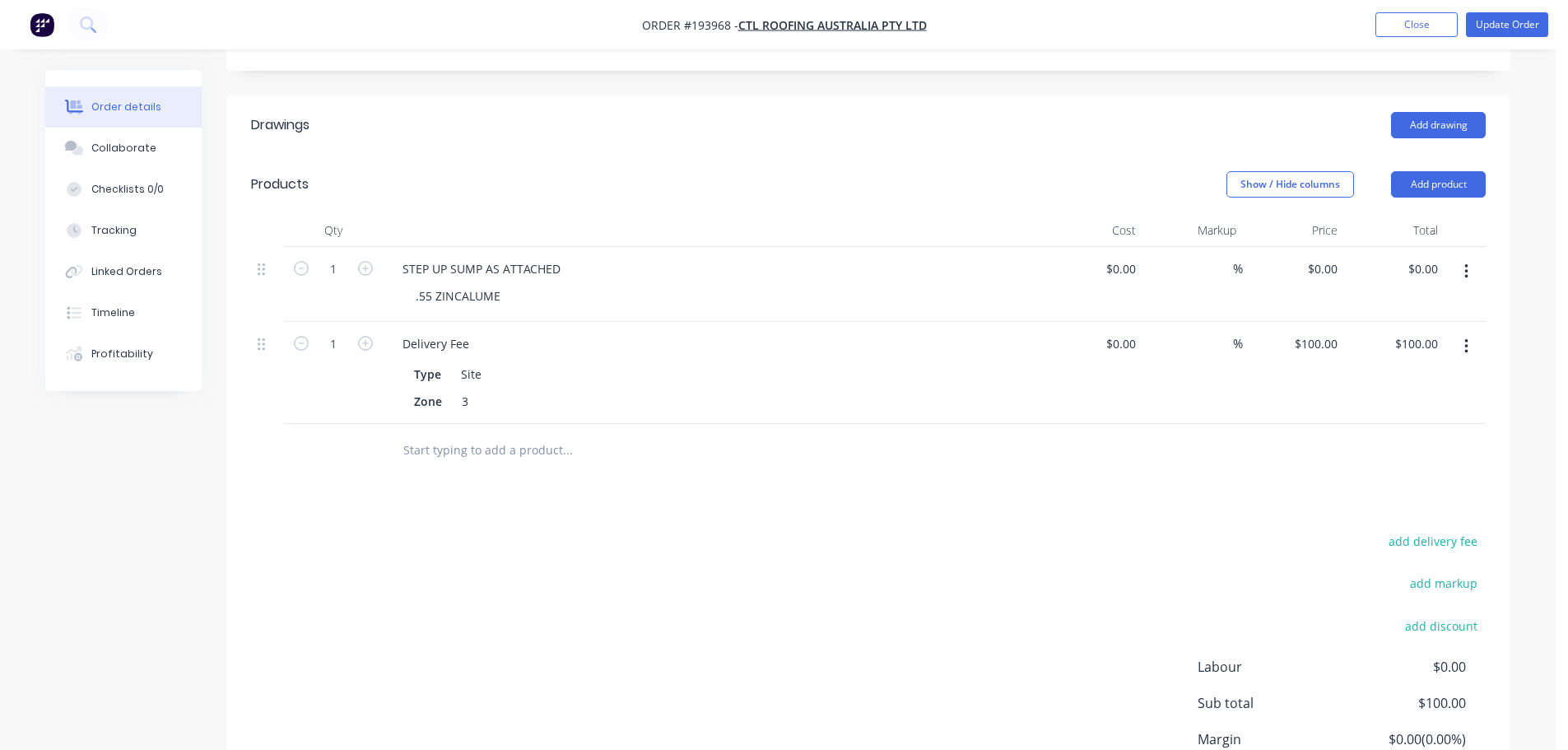
drag, startPoint x: 1318, startPoint y: 228, endPoint x: 1322, endPoint y: 238, distance: 10.8
click at [1318, 247] on div "$0.00 $0.00" at bounding box center [1293, 285] width 101 height 75
click at [1323, 257] on div "0 $0.00" at bounding box center [1322, 268] width 45 height 24
type input "$139.03"
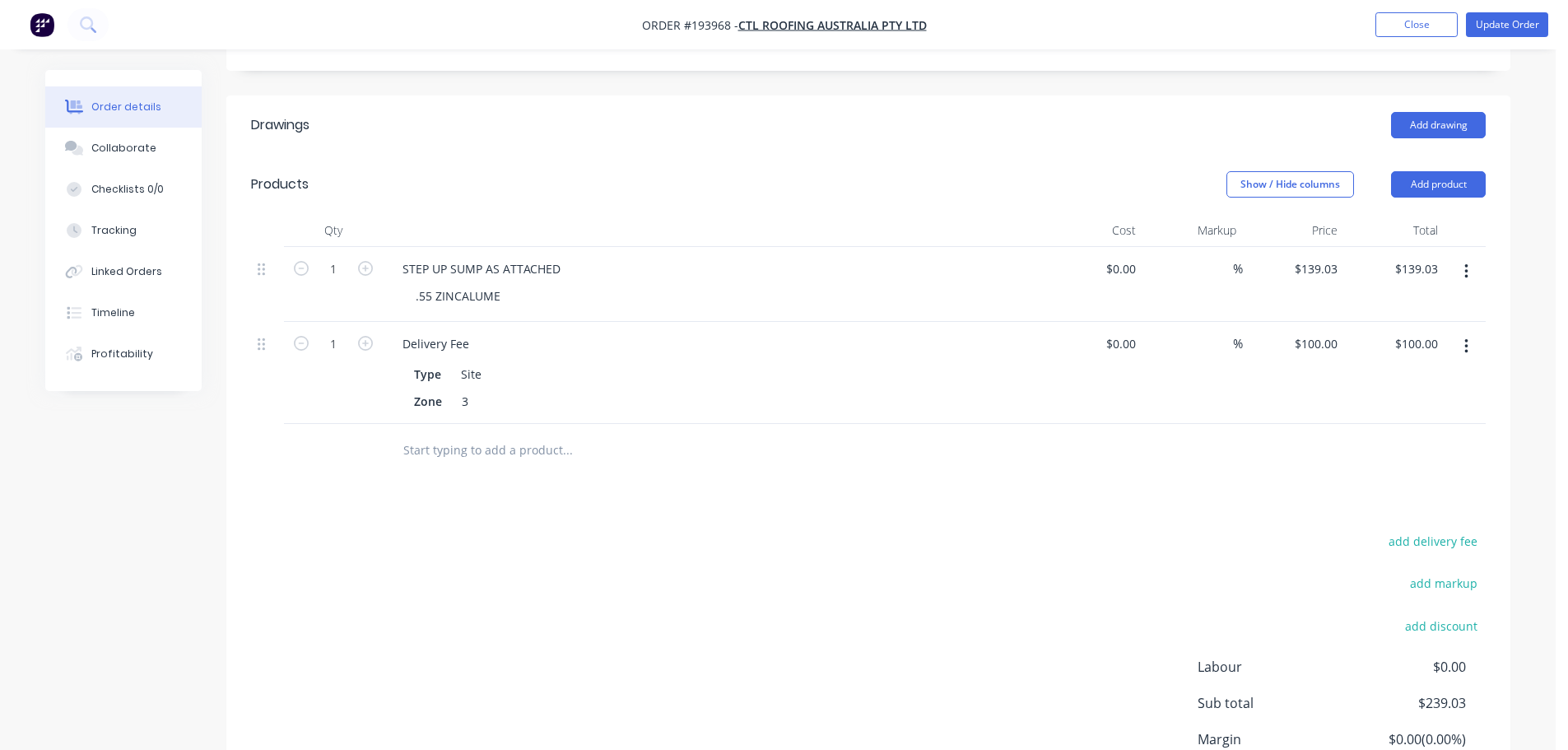
drag, startPoint x: 1049, startPoint y: 148, endPoint x: 1167, endPoint y: 131, distance: 119.2
click at [1046, 171] on div "Show / Hide columns Add product" at bounding box center [1000, 185] width 972 height 27
click at [1514, 21] on button "Update Order" at bounding box center [1507, 25] width 83 height 25
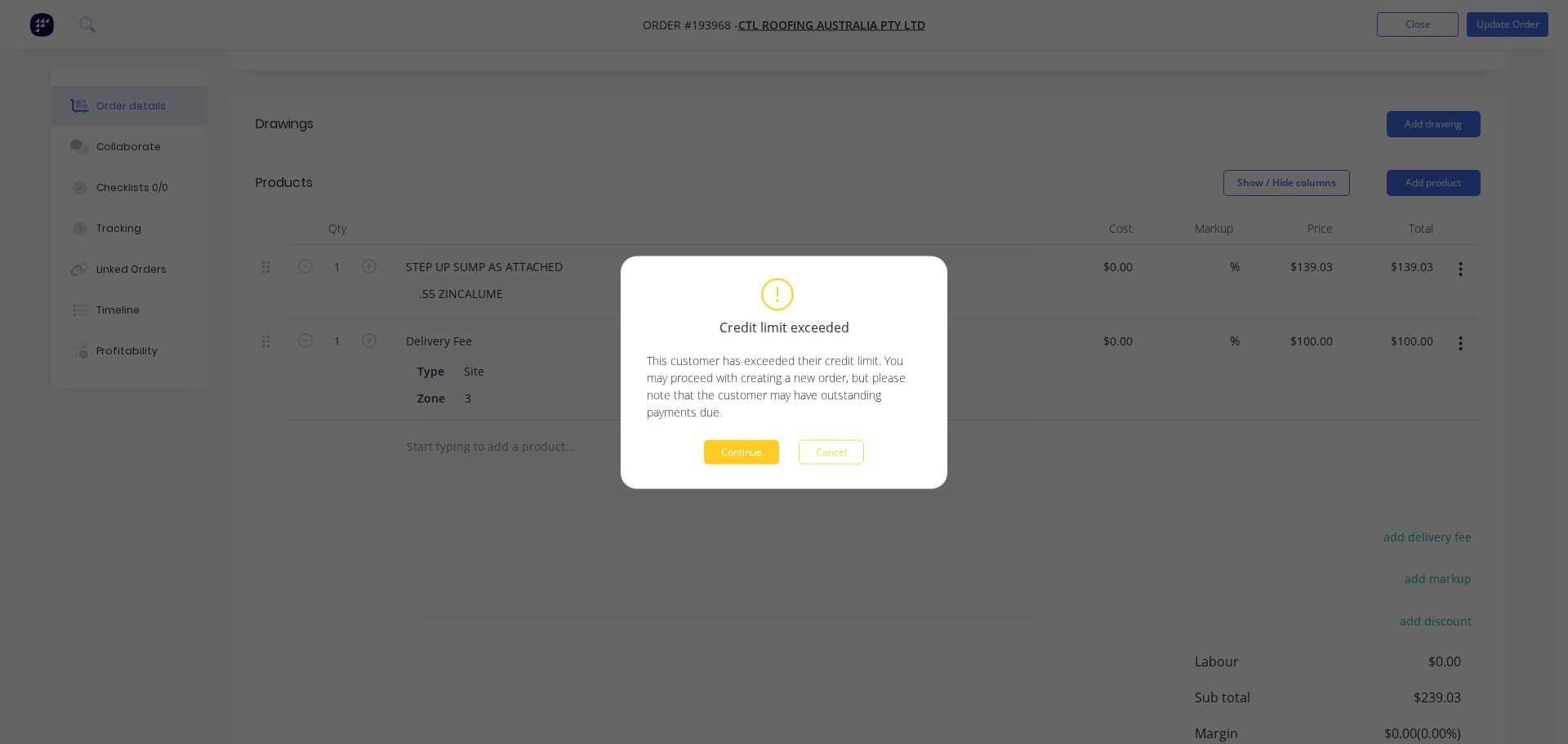
click at [723, 448] on button "Continue" at bounding box center [742, 451] width 76 height 25
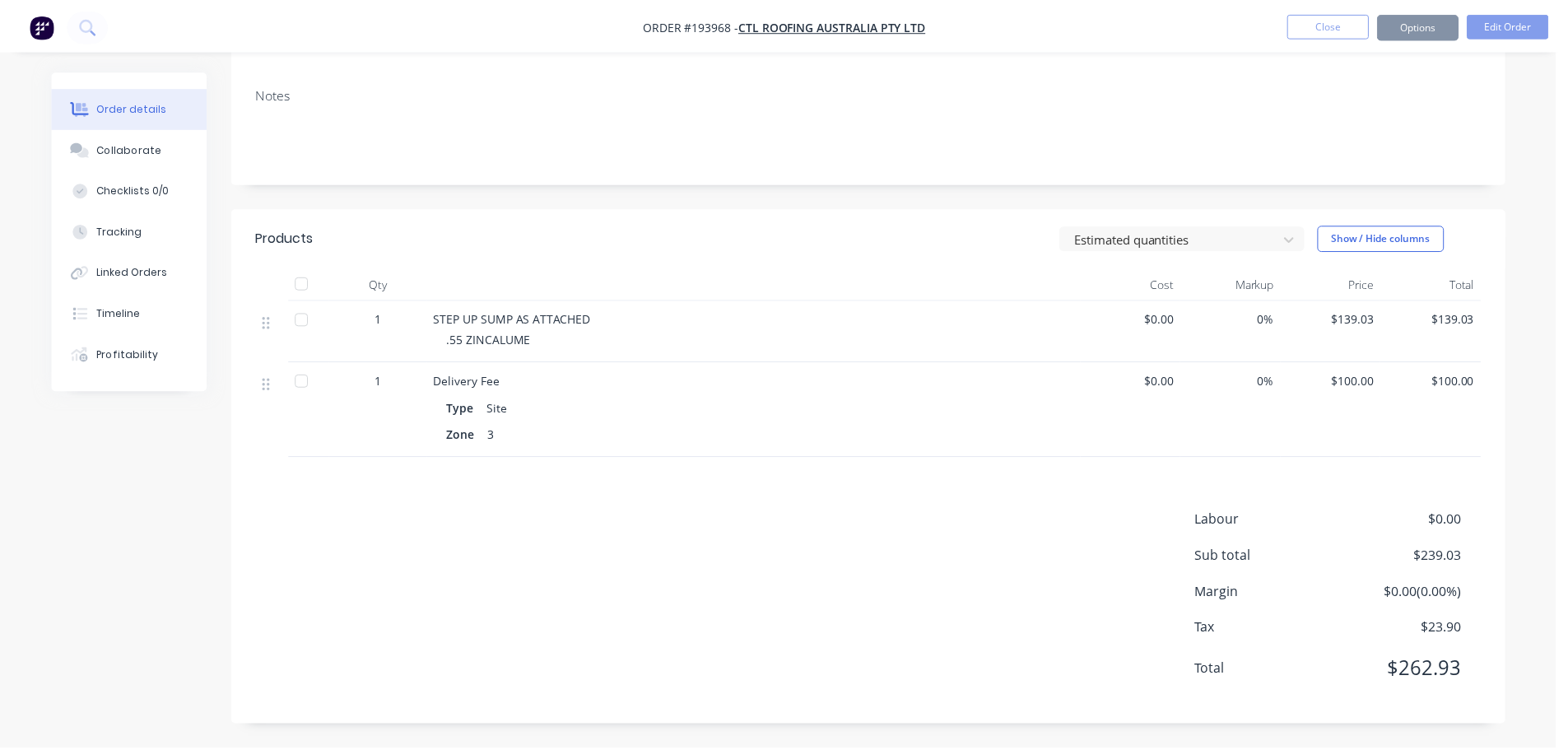
scroll to position [250, 0]
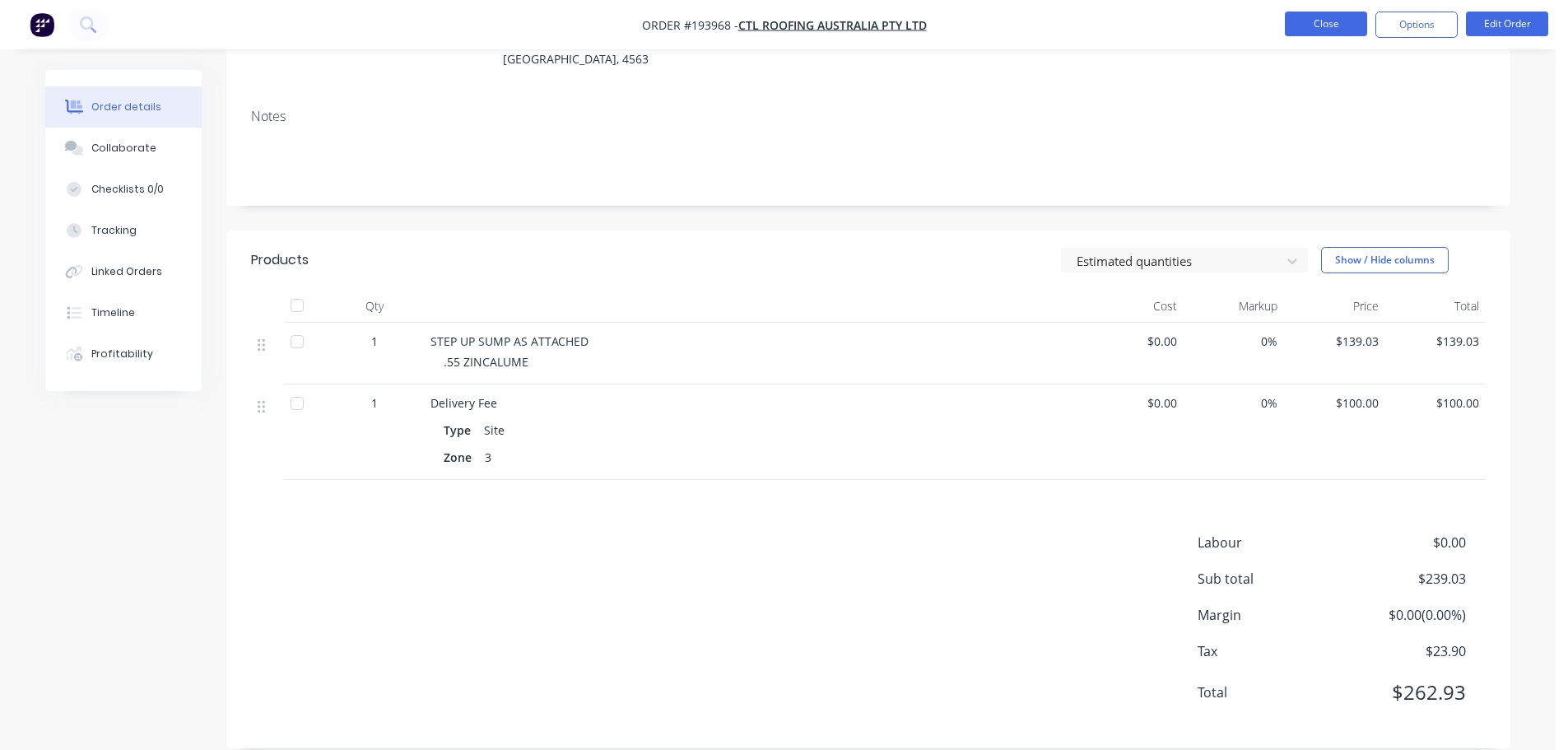
click at [1306, 21] on button "Close" at bounding box center [1325, 24] width 83 height 25
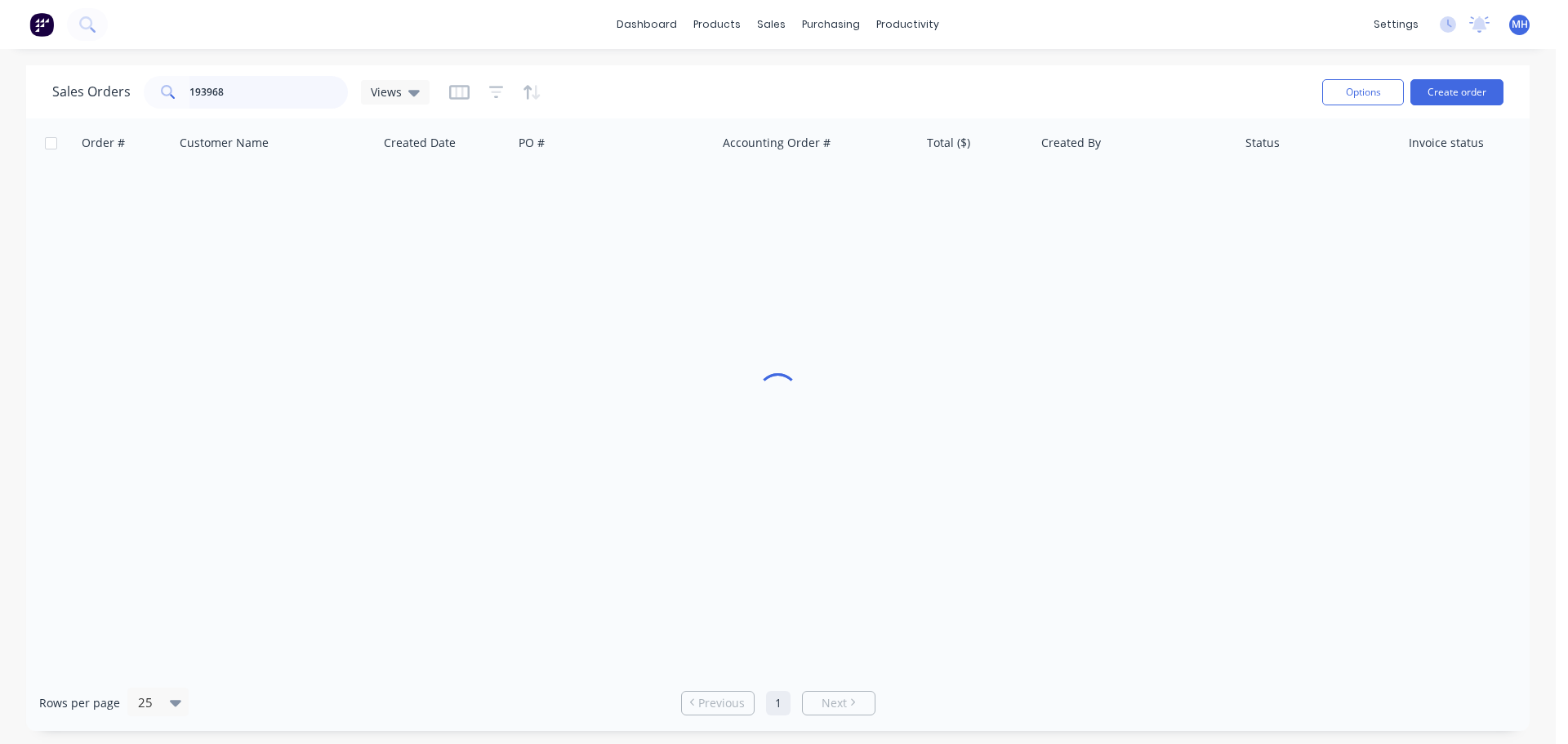
click at [251, 92] on input "193968" at bounding box center [269, 92] width 160 height 33
click at [551, 89] on div "Sales Orders 193903 Views" at bounding box center [680, 92] width 1256 height 40
click at [278, 93] on input "193903" at bounding box center [269, 92] width 160 height 33
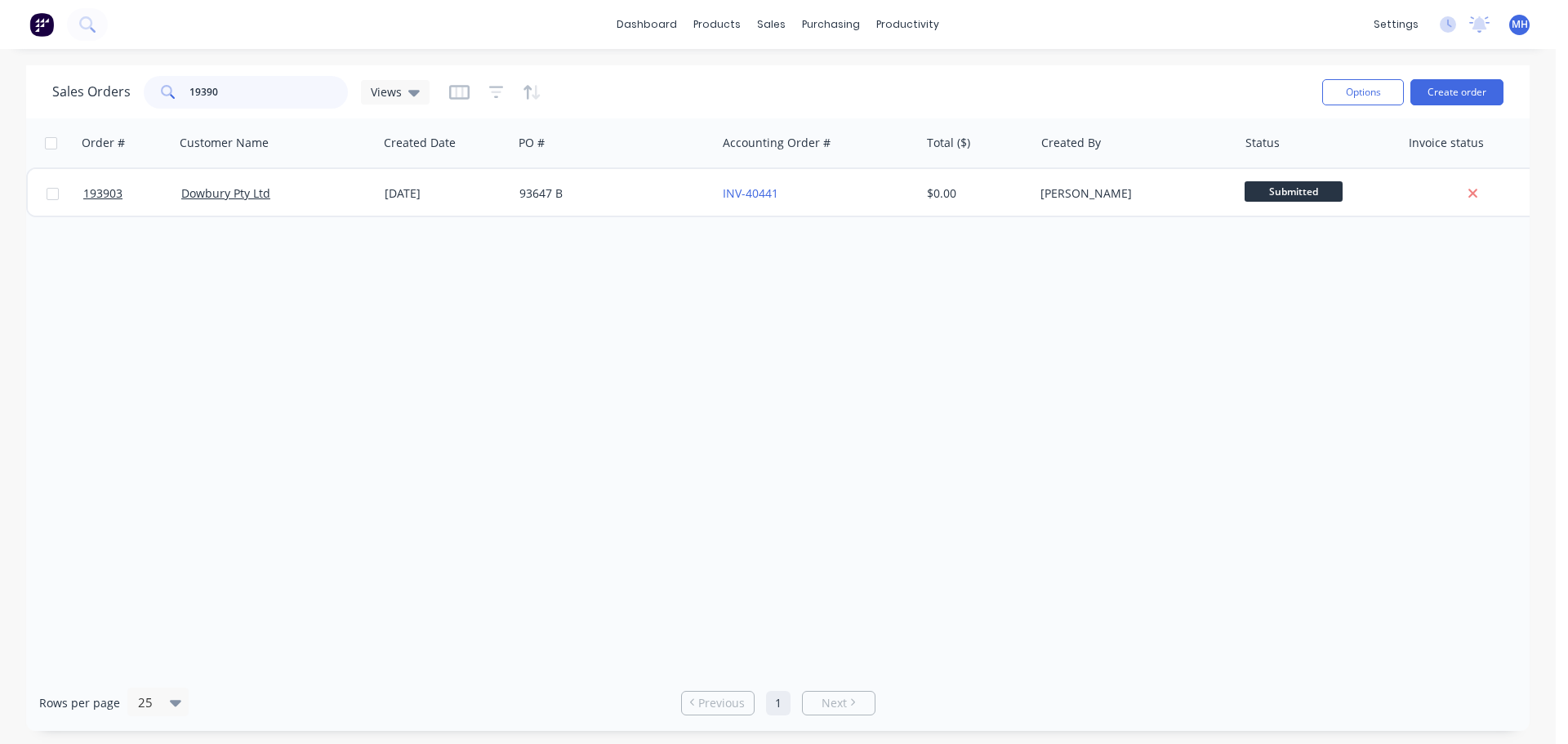
type input "193903"
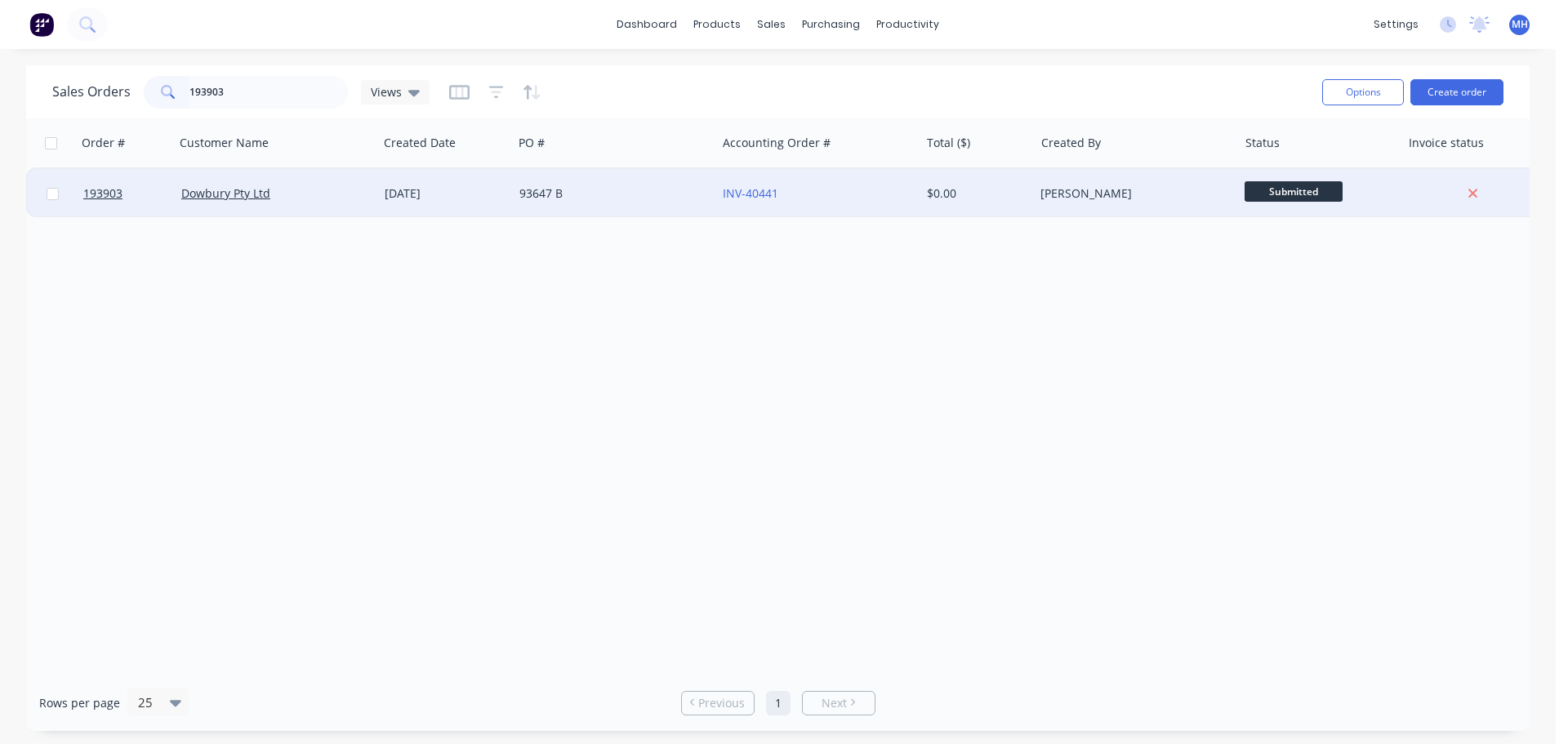
click at [633, 194] on div "93647 B" at bounding box center [610, 193] width 181 height 16
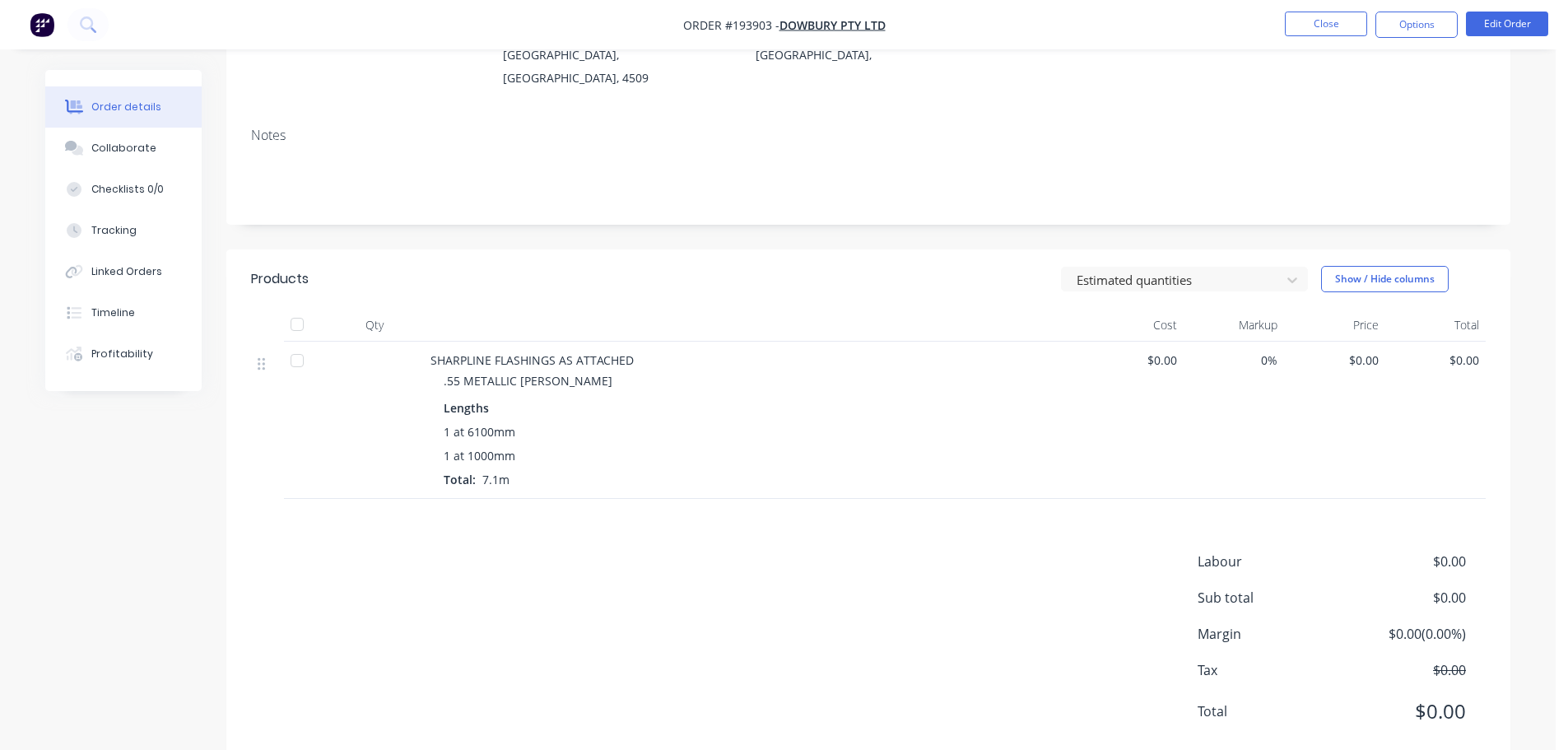
scroll to position [234, 0]
click at [1502, 21] on button "Edit Order" at bounding box center [1507, 24] width 83 height 25
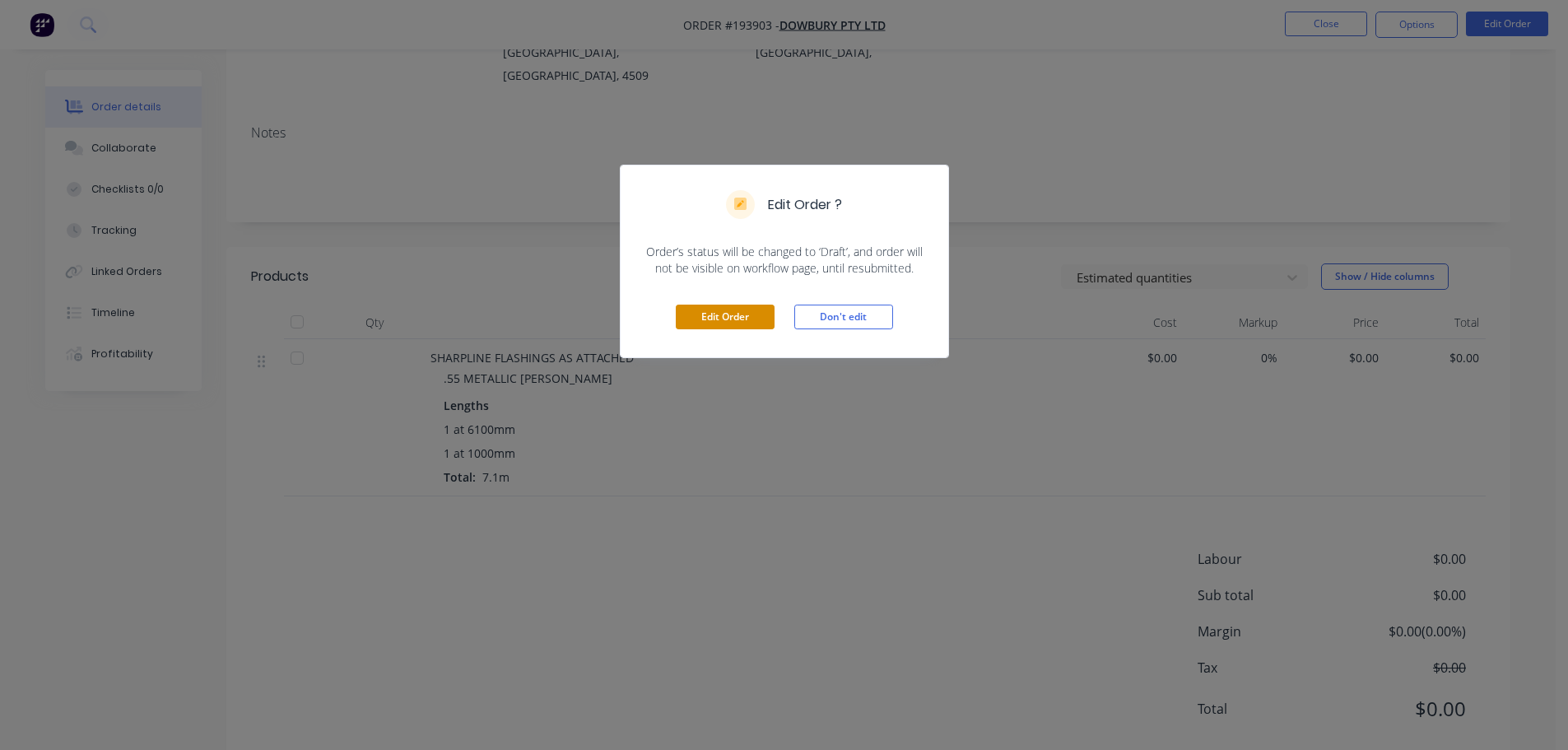
click at [755, 318] on button "Edit Order" at bounding box center [725, 317] width 99 height 25
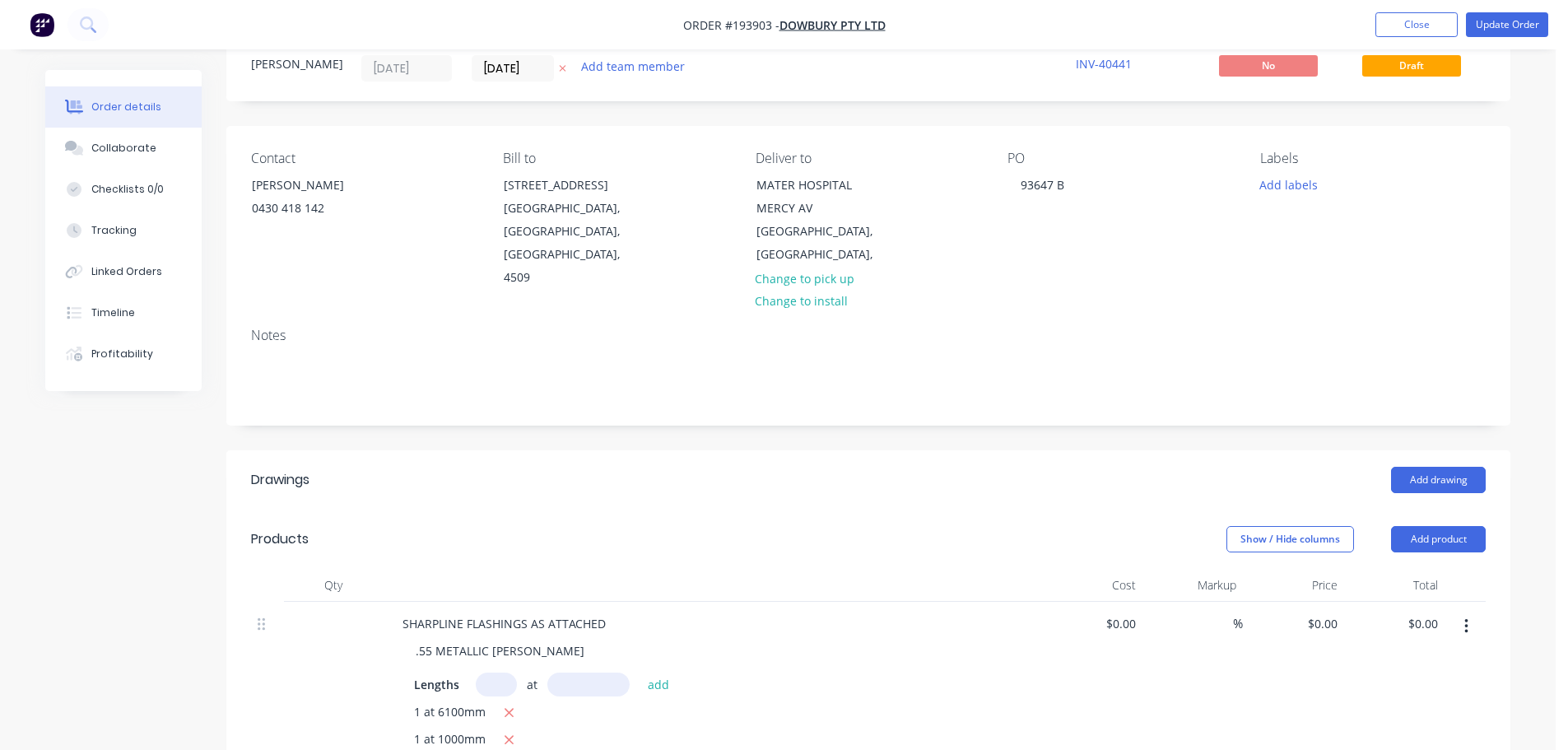
scroll to position [165, 0]
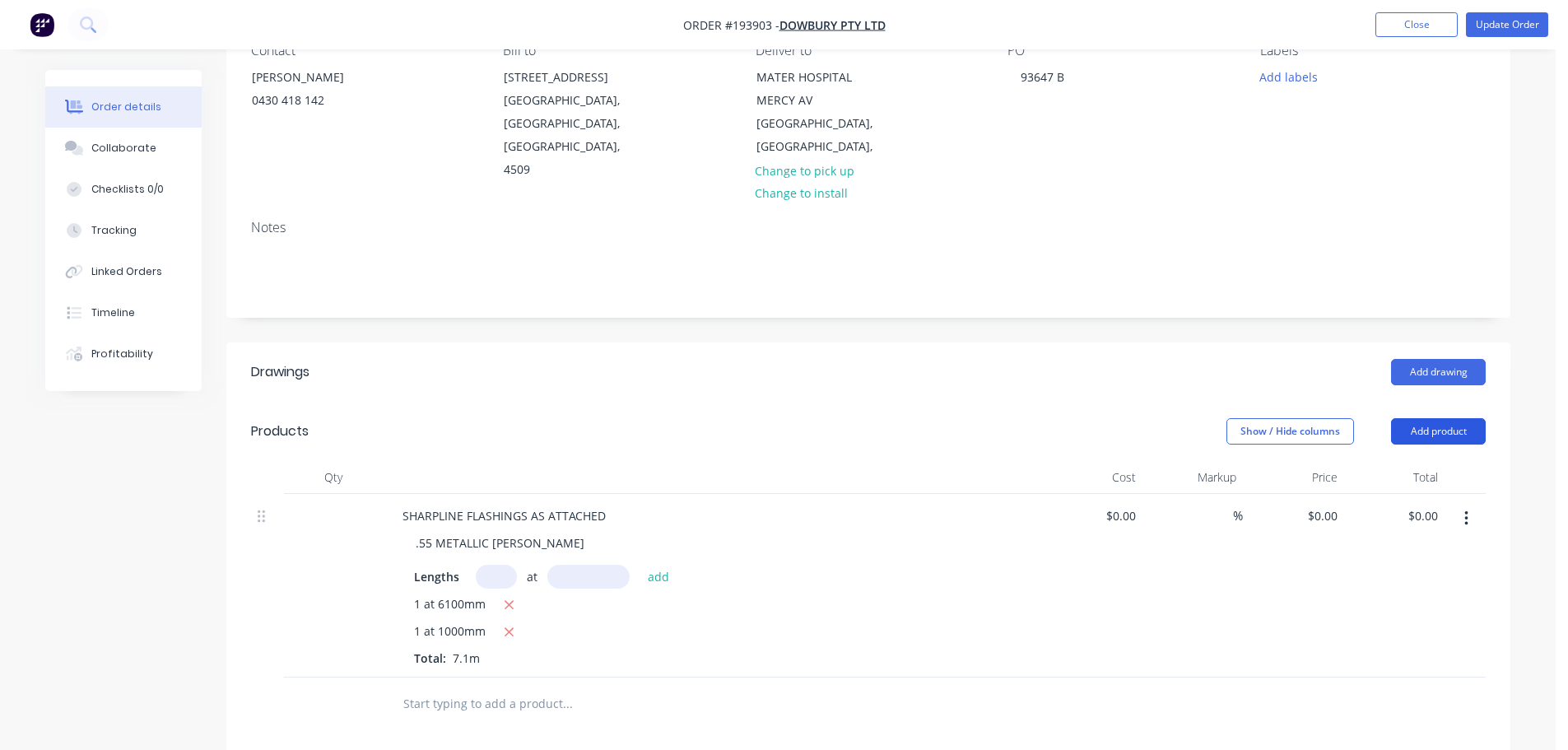
click at [1441, 418] on button "Add product" at bounding box center [1438, 431] width 94 height 27
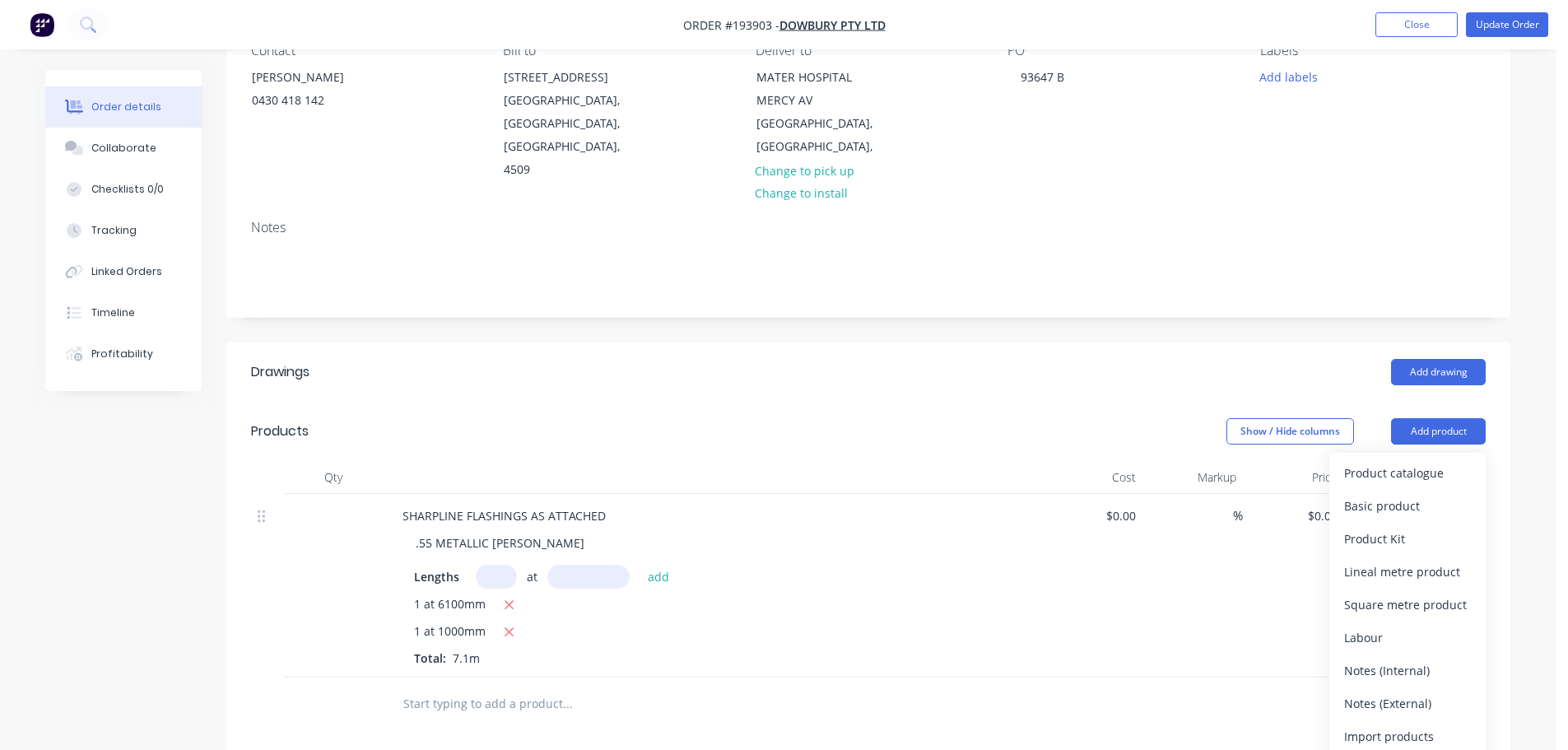
click at [1425, 461] on div "Product catalogue" at bounding box center [1407, 472] width 127 height 24
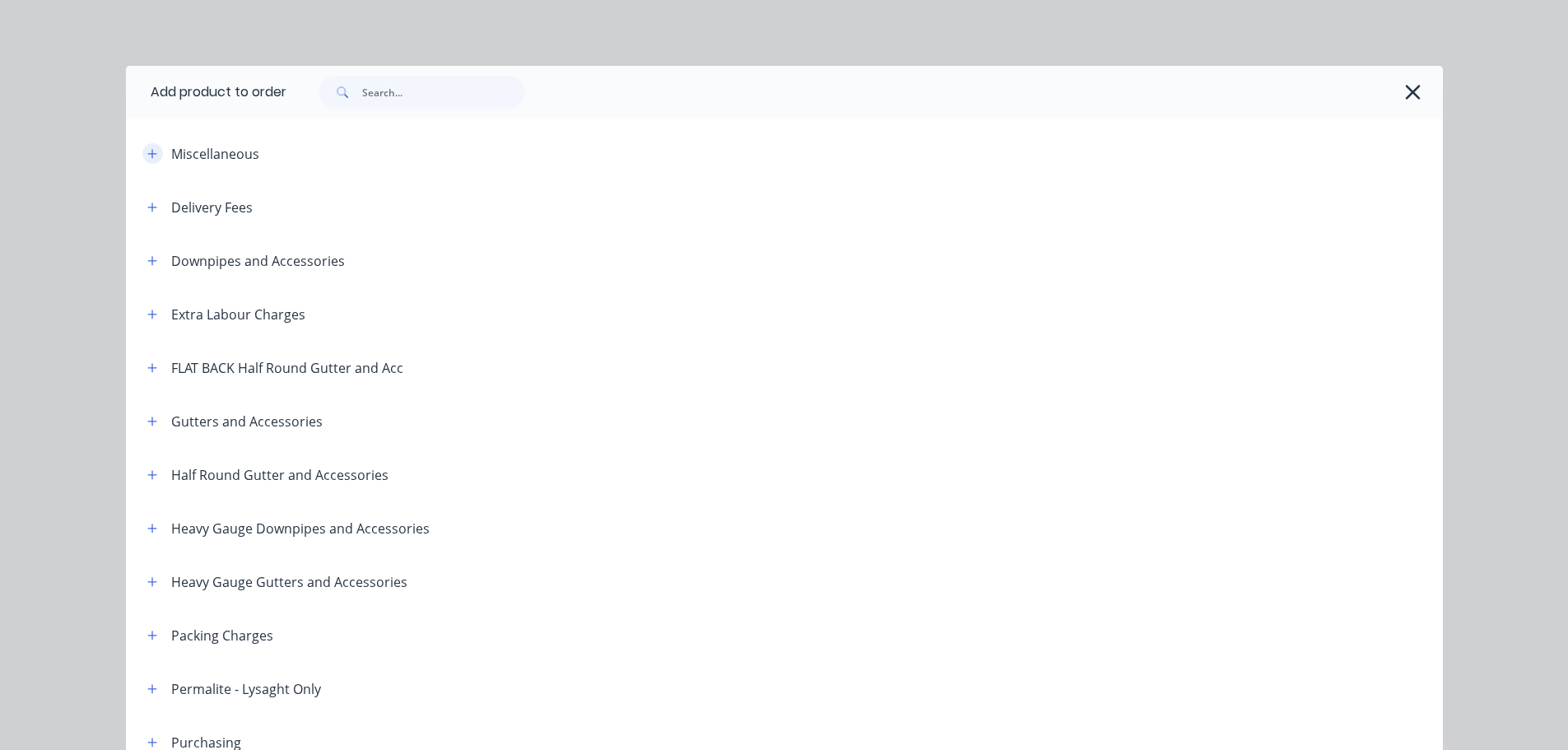
click at [143, 161] on button "button" at bounding box center [153, 154] width 21 height 21
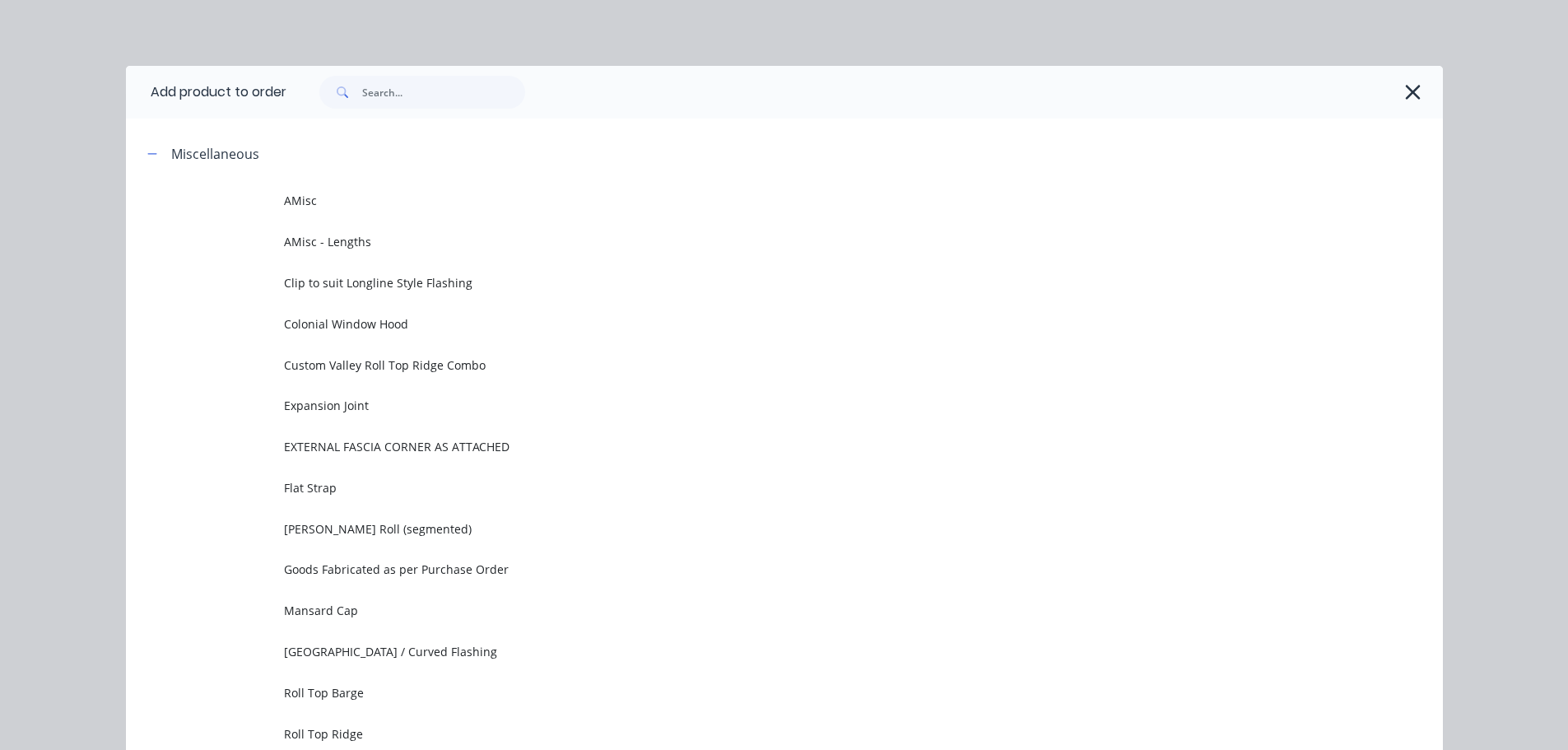
click at [421, 181] on td "AMisc" at bounding box center [863, 200] width 1159 height 41
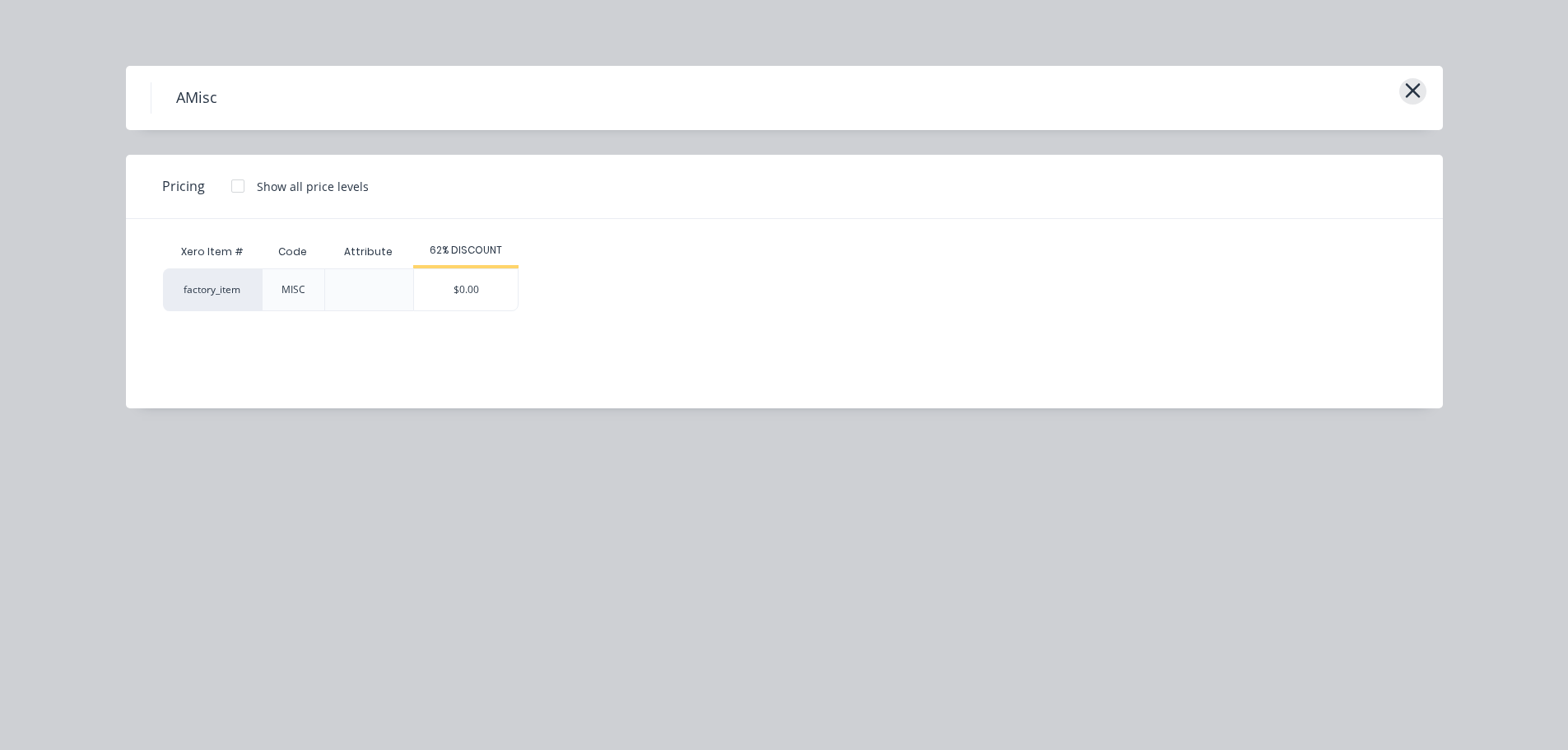
click at [1399, 87] on div "AMisc" at bounding box center [784, 98] width 1267 height 31
click at [1413, 87] on icon "button" at bounding box center [1413, 90] width 17 height 23
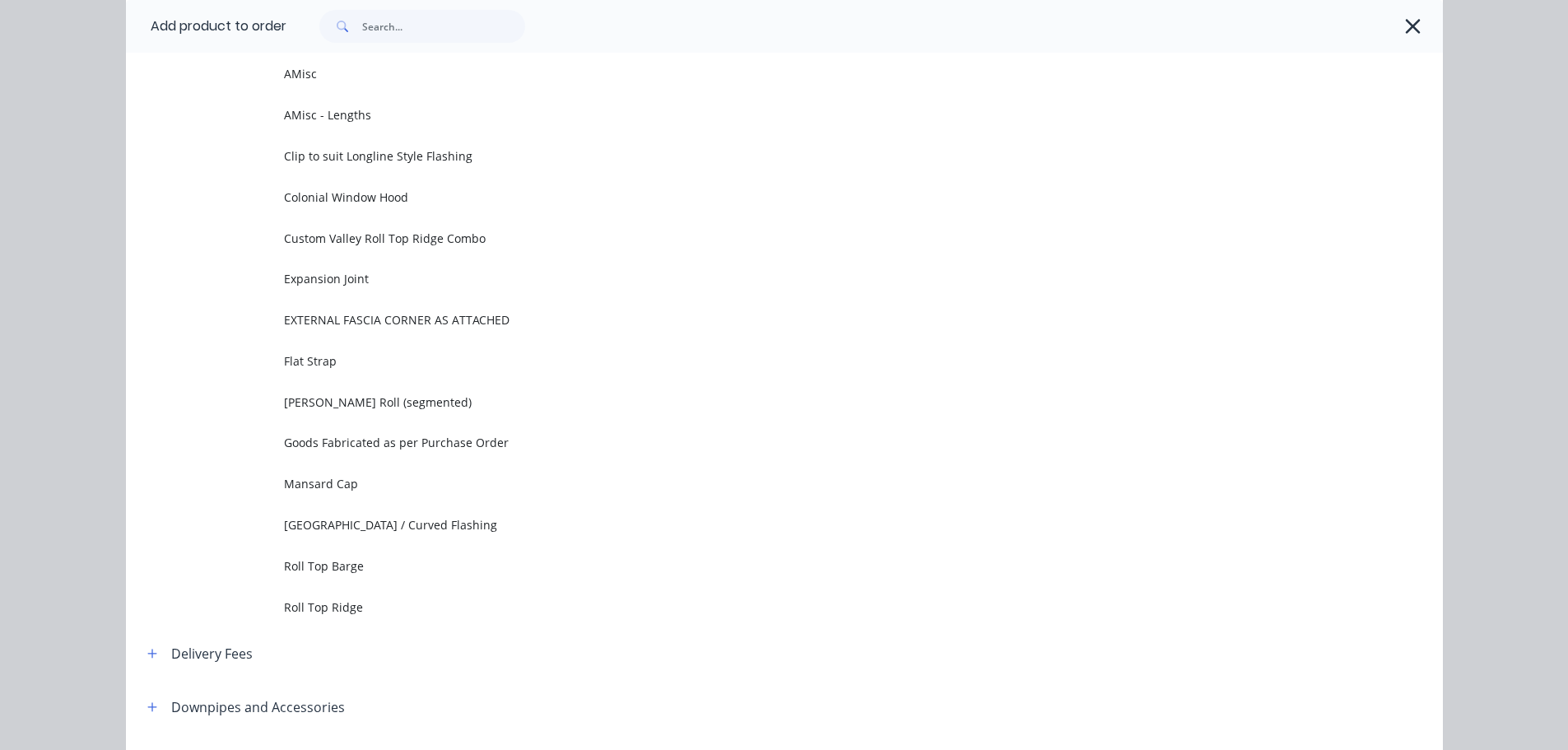
click at [1395, 50] on div at bounding box center [864, 26] width 1156 height 52
click at [1404, 28] on icon "button" at bounding box center [1413, 27] width 17 height 23
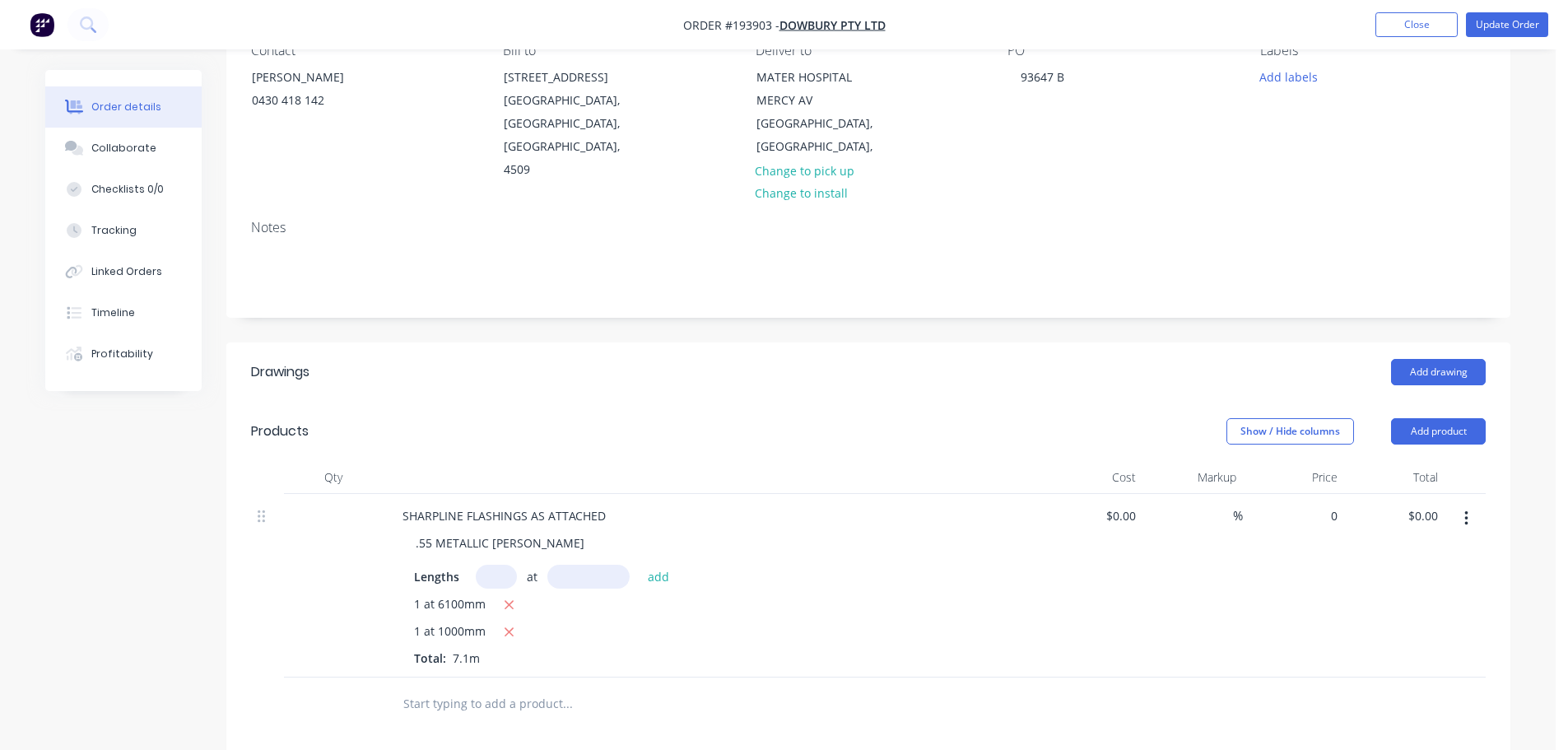
drag, startPoint x: 1327, startPoint y: 498, endPoint x: 1318, endPoint y: 500, distance: 9.2
click at [1327, 503] on input "0" at bounding box center [1325, 515] width 38 height 24
type input "$22.54"
type input "$160.03"
click at [991, 359] on div "Add drawing" at bounding box center [1000, 372] width 972 height 27
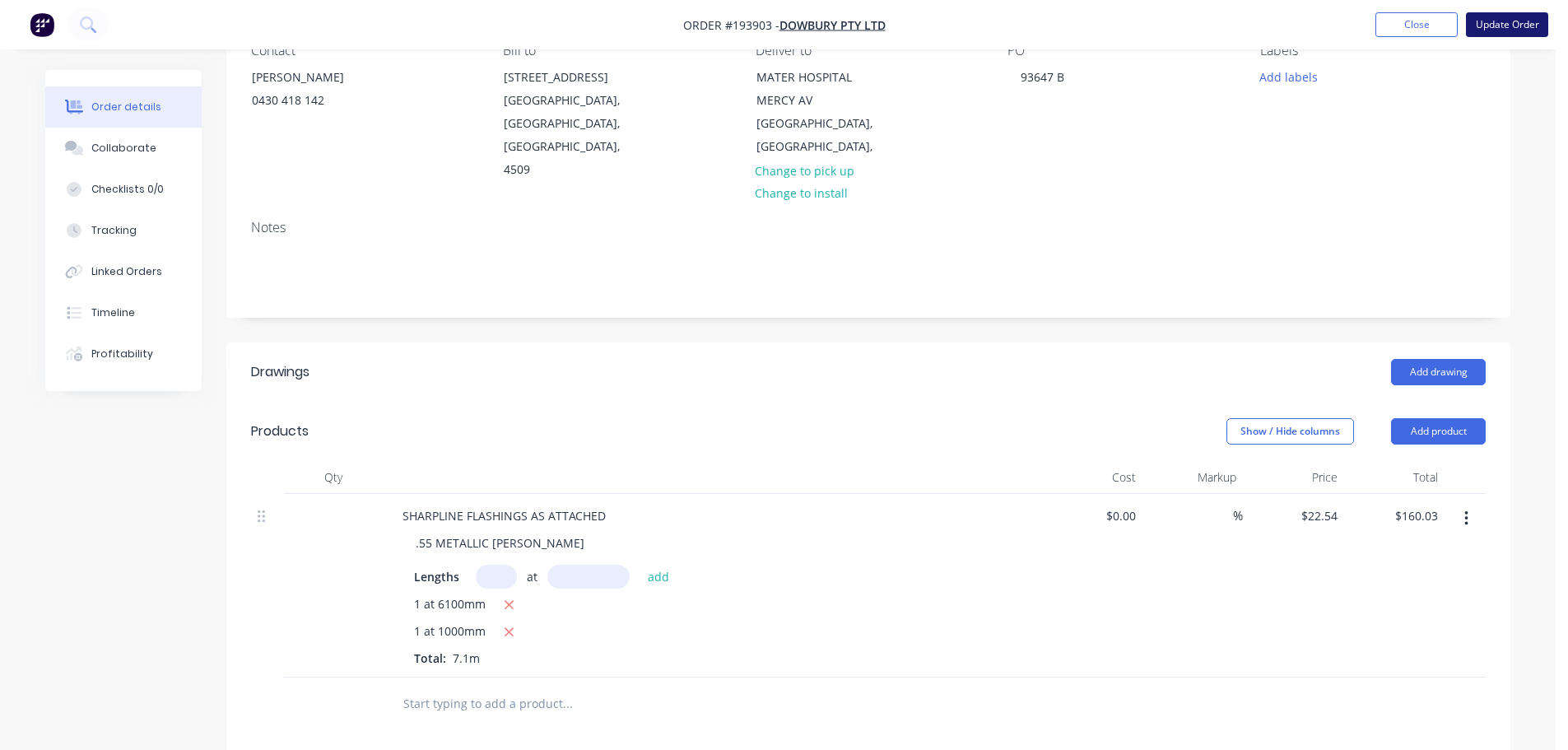
click at [1515, 15] on button "Update Order" at bounding box center [1507, 25] width 83 height 25
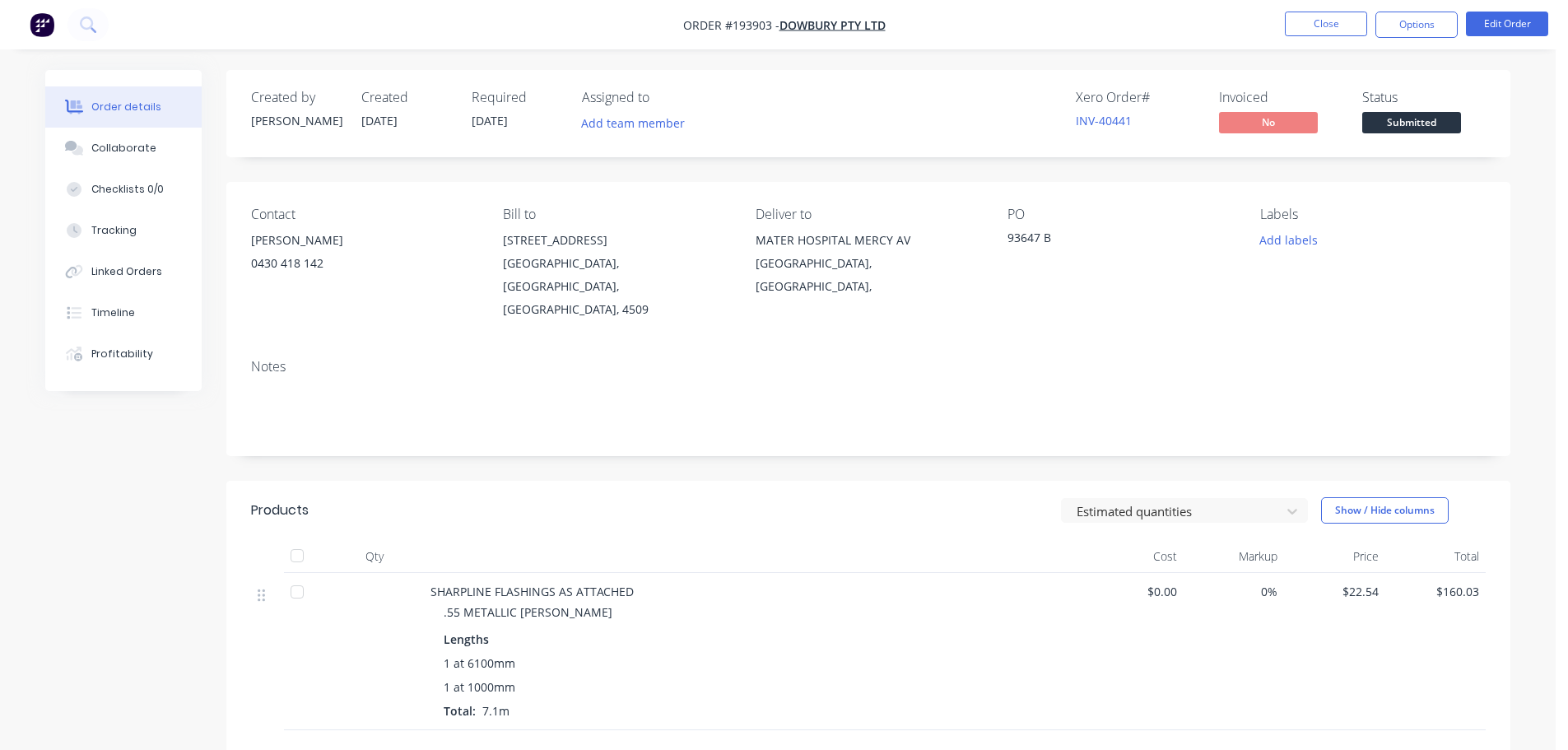
click at [1284, 39] on nav "Order #193903 - Dowbury Pty Ltd Close Options Edit Order" at bounding box center [784, 25] width 1568 height 49
click at [1314, 30] on button "Close" at bounding box center [1325, 24] width 83 height 25
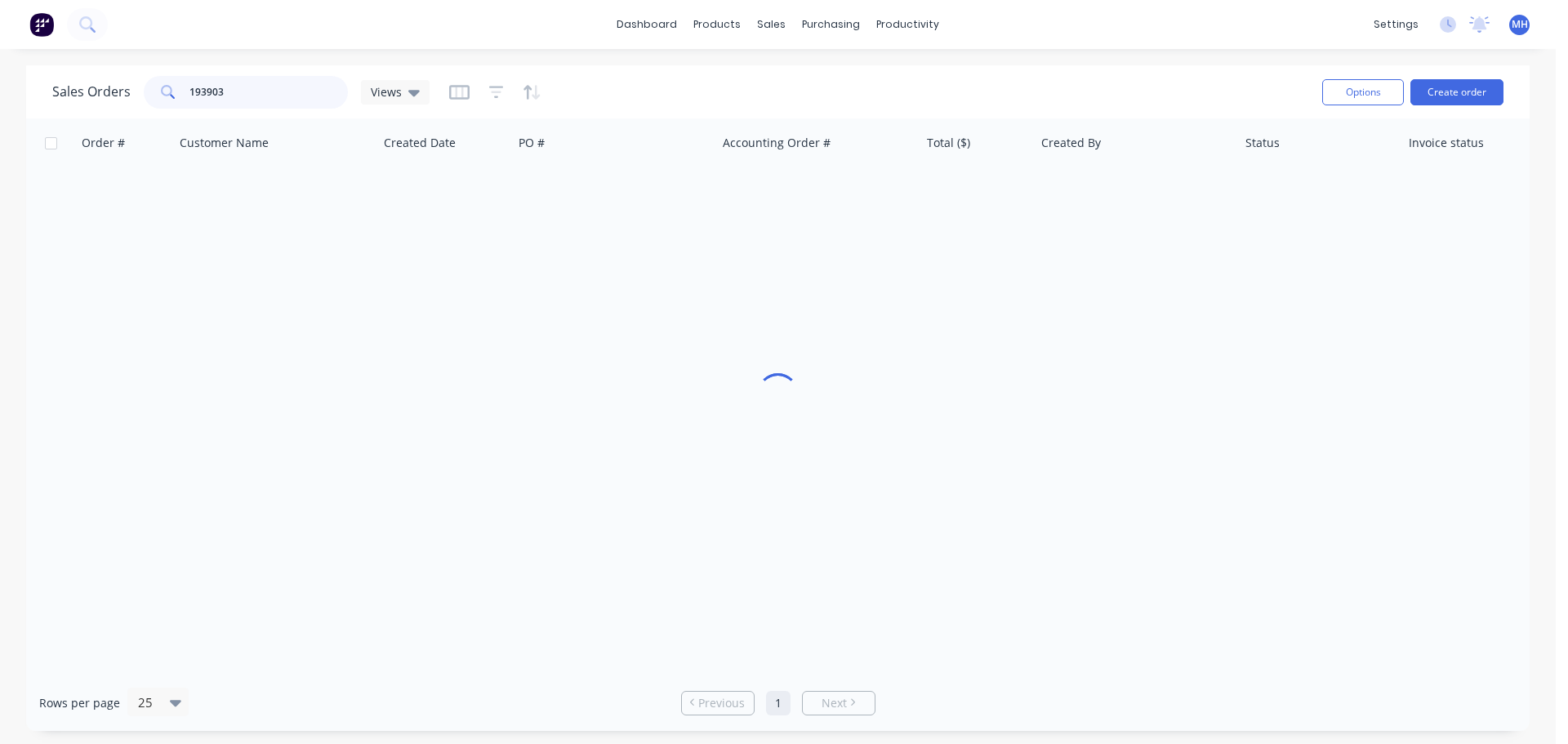
click at [292, 80] on input "193903" at bounding box center [269, 92] width 160 height 33
type input "193754"
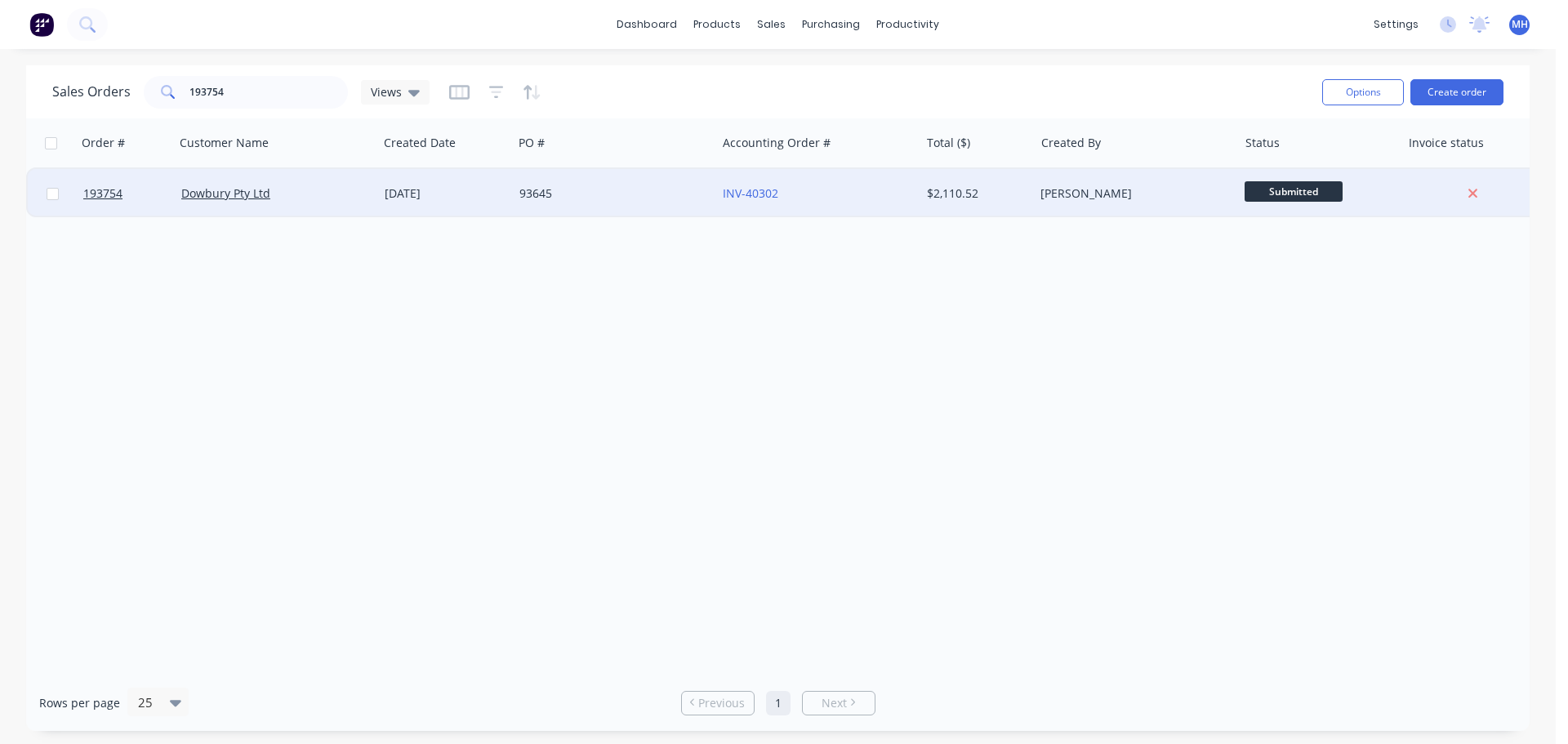
click at [642, 179] on div "93645" at bounding box center [614, 194] width 203 height 49
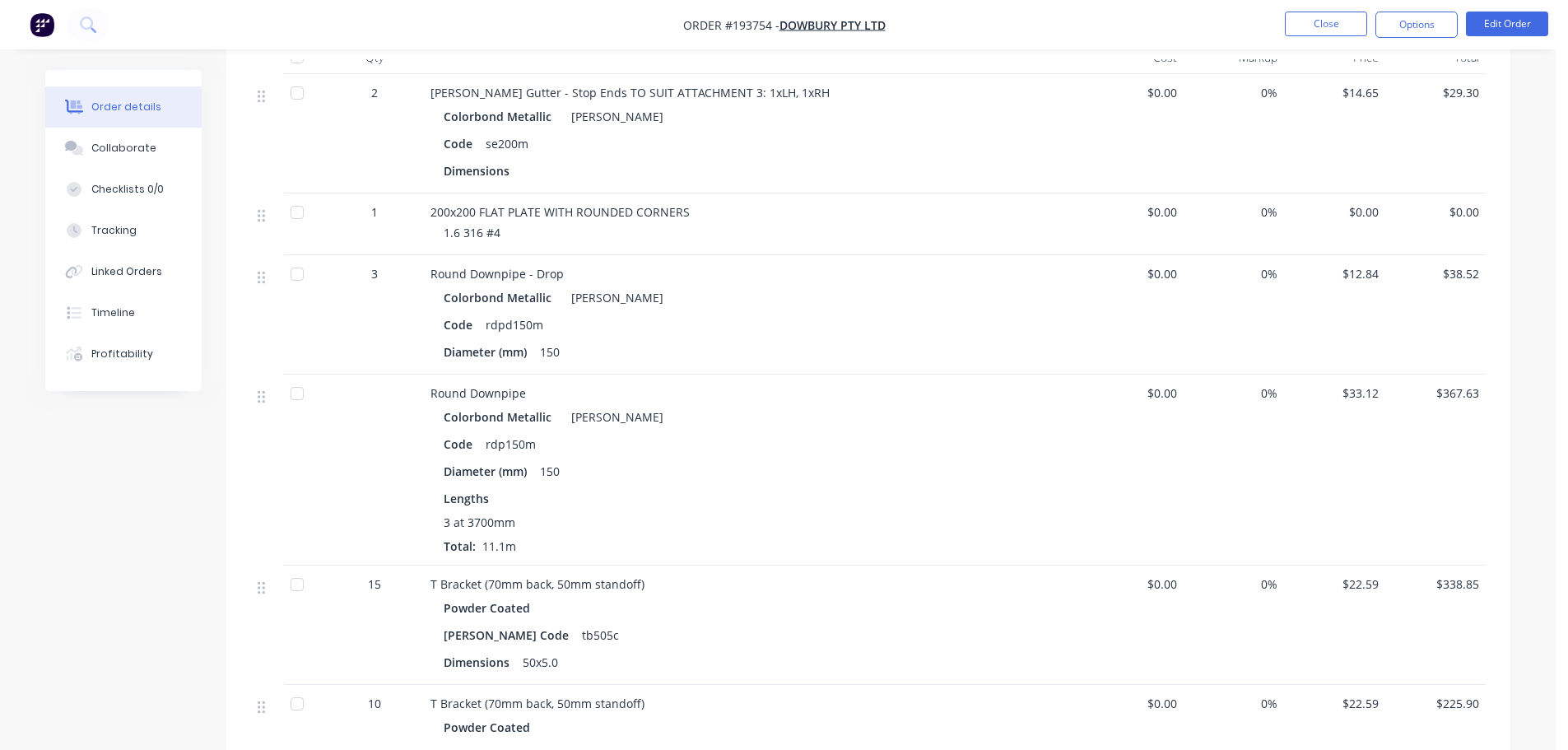
scroll to position [1153, 0]
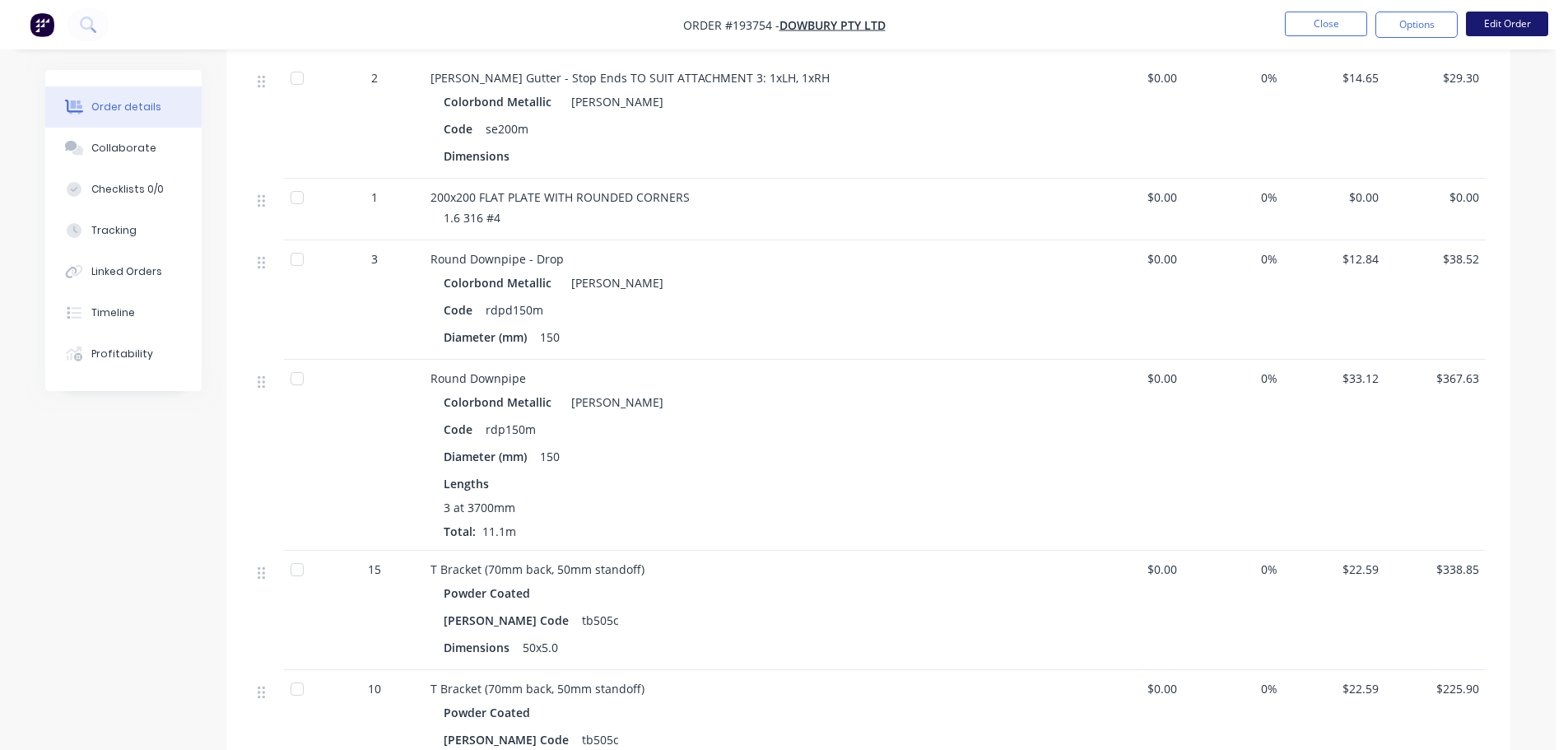
click at [1508, 28] on button "Edit Order" at bounding box center [1507, 24] width 83 height 25
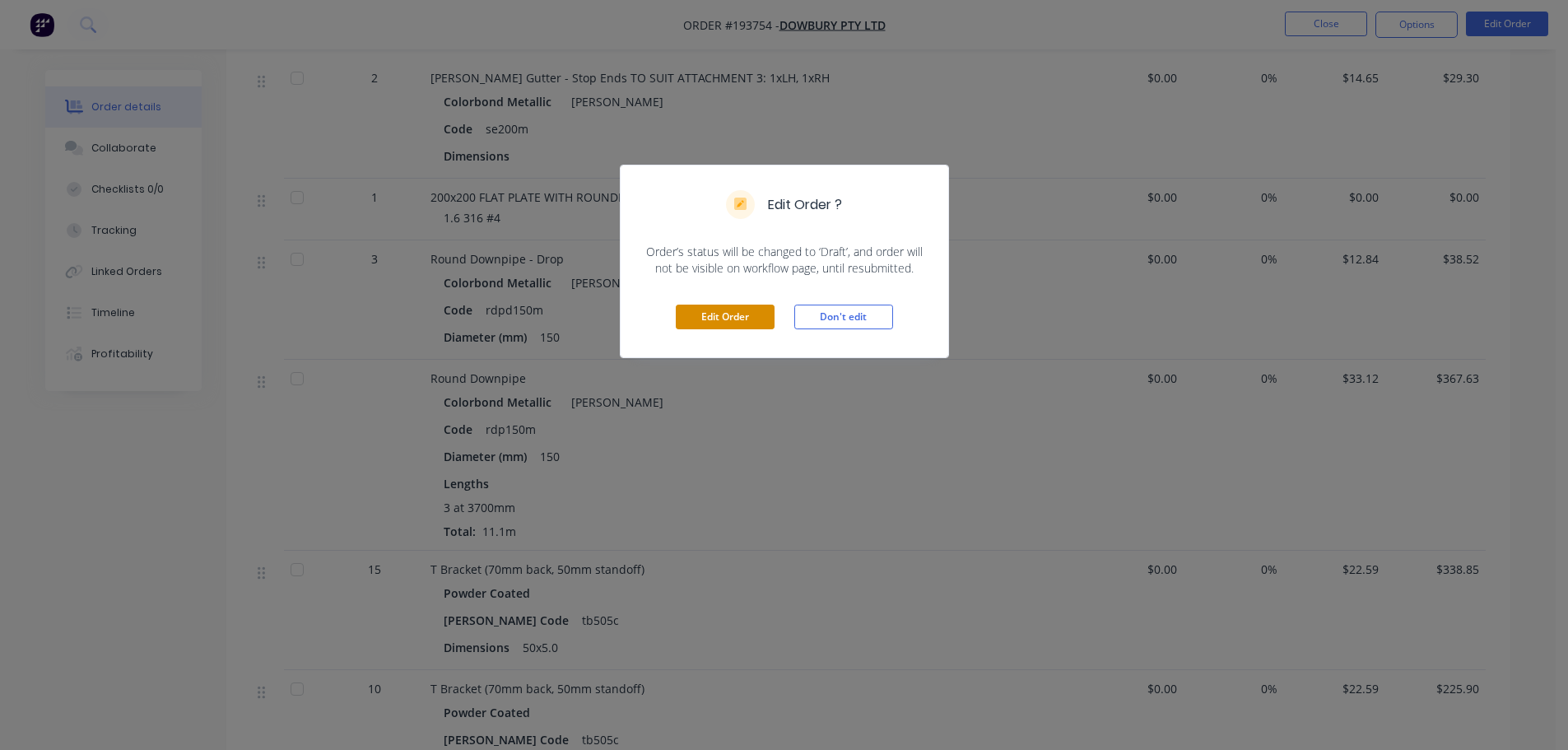
click at [755, 309] on button "Edit Order" at bounding box center [725, 317] width 99 height 25
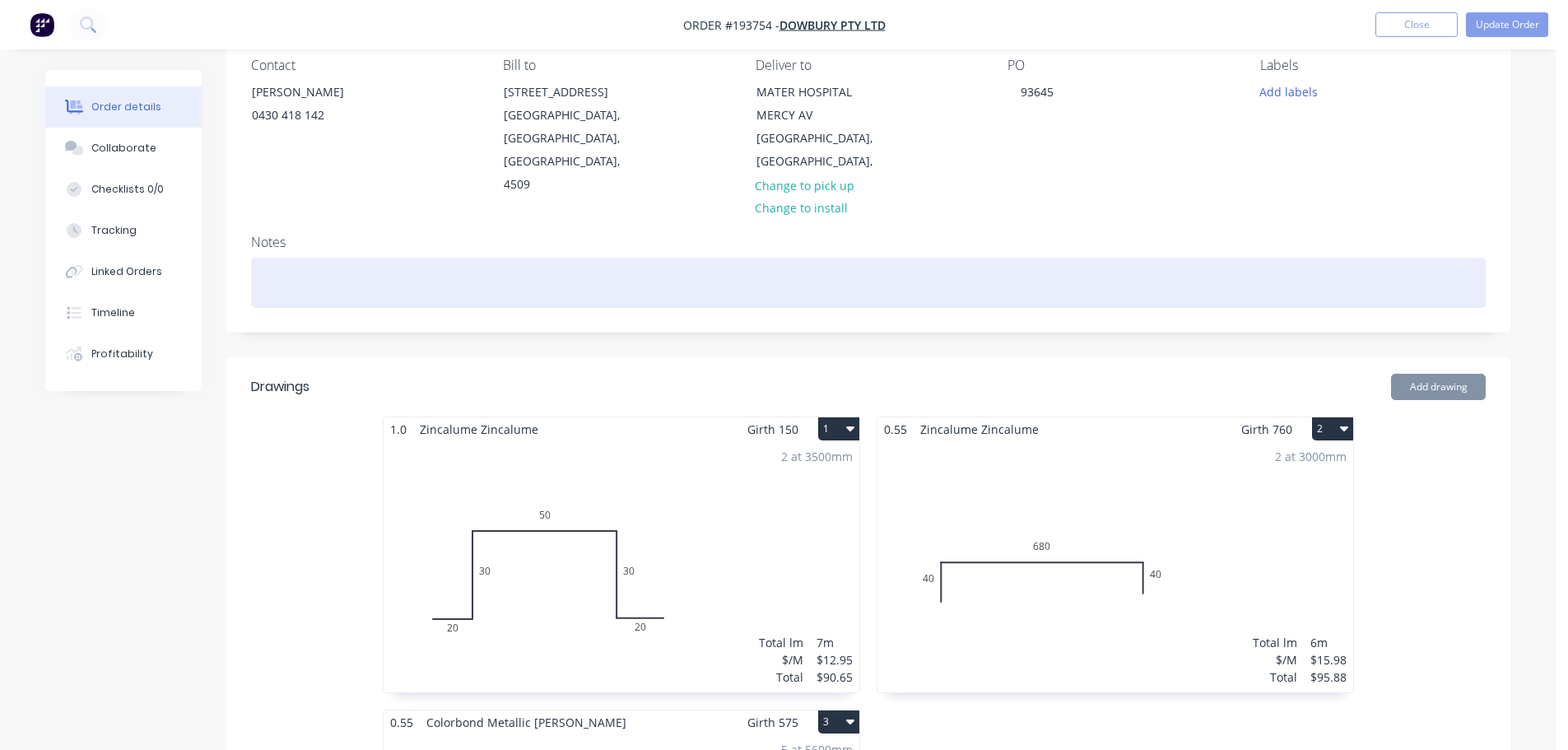
scroll to position [165, 0]
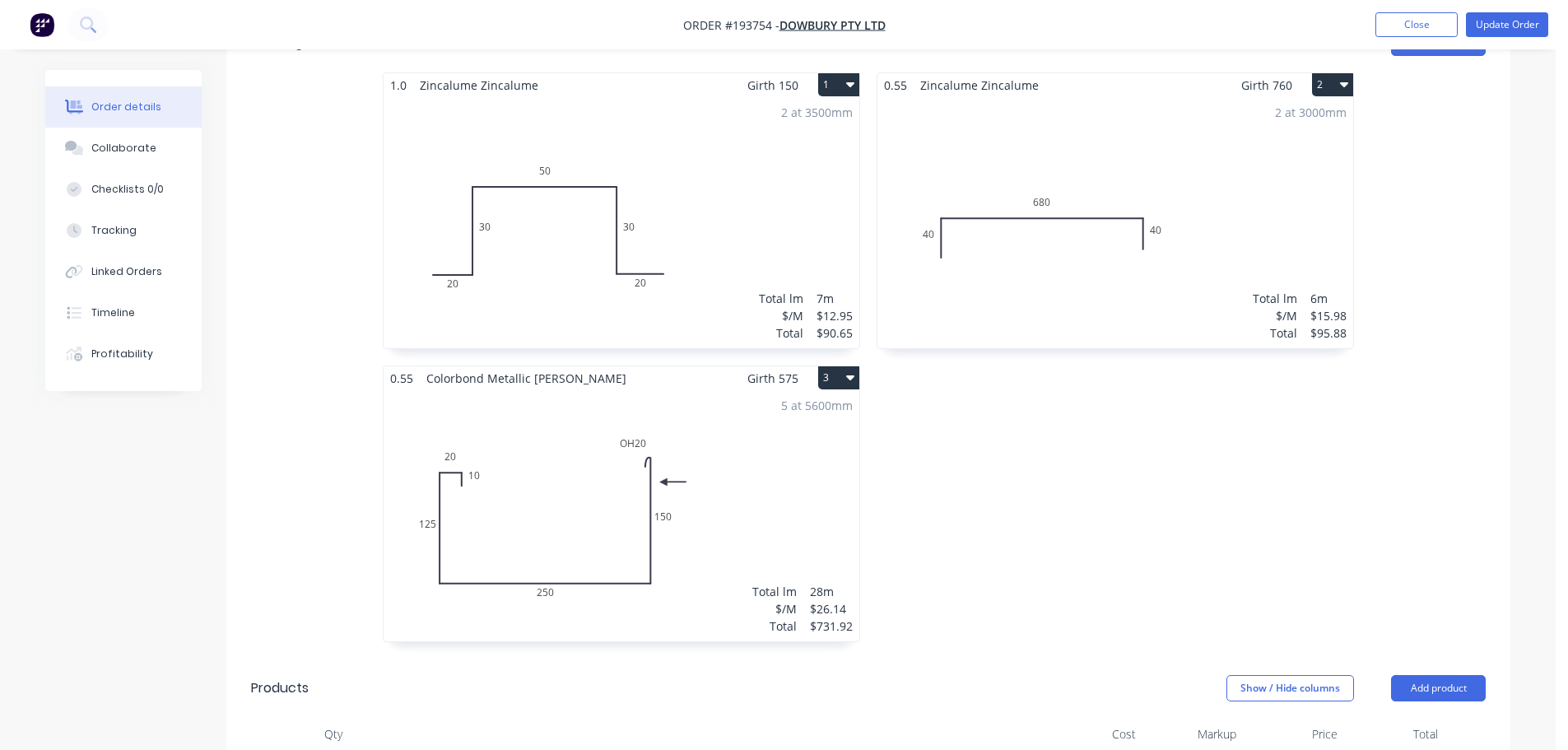
click at [815, 467] on div "5 at 5600mm Total lm $/M Total 28m $26.14 $731.92" at bounding box center [621, 516] width 476 height 251
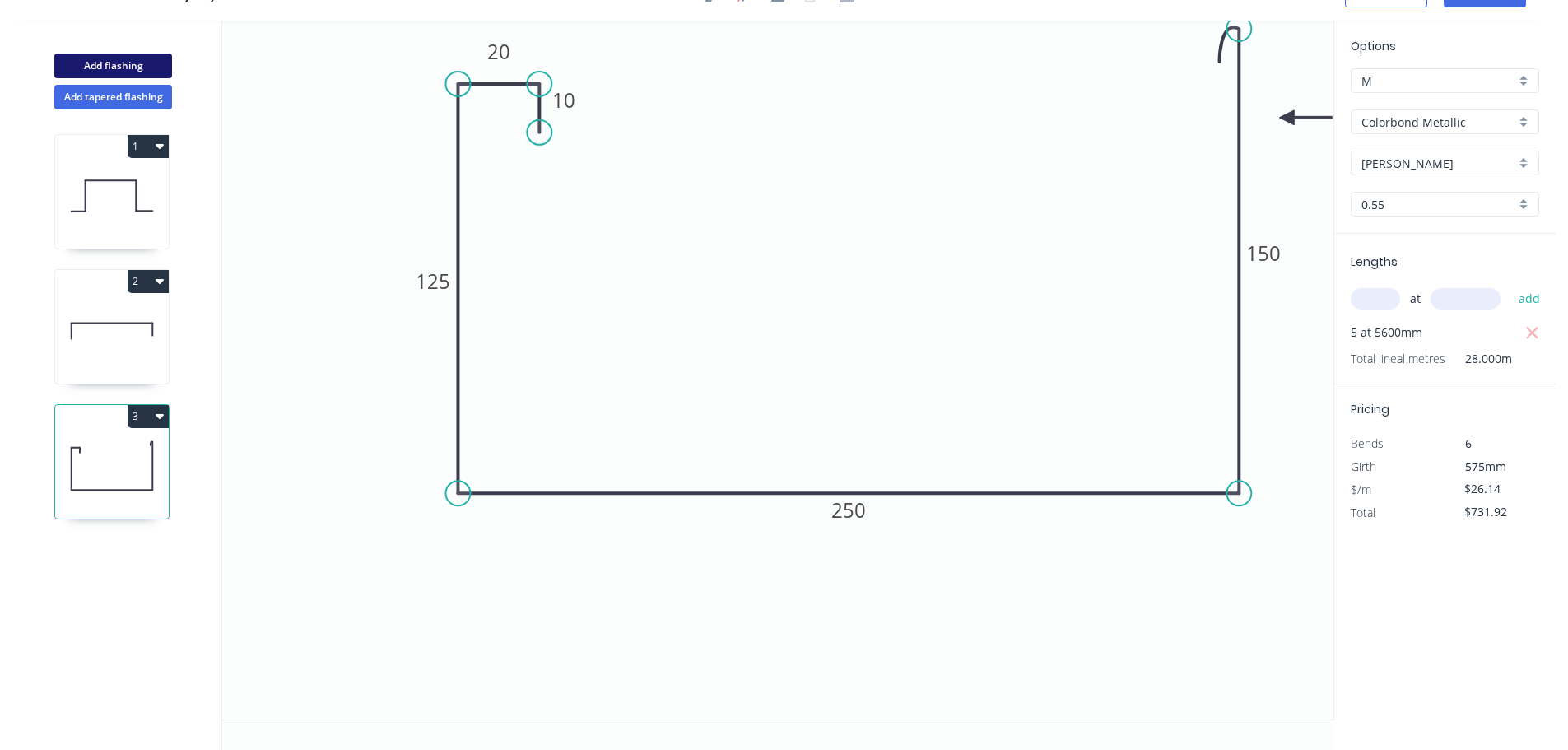
click at [108, 64] on button "Add flashing" at bounding box center [113, 66] width 118 height 25
type input "$0.00"
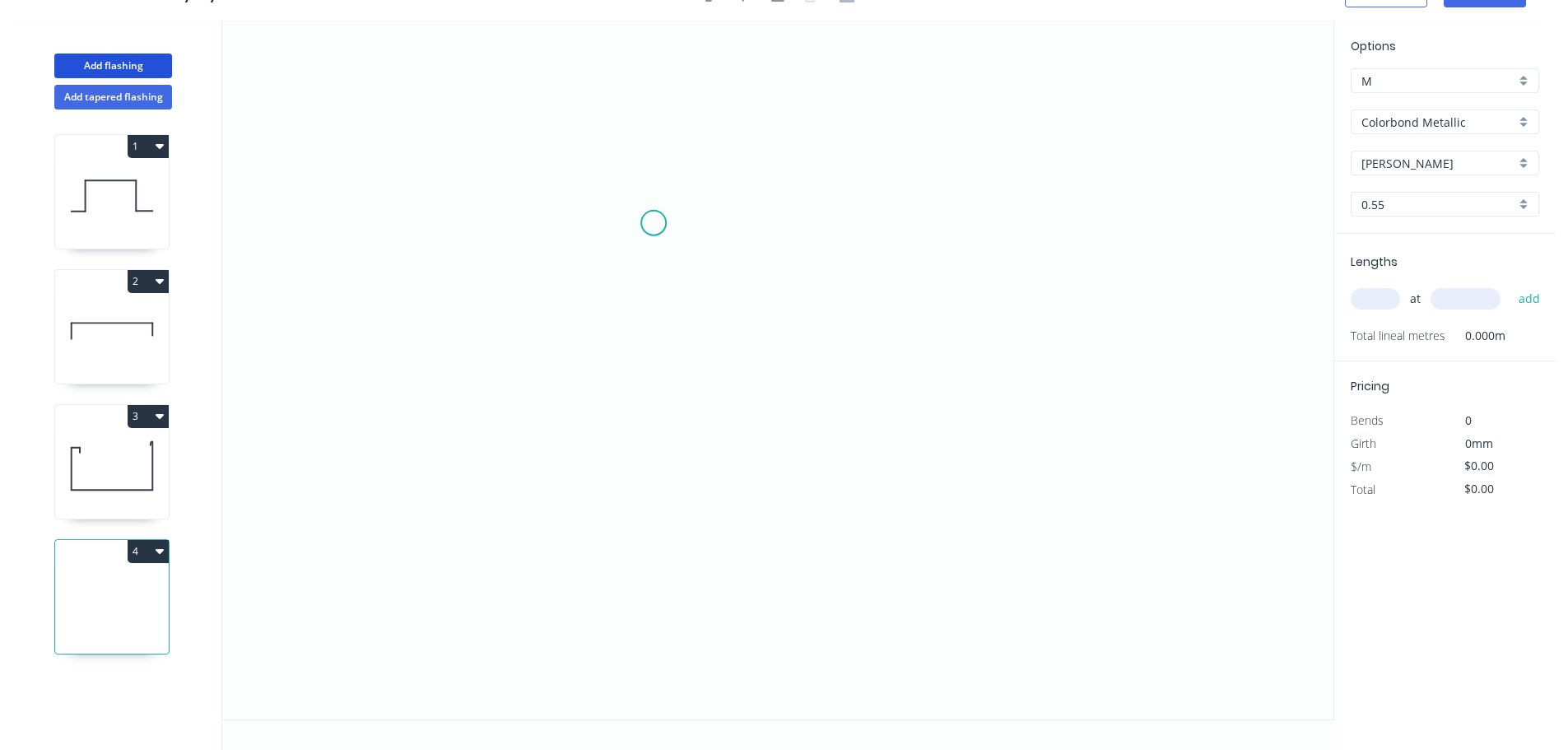
click at [603, 216] on icon "0" at bounding box center [778, 370] width 1111 height 699
drag, startPoint x: 608, startPoint y: 537, endPoint x: 849, endPoint y: 534, distance: 241.0
click at [611, 540] on icon "0" at bounding box center [778, 370] width 1111 height 699
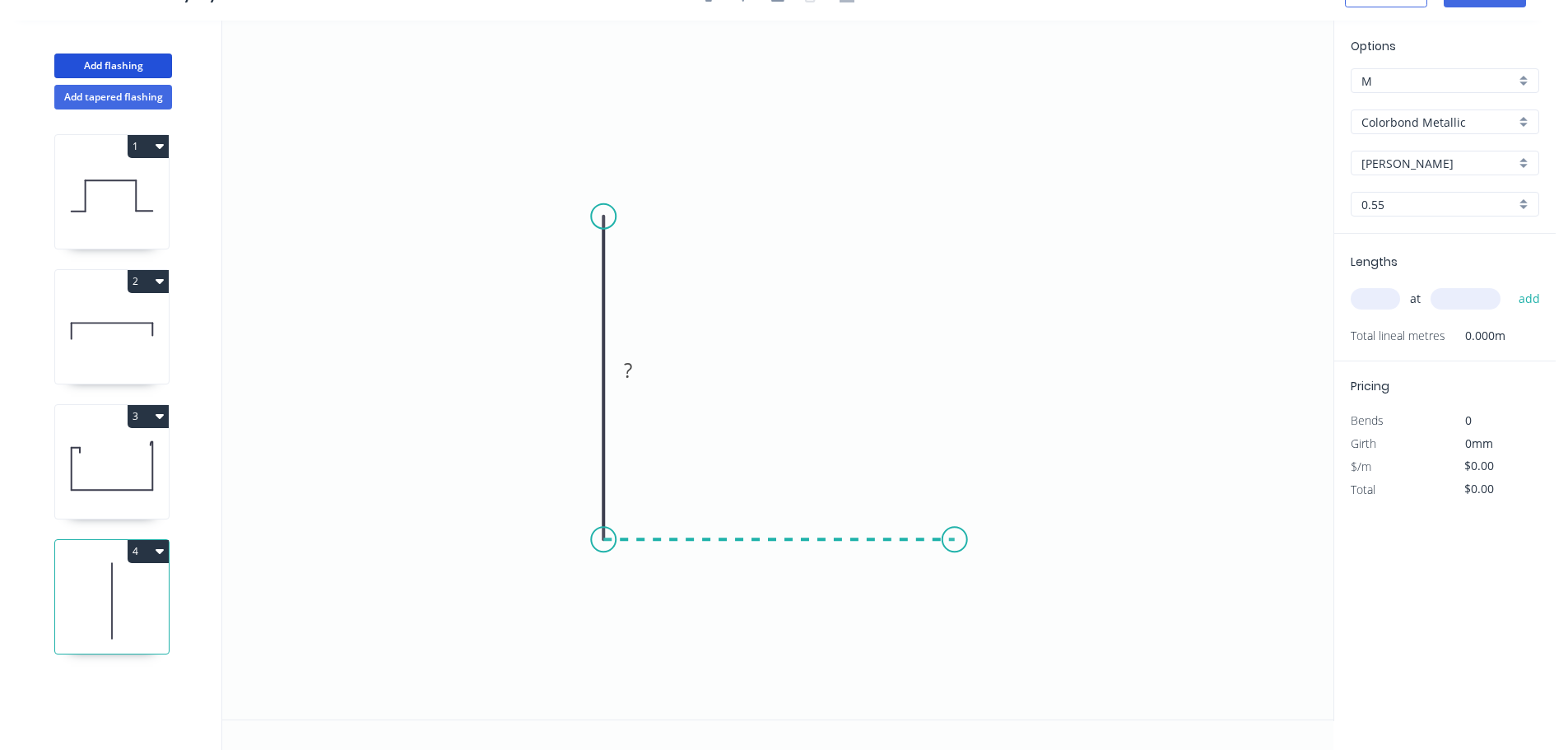
click at [984, 553] on icon "0 ?" at bounding box center [778, 370] width 1111 height 699
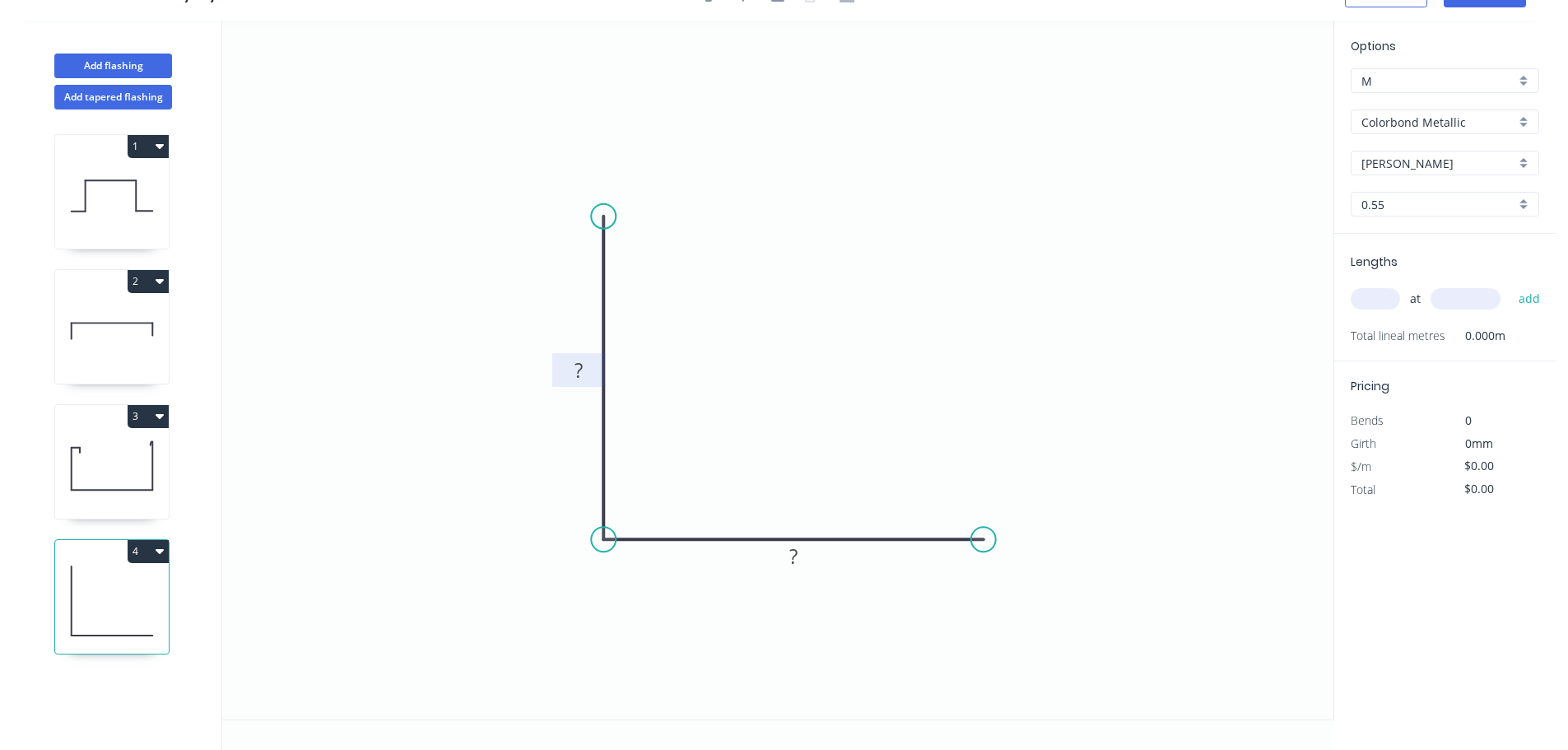
click at [585, 371] on rect at bounding box center [578, 371] width 33 height 23
type input "$9.59"
click at [1472, 125] on input "Colorbond Metallic" at bounding box center [1439, 122] width 154 height 17
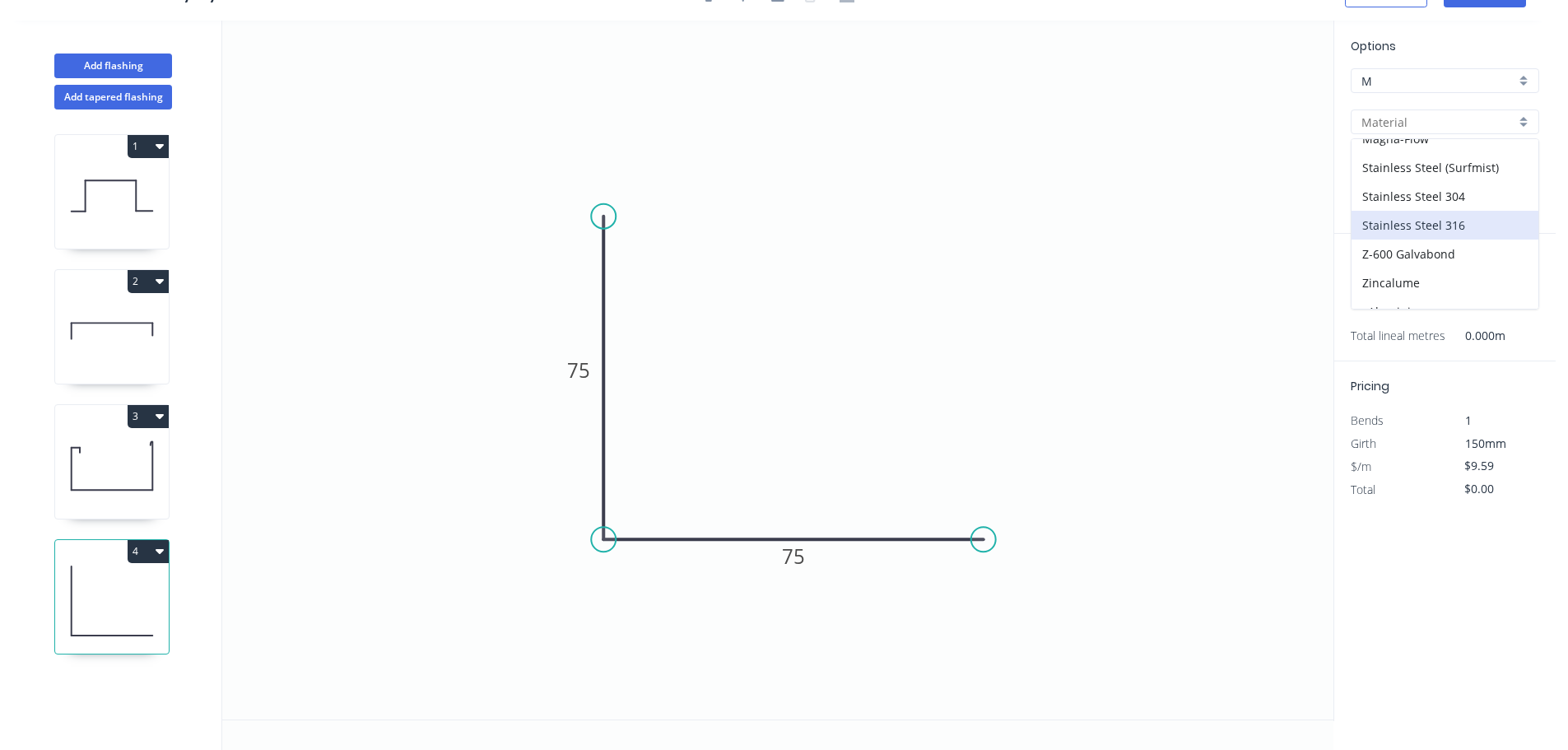
scroll to position [349, 0]
click at [1438, 285] on div "zAluminium" at bounding box center [1444, 294] width 186 height 29
type input "zAluminium"
type input "Mill"
type input "0.8"
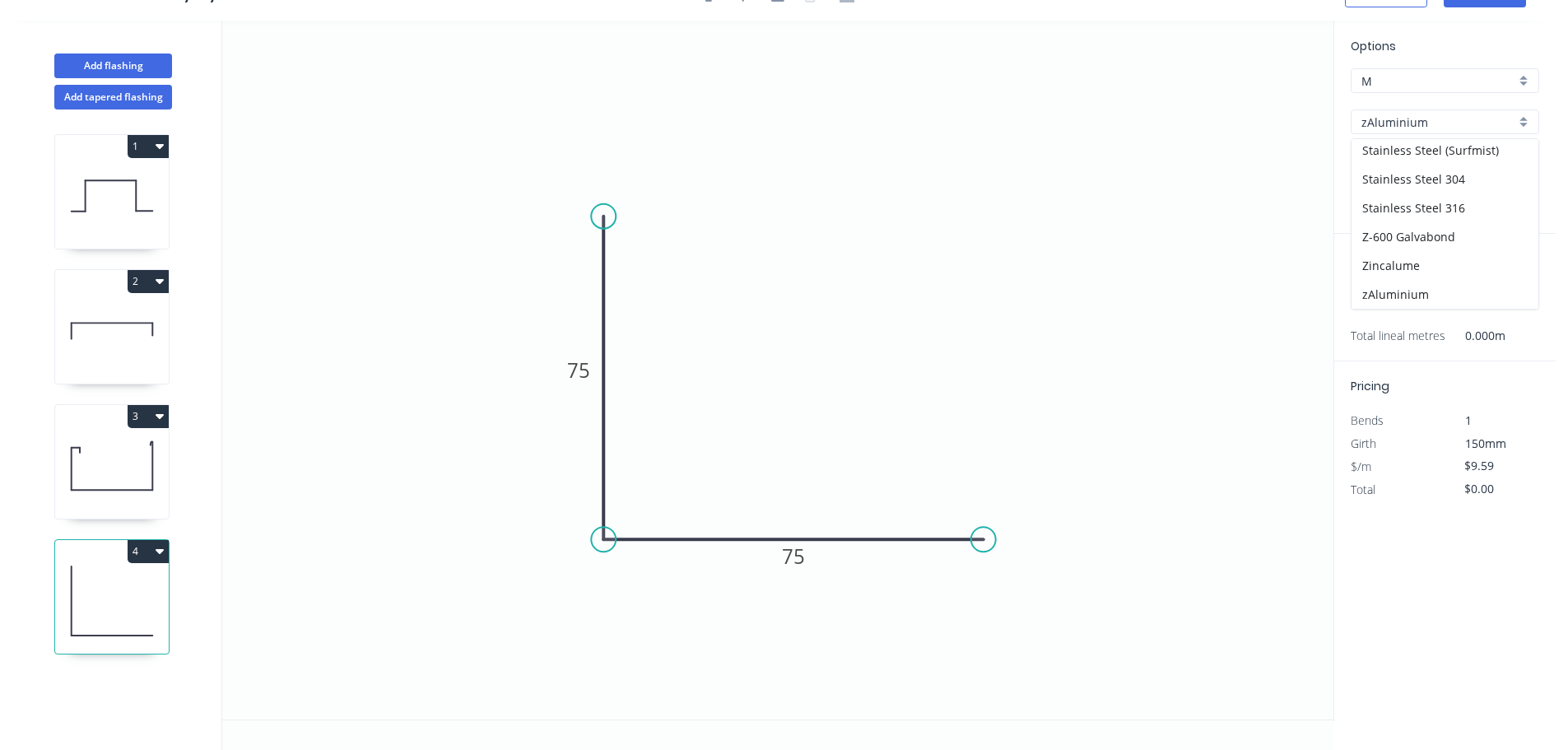
type input "$0.01"
click at [1387, 189] on div "Options M M zAluminium zAluminium Mill Mill 0.8 0.8" at bounding box center [1444, 135] width 222 height 197
click at [1391, 192] on div "0.8" at bounding box center [1444, 205] width 188 height 25
click at [1385, 264] on div "1.2" at bounding box center [1444, 265] width 186 height 29
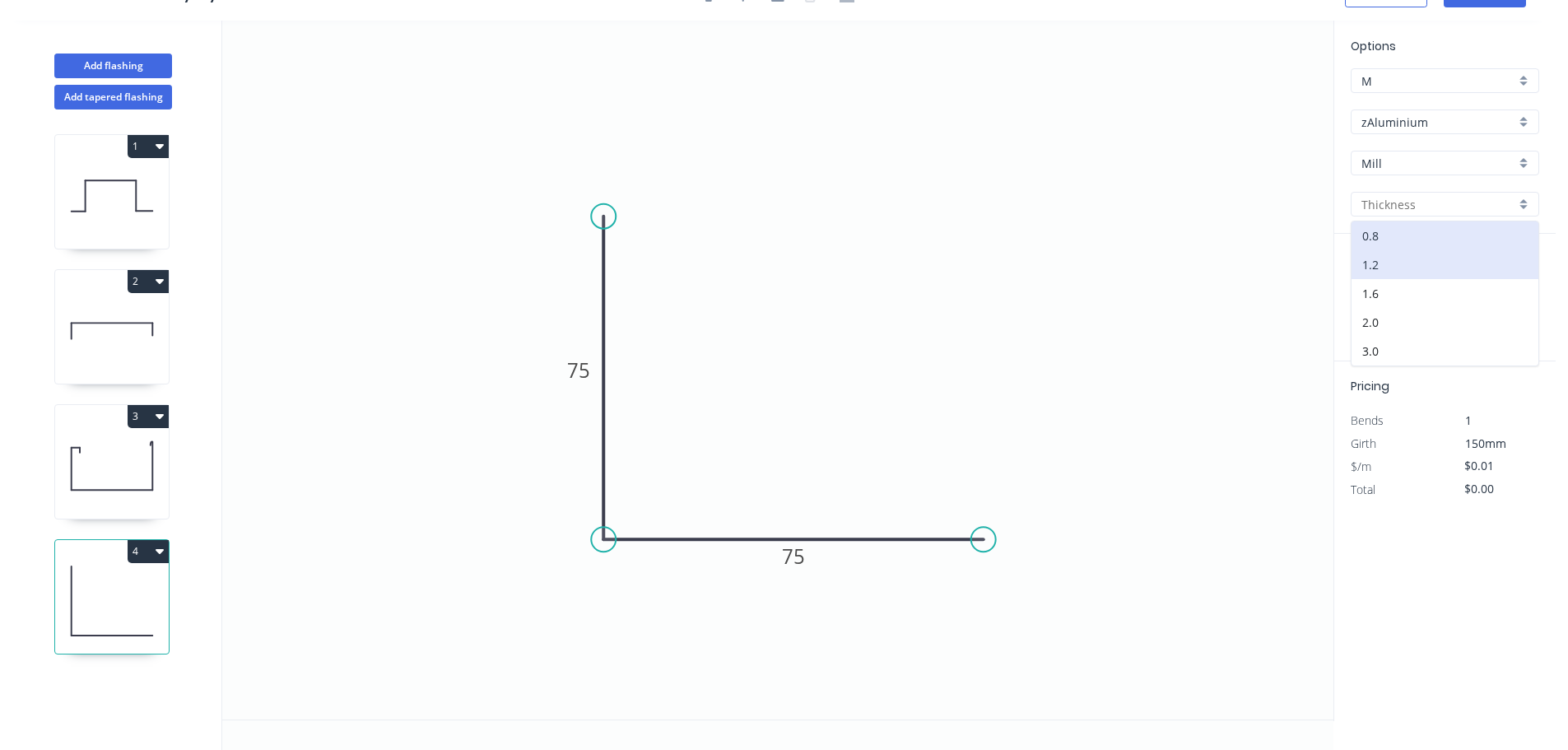
type input "1.2"
type input "$16.01"
click at [1386, 200] on input "1.2" at bounding box center [1439, 205] width 154 height 17
click at [1389, 301] on div "1.6" at bounding box center [1444, 293] width 186 height 29
type input "1.6"
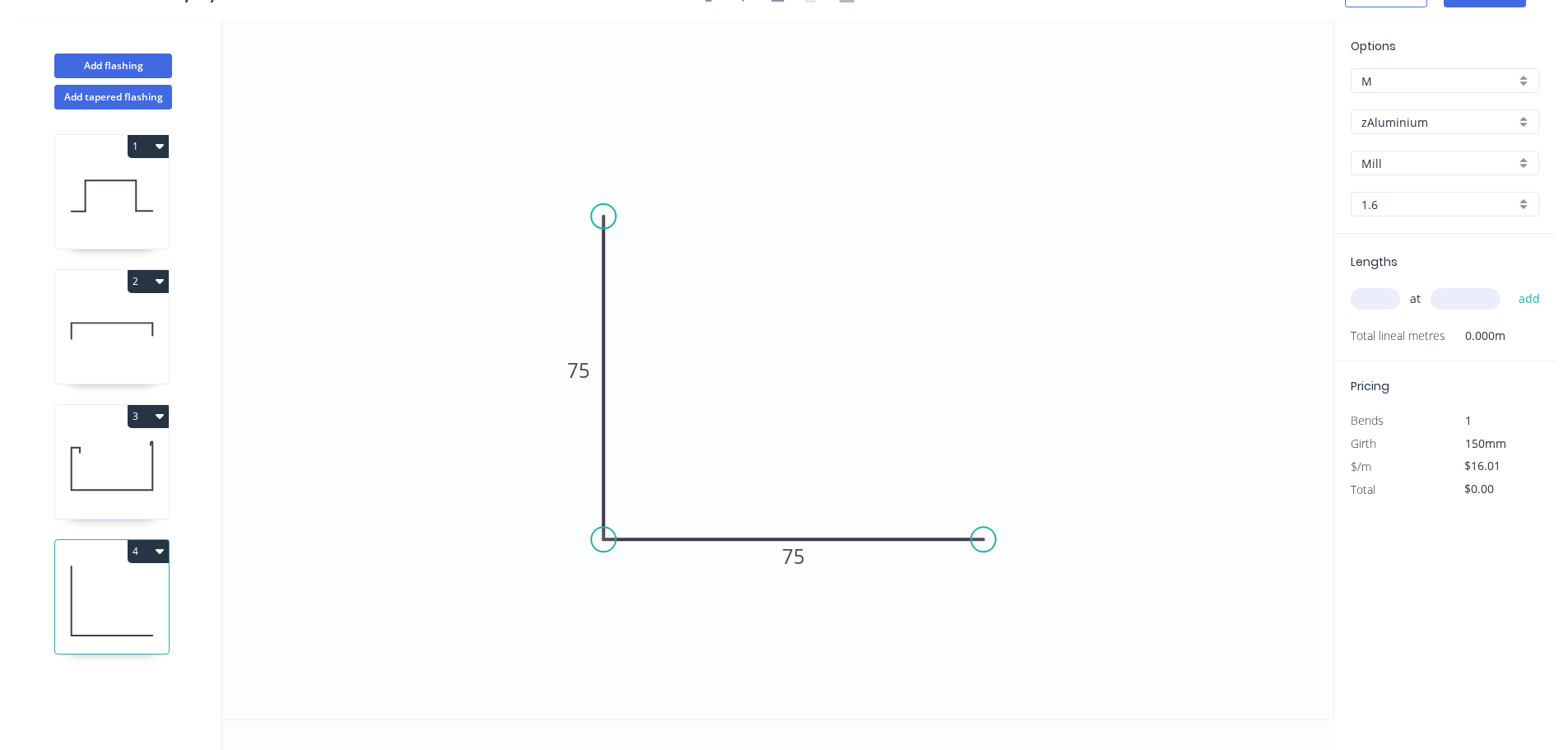
type input "$0.00"
click at [1388, 205] on input "1.6" at bounding box center [1439, 205] width 154 height 17
click at [1390, 275] on div "1.2" at bounding box center [1444, 265] width 186 height 29
type input "1.2"
click at [158, 556] on icon "button" at bounding box center [159, 551] width 9 height 13
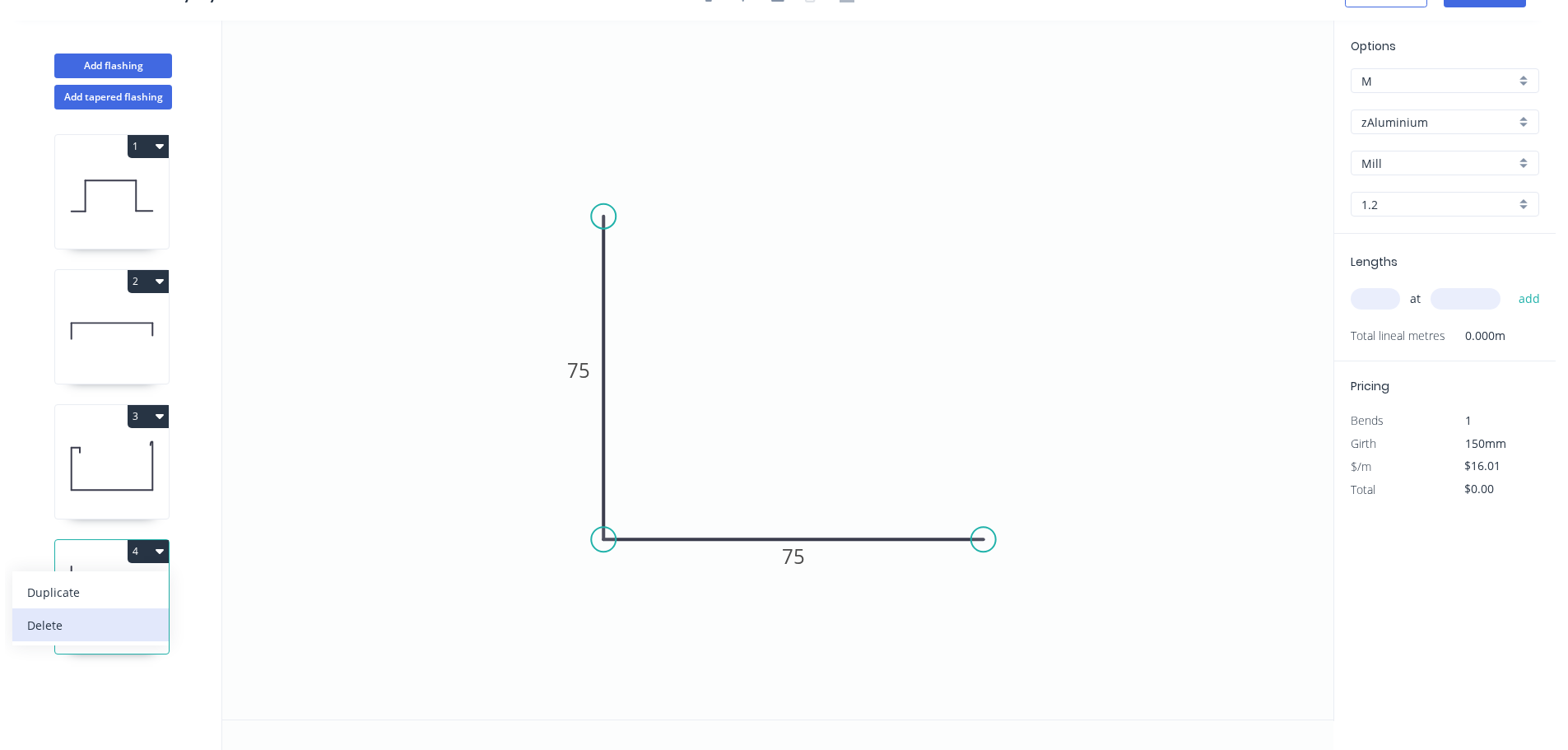
click at [137, 620] on div "Delete" at bounding box center [90, 624] width 127 height 24
type input "$26.14"
type input "$731.92"
type input "Colorbond Metallic"
type input "Rhea"
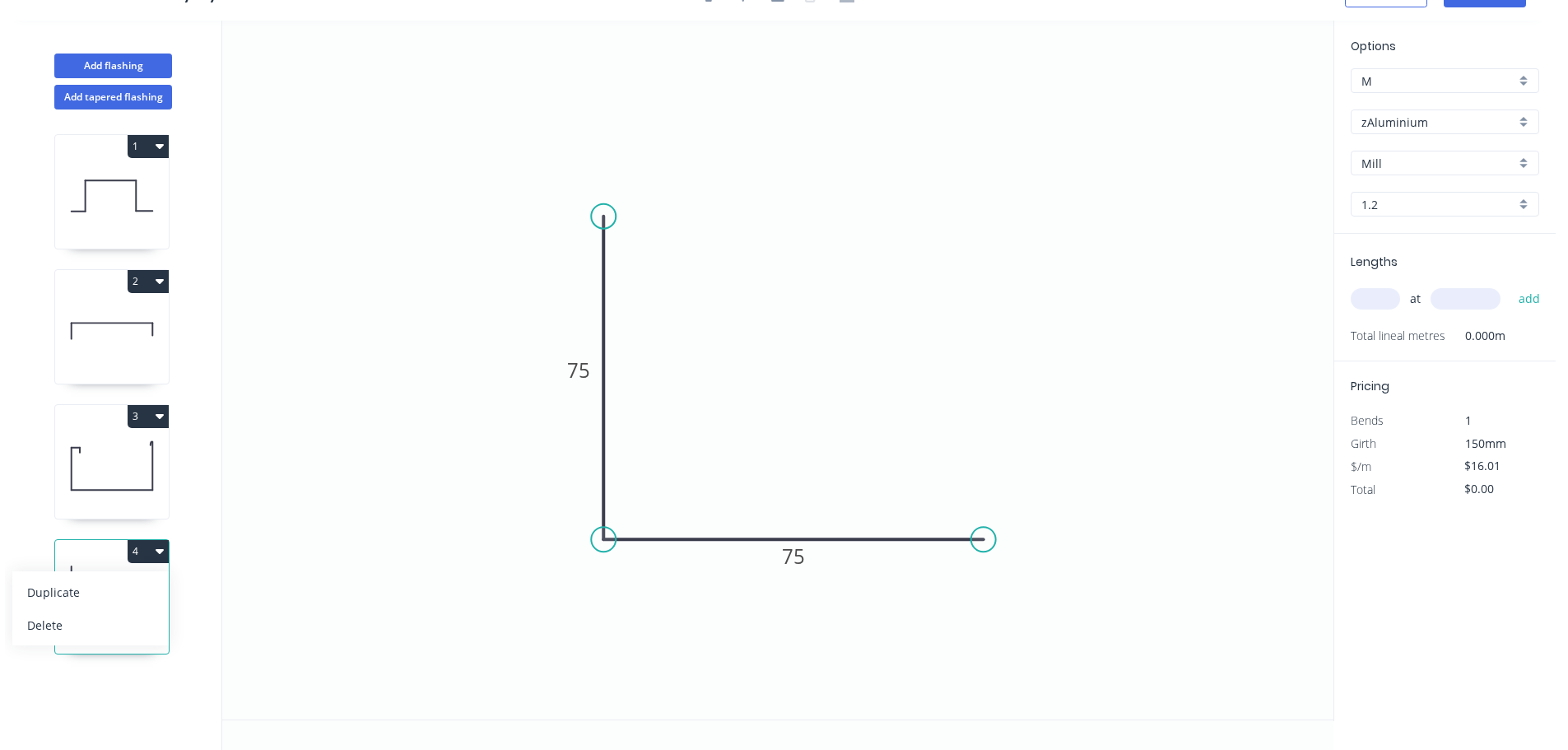
type input "0.55"
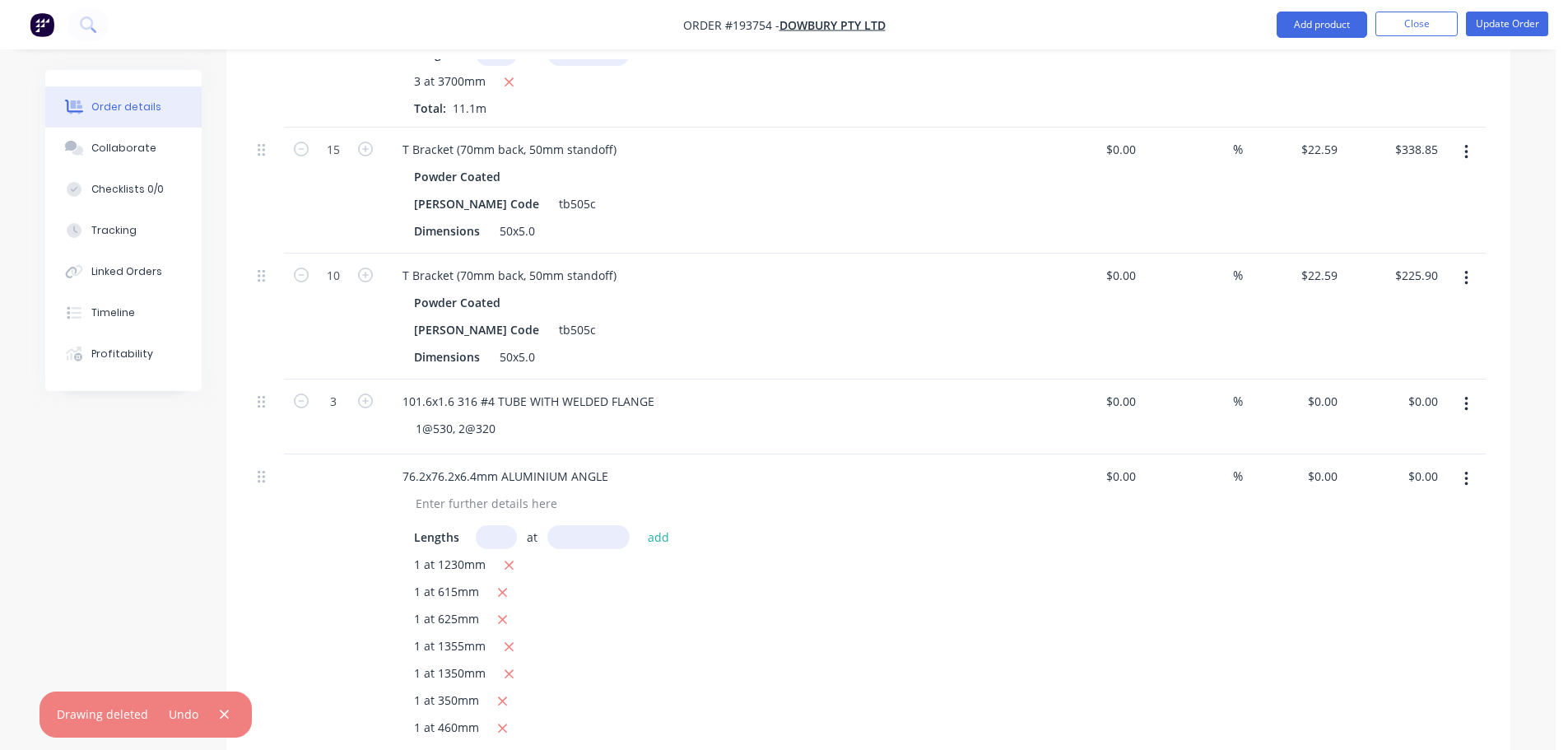
scroll to position [1729, 0]
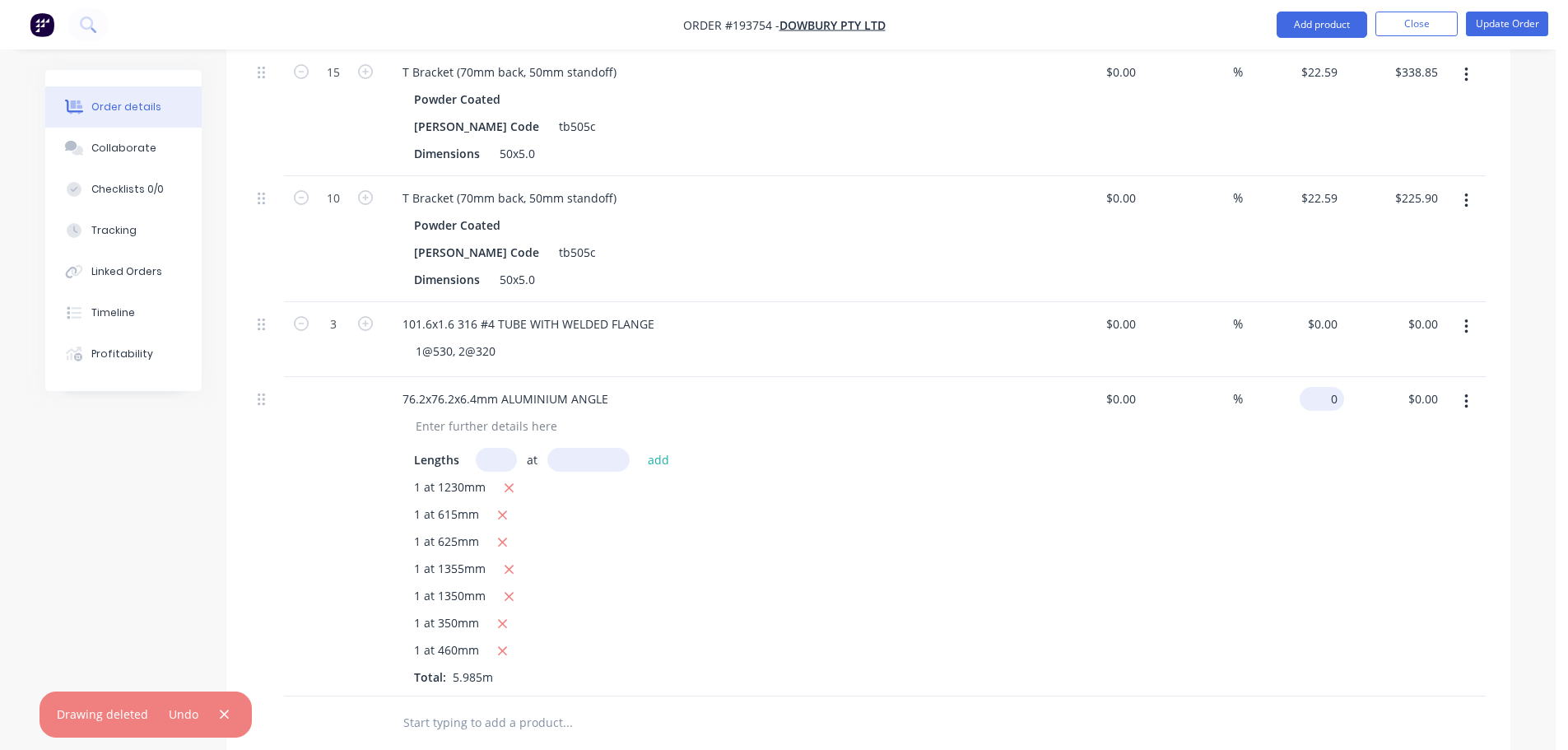
click at [1337, 387] on input "0" at bounding box center [1325, 399] width 38 height 24
type input "$66.70"
type input "$529.26"
click at [994, 414] on div at bounding box center [718, 425] width 632 height 24
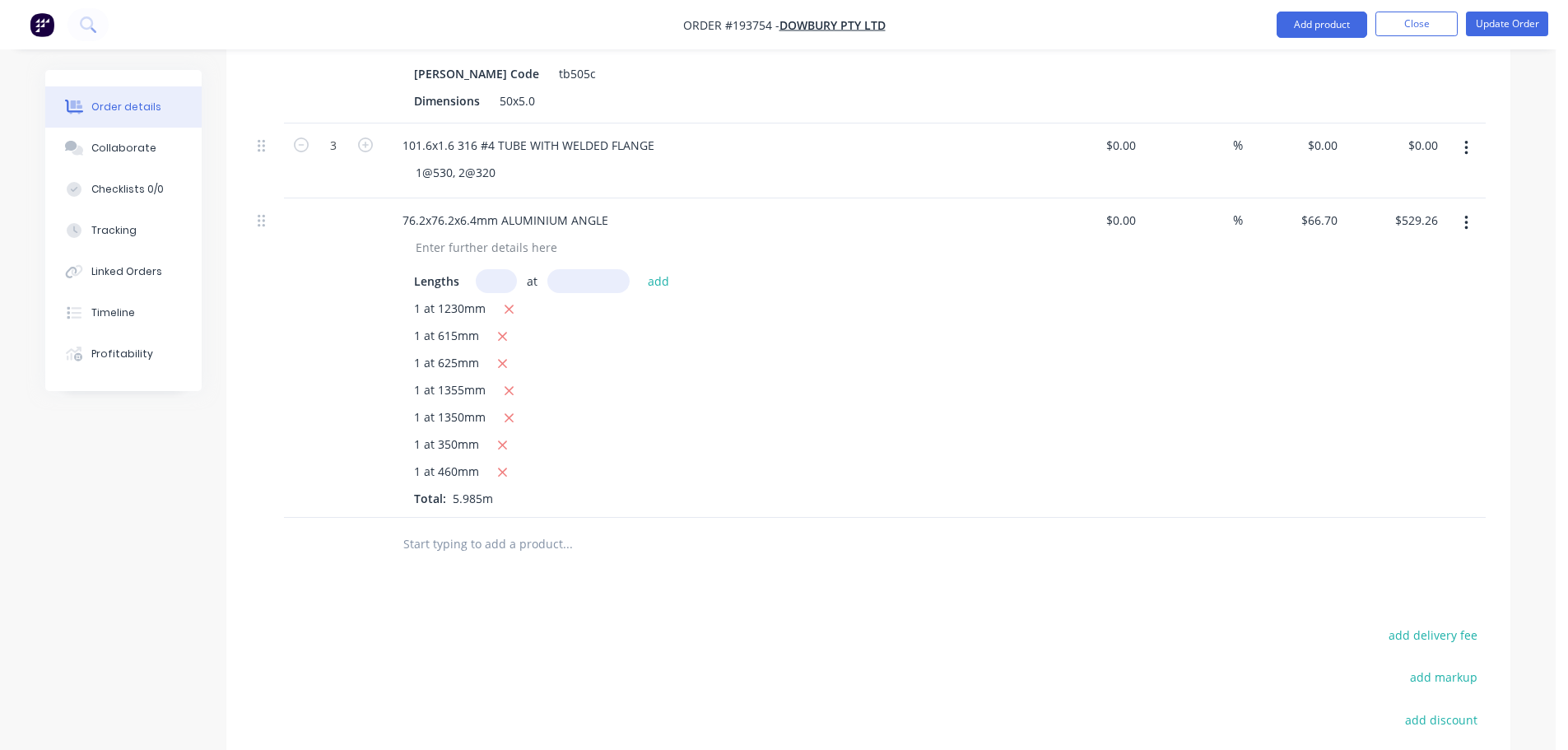
scroll to position [1976, 0]
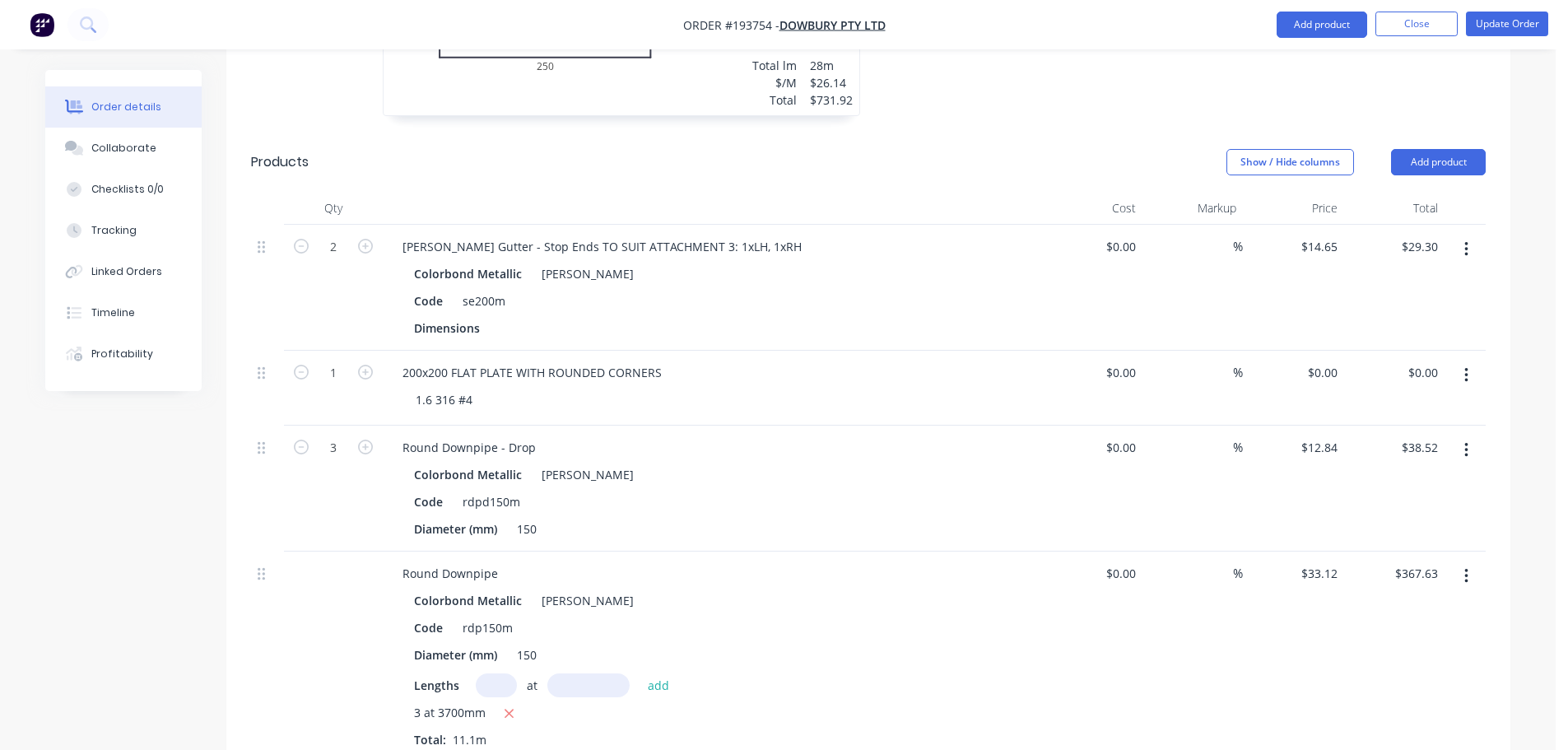
scroll to position [988, 0]
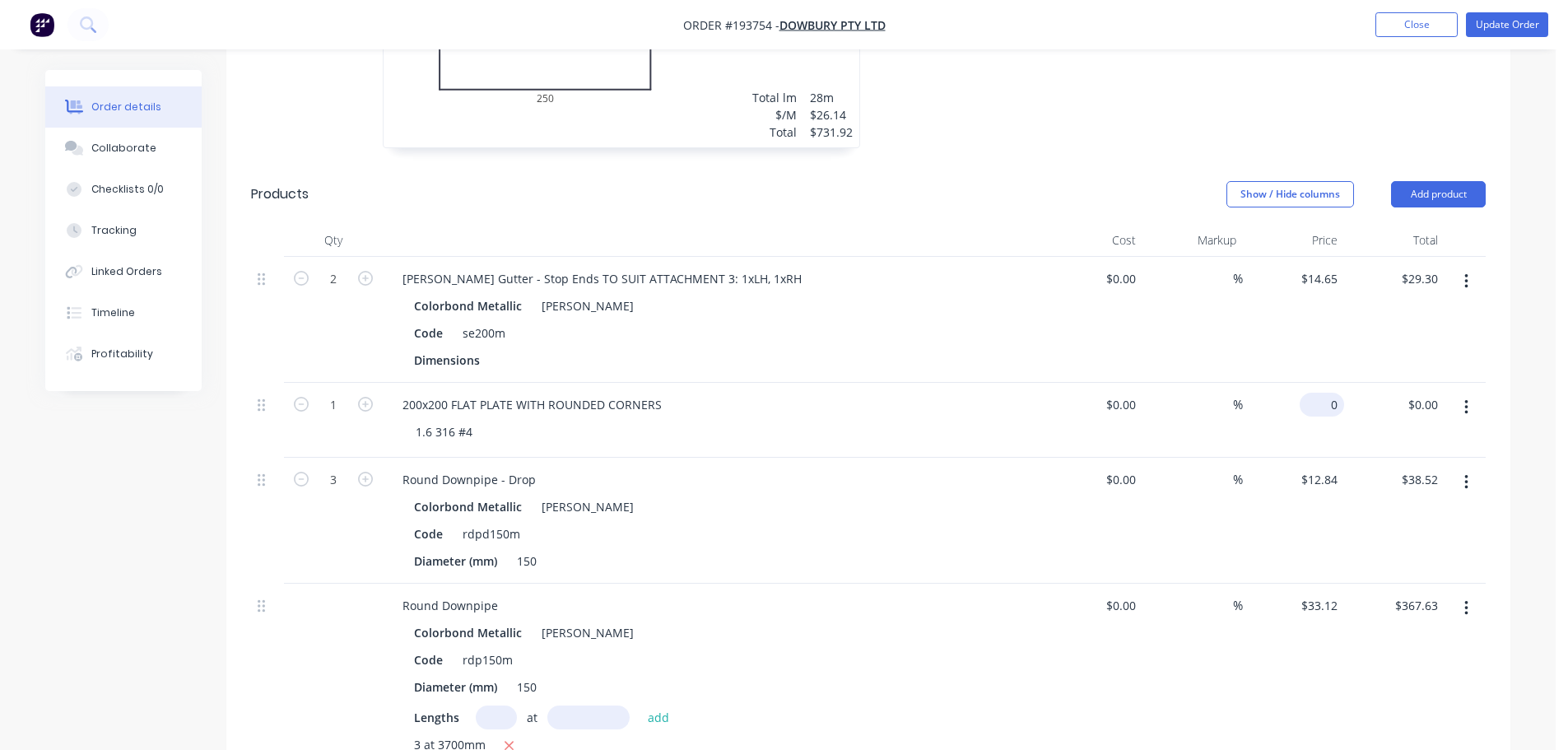
click at [1323, 393] on div "0 $0.00" at bounding box center [1322, 405] width 45 height 24
type input "$35.00"
click at [1110, 184] on div "Show / Hide columns Add product" at bounding box center [1000, 194] width 972 height 27
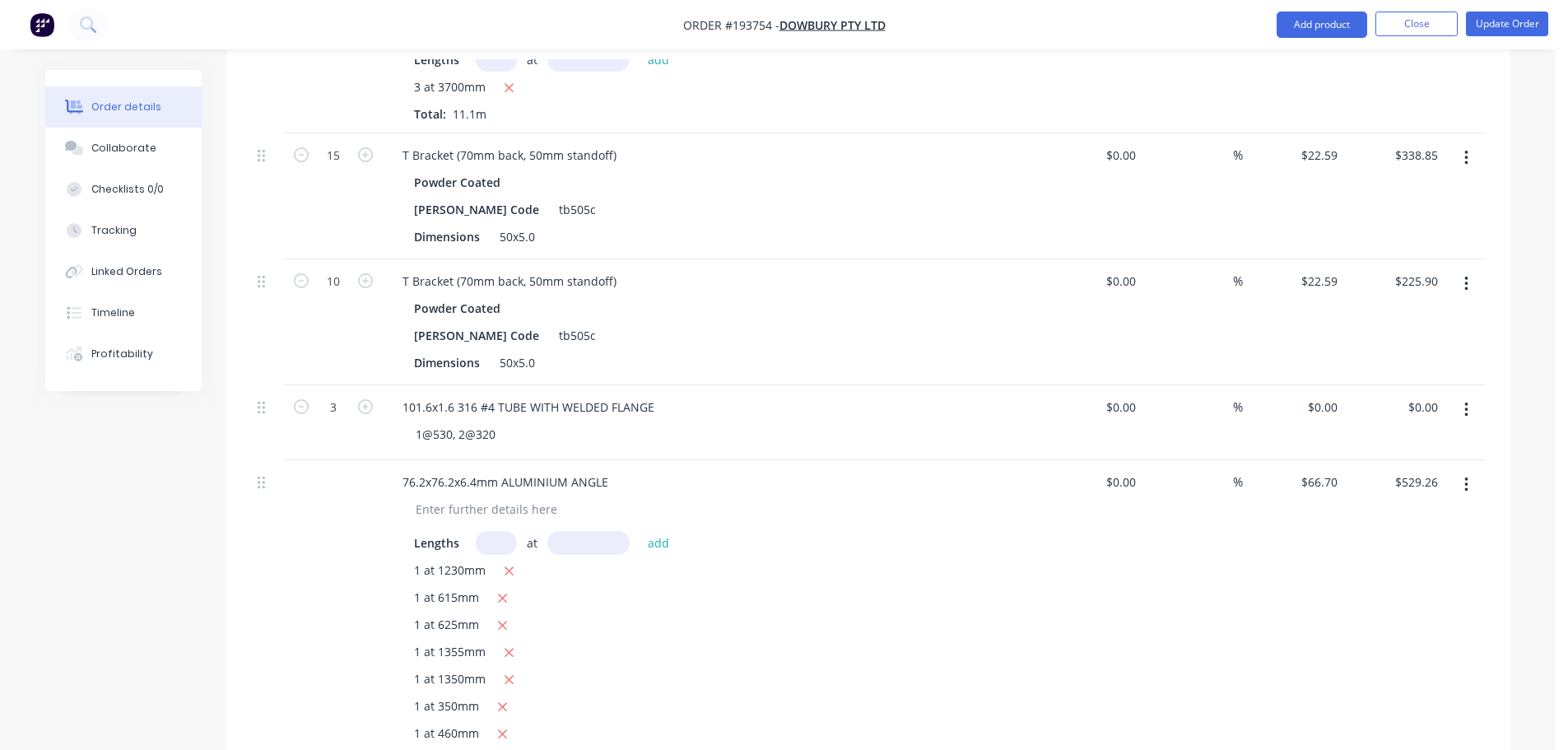
scroll to position [1647, 0]
click at [1313, 26] on button "Add product" at bounding box center [1322, 25] width 90 height 27
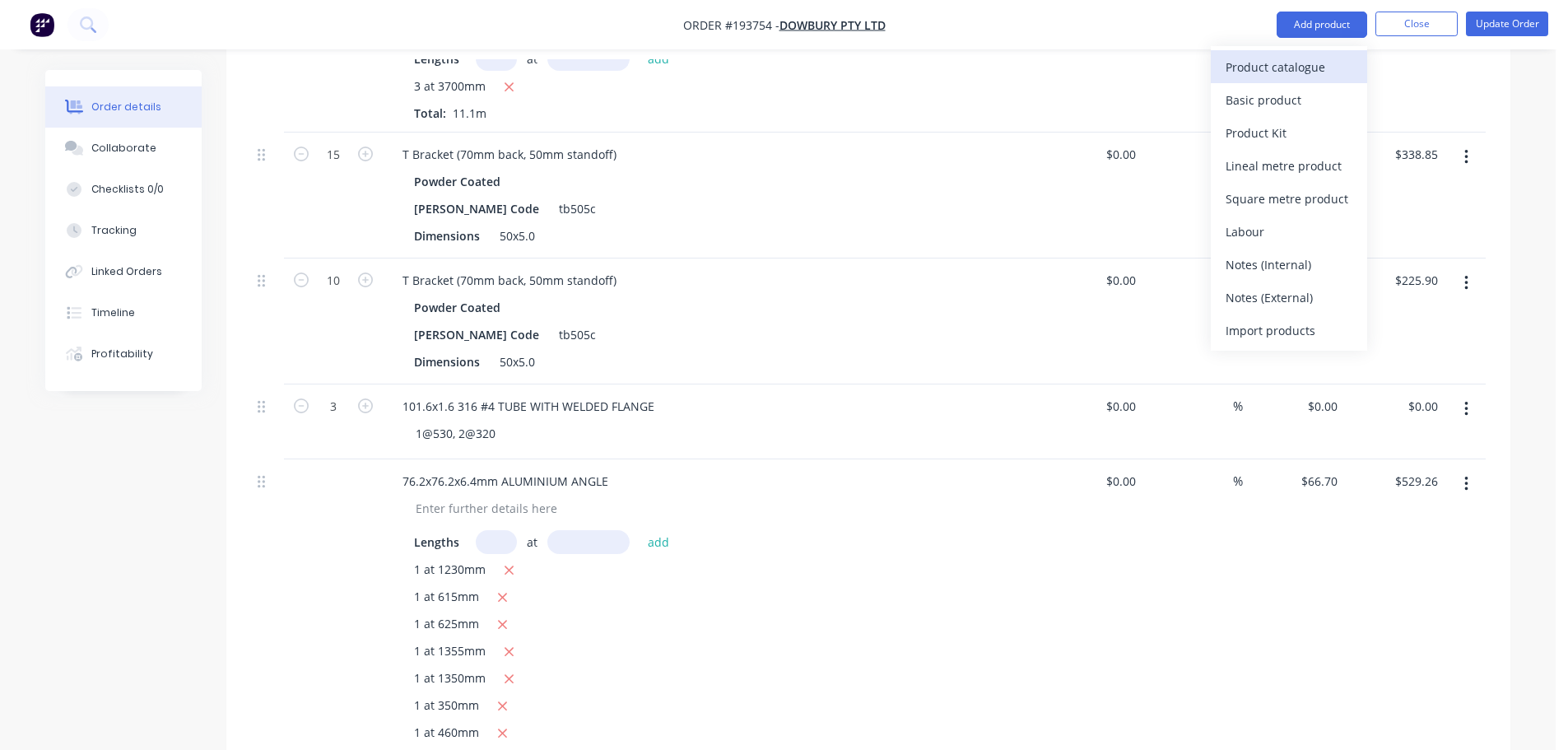
click at [1305, 70] on div "Product catalogue" at bounding box center [1288, 67] width 127 height 24
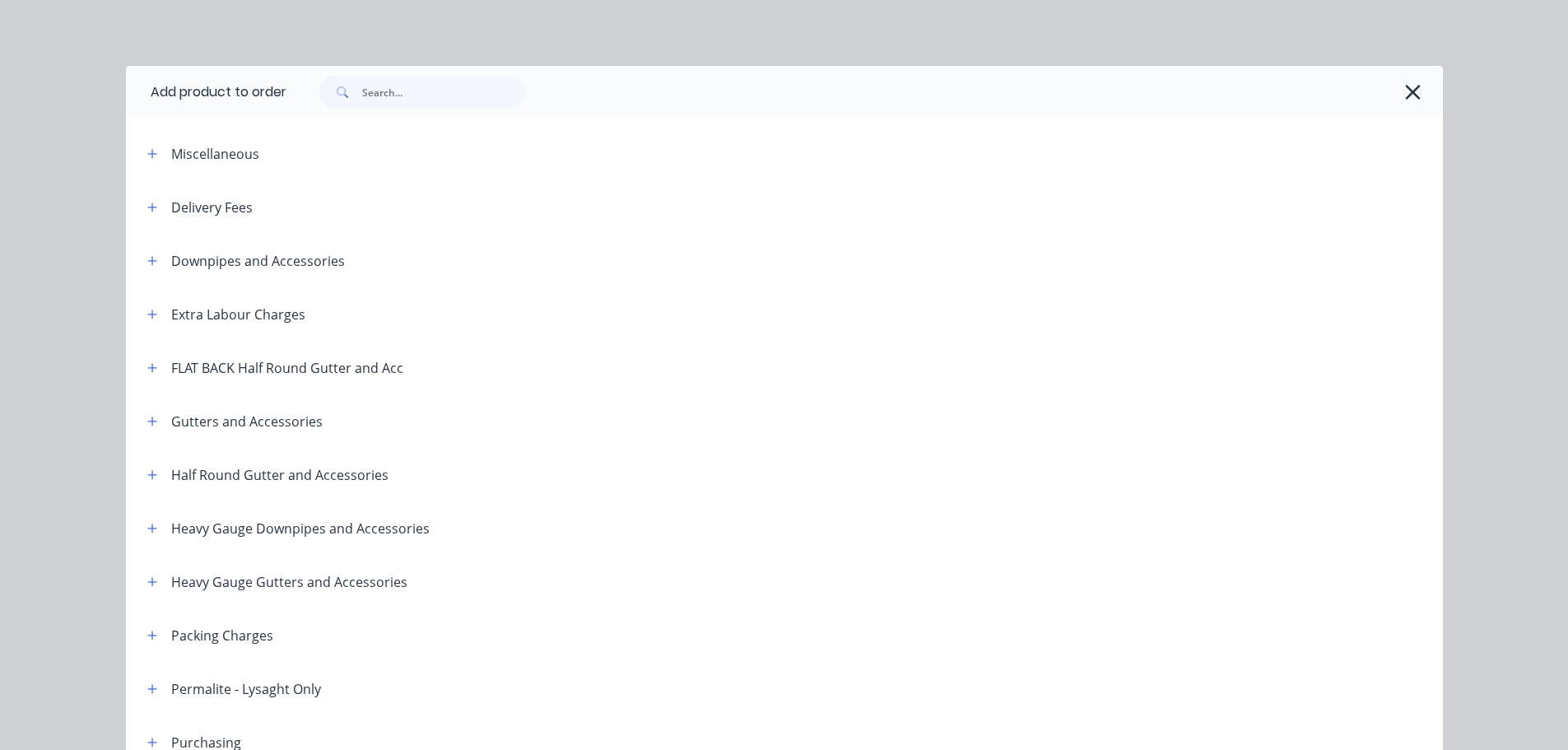
click at [158, 534] on div "Heavy Gauge Downpipes and Accessories" at bounding box center [282, 528] width 296 height 21
click at [147, 530] on icon "button" at bounding box center [152, 528] width 10 height 10
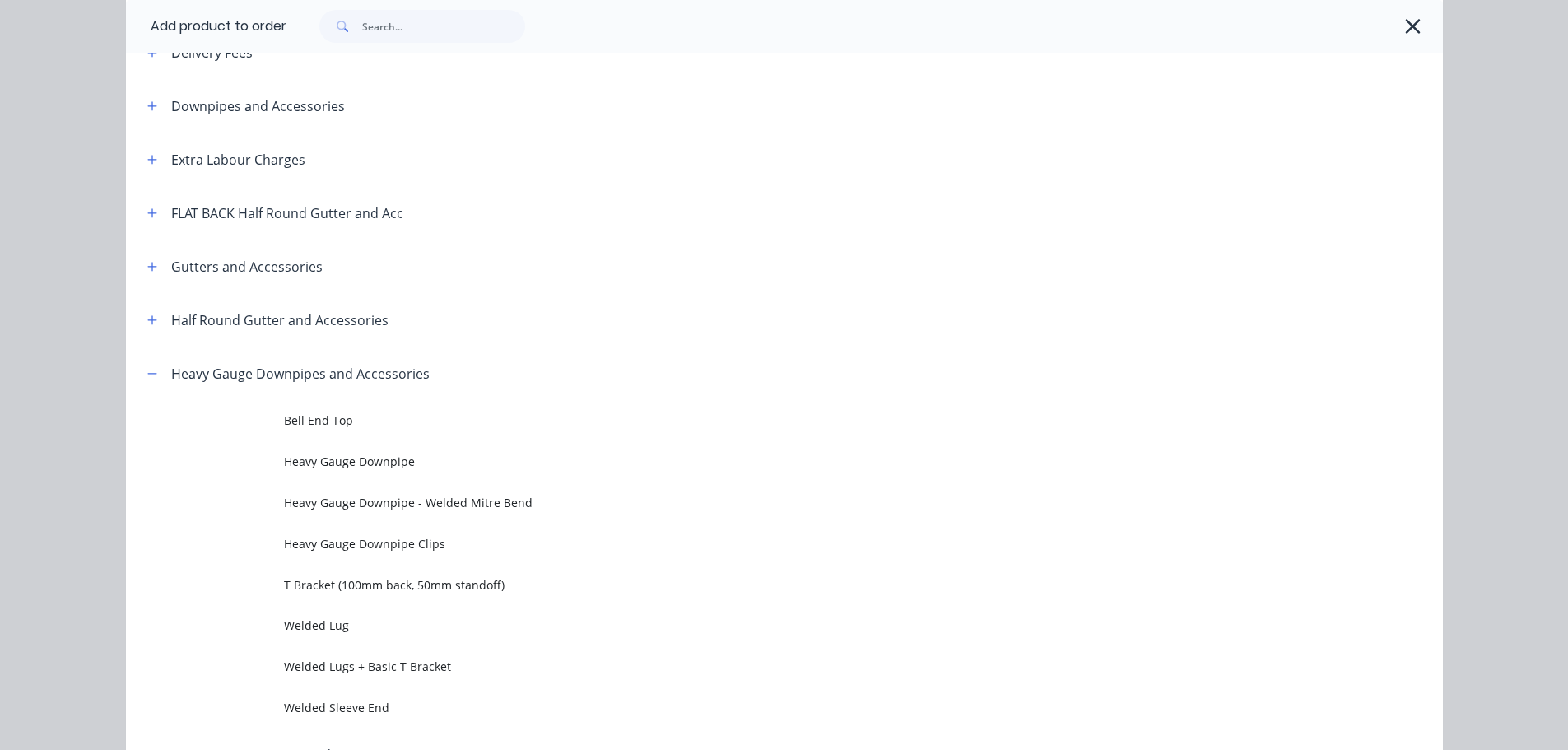
scroll to position [165, 0]
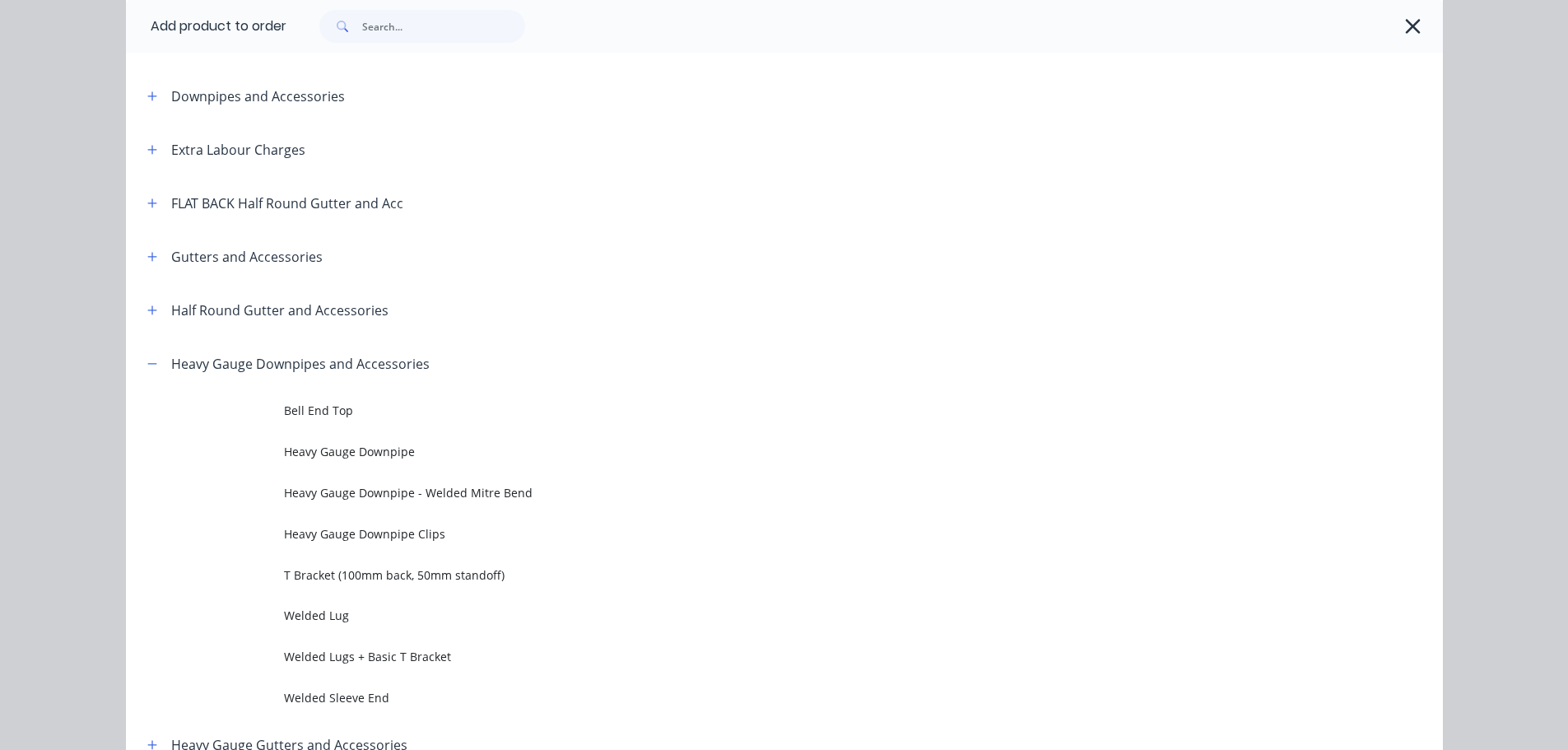
click at [424, 453] on span "Heavy Gauge Downpipe" at bounding box center [747, 451] width 927 height 17
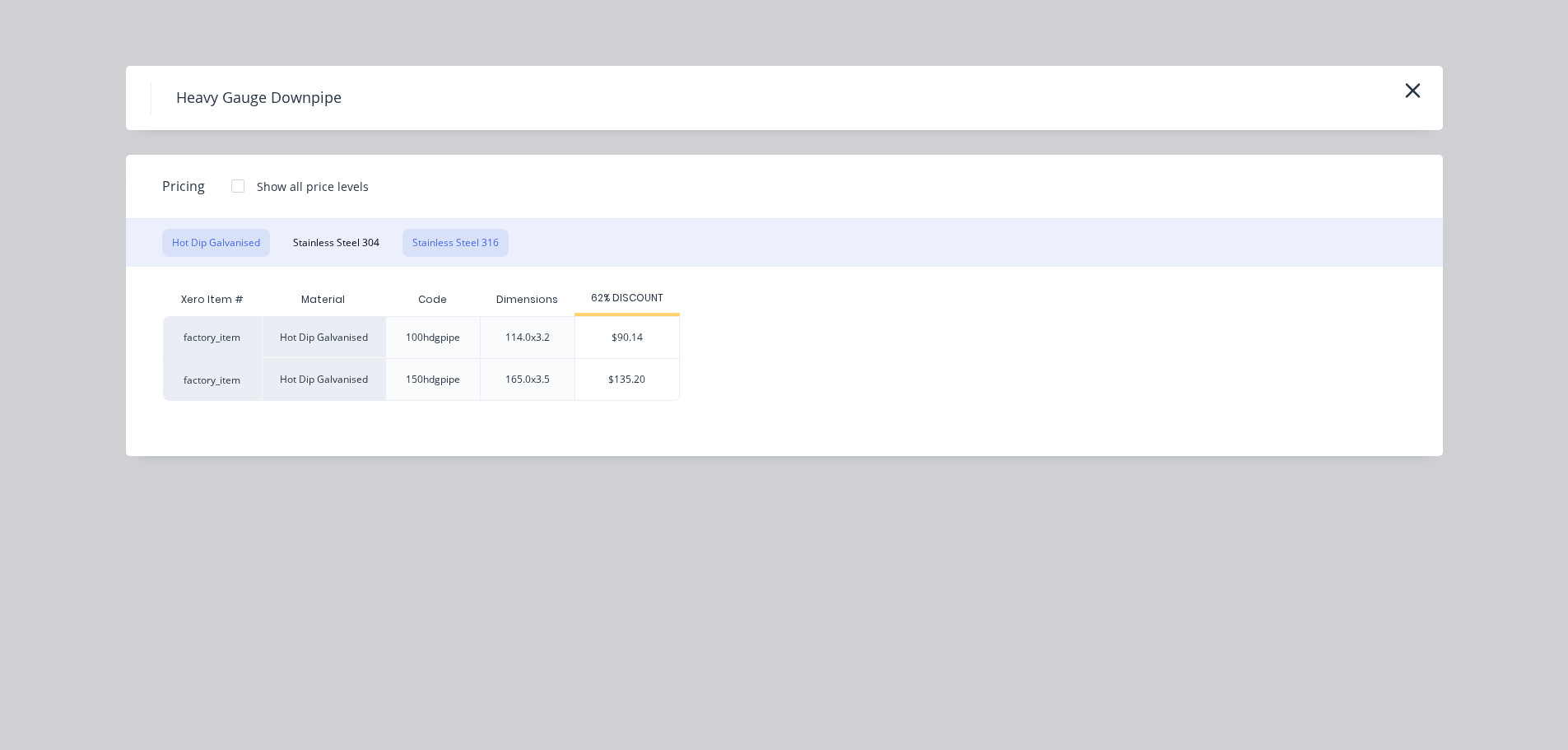
click at [497, 244] on button "Stainless Steel 316" at bounding box center [456, 242] width 107 height 28
click at [1420, 91] on icon "button" at bounding box center [1413, 90] width 17 height 23
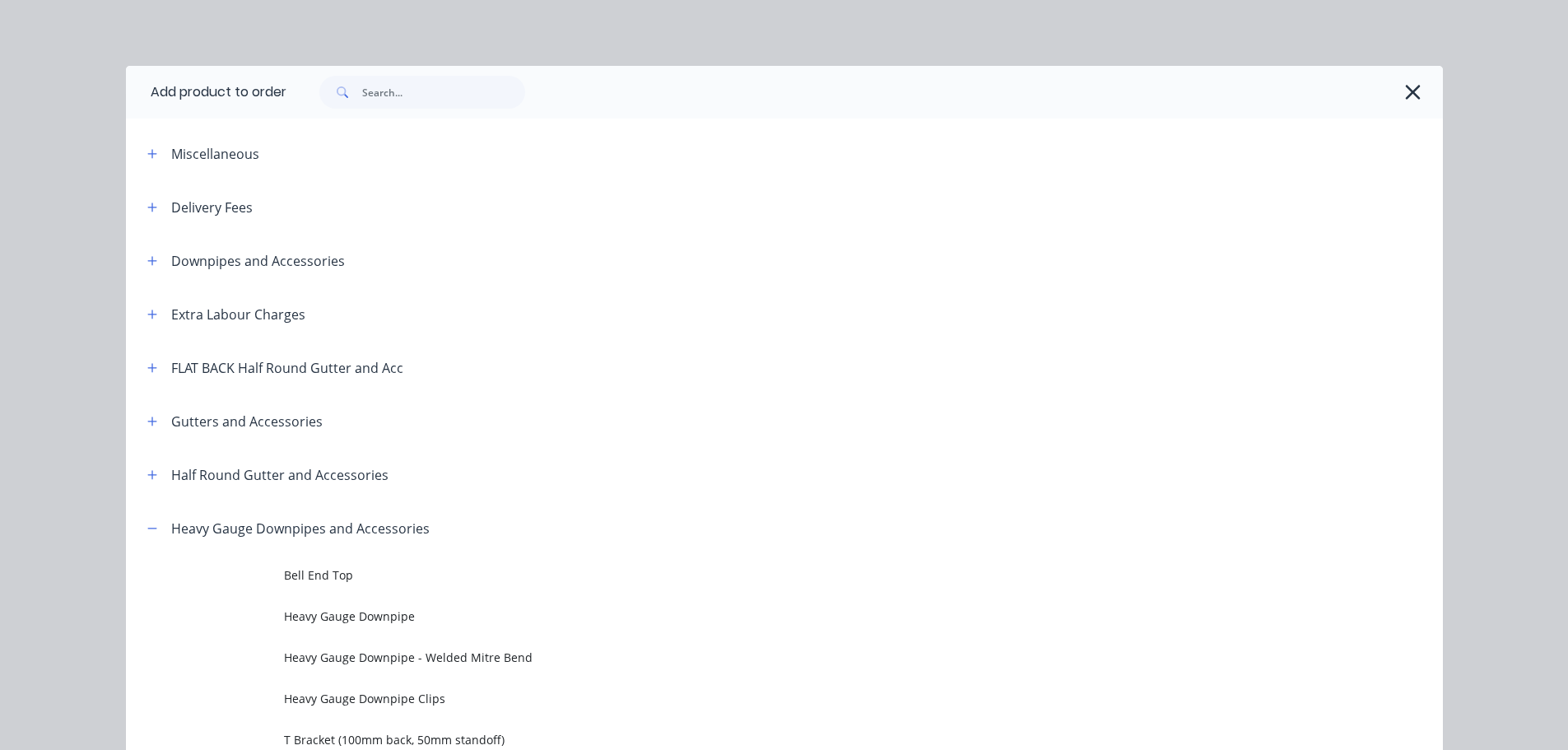
scroll to position [502, 0]
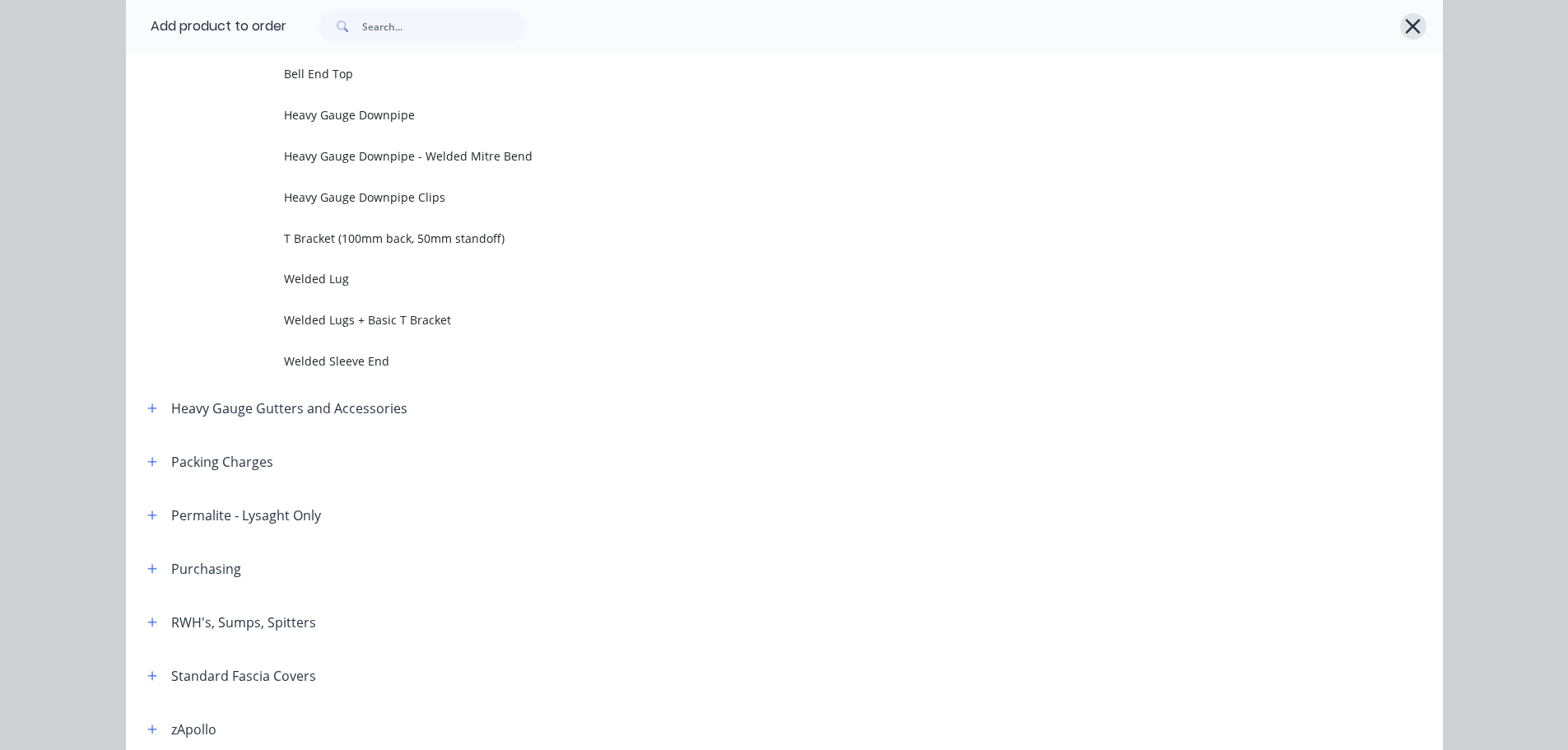
click at [1407, 29] on icon "button" at bounding box center [1413, 27] width 17 height 23
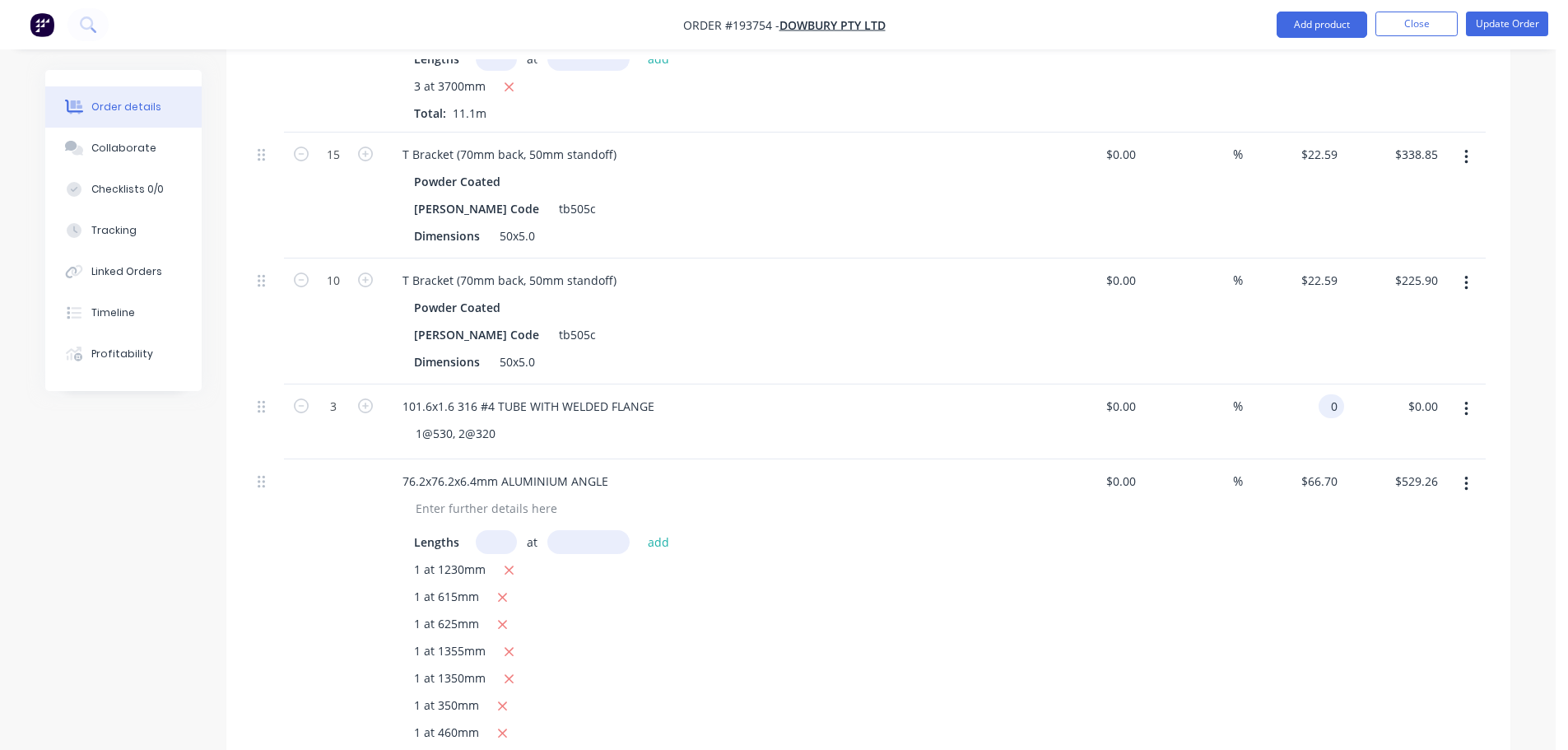
click at [1321, 394] on div "0 0" at bounding box center [1331, 405] width 26 height 24
type input "$198.40"
drag, startPoint x: 1427, startPoint y: 381, endPoint x: 1416, endPoint y: 385, distance: 11.7
click at [1426, 394] on input "595.20" at bounding box center [1421, 405] width 45 height 24
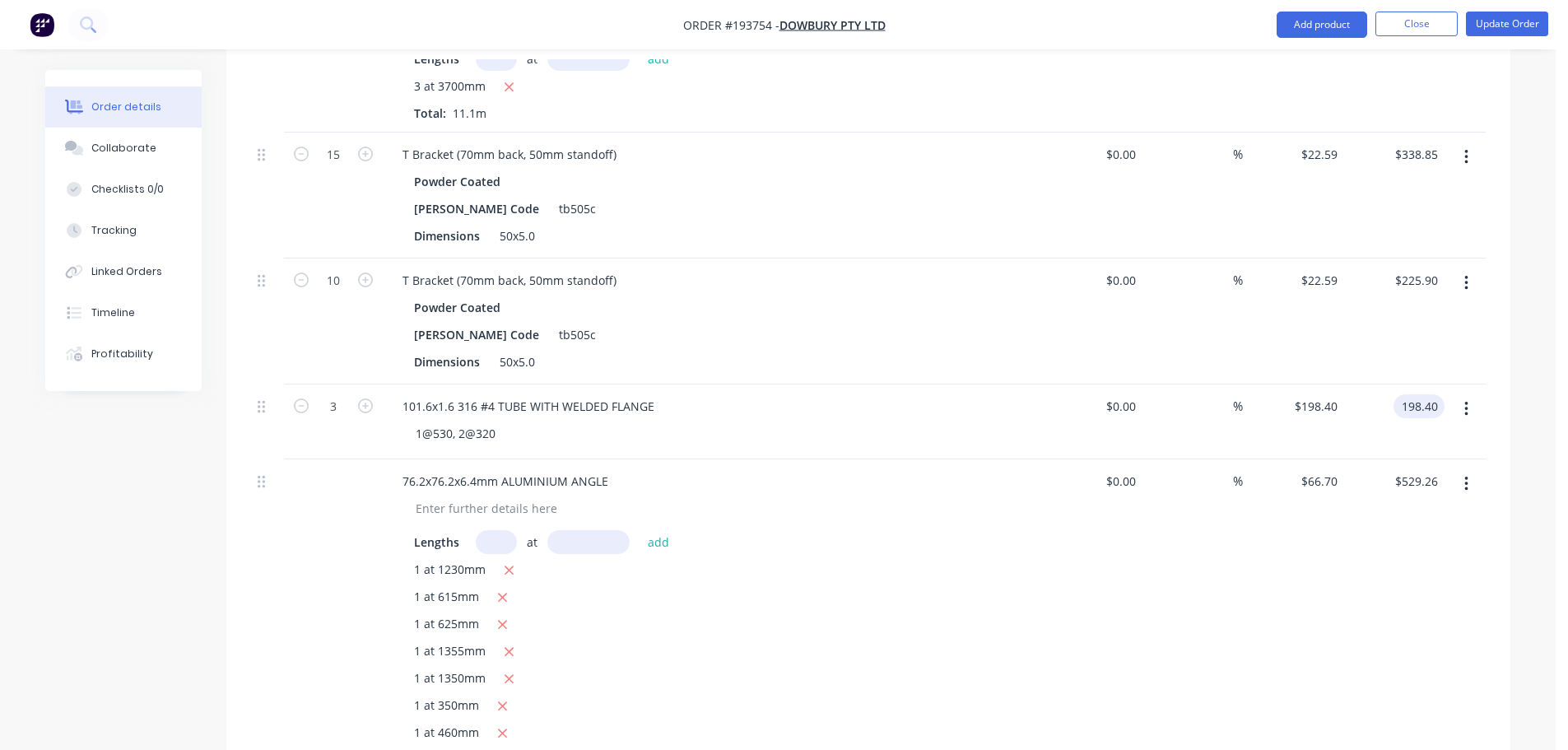
type input "198.40"
type input "$66.1333"
type input "$198.40"
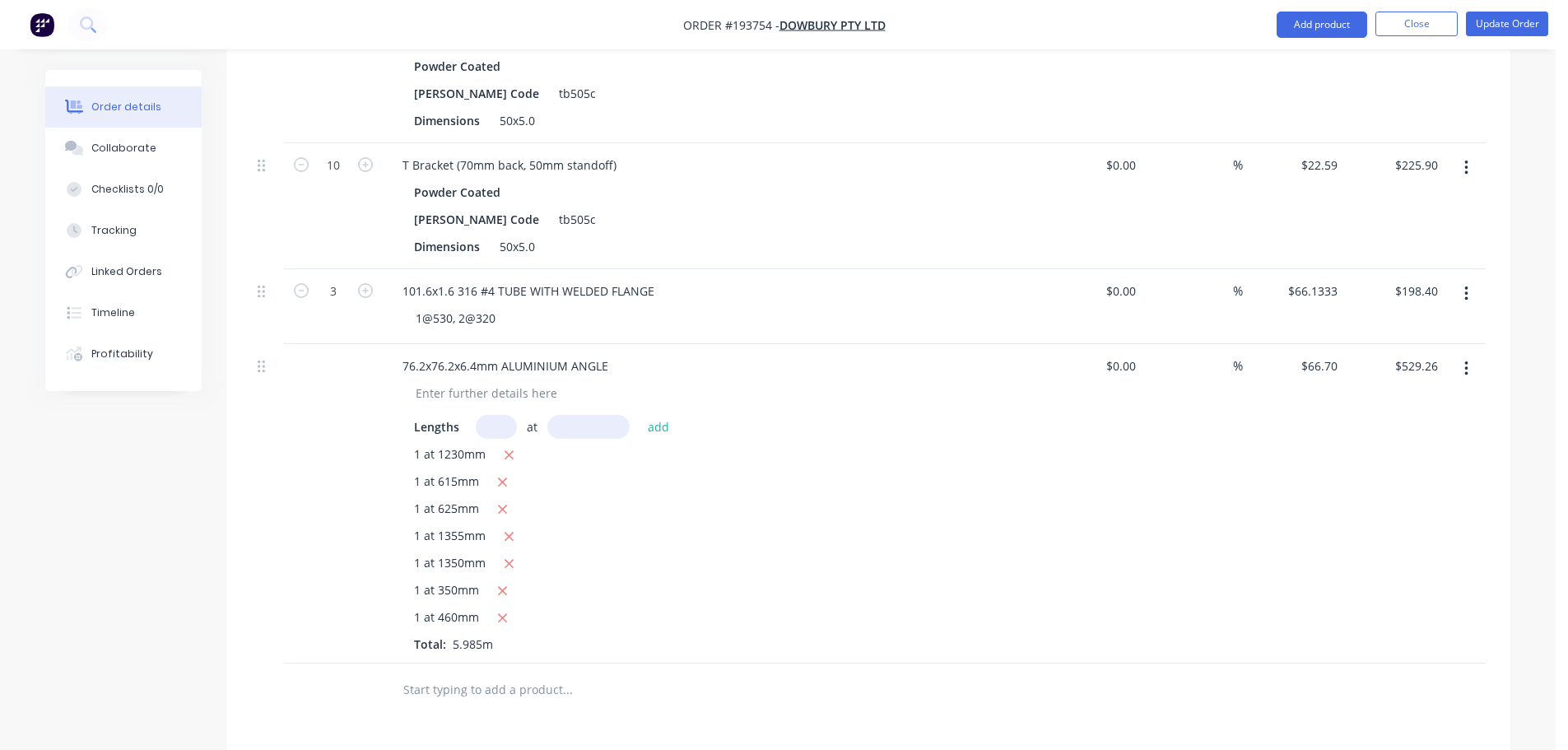
scroll to position [1647, 0]
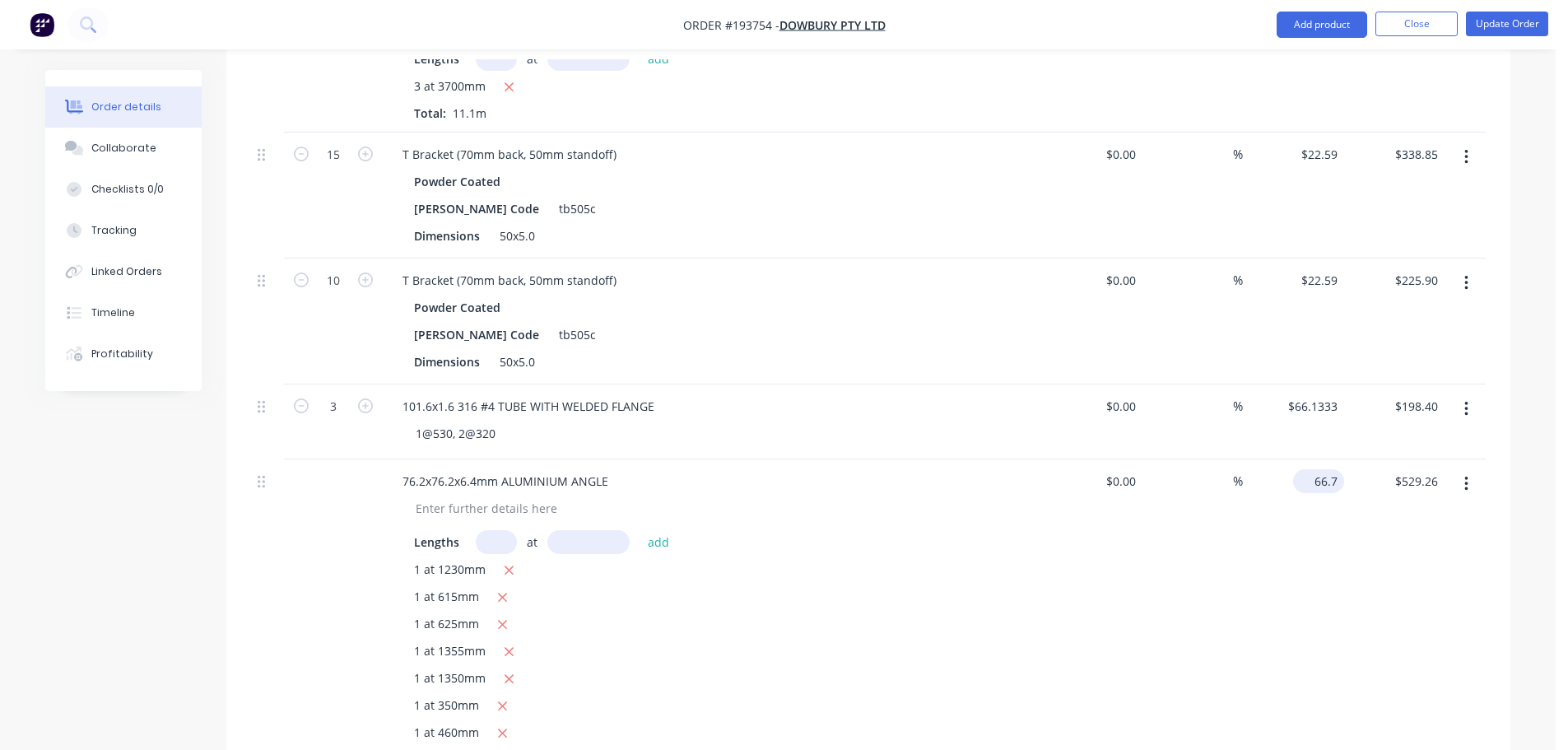
click at [1334, 469] on input "66.7" at bounding box center [1322, 481] width 45 height 24
type input "$0.00"
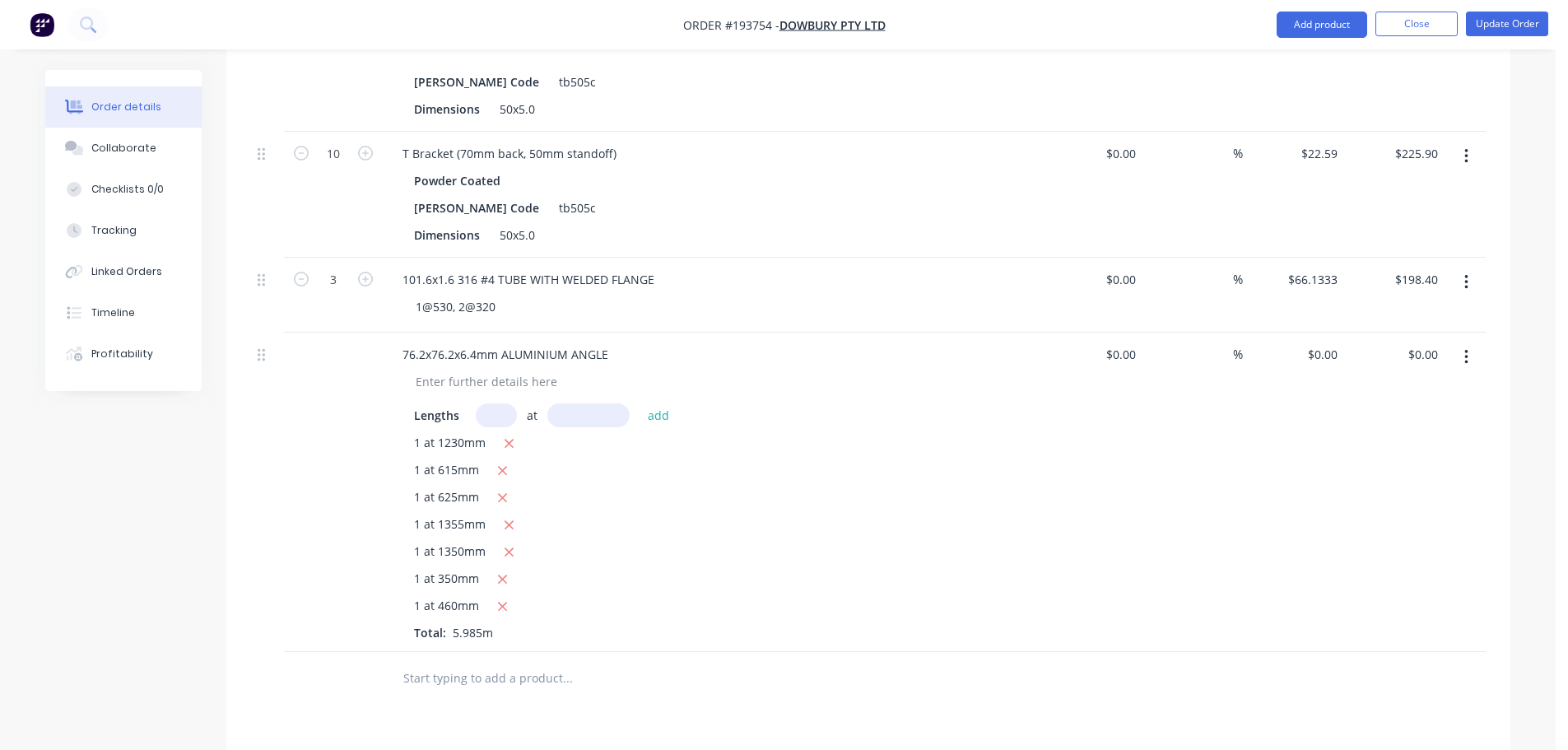
scroll to position [1729, 0]
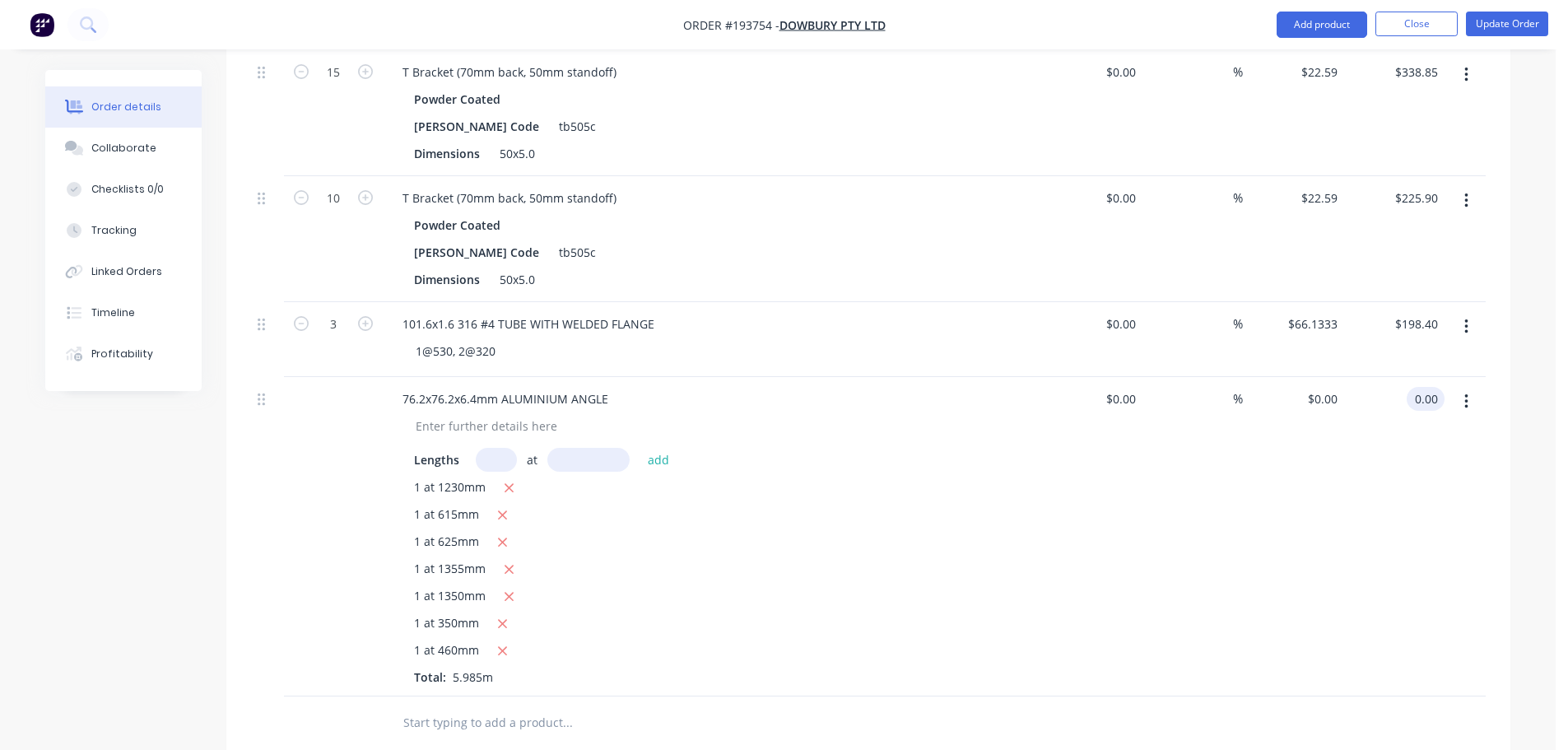
click at [1409, 387] on div "0.00 0.00" at bounding box center [1425, 399] width 38 height 24
type input "479.81"
type input "$60.4675"
type input "$479.81"
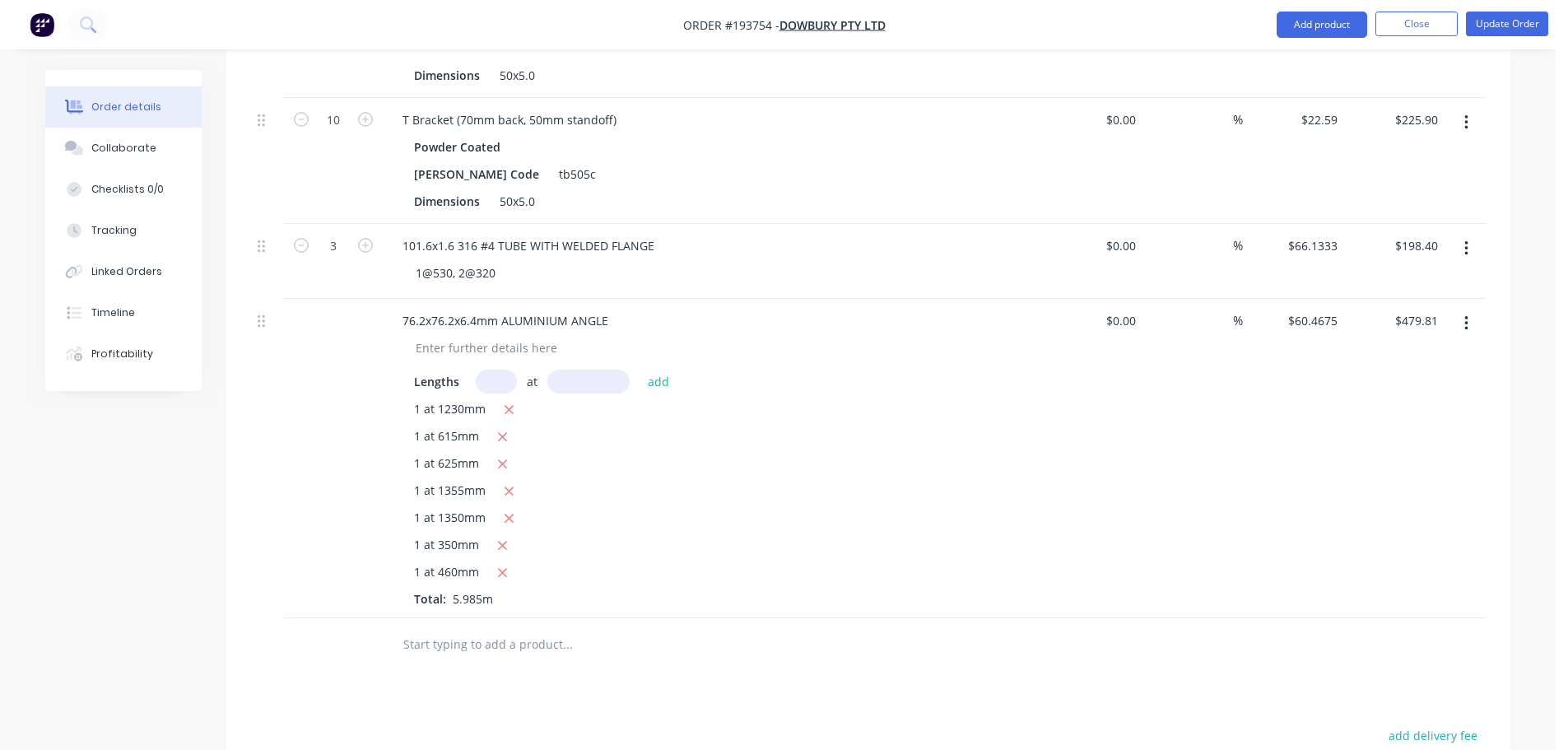
scroll to position [1796, 0]
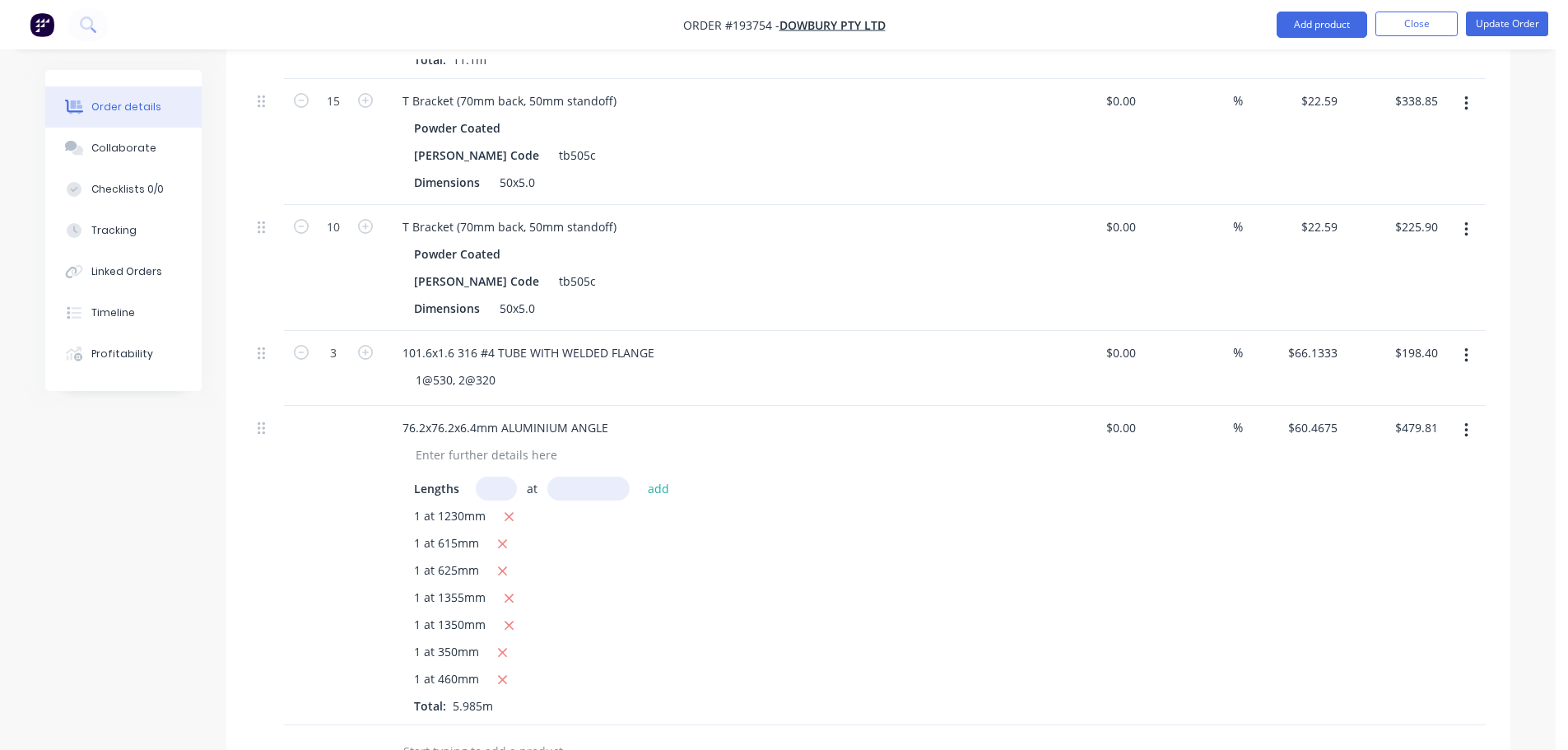
scroll to position [1631, 0]
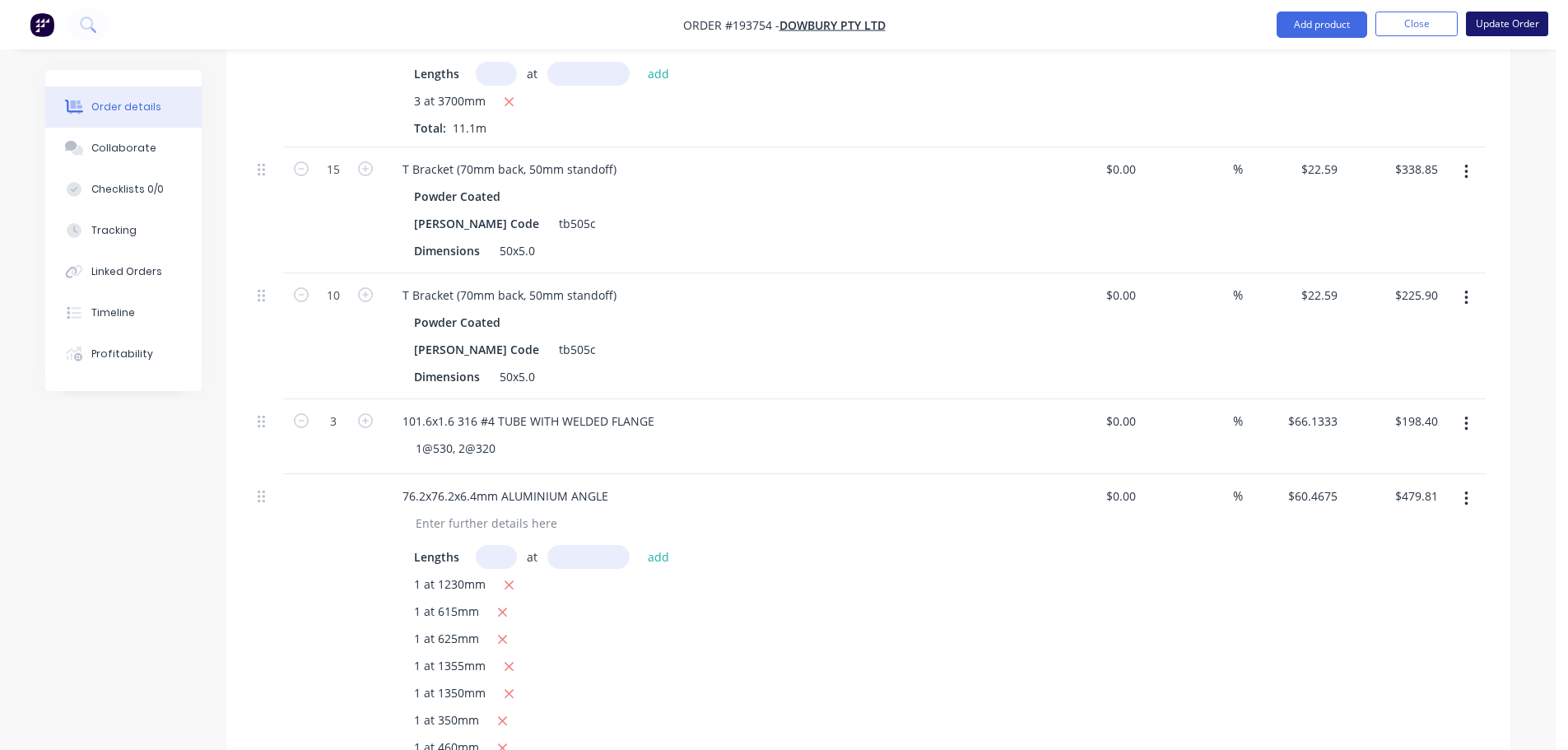
click at [1531, 30] on button "Update Order" at bounding box center [1507, 24] width 83 height 25
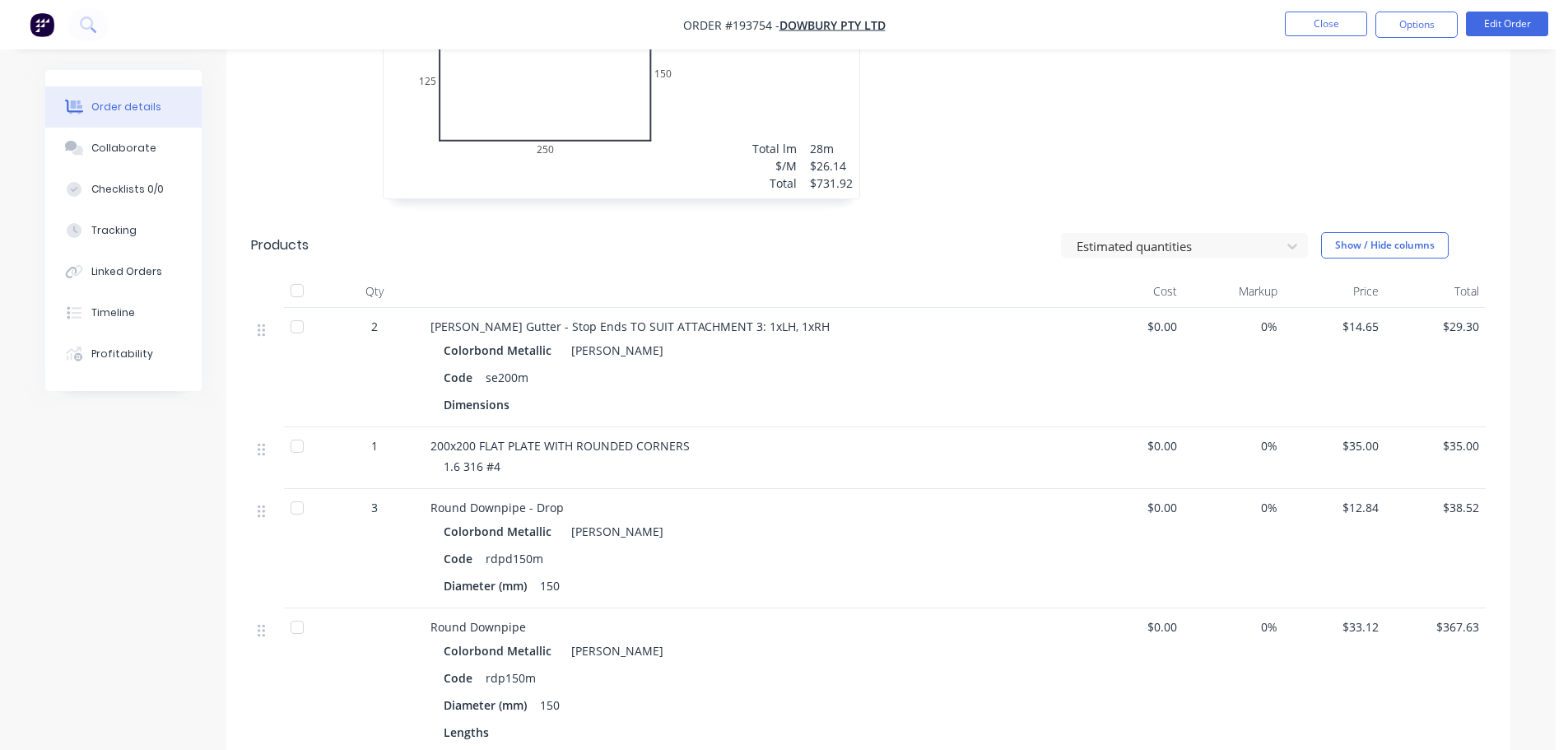
scroll to position [906, 0]
click at [1539, 196] on div "Order details Collaborate Checklists 0/0 Tracking Linked Orders Timeline Profit…" at bounding box center [777, 370] width 1556 height 2553
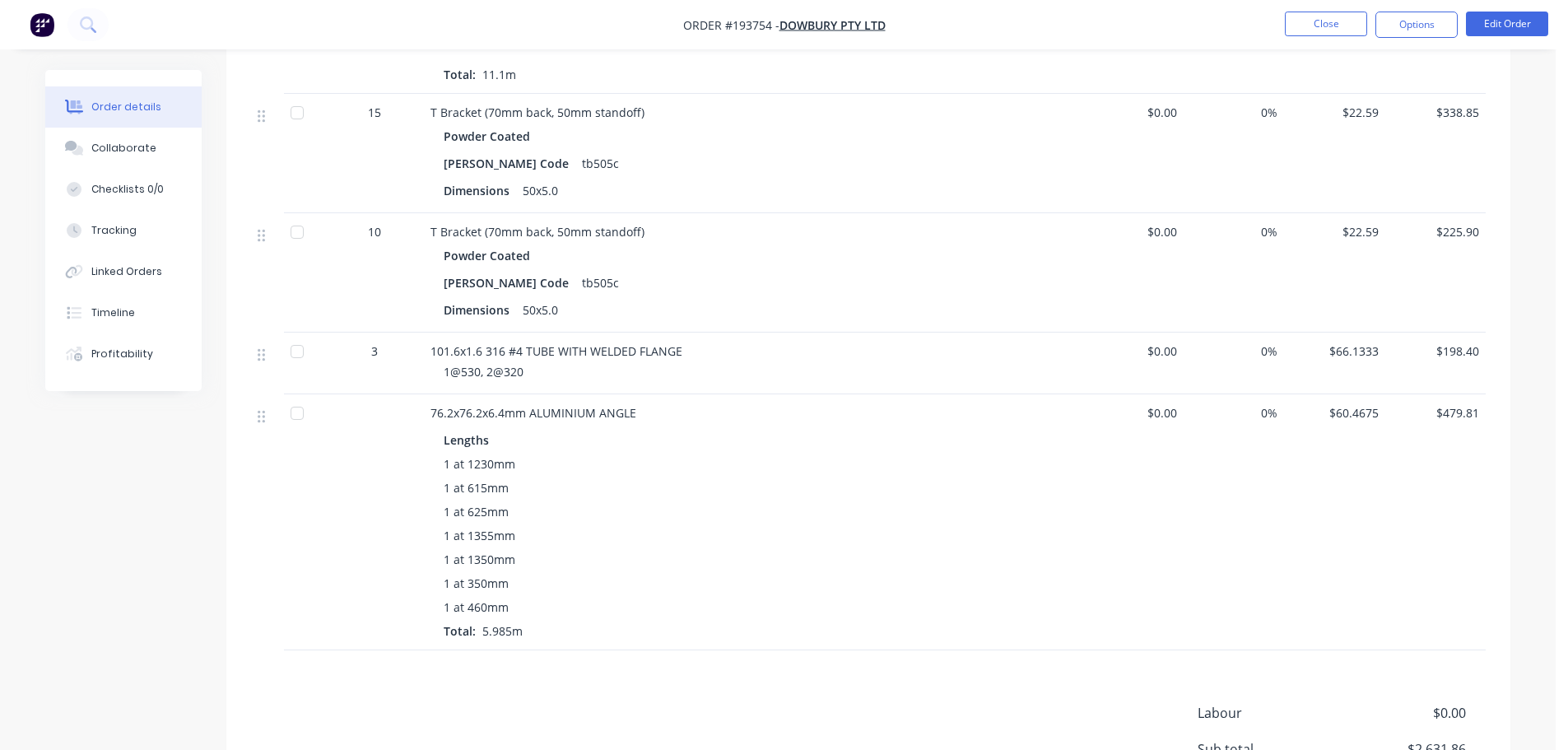
scroll to position [1647, 0]
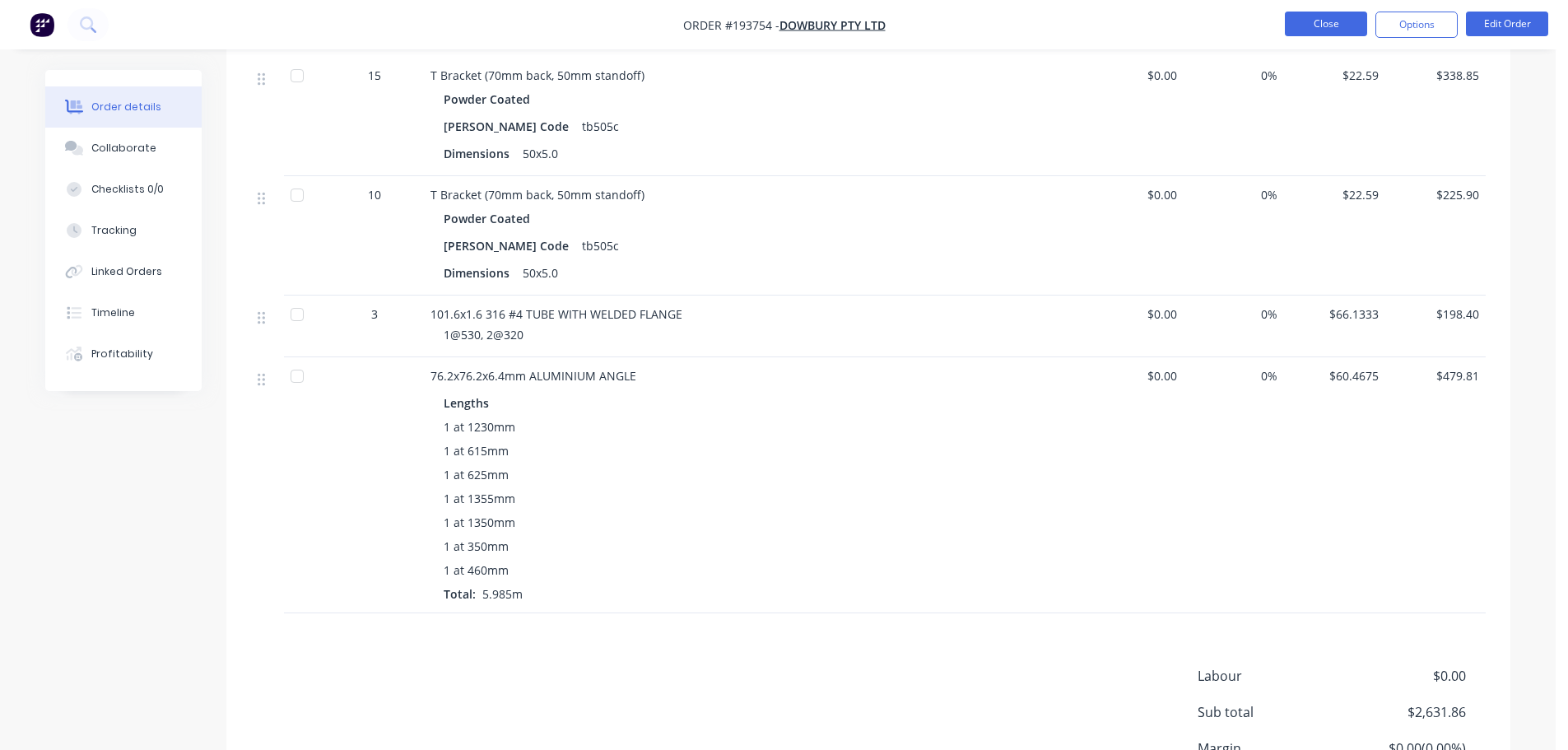
click at [1350, 21] on button "Close" at bounding box center [1325, 24] width 83 height 25
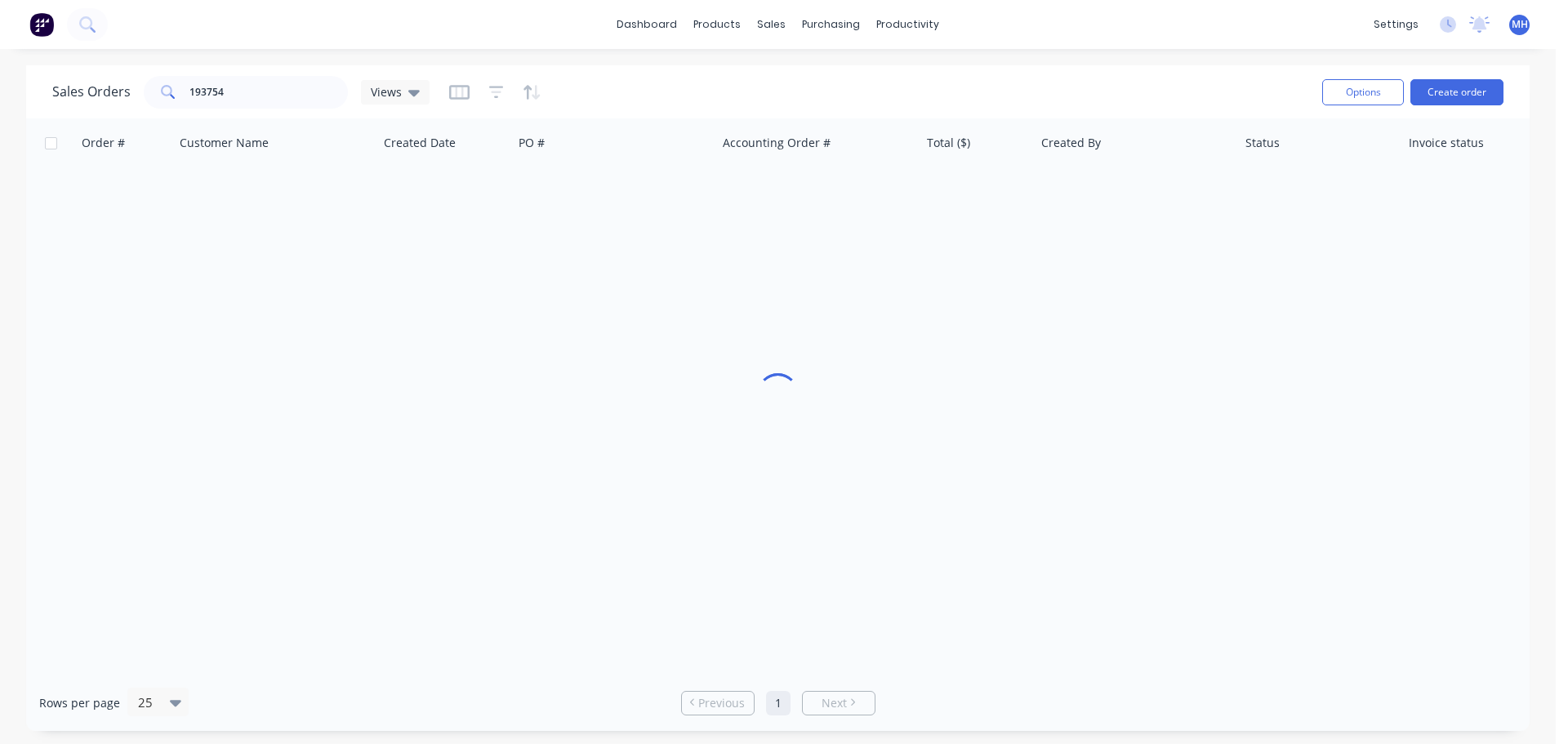
click at [1205, 76] on div "Sales Orders 193754 Views" at bounding box center [680, 92] width 1256 height 40
click at [1116, 78] on div "Sales Orders 193754 Views" at bounding box center [680, 92] width 1256 height 40
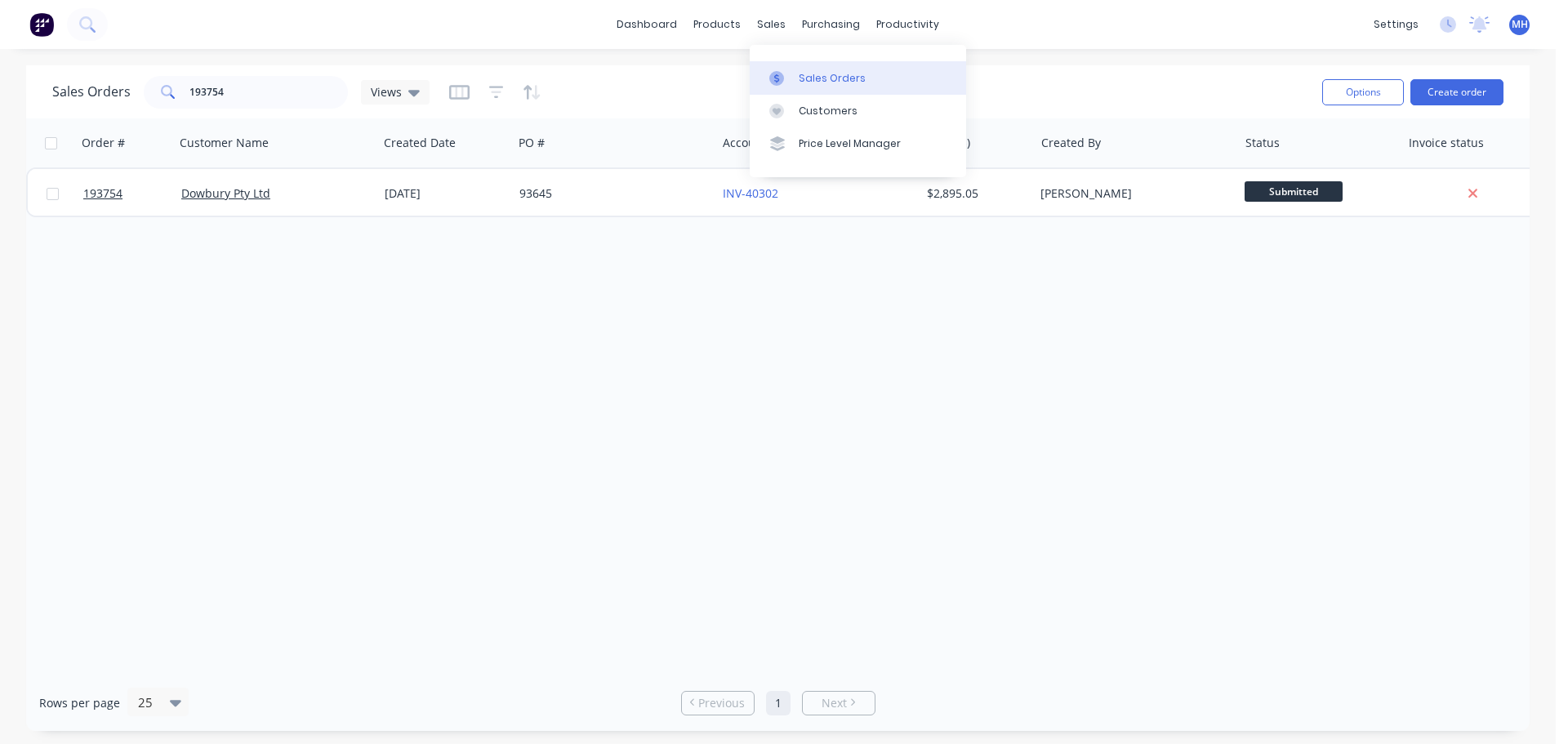
click at [812, 69] on link "Sales Orders" at bounding box center [857, 77] width 216 height 33
click at [1084, 81] on div "Sales Orders 193754 Views" at bounding box center [680, 92] width 1256 height 40
click at [221, 79] on input "193754" at bounding box center [269, 92] width 160 height 33
drag, startPoint x: 221, startPoint y: 79, endPoint x: 219, endPoint y: 92, distance: 13.2
click at [222, 79] on input "193754" at bounding box center [269, 92] width 160 height 33
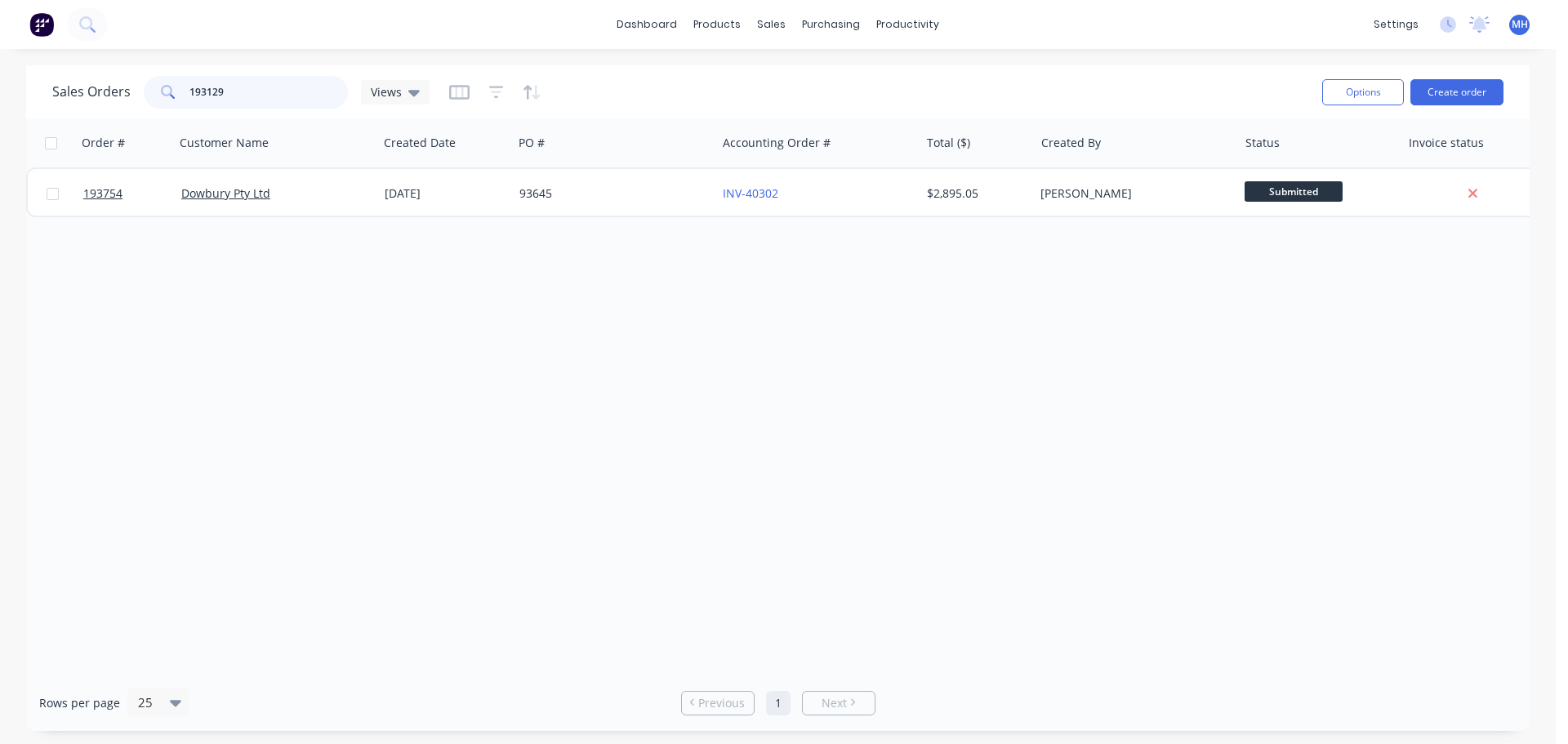
type input "193129"
click at [734, 76] on div "Sales Orders 193129 Views" at bounding box center [680, 92] width 1256 height 40
click at [230, 95] on input "193129" at bounding box center [269, 92] width 160 height 33
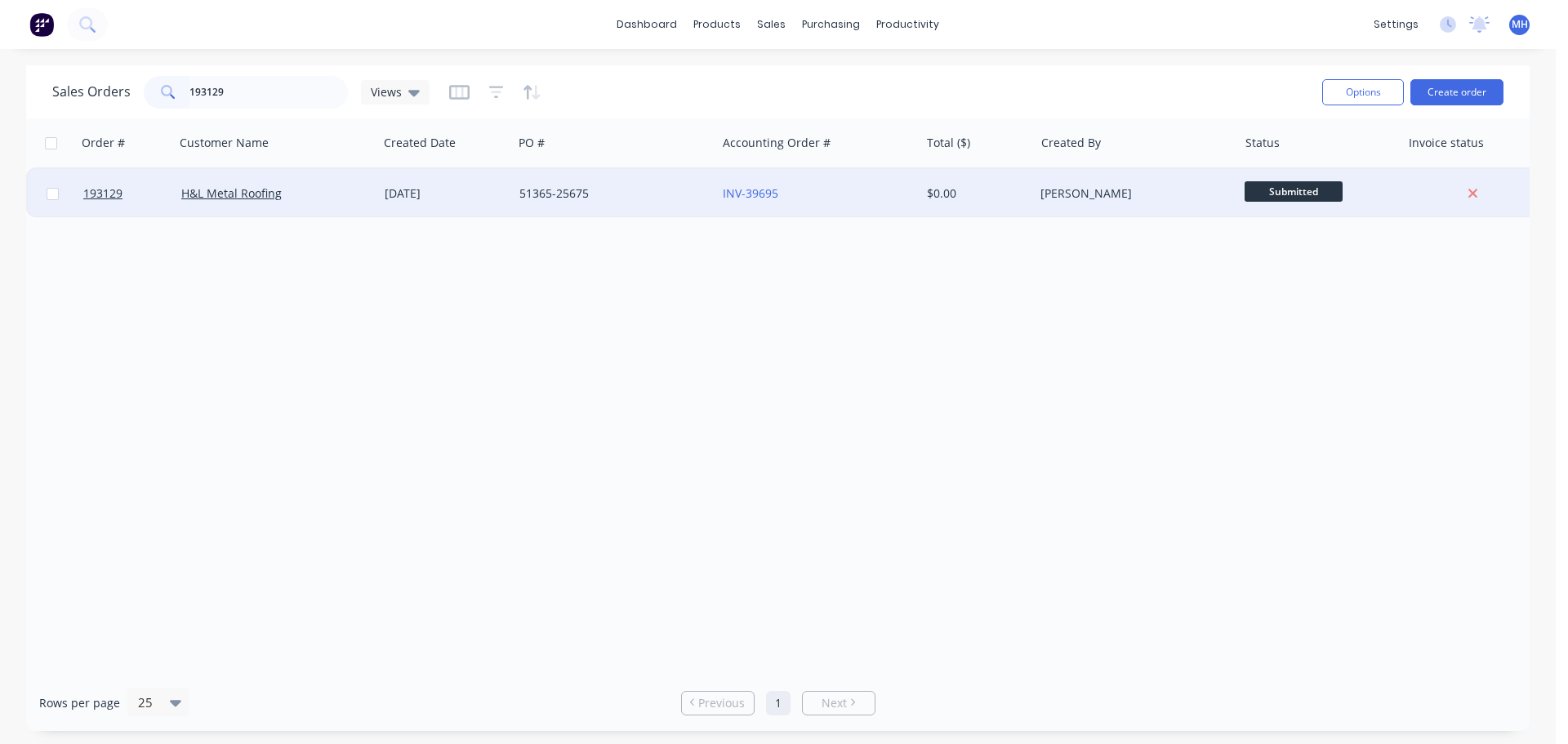
click at [326, 191] on div "H&L Metal Roofing" at bounding box center [272, 193] width 181 height 16
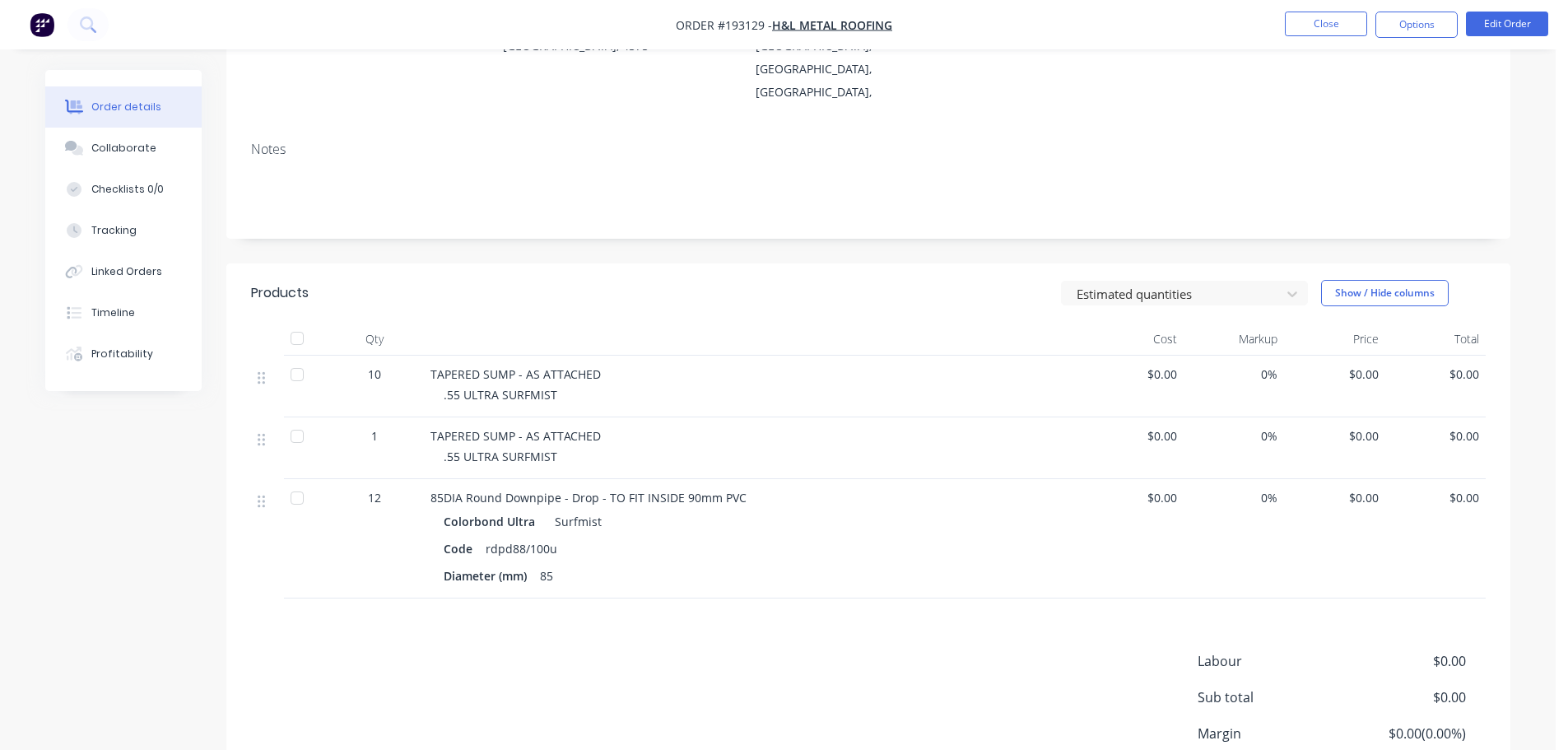
scroll to position [247, 0]
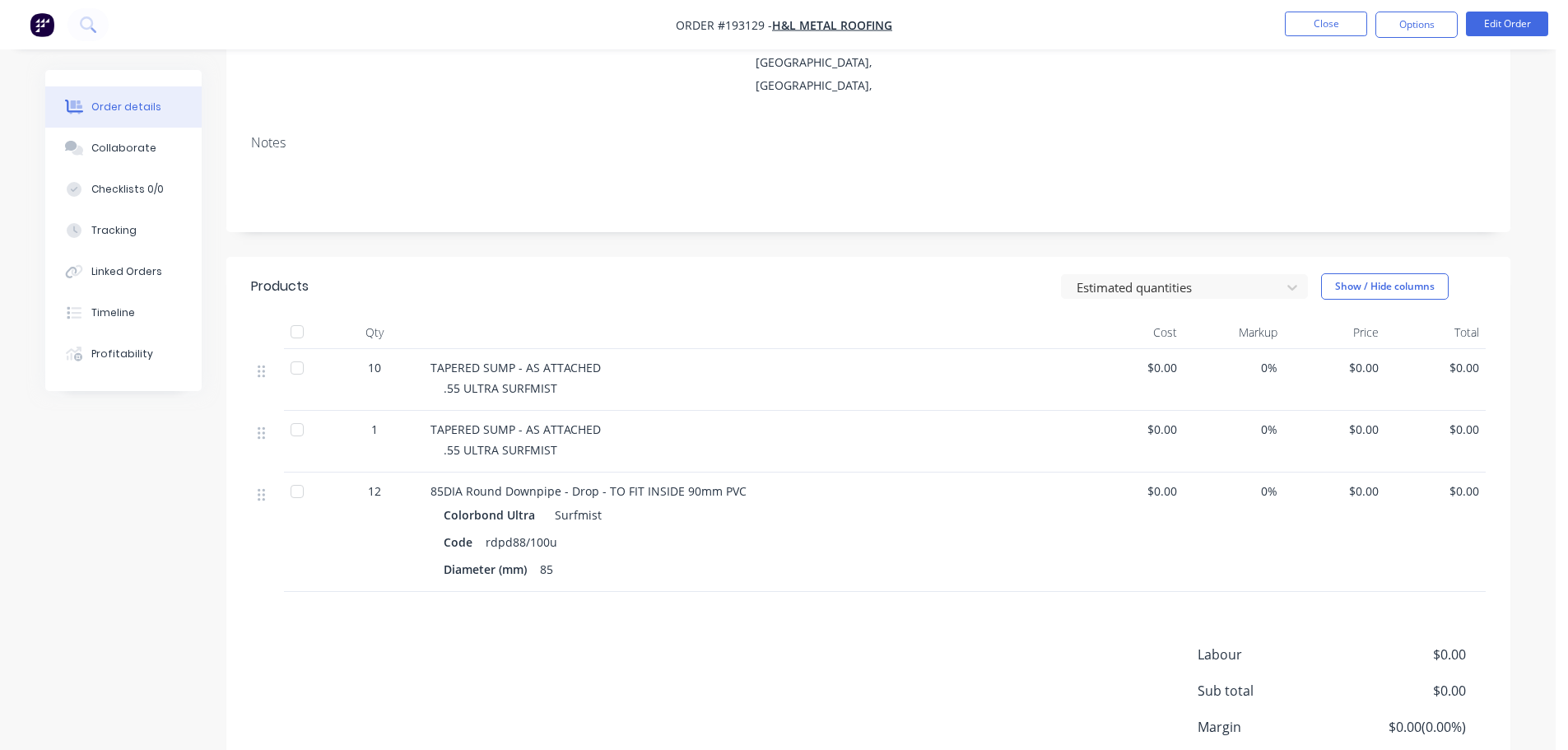
click at [802, 273] on div "Estimated quantities Show / Hide columns" at bounding box center [1000, 286] width 972 height 27
click at [958, 644] on div "Labour $0.00 Sub total $0.00 Margin $0.00 ( 0.00 %) Tax $0.00 Total $0.00" at bounding box center [869, 740] width 1235 height 191
click at [899, 273] on div "Estimated quantities Show / Hide columns" at bounding box center [1000, 286] width 972 height 27
click at [1377, 483] on span "$0.00" at bounding box center [1334, 491] width 88 height 17
click at [1514, 21] on button "Edit Order" at bounding box center [1507, 24] width 83 height 25
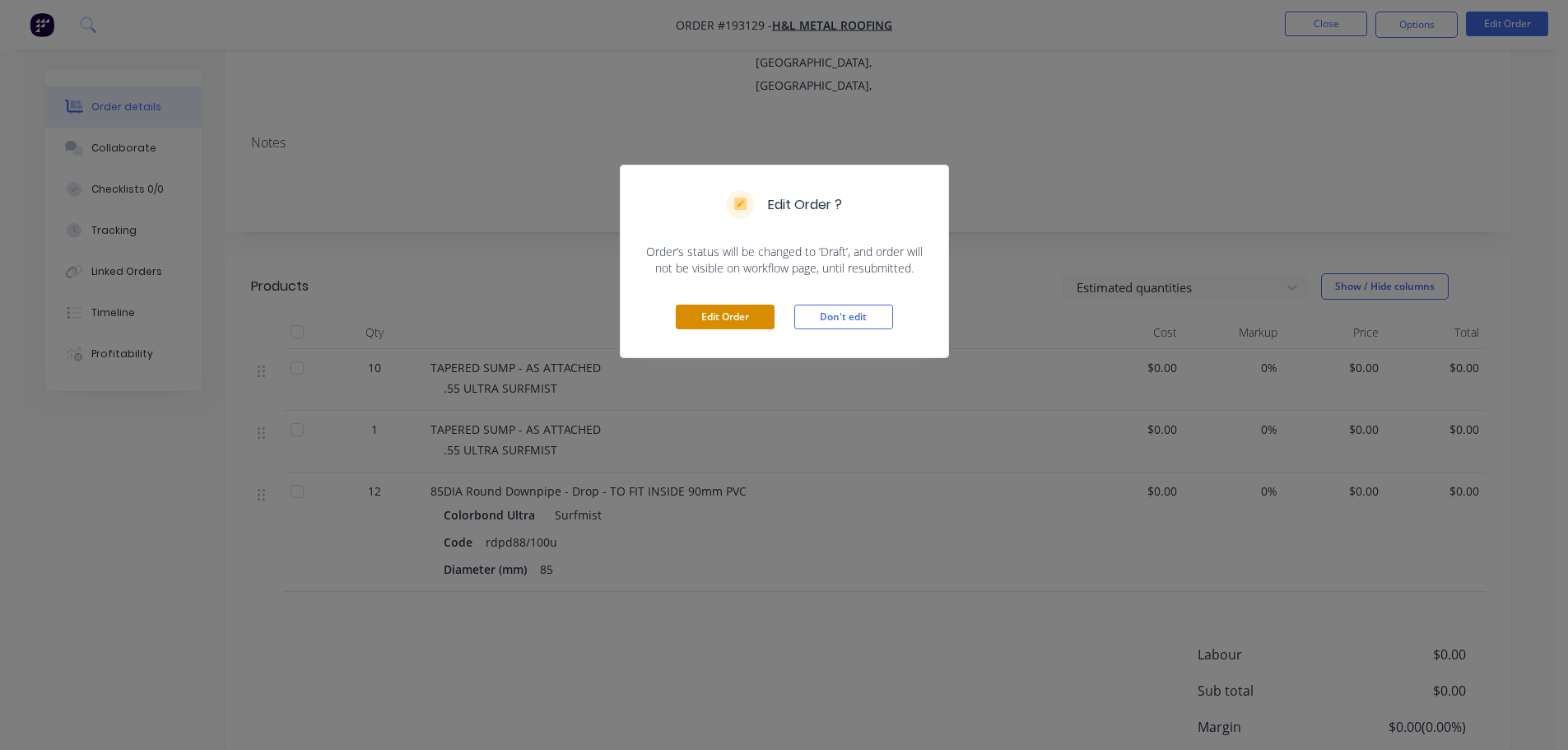
click at [727, 307] on button "Edit Order" at bounding box center [725, 317] width 99 height 25
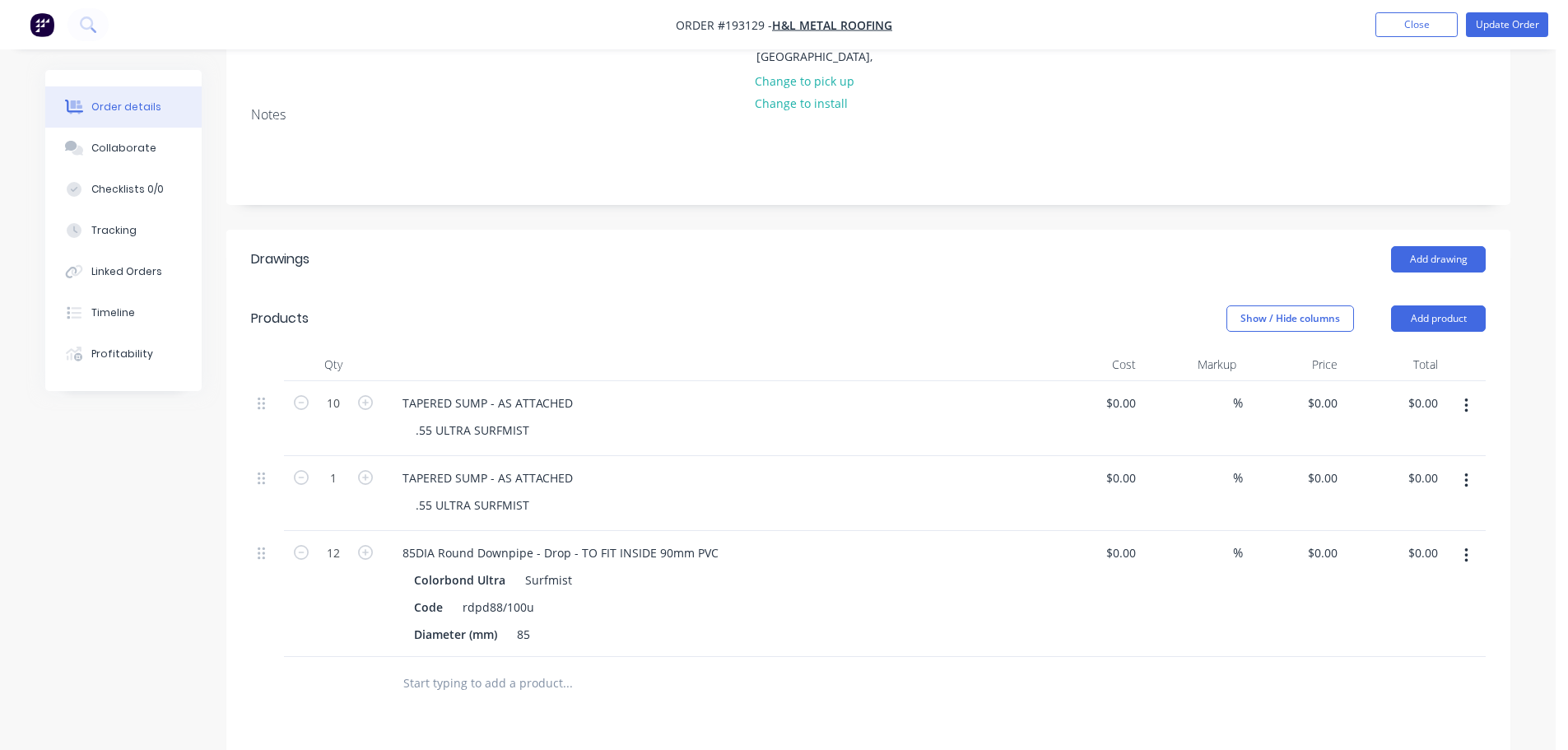
scroll to position [329, 0]
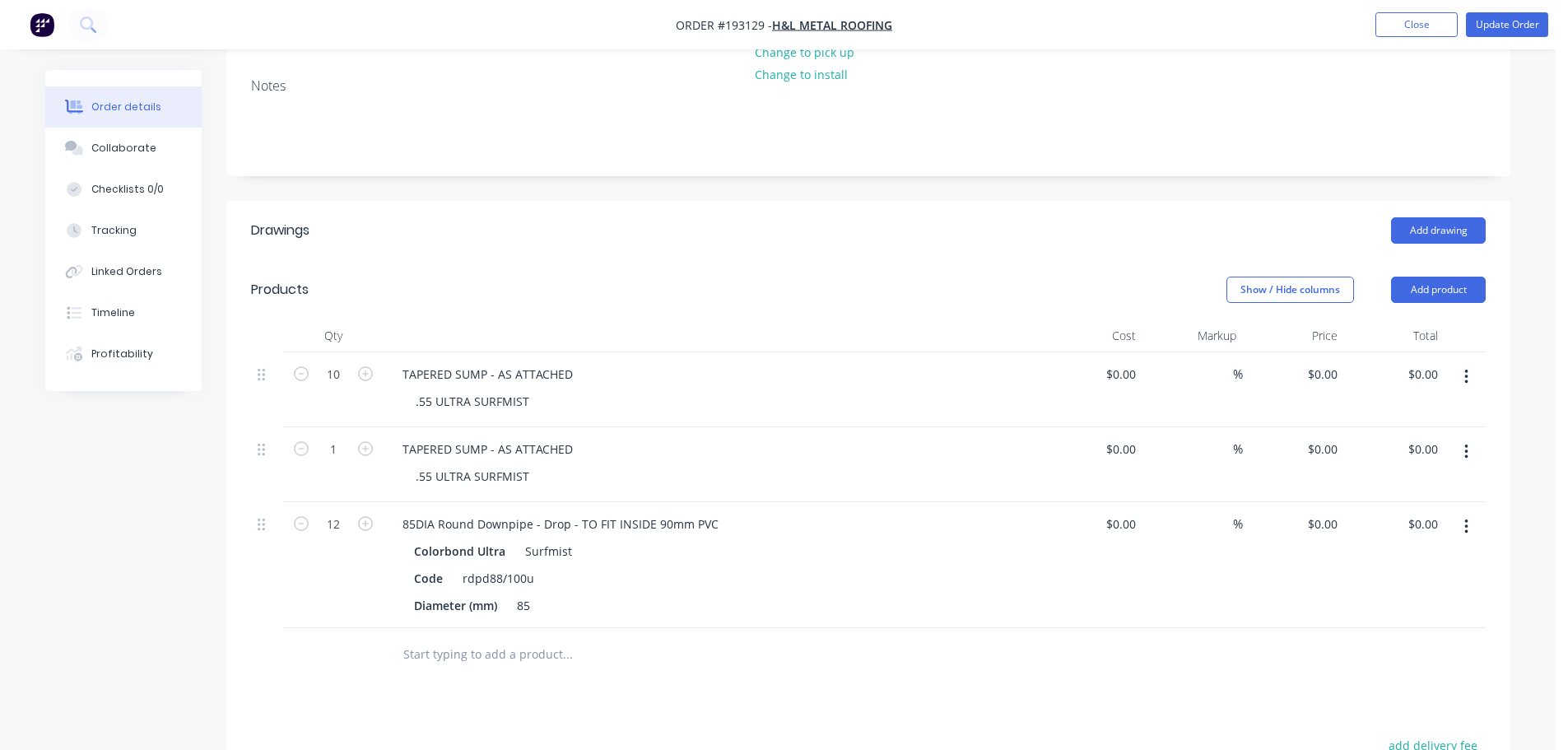
click at [1471, 512] on button "button" at bounding box center [1466, 526] width 39 height 30
click at [1441, 558] on div "Edit" at bounding box center [1407, 569] width 127 height 24
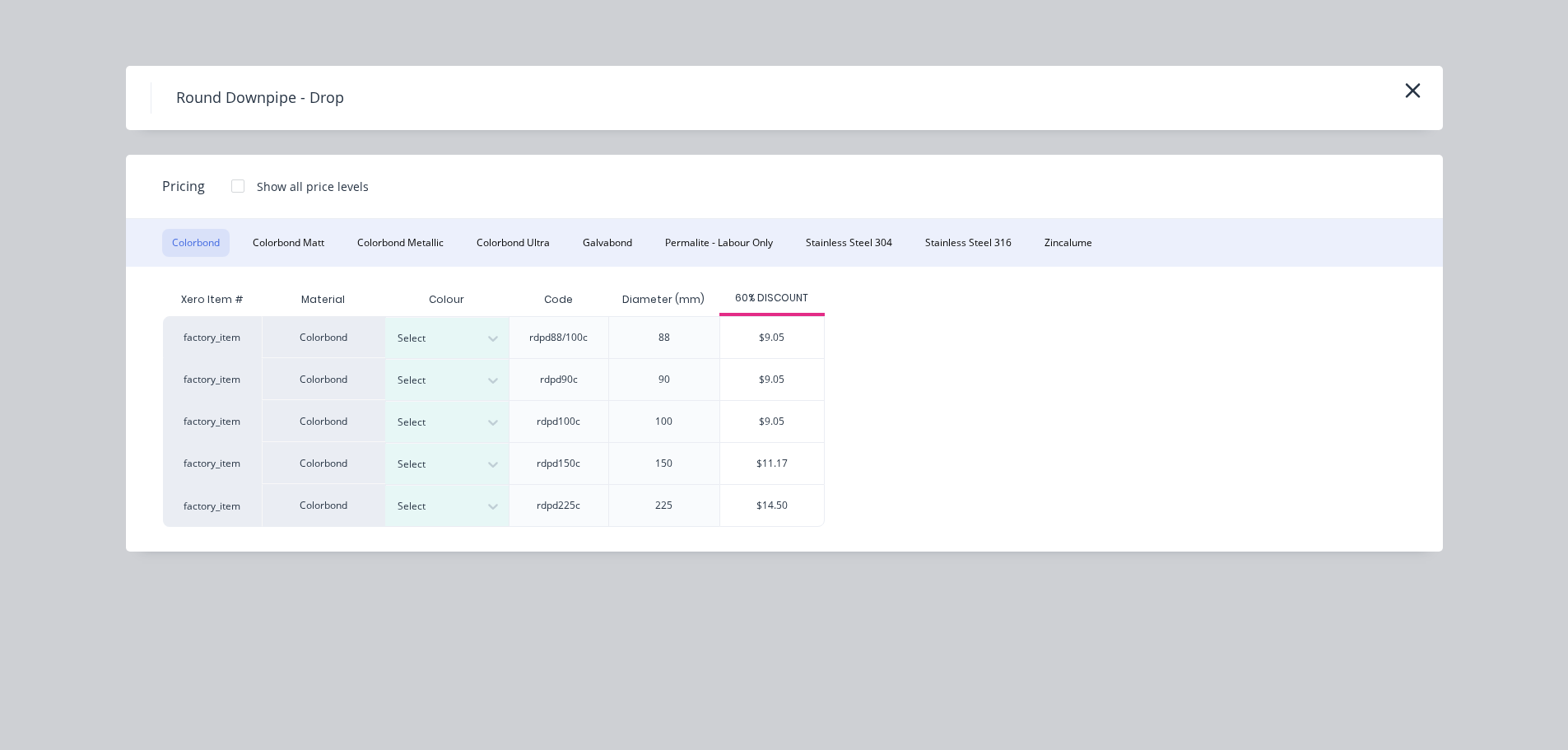
click at [1412, 94] on icon "button" at bounding box center [1413, 90] width 17 height 23
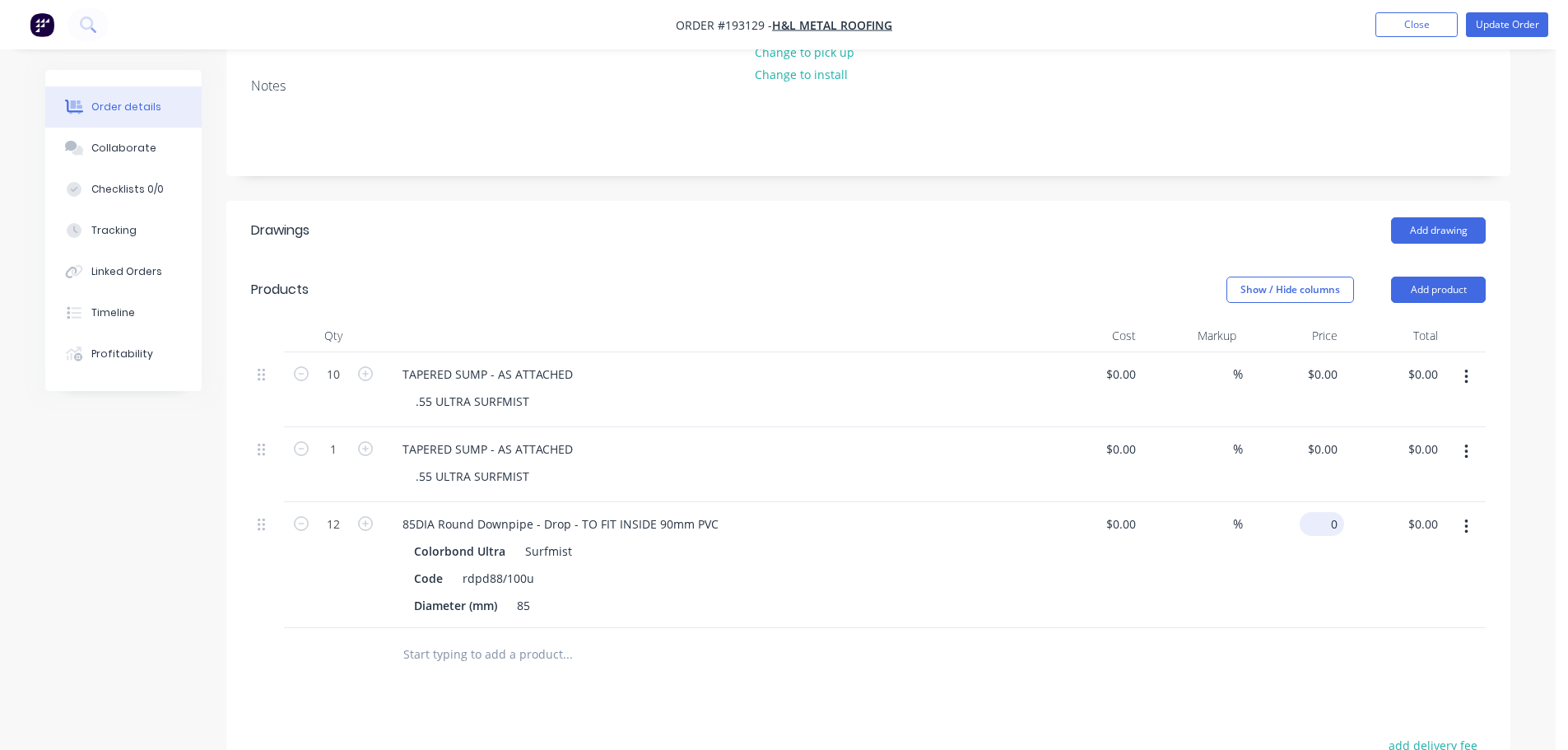
click at [1325, 512] on input "0" at bounding box center [1325, 523] width 38 height 24
type input "$9.05"
type input "$108.60"
click at [871, 277] on div "Show / Hide columns Add product" at bounding box center [1000, 290] width 972 height 27
click at [1543, 30] on button "Update Order" at bounding box center [1507, 25] width 83 height 25
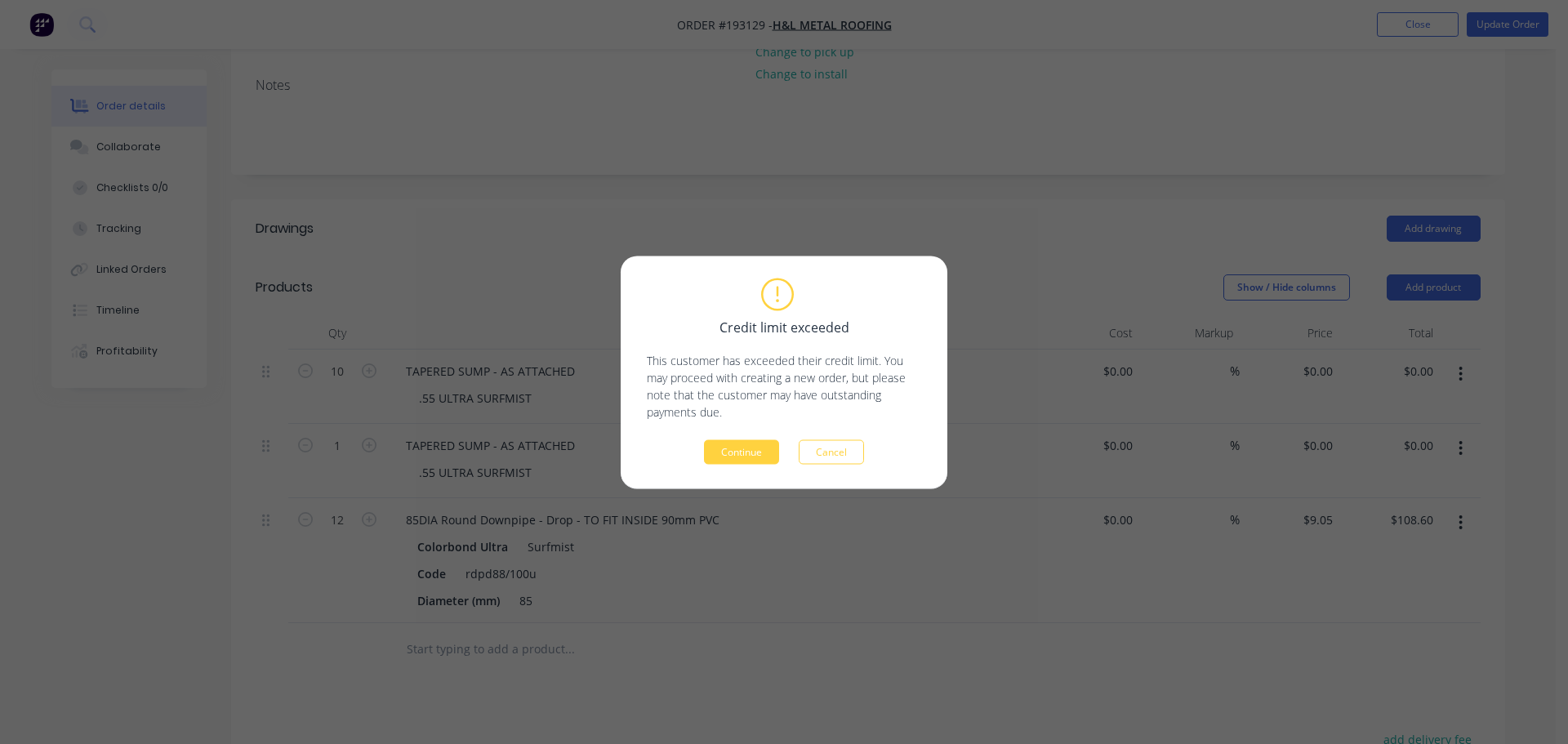
click at [844, 464] on div "Credit limit exceeded This customer has exceeded their credit limit. You may pr…" at bounding box center [784, 372] width 327 height 233
click at [844, 448] on button "Cancel" at bounding box center [831, 451] width 65 height 25
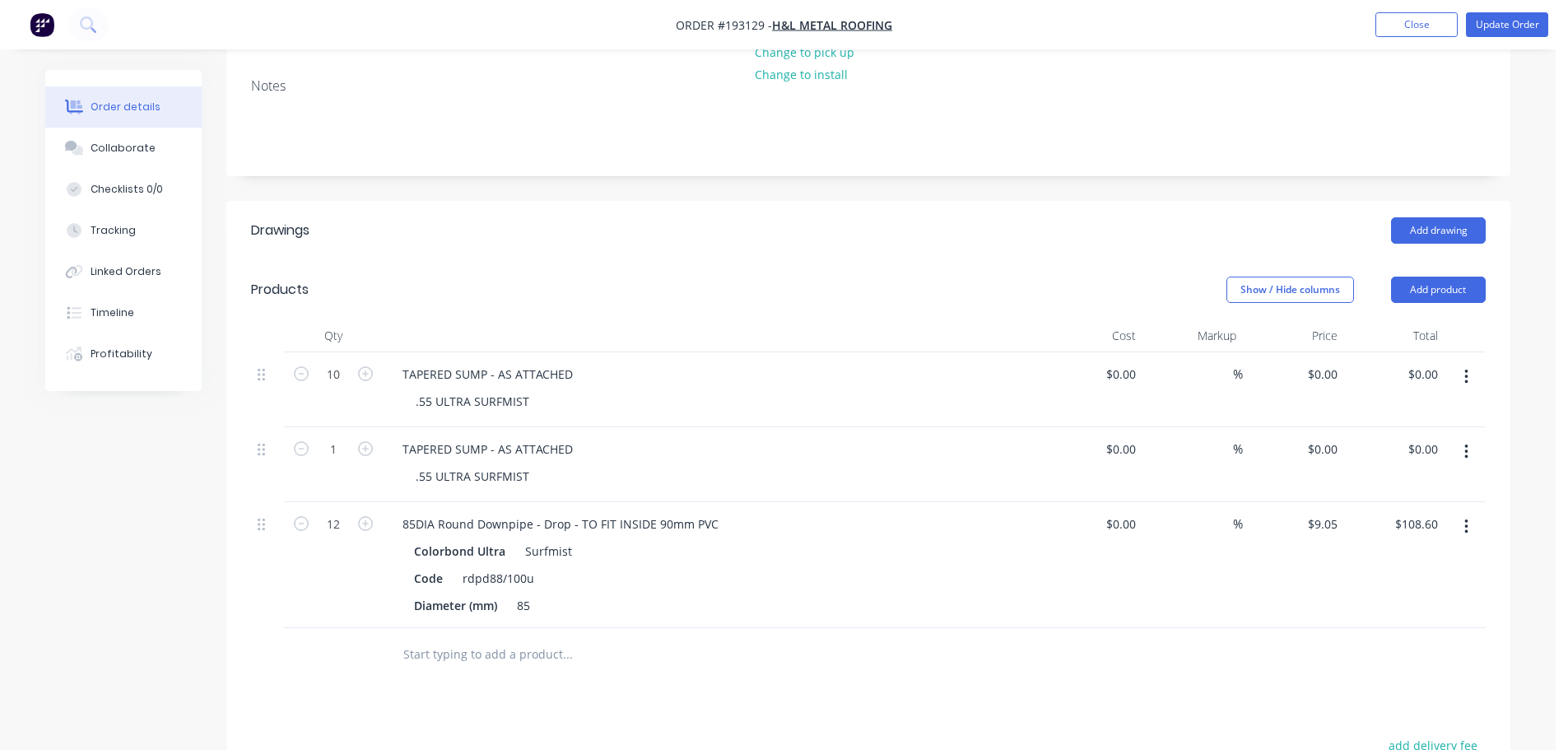
click at [939, 217] on div "Add drawing" at bounding box center [1000, 230] width 972 height 27
click at [838, 217] on div "Add drawing" at bounding box center [1000, 230] width 972 height 27
click at [914, 260] on header "Products Show / Hide columns Add product" at bounding box center [868, 289] width 1284 height 59
click at [927, 207] on header "Drawings Add drawing" at bounding box center [868, 230] width 1284 height 59
click at [836, 201] on header "Drawings Add drawing" at bounding box center [868, 230] width 1284 height 59
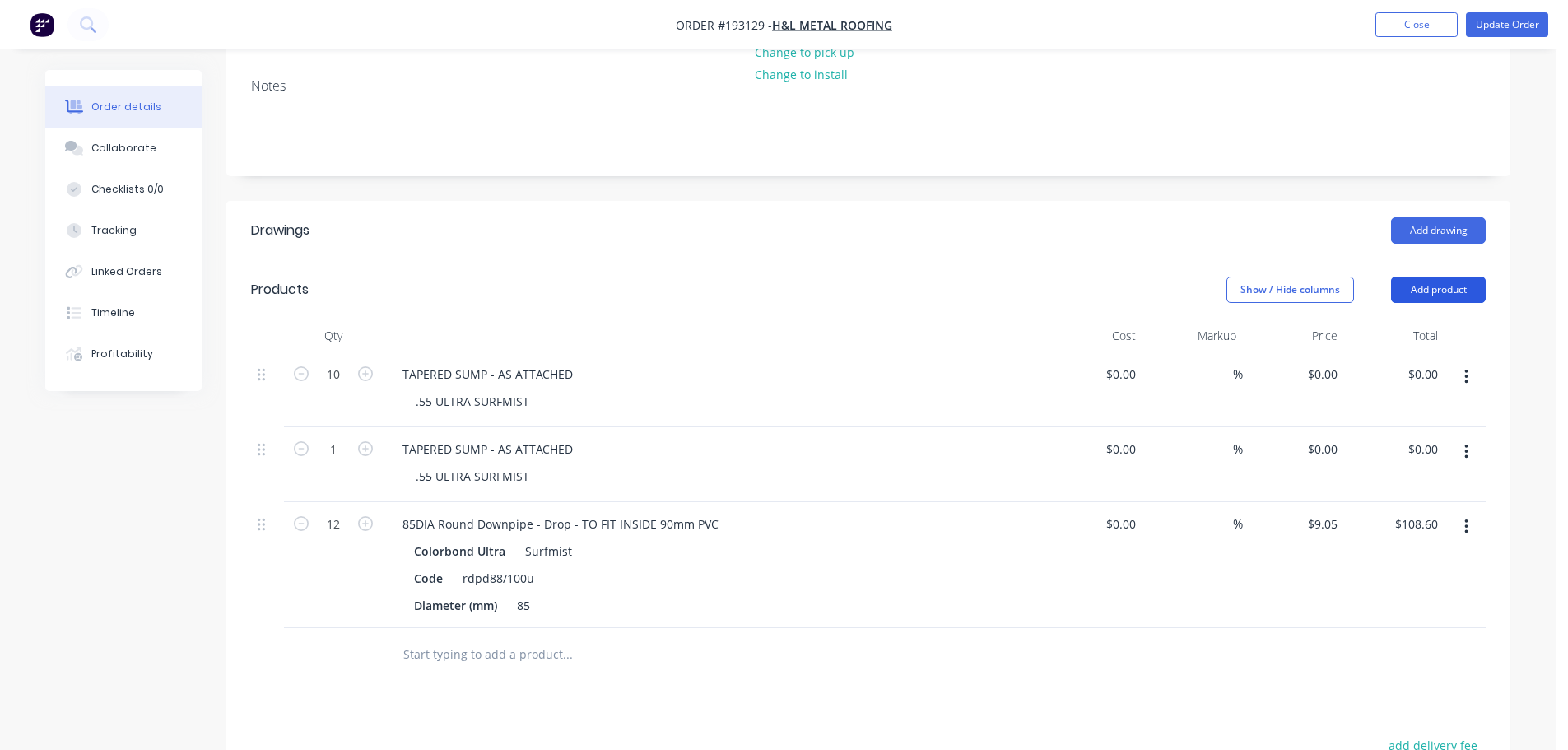
drag, startPoint x: 1423, startPoint y: 246, endPoint x: 1424, endPoint y: 255, distance: 9.1
click at [1423, 277] on button "Add product" at bounding box center [1438, 290] width 94 height 27
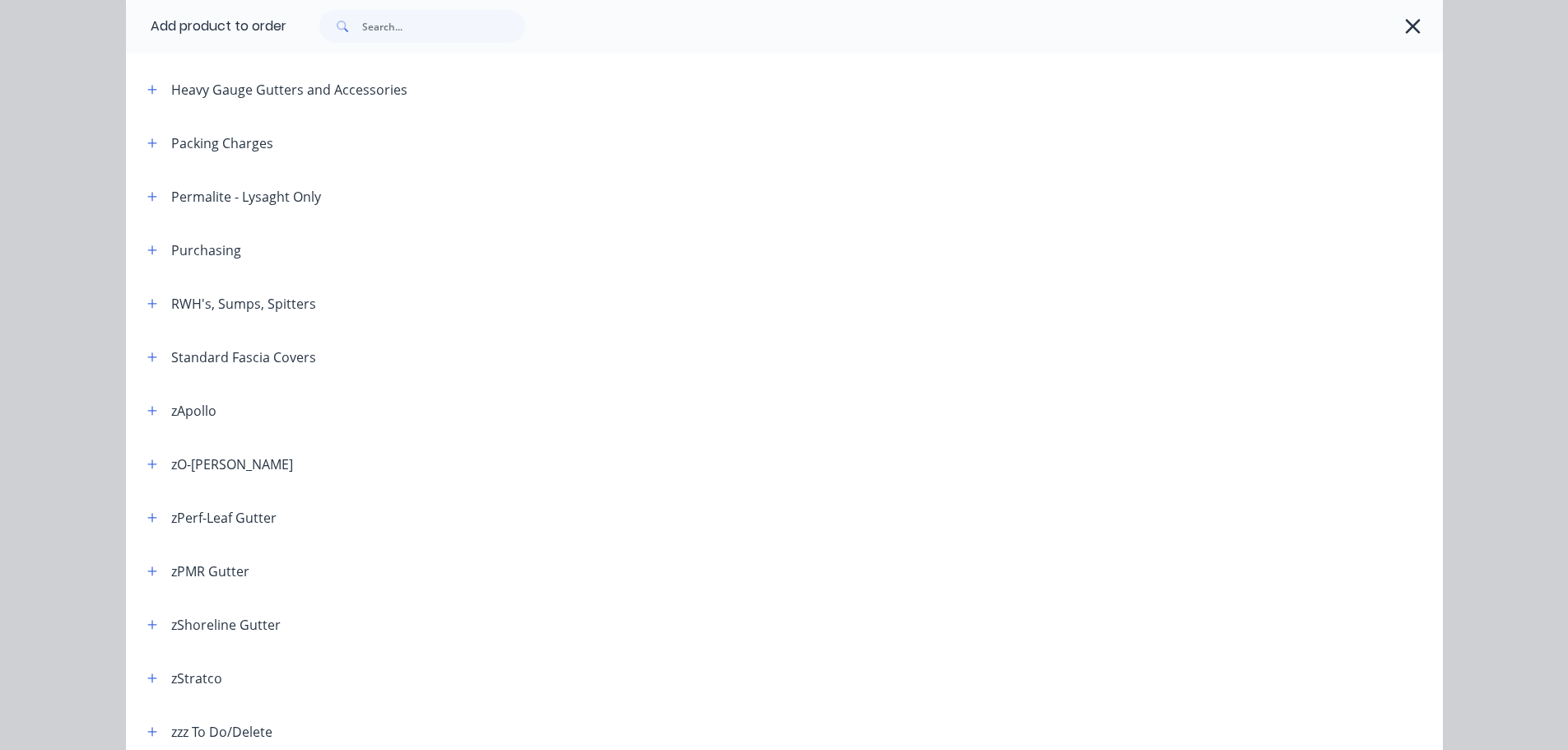
scroll to position [494, 0]
click at [147, 302] on icon "button" at bounding box center [152, 302] width 10 height 10
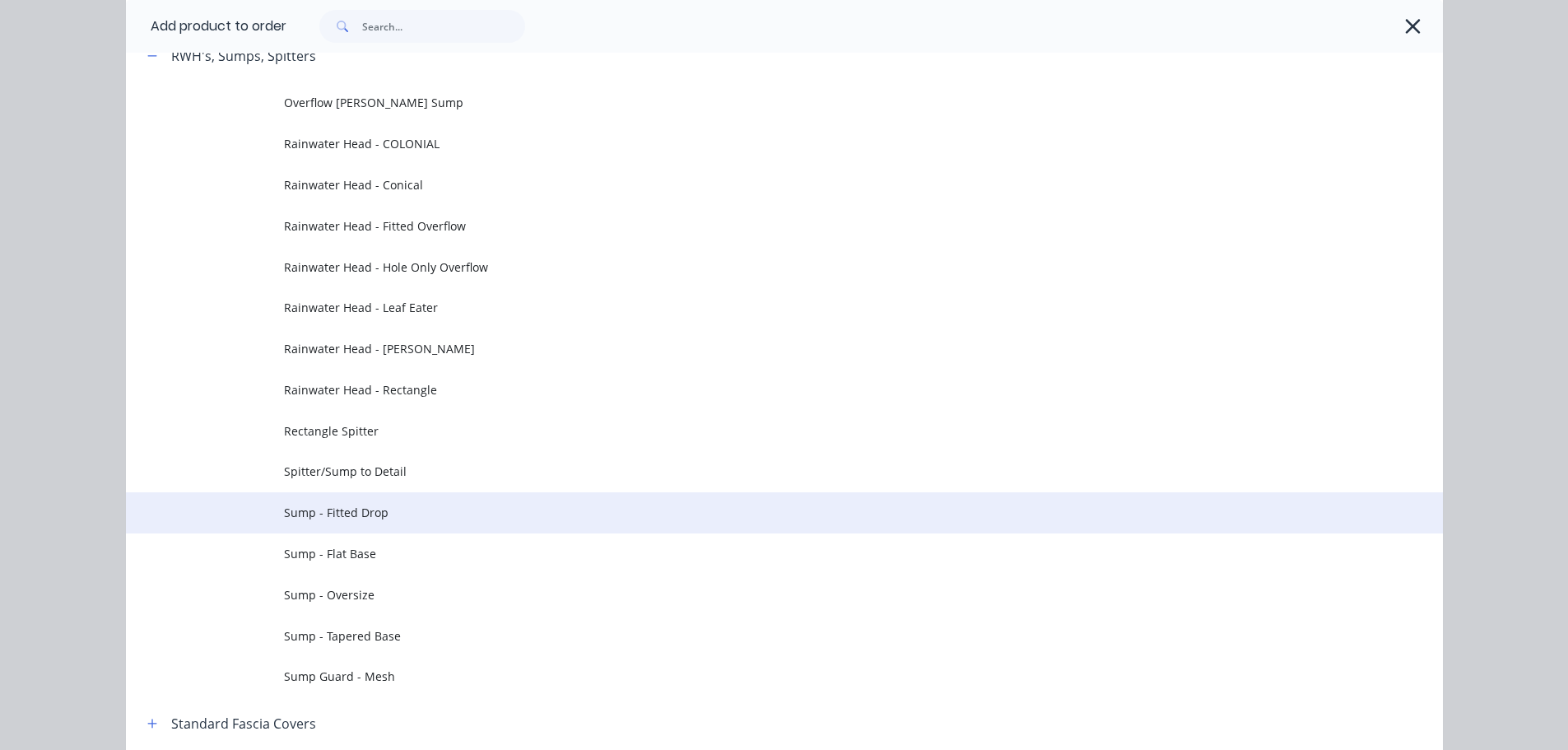
scroll to position [741, 0]
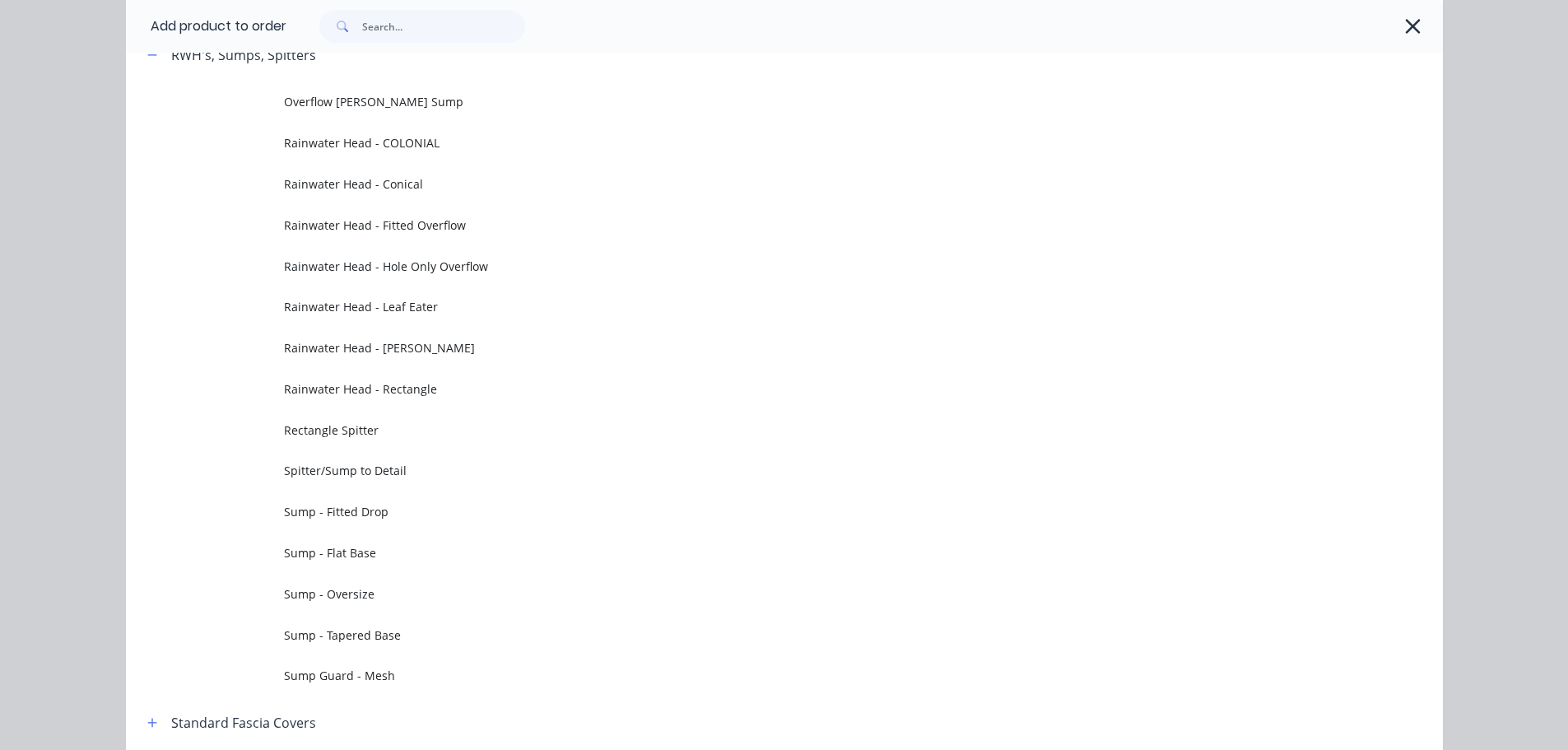
click at [426, 625] on td "Sump - Tapered Base" at bounding box center [863, 634] width 1159 height 41
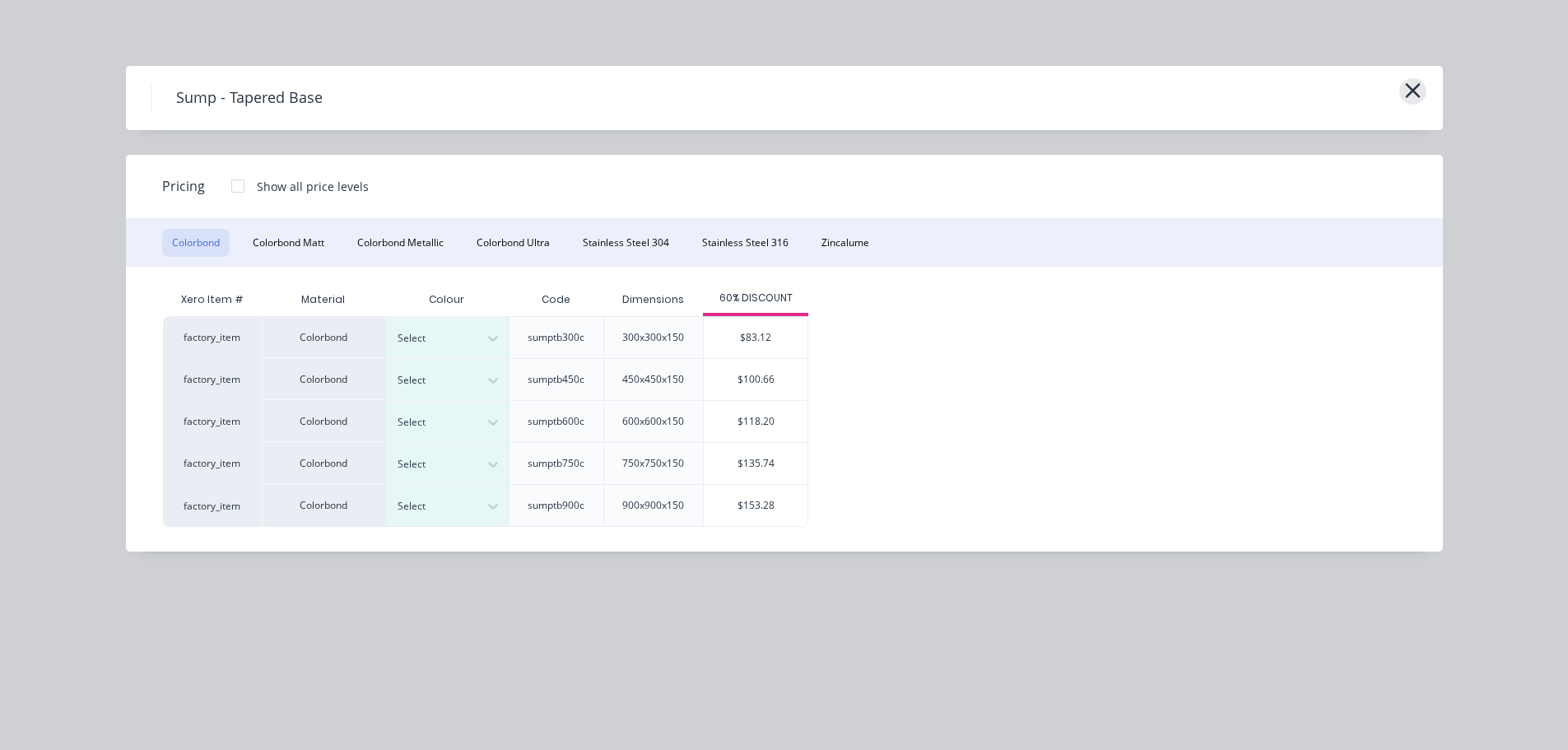
click at [1418, 91] on icon "button" at bounding box center [1413, 90] width 17 height 23
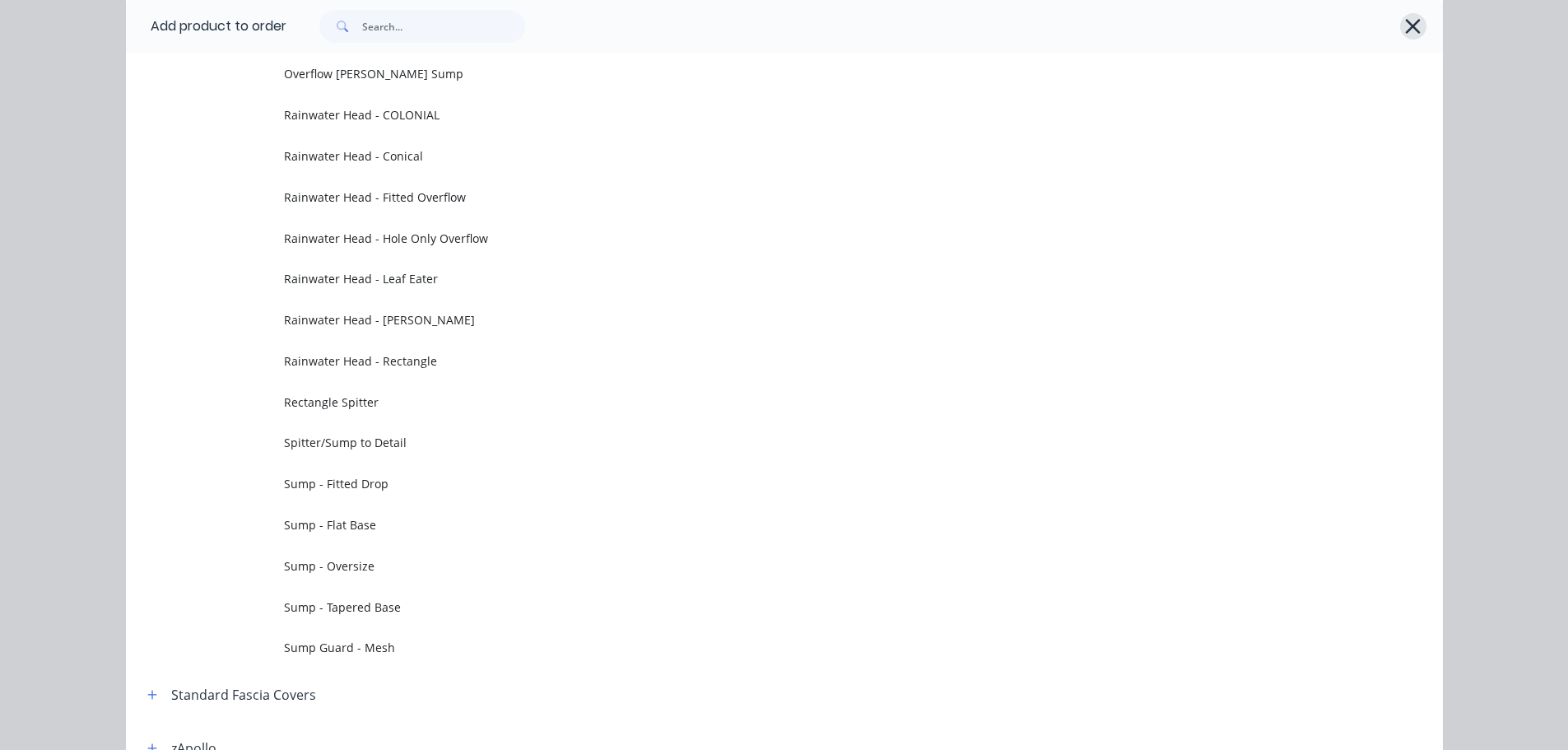
click at [1411, 30] on icon "button" at bounding box center [1413, 27] width 15 height 15
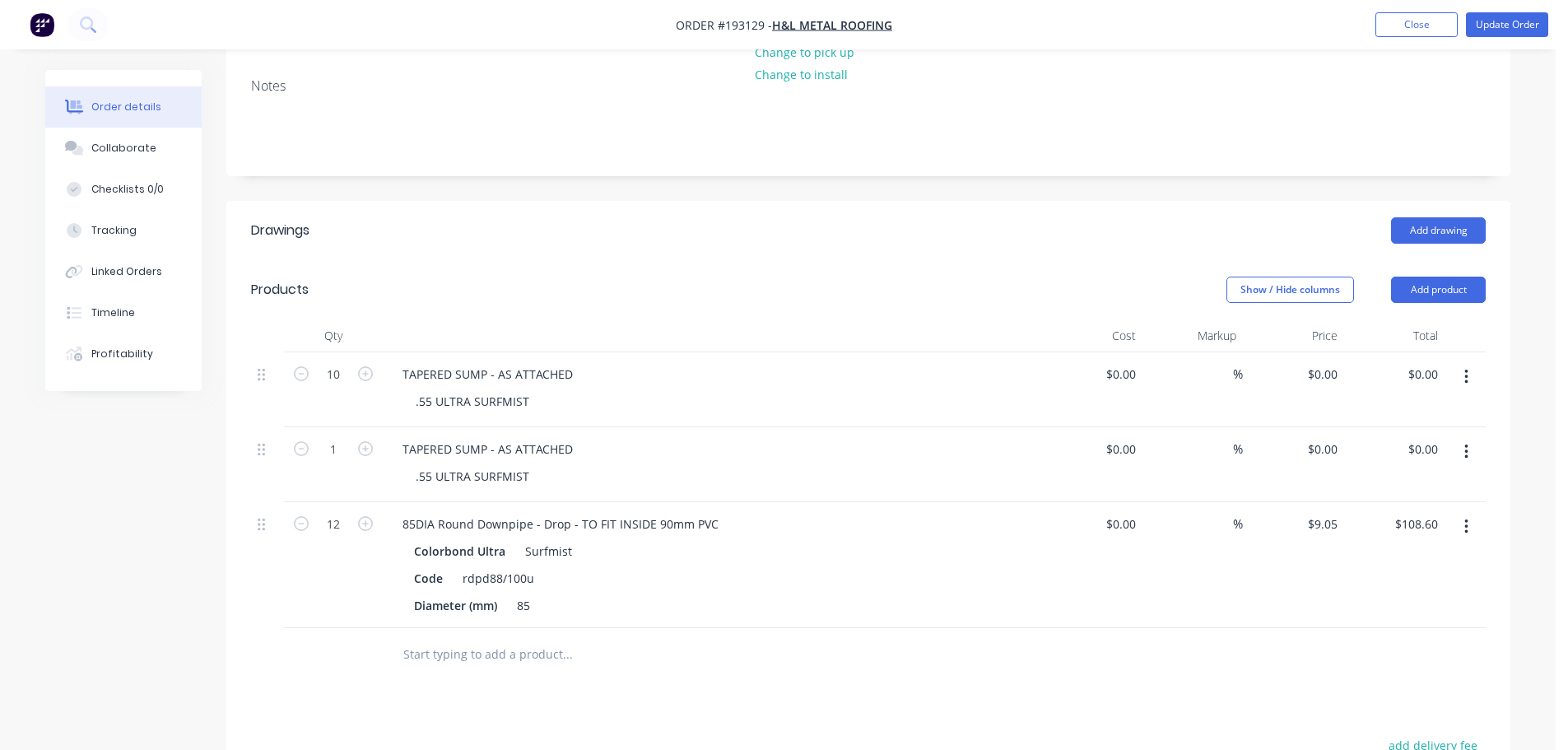
click at [1477, 512] on button "button" at bounding box center [1466, 526] width 39 height 30
click at [1456, 558] on div "Edit" at bounding box center [1407, 569] width 127 height 24
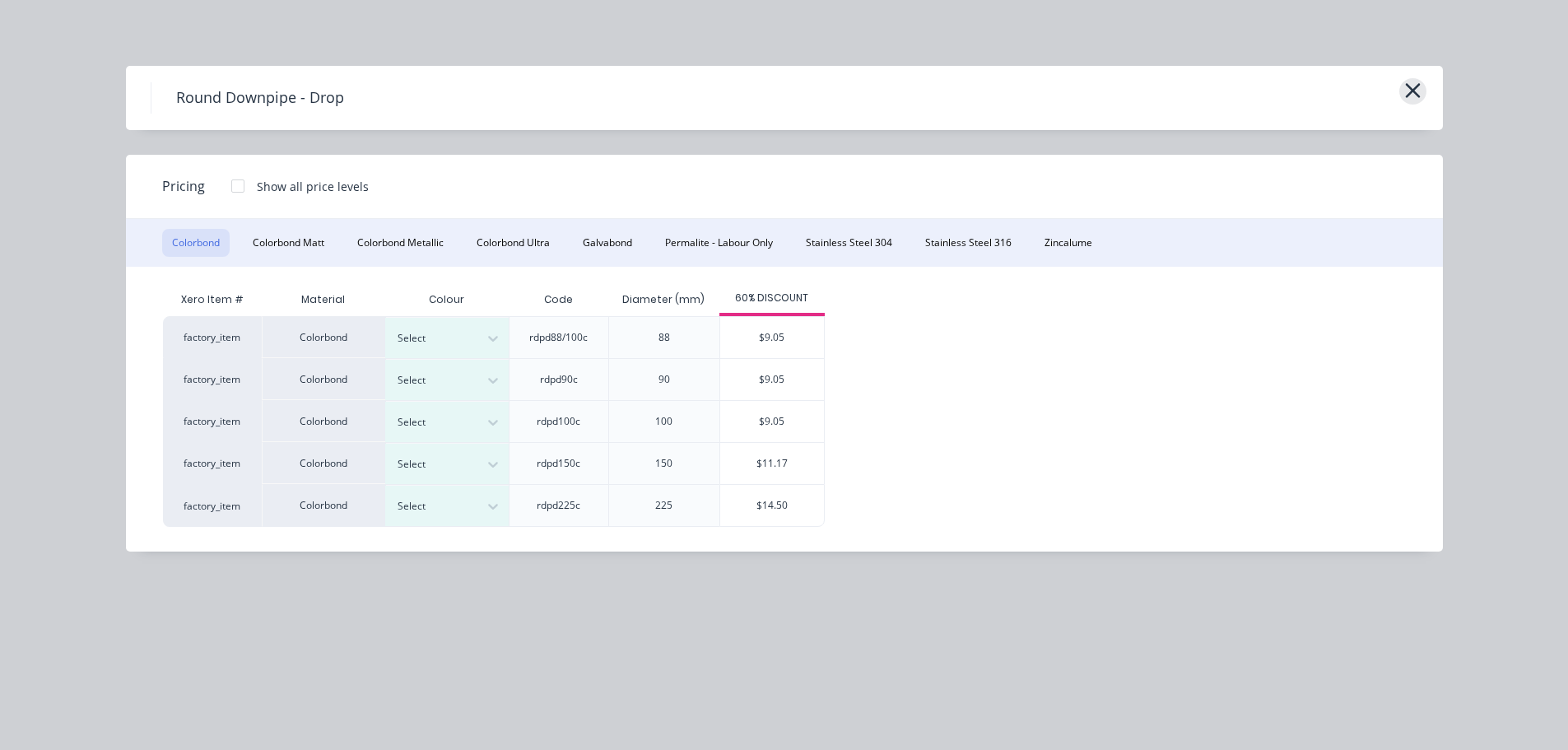
click at [1411, 94] on icon "button" at bounding box center [1413, 90] width 17 height 23
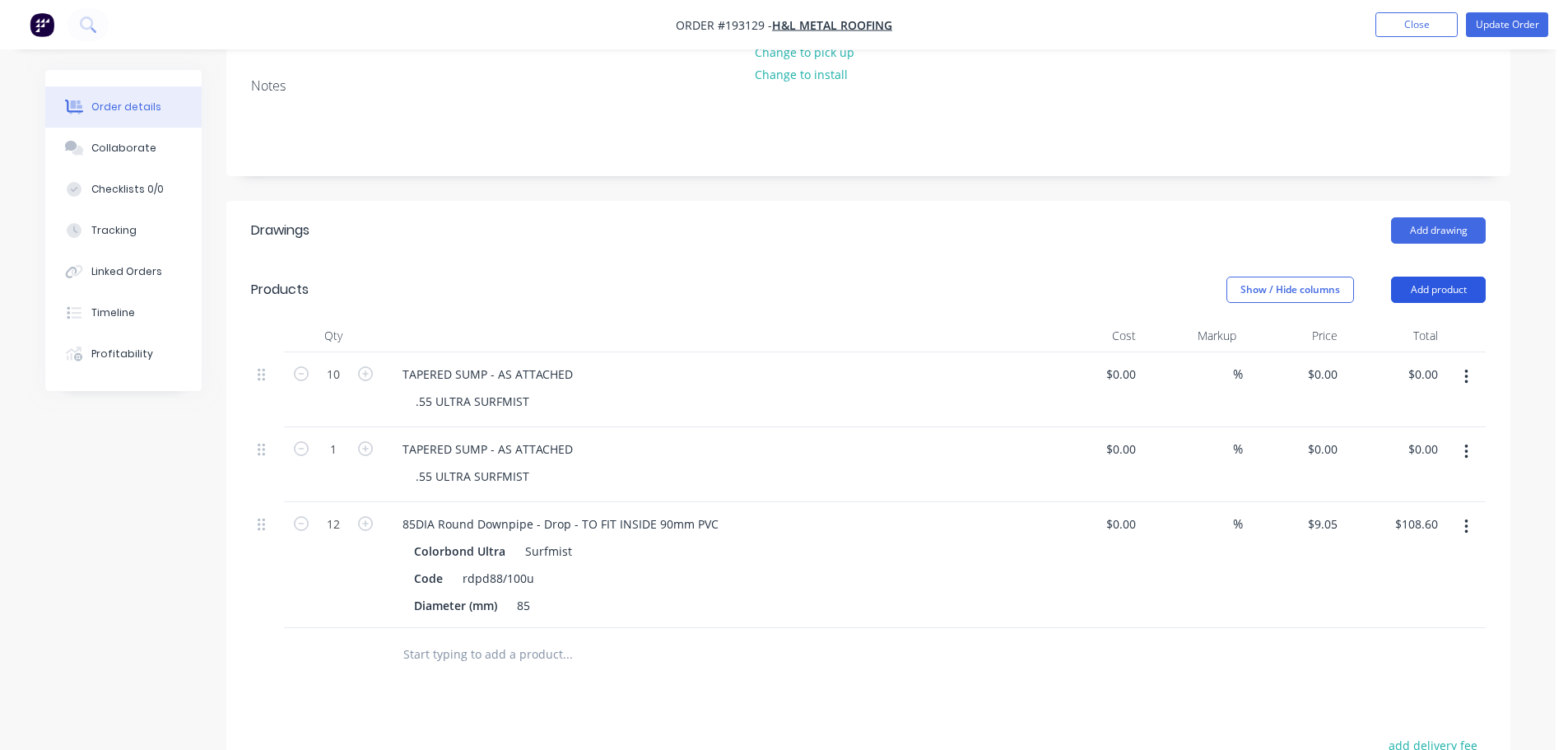
click at [1427, 277] on button "Add product" at bounding box center [1438, 290] width 94 height 27
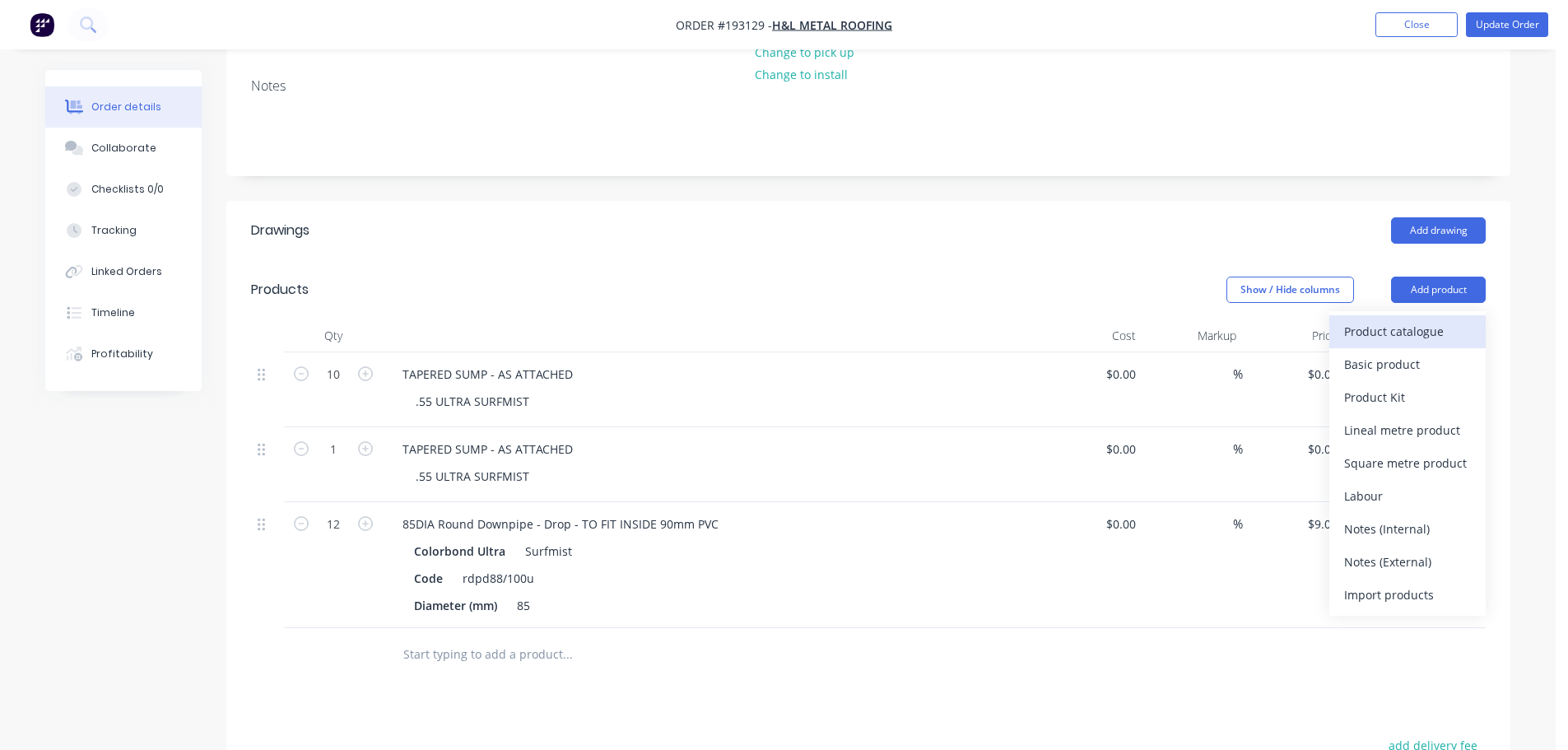
click at [1431, 315] on button "Product catalogue" at bounding box center [1407, 331] width 156 height 33
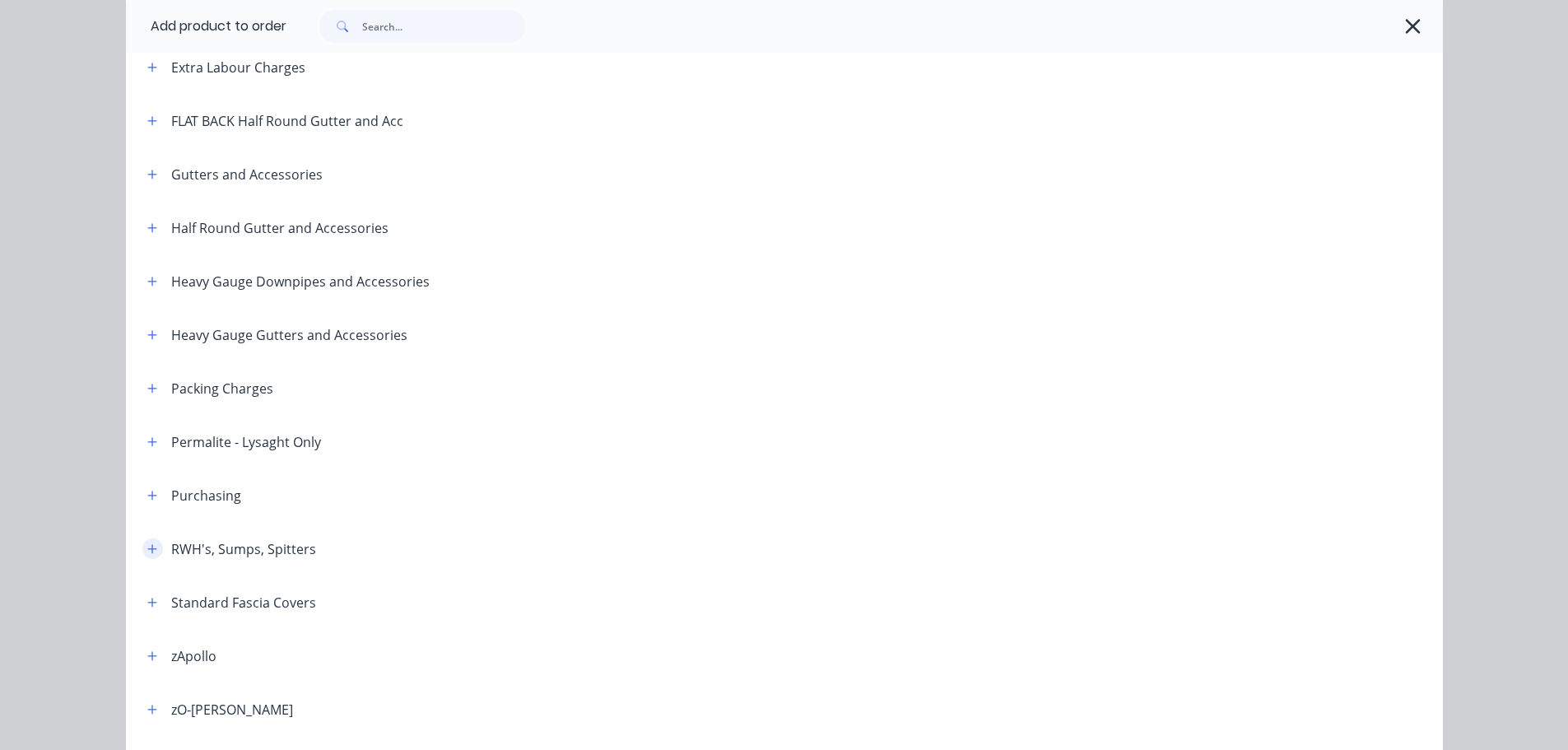
click at [149, 547] on icon "button" at bounding box center [152, 549] width 10 height 11
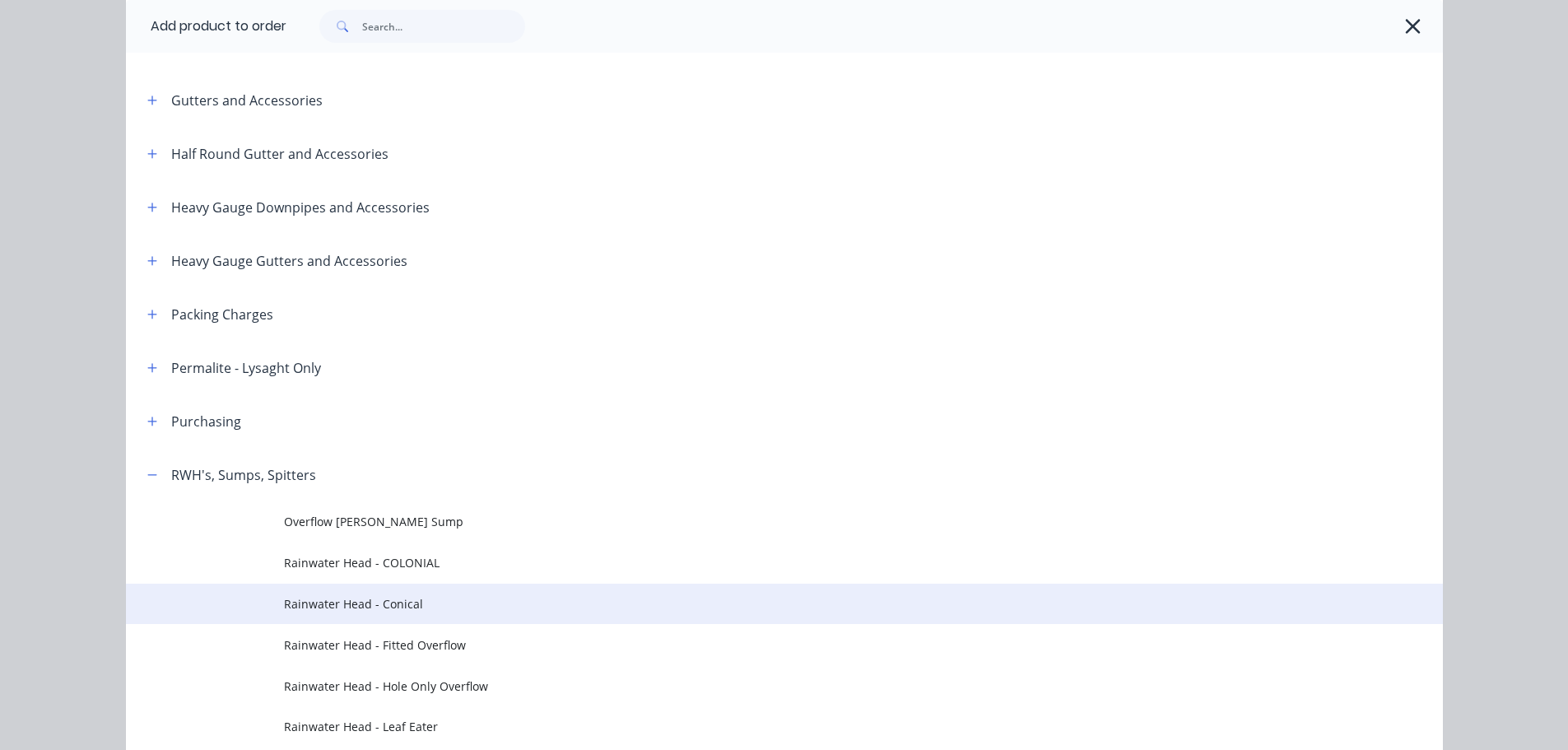
scroll to position [659, 0]
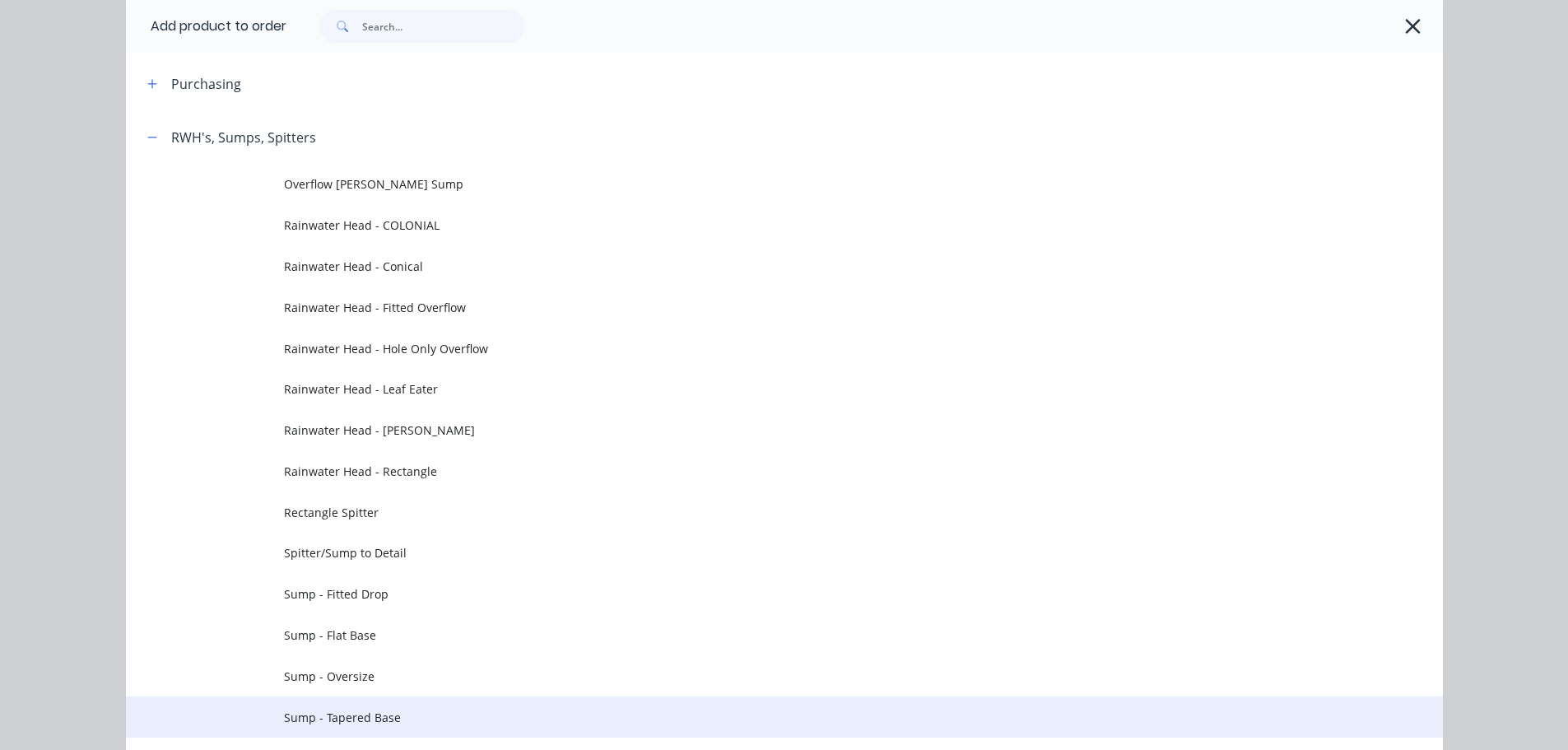
click at [370, 715] on span "Sump - Tapered Base" at bounding box center [747, 718] width 927 height 17
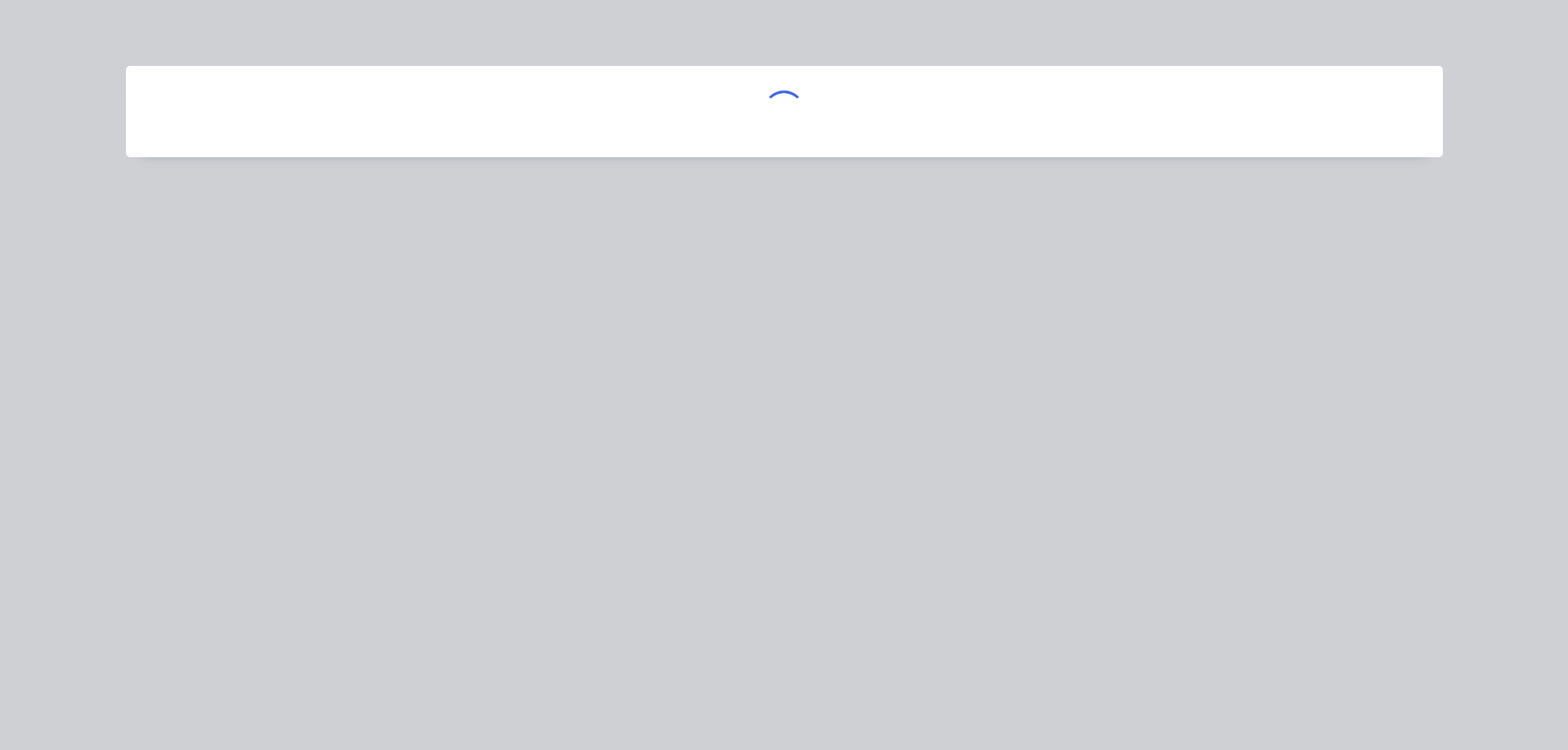
scroll to position [0, 0]
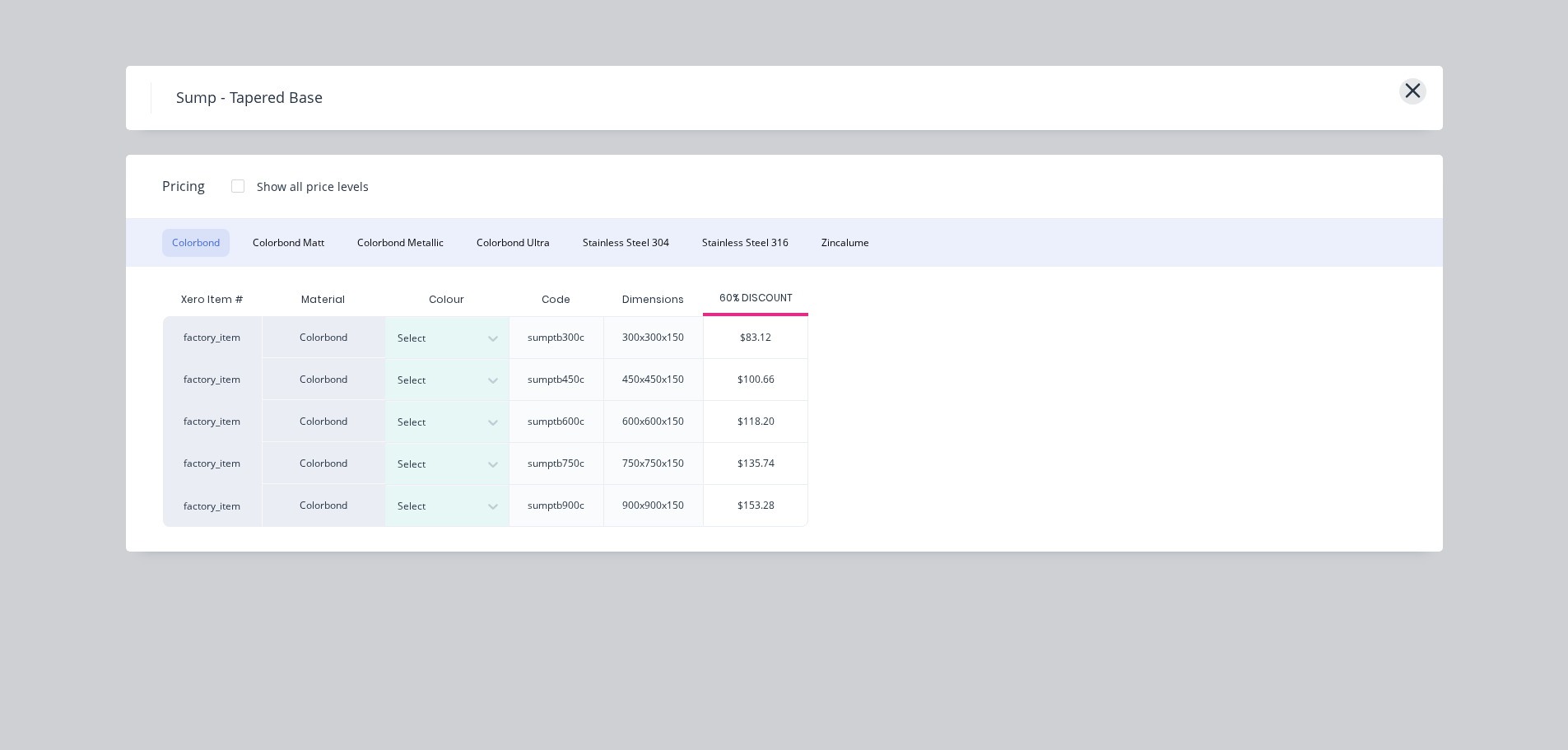
click at [1419, 82] on icon "button" at bounding box center [1413, 90] width 17 height 23
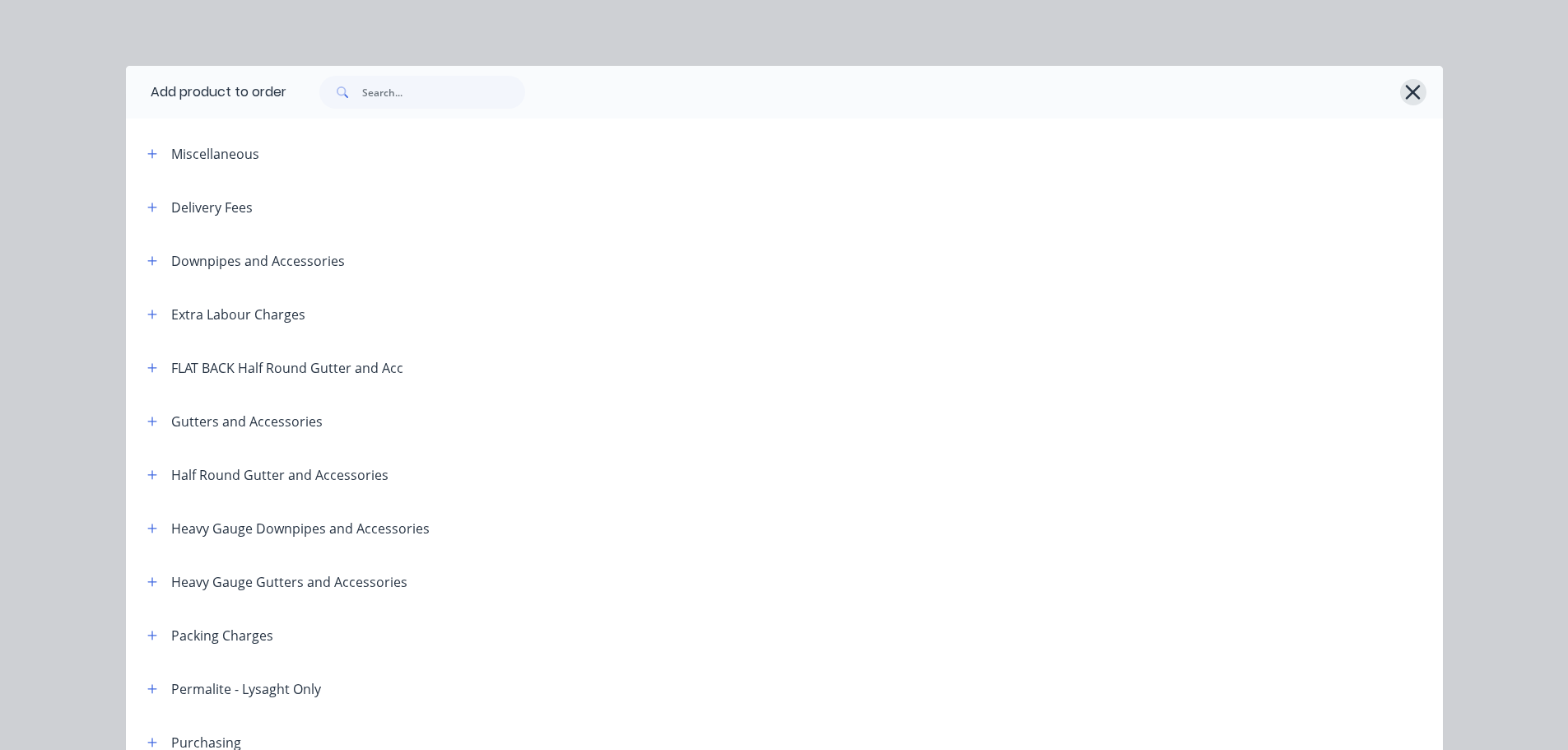
scroll to position [769, 0]
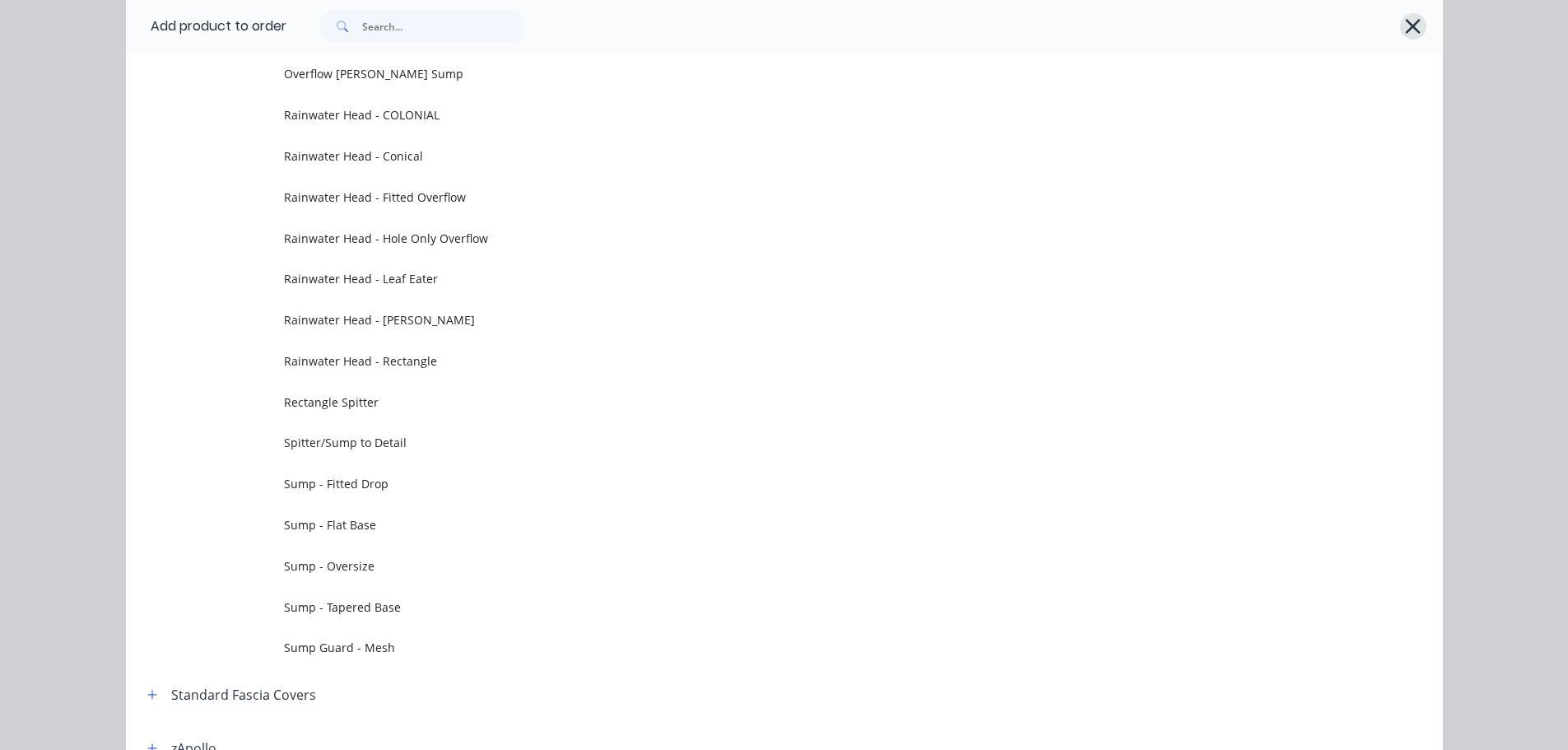
click at [1411, 35] on icon "button" at bounding box center [1413, 27] width 17 height 23
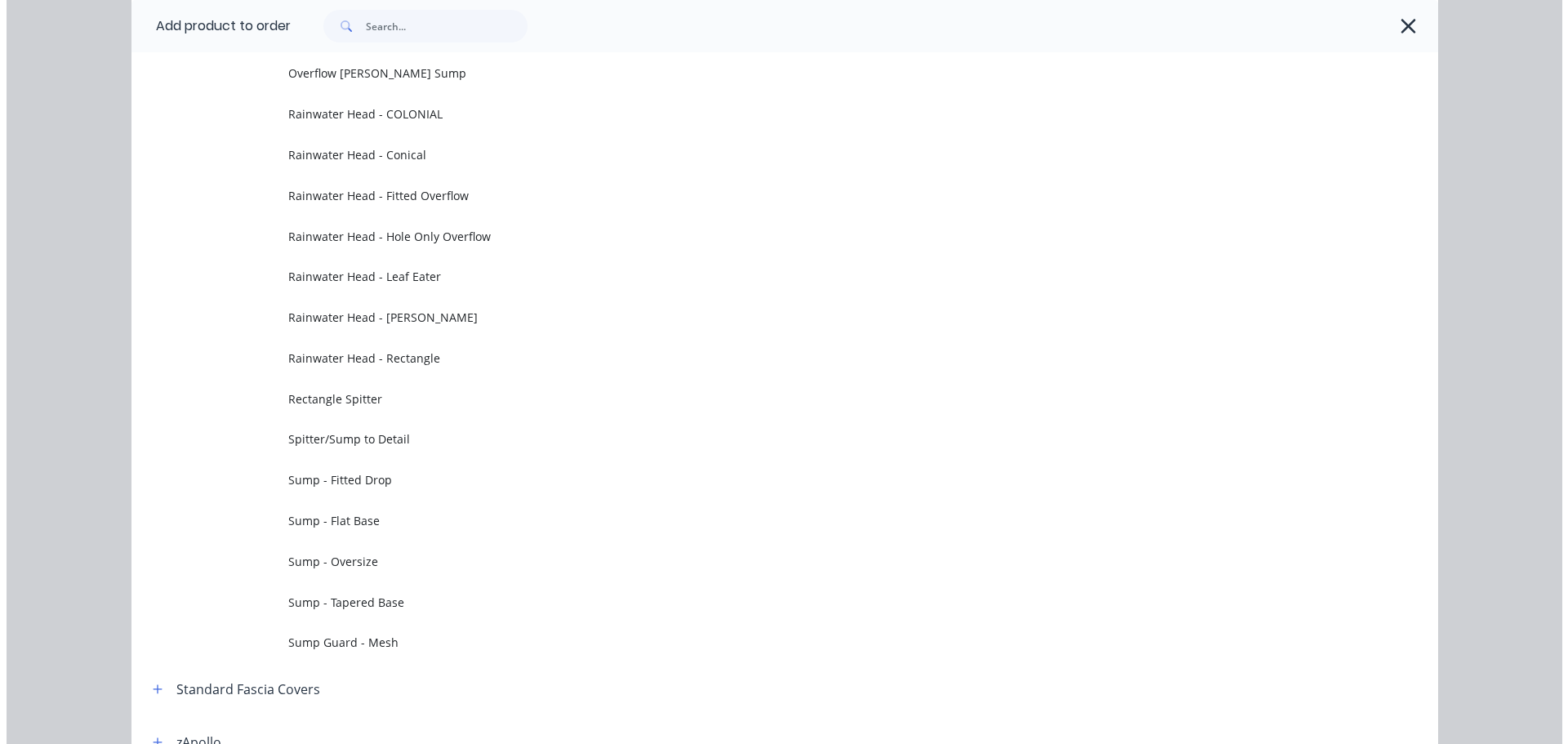
scroll to position [0, 0]
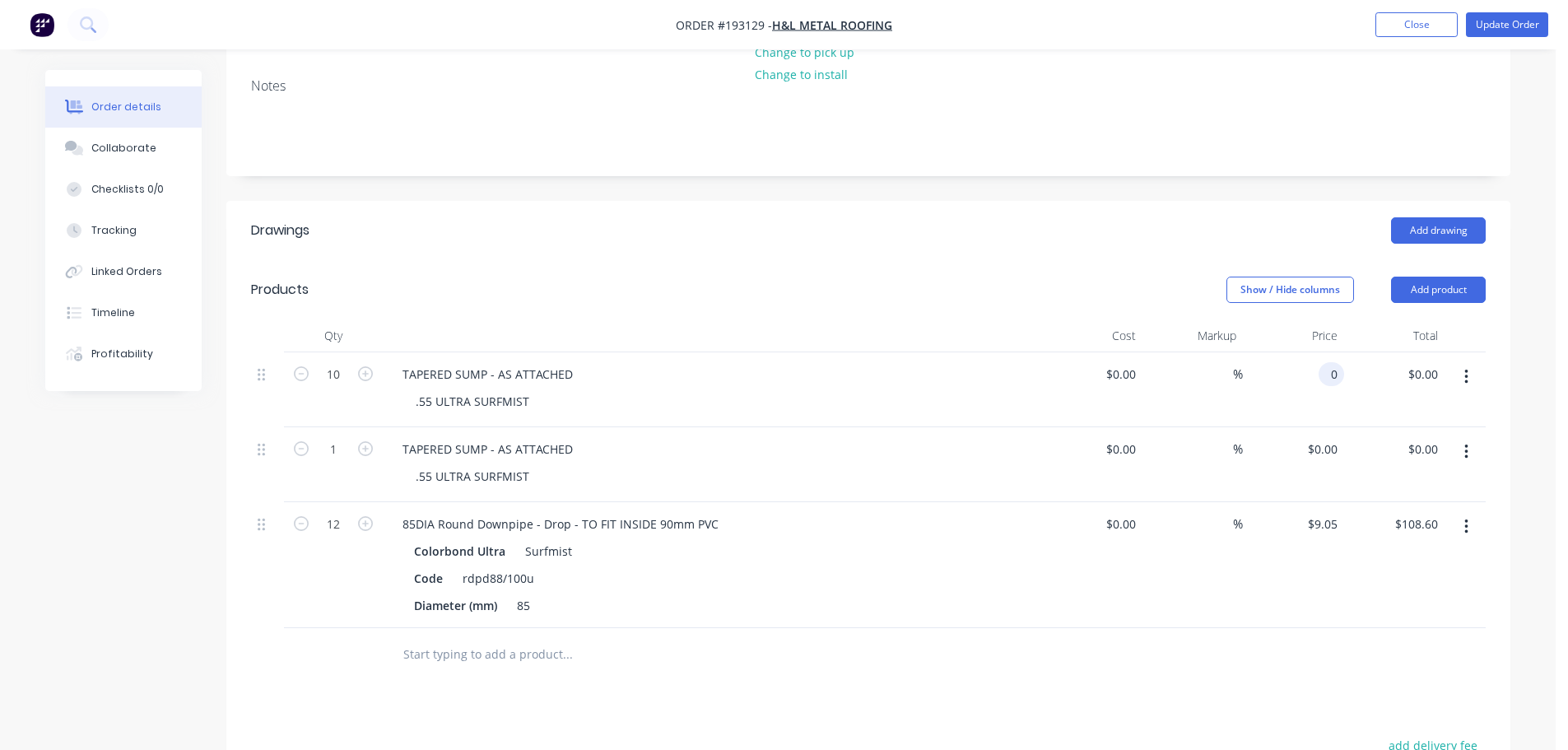
click at [1334, 363] on input "0" at bounding box center [1335, 374] width 19 height 24
type input "$41.56"
type input "$415.60"
click at [1327, 437] on input "0" at bounding box center [1335, 448] width 19 height 24
type input "$41.56"
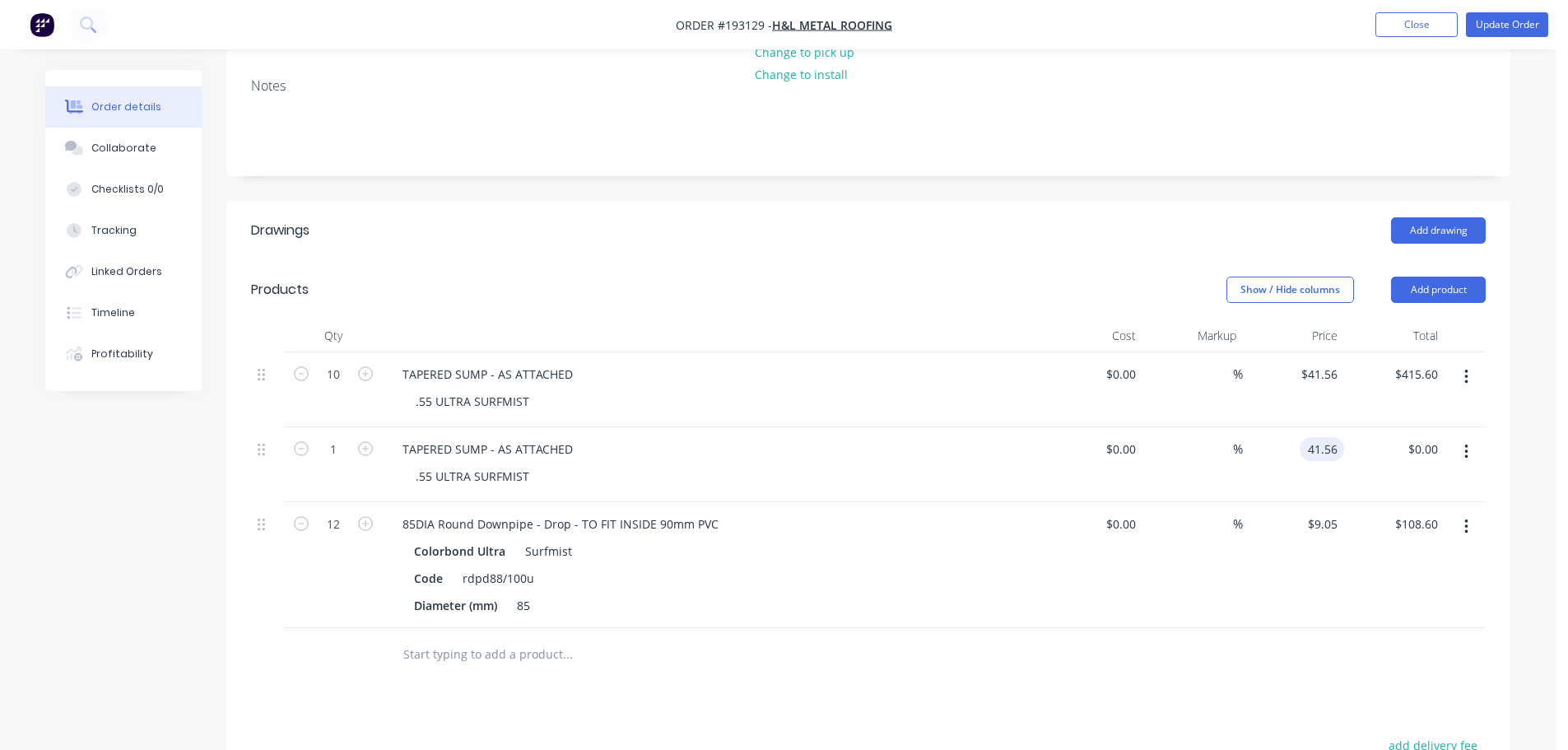
type input "$41.56"
click at [735, 277] on div "Show / Hide columns Add product" at bounding box center [1000, 290] width 972 height 27
click at [1508, 15] on button "Update Order" at bounding box center [1507, 25] width 83 height 25
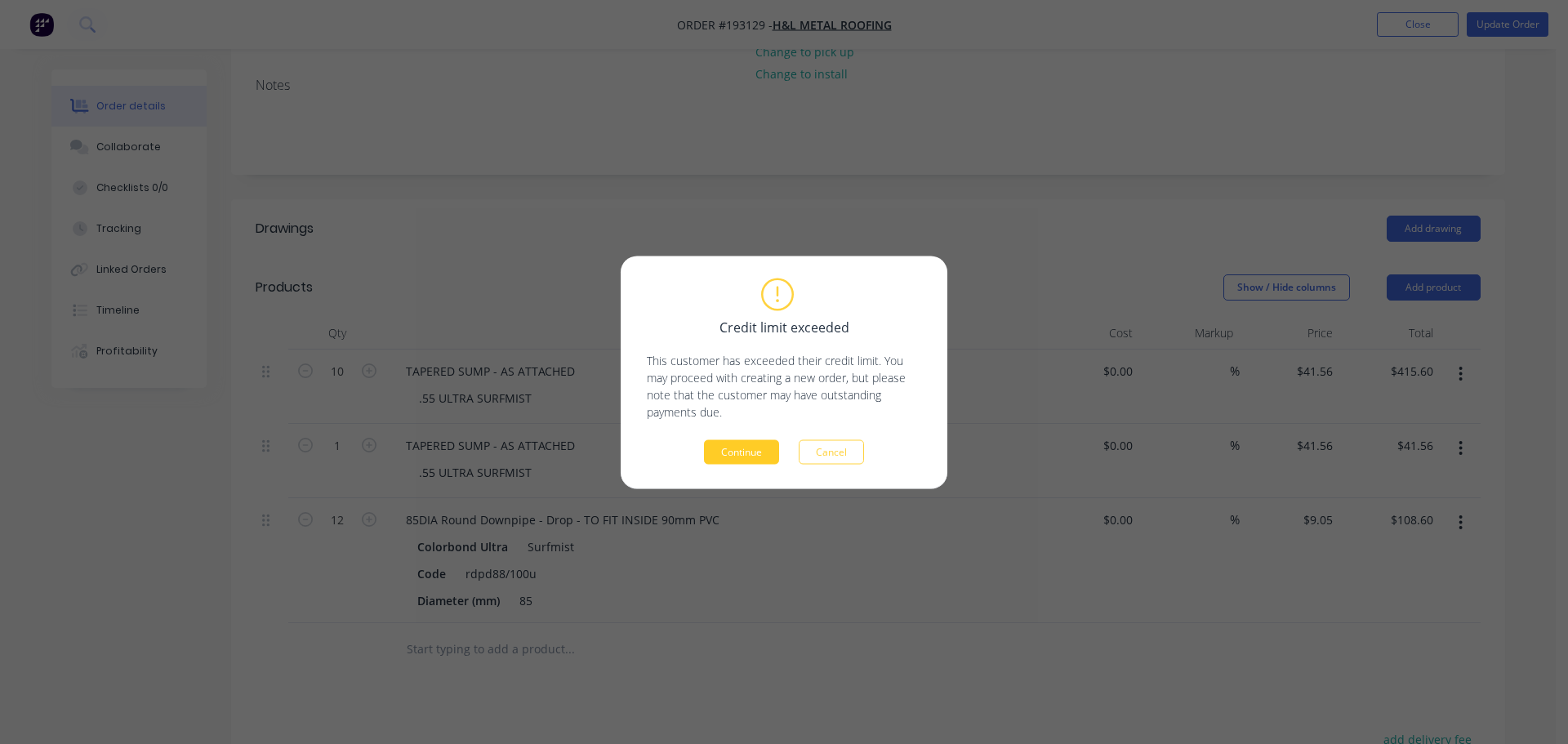
click at [757, 457] on button "Continue" at bounding box center [742, 451] width 76 height 25
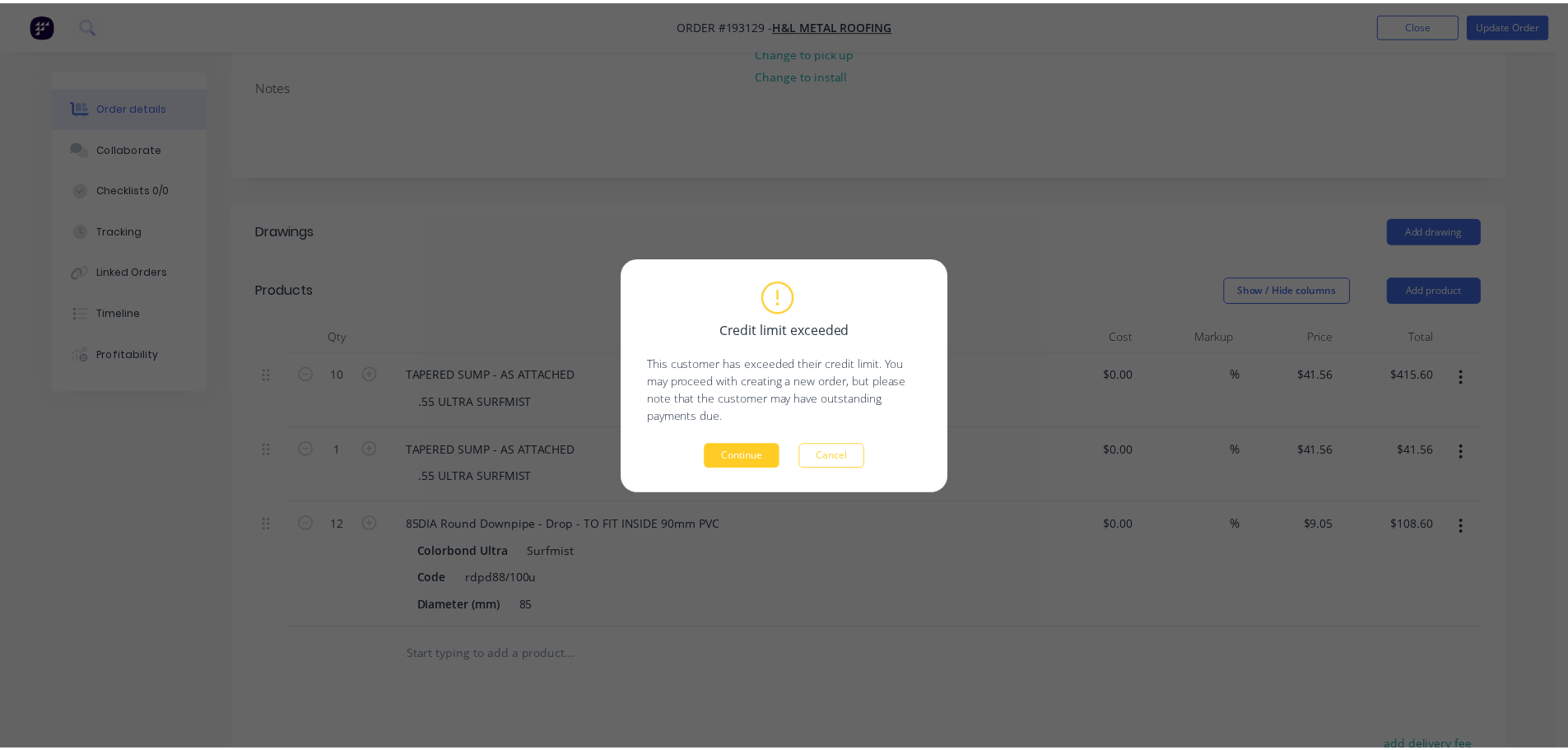
scroll to position [320, 0]
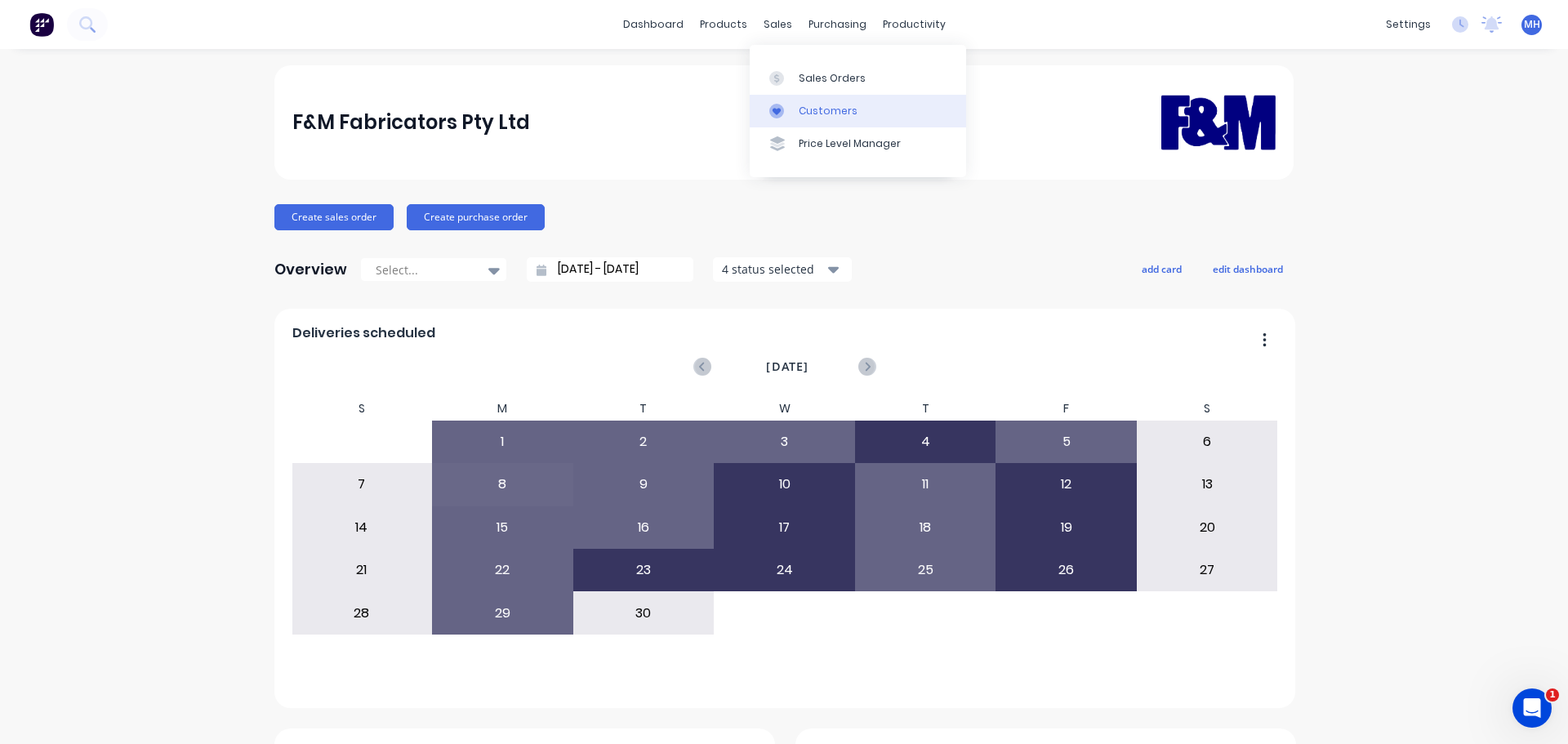
click at [796, 118] on link "Customers" at bounding box center [857, 110] width 216 height 33
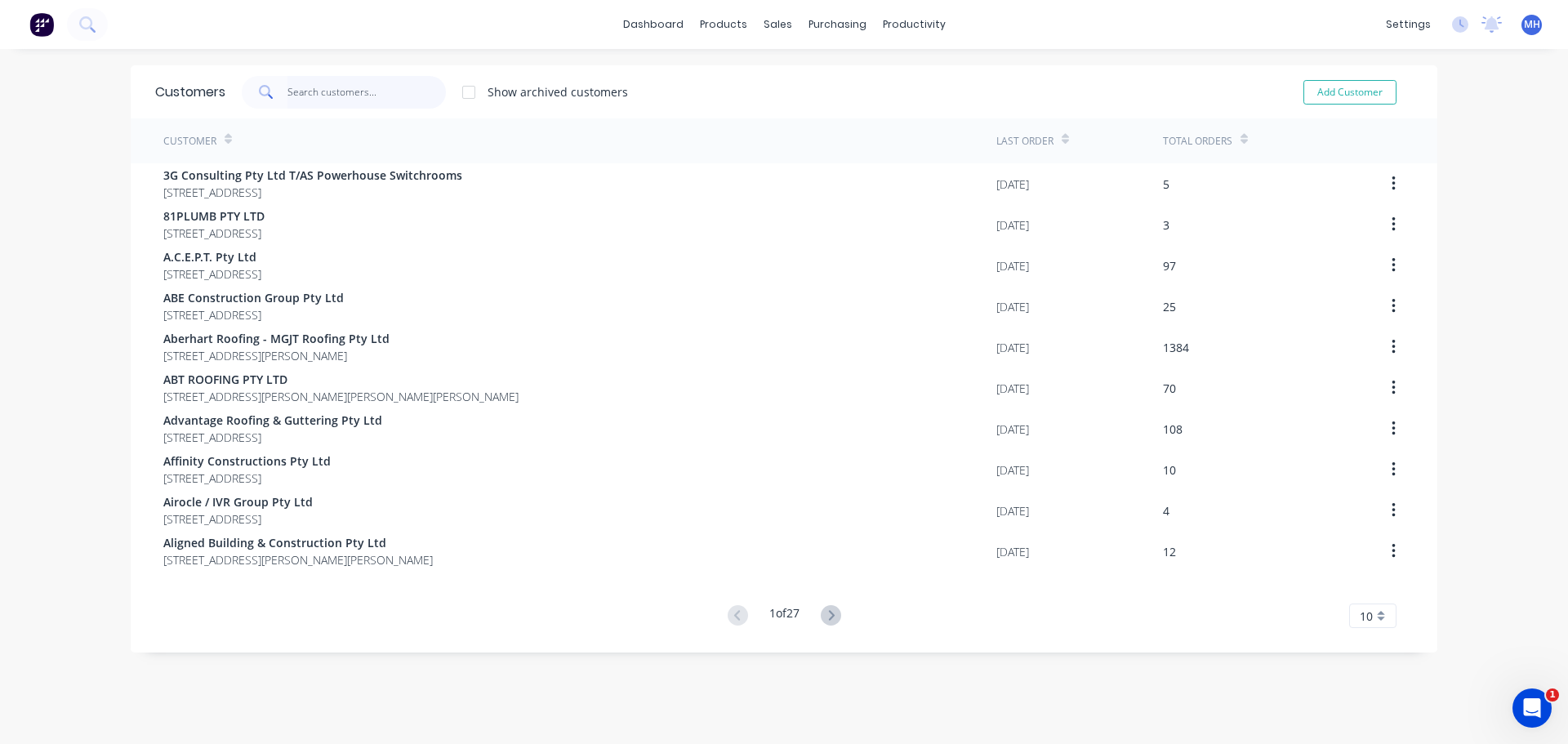
click at [368, 108] on input "text" at bounding box center [366, 92] width 160 height 33
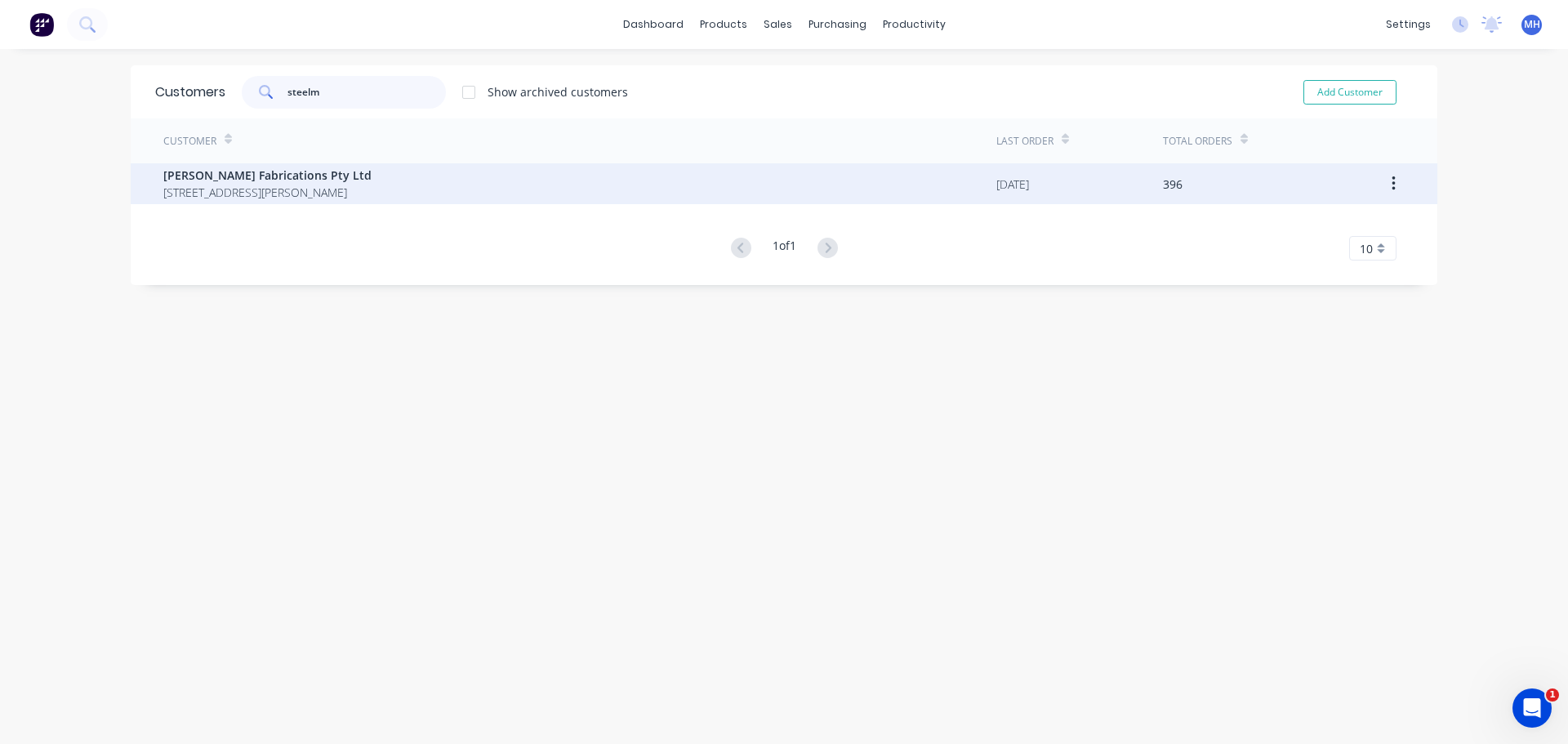
type input "steelm"
click at [372, 176] on span "[PERSON_NAME] Fabrications Pty Ltd" at bounding box center [267, 175] width 209 height 17
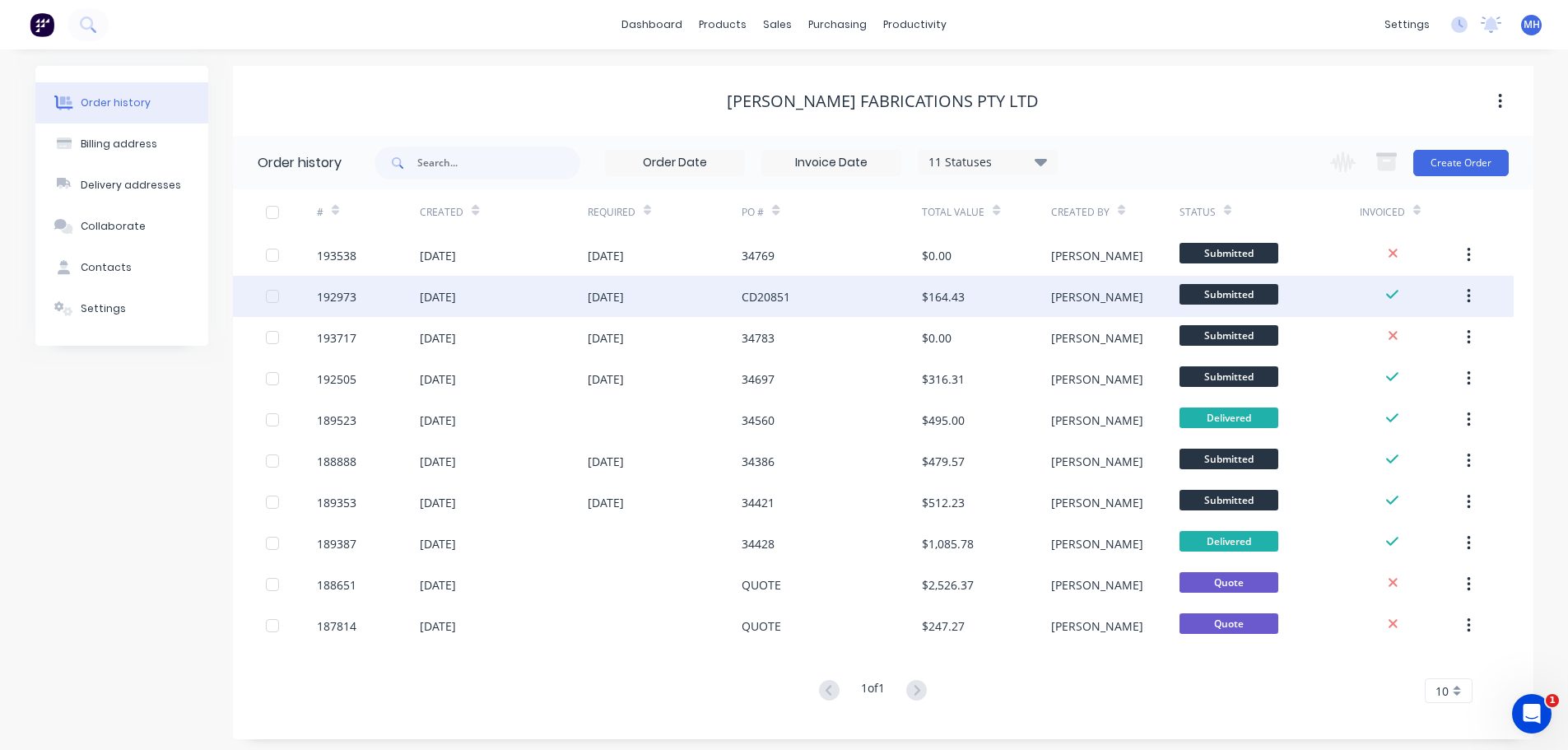
click at [685, 305] on div "19 Sep 2025" at bounding box center [665, 296] width 155 height 41
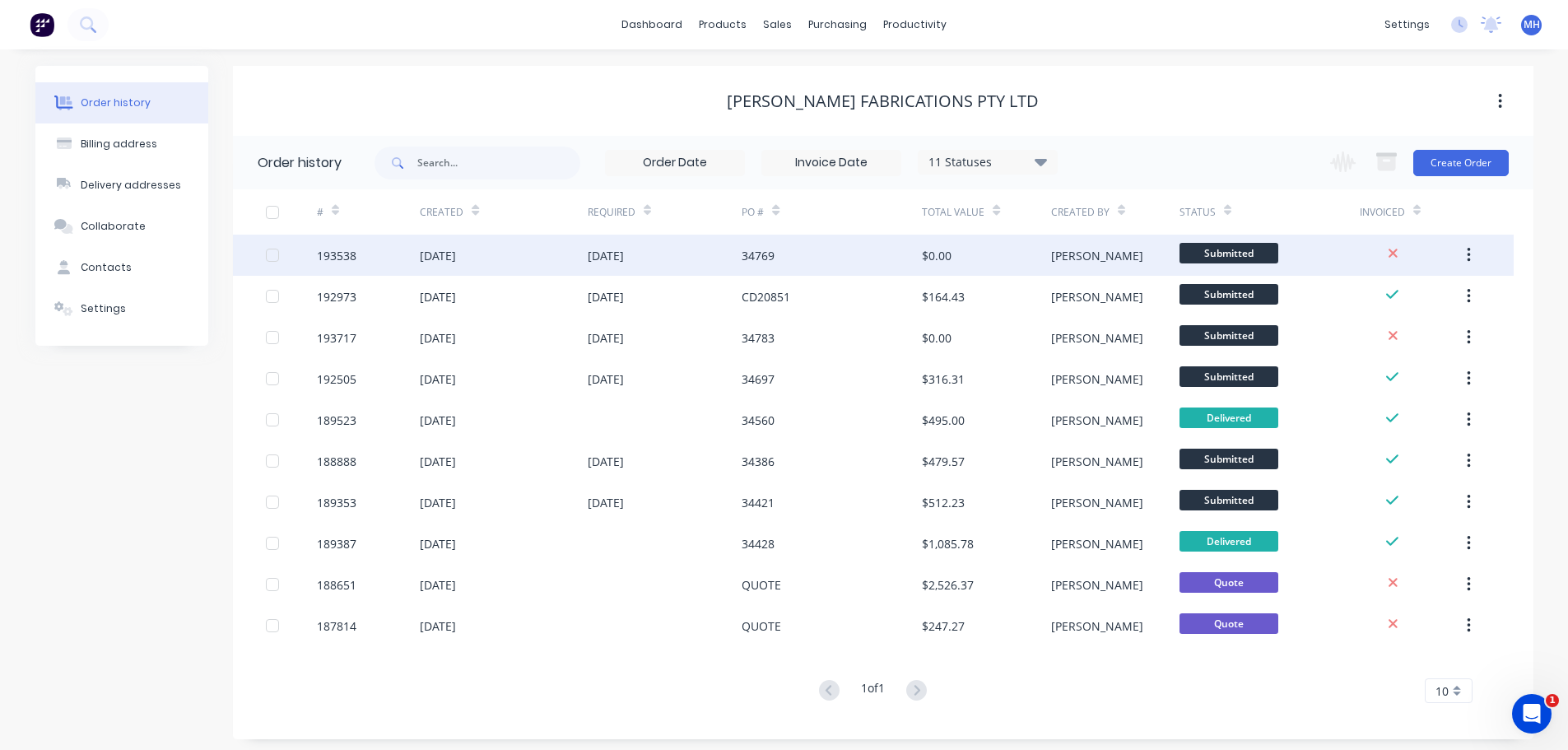
click at [751, 256] on div "34769" at bounding box center [757, 256] width 33 height 17
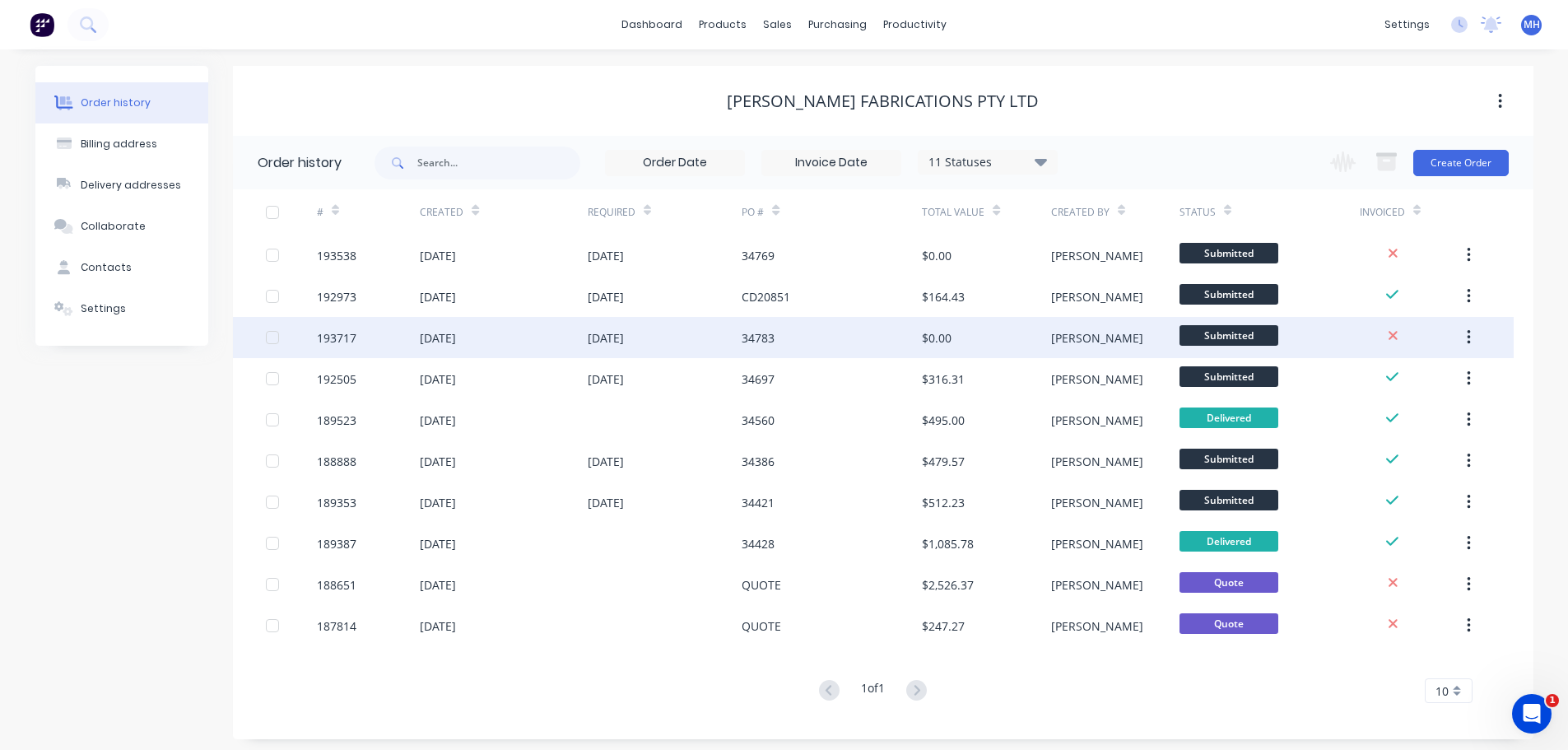
click at [747, 331] on div "34783" at bounding box center [757, 338] width 33 height 17
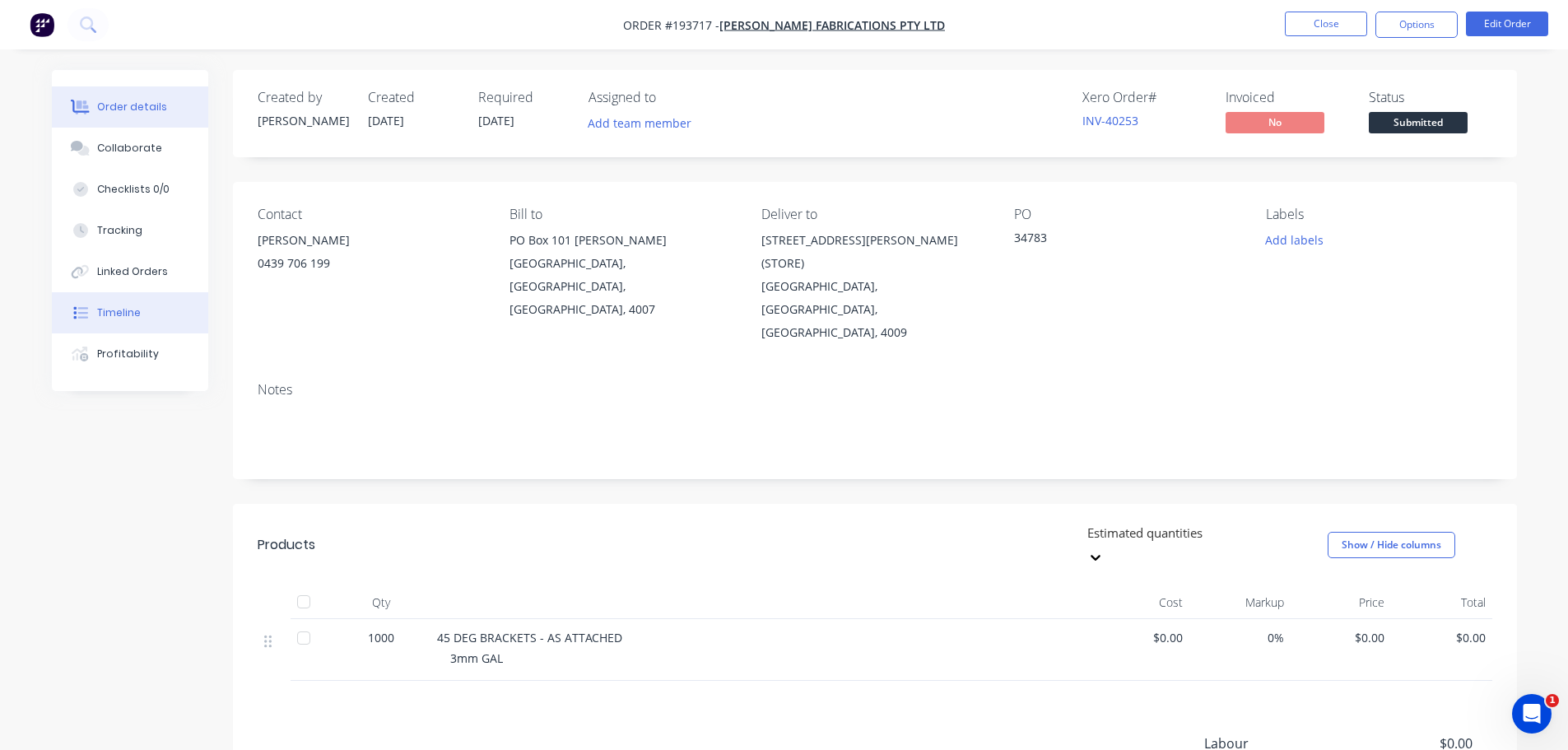
click at [146, 313] on button "Timeline" at bounding box center [129, 312] width 156 height 41
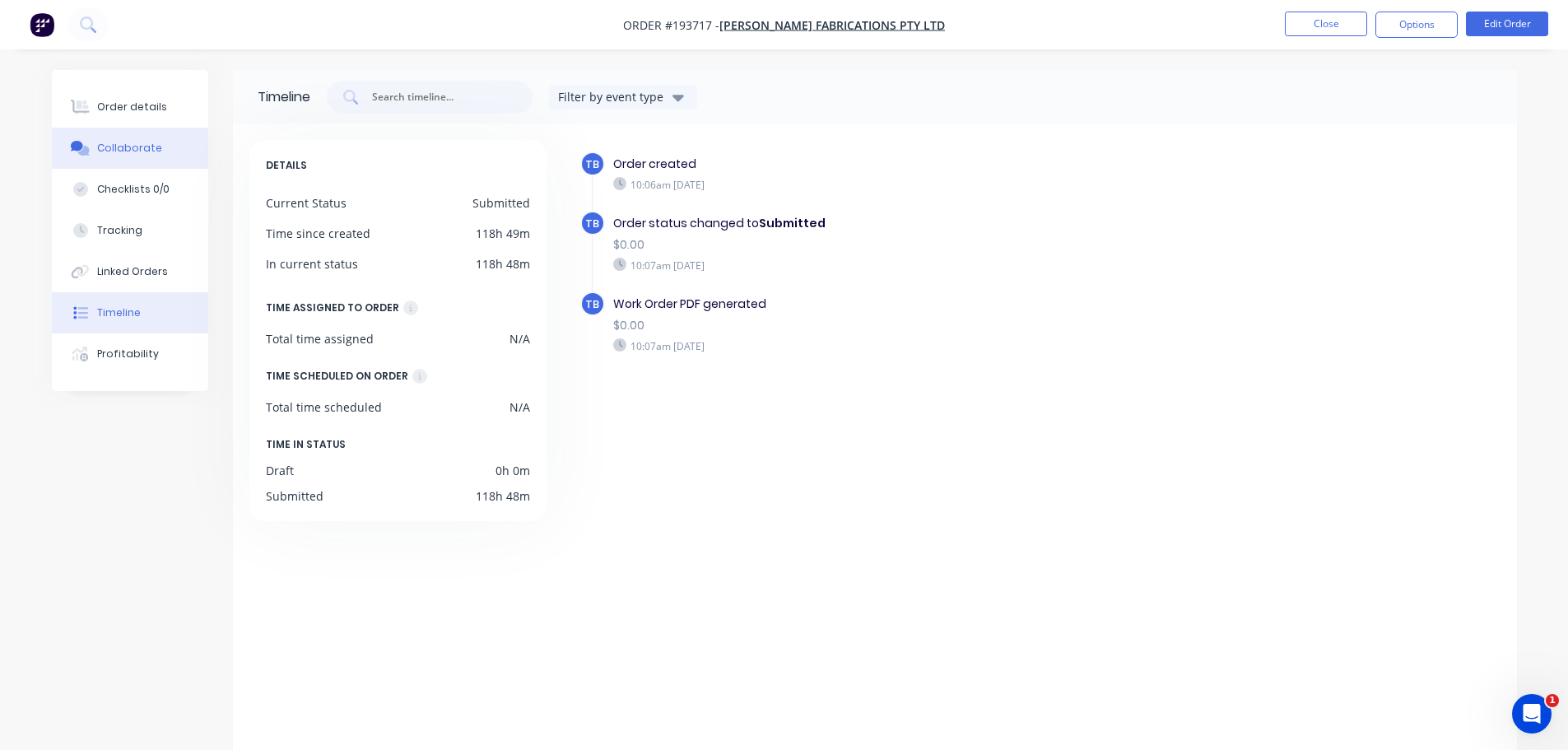
click at [134, 149] on div "Collaborate" at bounding box center [129, 148] width 65 height 15
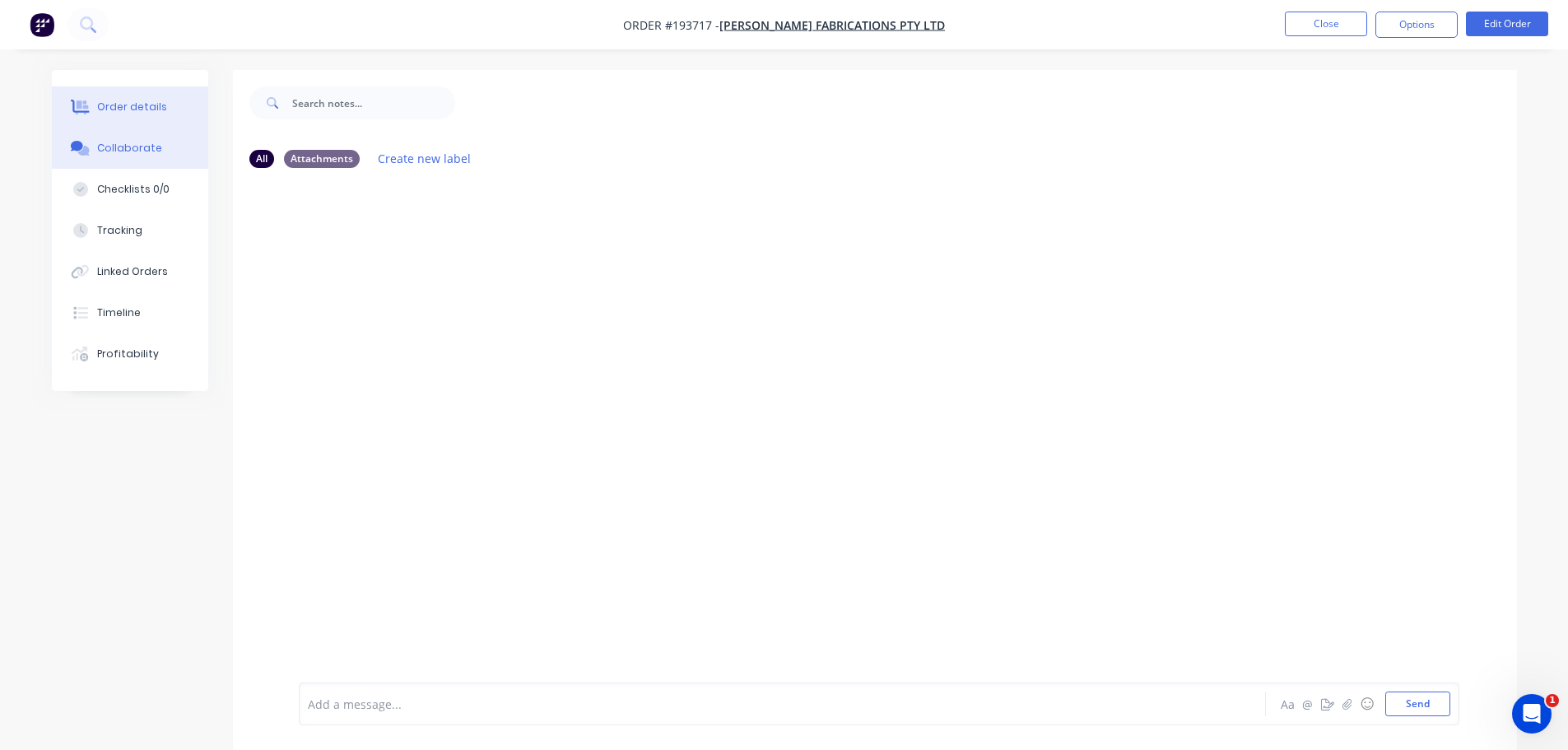
click at [133, 107] on div "Order details" at bounding box center [132, 108] width 70 height 15
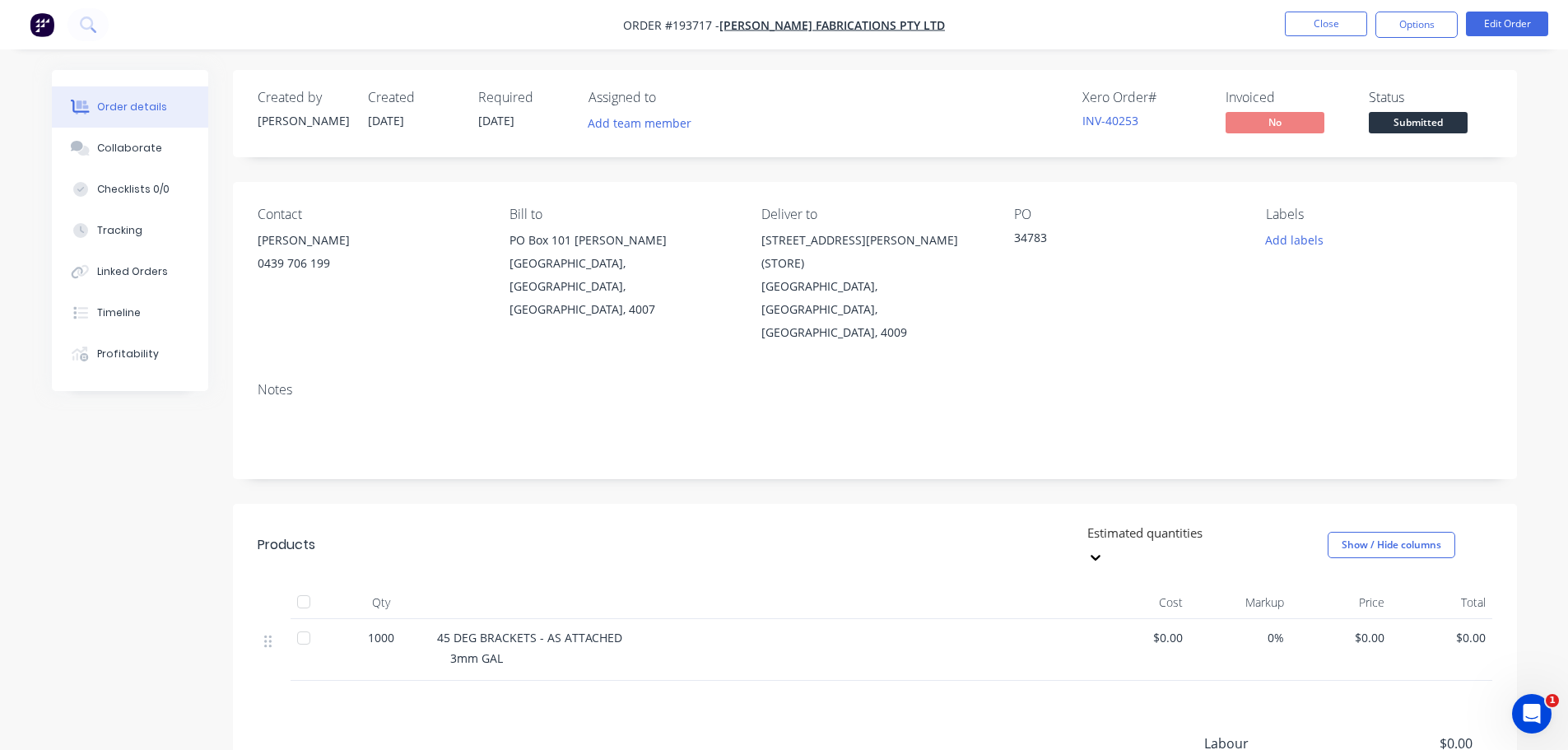
click at [1316, 10] on nav "Order #193717 - Steelman Fabrications Pty Ltd Close Options Edit Order" at bounding box center [784, 25] width 1568 height 49
click at [1315, 19] on button "Close" at bounding box center [1325, 24] width 83 height 25
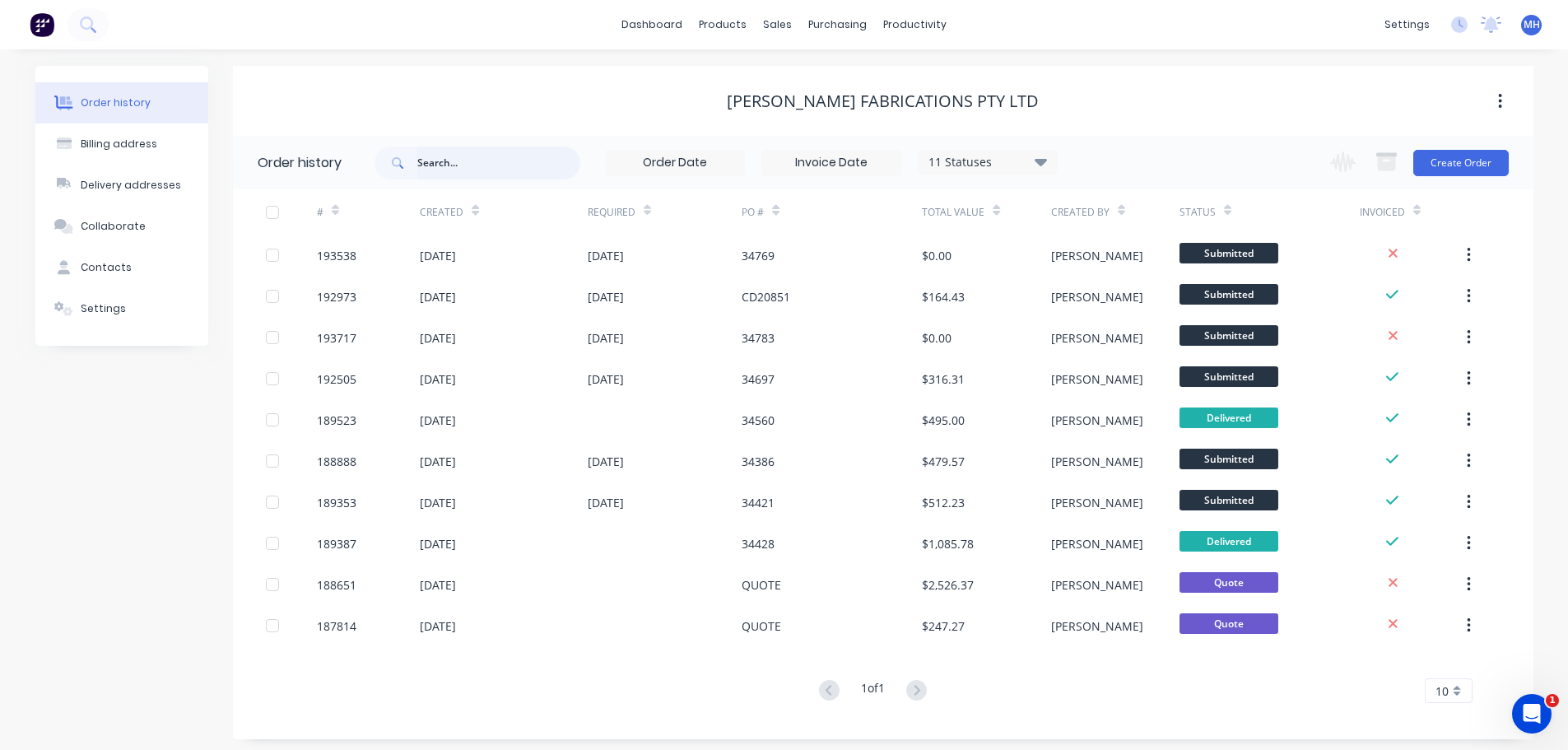
click at [474, 155] on input "text" at bounding box center [499, 163] width 163 height 33
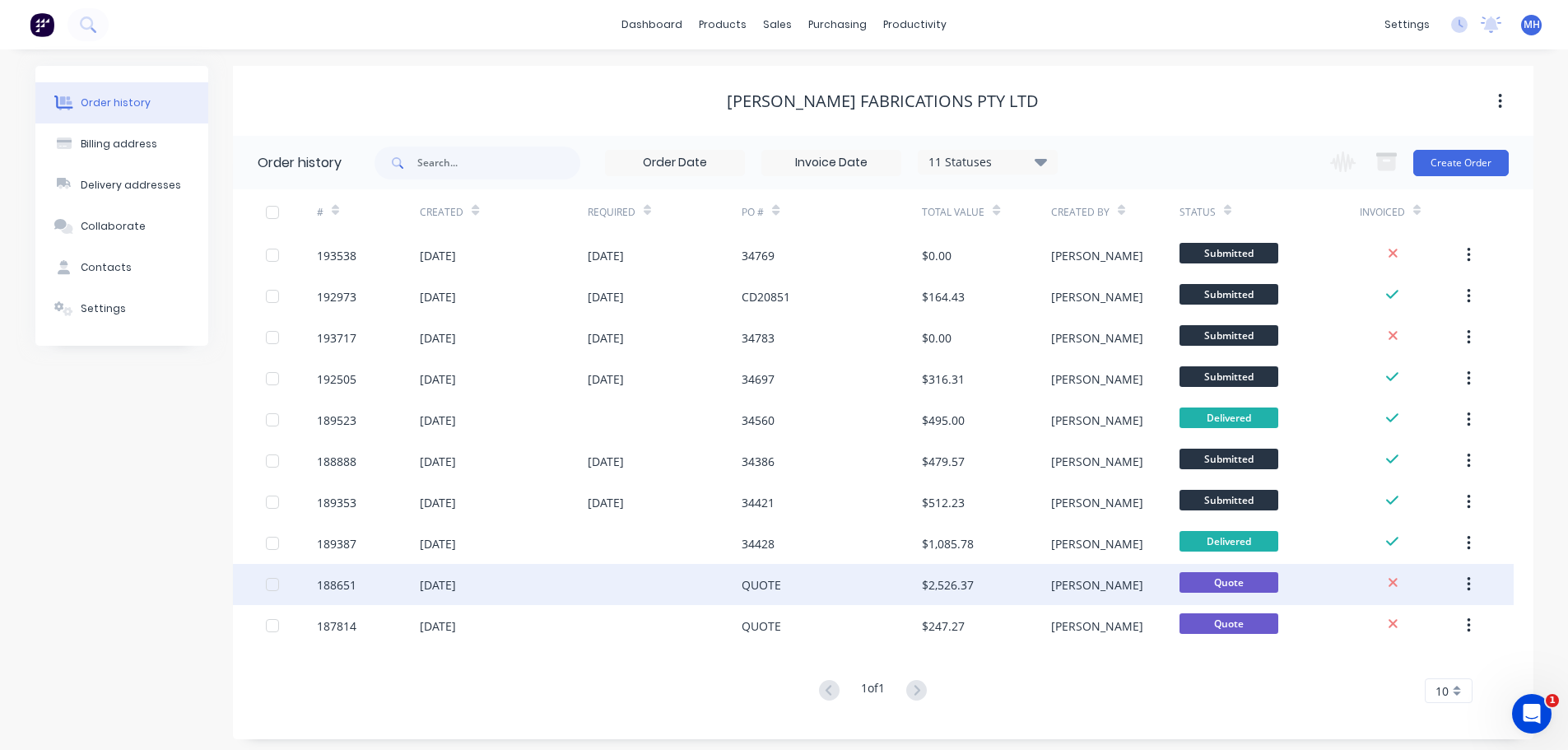
click at [920, 588] on div "QUOTE" at bounding box center [831, 584] width 180 height 41
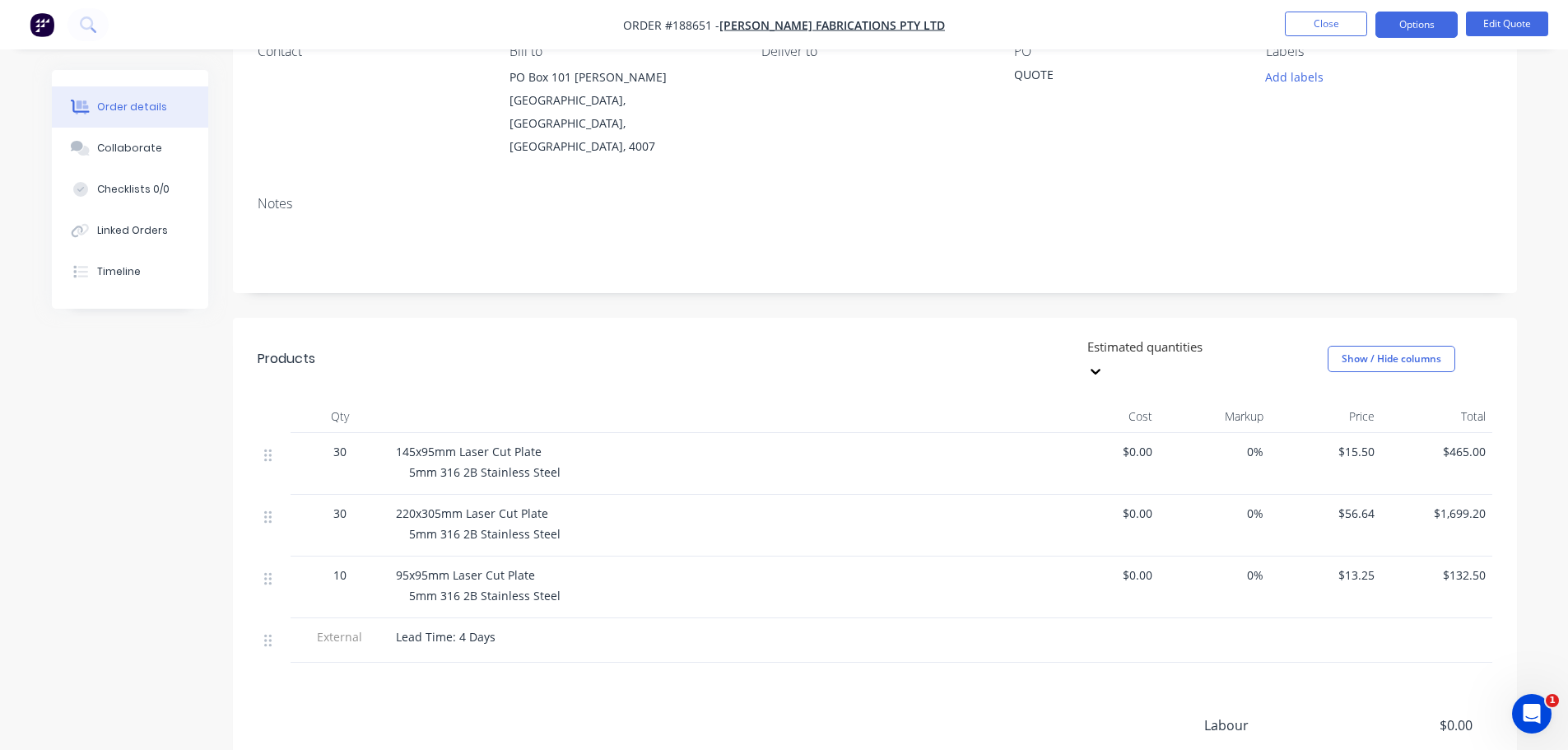
scroll to position [165, 0]
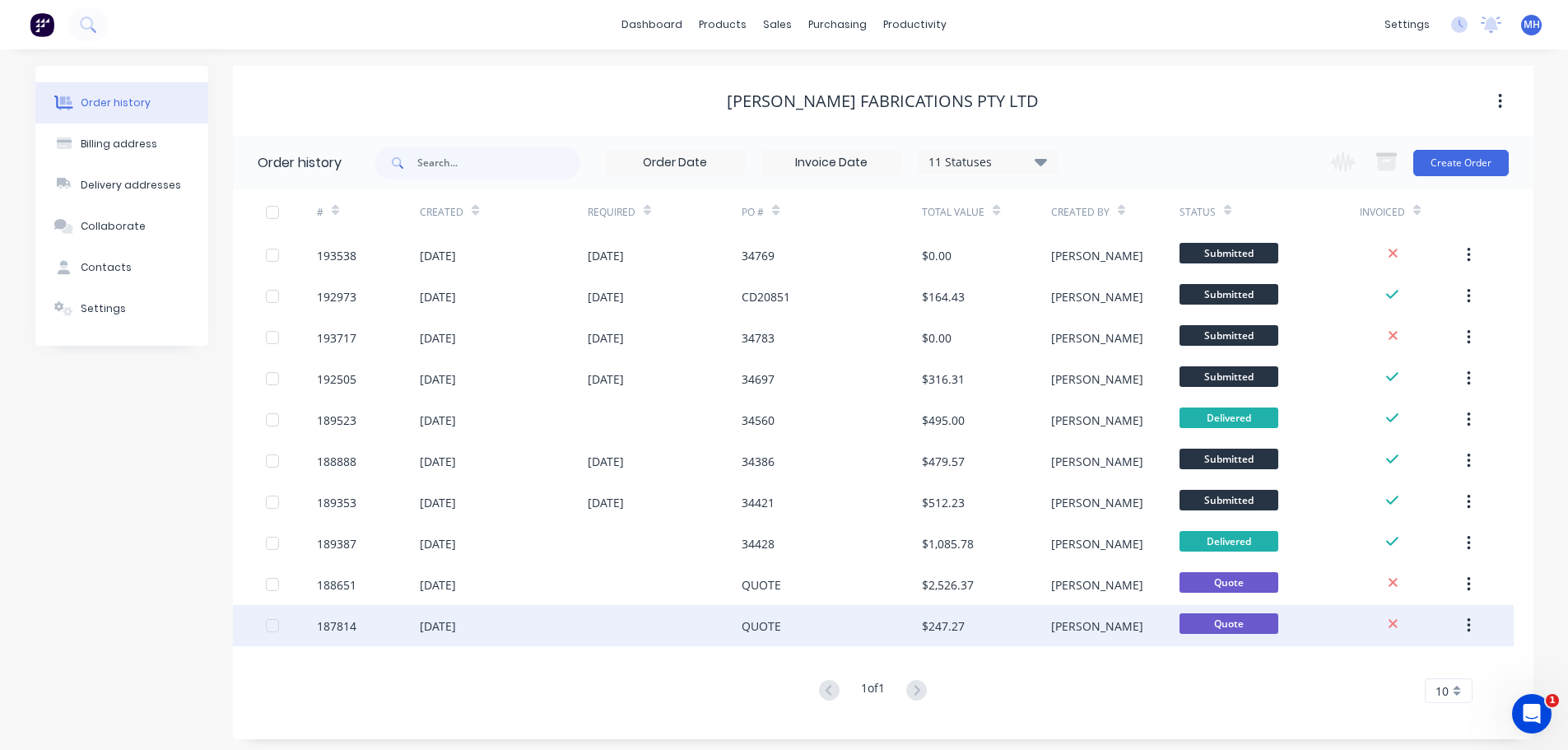
click at [924, 630] on div "$247.27" at bounding box center [943, 626] width 43 height 17
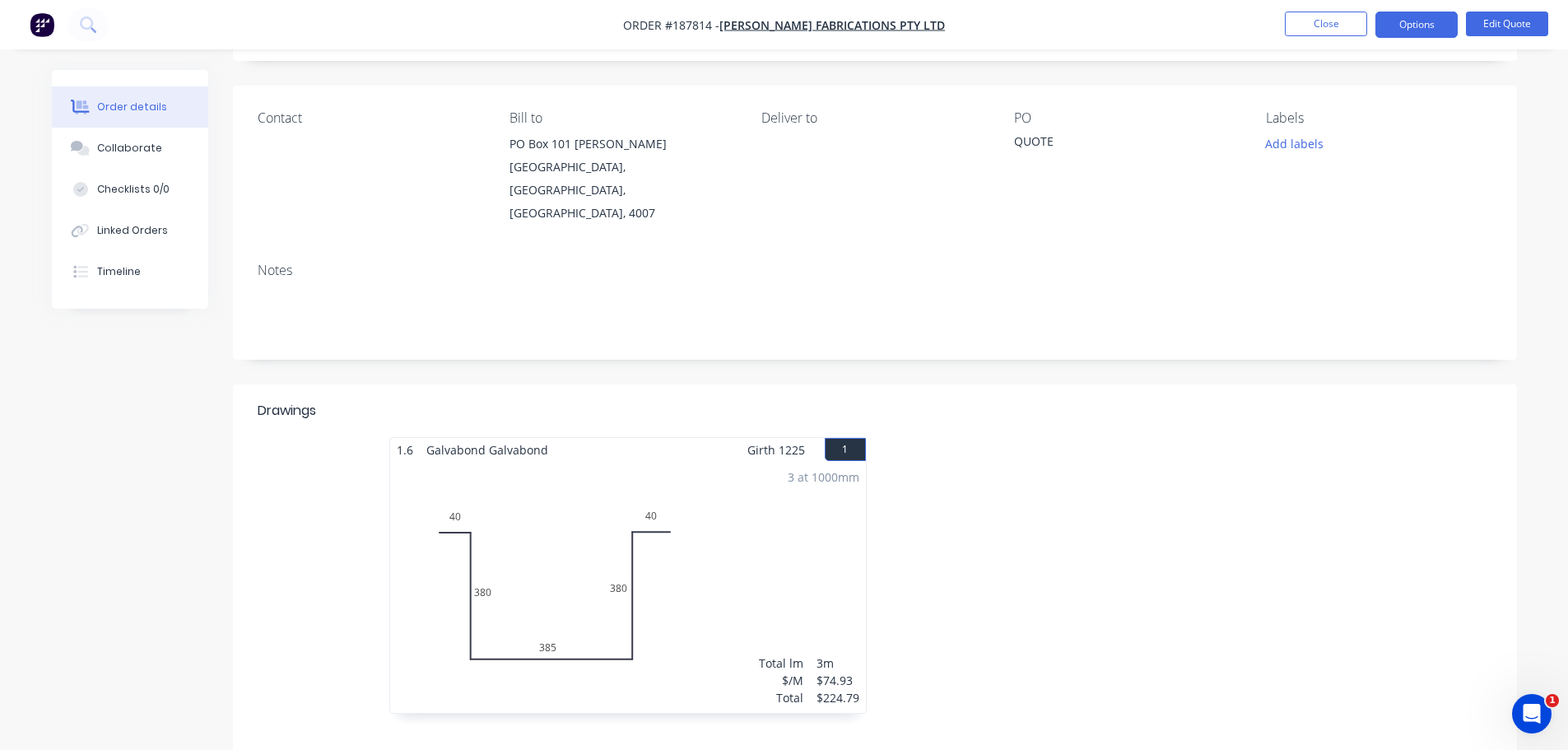
scroll to position [329, 0]
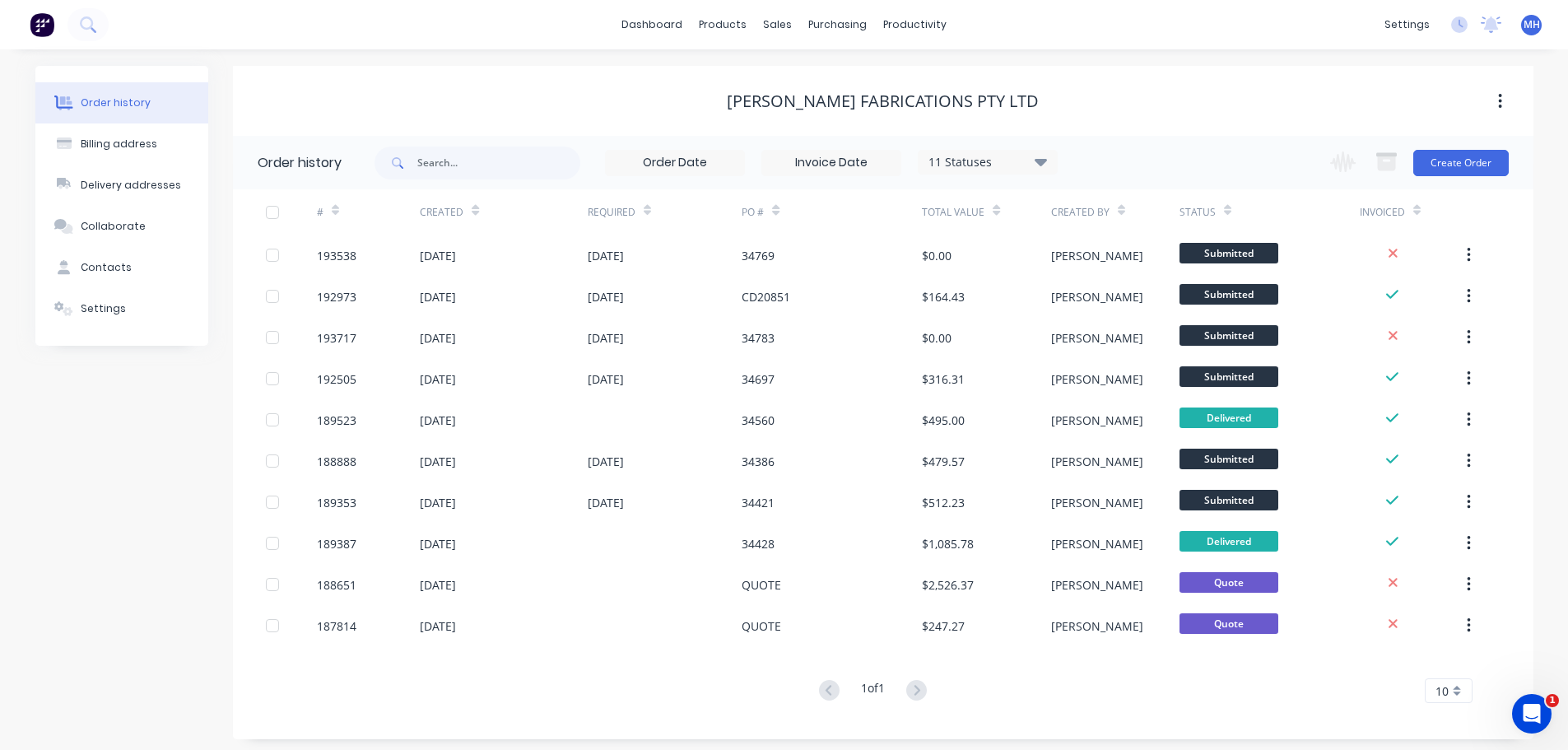
click at [958, 155] on div "11 Statuses" at bounding box center [987, 162] width 138 height 18
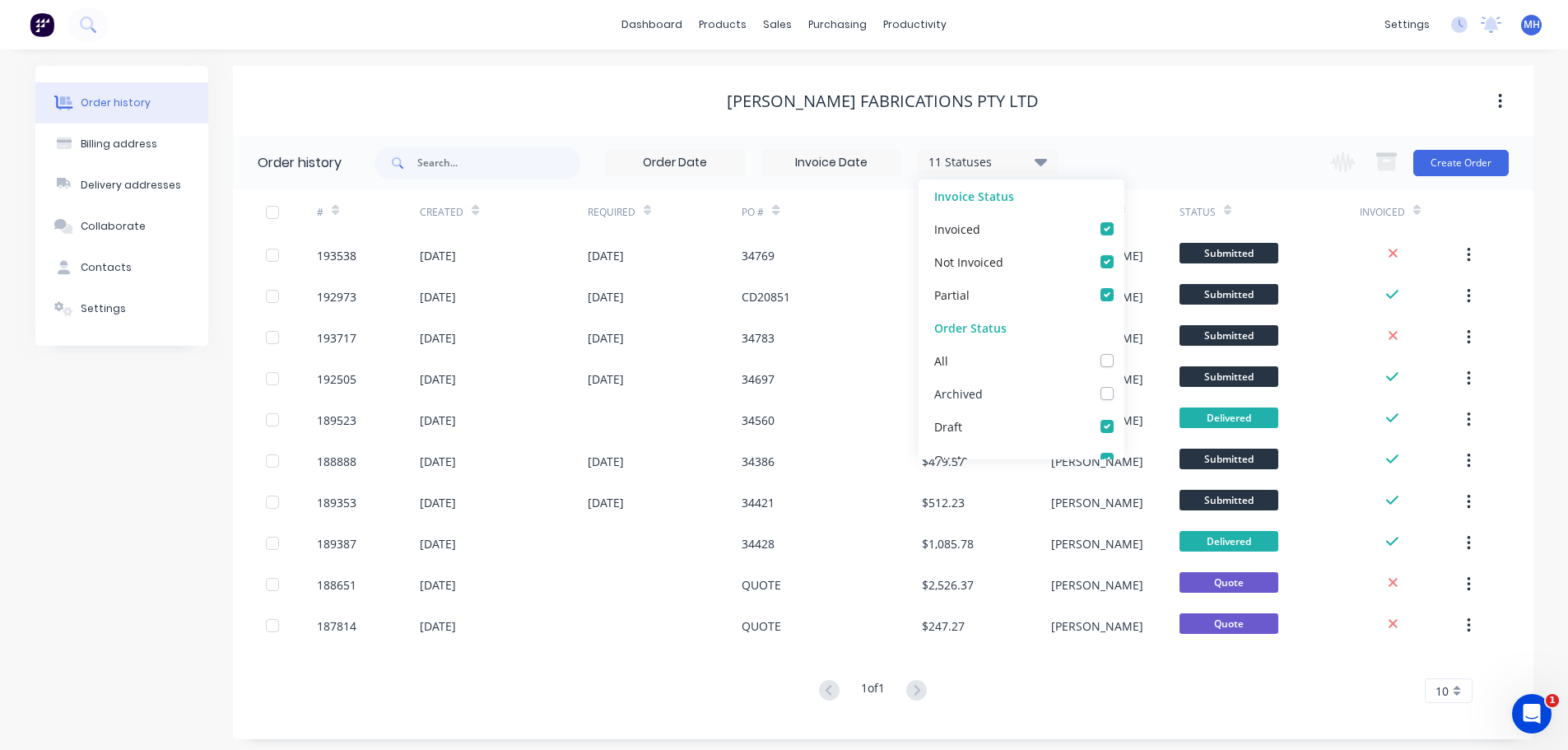
click at [1124, 385] on label at bounding box center [1124, 385] width 0 height 0
click at [1124, 392] on input "checkbox" at bounding box center [1130, 392] width 13 height 15
checkbox input "true"
click at [1077, 69] on div "Steelman Fabrications Pty Ltd" at bounding box center [883, 101] width 1301 height 70
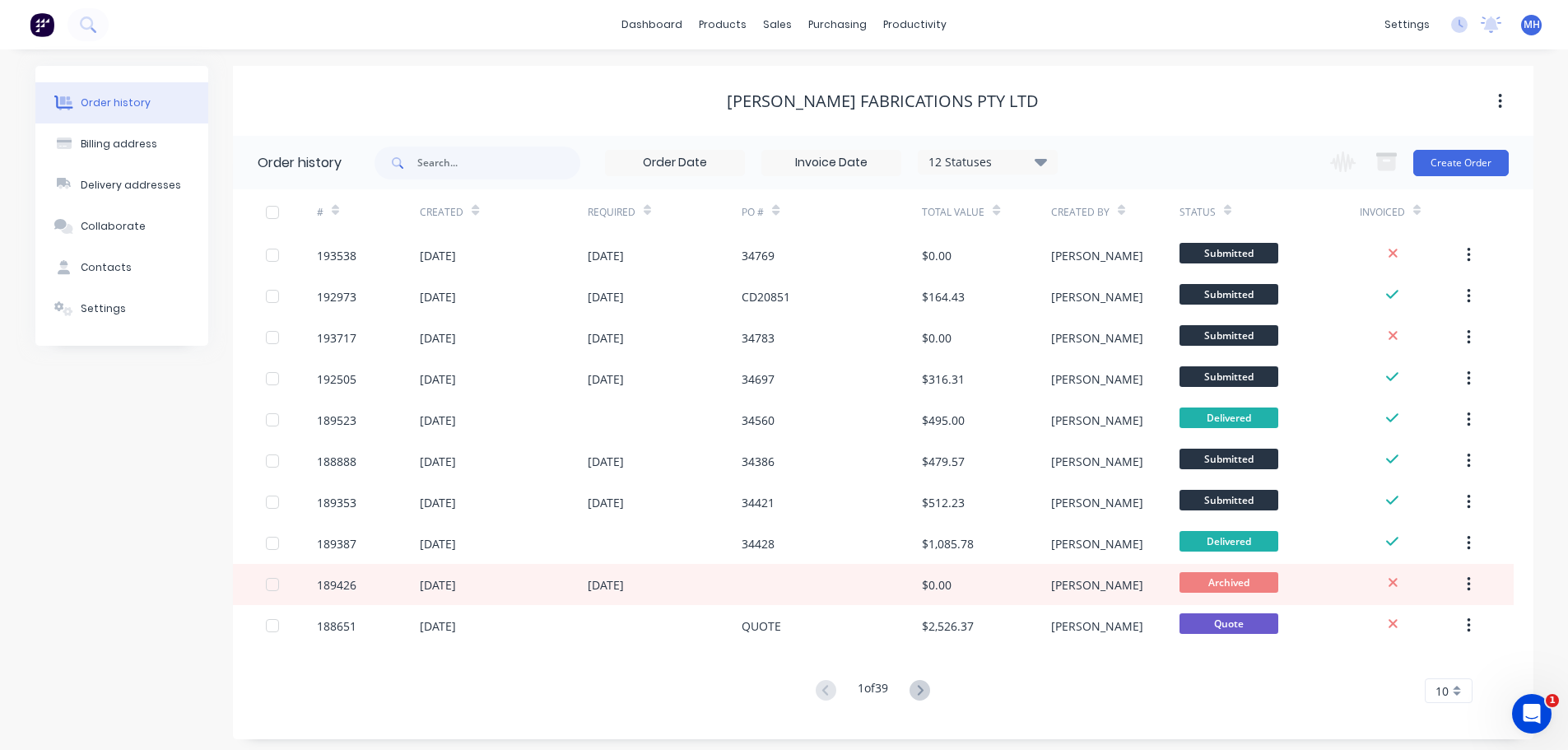
click at [592, 161] on div "12 Statuses Invoice Status Invoiced Not Invoiced Partial Order Status All Archi…" at bounding box center [716, 163] width 683 height 53
click at [579, 161] on input "text" at bounding box center [499, 163] width 163 height 33
type input "bracket"
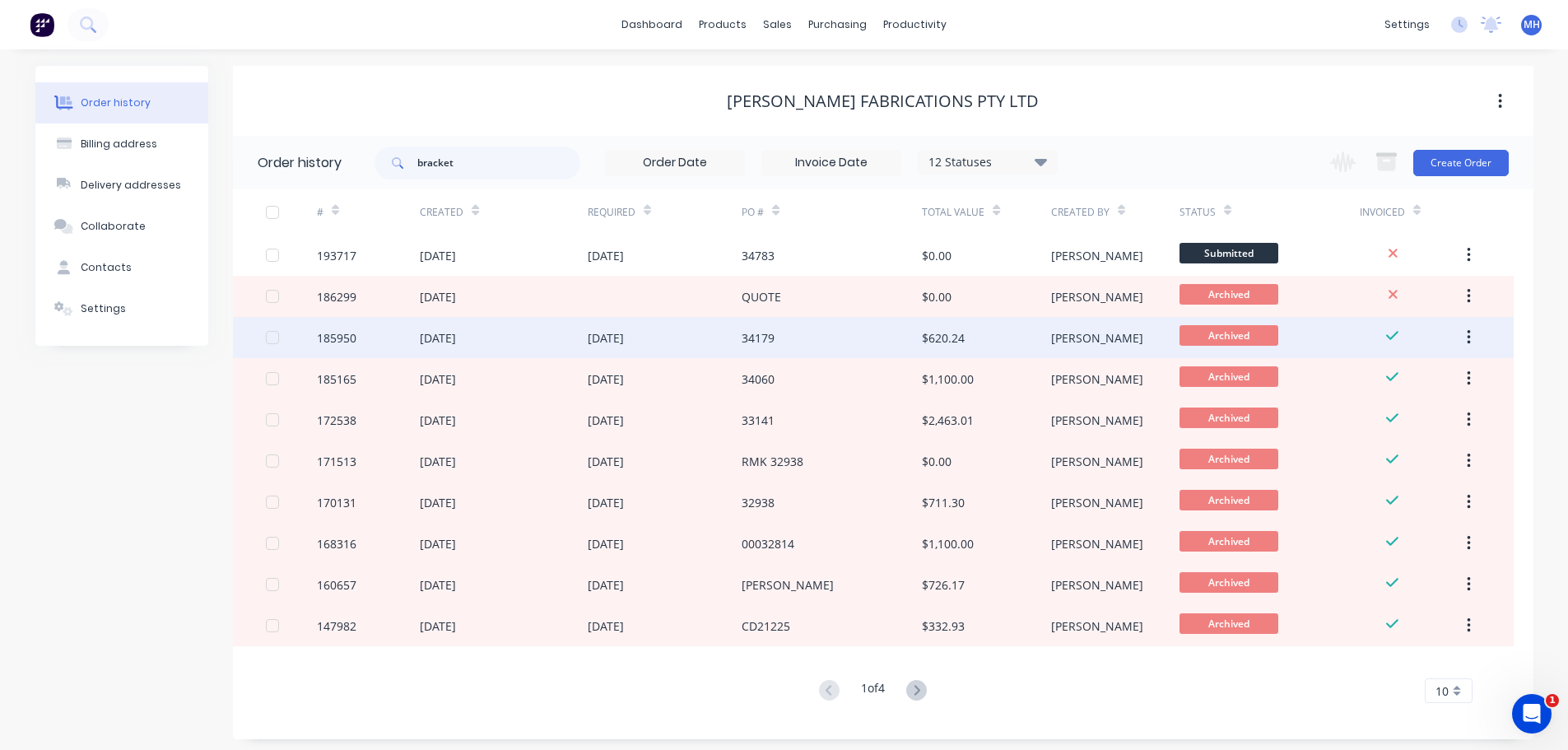
click at [789, 339] on div "34179" at bounding box center [831, 337] width 180 height 41
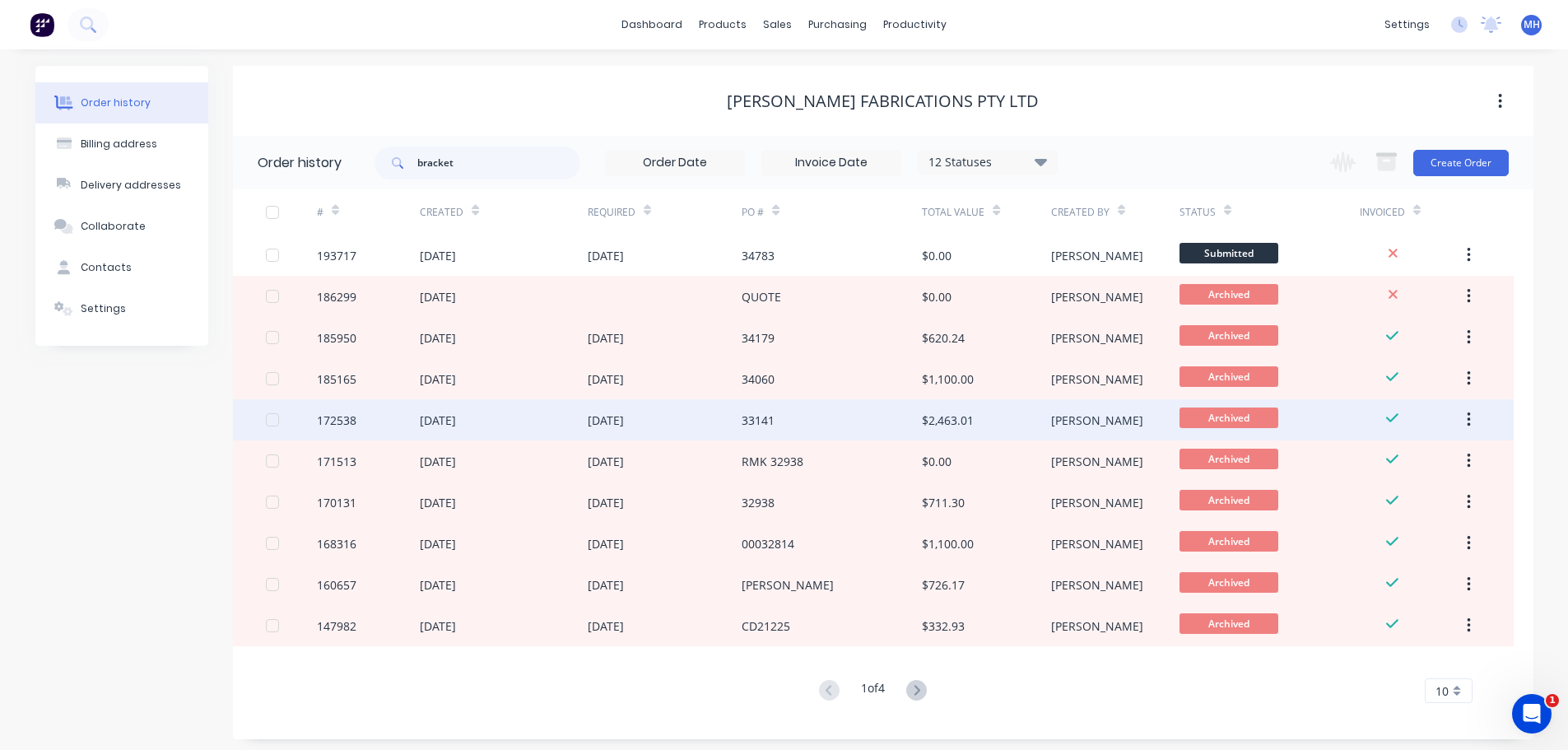
click at [813, 411] on div "33141" at bounding box center [831, 420] width 180 height 41
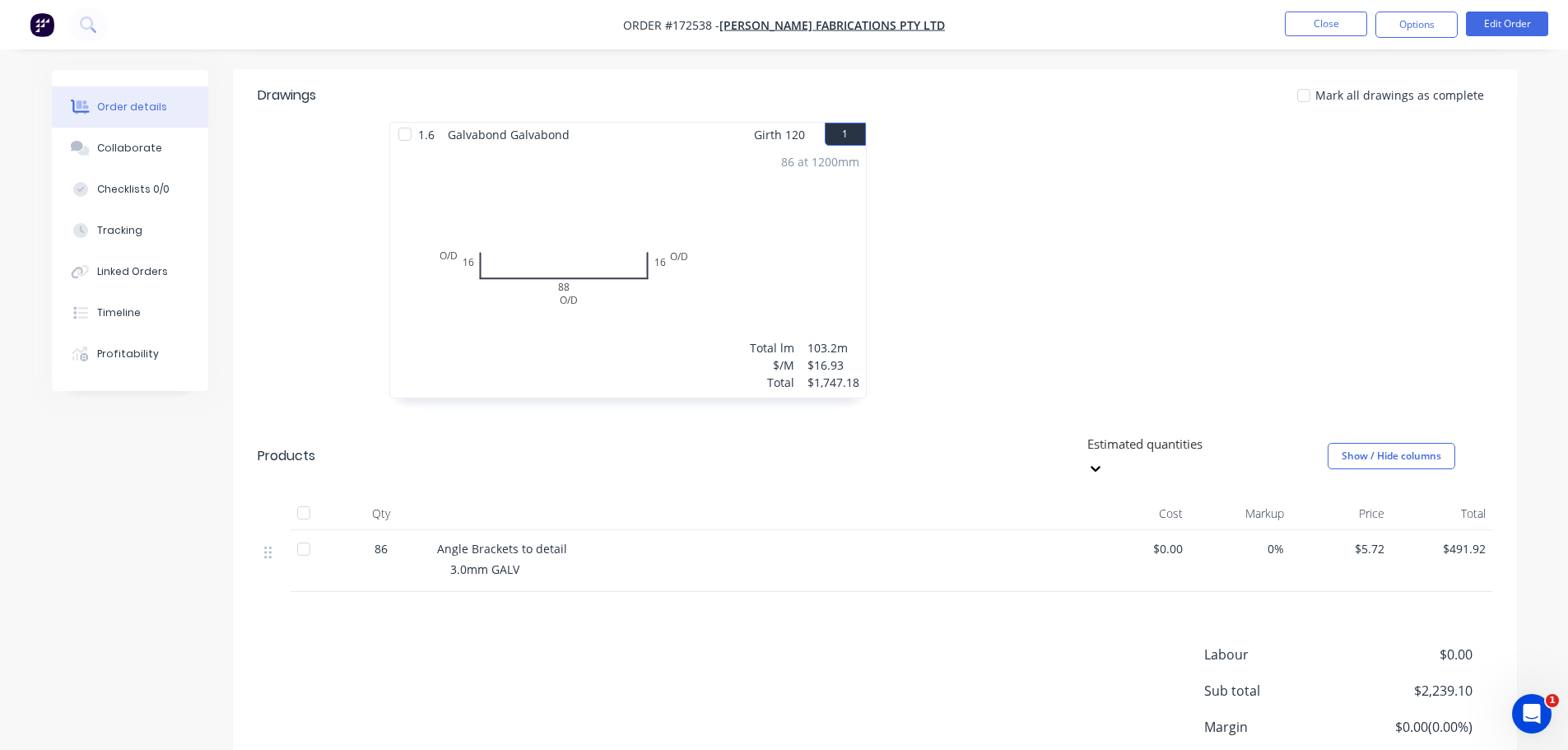
scroll to position [484, 0]
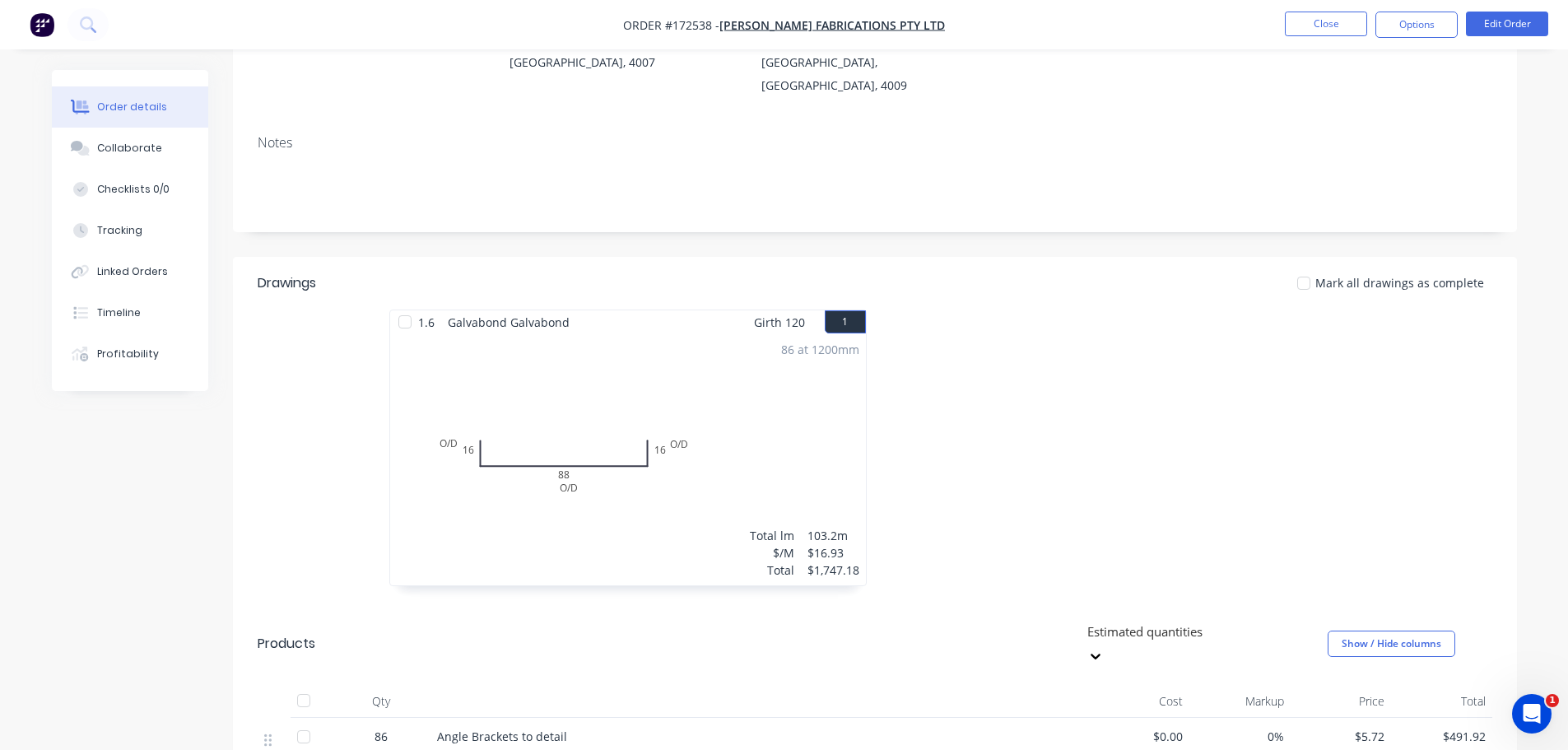
scroll to position [329, 0]
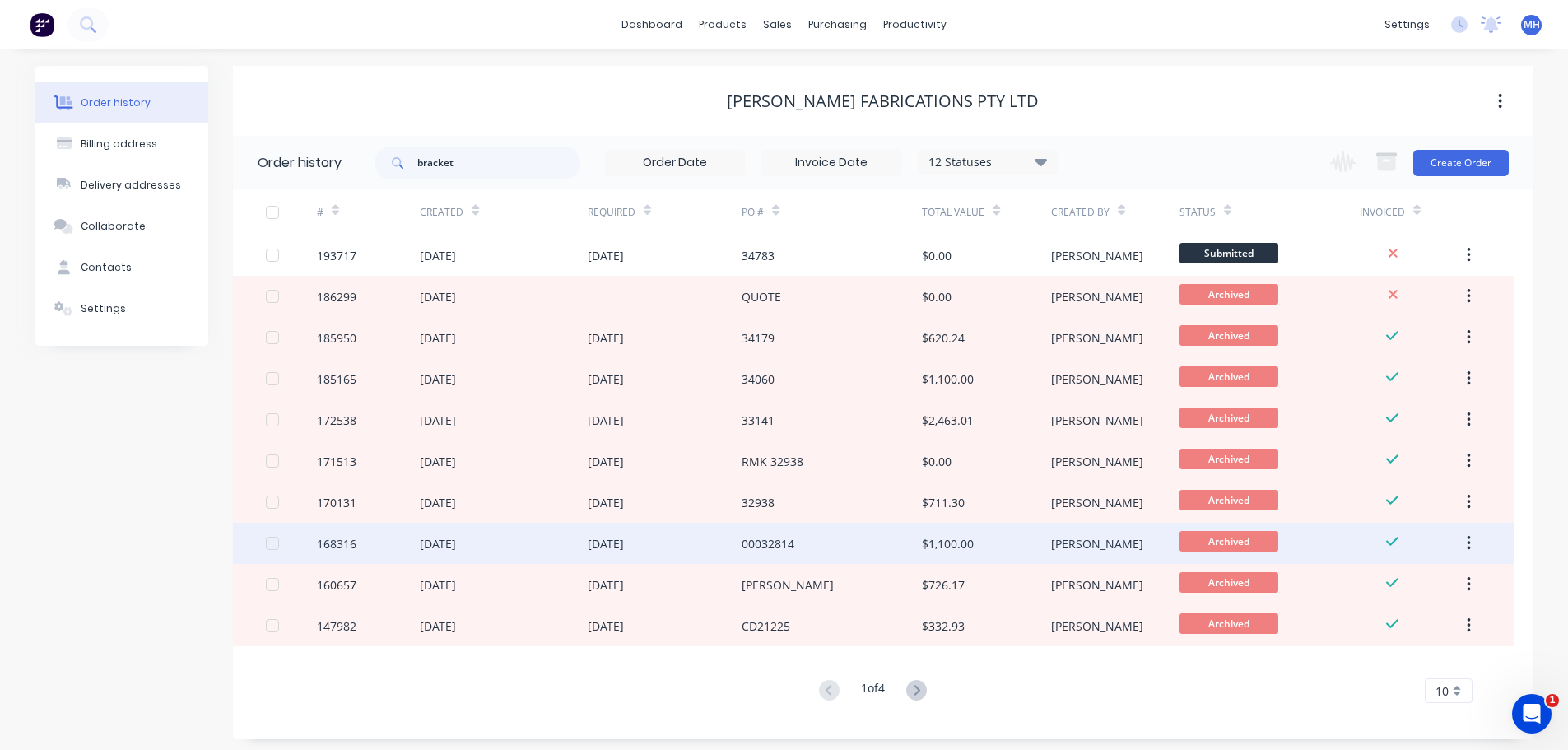
click at [807, 534] on div "00032814" at bounding box center [831, 543] width 180 height 41
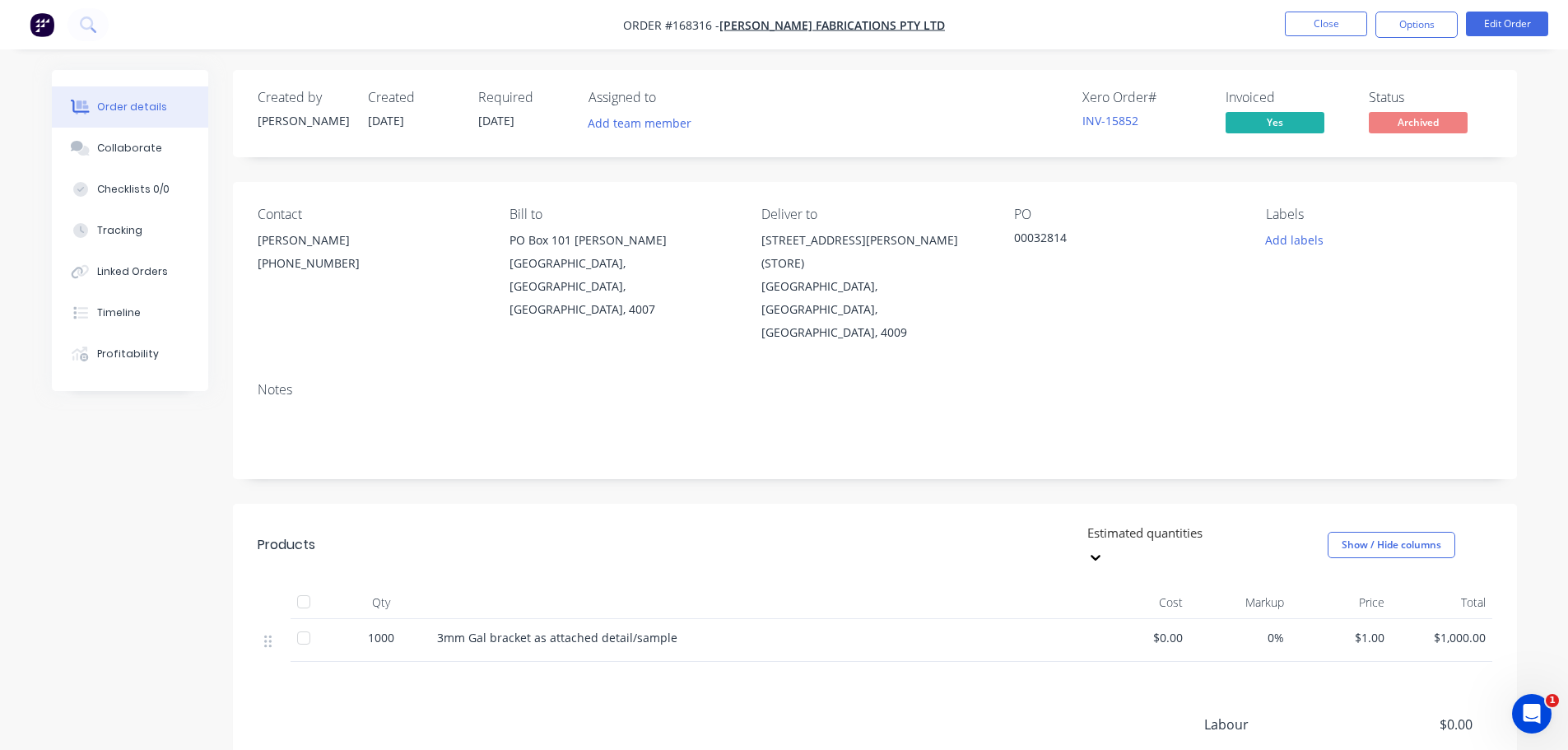
drag, startPoint x: 762, startPoint y: 443, endPoint x: 764, endPoint y: 434, distance: 9.2
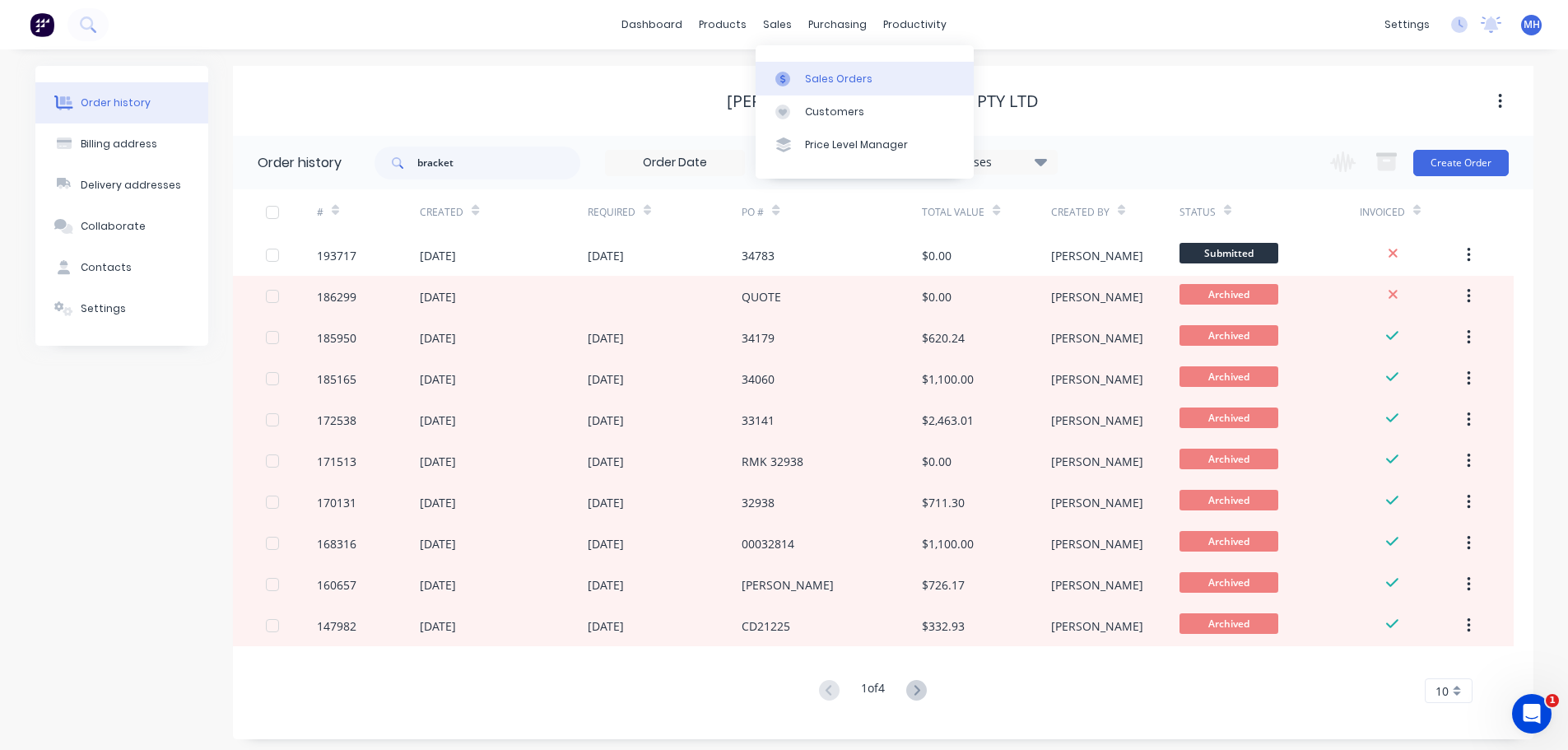
click at [805, 63] on link "Sales Orders" at bounding box center [864, 78] width 218 height 33
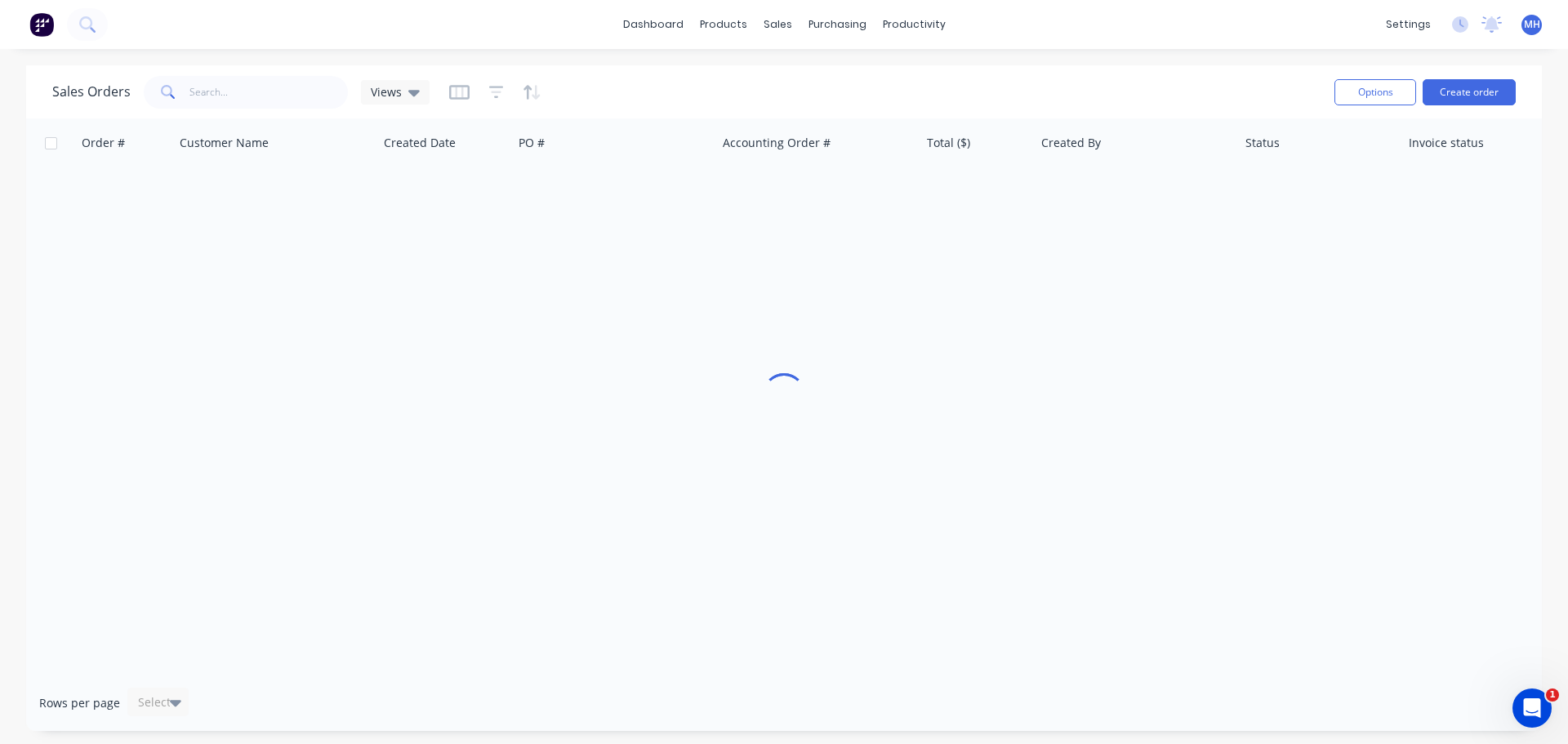
click at [1030, 69] on div "Sales Orders Views Options Create order" at bounding box center [784, 92] width 1515 height 53
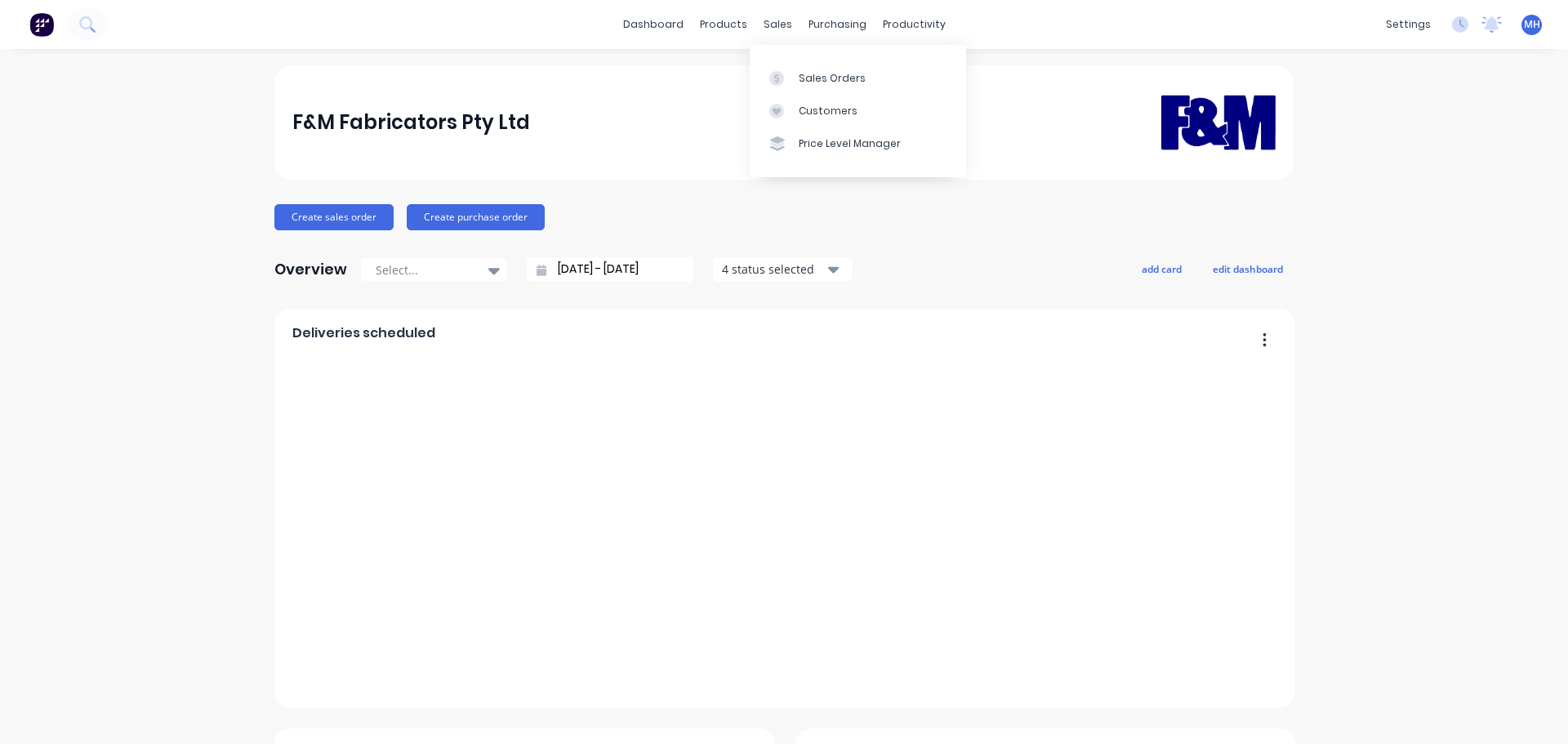
drag, startPoint x: 0, startPoint y: 0, endPoint x: 822, endPoint y: 93, distance: 827.2
click at [833, 112] on div "Customers" at bounding box center [828, 111] width 59 height 15
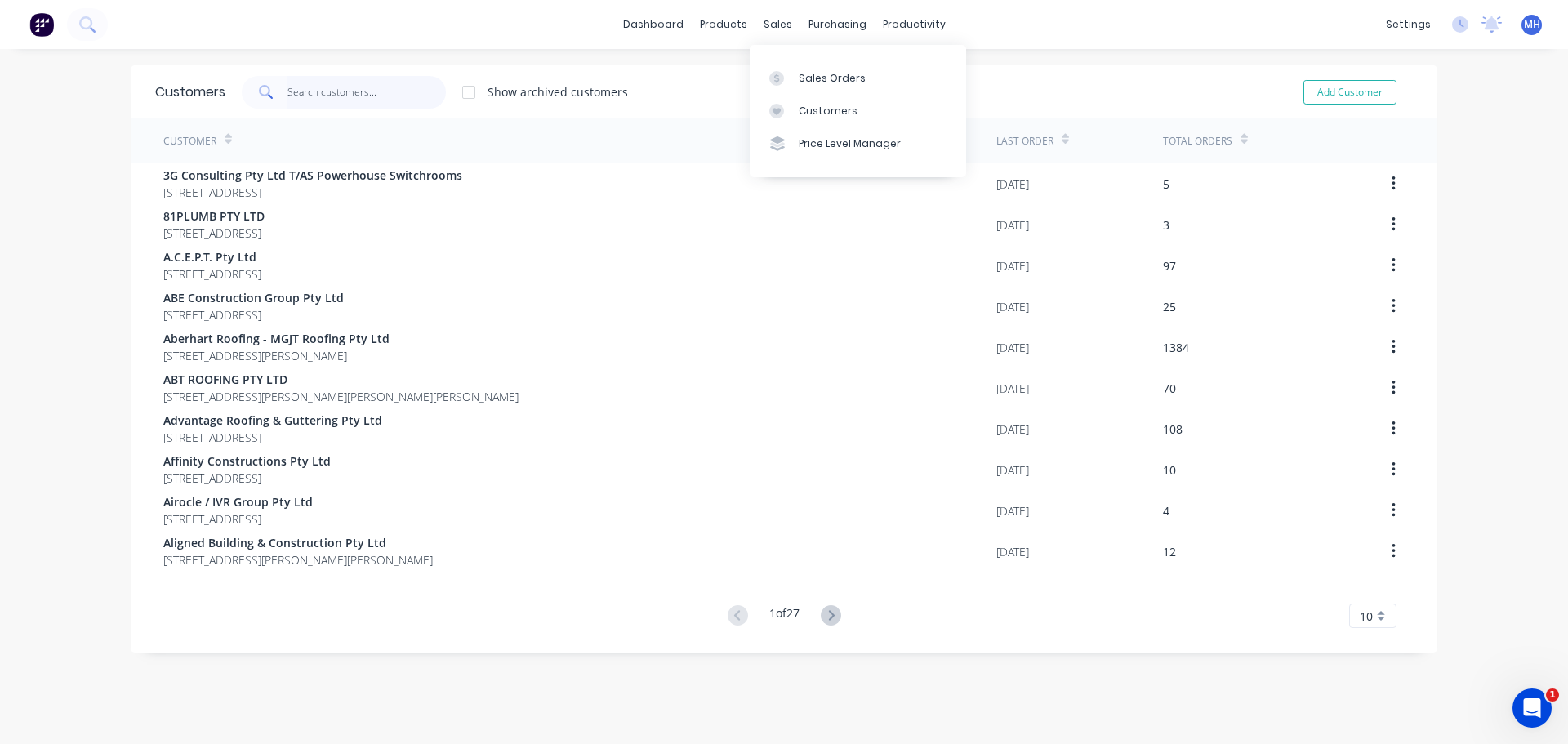
click at [351, 100] on input "text" at bounding box center [366, 92] width 160 height 33
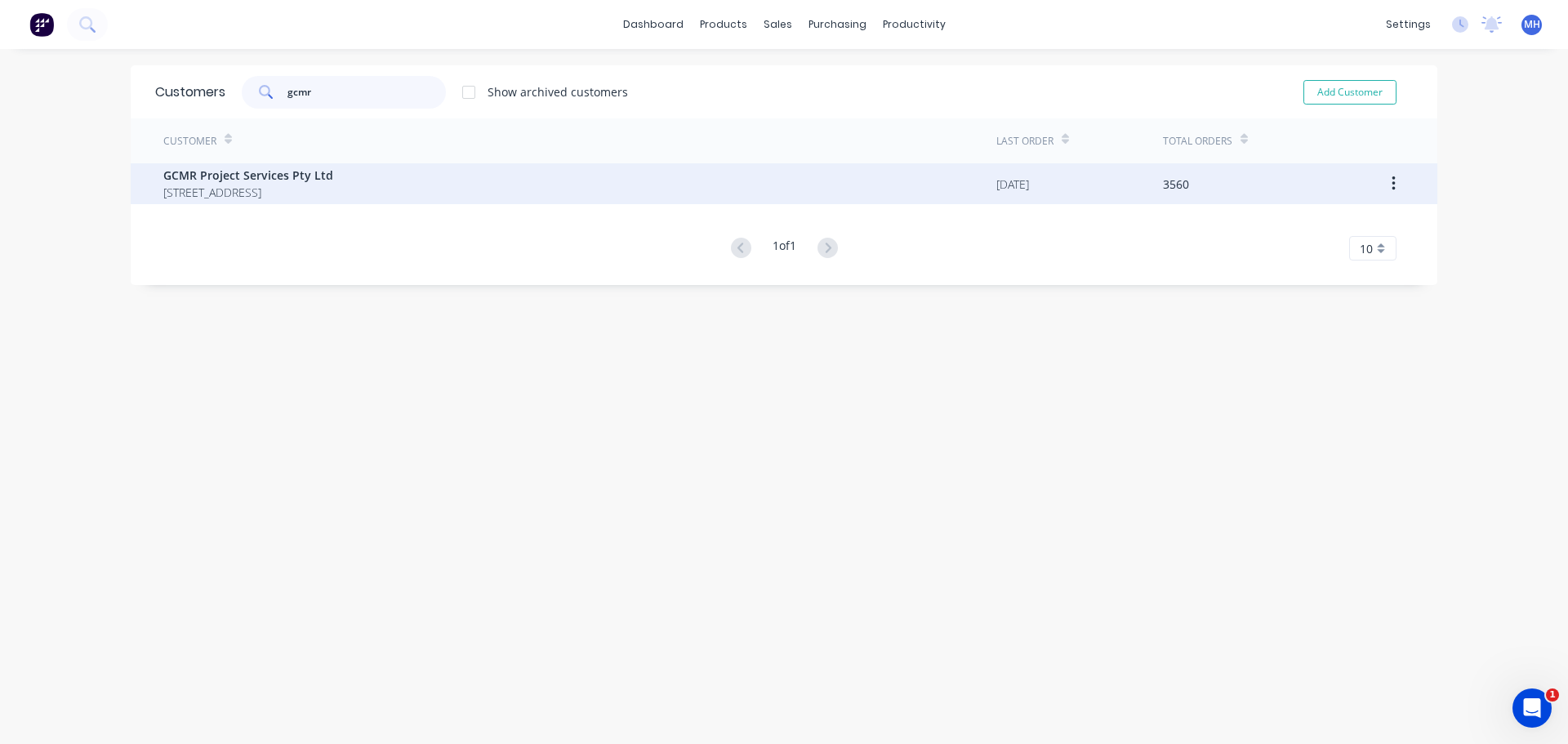
type input "gcmr"
click at [333, 195] on span "PO BOX 275 MERMAID BEACH Queensland Australia 4218" at bounding box center [248, 193] width 170 height 17
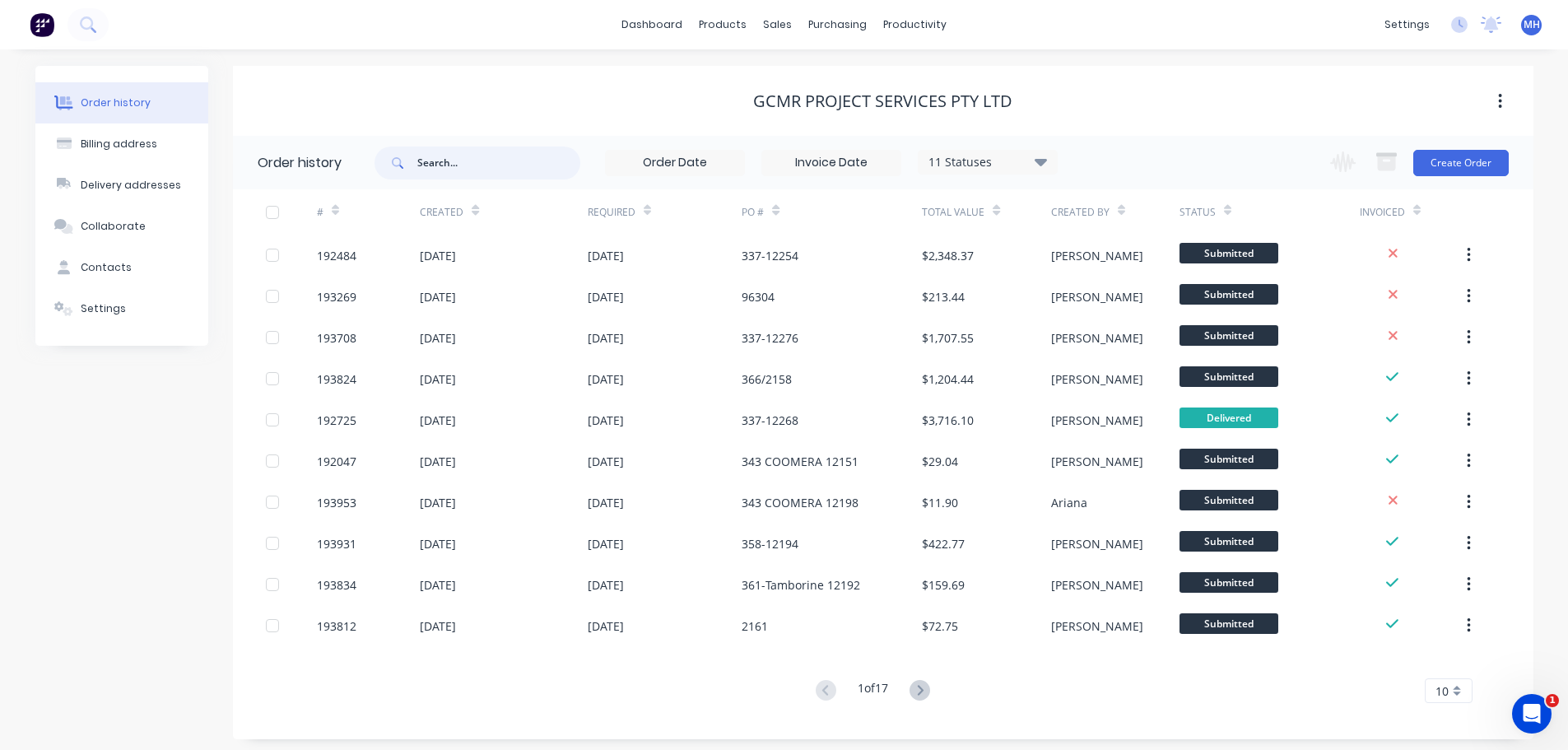
click at [523, 164] on input "text" at bounding box center [499, 163] width 163 height 33
type input "rainwater head"
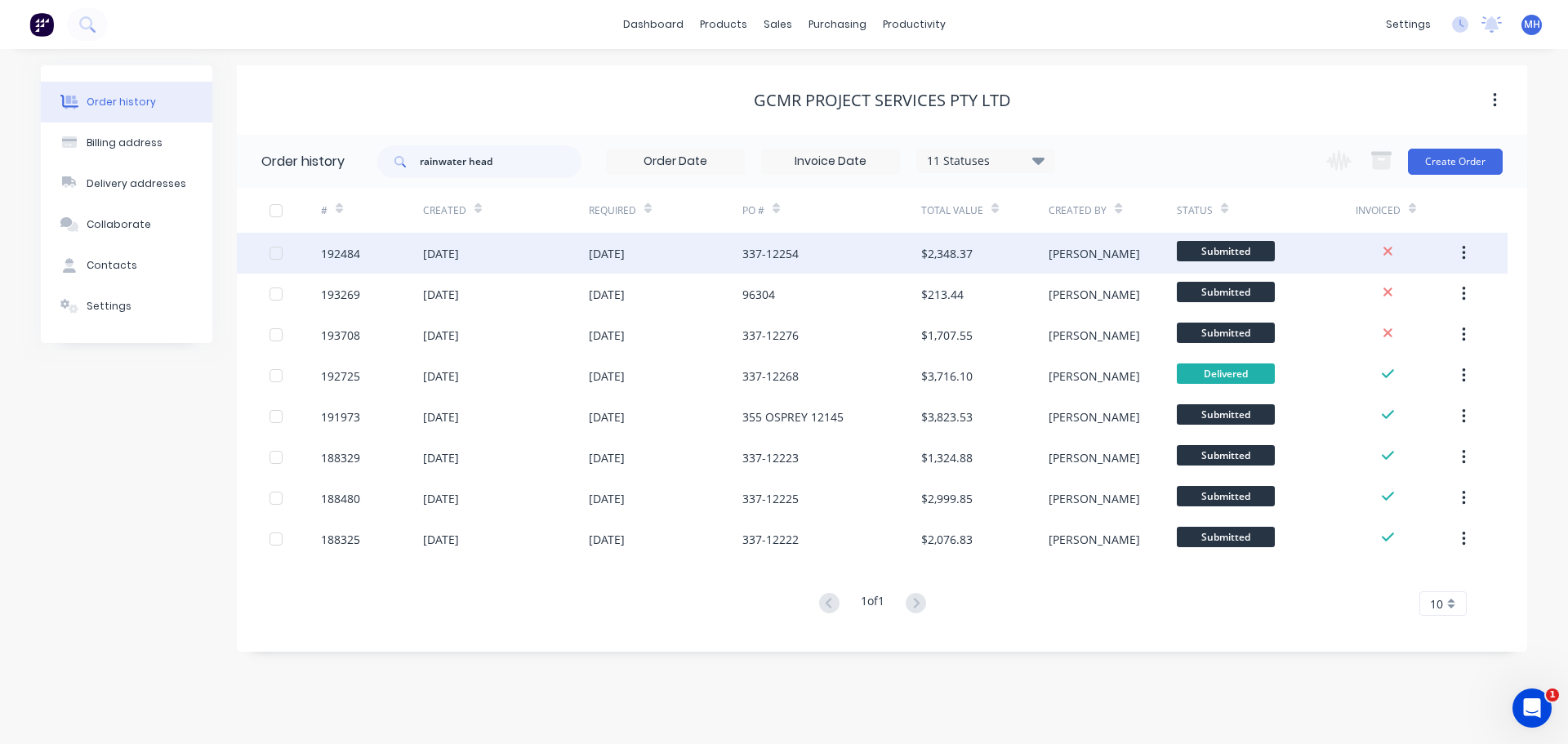
click at [754, 253] on div "337-12254" at bounding box center [770, 254] width 57 height 17
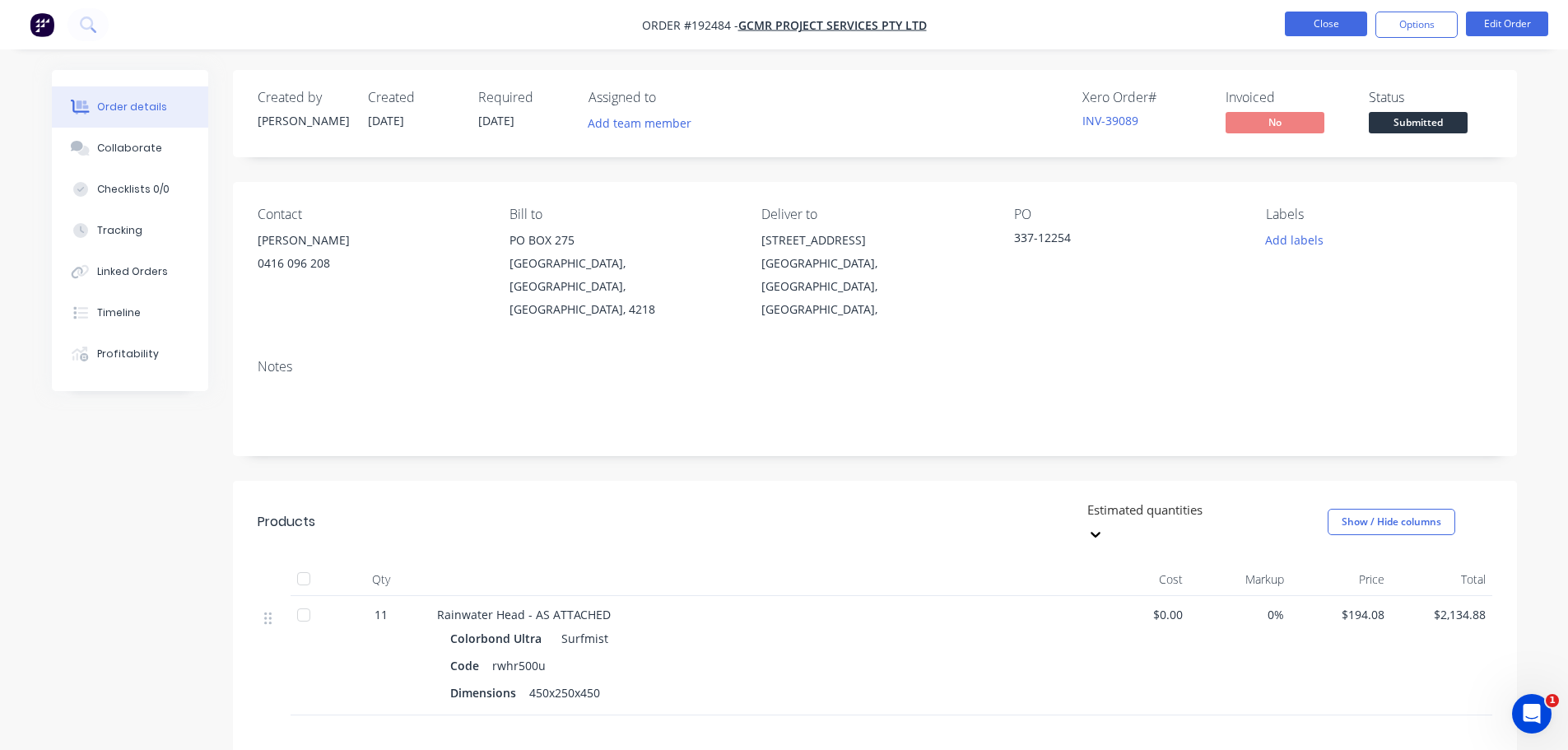
click at [1334, 25] on button "Close" at bounding box center [1325, 24] width 83 height 25
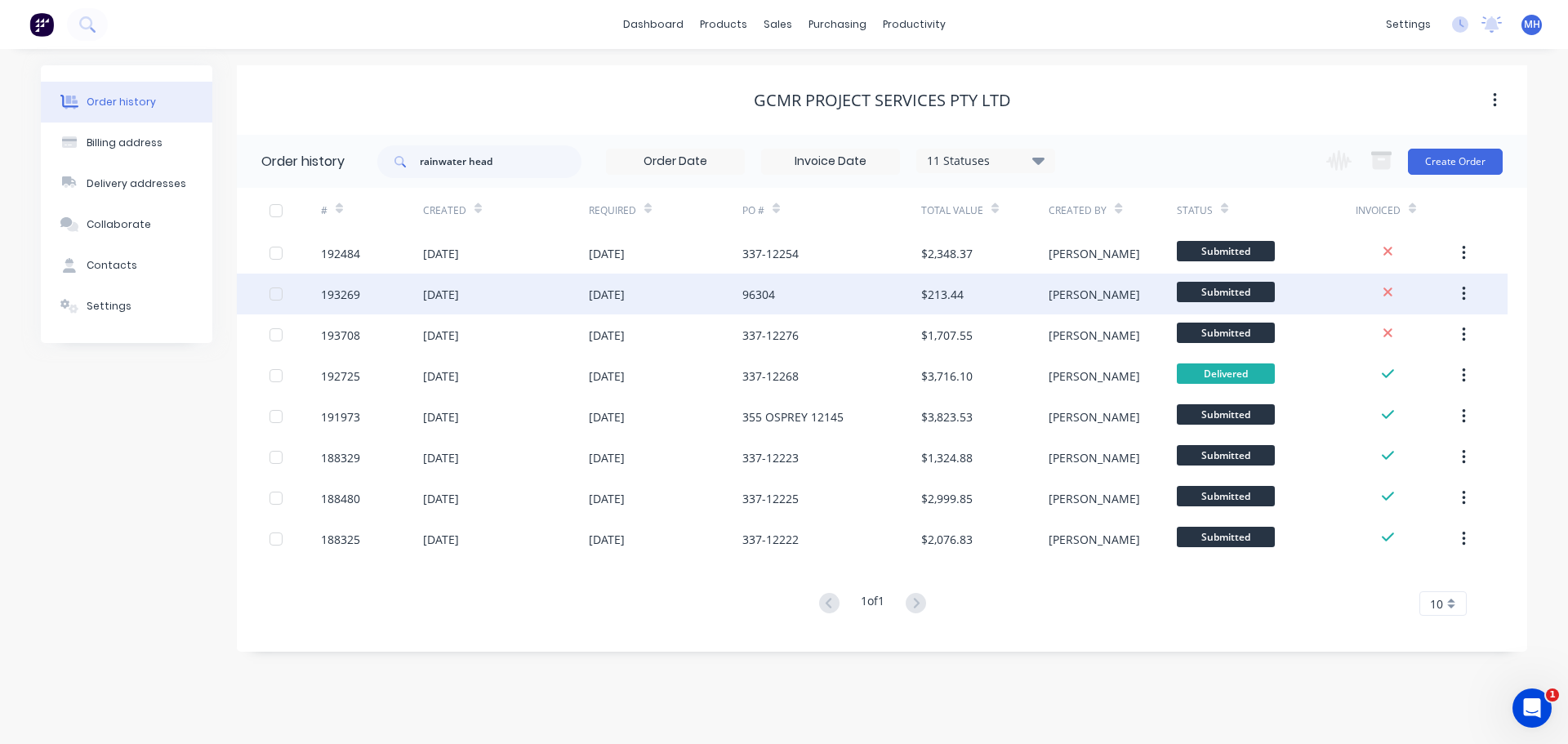
click at [596, 287] on div "[DATE]" at bounding box center [607, 295] width 36 height 17
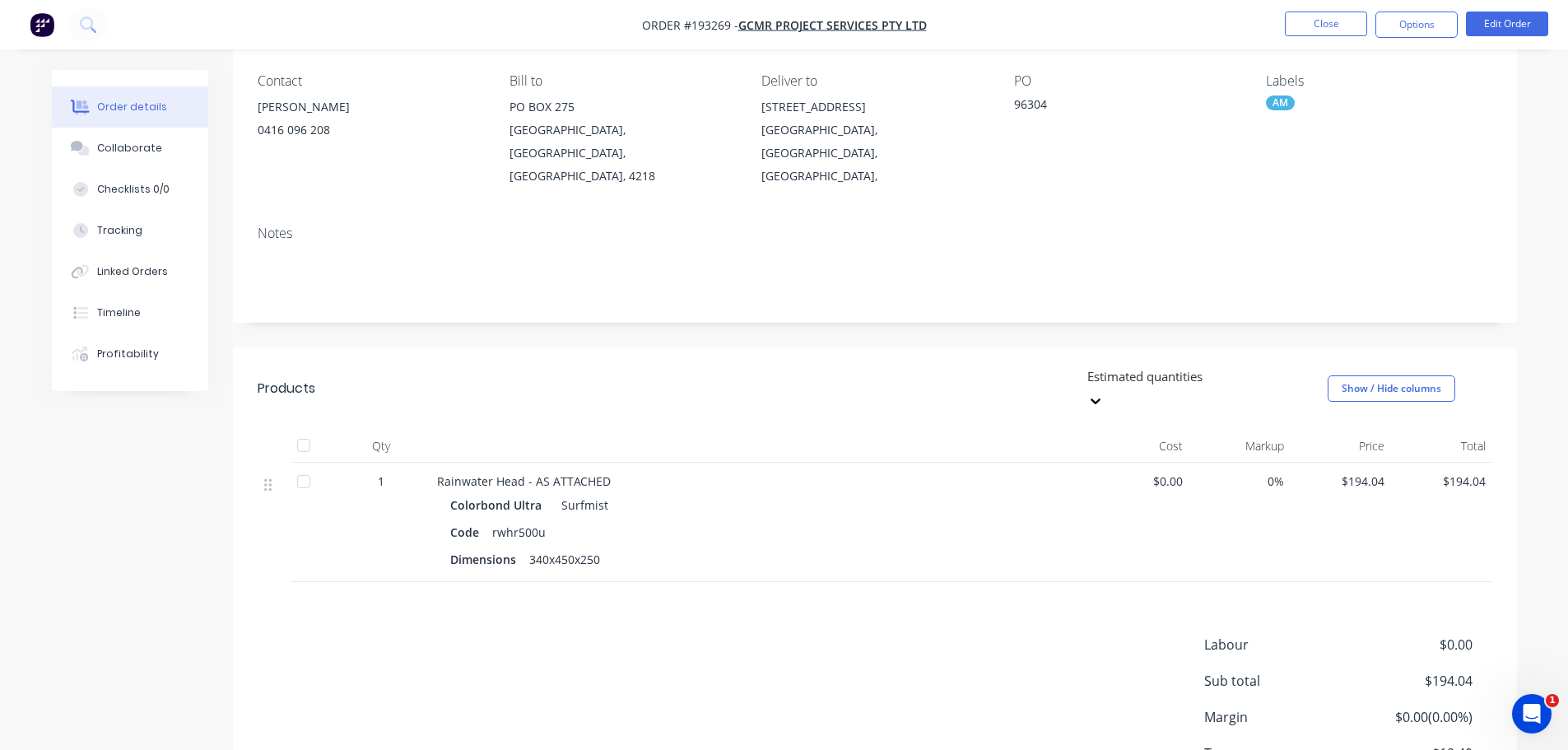
scroll to position [165, 0]
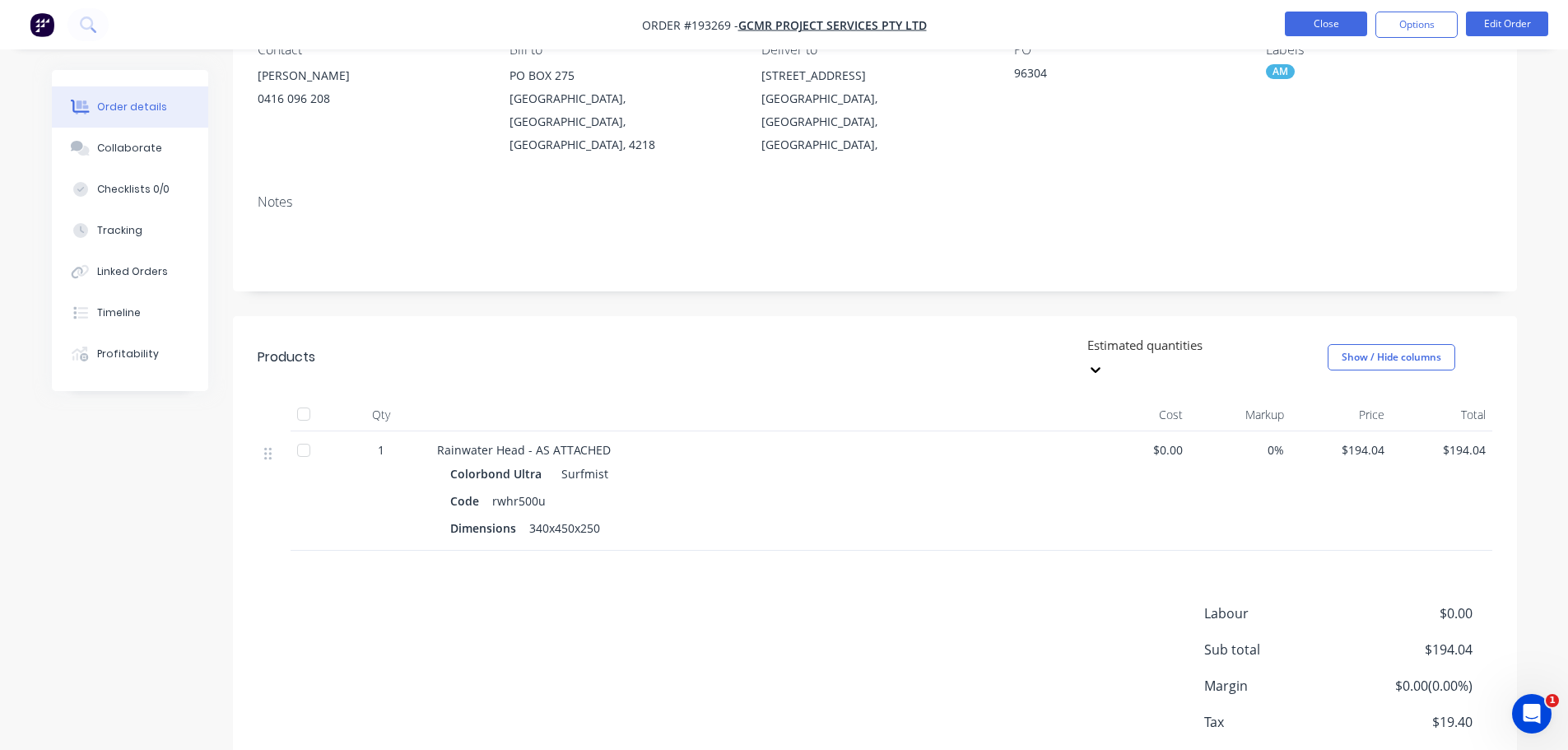
click at [1350, 29] on button "Close" at bounding box center [1325, 24] width 83 height 25
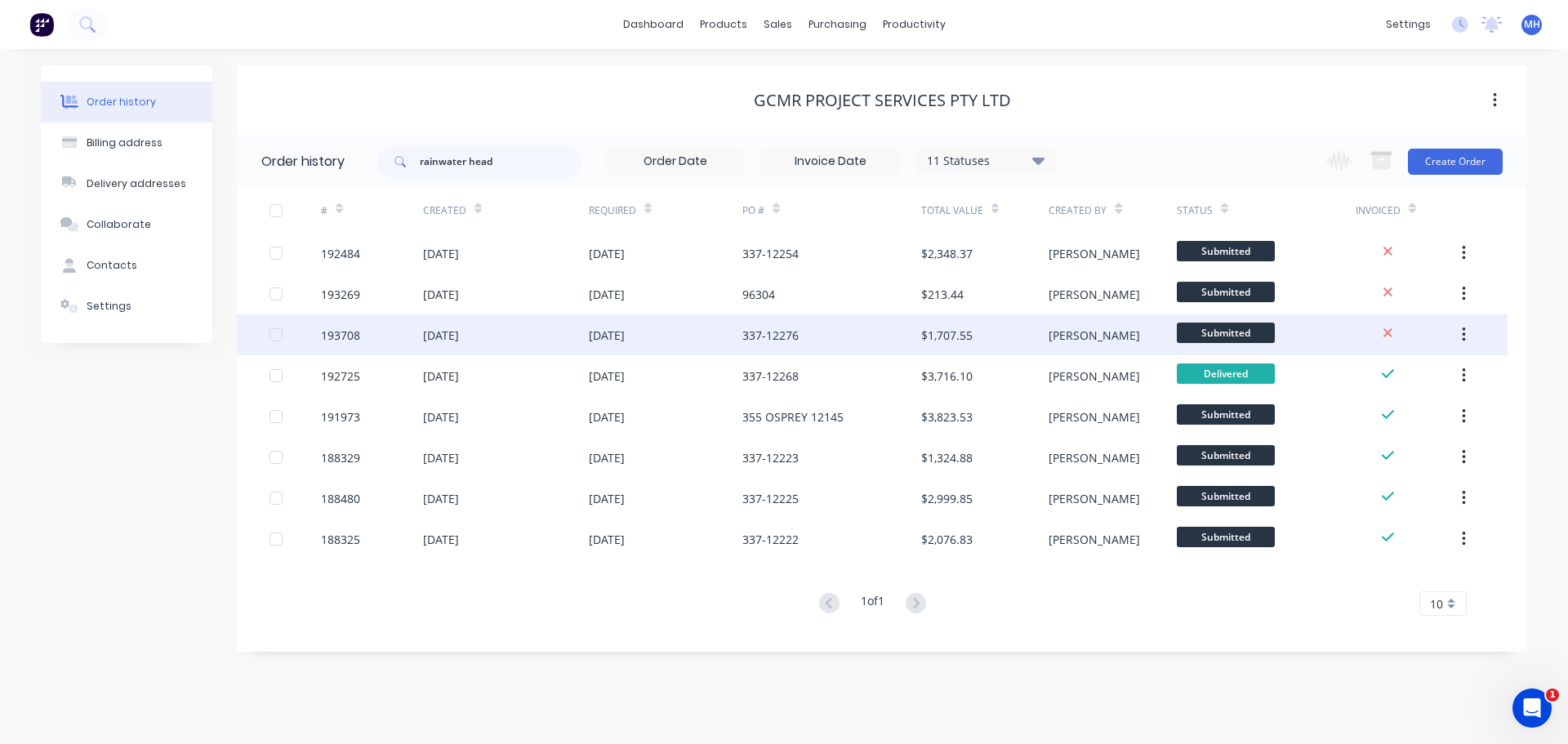
click at [704, 346] on div "[DATE]" at bounding box center [666, 334] width 154 height 41
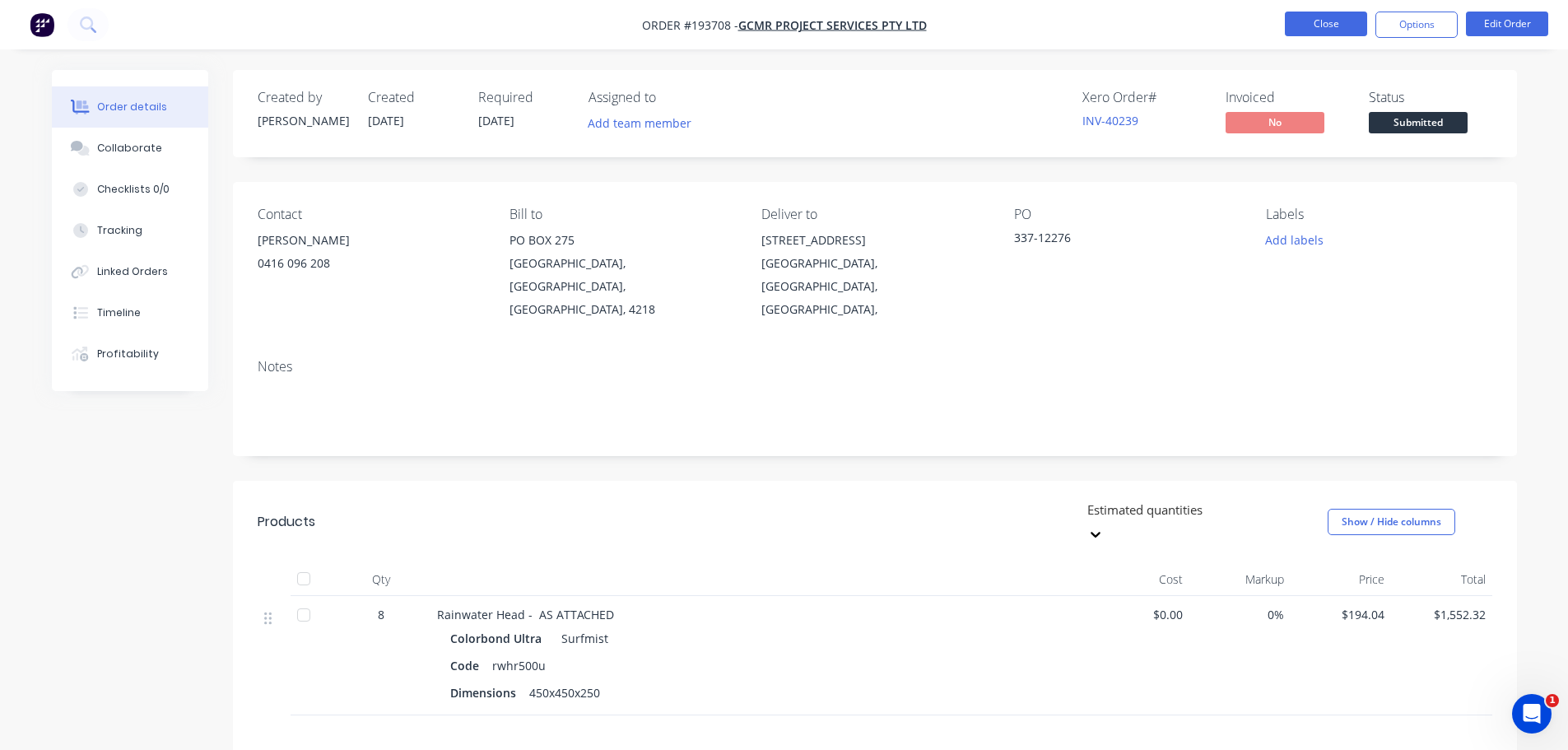
click at [1317, 24] on button "Close" at bounding box center [1325, 24] width 83 height 25
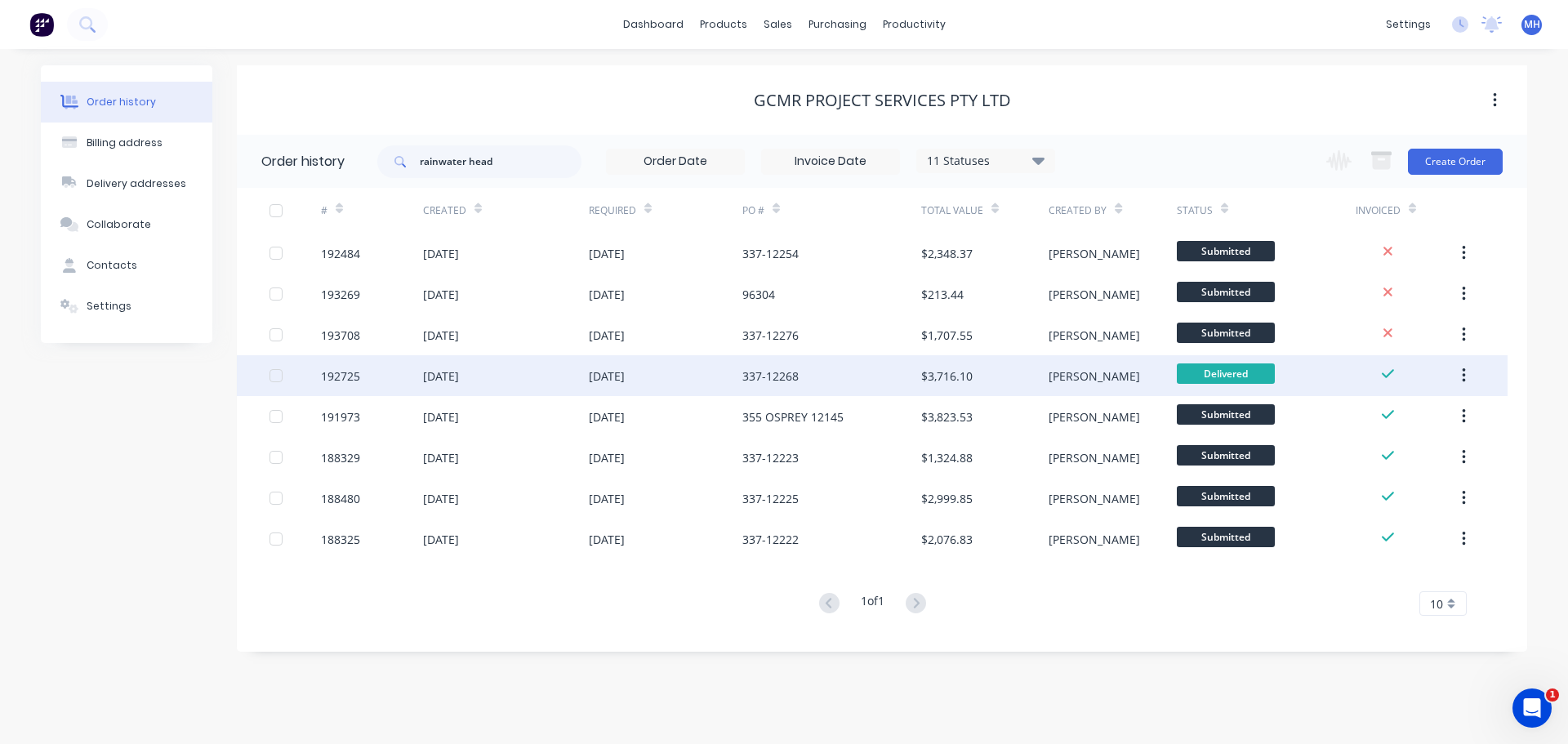
click at [727, 373] on div "19 Sep 2025" at bounding box center [666, 375] width 154 height 41
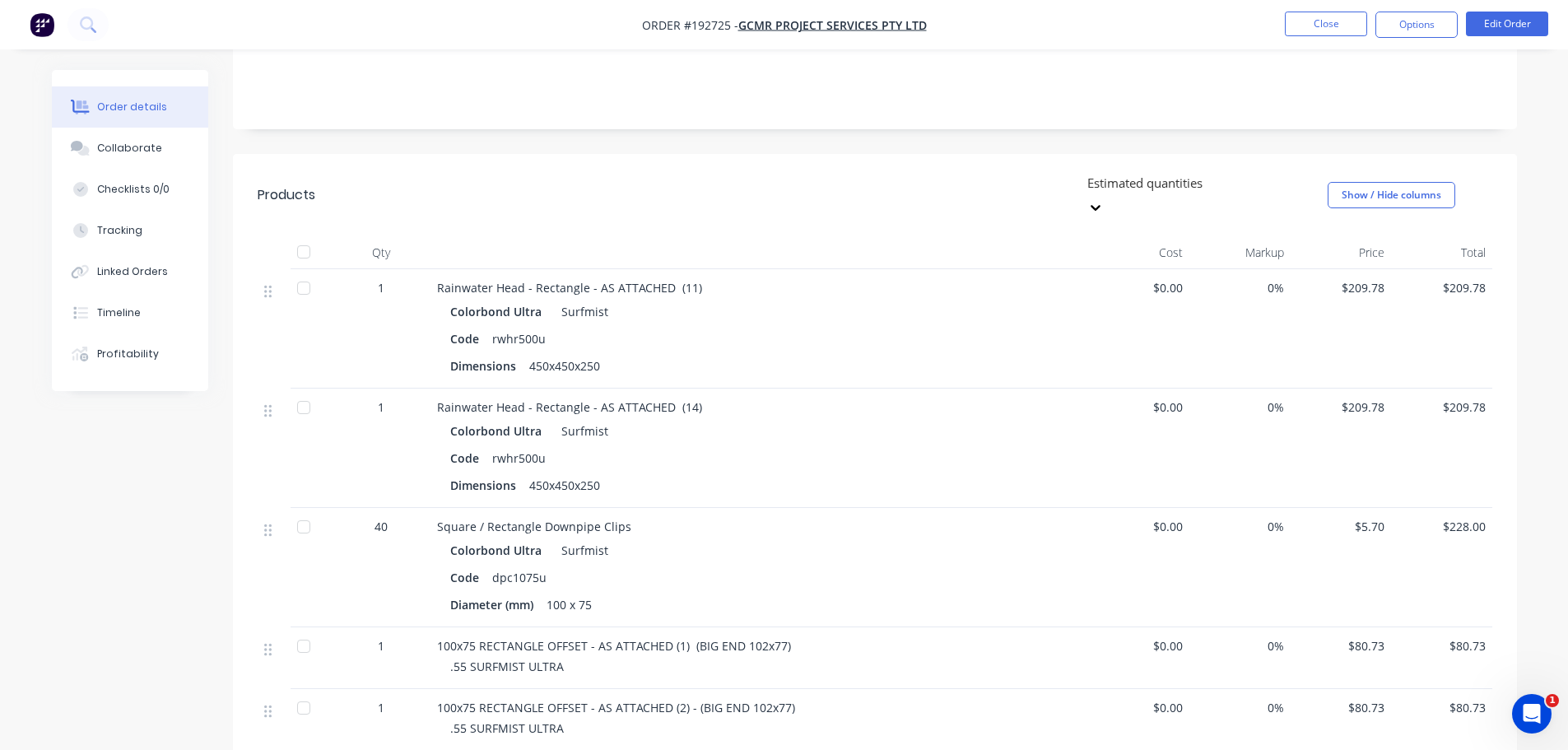
scroll to position [329, 0]
click at [1317, 21] on button "Close" at bounding box center [1325, 24] width 83 height 25
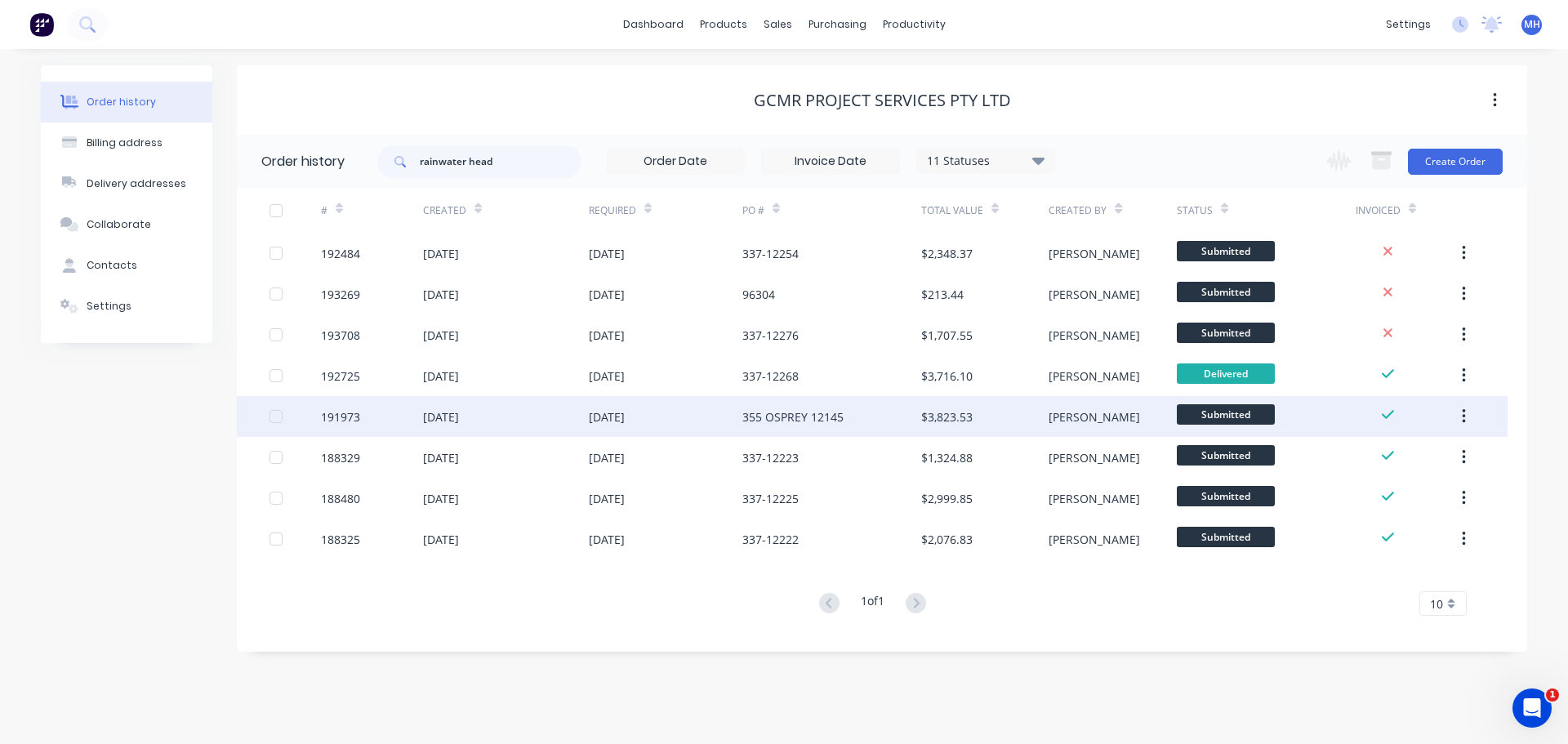
click at [625, 411] on div "10 Sep 2025" at bounding box center [607, 417] width 36 height 17
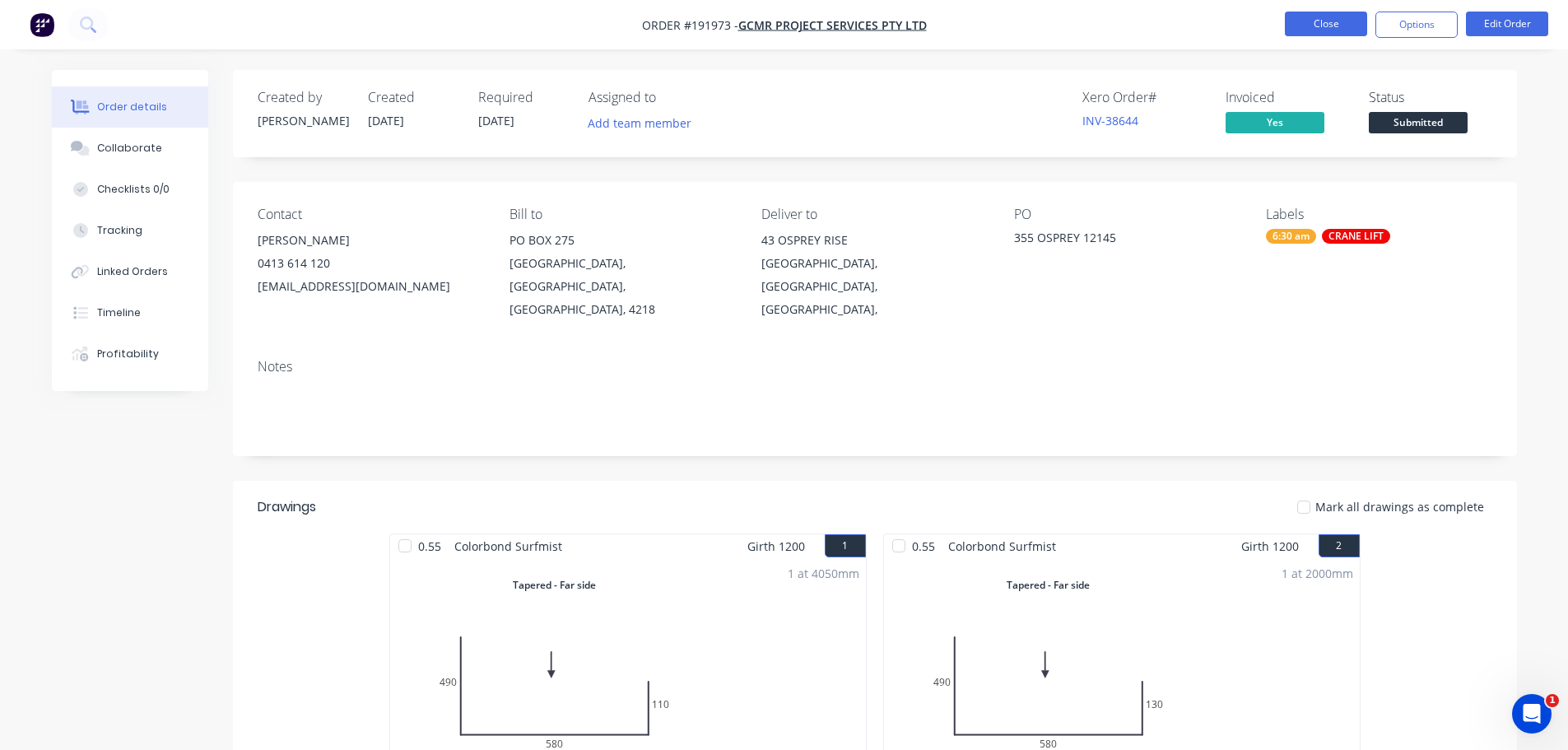
click at [1326, 21] on button "Close" at bounding box center [1325, 24] width 83 height 25
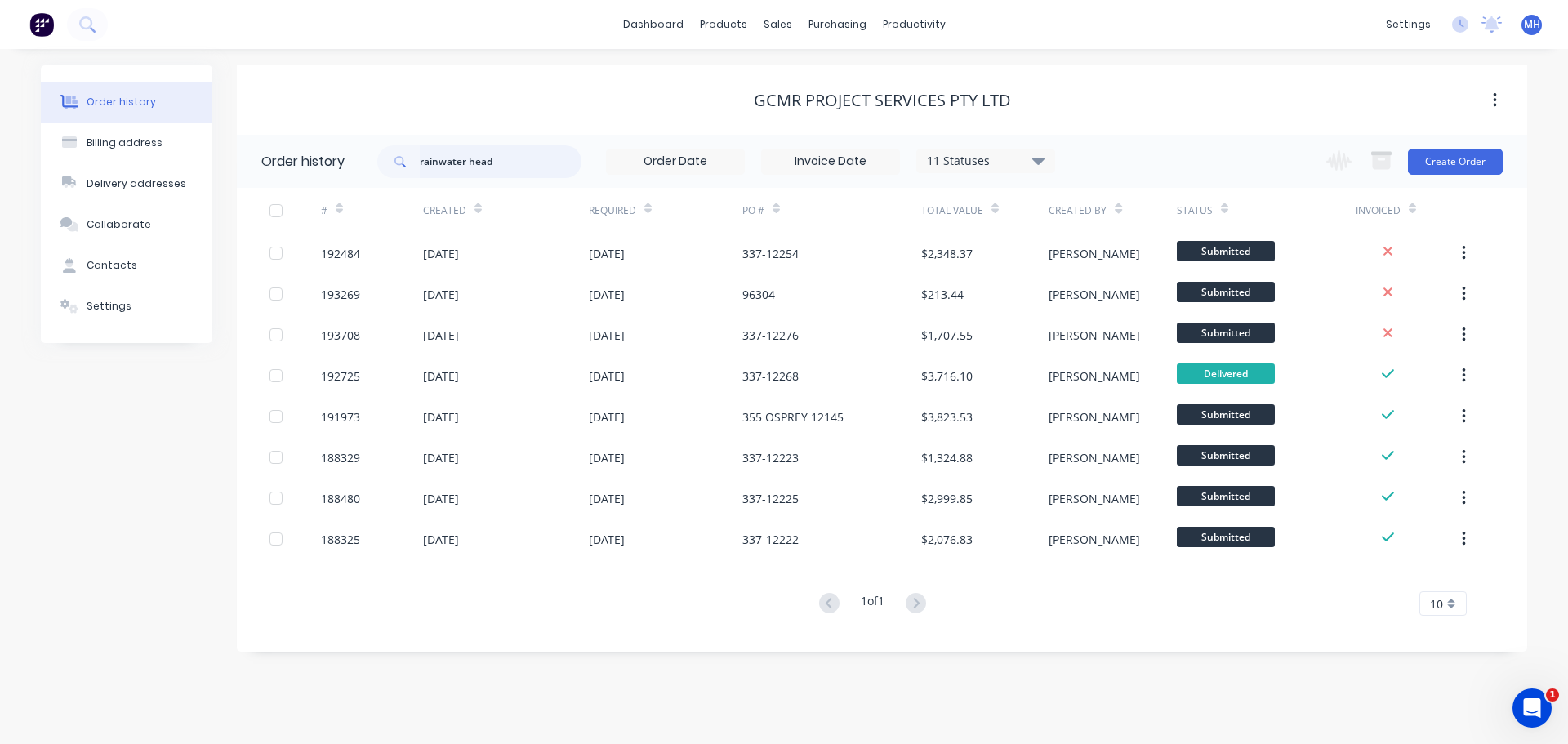
click at [535, 165] on input "rainwater head" at bounding box center [500, 161] width 161 height 33
click at [533, 165] on input "rainwater head" at bounding box center [500, 161] width 161 height 33
click at [533, 166] on input "rainwater head" at bounding box center [500, 161] width 161 height 33
type input "downpipe"
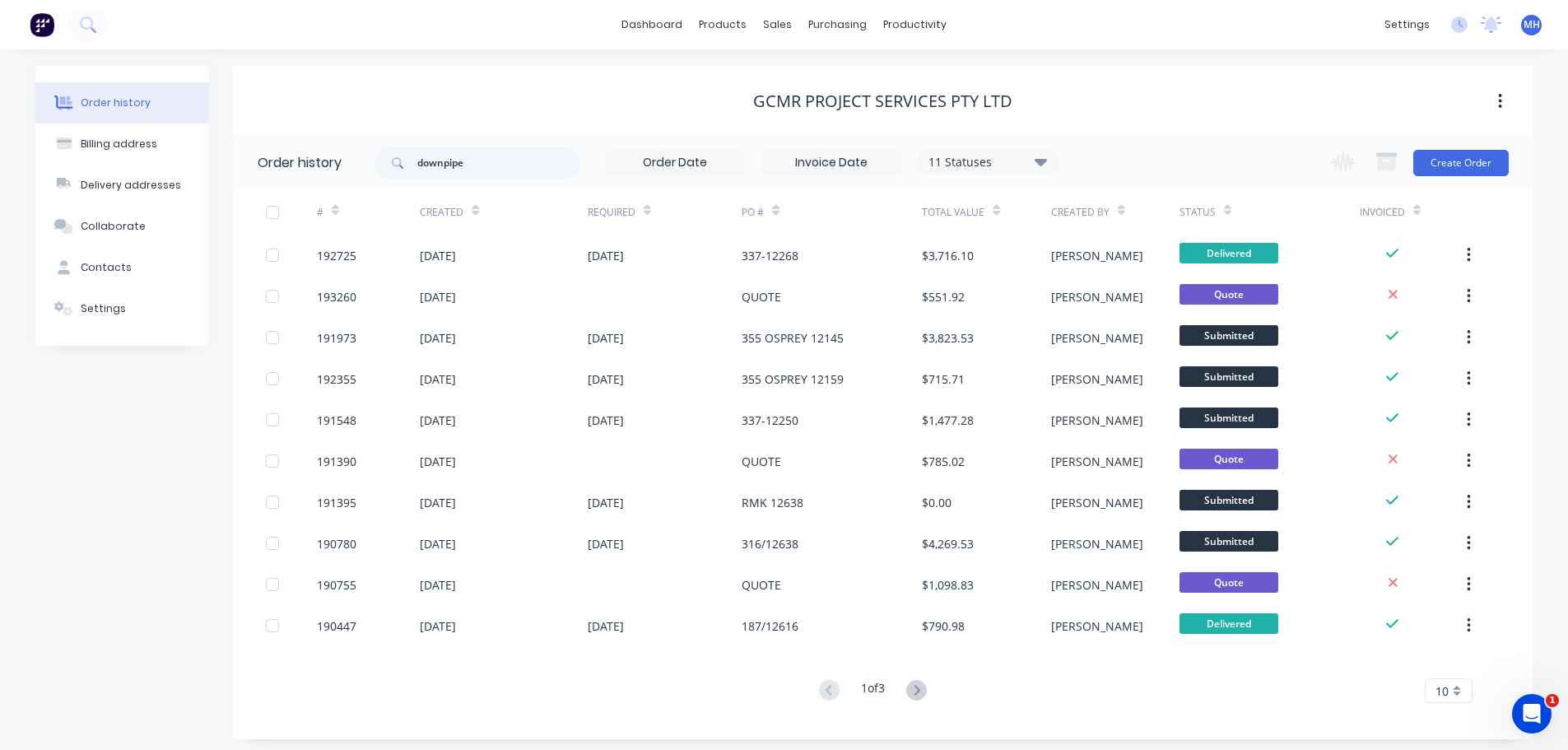
click at [1104, 106] on div "GCMR Project Services Pty Ltd" at bounding box center [883, 101] width 1301 height 20
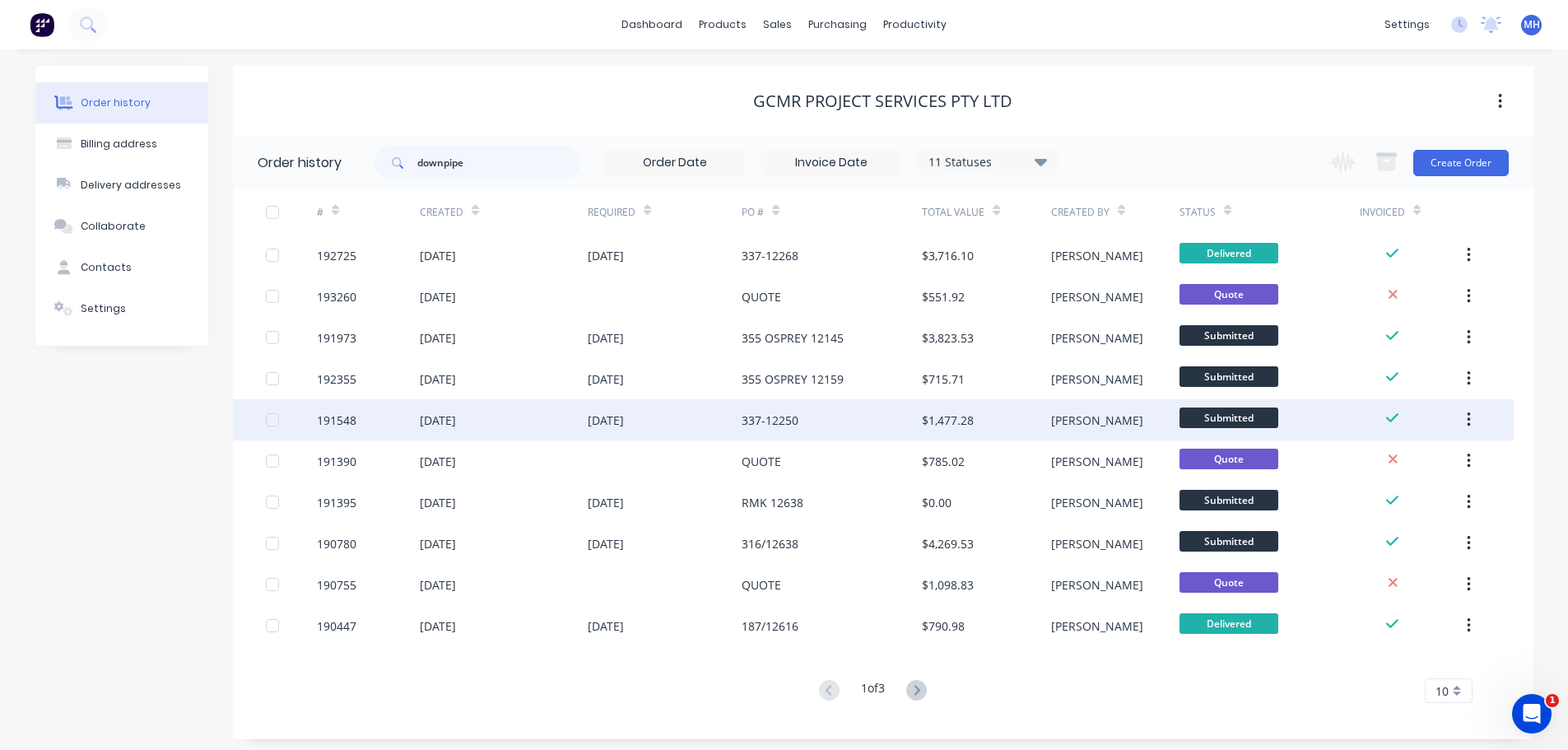
click at [699, 438] on div "[DATE]" at bounding box center [665, 420] width 155 height 41
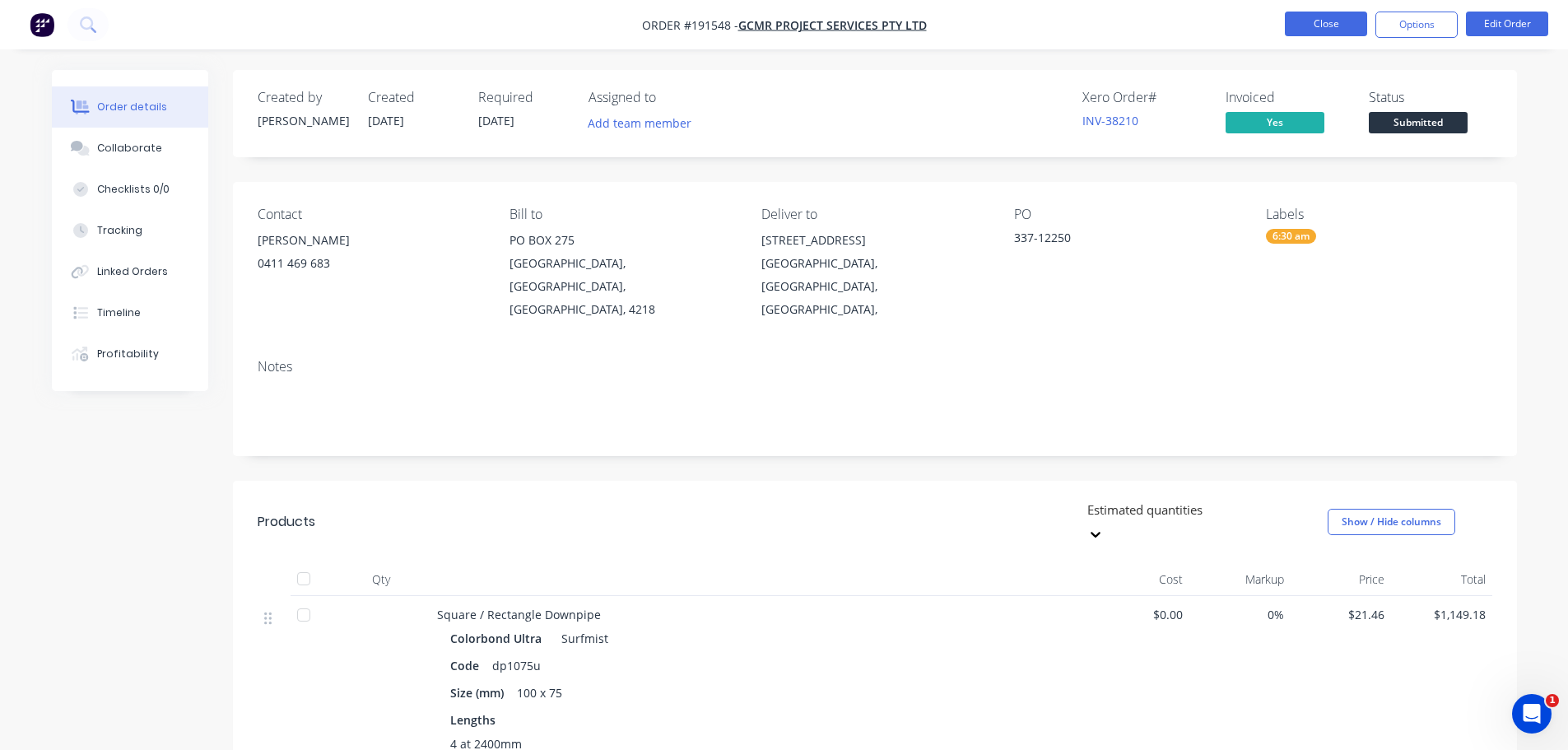
click at [1321, 15] on button "Close" at bounding box center [1325, 24] width 83 height 25
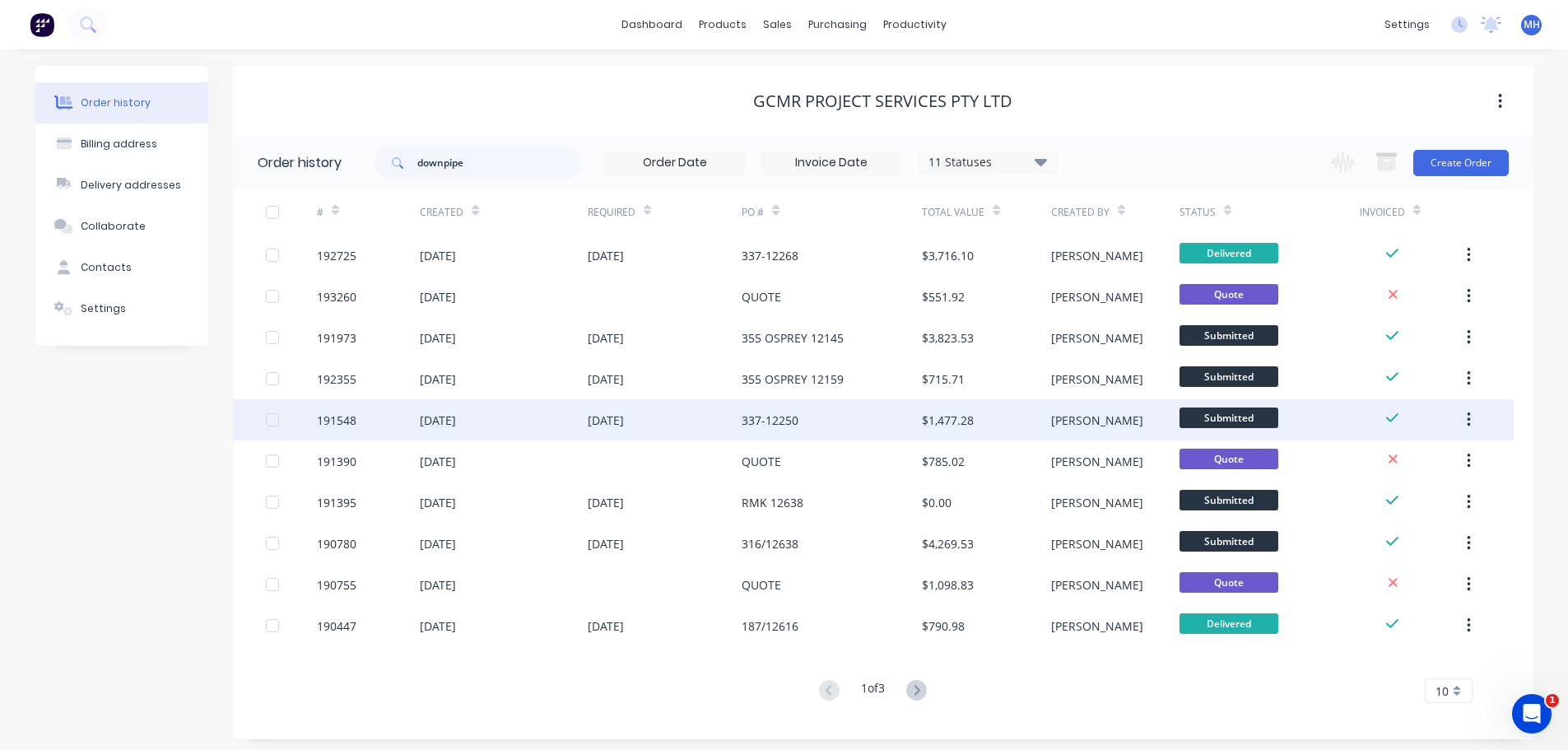
click at [624, 416] on div "[DATE]" at bounding box center [606, 421] width 36 height 17
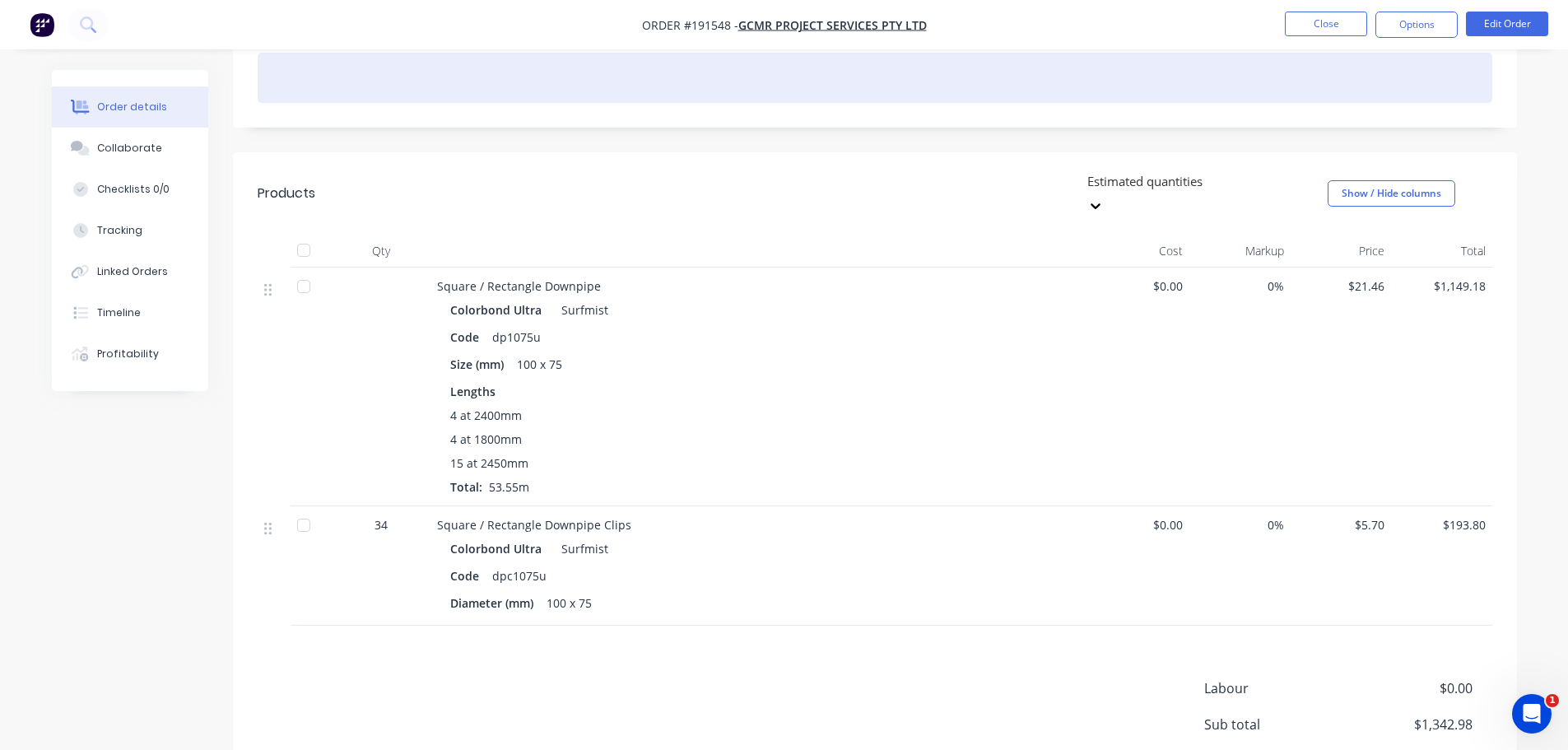
scroll to position [329, 0]
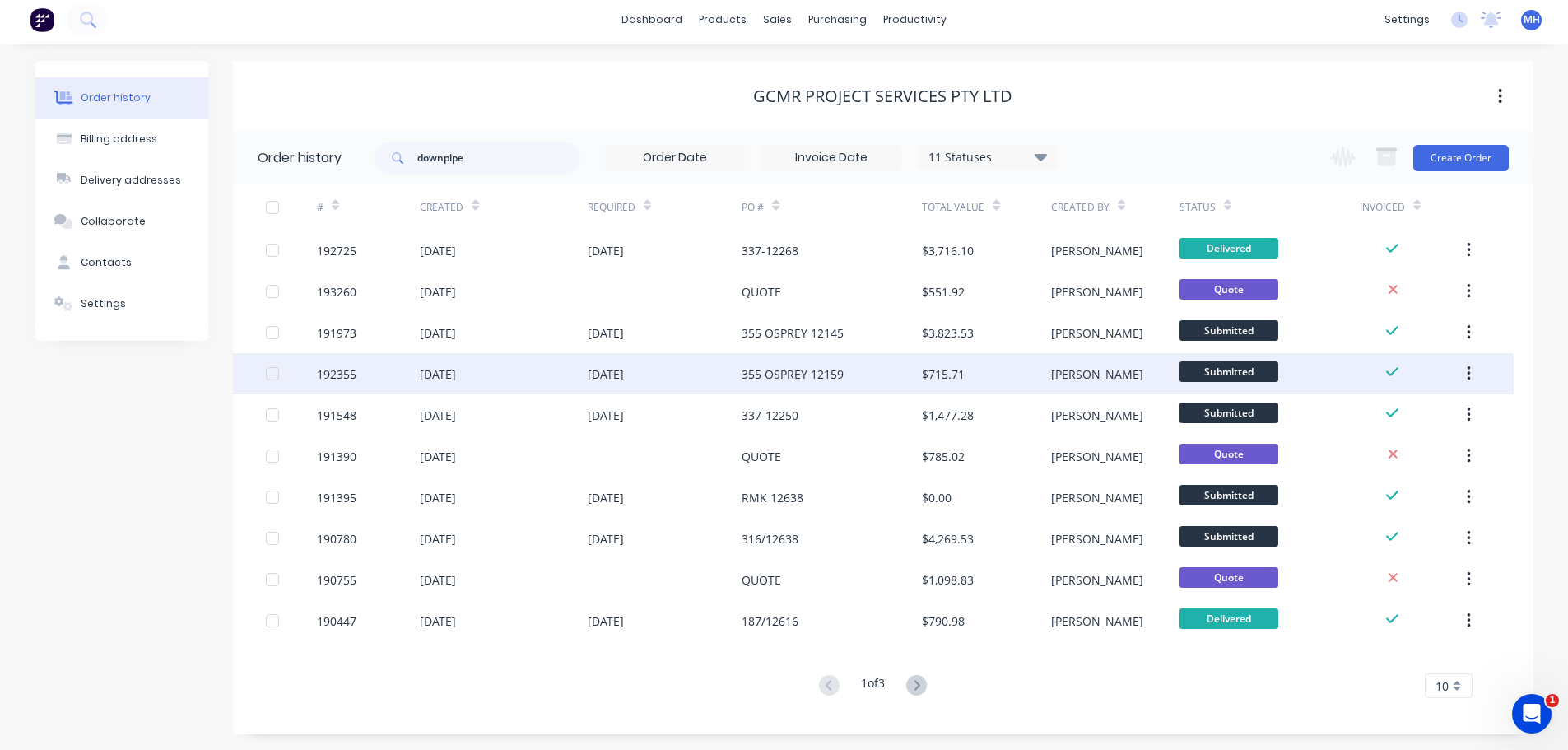
scroll to position [6, 0]
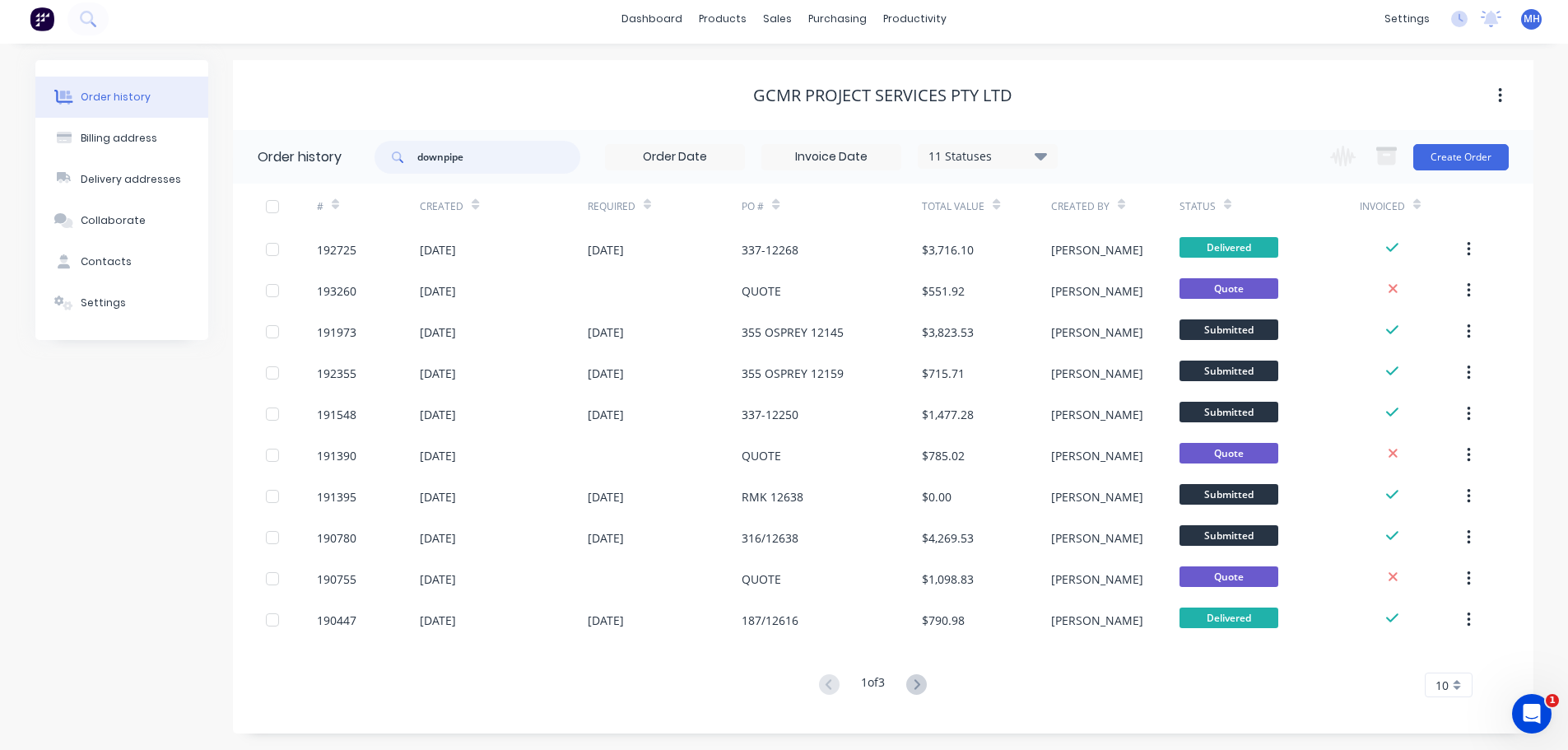
click at [531, 146] on input "downpipe" at bounding box center [499, 157] width 163 height 33
click at [491, 164] on input "downpipe" at bounding box center [499, 157] width 163 height 33
type input "337"
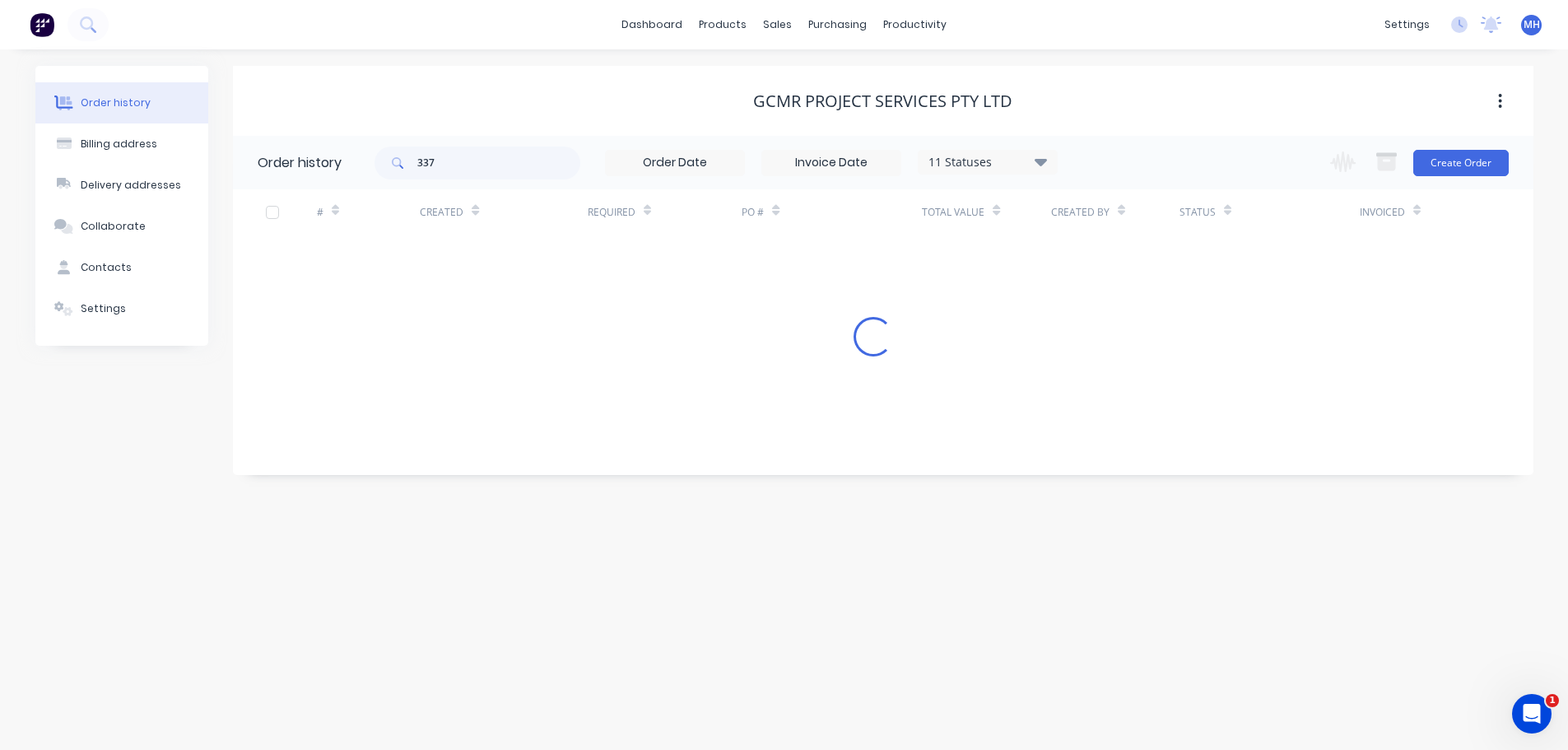
scroll to position [0, 0]
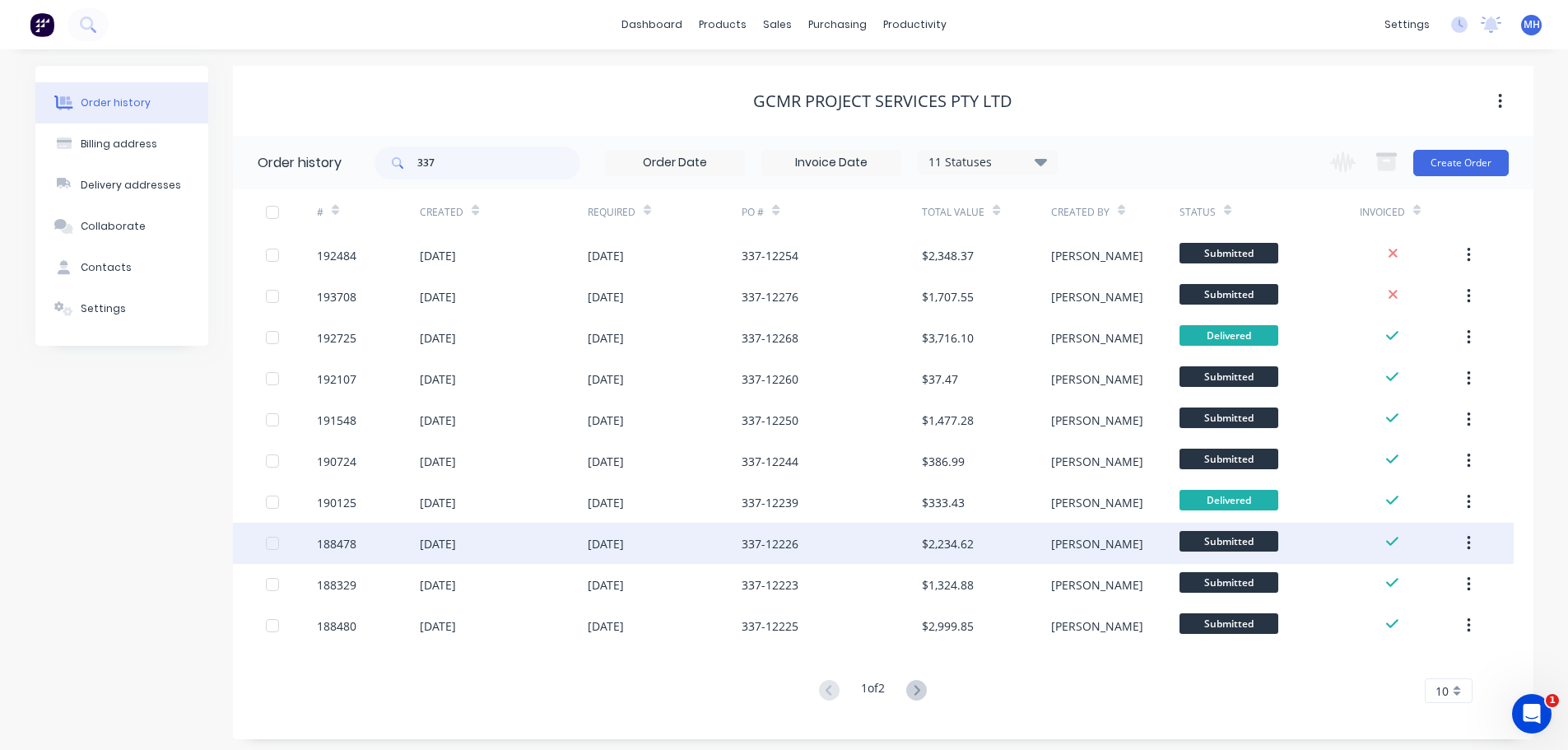
click at [685, 552] on div "05 Aug 2025" at bounding box center [665, 543] width 155 height 41
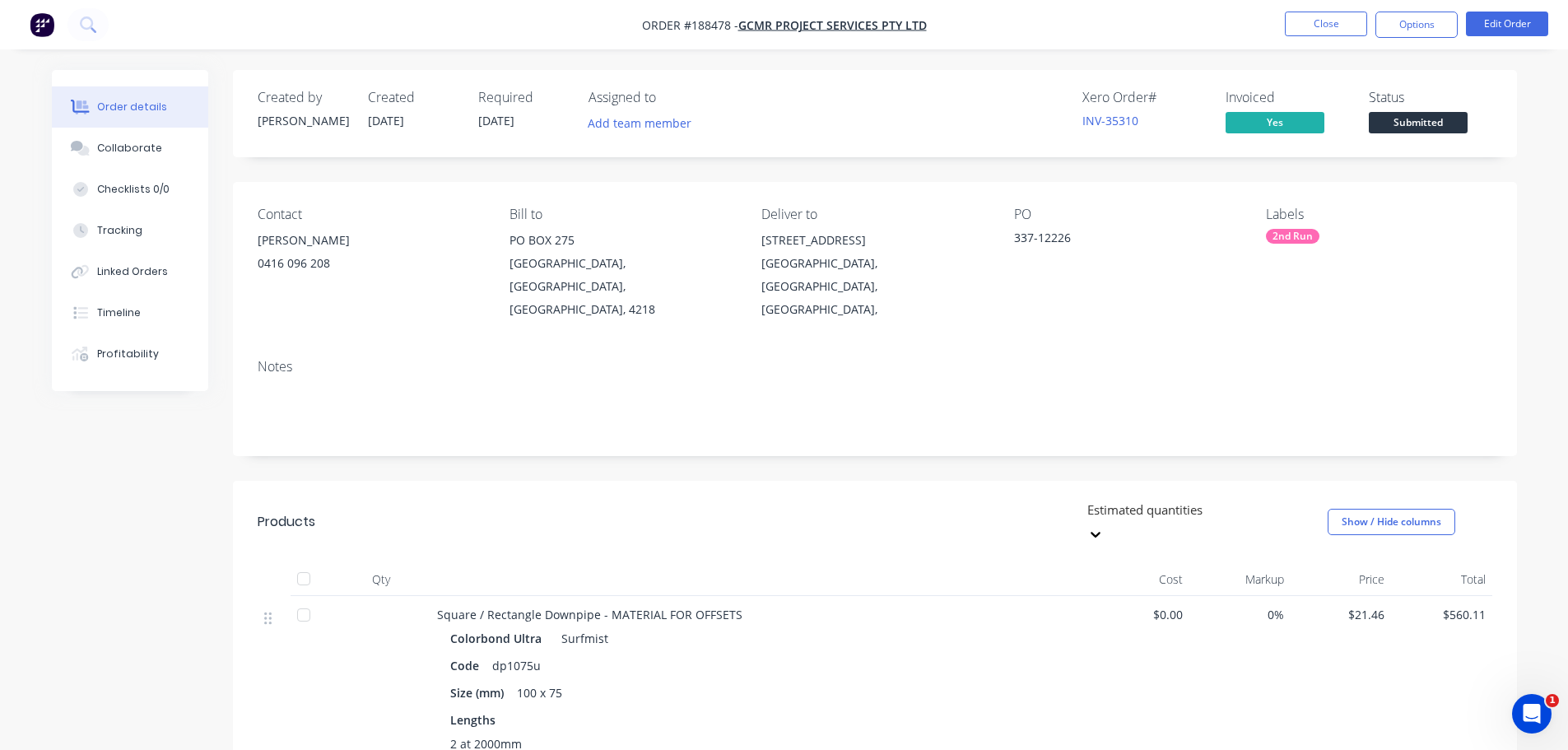
click at [965, 503] on header "Products Estimated quantities Show / Hide columns" at bounding box center [874, 522] width 1284 height 83
click at [1321, 27] on button "Close" at bounding box center [1325, 24] width 83 height 25
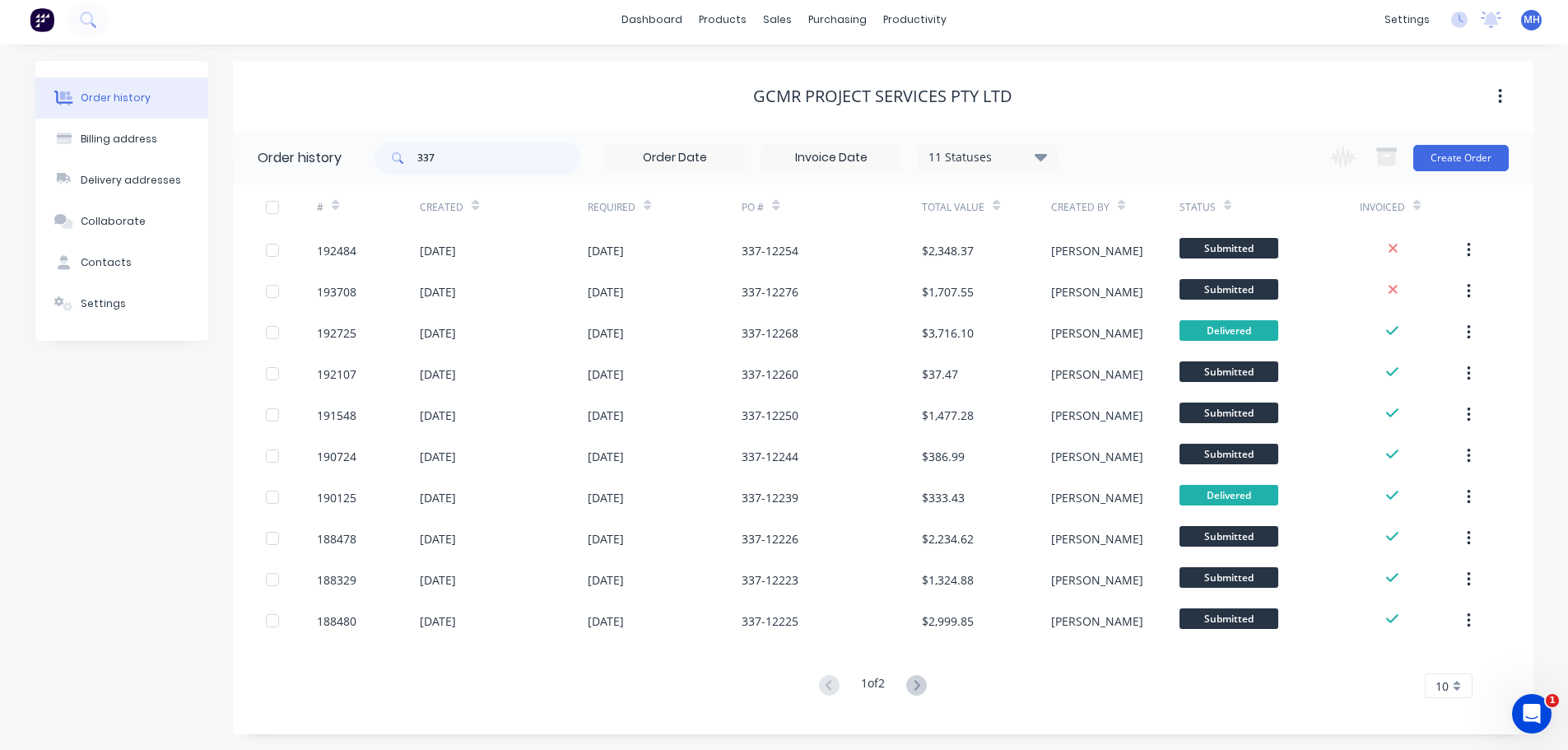
scroll to position [6, 0]
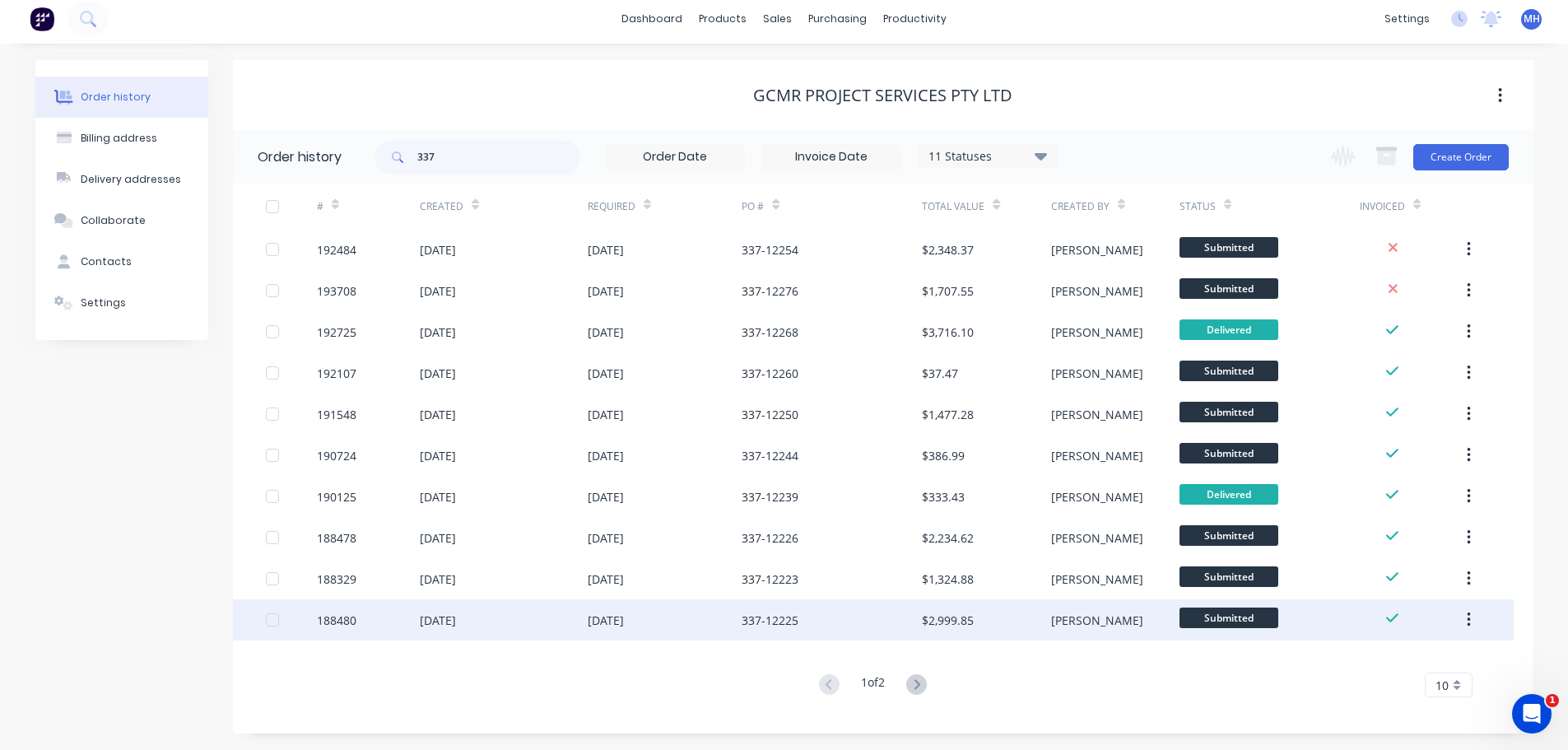
click at [748, 627] on div "337-12225" at bounding box center [770, 621] width 57 height 17
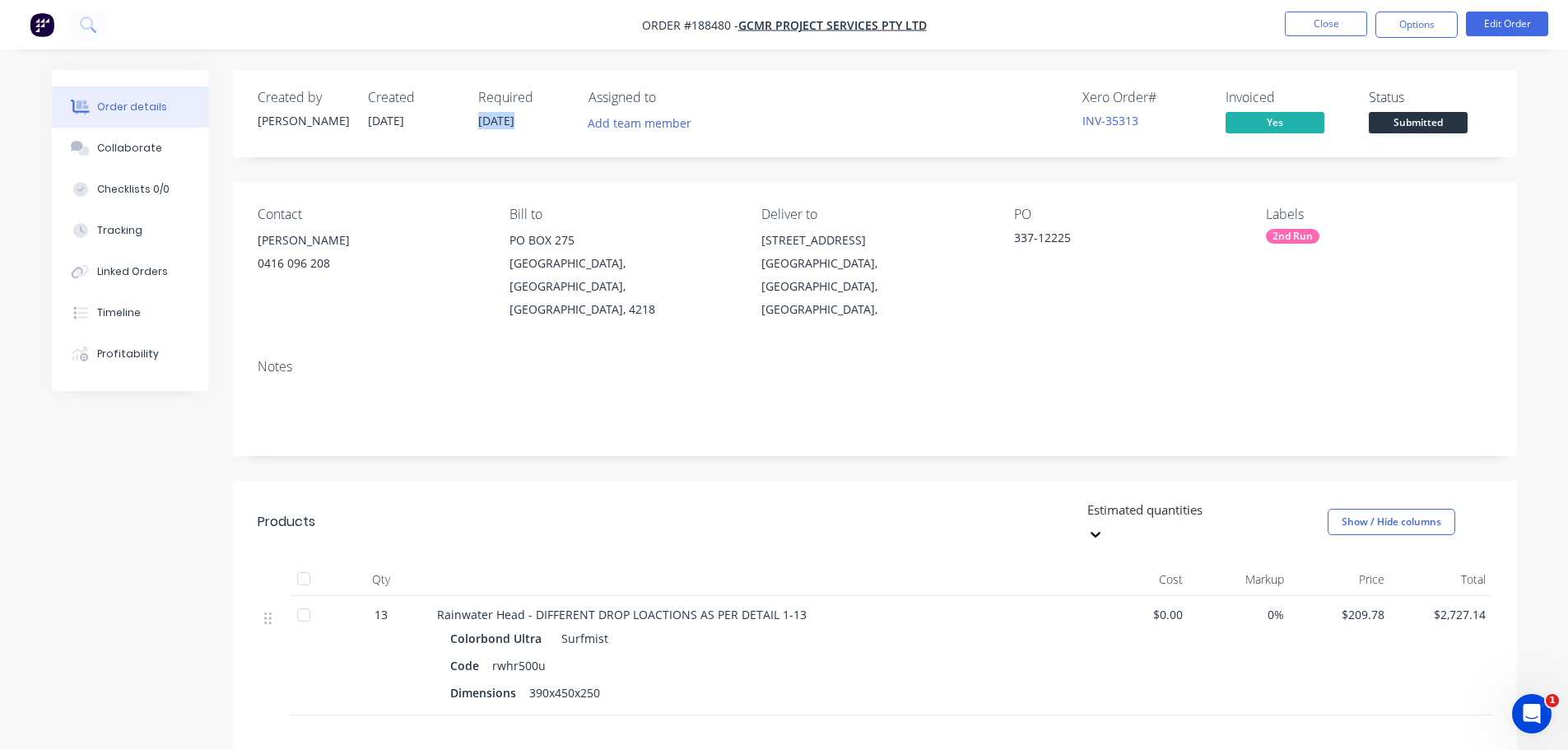
drag, startPoint x: 477, startPoint y: 119, endPoint x: 534, endPoint y: 117, distance: 57.0
click at [534, 117] on div "Created by Hayden Created 31/07/25 Required 06/08/25 Assigned to Add team member" at bounding box center [505, 113] width 496 height 48
click at [534, 118] on div "Required 06/08/25" at bounding box center [523, 113] width 90 height 48
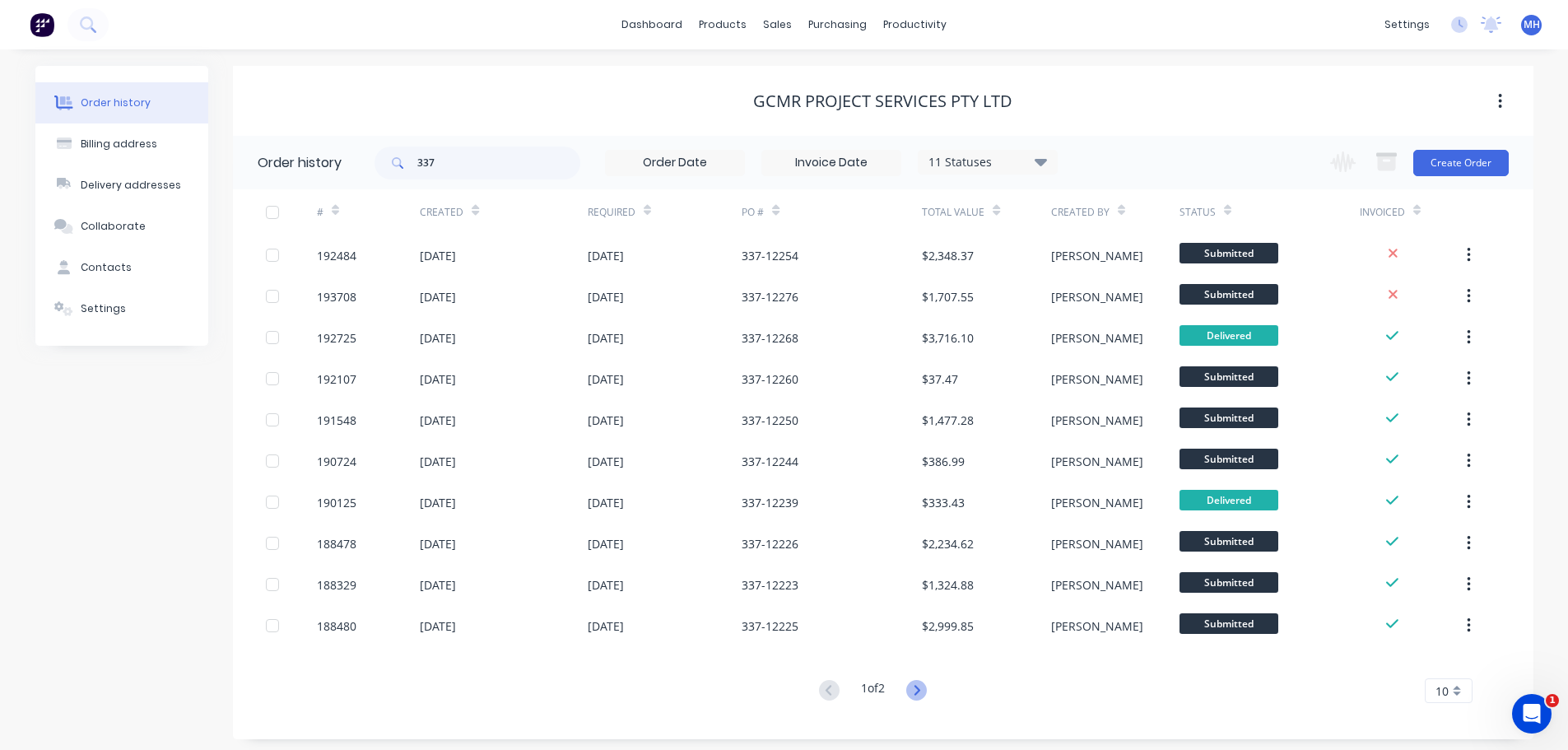
click at [918, 686] on icon at bounding box center [917, 690] width 6 height 10
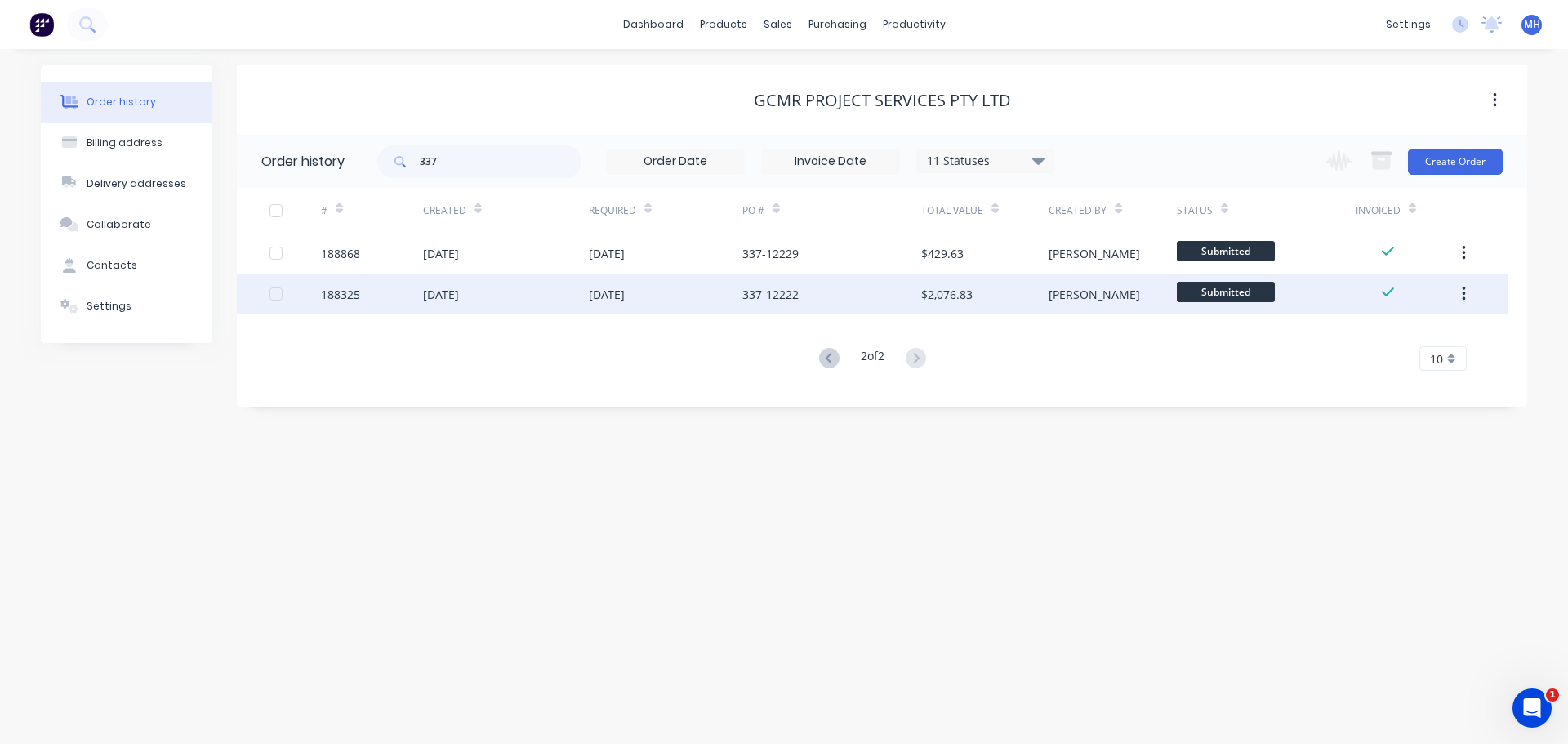
click at [798, 305] on div "337-12222" at bounding box center [831, 294] width 178 height 41
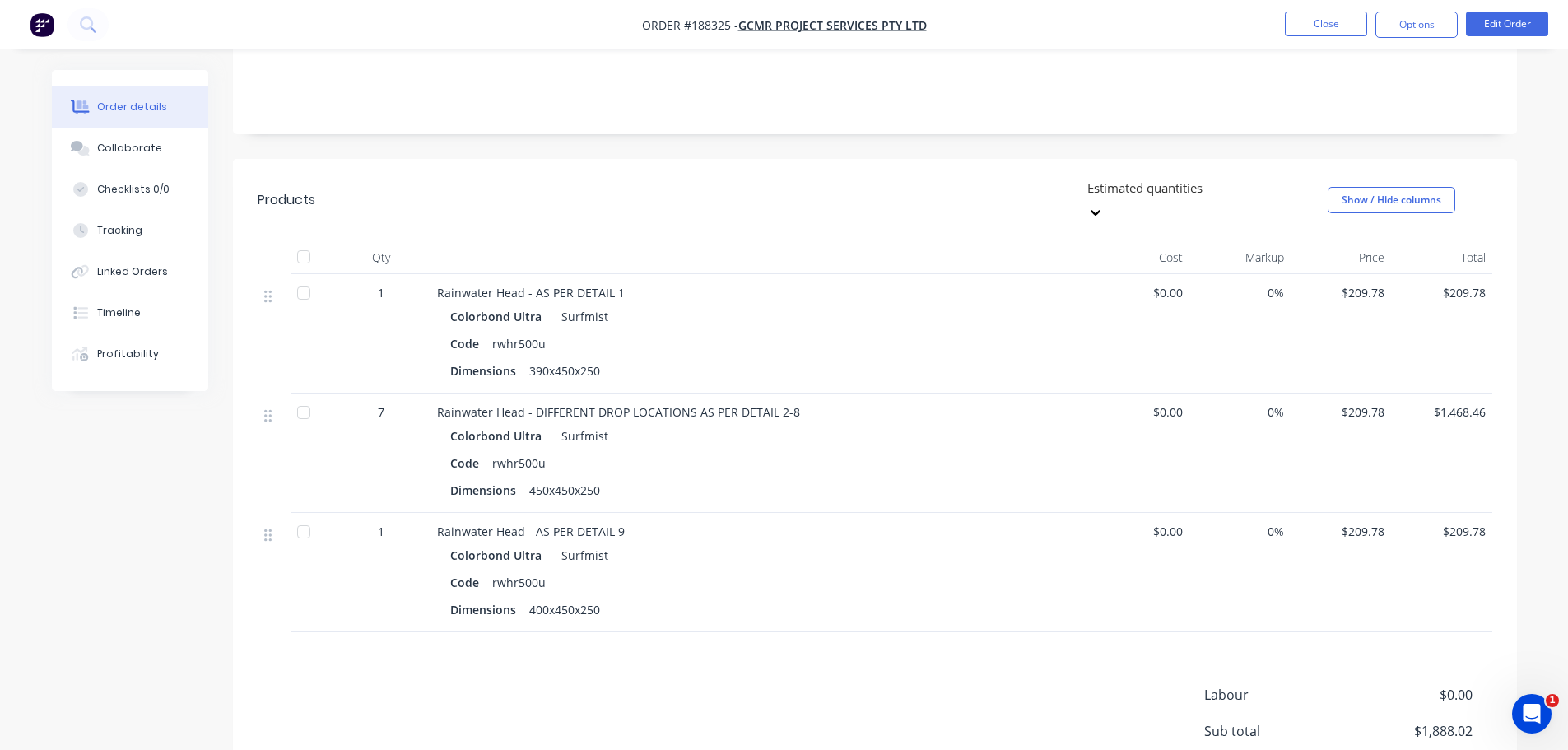
scroll to position [329, 0]
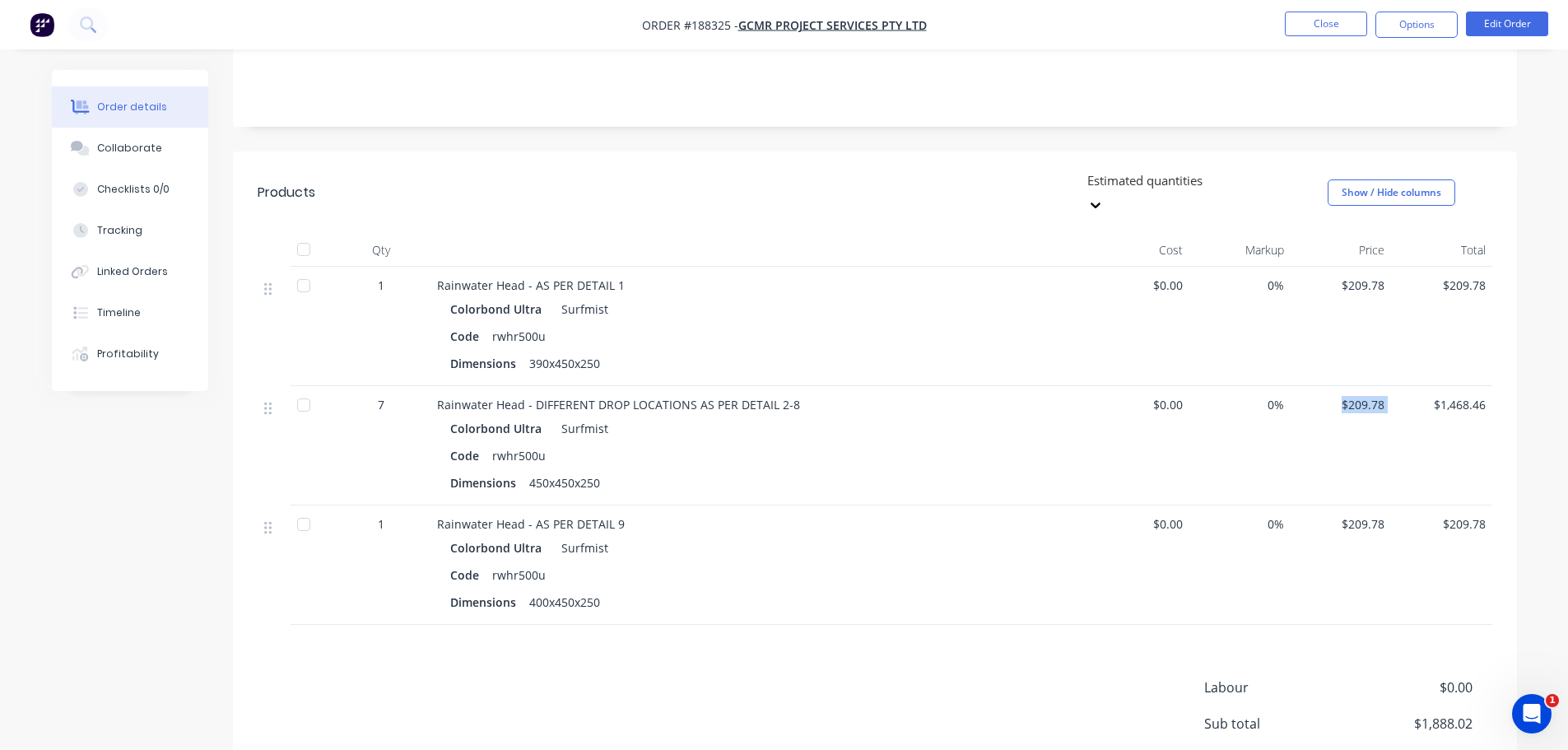
drag, startPoint x: 1344, startPoint y: 353, endPoint x: 1400, endPoint y: 357, distance: 56.1
click at [1400, 386] on div "7 Rainwater Head - DIFFERENT DROP LOCATIONS AS PER DETAIL 2-8 Colorbond Ultra S…" at bounding box center [875, 445] width 1235 height 119
click at [1521, 375] on div "Order details Collaborate Checklists 0/0 Tracking Linked Orders Timeline Profit…" at bounding box center [784, 329] width 1498 height 1177
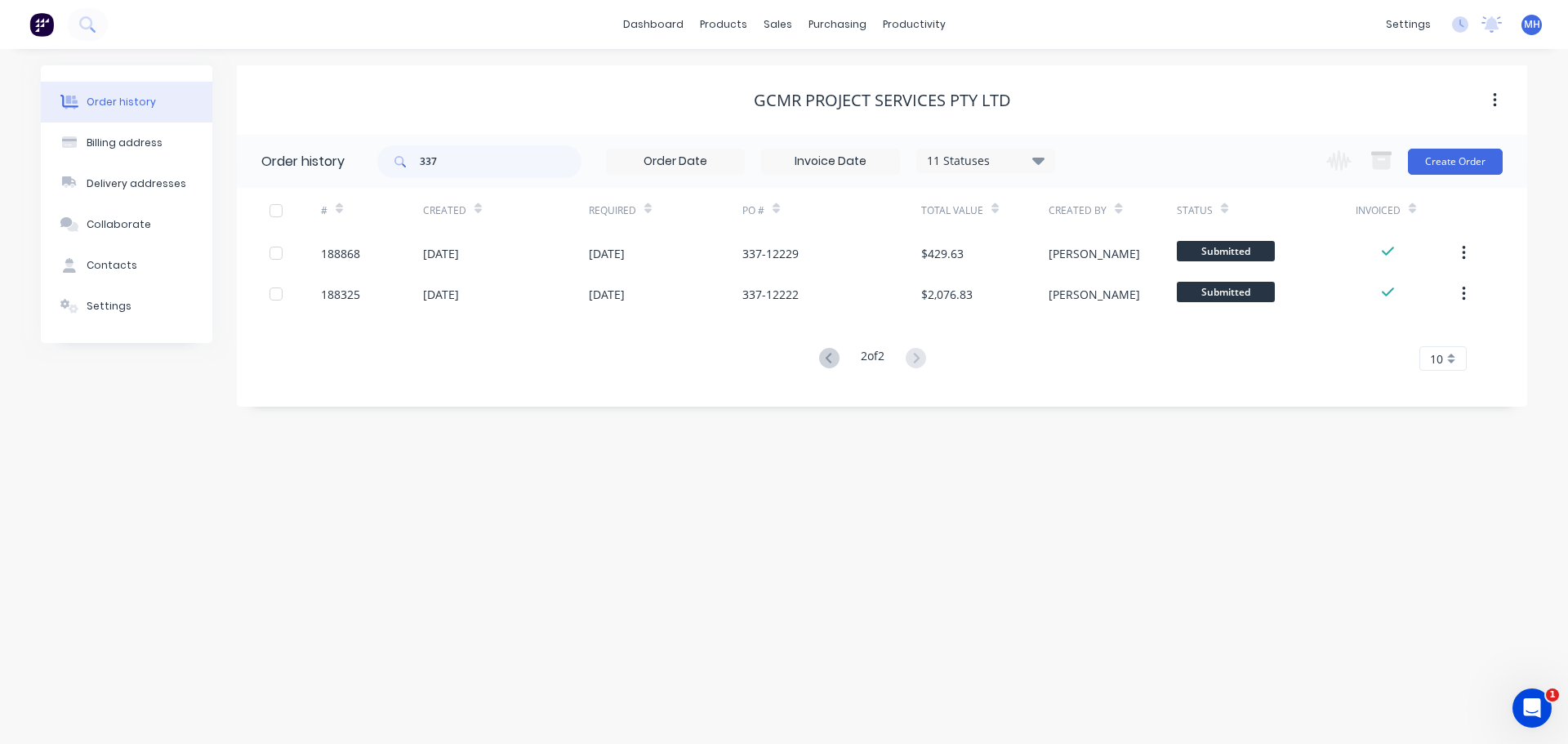
drag, startPoint x: 836, startPoint y: 366, endPoint x: 848, endPoint y: 381, distance: 19.2
click at [836, 365] on button at bounding box center [829, 359] width 30 height 24
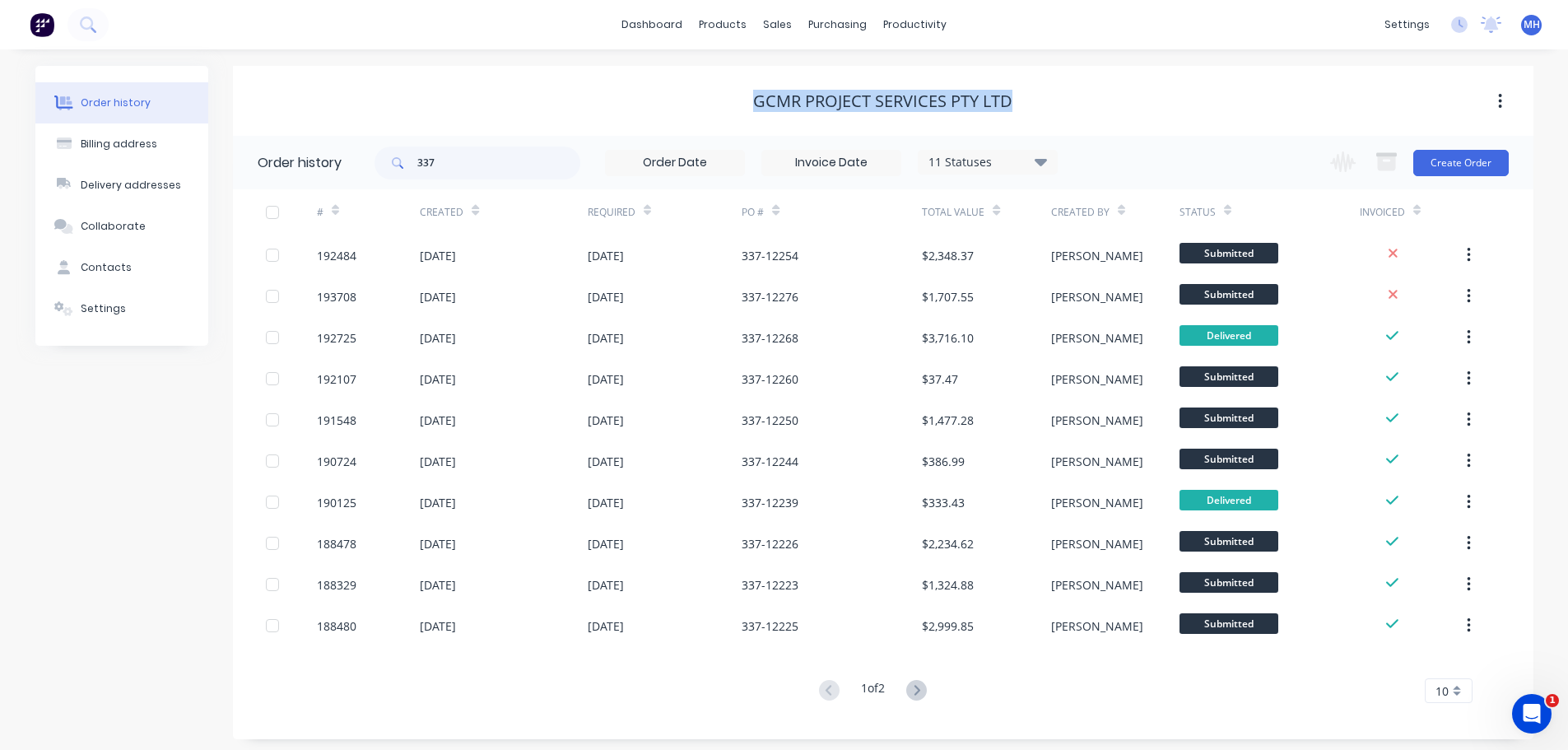
drag, startPoint x: 1015, startPoint y: 107, endPoint x: 743, endPoint y: 96, distance: 272.2
click at [743, 96] on div "GCMR Project Services Pty Ltd" at bounding box center [883, 101] width 1301 height 20
click at [743, 98] on div "GCMR Project Services Pty Ltd" at bounding box center [883, 101] width 1301 height 20
drag, startPoint x: 743, startPoint y: 105, endPoint x: 1039, endPoint y: 101, distance: 296.0
click at [1039, 101] on div "GCMR Project Services Pty Ltd" at bounding box center [883, 101] width 1301 height 20
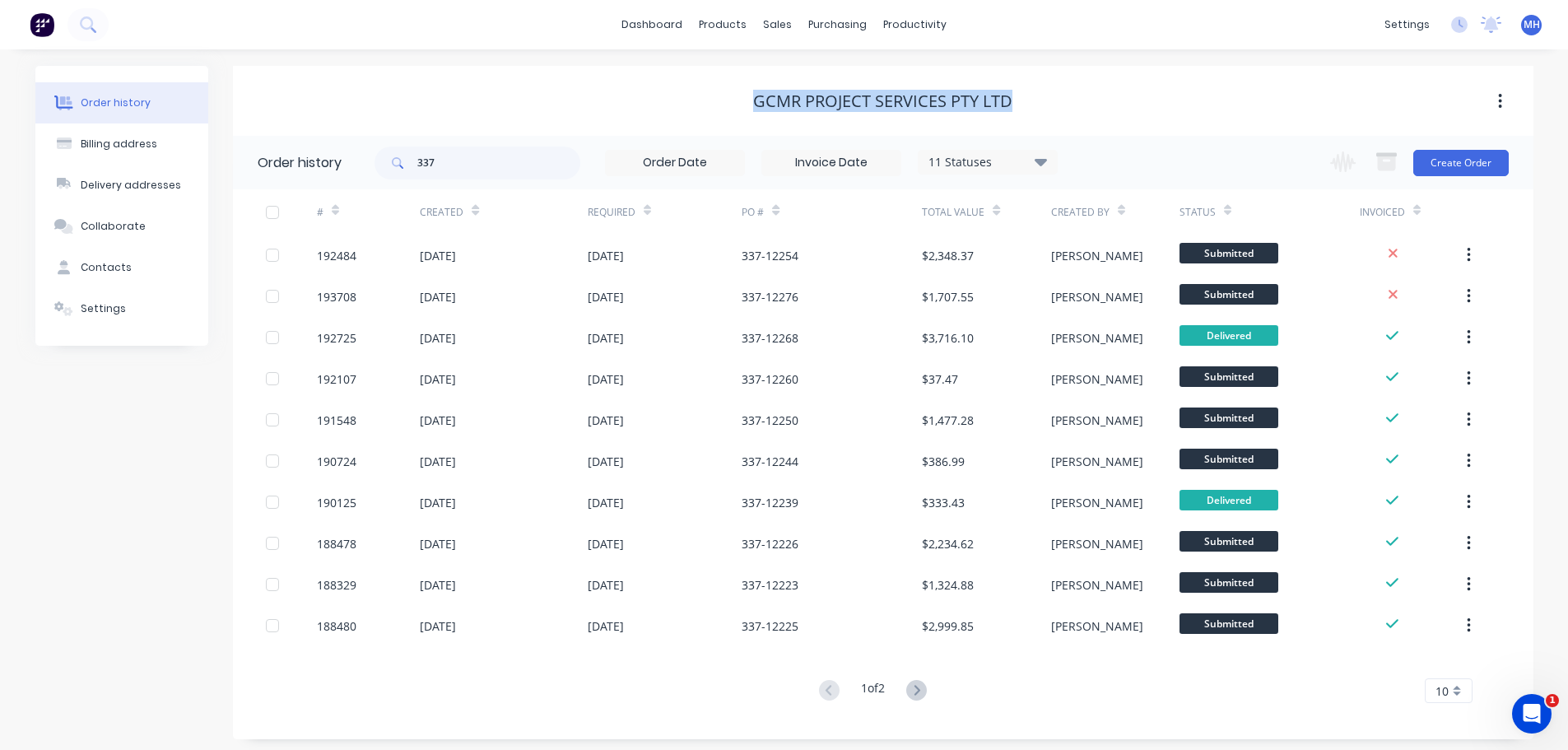
click at [1064, 99] on div "GCMR Project Services Pty Ltd" at bounding box center [883, 101] width 1301 height 20
click at [921, 694] on icon at bounding box center [916, 690] width 21 height 21
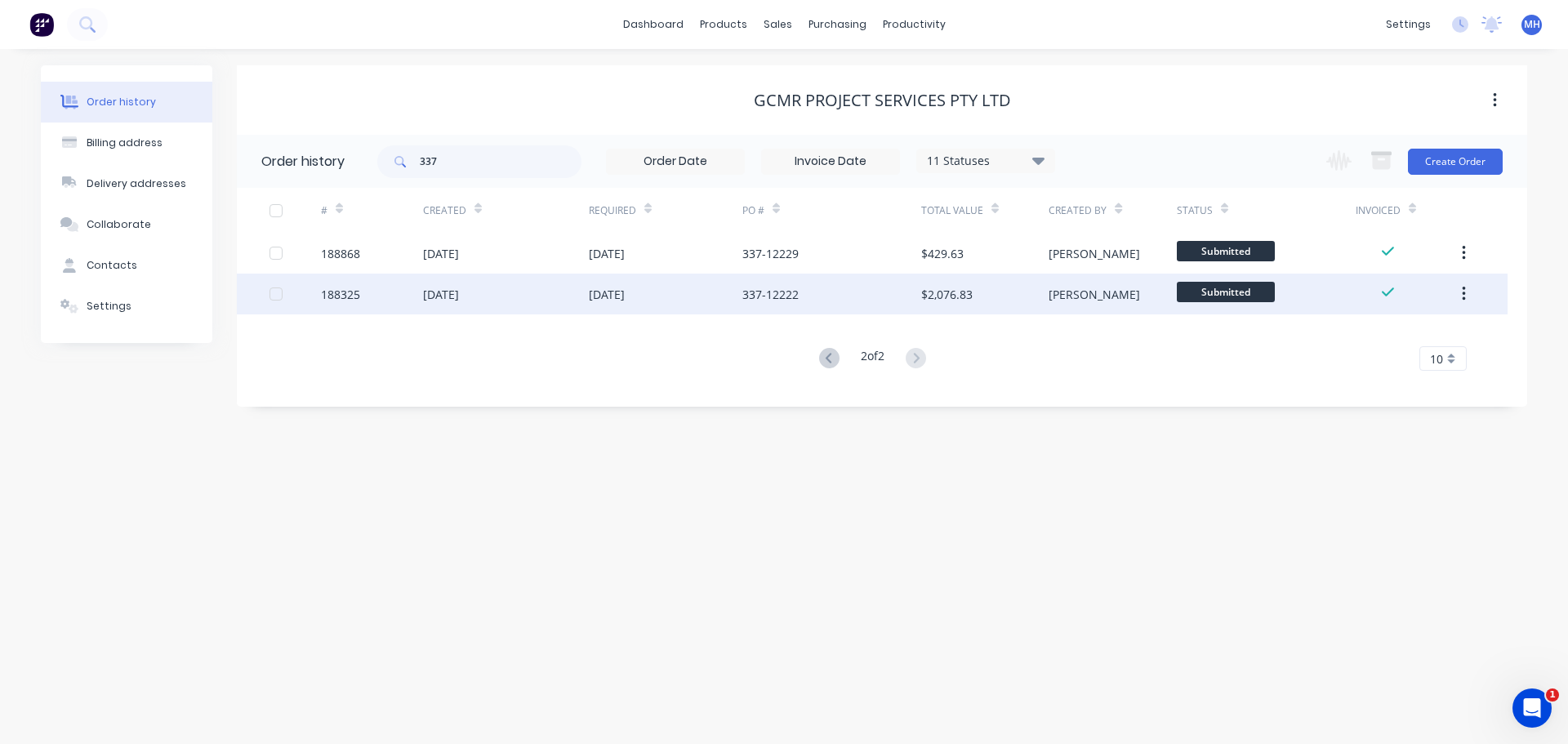
click at [625, 299] on div "05 Aug 2025" at bounding box center [607, 295] width 36 height 17
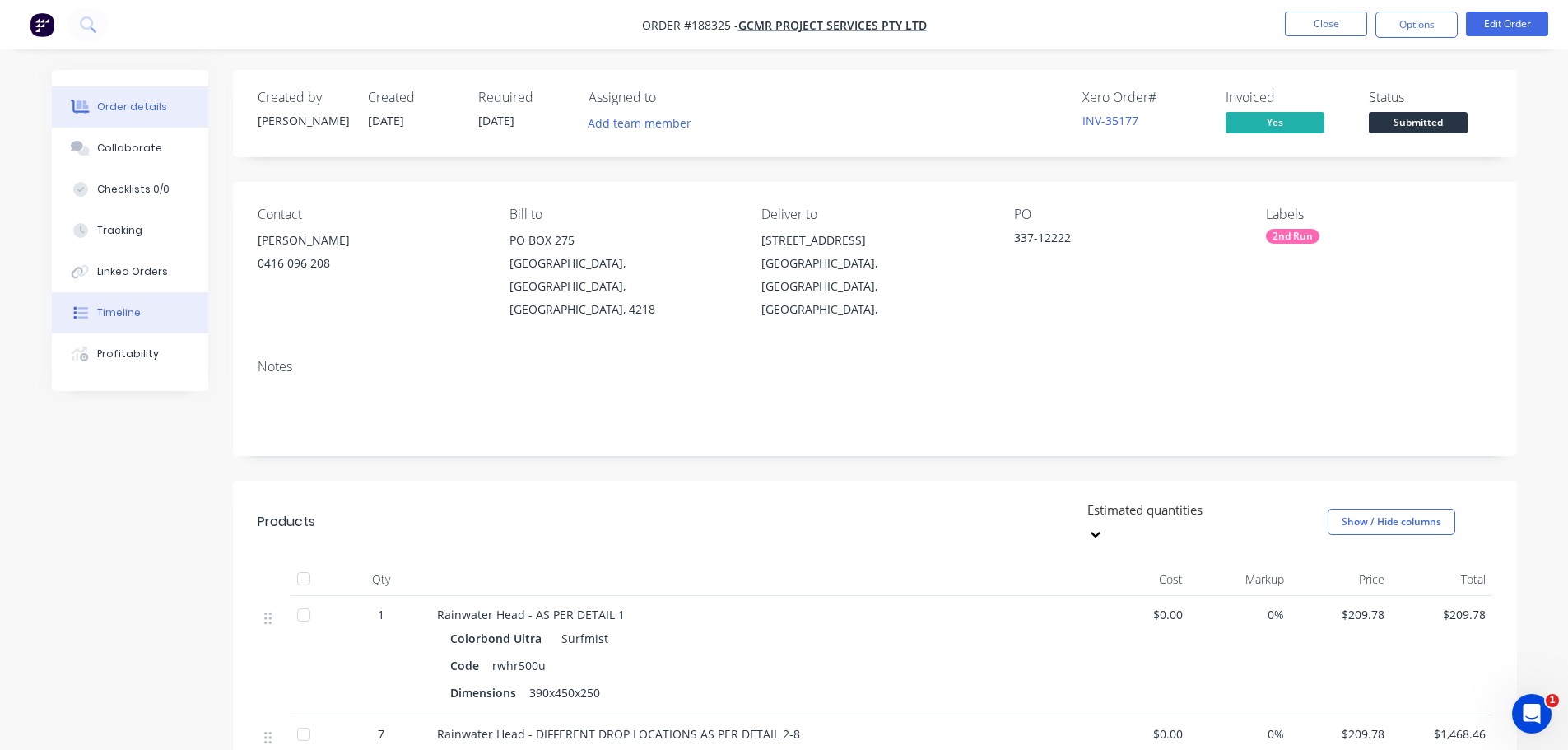
click at [141, 318] on button "Timeline" at bounding box center [129, 312] width 156 height 41
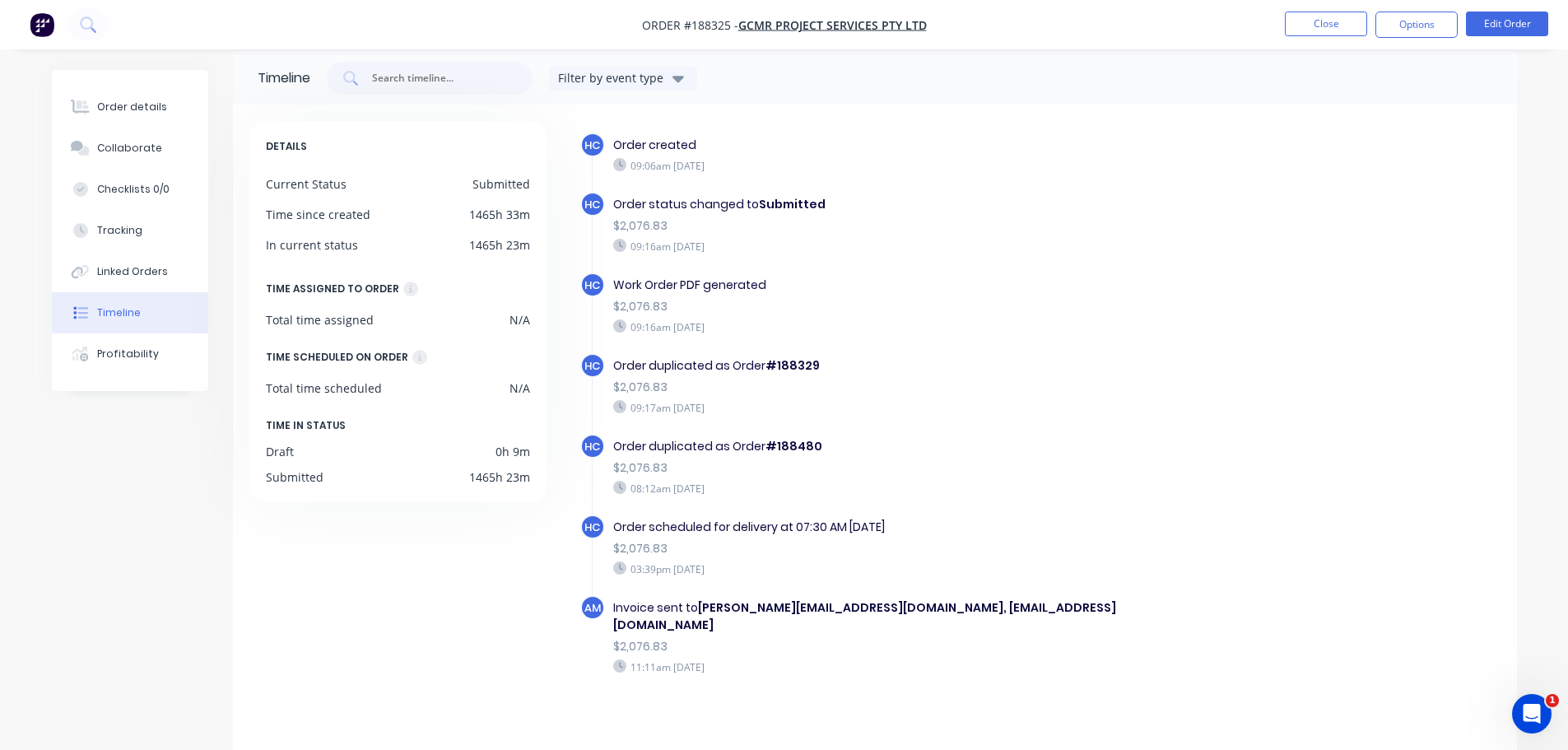
scroll to position [30, 0]
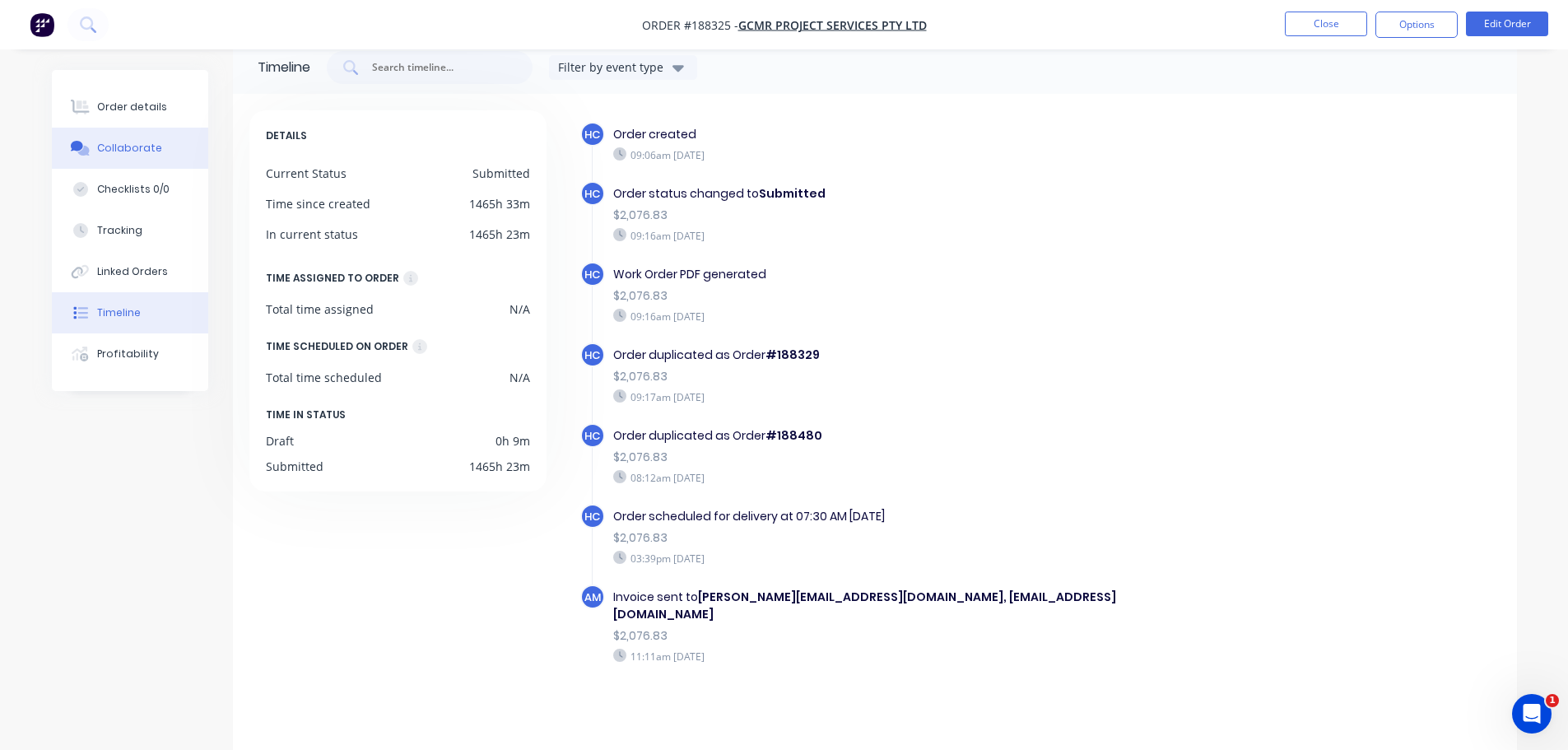
click at [94, 152] on button "Collaborate" at bounding box center [129, 148] width 156 height 41
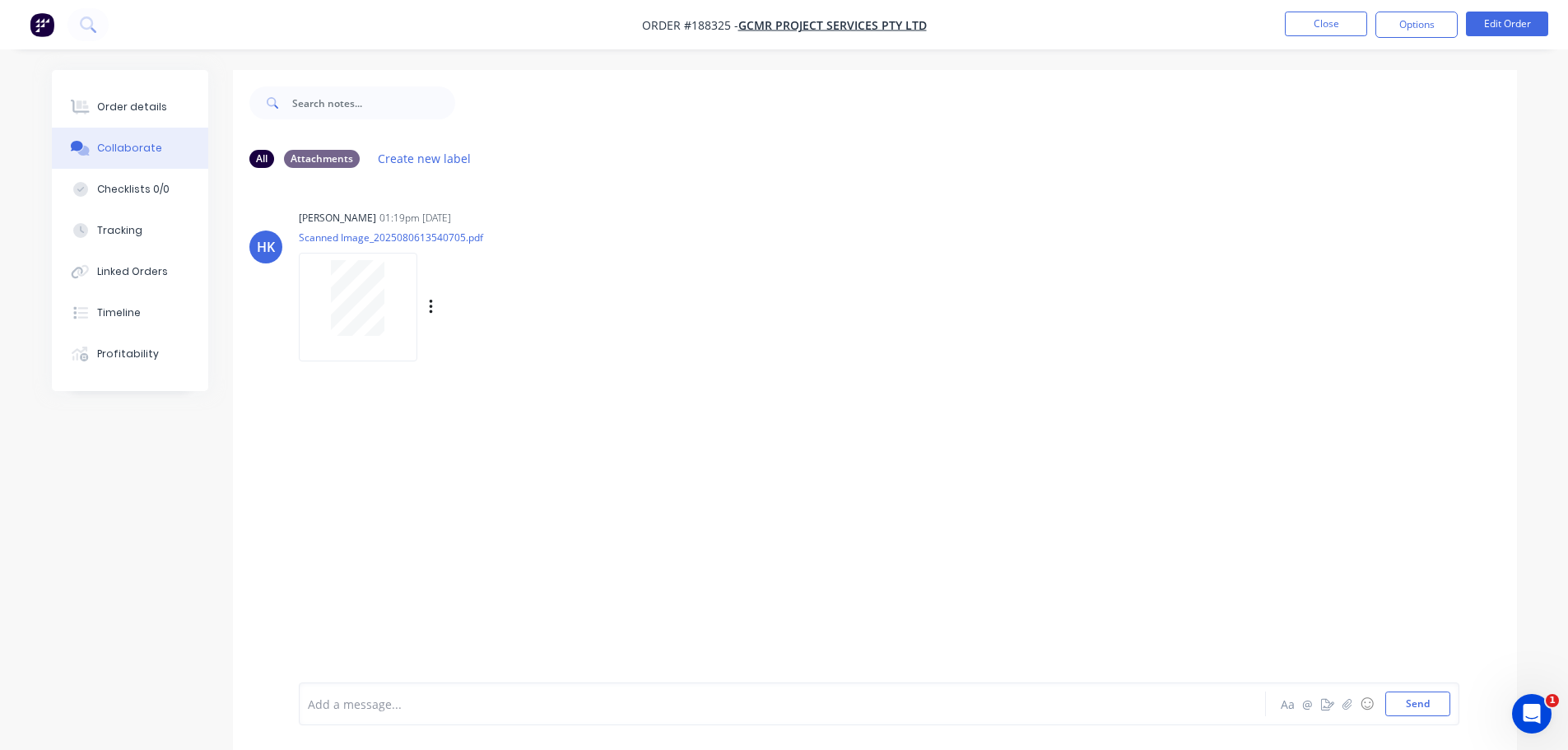
click at [389, 294] on div at bounding box center [358, 298] width 104 height 76
click at [577, 339] on div "Labels Download Delete" at bounding box center [449, 307] width 302 height 124
click at [101, 97] on button "Order details" at bounding box center [129, 107] width 156 height 41
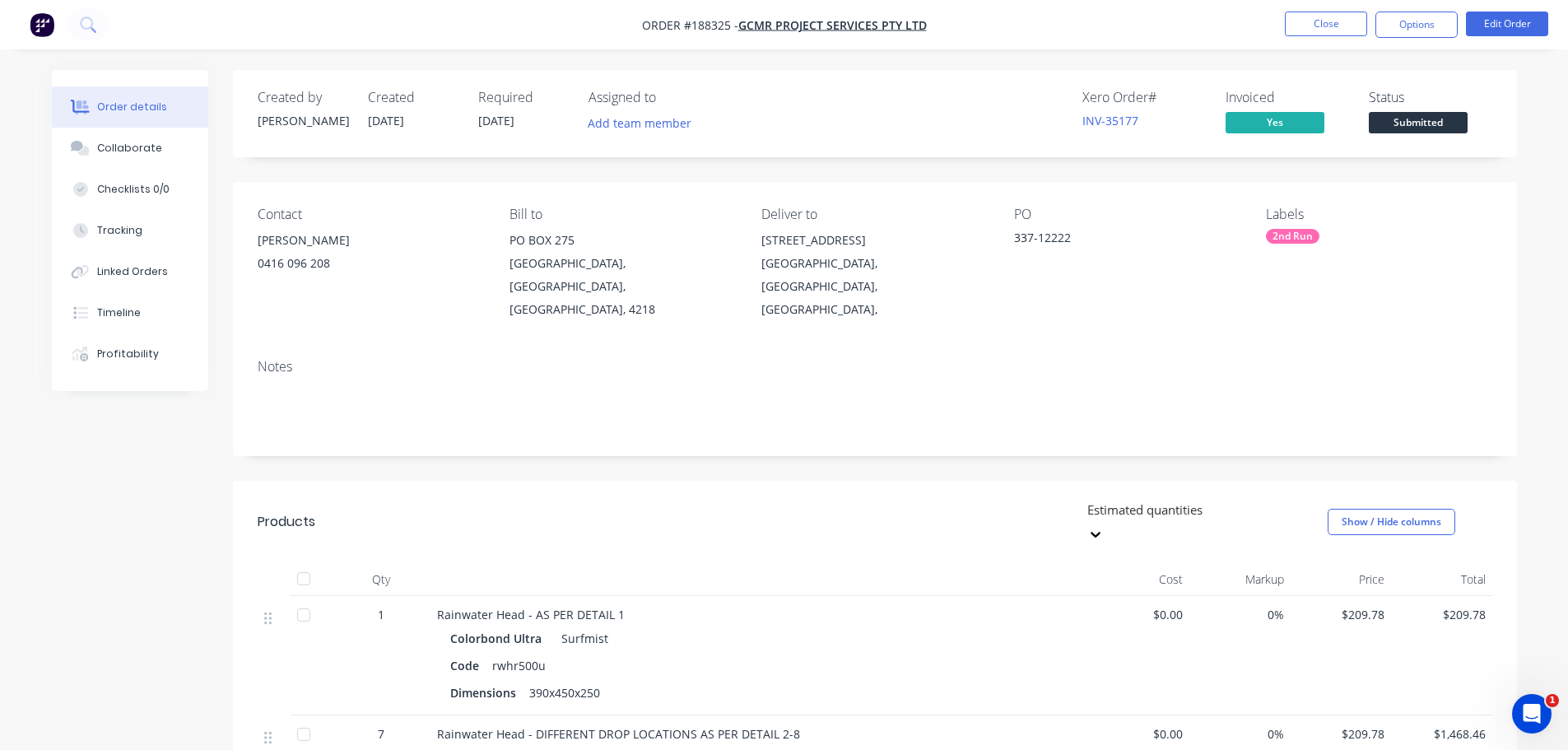
click at [618, 497] on div "Estimated quantities Show / Hide columns" at bounding box center [1006, 522] width 972 height 49
click at [1312, 37] on li "Close" at bounding box center [1325, 25] width 83 height 27
click at [1300, 16] on button "Close" at bounding box center [1325, 24] width 83 height 25
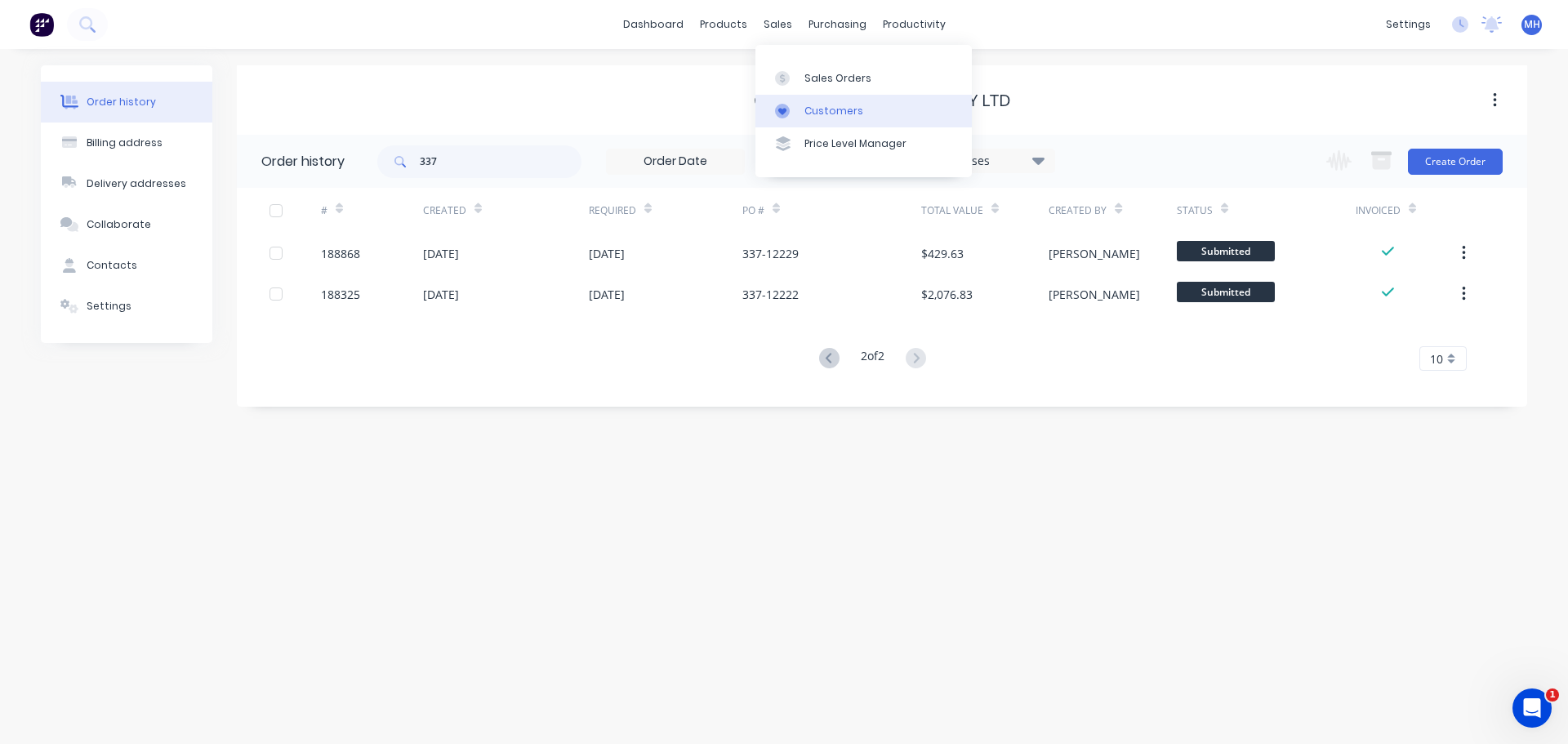
click at [831, 115] on div "Customers" at bounding box center [834, 111] width 59 height 15
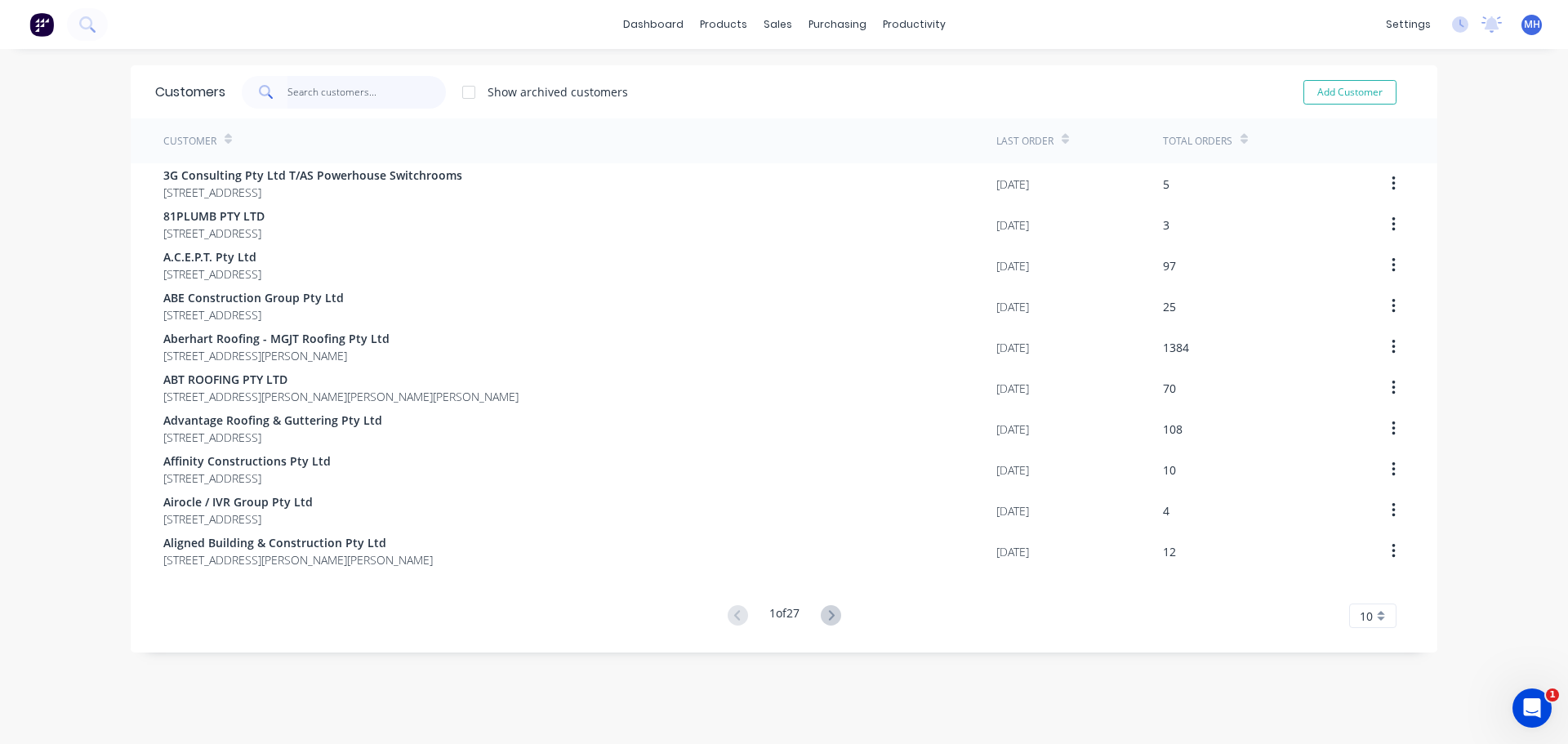
click at [389, 84] on input "text" at bounding box center [366, 92] width 160 height 33
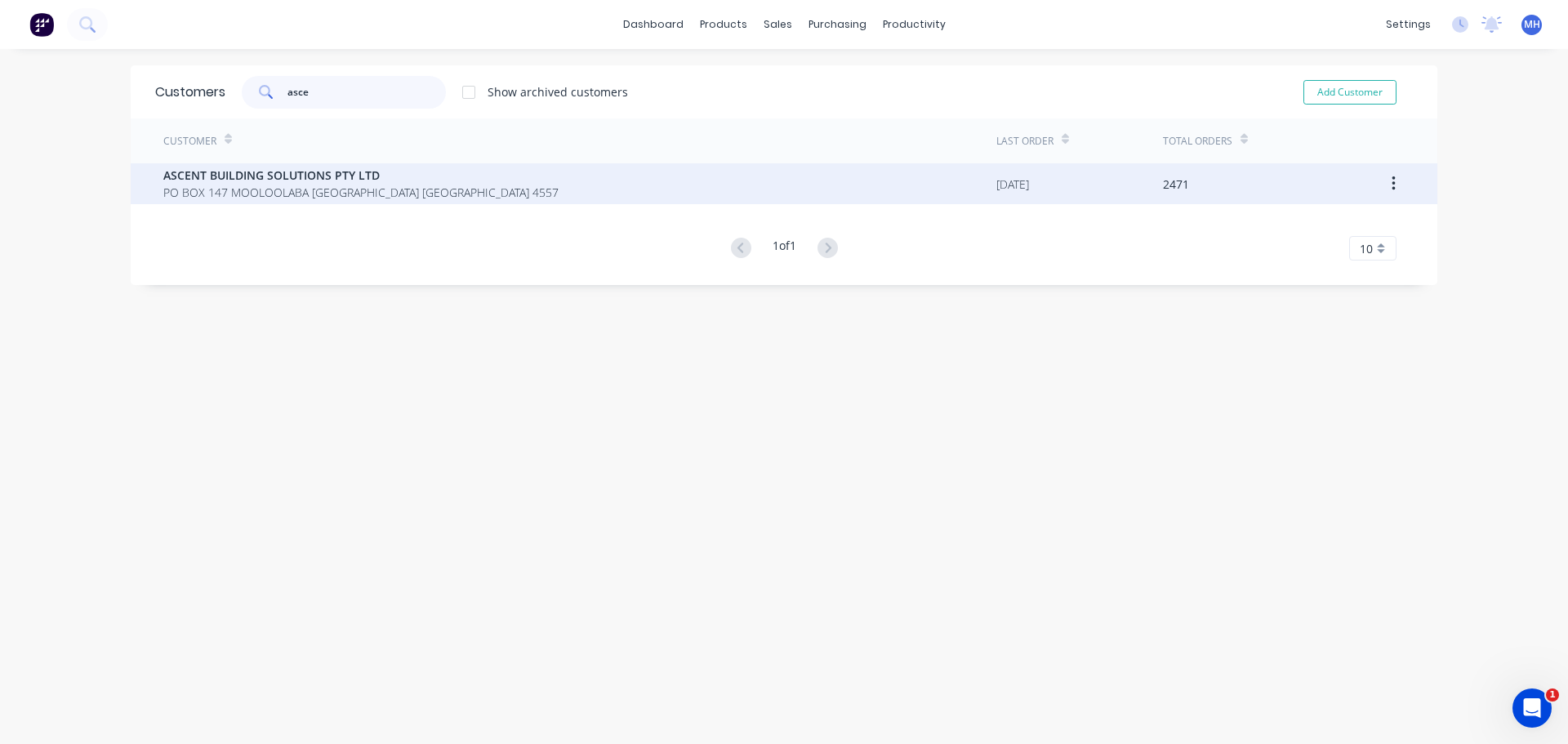
type input "asce"
click at [372, 179] on span "ASCENT BUILDING SOLUTIONS PTY LTD" at bounding box center [361, 175] width 396 height 17
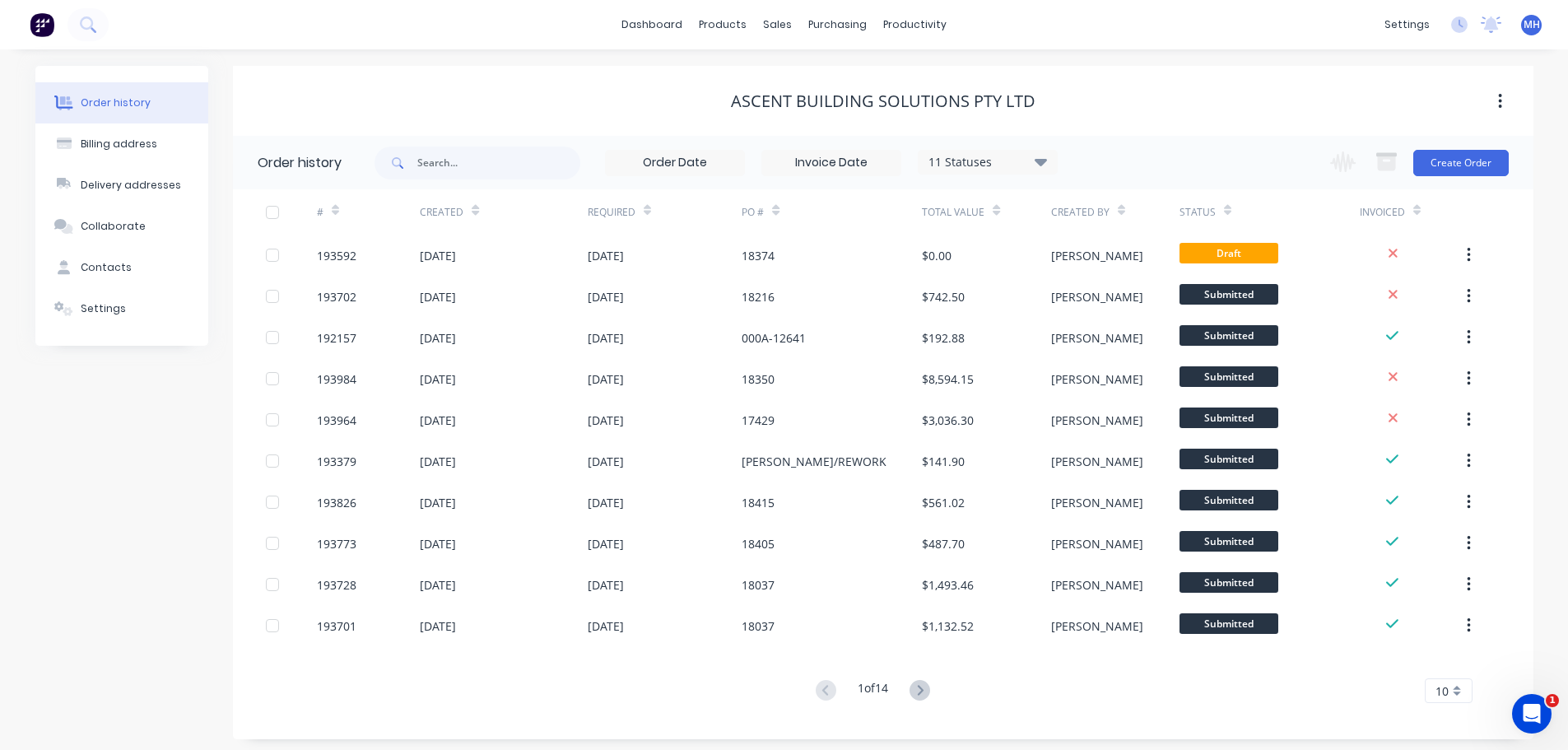
click at [519, 186] on div "11 Statuses Invoice Status Invoiced Not Invoiced Partial Order Status All Archi…" at bounding box center [716, 163] width 683 height 53
click at [519, 161] on input "text" at bounding box center [499, 163] width 163 height 33
type input "protector"
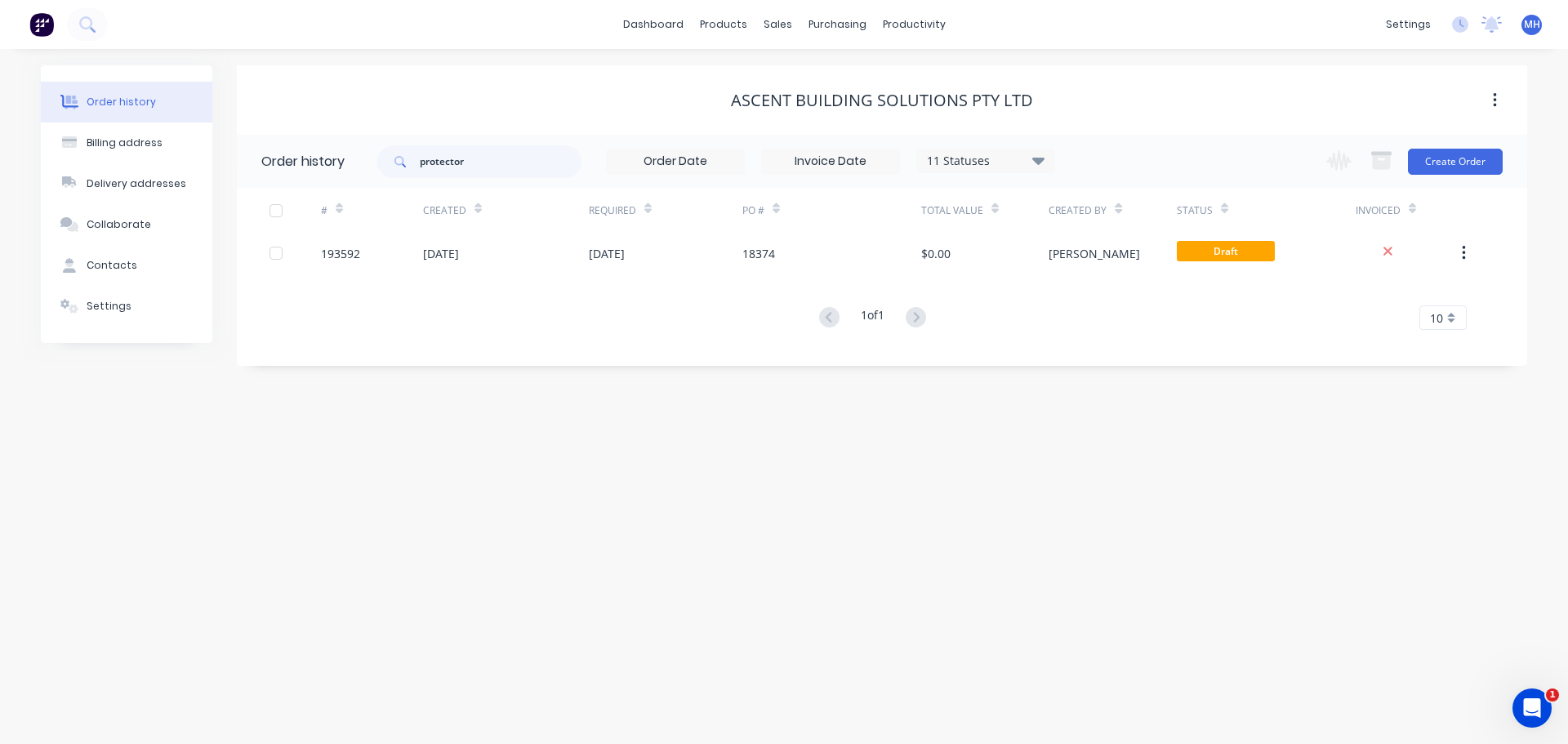
click at [963, 158] on div "11 Statuses" at bounding box center [985, 161] width 137 height 18
click at [1121, 381] on label at bounding box center [1121, 381] width 0 height 0
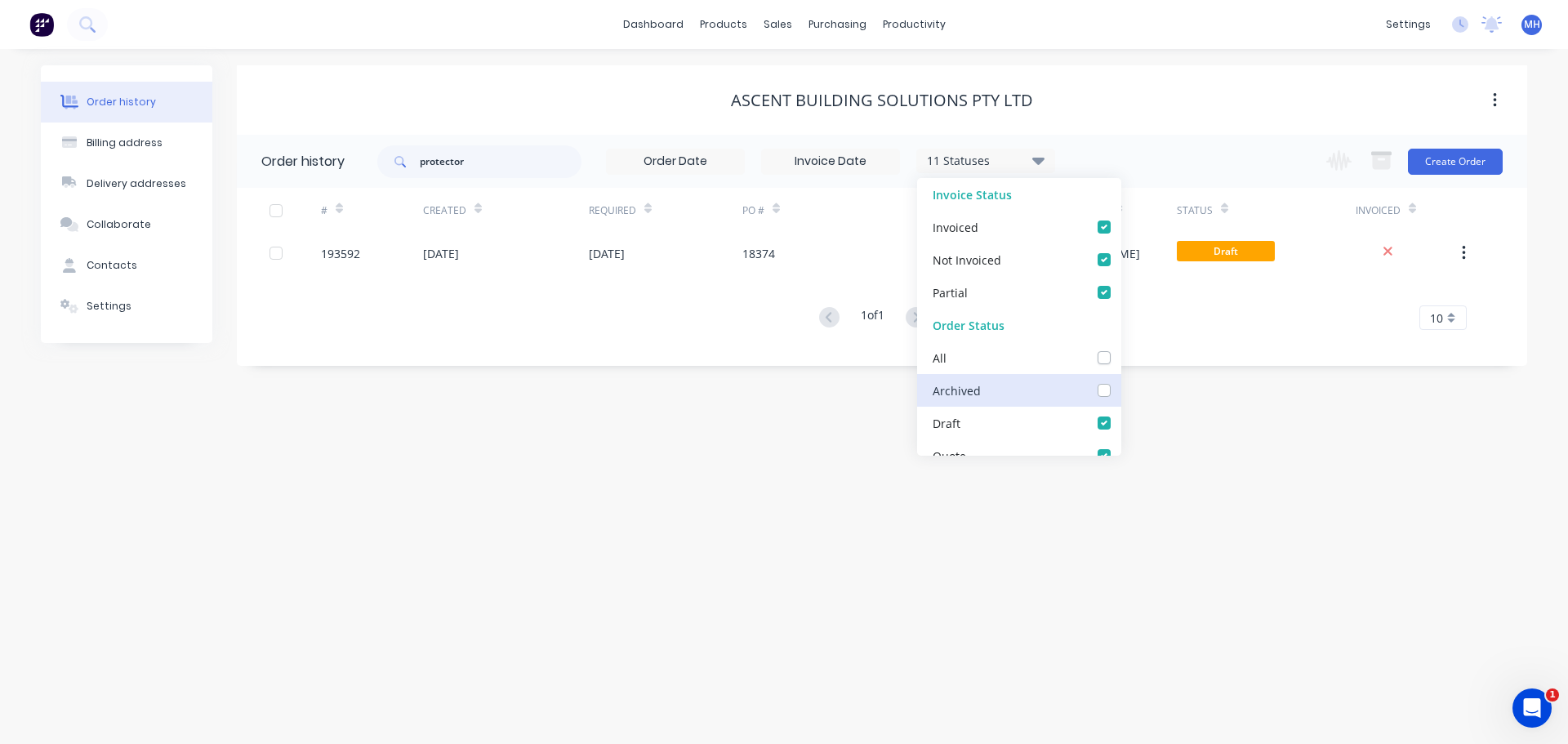
click at [1121, 390] on input "checkbox" at bounding box center [1127, 389] width 13 height 15
checkbox input "true"
click at [1128, 99] on div "ASCENT BUILDING SOLUTIONS PTY LTD" at bounding box center [882, 100] width 1290 height 20
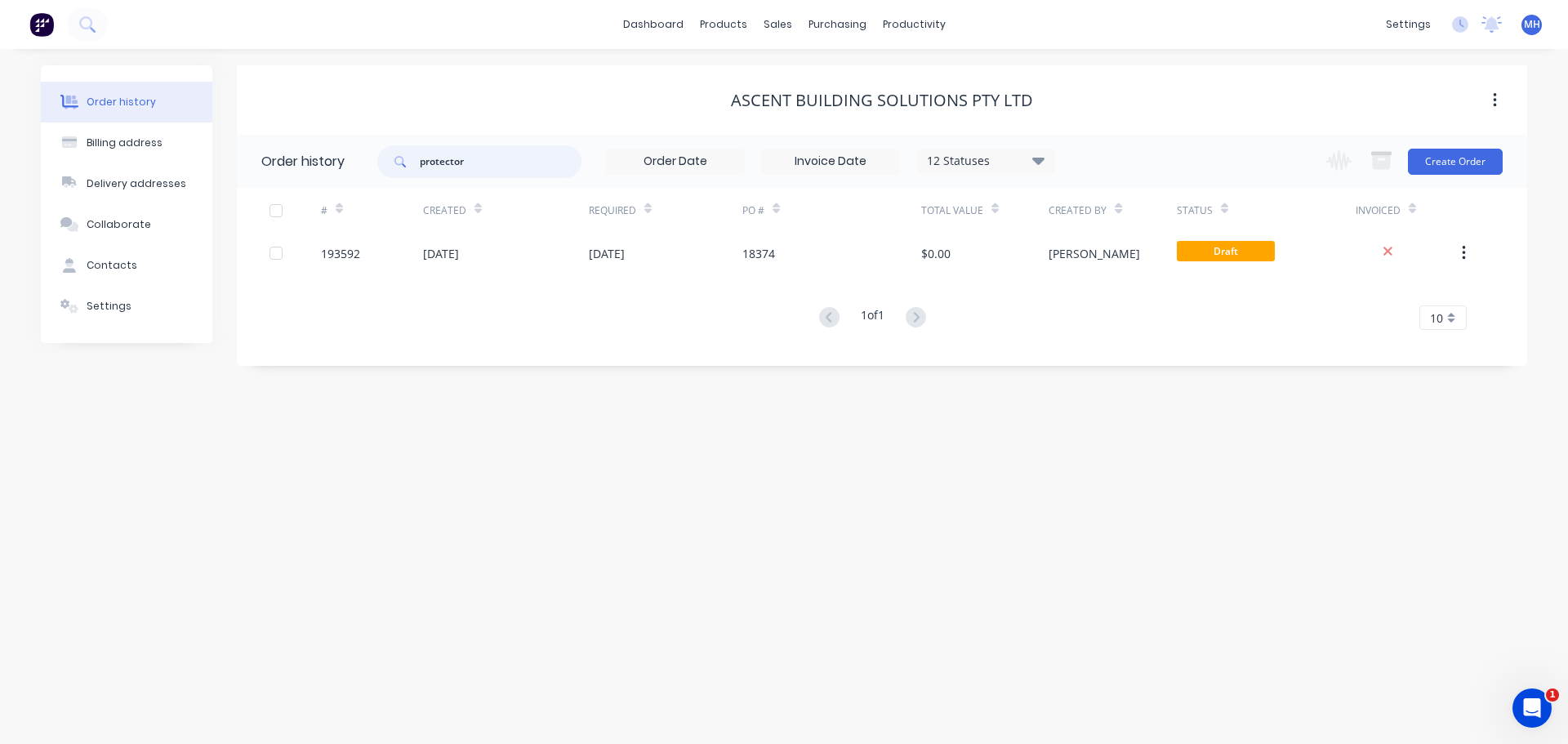
click at [493, 161] on input "protector" at bounding box center [500, 161] width 161 height 33
click at [497, 161] on input "protector" at bounding box center [500, 161] width 161 height 33
type input "protectors"
click at [959, 166] on div "12 Statuses" at bounding box center [985, 161] width 137 height 18
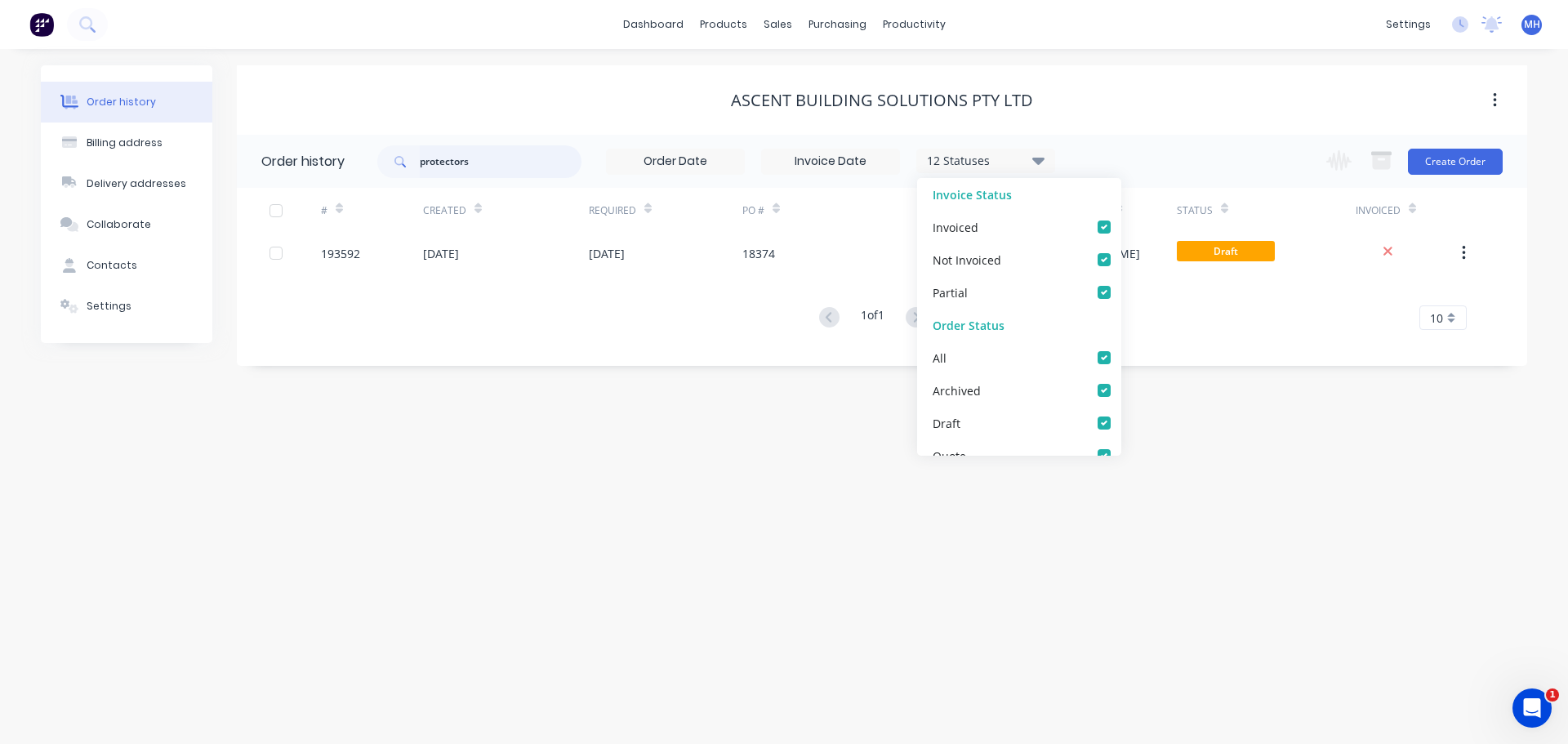
click at [497, 161] on input "protectors" at bounding box center [500, 161] width 161 height 33
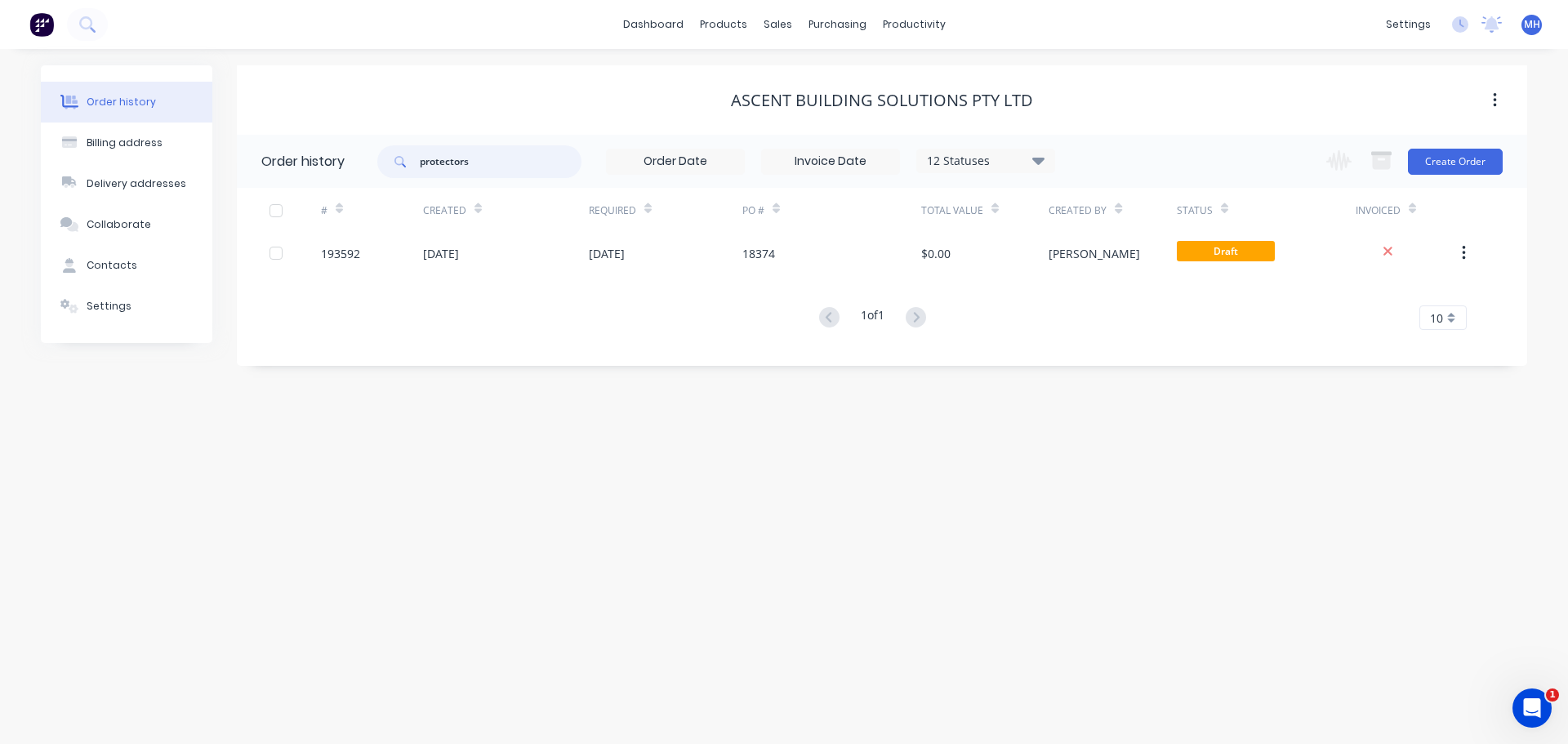
click at [497, 161] on input "protectors" at bounding box center [500, 161] width 161 height 33
type input "guard"
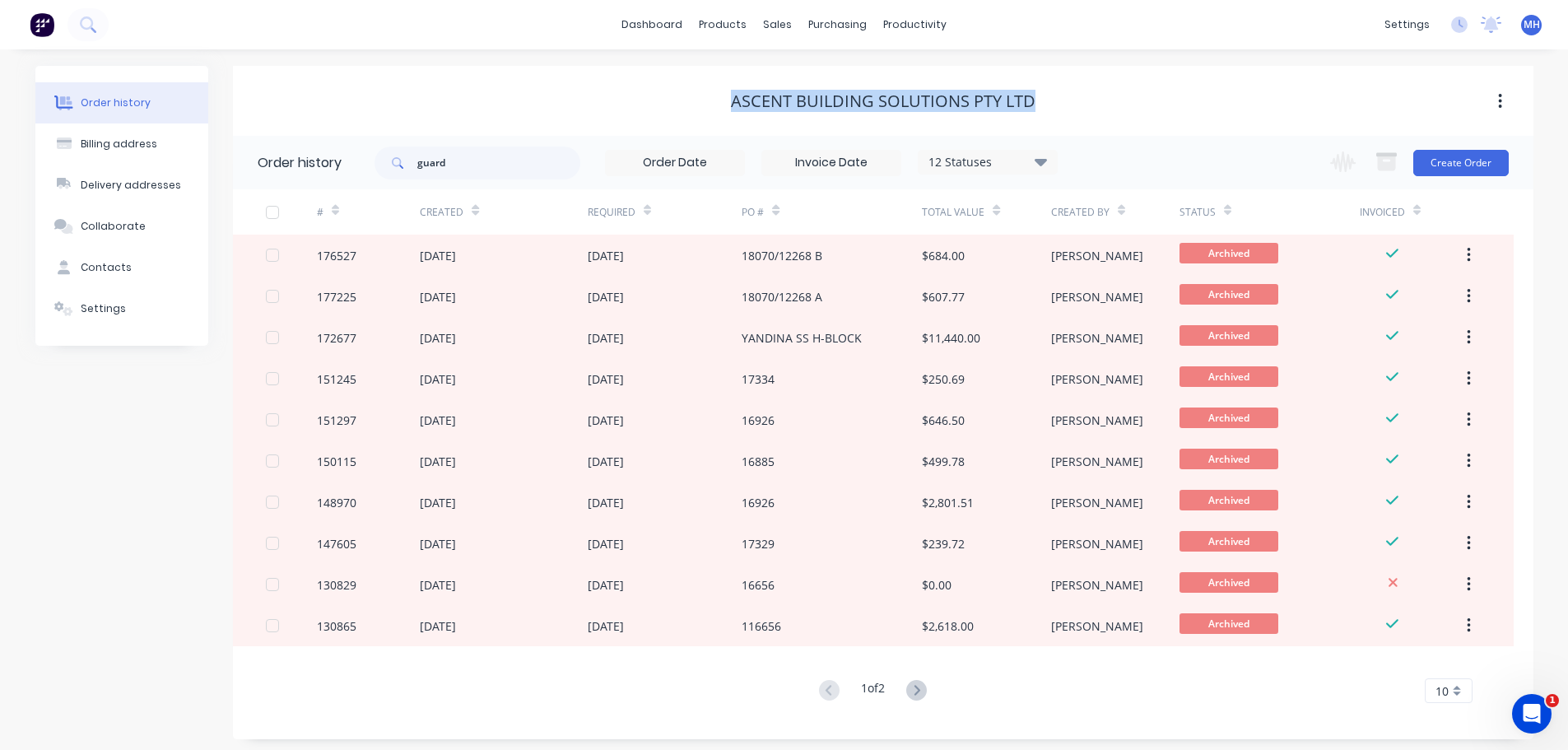
drag, startPoint x: 717, startPoint y: 103, endPoint x: 1177, endPoint y: 99, distance: 460.0
click at [1177, 98] on div "ASCENT BUILDING SOLUTIONS PTY LTD" at bounding box center [883, 101] width 1301 height 20
click at [1177, 99] on div "ASCENT BUILDING SOLUTIONS PTY LTD" at bounding box center [883, 101] width 1301 height 20
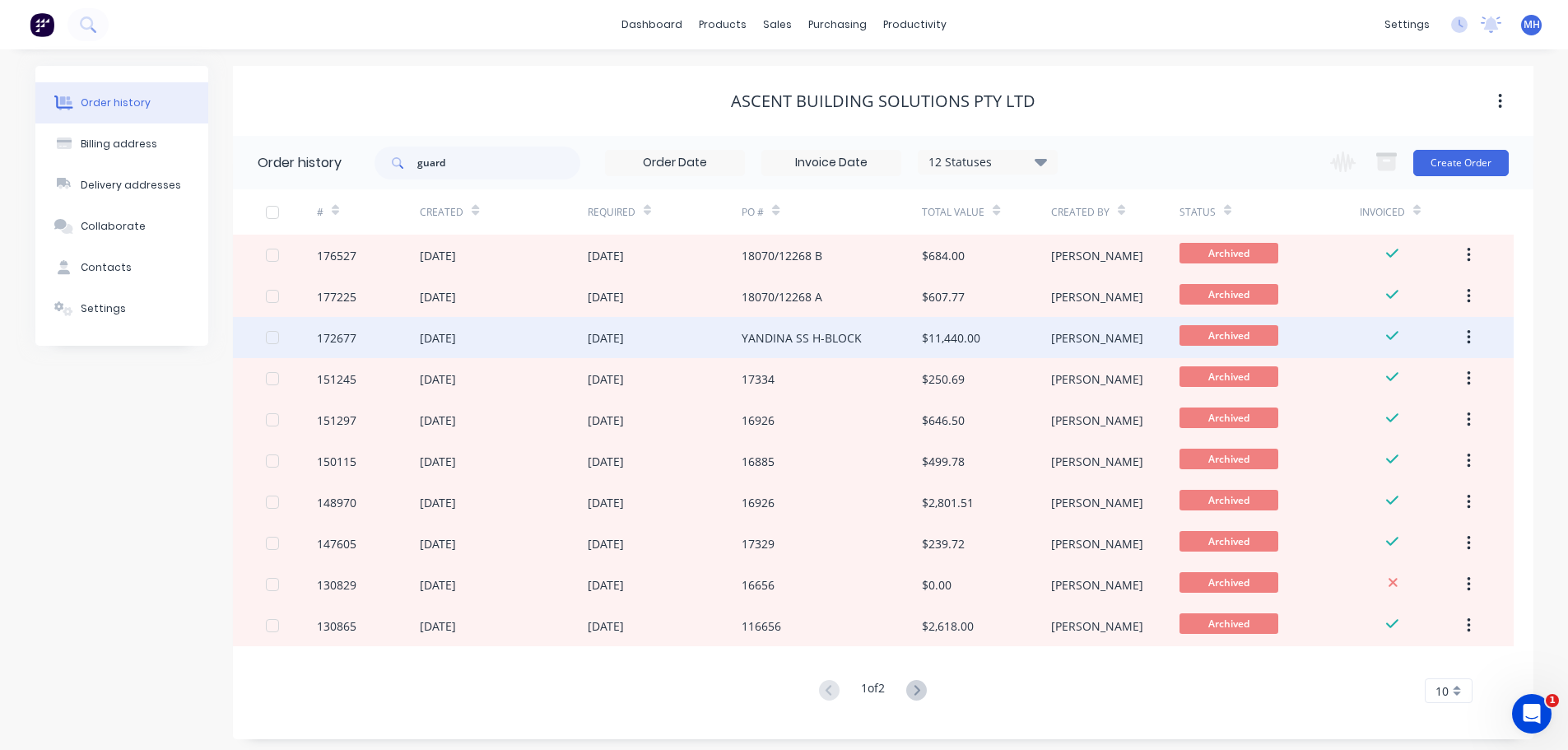
click at [856, 339] on div "YANDINA SS H-BLOCK" at bounding box center [801, 338] width 120 height 17
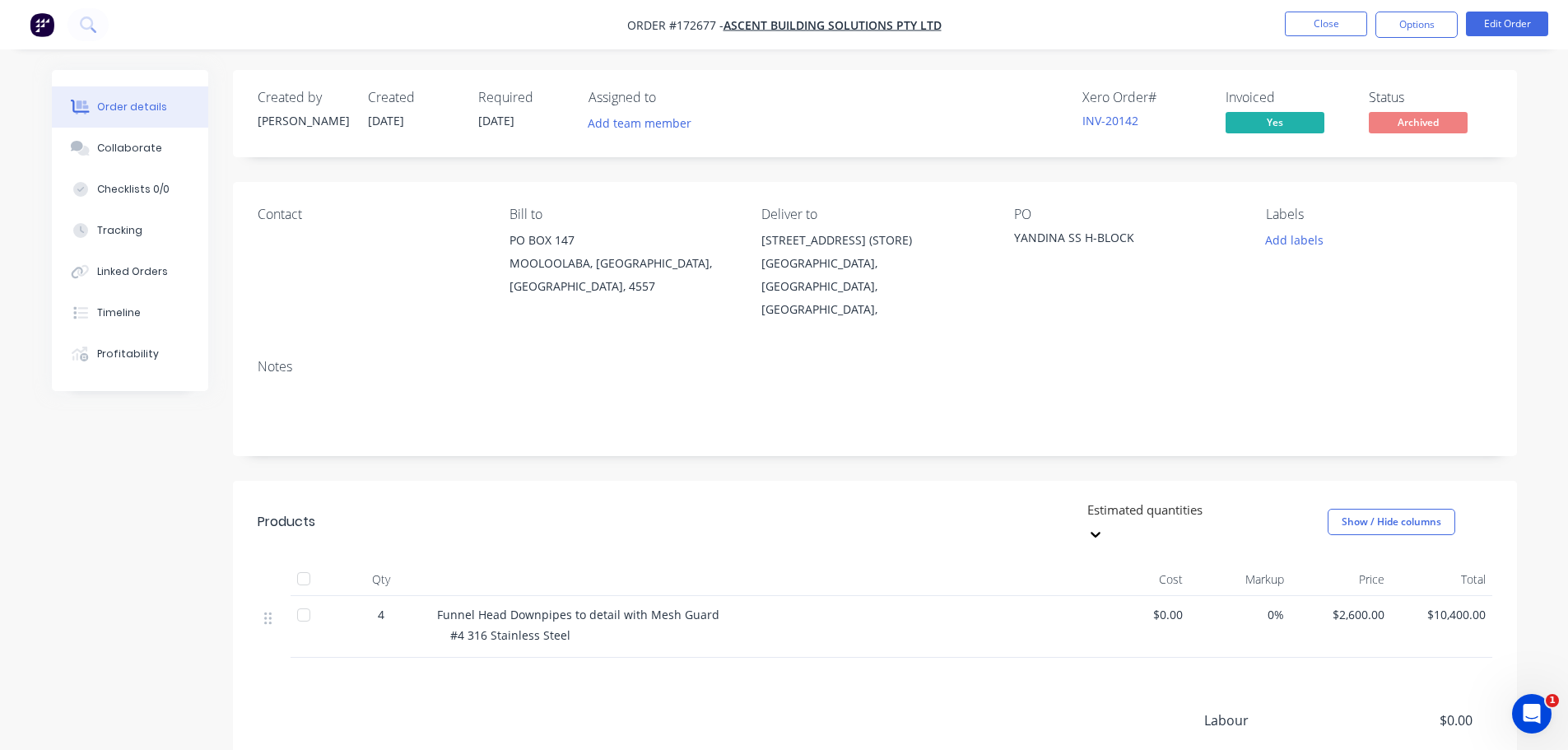
drag, startPoint x: 1291, startPoint y: 29, endPoint x: 1284, endPoint y: 43, distance: 15.7
click at [1284, 42] on nav "Order #172677 - ASCENT BUILDING SOLUTIONS PTY LTD Close Options Edit Order" at bounding box center [784, 25] width 1568 height 49
click at [1291, 22] on button "Close" at bounding box center [1325, 24] width 83 height 25
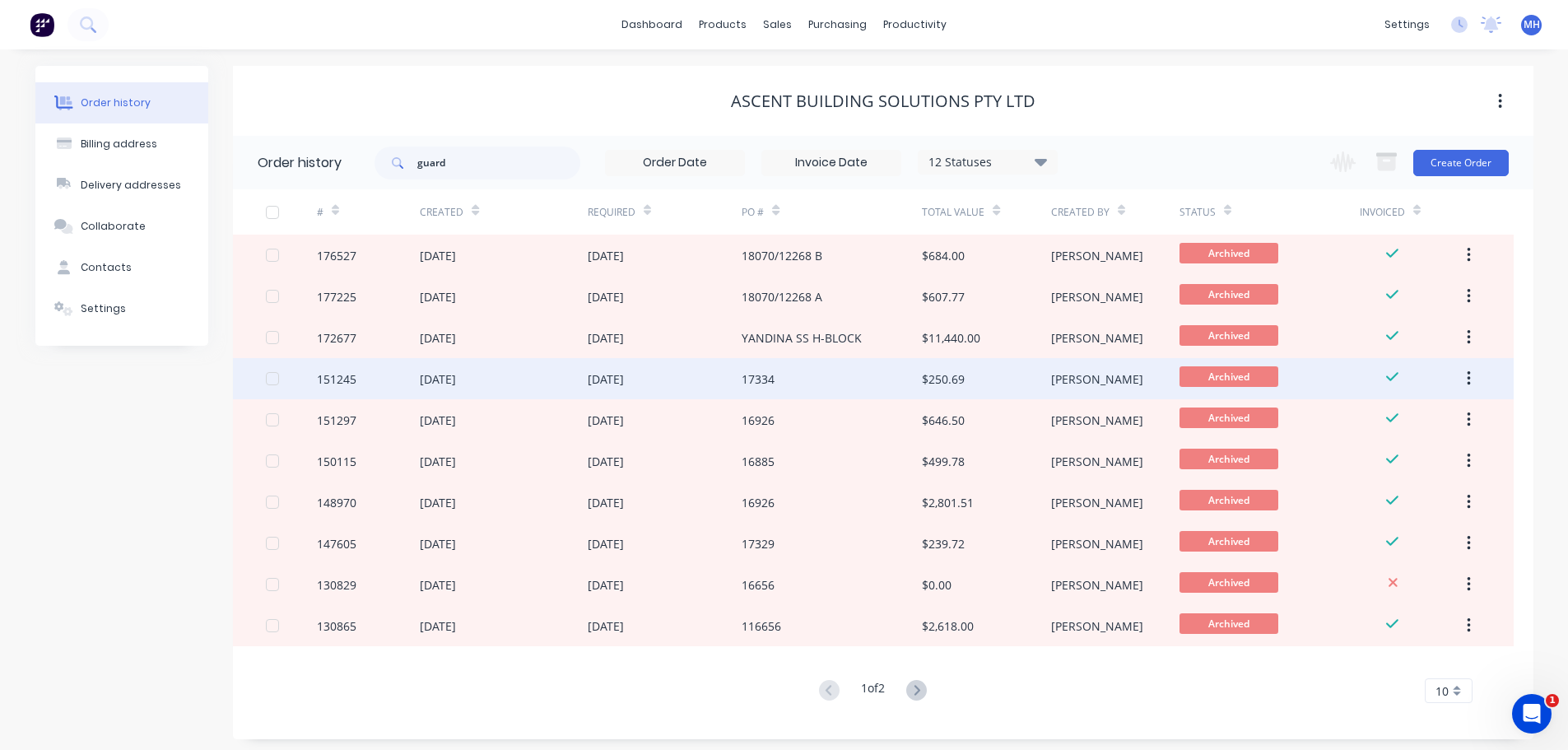
click at [859, 392] on div "17334" at bounding box center [831, 378] width 180 height 41
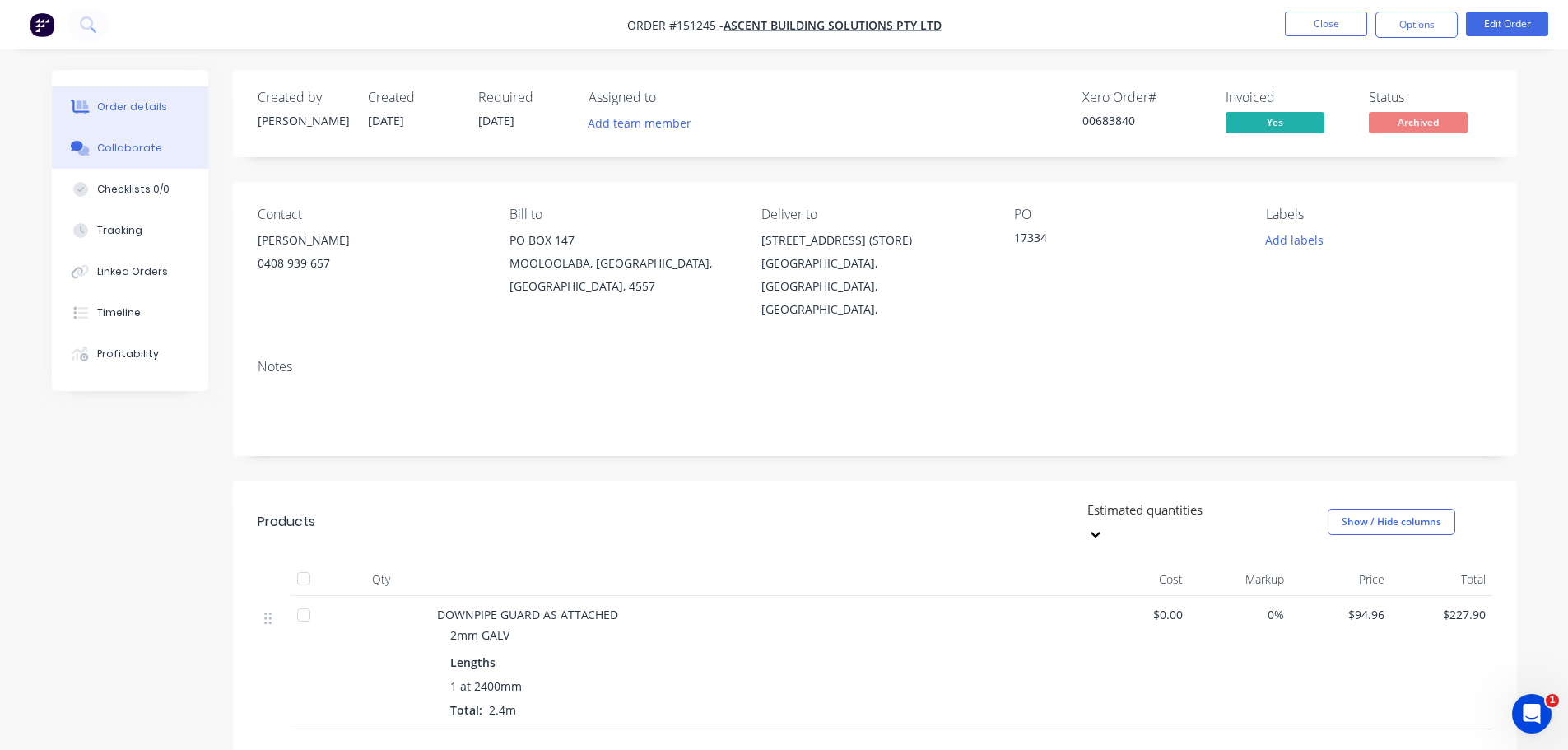
click at [107, 154] on div "Collaborate" at bounding box center [129, 148] width 65 height 15
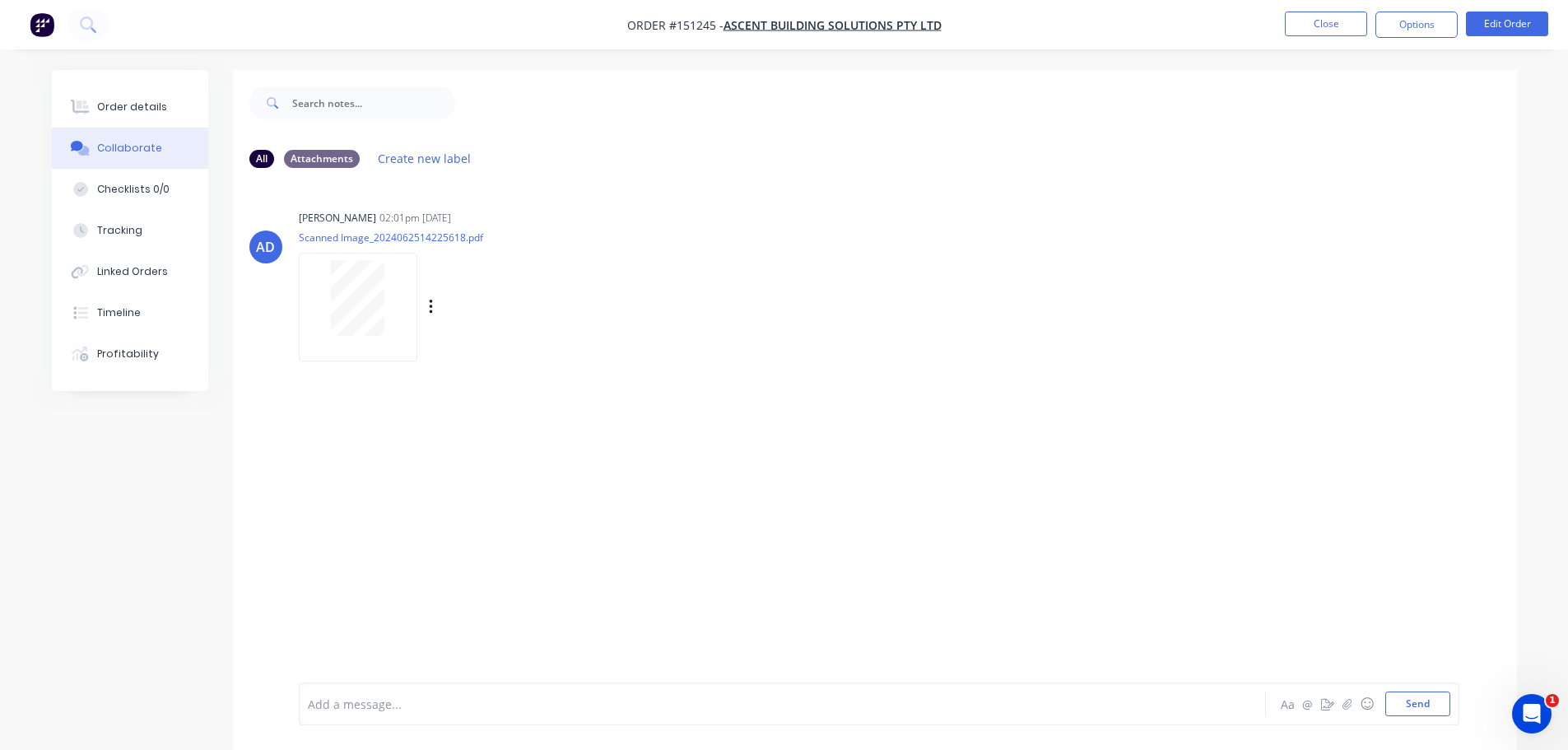
click at [393, 315] on div at bounding box center [358, 298] width 104 height 76
click at [144, 99] on button "Order details" at bounding box center [129, 107] width 156 height 41
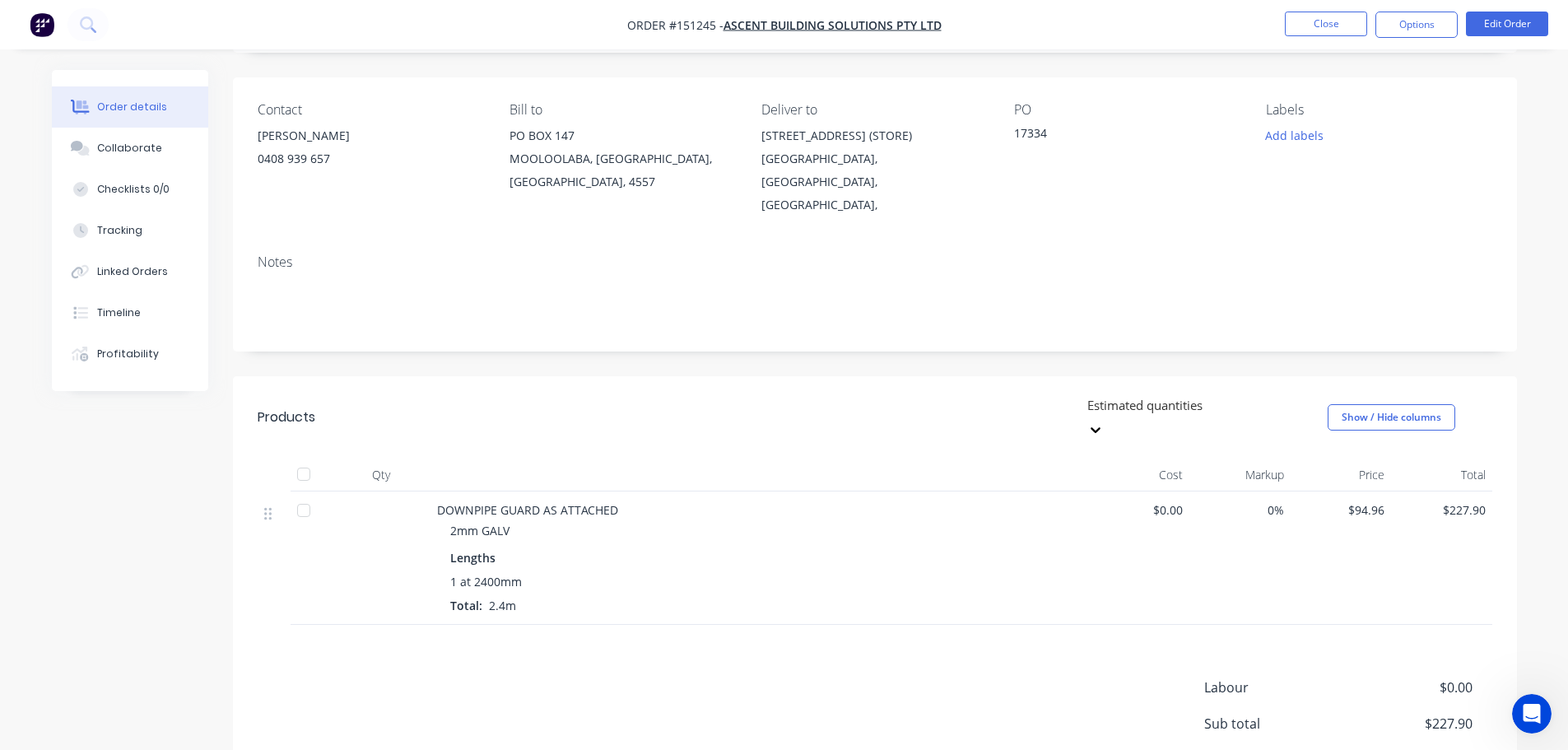
scroll to position [227, 0]
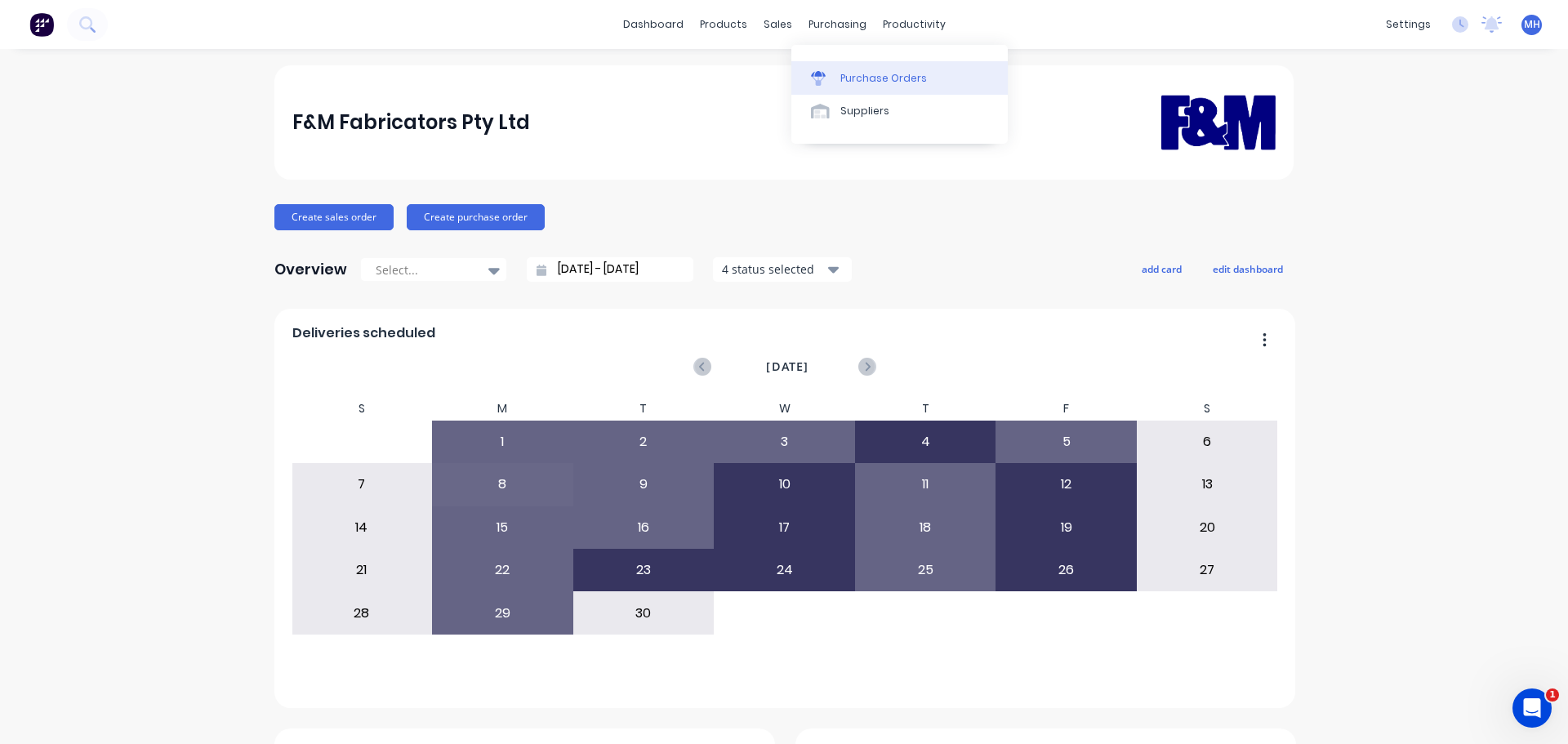
click at [825, 69] on link "Purchase Orders" at bounding box center [899, 77] width 216 height 33
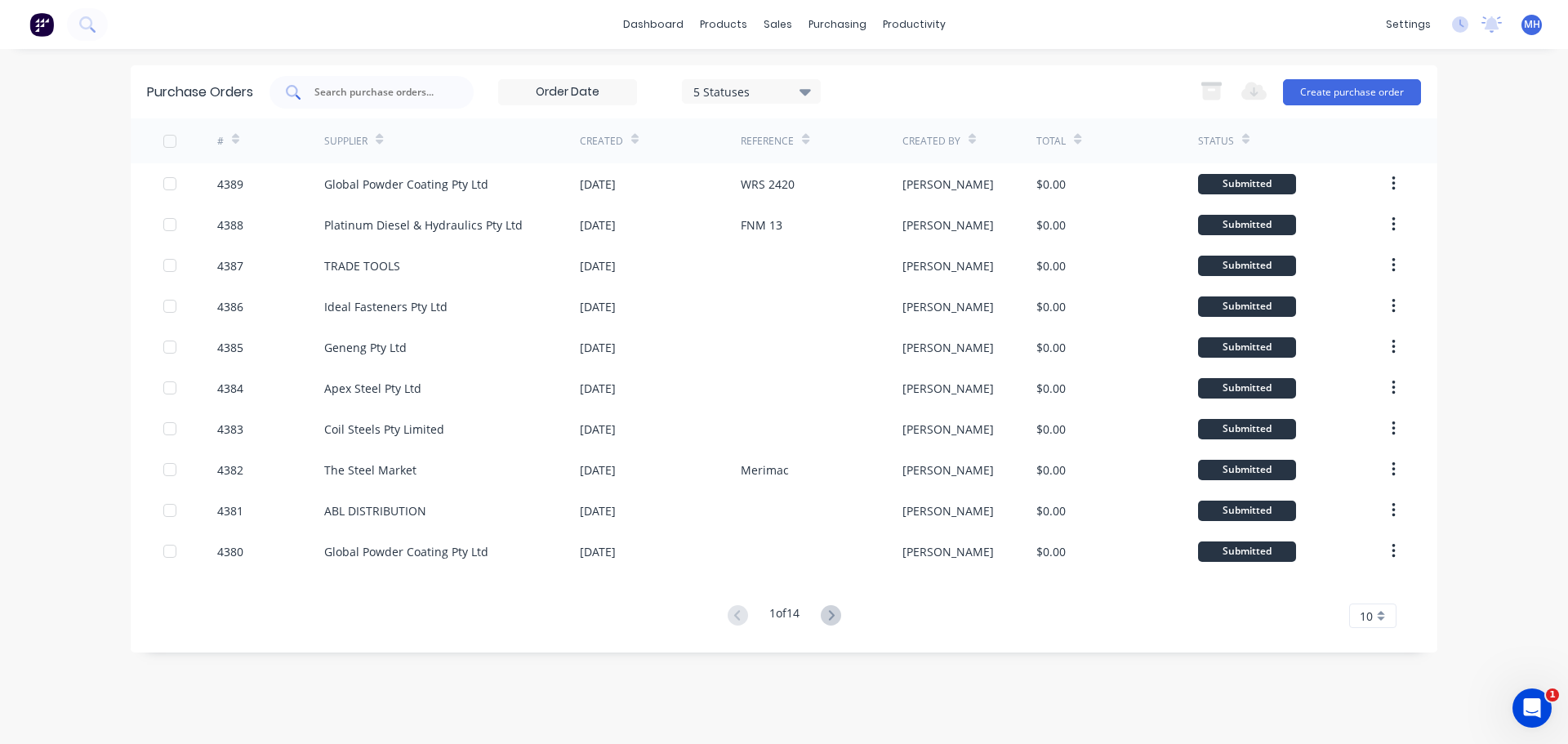
click at [354, 86] on input "text" at bounding box center [380, 92] width 136 height 16
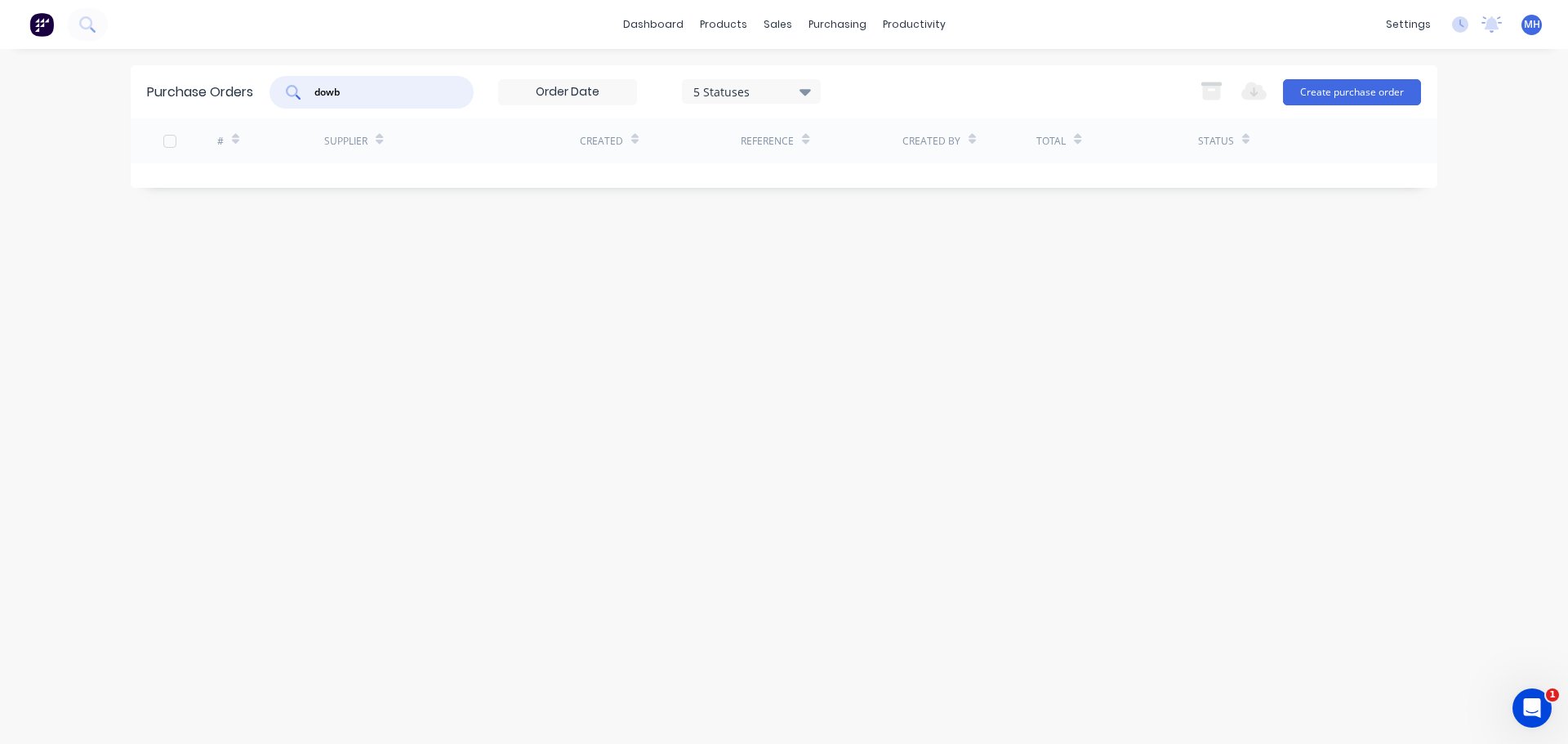
click at [918, 76] on div "dowb 5 Statuses 5 Statuses Export to Excel (XLSX) Create purchase order" at bounding box center [845, 92] width 1152 height 33
click at [772, 94] on div "5 Statuses" at bounding box center [751, 91] width 117 height 17
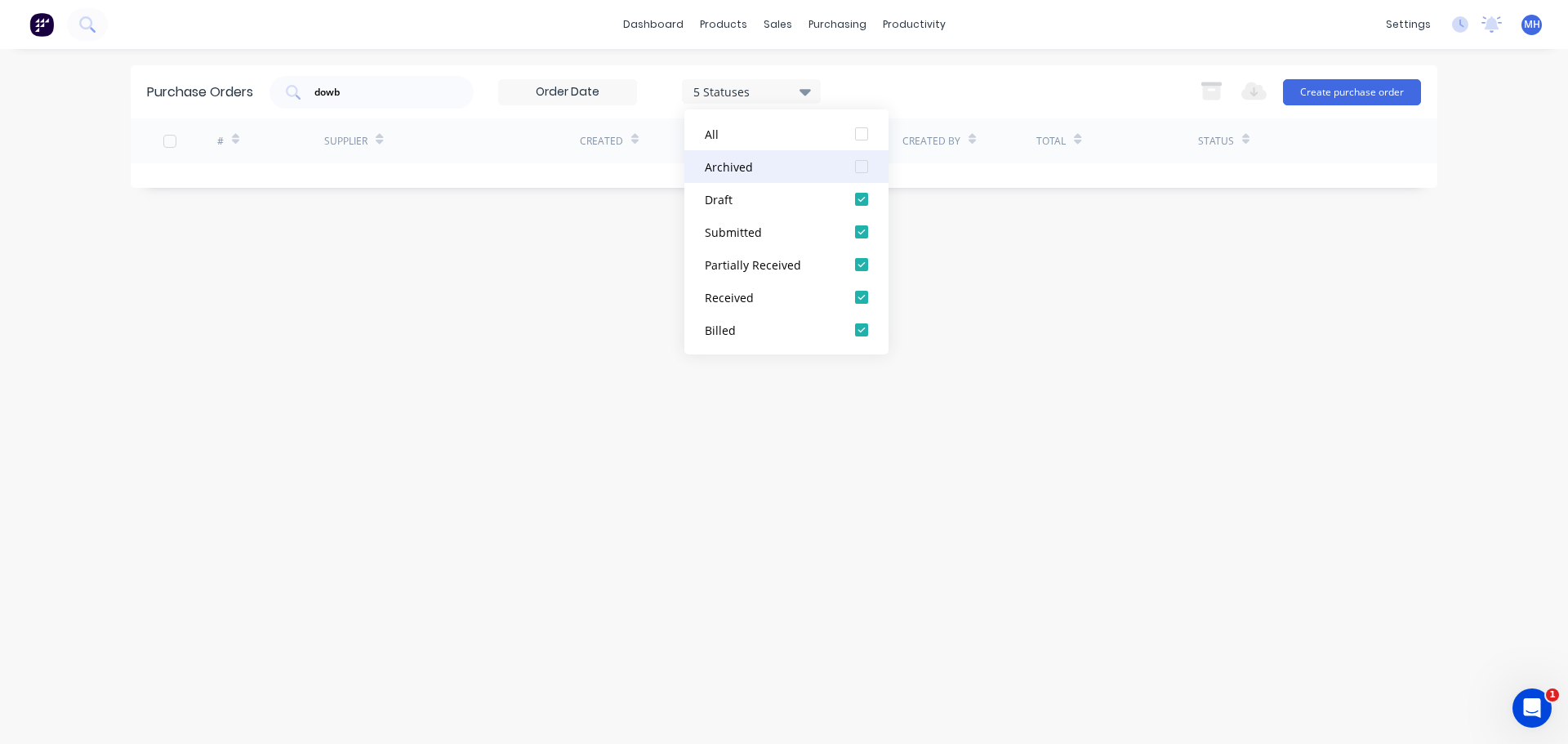
click at [857, 163] on div at bounding box center [861, 166] width 33 height 33
click at [937, 91] on div "dowb 7 Statuses 7 Statuses Export to Excel (XLSX) Create purchase order" at bounding box center [845, 92] width 1152 height 33
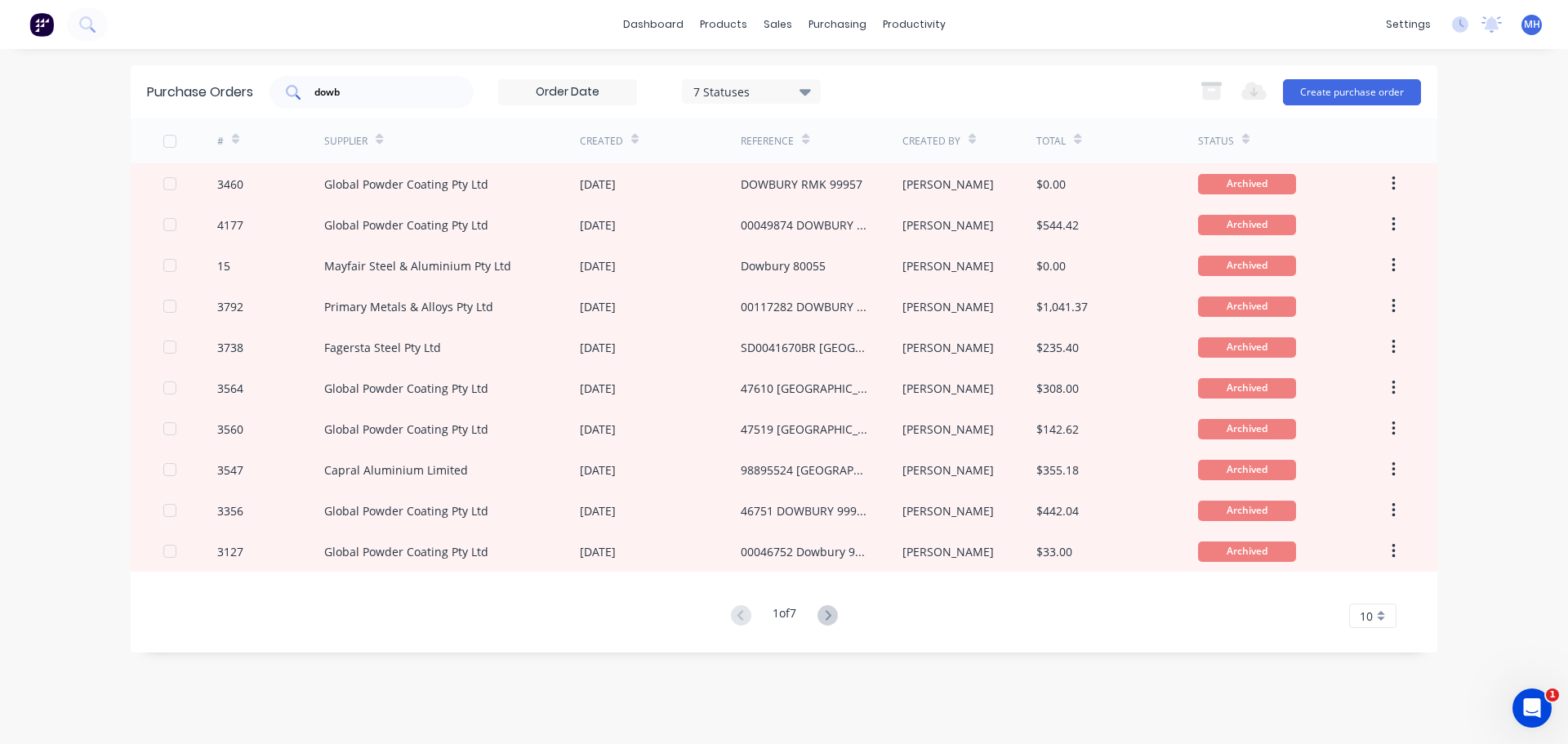
click at [448, 97] on div "dowb" at bounding box center [371, 92] width 204 height 33
type input "d"
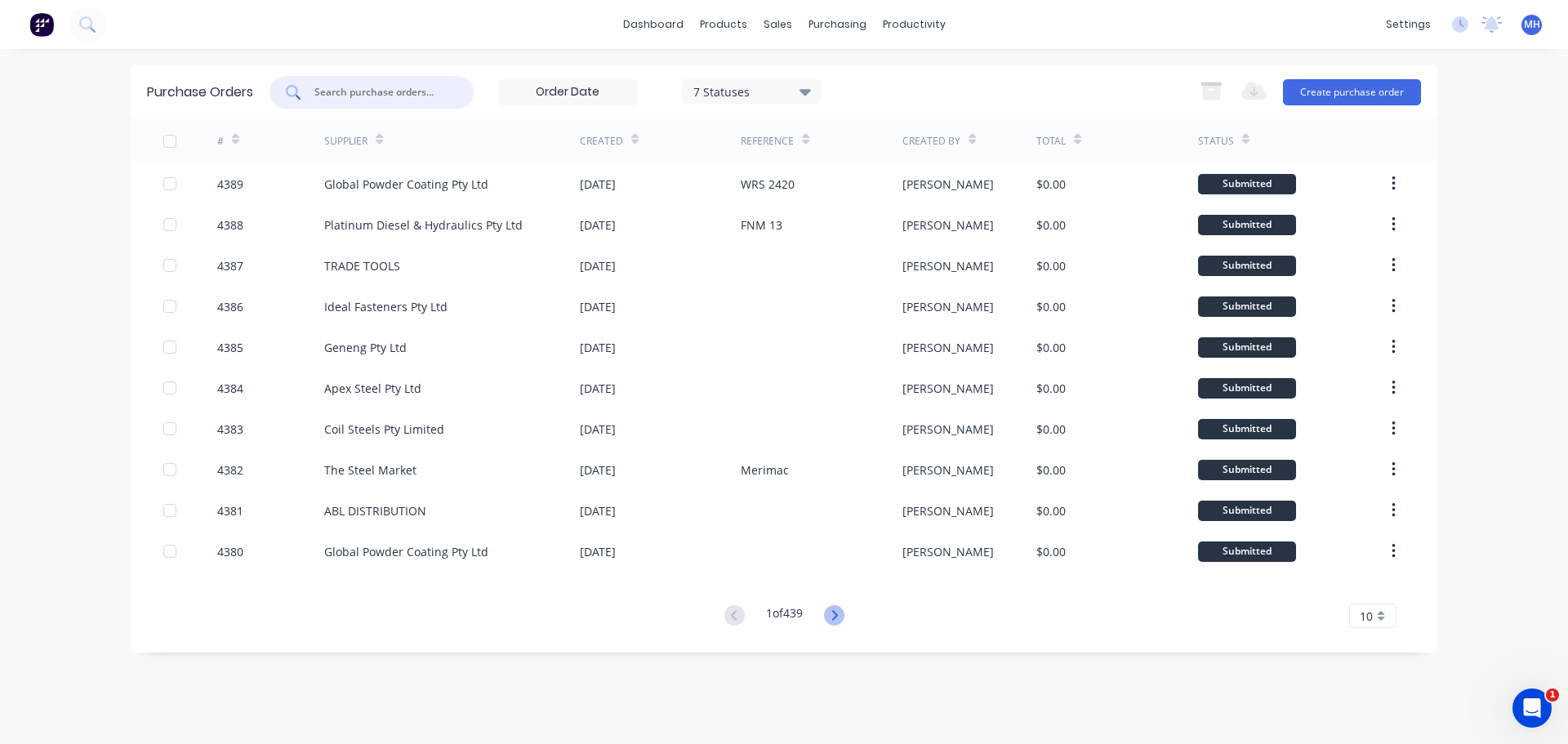
click at [839, 619] on icon at bounding box center [835, 616] width 21 height 21
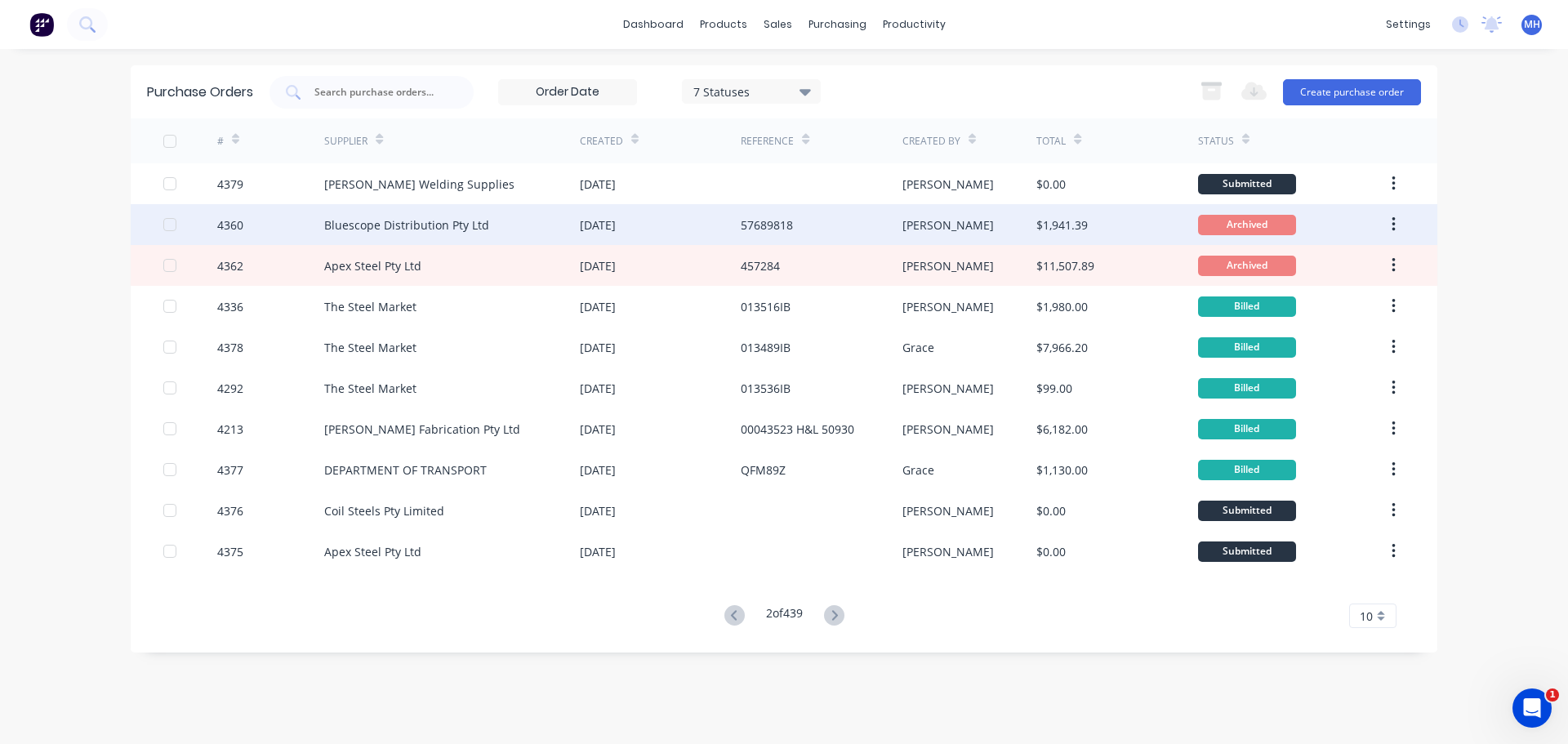
click at [614, 240] on div "[DATE]" at bounding box center [660, 224] width 160 height 41
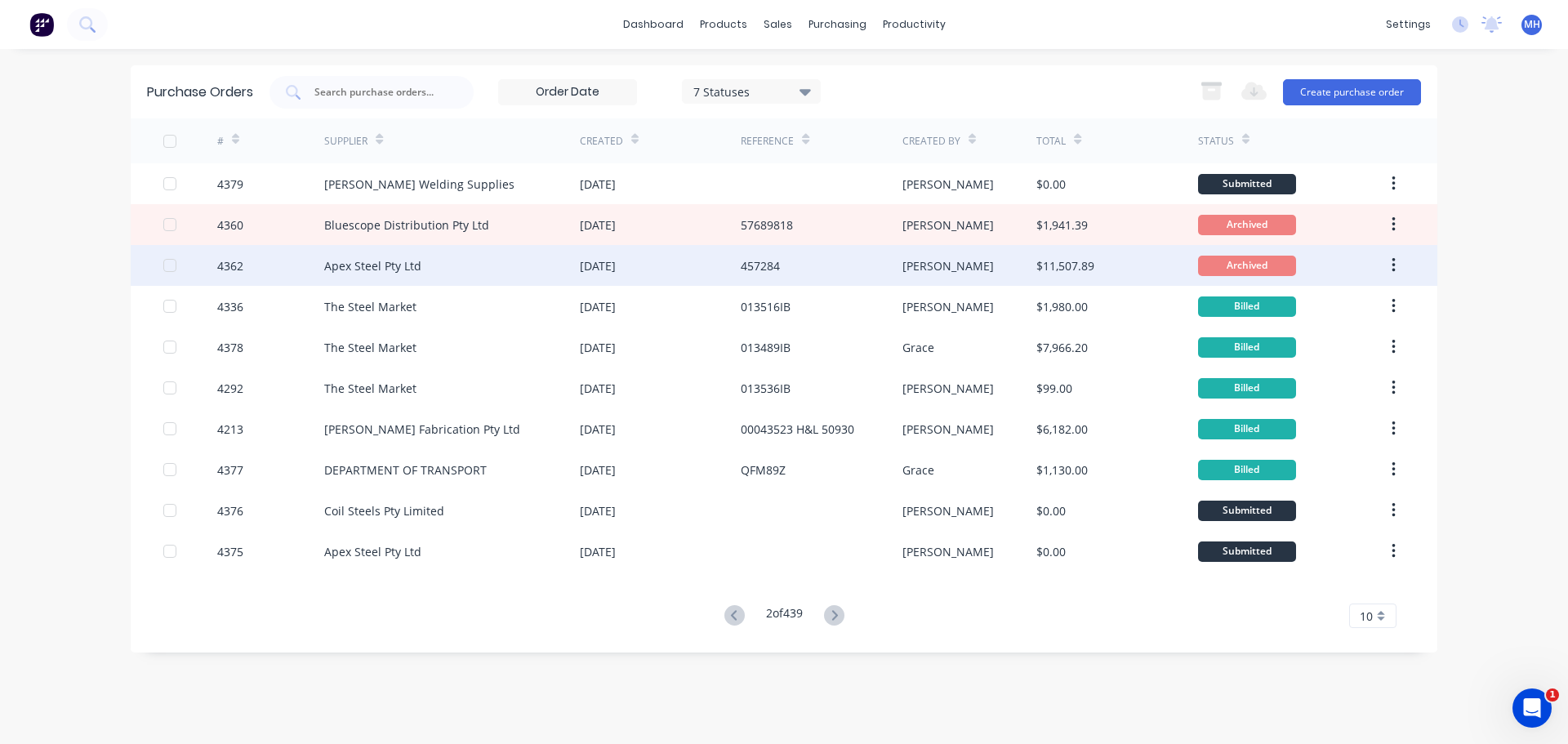
click at [631, 275] on div "[DATE]" at bounding box center [660, 265] width 160 height 41
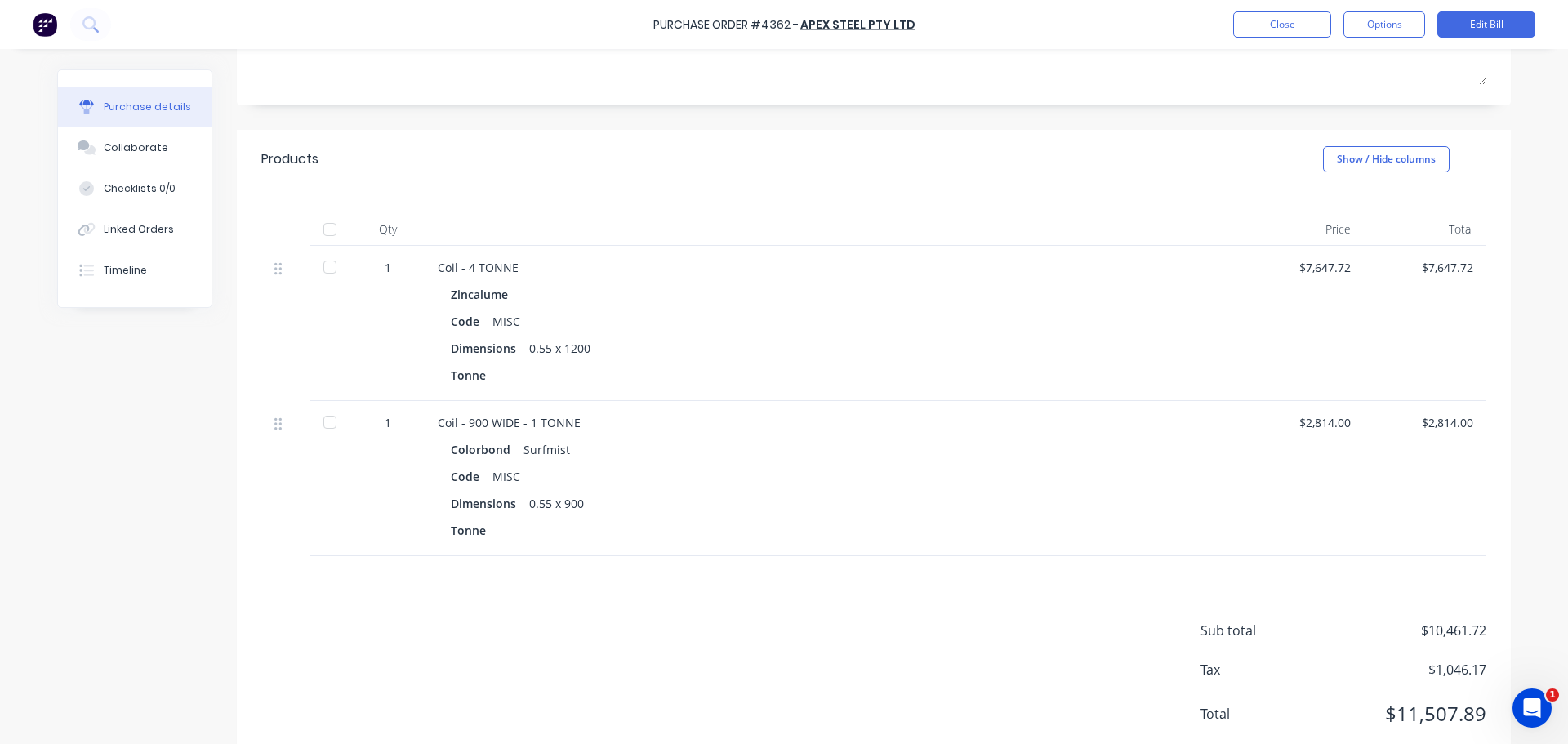
scroll to position [296, 0]
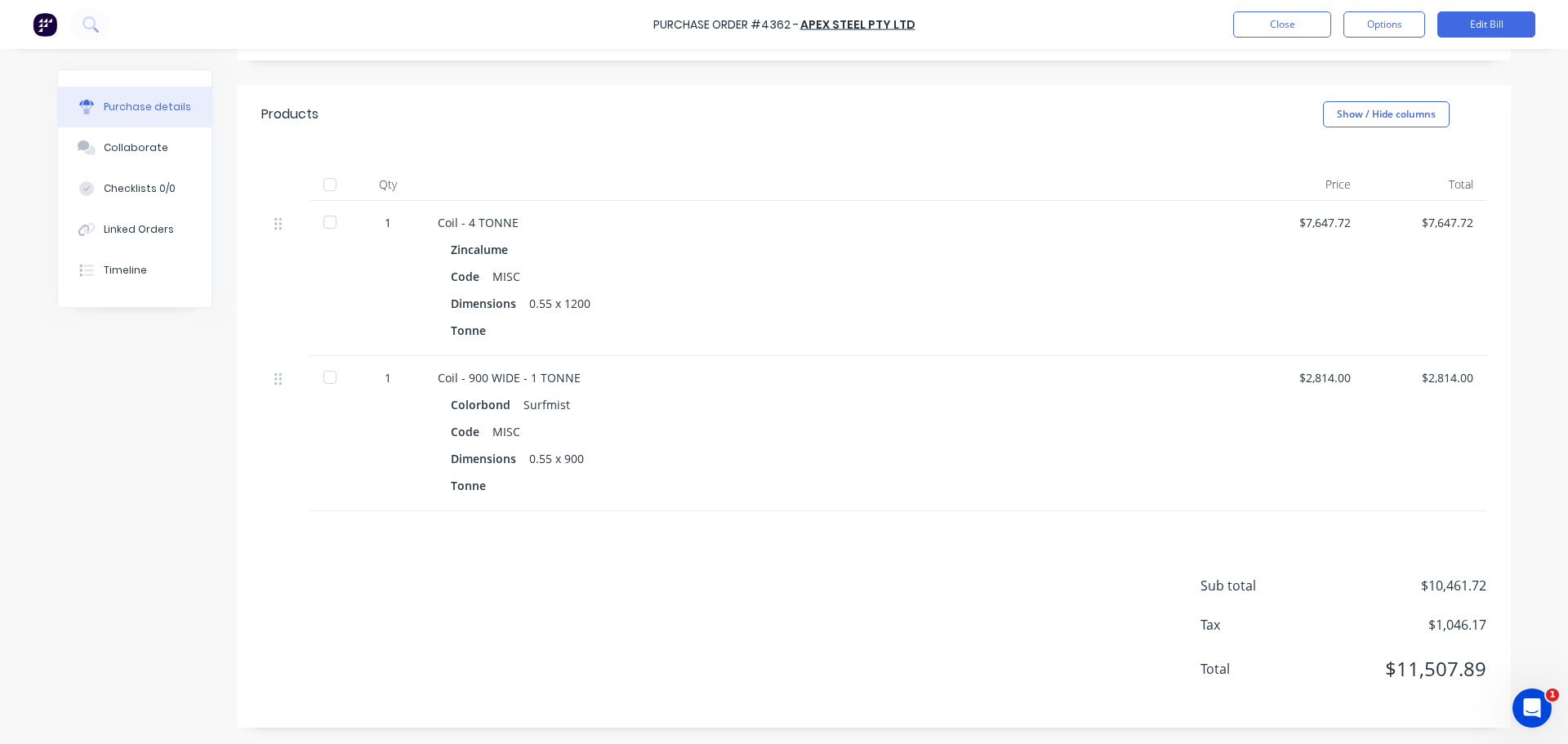
drag, startPoint x: 634, startPoint y: 270, endPoint x: 644, endPoint y: 263, distance: 12.2
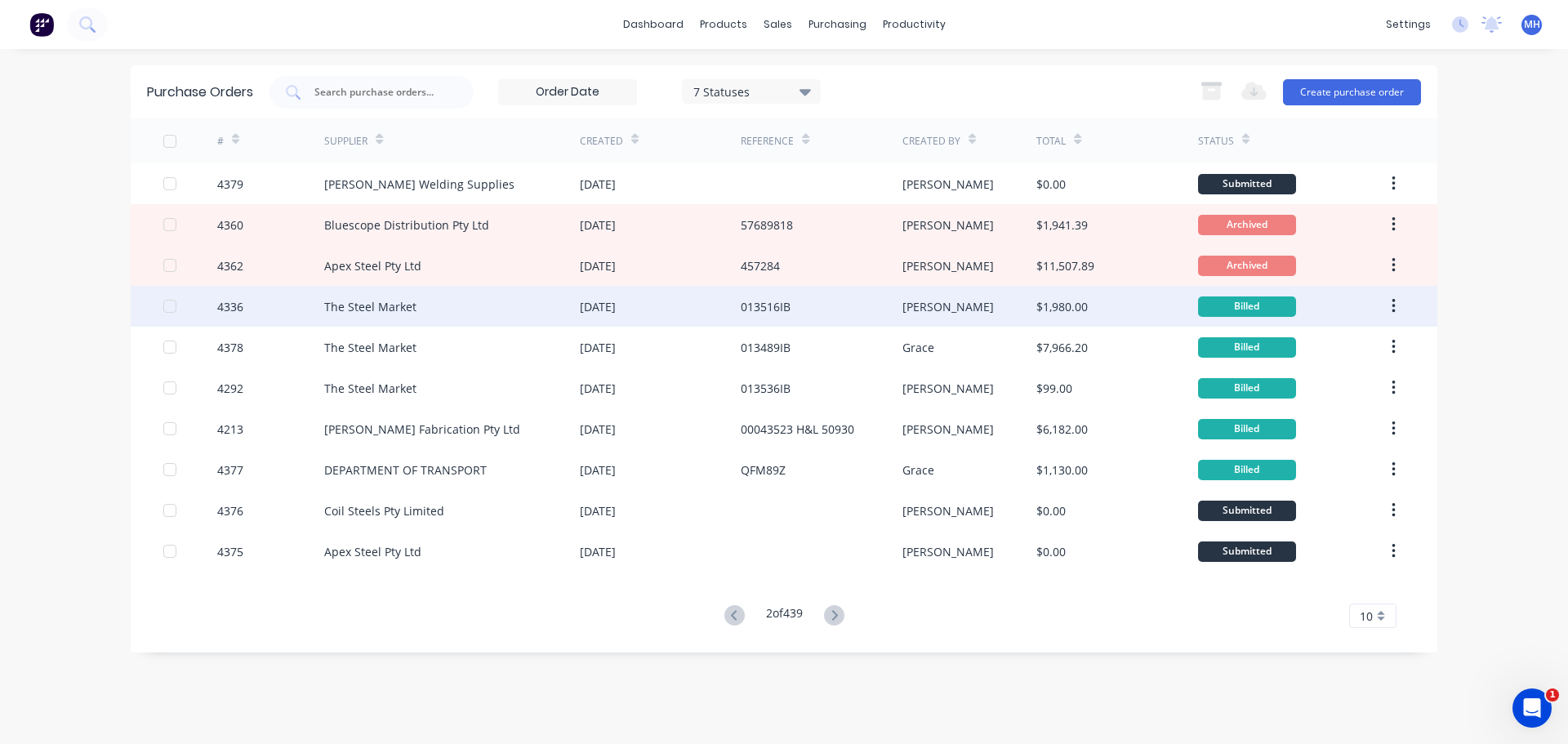
click at [668, 295] on div "[DATE]" at bounding box center [660, 306] width 160 height 41
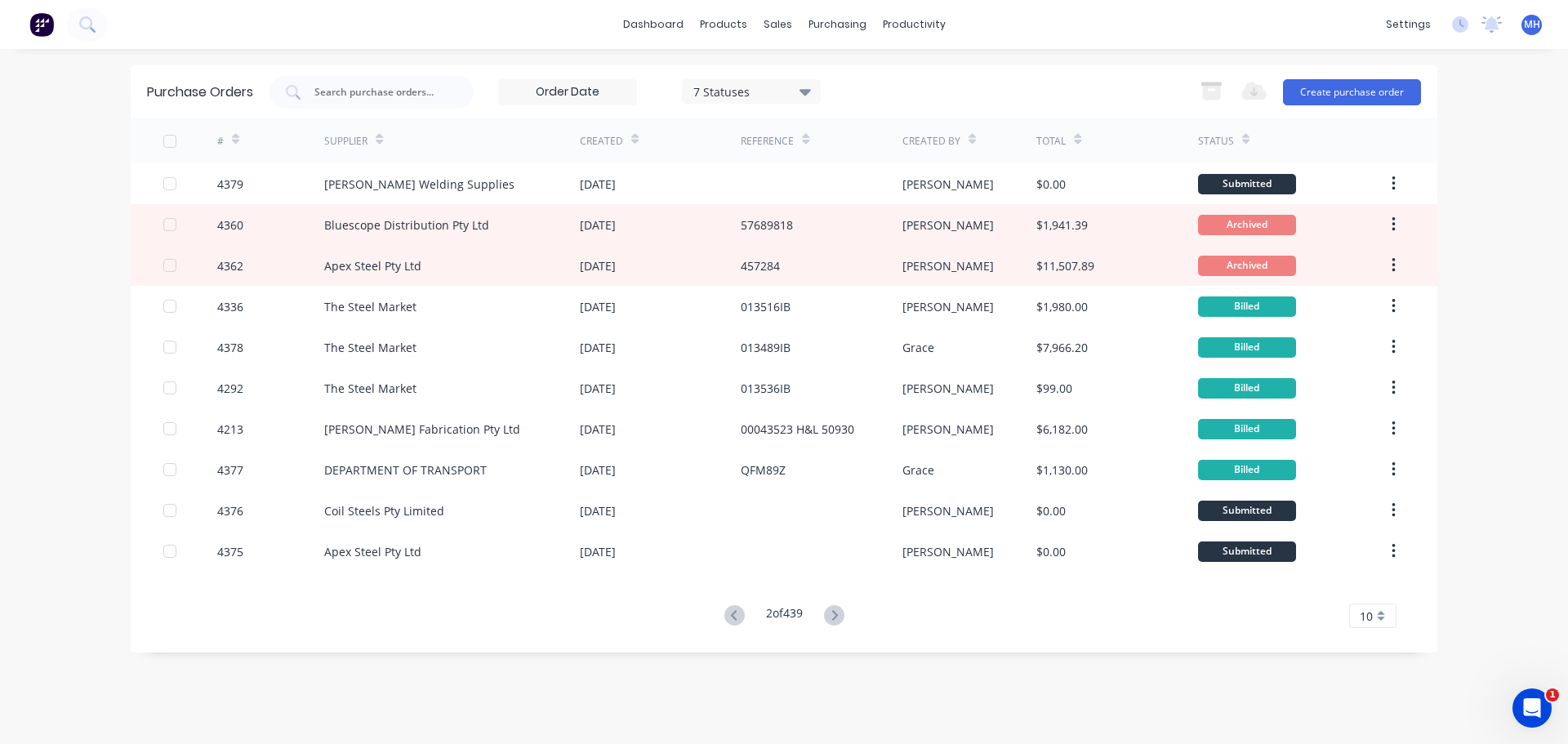
click at [671, 360] on div "[DATE]" at bounding box center [660, 347] width 160 height 41
click at [734, 618] on icon at bounding box center [734, 616] width 21 height 21
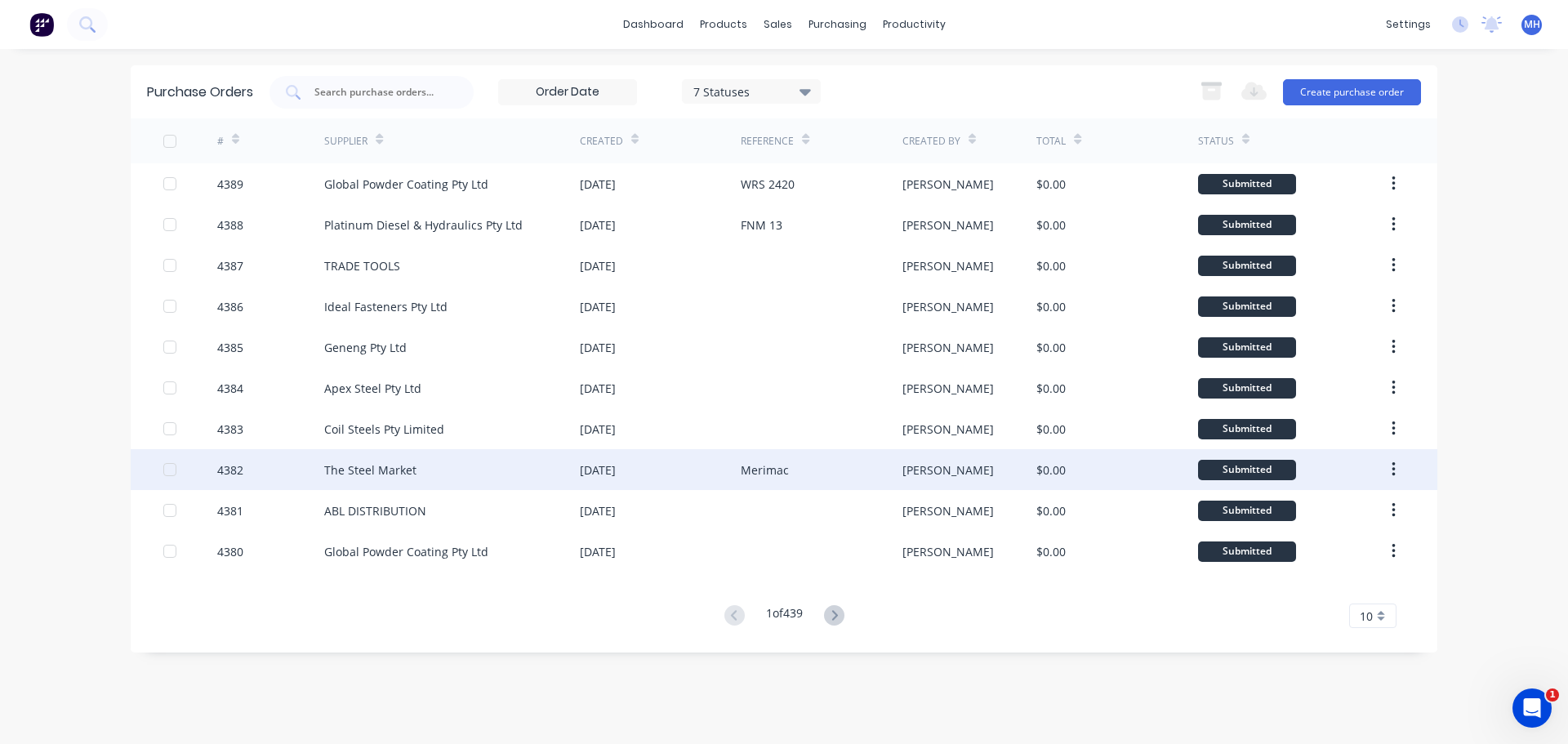
click at [463, 485] on div "The Steel Market" at bounding box center [451, 469] width 256 height 41
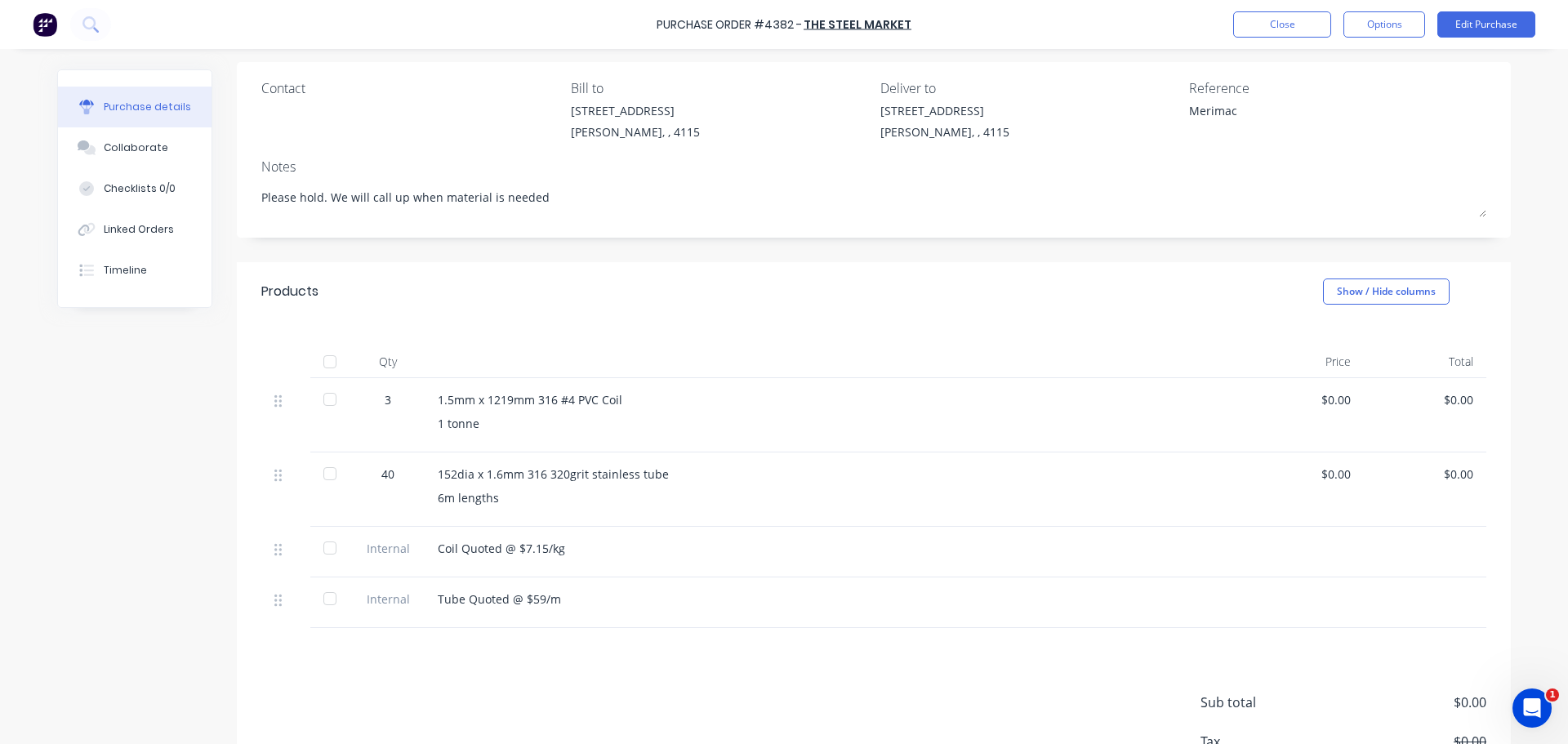
scroll to position [163, 0]
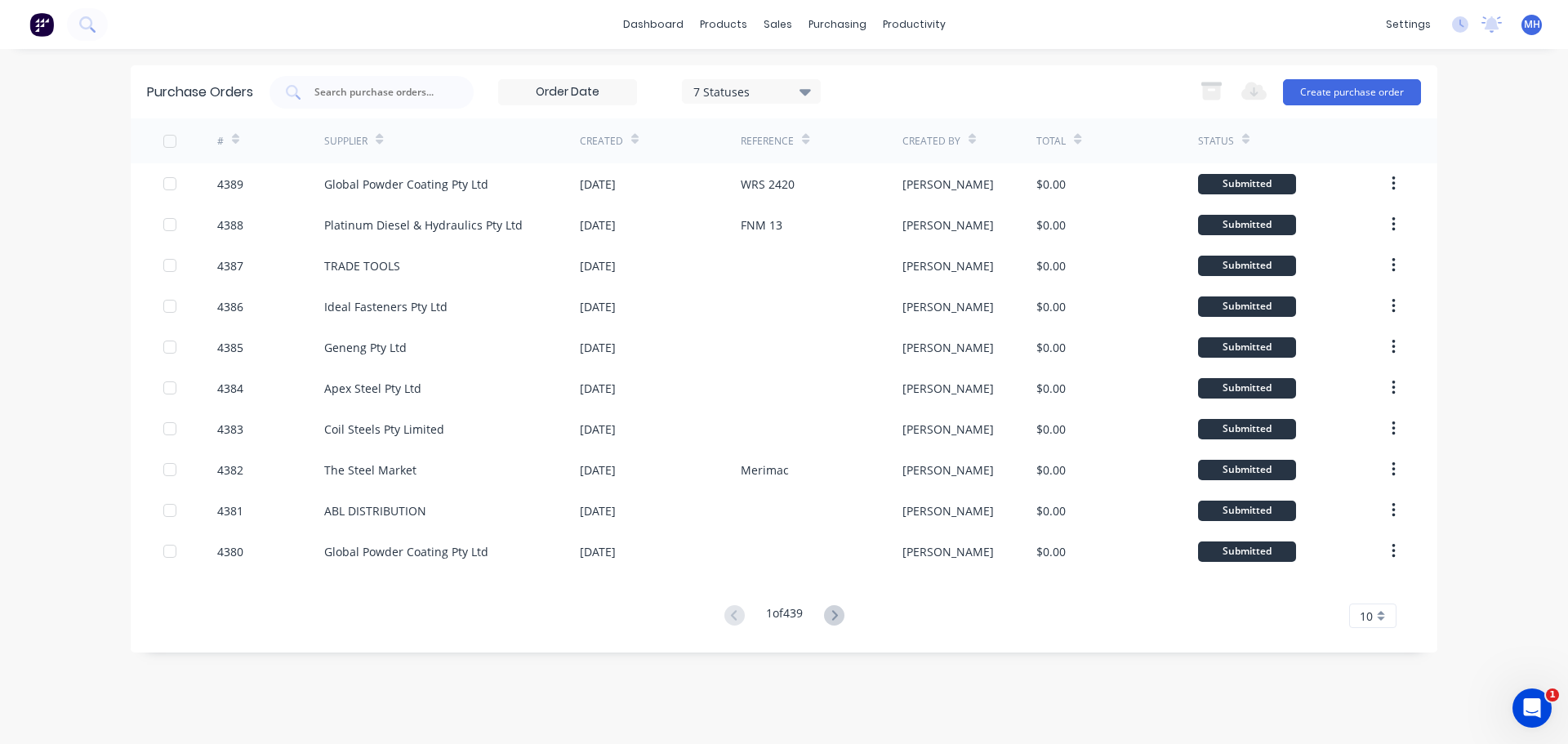
click at [754, 96] on div "7 Statuses" at bounding box center [751, 91] width 117 height 17
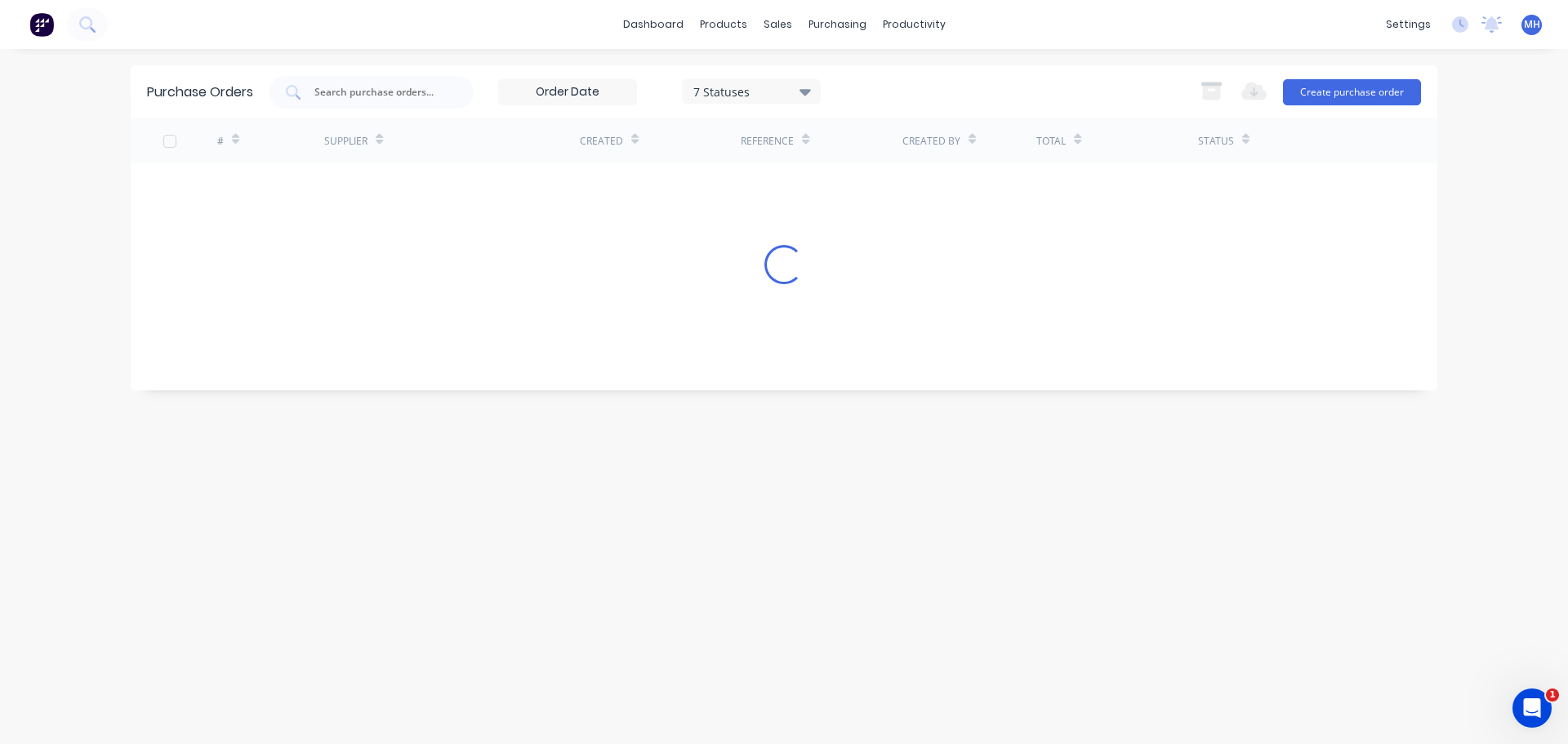
click at [917, 74] on div "Purchase Orders 7 Statuses 7 Statuses Export to Excel (XLSX) Create purchase or…" at bounding box center [784, 92] width 1307 height 53
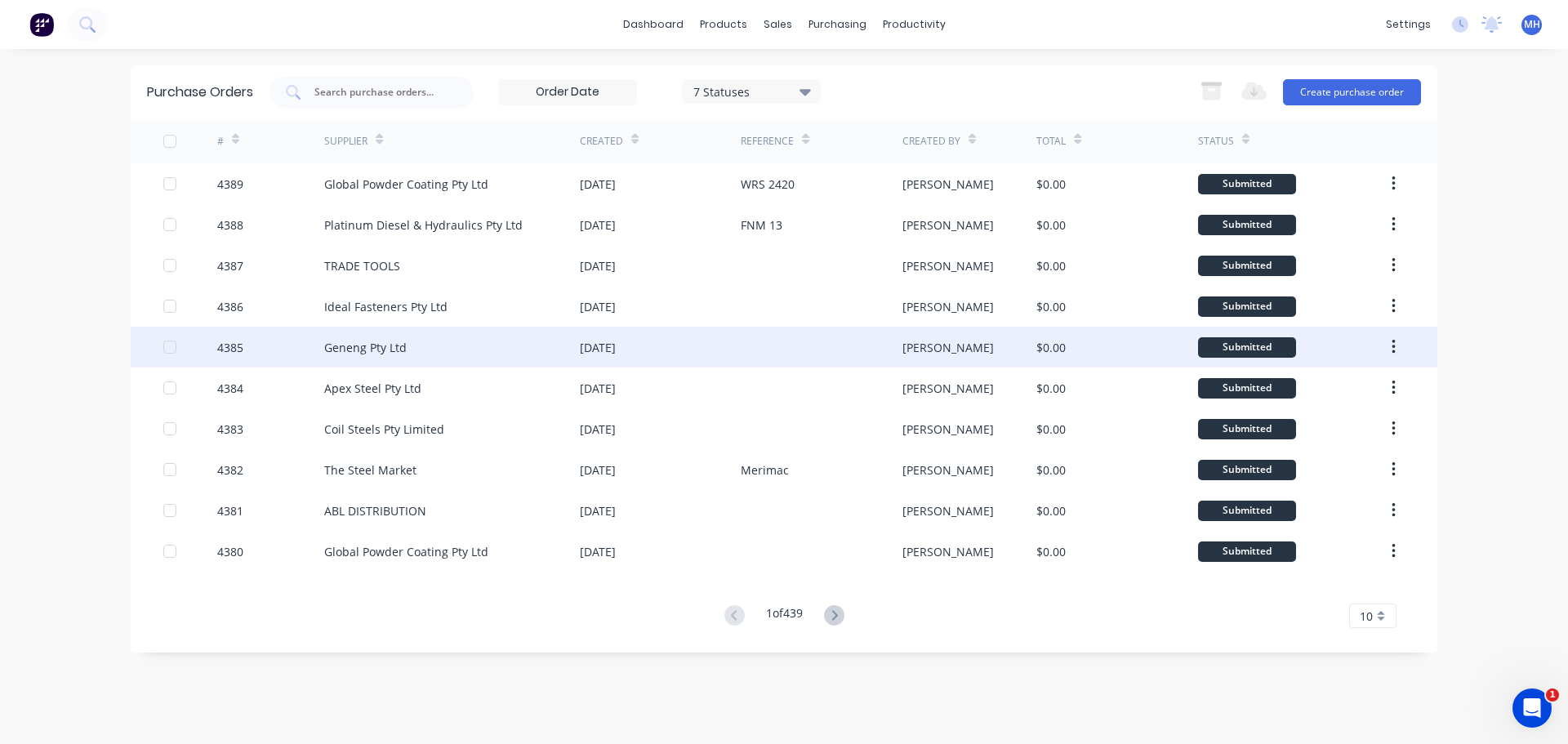
click at [397, 354] on div "Geneng Pty Ltd" at bounding box center [364, 347] width 82 height 17
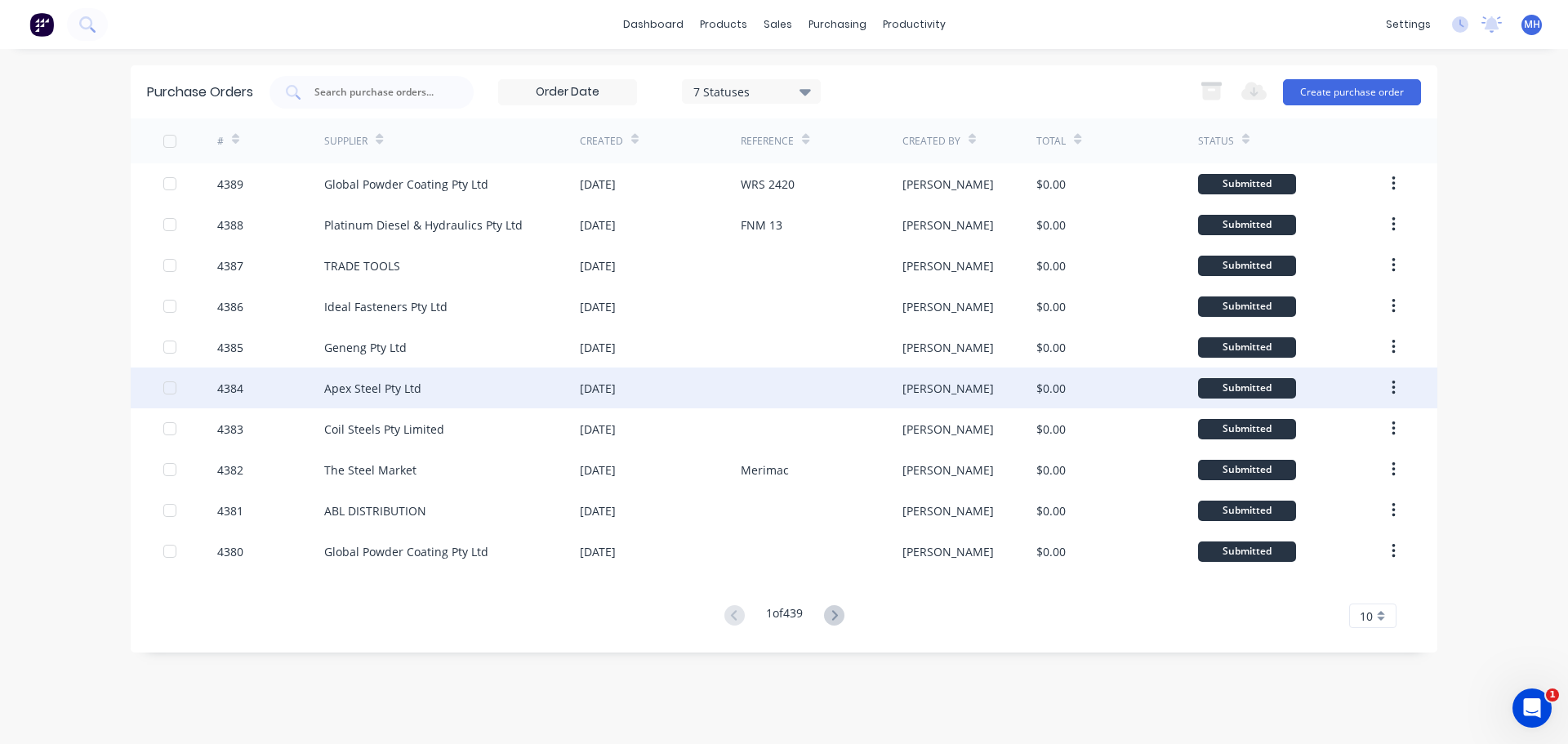
click at [396, 392] on div "Apex Steel Pty Ltd" at bounding box center [372, 388] width 97 height 17
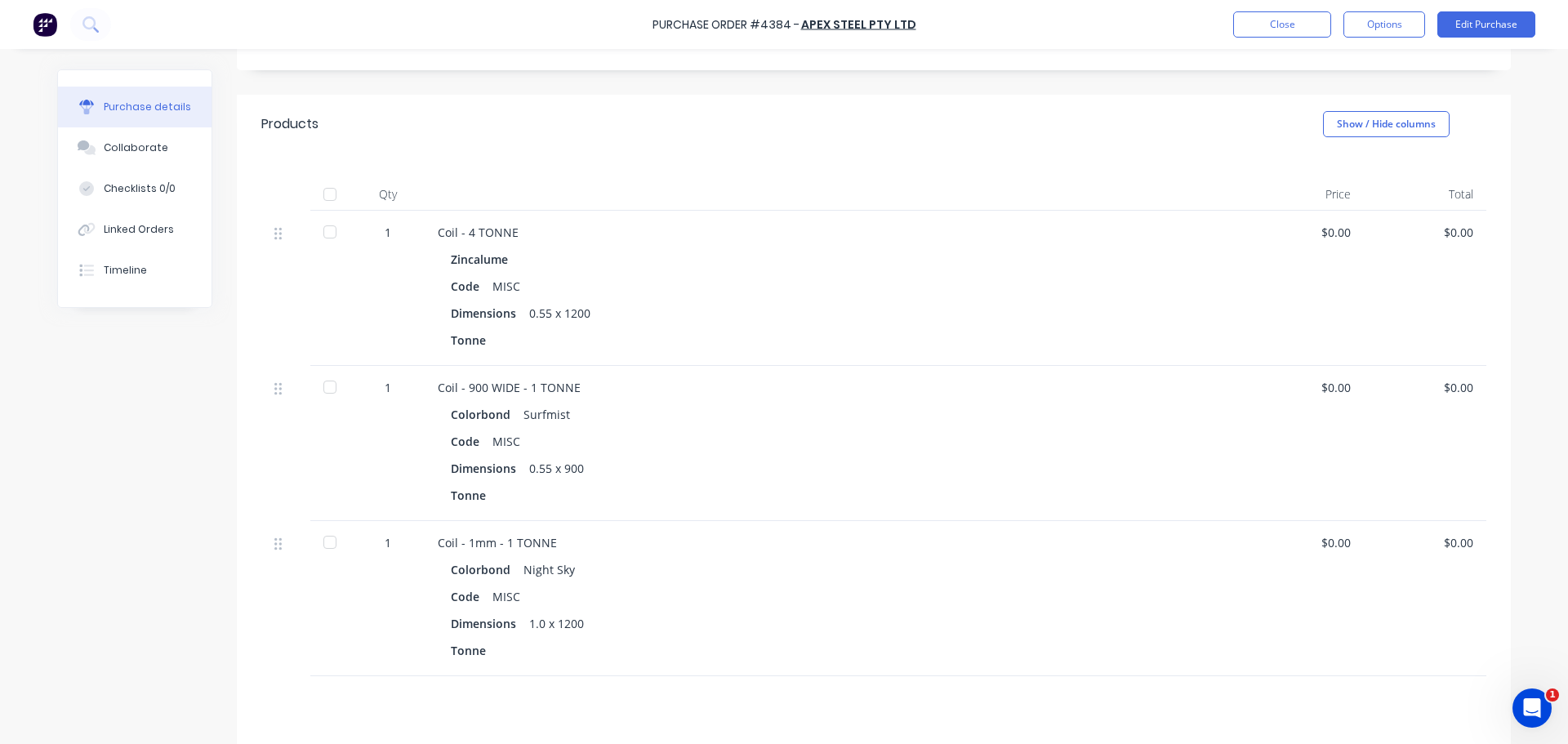
scroll to position [245, 0]
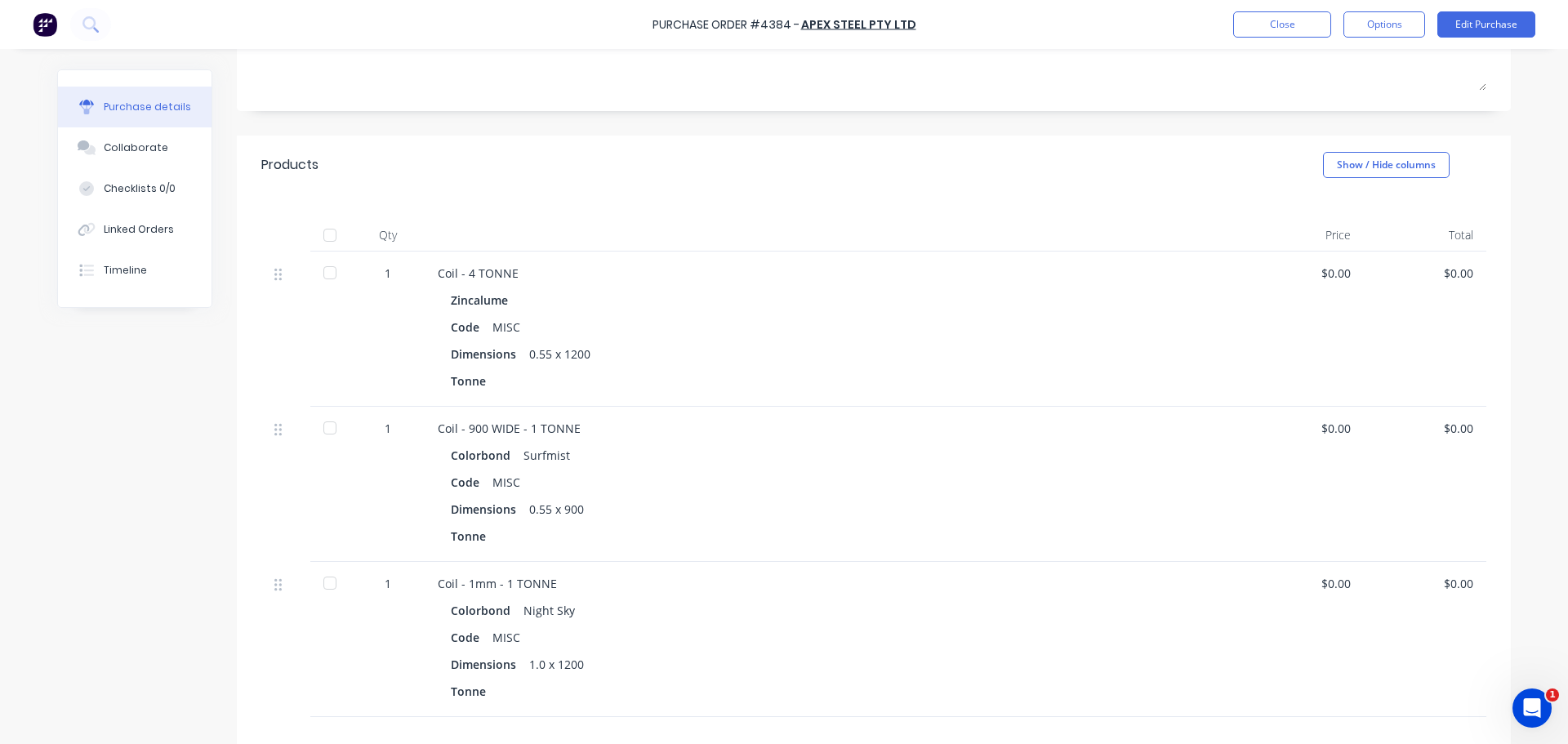
drag, startPoint x: 541, startPoint y: 364, endPoint x: 542, endPoint y: 352, distance: 12.0
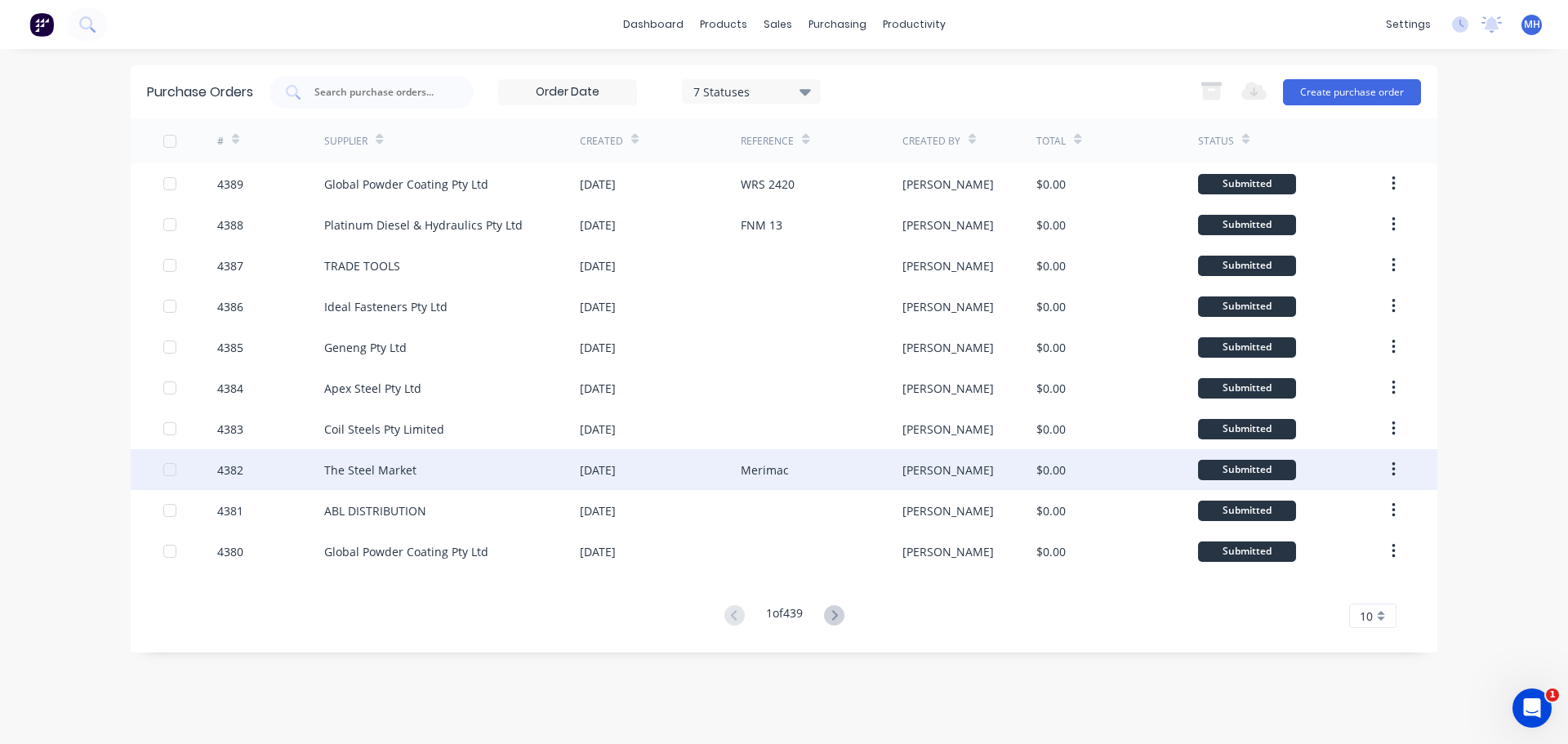
click at [501, 457] on div "The Steel Market" at bounding box center [451, 469] width 256 height 41
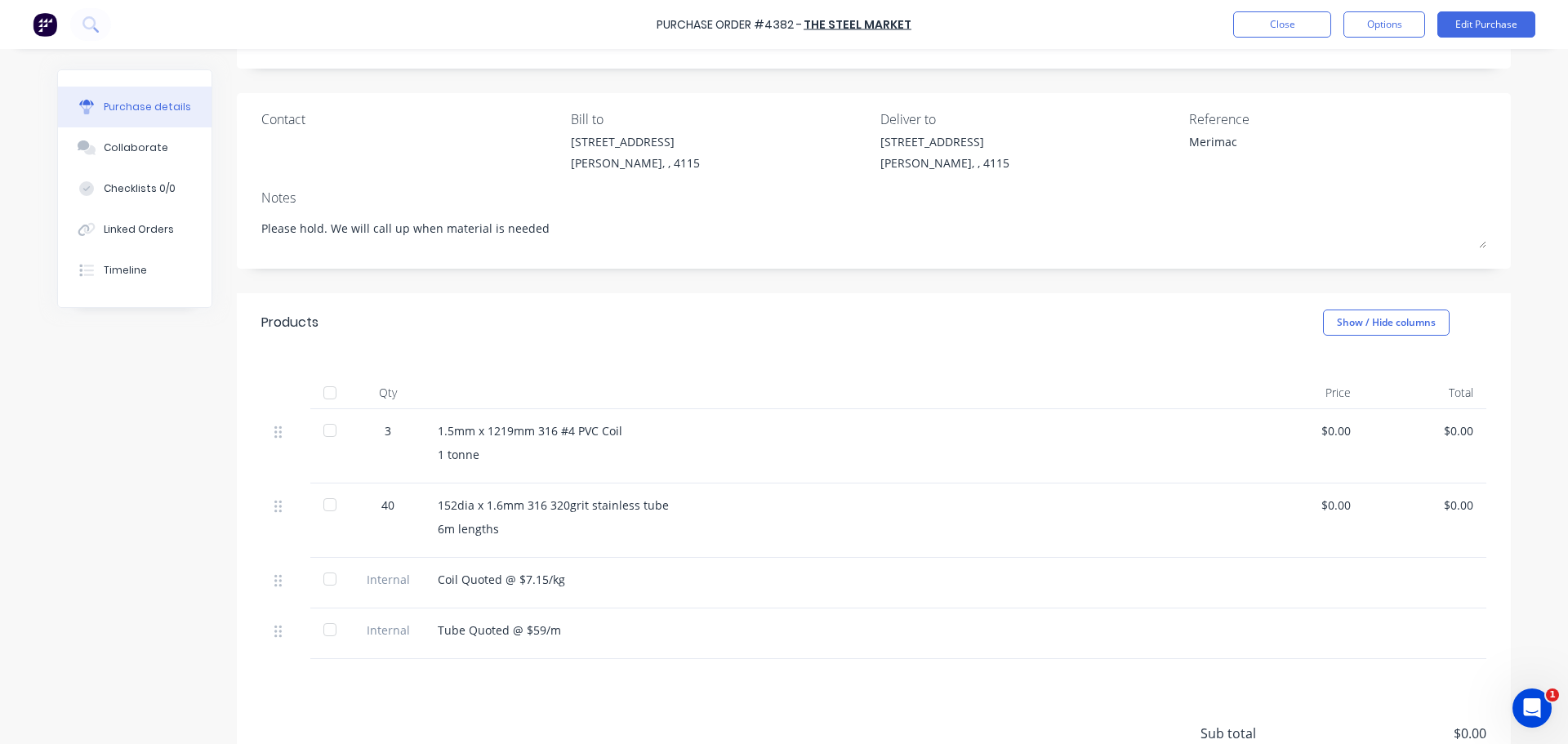
scroll to position [235, 0]
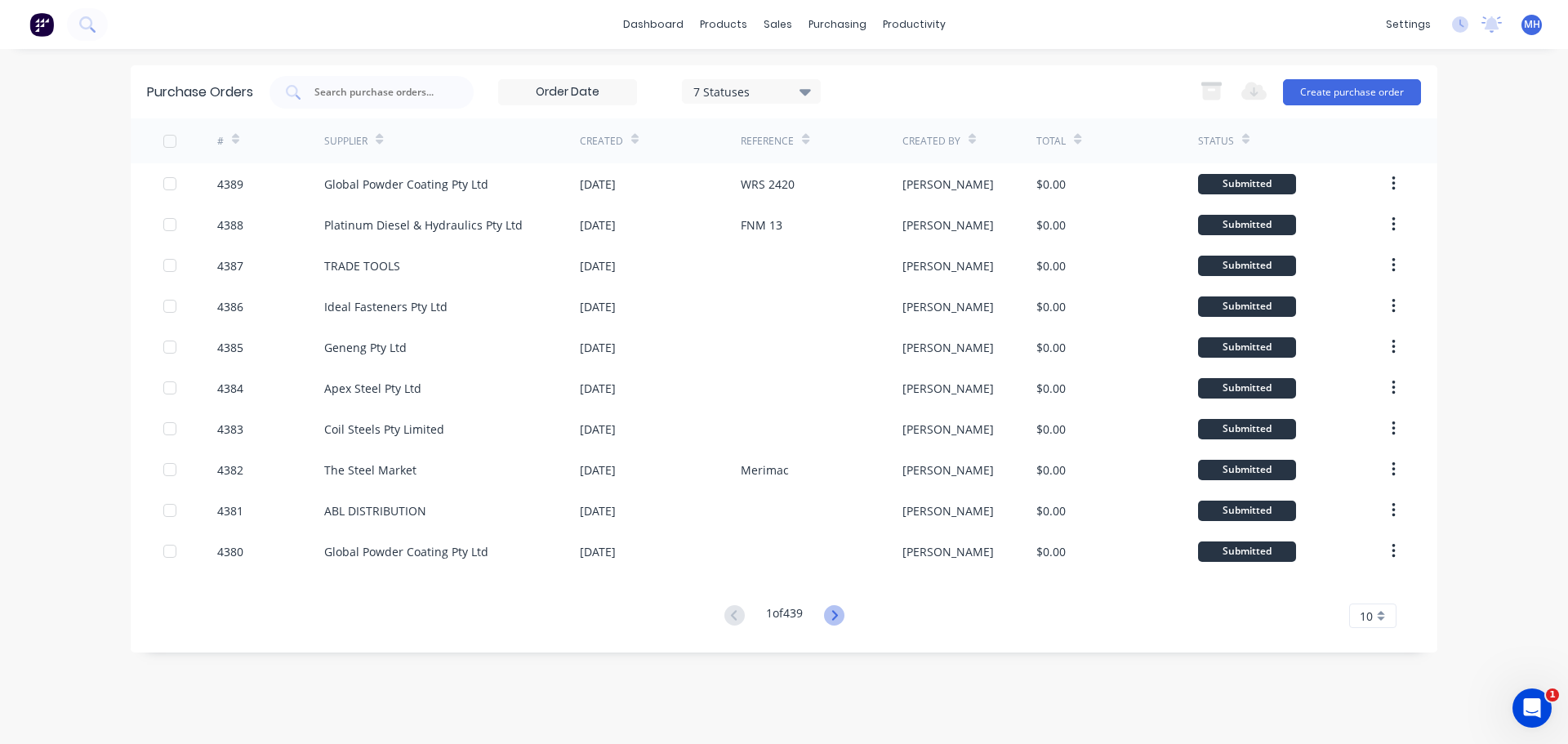
click at [832, 611] on icon at bounding box center [835, 616] width 21 height 21
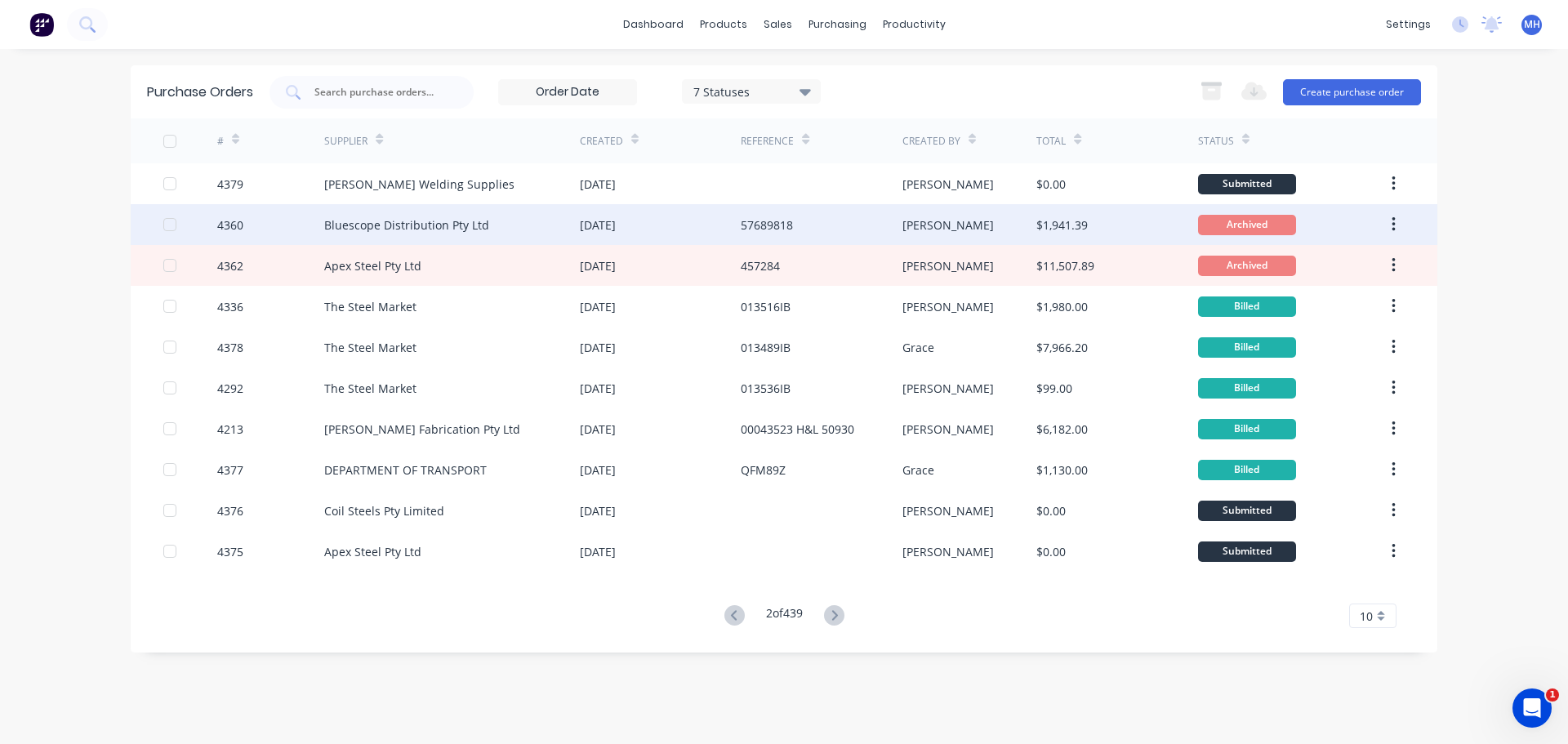
click at [499, 213] on div "Bluescope Distribution Pty Ltd" at bounding box center [451, 224] width 256 height 41
click at [478, 216] on div "Bluescope Distribution Pty Ltd" at bounding box center [406, 225] width 165 height 17
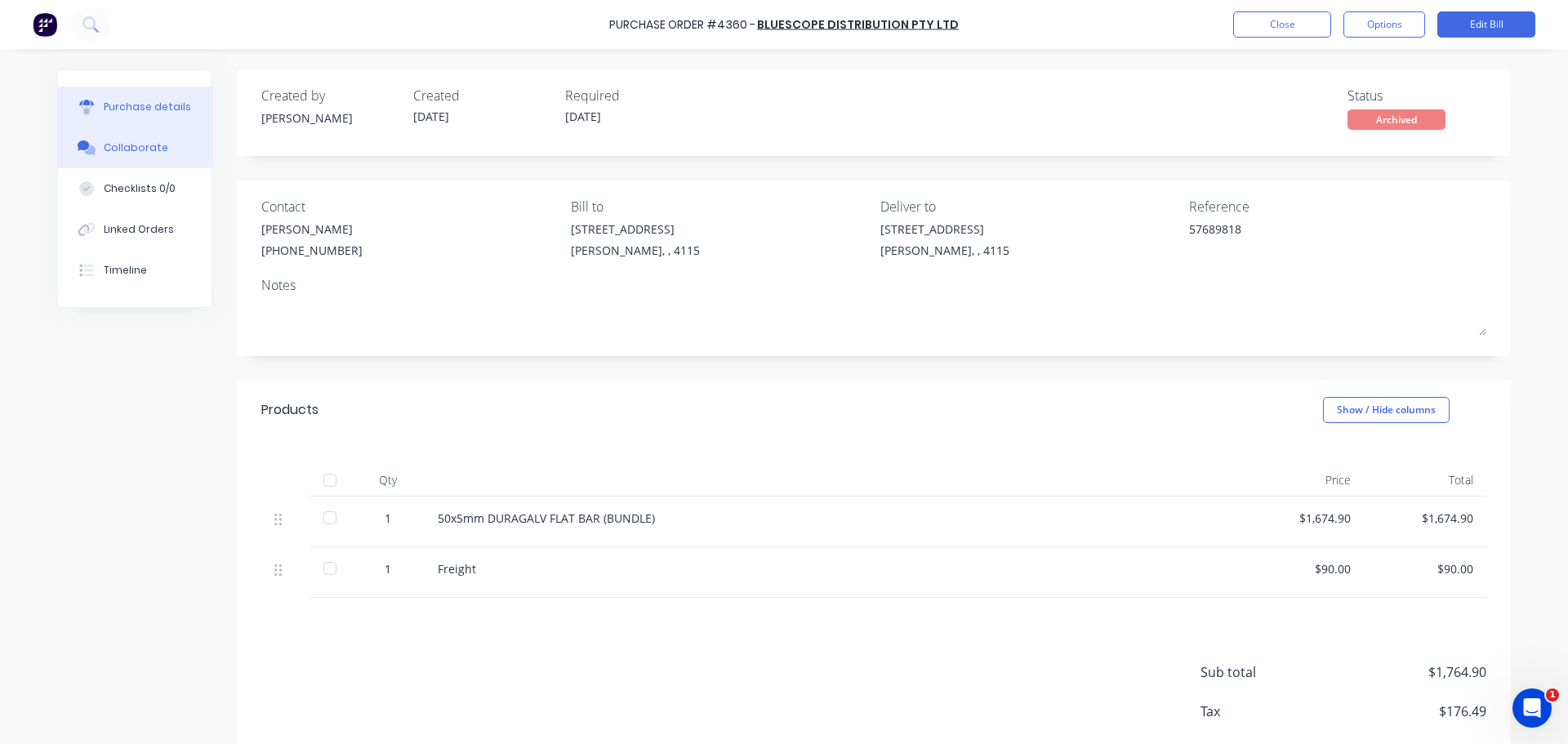
click at [113, 137] on button "Collaborate" at bounding box center [134, 147] width 154 height 41
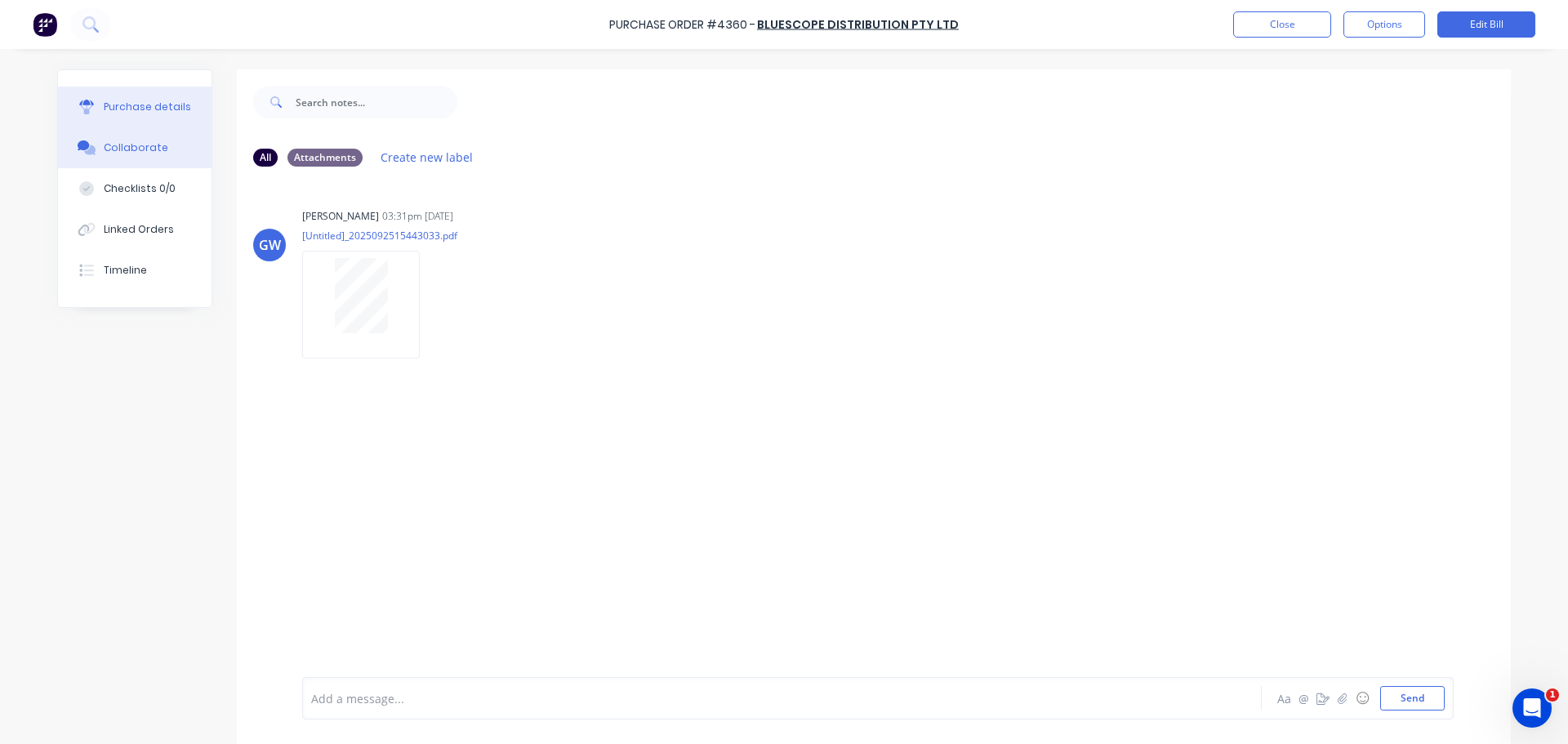
click at [183, 117] on button "Purchase details" at bounding box center [134, 107] width 154 height 41
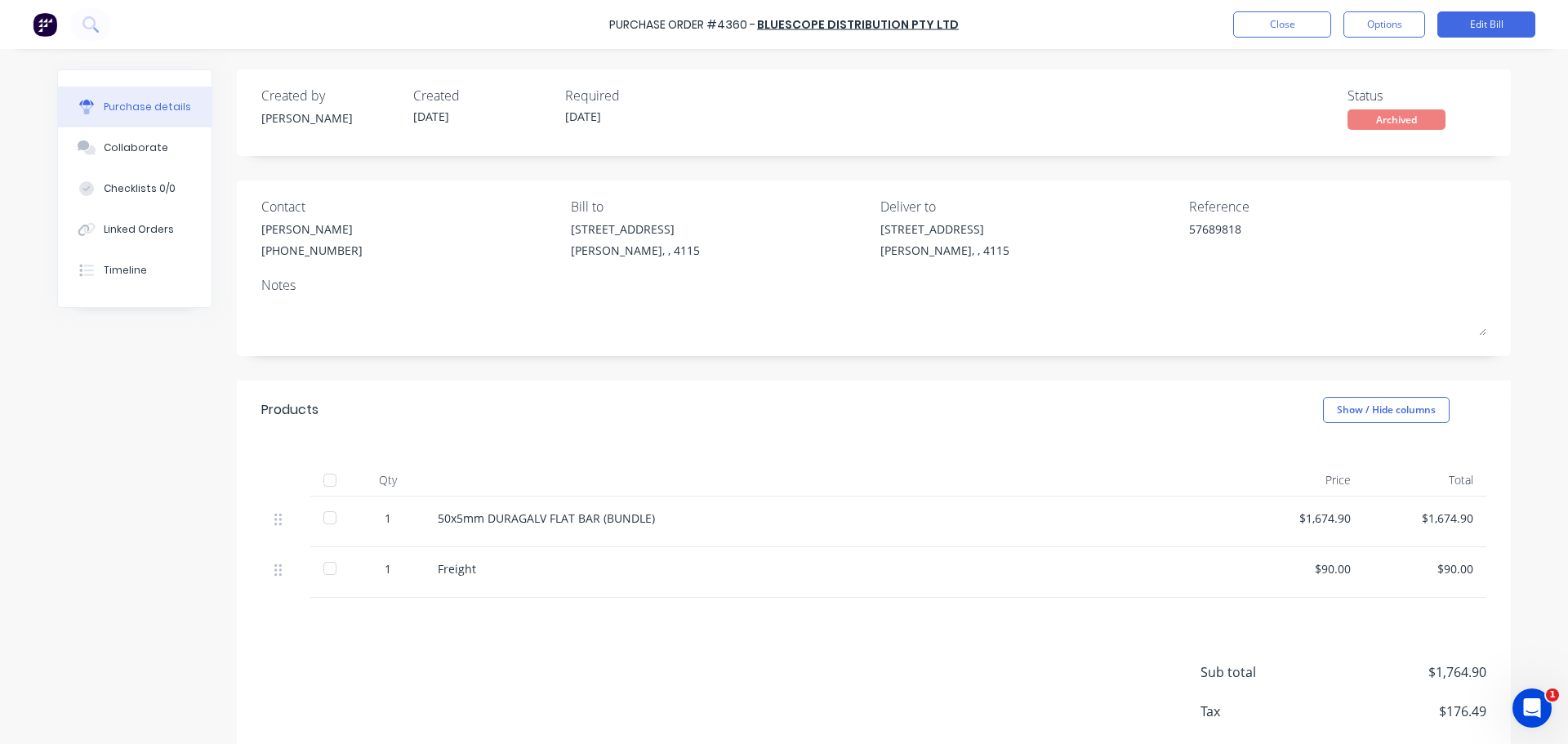
click at [656, 409] on div "Products Show / Hide columns" at bounding box center [873, 410] width 1273 height 59
click at [1309, 15] on button "Close" at bounding box center [1282, 25] width 98 height 26
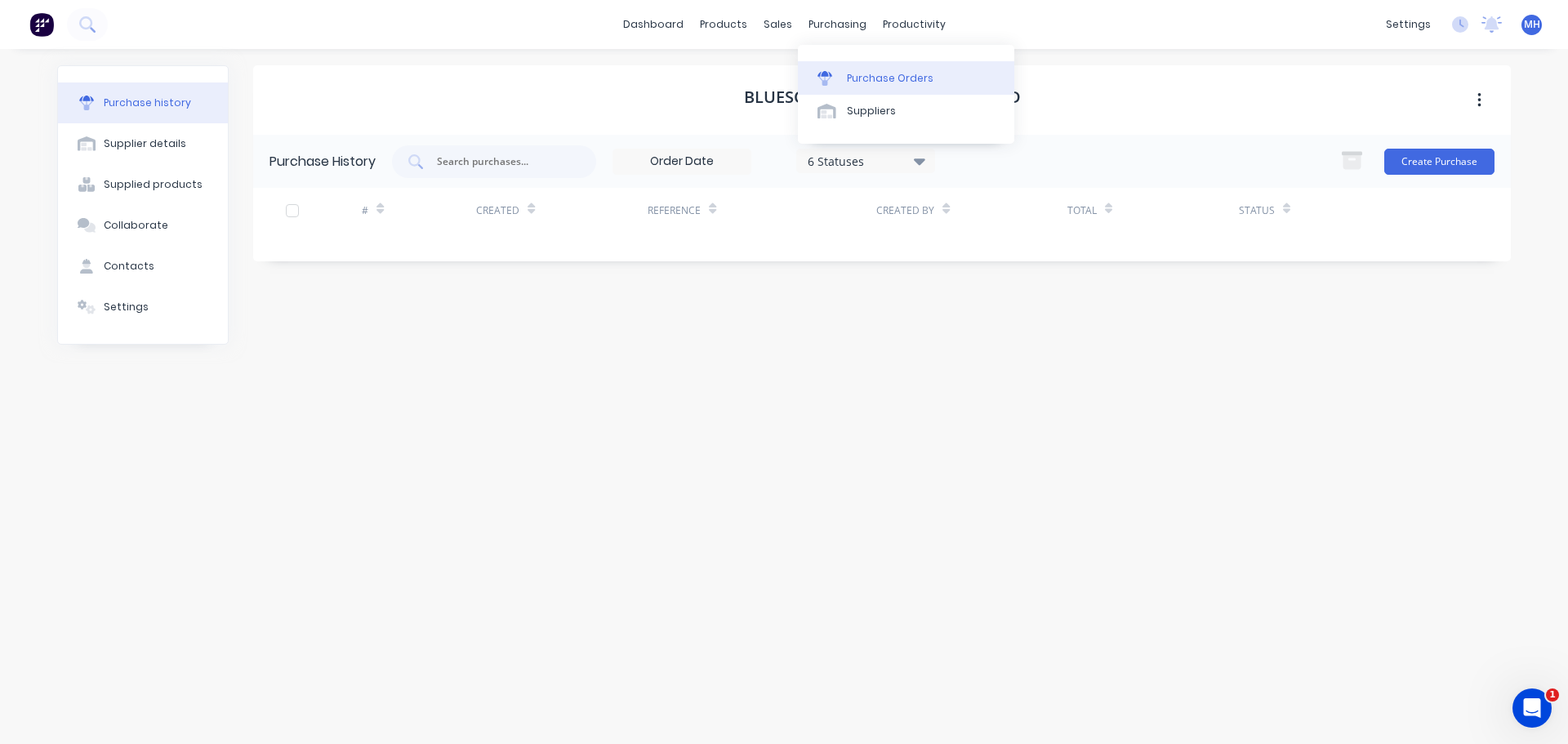
click at [868, 70] on link "Purchase Orders" at bounding box center [905, 77] width 216 height 33
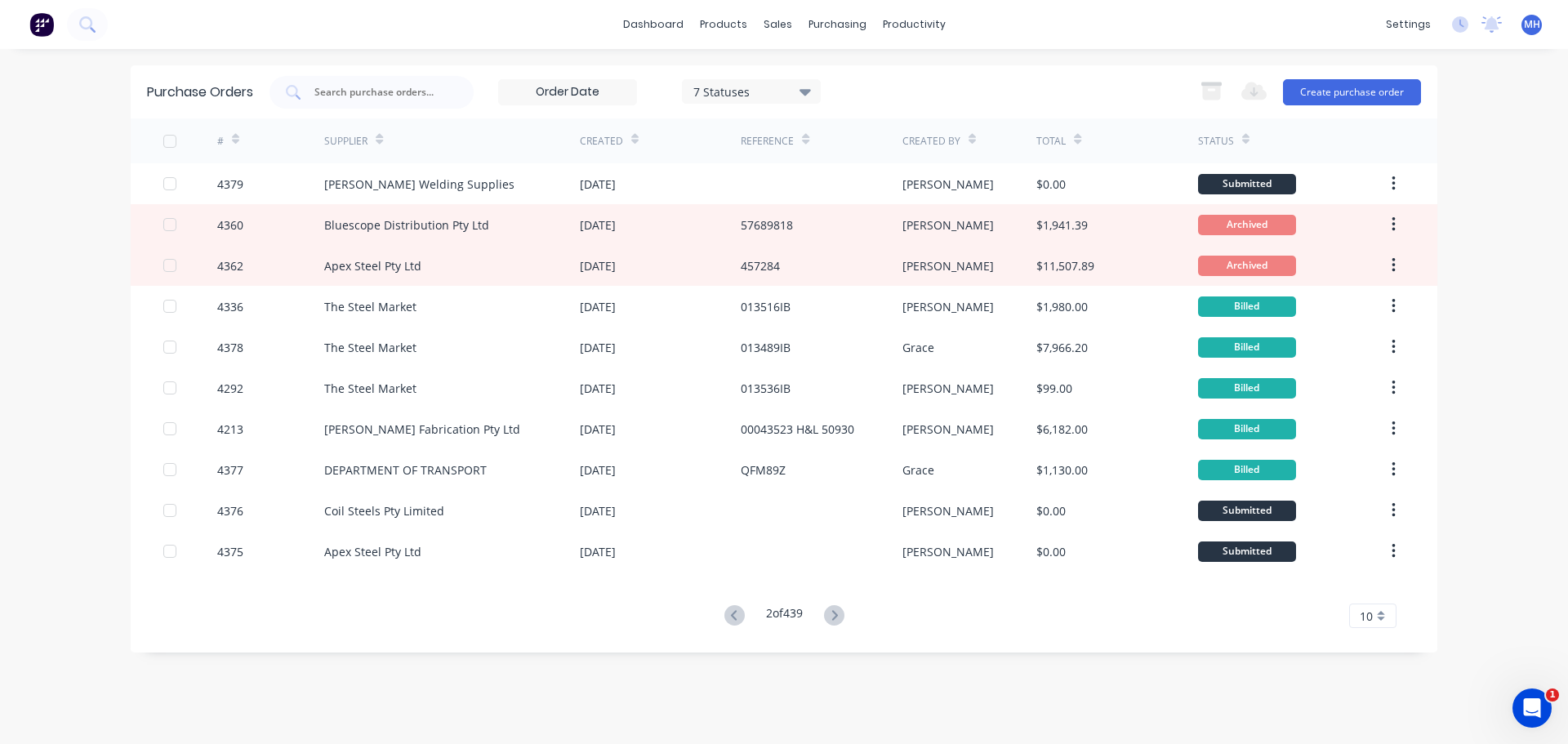
click at [885, 65] on div "Purchase Orders 7 Statuses 7 Statuses Export to Excel (XLSX) Create purchase or…" at bounding box center [784, 92] width 1307 height 53
click at [904, 85] on div "7 Statuses 7 Statuses Export to Excel (XLSX) Create purchase order" at bounding box center [845, 92] width 1152 height 33
drag, startPoint x: 14, startPoint y: 456, endPoint x: 28, endPoint y: 471, distance: 20.5
click at [14, 456] on div "dashboard products sales purchasing productivity dashboard products Product Cat…" at bounding box center [784, 372] width 1568 height 744
click at [1524, 702] on icon "Open Intercom Messenger" at bounding box center [1529, 706] width 27 height 27
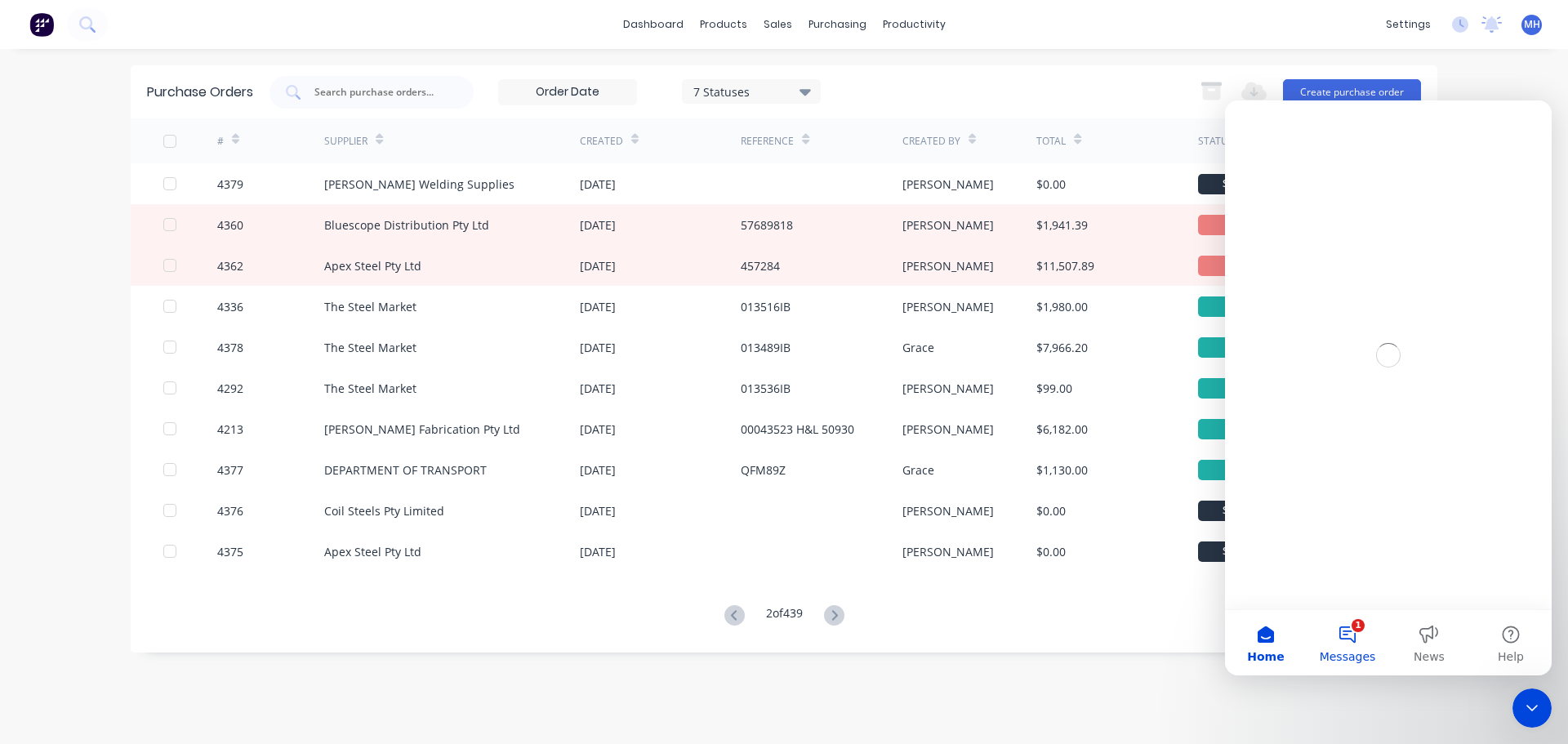
click at [1356, 633] on button "1 Messages" at bounding box center [1347, 642] width 82 height 65
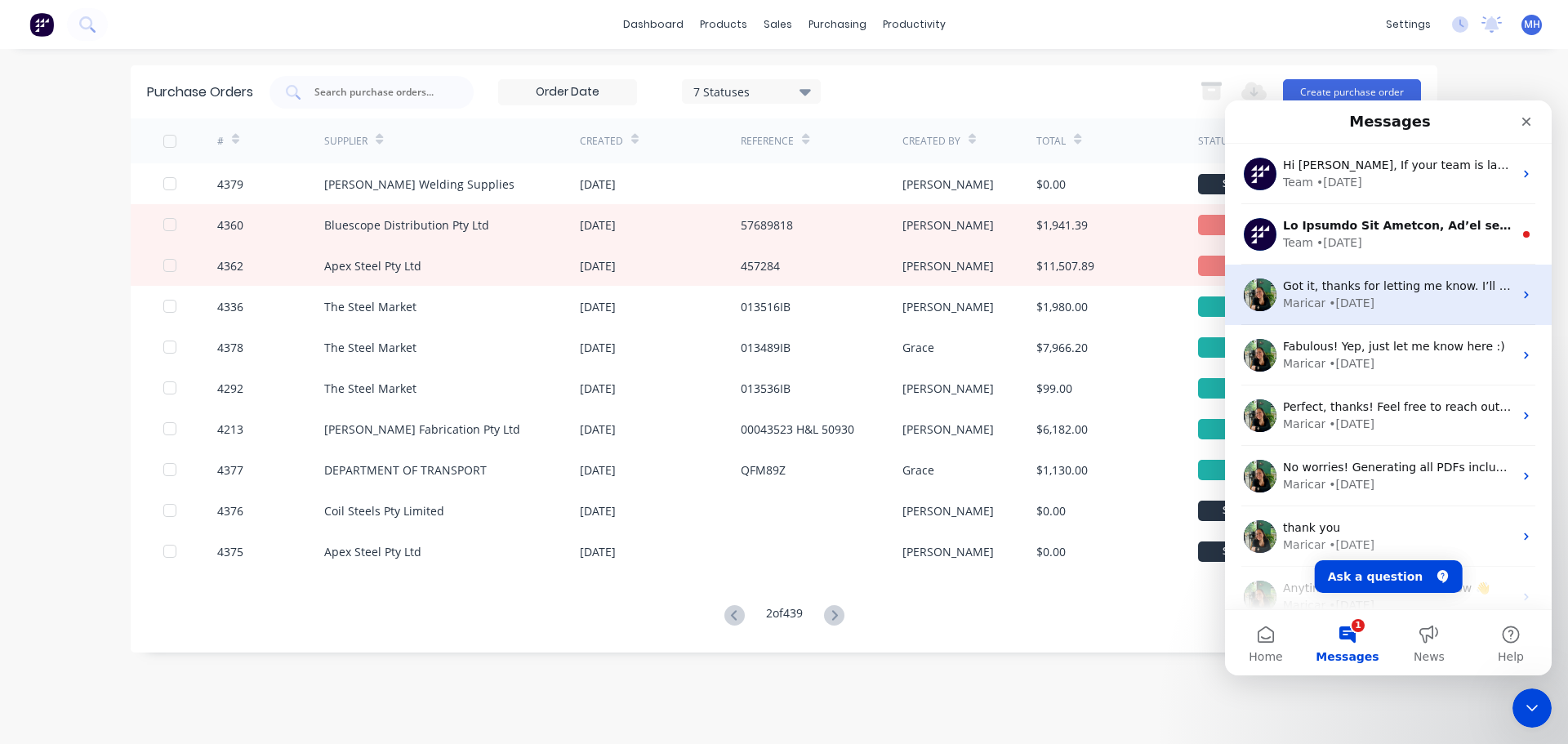
click at [1407, 272] on div "Got it, thanks for letting me know. I’ll keep an eye on it and see if it duplic…" at bounding box center [1389, 295] width 327 height 60
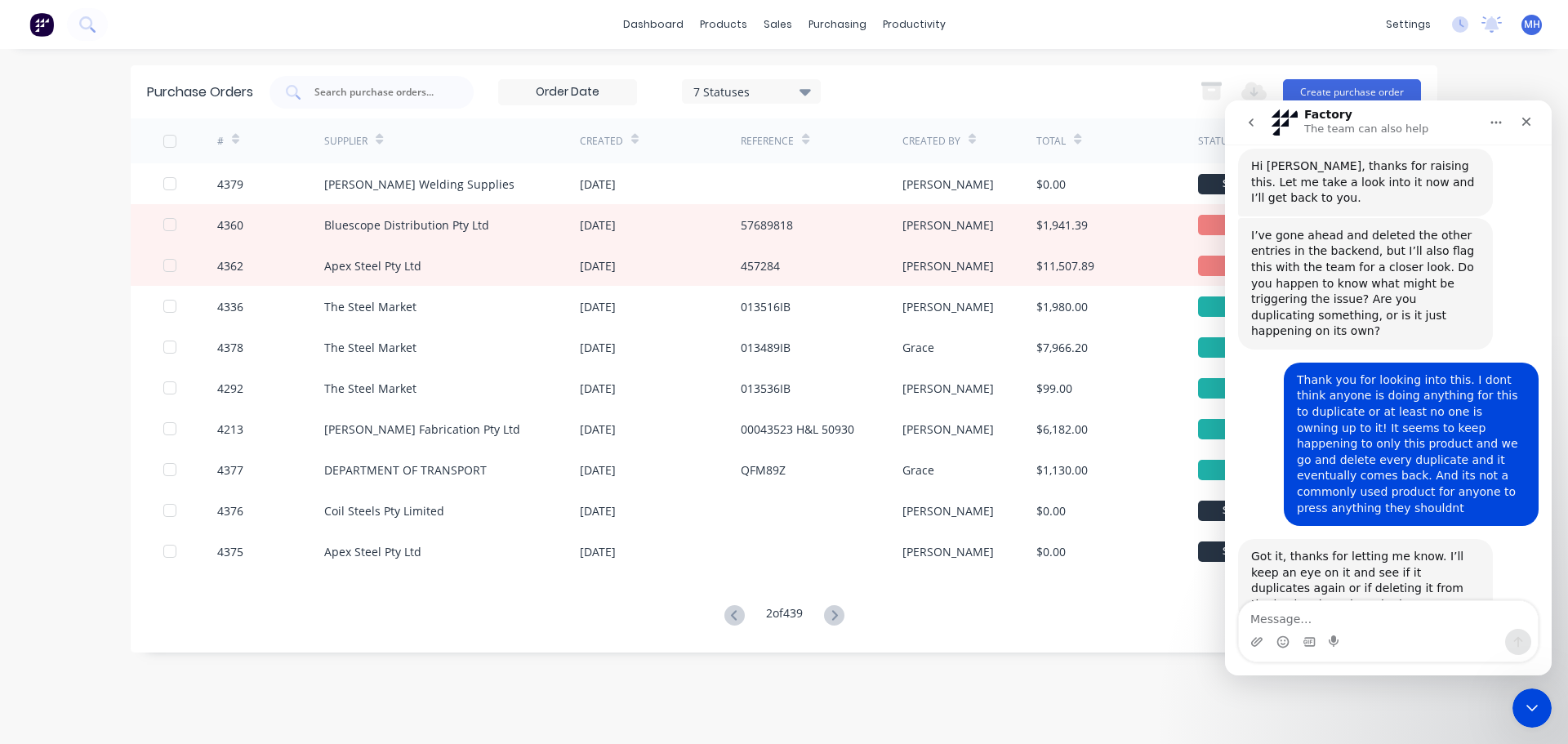
scroll to position [317, 0]
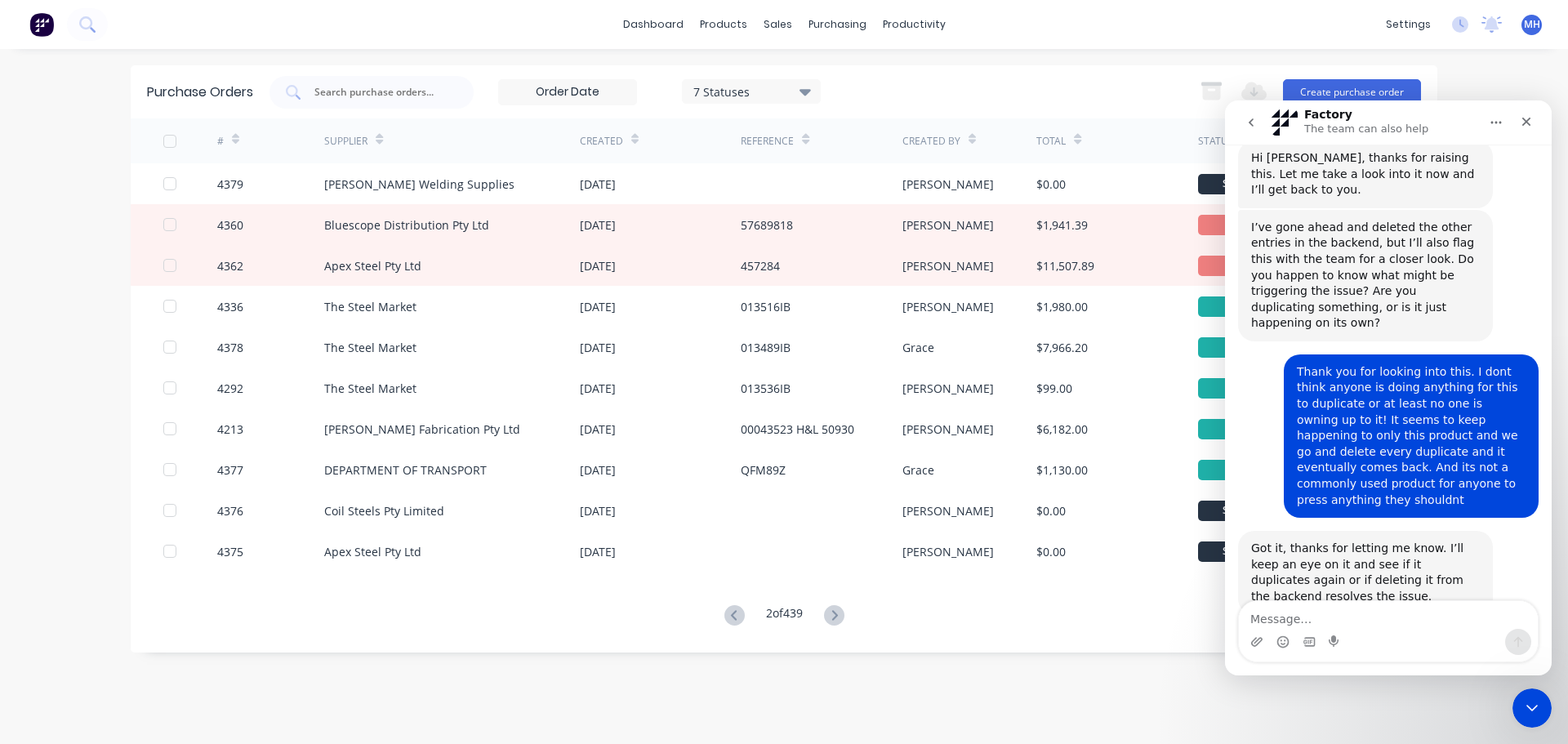
click at [1247, 118] on icon "go back" at bounding box center [1251, 123] width 13 height 13
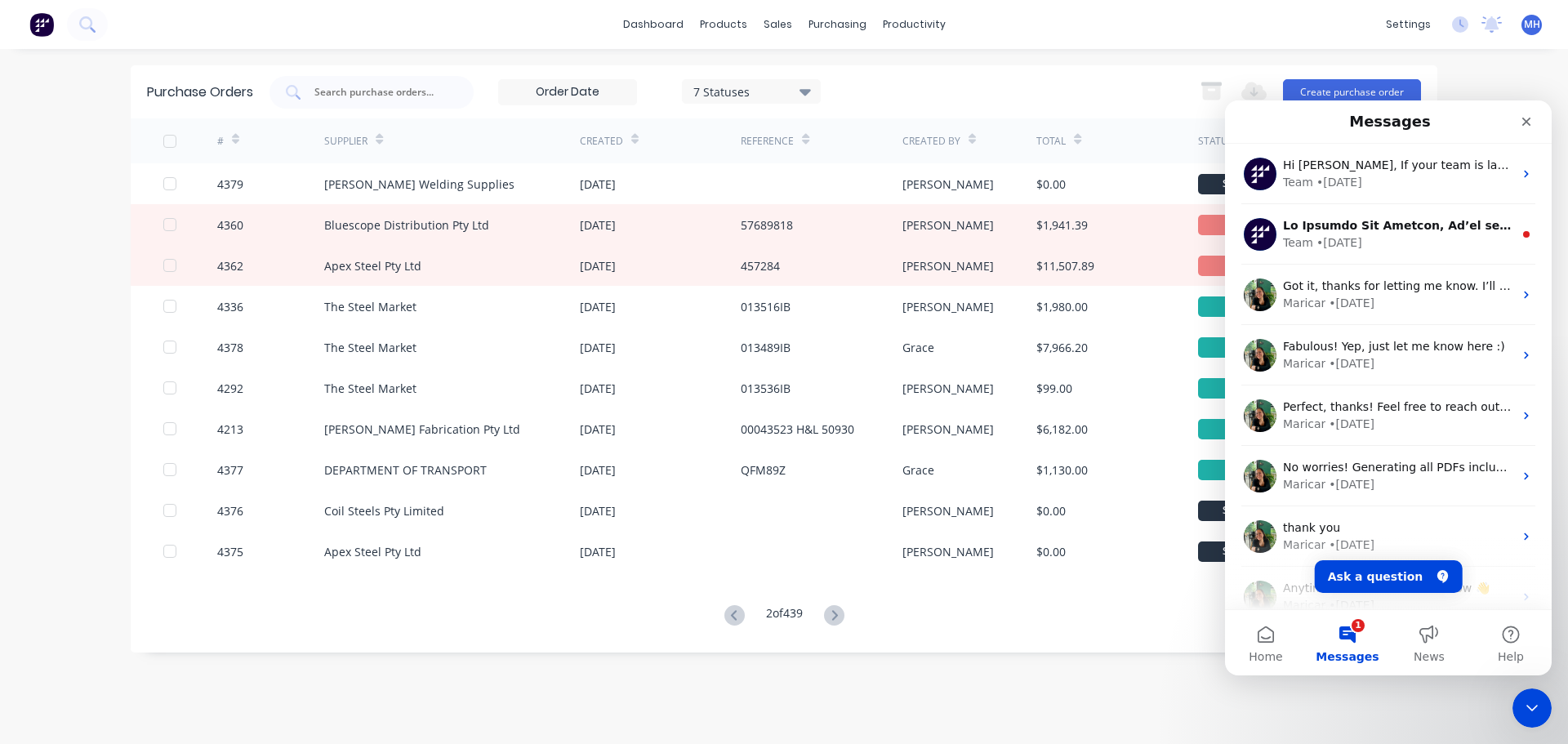
scroll to position [0, 0]
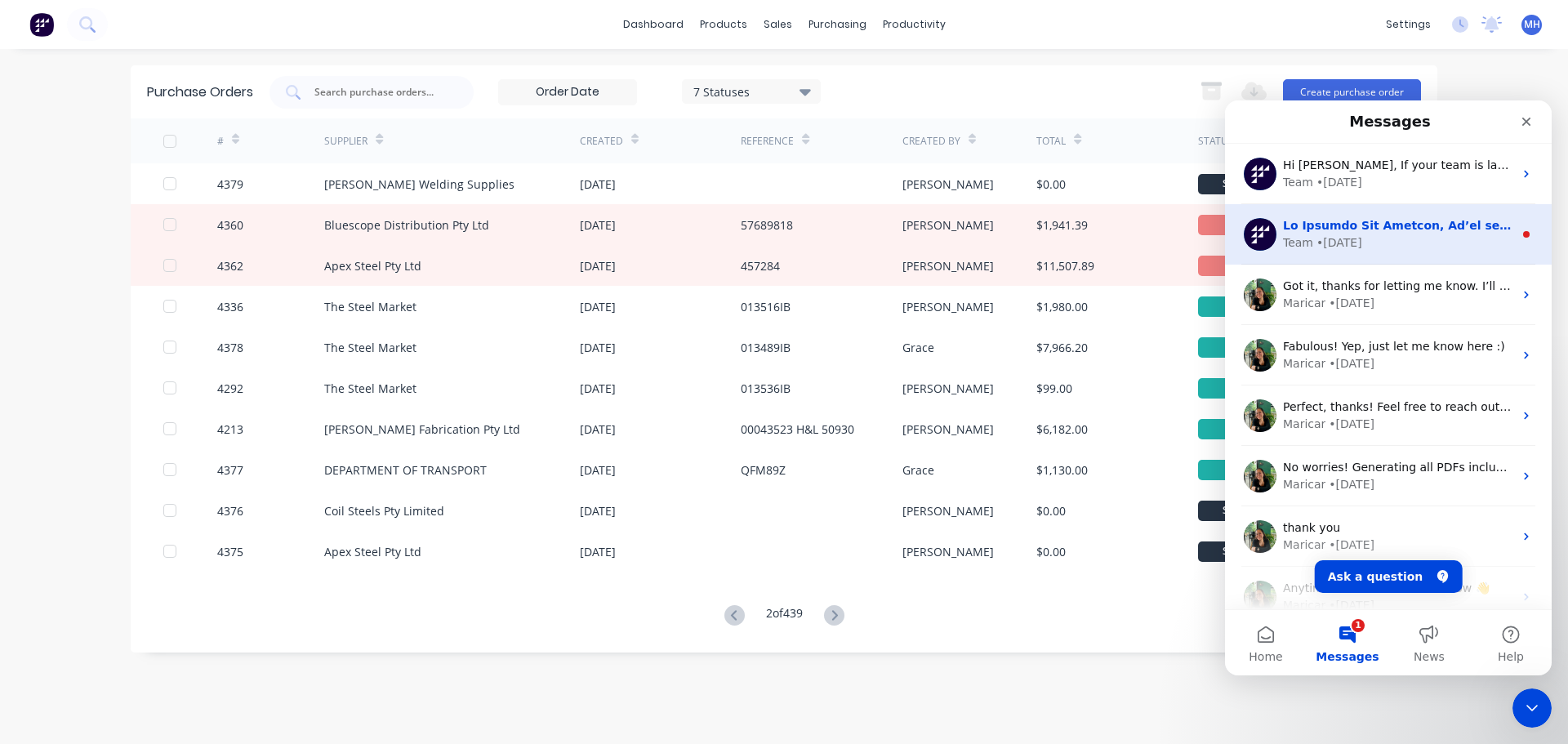
click at [1400, 240] on div "Team • [DATE]" at bounding box center [1398, 243] width 230 height 17
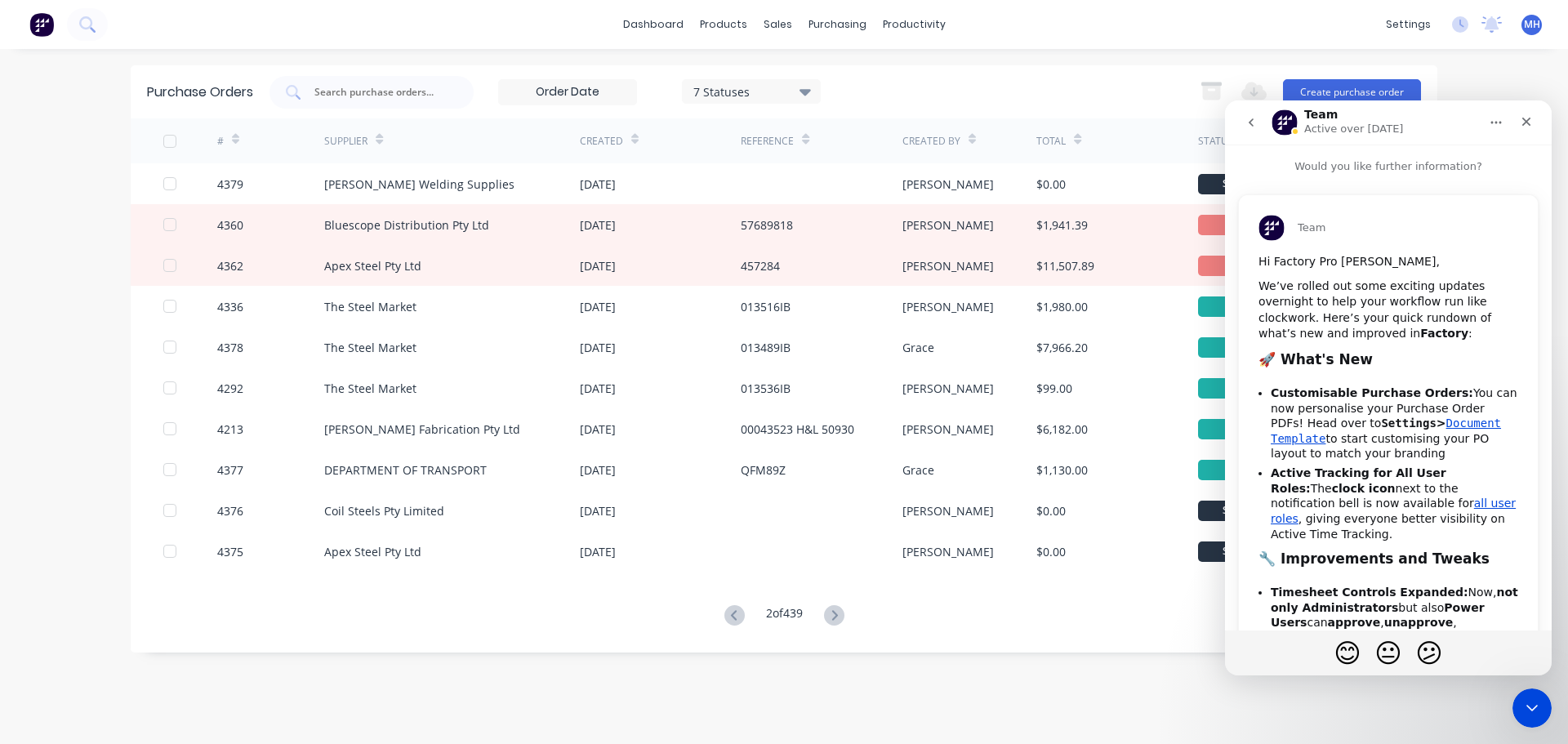
click at [1255, 126] on icon "go back" at bounding box center [1251, 123] width 13 height 13
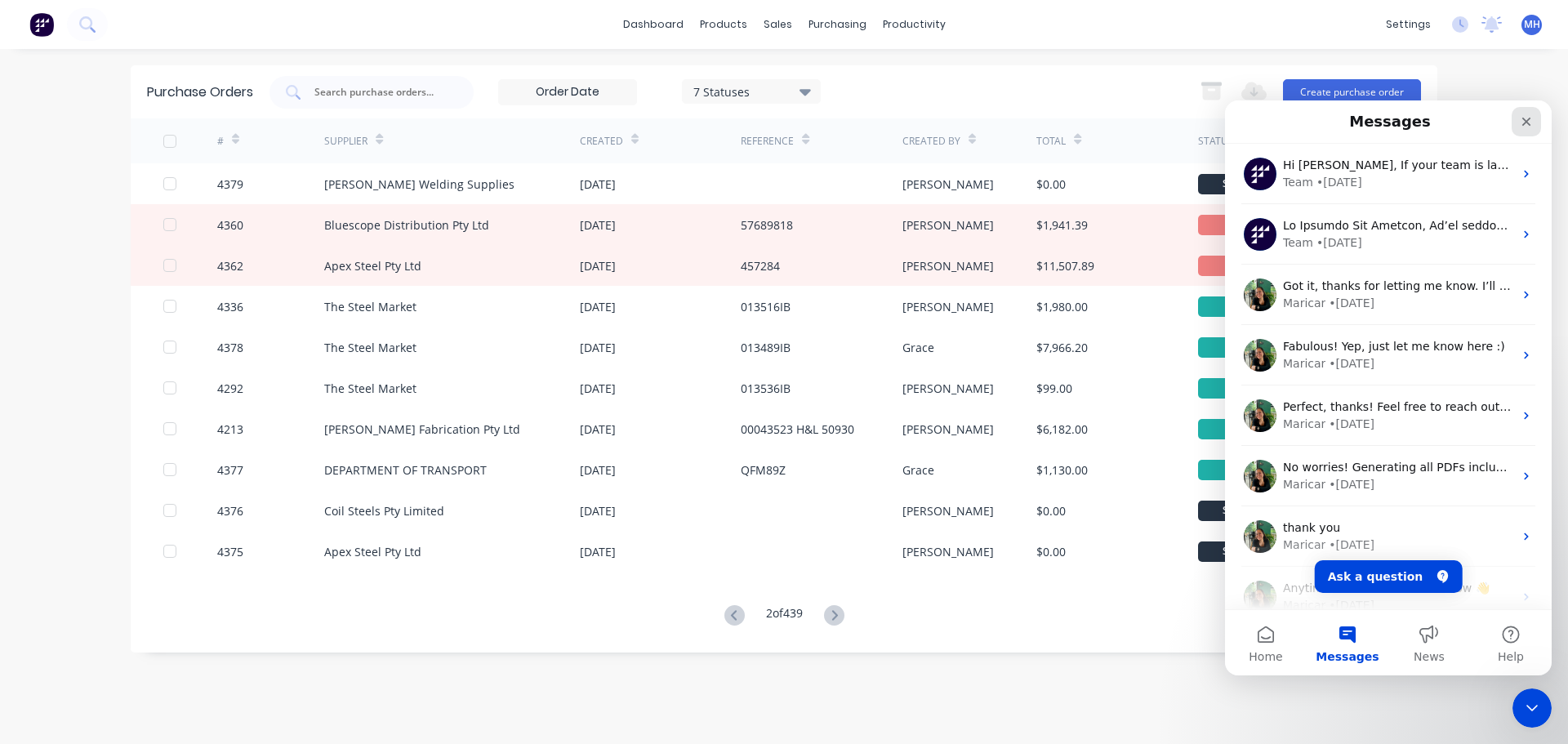
click at [1523, 123] on icon "Close" at bounding box center [1526, 122] width 13 height 13
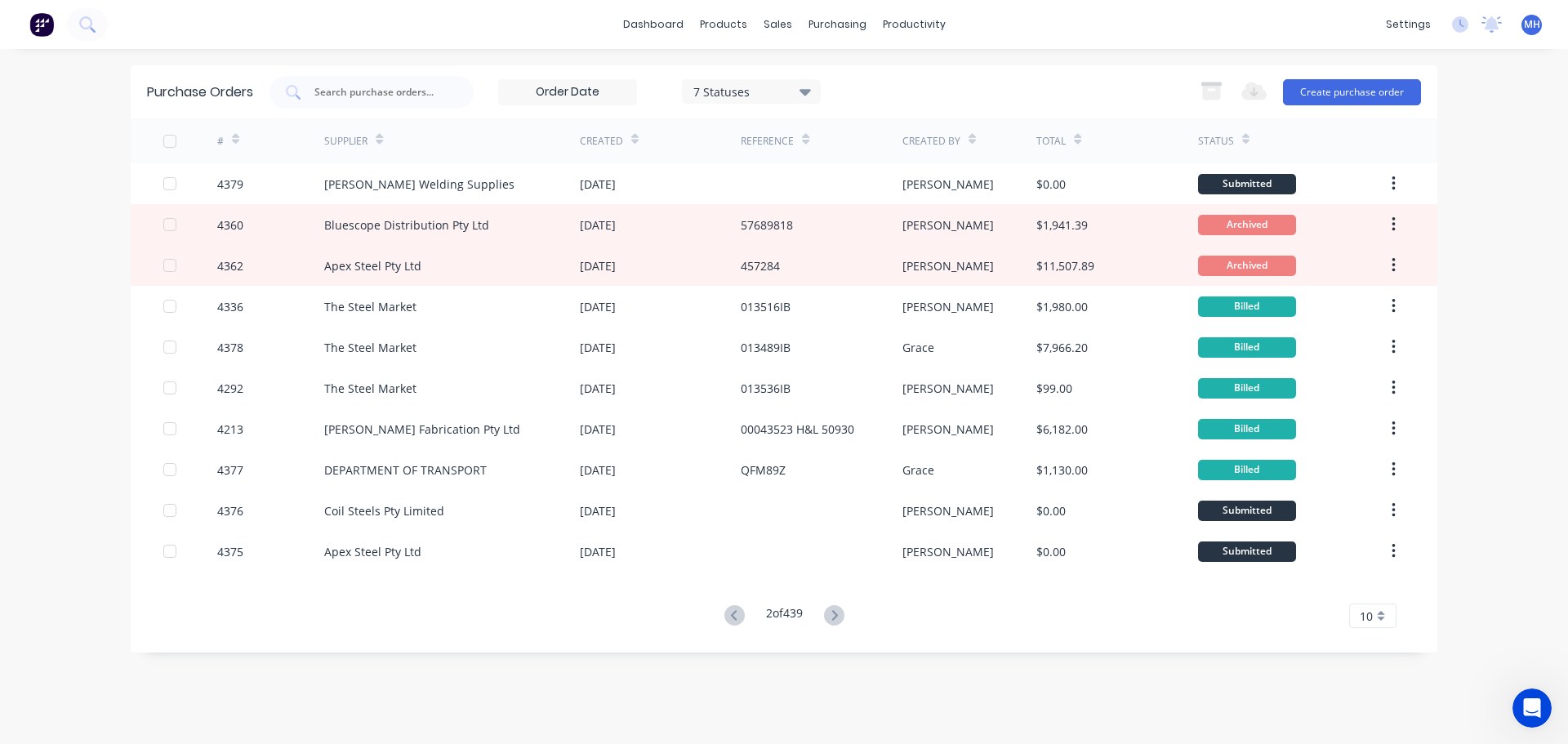
click at [1482, 195] on div "dashboard products sales purchasing productivity dashboard products Product Cat…" at bounding box center [784, 372] width 1568 height 744
click at [1464, 230] on div "dashboard products sales purchasing productivity dashboard products Product Cat…" at bounding box center [784, 372] width 1568 height 744
click at [0, 455] on div "dashboard products sales purchasing productivity dashboard products Product Cat…" at bounding box center [784, 372] width 1568 height 744
click at [404, 88] on input "text" at bounding box center [380, 92] width 136 height 16
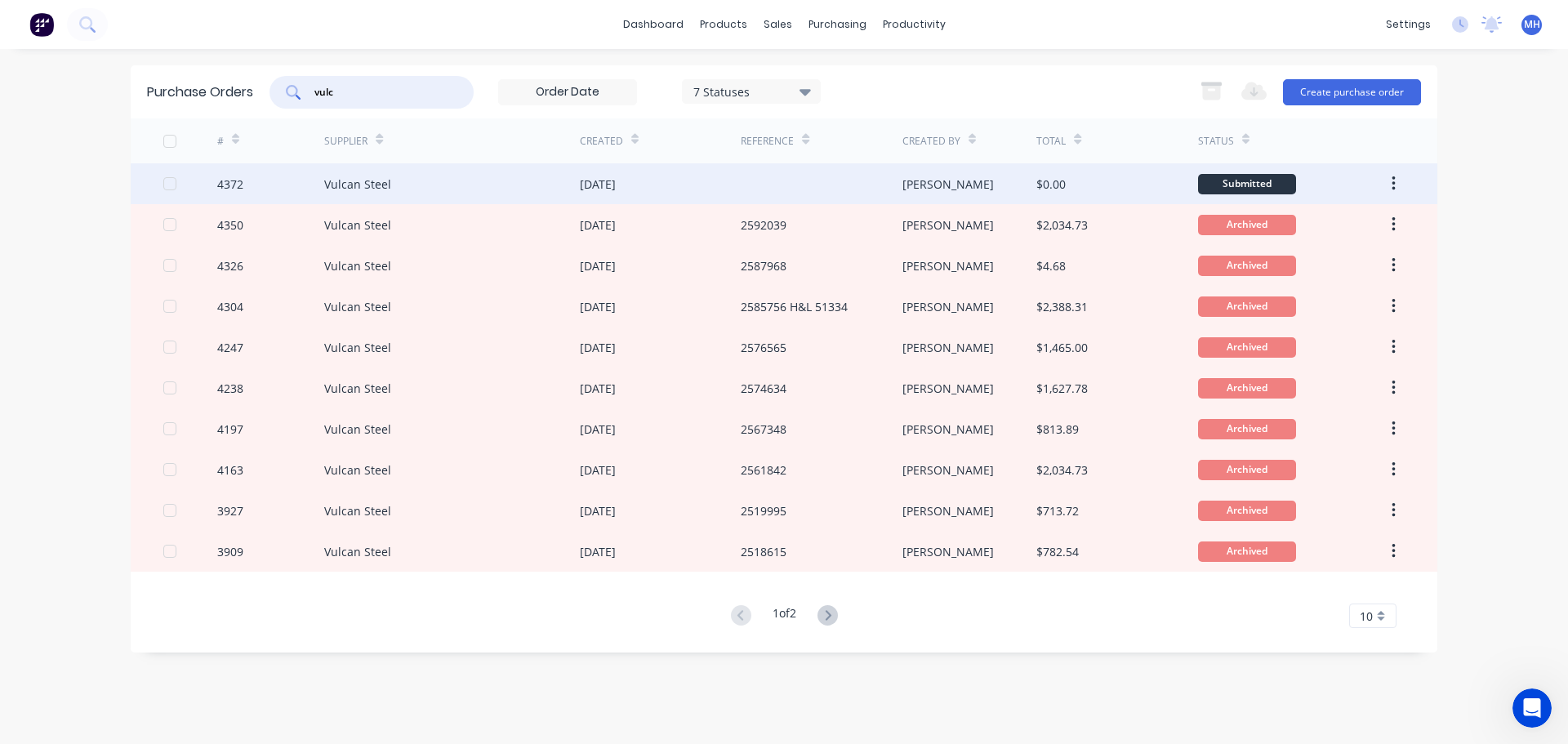
type input "vulc"
click at [475, 173] on div "Vulcan Steel" at bounding box center [451, 183] width 256 height 41
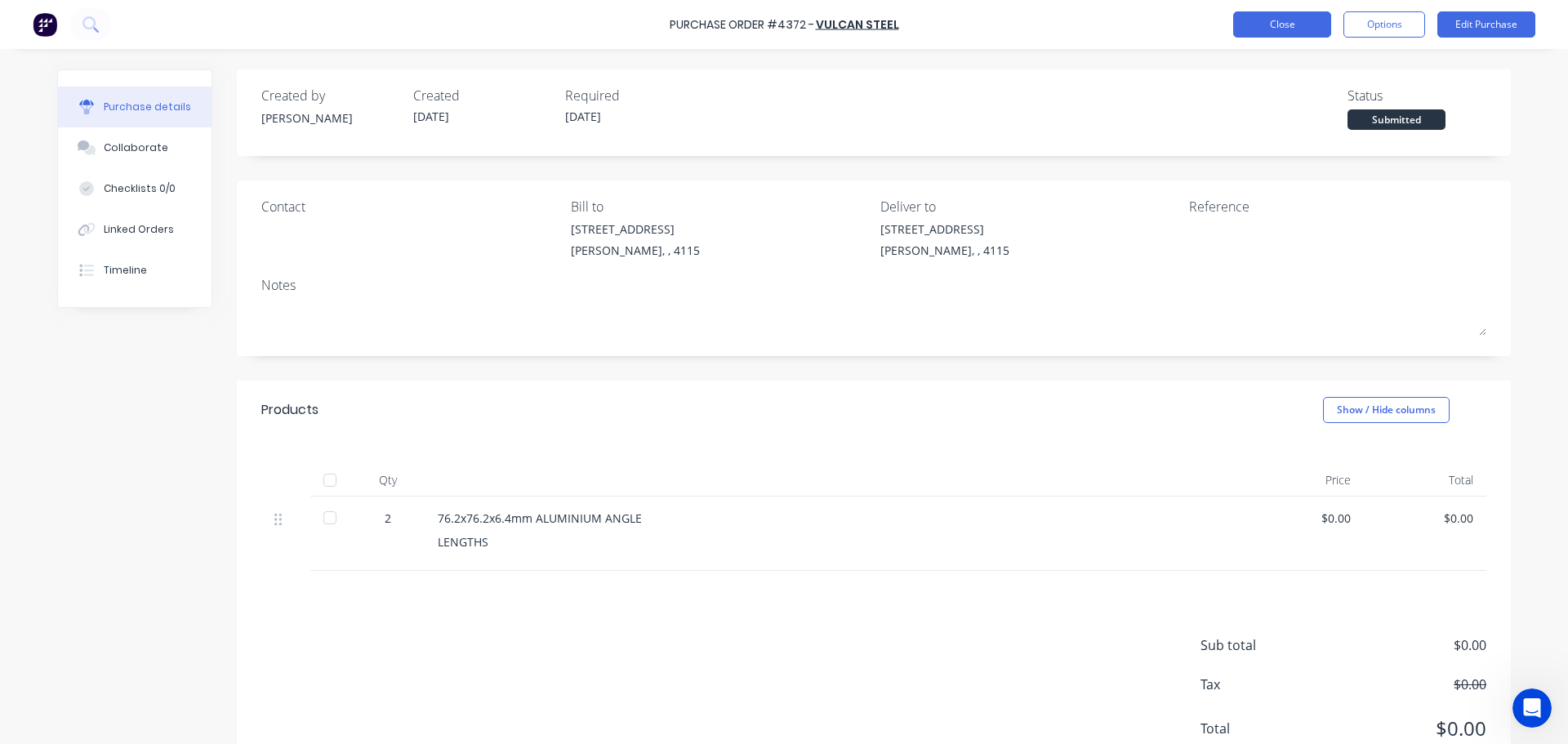
click at [1295, 21] on button "Close" at bounding box center [1282, 25] width 98 height 26
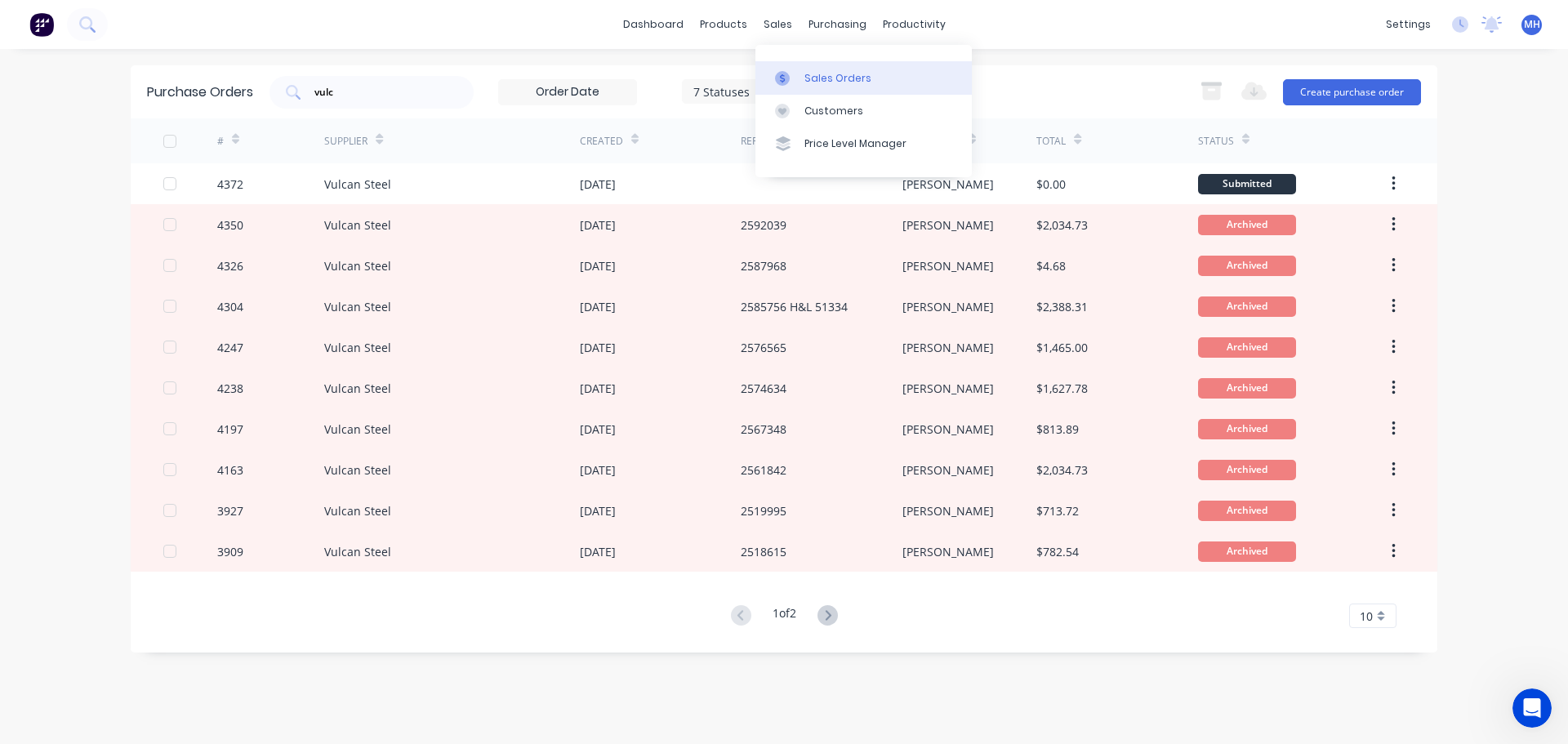
click at [817, 72] on div "Sales Orders" at bounding box center [837, 78] width 67 height 15
